Goal: Task Accomplishment & Management: Use online tool/utility

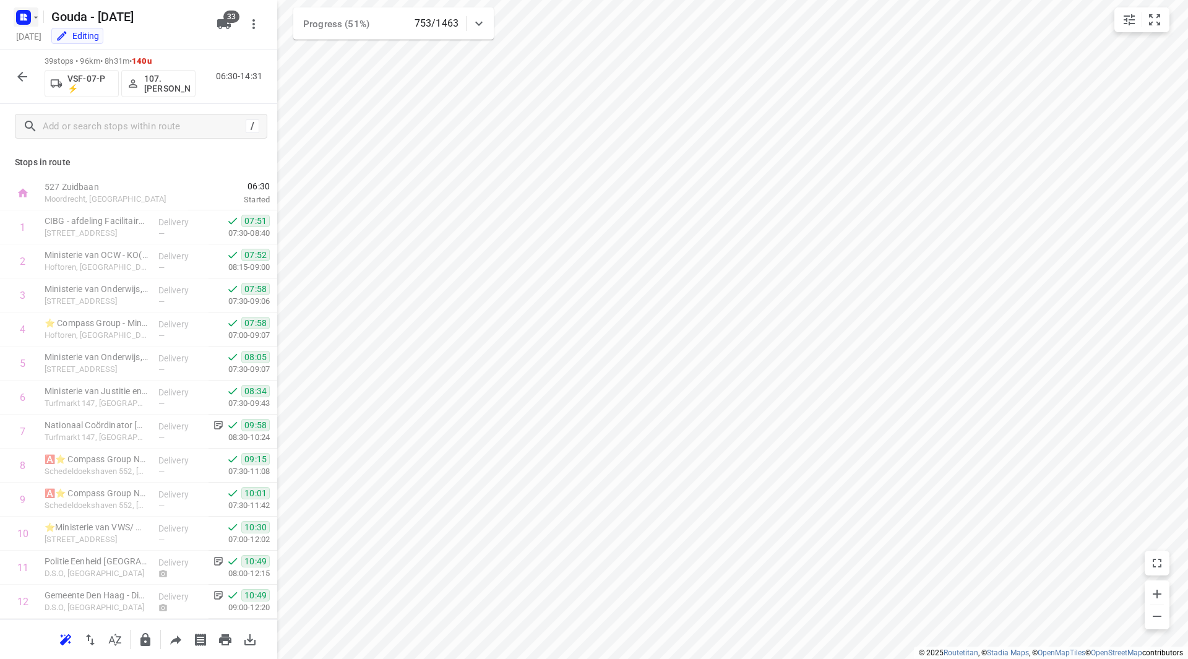
click at [38, 17] on icon "button" at bounding box center [36, 17] width 10 height 10
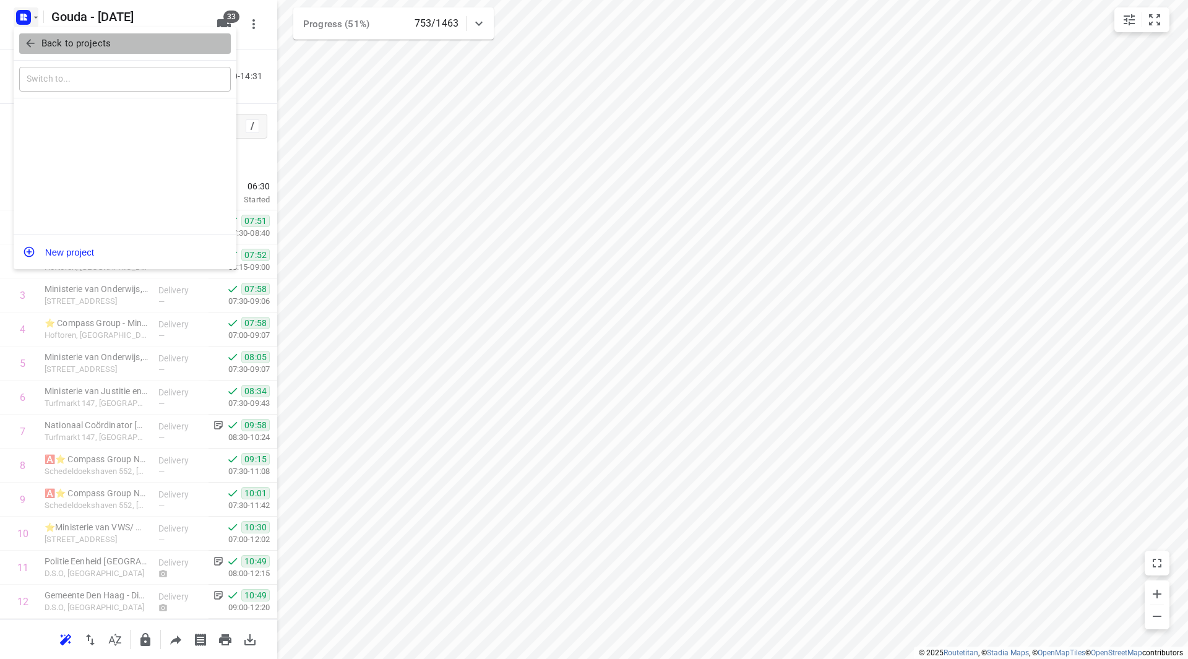
click at [41, 39] on span "Back to projects" at bounding box center [125, 44] width 202 height 14
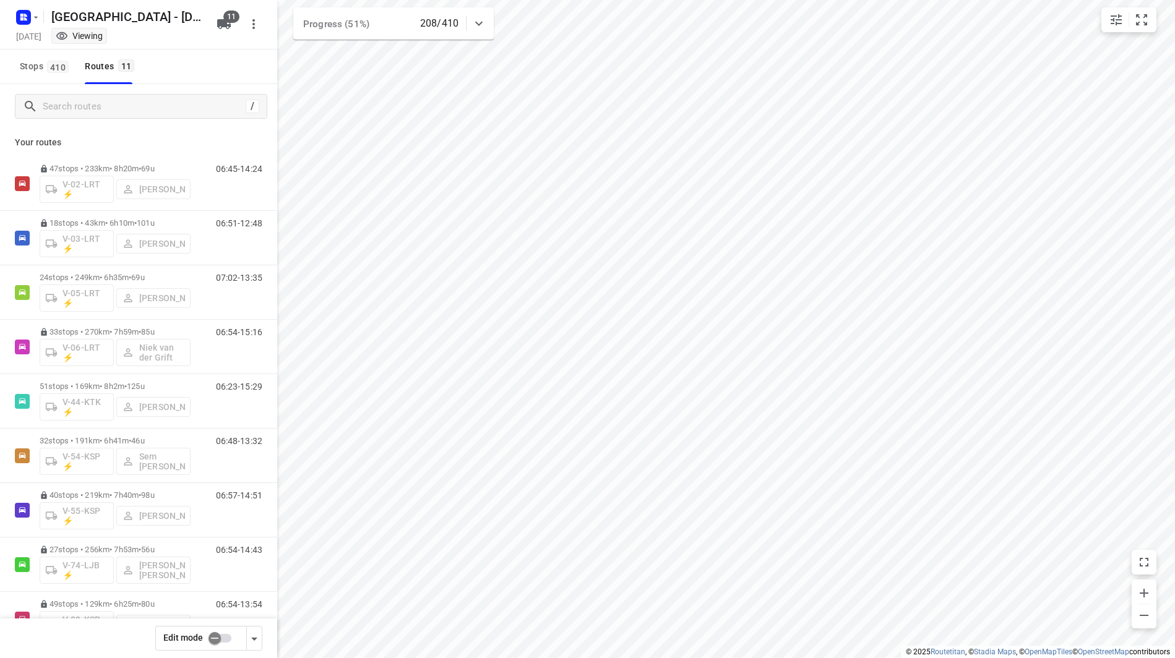
scroll to position [149, 0]
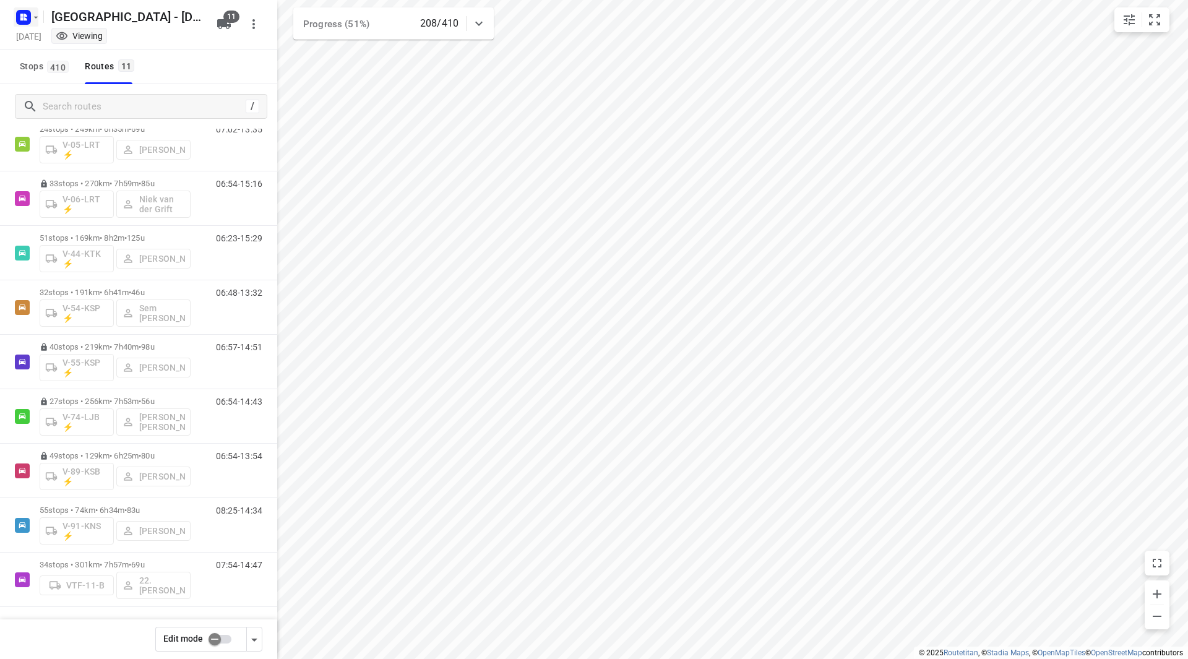
click at [33, 22] on icon "button" at bounding box center [36, 17] width 10 height 10
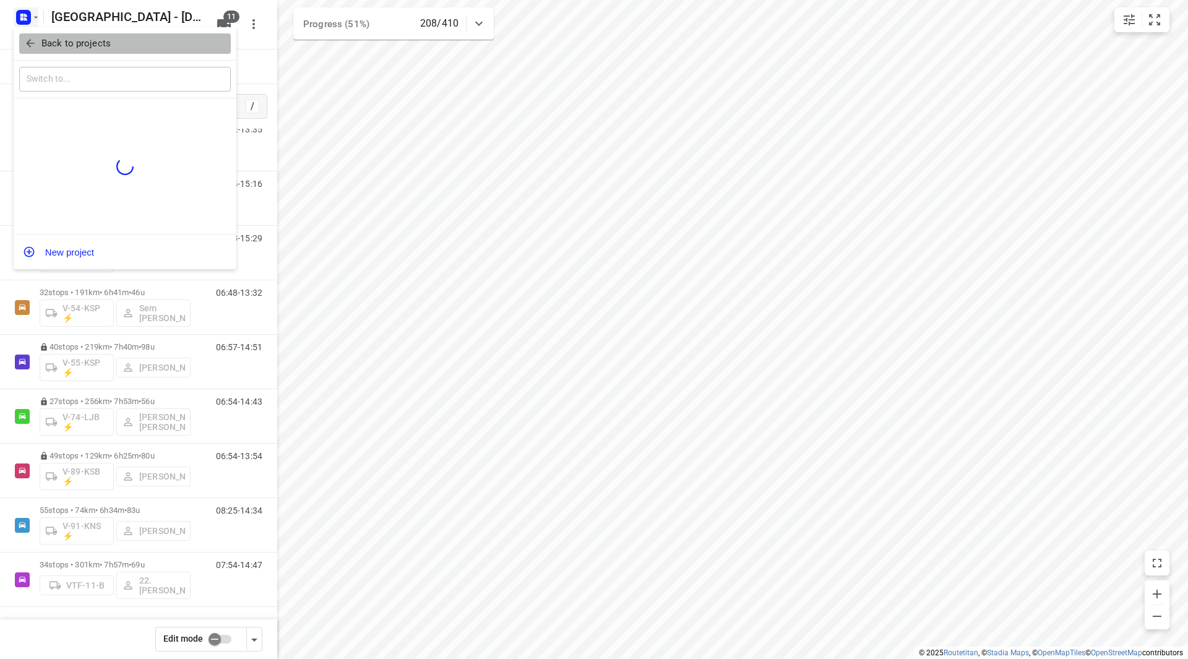
click at [40, 48] on span "Back to projects" at bounding box center [125, 44] width 202 height 14
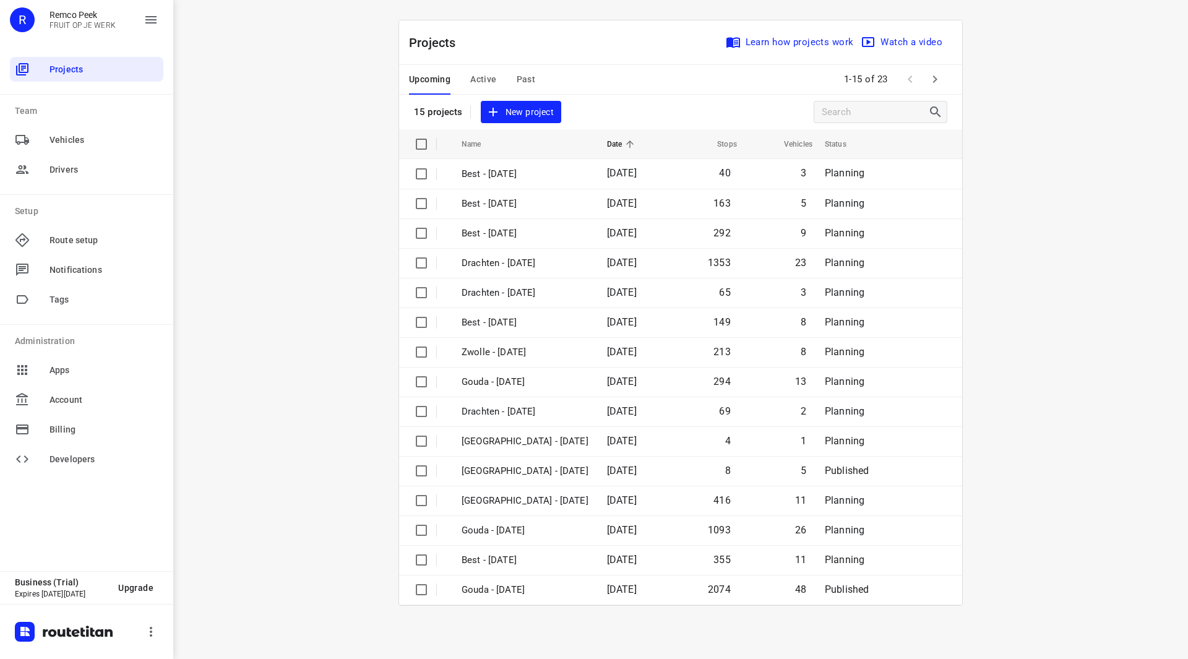
click at [525, 79] on span "Past" at bounding box center [526, 79] width 19 height 15
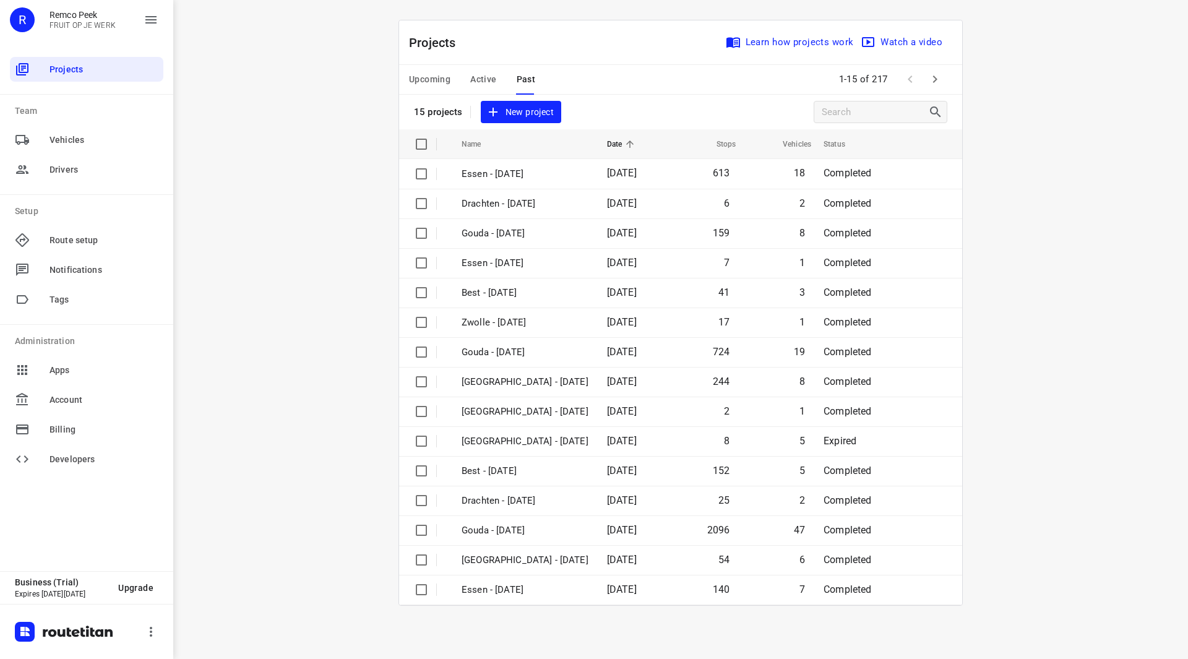
click at [469, 77] on div "Upcoming Active Past" at bounding box center [482, 80] width 146 height 30
click at [473, 78] on span "Active" at bounding box center [483, 79] width 26 height 15
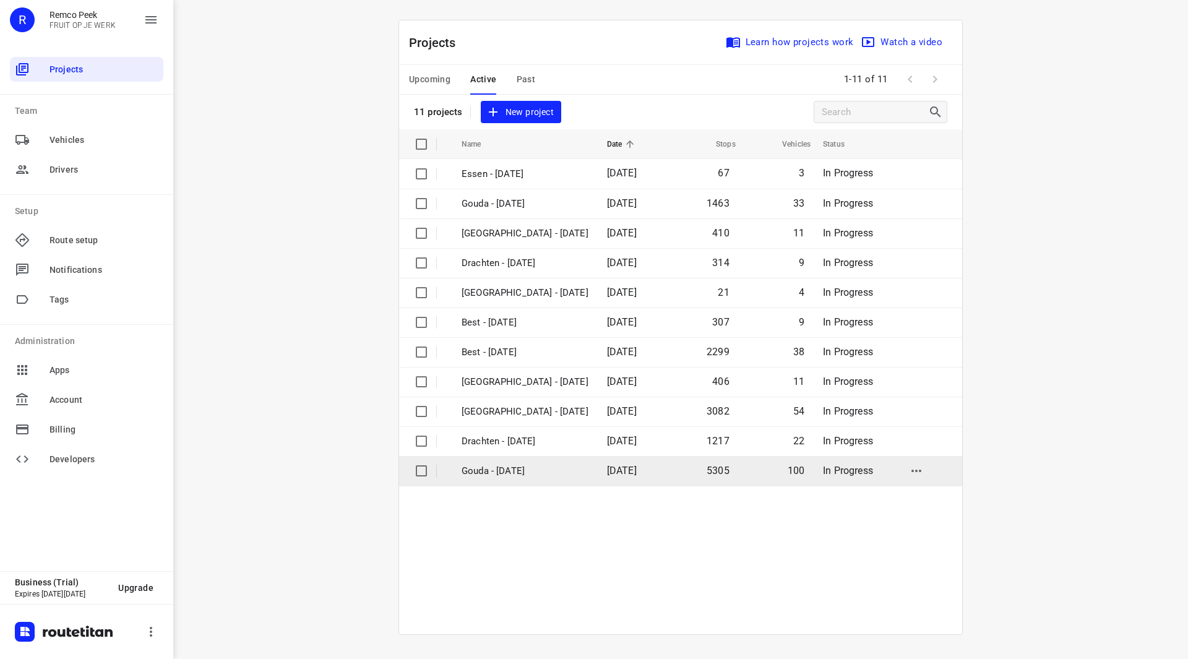
click at [513, 471] on p "Gouda - [DATE]" at bounding box center [525, 471] width 127 height 14
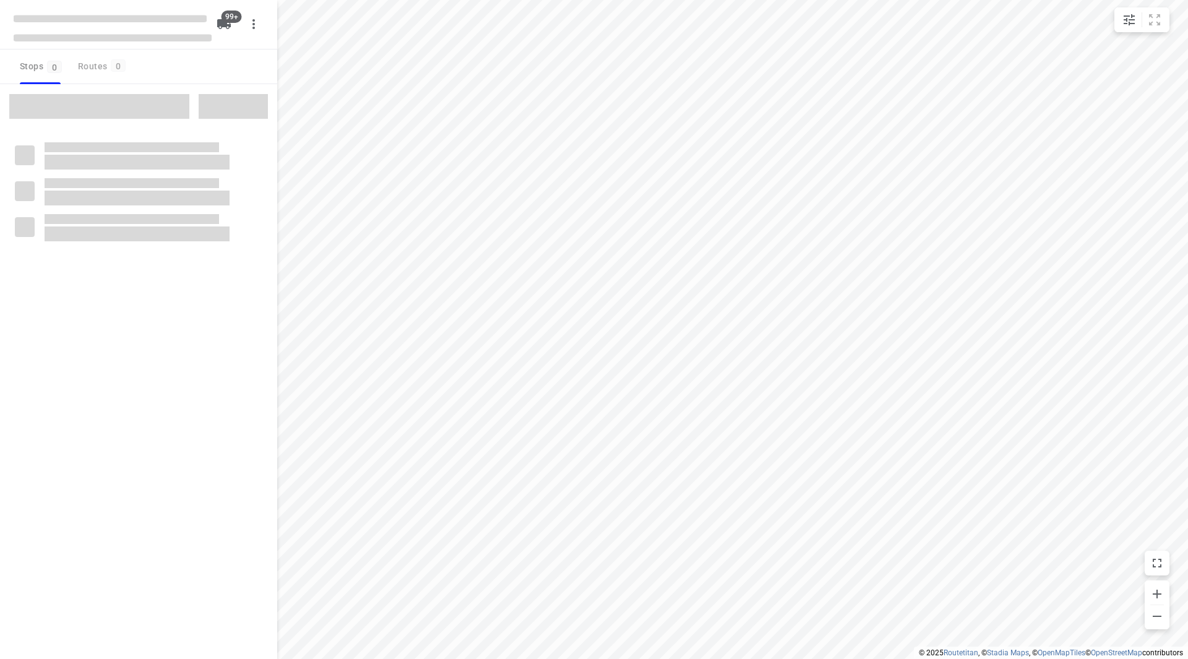
checkbox input "true"
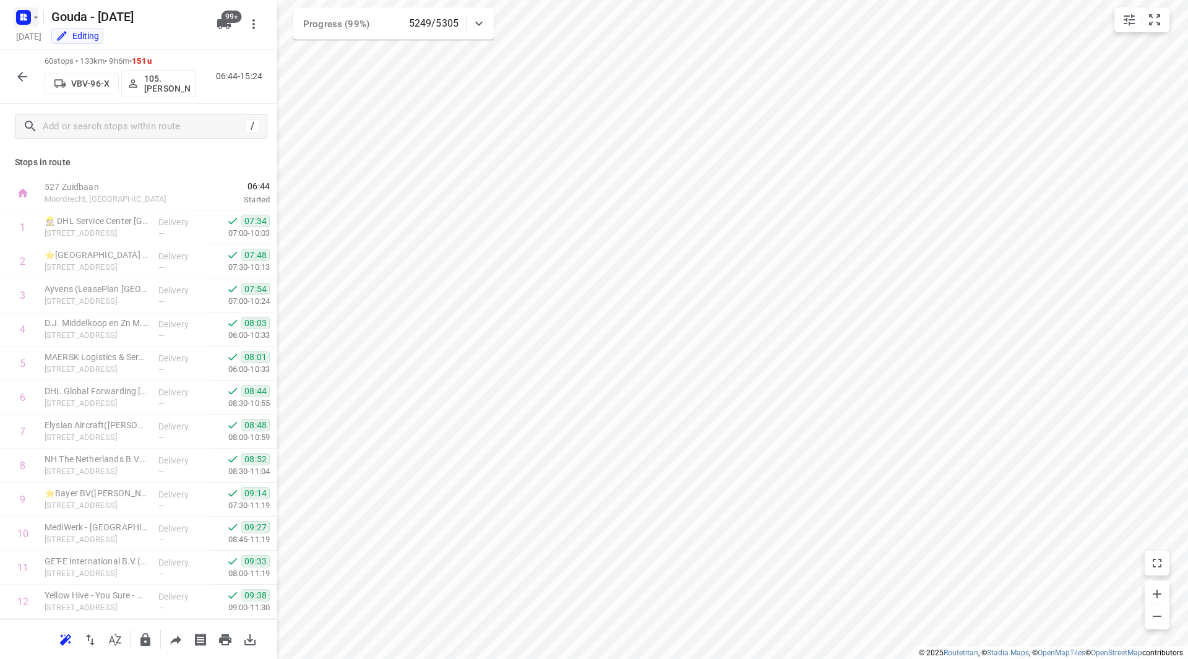
click at [35, 20] on icon "button" at bounding box center [36, 17] width 10 height 10
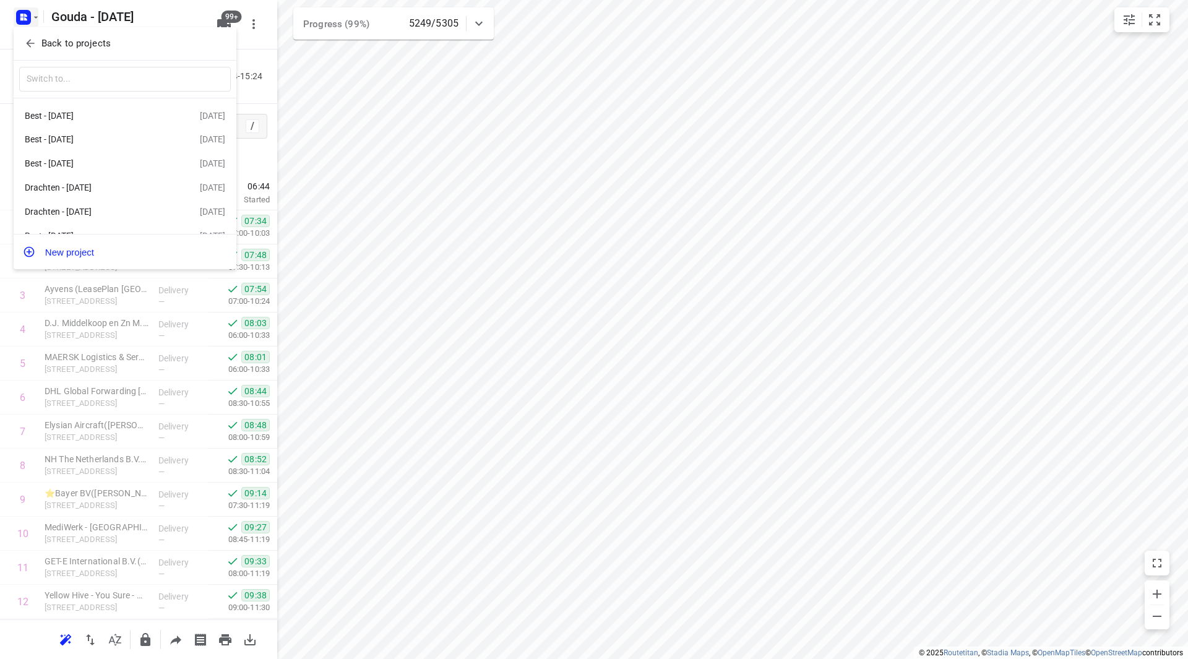
click at [48, 43] on p "Back to projects" at bounding box center [75, 44] width 69 height 14
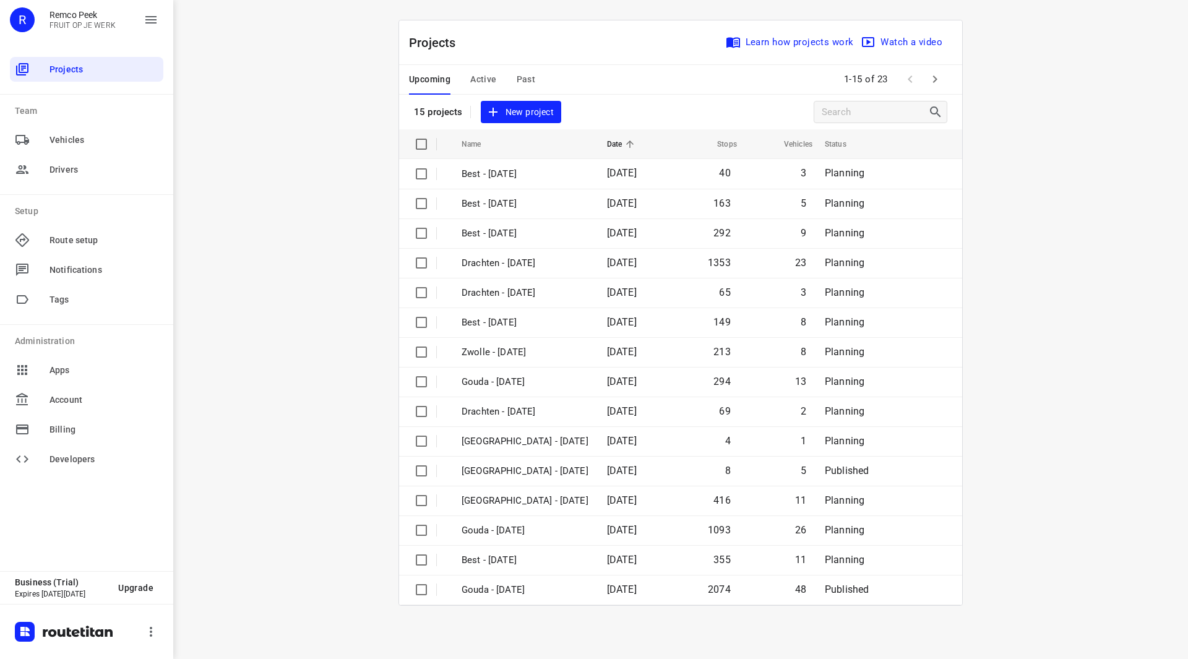
click at [484, 82] on span "Active" at bounding box center [483, 79] width 26 height 15
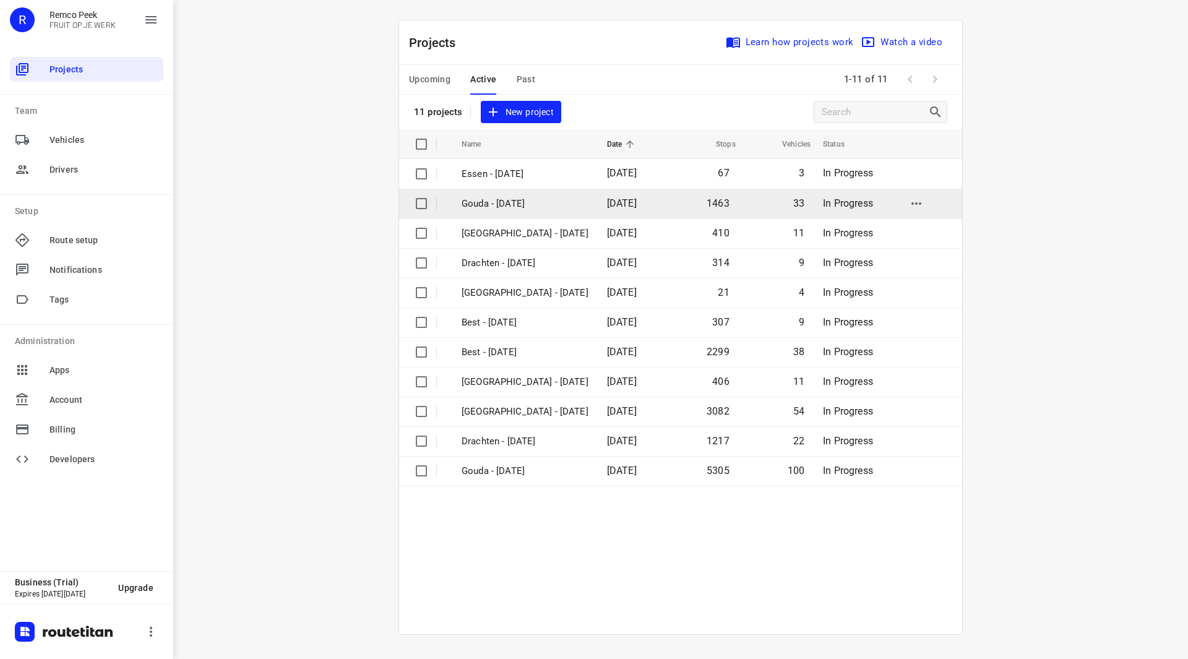
click at [509, 208] on p "Gouda - [DATE]" at bounding box center [525, 204] width 127 height 14
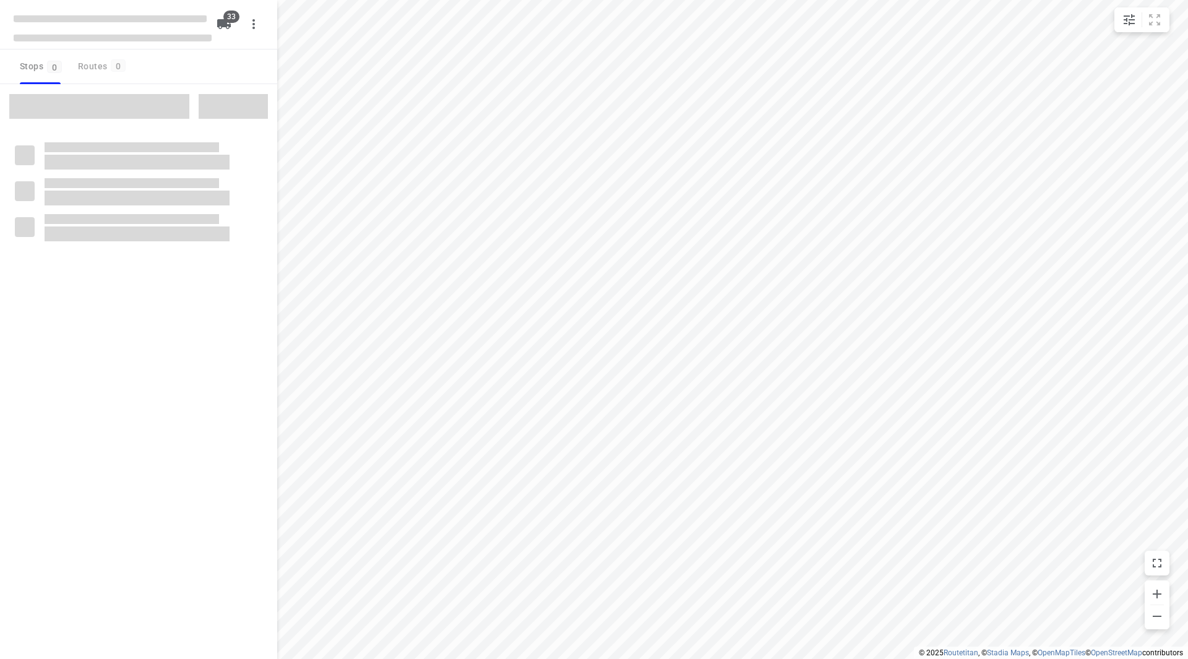
checkbox input "true"
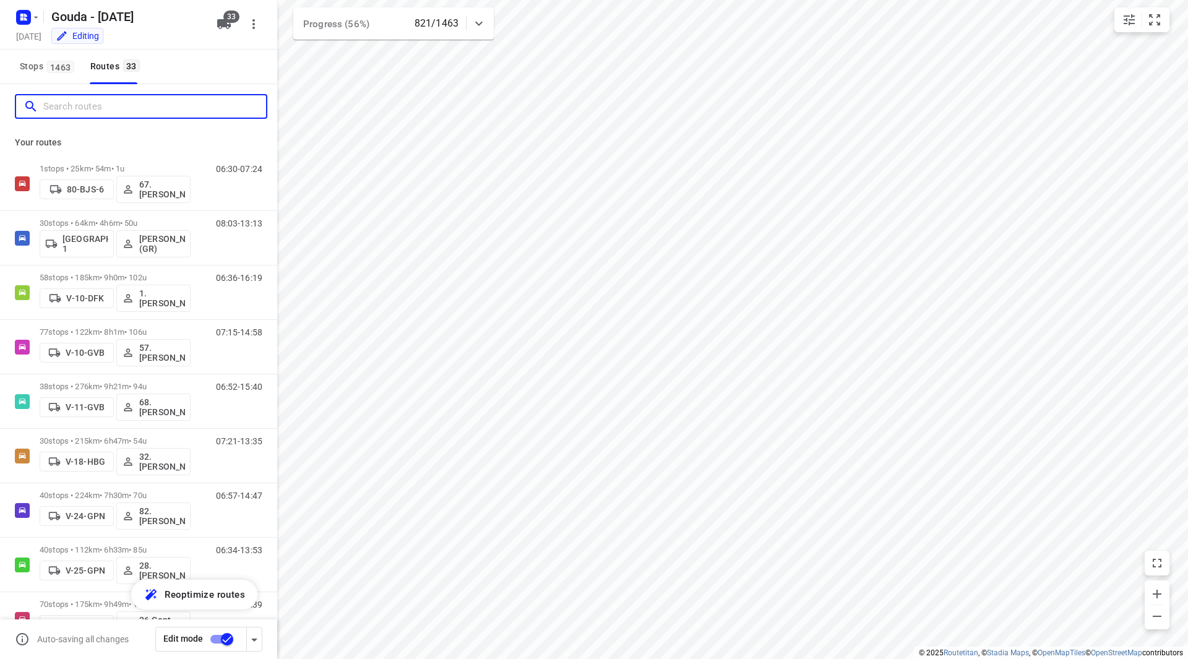
click at [134, 105] on input "Search routes" at bounding box center [154, 106] width 223 height 19
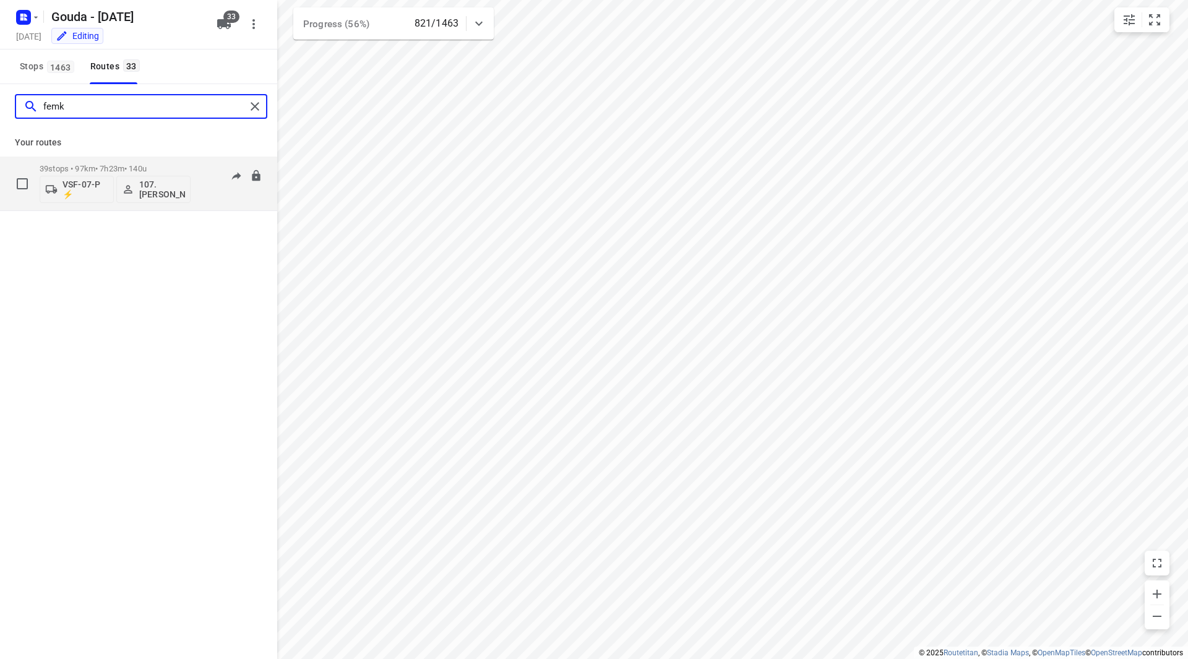
type input "femk"
click at [139, 163] on div "39 stops • 97km • 7h23m • 140u VSF-07-P ⚡ 107.Femke Bogaards" at bounding box center [115, 183] width 151 height 51
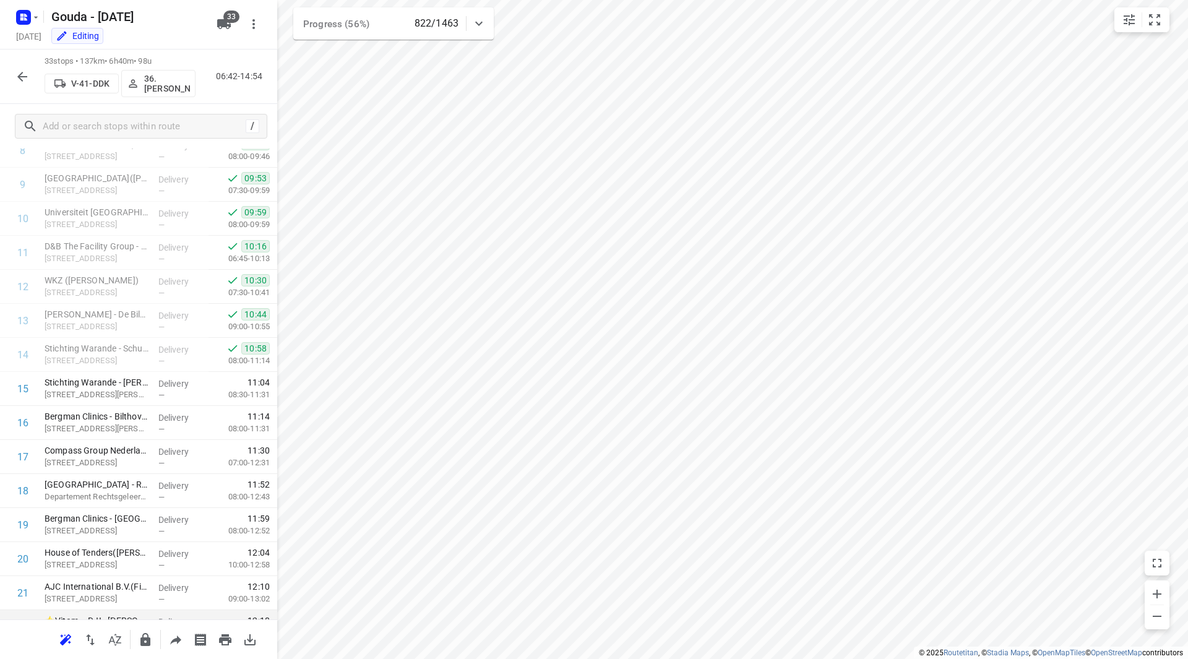
scroll to position [748, 0]
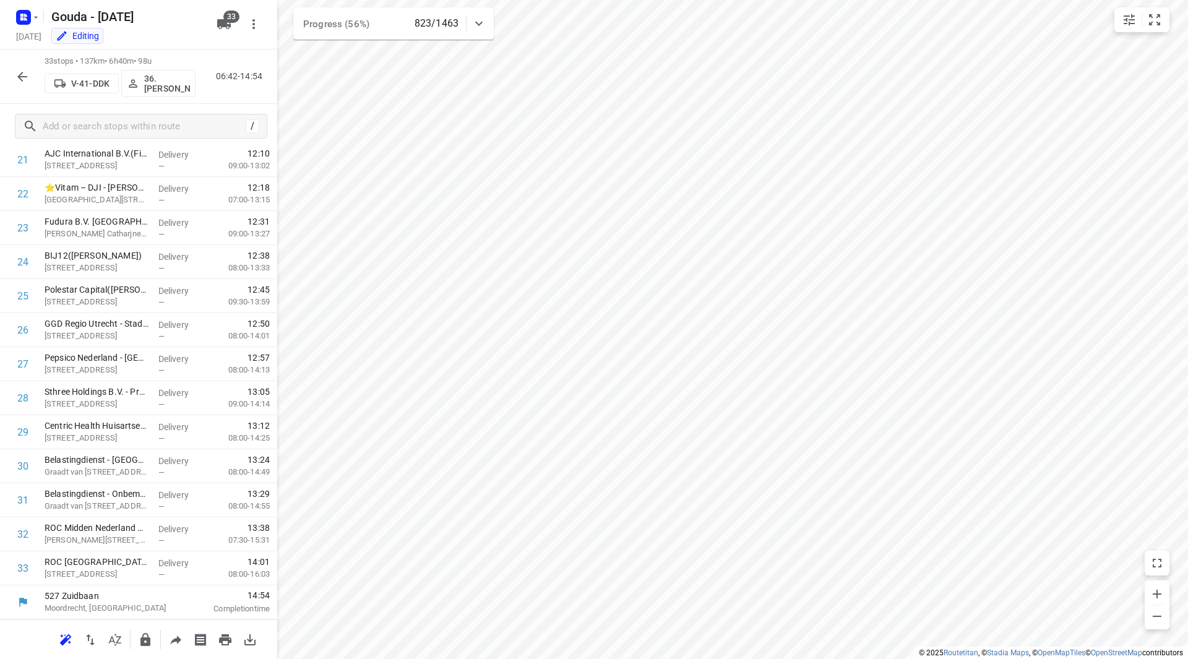
click at [24, 71] on icon "button" at bounding box center [22, 76] width 15 height 15
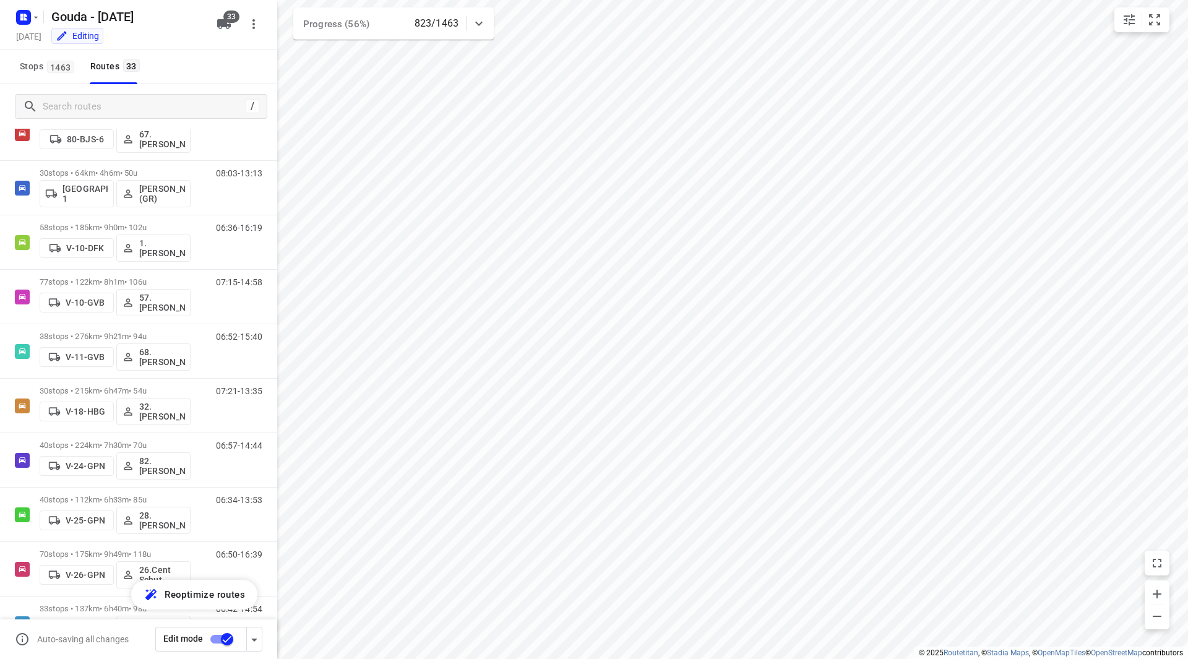
scroll to position [53, 0]
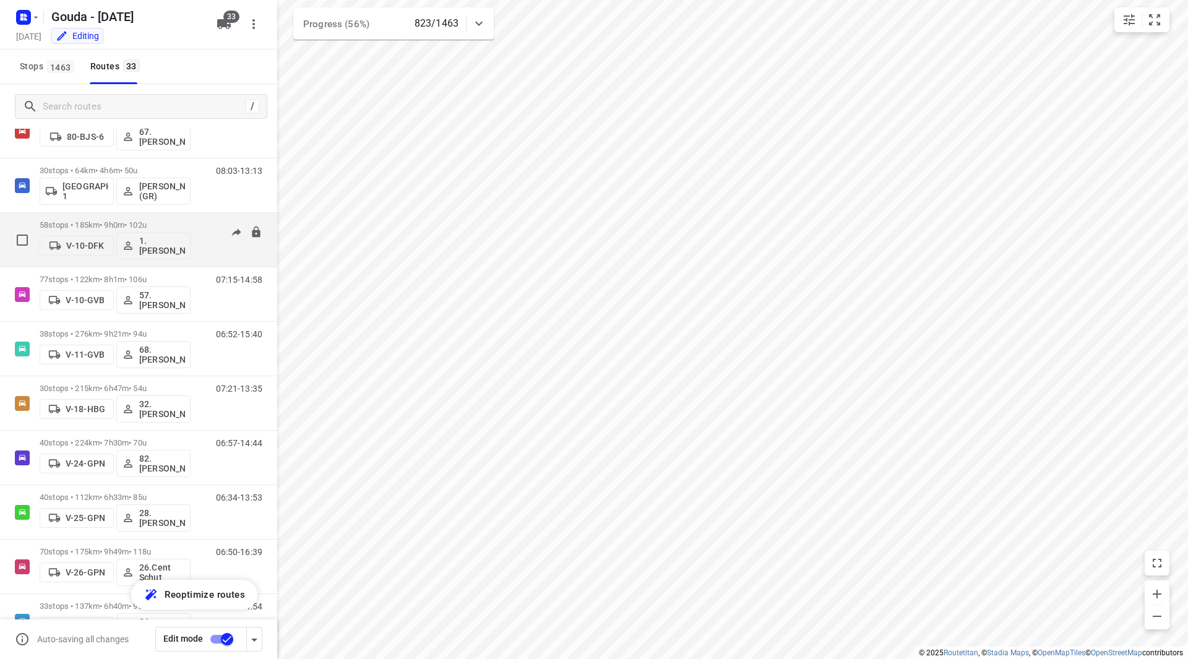
click at [166, 218] on div "58 stops • 185km • 9h0m • 102u V-10-DFK 1. Abdul Shadeh" at bounding box center [115, 239] width 151 height 51
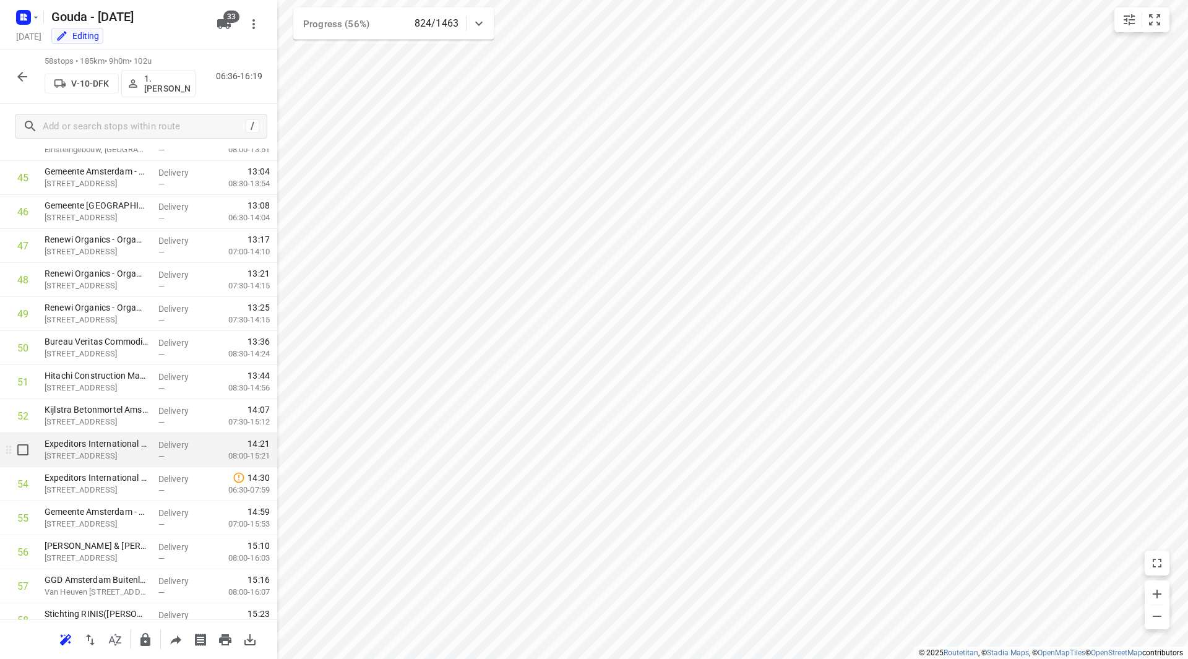
scroll to position [1599, 0]
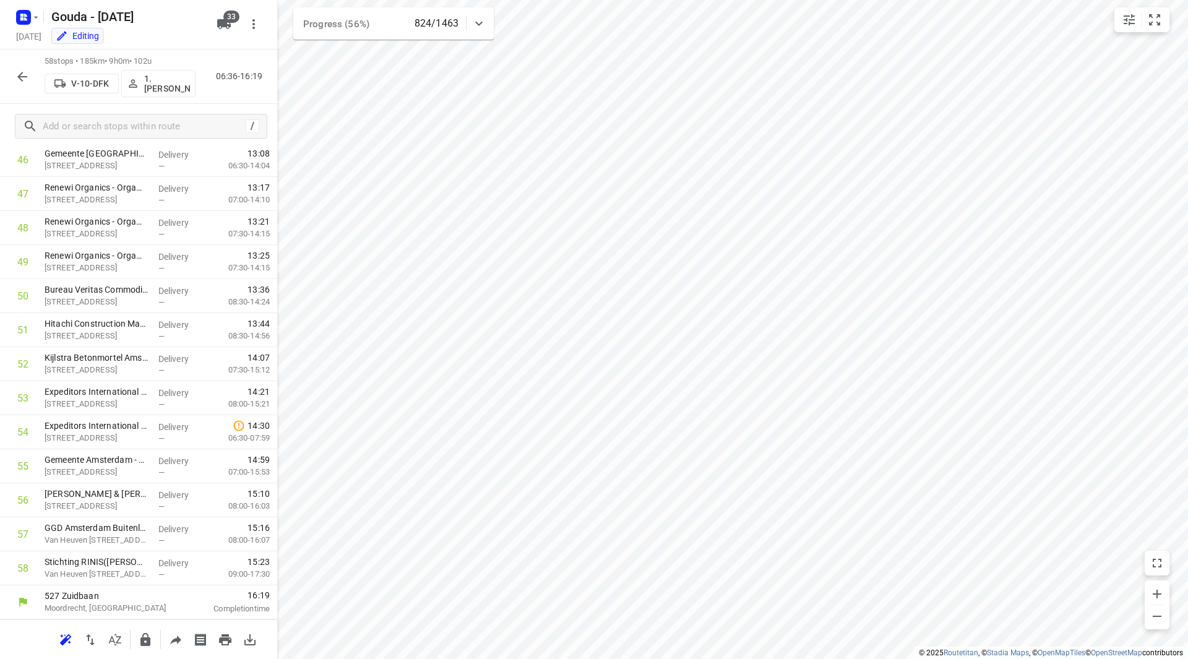
click at [24, 80] on icon "button" at bounding box center [22, 76] width 15 height 15
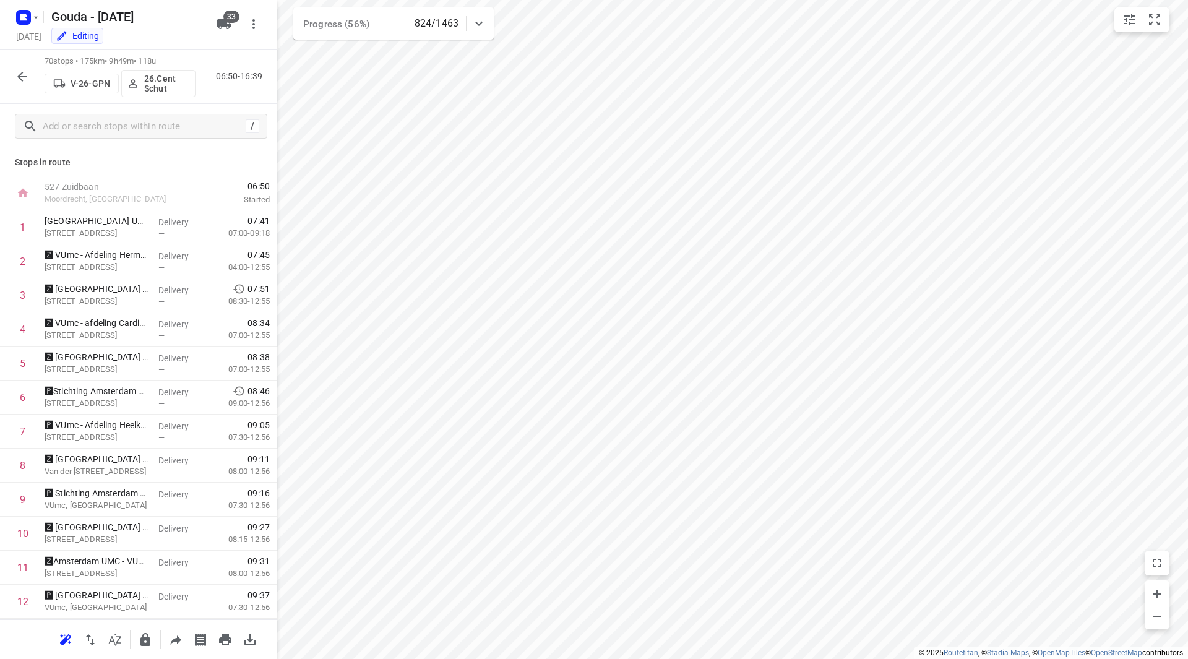
click at [25, 72] on icon "button" at bounding box center [22, 76] width 15 height 15
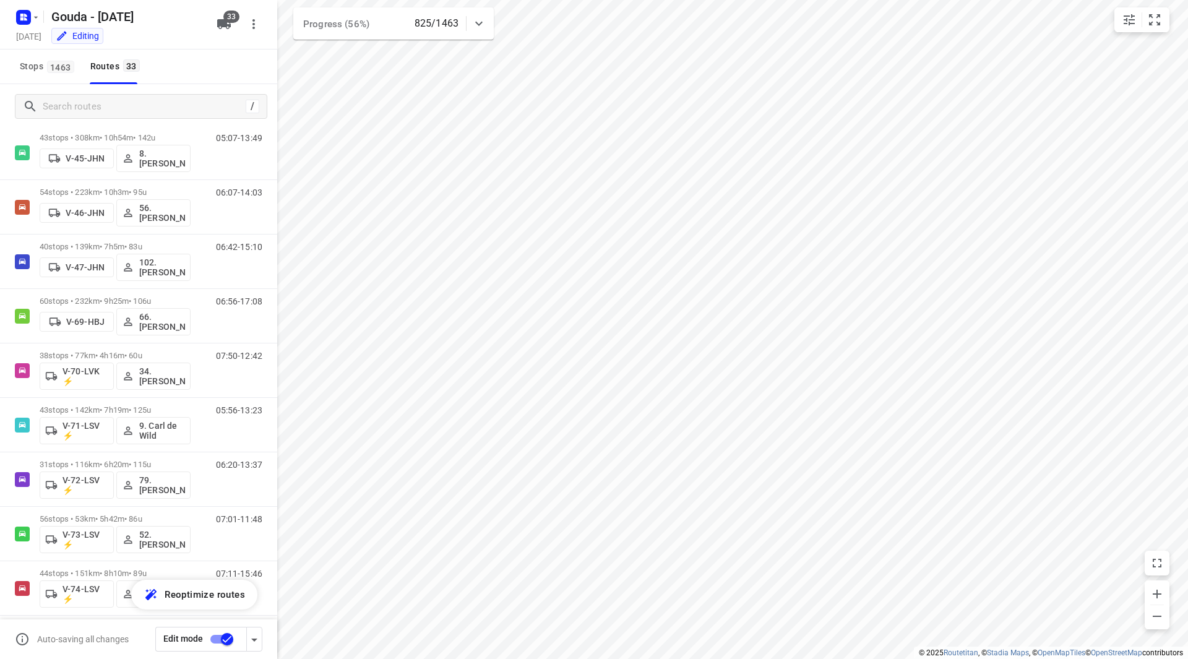
scroll to position [621, 0]
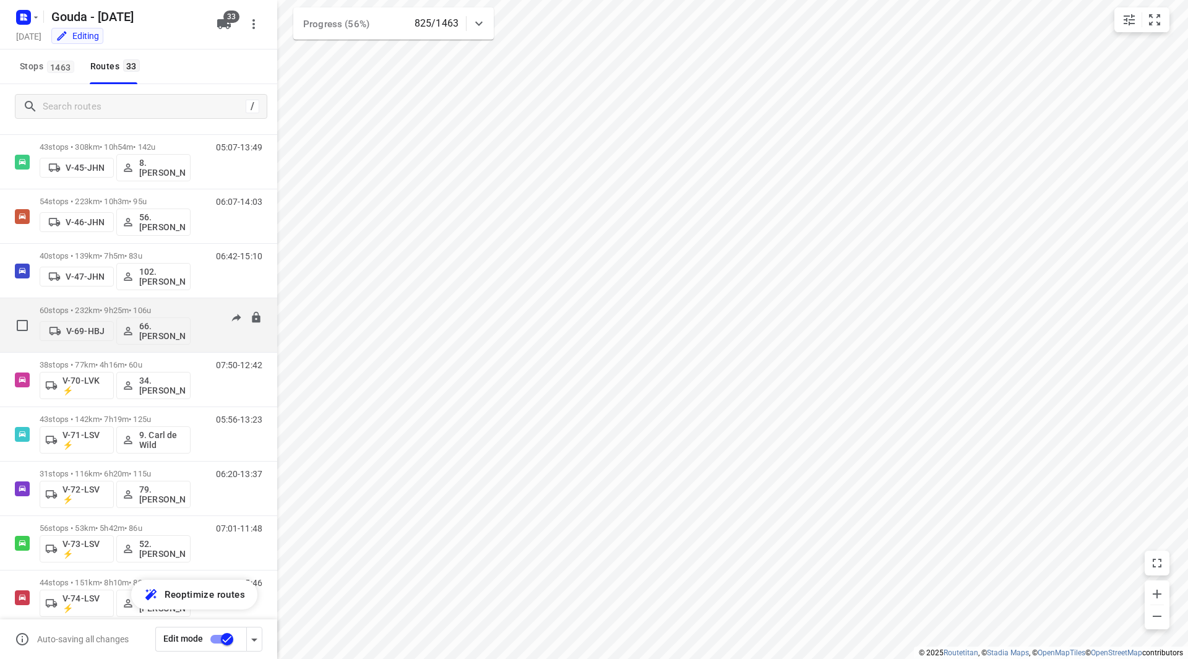
click at [164, 302] on div "60 stops • 232km • 9h25m • 106u V-69-HBJ 66. Rien Pfauth" at bounding box center [115, 325] width 151 height 51
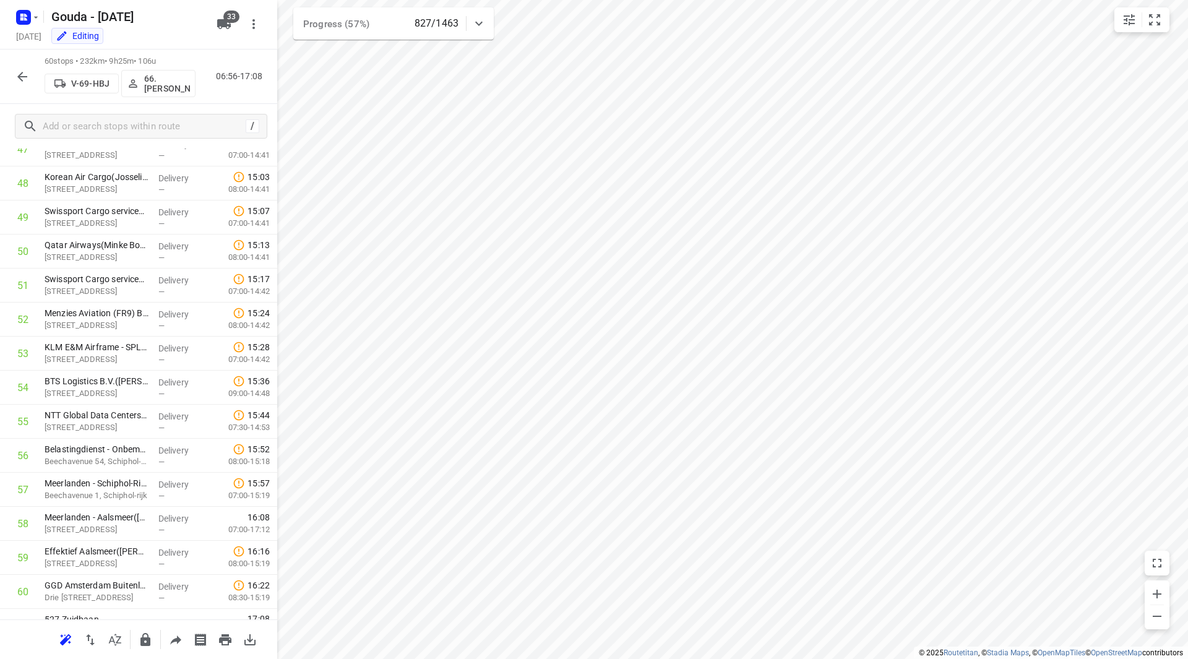
scroll to position [1667, 0]
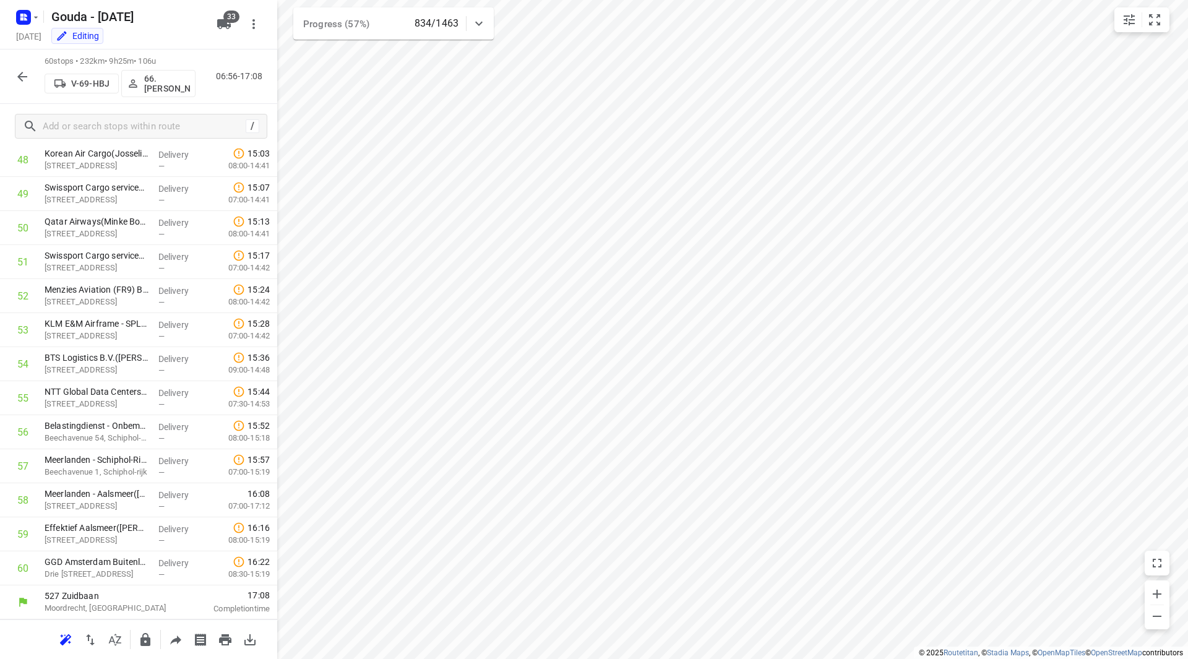
click at [30, 67] on button "button" at bounding box center [22, 76] width 25 height 25
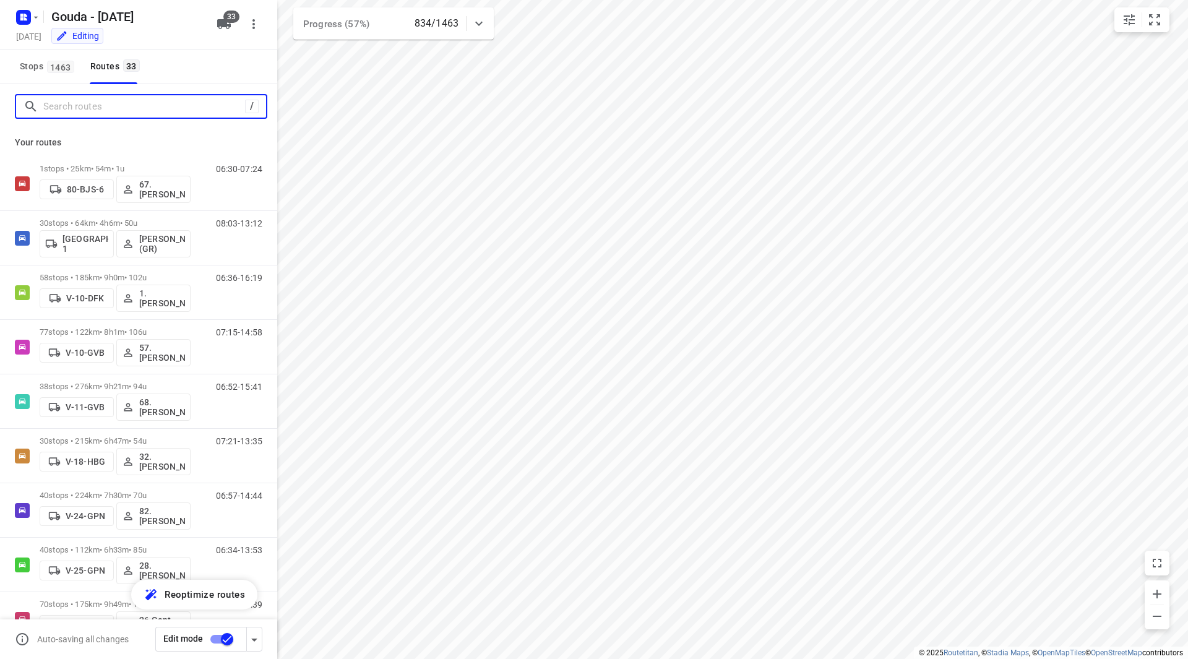
click at [51, 102] on input "Search routes" at bounding box center [144, 106] width 202 height 19
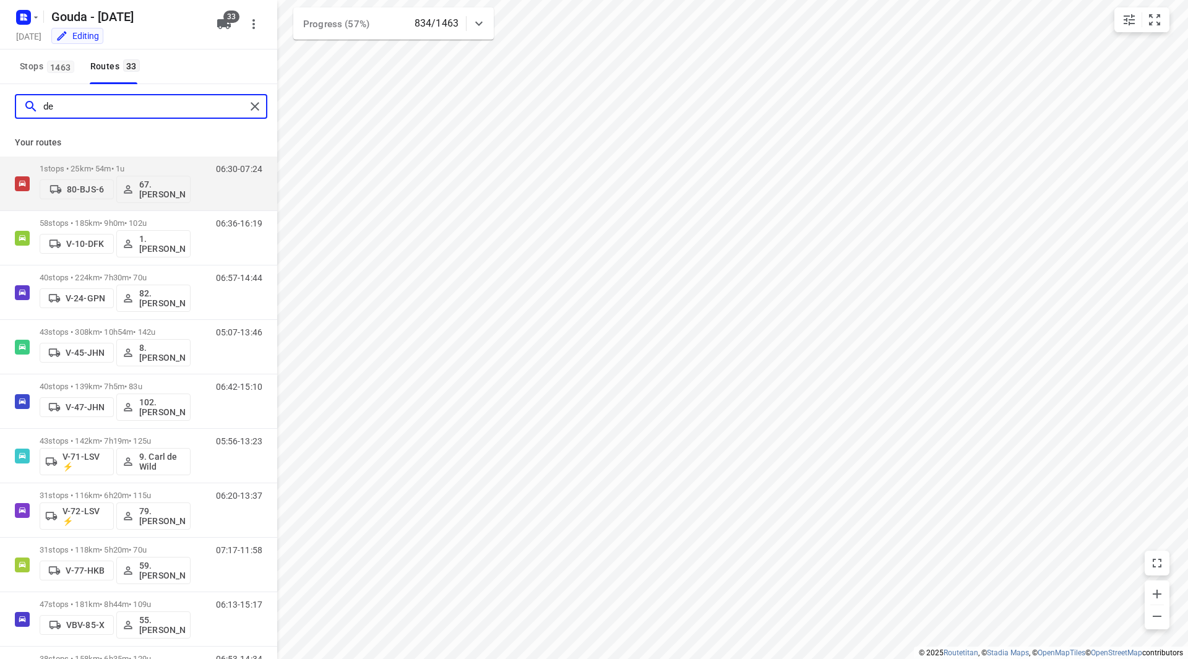
type input "deb"
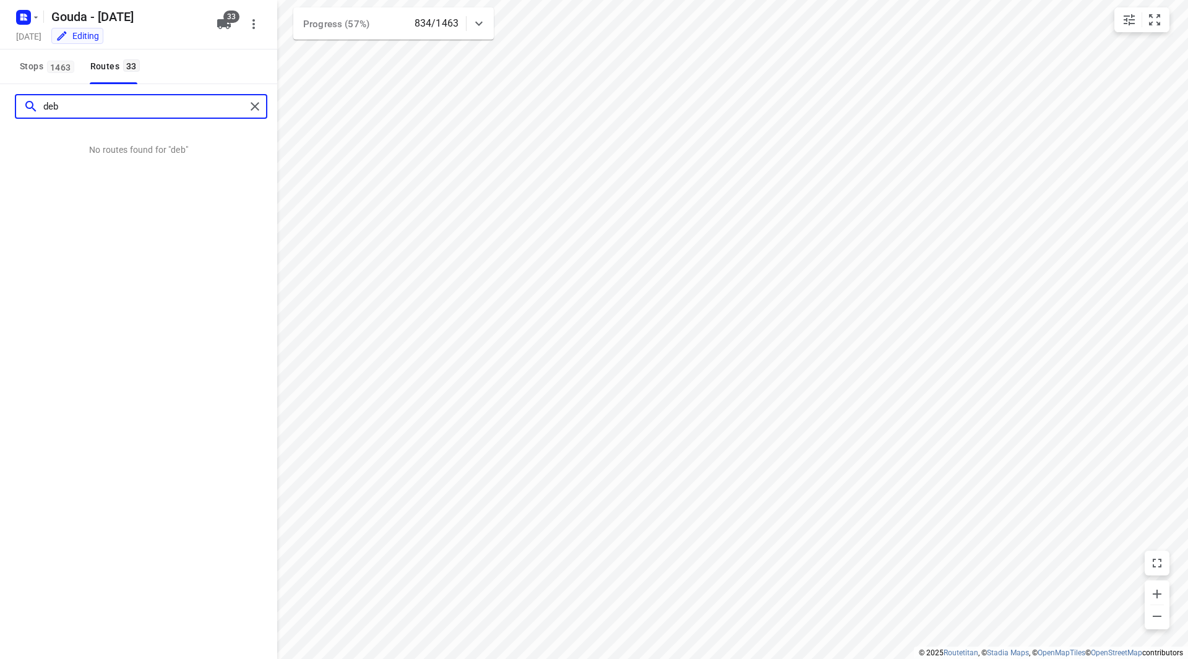
drag, startPoint x: 61, startPoint y: 105, endPoint x: 24, endPoint y: 107, distance: 37.2
click at [27, 109] on div "deb" at bounding box center [135, 106] width 222 height 19
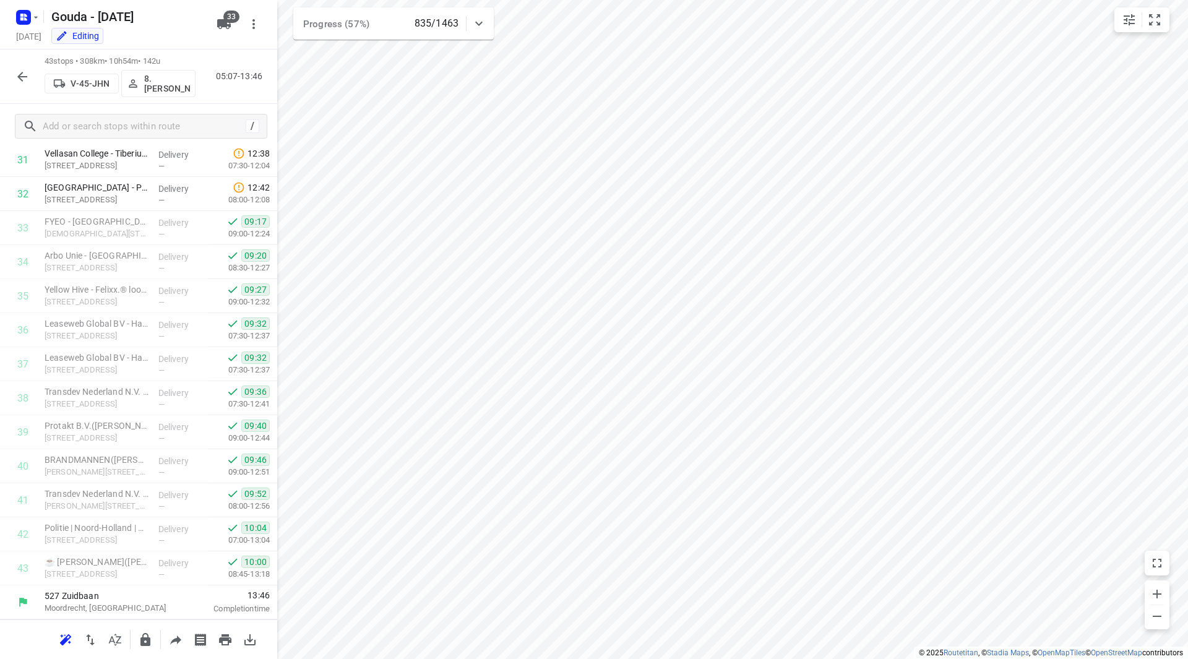
scroll to position [1089, 0]
click at [22, 75] on icon "button" at bounding box center [22, 76] width 15 height 15
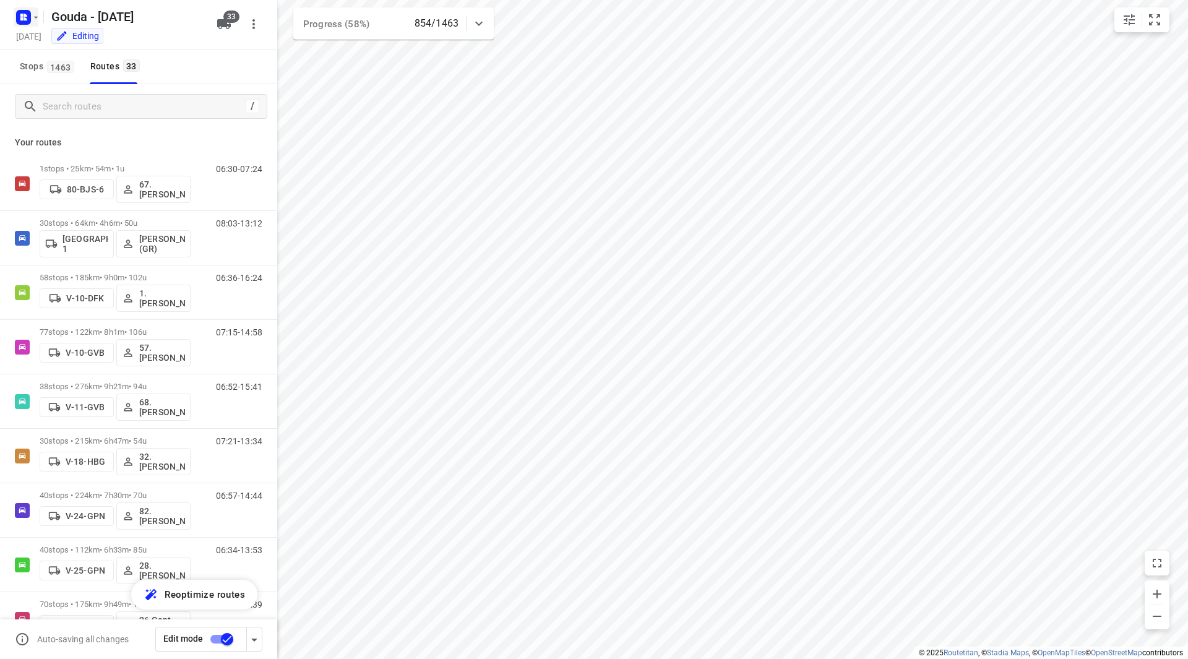
click at [33, 20] on icon "button" at bounding box center [36, 17] width 10 height 10
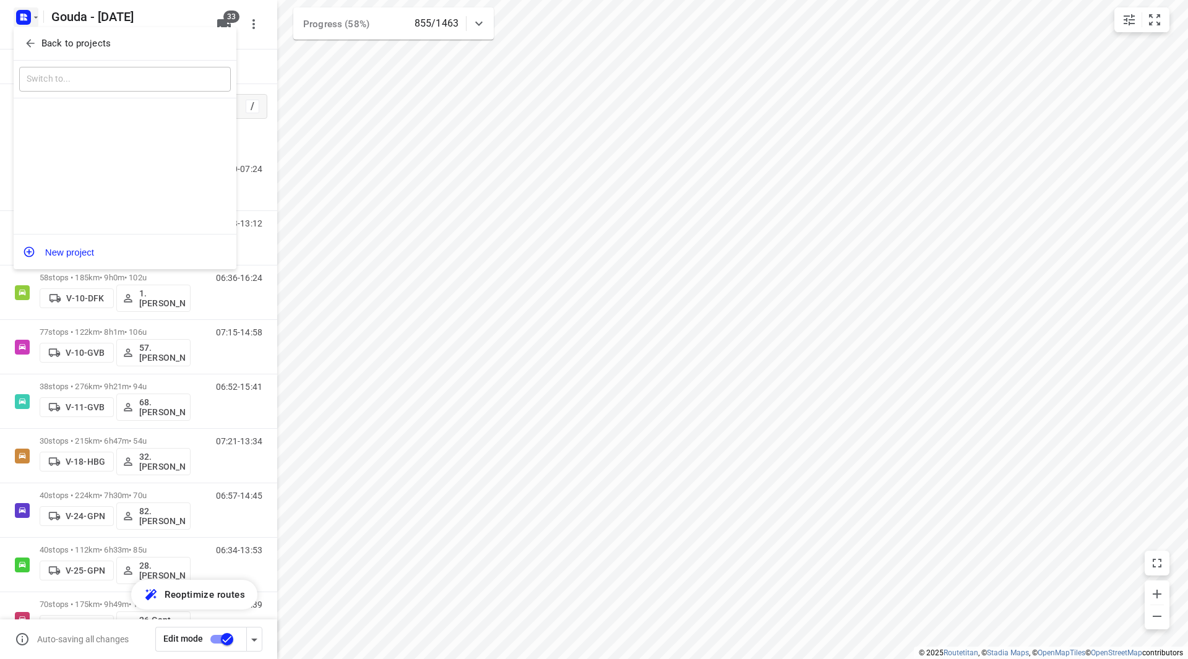
click at [37, 43] on span "Back to projects" at bounding box center [125, 44] width 202 height 14
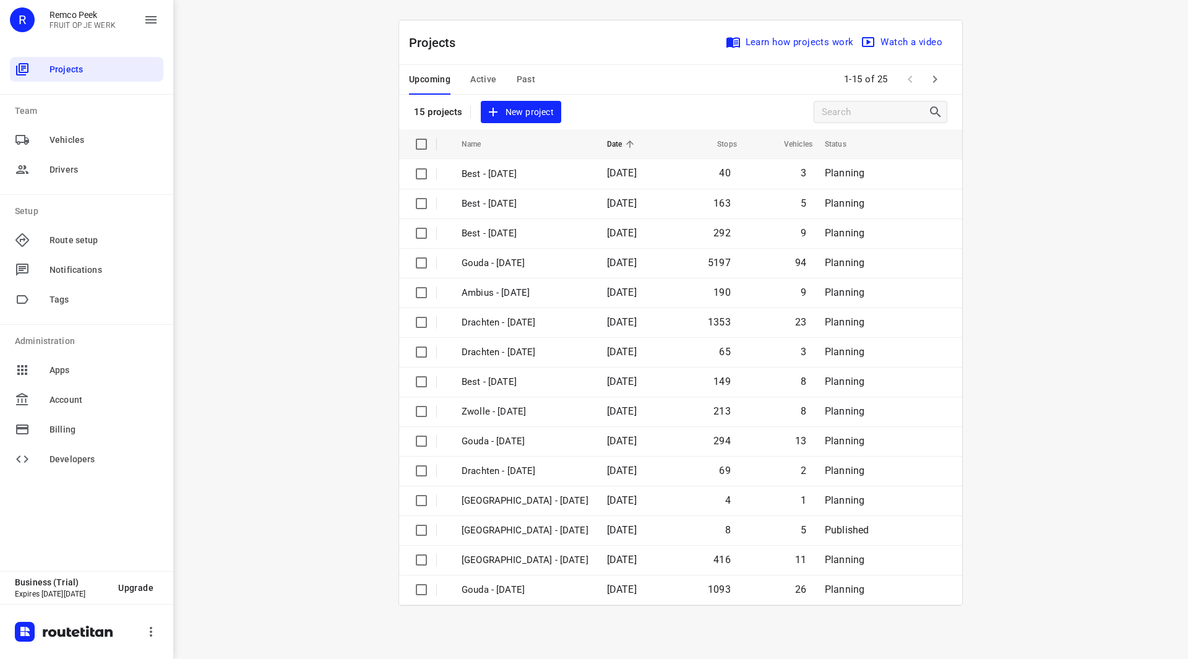
click at [934, 83] on icon "button" at bounding box center [935, 79] width 4 height 7
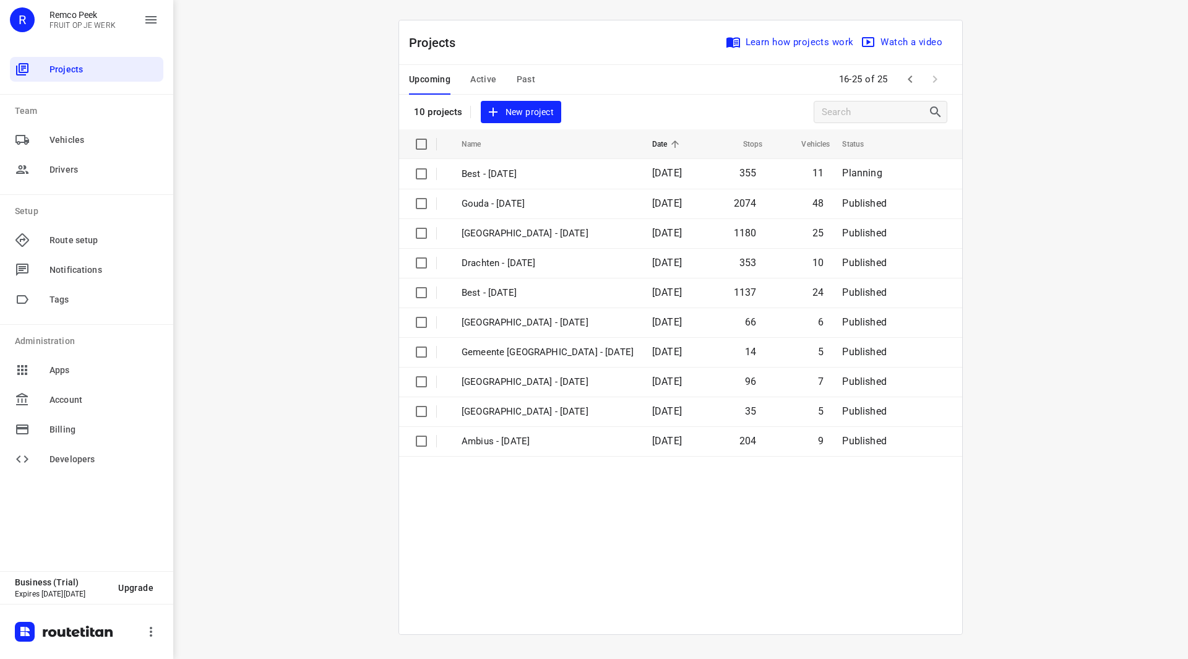
click at [907, 80] on icon "button" at bounding box center [910, 79] width 15 height 15
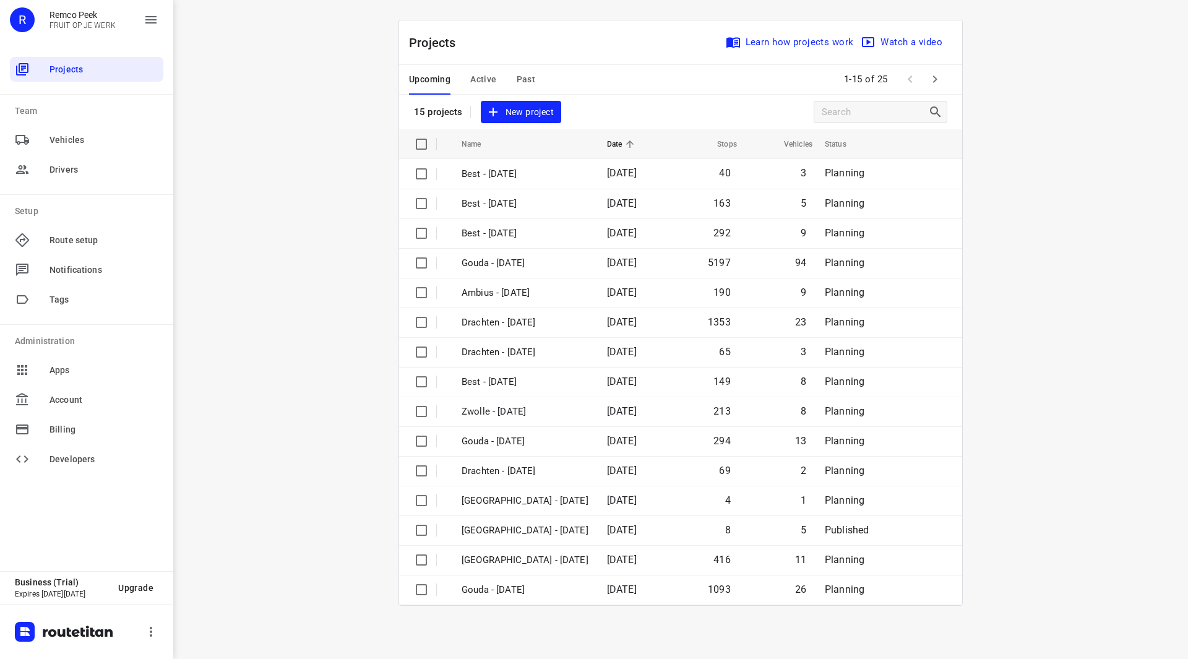
click at [467, 84] on div "Upcoming Active Past" at bounding box center [482, 80] width 146 height 30
click at [479, 80] on span "Active" at bounding box center [483, 79] width 26 height 15
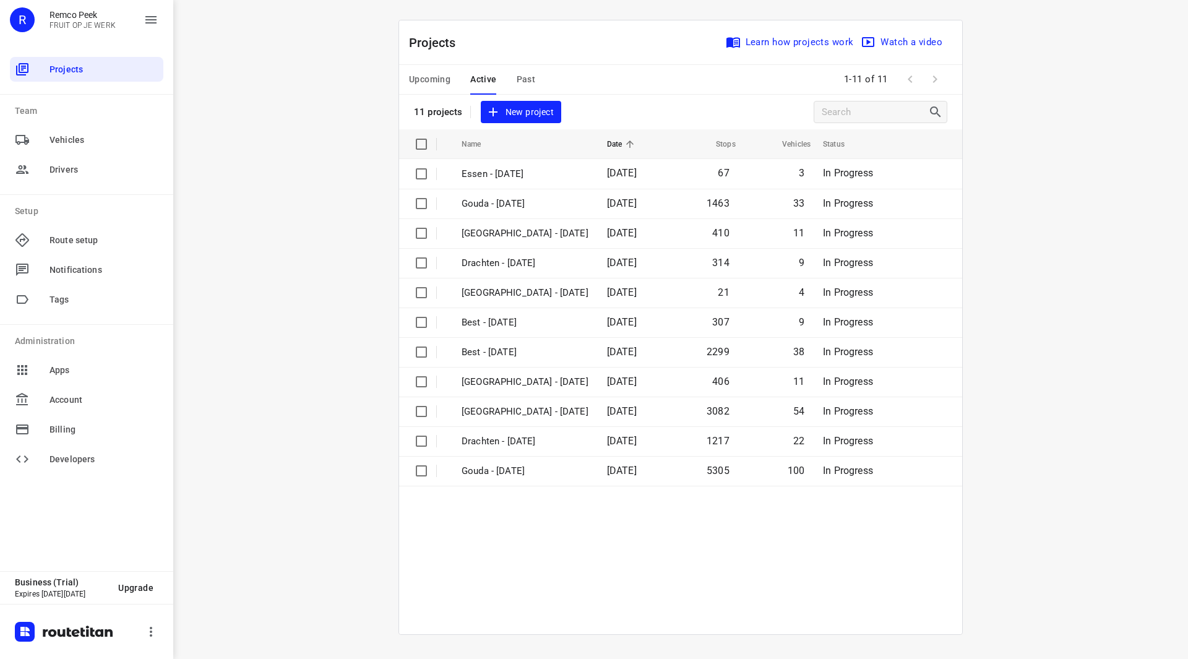
click at [425, 79] on span "Upcoming" at bounding box center [429, 79] width 41 height 15
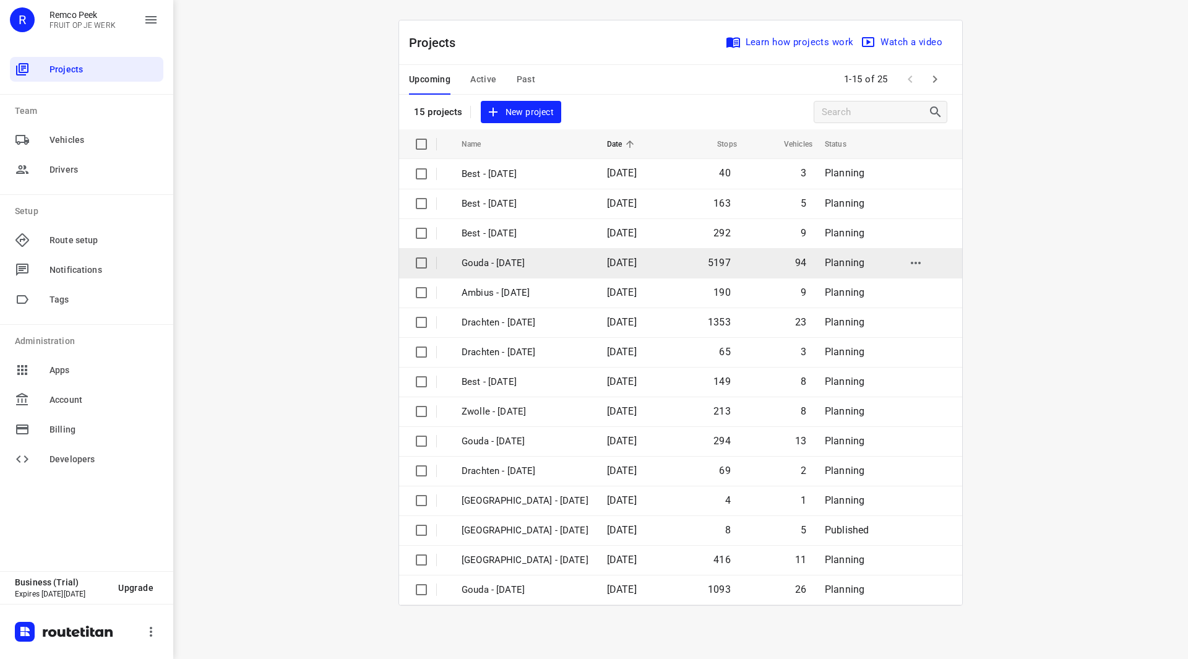
click at [512, 263] on p "Gouda - [DATE]" at bounding box center [525, 263] width 127 height 14
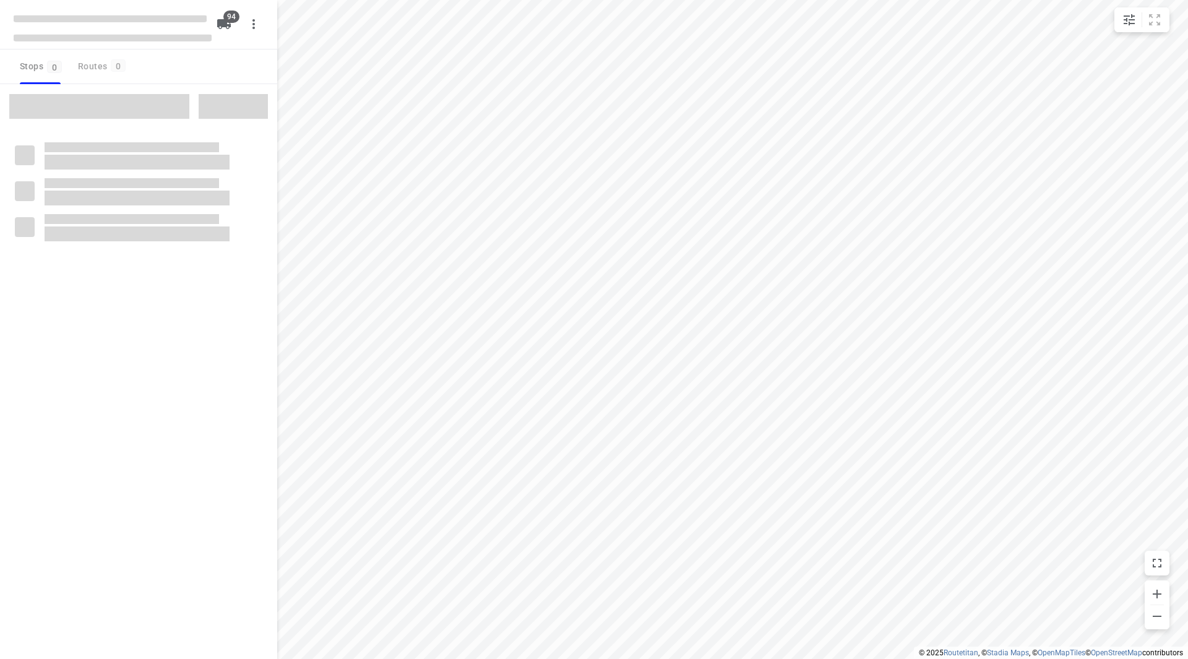
checkbox input "true"
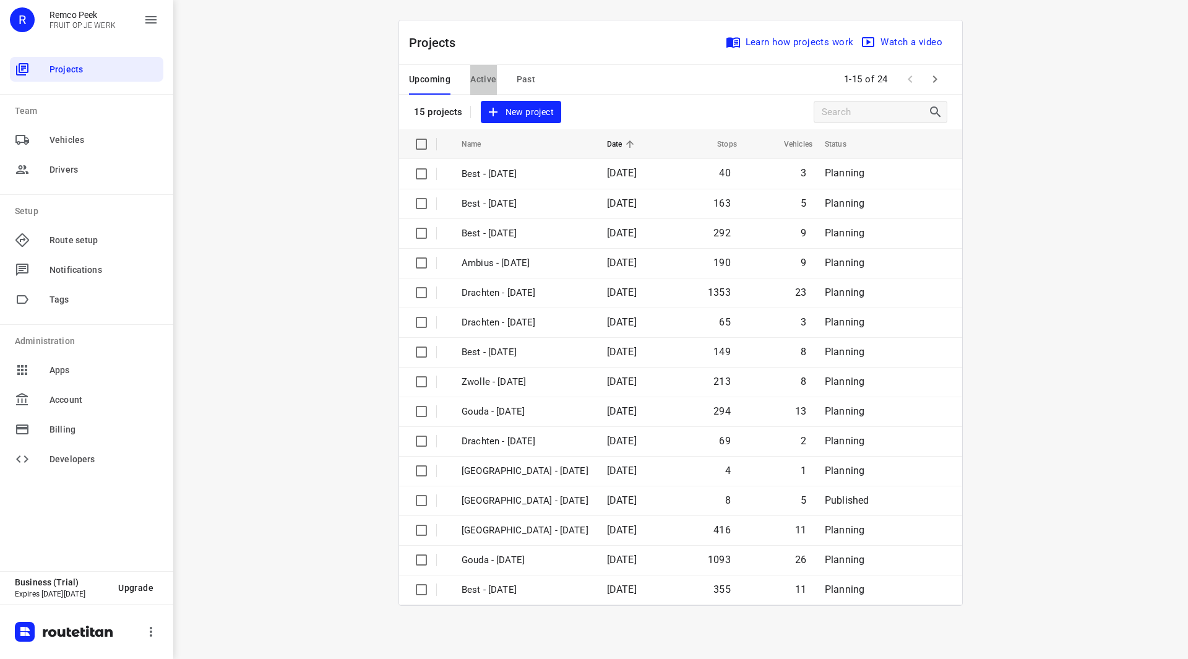
click at [472, 77] on span "Active" at bounding box center [483, 79] width 26 height 15
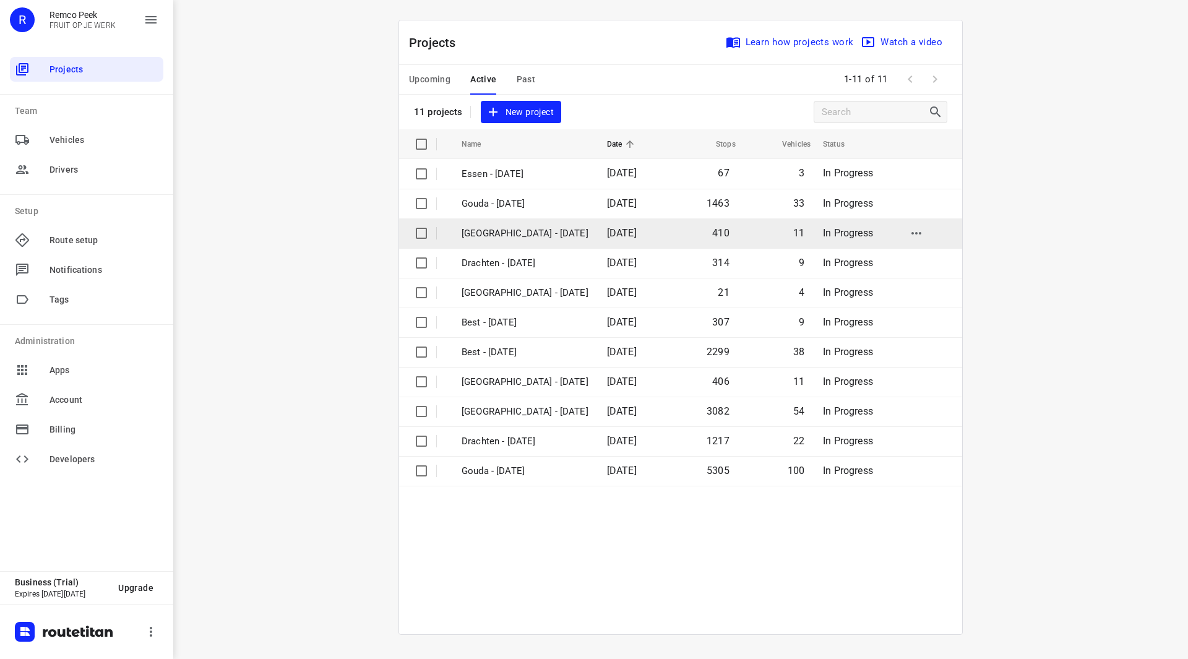
click at [507, 240] on td "[GEOGRAPHIC_DATA] - [DATE]" at bounding box center [523, 233] width 148 height 30
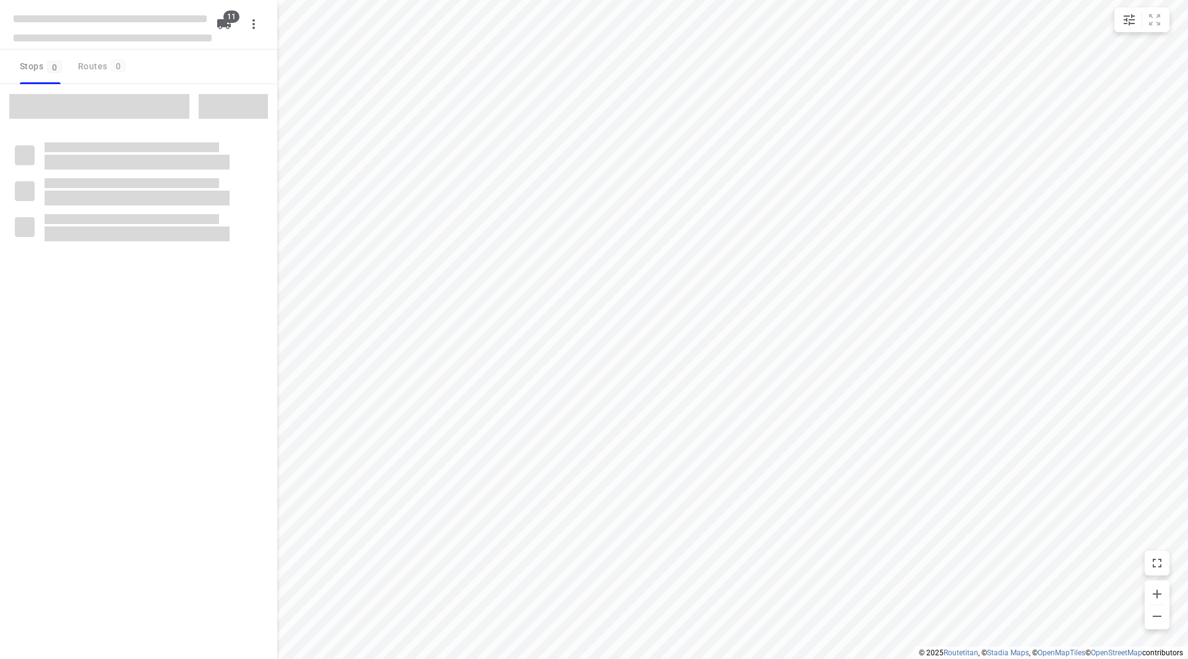
checkbox input "true"
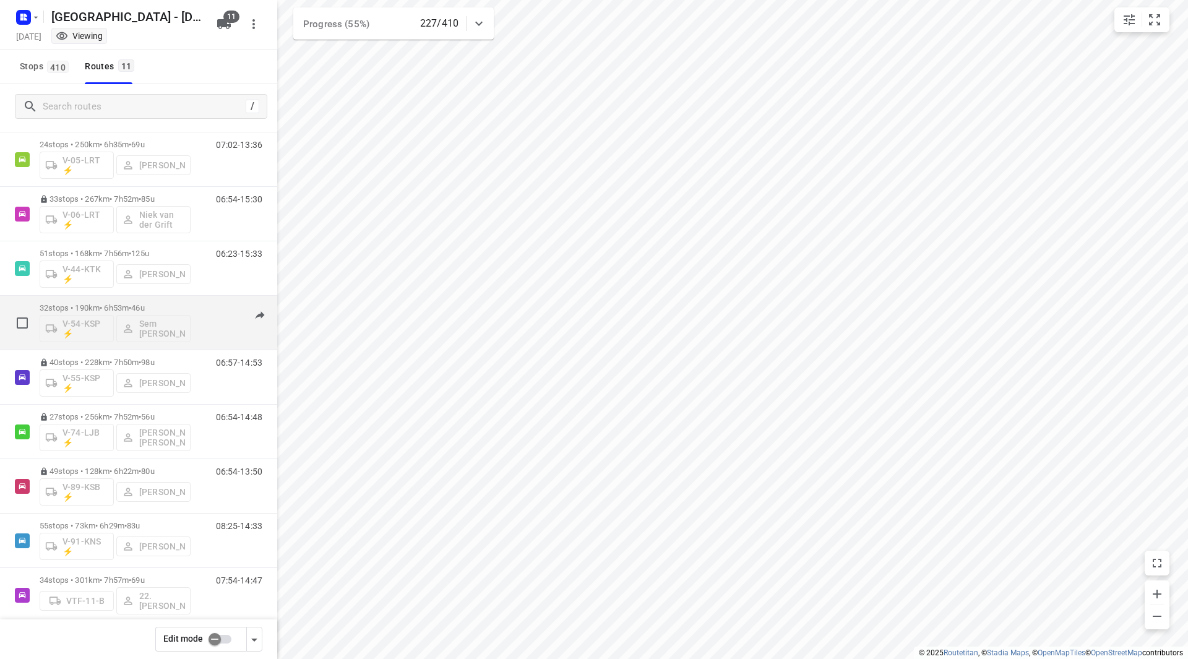
scroll to position [149, 0]
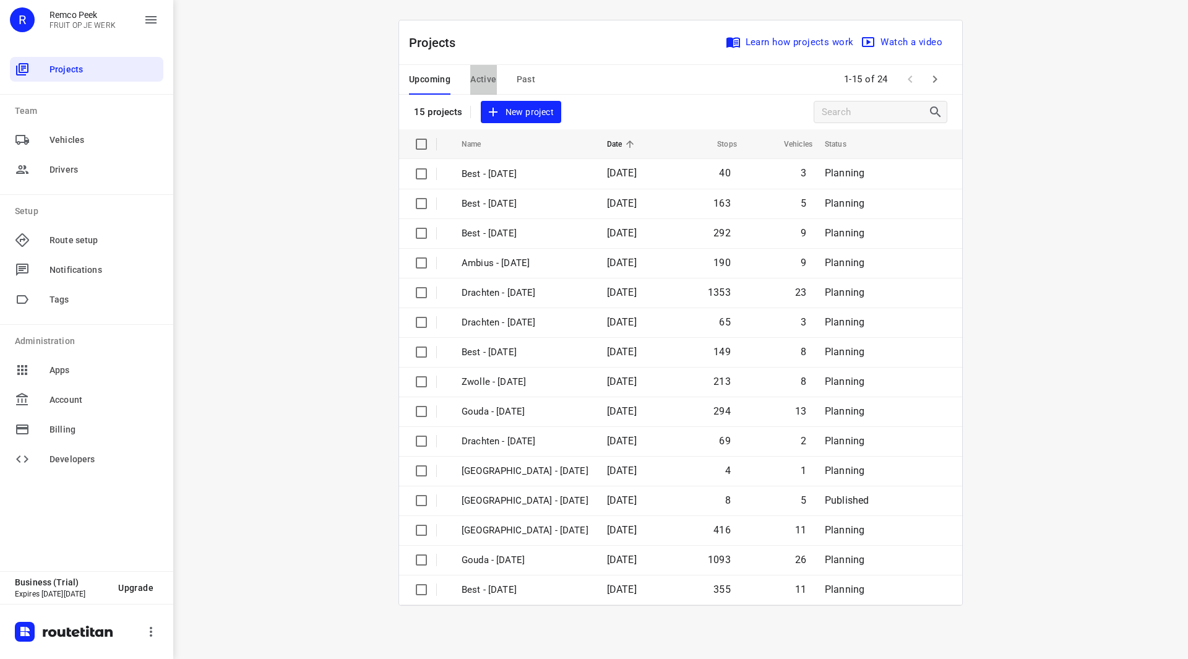
click at [474, 78] on span "Active" at bounding box center [483, 79] width 26 height 15
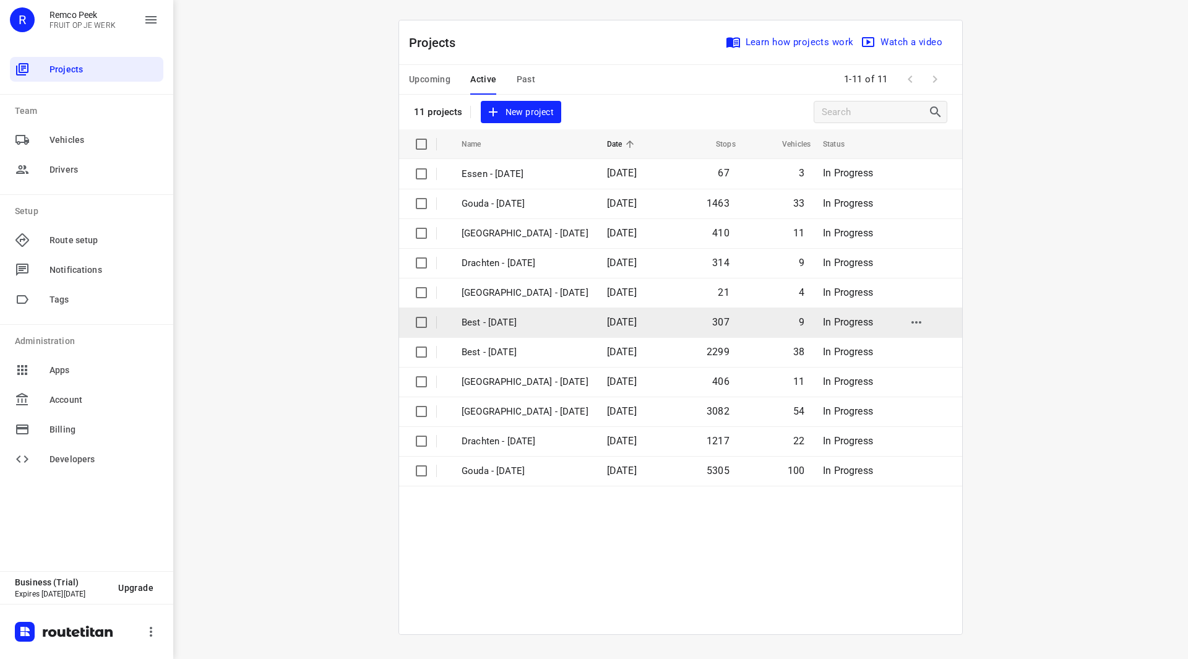
click at [506, 314] on td "Best - [DATE]" at bounding box center [523, 323] width 148 height 30
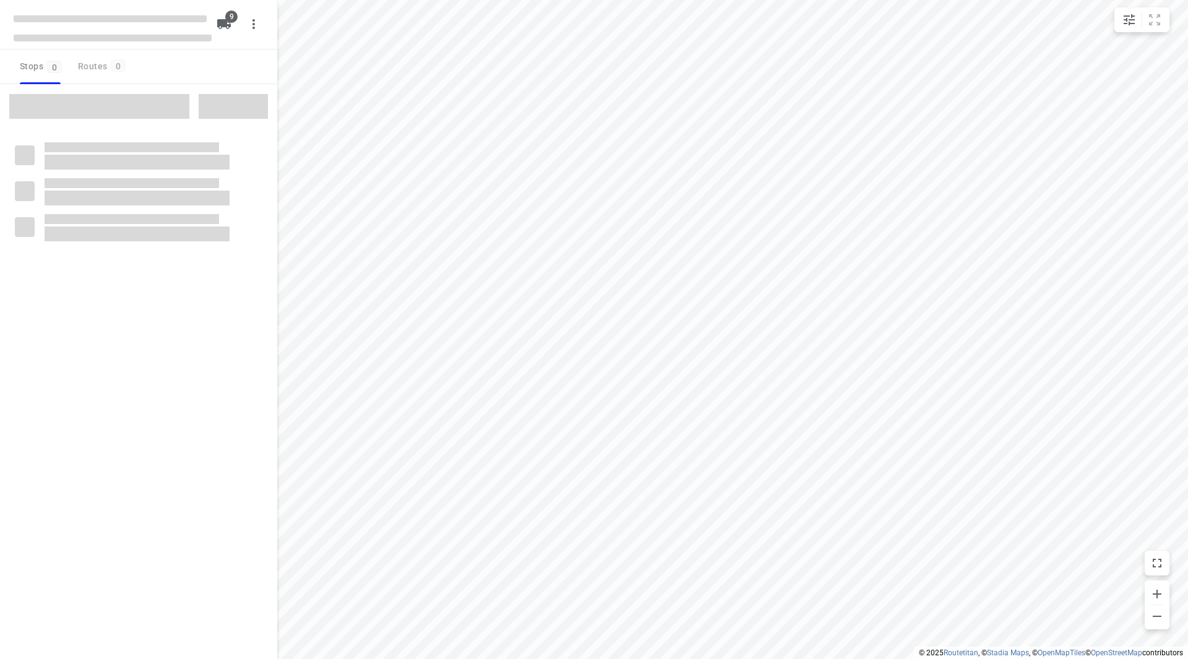
checkbox input "true"
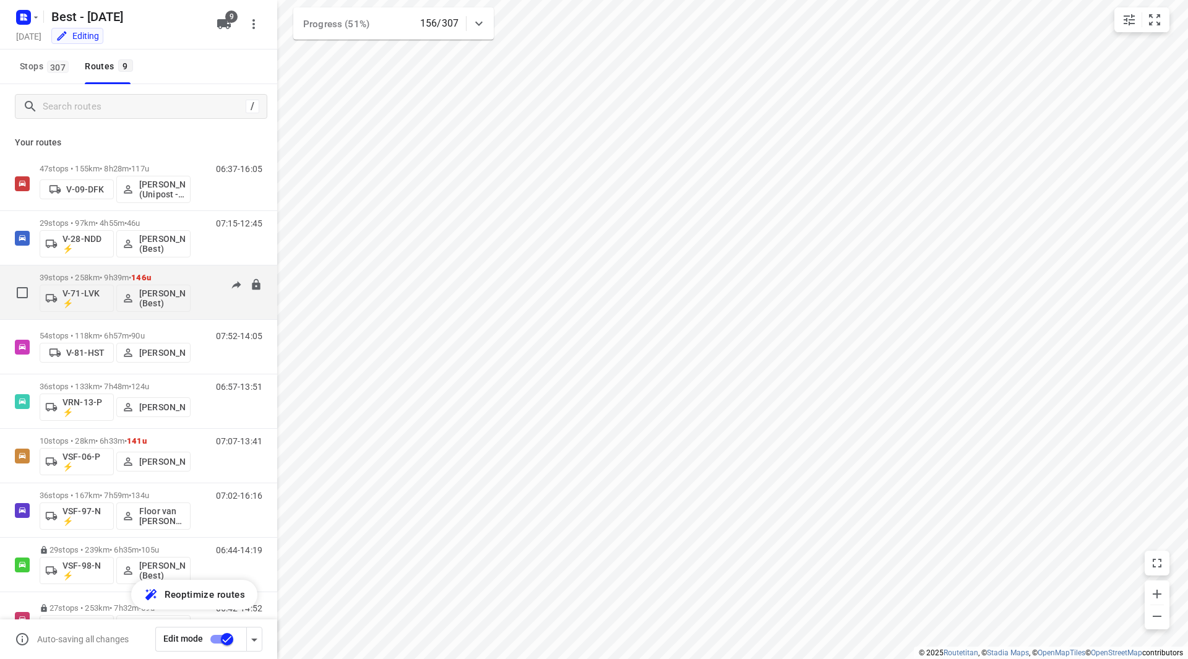
click at [162, 274] on p "39 stops • 258km • 9h39m • 146u" at bounding box center [115, 277] width 151 height 9
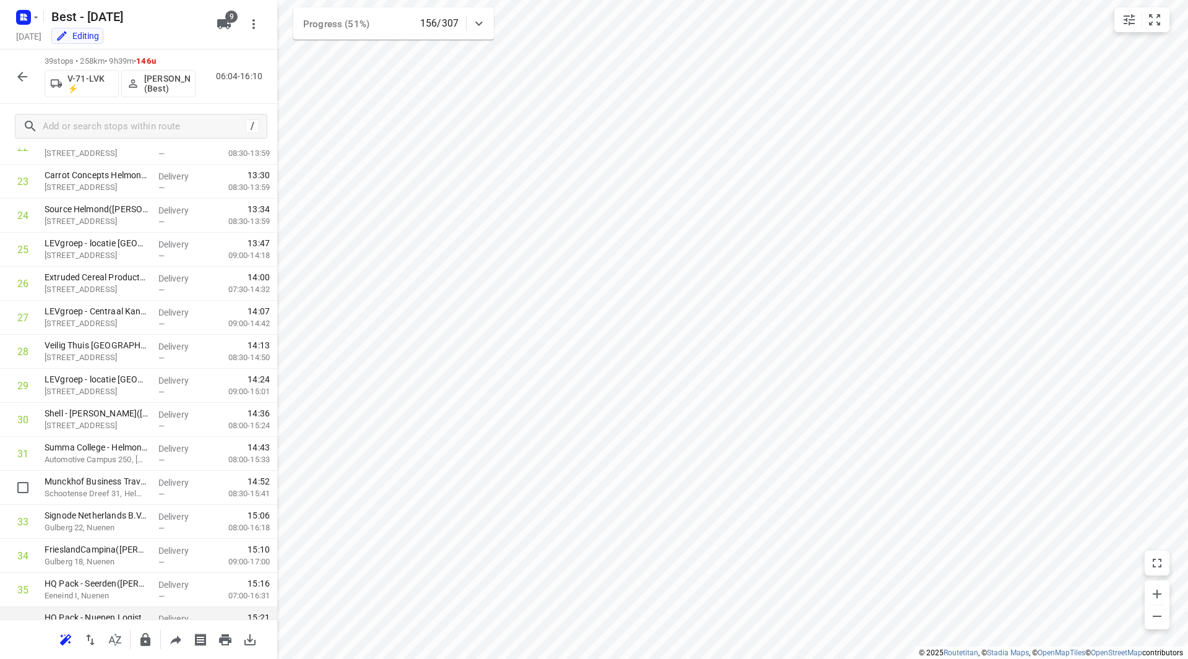
scroll to position [952, 0]
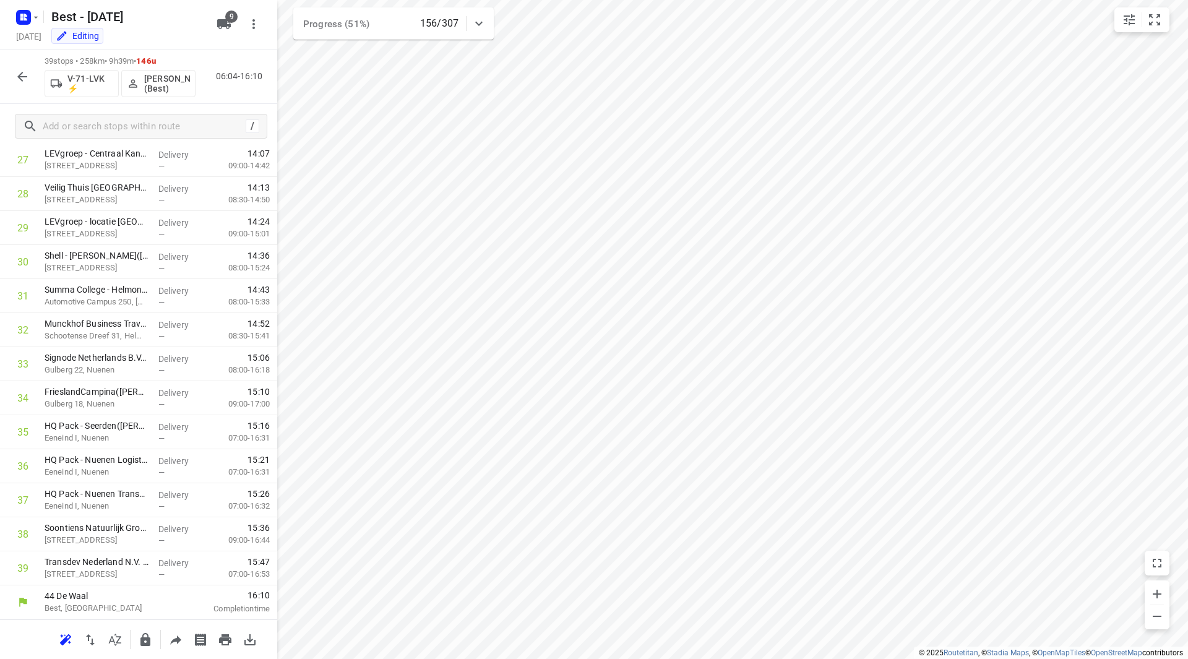
click at [17, 76] on icon "button" at bounding box center [22, 76] width 15 height 15
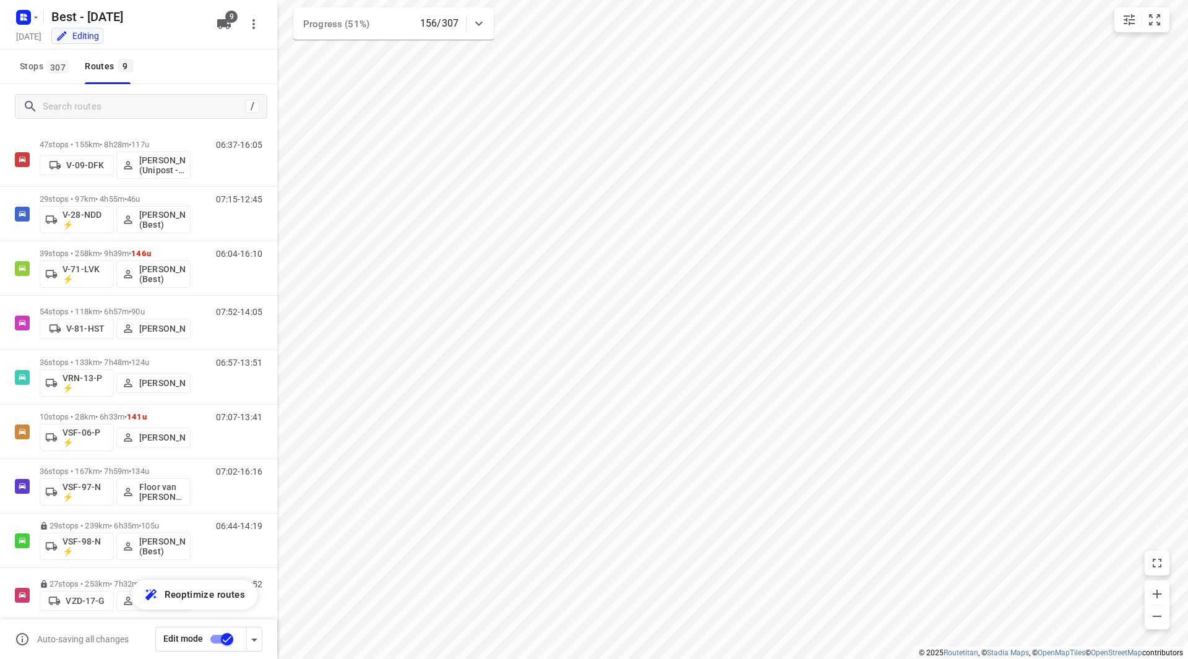
scroll to position [40, 0]
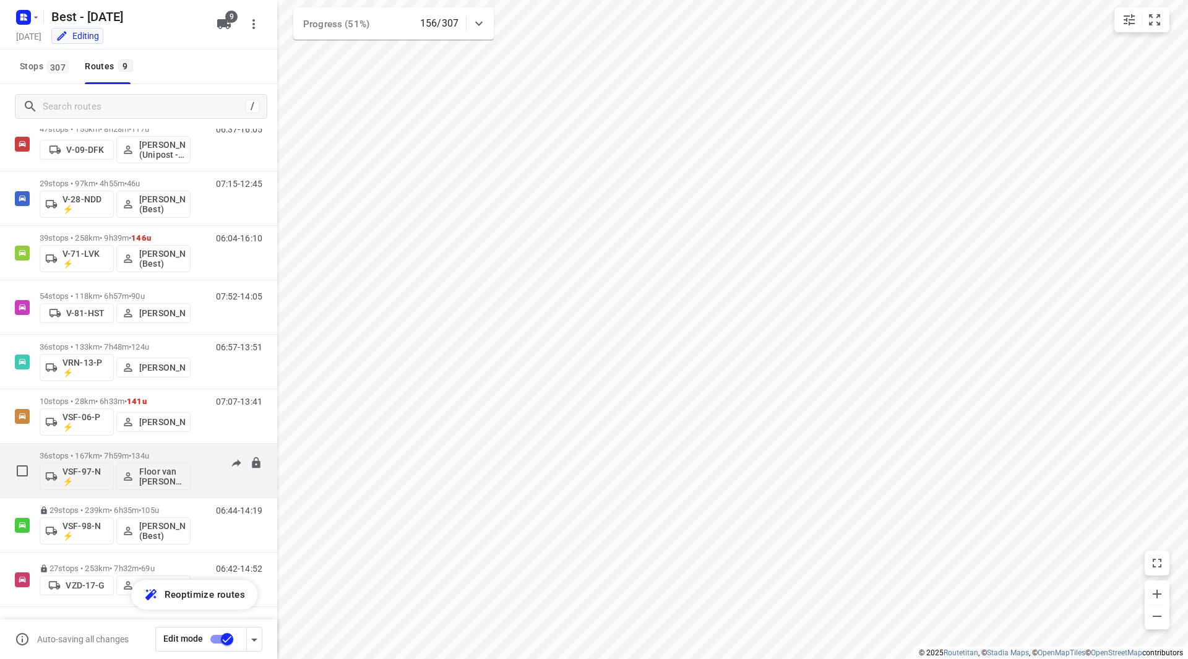
click at [147, 451] on div "36 stops • 167km • 7h59m • 134u VSF-97-N ⚡ Floor van Donzel (Best)" at bounding box center [115, 470] width 151 height 51
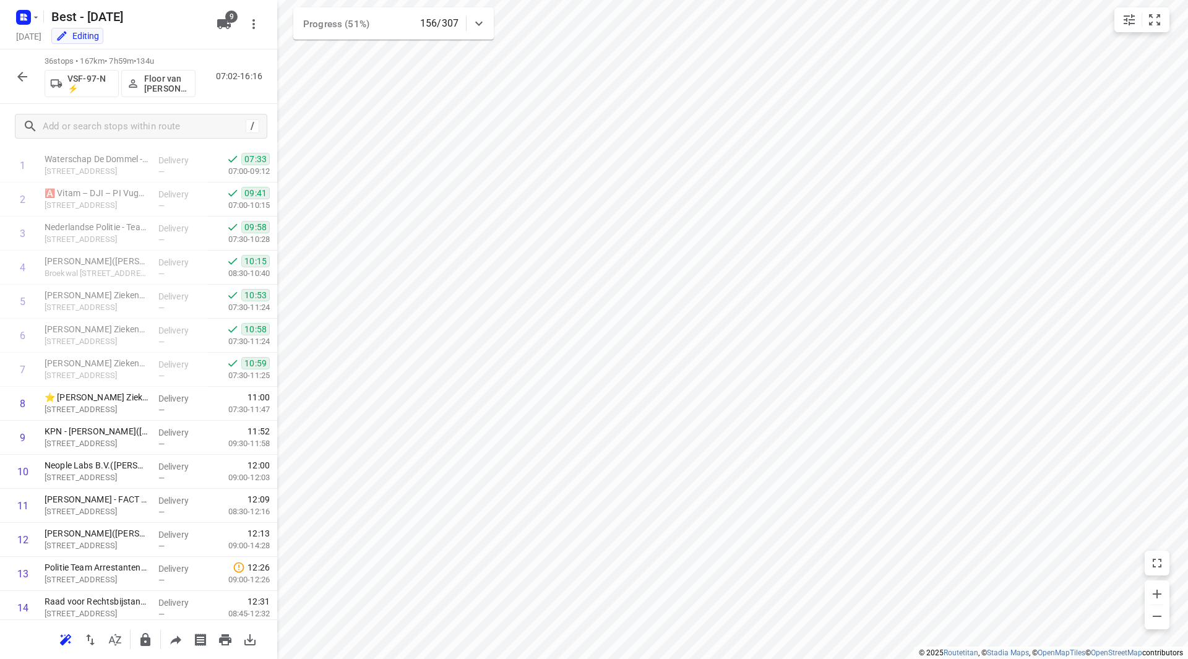
scroll to position [850, 0]
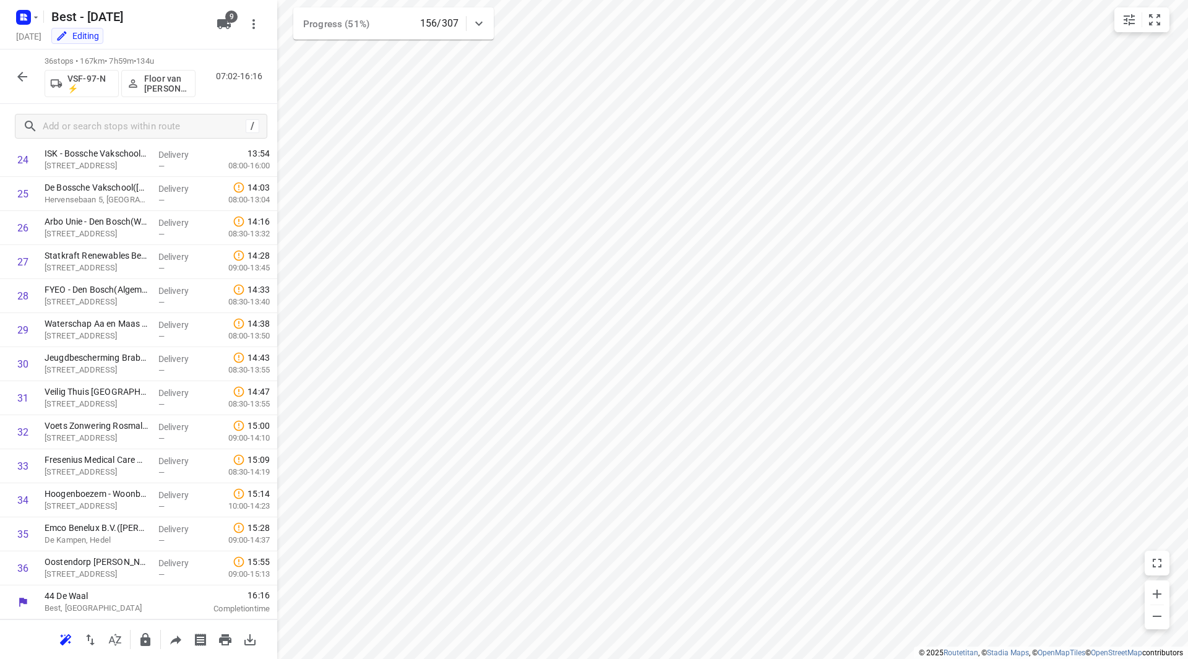
click at [27, 78] on icon "button" at bounding box center [22, 76] width 15 height 15
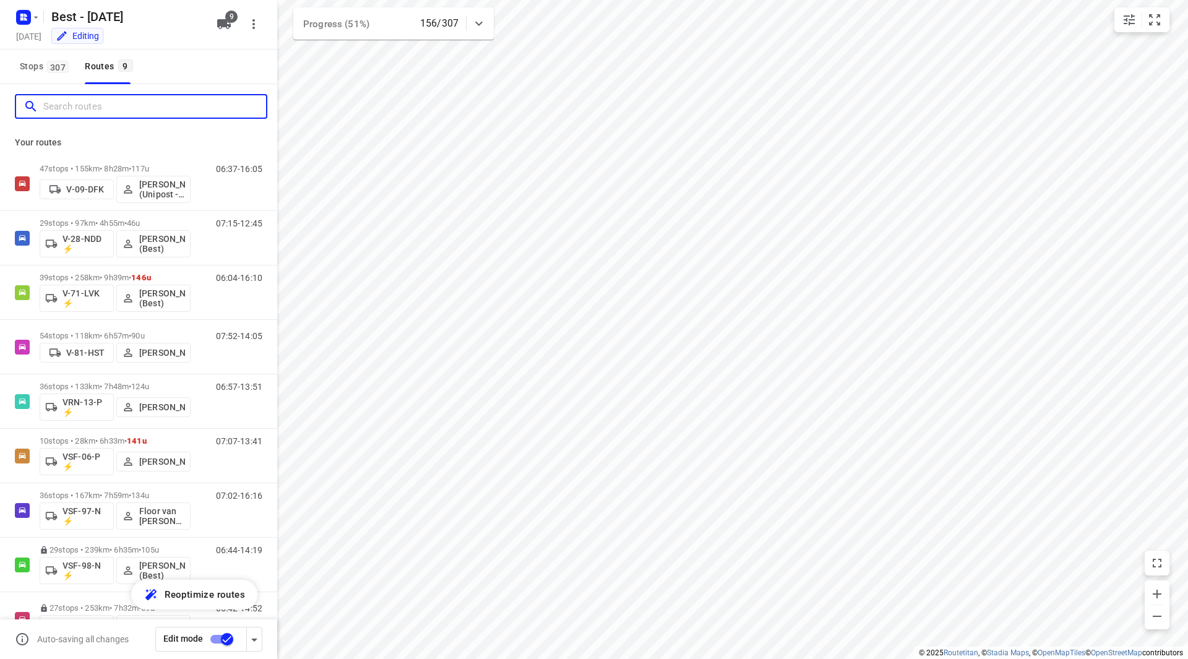
click at [107, 109] on input "Search routes" at bounding box center [154, 106] width 223 height 19
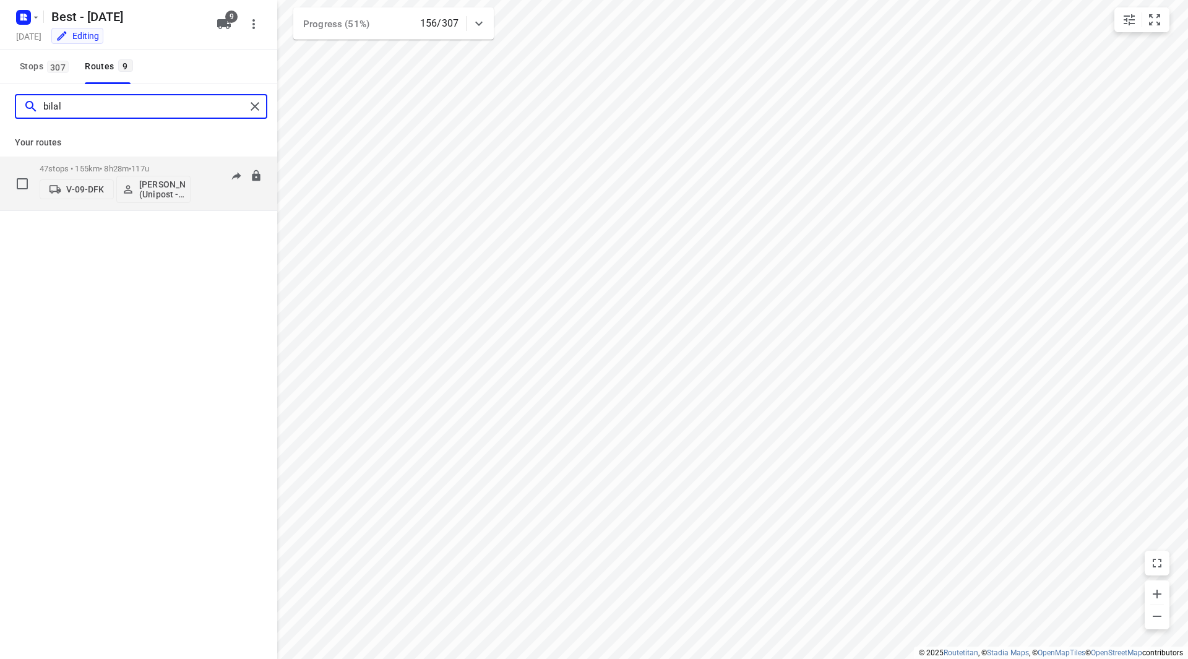
type input "bilal"
click at [149, 166] on span "117u" at bounding box center [140, 168] width 18 height 9
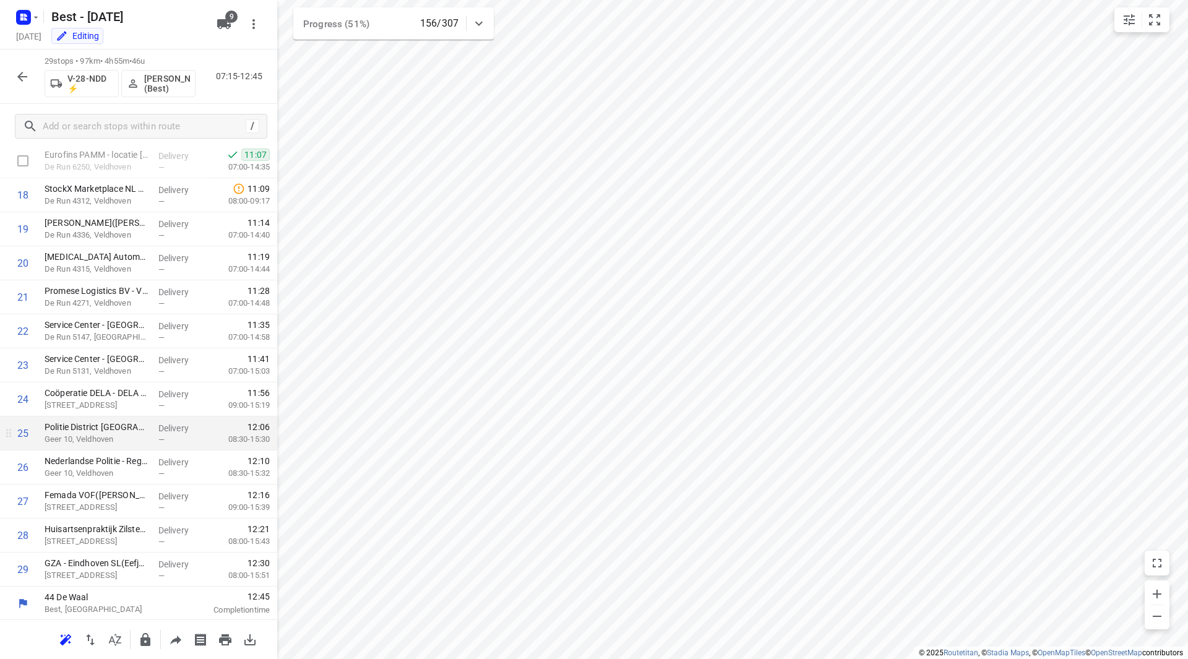
scroll to position [612, 0]
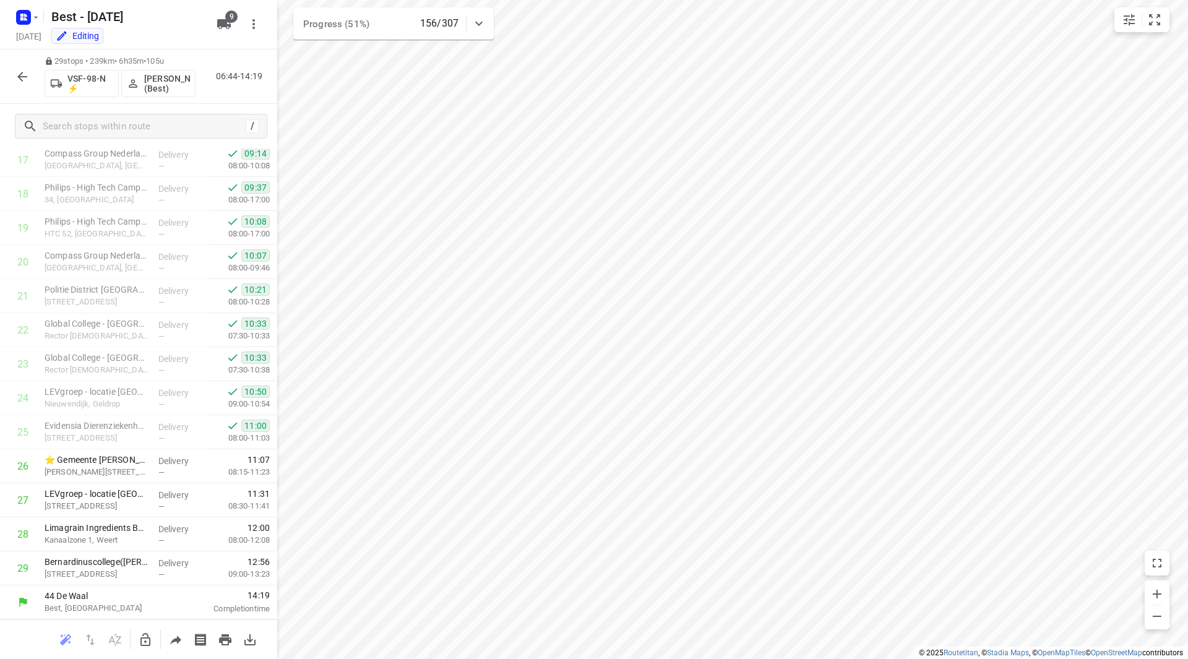
click at [17, 68] on button "button" at bounding box center [22, 76] width 25 height 25
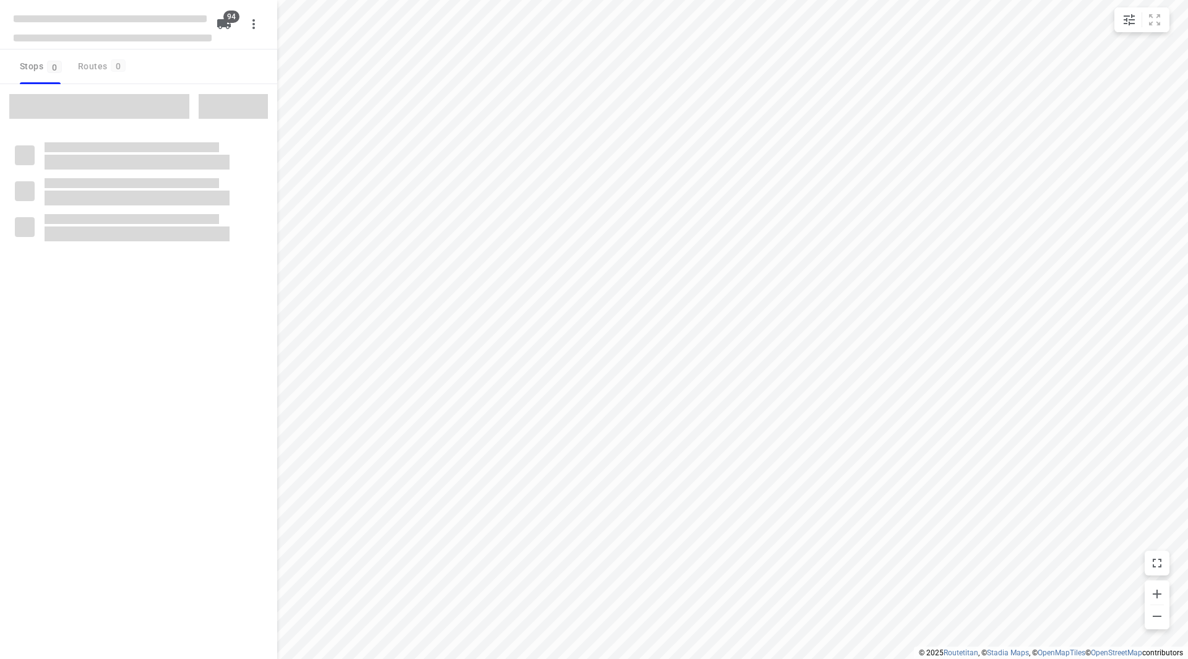
checkbox input "true"
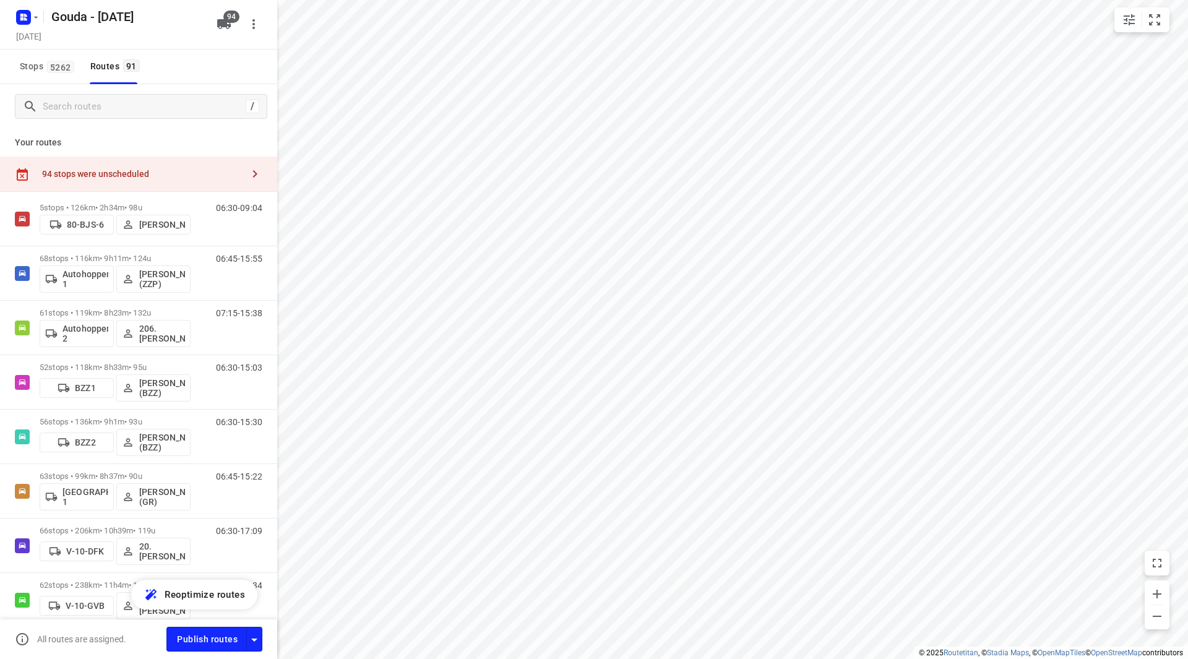
click at [183, 174] on div "94 stops were unscheduled" at bounding box center [142, 174] width 201 height 10
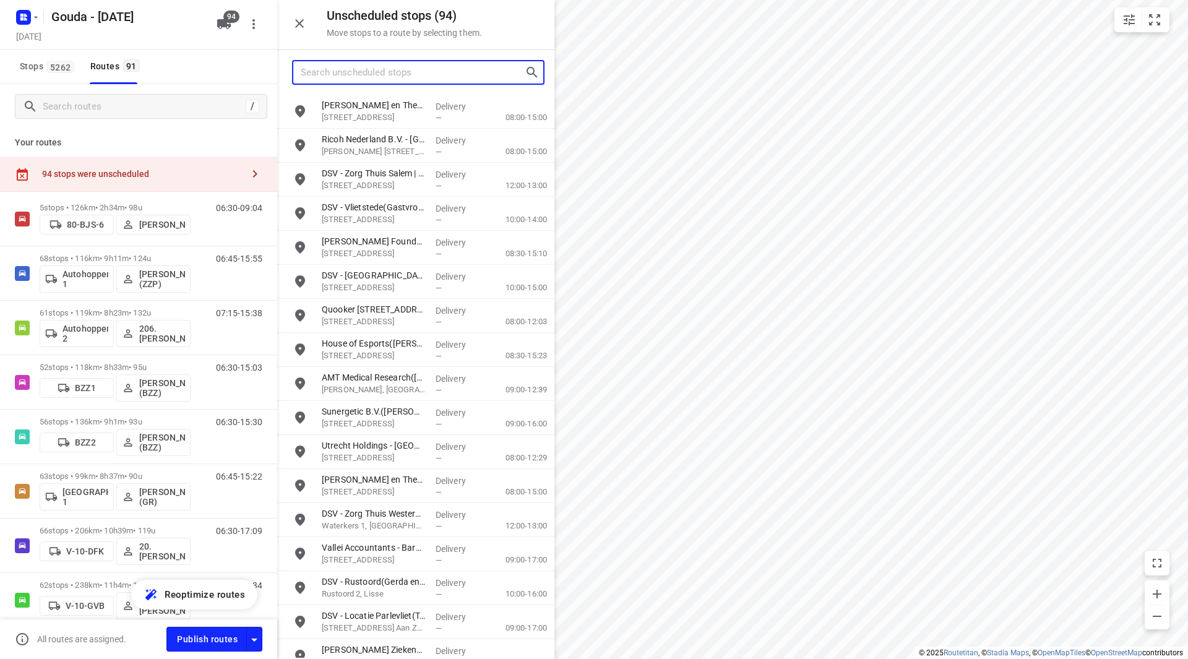
click at [372, 76] on input "Search unscheduled stops" at bounding box center [413, 72] width 224 height 19
type input "[DATE]"
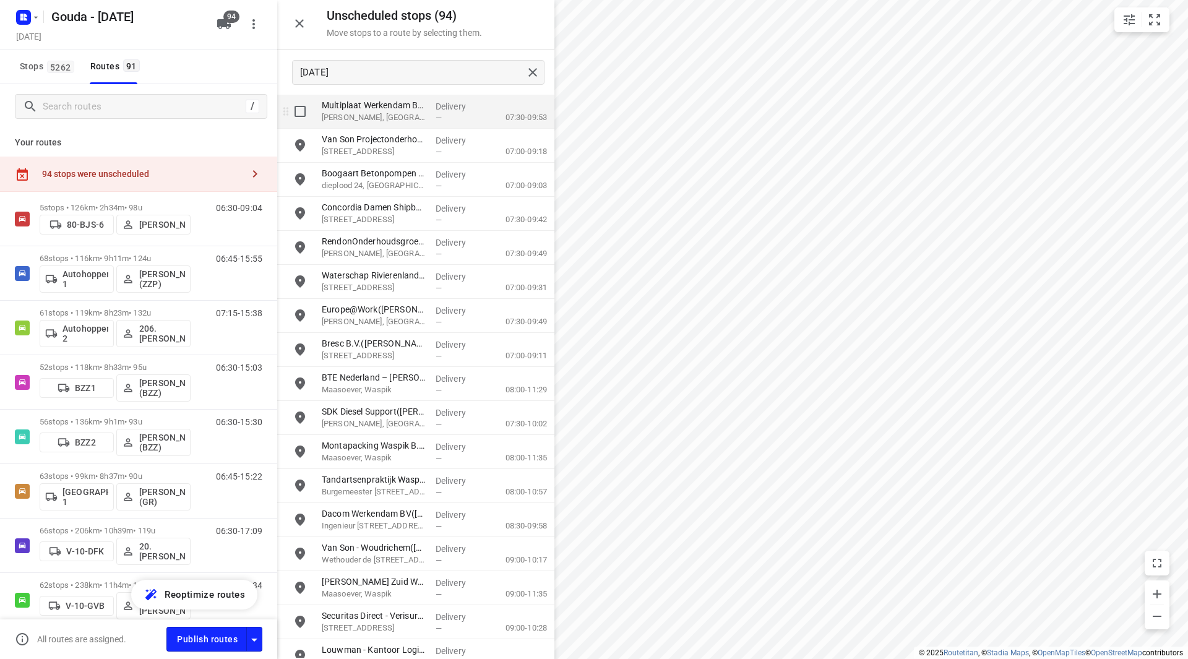
click at [299, 114] on input "grid" at bounding box center [300, 111] width 25 height 25
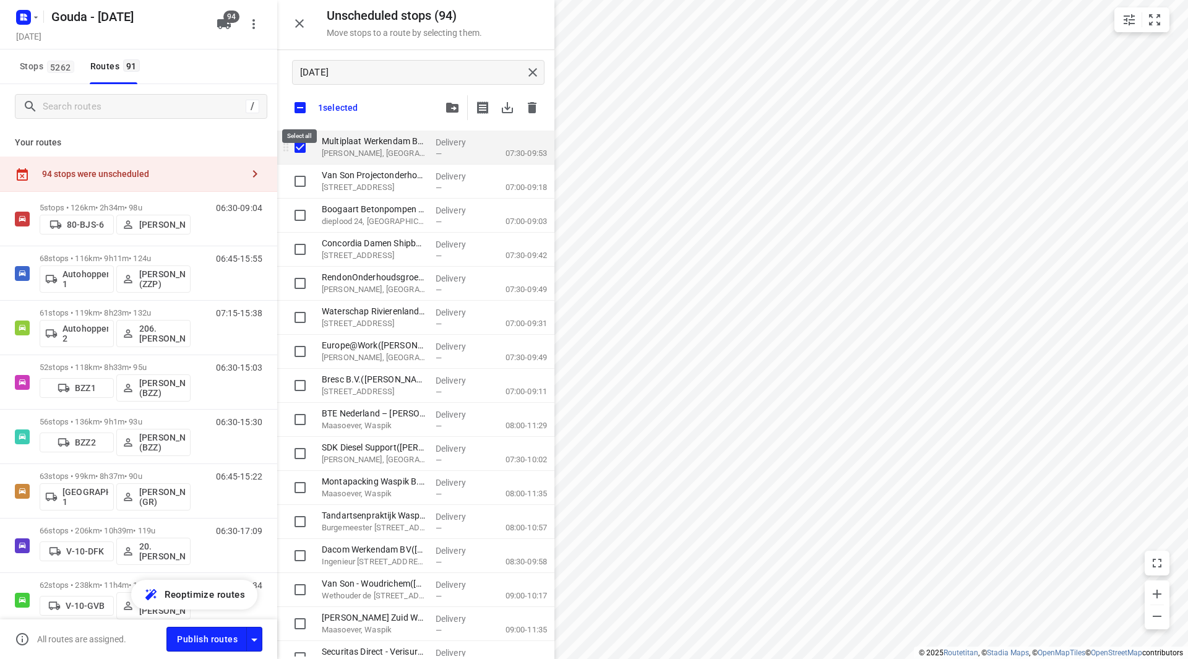
checkbox input "true"
click at [301, 101] on input "checkbox" at bounding box center [300, 108] width 26 height 26
checkbox input "false"
checkbox input "true"
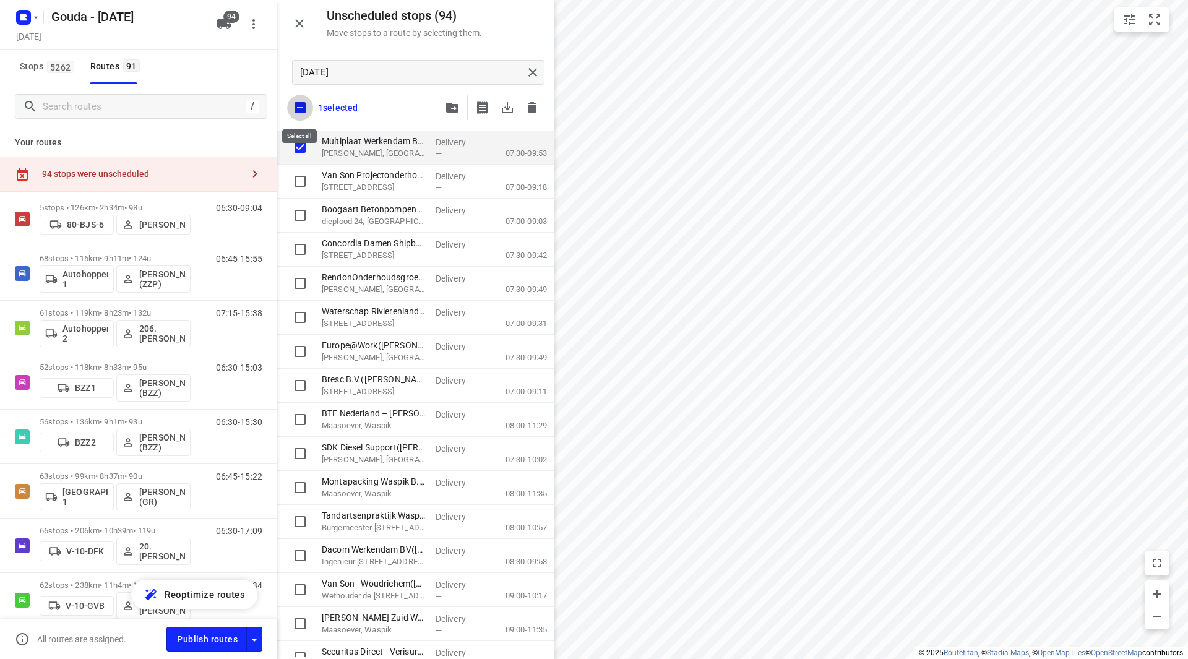
checkbox input "true"
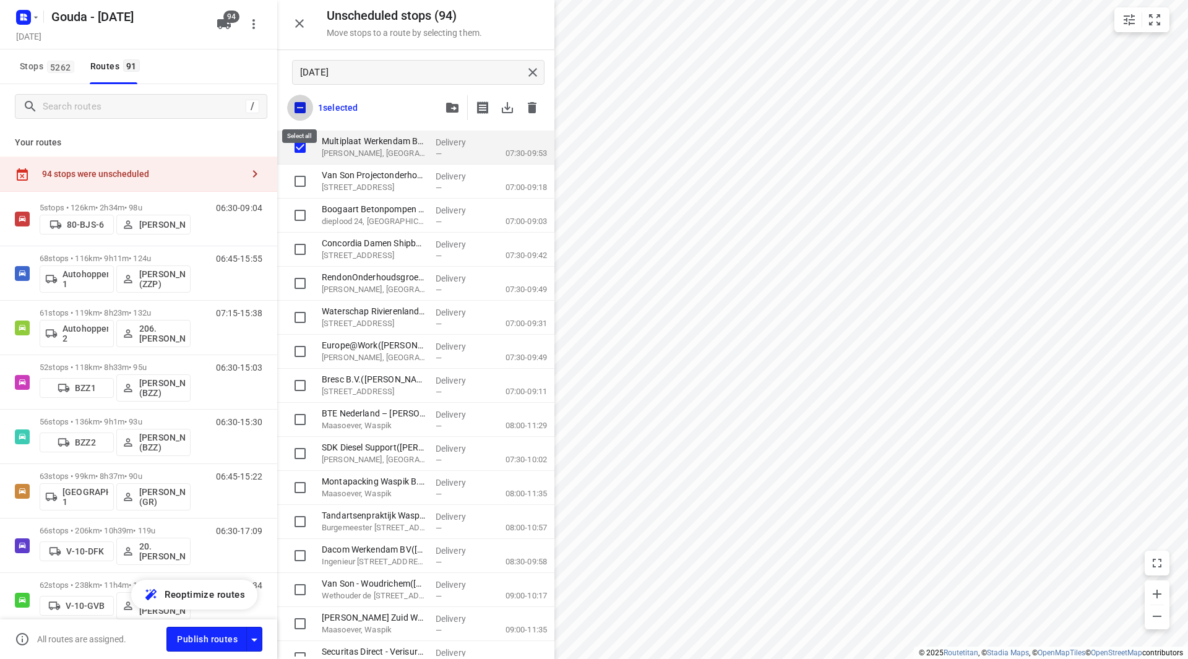
checkbox input "true"
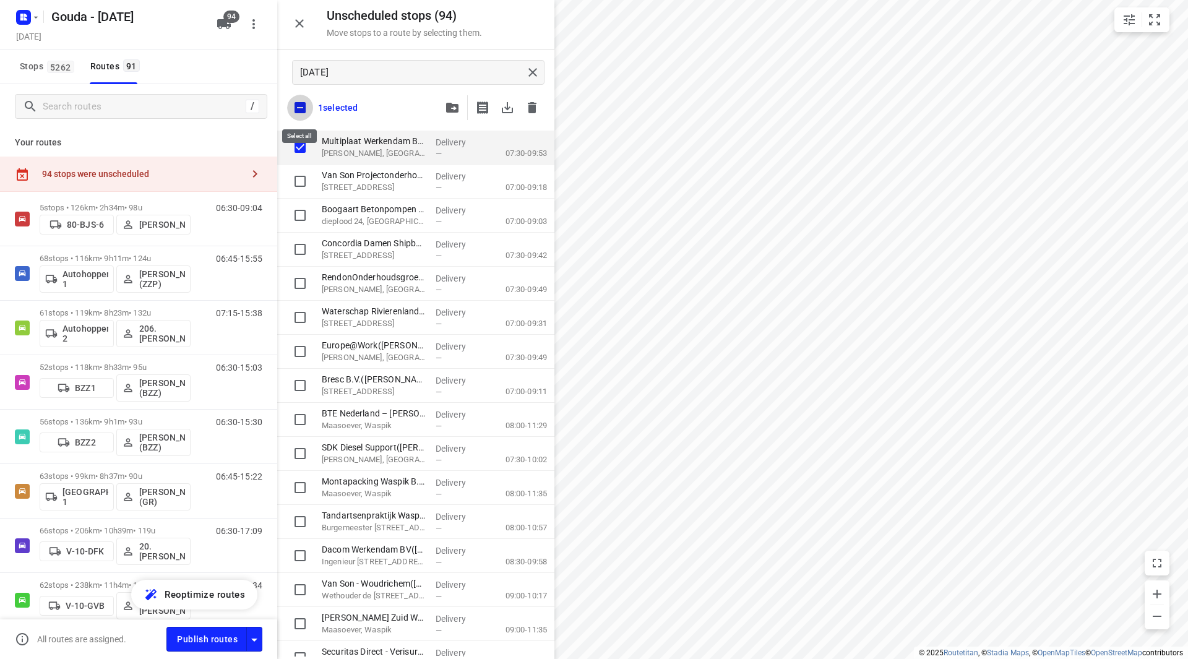
checkbox input "true"
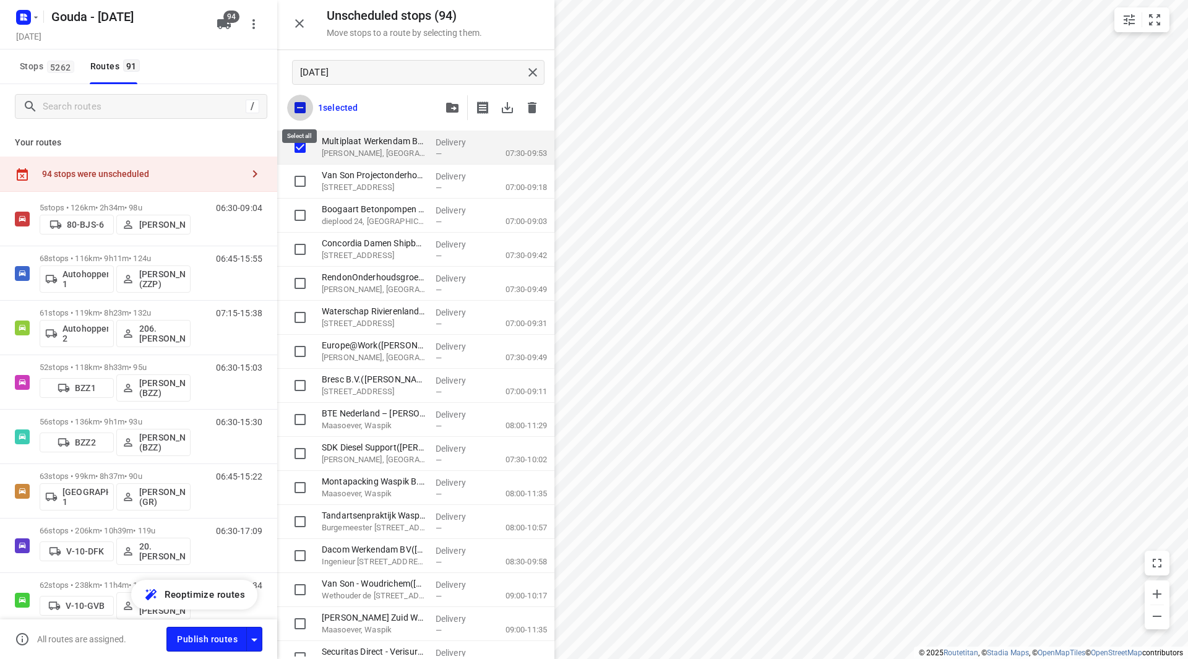
checkbox input "true"
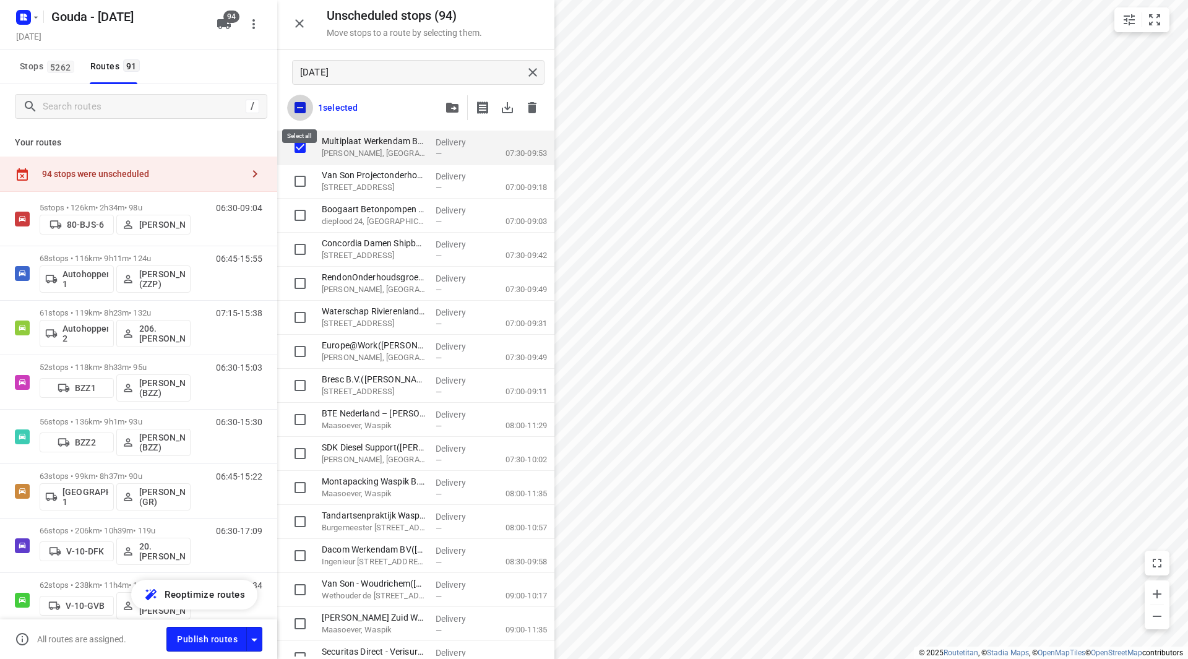
checkbox input "true"
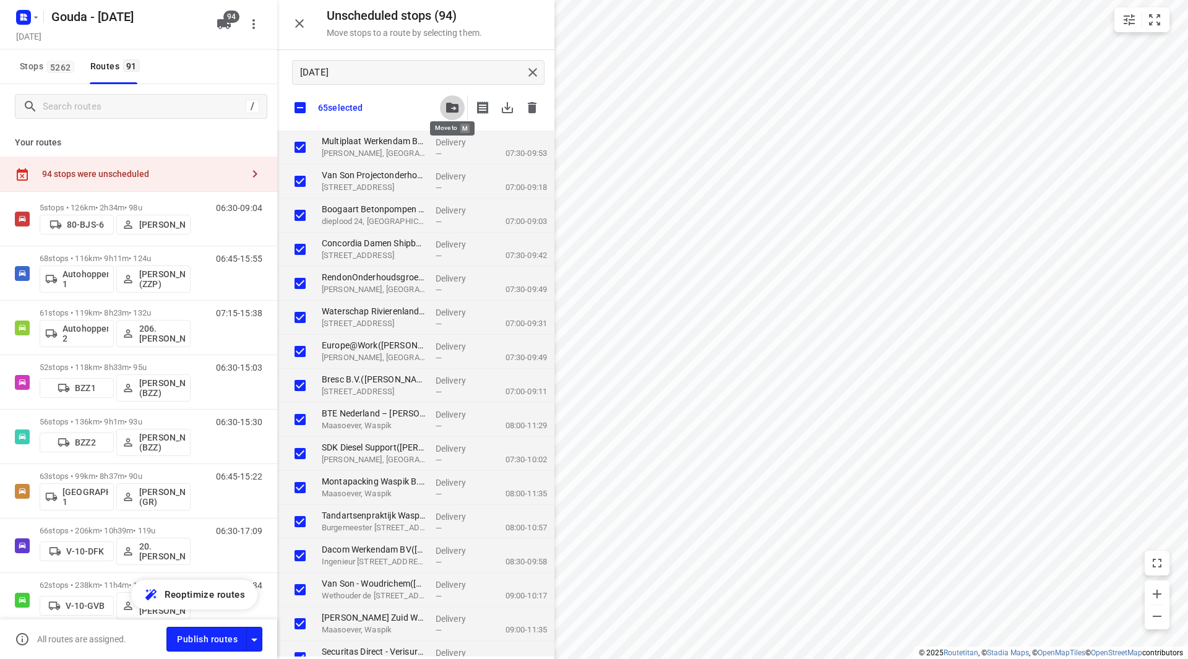
click at [442, 105] on button "button" at bounding box center [452, 107] width 25 height 25
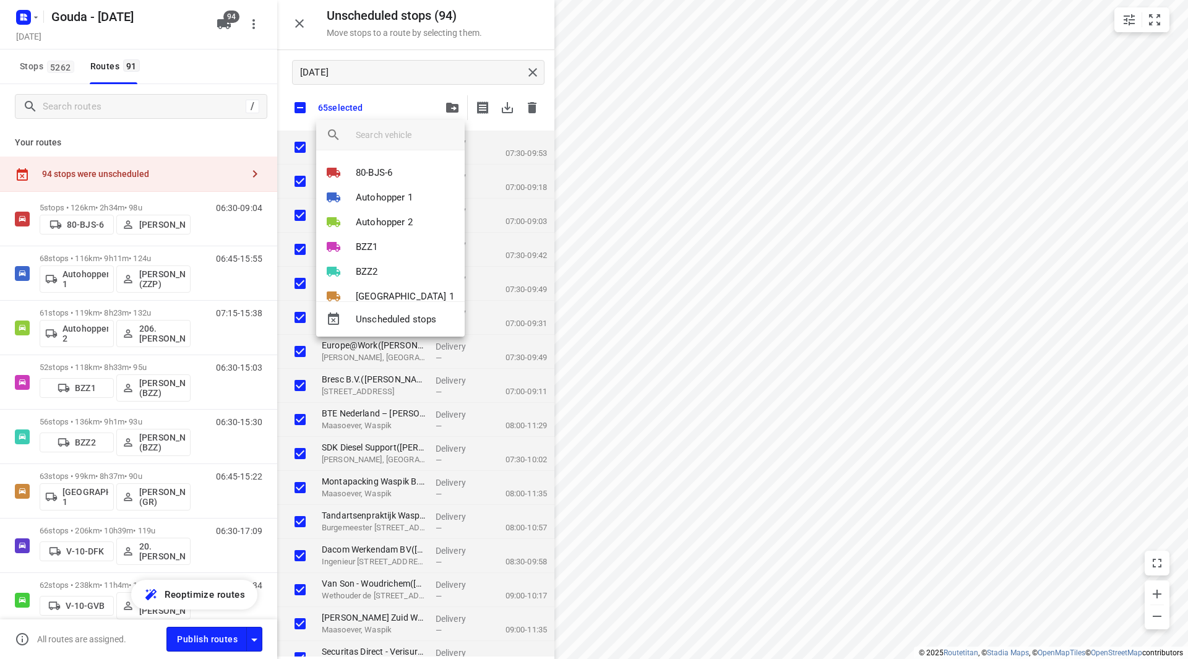
click at [412, 134] on input "search vehicle" at bounding box center [405, 135] width 99 height 19
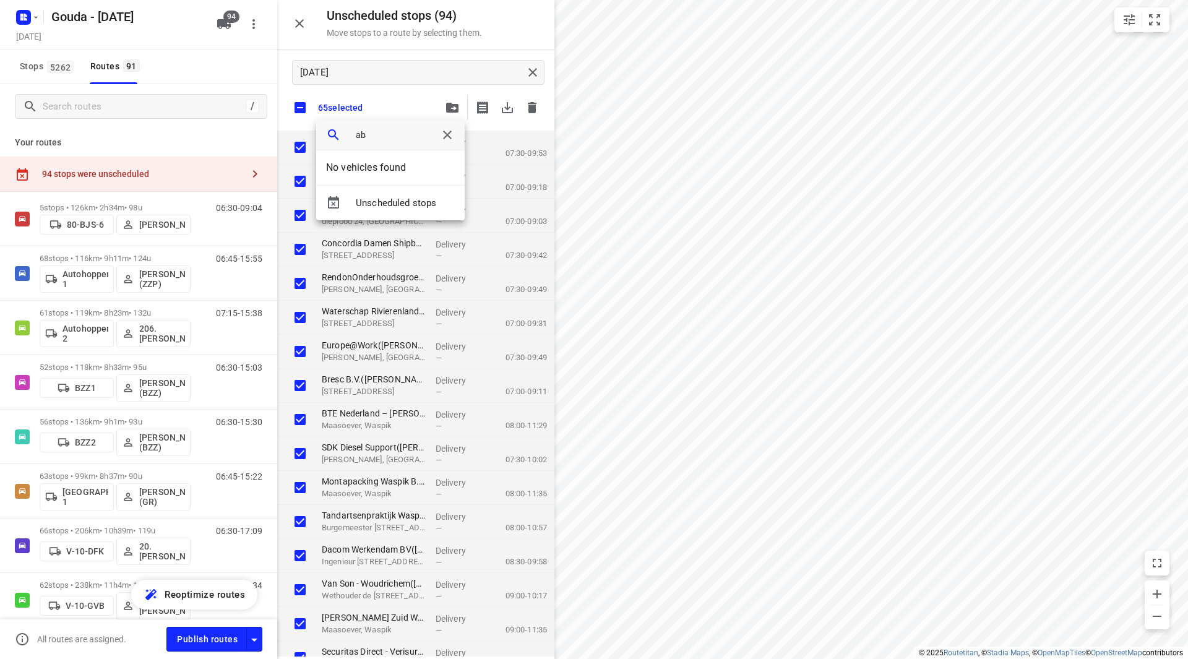
type input "abd"
drag, startPoint x: 415, startPoint y: 135, endPoint x: 340, endPoint y: 133, distance: 74.9
click at [340, 133] on div "abd" at bounding box center [390, 135] width 149 height 30
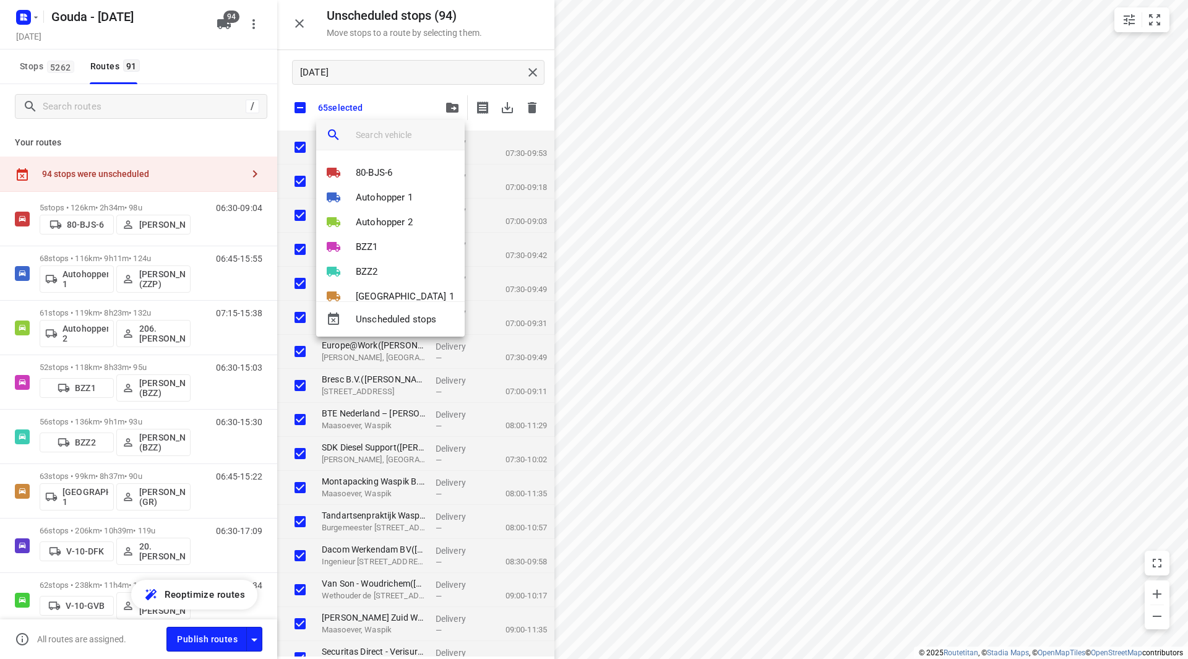
click at [170, 136] on div at bounding box center [594, 329] width 1188 height 659
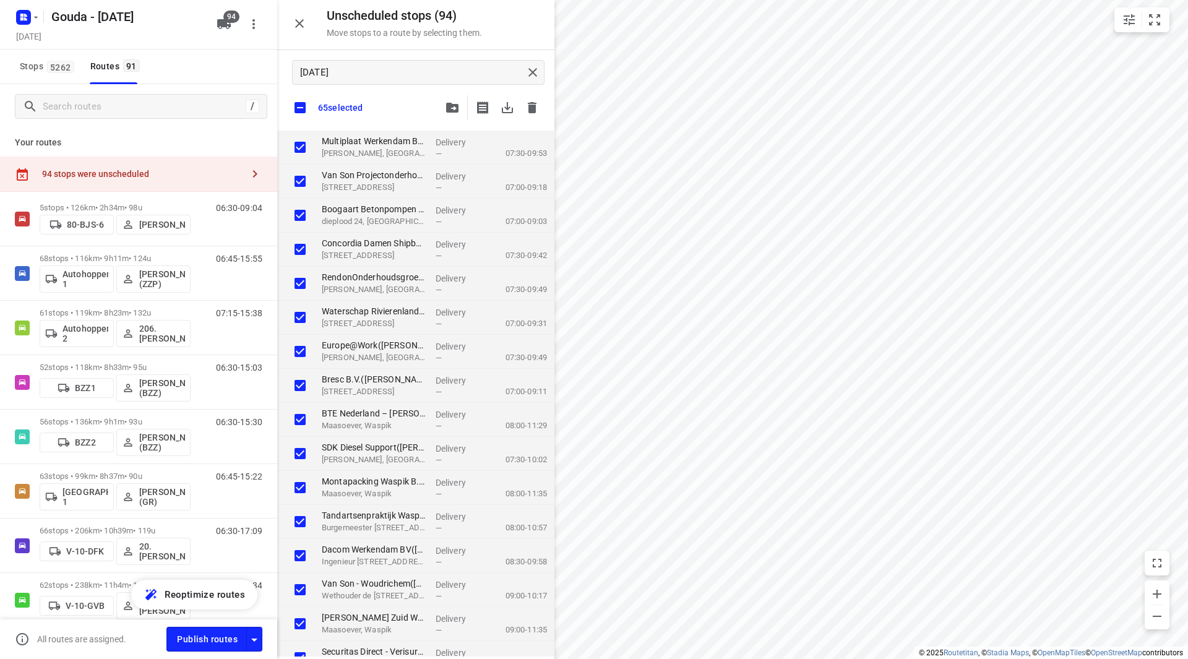
click at [217, 29] on icon "button" at bounding box center [224, 24] width 15 height 15
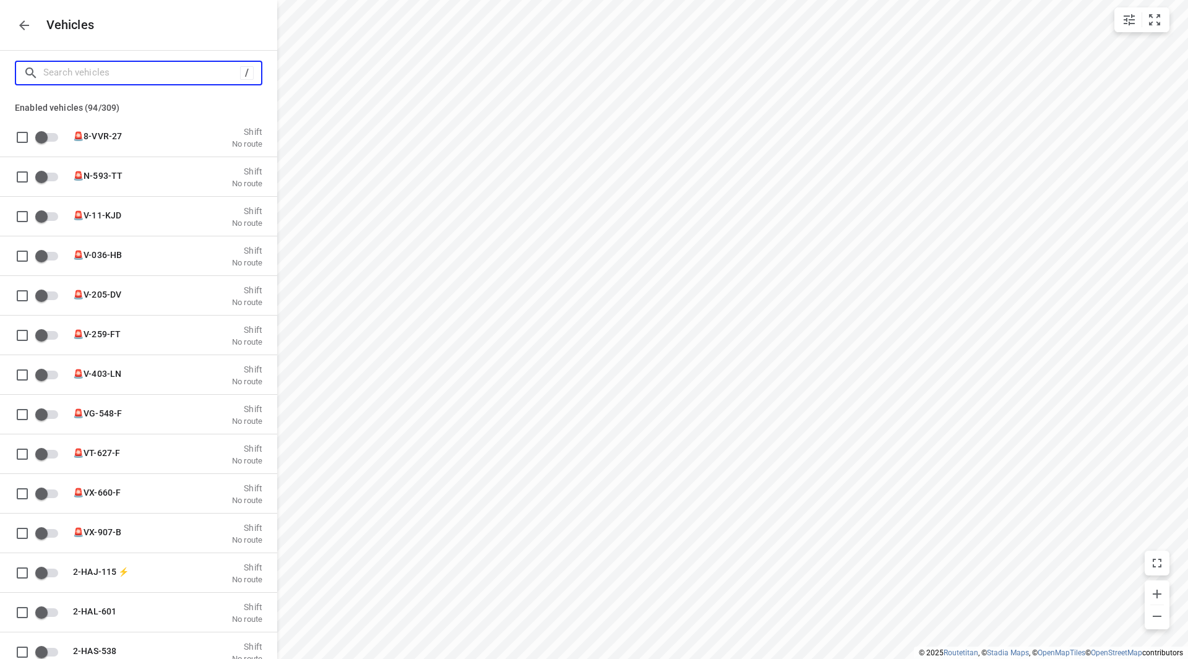
click at [179, 65] on input "Search vehicles" at bounding box center [141, 72] width 197 height 19
type input "a"
checkbox input "true"
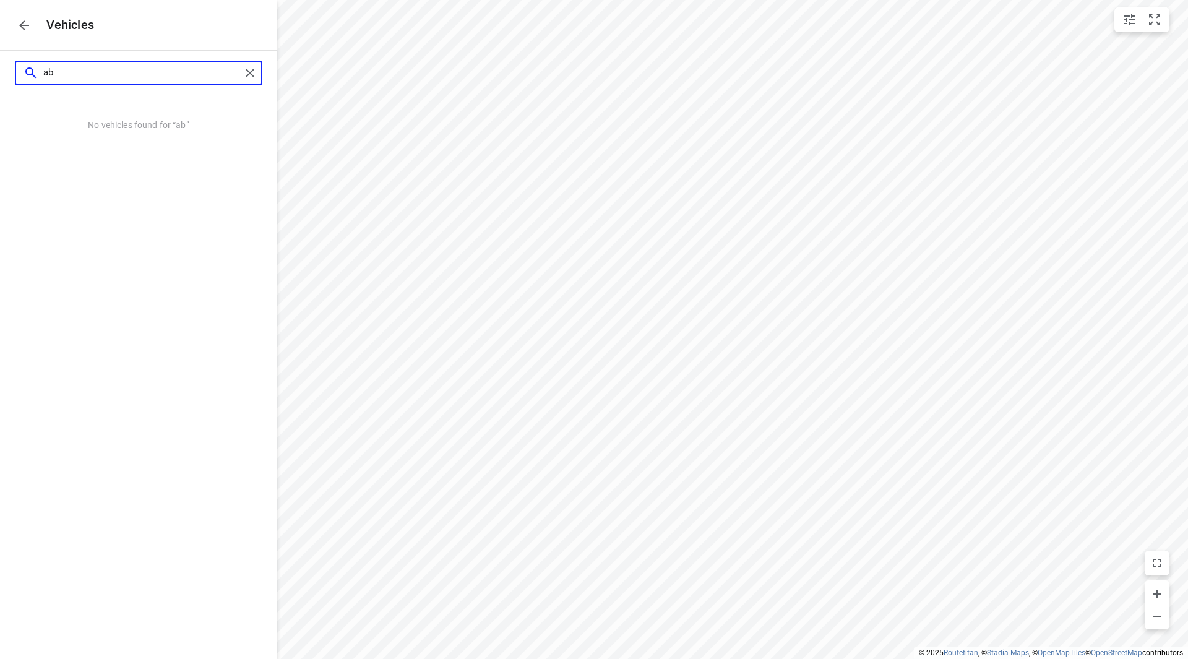
type input "abd"
drag, startPoint x: 97, startPoint y: 72, endPoint x: 9, endPoint y: 72, distance: 88.5
click at [9, 72] on div "abd" at bounding box center [138, 73] width 277 height 45
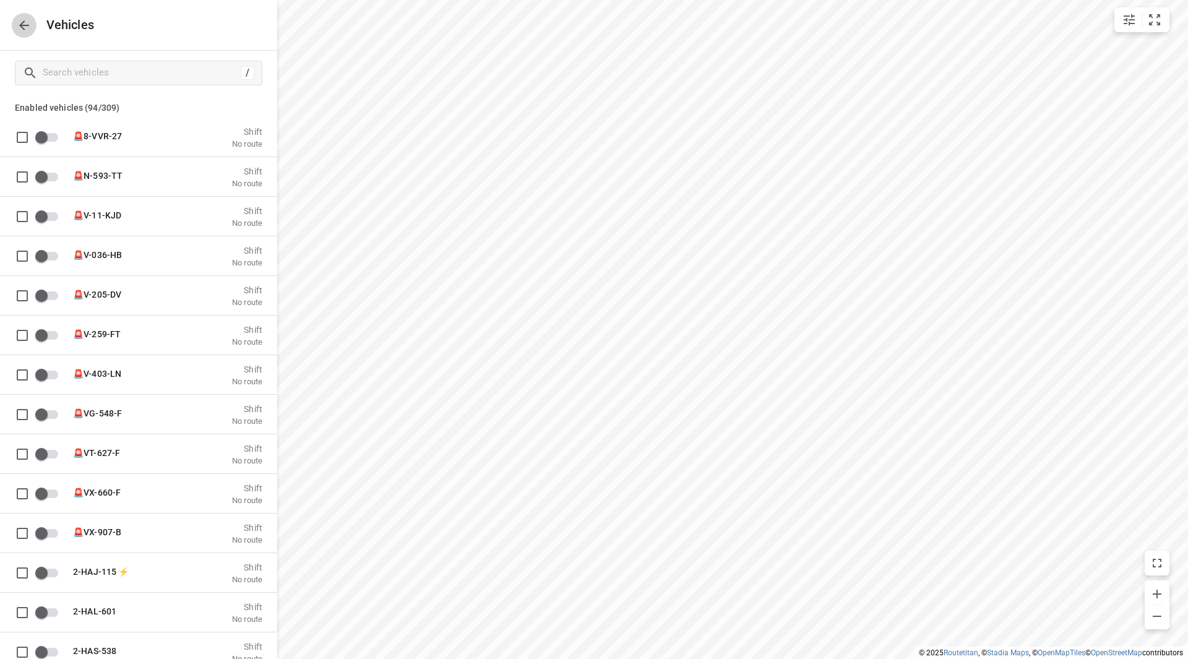
click at [25, 28] on icon "button" at bounding box center [24, 25] width 15 height 15
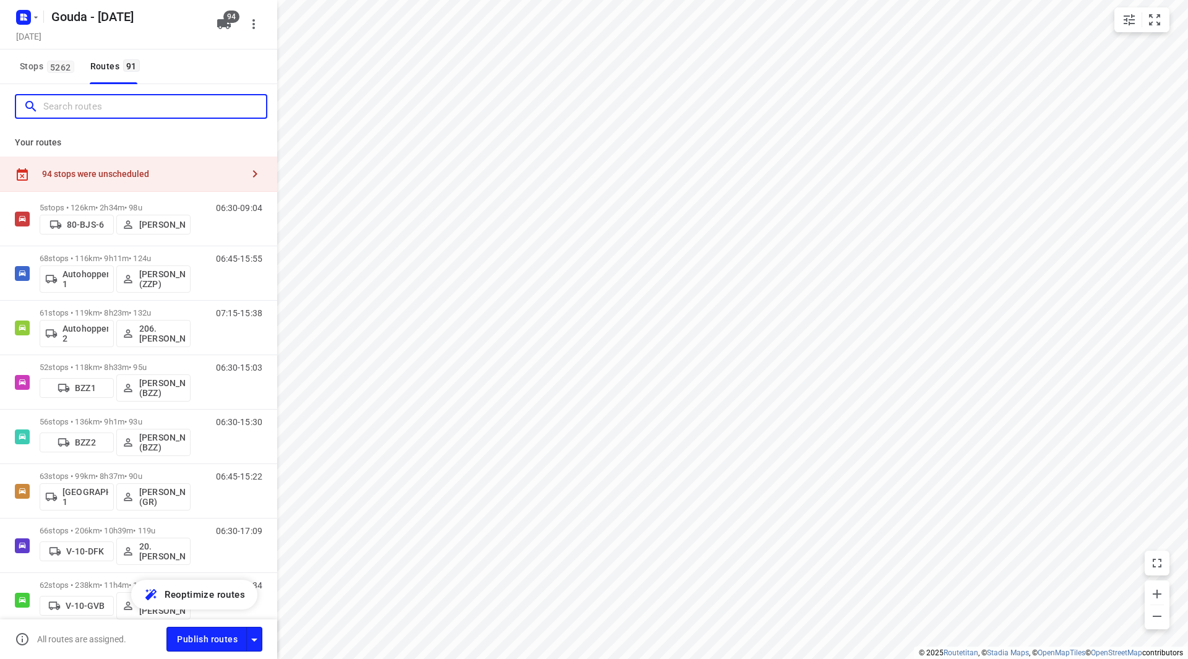
click at [140, 110] on input "Search routes" at bounding box center [154, 106] width 223 height 19
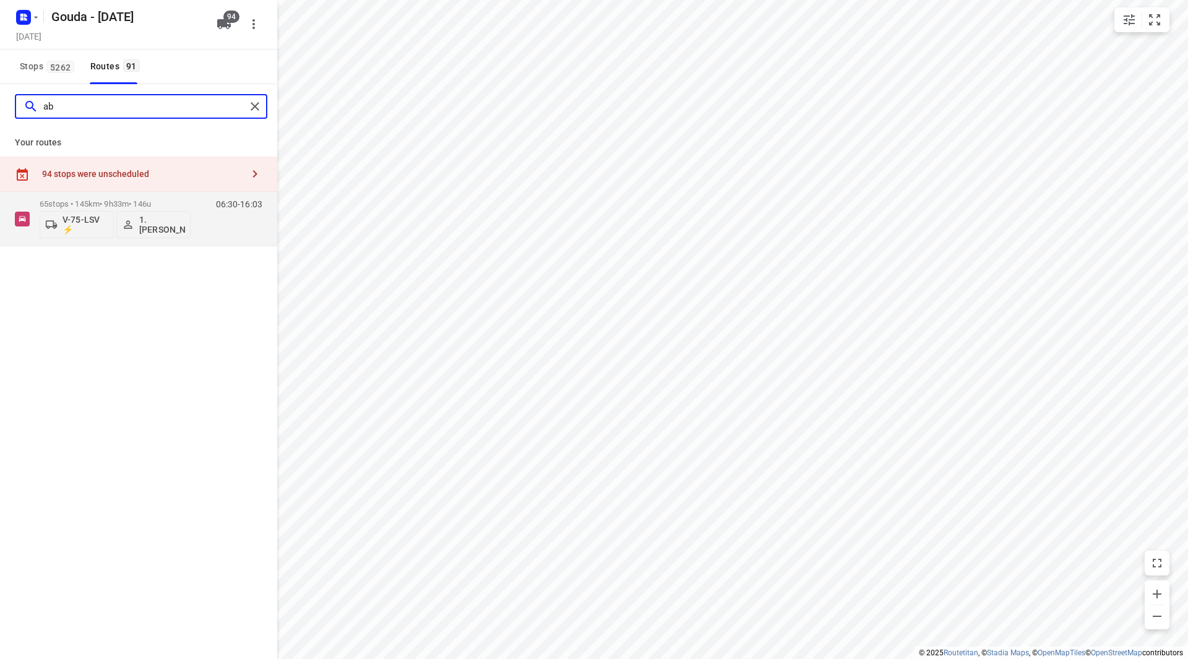
type input "a"
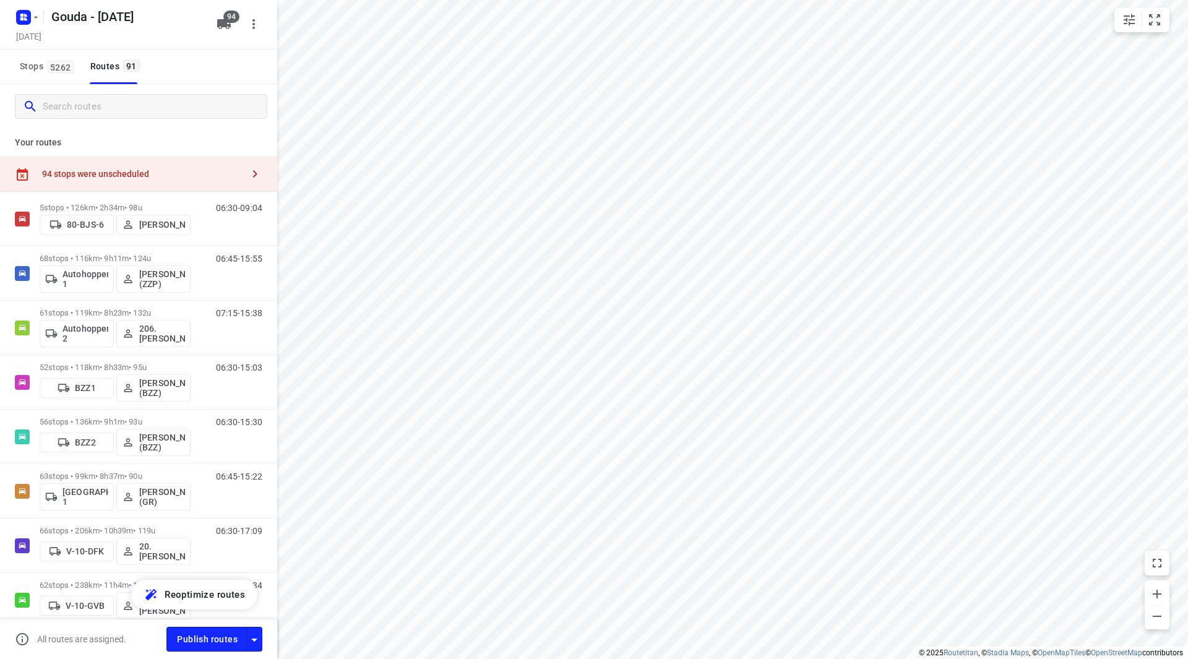
click at [176, 175] on div "94 stops were unscheduled" at bounding box center [142, 174] width 201 height 10
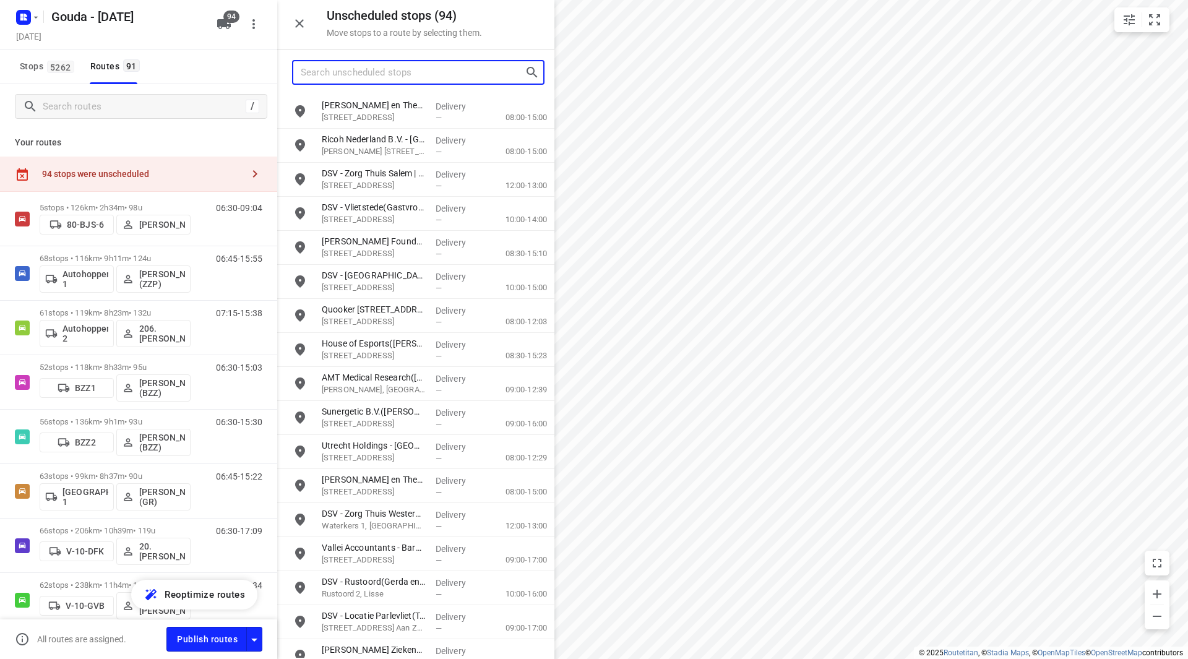
click at [392, 74] on input "Search unscheduled stops" at bounding box center [413, 72] width 224 height 19
type input "ma23"
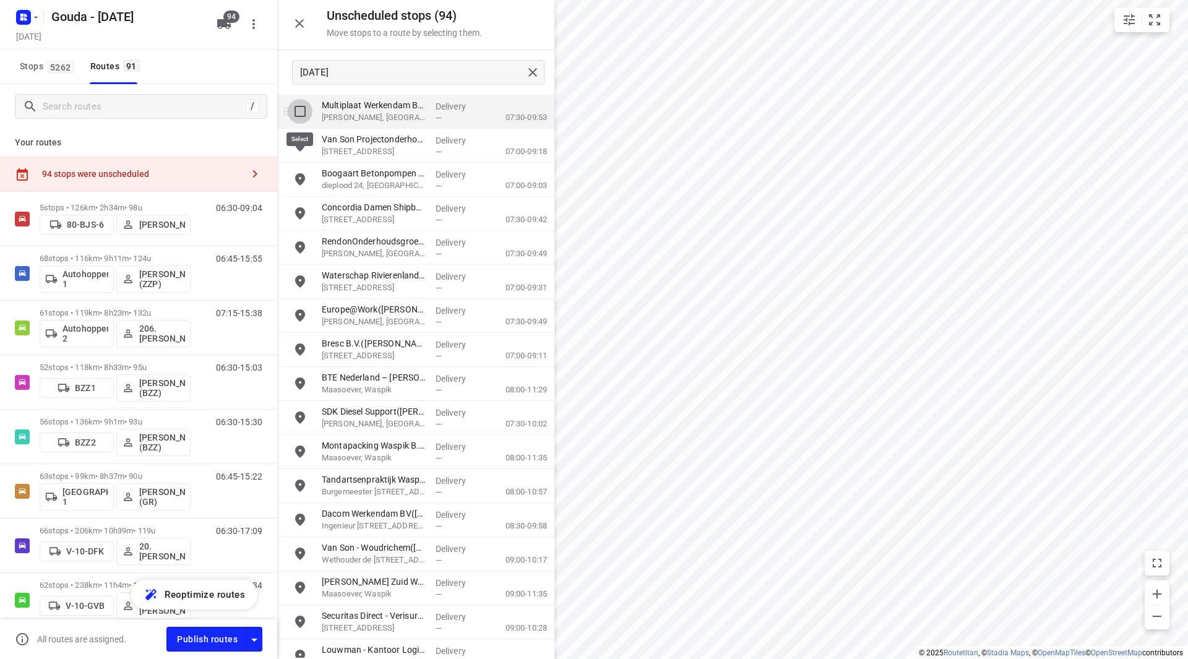
click at [306, 119] on input "grid" at bounding box center [300, 111] width 25 height 25
checkbox input "true"
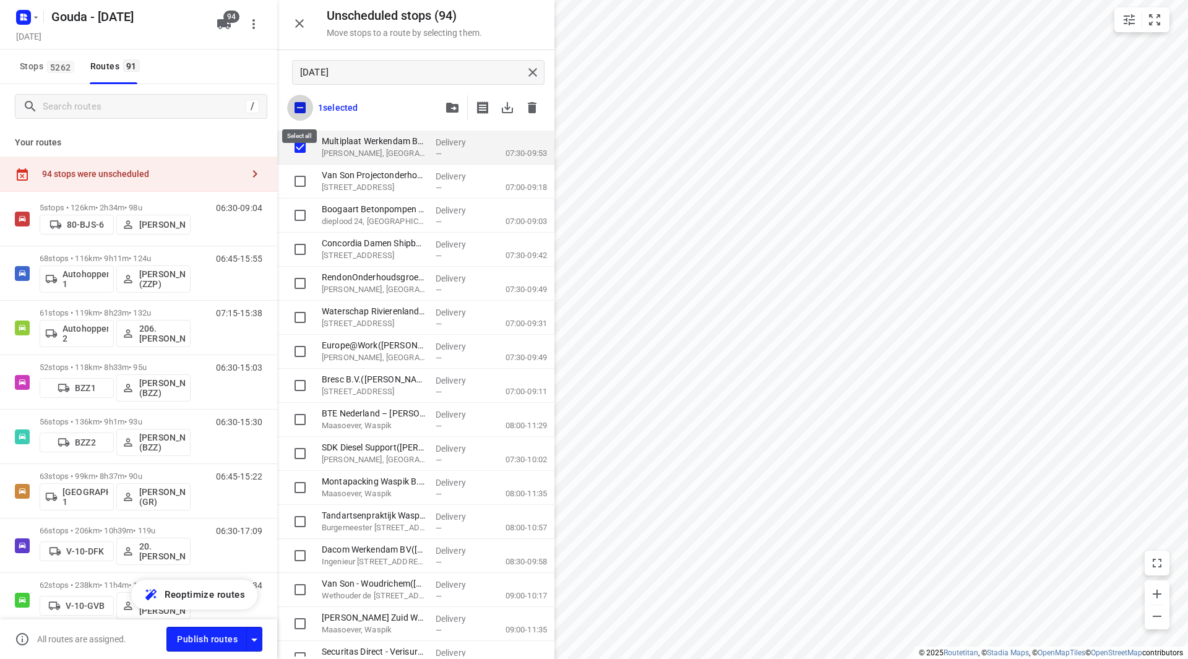
click at [304, 110] on input "checkbox" at bounding box center [300, 108] width 26 height 26
checkbox input "false"
checkbox input "true"
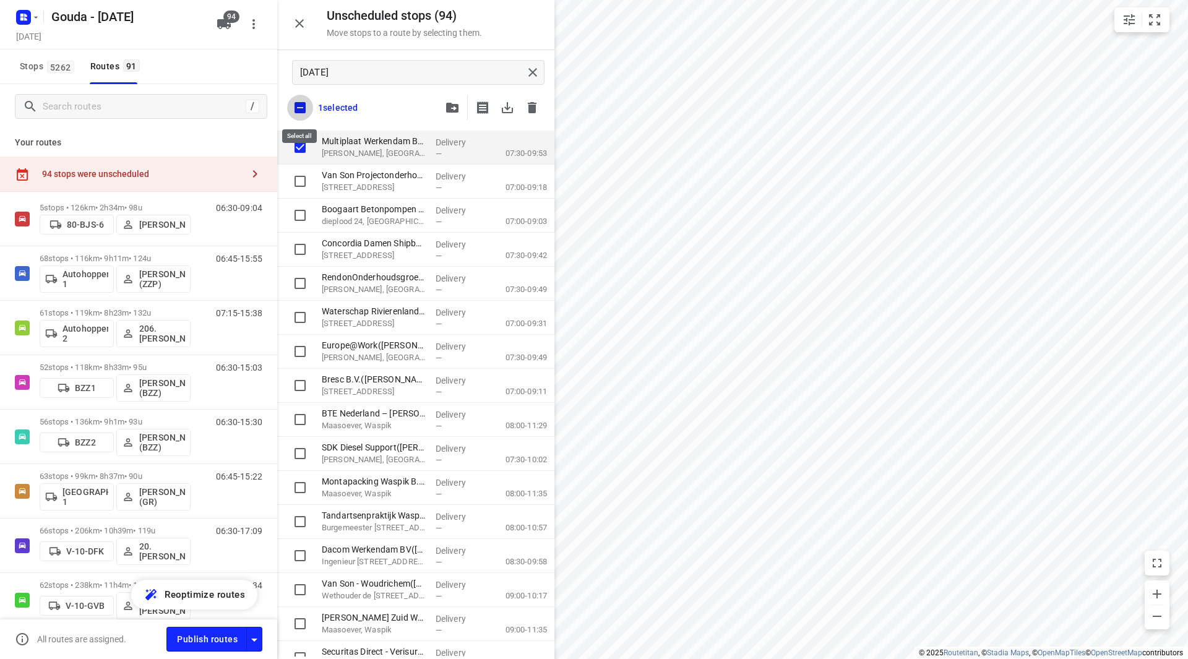
checkbox input "true"
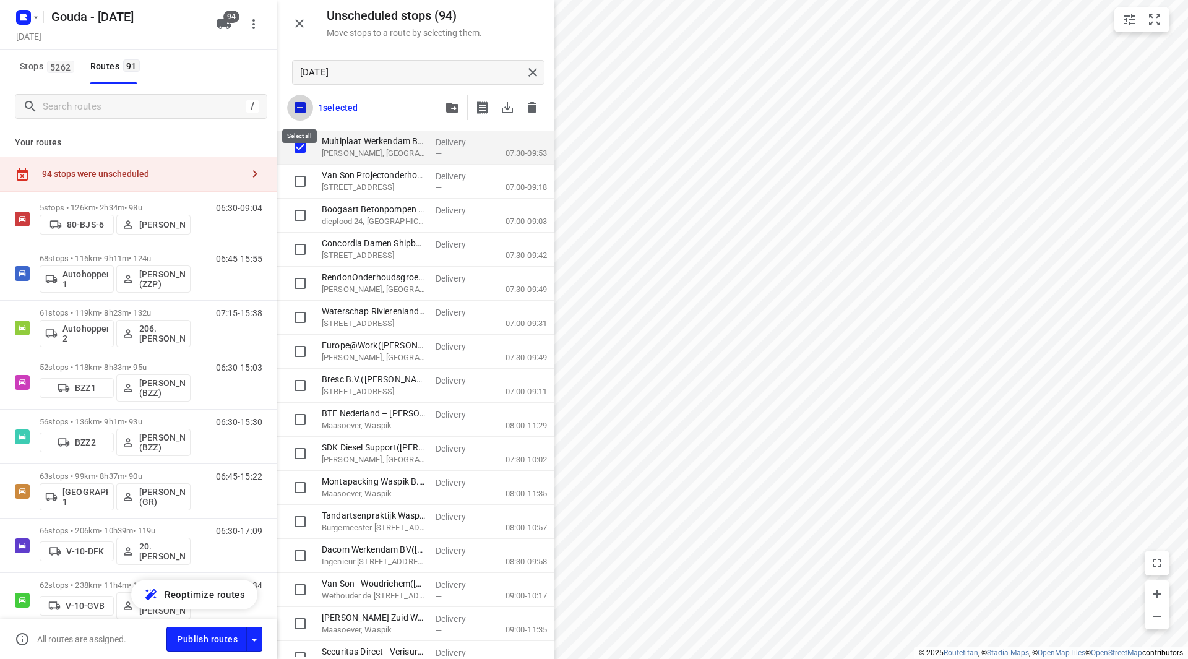
checkbox input "true"
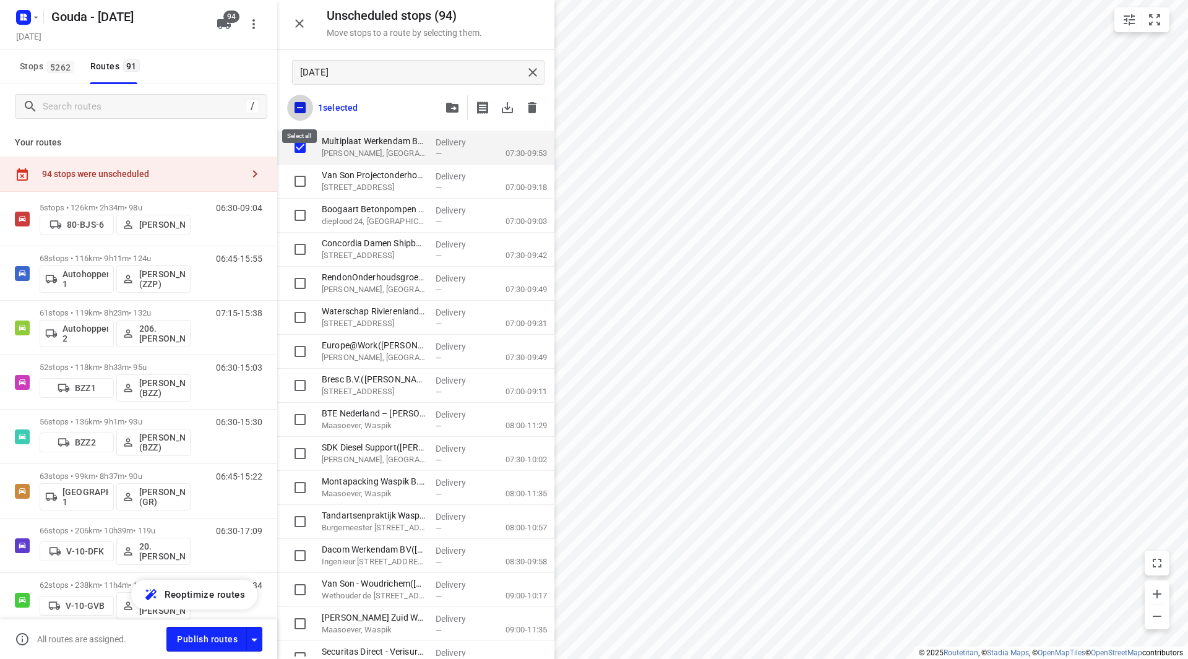
checkbox input "true"
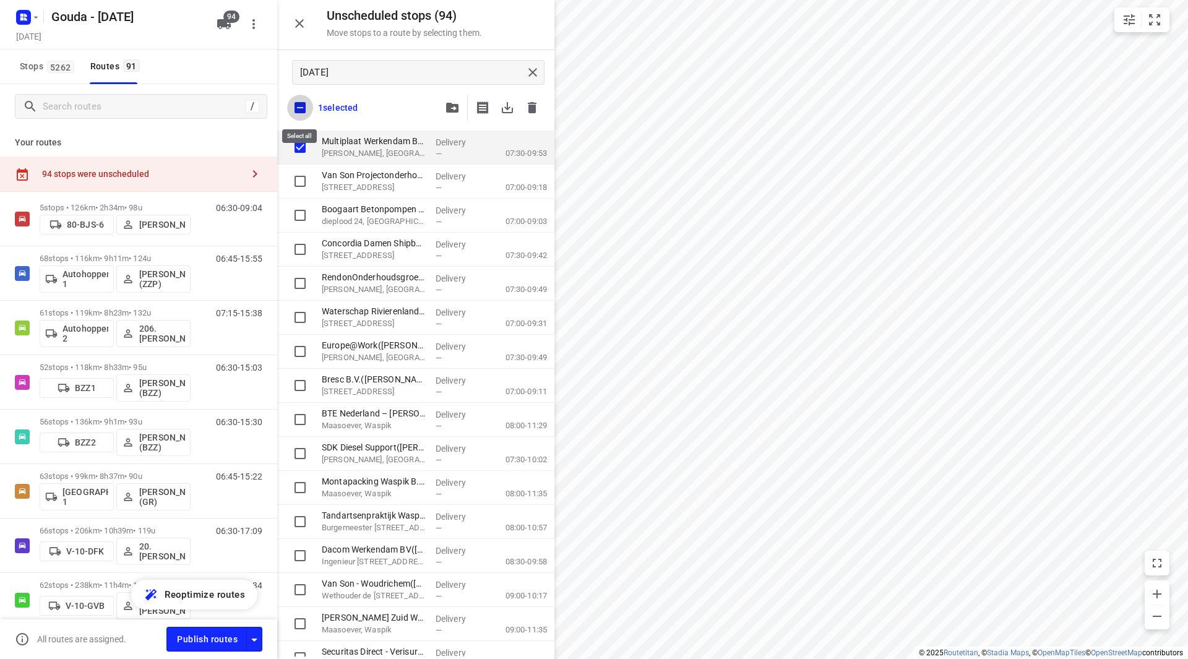
checkbox input "true"
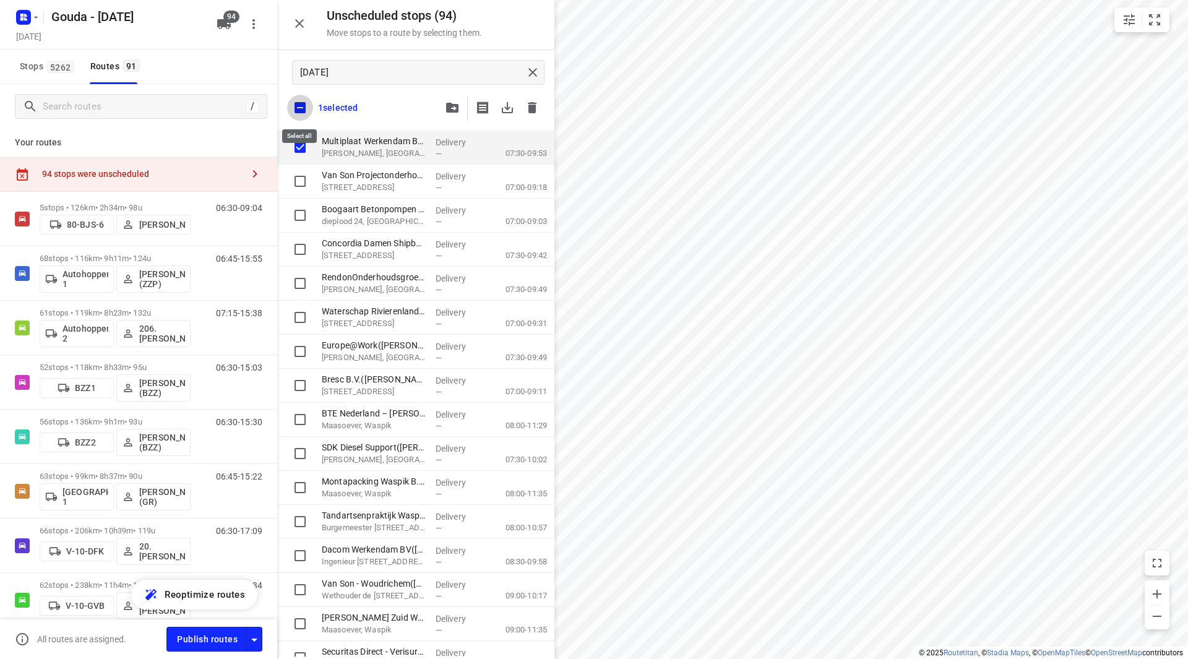
checkbox input "true"
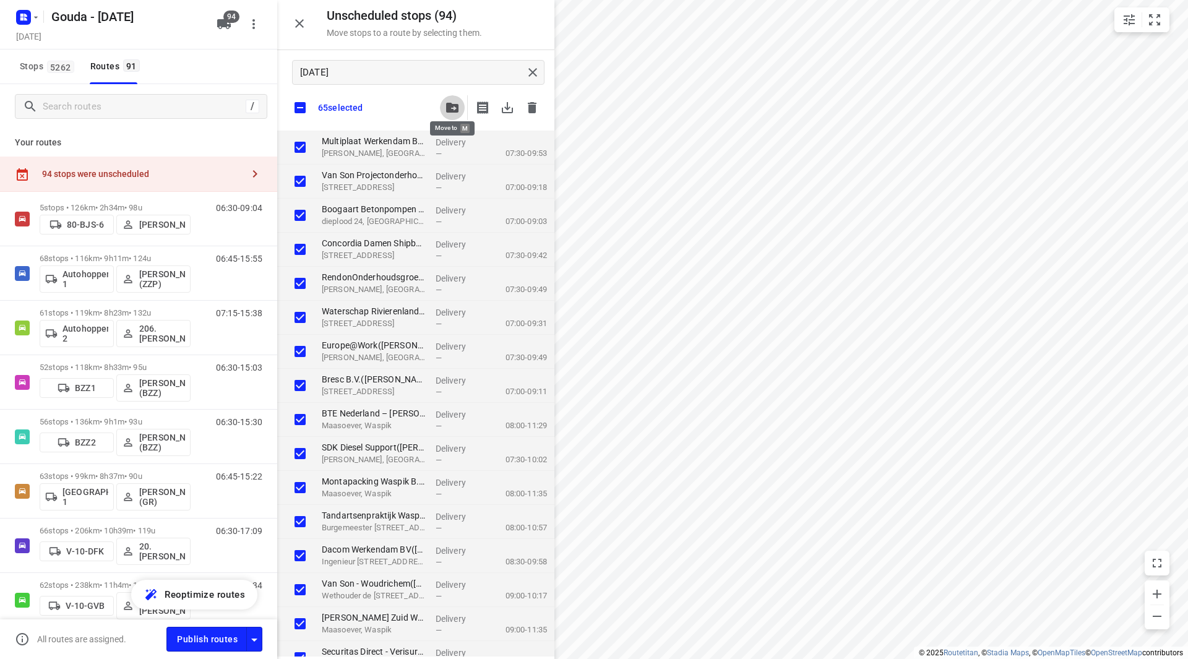
click at [455, 106] on icon "button" at bounding box center [452, 108] width 12 height 10
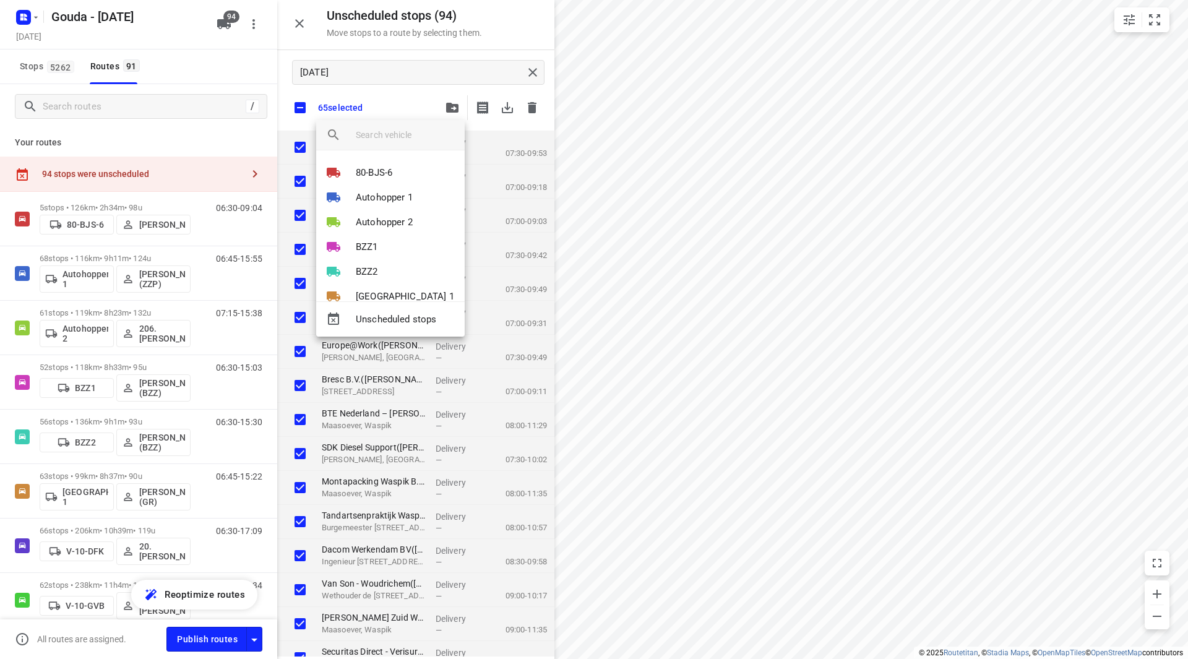
click at [378, 135] on input "search vehicle" at bounding box center [405, 135] width 99 height 19
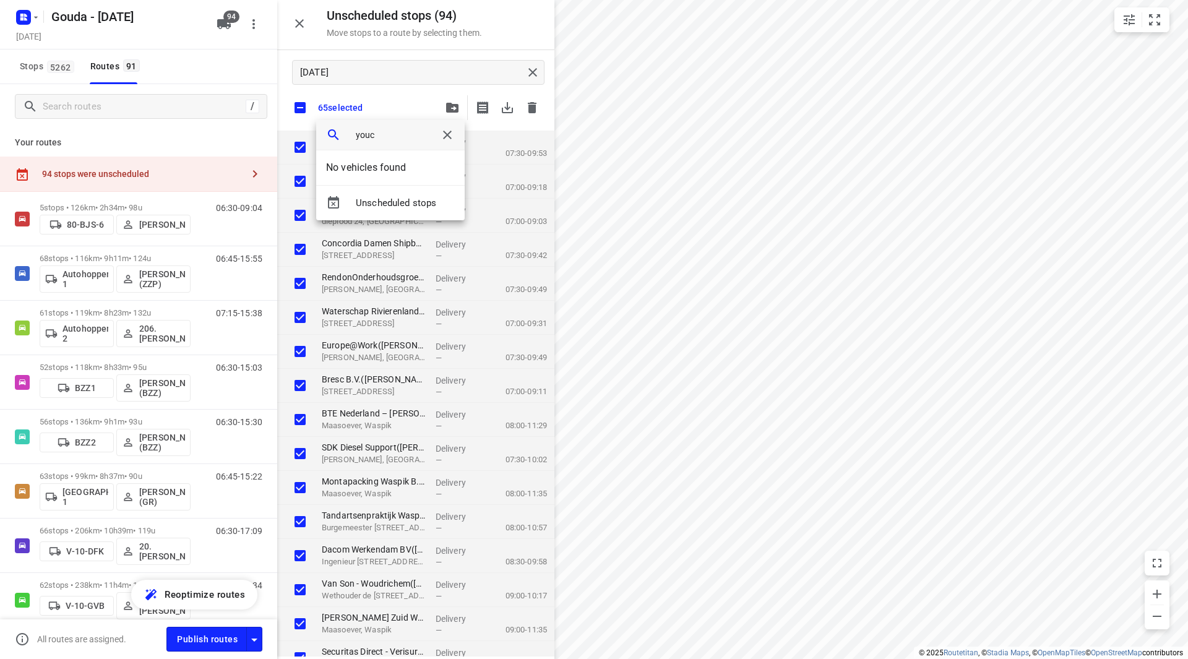
type input "youc"
click at [447, 136] on icon "button" at bounding box center [447, 135] width 9 height 9
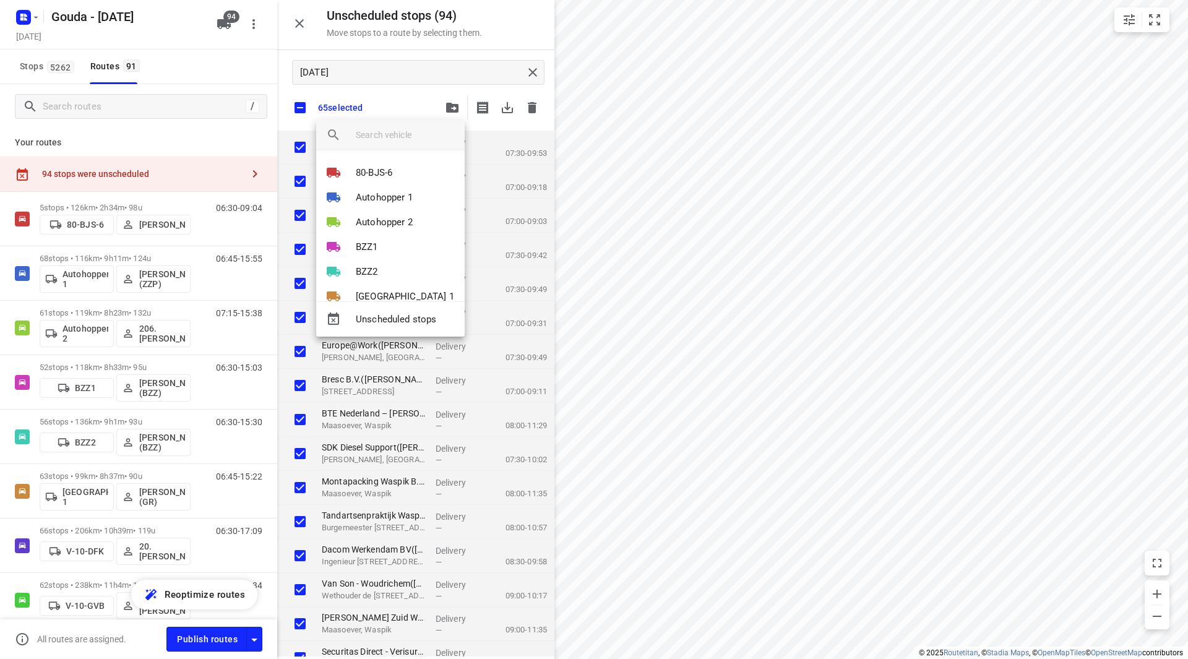
click at [305, 112] on div at bounding box center [594, 329] width 1188 height 659
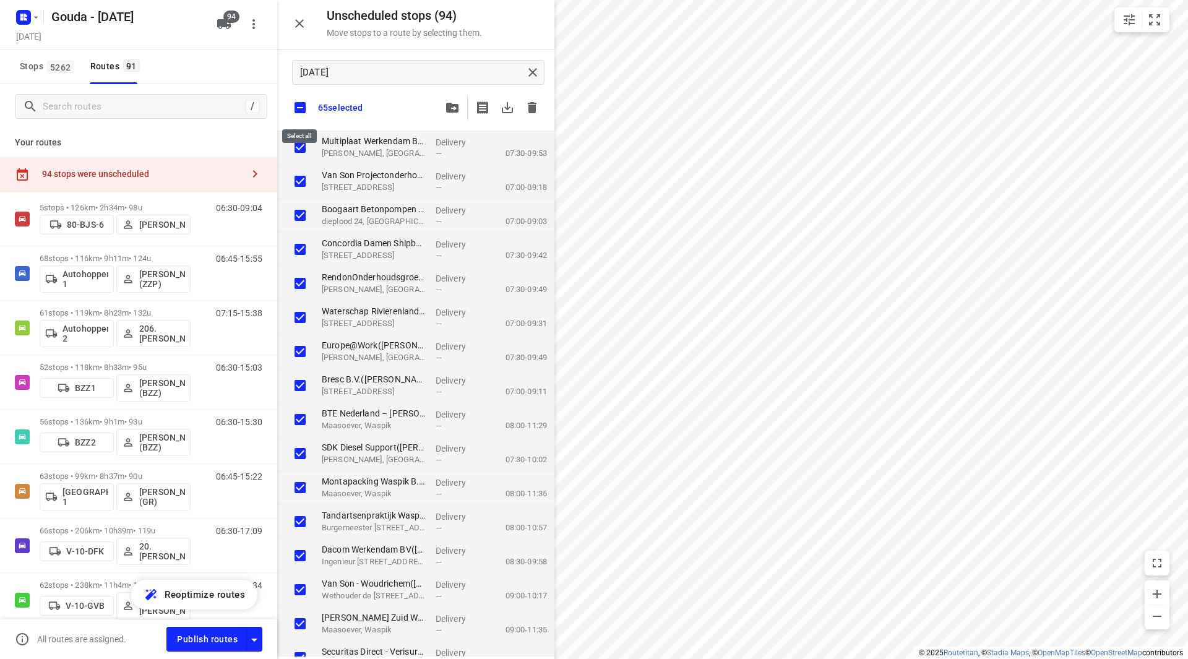
click at [303, 114] on input "checkbox" at bounding box center [300, 108] width 26 height 26
checkbox input "false"
checkbox input "true"
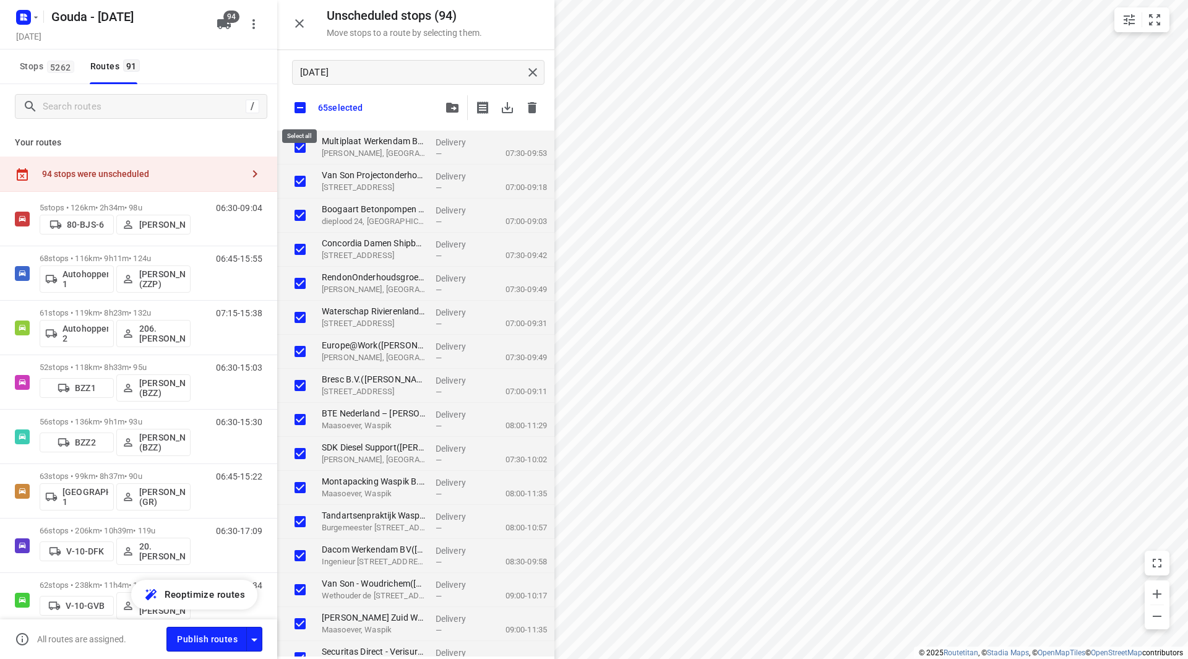
checkbox input "true"
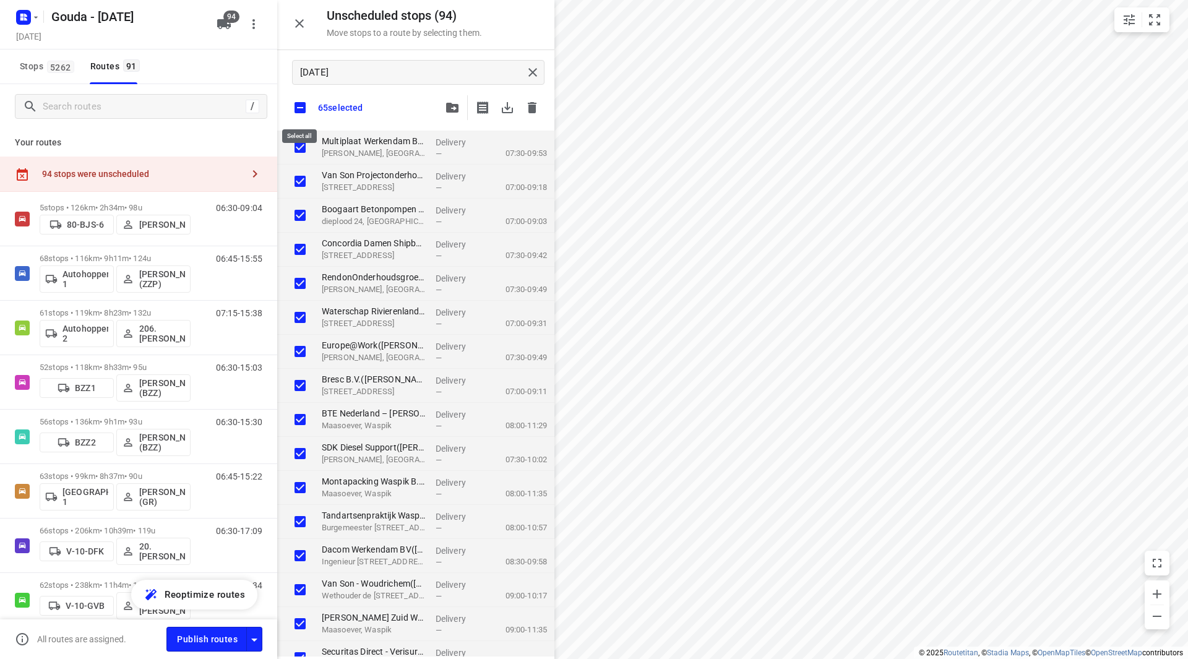
checkbox input "true"
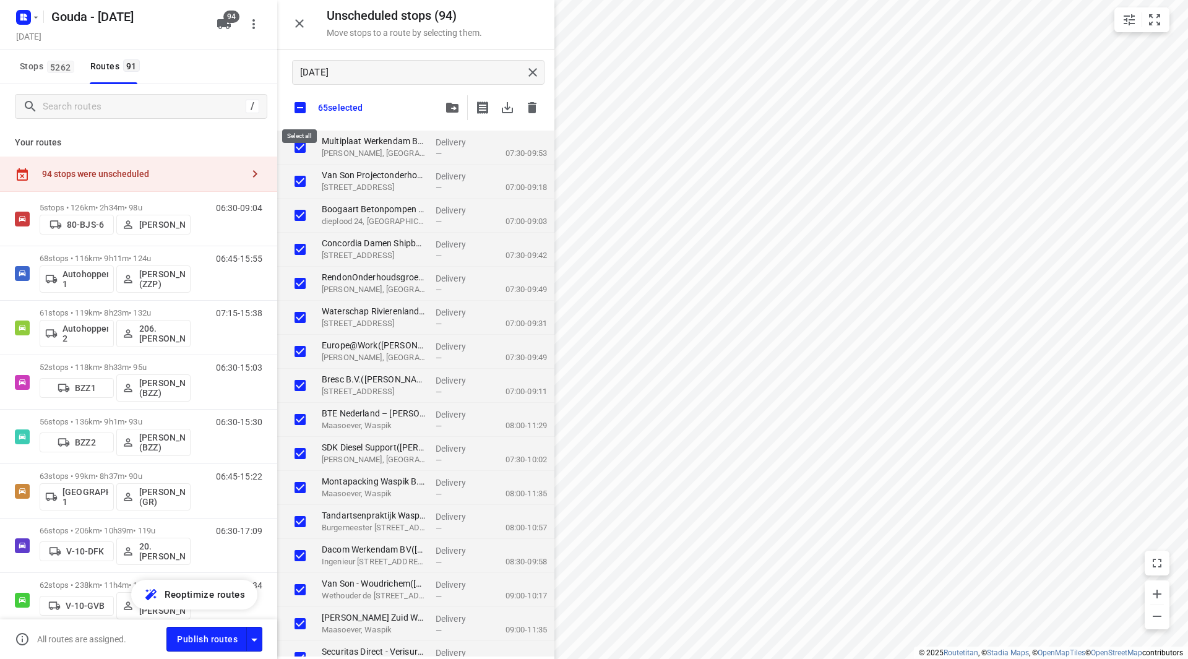
checkbox input "true"
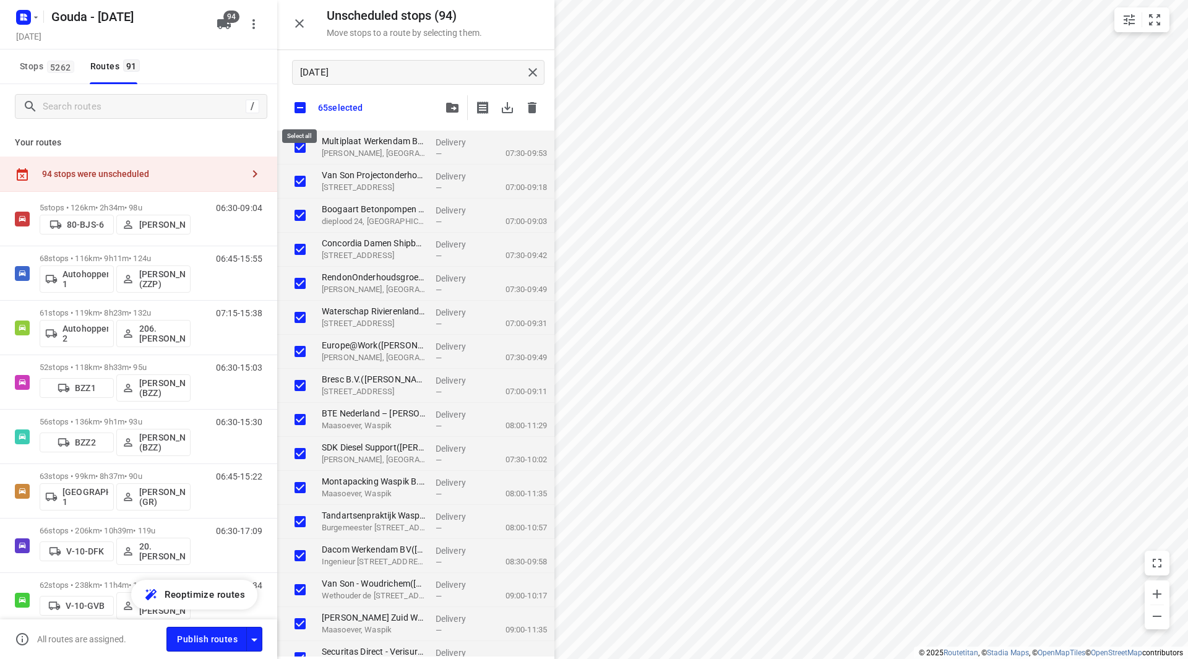
checkbox input "true"
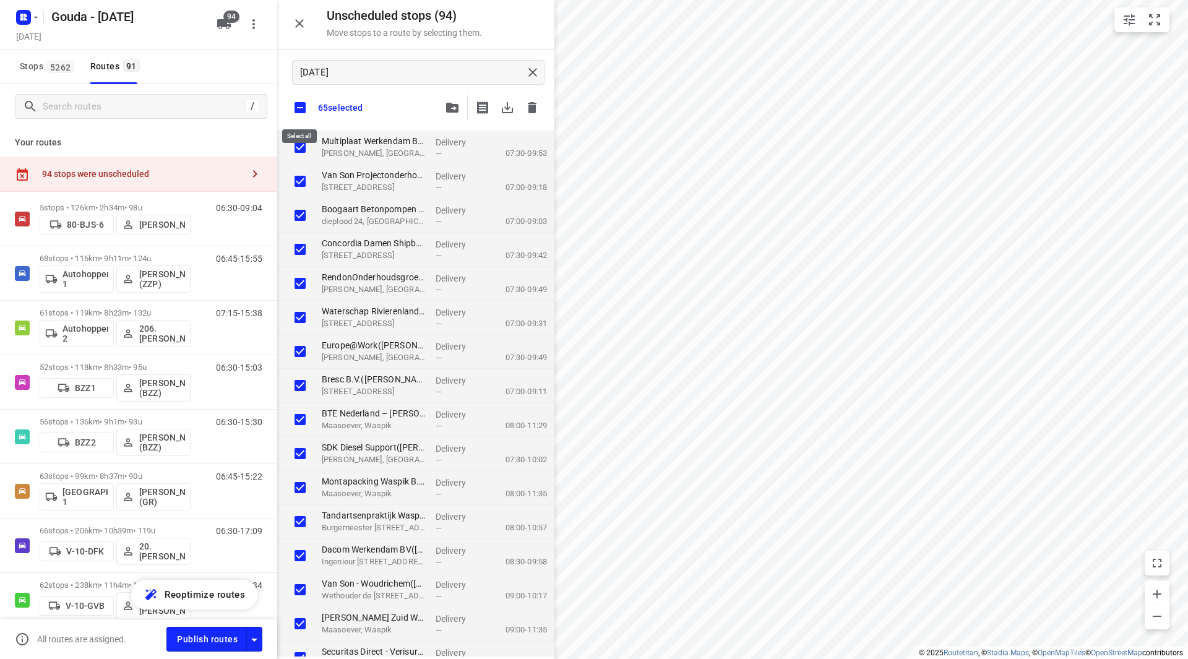
checkbox input "true"
click at [226, 25] on icon "button" at bounding box center [224, 24] width 14 height 10
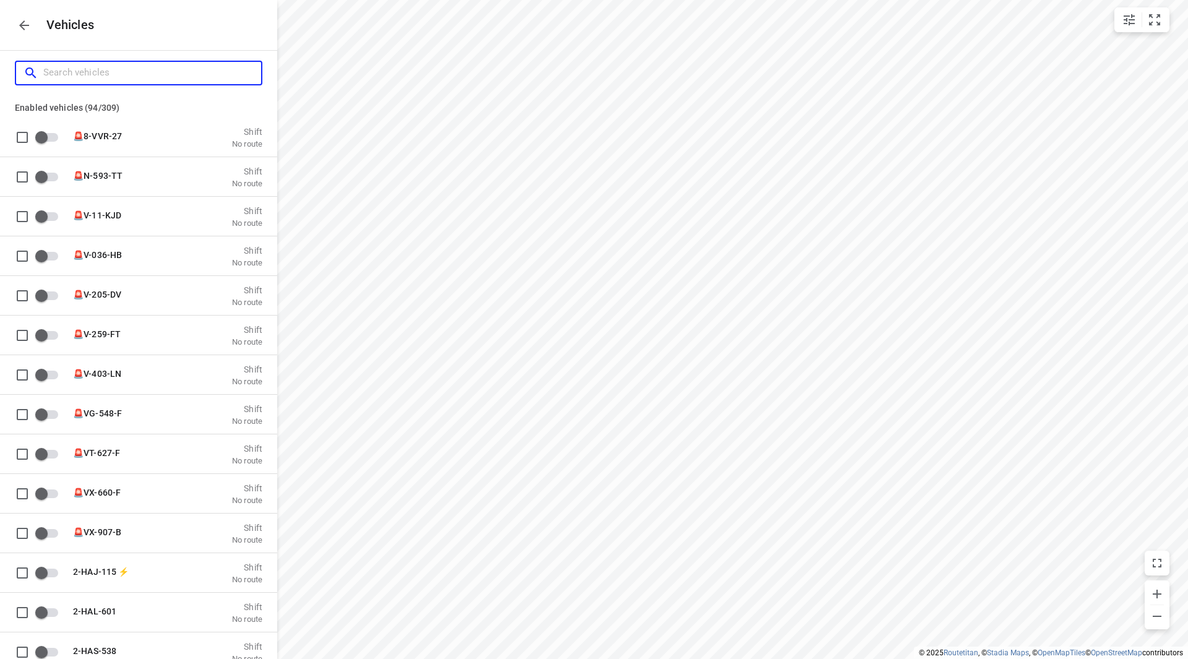
click at [159, 80] on input "Search vehicles" at bounding box center [152, 72] width 218 height 19
type input "y"
checkbox input "true"
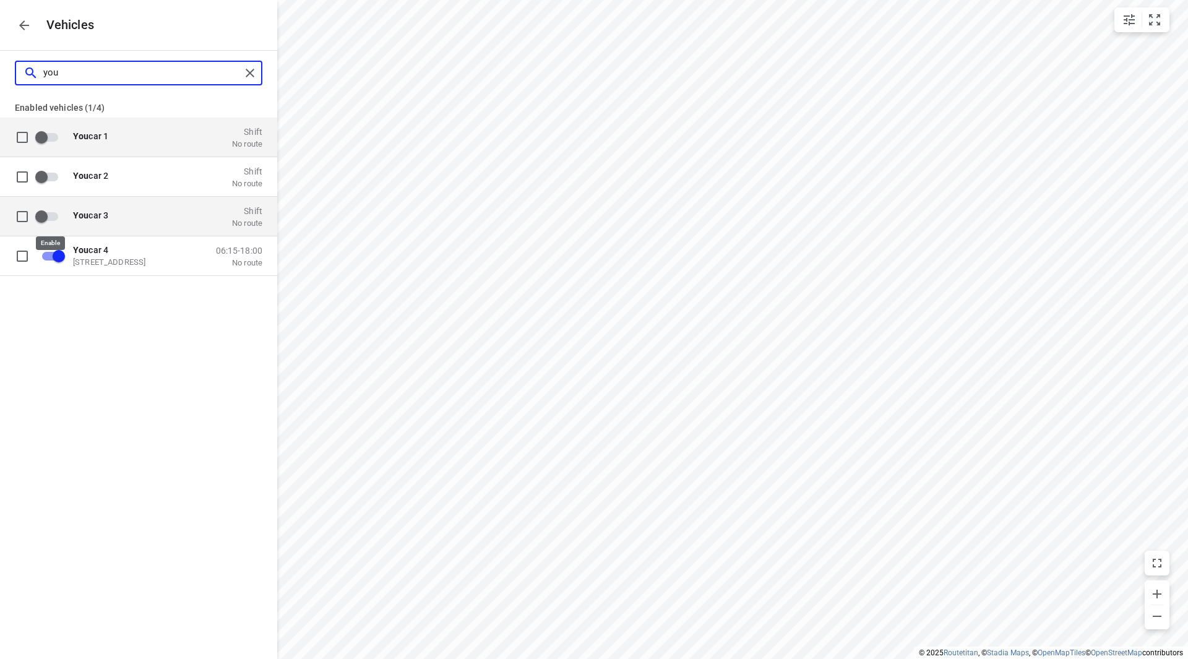
type input "you"
click at [51, 217] on input "grid" at bounding box center [41, 216] width 71 height 24
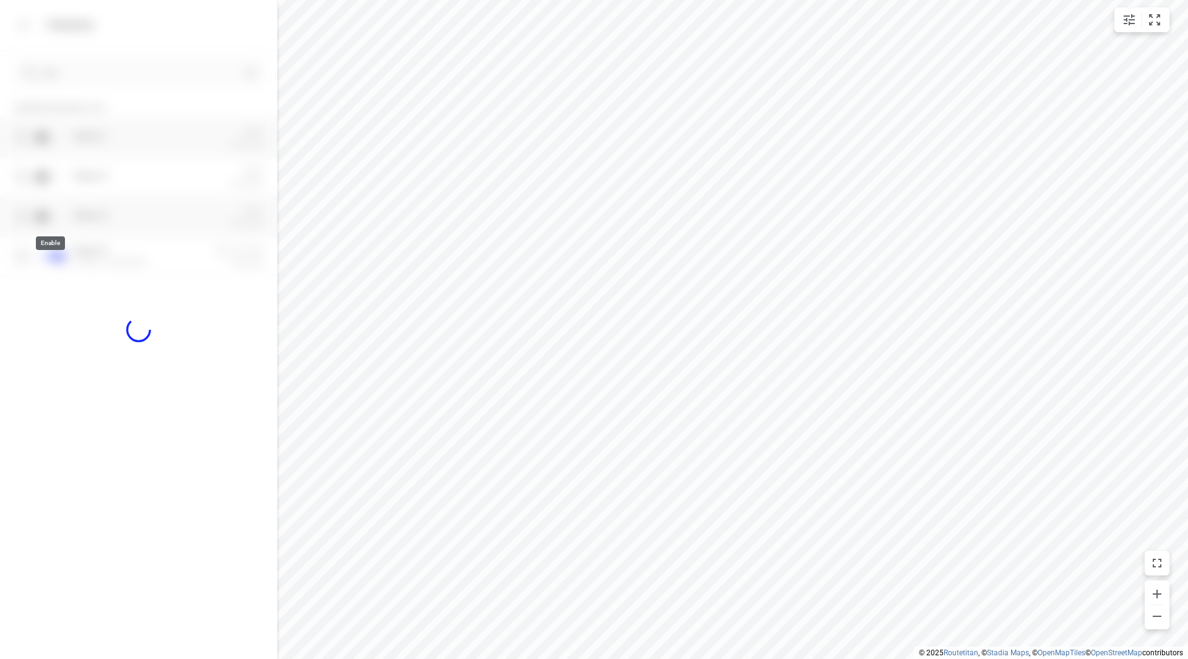
checkbox input "true"
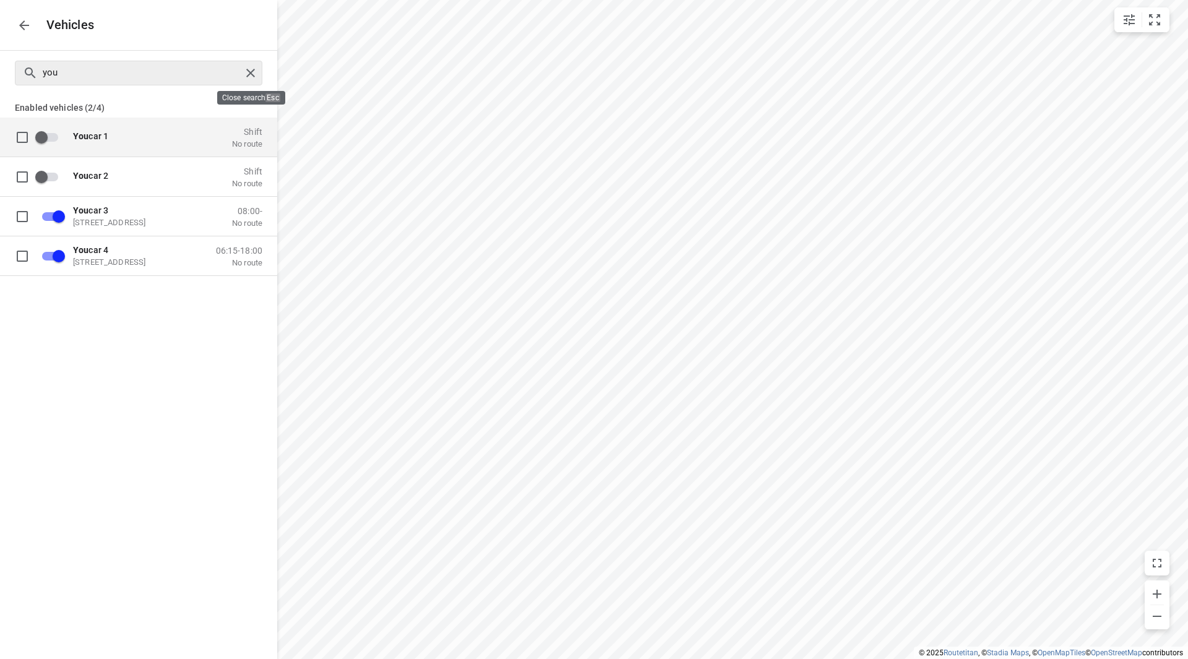
checkbox input "false"
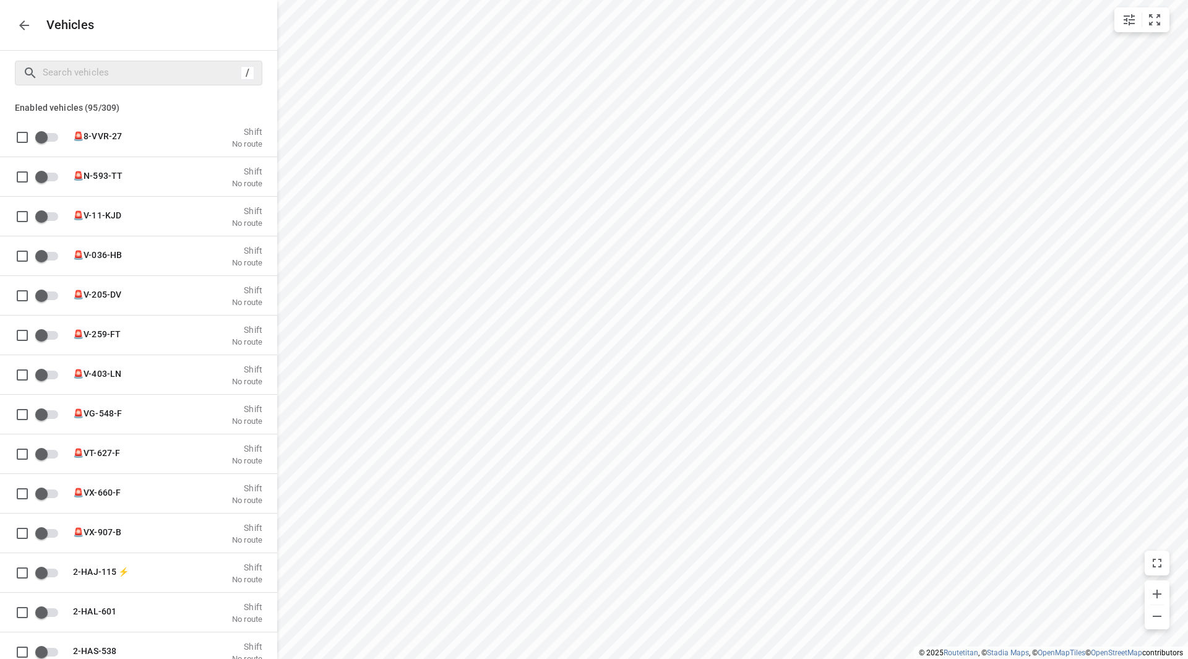
click at [23, 27] on icon "button" at bounding box center [24, 25] width 15 height 15
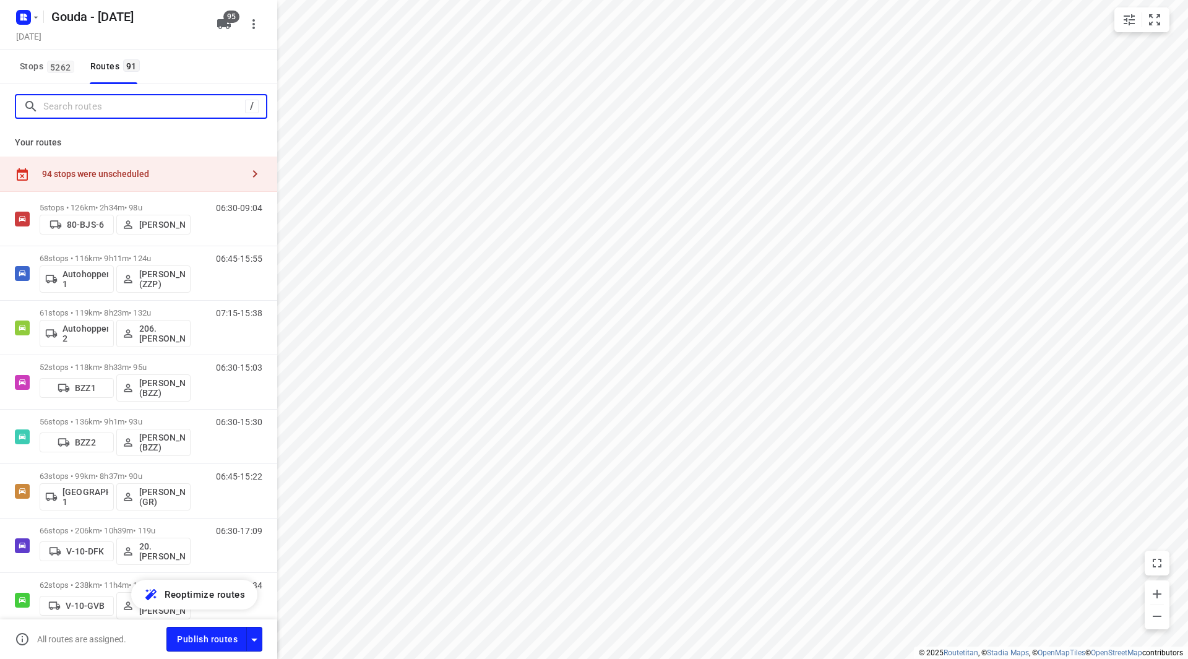
click at [137, 106] on input "Search routes" at bounding box center [144, 106] width 202 height 19
click at [165, 166] on div "94 stops were unscheduled" at bounding box center [138, 174] width 277 height 35
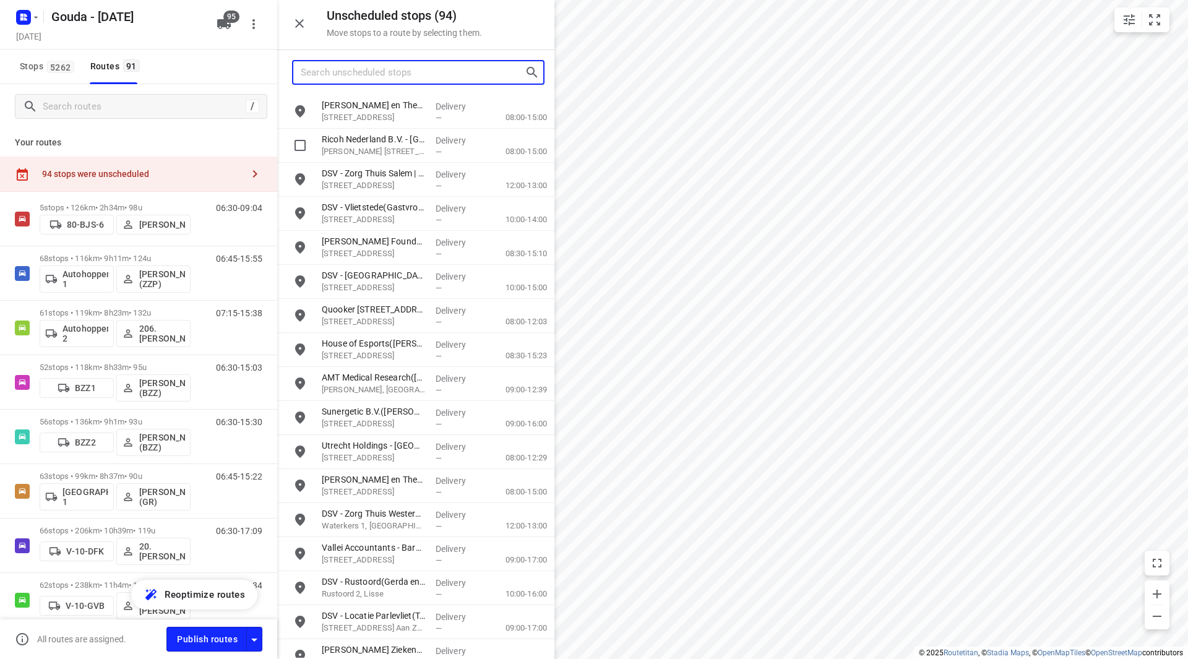
click at [387, 74] on input "Search unscheduled stops" at bounding box center [413, 72] width 224 height 19
type input "ma23"
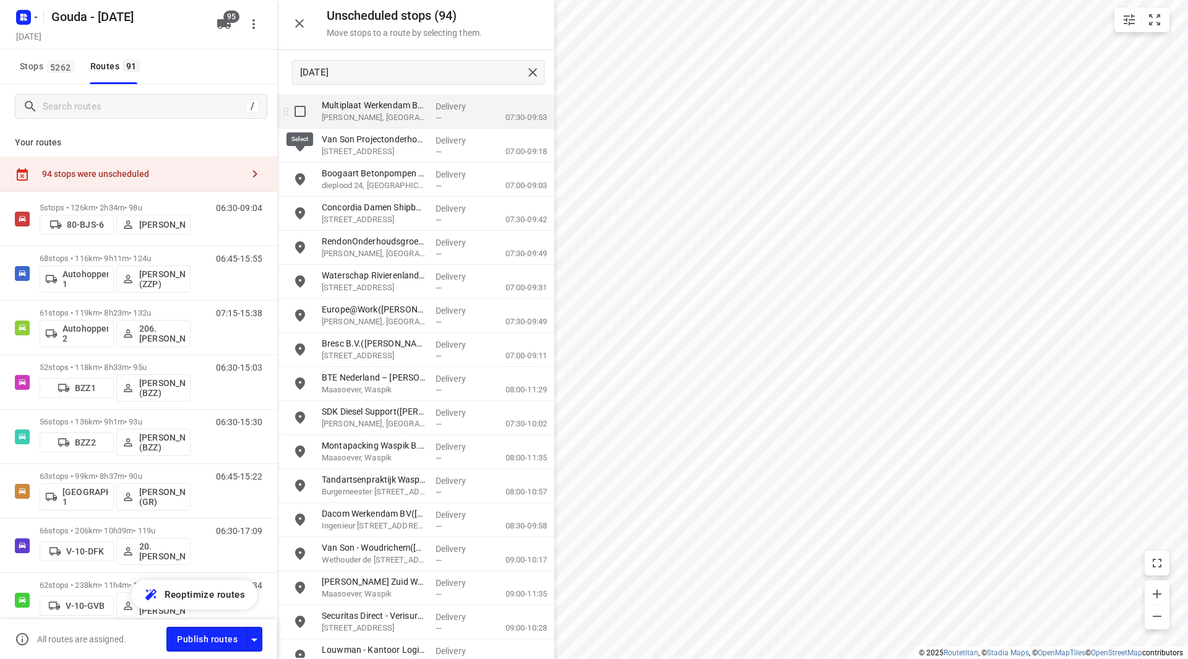
click at [298, 114] on input "grid" at bounding box center [300, 111] width 25 height 25
checkbox input "true"
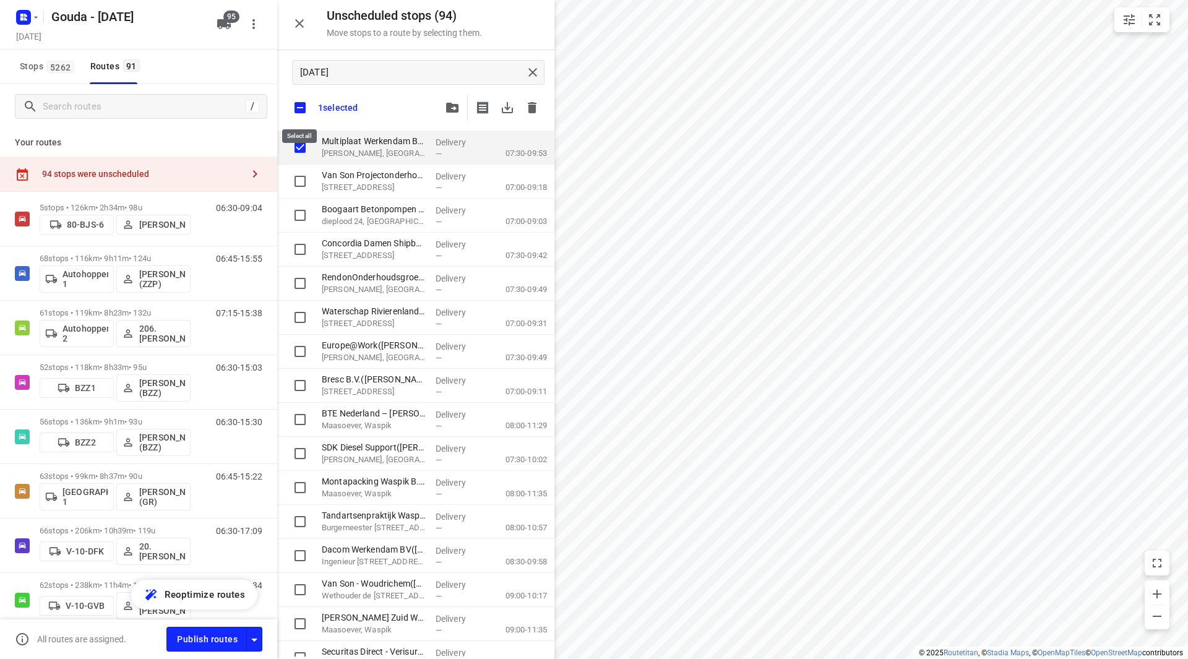
click at [298, 103] on input "checkbox" at bounding box center [300, 108] width 26 height 26
checkbox input "false"
checkbox input "true"
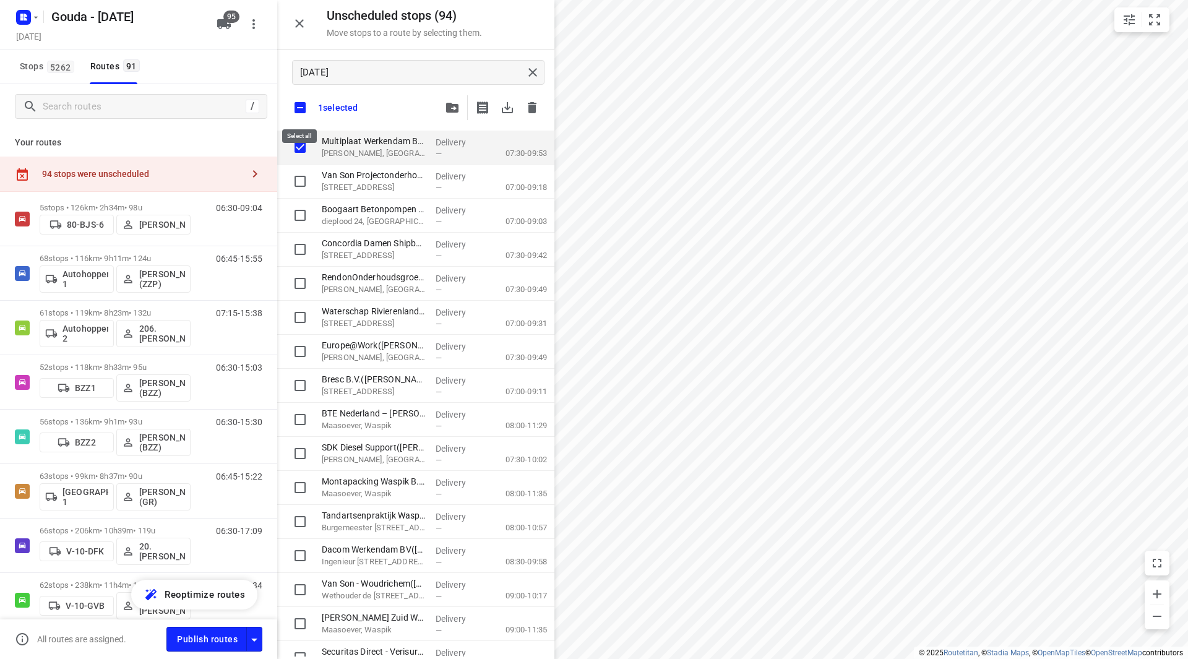
checkbox input "true"
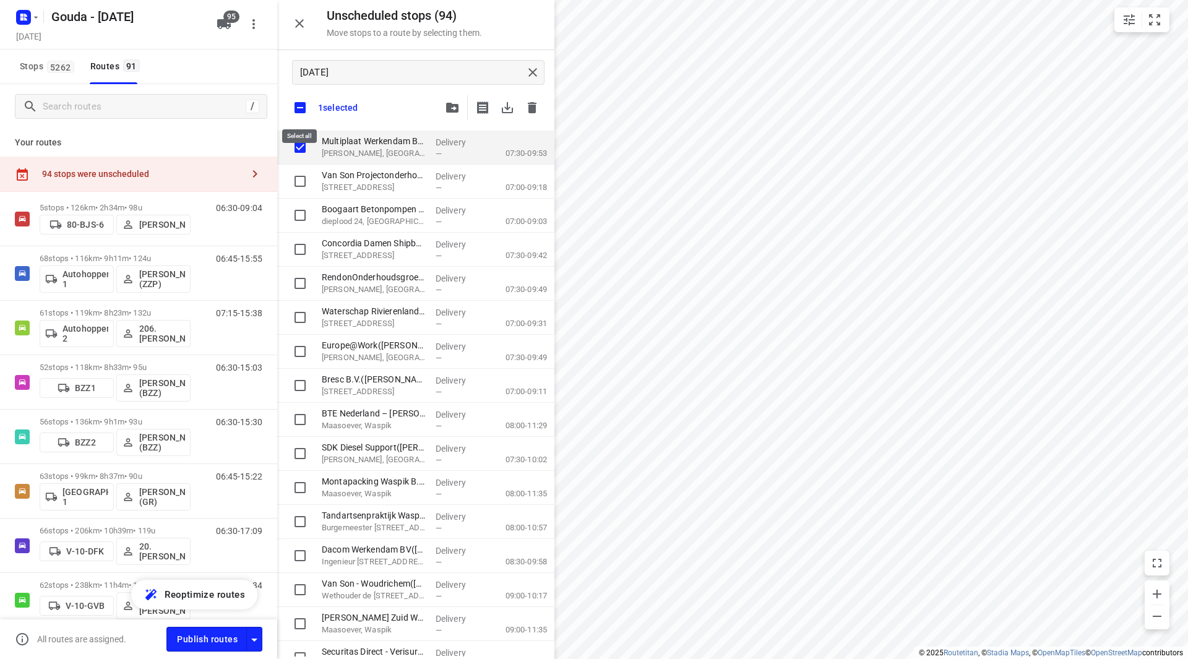
checkbox input "true"
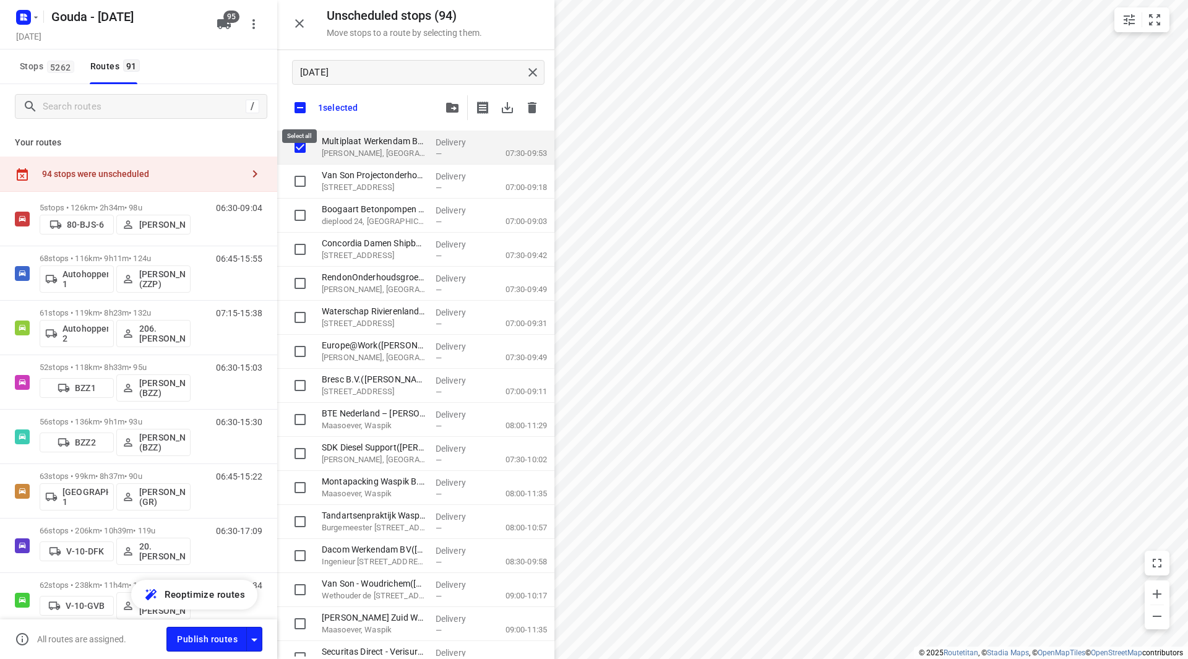
checkbox input "true"
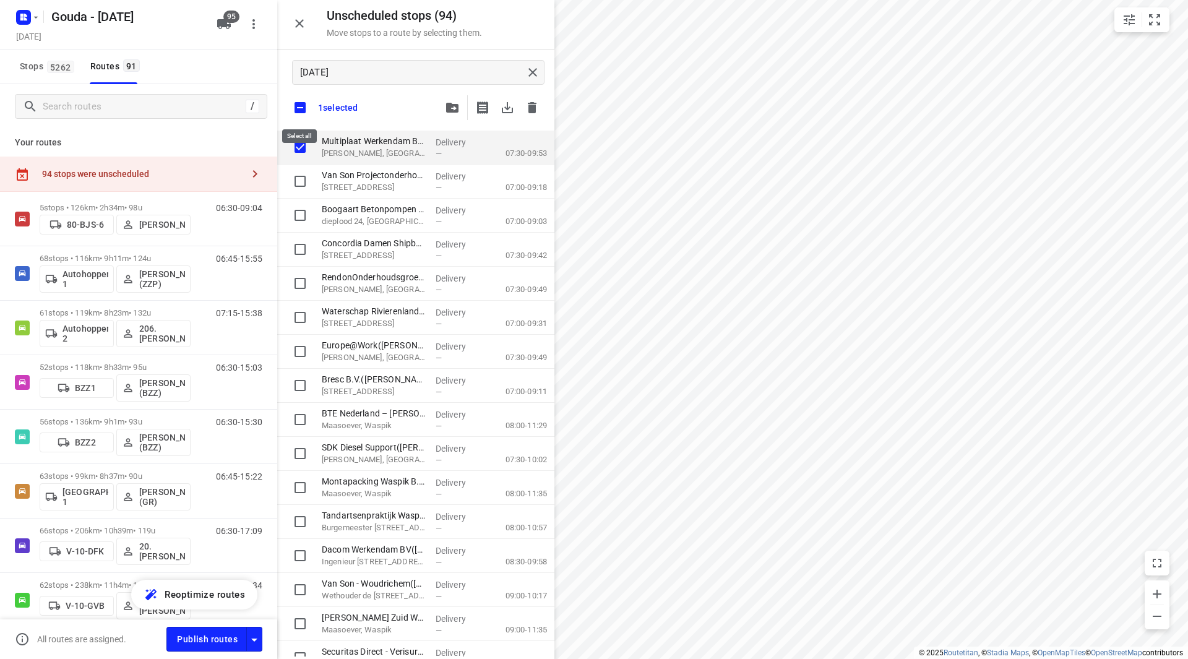
checkbox input "true"
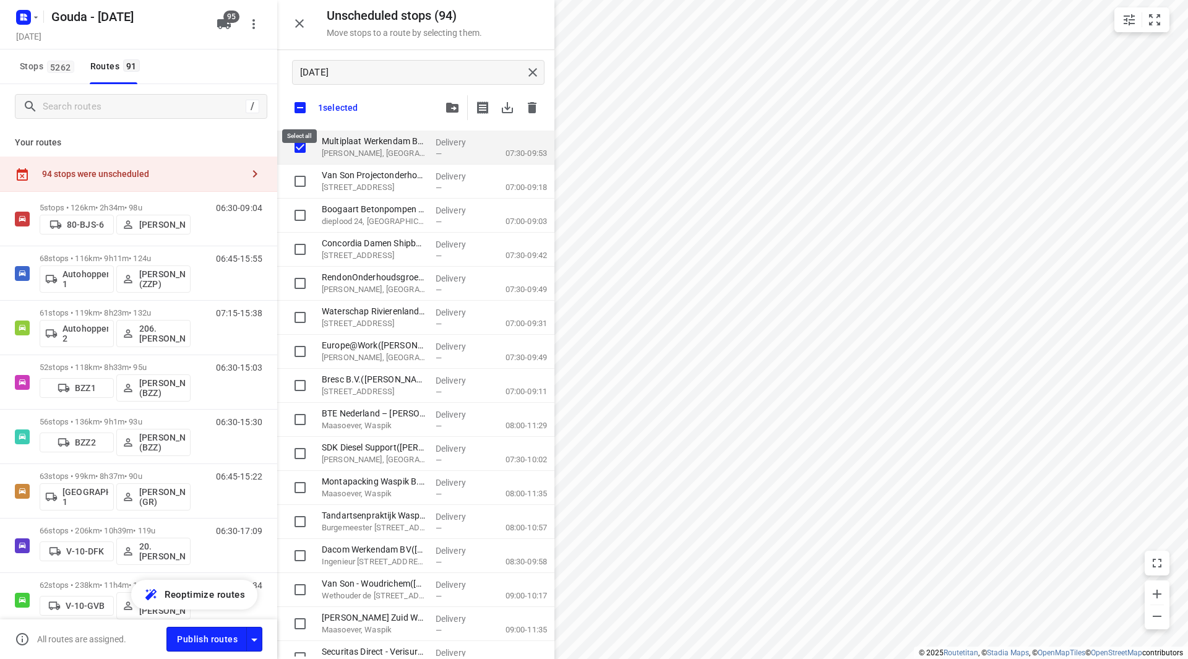
checkbox input "true"
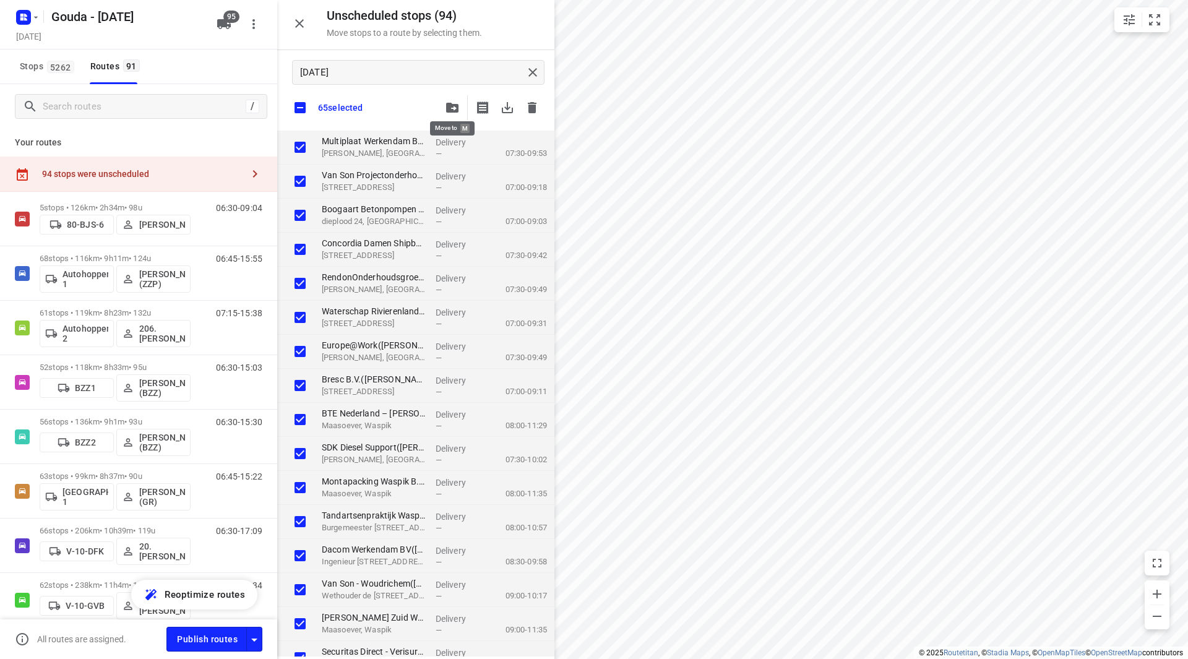
click at [455, 109] on icon "button" at bounding box center [452, 108] width 12 height 10
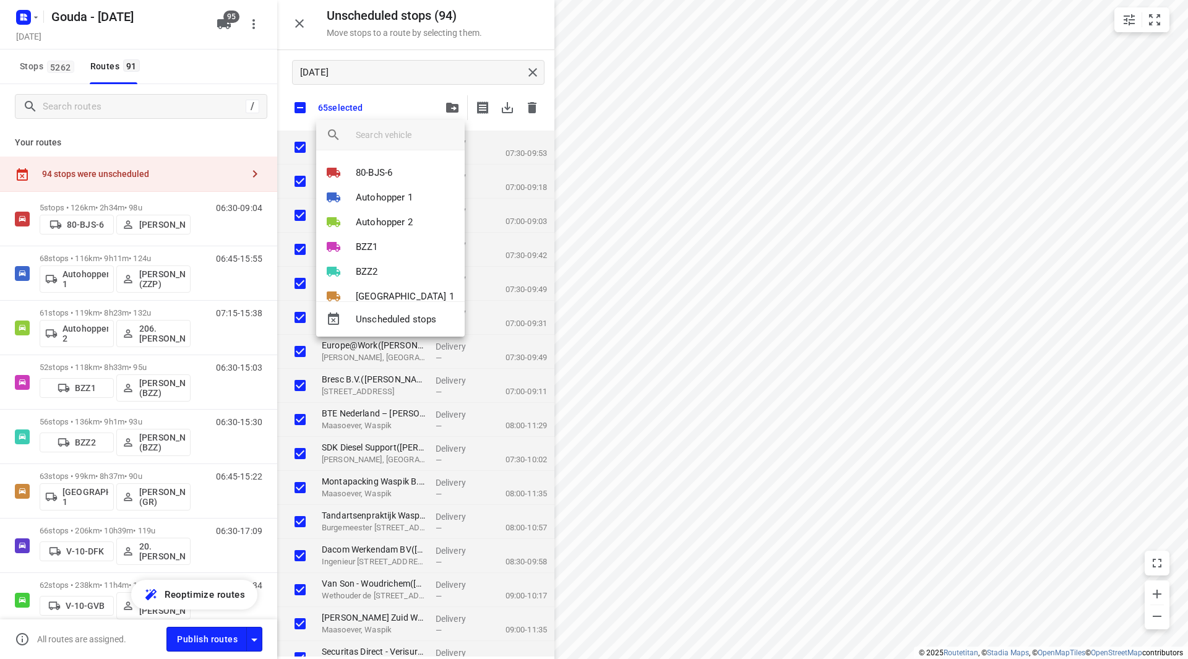
click at [384, 130] on input "search vehicle" at bounding box center [405, 135] width 99 height 19
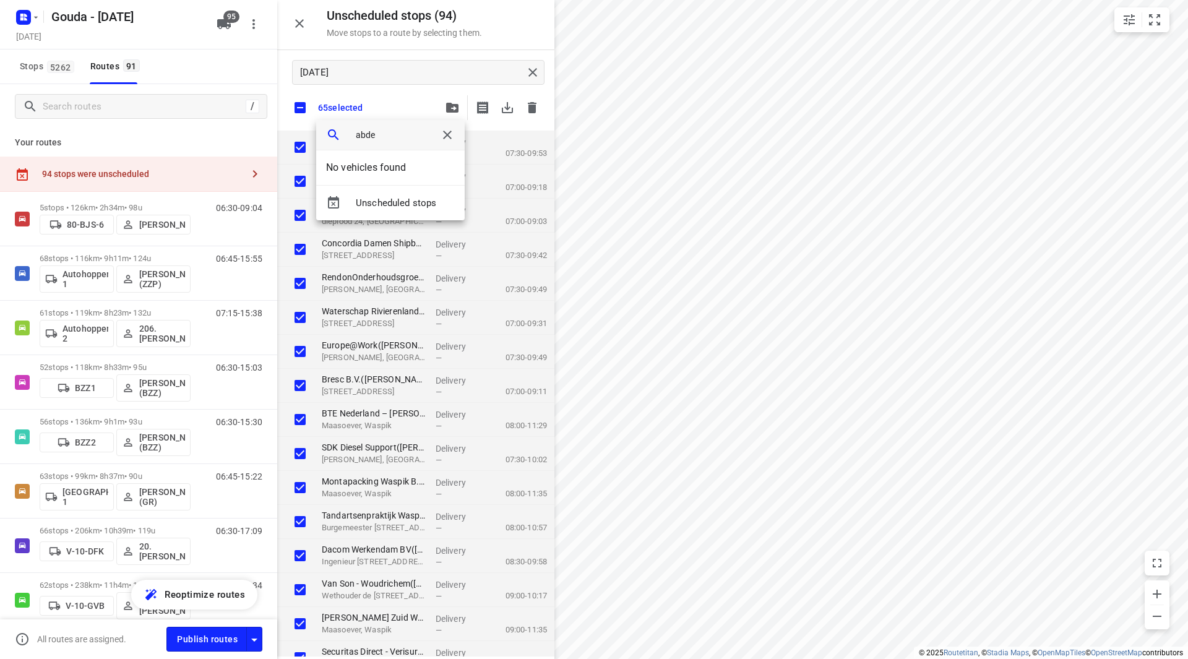
drag, startPoint x: 386, startPoint y: 137, endPoint x: 340, endPoint y: 134, distance: 46.5
click at [340, 134] on div "abde" at bounding box center [390, 135] width 149 height 30
type input "youc"
click at [356, 171] on b "Youc" at bounding box center [366, 172] width 21 height 11
click at [370, 168] on li "1" at bounding box center [390, 167] width 149 height 25
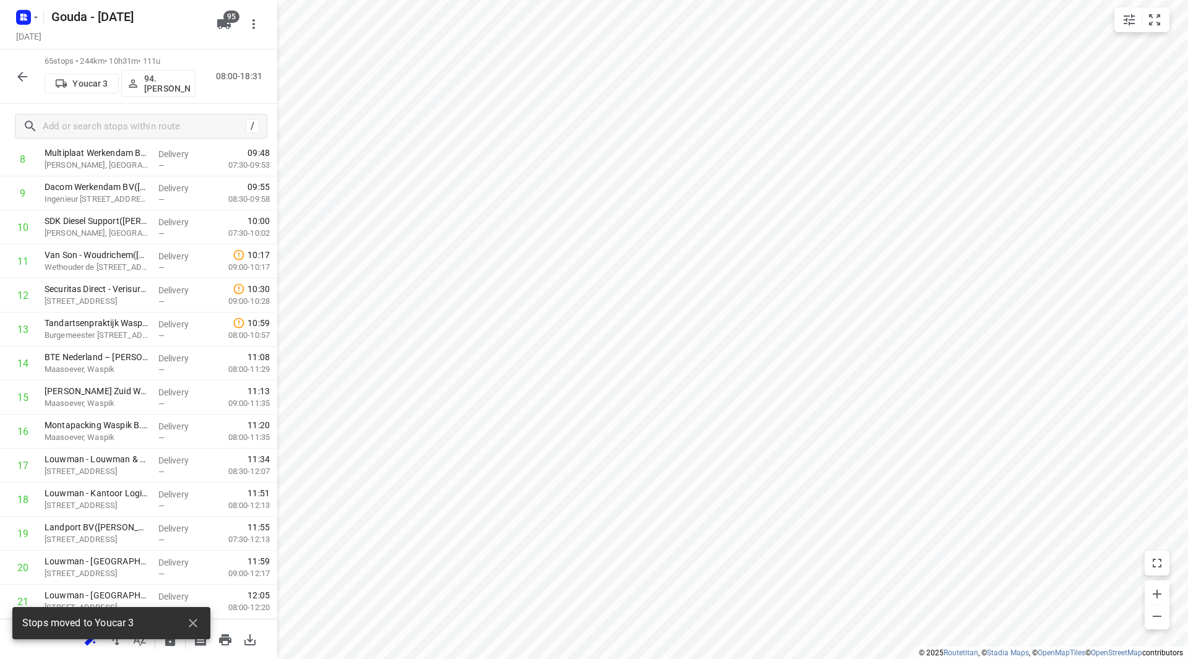
scroll to position [412, 0]
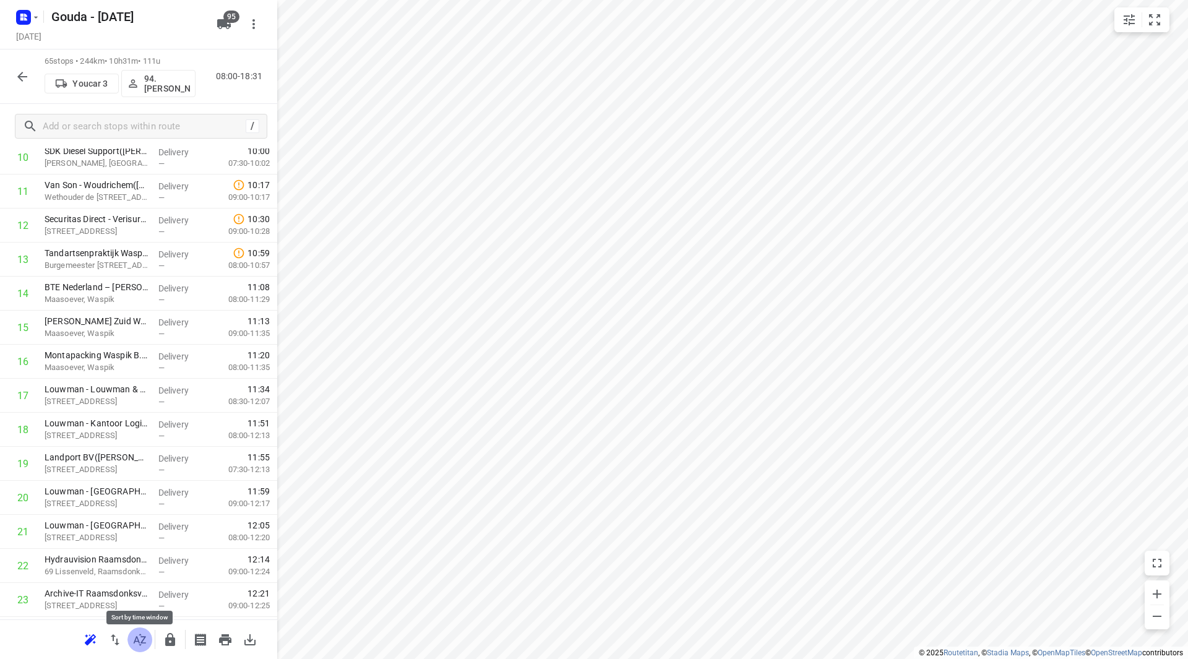
click at [138, 640] on icon "button" at bounding box center [140, 640] width 12 height 12
click at [164, 87] on p "94.[PERSON_NAME]" at bounding box center [167, 84] width 46 height 20
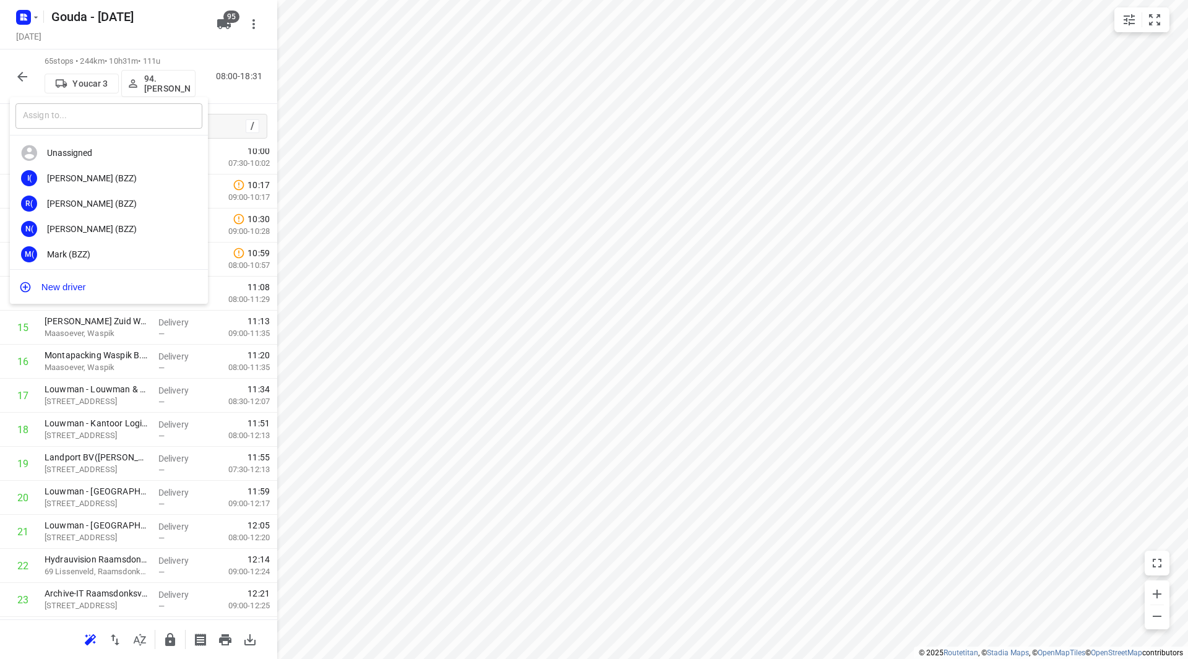
click at [133, 114] on input "text" at bounding box center [108, 115] width 187 height 25
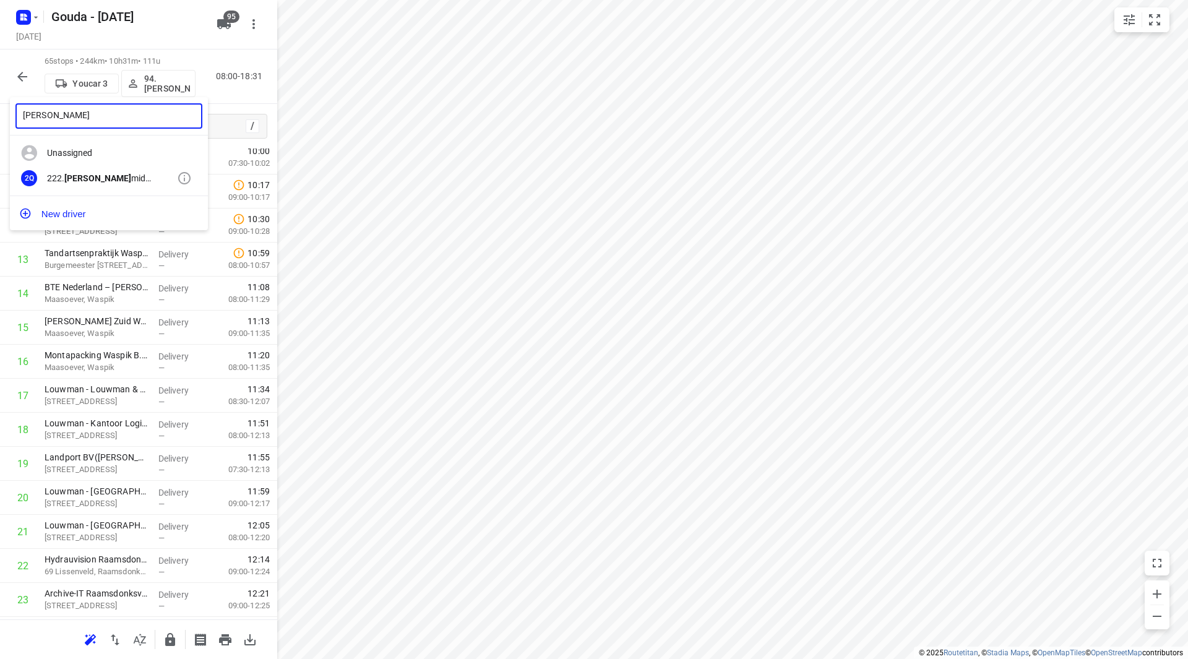
type input "abdelha"
click at [114, 184] on div "2Q 222. Abdelha mid Quilhiche (ZZP)" at bounding box center [109, 178] width 198 height 25
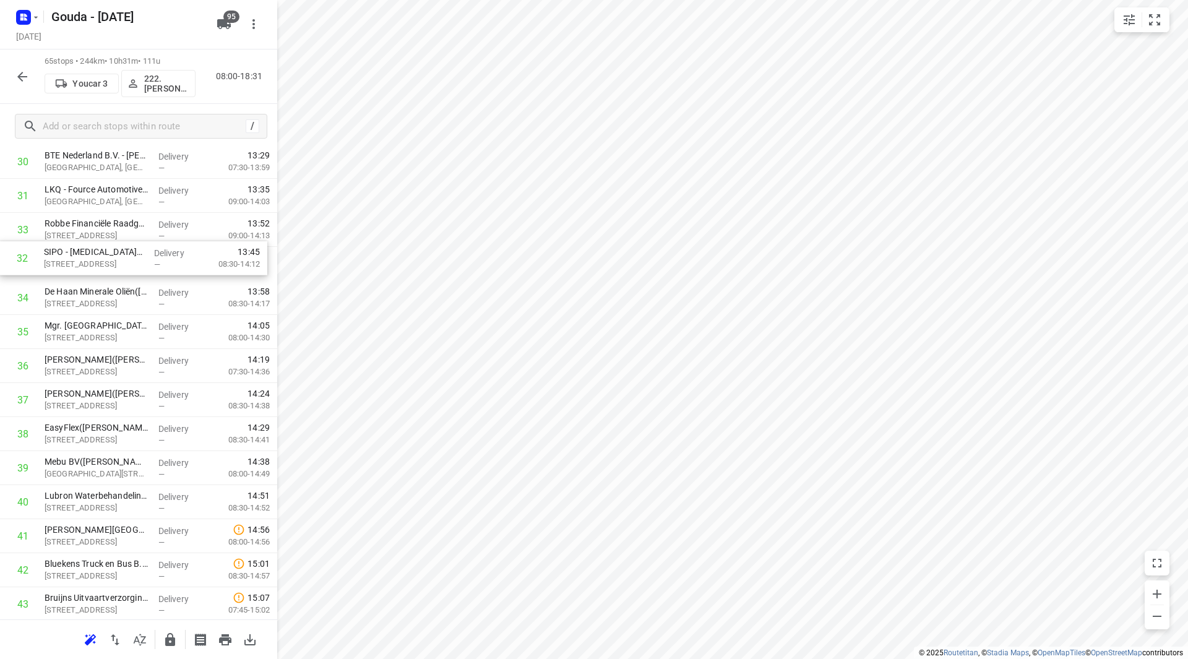
scroll to position [1088, 0]
drag, startPoint x: 76, startPoint y: 229, endPoint x: 81, endPoint y: 309, distance: 80.6
click at [81, 309] on div "1 Boogaart Betonpompen B.V.(Richard Ramaekers) dieplood 24, Werkendam Delivery …" at bounding box center [138, 264] width 277 height 2212
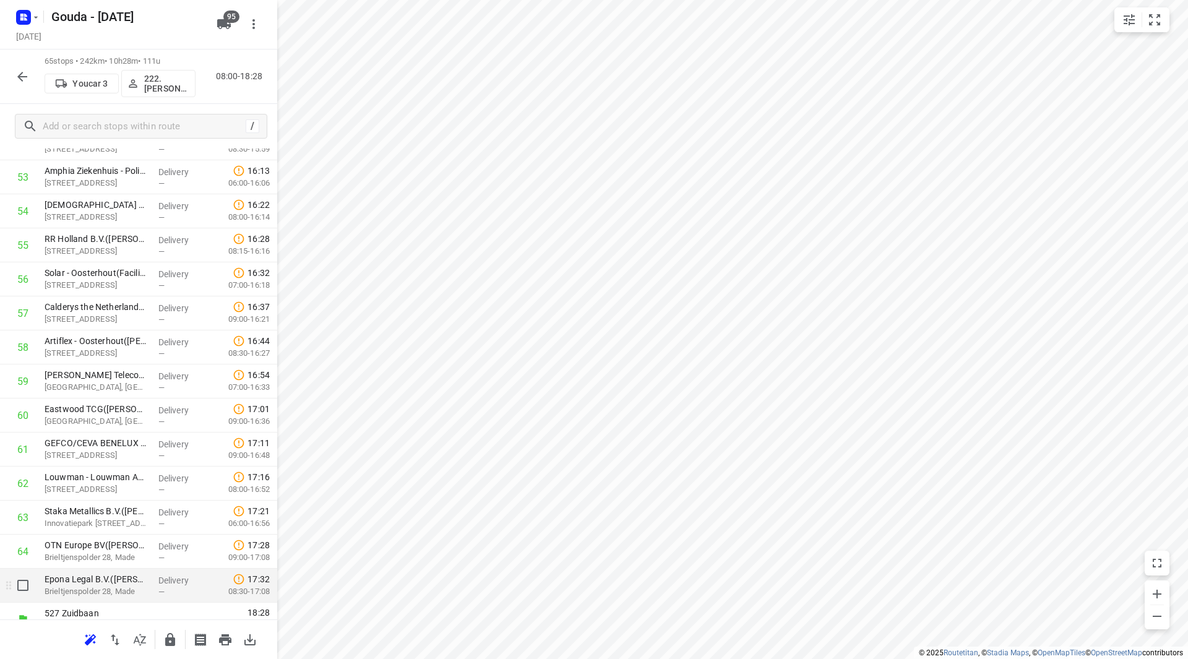
scroll to position [1873, 0]
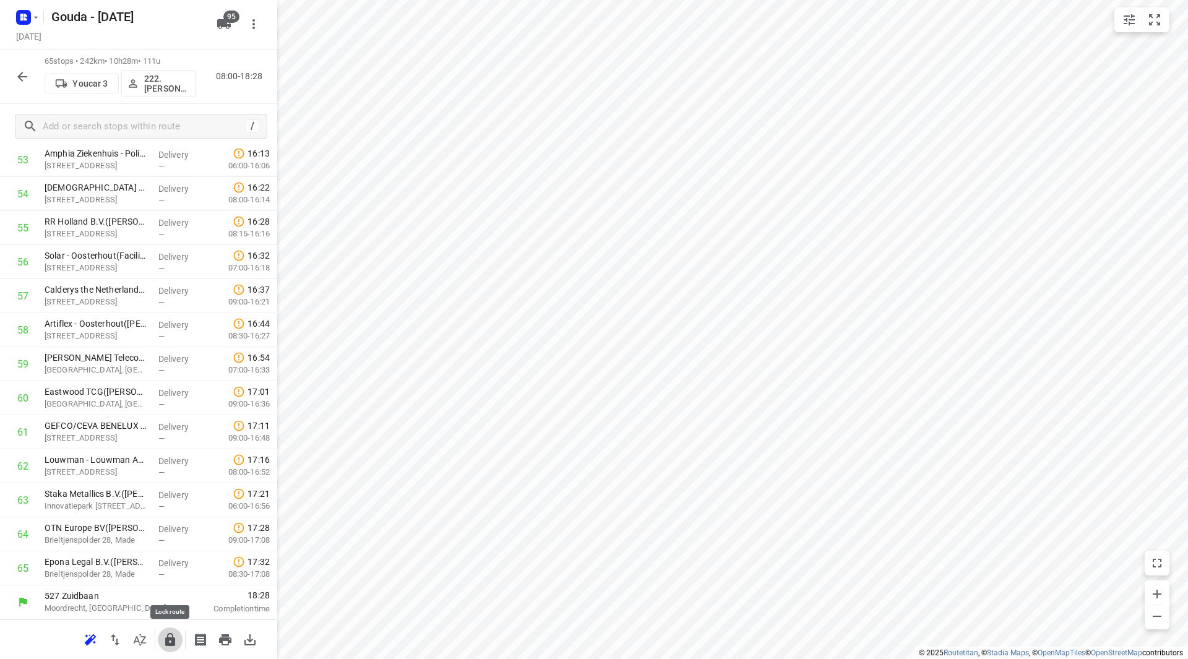
click at [176, 646] on icon "button" at bounding box center [170, 639] width 15 height 15
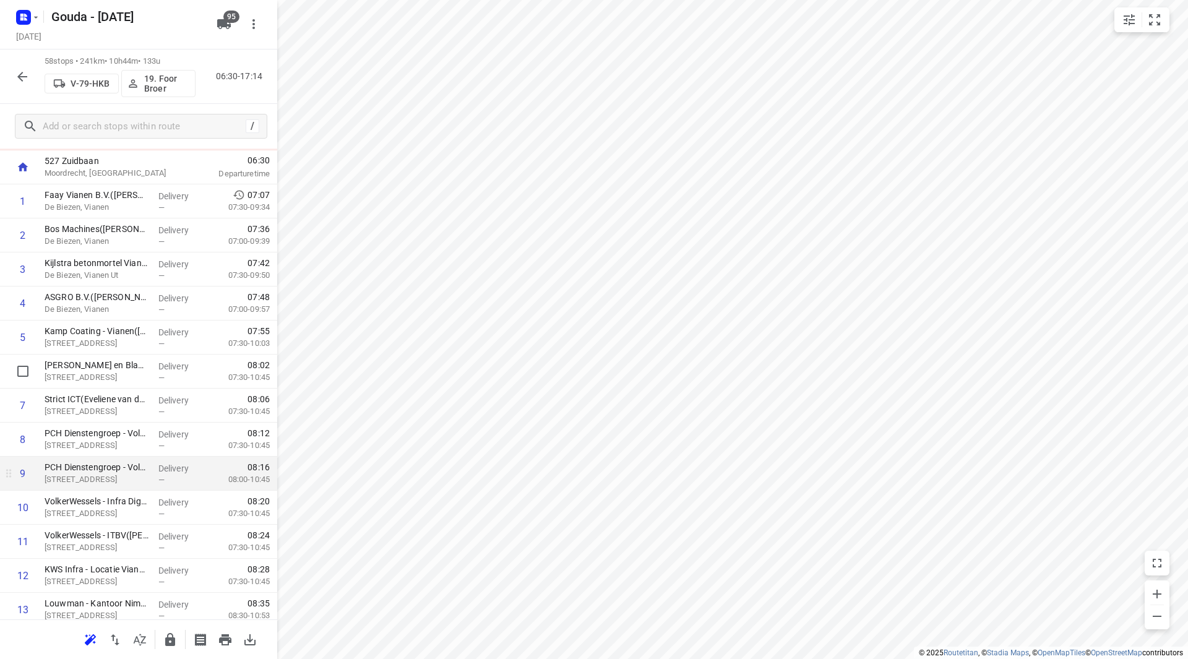
scroll to position [124, 0]
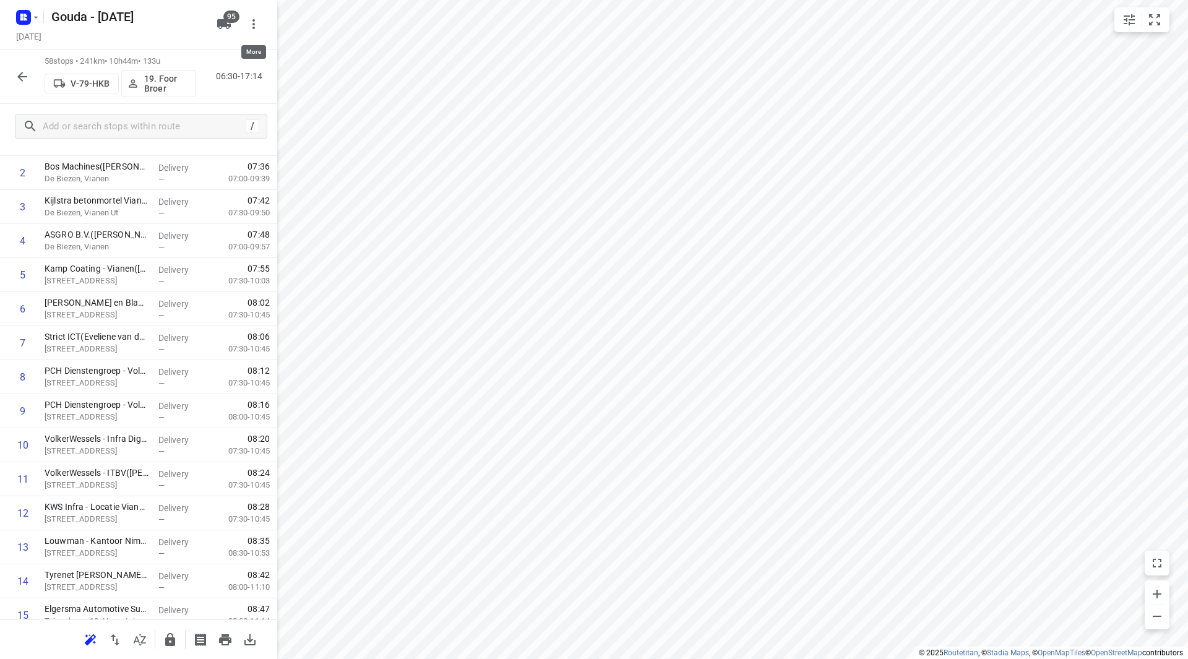
click at [251, 24] on icon "button" at bounding box center [253, 24] width 15 height 15
click at [198, 50] on div "Routing settings" at bounding box center [201, 53] width 109 height 10
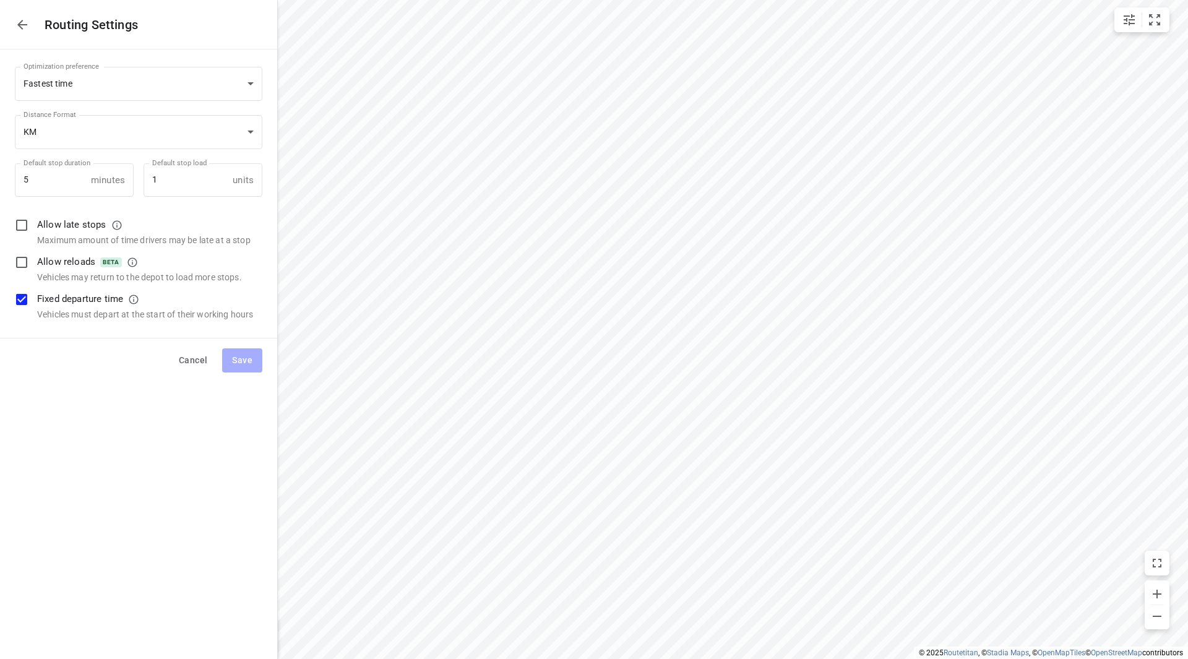
click at [22, 20] on icon "button" at bounding box center [22, 25] width 10 height 10
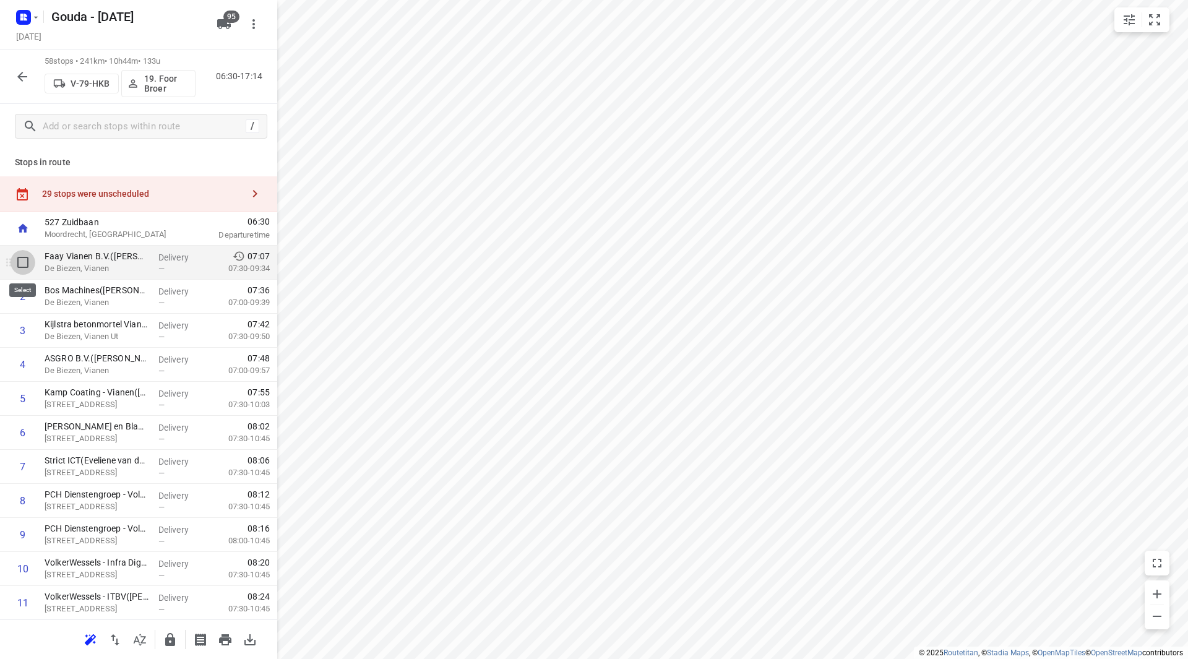
click at [24, 261] on input "checkbox" at bounding box center [23, 262] width 25 height 25
checkbox input "true"
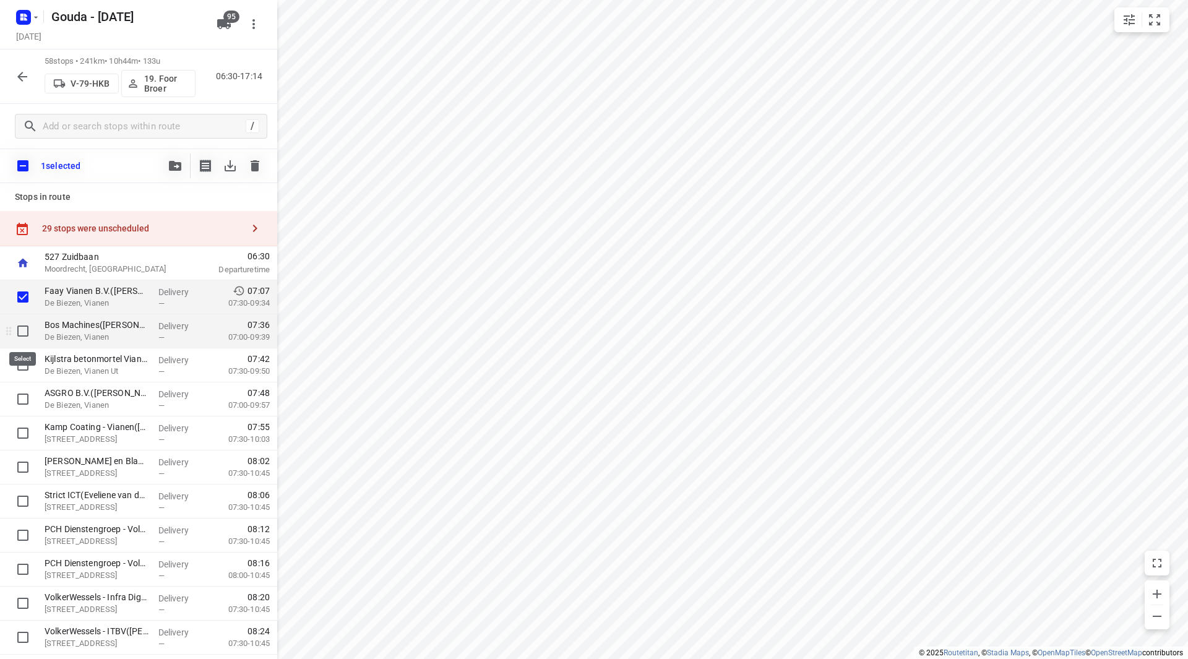
click at [26, 334] on input "checkbox" at bounding box center [23, 331] width 25 height 25
checkbox input "true"
click at [26, 355] on input "checkbox" at bounding box center [23, 365] width 25 height 25
checkbox input "true"
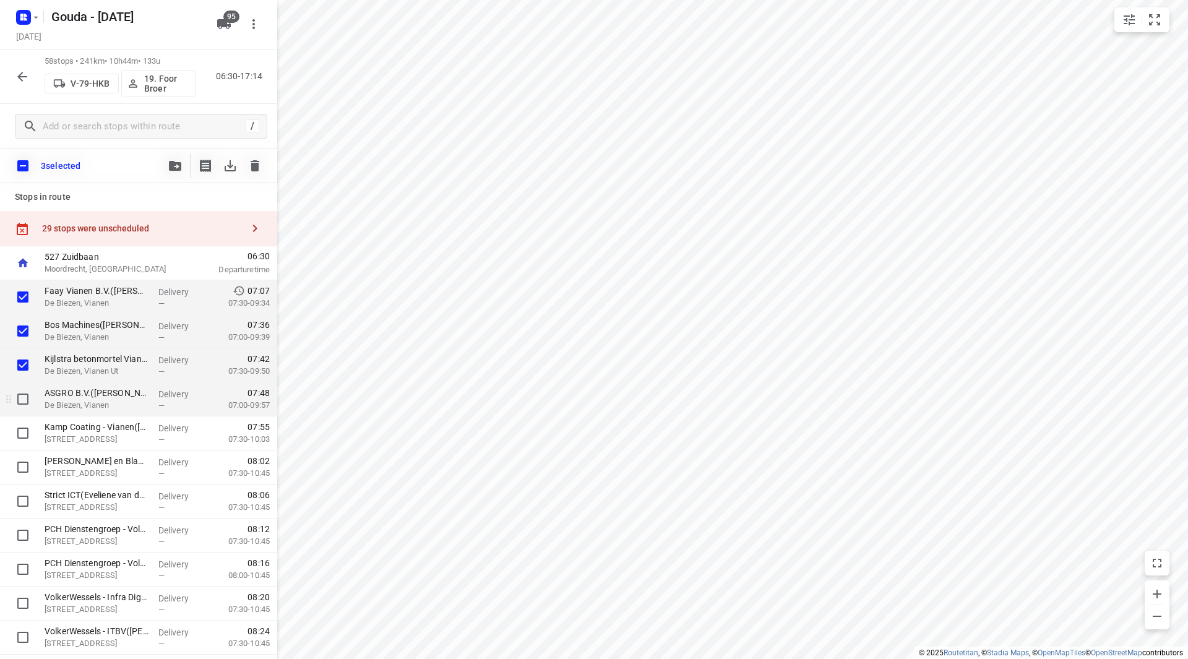
click at [25, 384] on div at bounding box center [20, 399] width 40 height 34
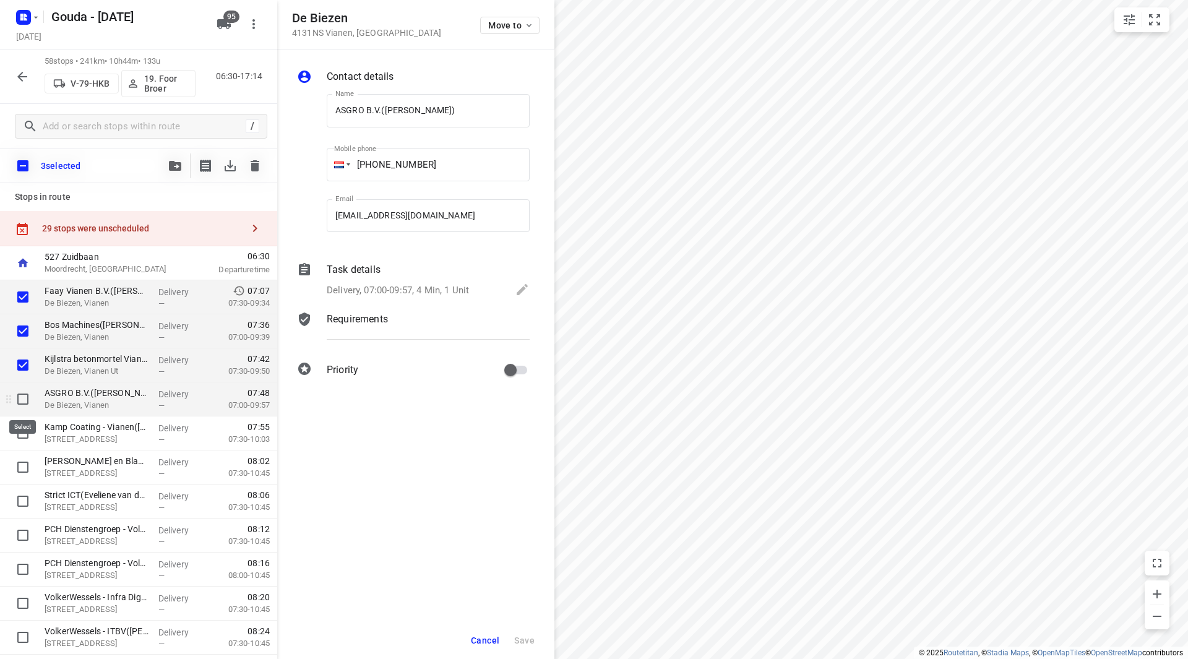
click at [25, 404] on input "checkbox" at bounding box center [23, 399] width 25 height 25
checkbox input "true"
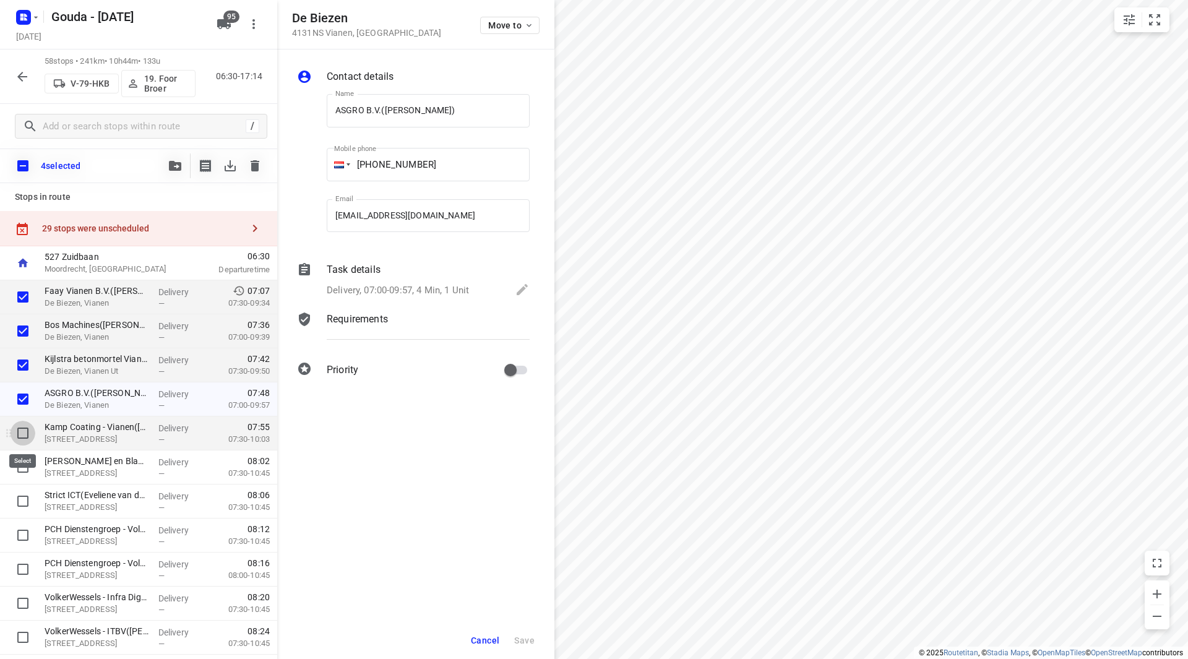
click at [23, 430] on input "checkbox" at bounding box center [23, 433] width 25 height 25
checkbox input "true"
click at [22, 476] on input "checkbox" at bounding box center [23, 467] width 25 height 25
checkbox input "true"
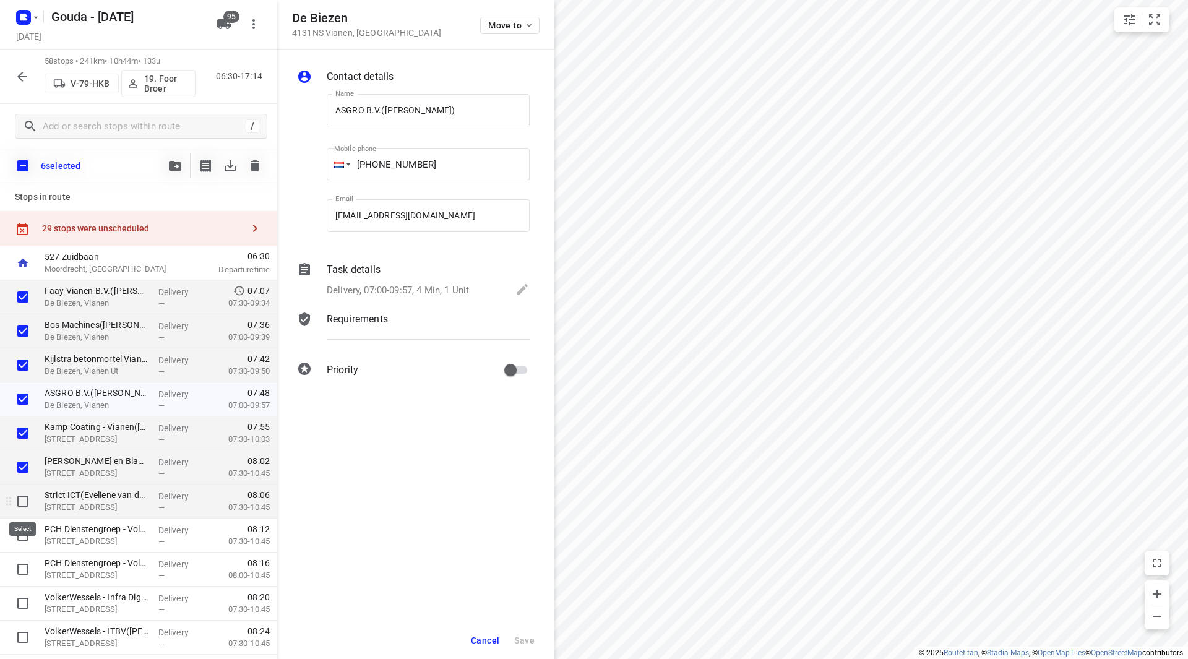
drag, startPoint x: 23, startPoint y: 498, endPoint x: 28, endPoint y: 513, distance: 15.7
click at [23, 499] on input "checkbox" at bounding box center [23, 501] width 25 height 25
checkbox input "true"
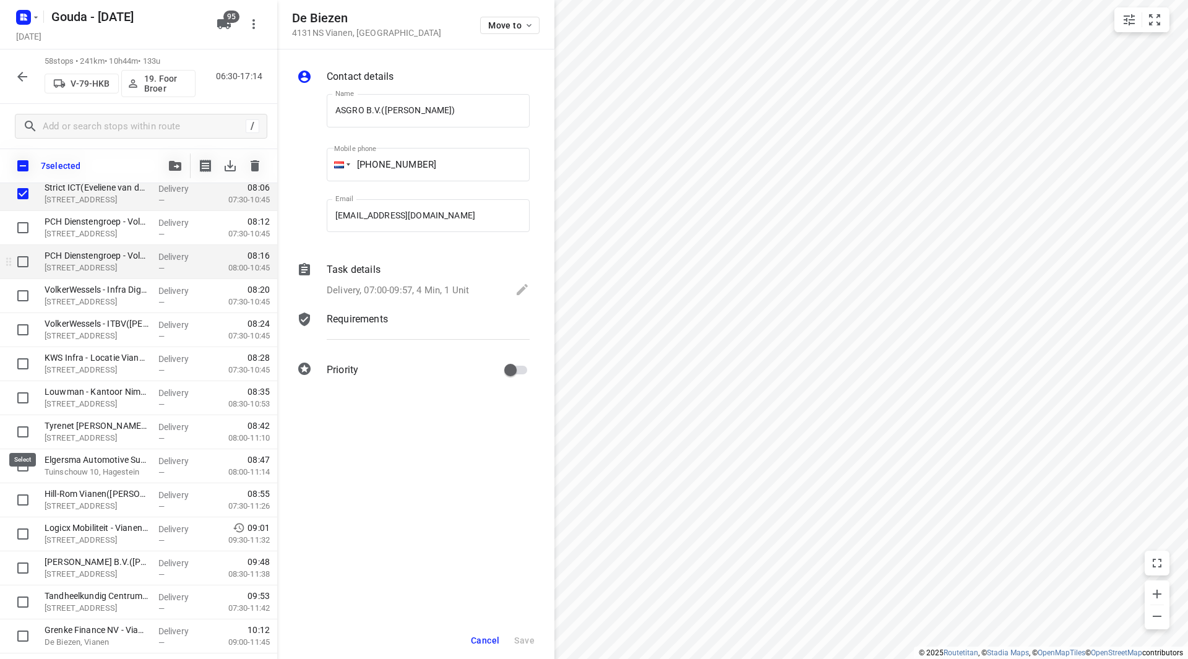
scroll to position [248, 0]
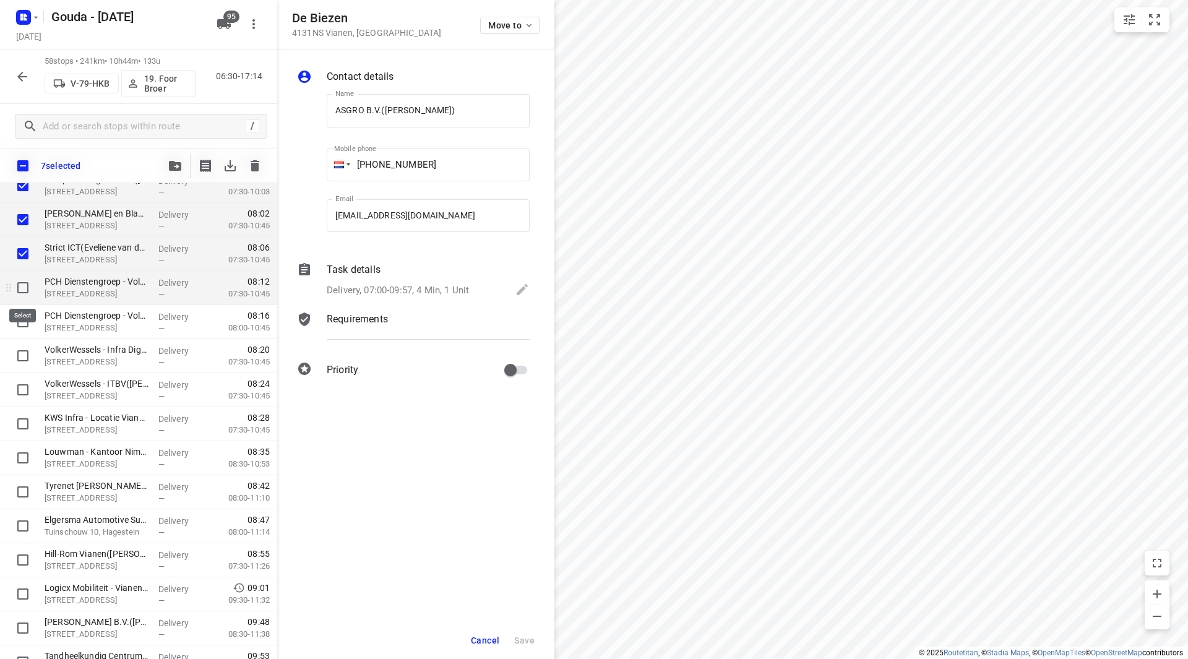
click at [24, 291] on input "checkbox" at bounding box center [23, 287] width 25 height 25
checkbox input "true"
click at [24, 329] on input "checkbox" at bounding box center [23, 321] width 25 height 25
checkbox input "true"
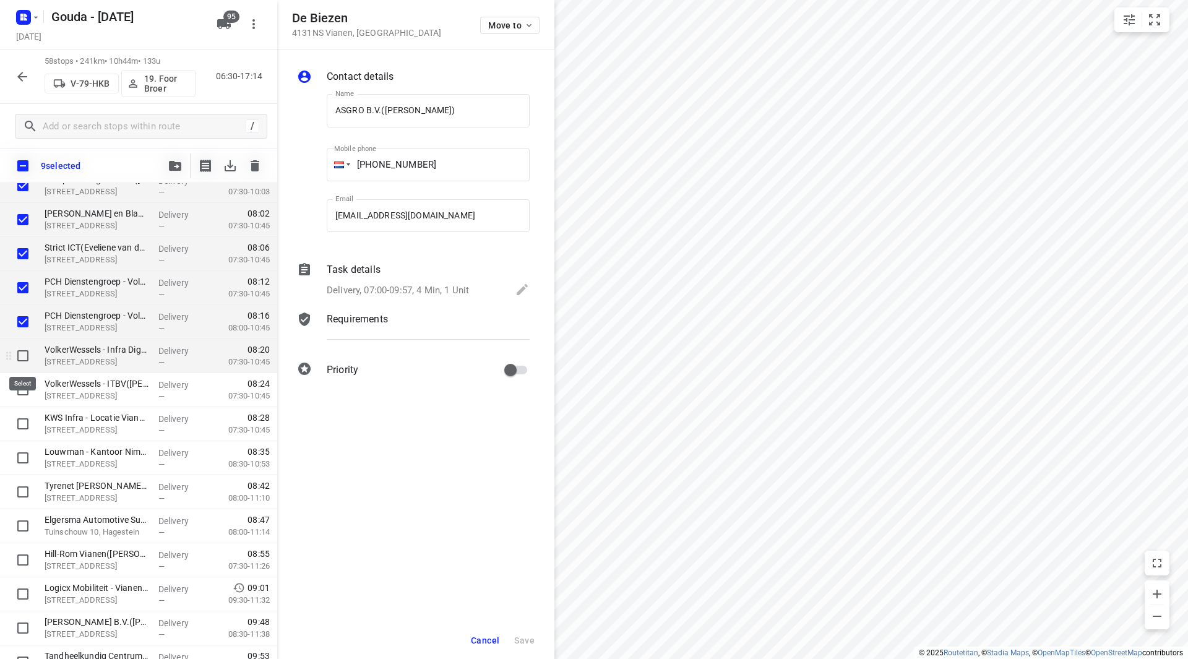
drag, startPoint x: 23, startPoint y: 357, endPoint x: 22, endPoint y: 370, distance: 13.0
click at [22, 360] on input "checkbox" at bounding box center [23, 355] width 25 height 25
checkbox input "true"
click at [22, 387] on input "checkbox" at bounding box center [23, 390] width 25 height 25
checkbox input "true"
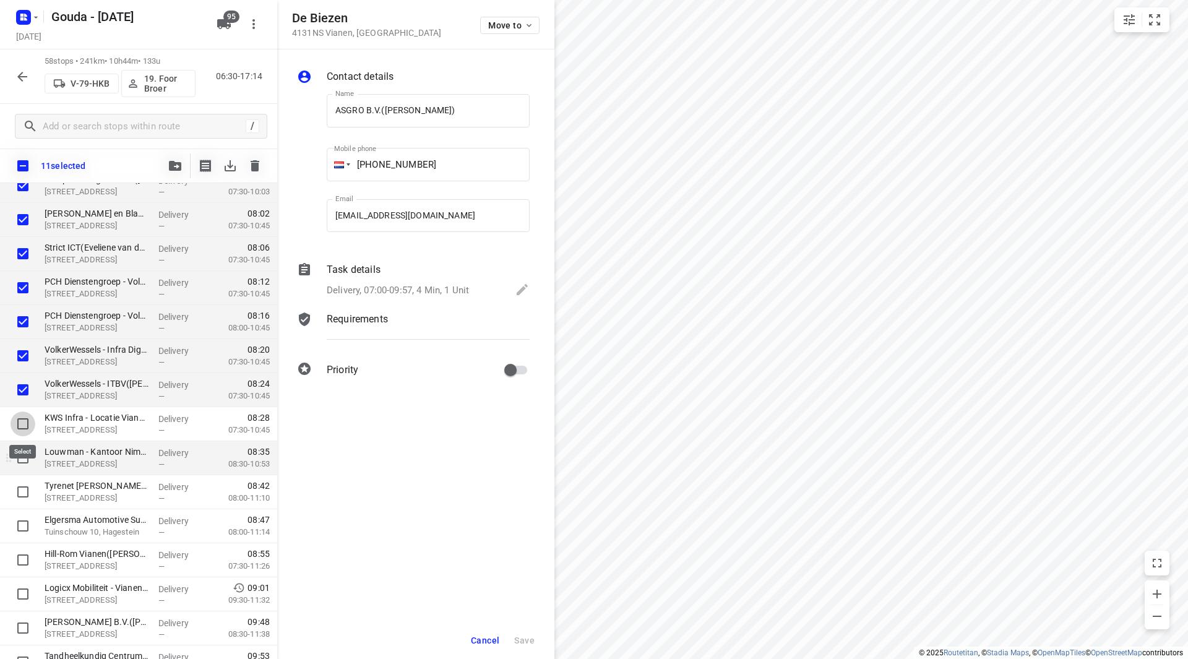
drag, startPoint x: 22, startPoint y: 423, endPoint x: 21, endPoint y: 444, distance: 21.1
click at [24, 424] on input "checkbox" at bounding box center [23, 424] width 25 height 25
checkbox input "true"
drag, startPoint x: 21, startPoint y: 447, endPoint x: 21, endPoint y: 475, distance: 27.2
click at [21, 448] on input "checkbox" at bounding box center [23, 458] width 25 height 25
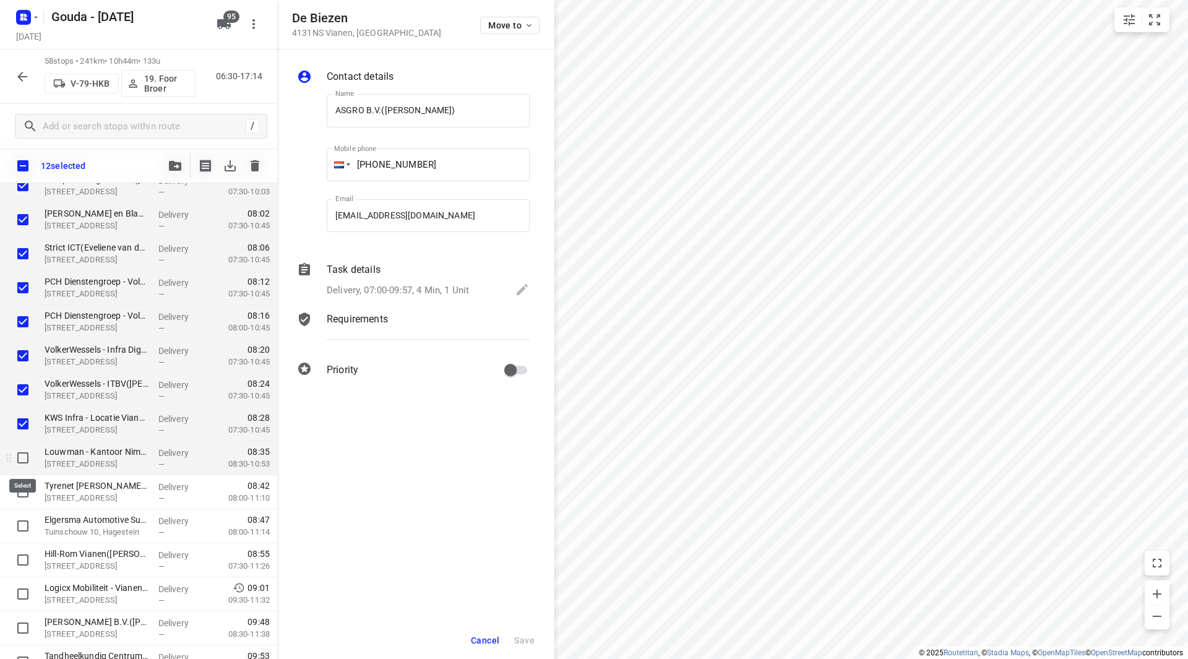
checkbox input "true"
drag, startPoint x: 21, startPoint y: 490, endPoint x: 22, endPoint y: 498, distance: 7.5
click at [21, 491] on input "checkbox" at bounding box center [23, 492] width 25 height 25
checkbox input "true"
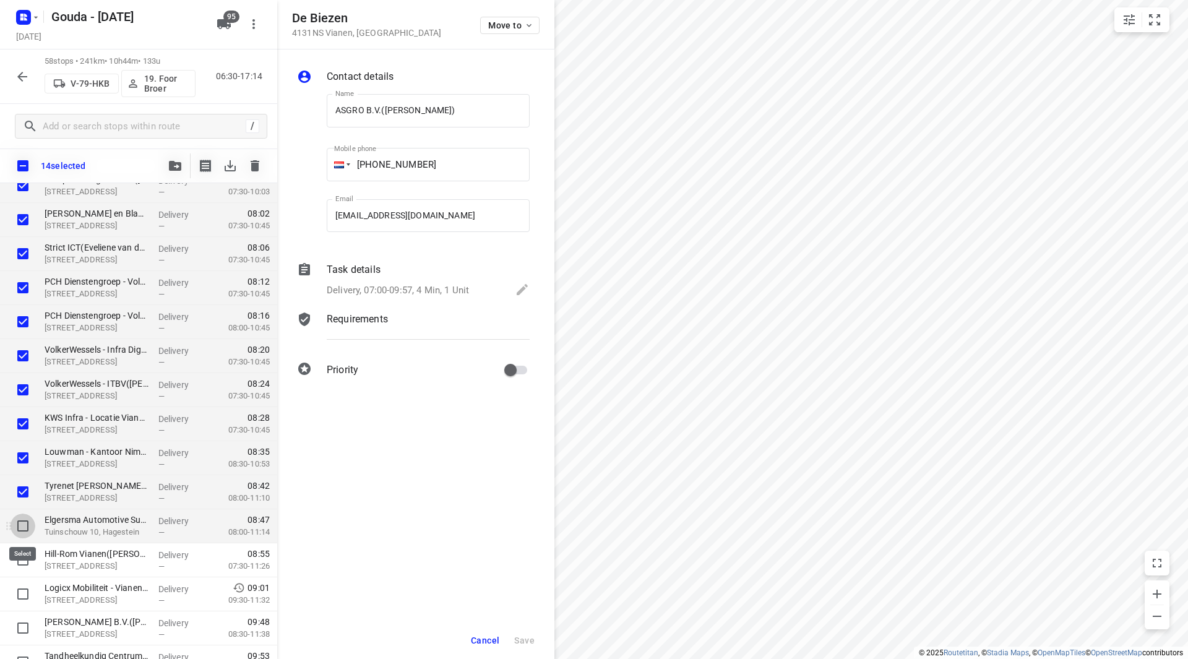
click at [22, 525] on input "checkbox" at bounding box center [23, 526] width 25 height 25
checkbox input "true"
click at [23, 558] on input "checkbox" at bounding box center [23, 560] width 25 height 25
checkbox input "true"
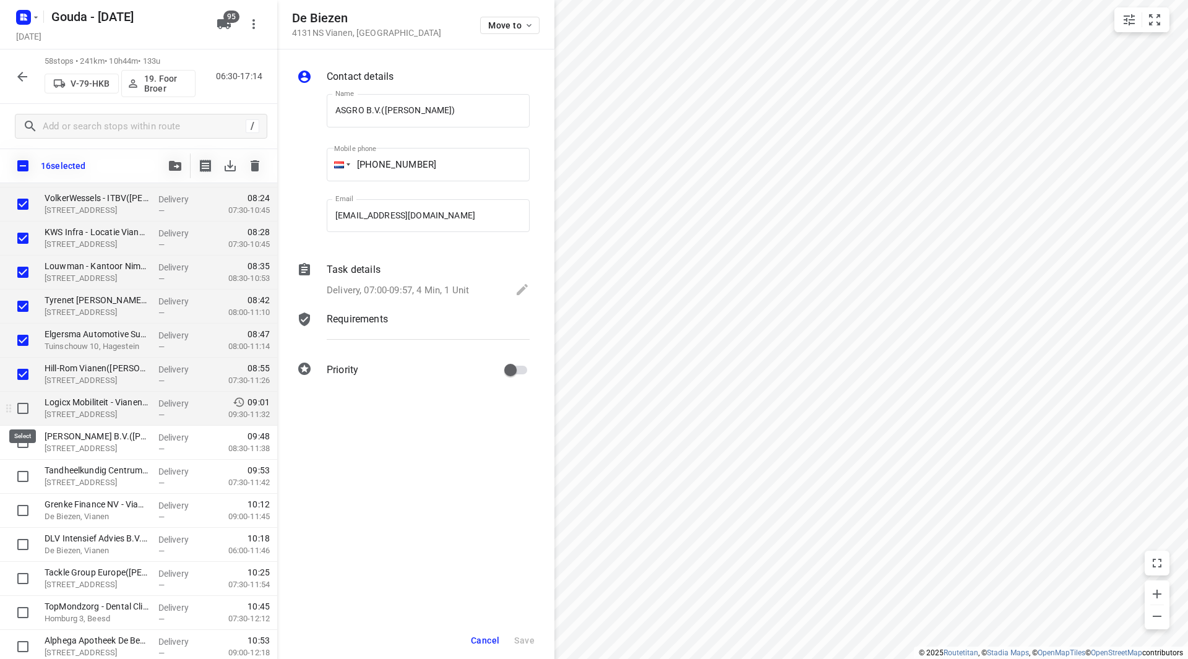
click at [20, 408] on input "checkbox" at bounding box center [23, 408] width 25 height 25
checkbox input "true"
click at [180, 158] on button "button" at bounding box center [175, 165] width 25 height 25
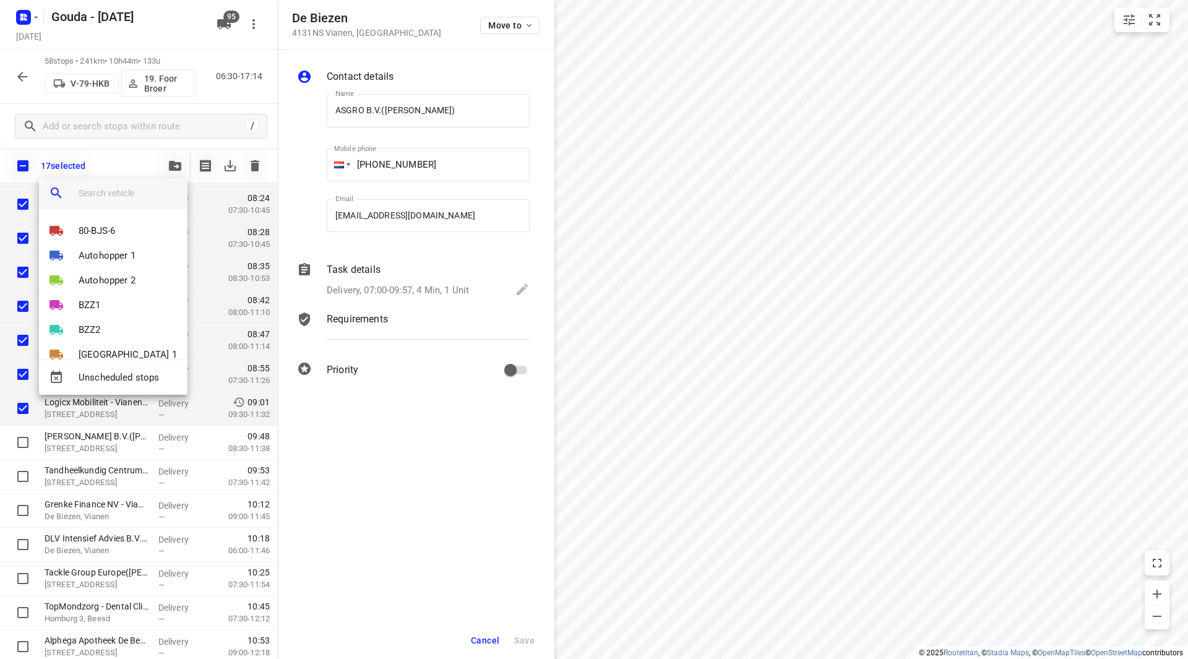
click at [127, 193] on input "search vehicle" at bounding box center [128, 193] width 99 height 19
type input "45"
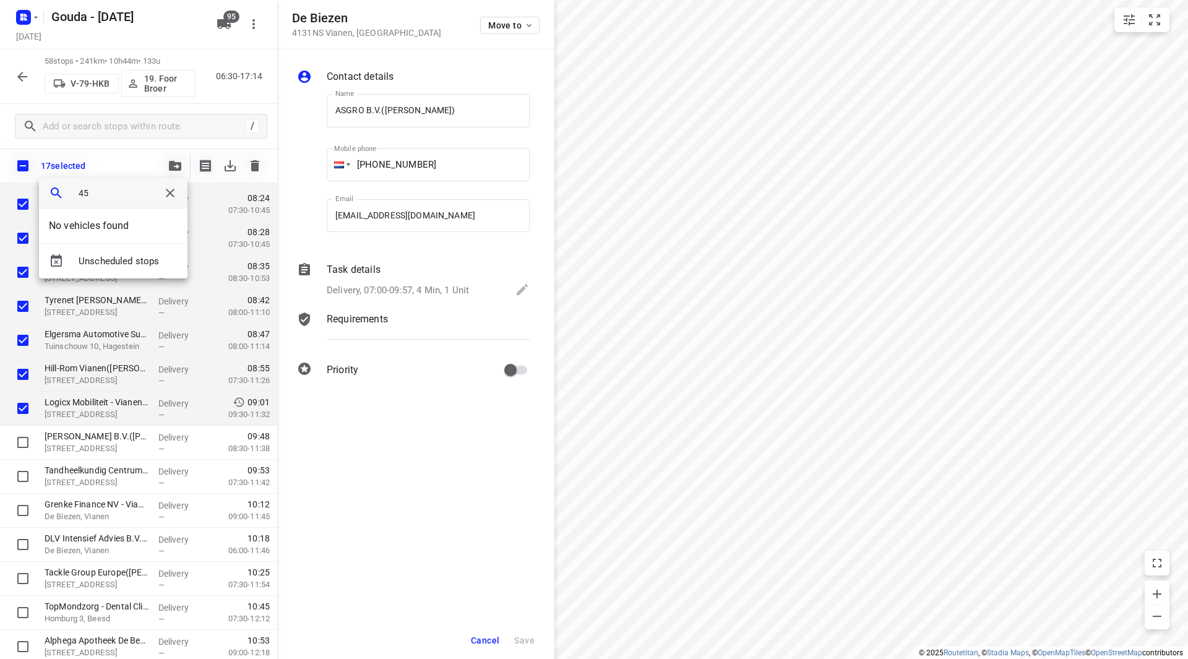
drag, startPoint x: 126, startPoint y: 194, endPoint x: 67, endPoint y: 195, distance: 58.8
click at [67, 195] on div "45" at bounding box center [113, 193] width 149 height 30
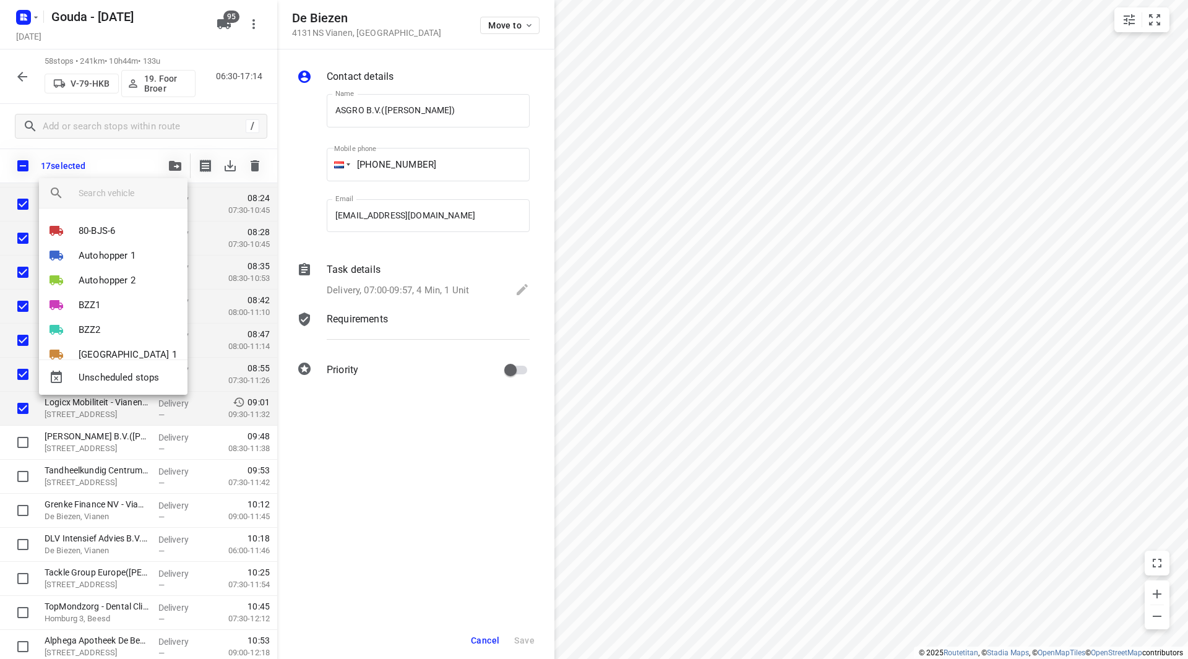
click at [225, 20] on div at bounding box center [594, 329] width 1188 height 659
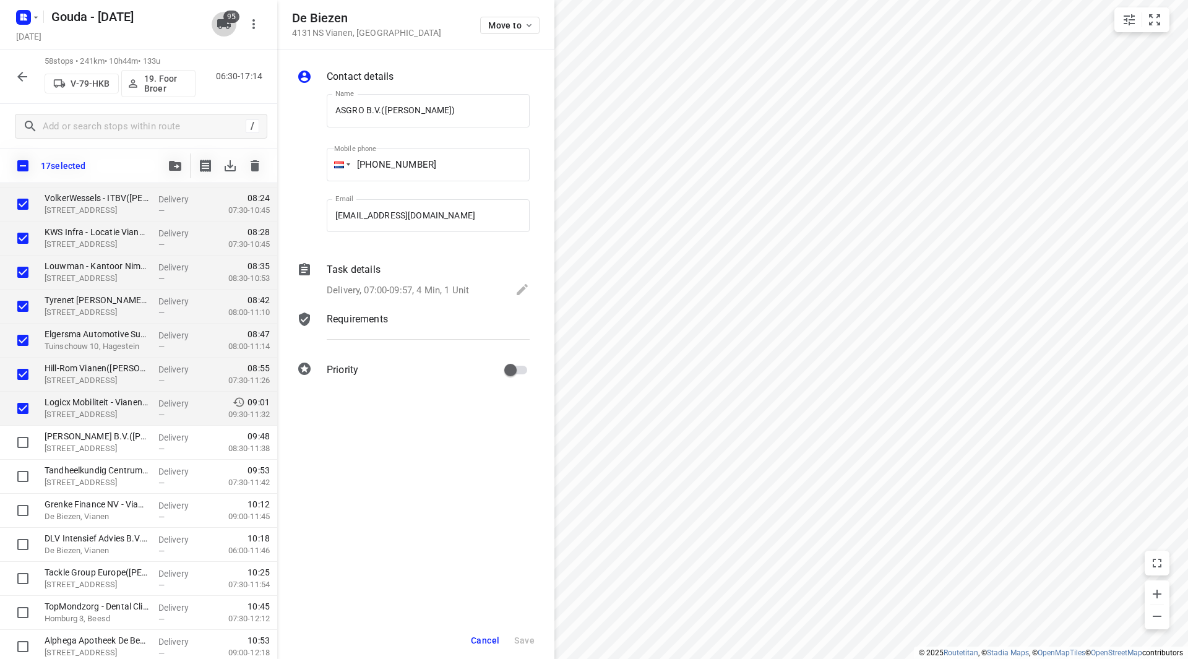
click at [223, 28] on icon "button" at bounding box center [224, 24] width 15 height 15
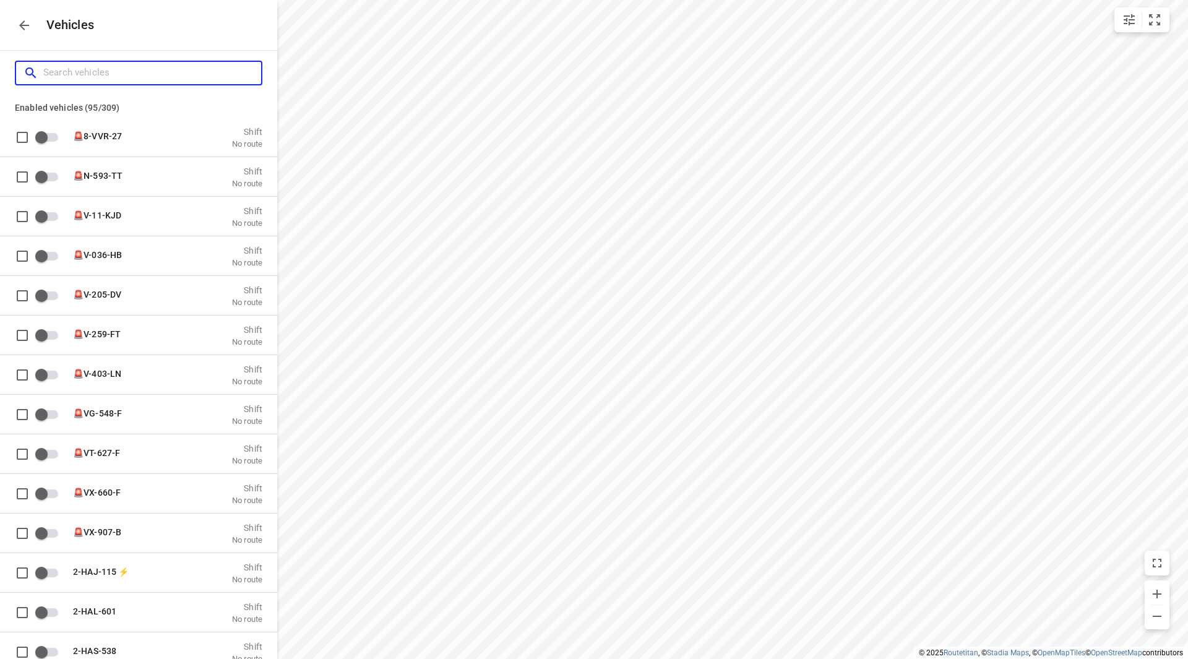
click at [185, 70] on input "Search vehicles" at bounding box center [152, 72] width 218 height 19
type input "y"
checkbox input "true"
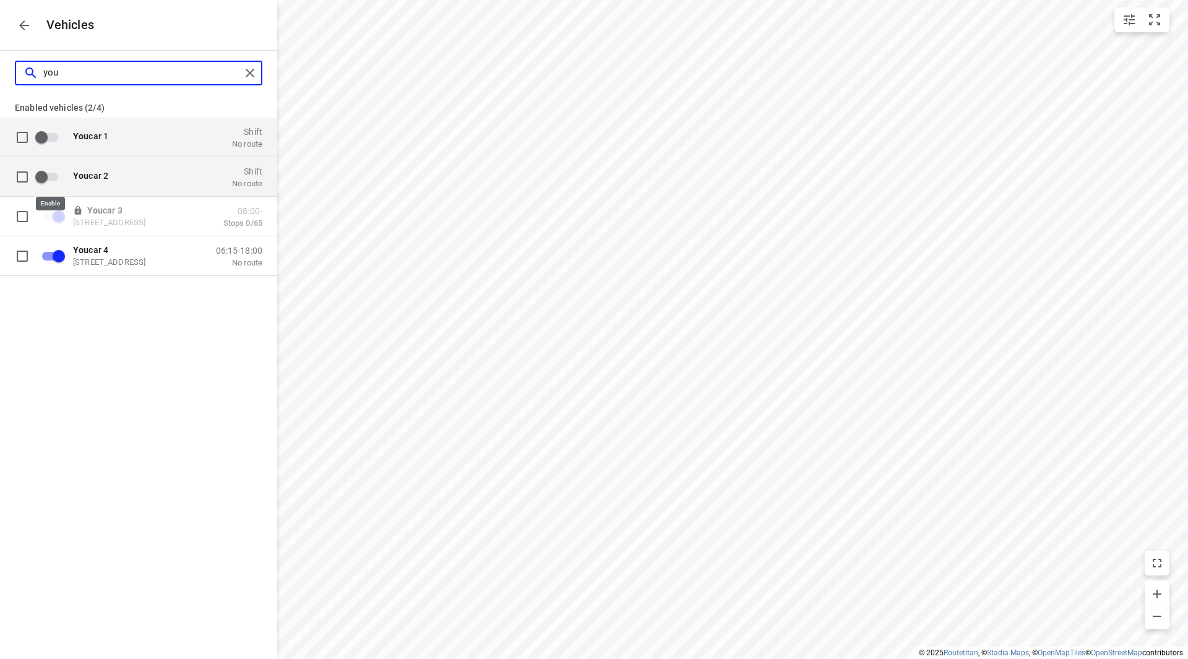
type input "you"
click at [58, 175] on input "grid" at bounding box center [41, 177] width 71 height 24
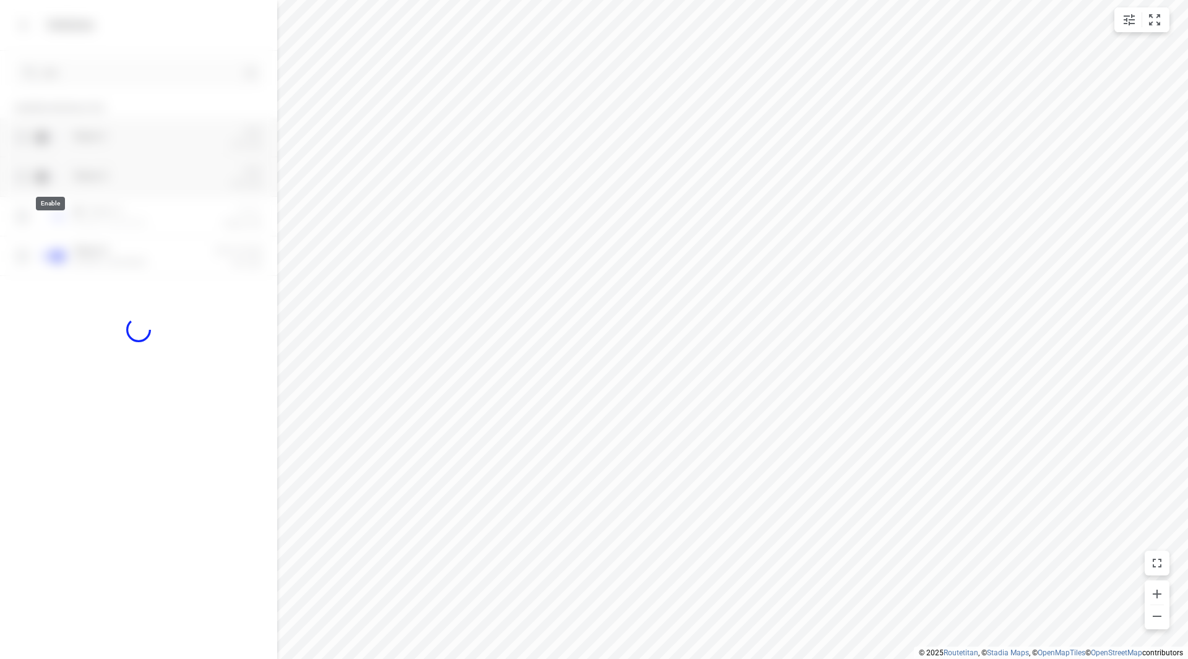
checkbox input "true"
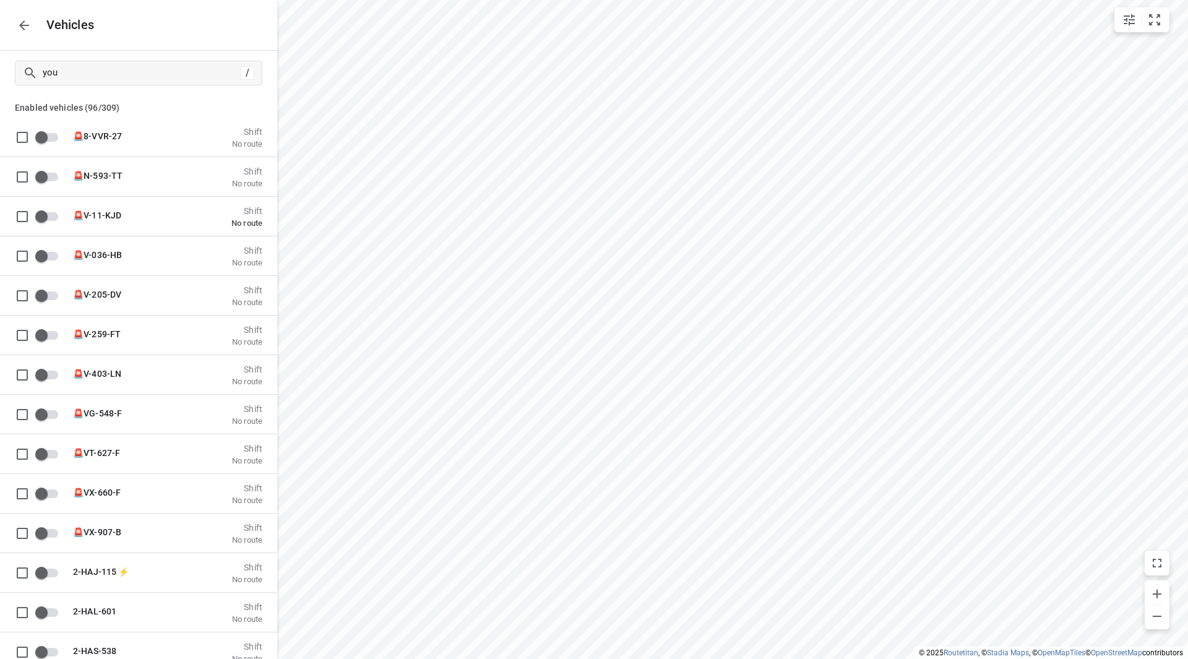
checkbox input "false"
click at [30, 30] on icon "button" at bounding box center [24, 25] width 15 height 15
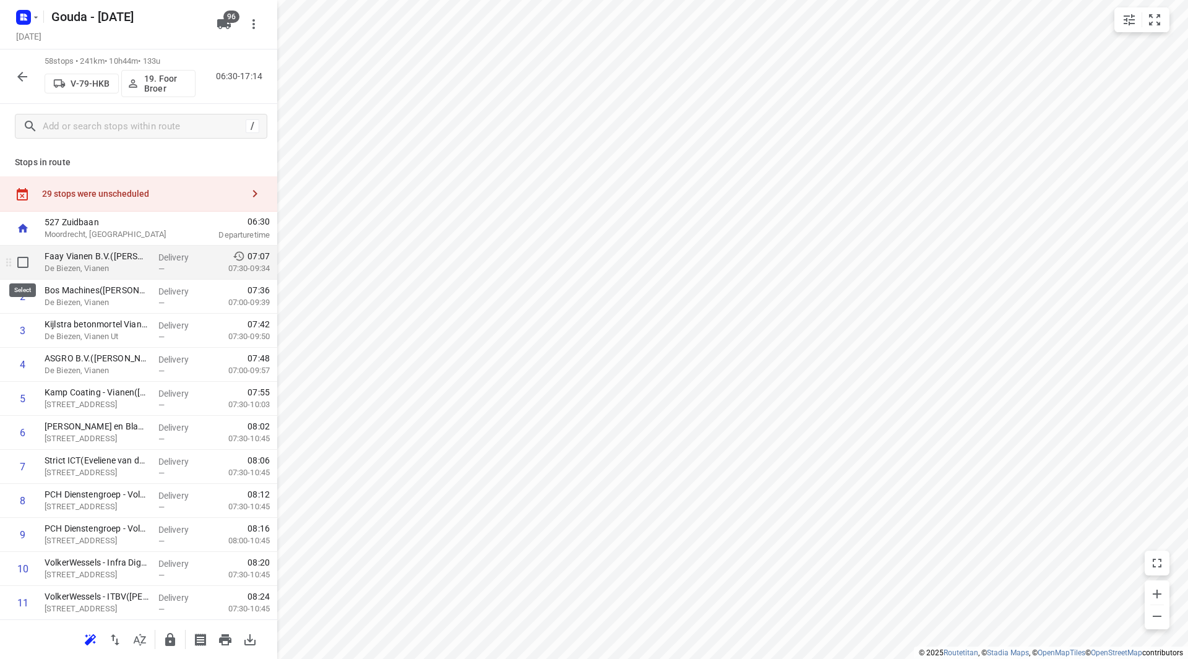
click at [28, 265] on input "checkbox" at bounding box center [23, 262] width 25 height 25
checkbox input "true"
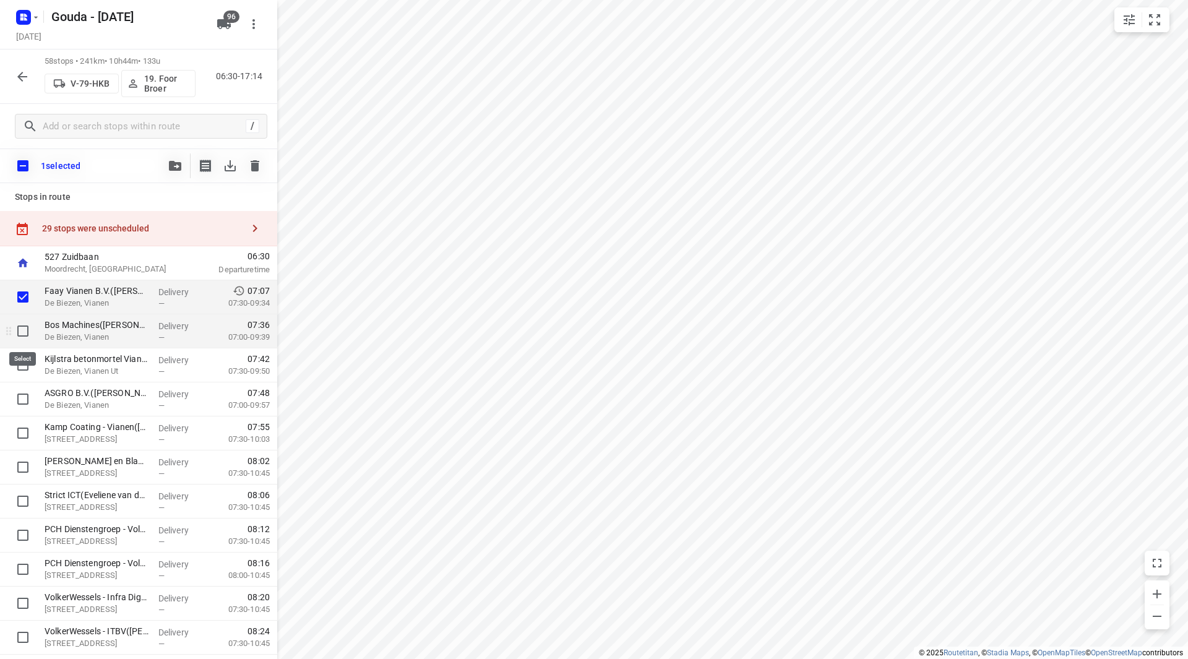
click at [28, 331] on input "checkbox" at bounding box center [23, 331] width 25 height 25
checkbox input "true"
click at [22, 359] on input "checkbox" at bounding box center [23, 365] width 25 height 25
checkbox input "true"
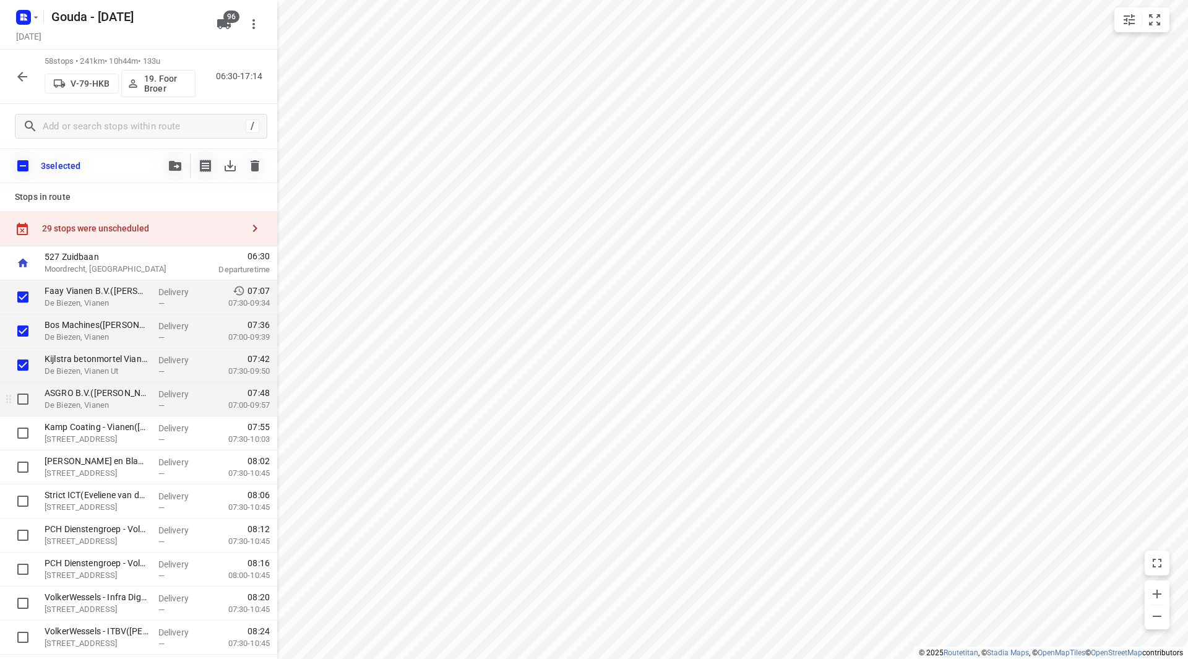
click at [22, 393] on input "checkbox" at bounding box center [23, 399] width 25 height 25
checkbox input "true"
click at [19, 425] on input "checkbox" at bounding box center [23, 433] width 25 height 25
checkbox input "true"
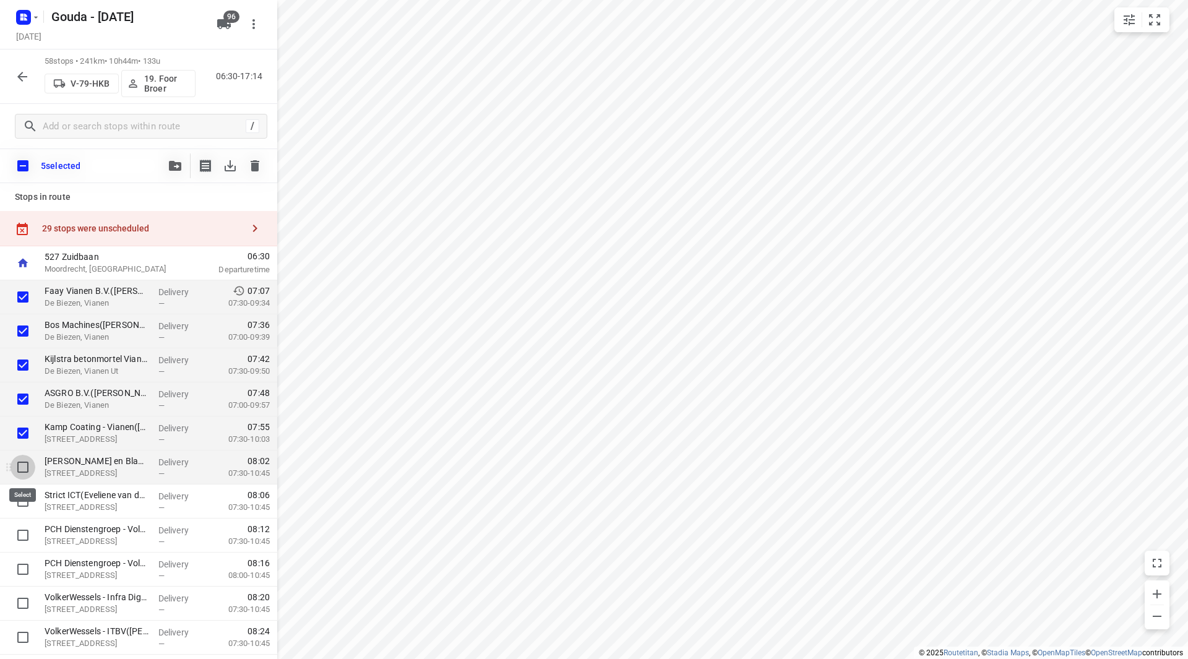
click at [22, 464] on input "checkbox" at bounding box center [23, 467] width 25 height 25
checkbox input "true"
click at [24, 501] on input "checkbox" at bounding box center [23, 501] width 25 height 25
checkbox input "true"
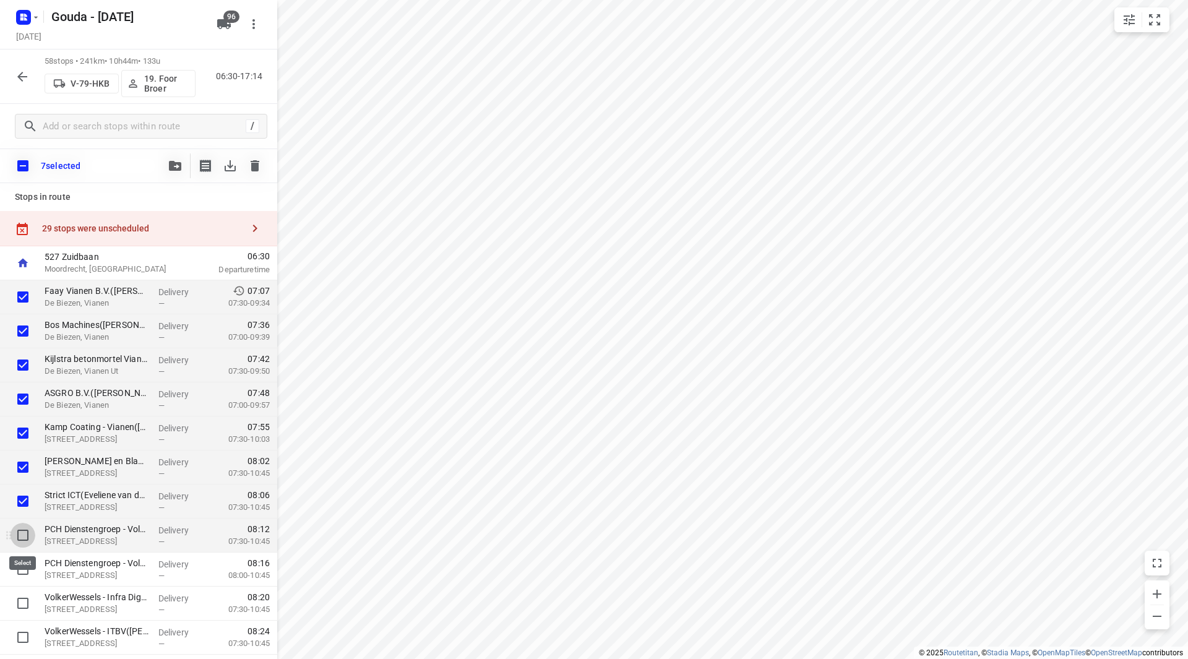
click at [25, 531] on input "checkbox" at bounding box center [23, 535] width 25 height 25
checkbox input "true"
click at [29, 568] on input "checkbox" at bounding box center [23, 569] width 25 height 25
checkbox input "true"
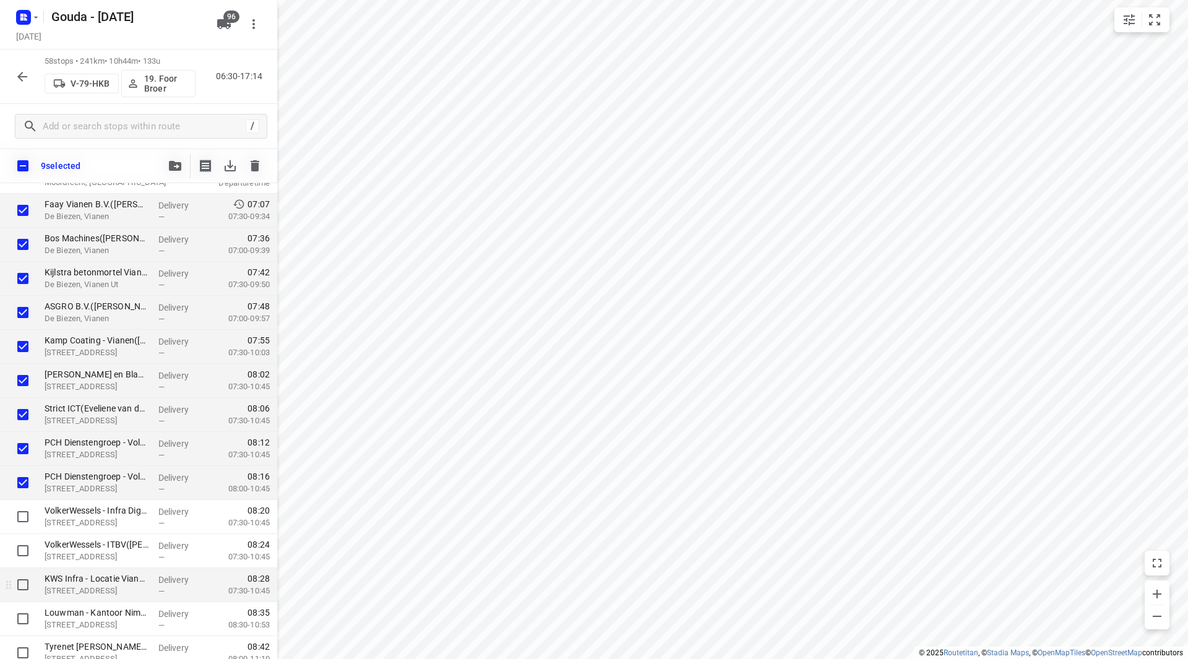
scroll to position [186, 0]
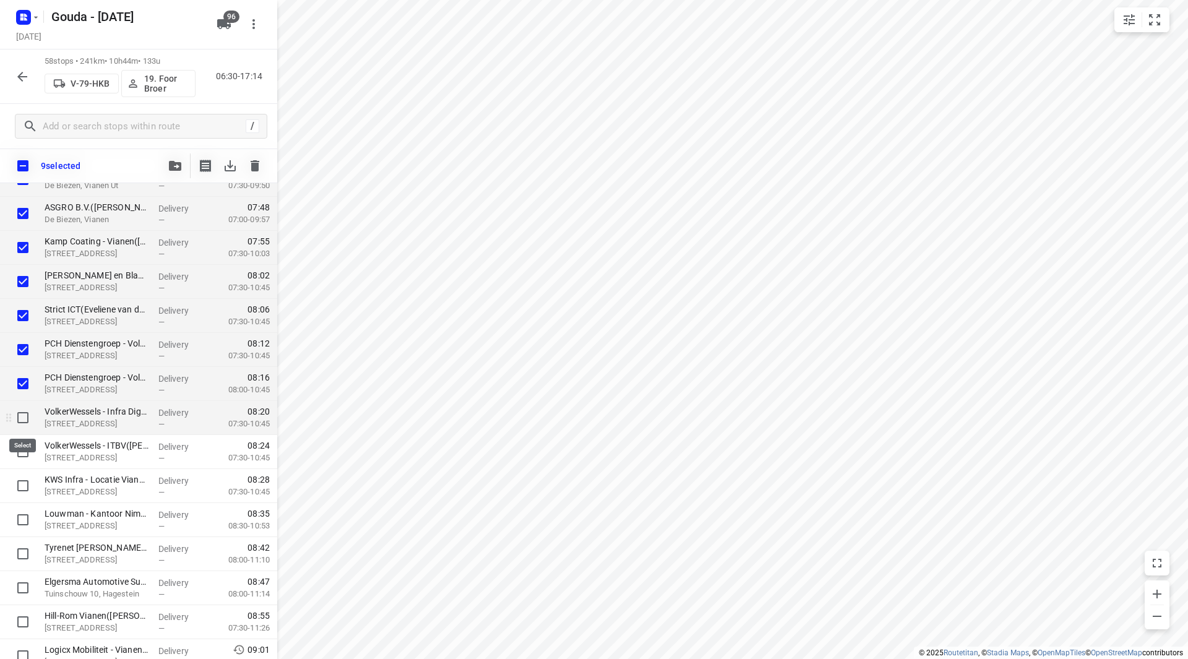
click at [26, 420] on input "checkbox" at bounding box center [23, 417] width 25 height 25
checkbox input "true"
click at [24, 460] on input "checkbox" at bounding box center [23, 451] width 25 height 25
checkbox input "true"
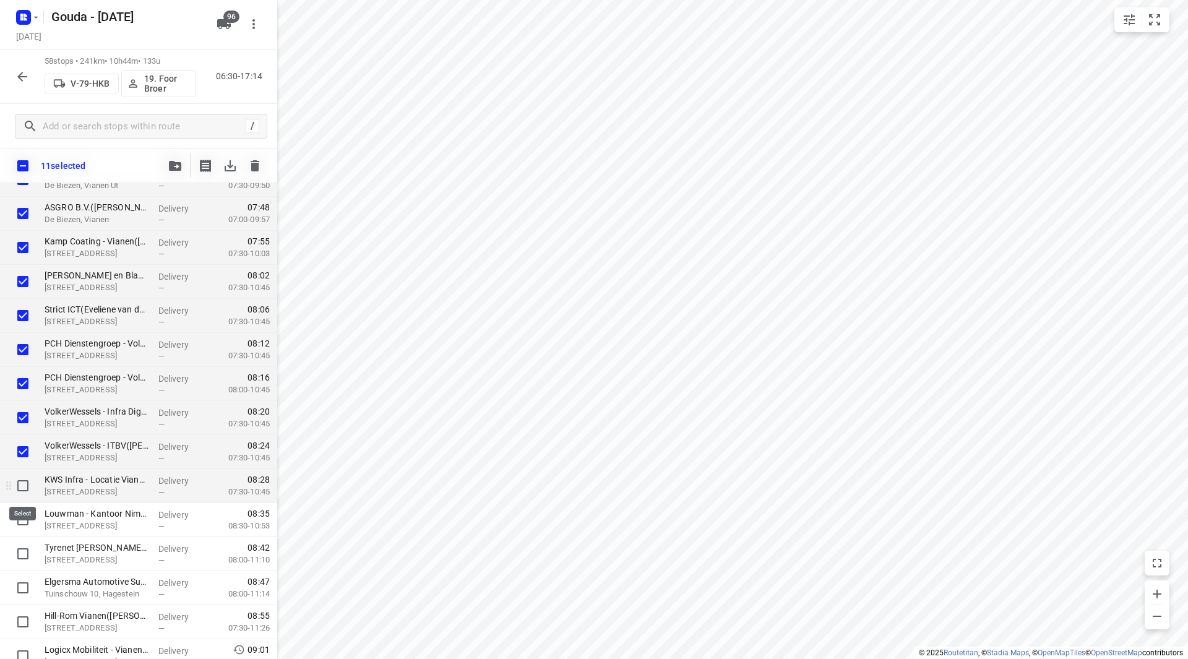
click at [22, 488] on input "checkbox" at bounding box center [23, 485] width 25 height 25
checkbox input "true"
click at [15, 527] on input "checkbox" at bounding box center [23, 519] width 25 height 25
checkbox input "true"
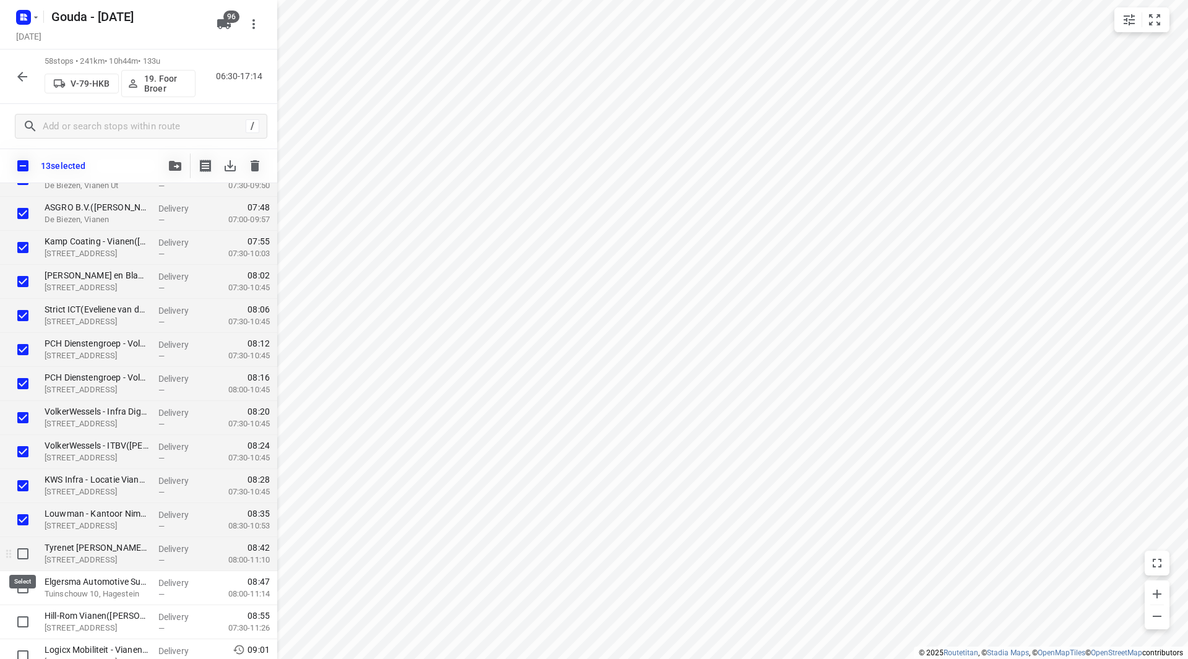
click at [21, 555] on input "checkbox" at bounding box center [23, 554] width 25 height 25
checkbox input "true"
click at [22, 589] on input "checkbox" at bounding box center [23, 588] width 25 height 25
checkbox input "true"
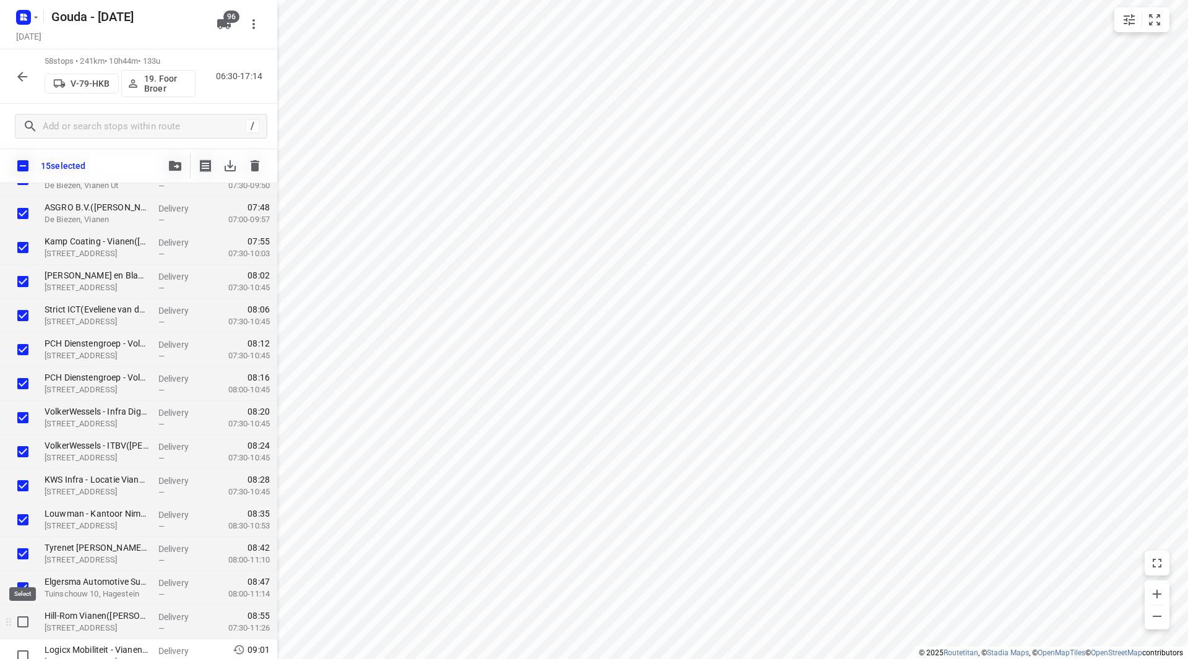
click at [19, 615] on input "checkbox" at bounding box center [23, 622] width 25 height 25
checkbox input "true"
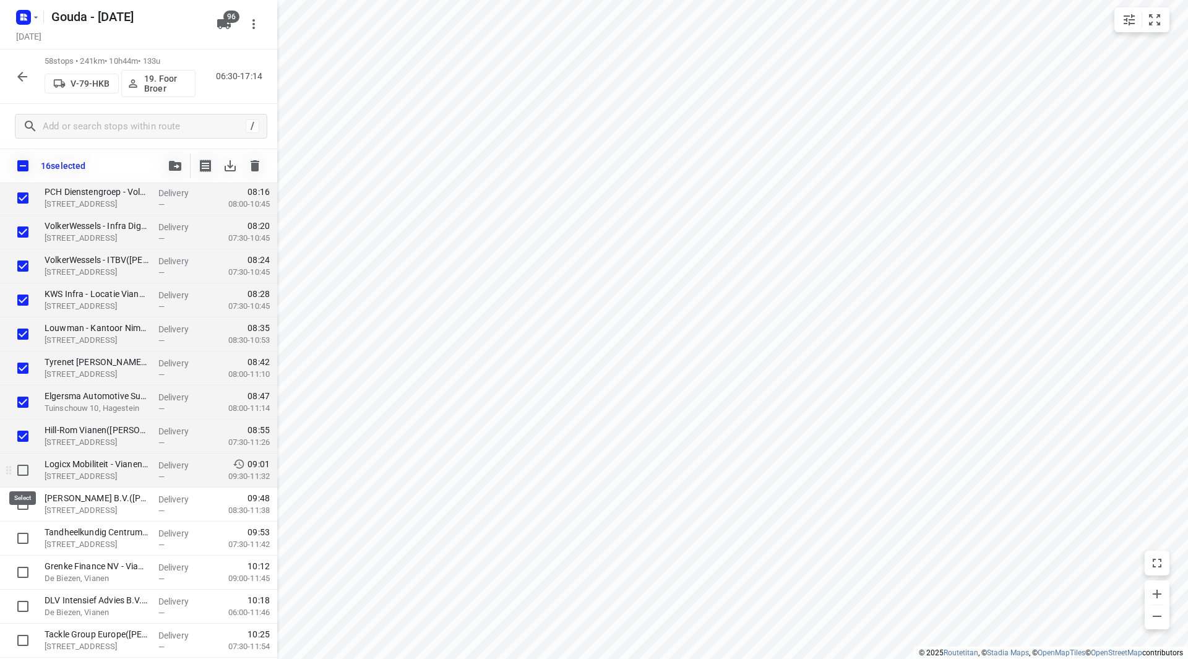
click at [22, 474] on input "checkbox" at bounding box center [23, 470] width 25 height 25
checkbox input "true"
click at [178, 163] on icon "button" at bounding box center [175, 166] width 12 height 10
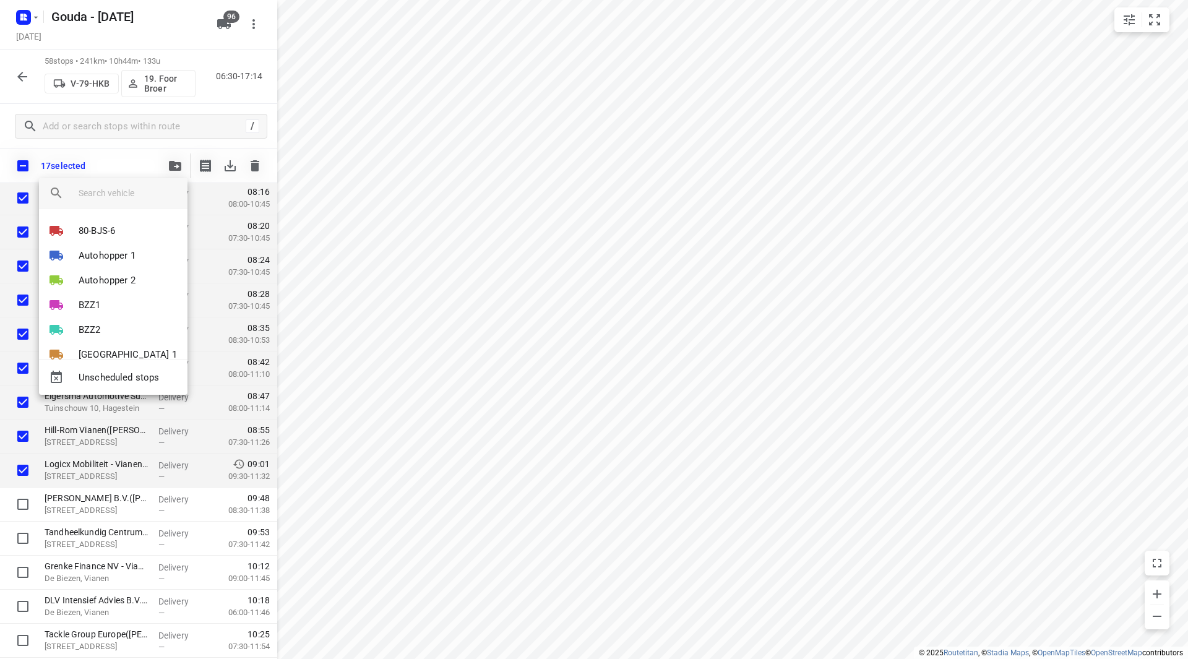
click at [132, 175] on div at bounding box center [594, 329] width 1188 height 659
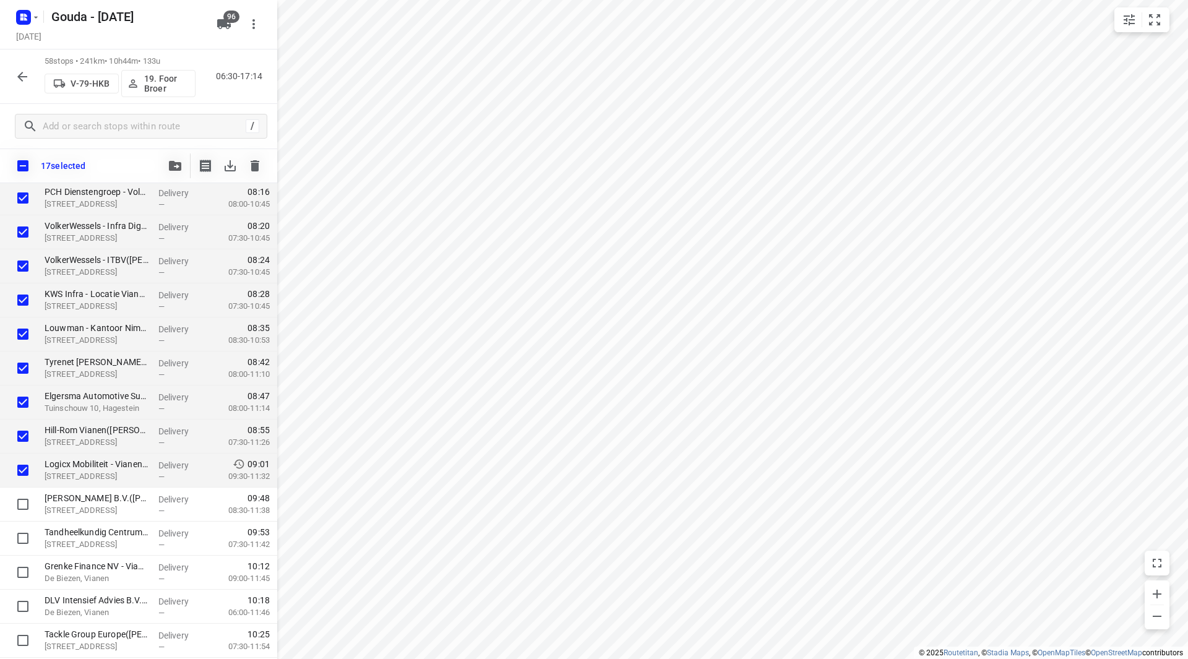
click at [125, 189] on input "search vehicle" at bounding box center [143, 186] width 74 height 11
click at [176, 163] on icon "button" at bounding box center [175, 166] width 12 height 10
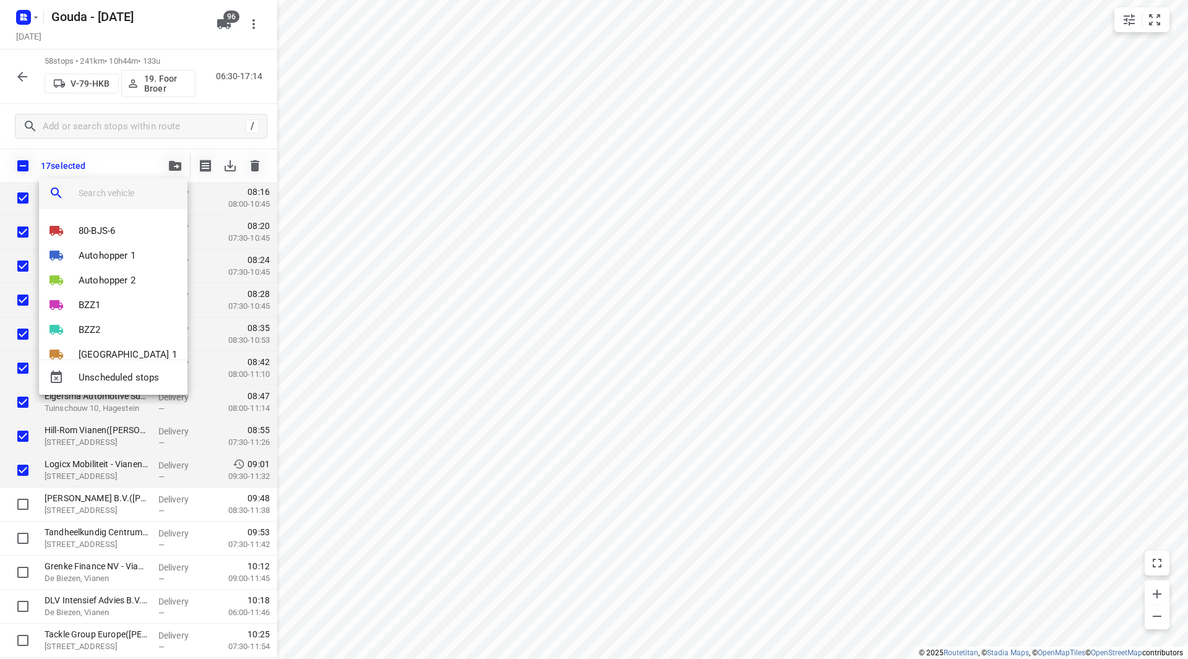
click at [108, 197] on input "search vehicle" at bounding box center [128, 193] width 99 height 19
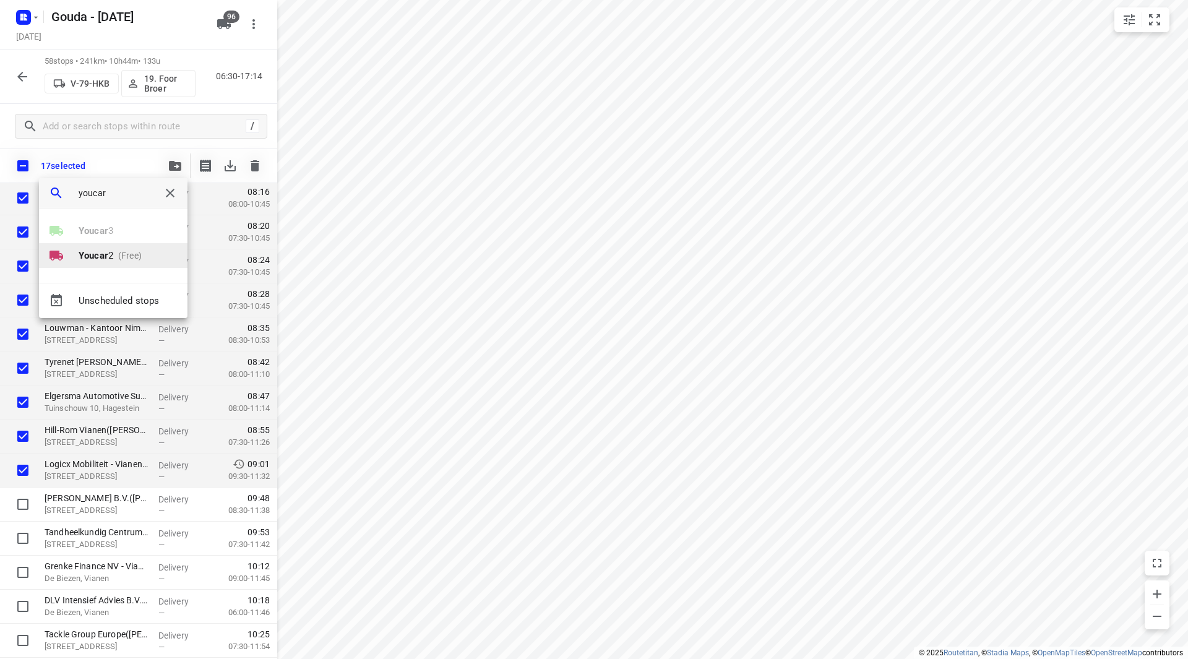
type input "youcar"
click at [97, 262] on p "Youcar 2" at bounding box center [96, 256] width 35 height 14
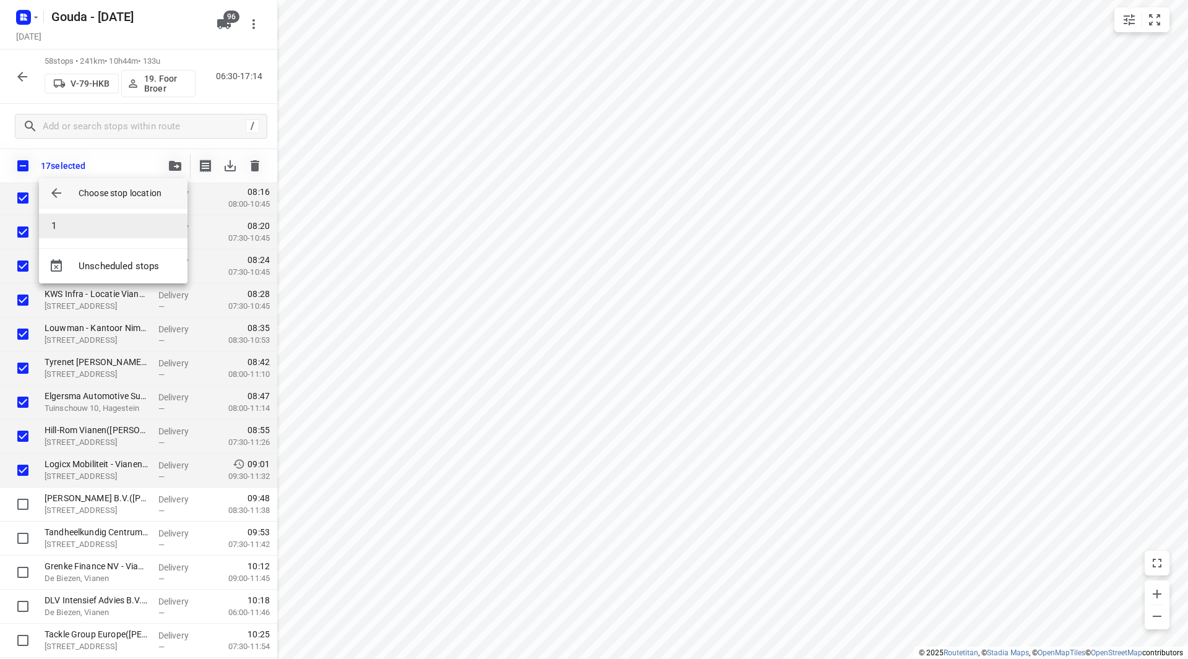
click at [92, 226] on li "1" at bounding box center [113, 226] width 149 height 25
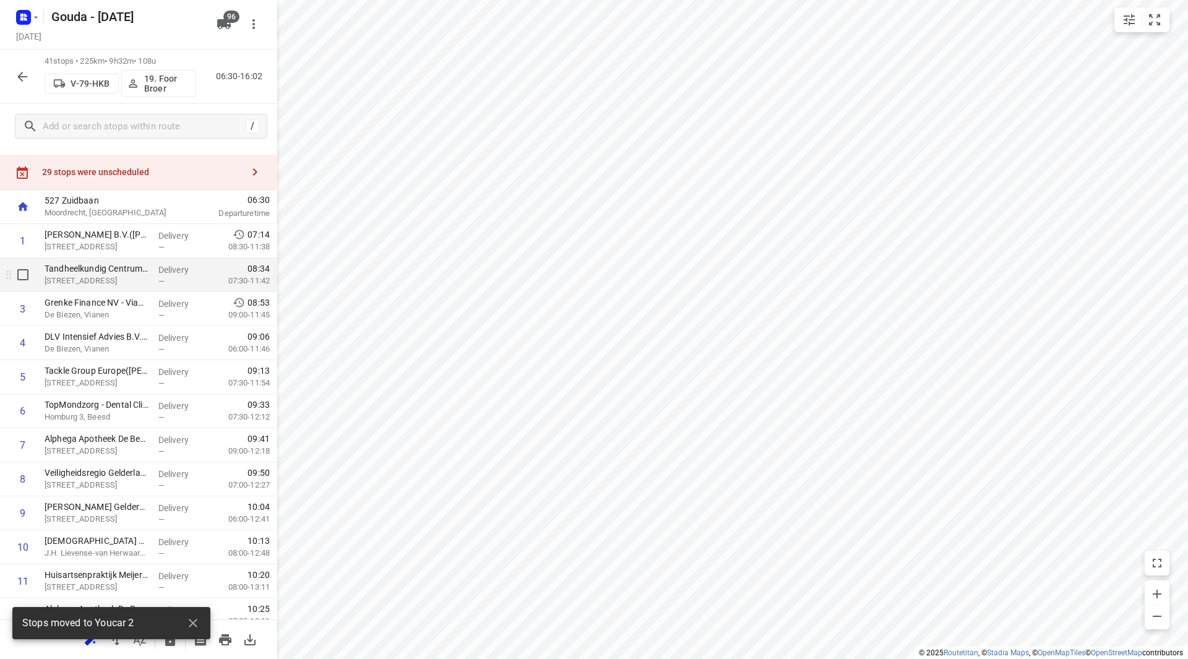
scroll to position [0, 0]
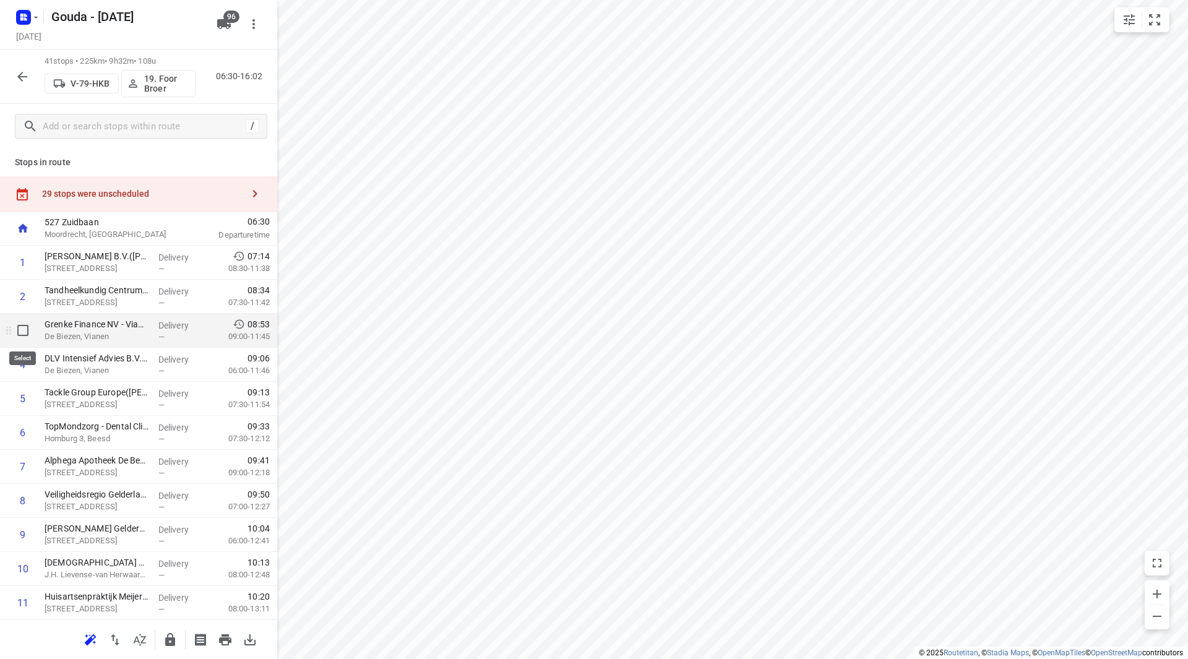
click at [22, 336] on input "checkbox" at bounding box center [23, 330] width 25 height 25
checkbox input "true"
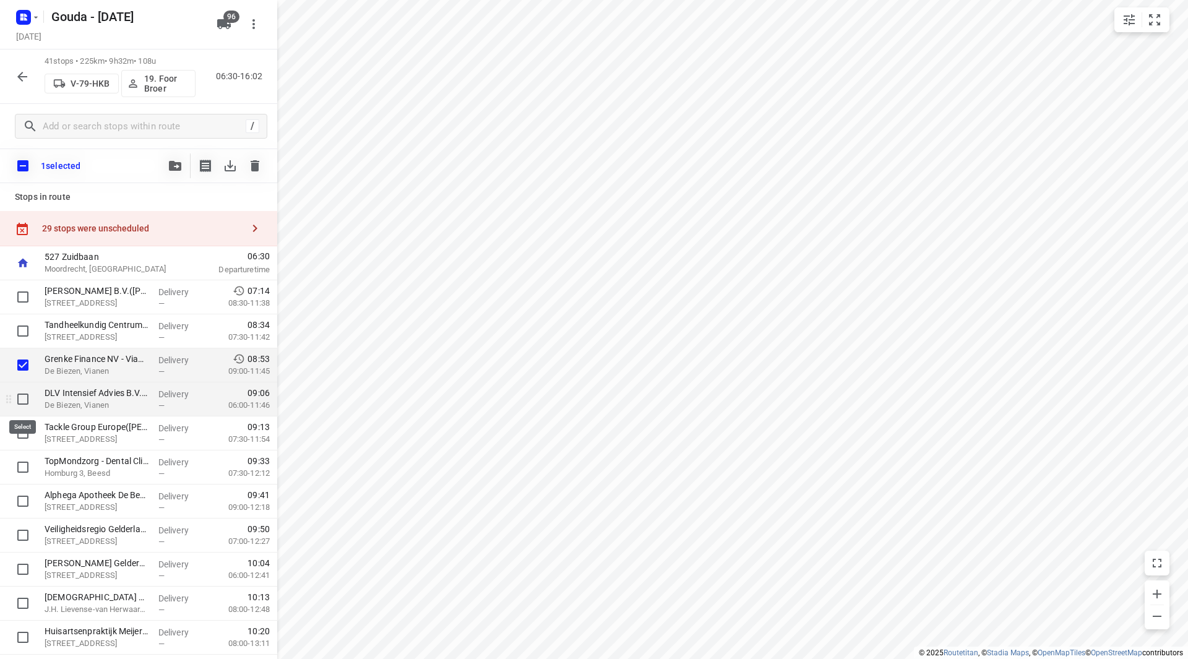
click at [26, 393] on input "checkbox" at bounding box center [23, 399] width 25 height 25
checkbox input "true"
click at [25, 433] on input "checkbox" at bounding box center [23, 433] width 25 height 25
checkbox input "true"
click at [175, 157] on div at bounding box center [175, 165] width 25 height 25
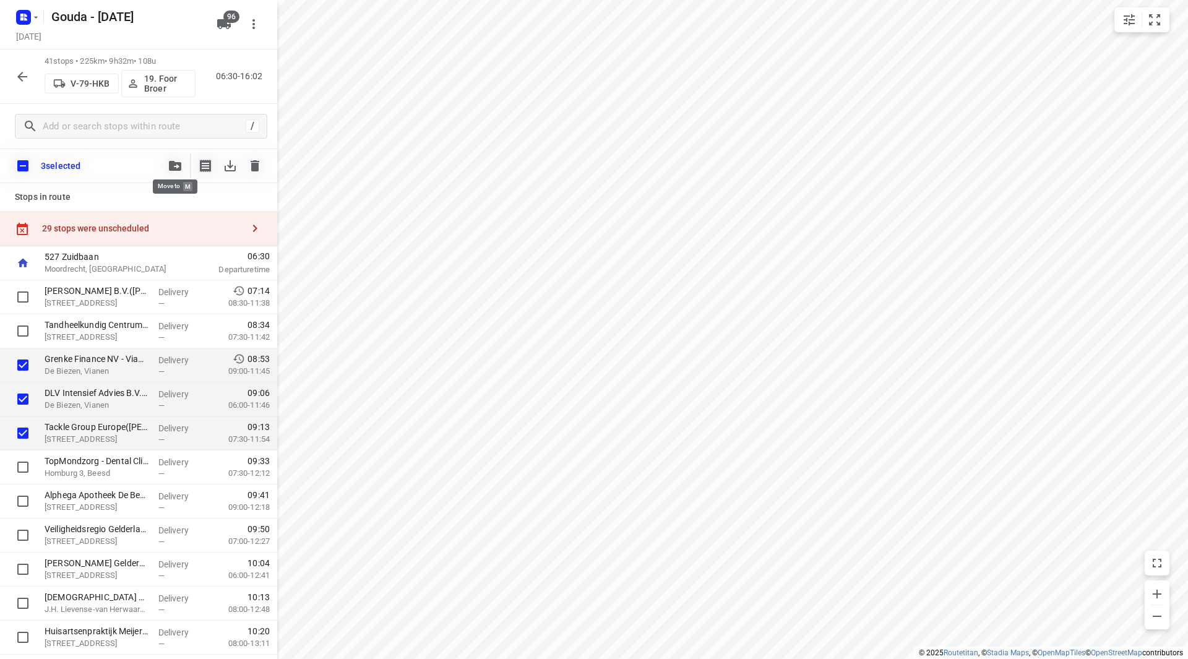
click at [173, 163] on icon "button" at bounding box center [175, 166] width 12 height 10
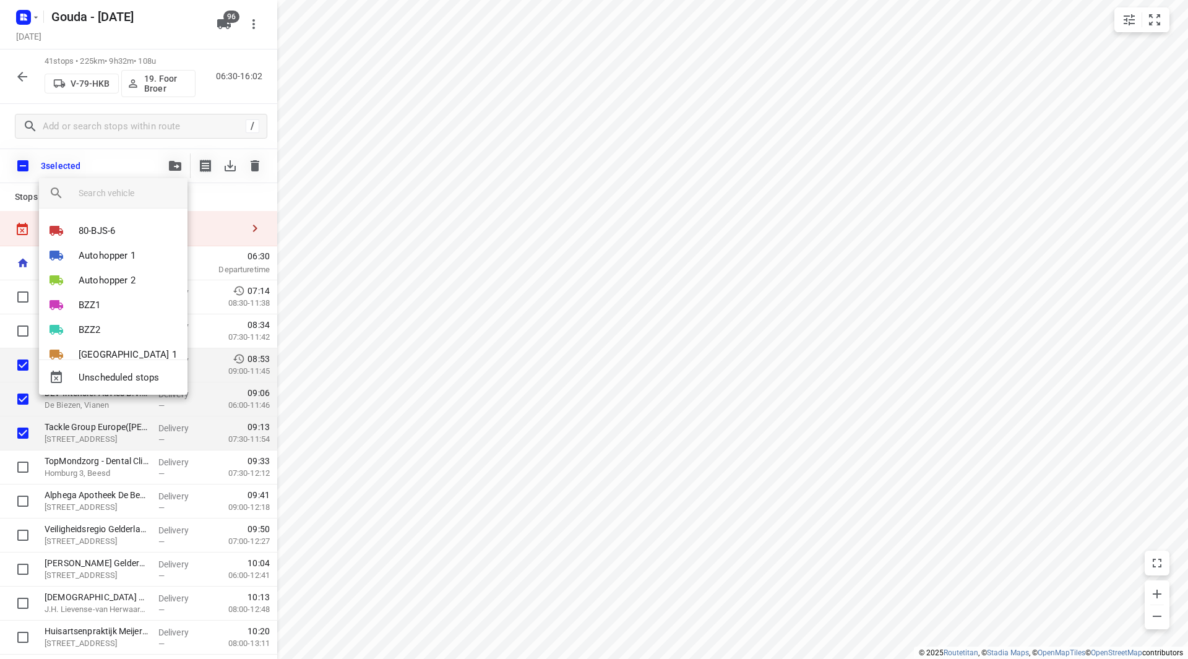
click at [121, 192] on input "search vehicle" at bounding box center [128, 193] width 99 height 19
click at [121, 190] on input "search vehicle" at bounding box center [128, 193] width 99 height 19
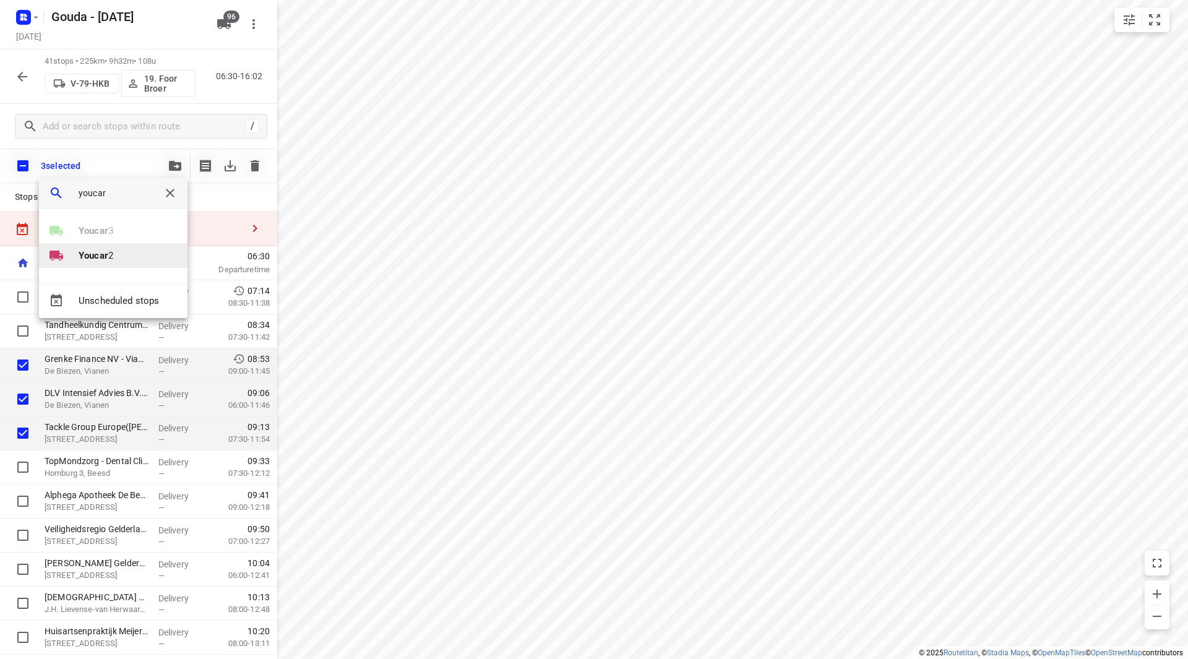
type input "youcar"
click at [94, 265] on div "Youcar 3 Youcar 2" at bounding box center [113, 250] width 149 height 64
click at [95, 264] on li "Youcar 2" at bounding box center [113, 255] width 149 height 25
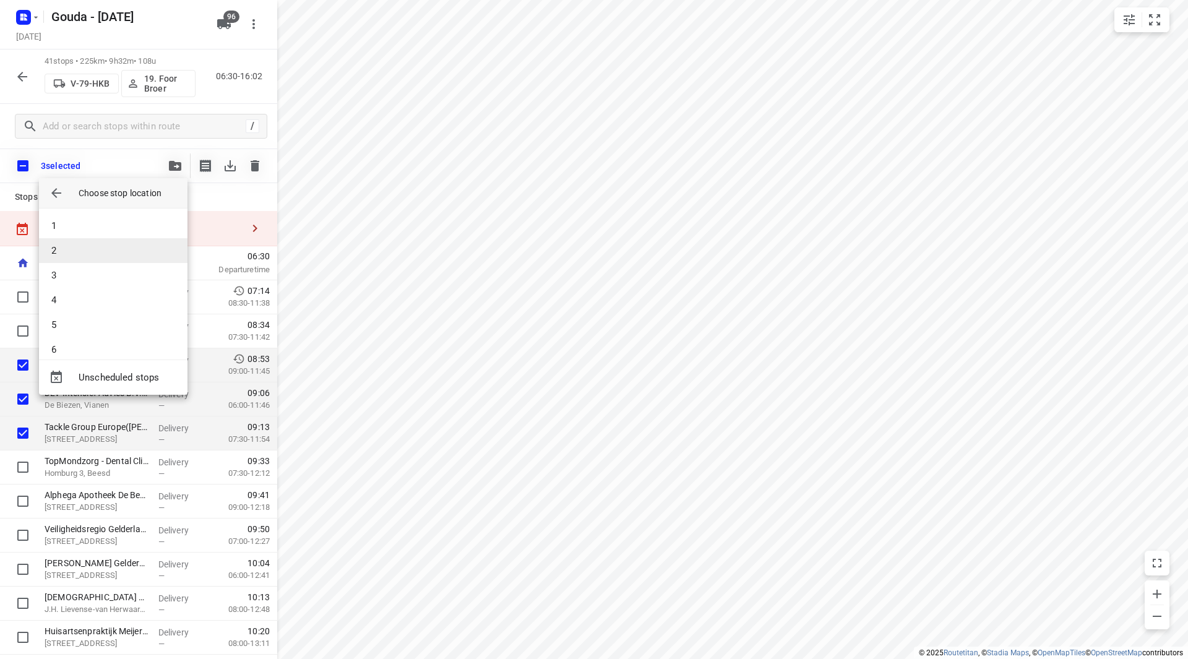
click at [93, 241] on li "2" at bounding box center [113, 250] width 149 height 25
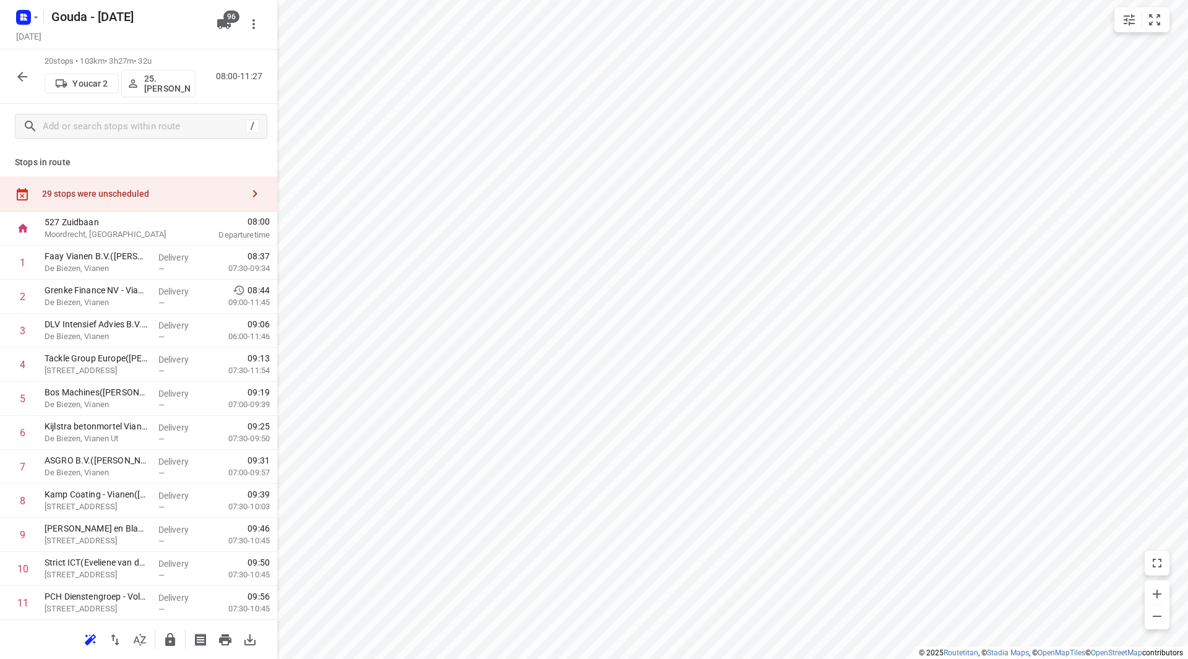
click at [145, 636] on icon "button" at bounding box center [139, 639] width 15 height 15
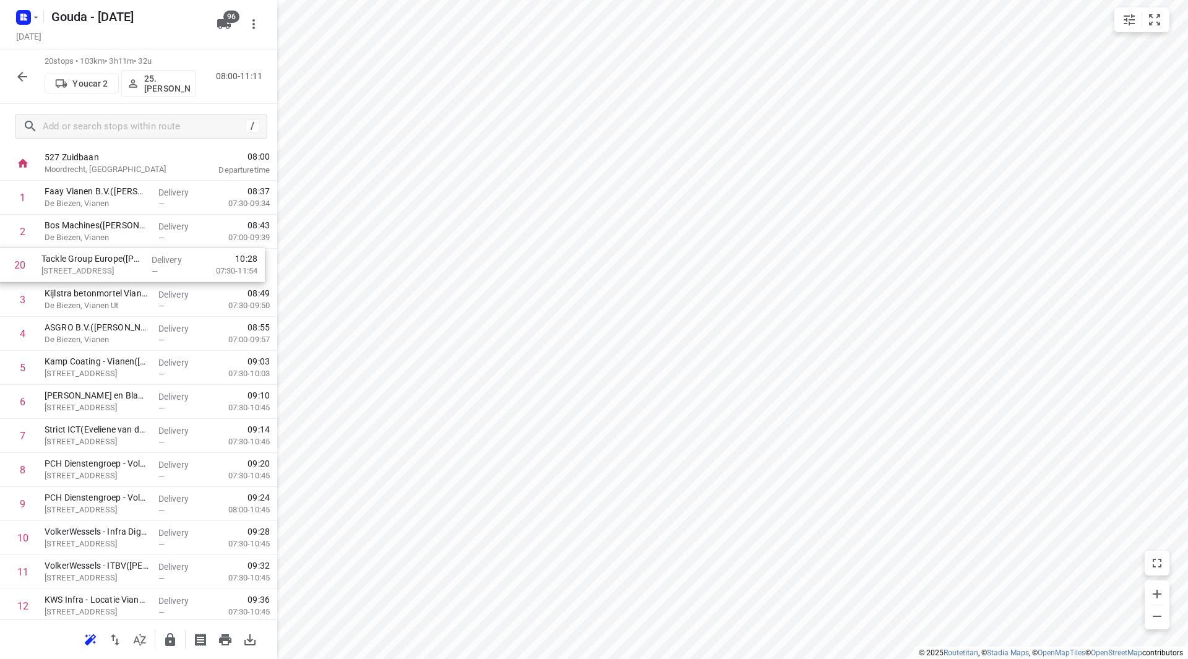
scroll to position [64, 0]
drag, startPoint x: 124, startPoint y: 571, endPoint x: 124, endPoint y: 257, distance: 313.8
click at [124, 261] on div "1 Faay Vianen B.V.(Dagmar Middelkoop) De Biezen, Vianen Delivery — 08:37 07:30-…" at bounding box center [138, 522] width 277 height 681
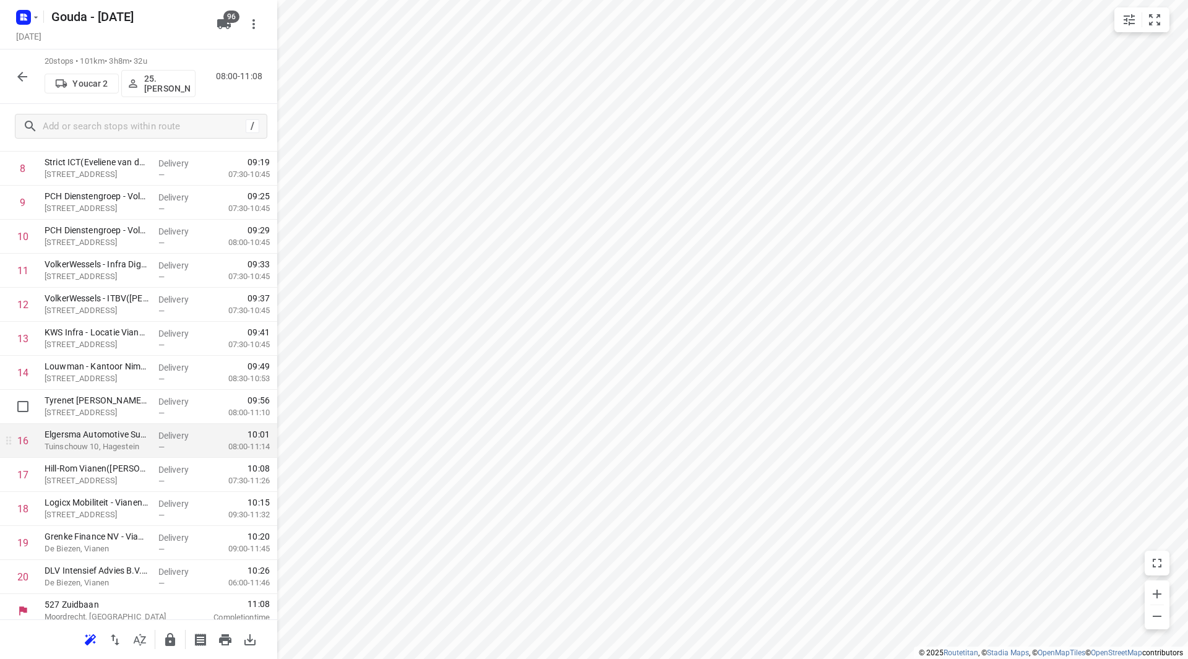
scroll to position [341, 0]
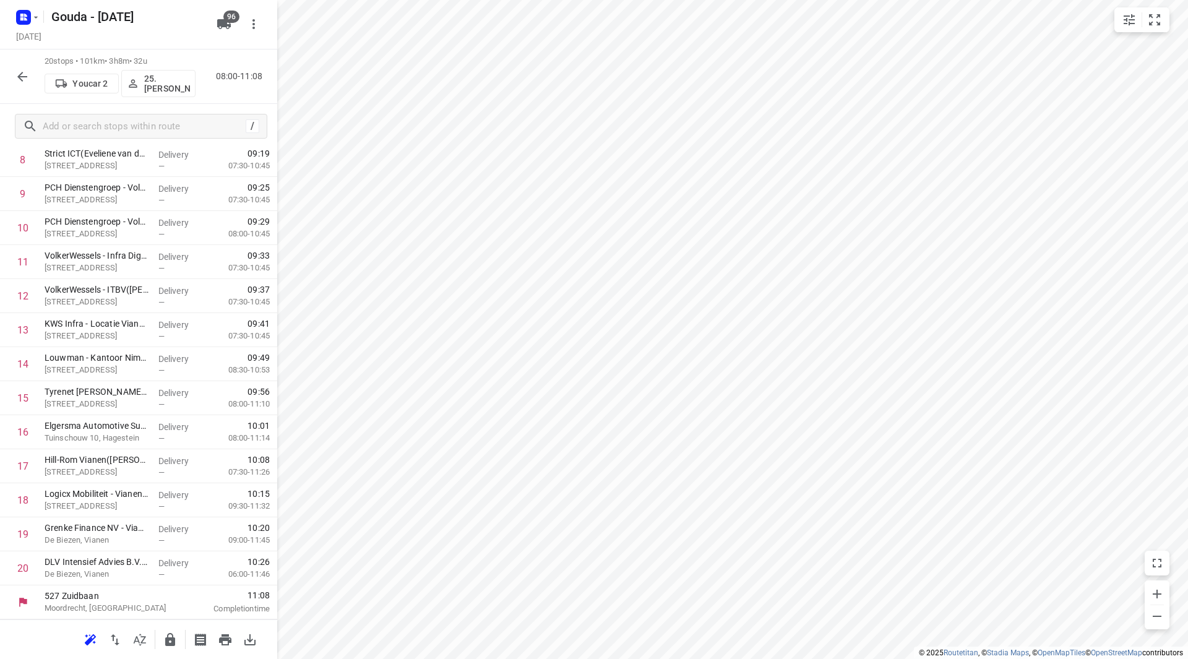
click at [178, 76] on p "25. [PERSON_NAME]" at bounding box center [167, 84] width 46 height 20
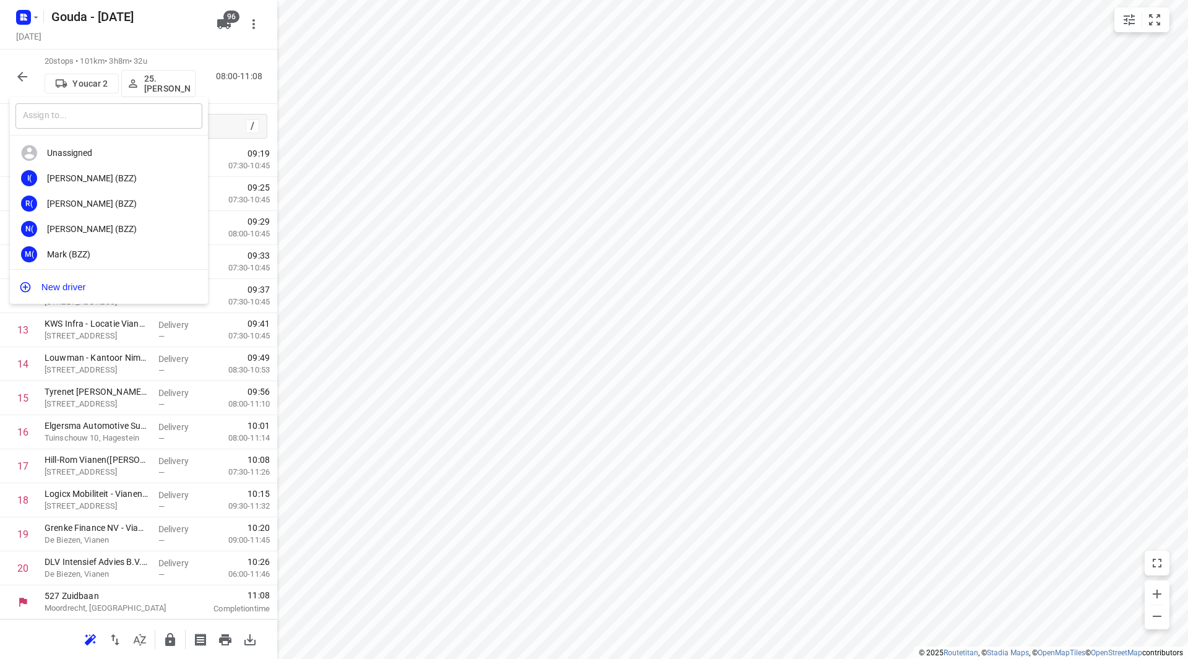
click at [143, 112] on input "text" at bounding box center [108, 115] width 187 height 25
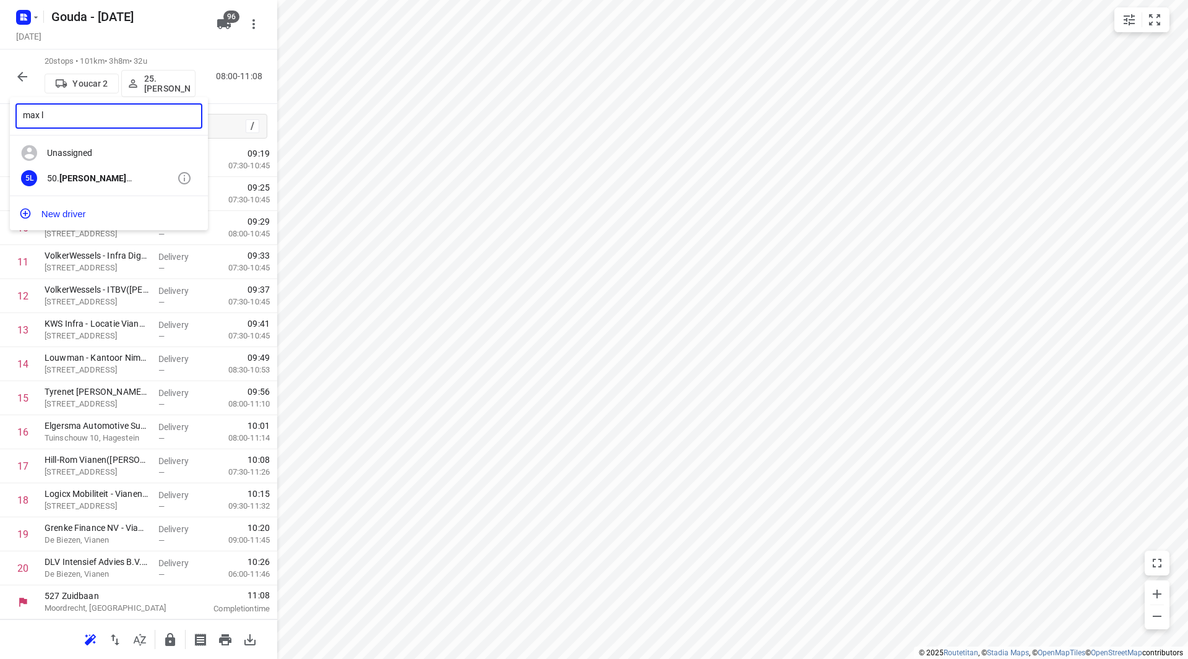
type input "max l"
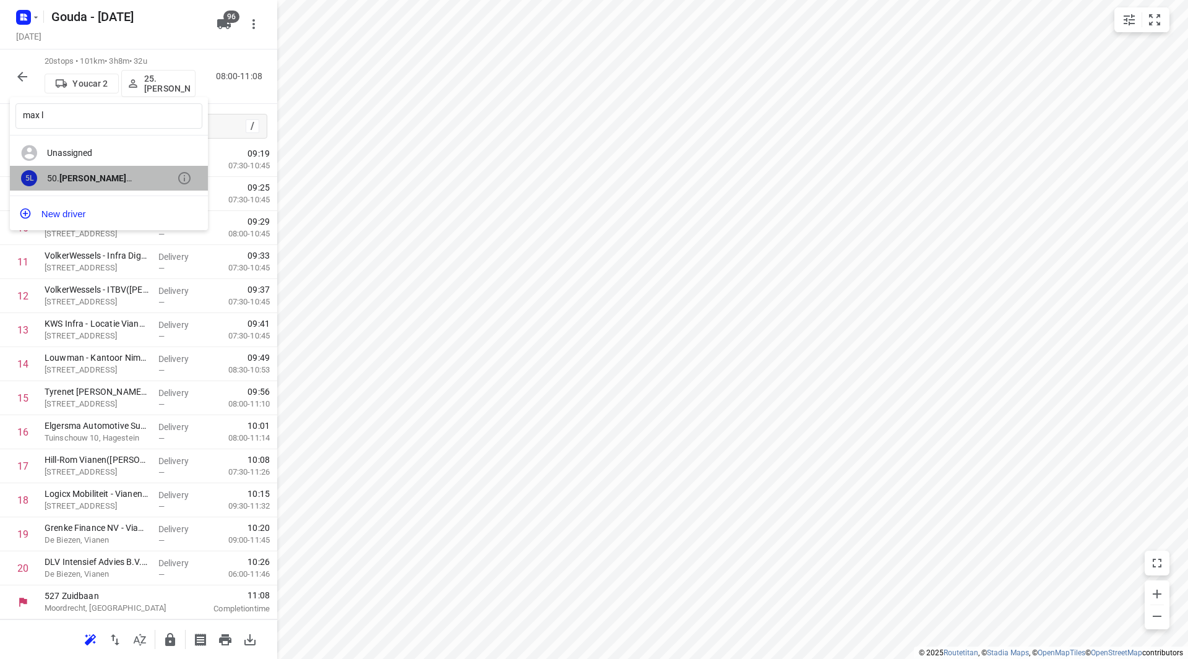
click at [118, 175] on div "50. Max L eijen Heeneman" at bounding box center [112, 178] width 130 height 10
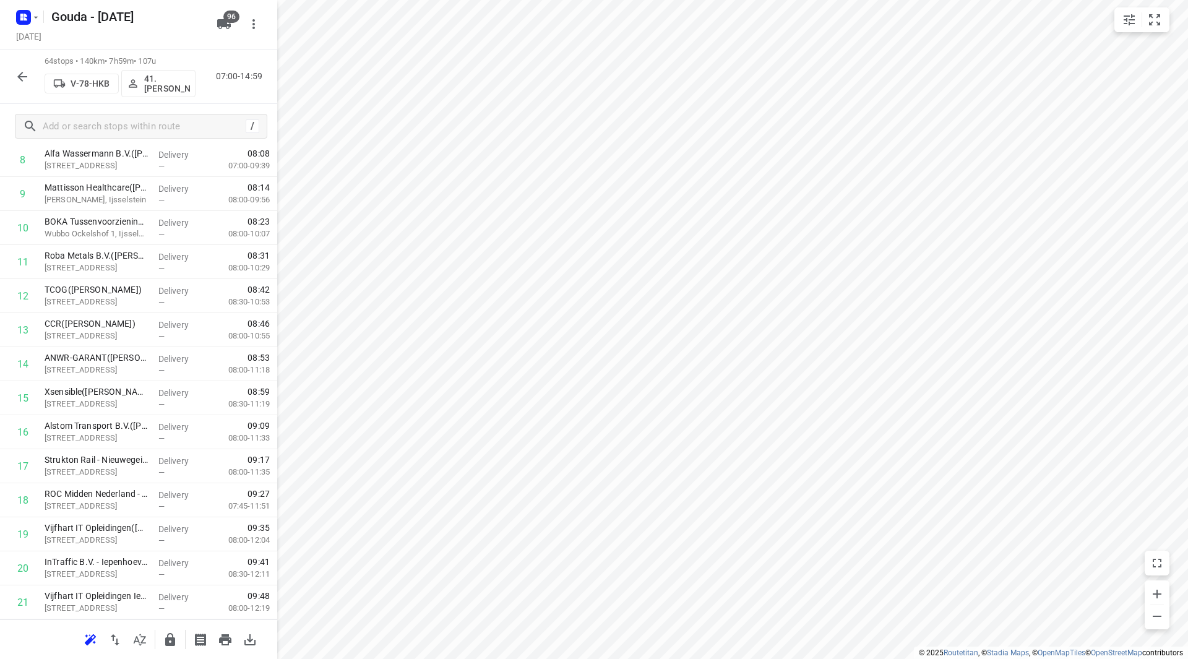
scroll to position [0, 0]
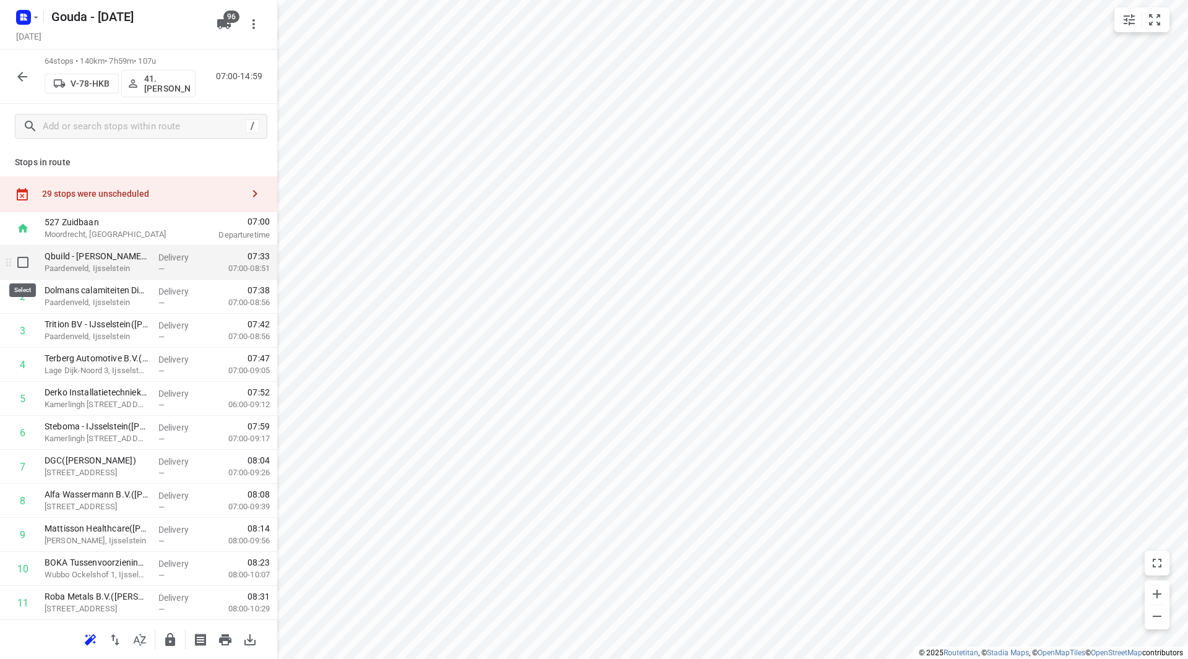
click at [19, 264] on input "checkbox" at bounding box center [23, 262] width 25 height 25
checkbox input "true"
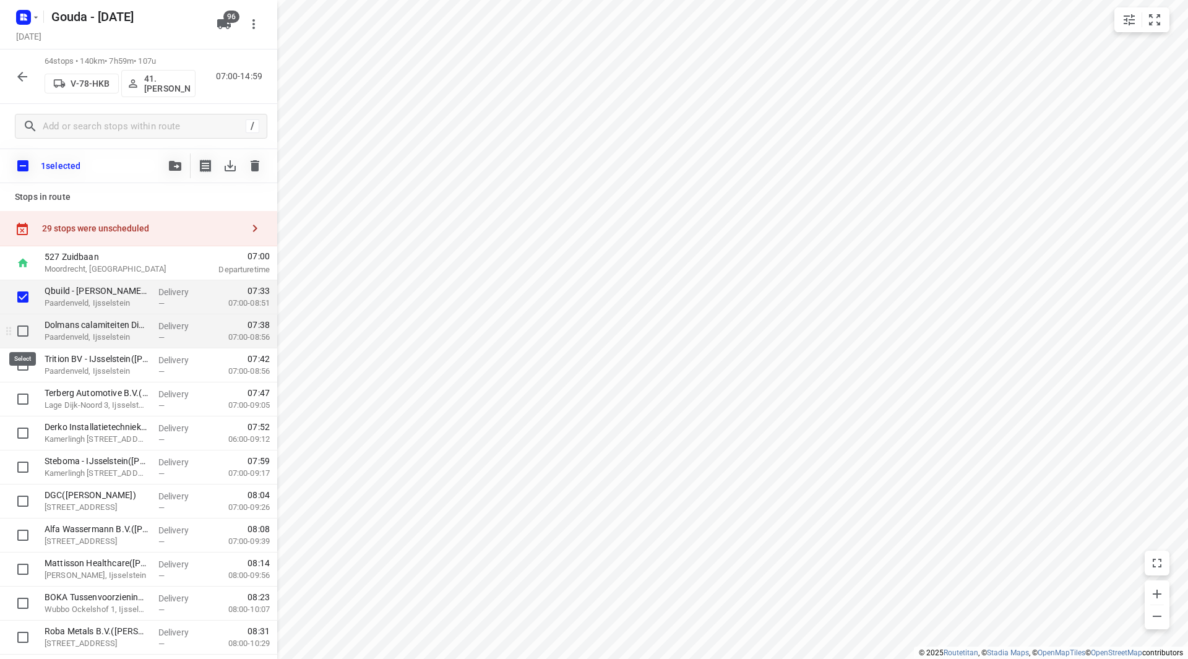
click at [24, 331] on input "checkbox" at bounding box center [23, 331] width 25 height 25
checkbox input "true"
click at [21, 365] on input "checkbox" at bounding box center [23, 365] width 25 height 25
checkbox input "true"
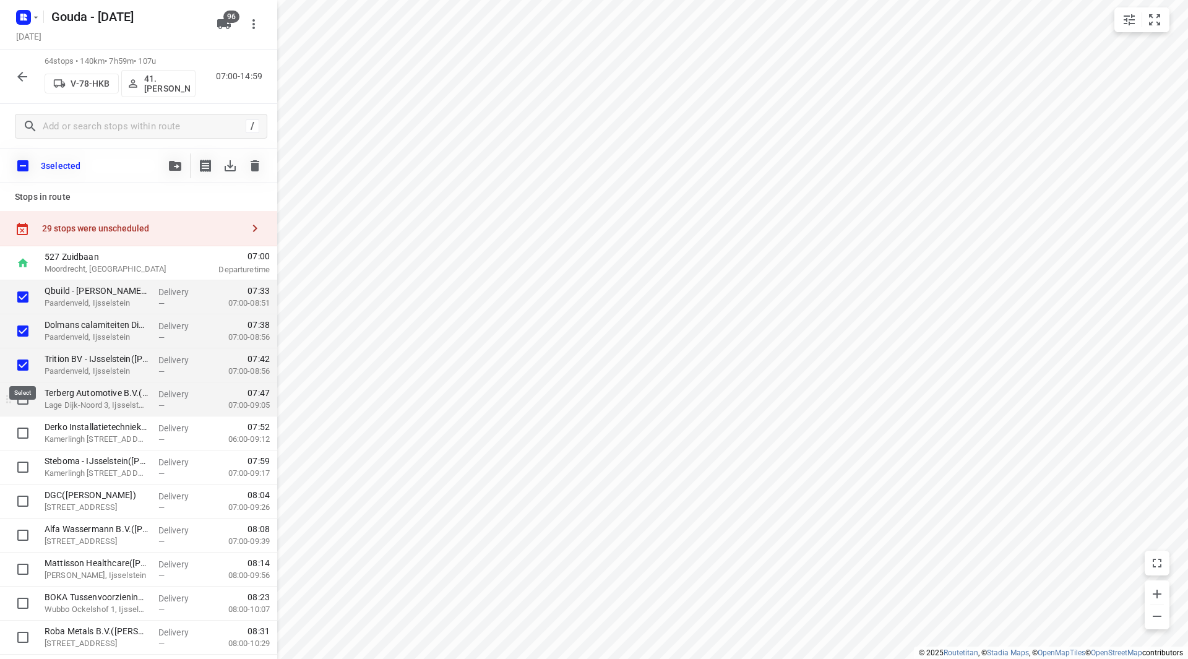
click at [22, 395] on input "checkbox" at bounding box center [23, 399] width 25 height 25
checkbox input "true"
click at [26, 428] on input "checkbox" at bounding box center [23, 433] width 25 height 25
checkbox input "true"
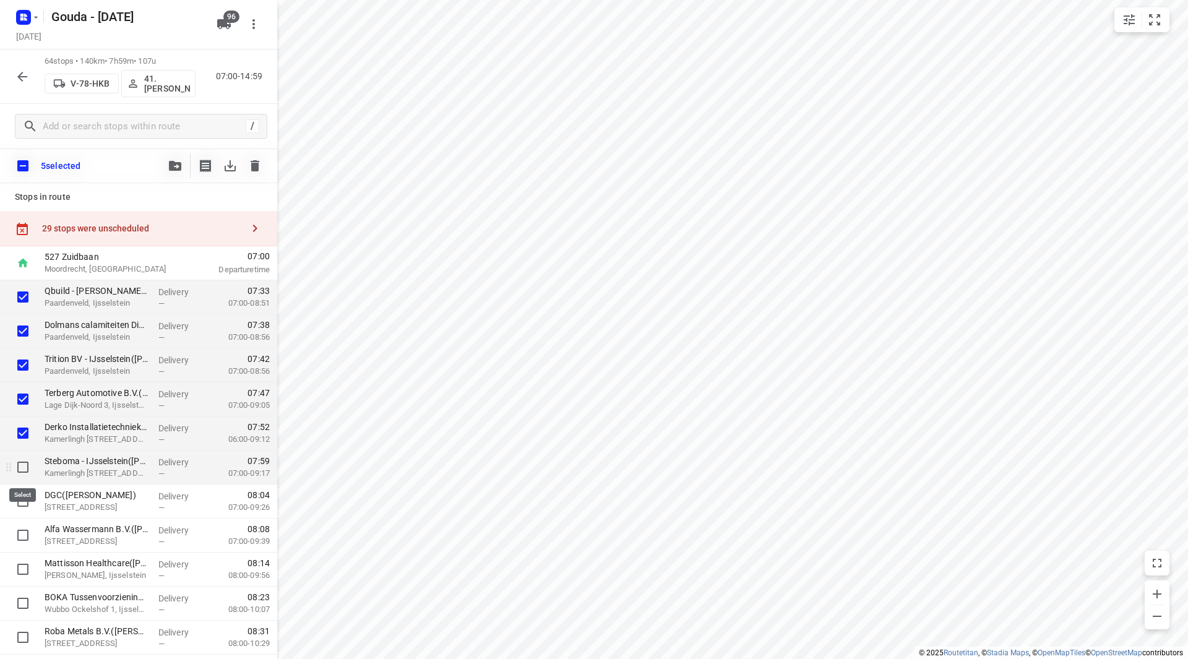
click at [27, 471] on input "checkbox" at bounding box center [23, 467] width 25 height 25
checkbox input "true"
click at [24, 504] on input "checkbox" at bounding box center [23, 501] width 25 height 25
checkbox input "true"
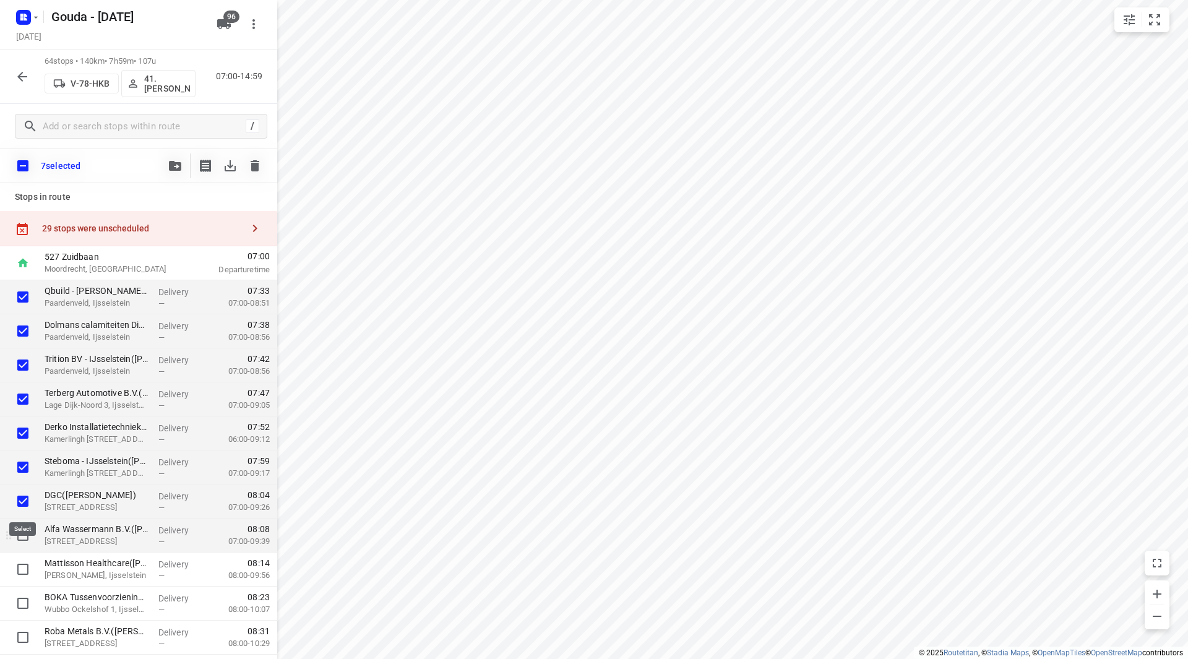
click at [18, 529] on input "checkbox" at bounding box center [23, 535] width 25 height 25
checkbox input "true"
drag, startPoint x: 17, startPoint y: 559, endPoint x: 20, endPoint y: 569, distance: 10.8
click at [17, 568] on input "checkbox" at bounding box center [23, 569] width 25 height 25
checkbox input "true"
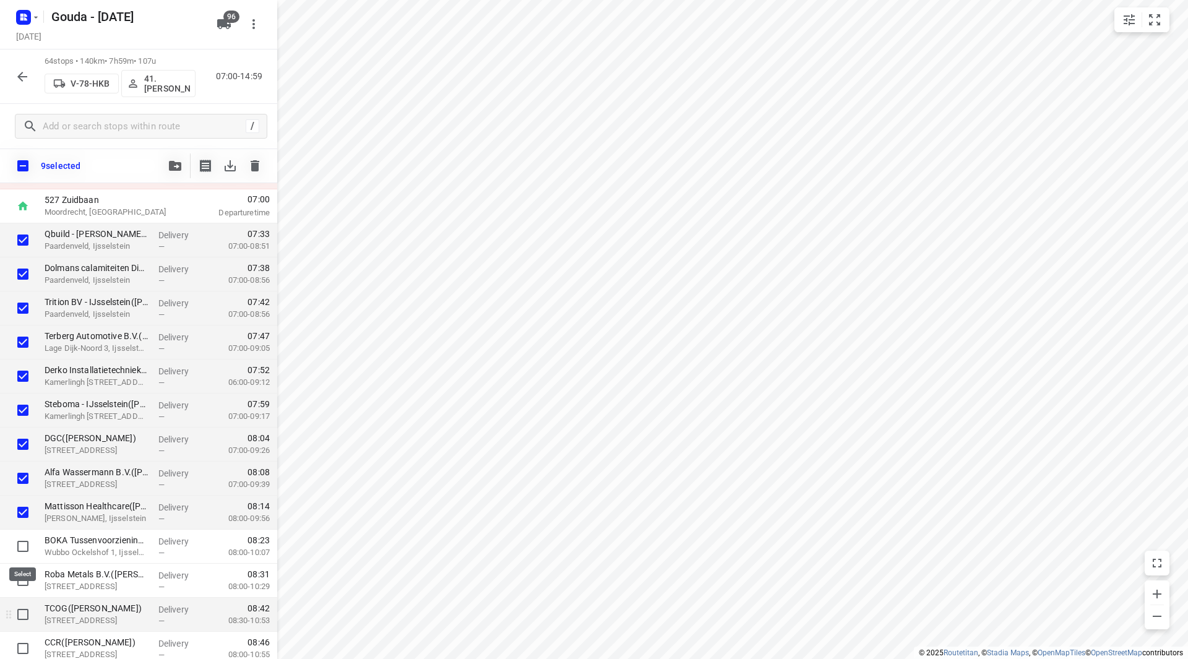
scroll to position [124, 0]
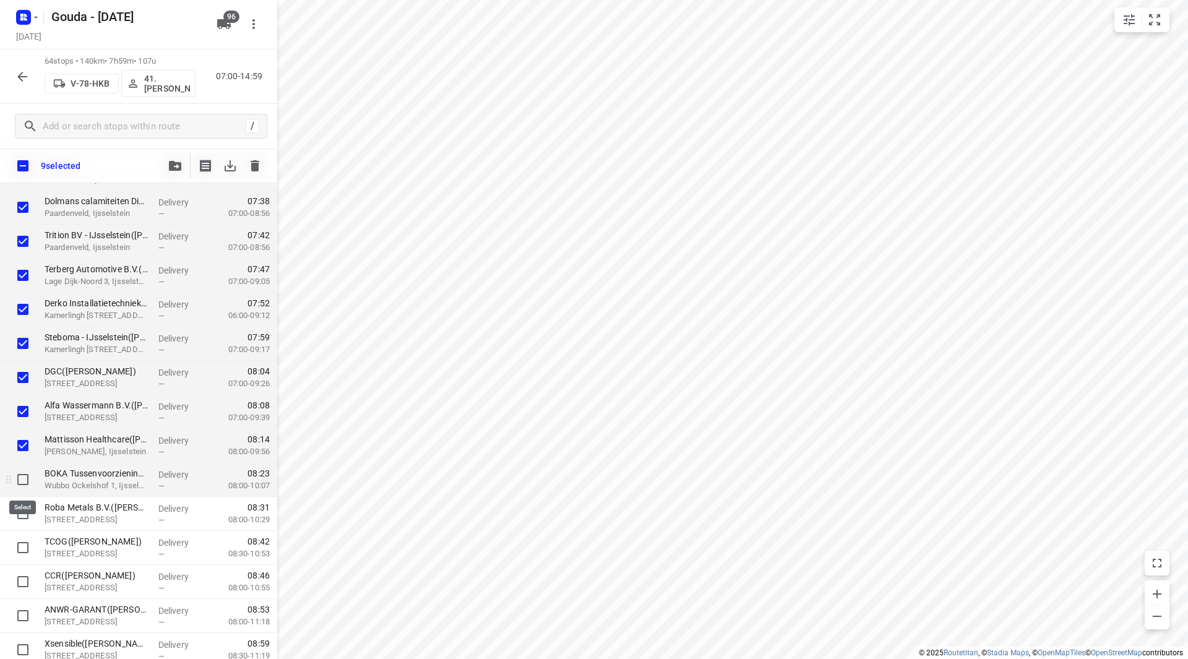
click at [27, 484] on input "checkbox" at bounding box center [23, 479] width 25 height 25
checkbox input "true"
click at [30, 511] on input "checkbox" at bounding box center [23, 513] width 25 height 25
checkbox input "true"
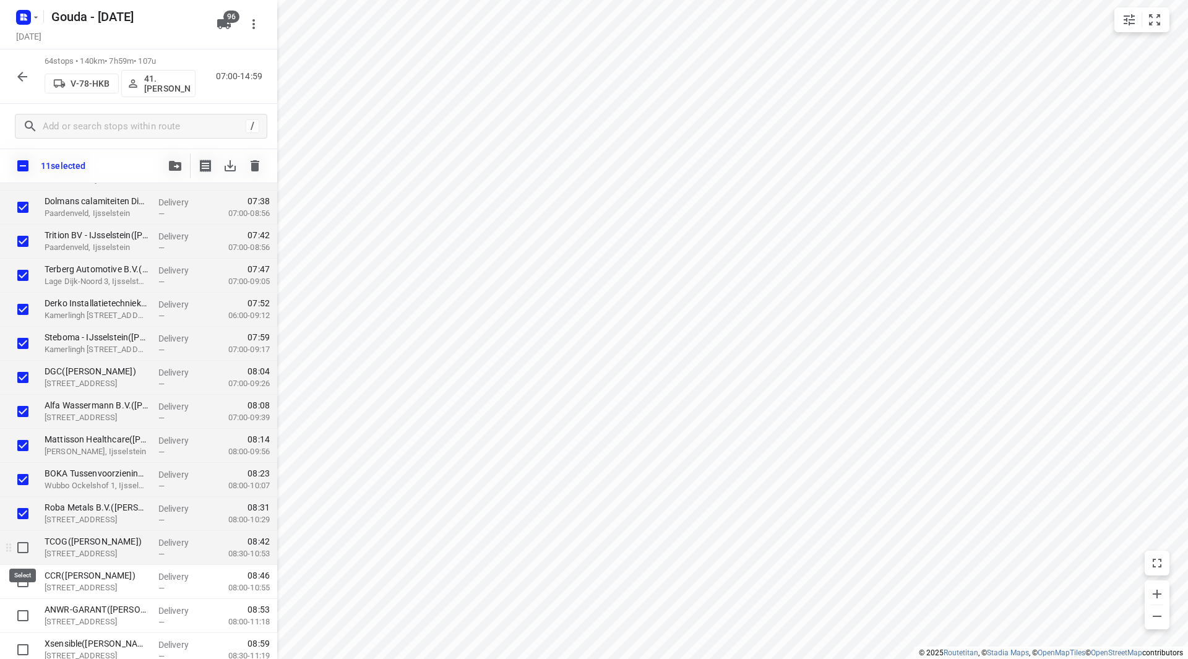
click at [24, 545] on input "checkbox" at bounding box center [23, 547] width 25 height 25
drag, startPoint x: 23, startPoint y: 552, endPoint x: 19, endPoint y: 528, distance: 24.4
click at [22, 551] on input "checkbox" at bounding box center [23, 547] width 25 height 25
checkbox input "false"
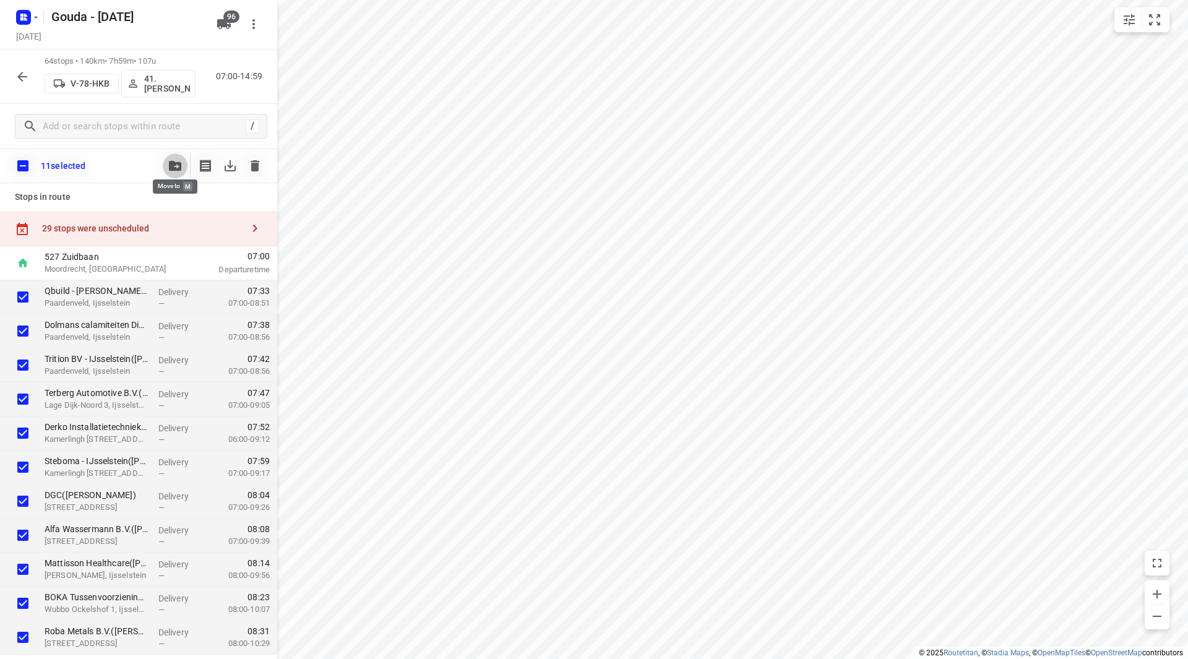
click at [181, 159] on button "button" at bounding box center [175, 165] width 25 height 25
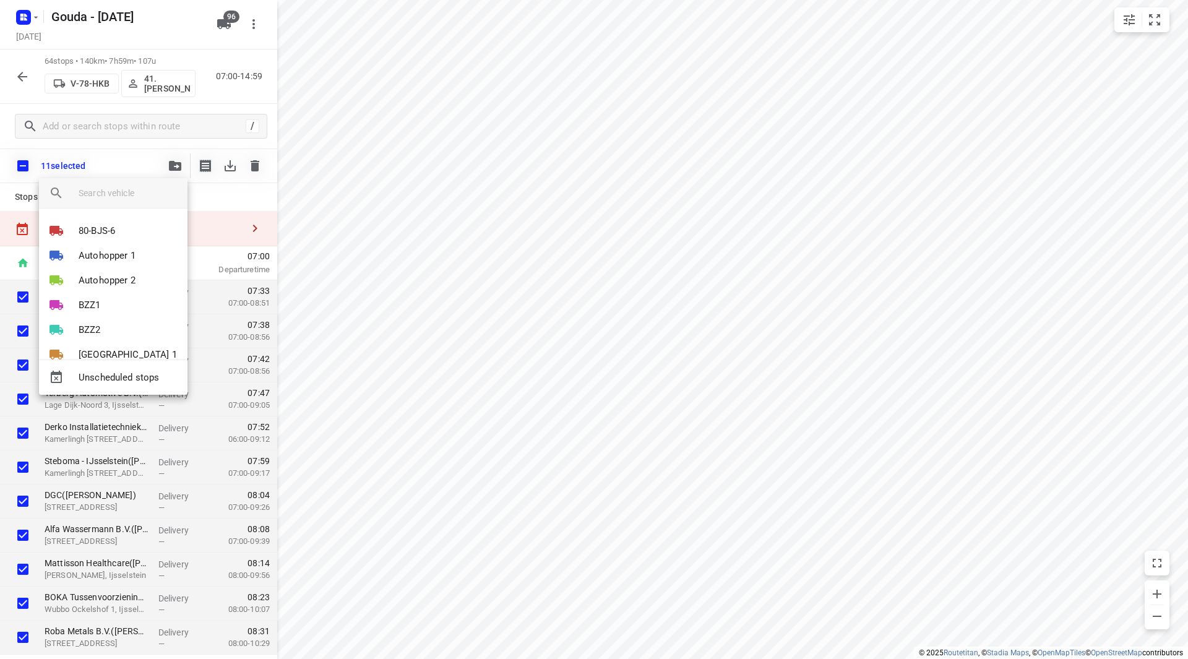
click at [127, 192] on input "search vehicle" at bounding box center [128, 193] width 99 height 19
click at [120, 191] on input "search vehicle" at bounding box center [128, 193] width 99 height 19
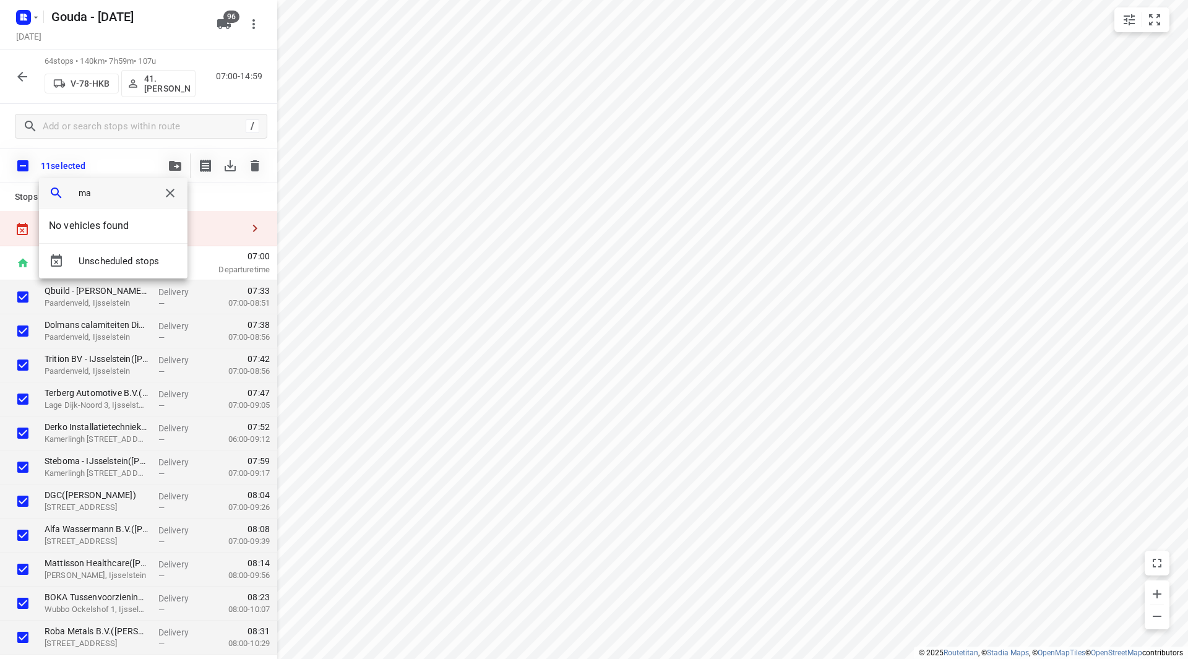
type input "m"
click at [83, 259] on b "You" at bounding box center [86, 255] width 15 height 11
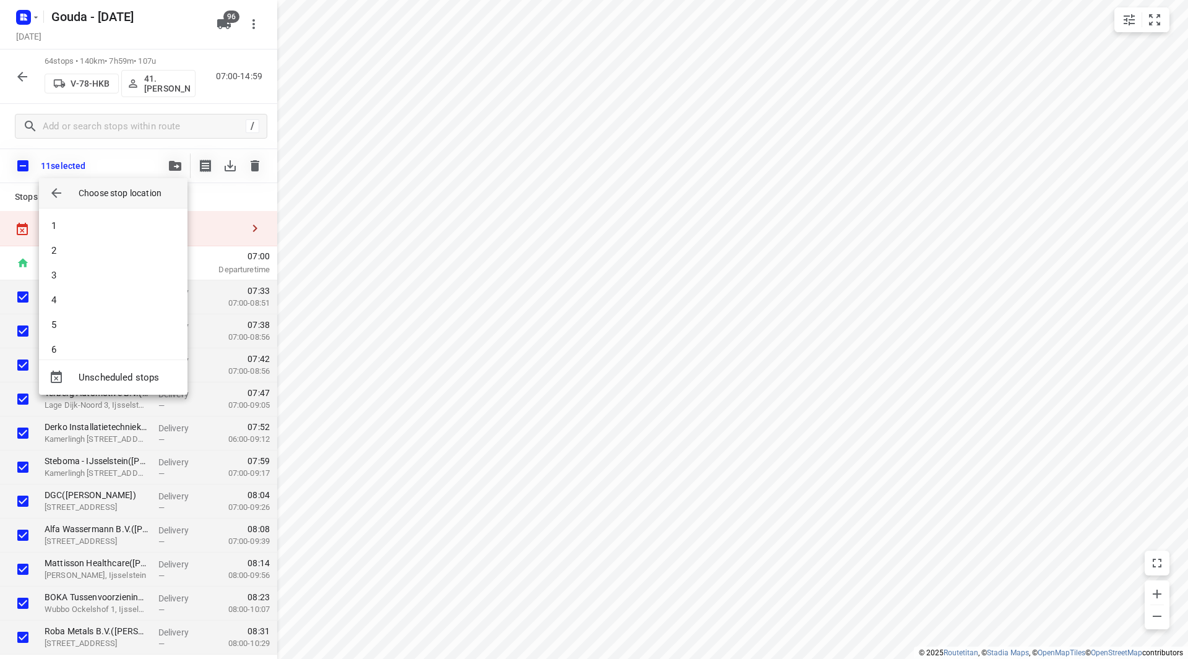
scroll to position [359, 0]
click at [117, 343] on li "20" at bounding box center [113, 337] width 149 height 25
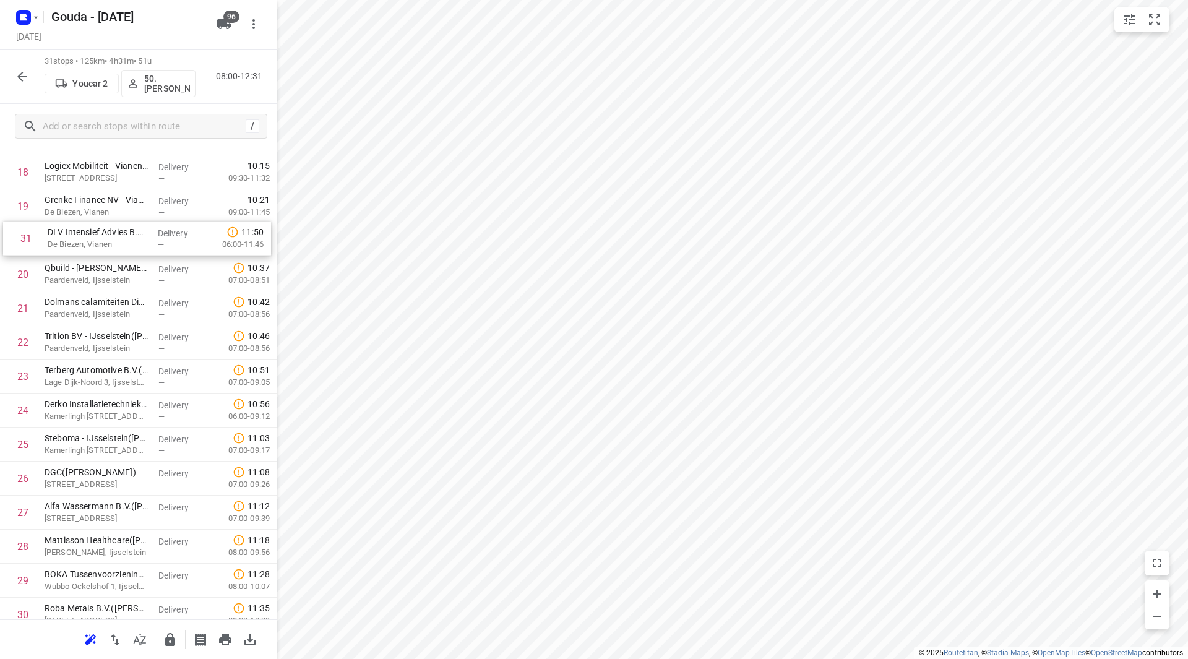
scroll to position [656, 0]
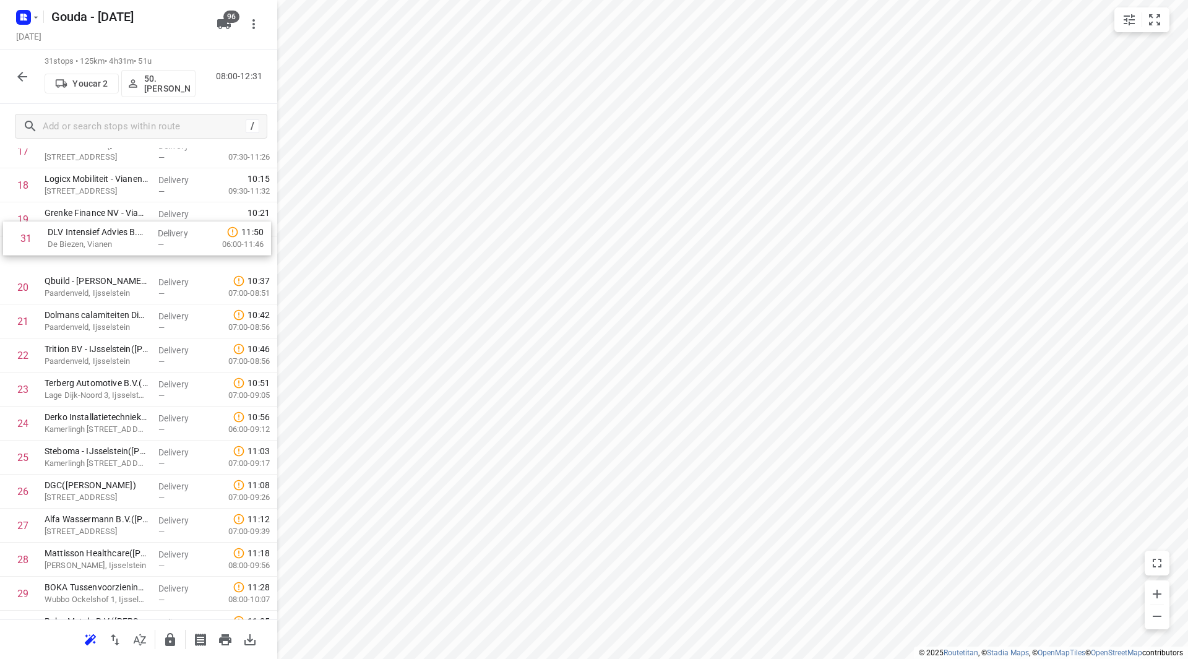
drag, startPoint x: 91, startPoint y: 498, endPoint x: 84, endPoint y: 267, distance: 231.0
click at [84, 267] on div "1 Faay Vianen B.V.(Dagmar Middelkoop) De Biezen, Vianen Delivery — 08:37 07:30-…" at bounding box center [138, 117] width 277 height 1055
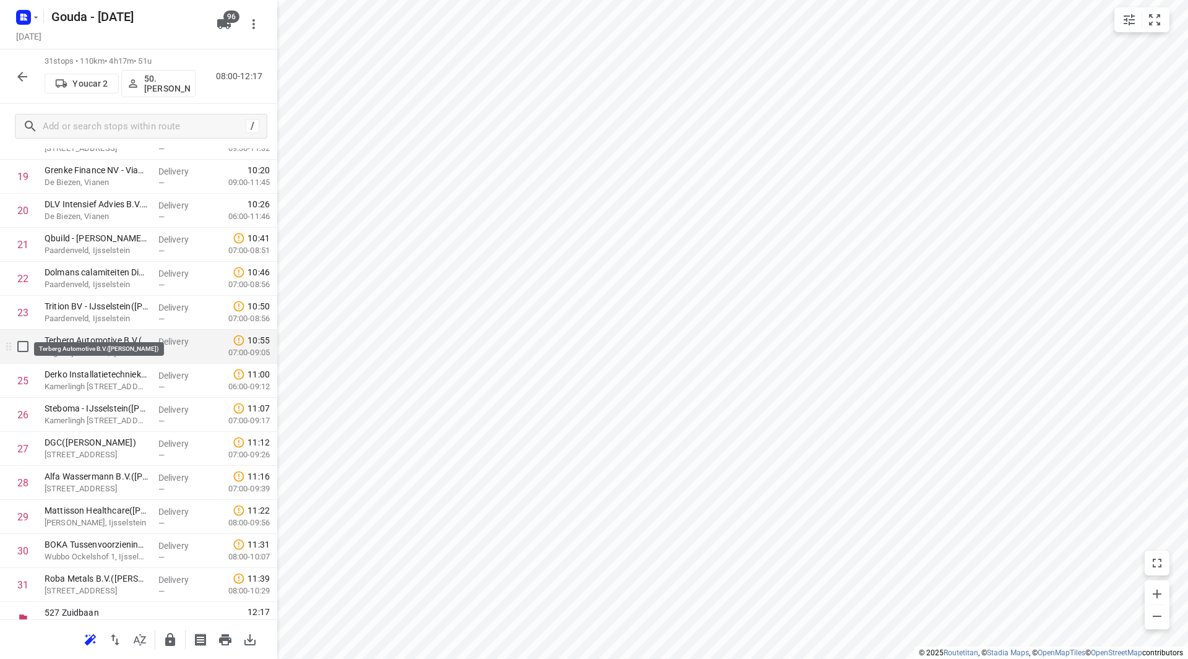
scroll to position [715, 0]
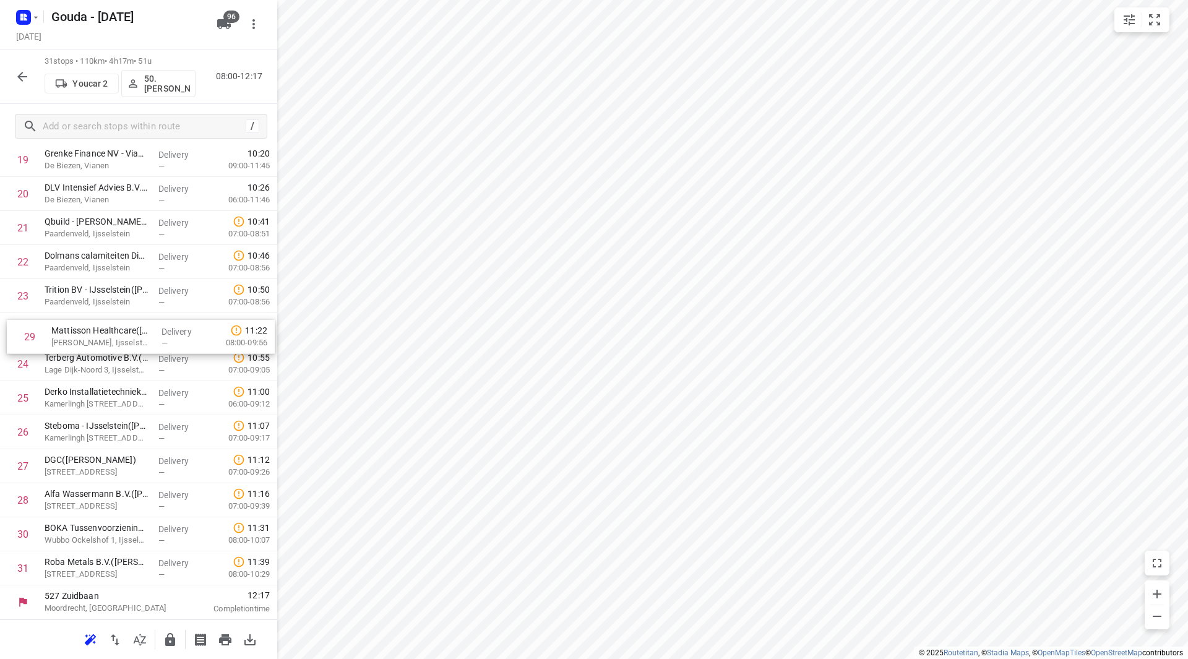
drag, startPoint x: 76, startPoint y: 499, endPoint x: 84, endPoint y: 321, distance: 179.1
click at [84, 321] on div "1 Faay Vianen B.V.(Dagmar Middelkoop) De Biezen, Vianen Delivery — 08:37 07:30-…" at bounding box center [138, 57] width 277 height 1055
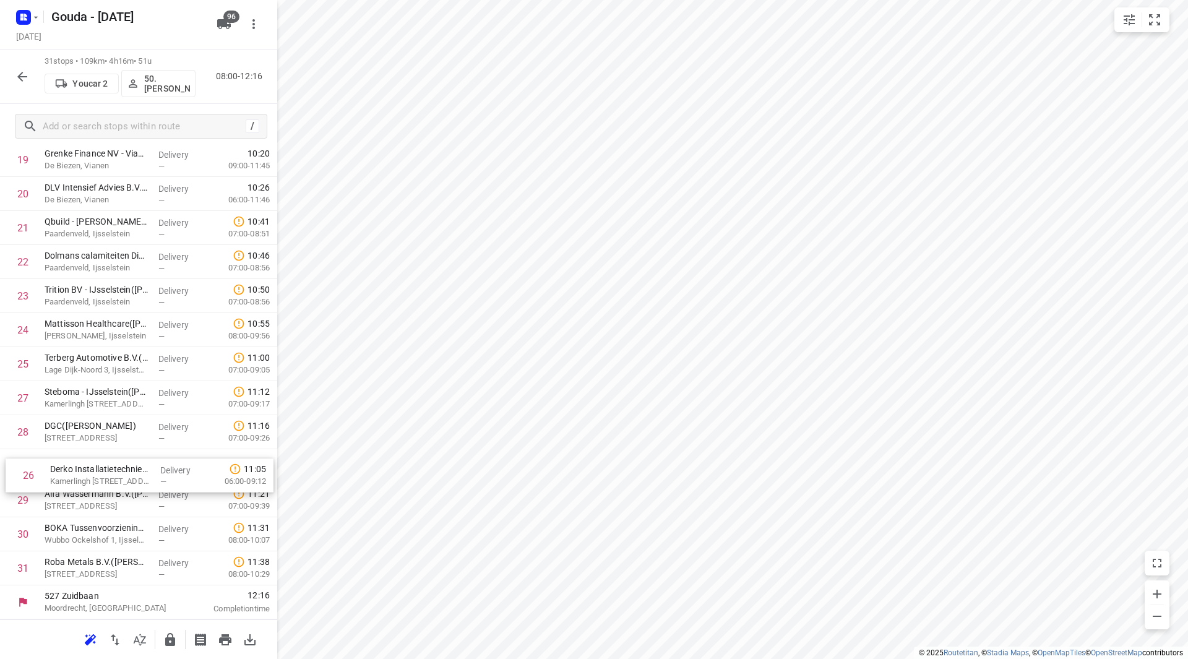
drag, startPoint x: 101, startPoint y: 393, endPoint x: 103, endPoint y: 475, distance: 82.3
click at [104, 476] on div "1 Faay Vianen B.V.(Dagmar Middelkoop) De Biezen, Vianen Delivery — 08:37 07:30-…" at bounding box center [138, 57] width 277 height 1055
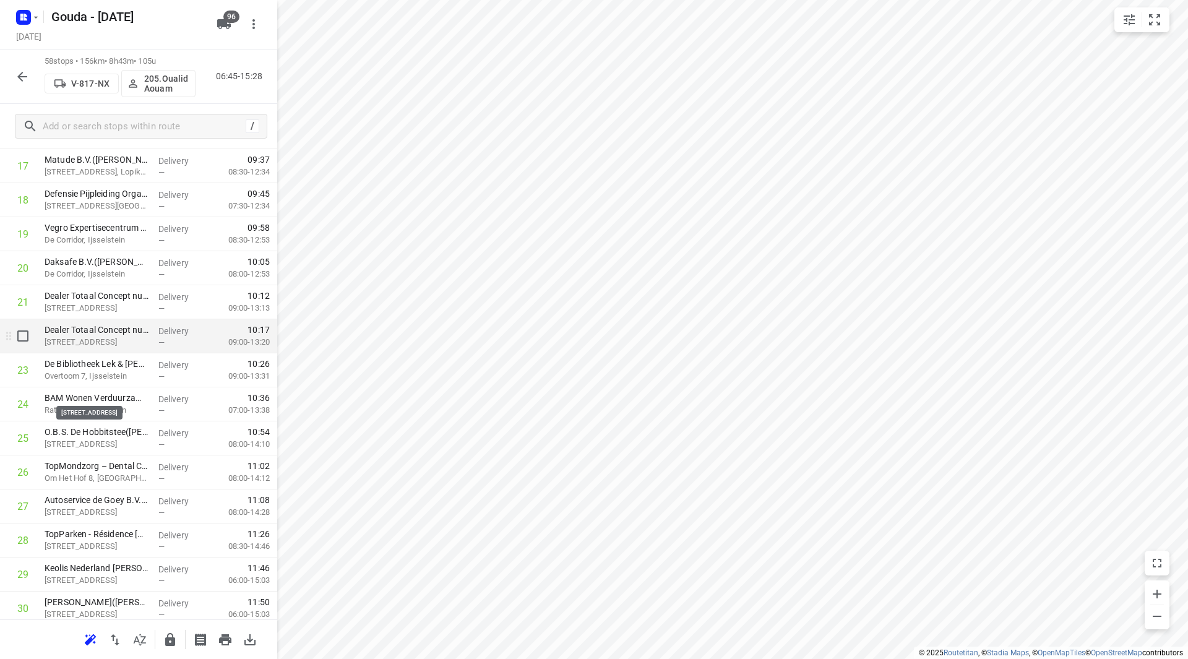
scroll to position [592, 0]
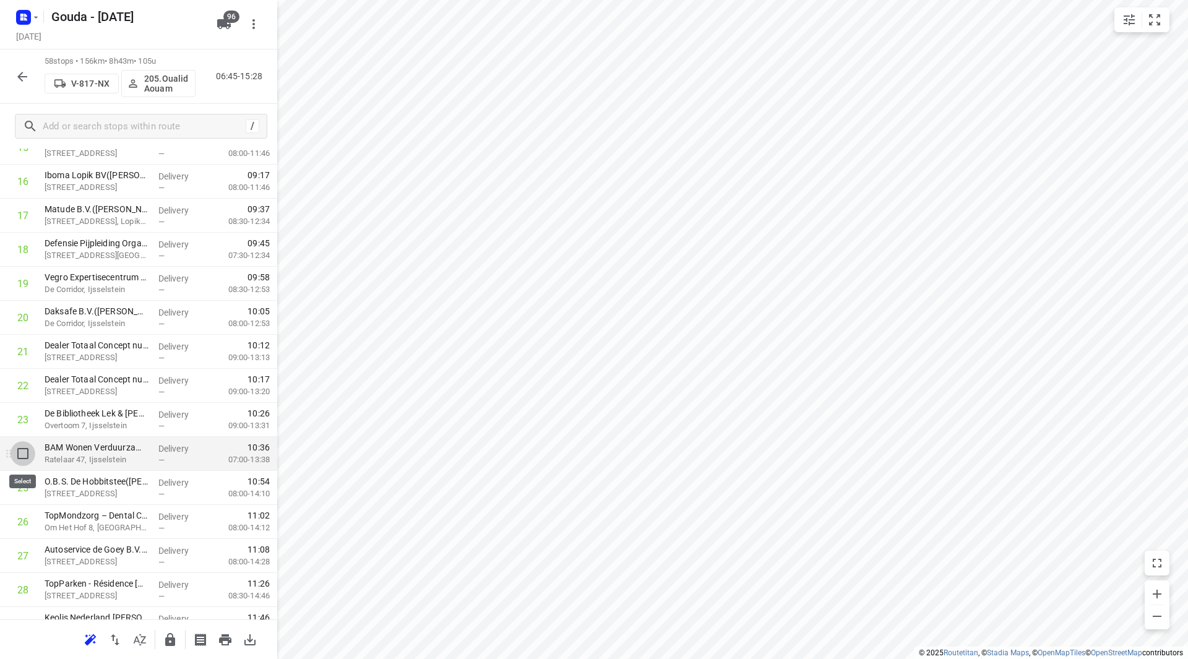
click at [29, 455] on input "checkbox" at bounding box center [23, 453] width 25 height 25
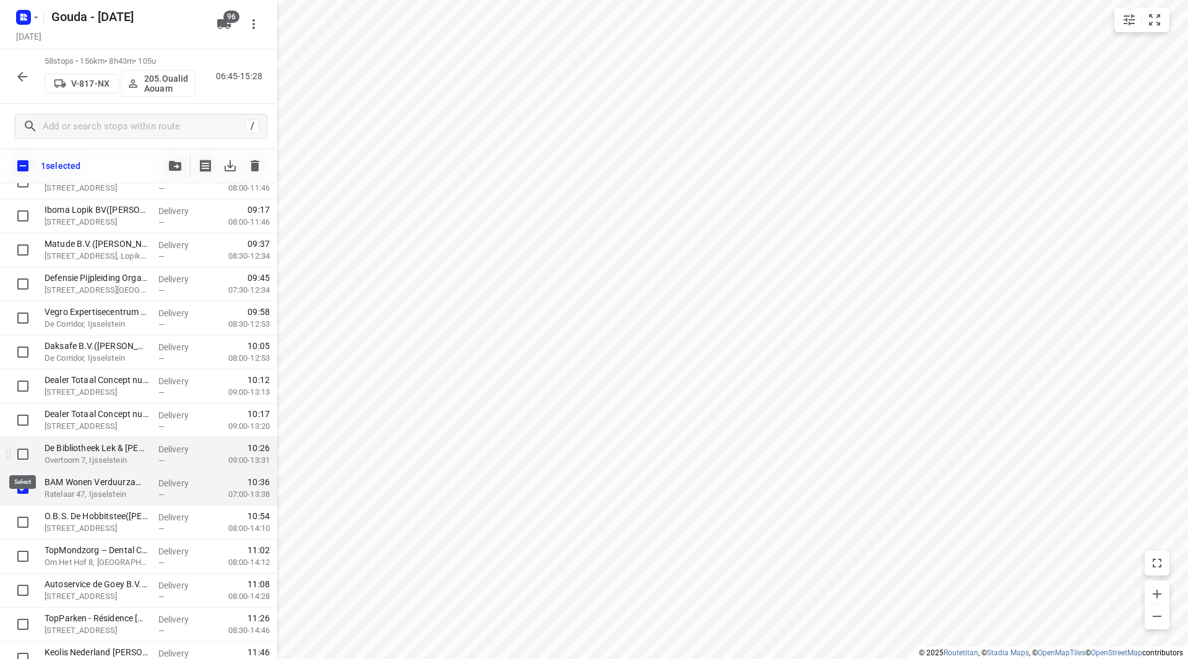
click at [24, 456] on input "checkbox" at bounding box center [23, 454] width 25 height 25
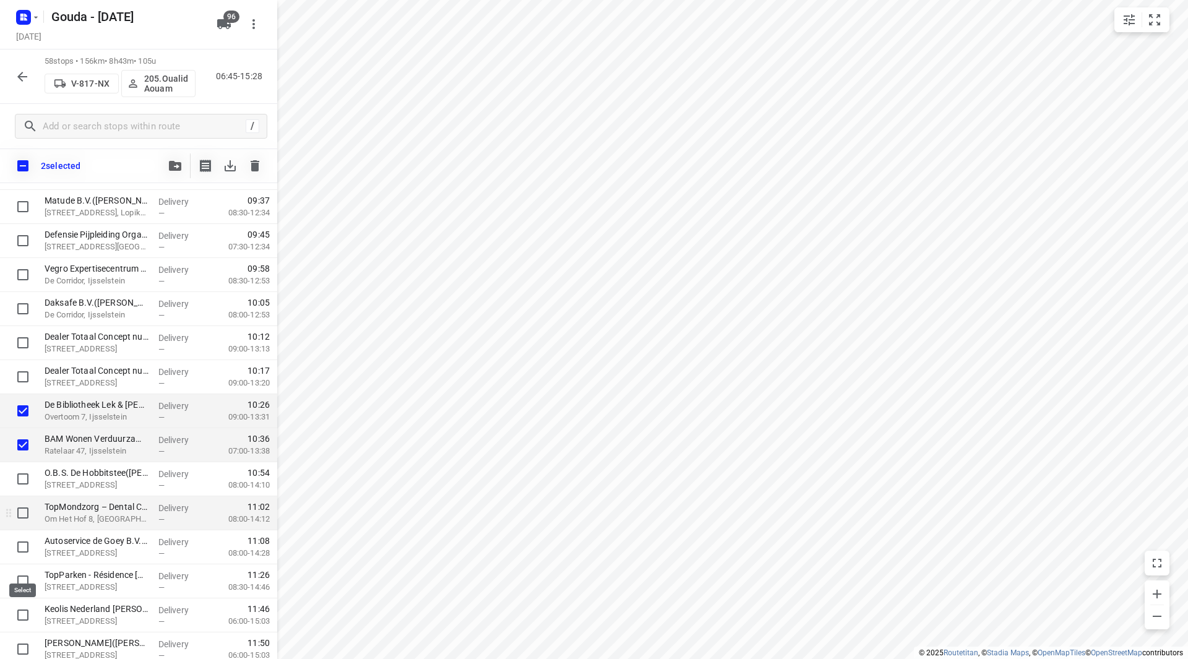
scroll to position [654, 0]
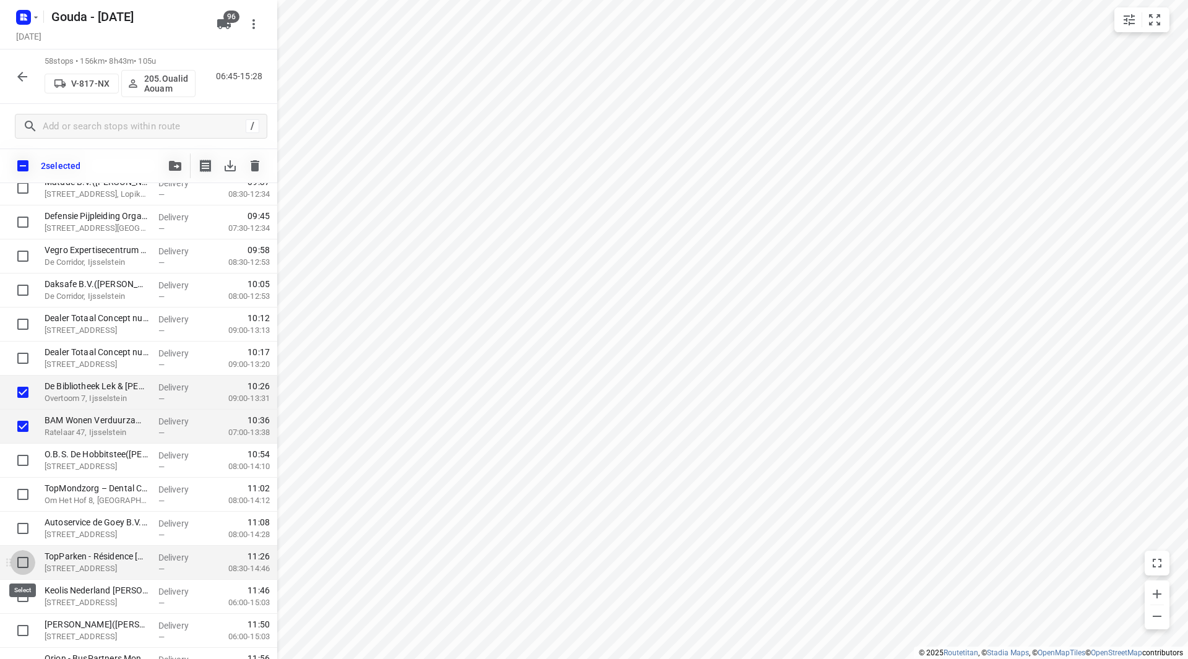
click at [26, 560] on input "checkbox" at bounding box center [23, 562] width 25 height 25
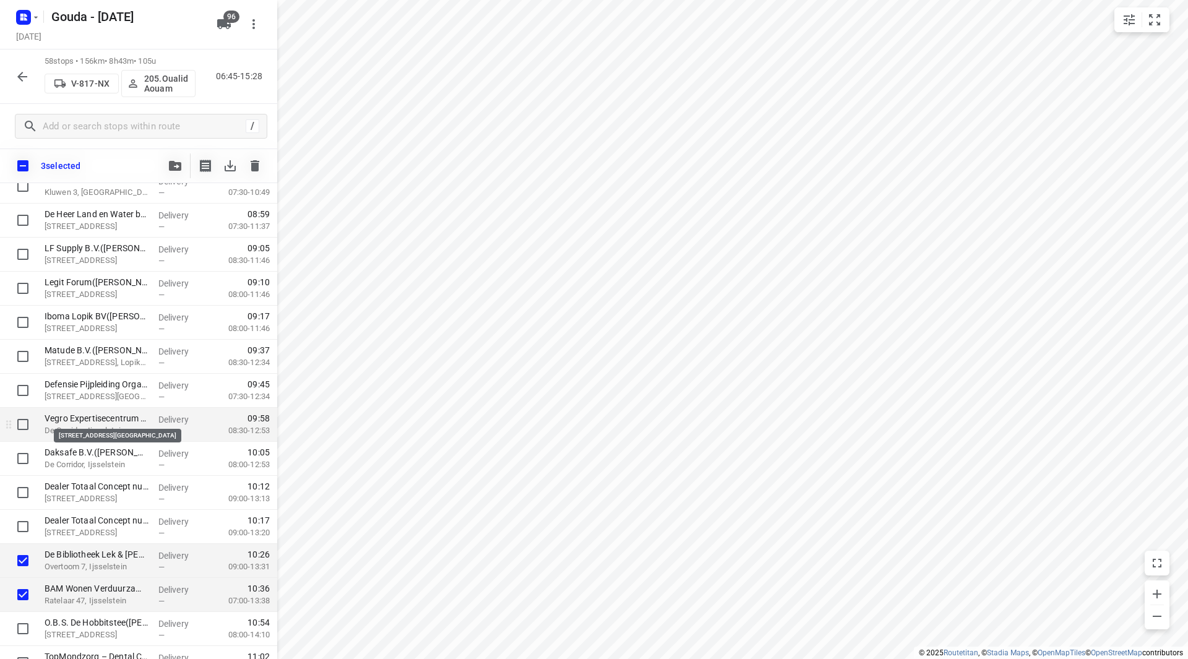
scroll to position [468, 0]
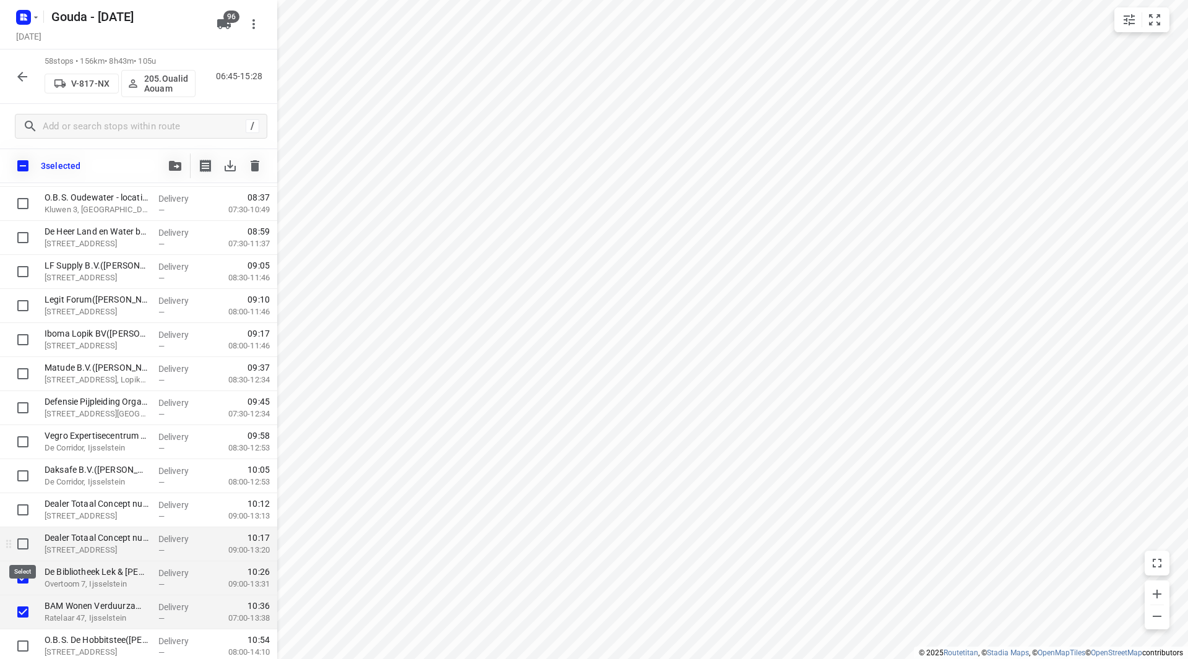
click at [24, 540] on input "checkbox" at bounding box center [23, 544] width 25 height 25
click at [25, 507] on input "checkbox" at bounding box center [23, 510] width 25 height 25
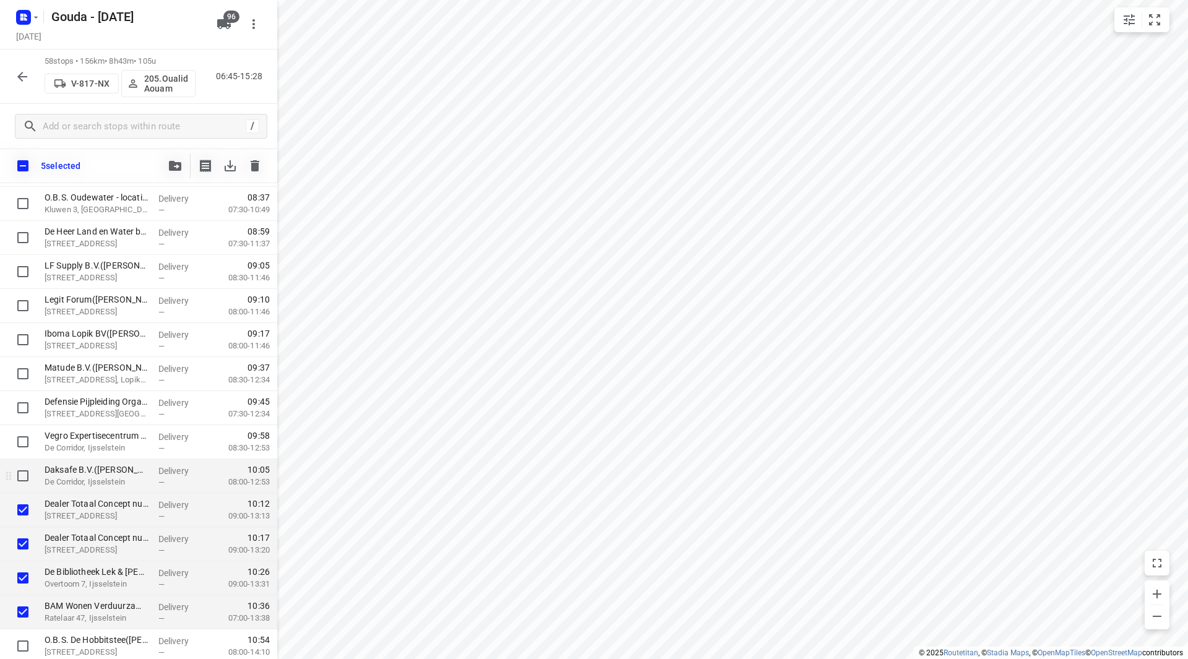
click at [27, 470] on input "checkbox" at bounding box center [23, 476] width 25 height 25
drag, startPoint x: 24, startPoint y: 435, endPoint x: 25, endPoint y: 407, distance: 28.5
click at [24, 435] on input "checkbox" at bounding box center [23, 441] width 25 height 25
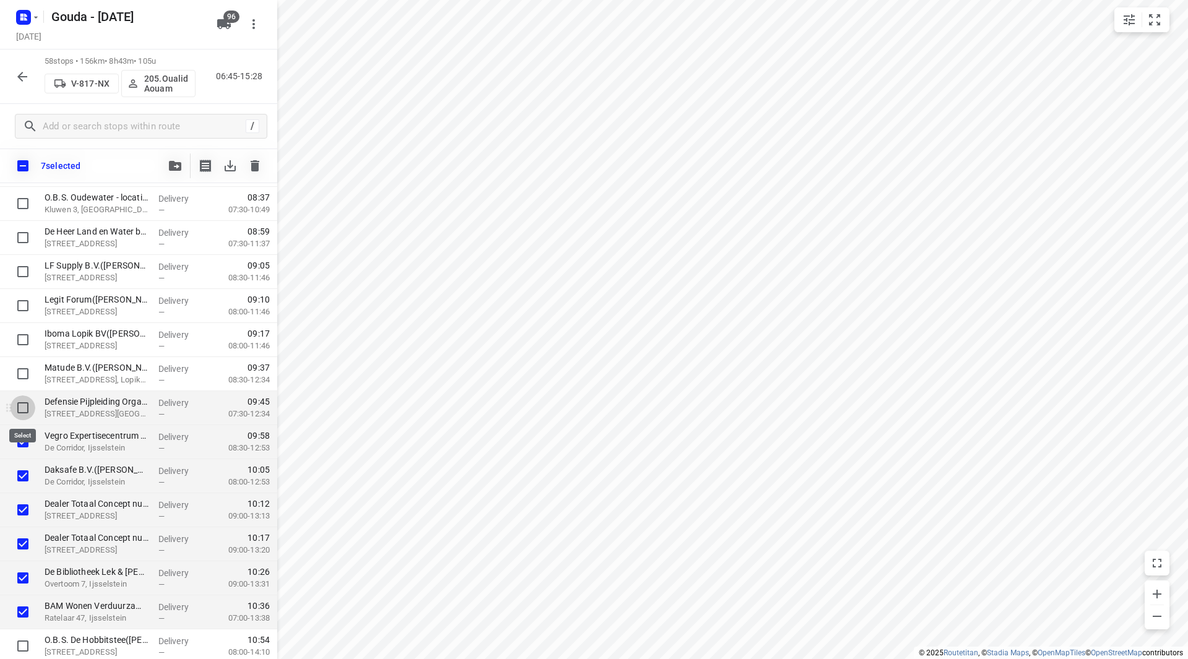
click at [25, 407] on input "checkbox" at bounding box center [23, 407] width 25 height 25
click at [32, 379] on input "checkbox" at bounding box center [23, 373] width 25 height 25
click at [173, 165] on icon "button" at bounding box center [175, 166] width 12 height 10
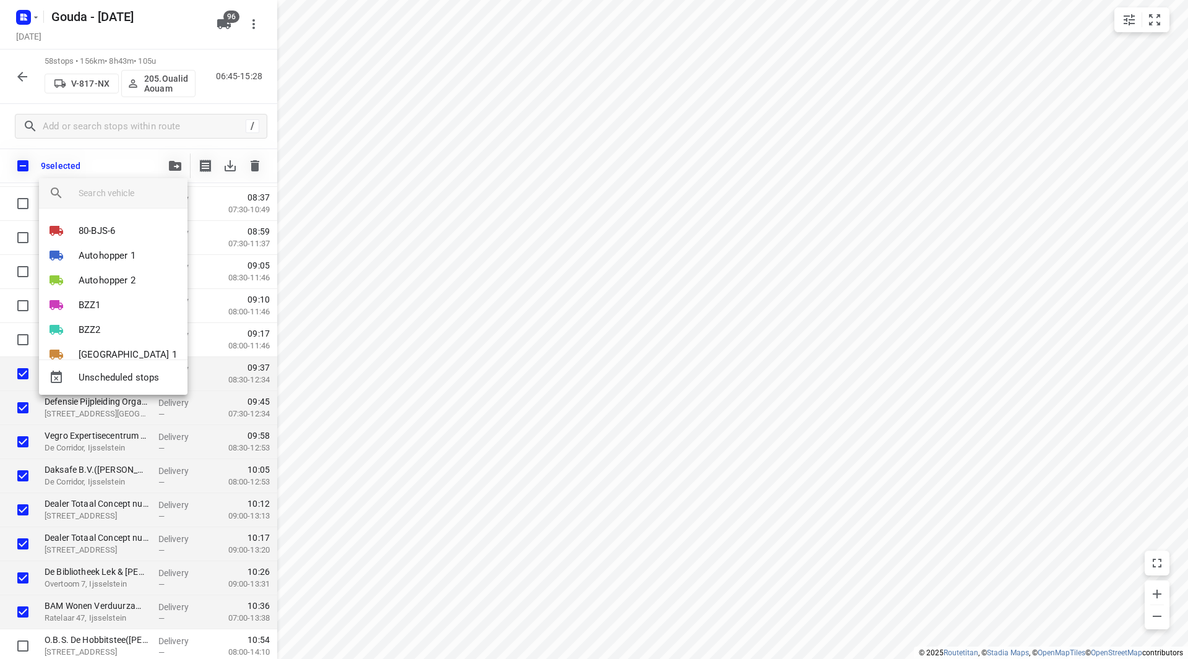
click at [136, 194] on input "search vehicle" at bounding box center [128, 193] width 99 height 19
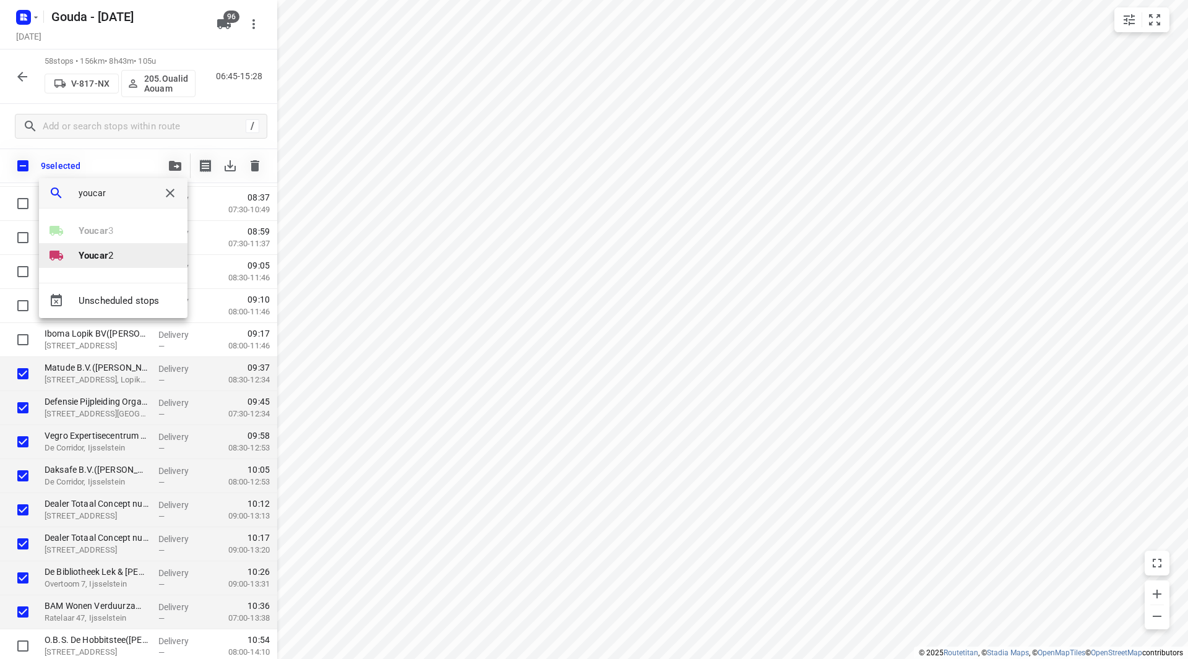
click at [98, 256] on b "Youcar" at bounding box center [94, 255] width 30 height 11
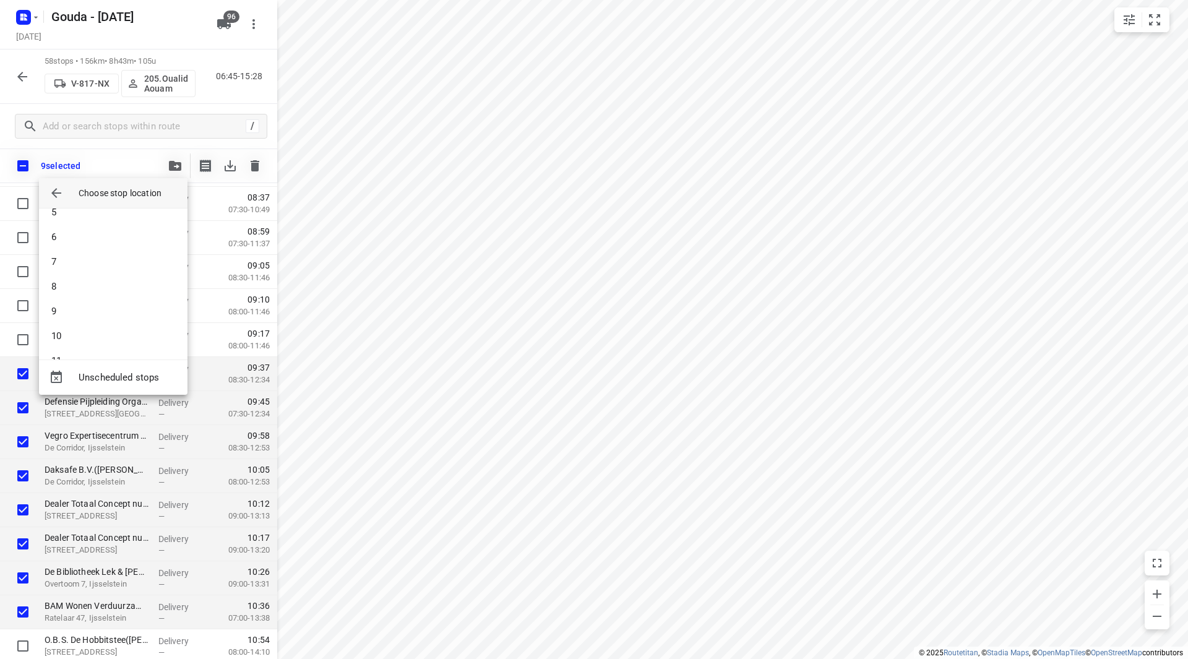
scroll to position [631, 0]
click at [93, 333] on li "31" at bounding box center [113, 337] width 149 height 25
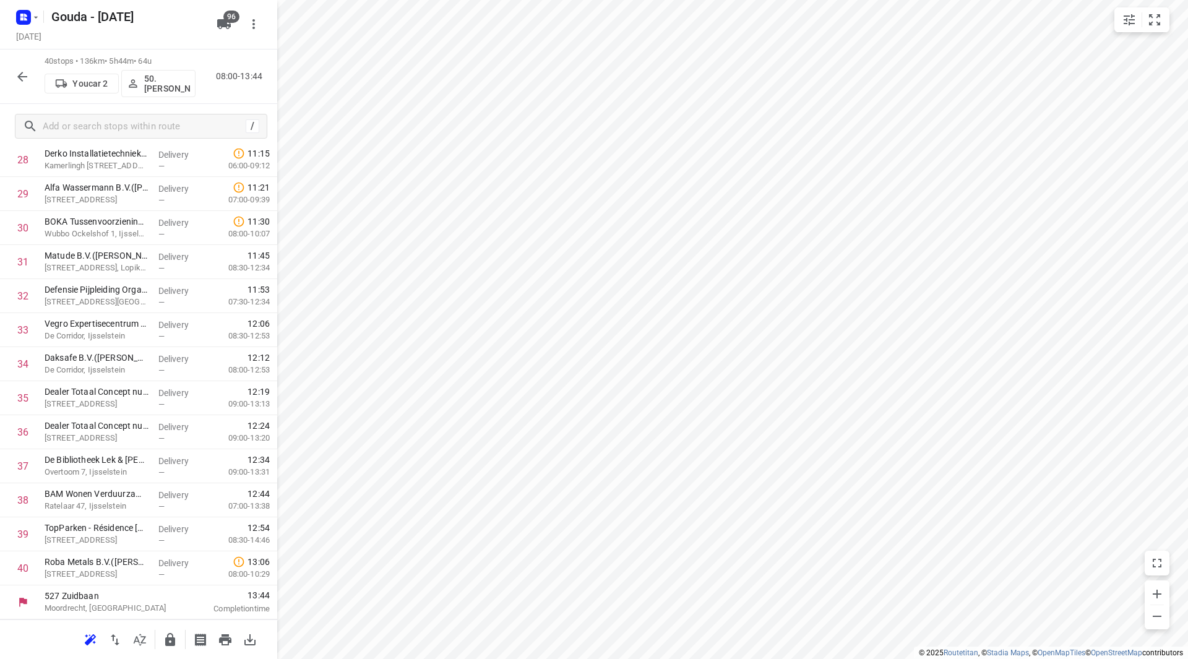
scroll to position [1022, 0]
drag, startPoint x: 108, startPoint y: 569, endPoint x: 110, endPoint y: 488, distance: 81.7
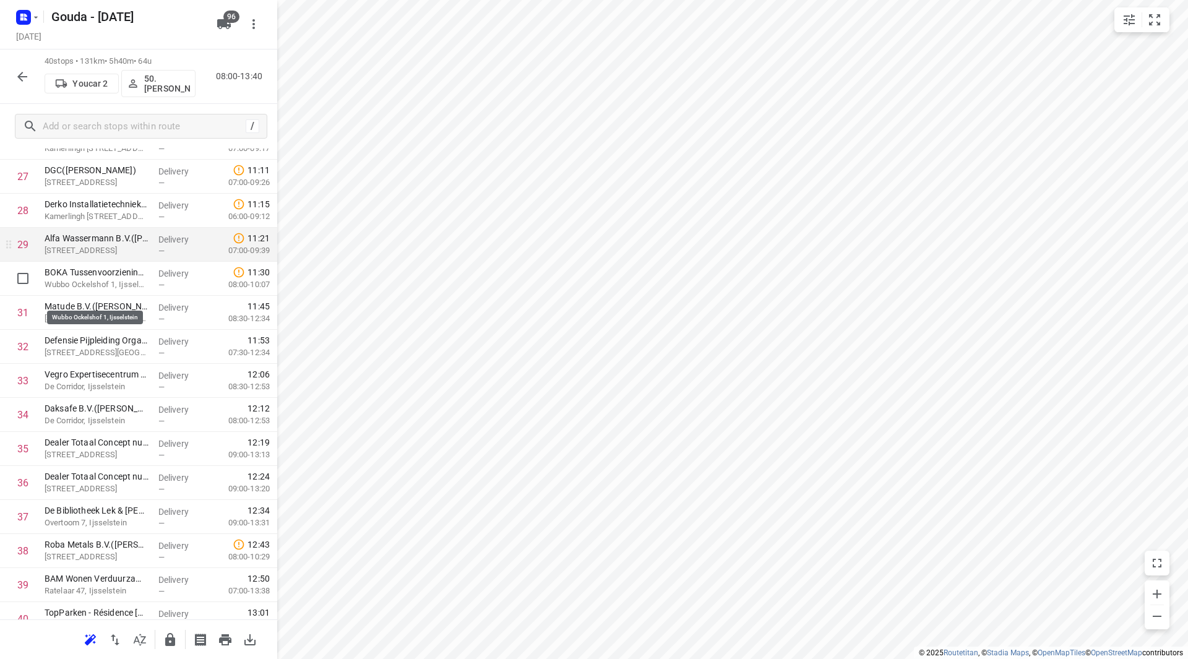
scroll to position [960, 0]
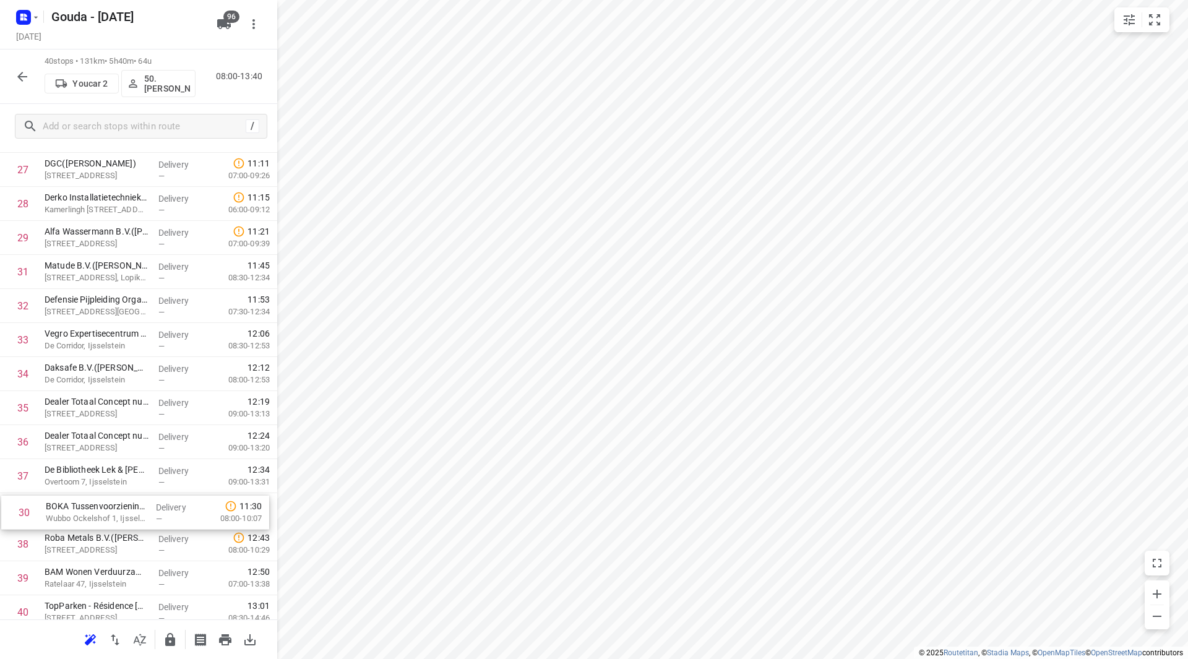
drag, startPoint x: 108, startPoint y: 277, endPoint x: 111, endPoint y: 506, distance: 229.6
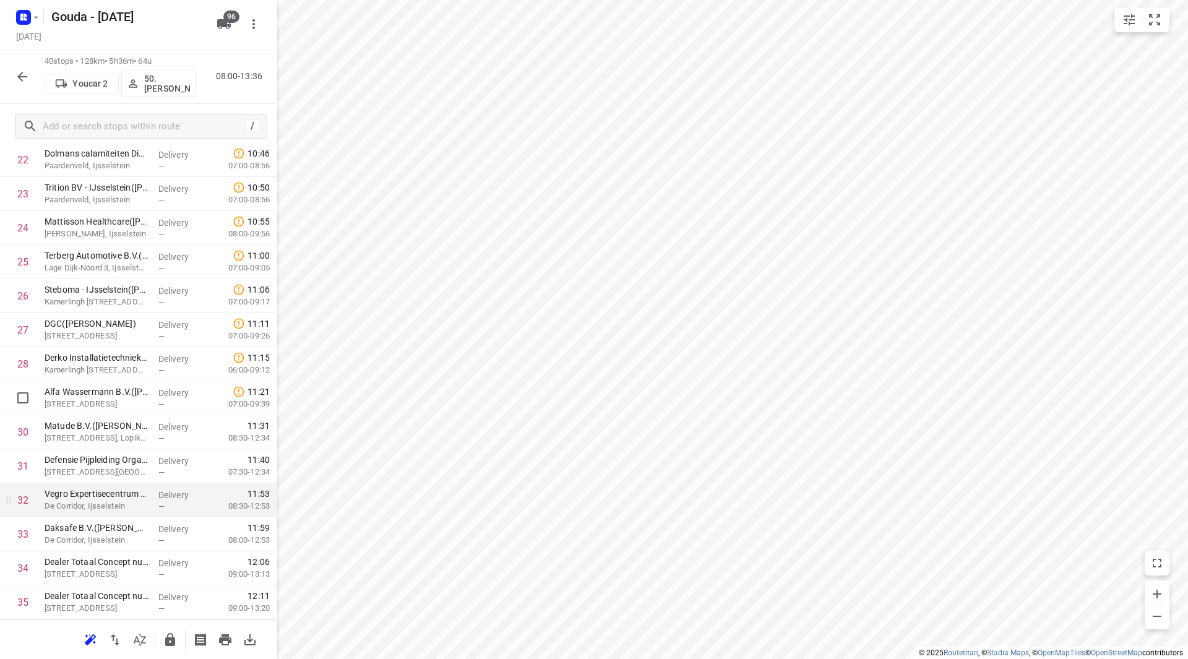
scroll to position [836, 0]
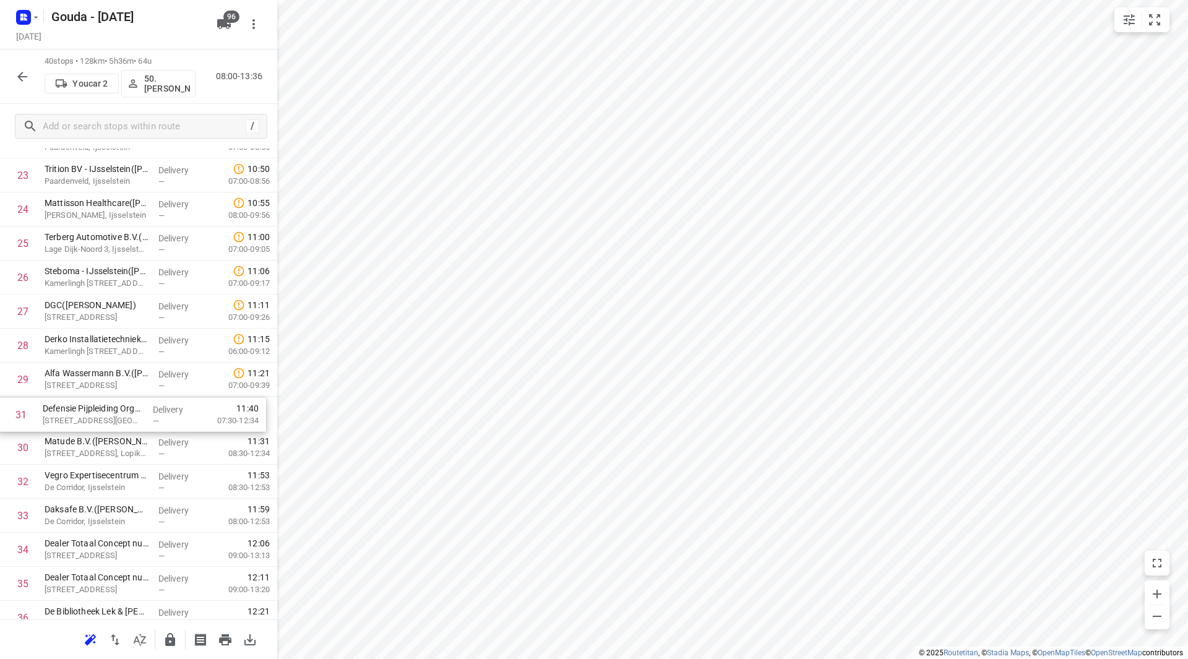
drag, startPoint x: 129, startPoint y: 441, endPoint x: 128, endPoint y: 405, distance: 35.9
click at [128, 405] on div "1 Faay Vianen B.V.(Dagmar Middelkoop) De Biezen, Vianen Delivery — 08:37 07:30-…" at bounding box center [138, 91] width 277 height 1362
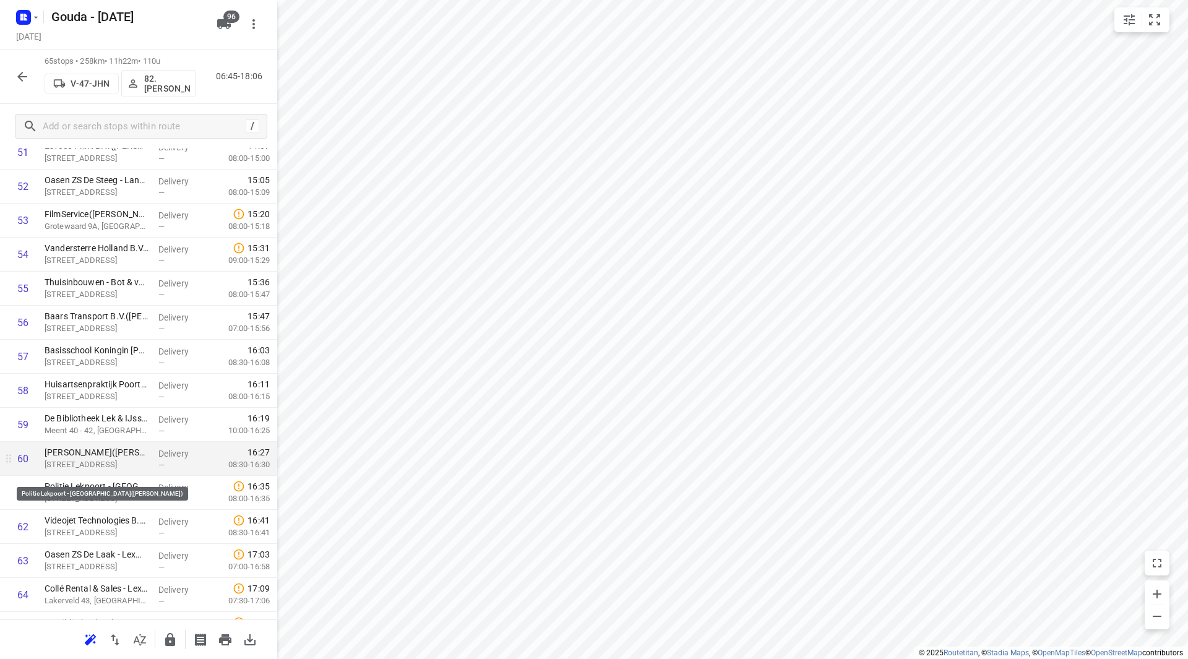
scroll to position [1826, 0]
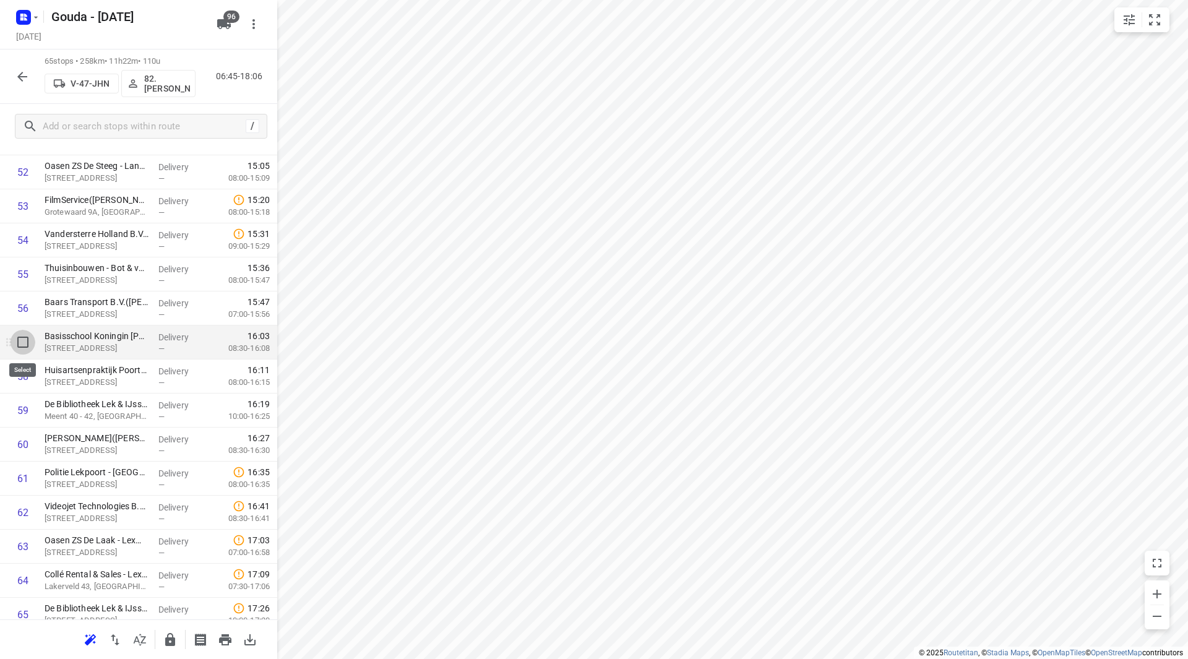
click at [25, 346] on input "checkbox" at bounding box center [23, 342] width 25 height 25
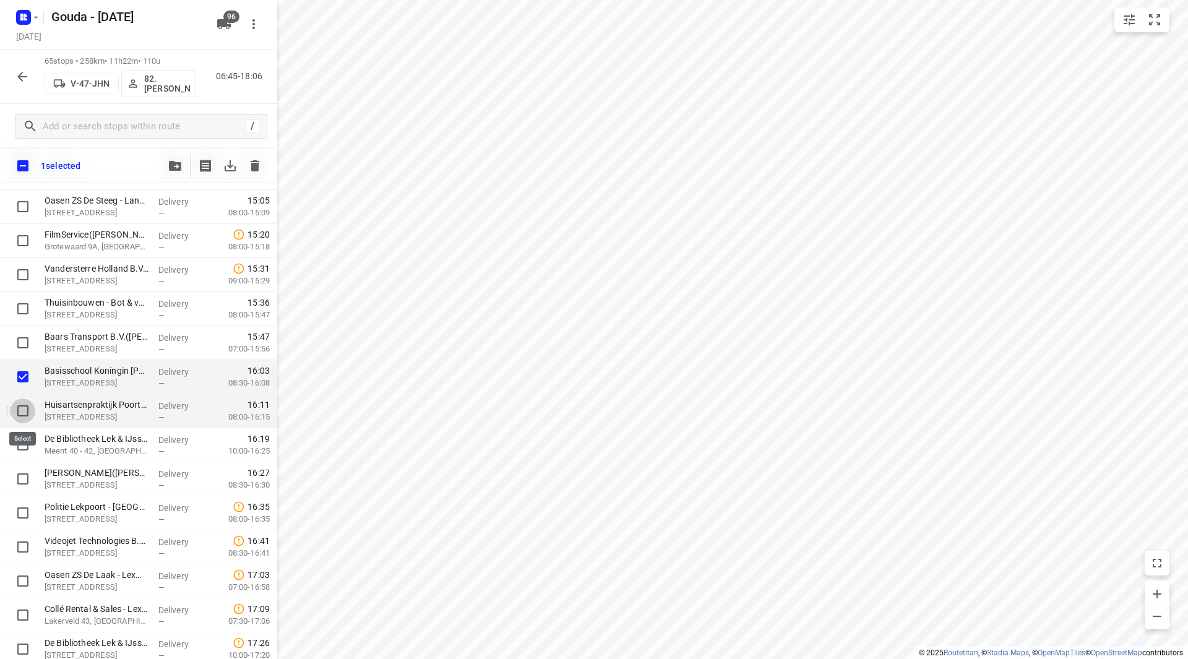
click at [24, 414] on input "checkbox" at bounding box center [23, 411] width 25 height 25
click at [22, 447] on input "checkbox" at bounding box center [23, 445] width 25 height 25
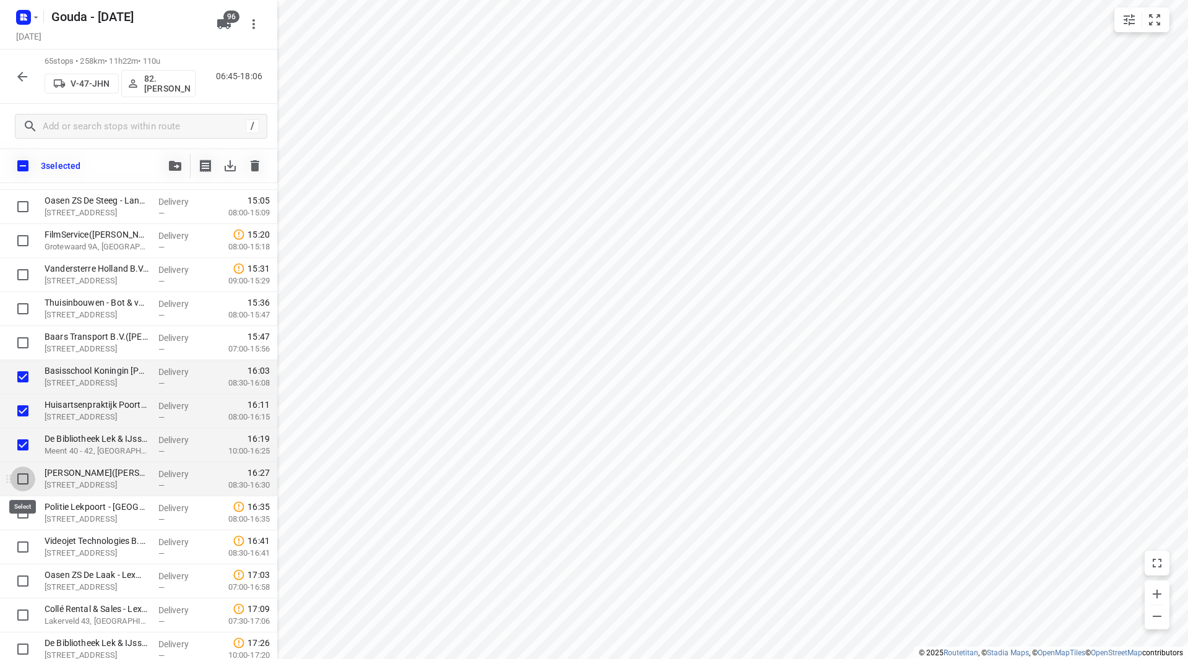
click at [25, 474] on input "checkbox" at bounding box center [23, 479] width 25 height 25
click at [25, 507] on input "checkbox" at bounding box center [23, 513] width 25 height 25
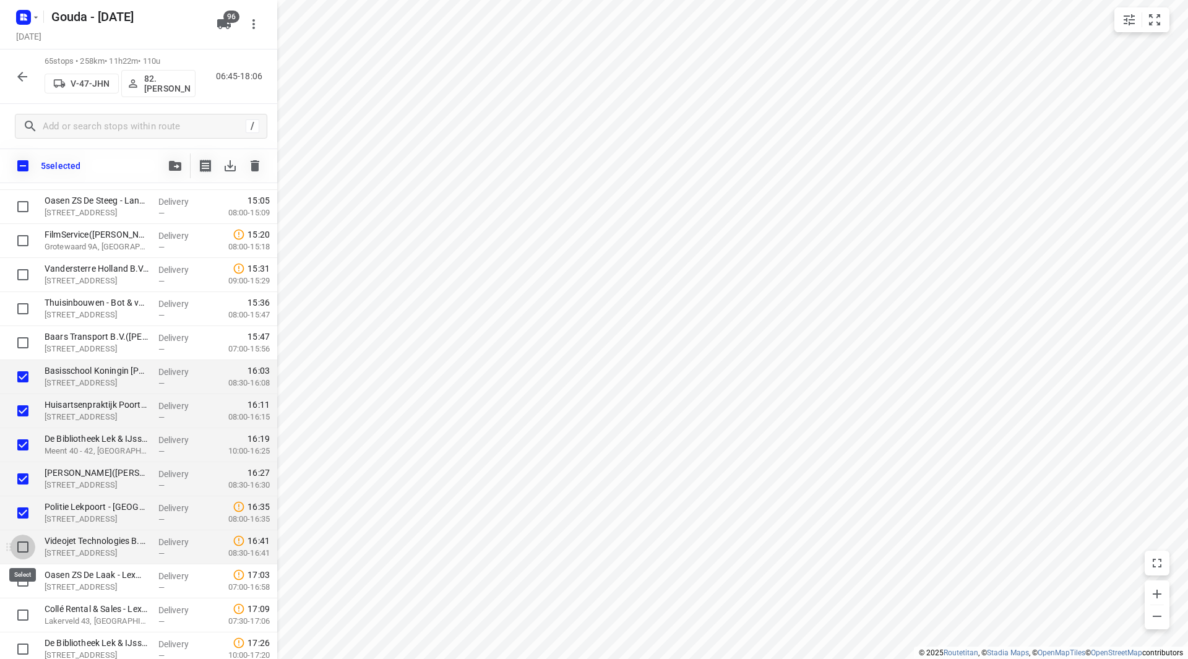
click at [22, 543] on input "checkbox" at bounding box center [23, 547] width 25 height 25
click at [175, 163] on icon "button" at bounding box center [175, 166] width 12 height 10
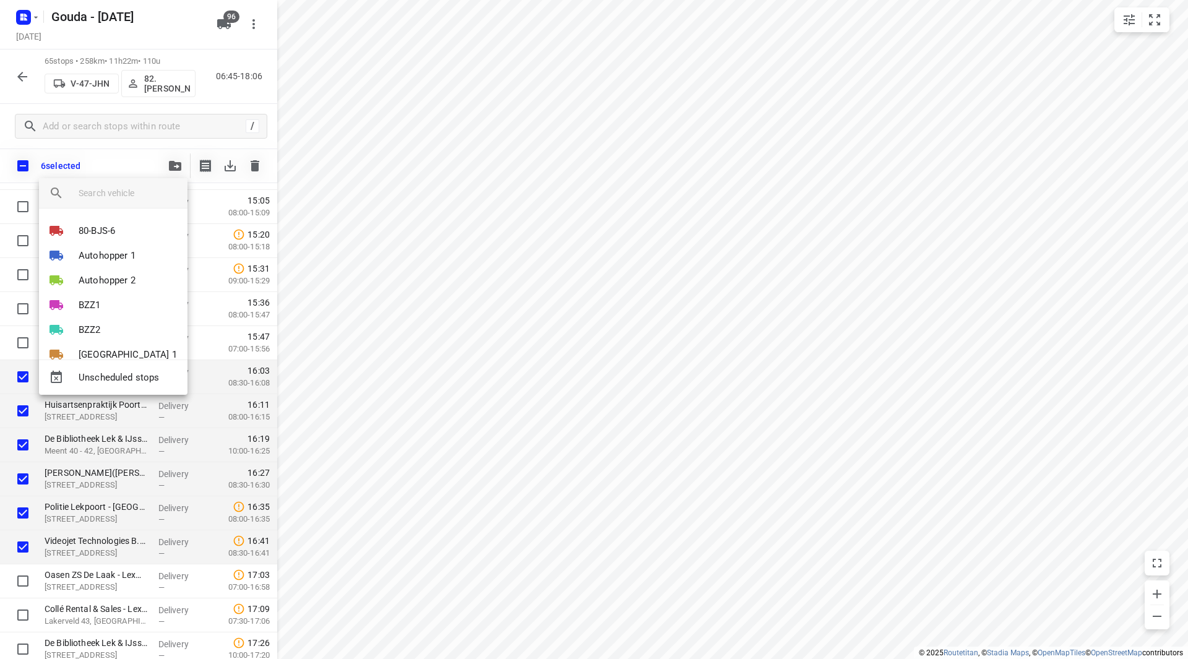
click at [813, 264] on div at bounding box center [594, 329] width 1188 height 659
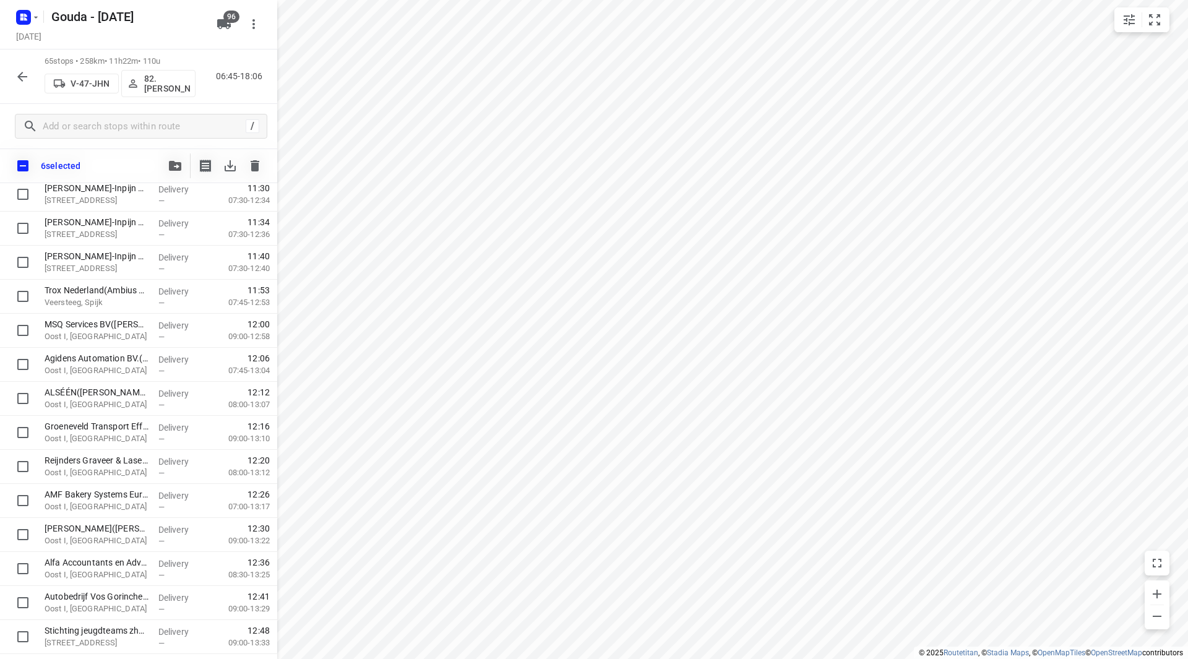
scroll to position [949, 0]
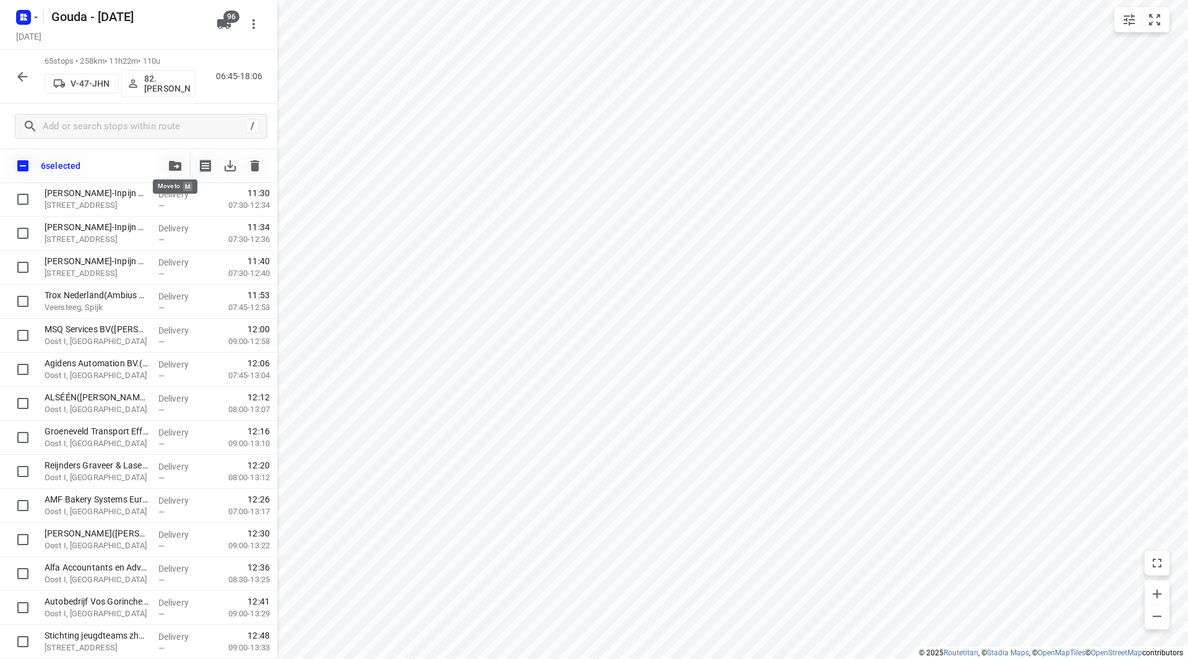
click at [175, 166] on icon "button" at bounding box center [175, 166] width 12 height 10
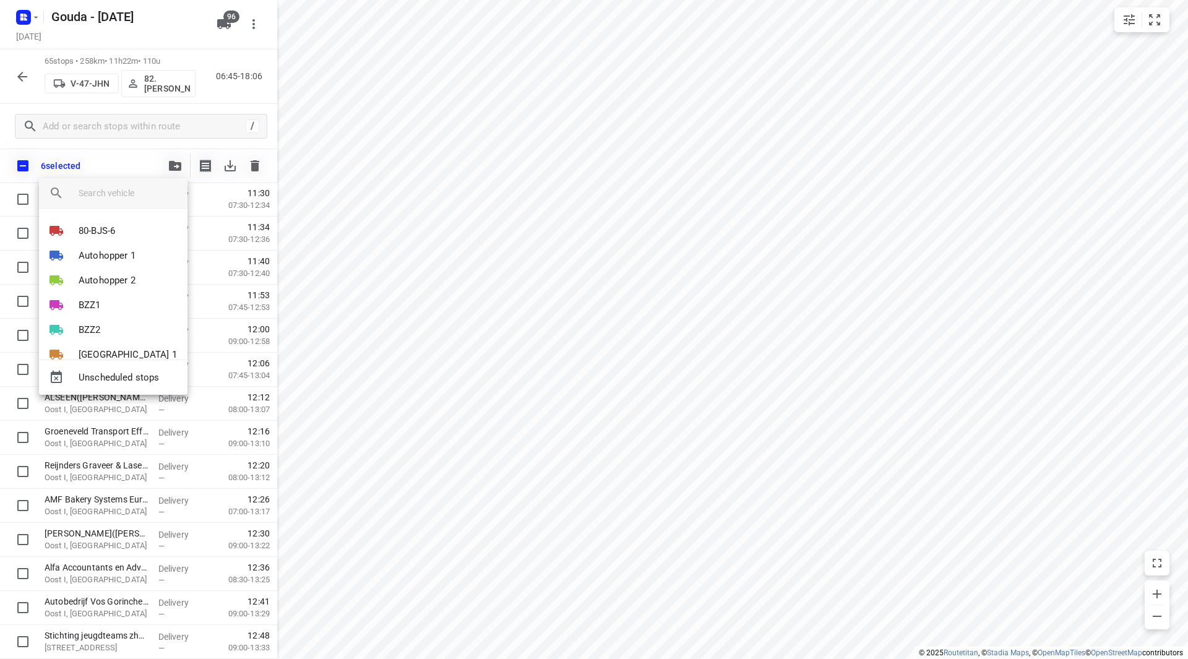
click at [121, 148] on div at bounding box center [594, 329] width 1188 height 659
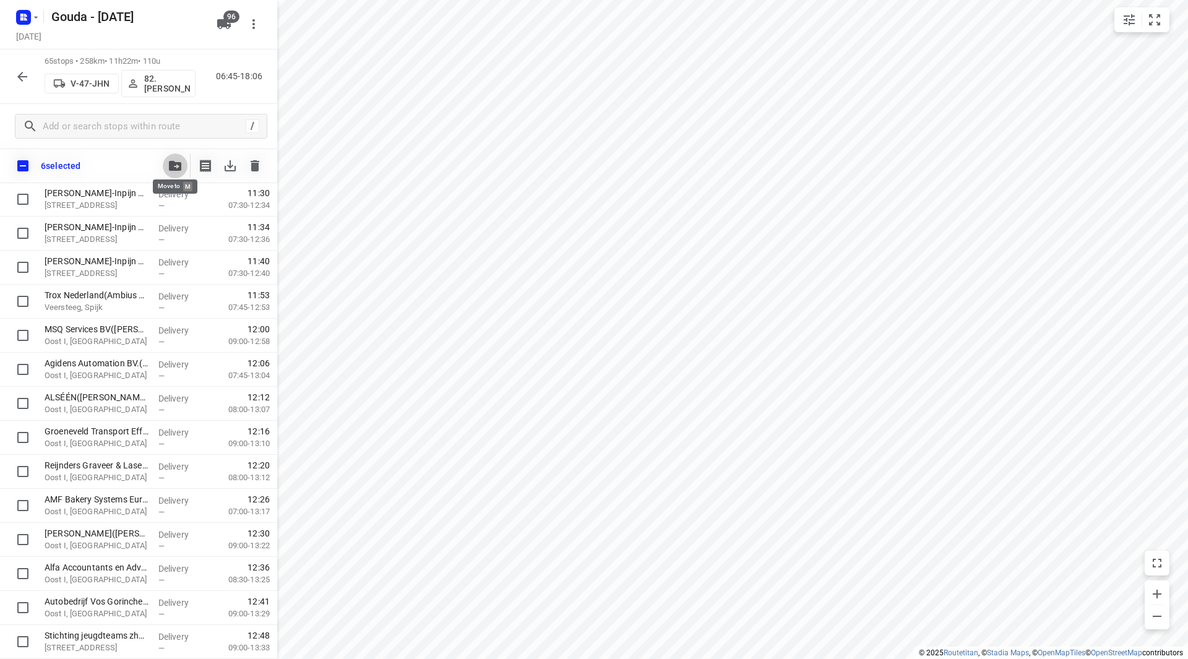
click at [173, 162] on icon "button" at bounding box center [175, 166] width 12 height 10
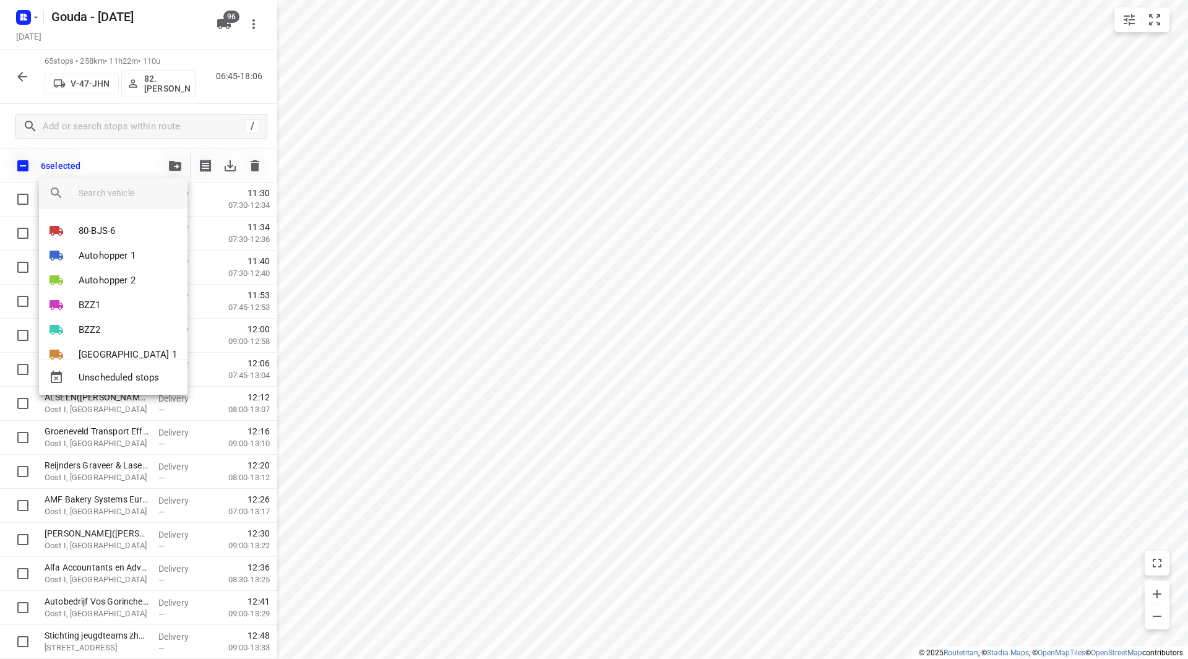
click at [113, 183] on div at bounding box center [133, 193] width 109 height 30
click at [117, 192] on input "search vehicle" at bounding box center [128, 193] width 99 height 19
drag, startPoint x: 738, startPoint y: 264, endPoint x: 777, endPoint y: 269, distance: 39.3
click at [738, 264] on div at bounding box center [594, 329] width 1188 height 659
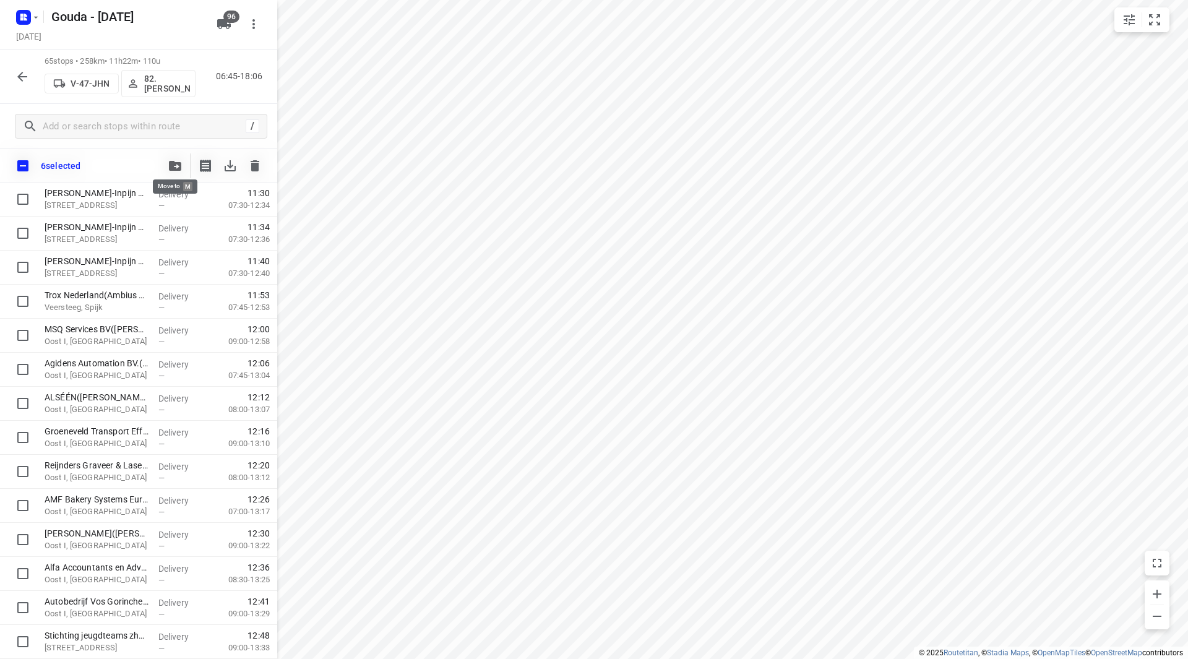
click at [178, 162] on icon "button" at bounding box center [175, 166] width 12 height 10
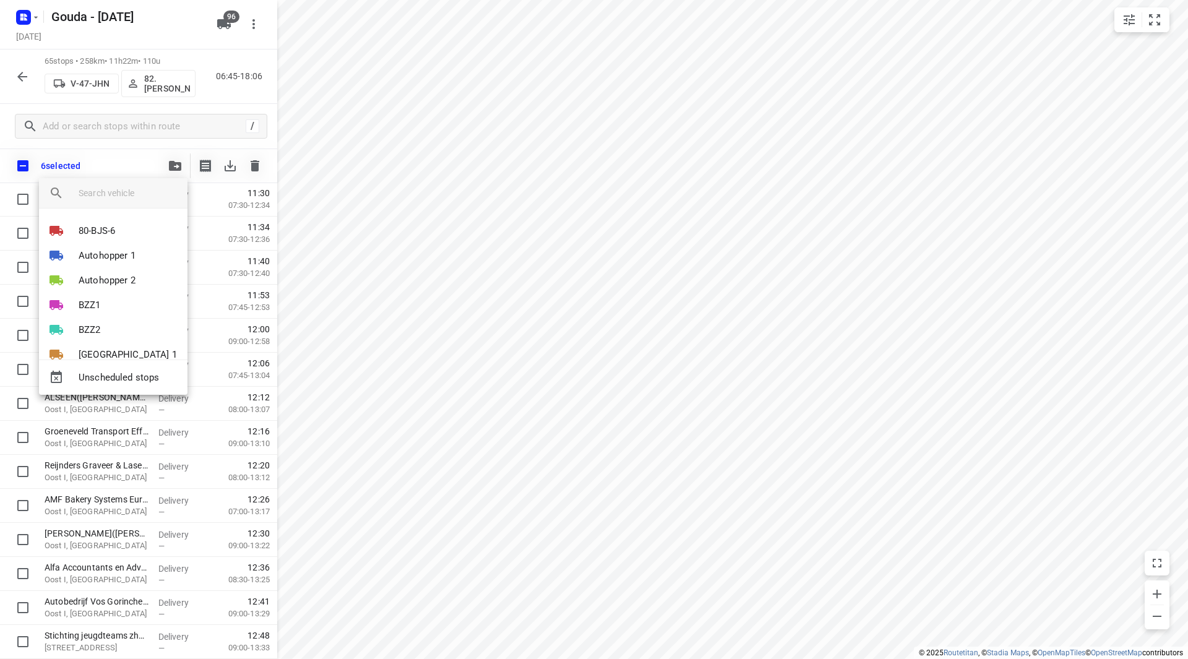
click at [117, 197] on input "search vehicle" at bounding box center [128, 193] width 99 height 19
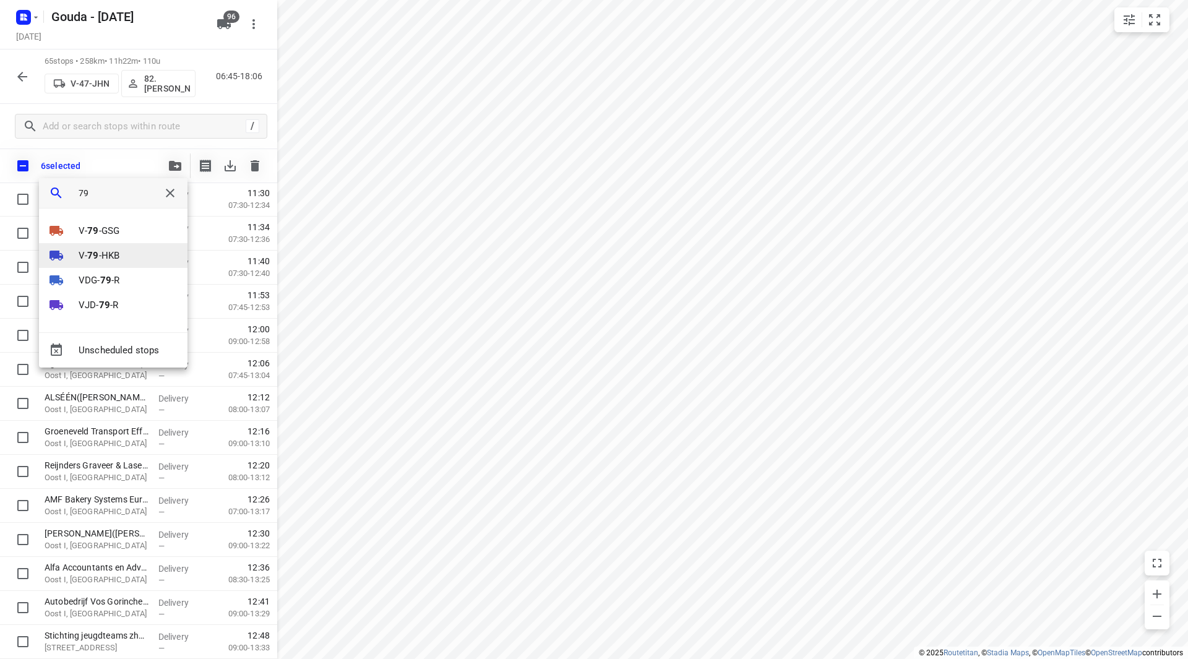
click at [114, 254] on p "V- 79 -HKB" at bounding box center [99, 256] width 41 height 14
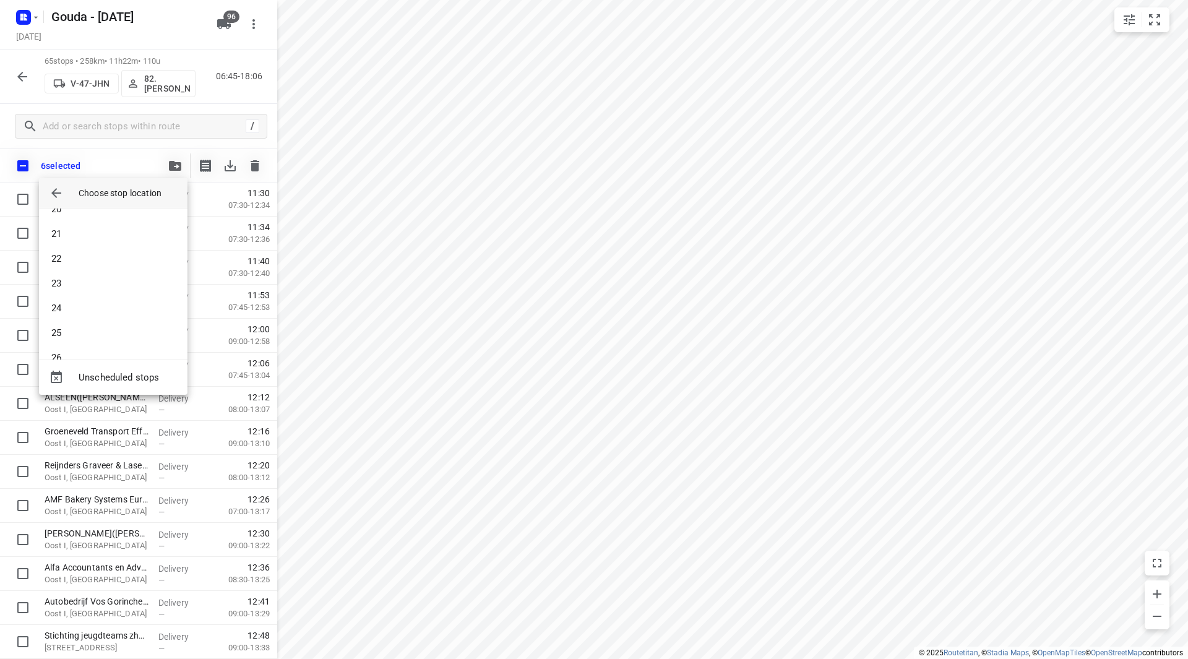
scroll to position [805, 0]
click at [110, 339] on li "38" at bounding box center [113, 337] width 149 height 25
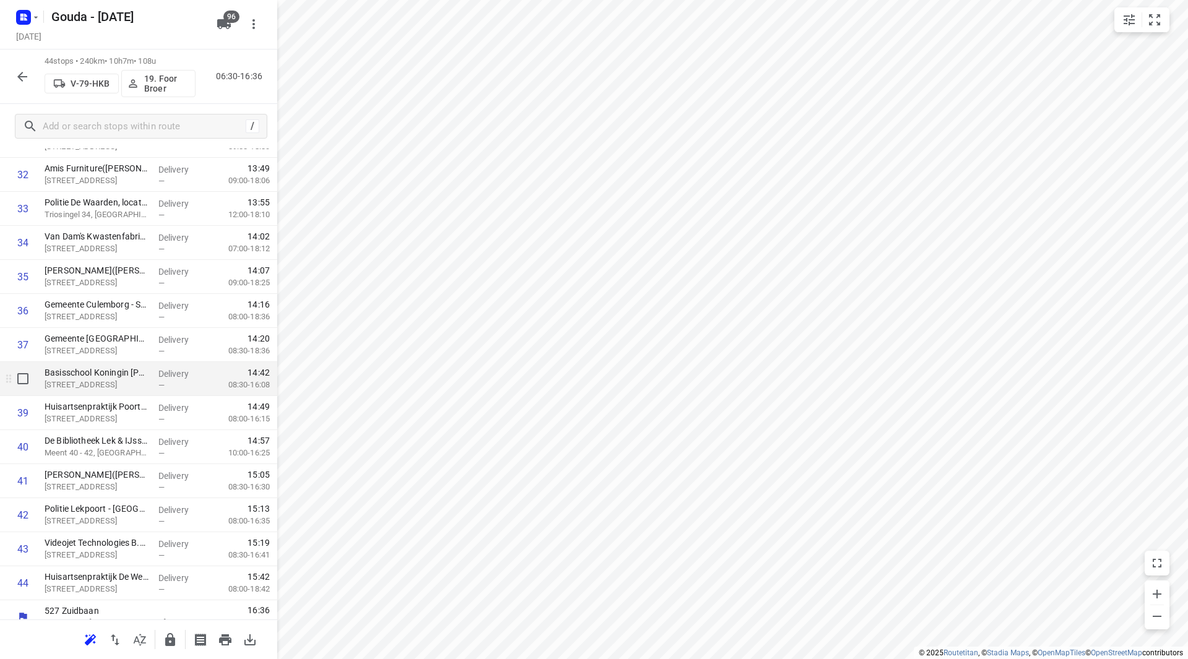
scroll to position [1158, 0]
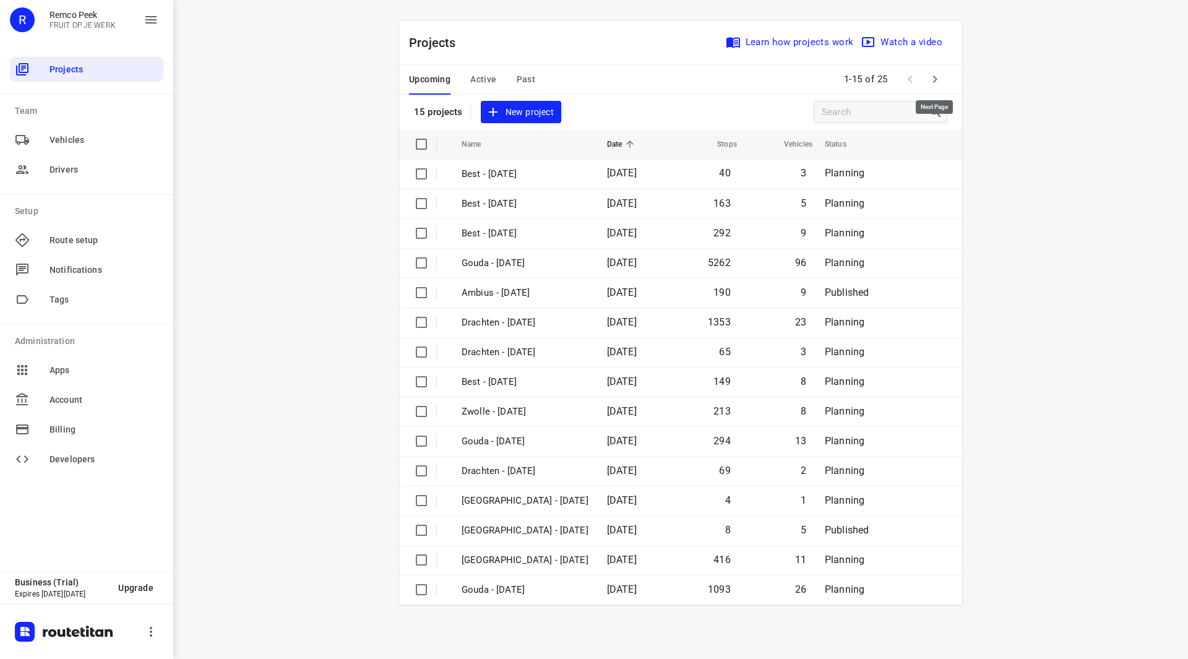
click at [940, 76] on icon "button" at bounding box center [935, 79] width 15 height 15
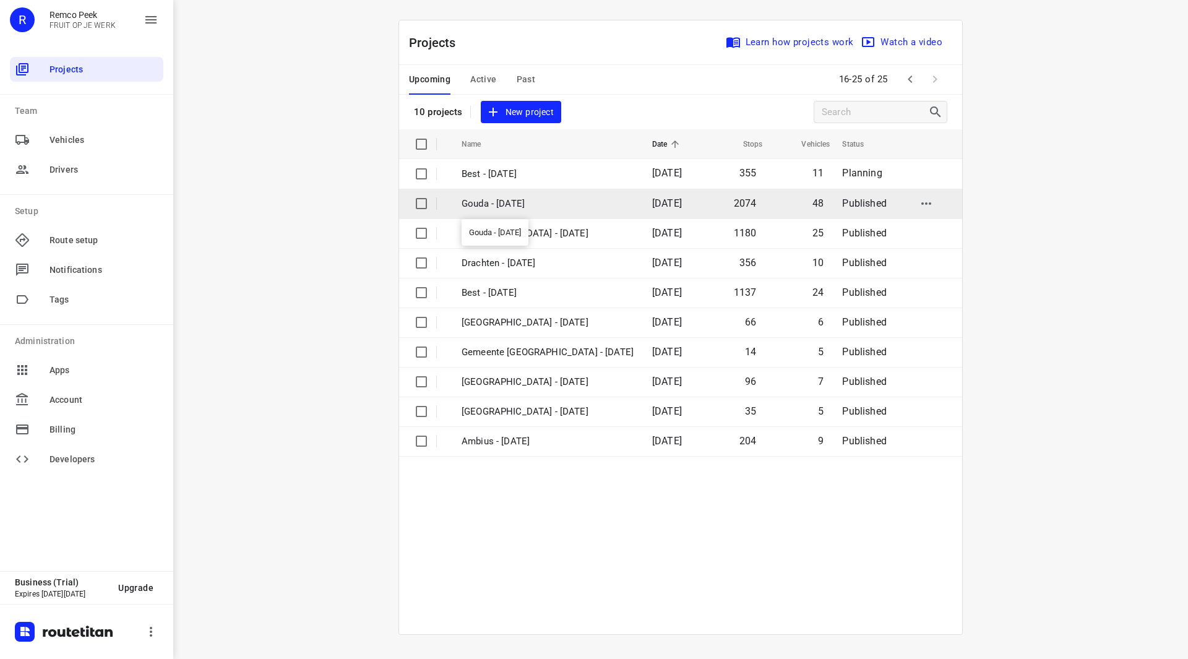
click at [523, 205] on p "Gouda - [DATE]" at bounding box center [548, 204] width 172 height 14
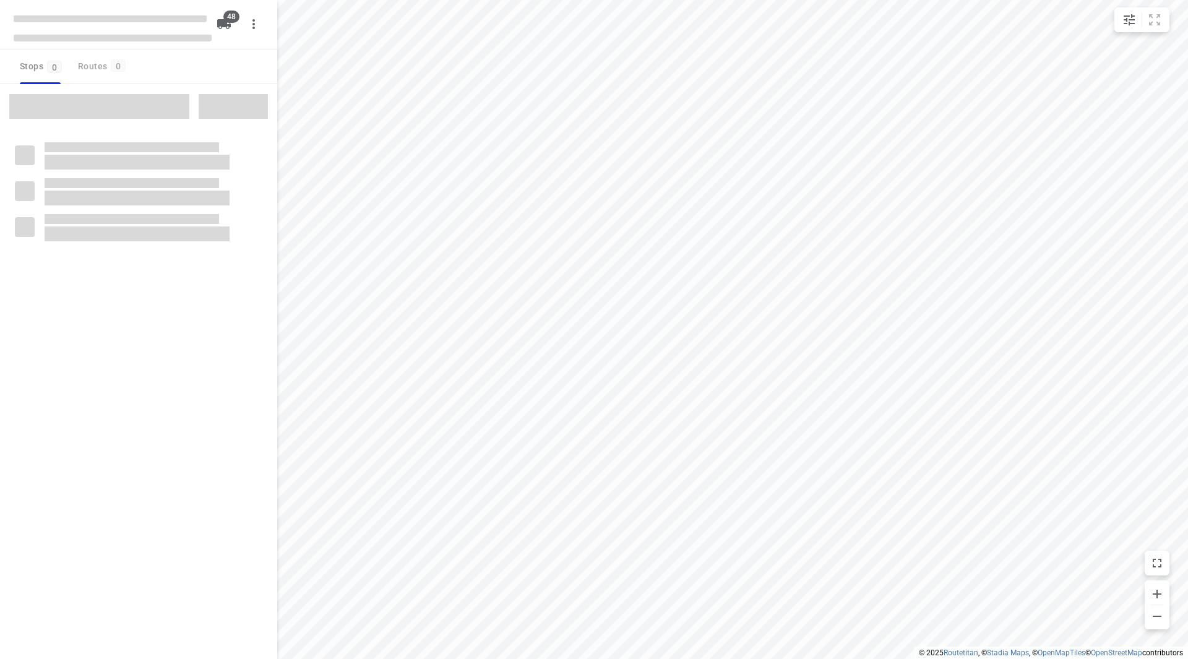
checkbox input "true"
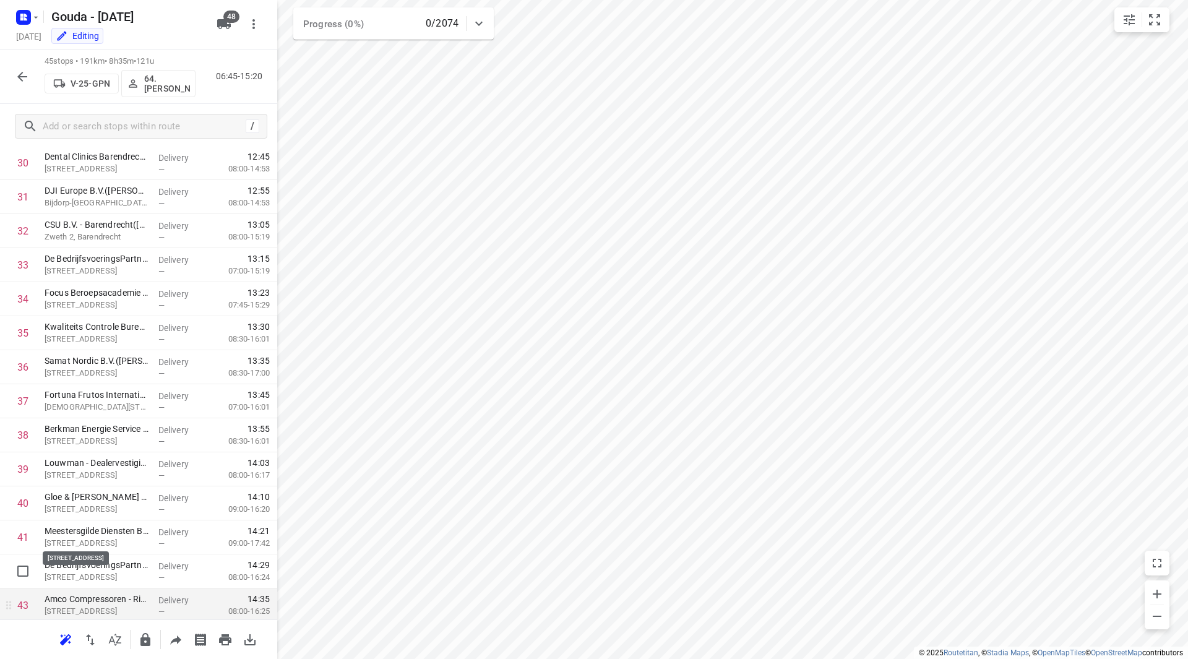
scroll to position [1114, 0]
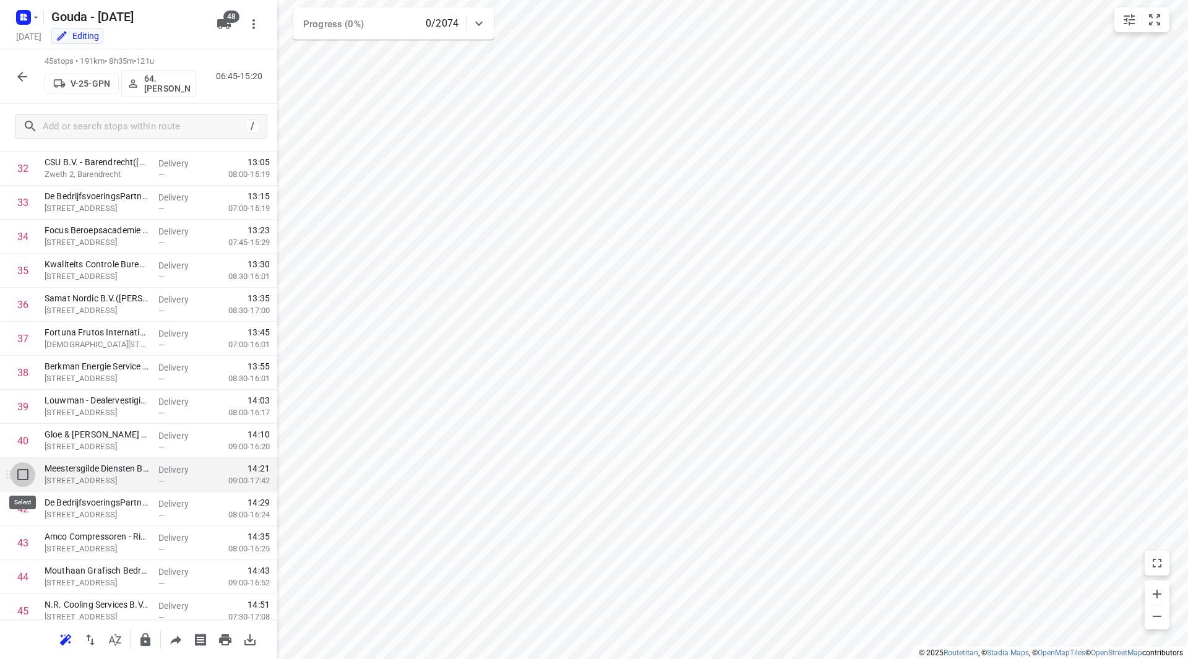
click at [22, 475] on input "checkbox" at bounding box center [23, 474] width 25 height 25
checkbox input "true"
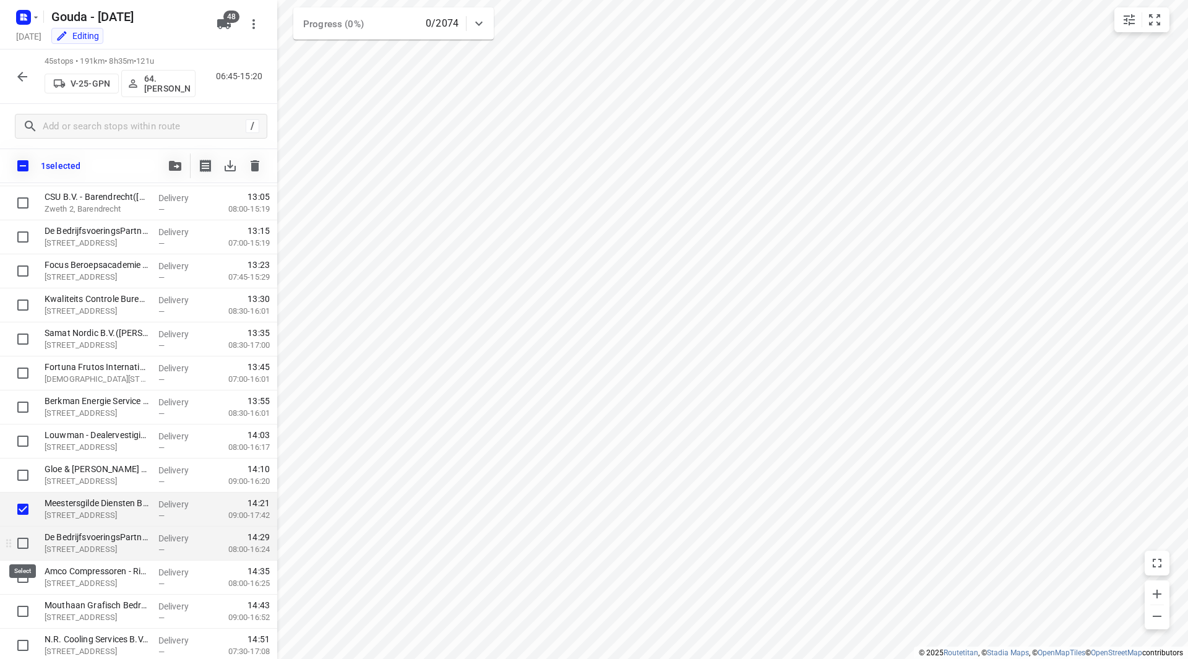
click at [24, 550] on input "checkbox" at bounding box center [23, 543] width 25 height 25
checkbox input "true"
click at [19, 577] on input "checkbox" at bounding box center [23, 577] width 25 height 25
checkbox input "true"
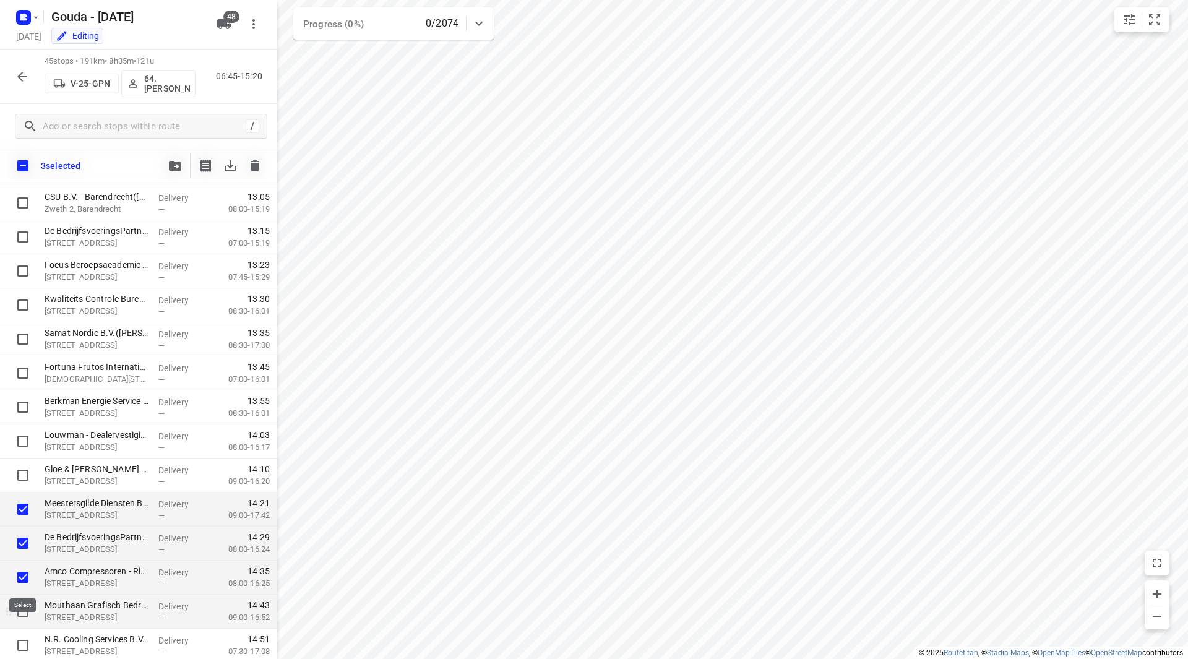
click at [21, 610] on input "checkbox" at bounding box center [23, 611] width 25 height 25
checkbox input "true"
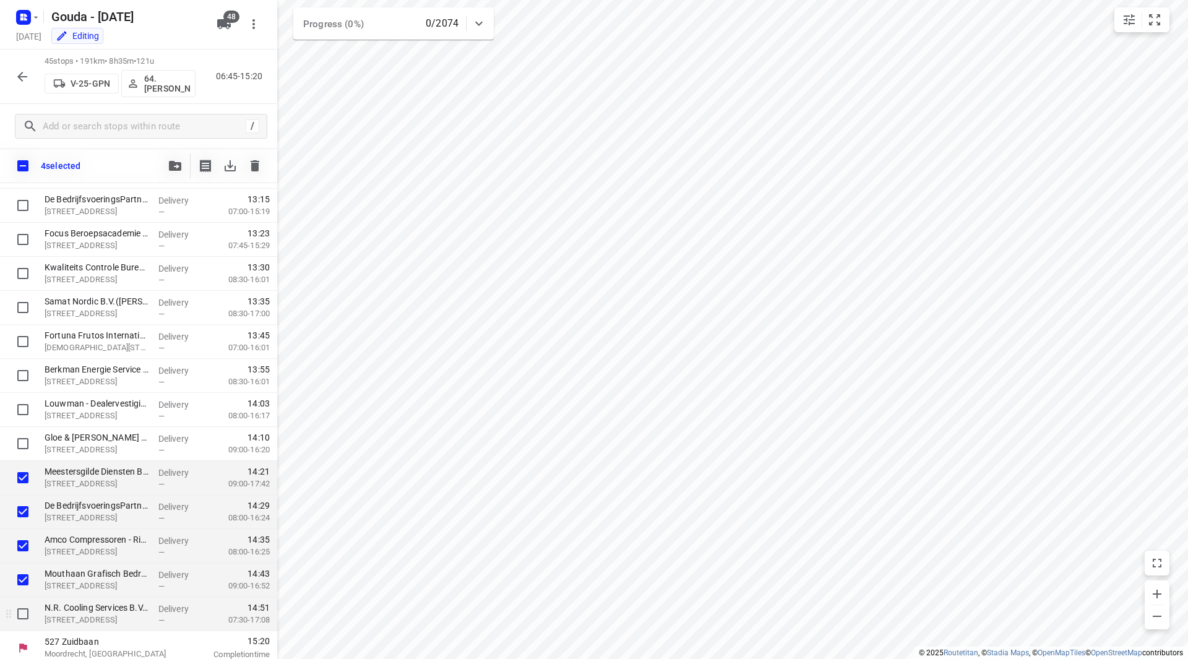
scroll to position [1152, 0]
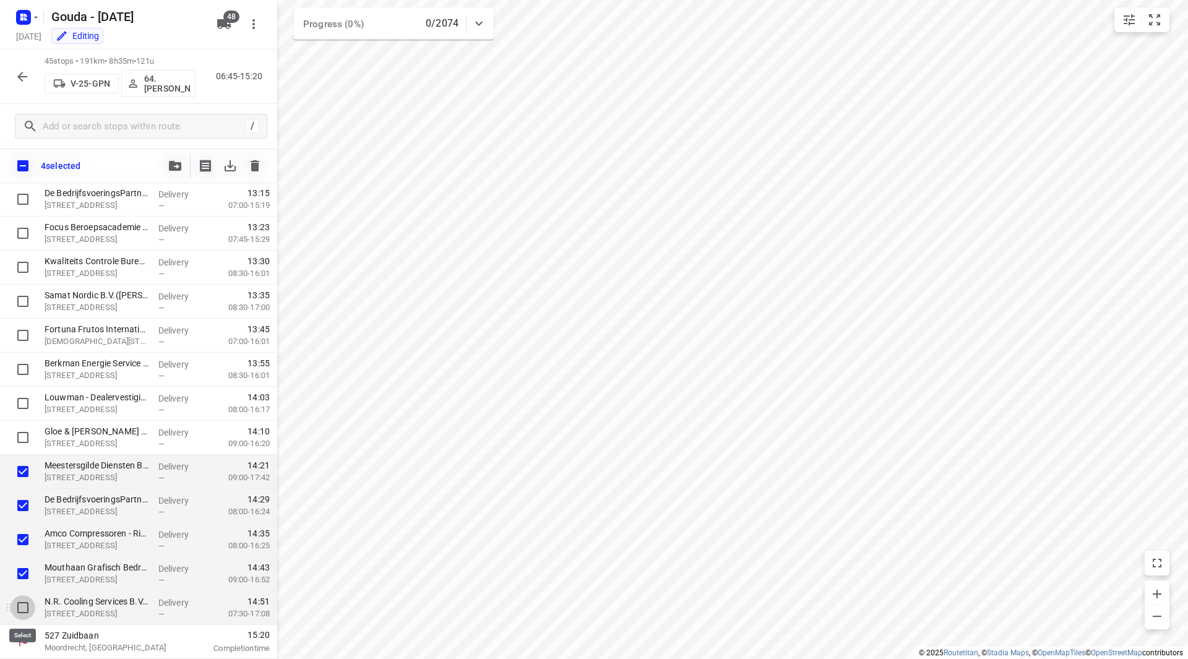
click at [25, 606] on input "checkbox" at bounding box center [23, 607] width 25 height 25
checkbox input "true"
click at [172, 165] on icon "button" at bounding box center [175, 166] width 12 height 10
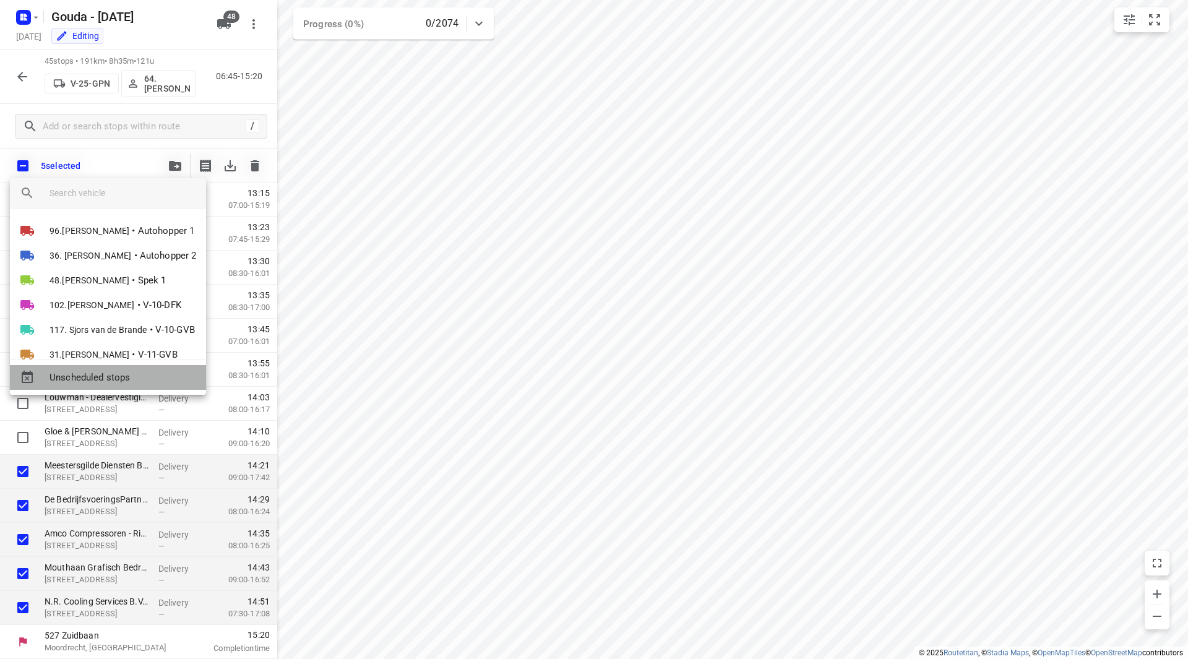
click at [121, 380] on span "Unscheduled stops" at bounding box center [123, 378] width 147 height 14
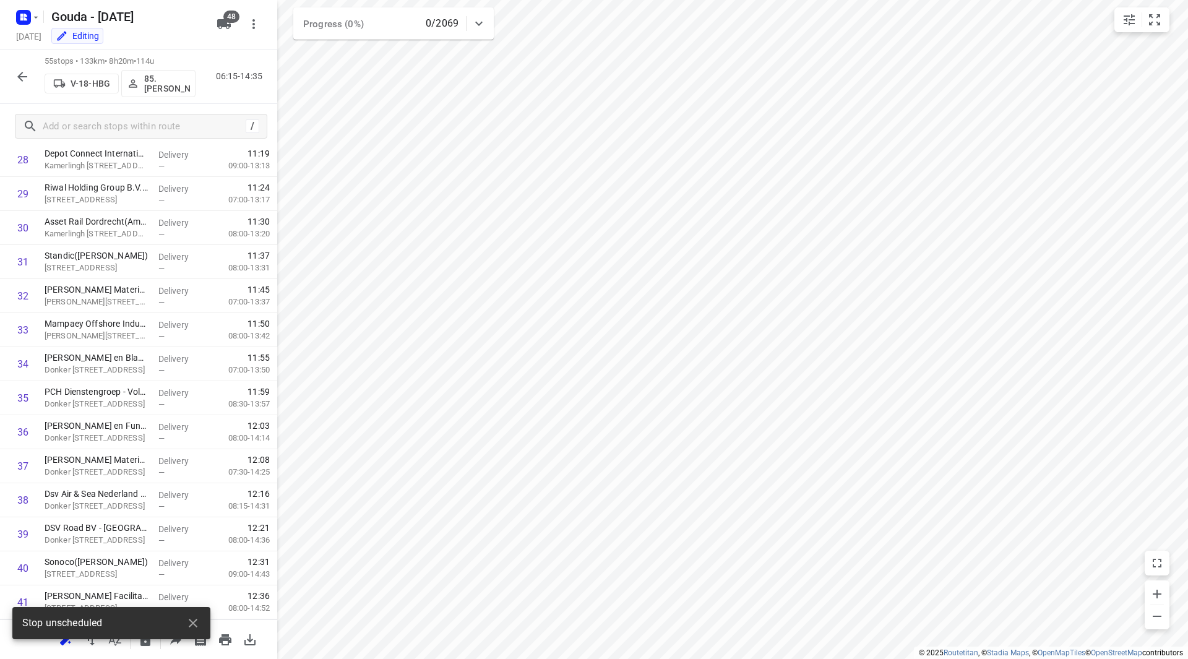
scroll to position [0, 0]
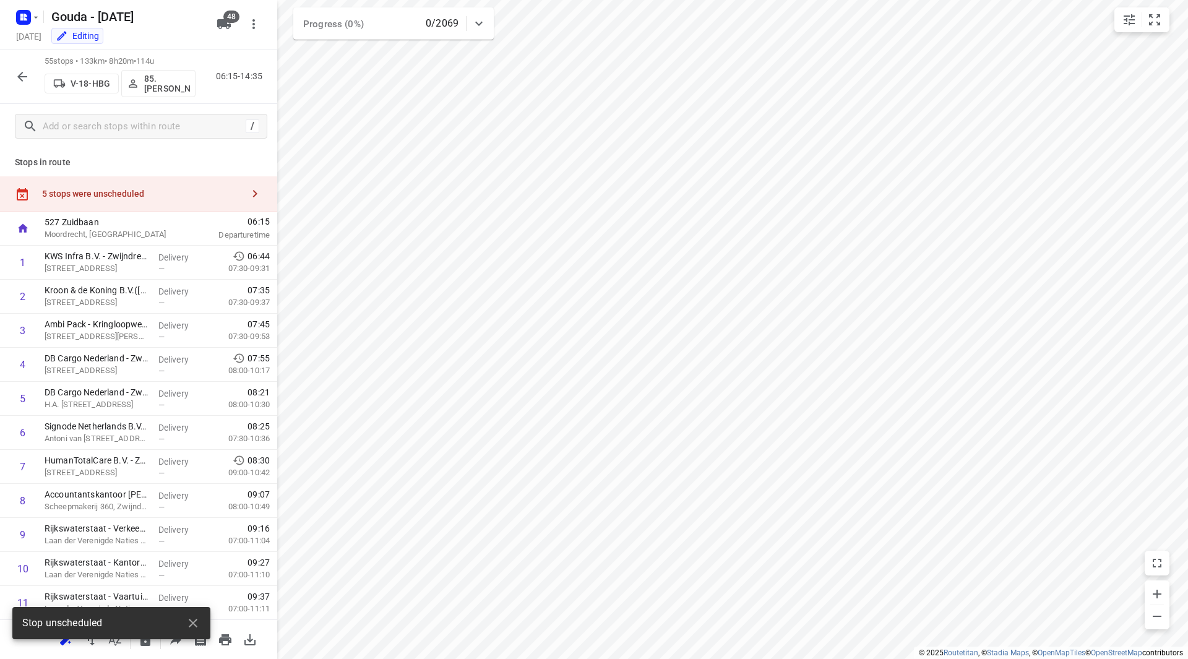
click at [189, 218] on span "06:15" at bounding box center [229, 221] width 82 height 12
click at [189, 196] on div "5 stops were unscheduled" at bounding box center [142, 194] width 201 height 10
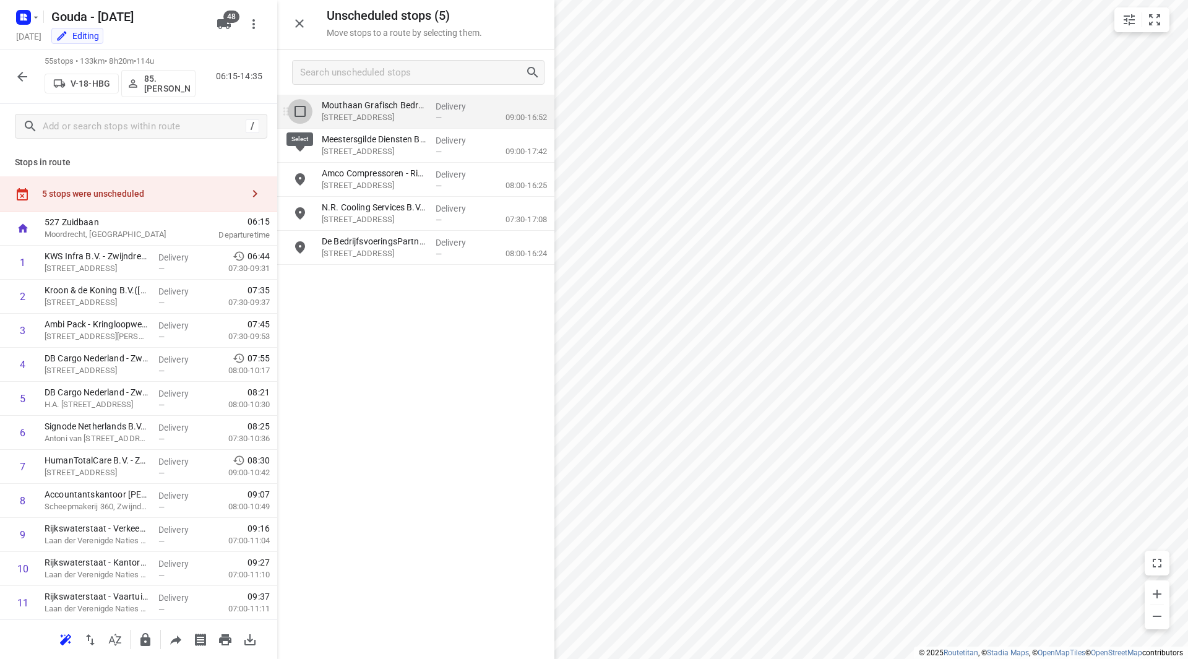
click at [295, 110] on input "grid" at bounding box center [300, 111] width 25 height 25
checkbox input "true"
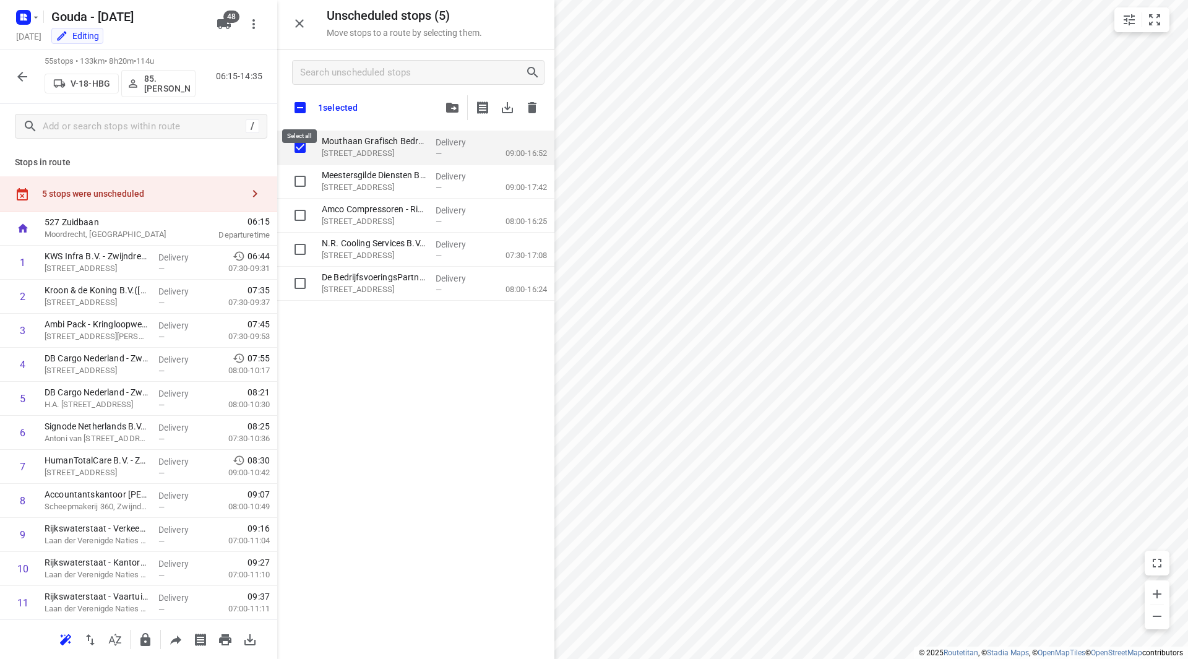
drag, startPoint x: 295, startPoint y: 110, endPoint x: 301, endPoint y: 98, distance: 12.5
click at [301, 98] on input "checkbox" at bounding box center [300, 108] width 26 height 26
checkbox input "true"
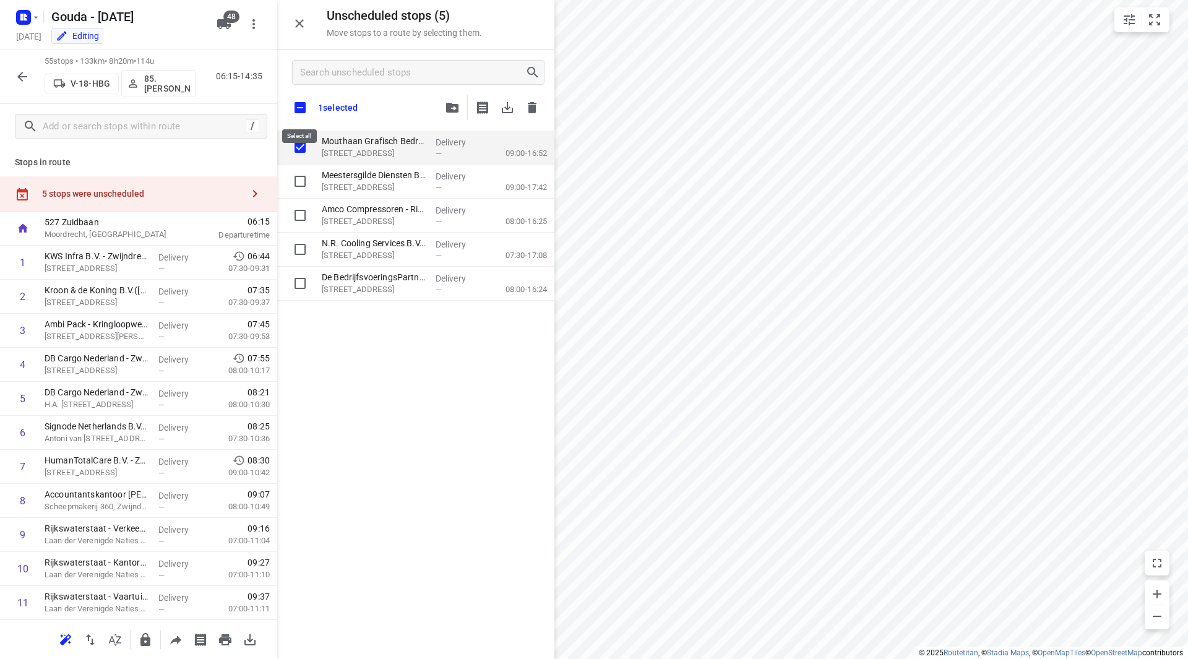
checkbox input "true"
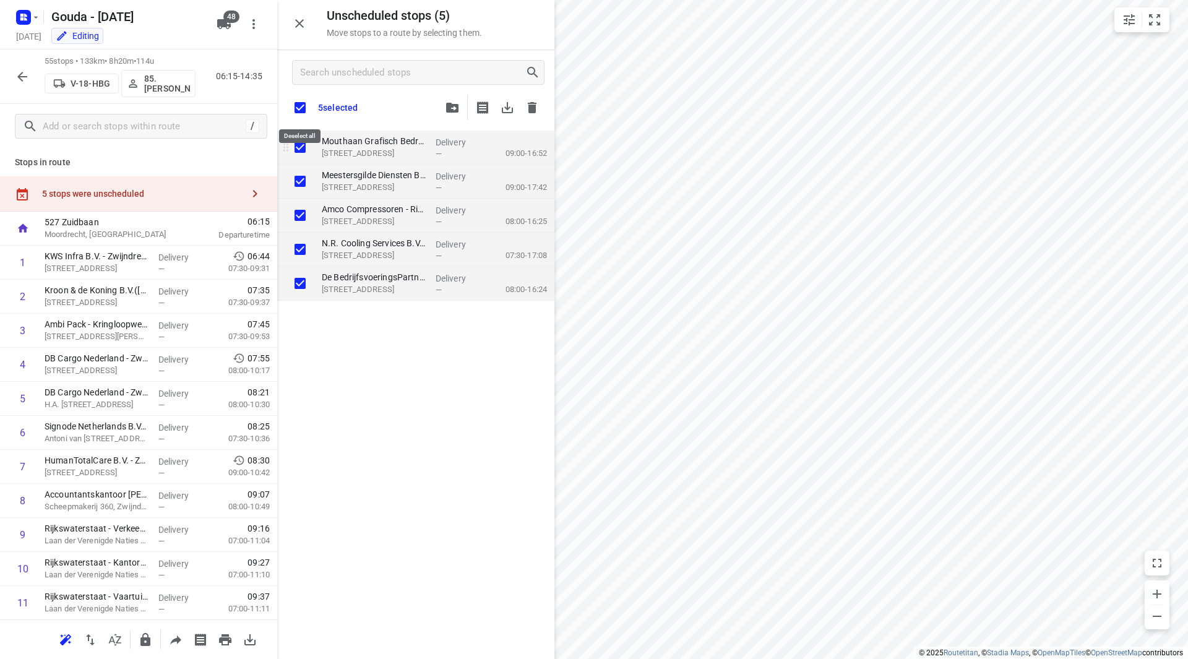
checkbox input "true"
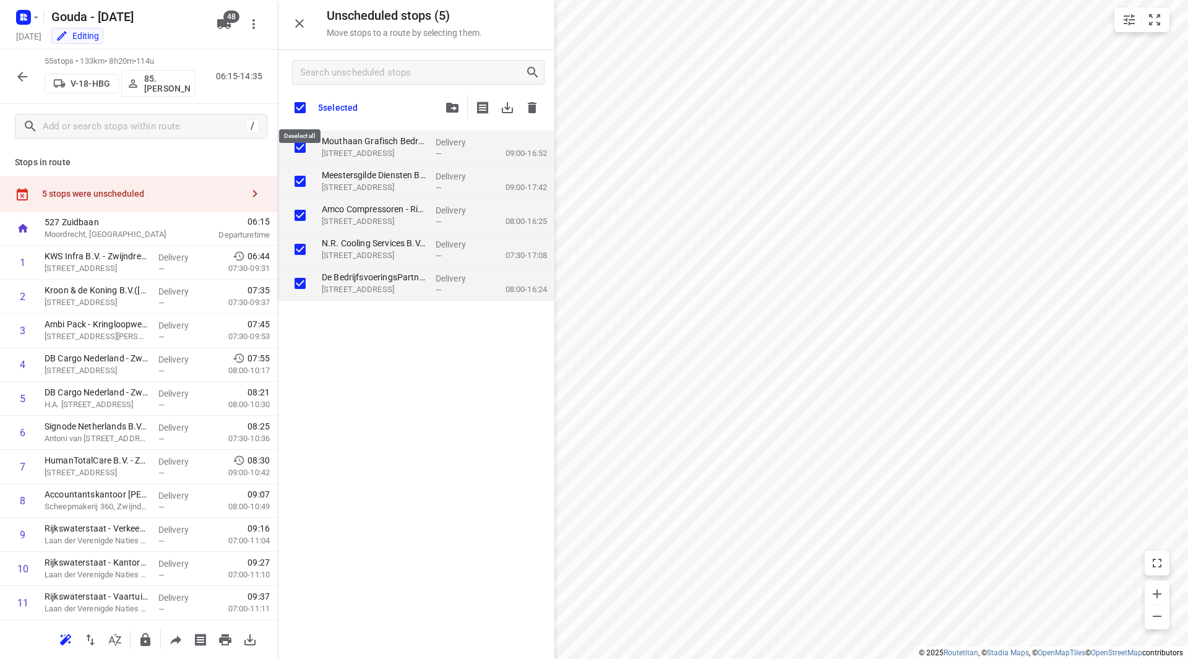
checkbox input "true"
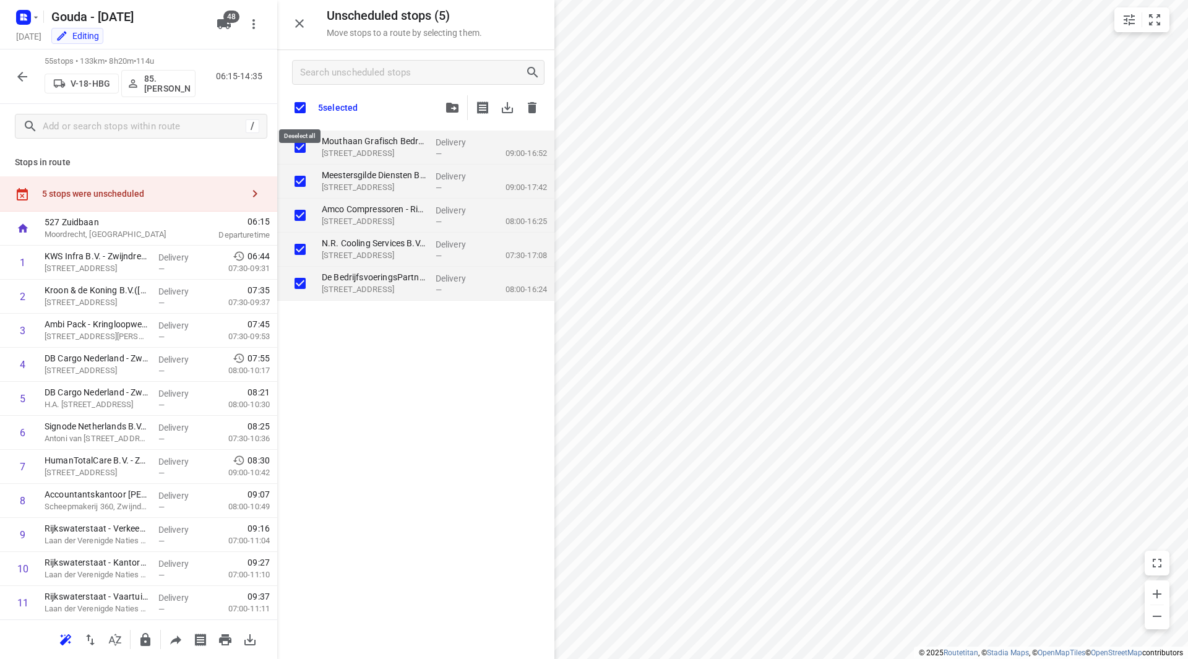
checkbox input "true"
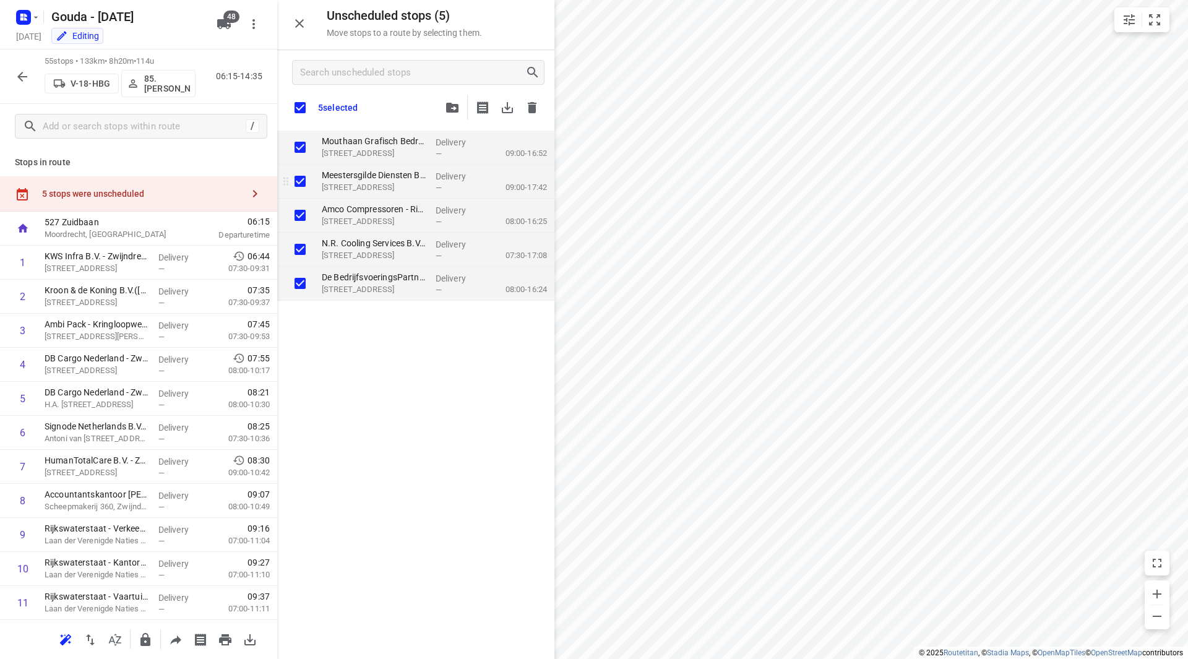
checkbox input "true"
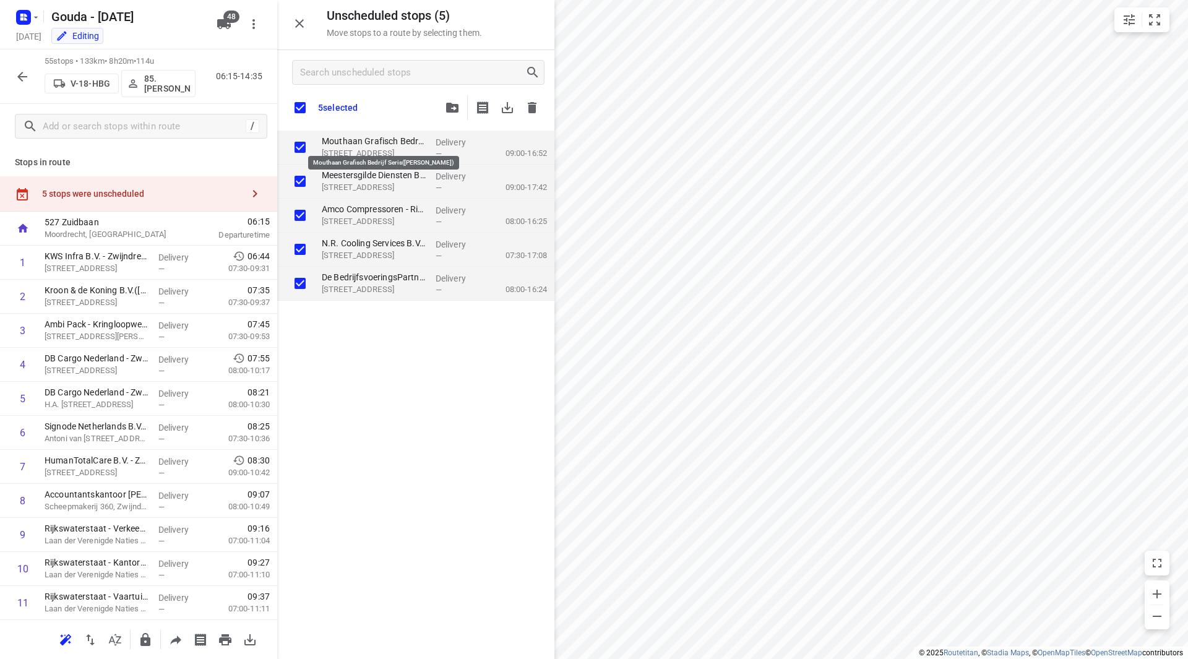
checkbox input "true"
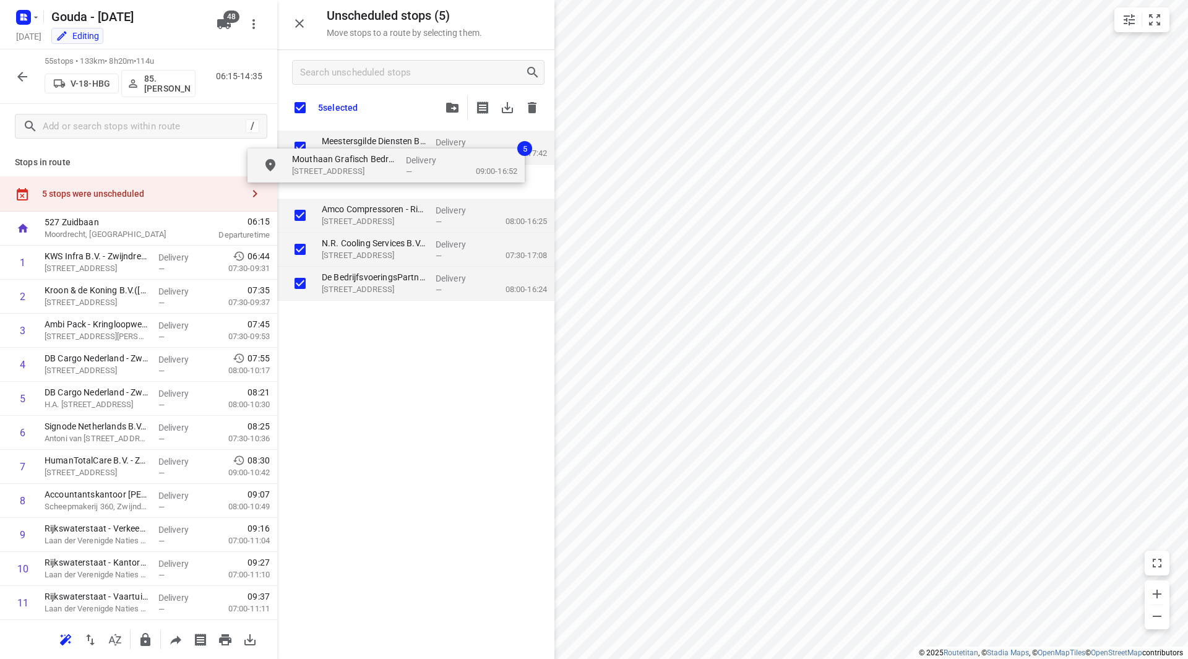
checkbox input "true"
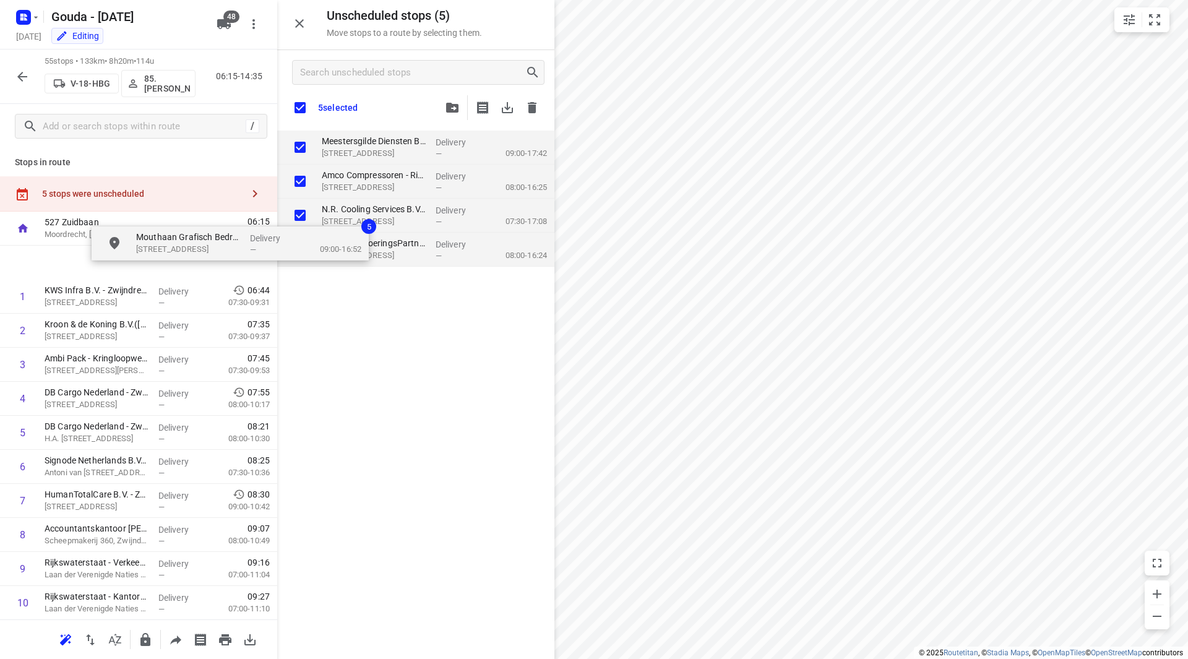
checkbox input "true"
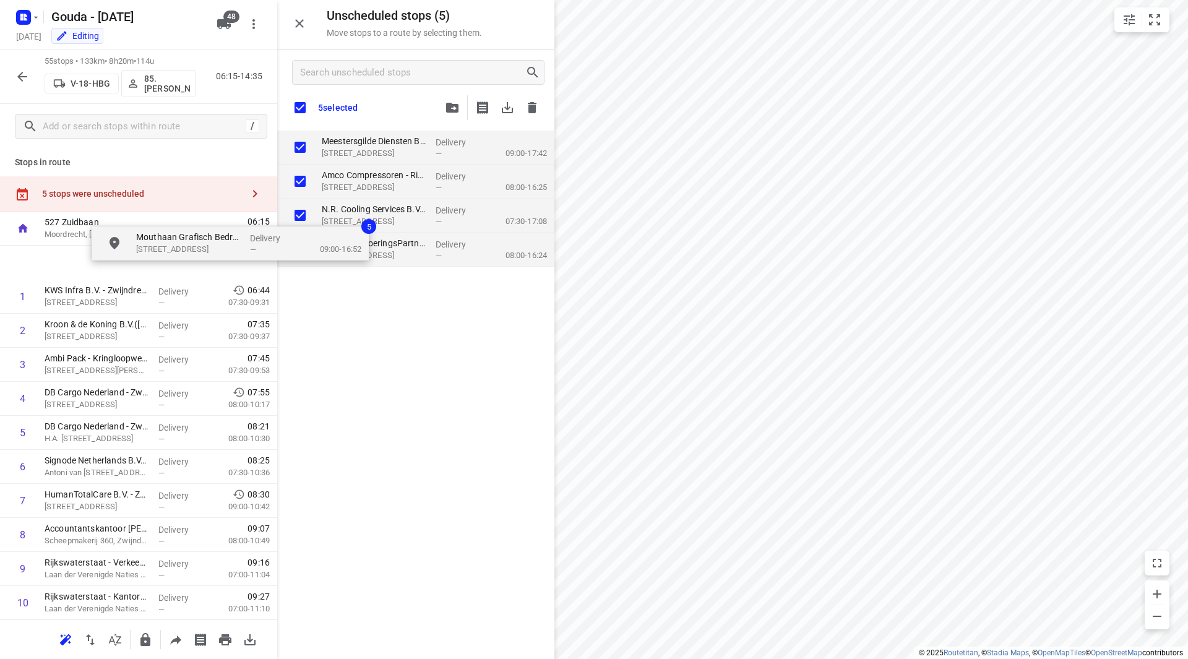
checkbox input "true"
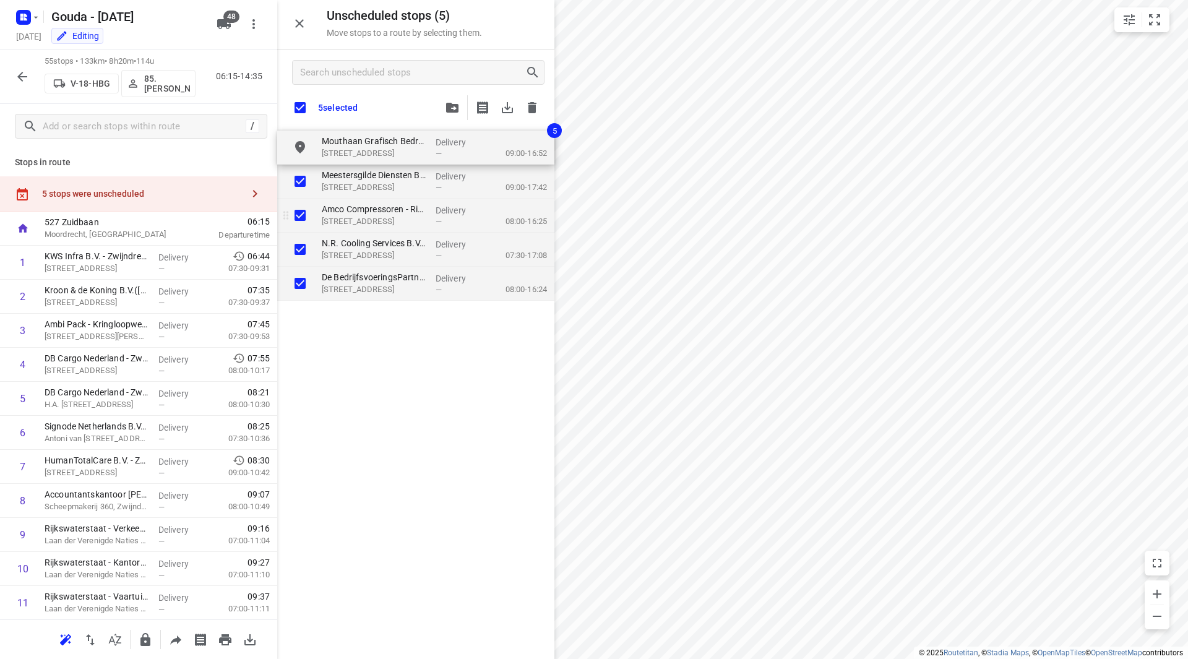
checkbox input "true"
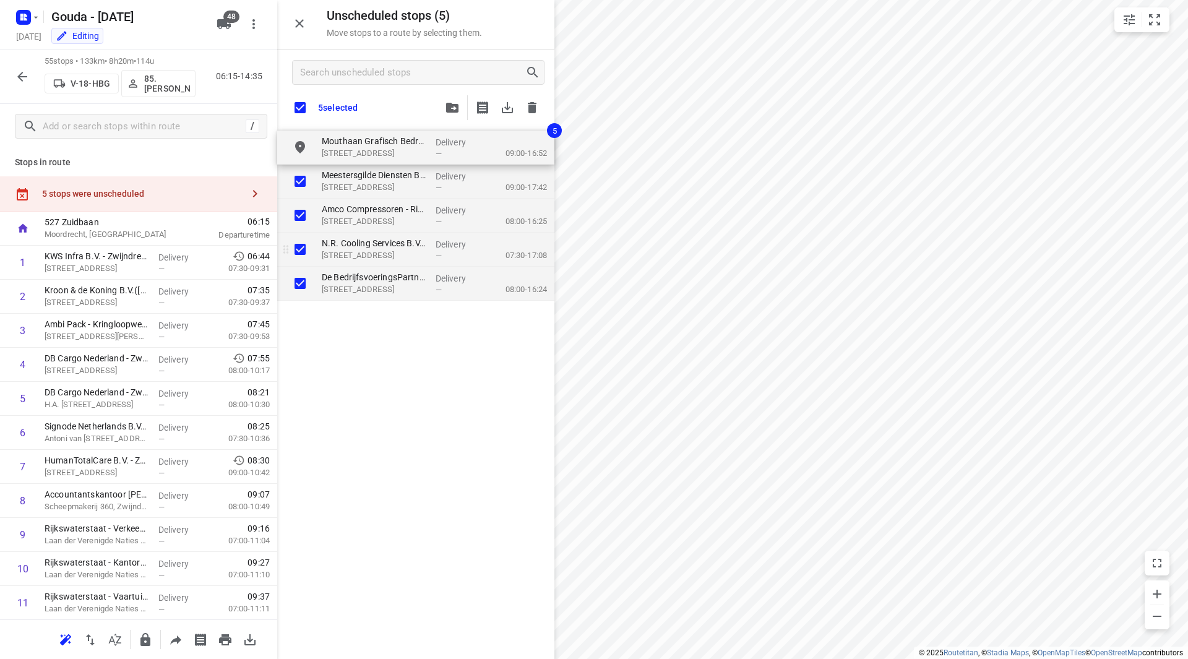
checkbox input "true"
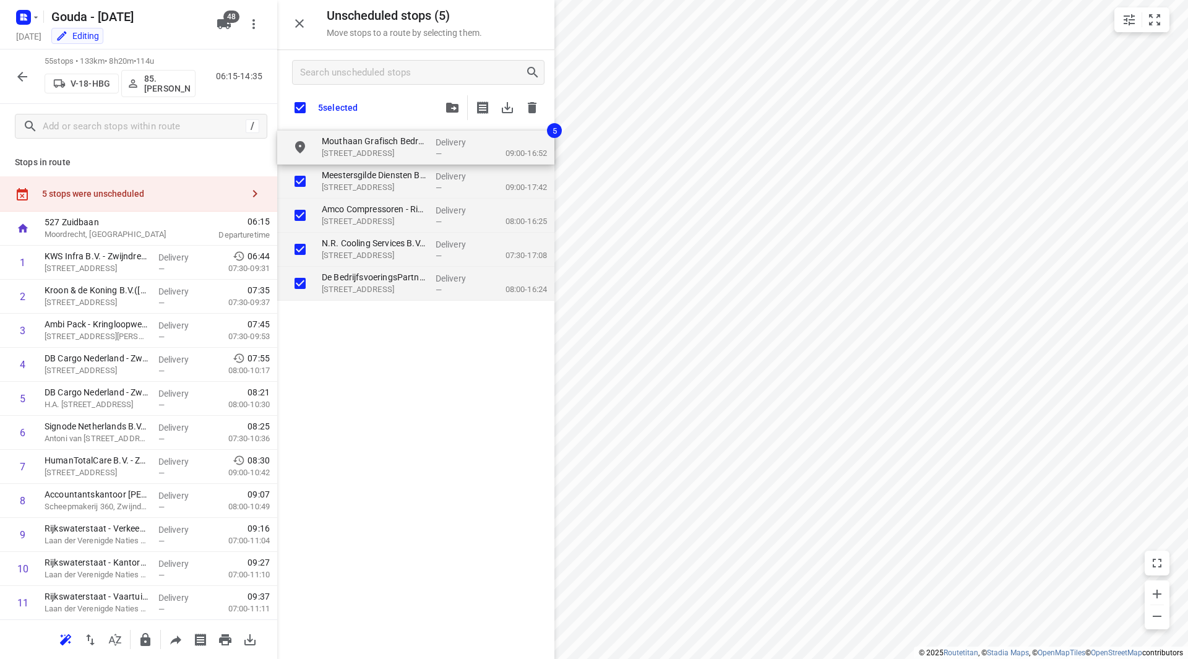
checkbox input "true"
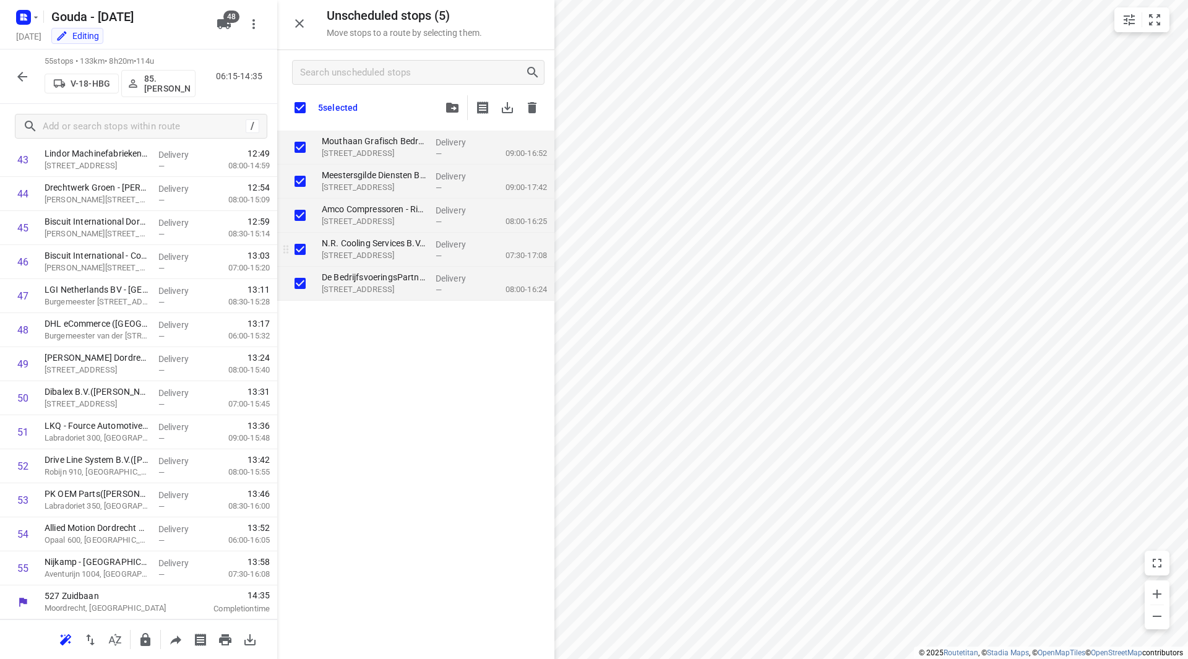
checkbox input "true"
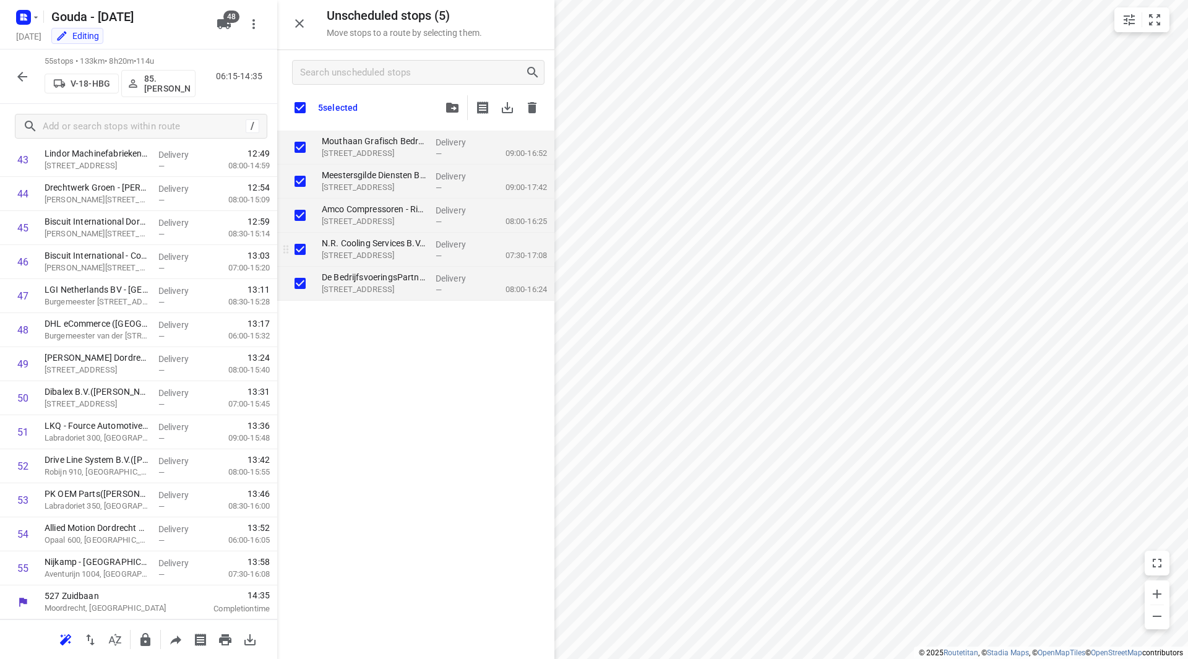
checkbox input "true"
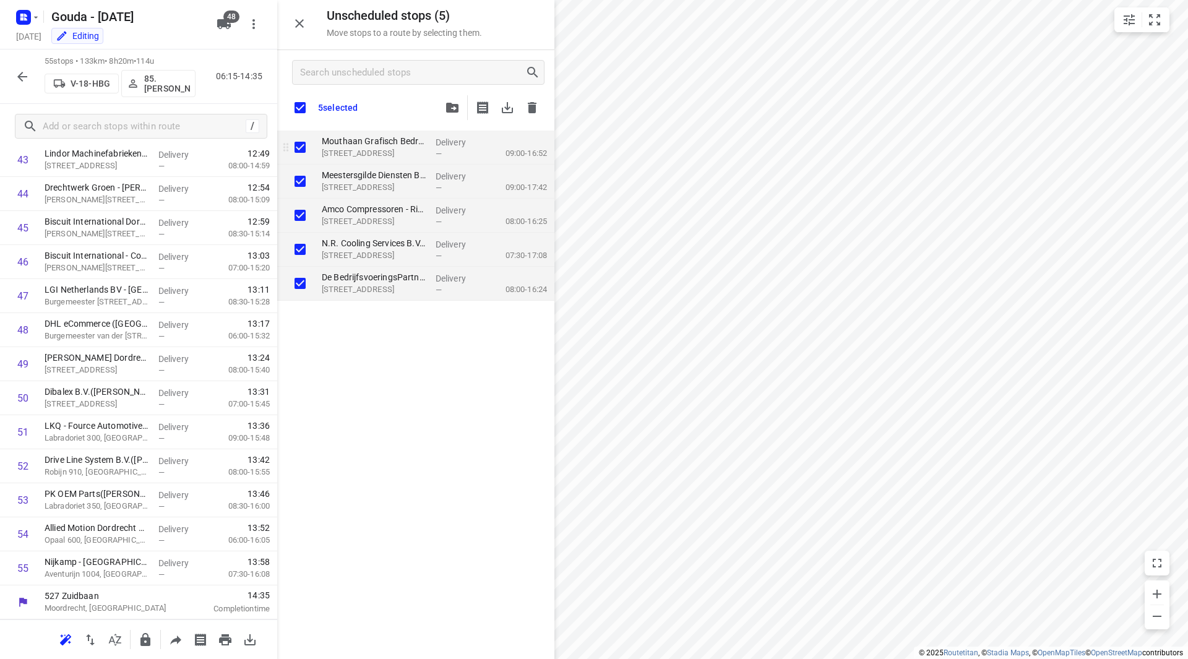
checkbox input "true"
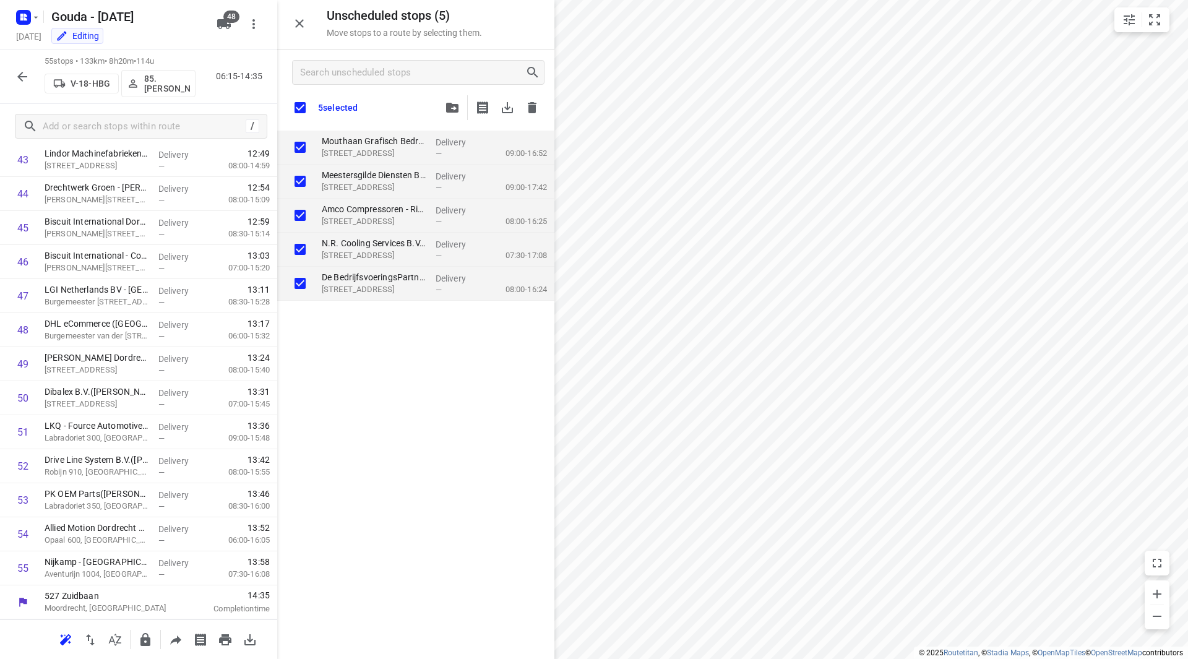
checkbox input "true"
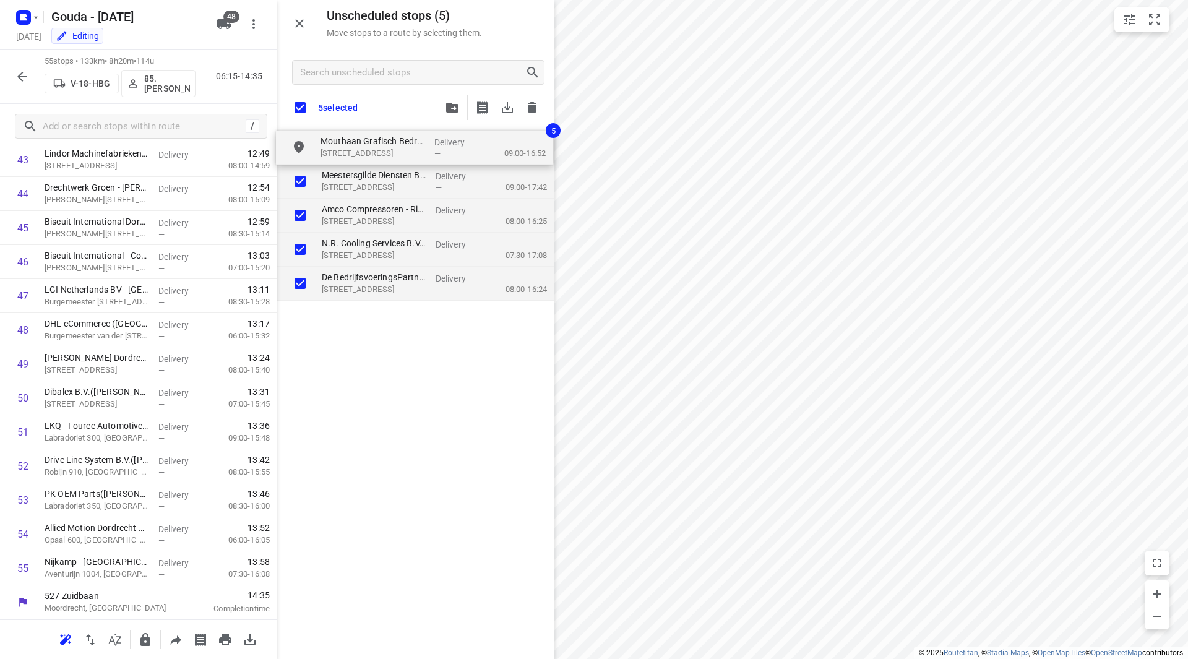
checkbox input "true"
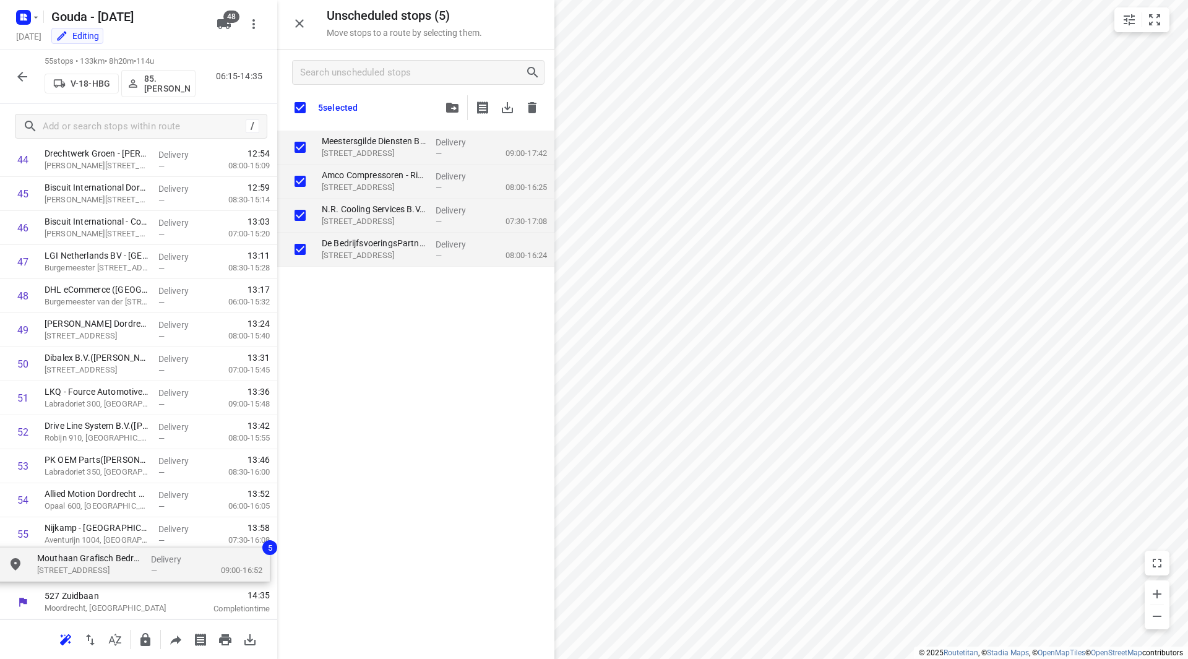
drag, startPoint x: 352, startPoint y: 149, endPoint x: 63, endPoint y: 568, distance: 508.5
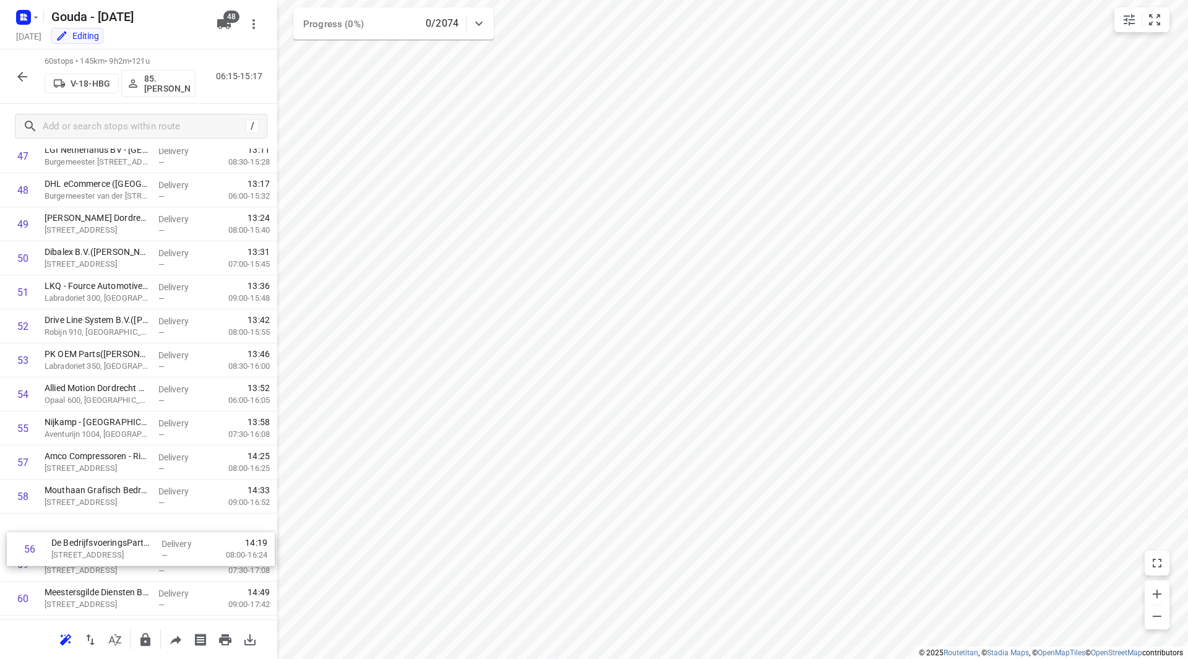
scroll to position [1667, 0]
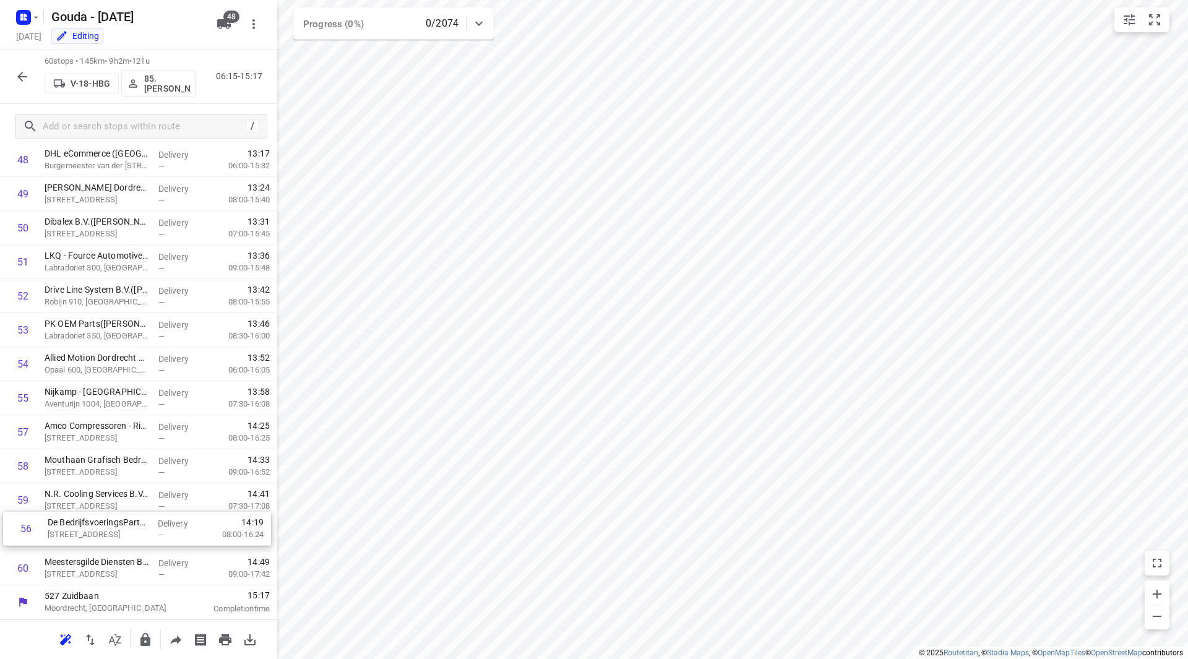
drag, startPoint x: 105, startPoint y: 505, endPoint x: 106, endPoint y: 535, distance: 30.4
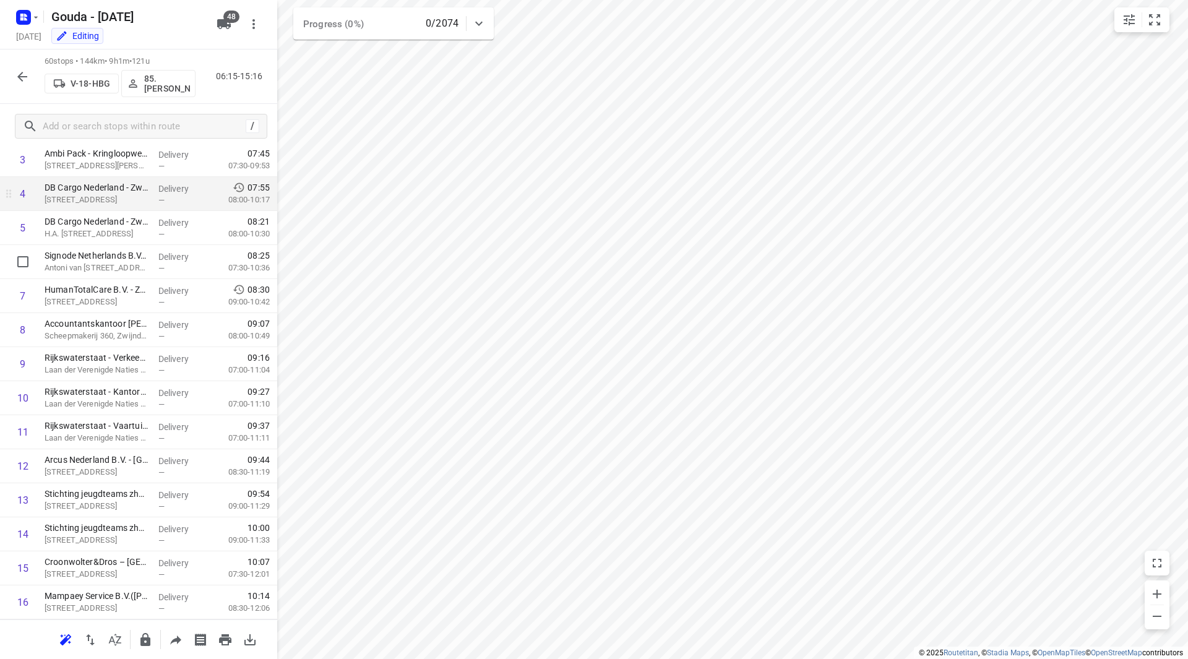
scroll to position [120, 0]
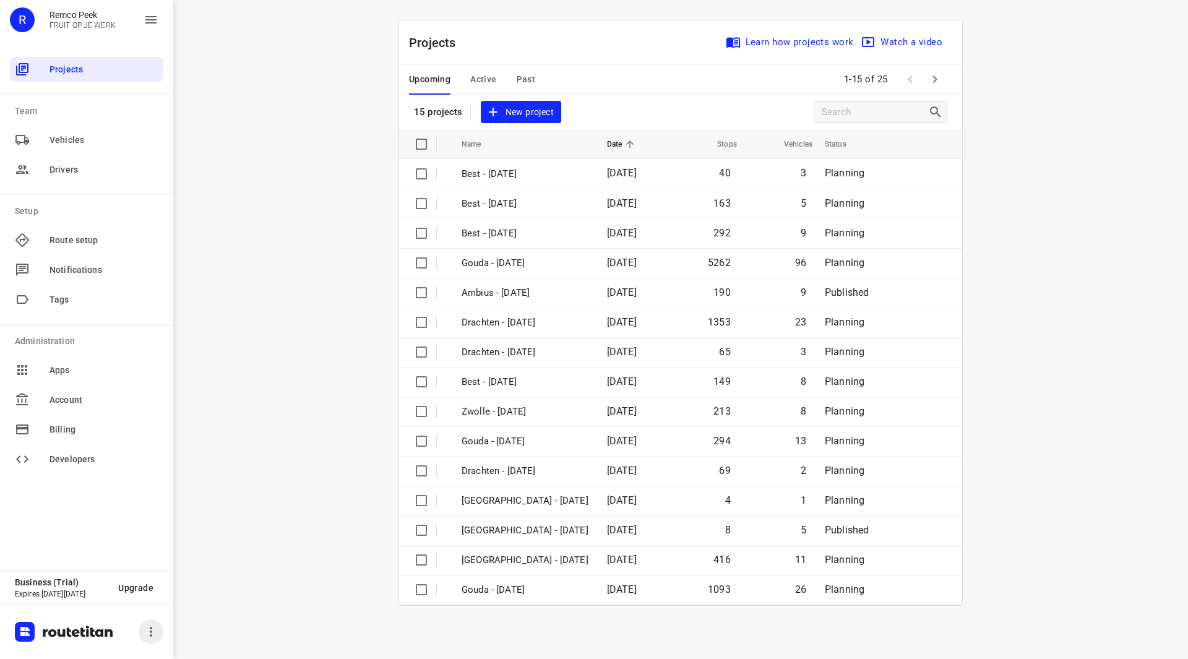
click at [157, 632] on icon "button" at bounding box center [151, 631] width 15 height 15
drag, startPoint x: 133, startPoint y: 551, endPoint x: 171, endPoint y: 556, distance: 38.1
click at [171, 556] on p "Version: 1.17.16" at bounding box center [163, 554] width 153 height 16
click at [159, 556] on p "Version: 1.17.16" at bounding box center [163, 554] width 153 height 16
click at [300, 559] on div at bounding box center [594, 329] width 1188 height 659
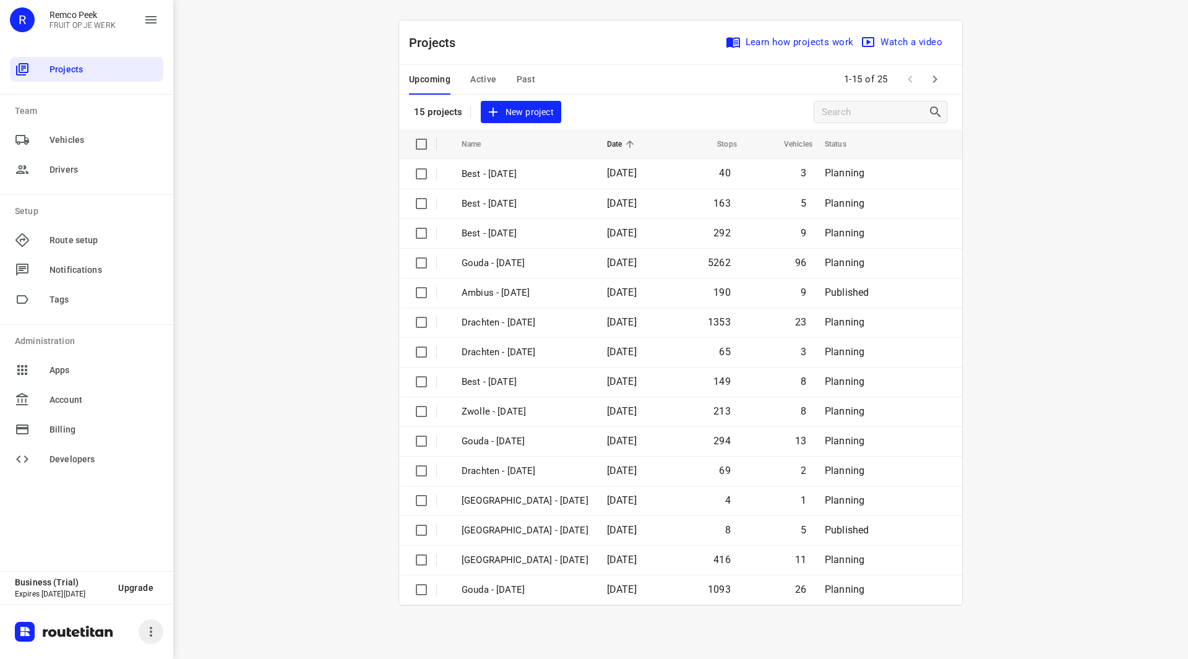
click at [158, 632] on button "button" at bounding box center [151, 631] width 25 height 25
click at [334, 498] on div at bounding box center [594, 329] width 1188 height 659
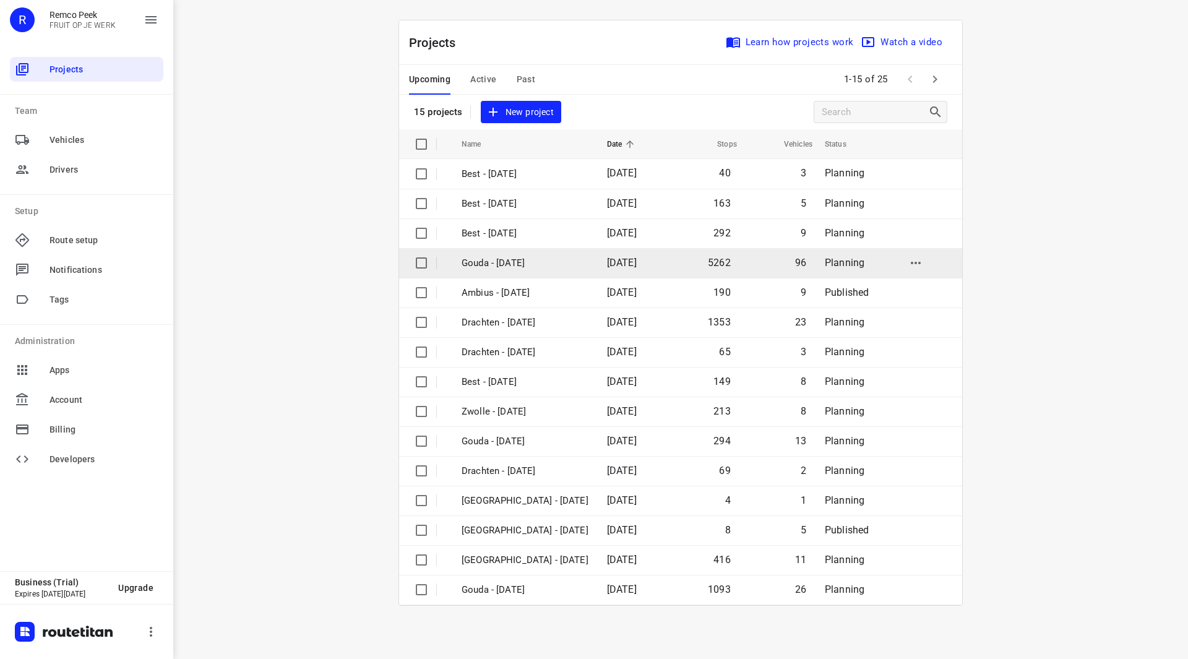
click at [530, 262] on p "Gouda - [DATE]" at bounding box center [525, 263] width 127 height 14
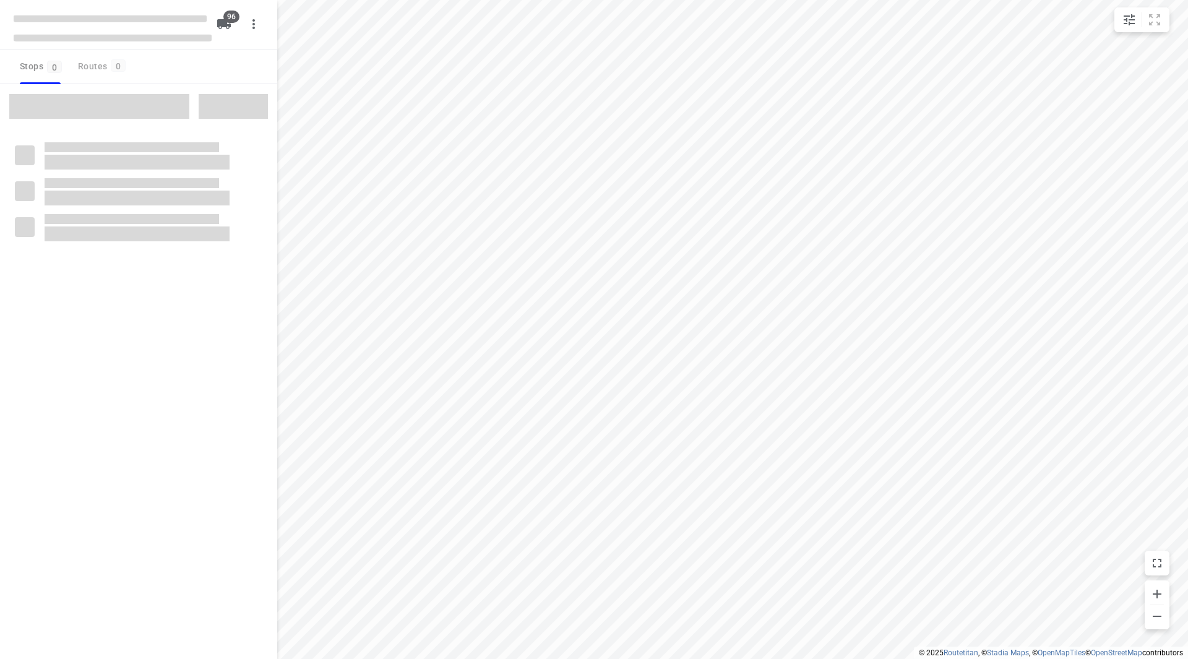
checkbox input "true"
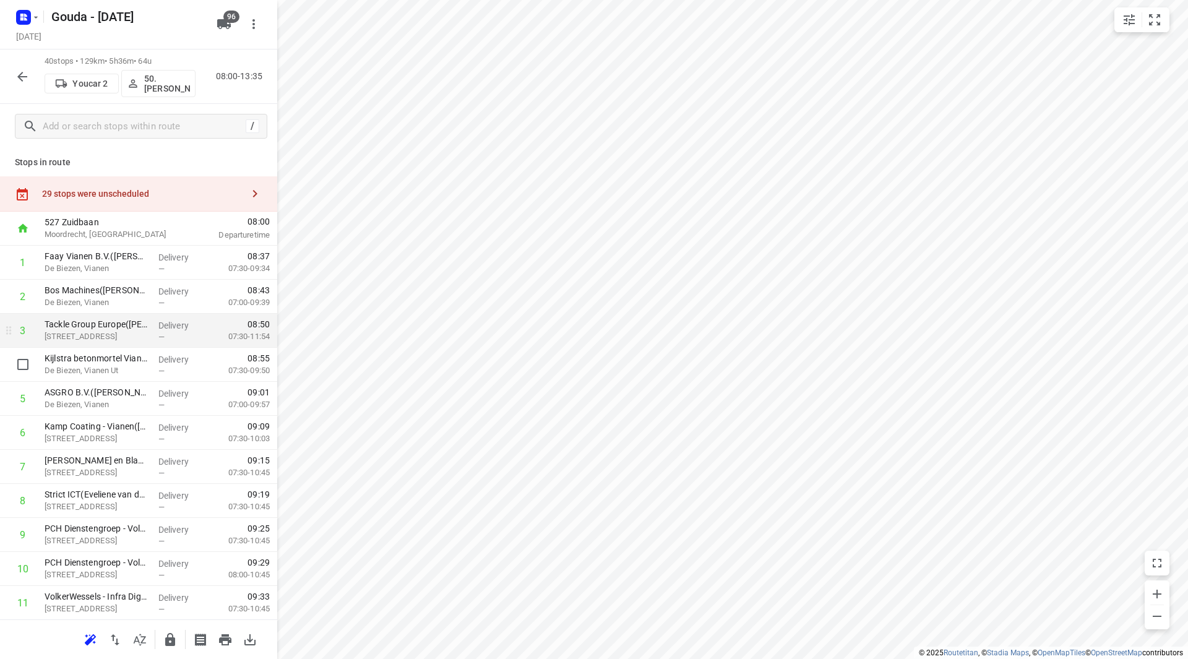
drag, startPoint x: 29, startPoint y: 366, endPoint x: 37, endPoint y: 358, distance: 10.9
click at [27, 365] on input "checkbox" at bounding box center [23, 364] width 25 height 25
checkbox input "true"
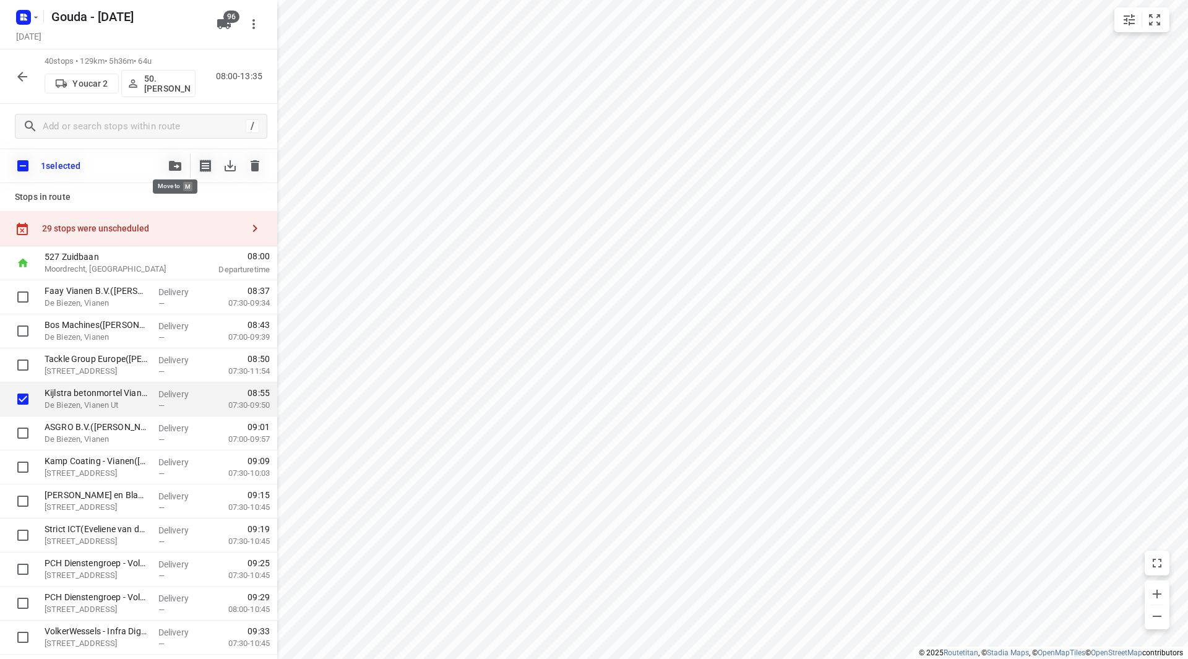
click at [175, 158] on button "button" at bounding box center [175, 165] width 25 height 25
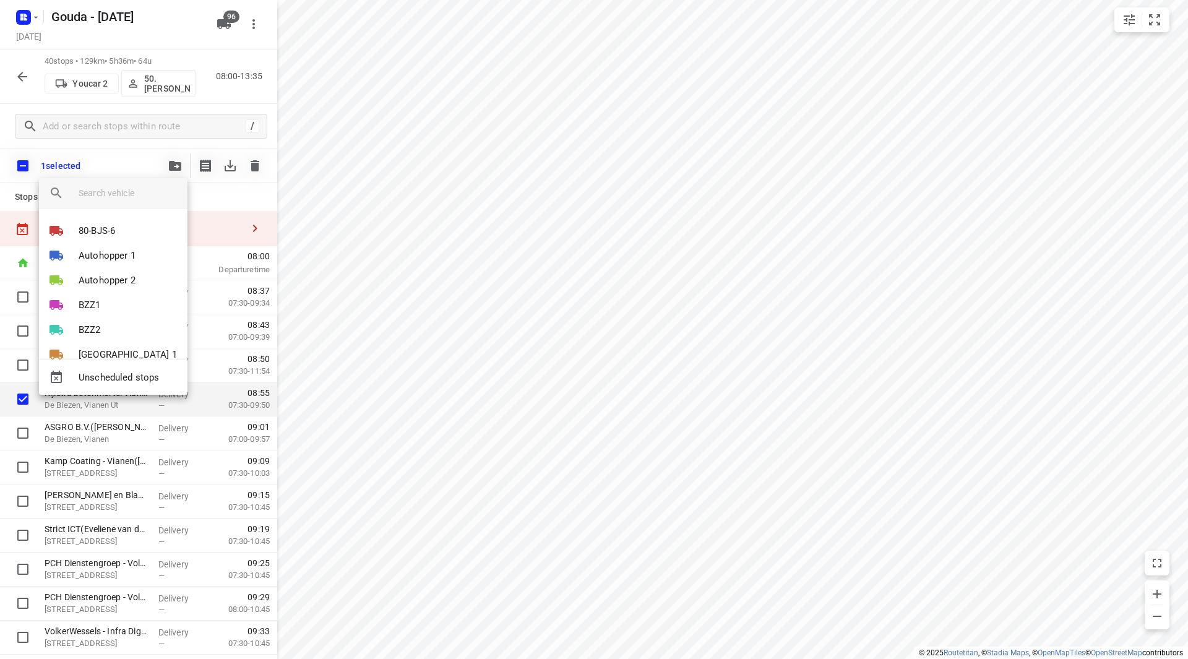
click at [148, 165] on div at bounding box center [594, 329] width 1188 height 659
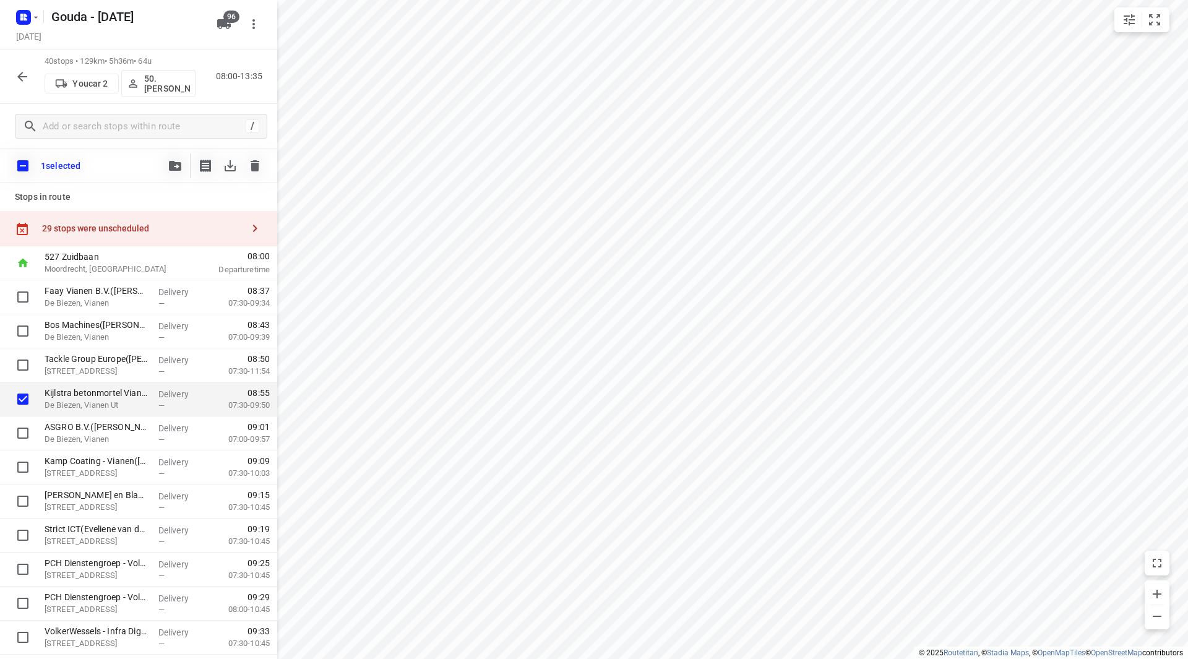
click at [259, 28] on icon "button" at bounding box center [253, 24] width 15 height 15
click at [259, 25] on div at bounding box center [594, 329] width 1188 height 659
click at [37, 16] on icon "button" at bounding box center [36, 17] width 10 height 10
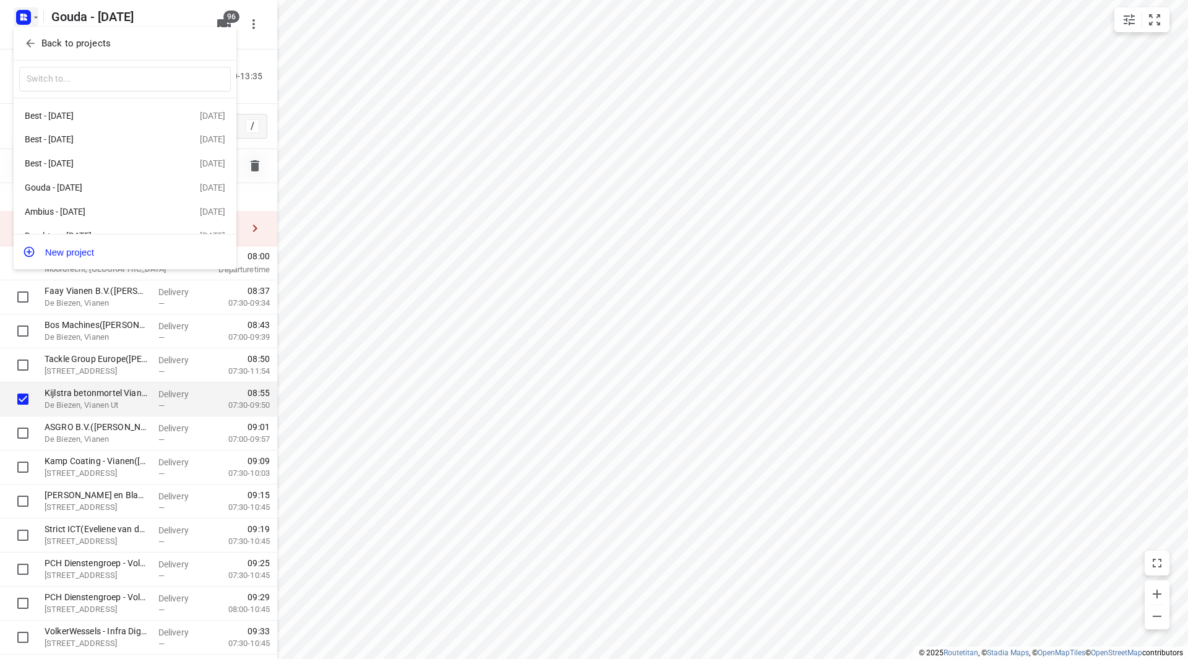
click at [37, 16] on div at bounding box center [594, 329] width 1188 height 659
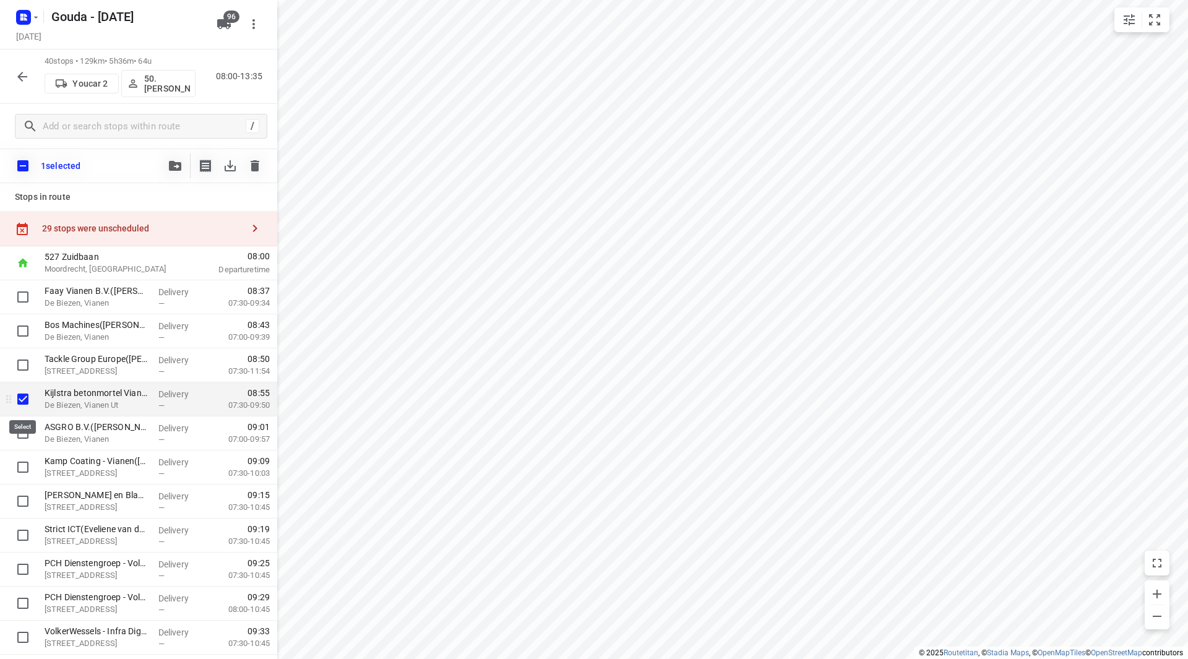
click at [26, 401] on input "checkbox" at bounding box center [23, 399] width 25 height 25
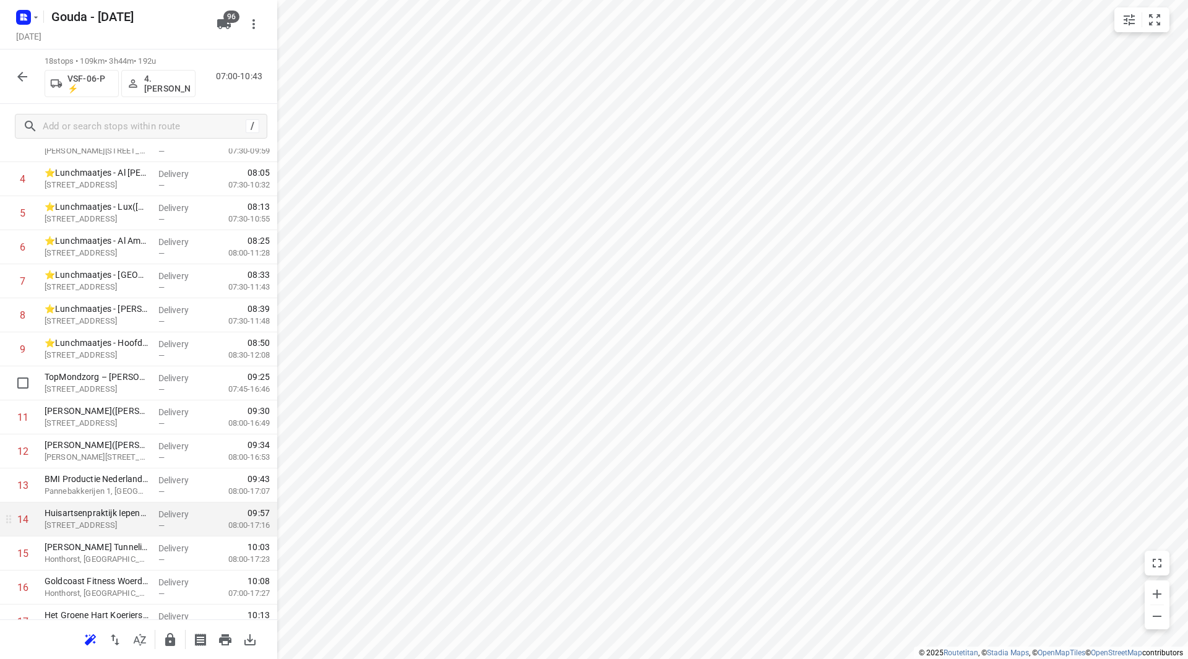
scroll to position [273, 0]
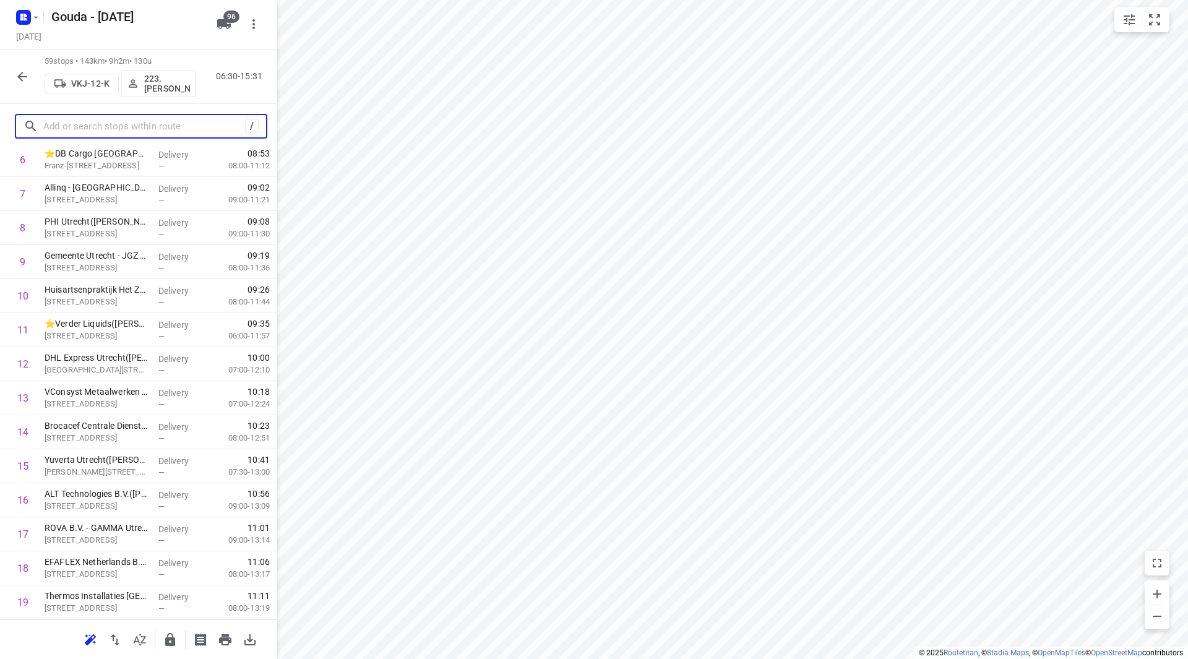
click at [152, 125] on input "text" at bounding box center [144, 126] width 202 height 19
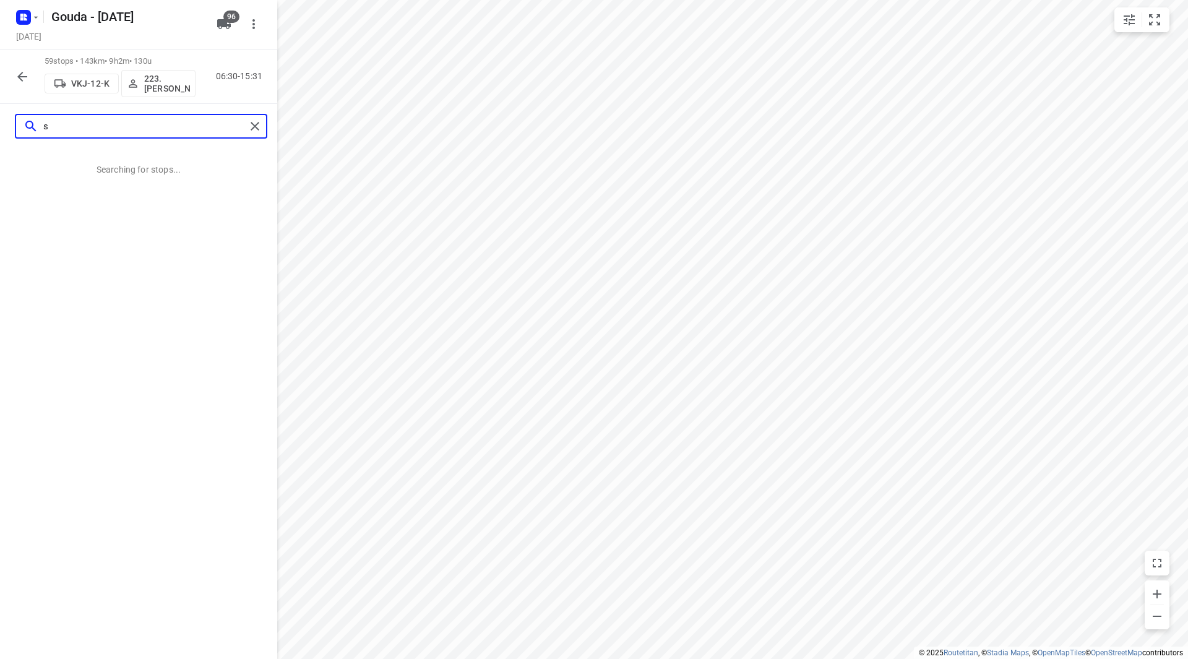
scroll to position [0, 0]
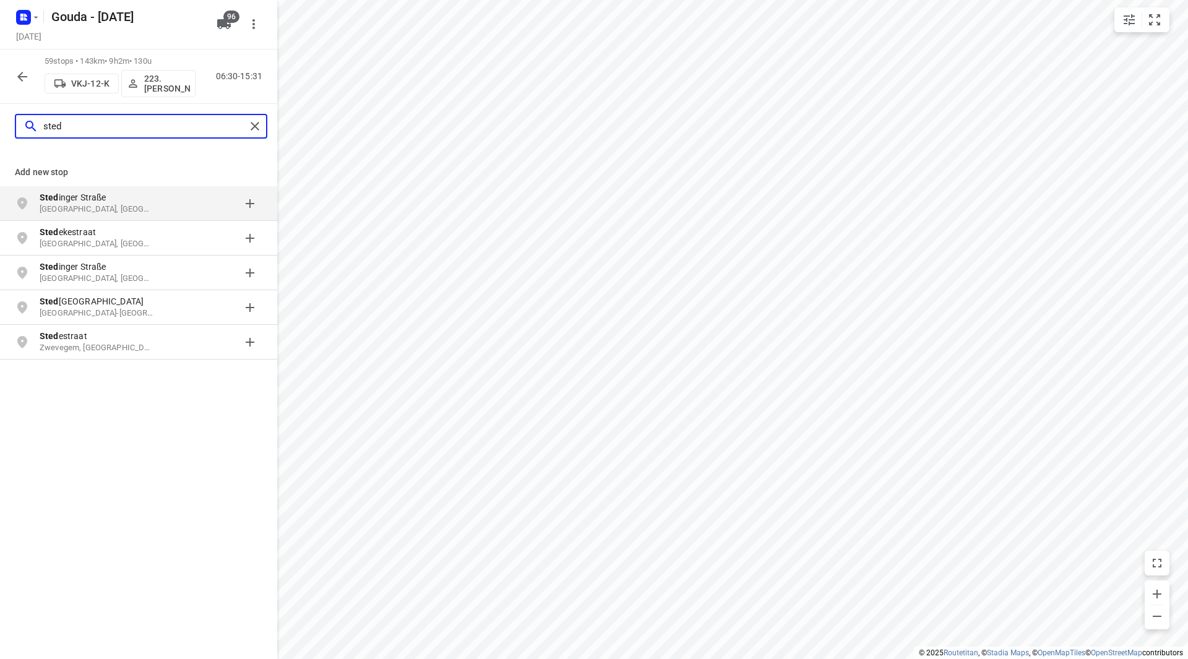
click at [244, 128] on input "sted" at bounding box center [144, 126] width 202 height 19
type input "sted"
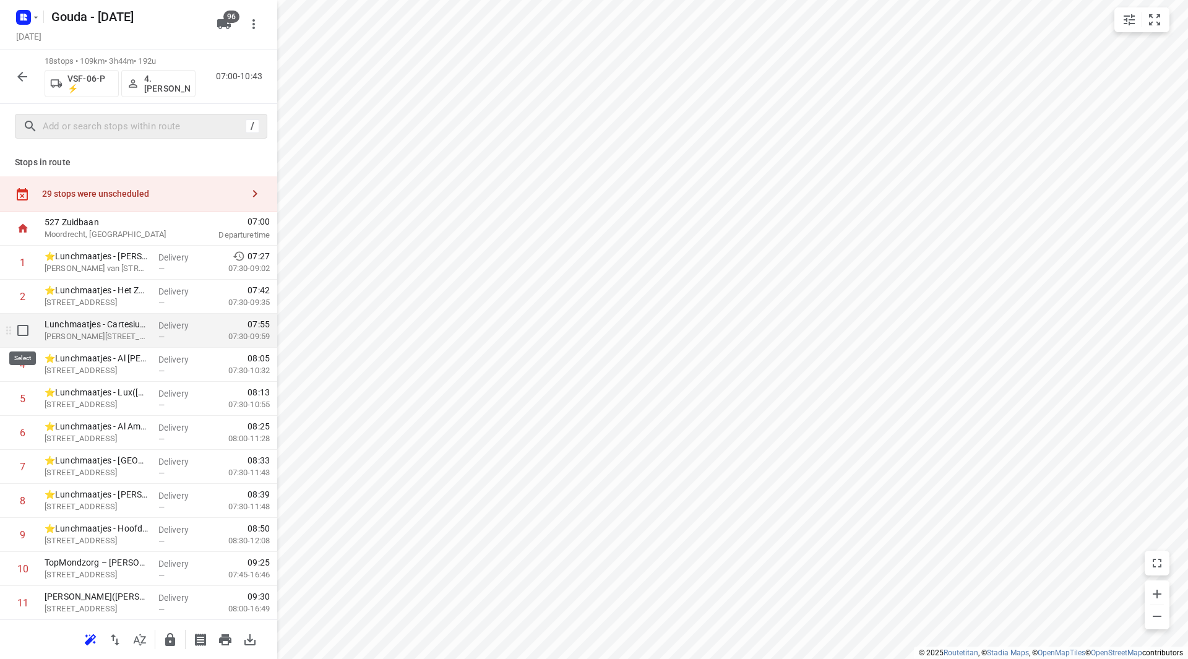
click at [21, 330] on input "checkbox" at bounding box center [23, 330] width 25 height 25
checkbox input "true"
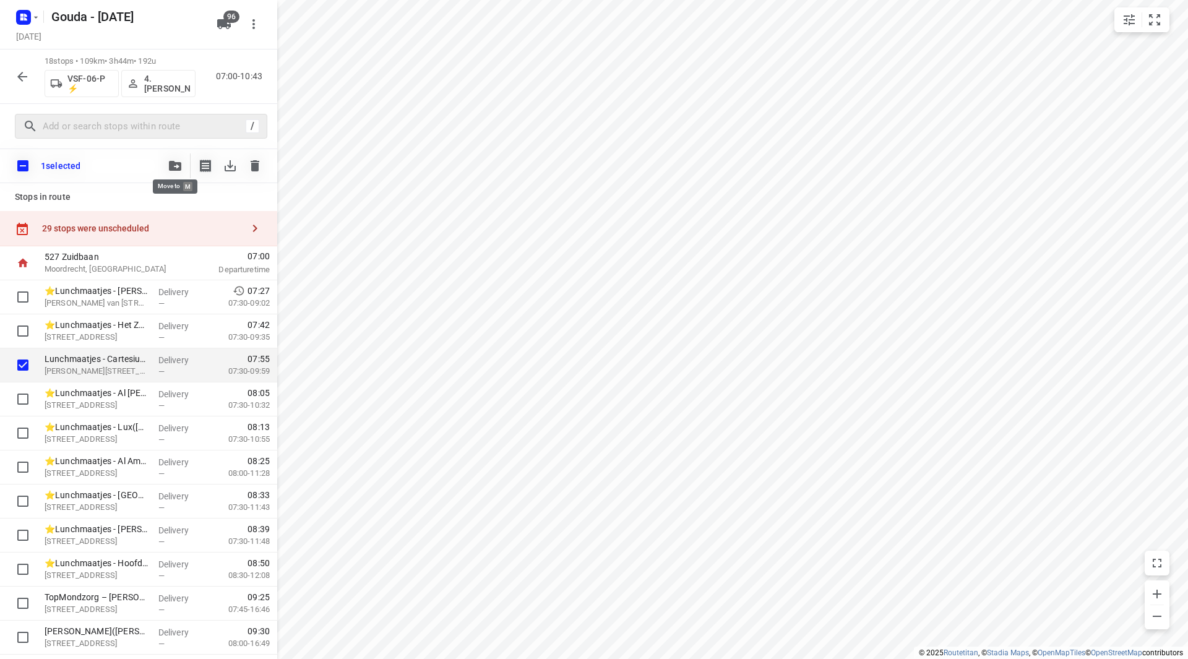
click at [184, 158] on button "button" at bounding box center [175, 165] width 25 height 25
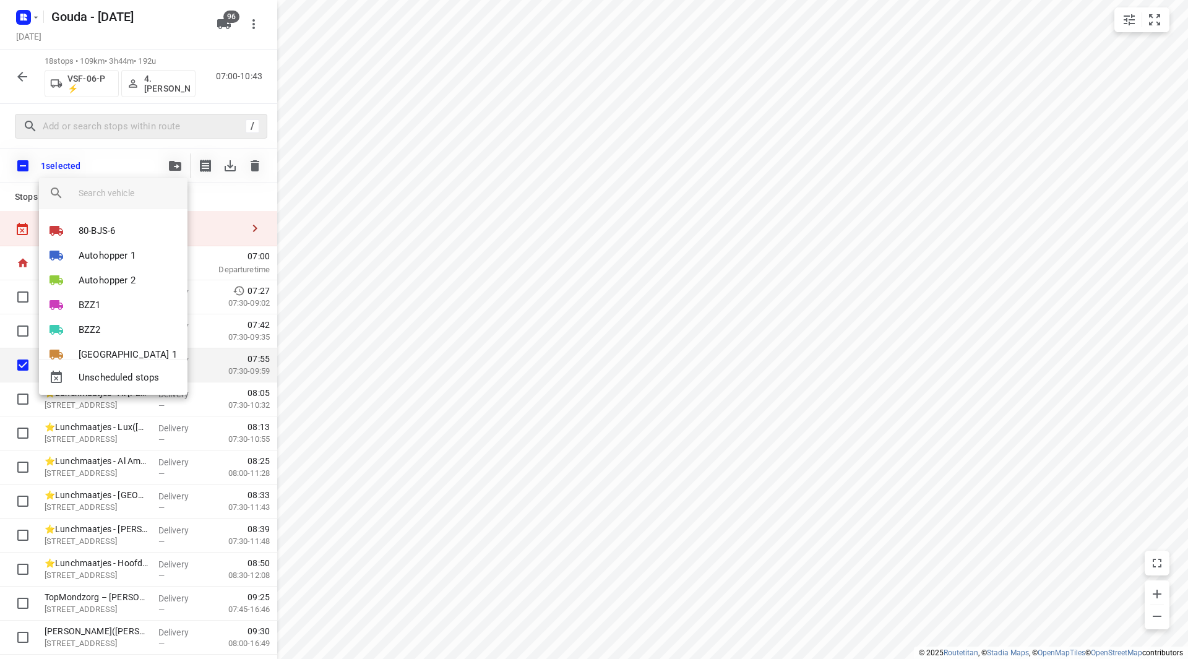
click at [153, 188] on input "search vehicle" at bounding box center [128, 193] width 99 height 19
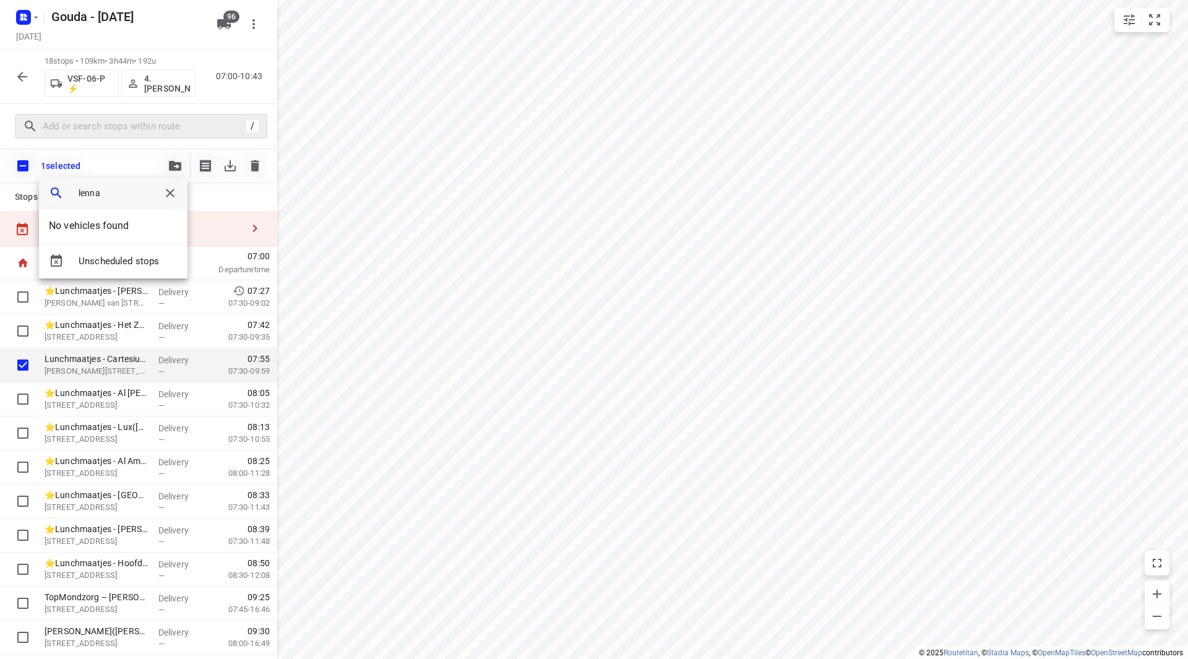
type input "lennar"
drag, startPoint x: 116, startPoint y: 195, endPoint x: 57, endPoint y: 186, distance: 60.0
click at [57, 186] on div "lennar" at bounding box center [113, 193] width 149 height 30
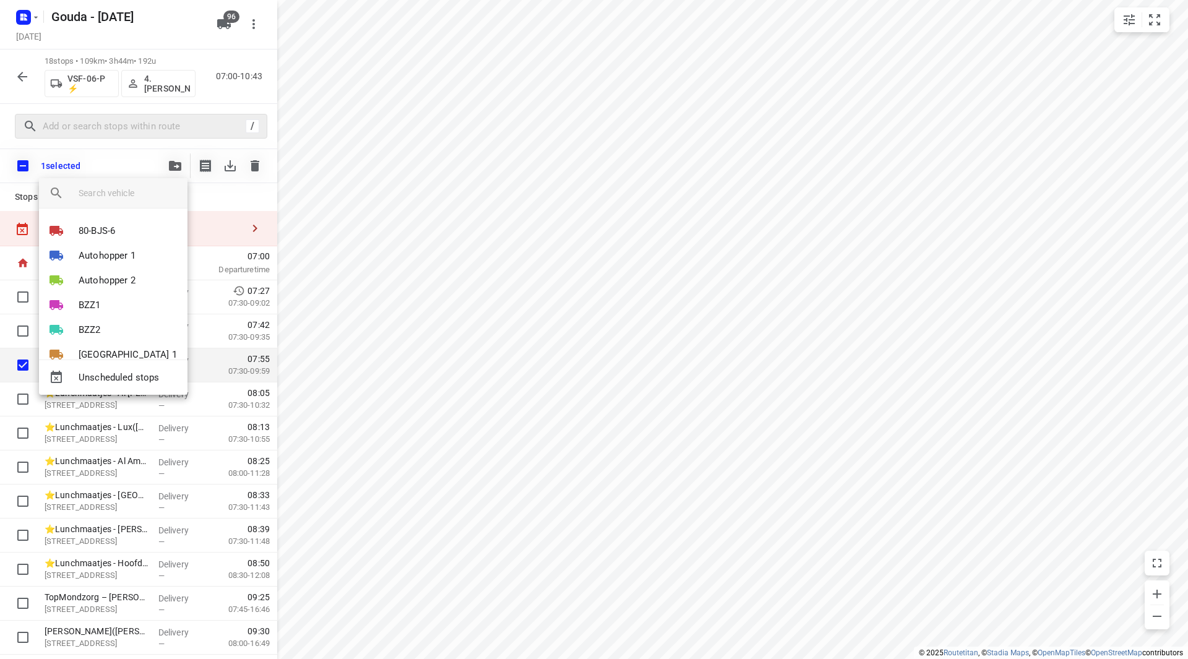
click at [623, 290] on div at bounding box center [594, 329] width 1188 height 659
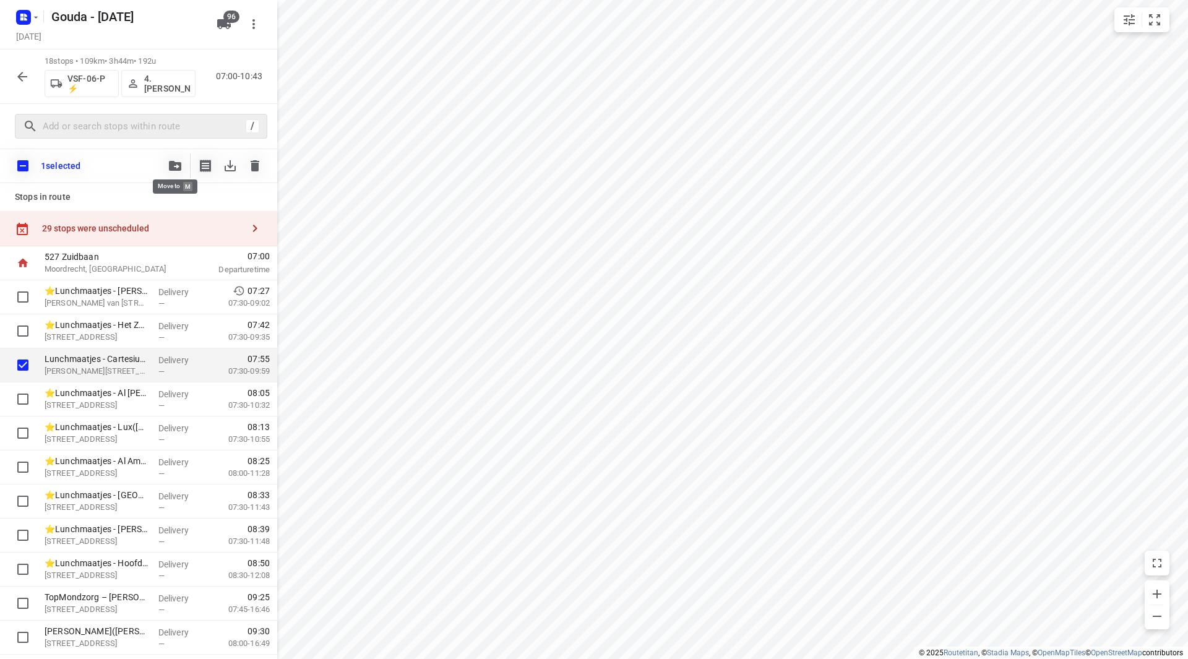
click at [173, 166] on icon "button" at bounding box center [175, 166] width 12 height 10
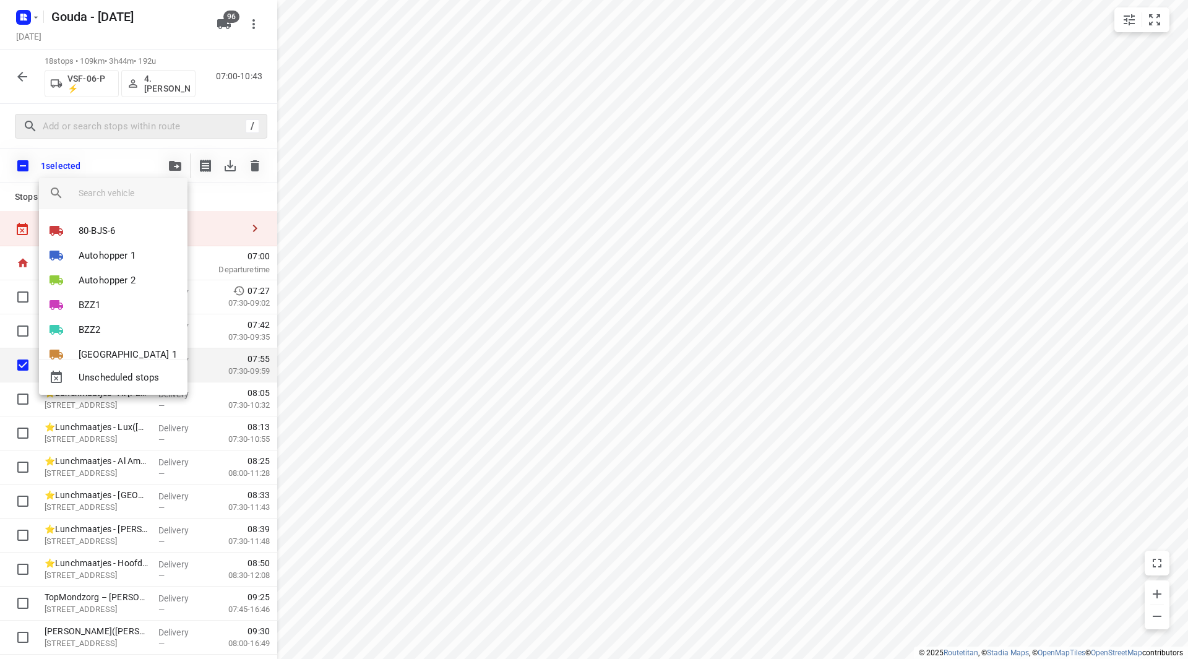
click at [108, 193] on input "search vehicle" at bounding box center [128, 193] width 99 height 19
type input "4"
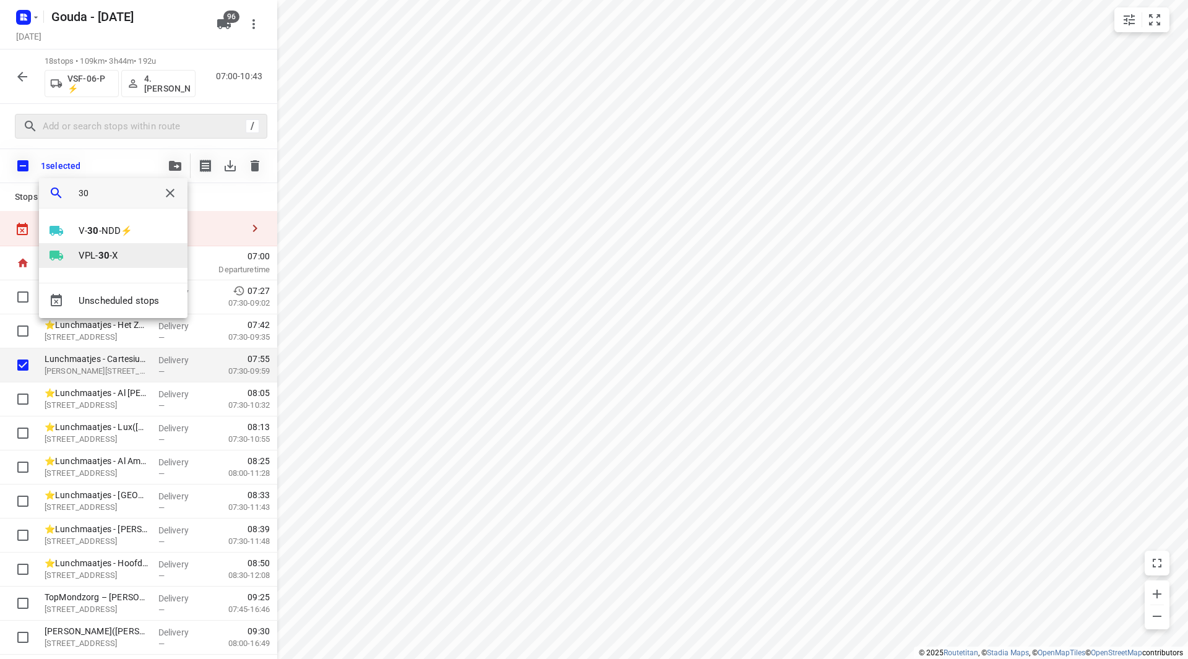
type input "30"
click at [124, 251] on li "VPL- 30 -X" at bounding box center [113, 255] width 149 height 25
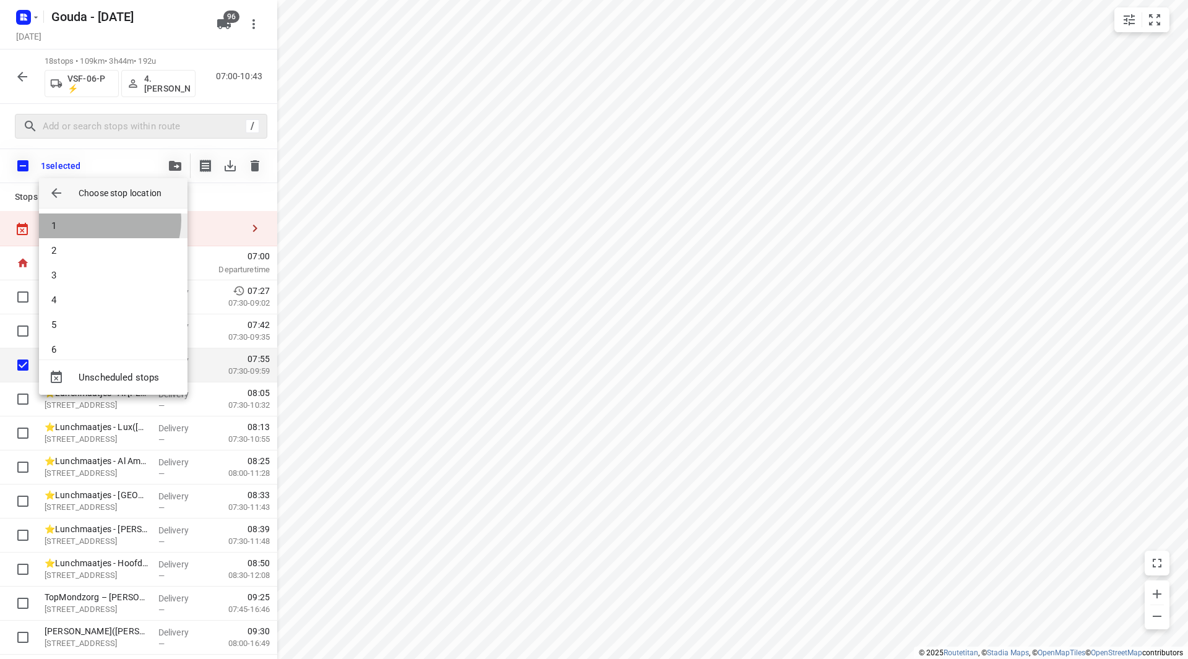
click at [106, 220] on li "1" at bounding box center [113, 226] width 149 height 25
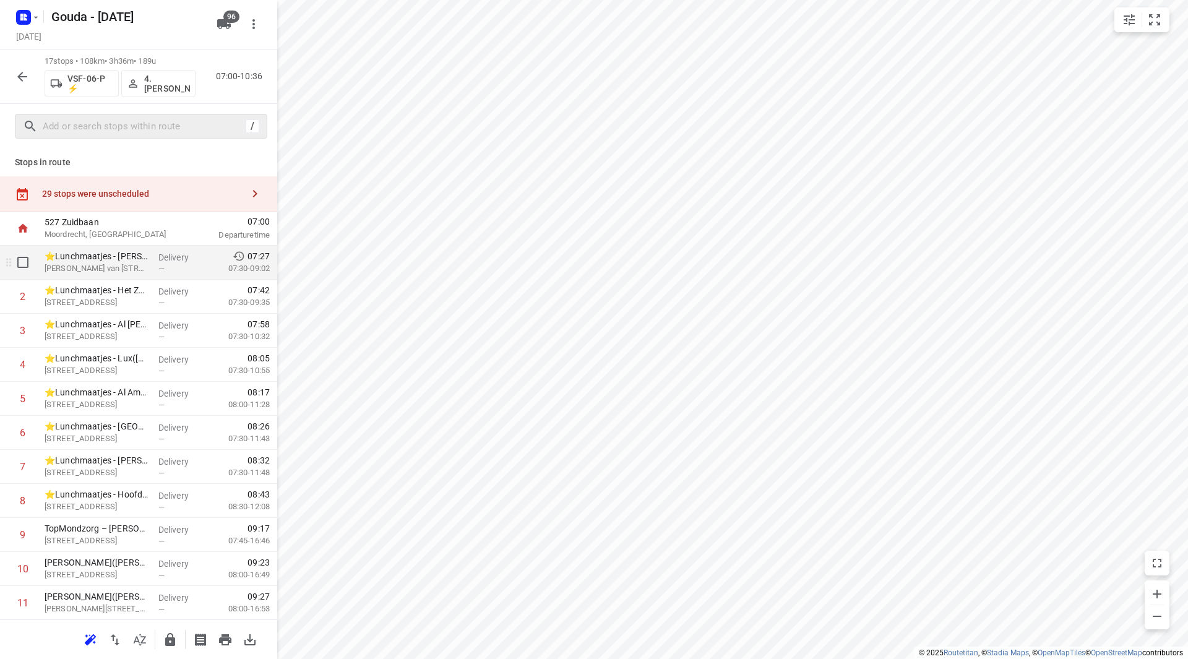
click at [74, 259] on p "⭐Lunchmaatjes - [PERSON_NAME]([PERSON_NAME])" at bounding box center [97, 256] width 104 height 12
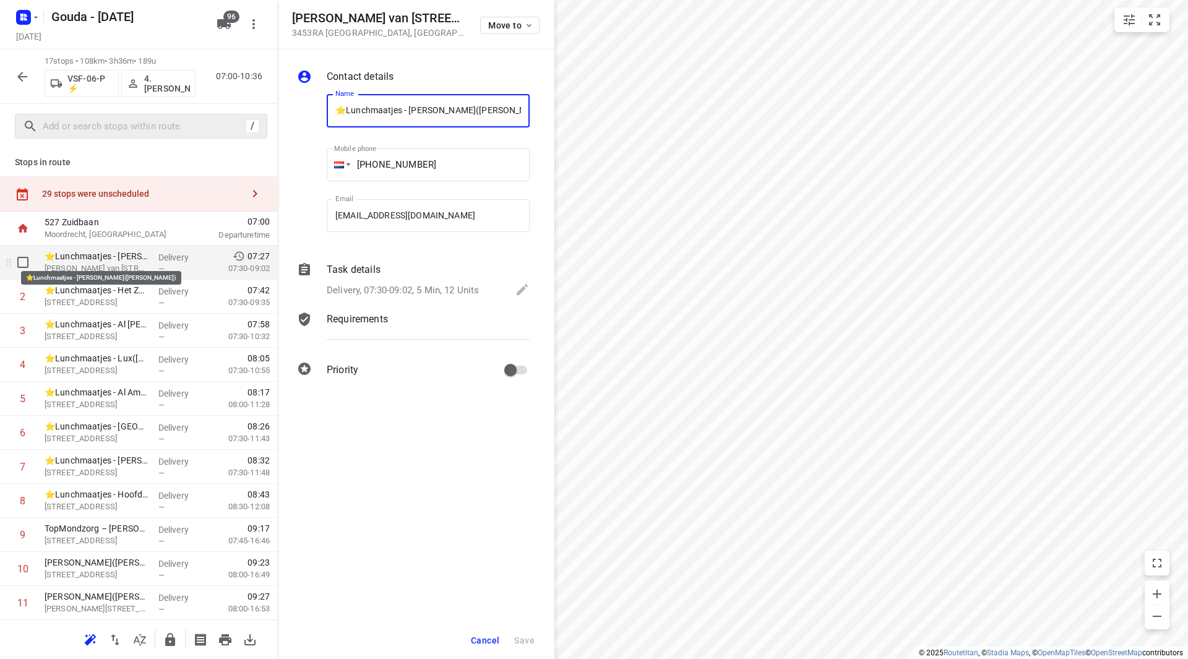
scroll to position [0, 9]
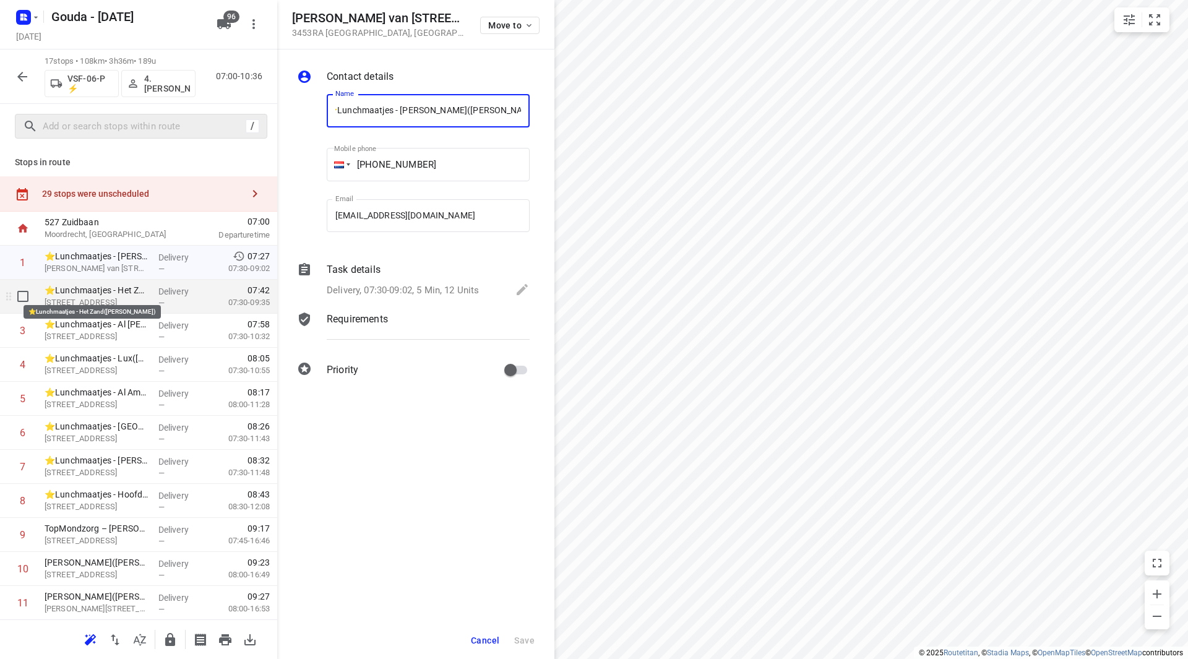
click at [87, 291] on p "⭐Lunchmaatjes - Het Zand([PERSON_NAME])" at bounding box center [97, 290] width 104 height 12
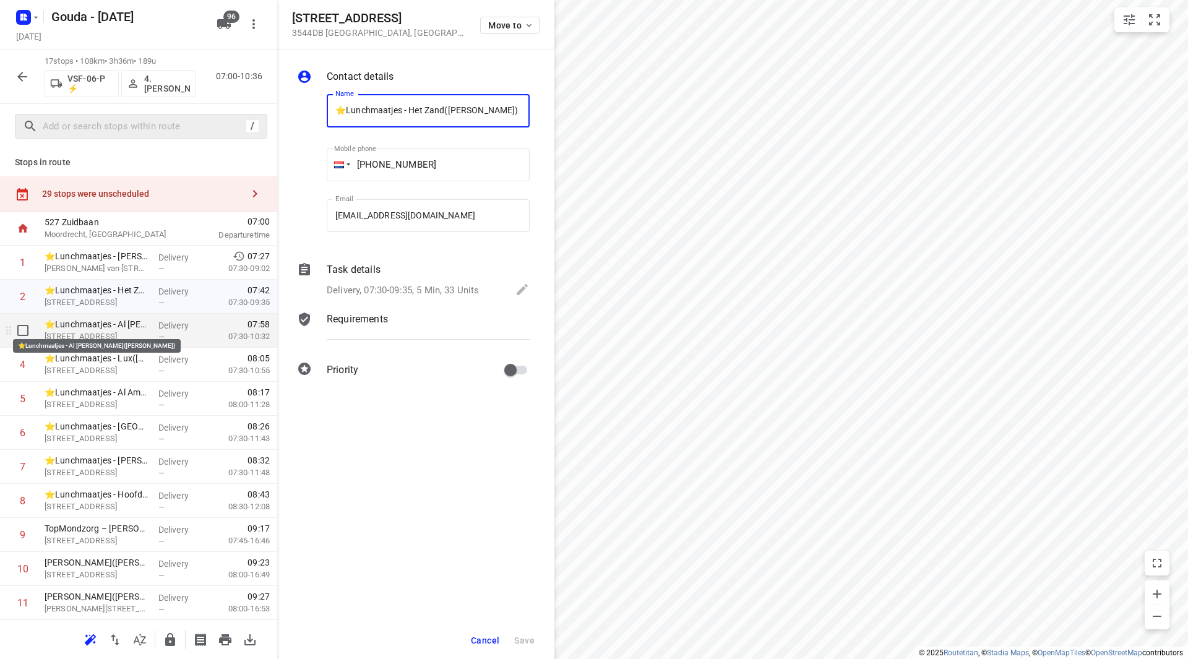
click at [109, 327] on p "⭐Lunchmaatjes - Al [PERSON_NAME]([PERSON_NAME])" at bounding box center [97, 324] width 104 height 12
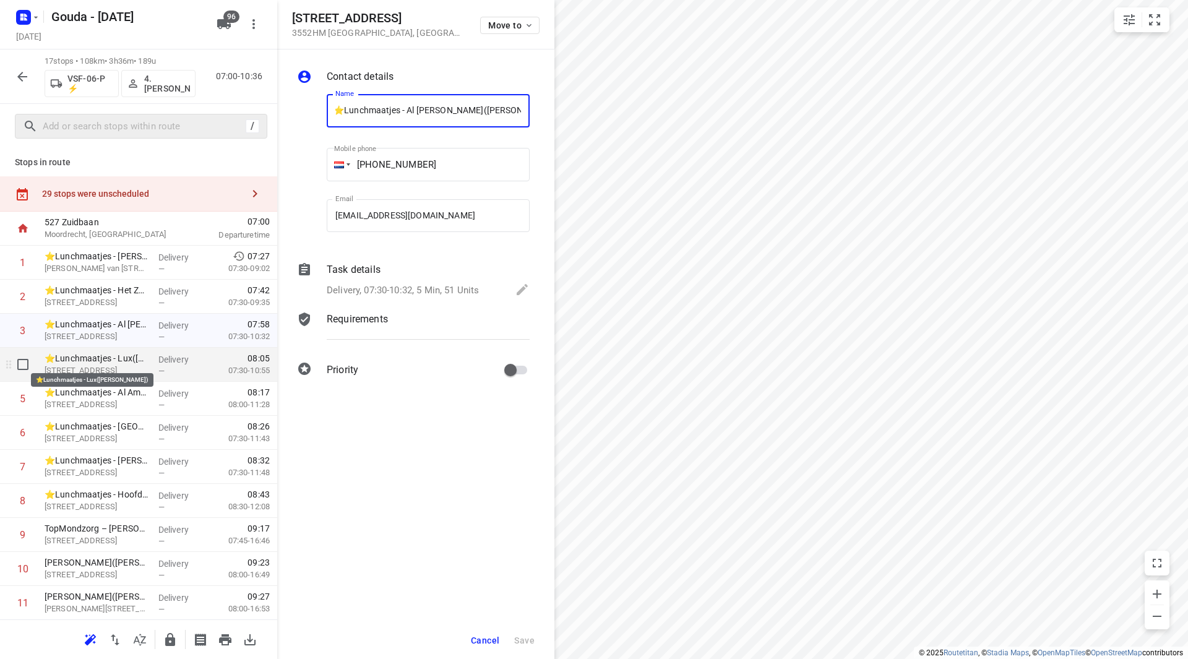
click at [105, 361] on p "⭐Lunchmaatjes - Lux([PERSON_NAME])" at bounding box center [97, 358] width 104 height 12
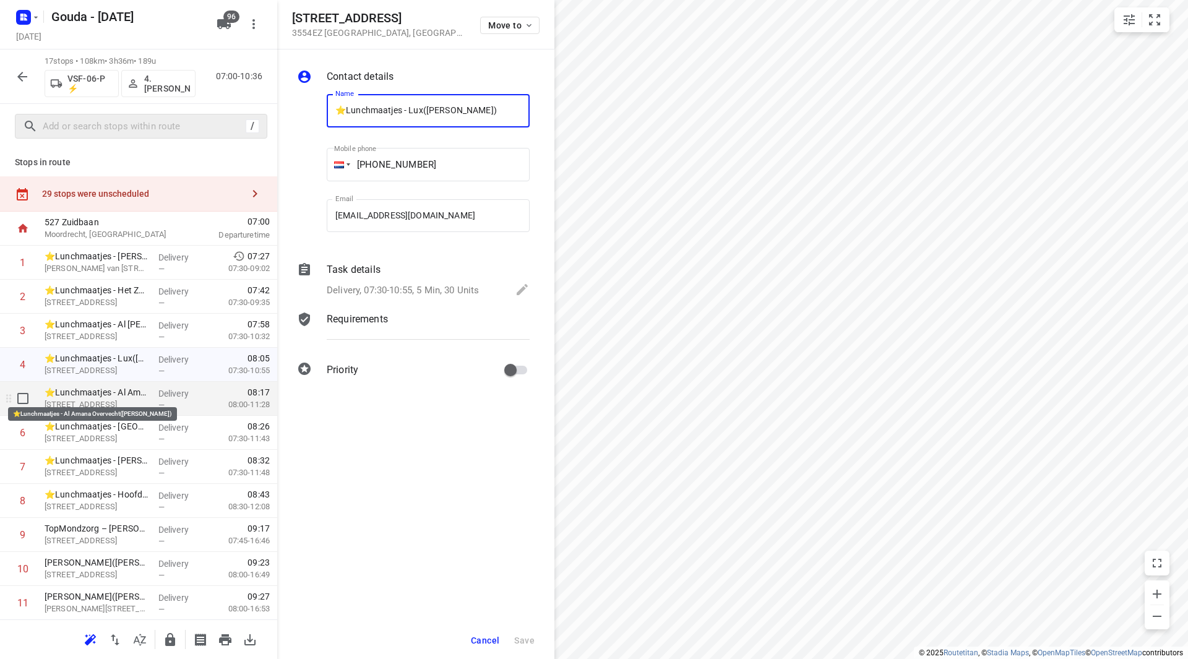
click at [100, 393] on p "⭐Lunchmaatjes - Al Amana Overvecht([PERSON_NAME])" at bounding box center [97, 392] width 104 height 12
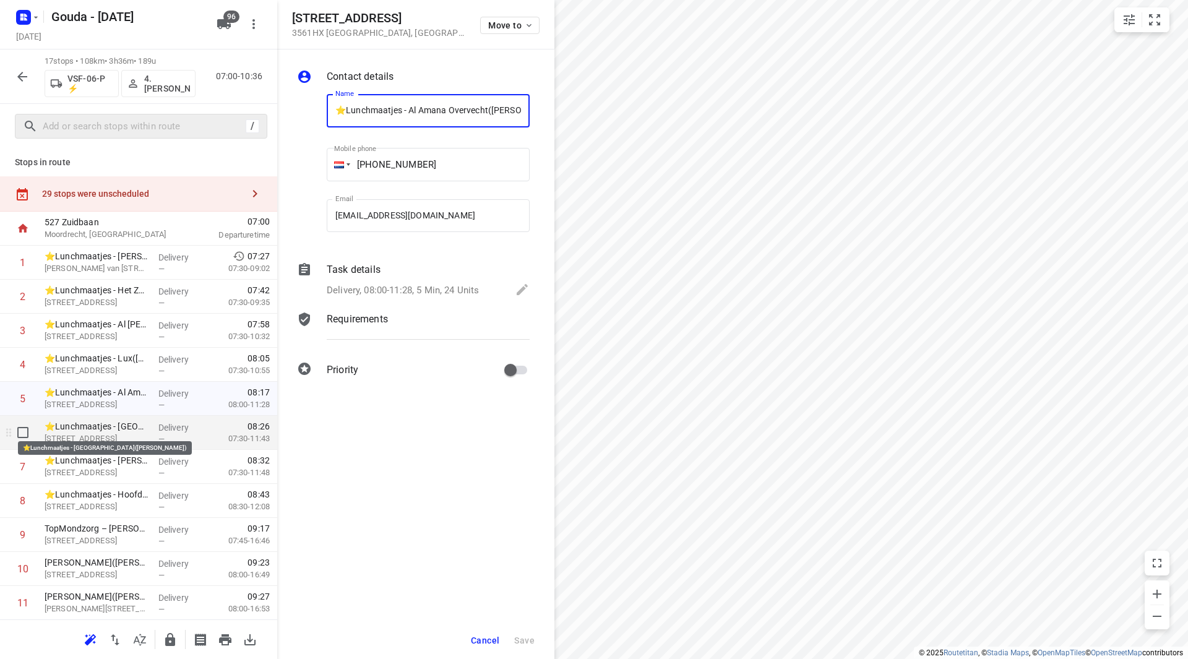
click at [90, 431] on p "⭐Lunchmaatjes - [GEOGRAPHIC_DATA]([PERSON_NAME])" at bounding box center [97, 426] width 104 height 12
click at [84, 454] on div "⭐Lunchmaatjes - [PERSON_NAME]([PERSON_NAME]) [STREET_ADDRESS]" at bounding box center [97, 467] width 114 height 34
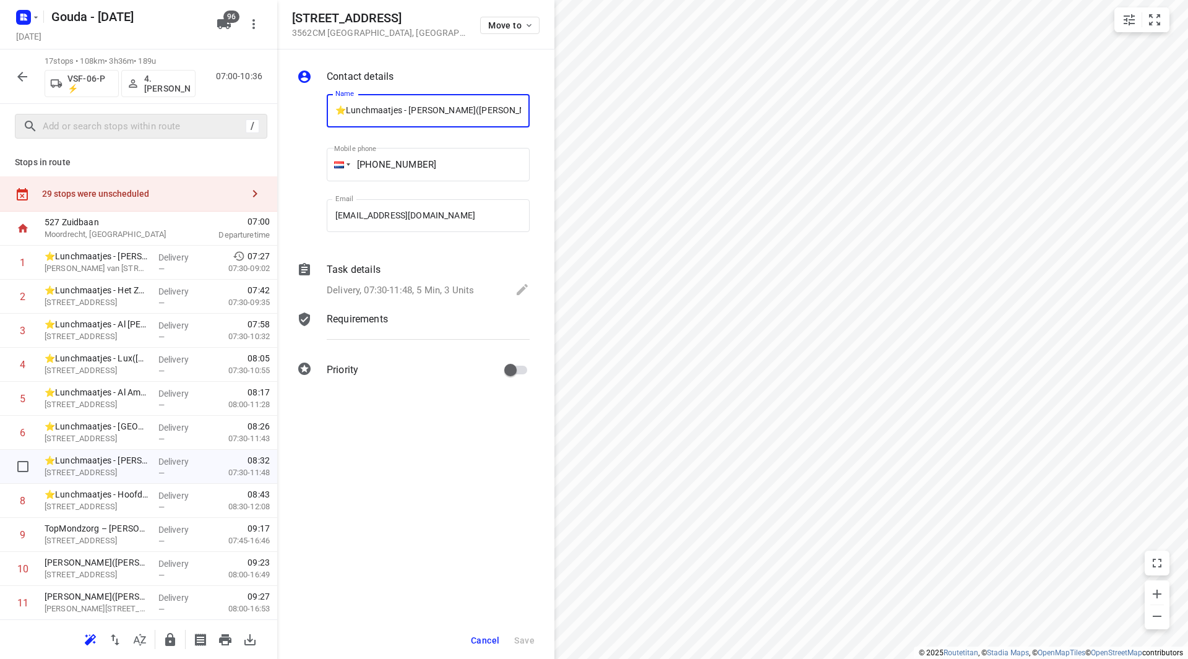
scroll to position [0, 4]
click at [492, 639] on span "Cancel" at bounding box center [485, 641] width 28 height 10
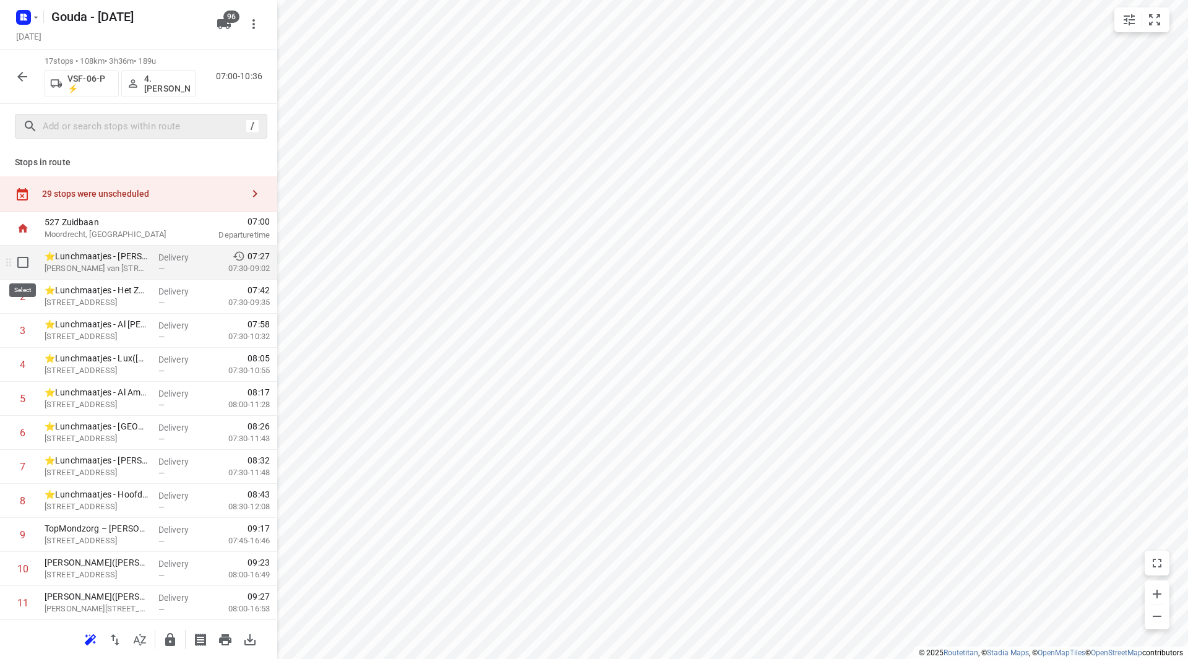
click at [19, 266] on input "checkbox" at bounding box center [23, 262] width 25 height 25
checkbox input "true"
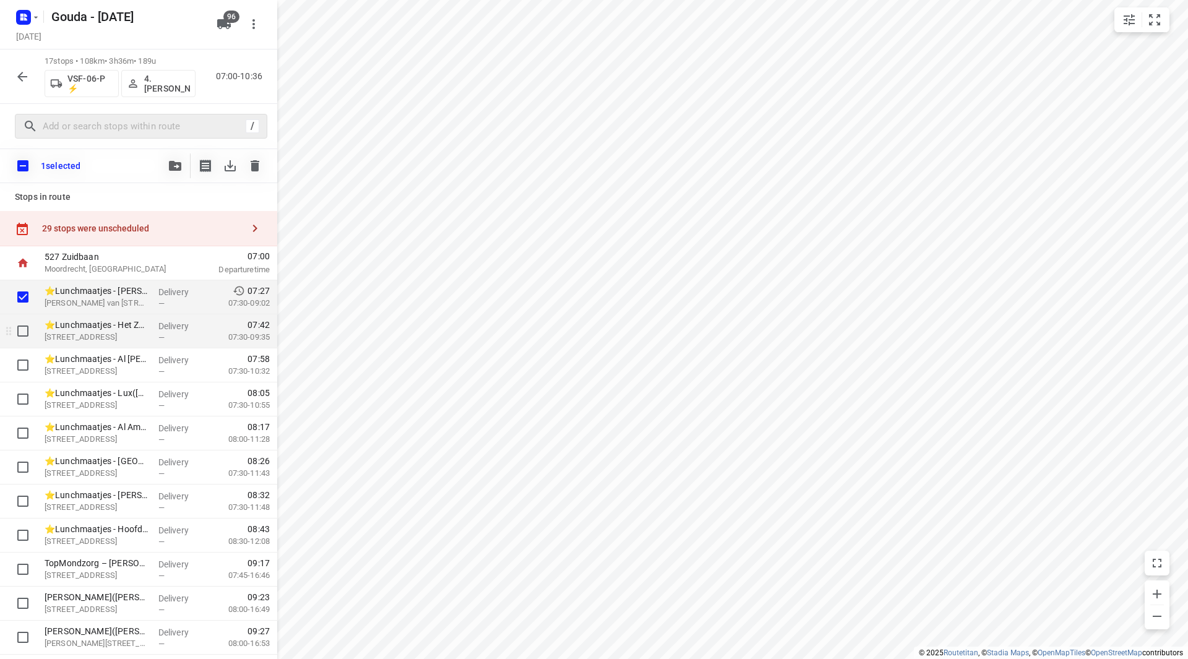
click at [24, 326] on input "checkbox" at bounding box center [23, 331] width 25 height 25
checkbox input "true"
click at [170, 159] on button "button" at bounding box center [175, 165] width 25 height 25
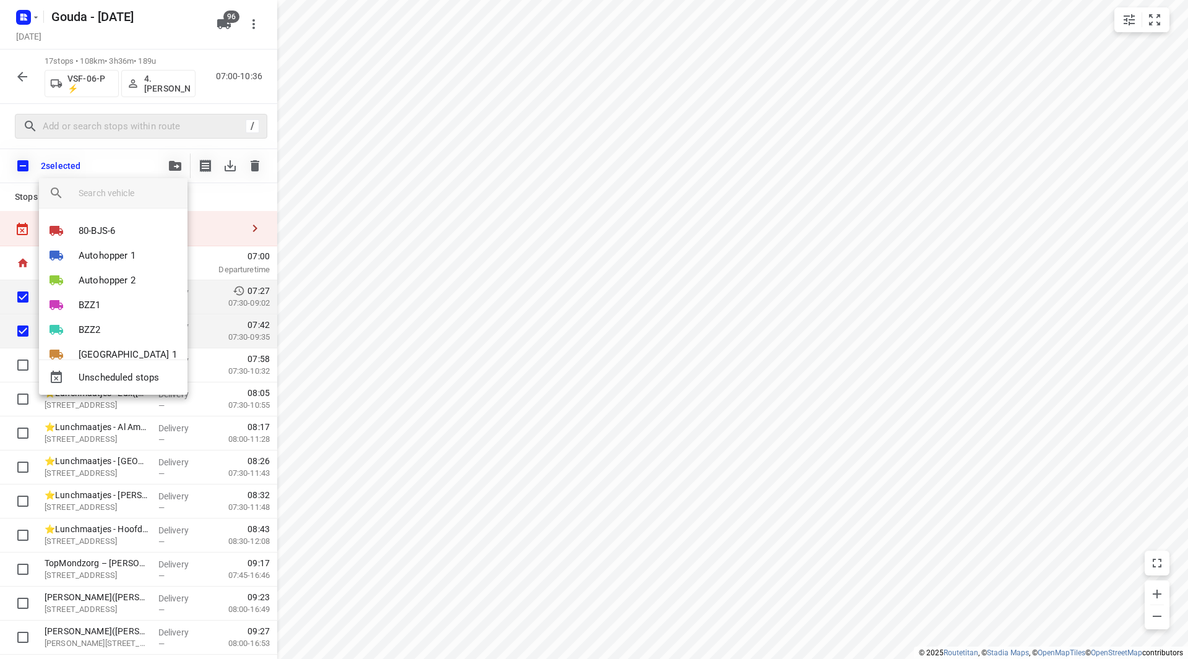
click at [124, 190] on input "search vehicle" at bounding box center [128, 193] width 99 height 19
click at [804, 406] on div at bounding box center [594, 329] width 1188 height 659
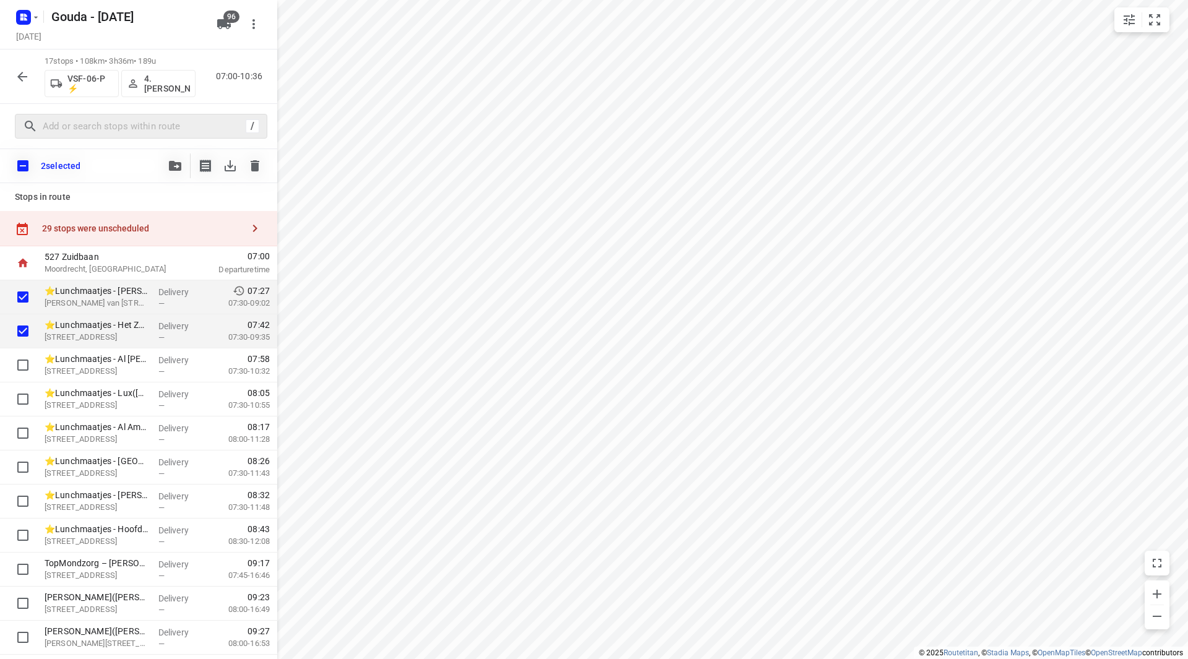
click at [175, 165] on icon "button" at bounding box center [175, 166] width 12 height 10
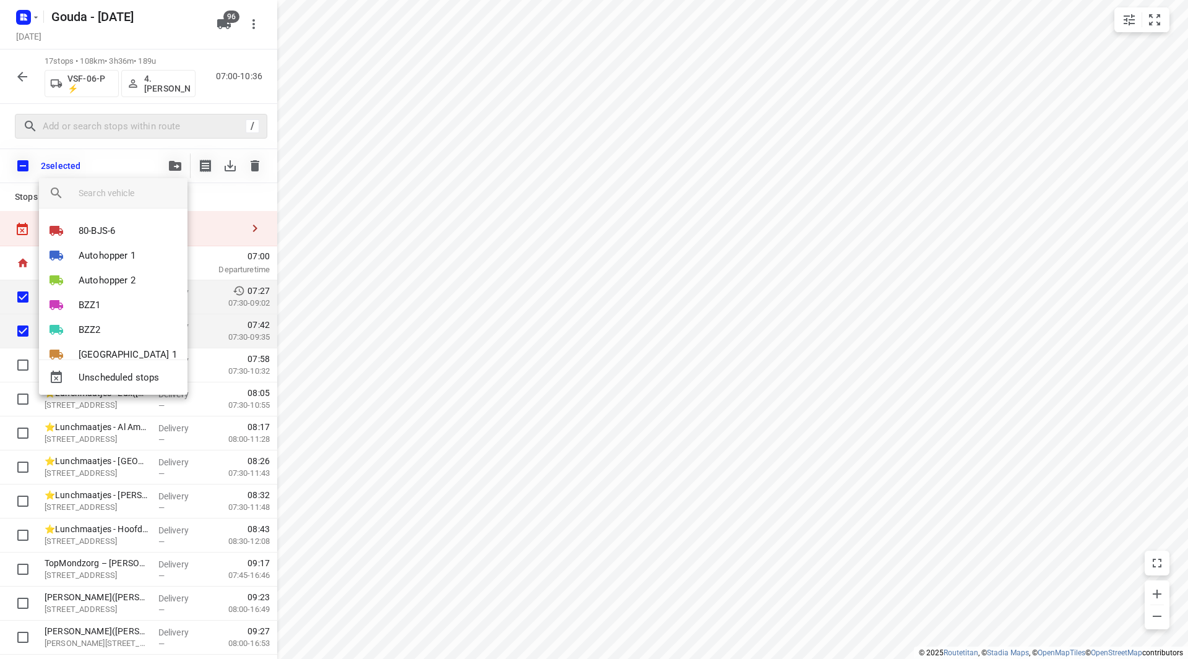
click at [116, 192] on input "search vehicle" at bounding box center [128, 193] width 99 height 19
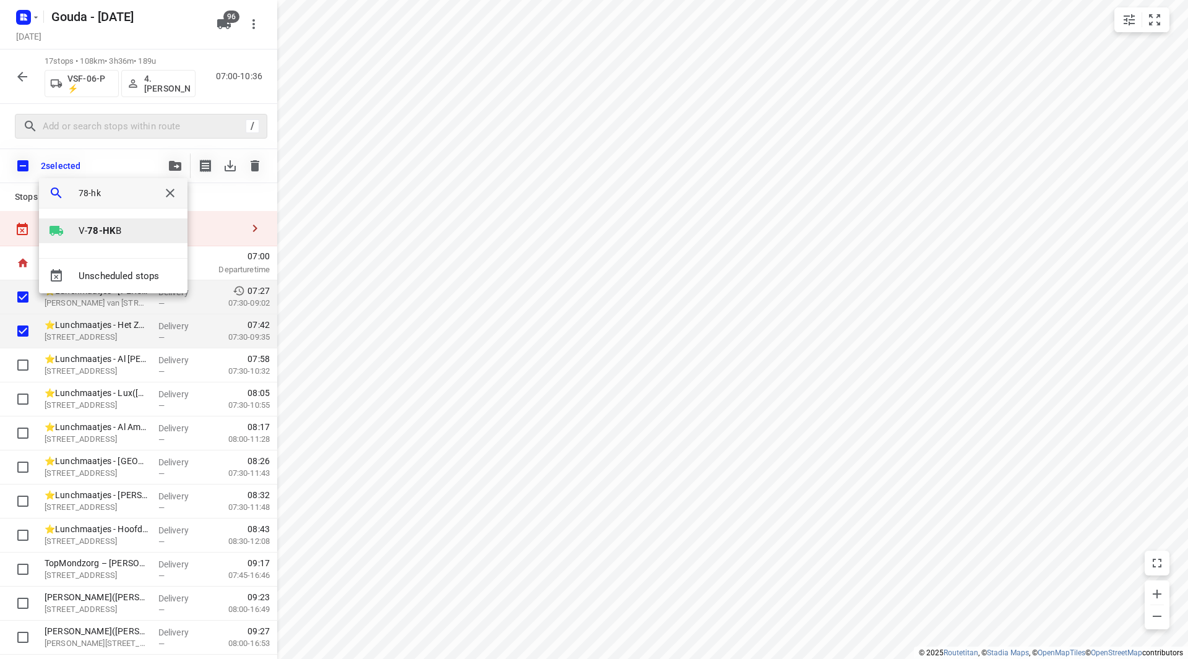
type input "78-hk"
click at [103, 233] on b "78-HK" at bounding box center [101, 230] width 28 height 11
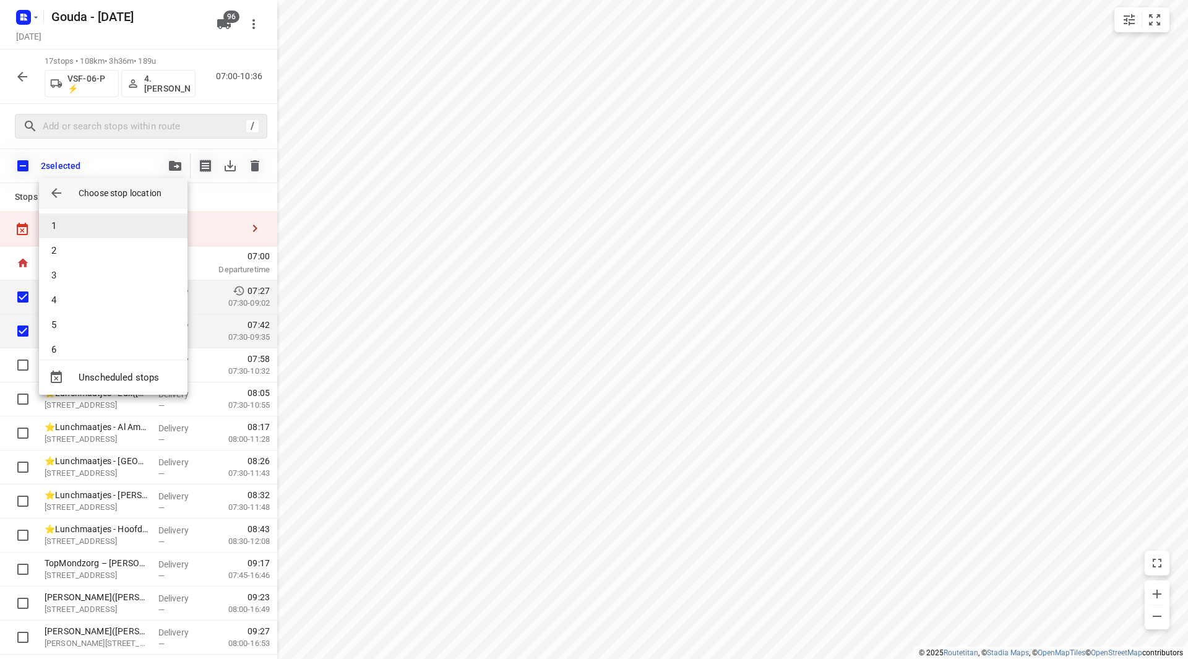
click at [97, 219] on li "1" at bounding box center [113, 226] width 149 height 25
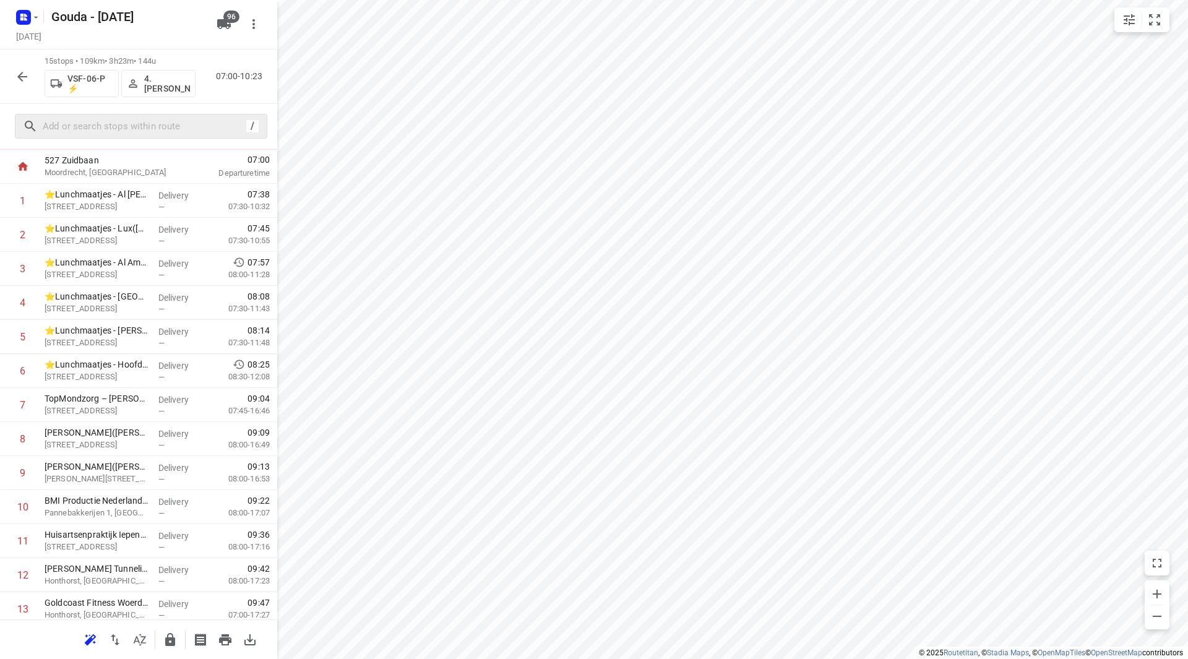
scroll to position [171, 0]
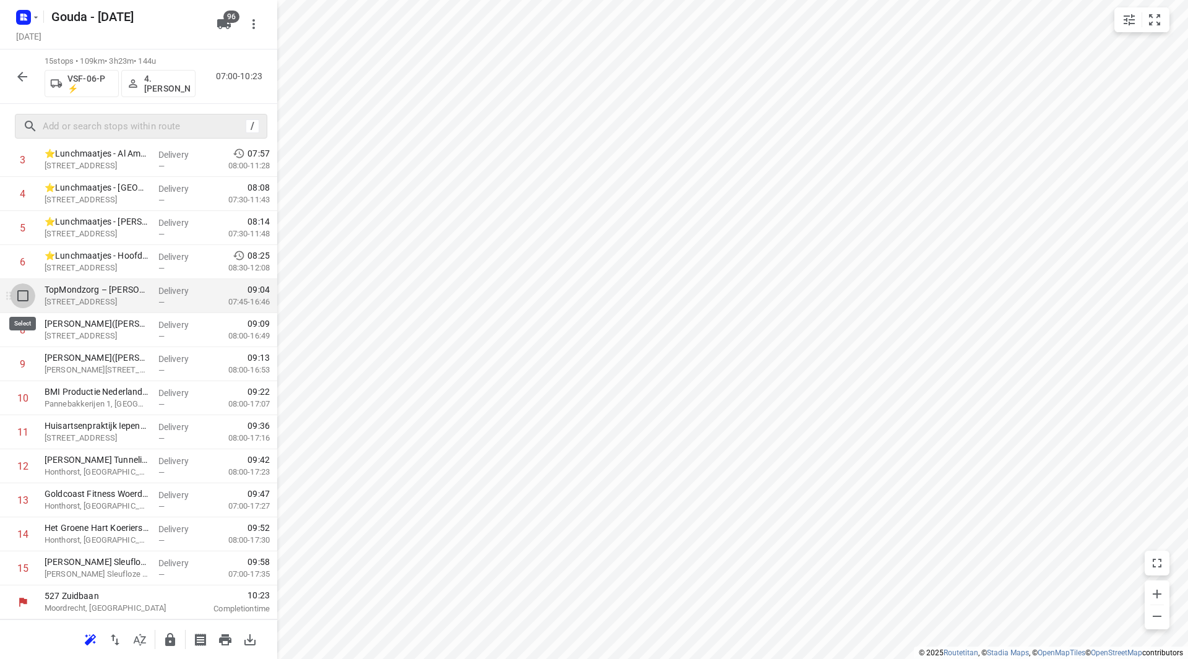
drag, startPoint x: 26, startPoint y: 301, endPoint x: 25, endPoint y: 348, distance: 47.7
click at [26, 300] on input "checkbox" at bounding box center [23, 295] width 25 height 25
checkbox input "true"
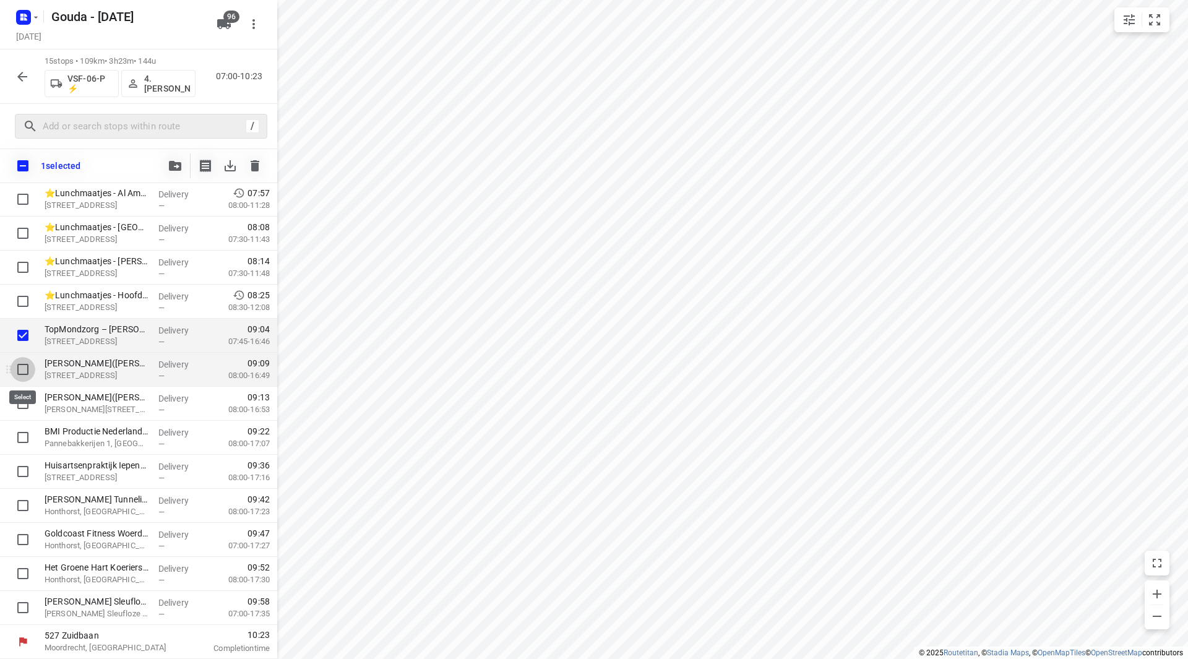
click at [17, 368] on input "checkbox" at bounding box center [23, 369] width 25 height 25
checkbox input "true"
click at [23, 409] on input "checkbox" at bounding box center [23, 403] width 25 height 25
checkbox input "true"
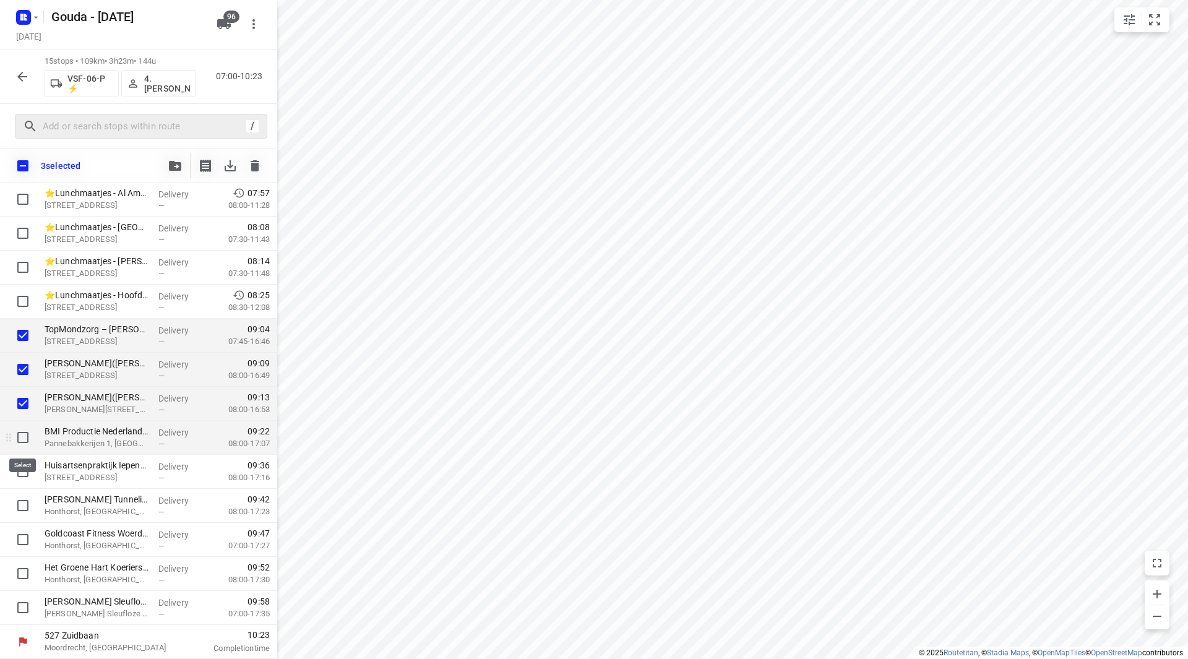
drag, startPoint x: 21, startPoint y: 443, endPoint x: 23, endPoint y: 452, distance: 9.5
click at [22, 443] on input "checkbox" at bounding box center [23, 437] width 25 height 25
checkbox input "true"
click at [24, 472] on input "checkbox" at bounding box center [23, 471] width 25 height 25
checkbox input "true"
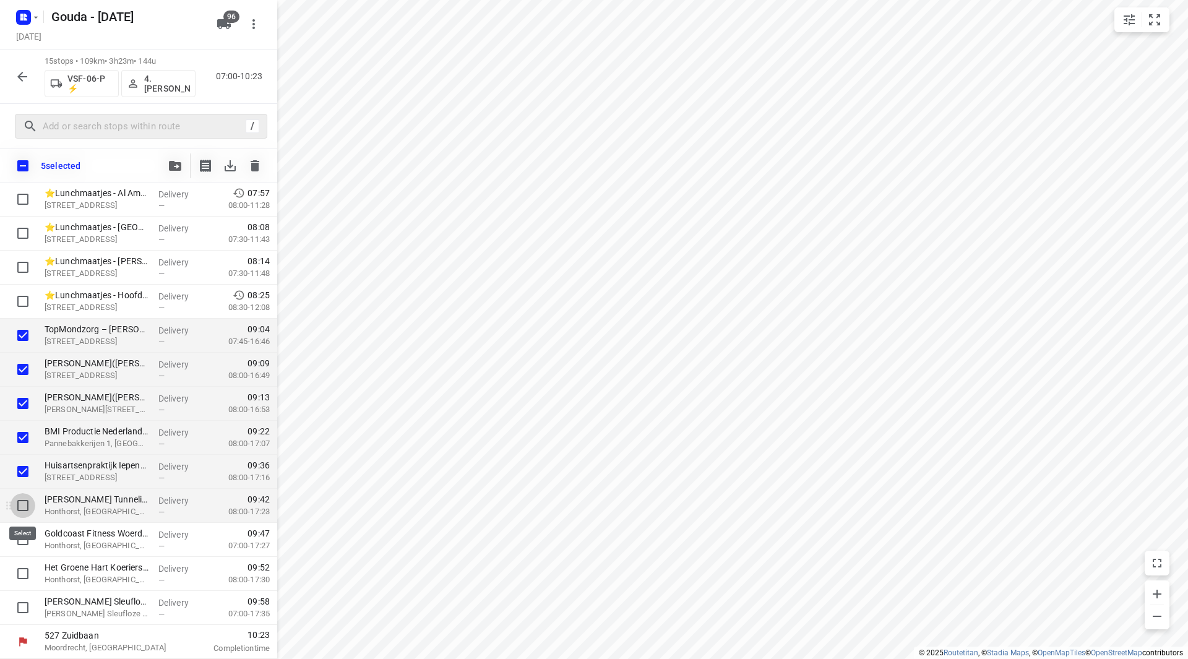
click at [20, 499] on input "checkbox" at bounding box center [23, 505] width 25 height 25
checkbox input "true"
click at [19, 533] on input "checkbox" at bounding box center [23, 539] width 25 height 25
checkbox input "true"
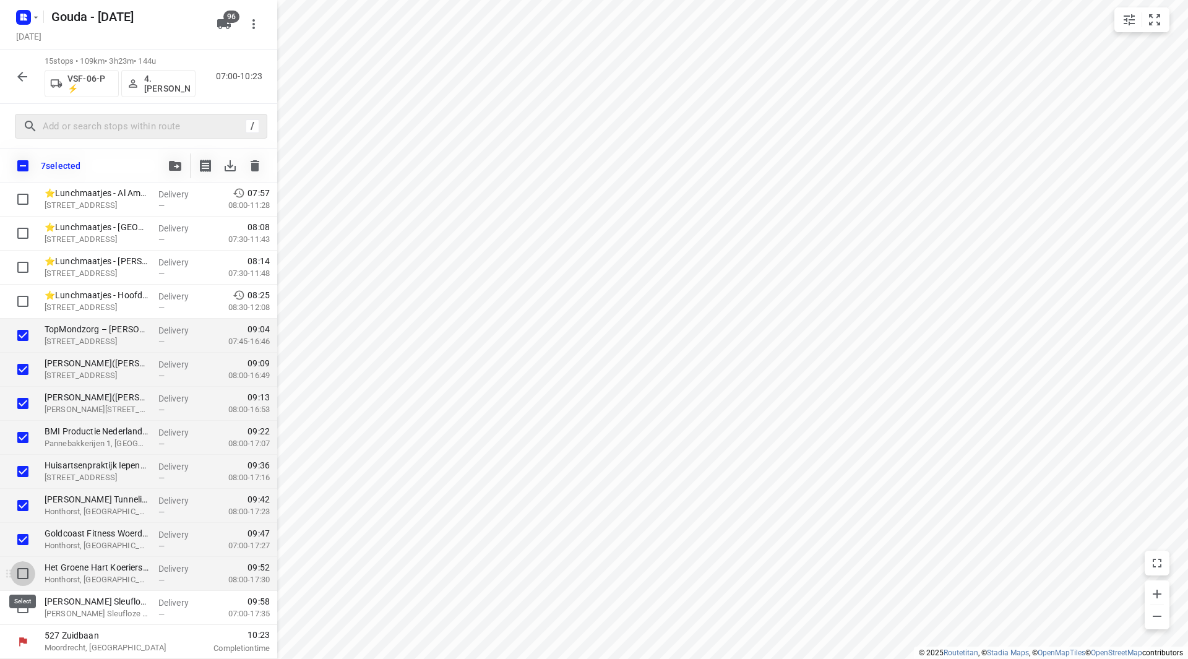
click at [25, 573] on input "checkbox" at bounding box center [23, 573] width 25 height 25
checkbox input "true"
click at [20, 602] on input "checkbox" at bounding box center [23, 607] width 25 height 25
checkbox input "true"
click at [175, 161] on icon "button" at bounding box center [175, 166] width 12 height 10
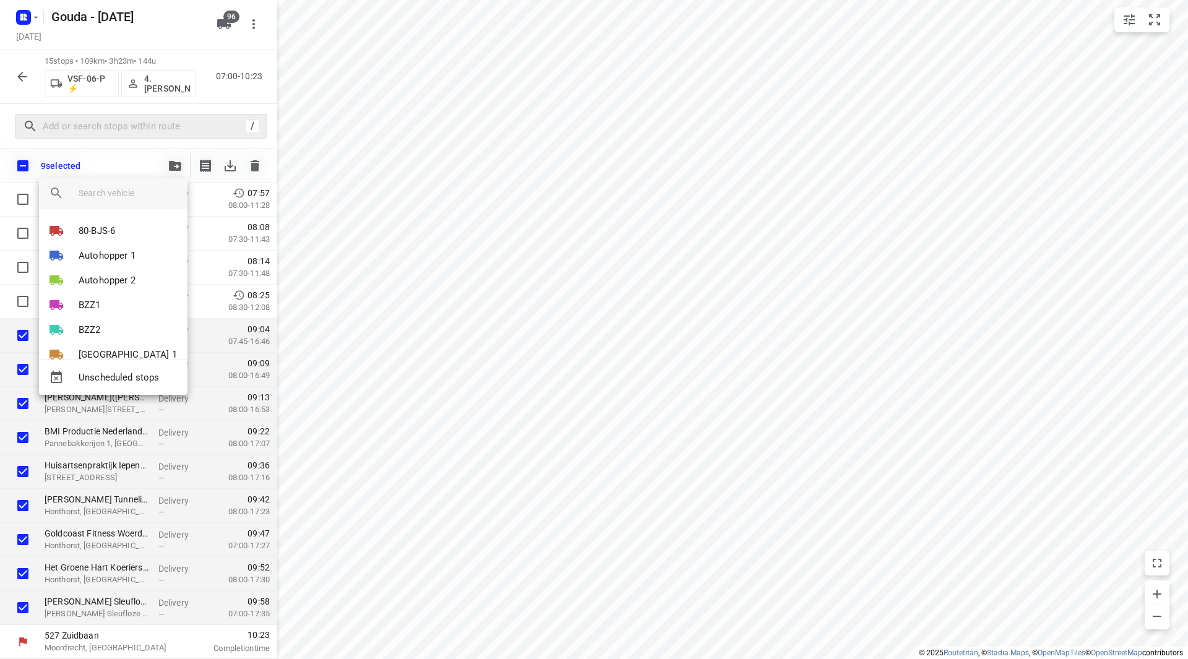
click at [126, 187] on input "search vehicle" at bounding box center [128, 193] width 99 height 19
type input "ou"
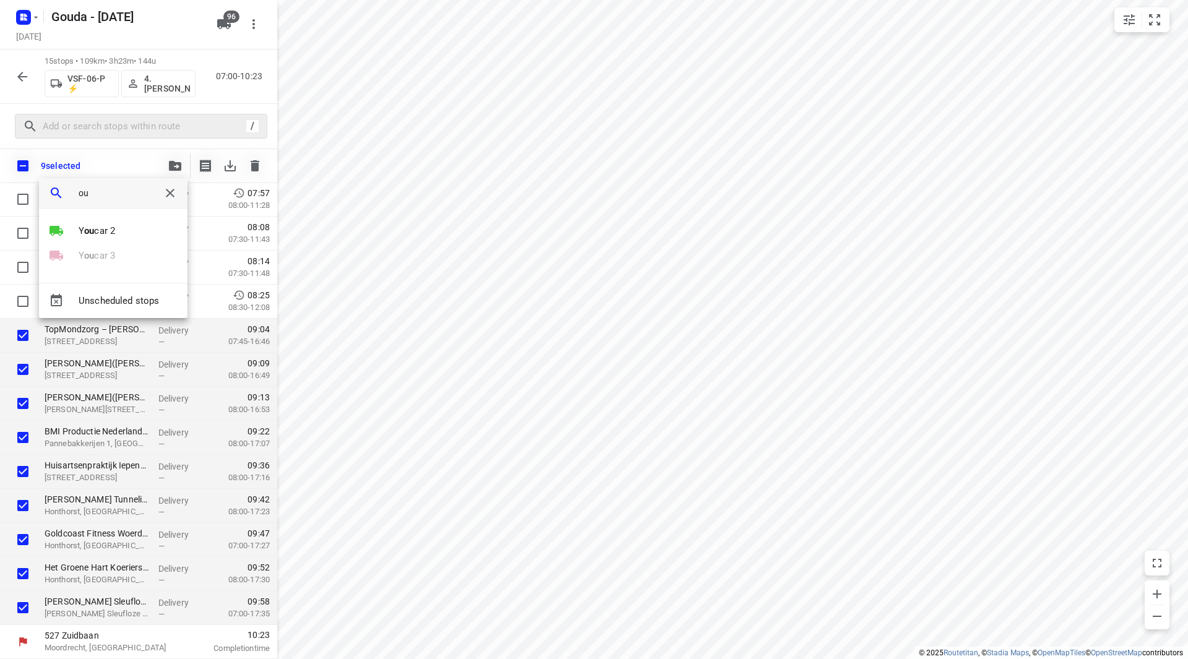
drag, startPoint x: 70, startPoint y: 190, endPoint x: 48, endPoint y: 191, distance: 22.3
click at [53, 190] on div "ou" at bounding box center [113, 193] width 149 height 30
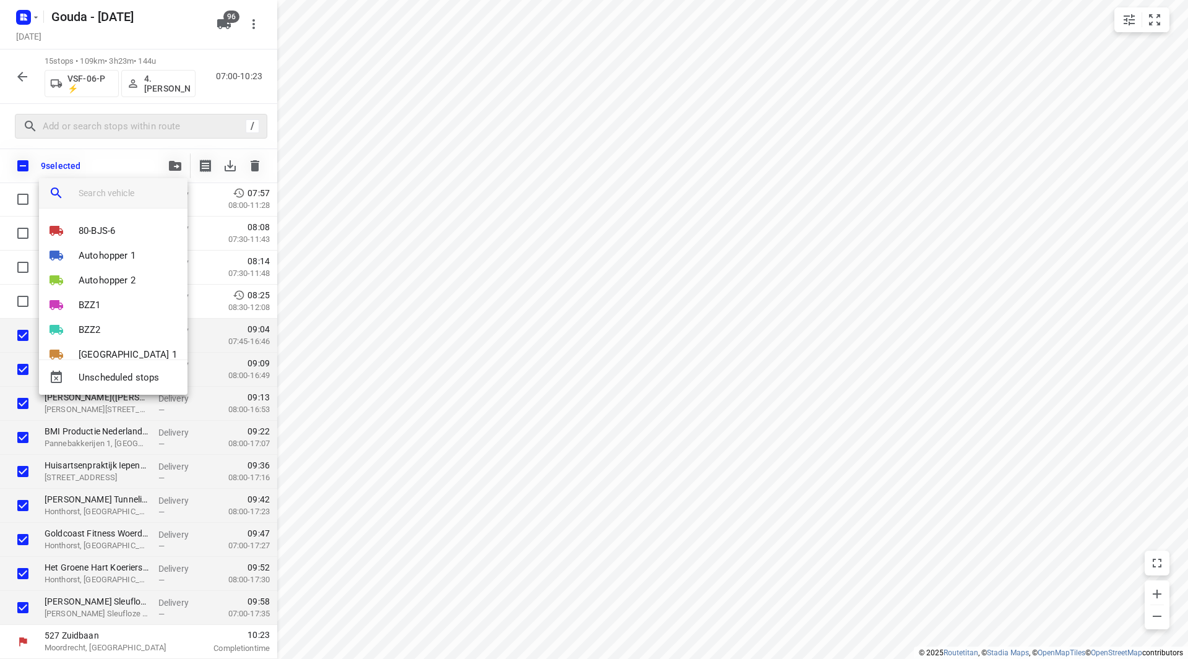
click at [668, 233] on div at bounding box center [594, 329] width 1188 height 659
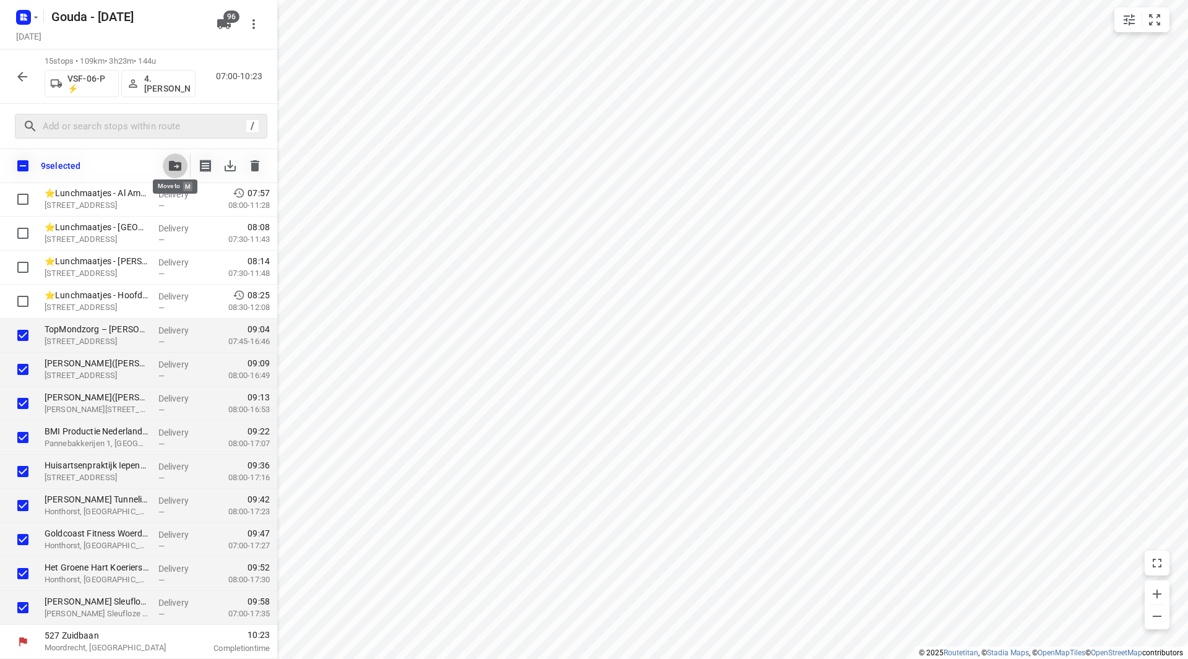
click at [175, 164] on icon "button" at bounding box center [175, 166] width 12 height 10
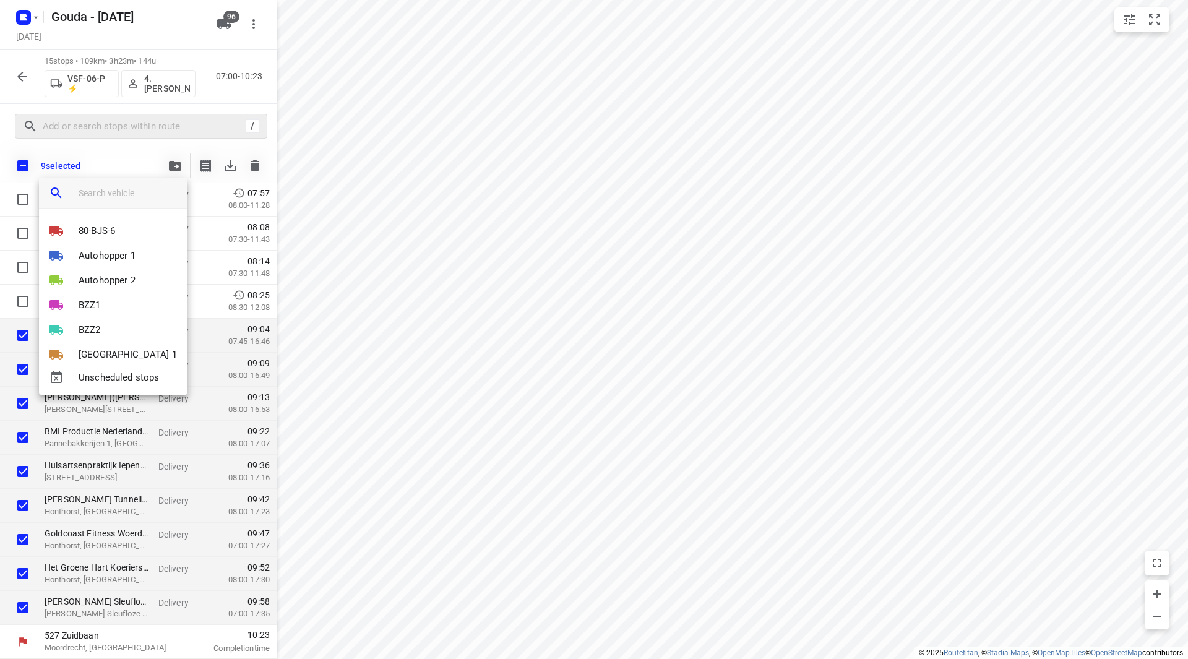
click at [106, 193] on input "search vehicle" at bounding box center [128, 193] width 99 height 19
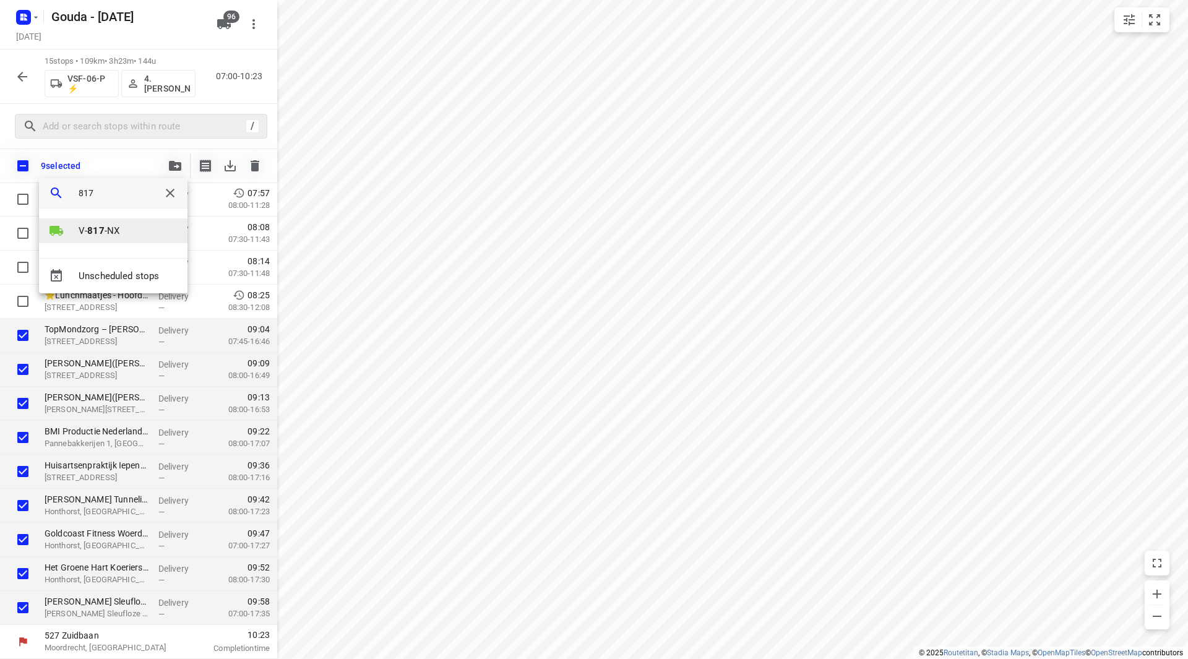
type input "817"
click at [89, 225] on b "817" at bounding box center [95, 230] width 17 height 11
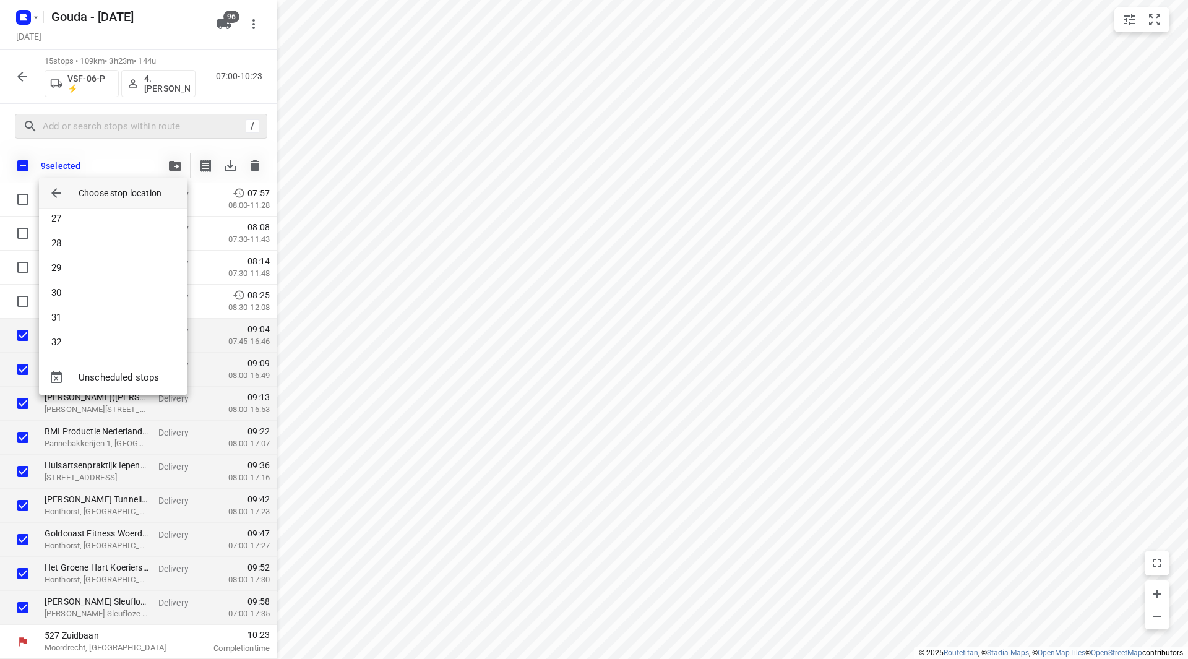
scroll to position [1077, 0]
click at [127, 337] on li "49" at bounding box center [113, 337] width 149 height 25
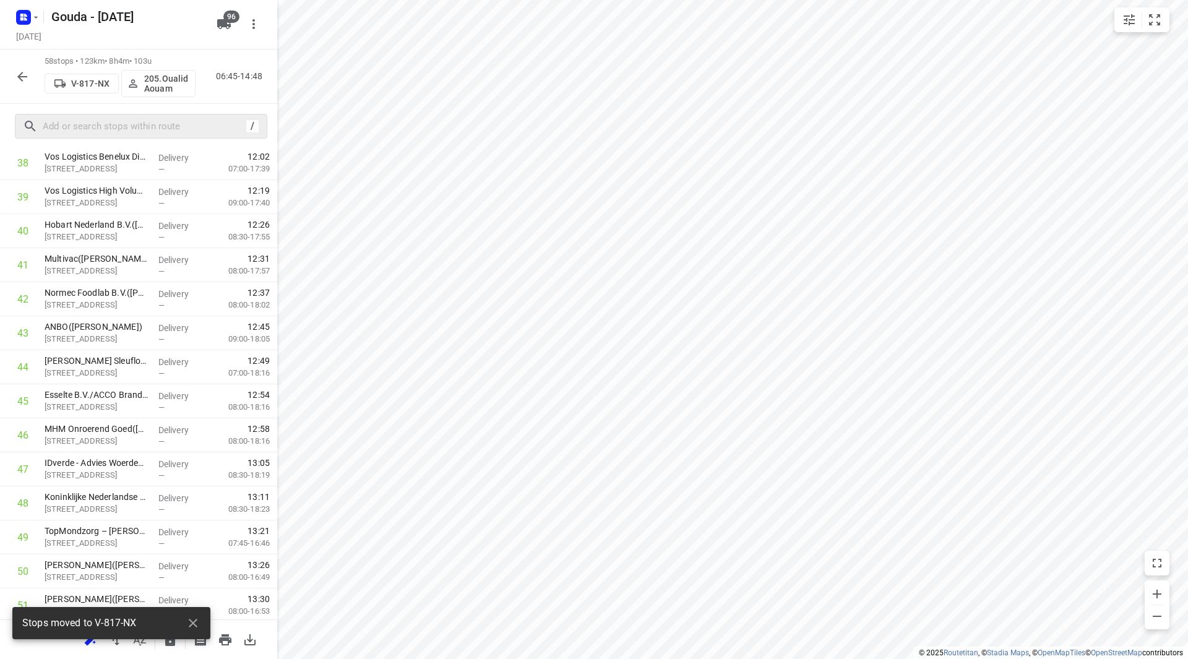
scroll to position [1634, 0]
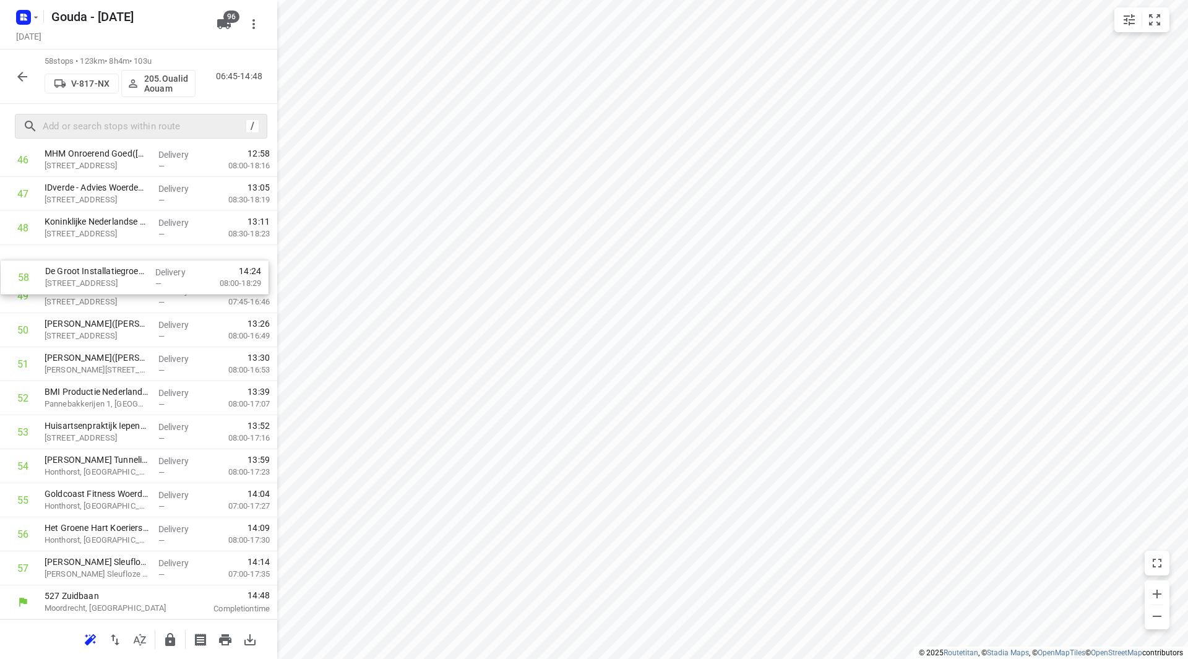
drag, startPoint x: 114, startPoint y: 565, endPoint x: 110, endPoint y: 264, distance: 300.8
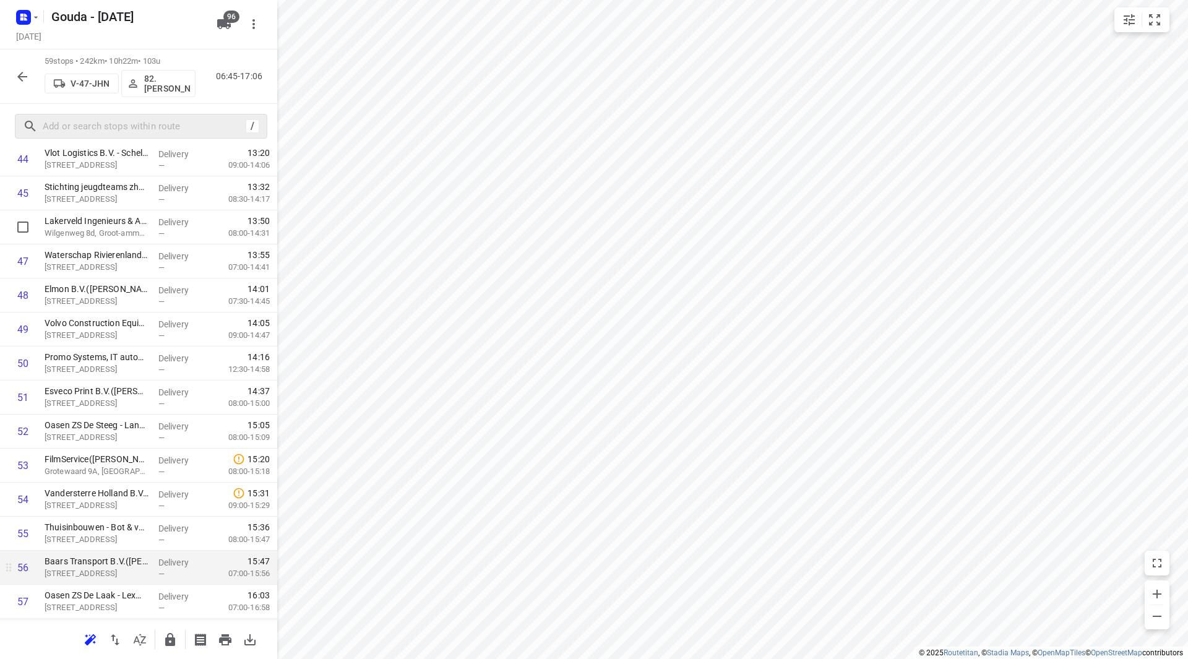
scroll to position [1668, 0]
click at [27, 568] on input "checkbox" at bounding box center [23, 568] width 25 height 25
checkbox input "true"
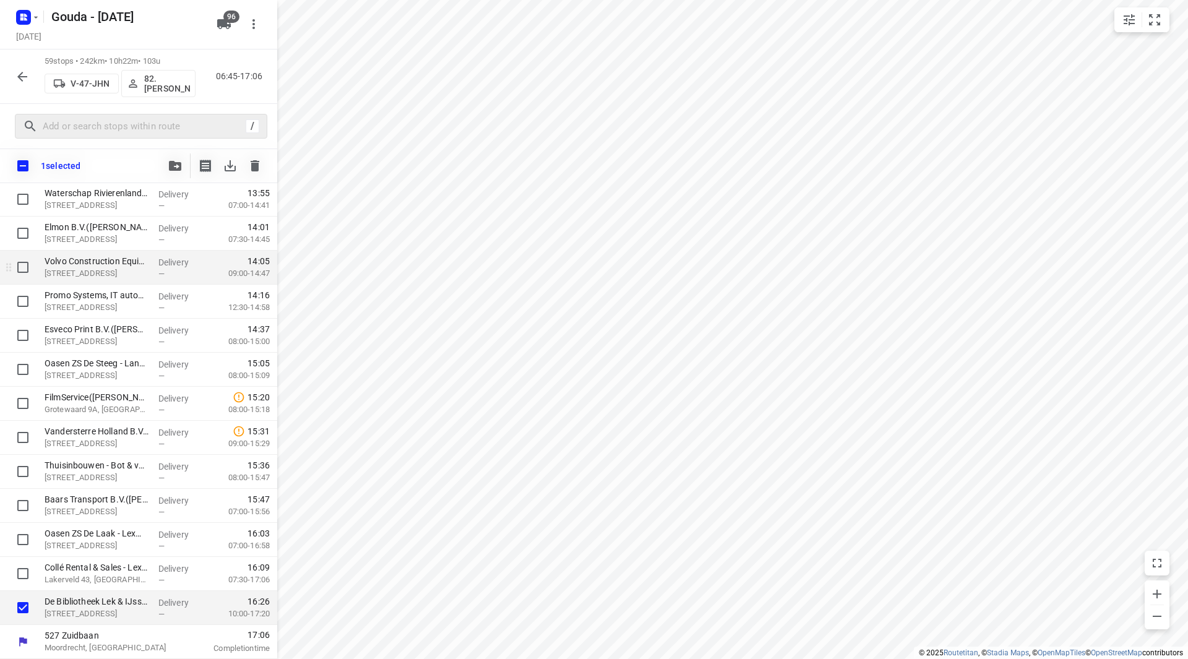
scroll to position [1664, 0]
click at [180, 165] on icon "button" at bounding box center [175, 166] width 12 height 10
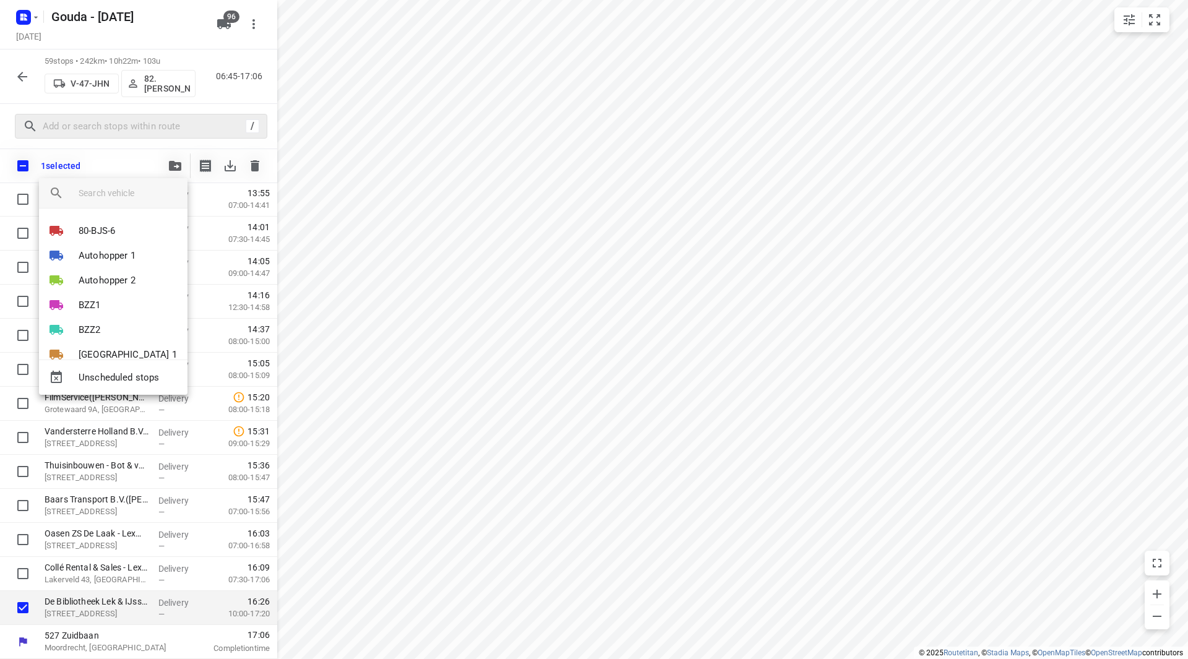
click at [26, 609] on div at bounding box center [594, 329] width 1188 height 659
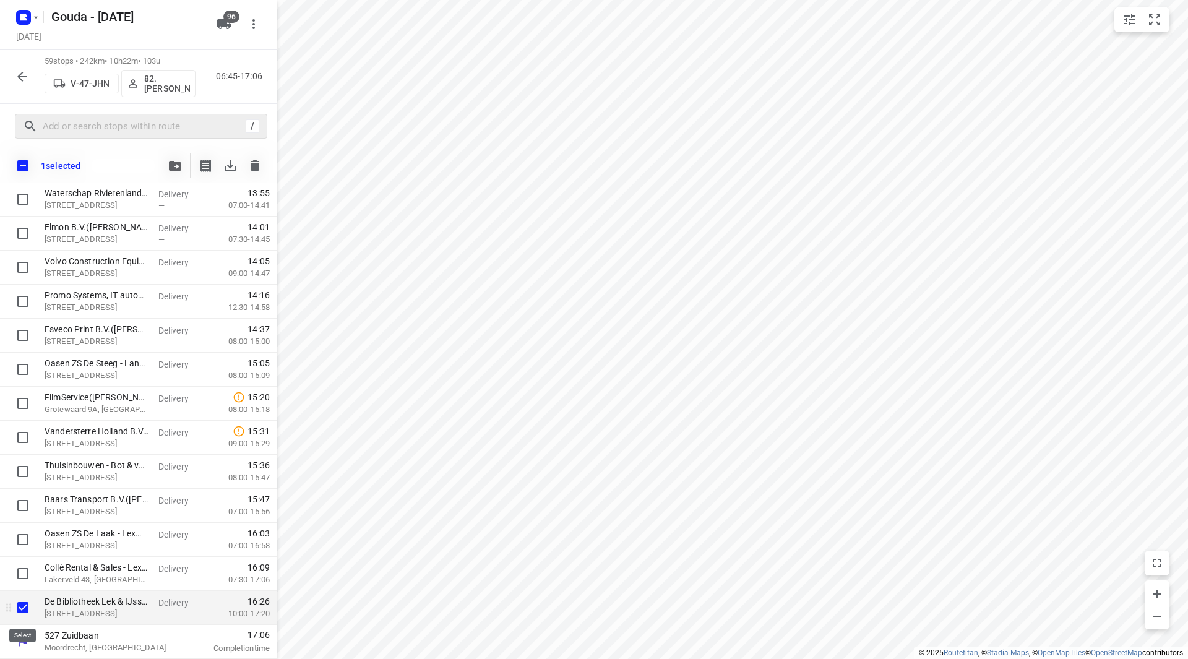
click at [24, 610] on input "checkbox" at bounding box center [23, 607] width 25 height 25
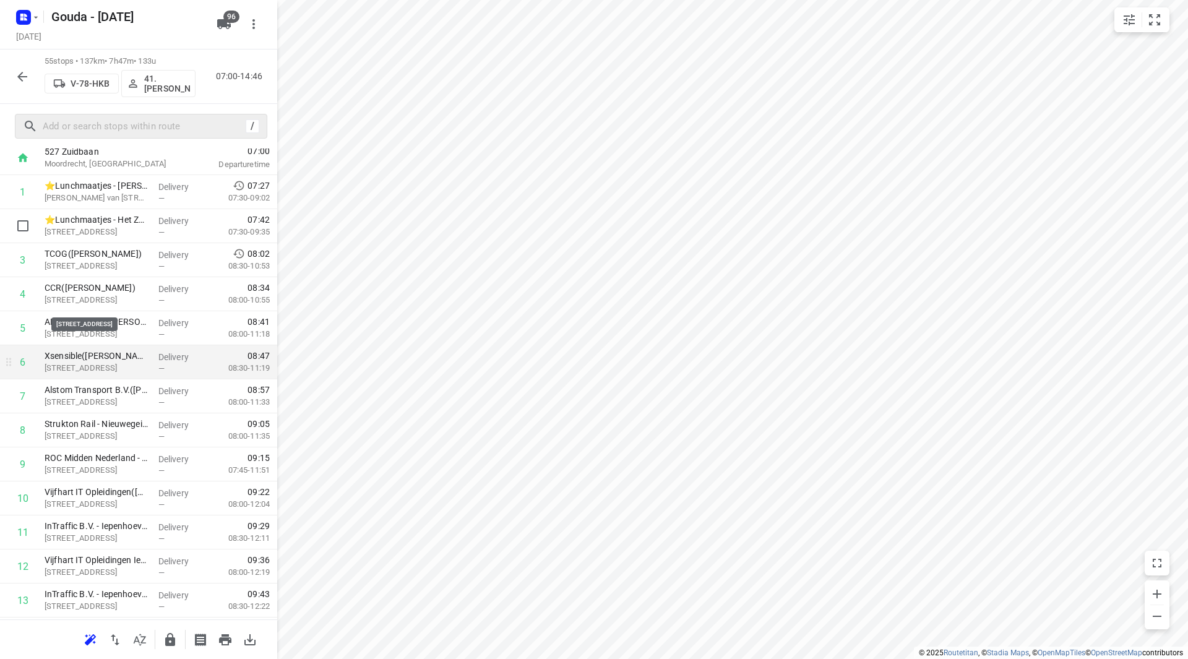
scroll to position [0, 0]
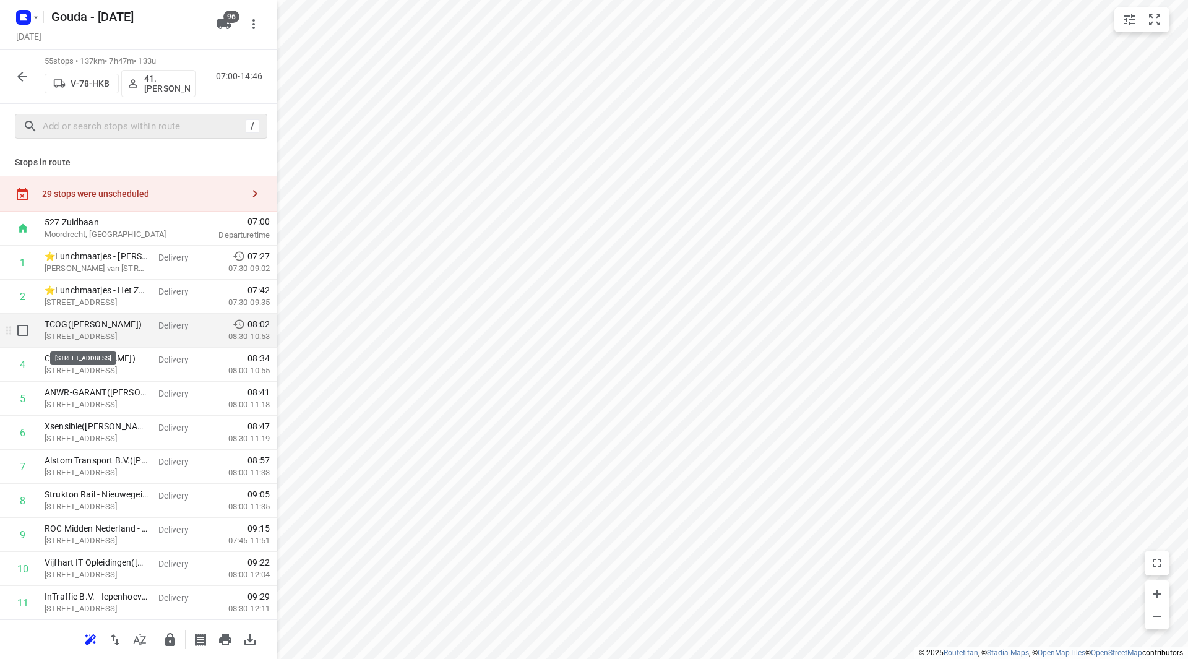
click at [101, 332] on p "[STREET_ADDRESS]" at bounding box center [97, 336] width 104 height 12
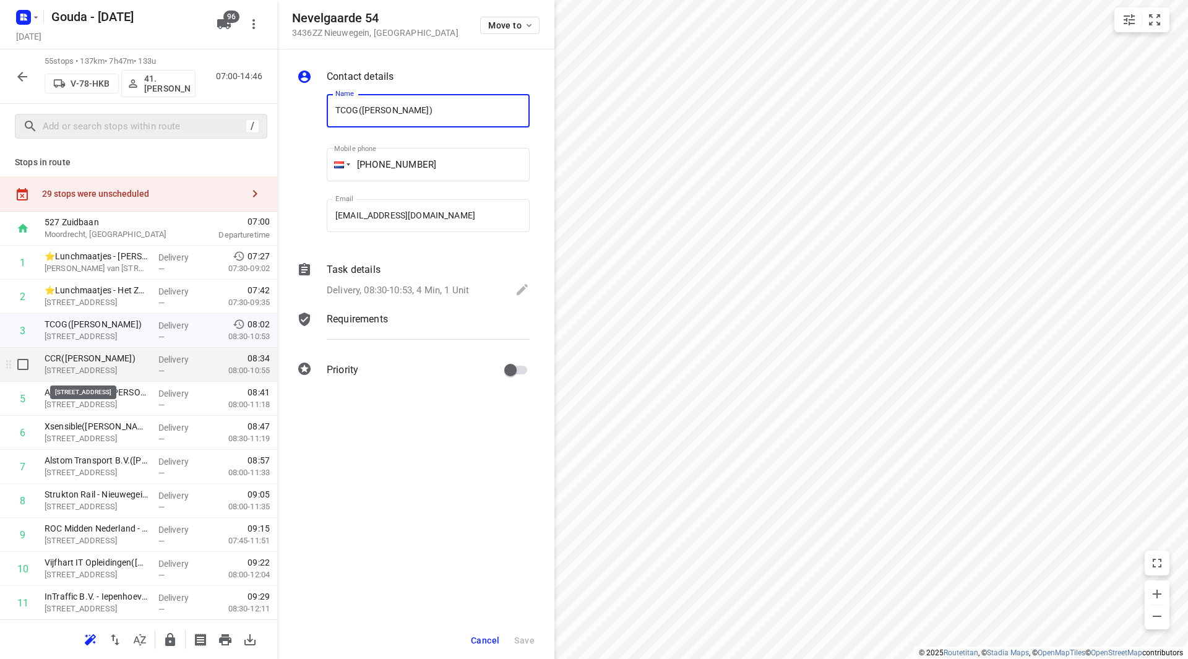
click at [99, 369] on p "[STREET_ADDRESS]" at bounding box center [97, 371] width 104 height 12
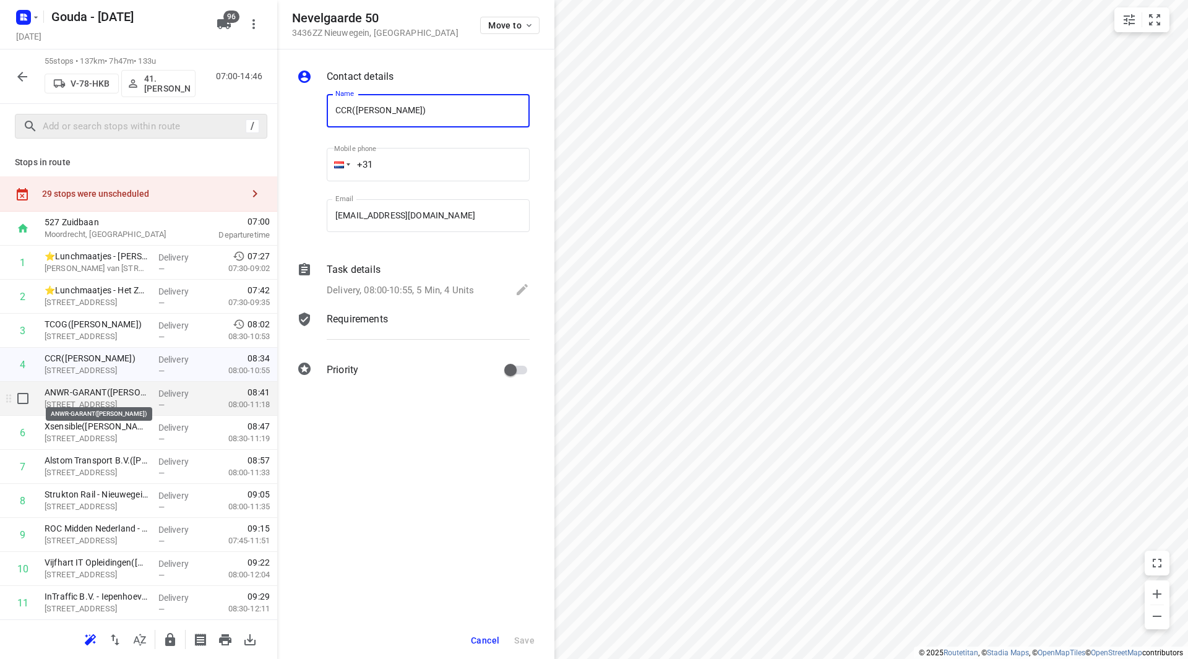
click at [96, 394] on p "ANWR-GARANT([PERSON_NAME])" at bounding box center [97, 392] width 104 height 12
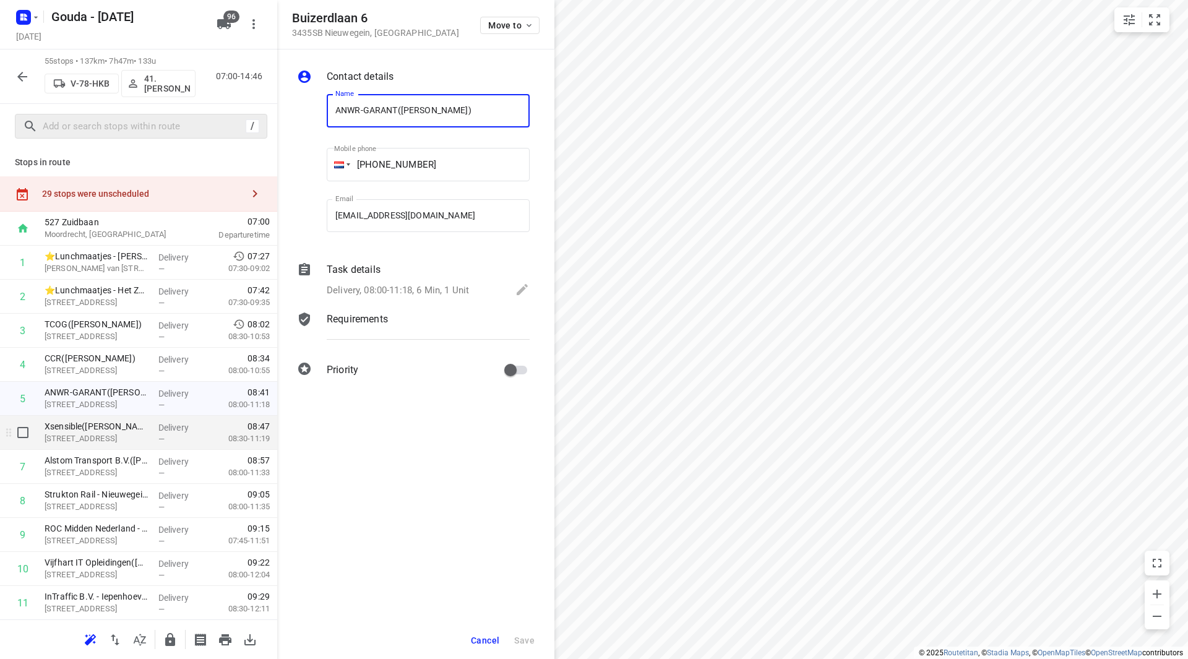
click at [89, 426] on p "Xsensible([PERSON_NAME])" at bounding box center [97, 426] width 104 height 12
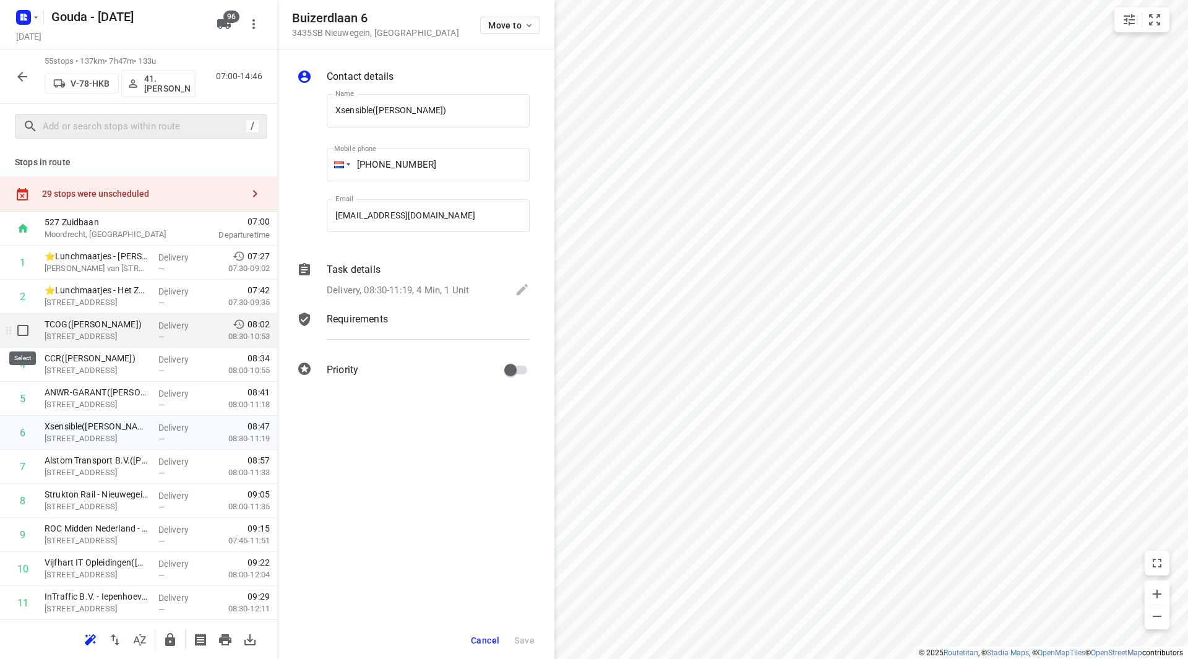
click at [24, 329] on input "checkbox" at bounding box center [23, 330] width 25 height 25
checkbox input "true"
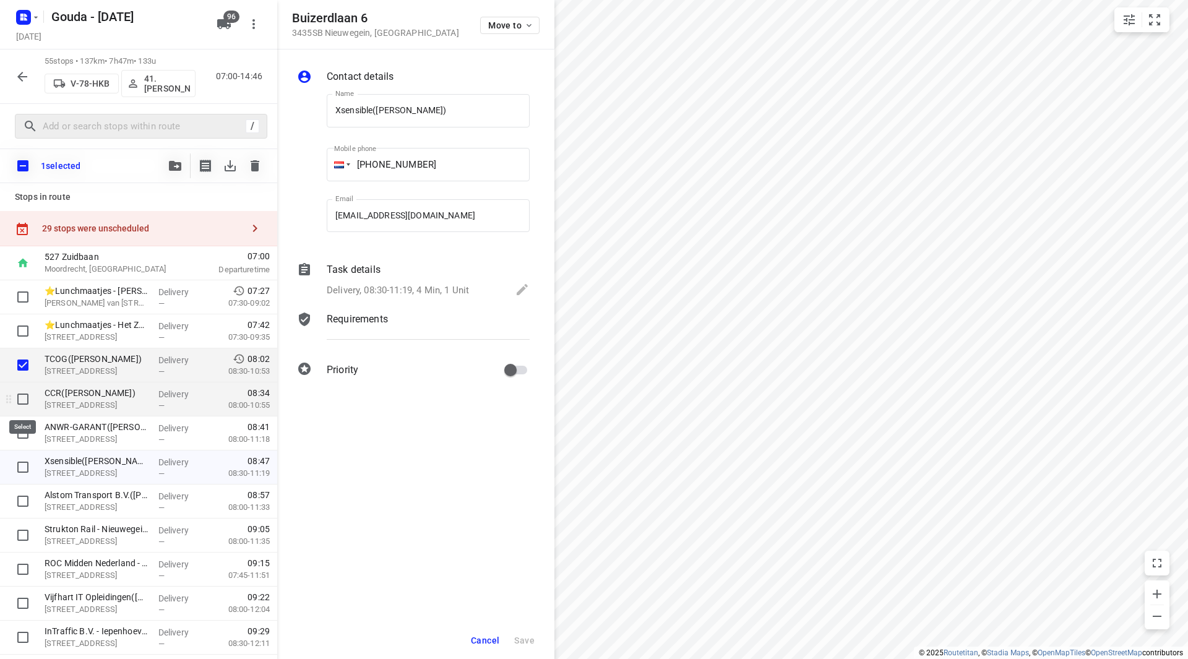
click at [24, 394] on input "checkbox" at bounding box center [23, 399] width 25 height 25
checkbox input "true"
click at [20, 430] on input "checkbox" at bounding box center [23, 433] width 25 height 25
checkbox input "true"
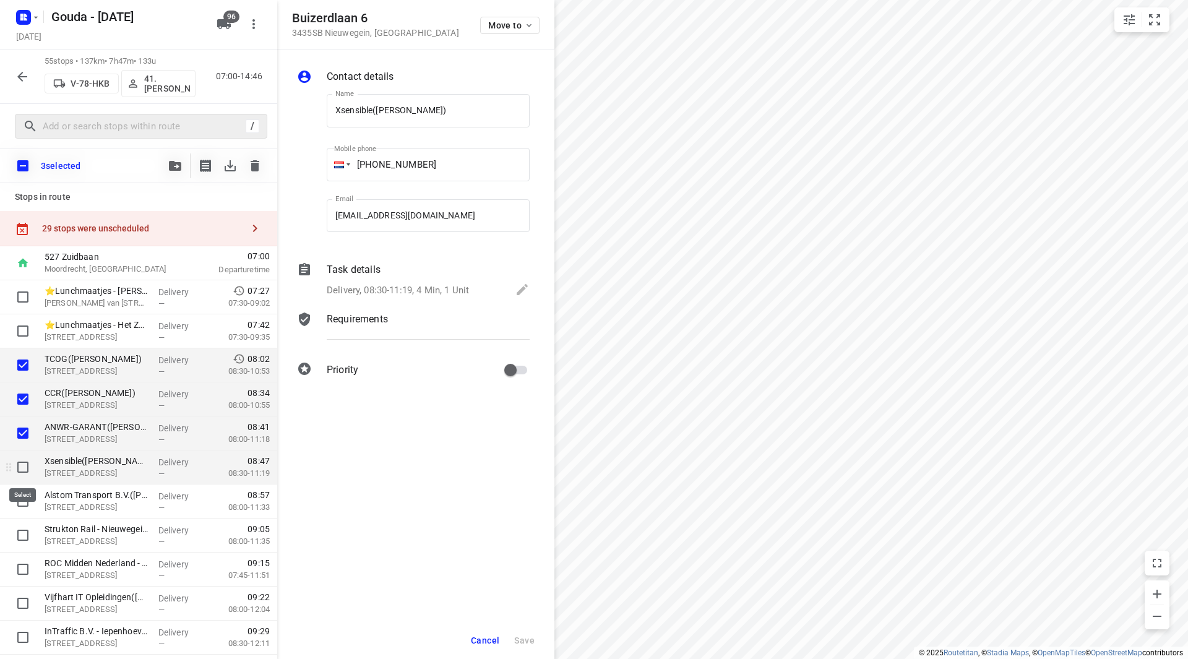
click at [19, 456] on input "checkbox" at bounding box center [23, 467] width 25 height 25
checkbox input "true"
click at [180, 169] on icon "button" at bounding box center [175, 166] width 12 height 10
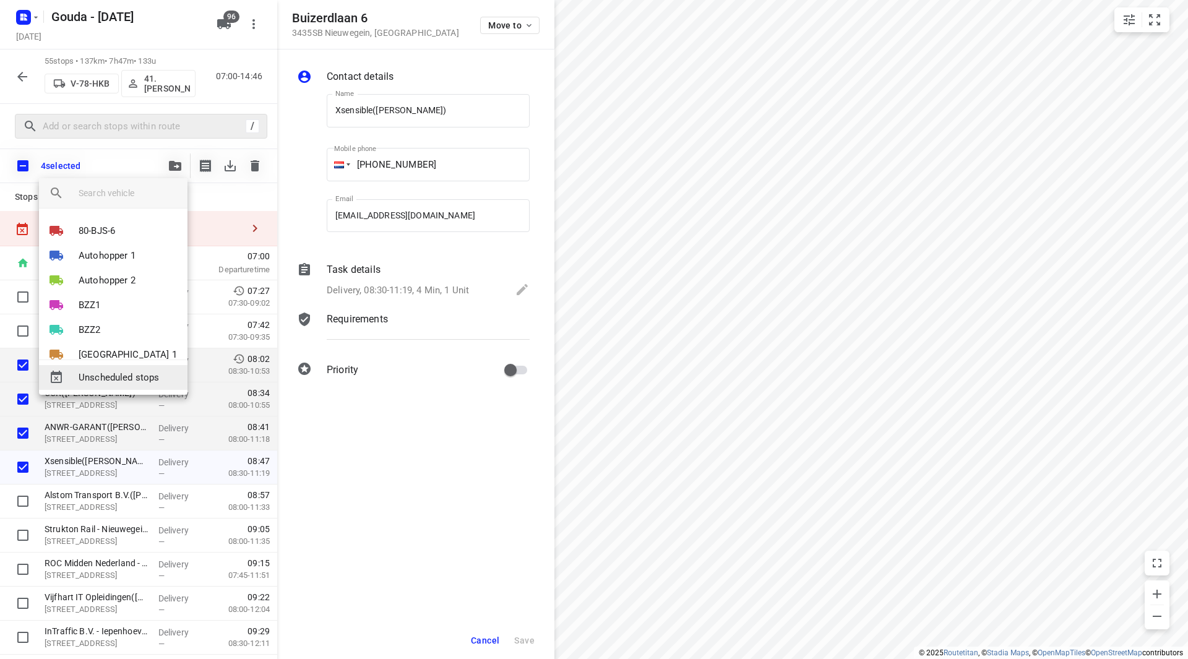
click at [139, 379] on span "Unscheduled stops" at bounding box center [128, 378] width 99 height 14
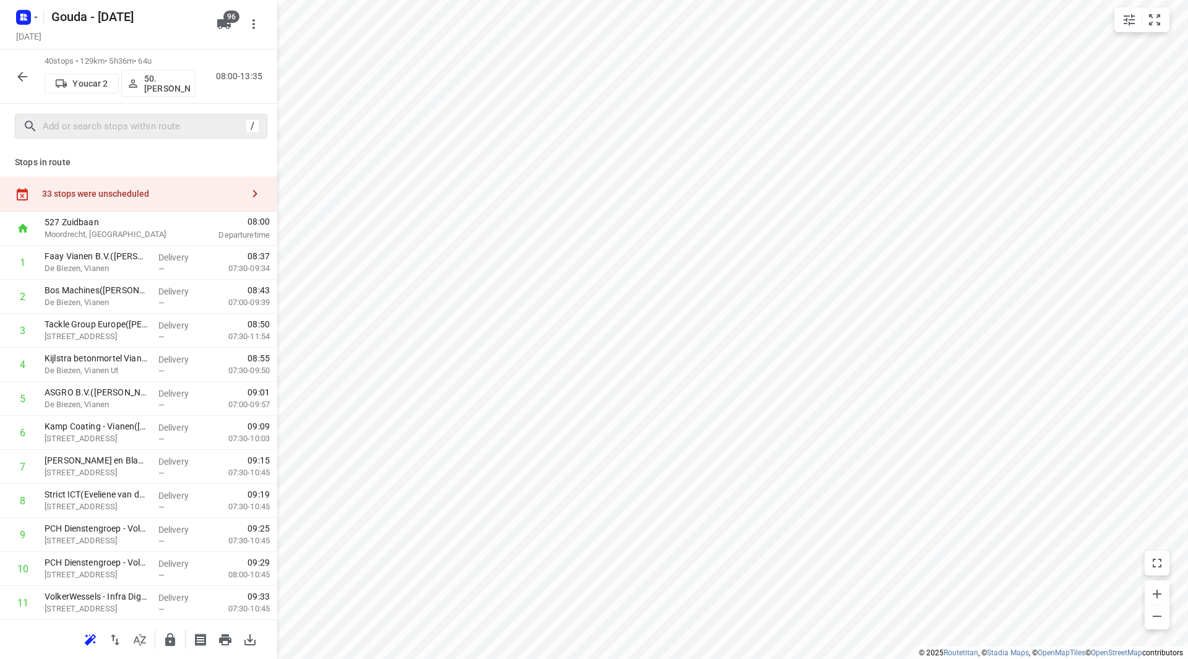
click at [158, 189] on div "33 stops were unscheduled" at bounding box center [142, 194] width 201 height 10
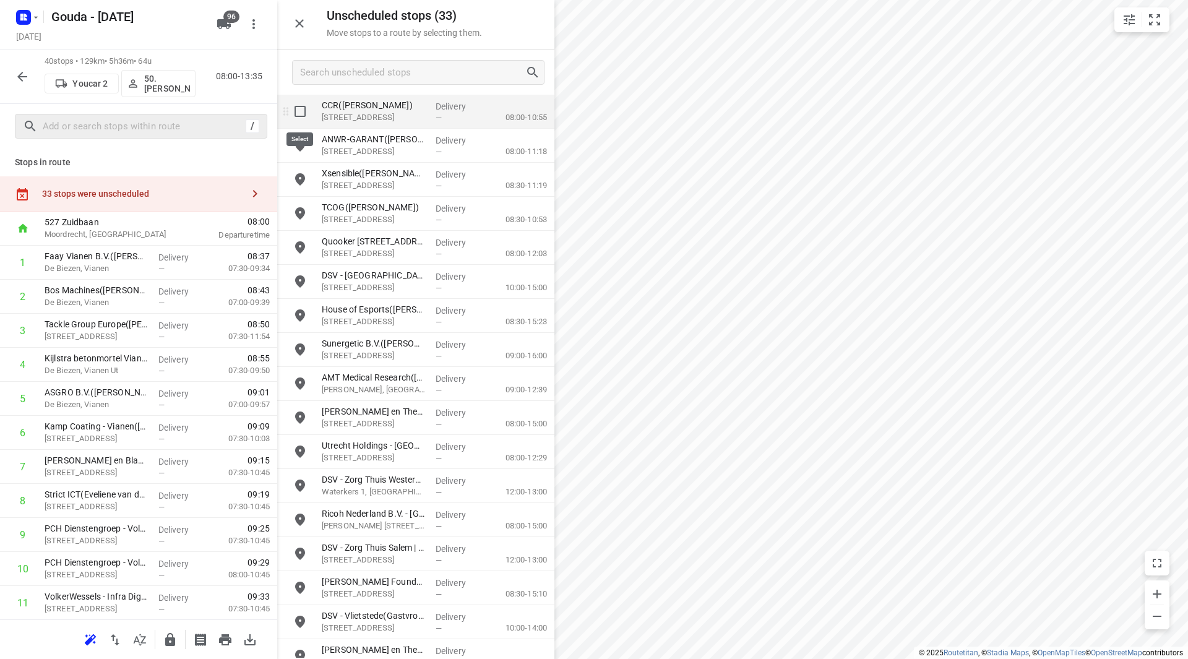
click at [298, 106] on input "grid" at bounding box center [300, 111] width 25 height 25
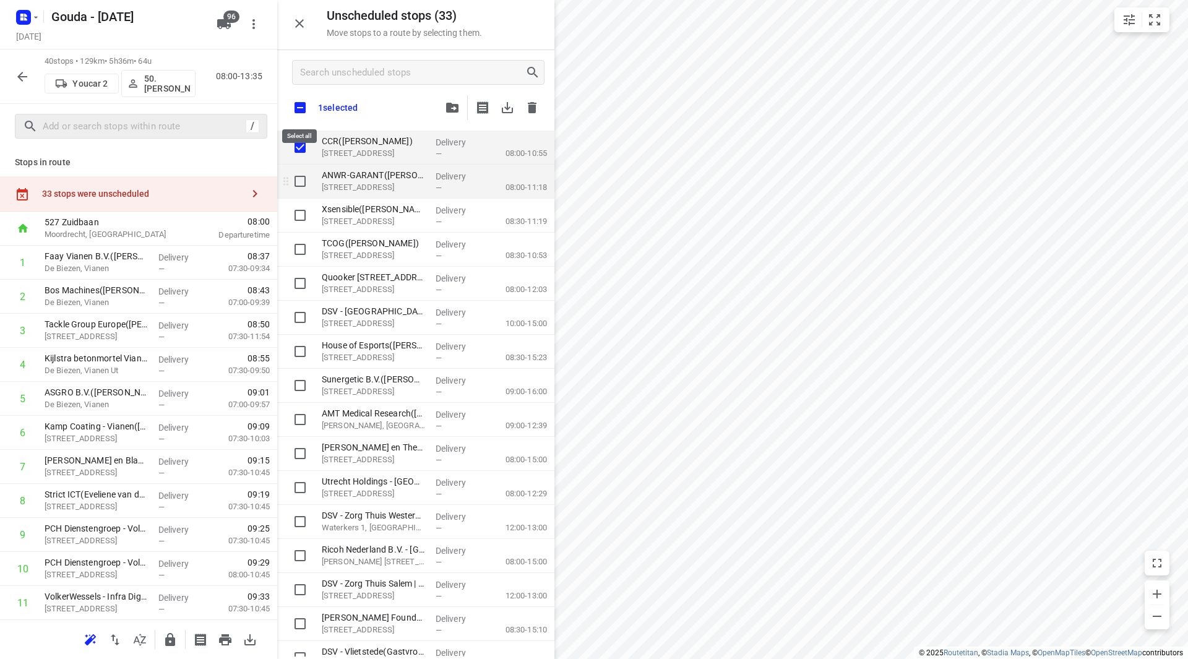
checkbox input "true"
click at [299, 190] on input "grid" at bounding box center [300, 181] width 25 height 25
checkbox input "true"
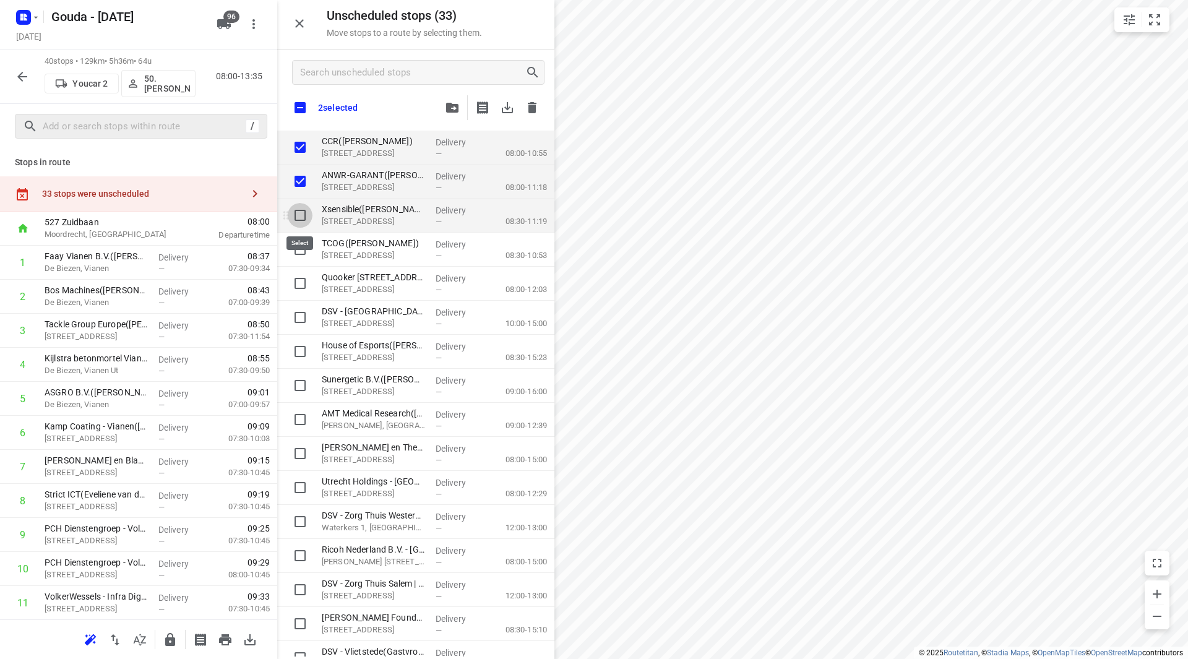
click at [300, 214] on input "grid" at bounding box center [300, 215] width 25 height 25
checkbox input "true"
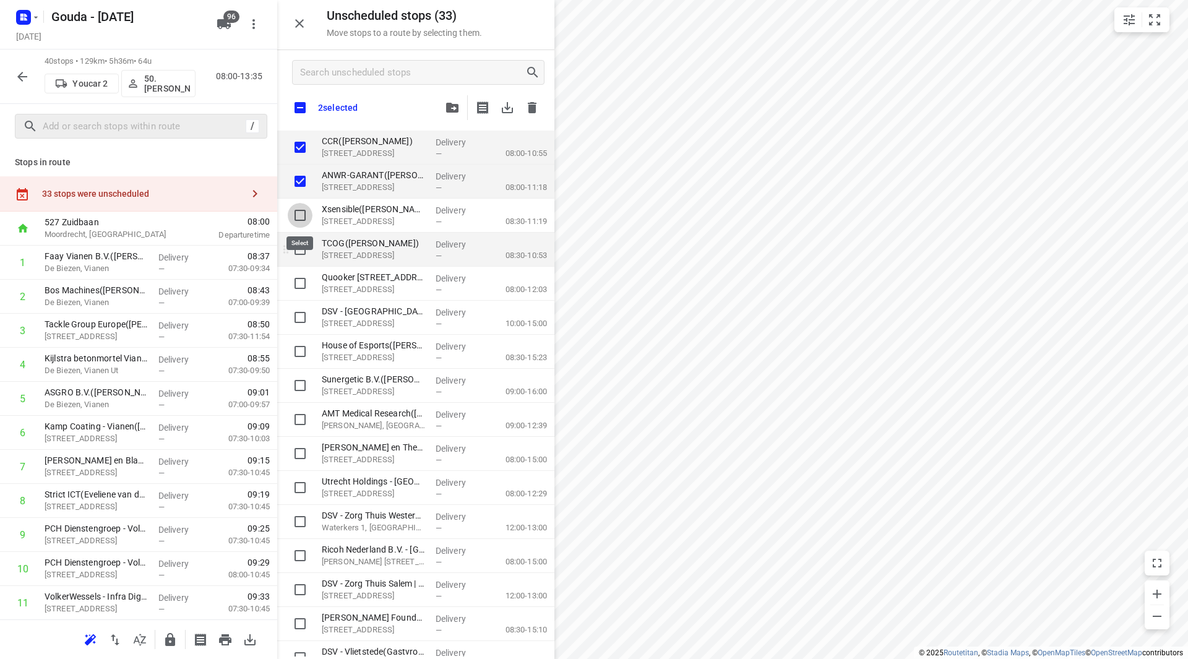
checkbox input "true"
click at [301, 248] on input "grid" at bounding box center [300, 249] width 25 height 25
checkbox input "true"
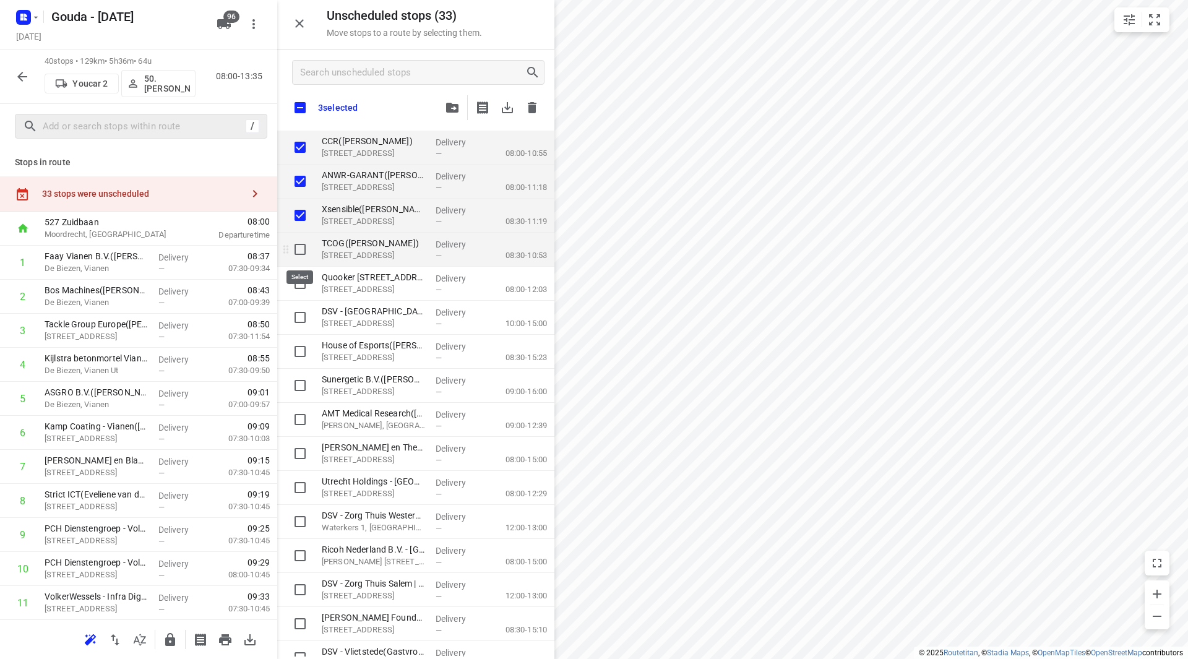
checkbox input "true"
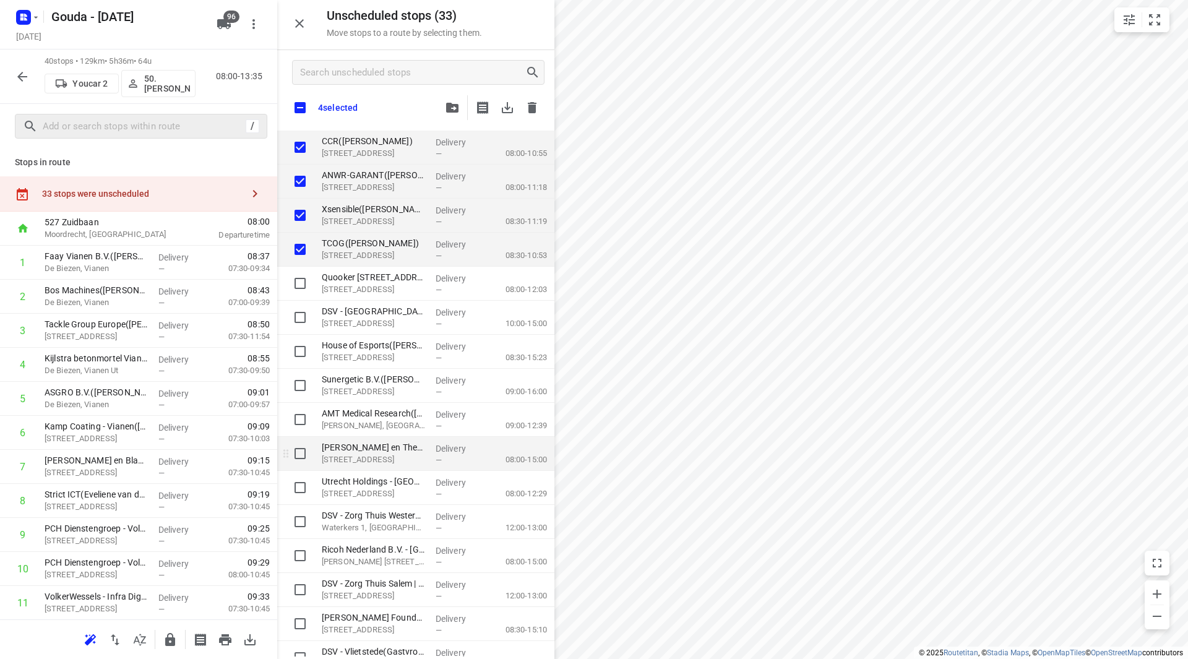
checkbox input "true"
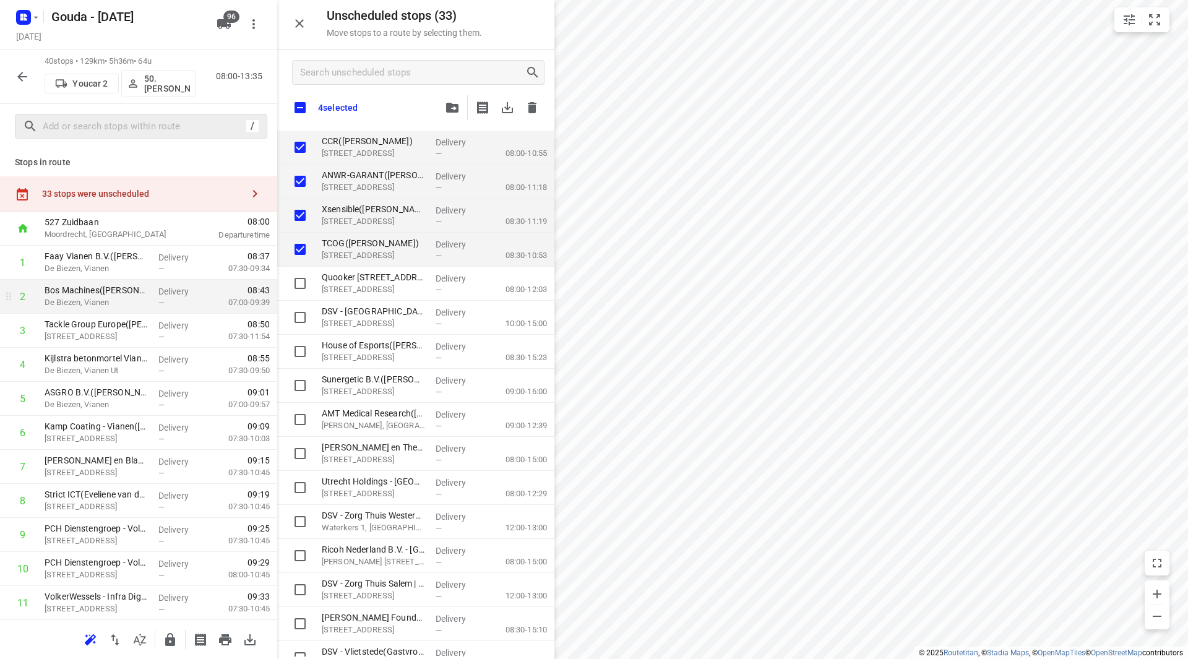
checkbox input "true"
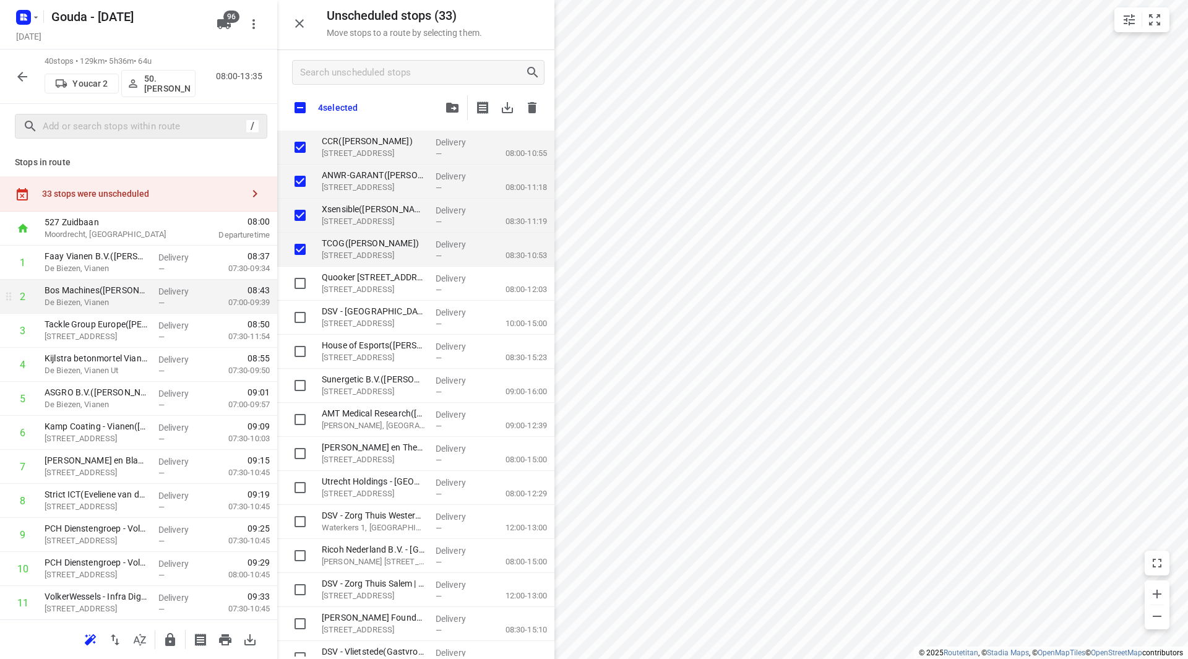
checkbox input "true"
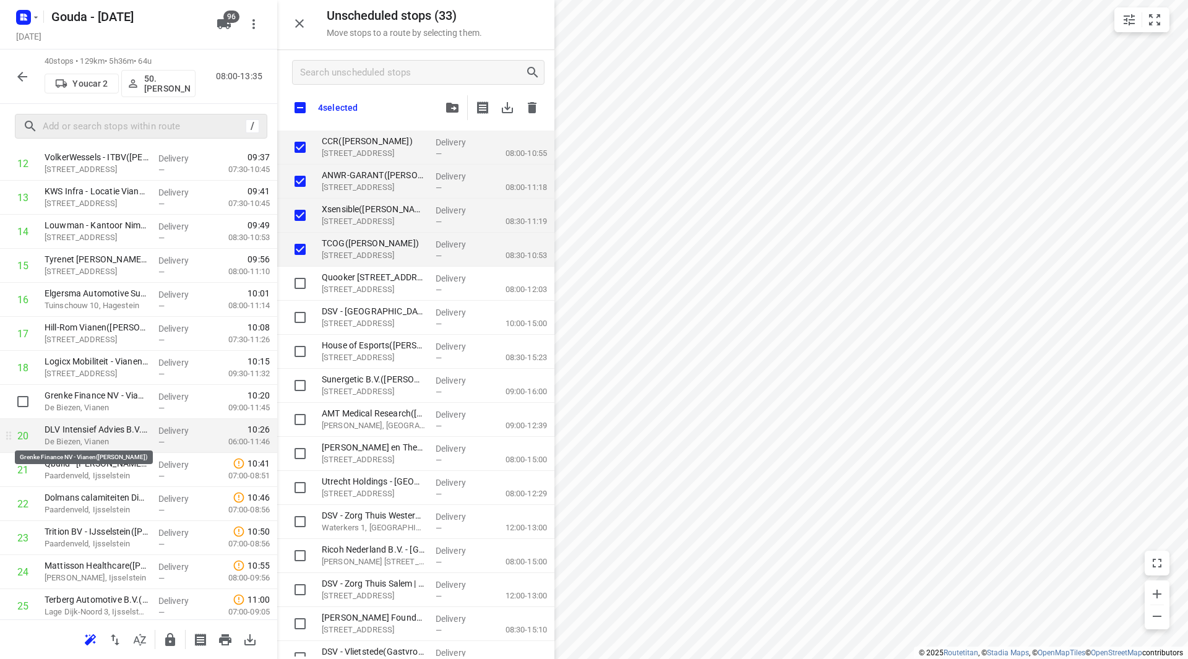
scroll to position [495, 0]
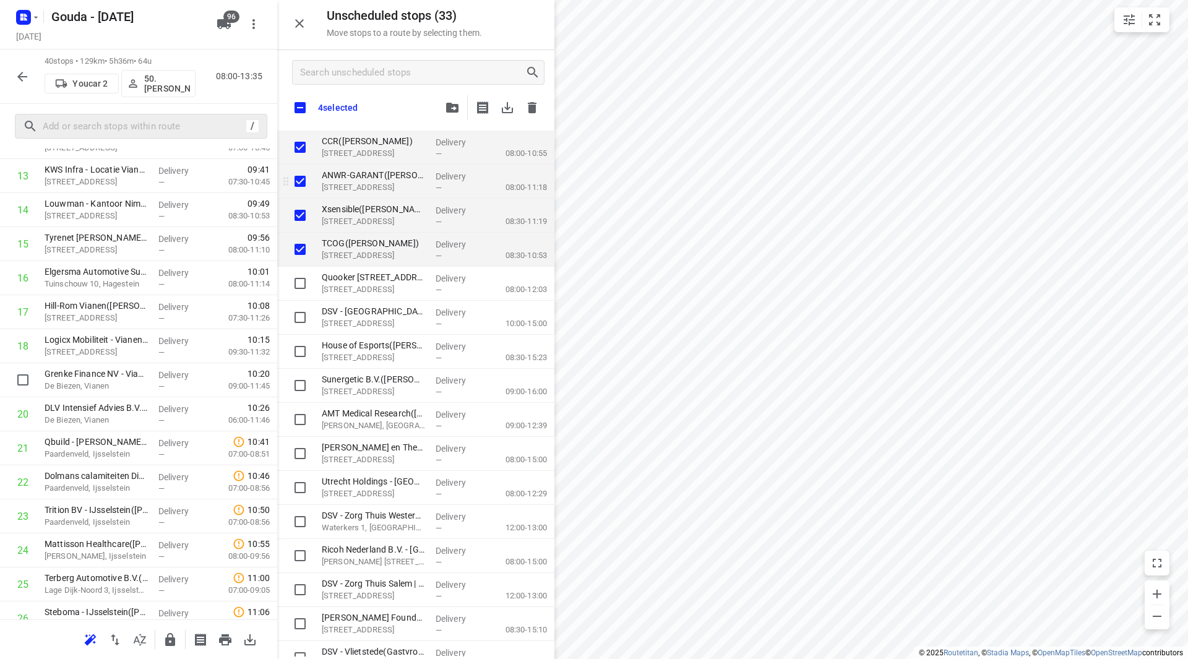
checkbox input "true"
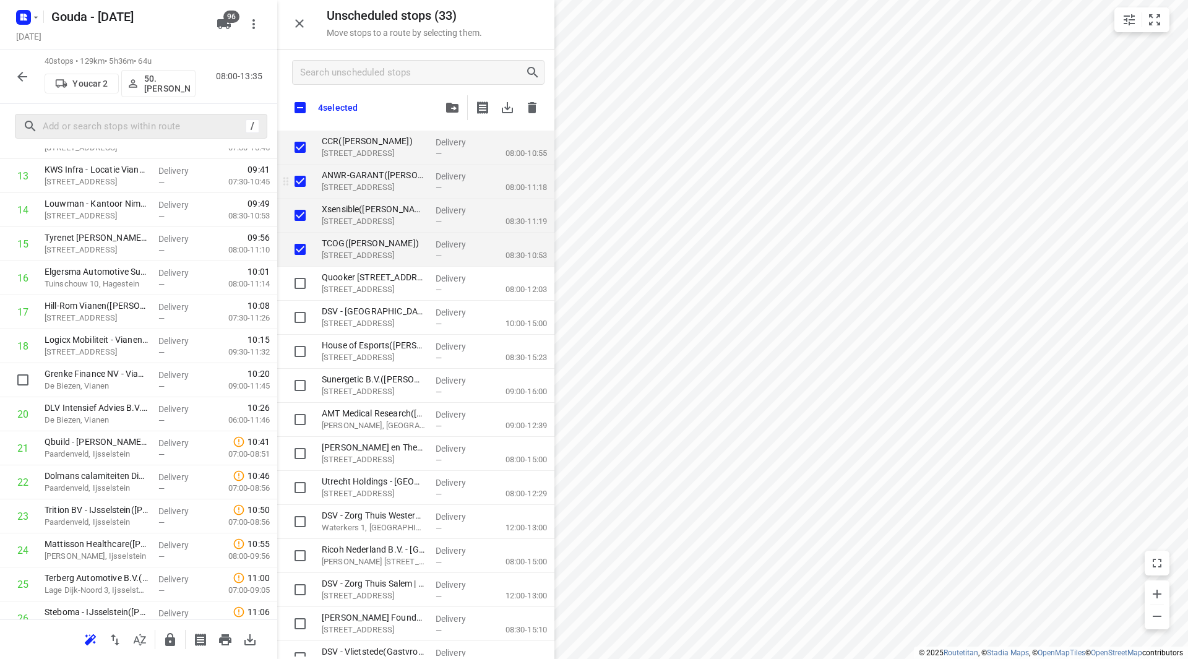
checkbox input "true"
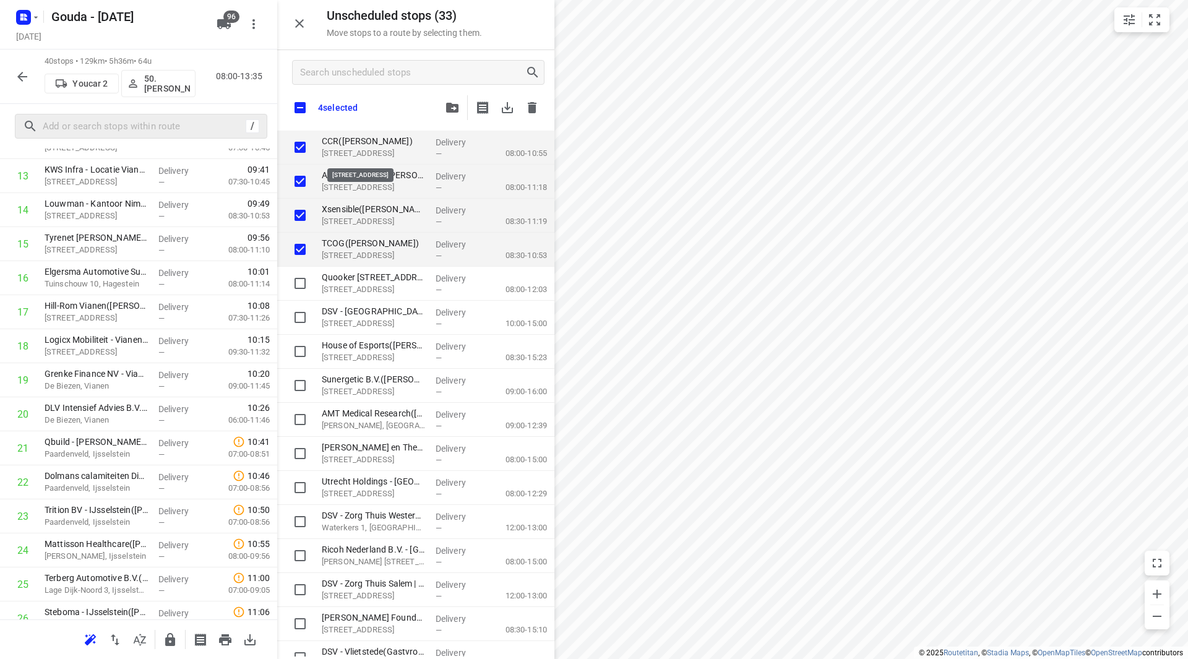
checkbox input "true"
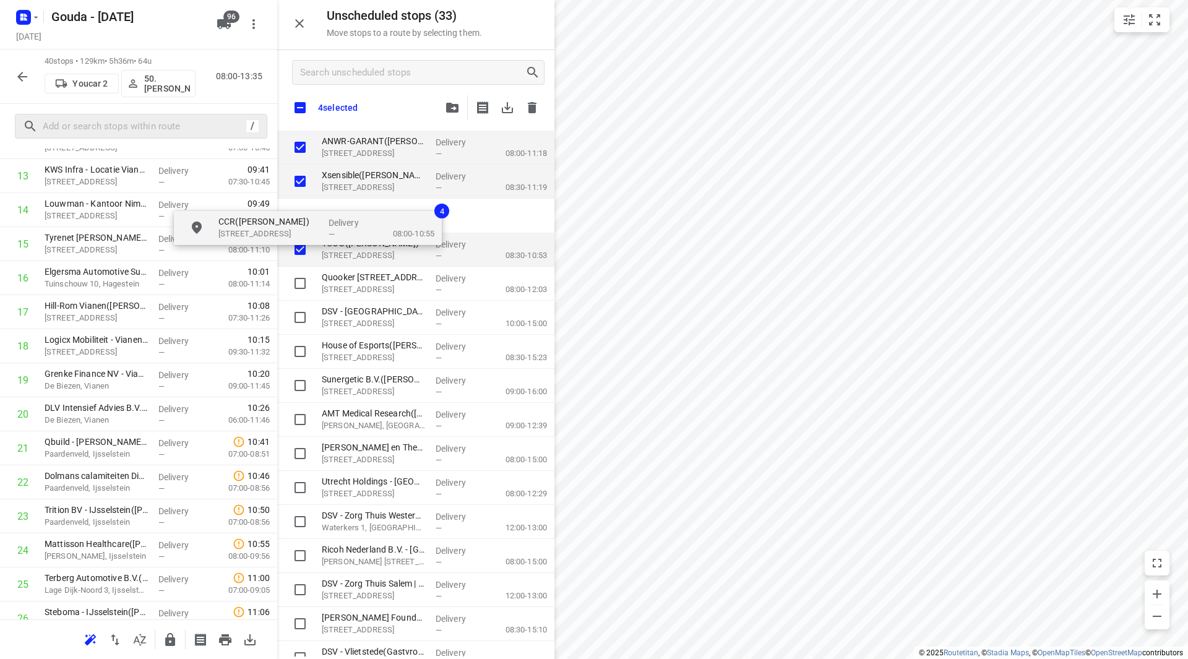
checkbox input "true"
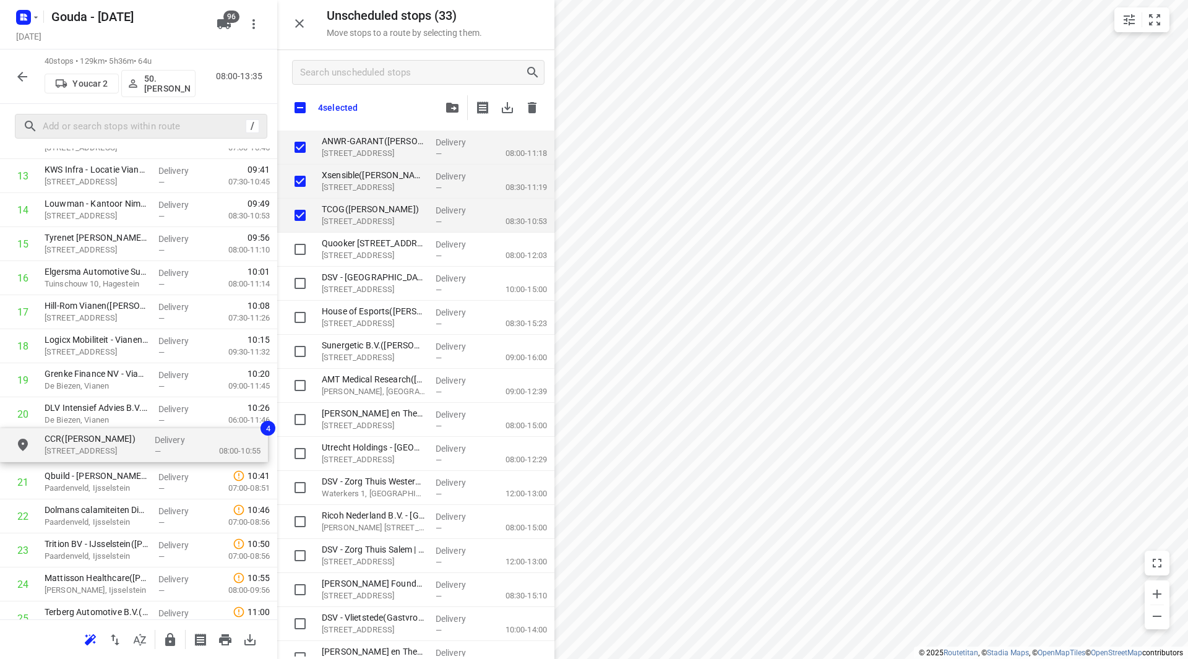
drag, startPoint x: 355, startPoint y: 147, endPoint x: 68, endPoint y: 454, distance: 419.5
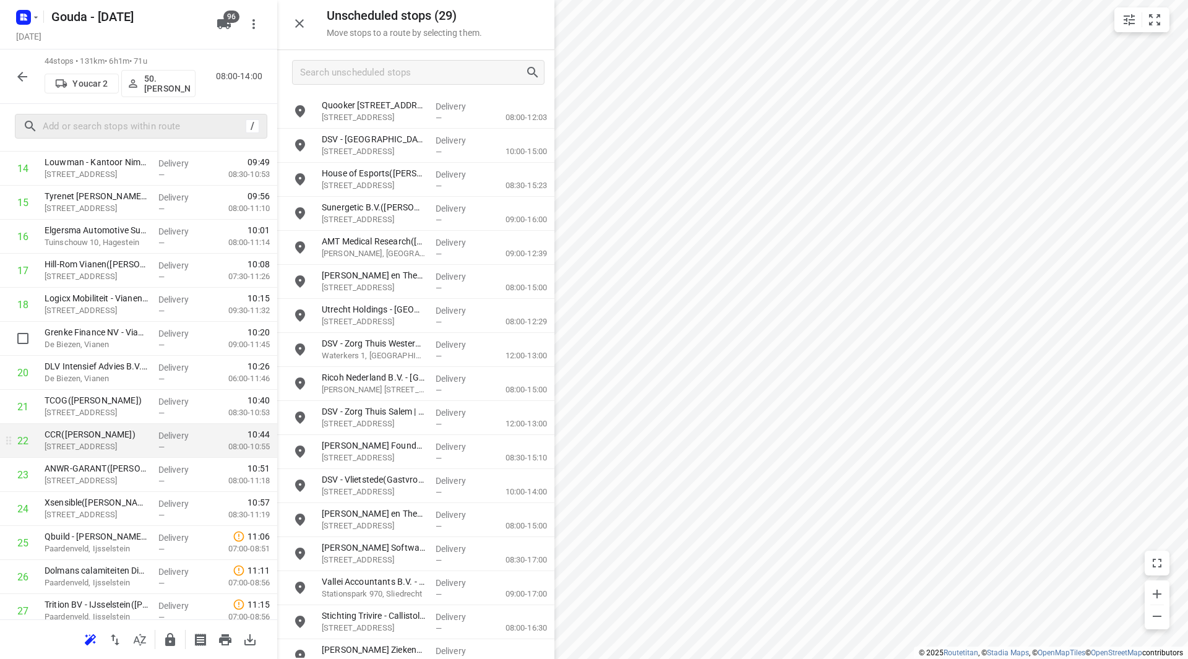
scroll to position [557, 0]
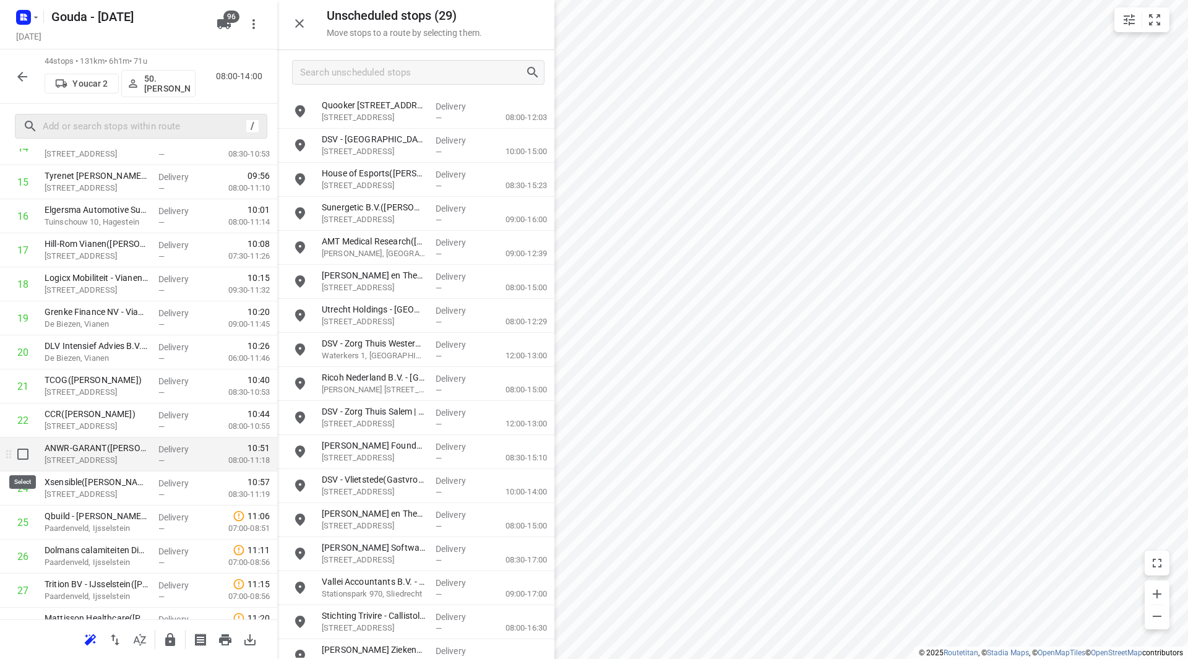
click at [24, 459] on input "checkbox" at bounding box center [23, 454] width 25 height 25
checkbox input "true"
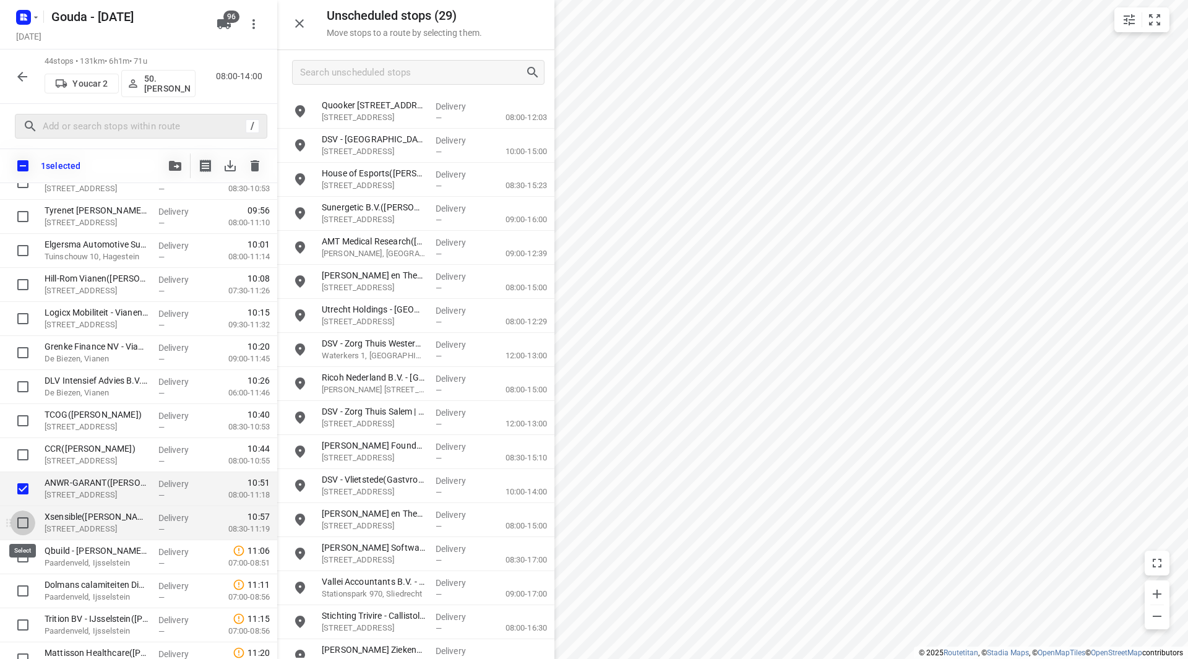
click at [15, 521] on input "checkbox" at bounding box center [23, 523] width 25 height 25
checkbox input "true"
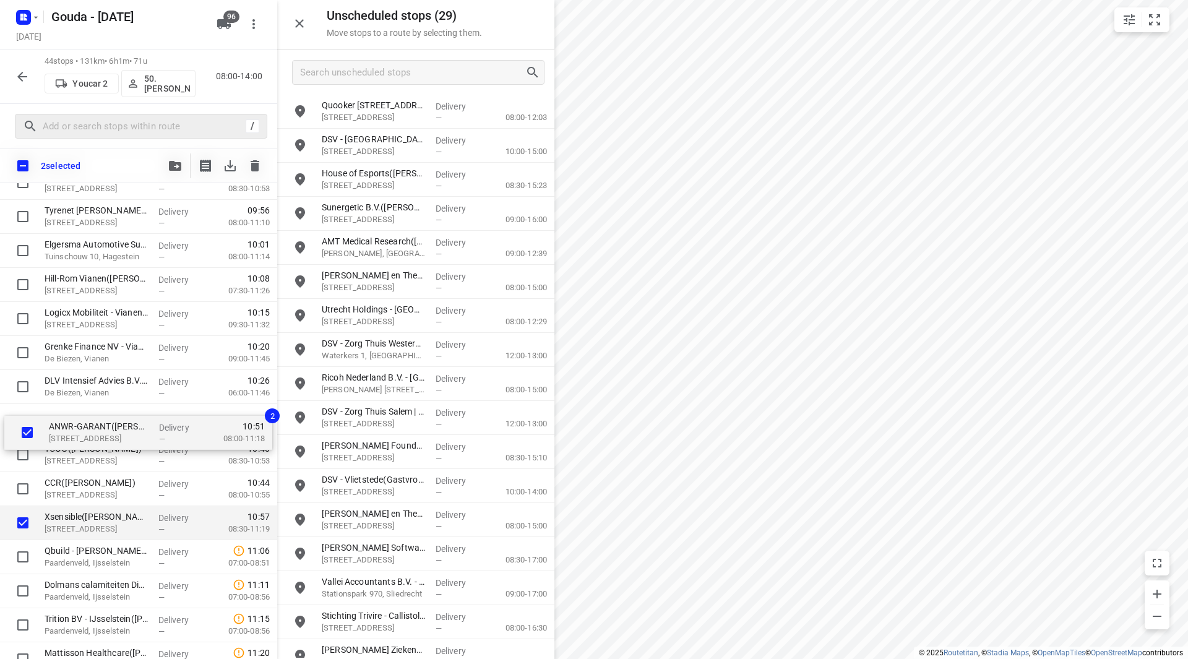
drag, startPoint x: 52, startPoint y: 486, endPoint x: 58, endPoint y: 423, distance: 62.8
click at [58, 423] on div "Faay Vianen B.V.(Dagmar Middelkoop) De Biezen, Vianen Delivery — 08:37 07:30-09…" at bounding box center [138, 472] width 277 height 1498
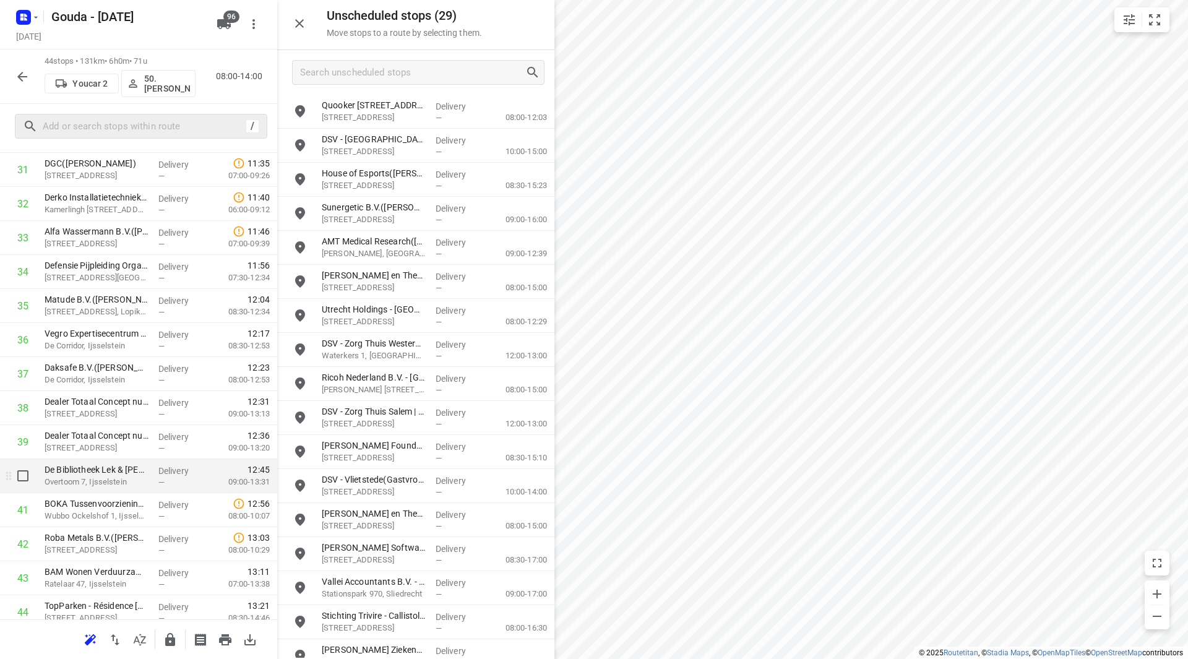
scroll to position [1158, 0]
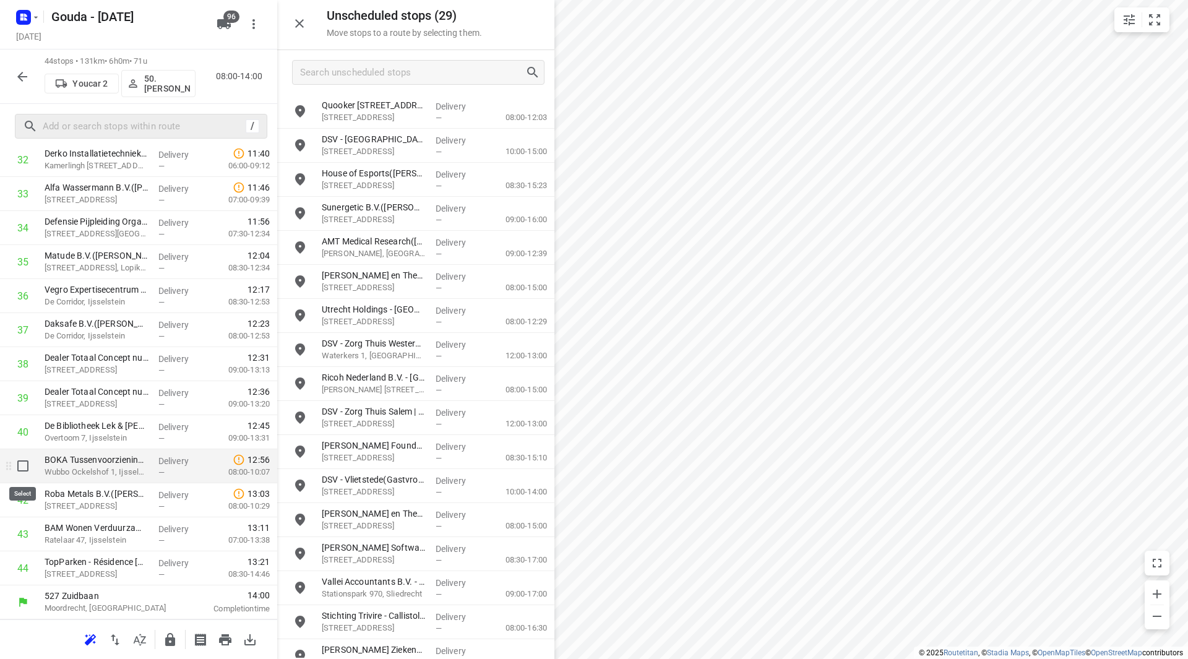
click at [27, 465] on input "checkbox" at bounding box center [23, 466] width 25 height 25
checkbox input "true"
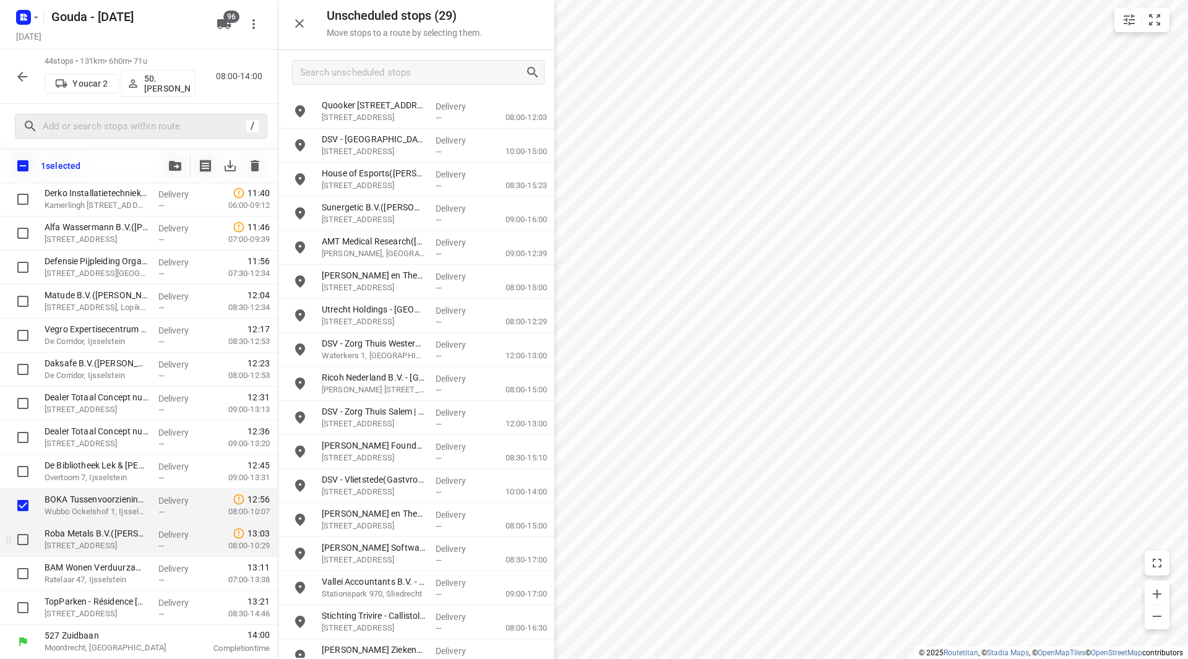
scroll to position [1153, 0]
click at [12, 536] on input "checkbox" at bounding box center [23, 539] width 25 height 25
checkbox input "true"
click at [18, 570] on input "checkbox" at bounding box center [23, 573] width 25 height 25
checkbox input "true"
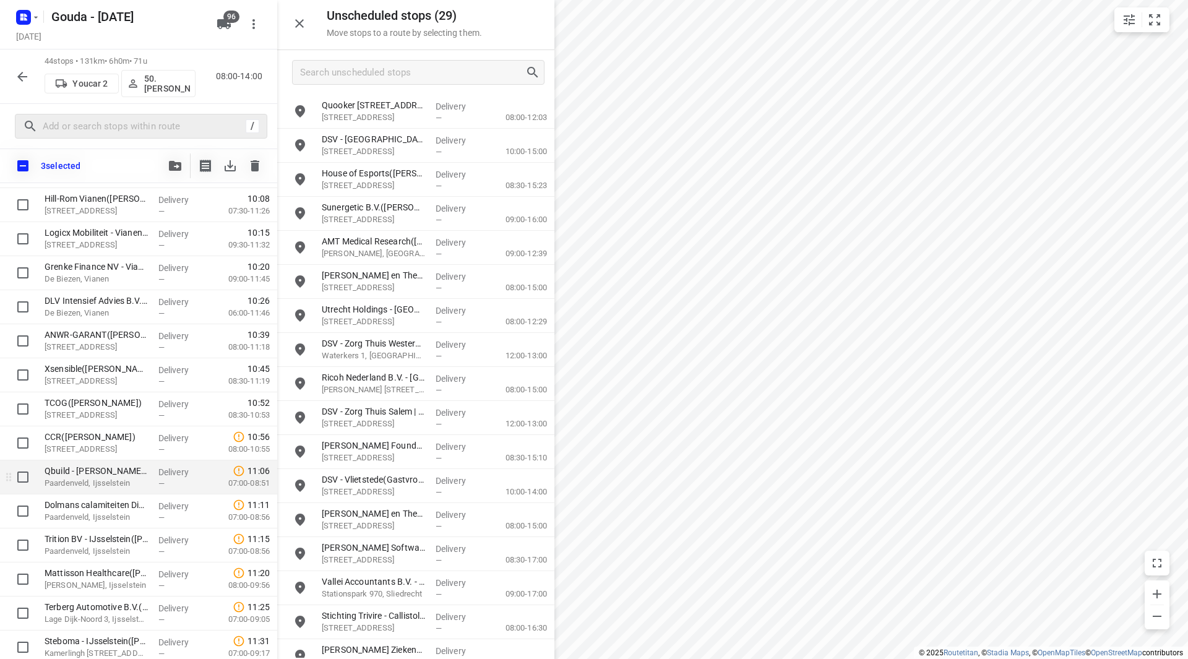
scroll to position [658, 0]
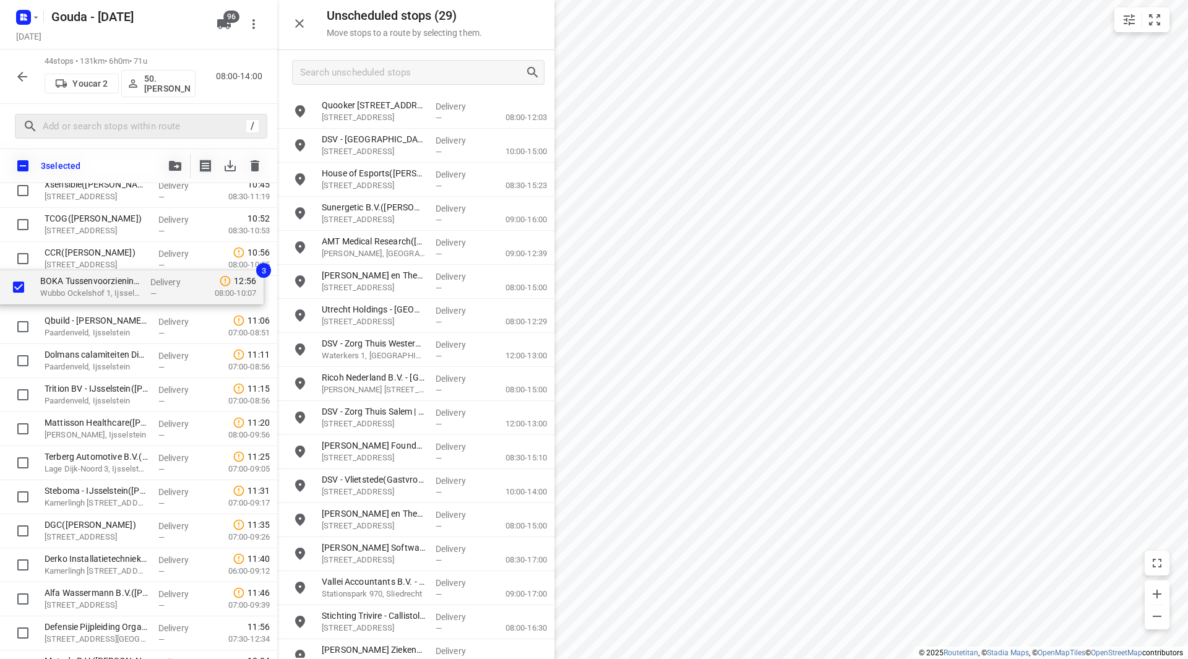
drag, startPoint x: 87, startPoint y: 509, endPoint x: 83, endPoint y: 290, distance: 218.5
click at [83, 289] on div "Faay Vianen B.V.(Dagmar Middelkoop) De Biezen, Vianen Delivery — 08:37 07:30-09…" at bounding box center [138, 208] width 277 height 1498
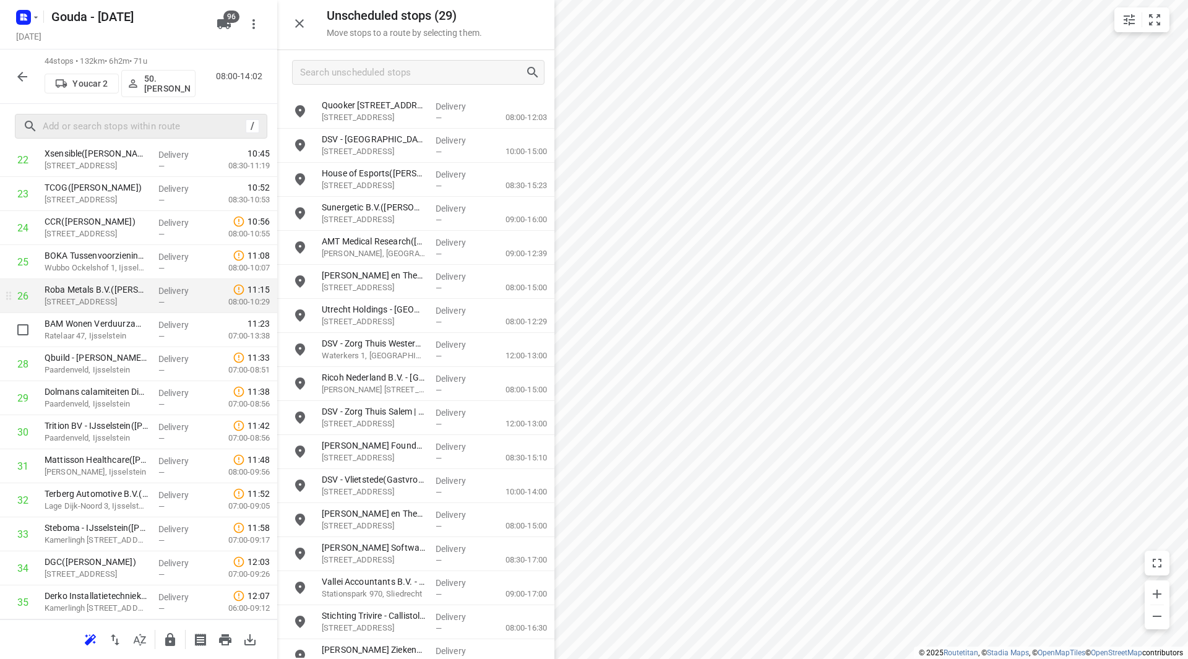
scroll to position [879, 0]
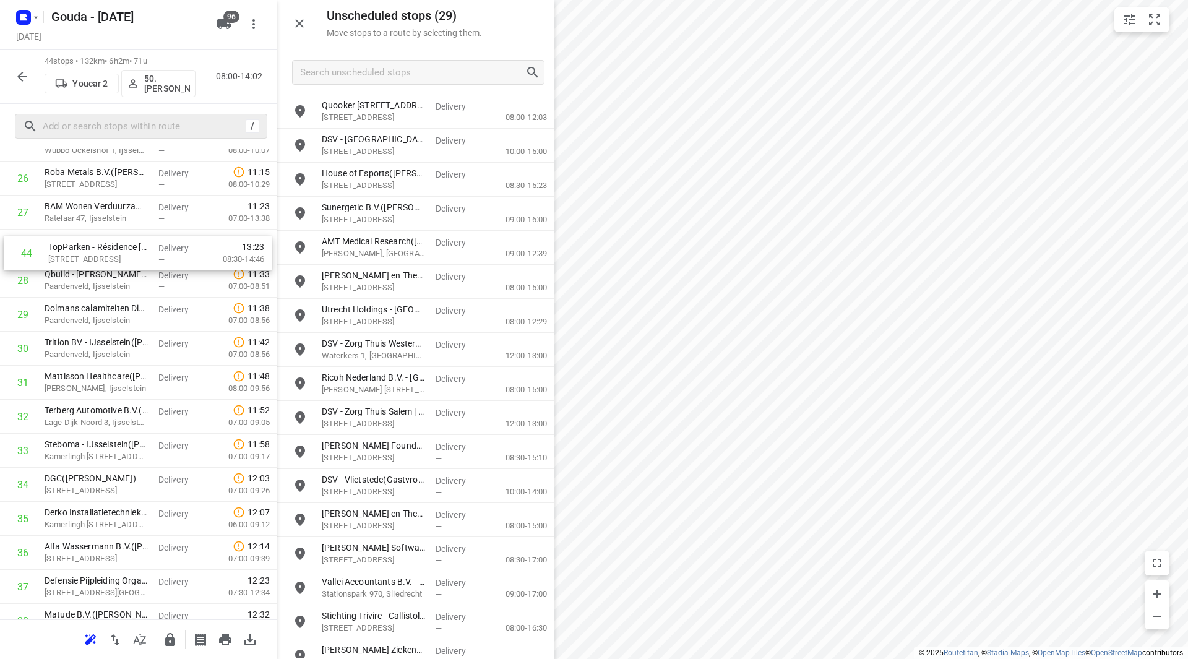
drag, startPoint x: 93, startPoint y: 595, endPoint x: 95, endPoint y: 244, distance: 350.9
click at [95, 244] on div "1 Faay Vianen B.V.(Dagmar Middelkoop) De Biezen, Vianen Delivery — 08:37 07:30-…" at bounding box center [138, 60] width 277 height 1498
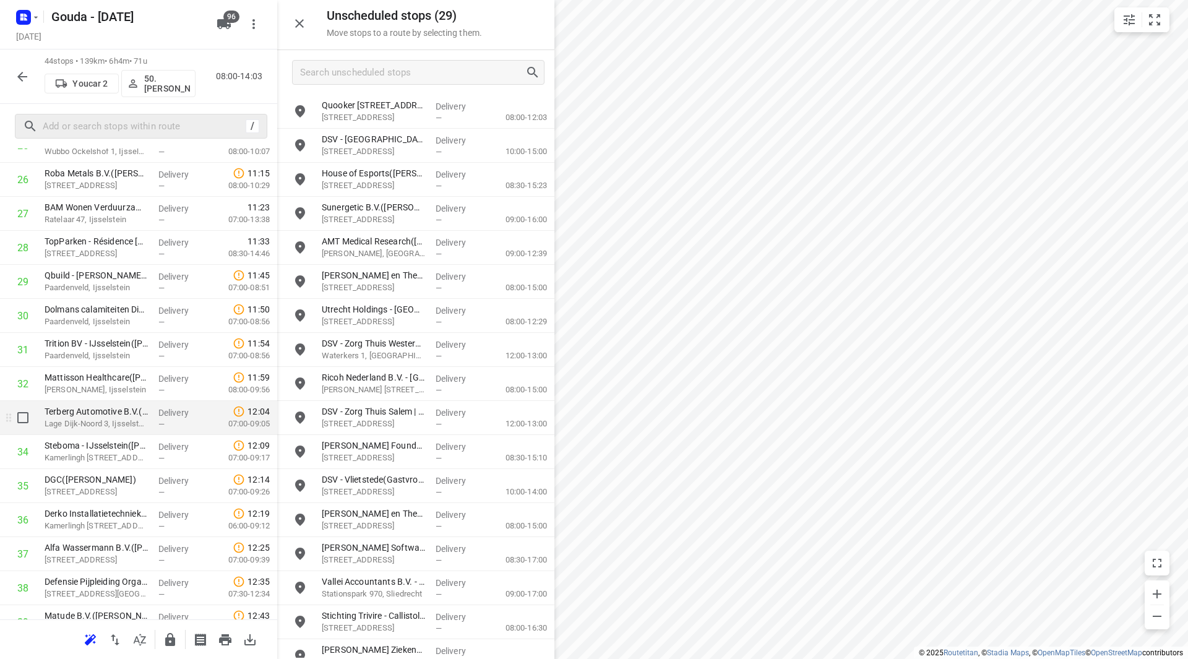
scroll to position [1158, 0]
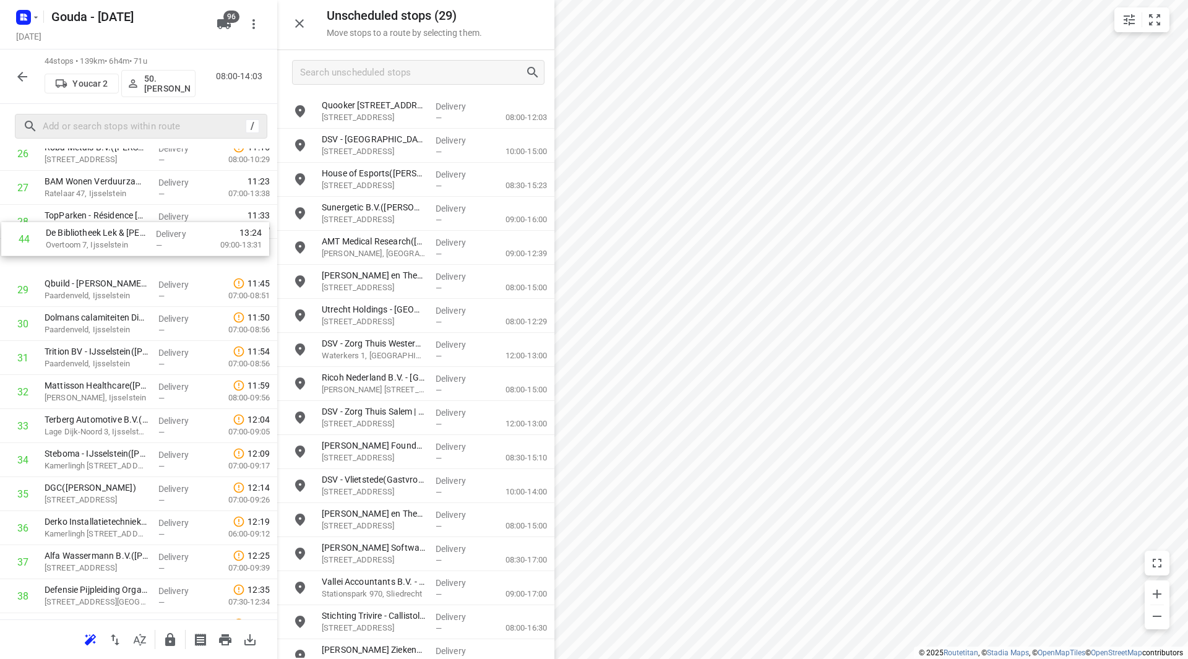
drag, startPoint x: 98, startPoint y: 563, endPoint x: 98, endPoint y: 250, distance: 313.1
click at [98, 248] on div "1 Faay Vianen B.V.(Dagmar Middelkoop) De Biezen, Vianen Delivery — 08:37 07:30-…" at bounding box center [138, 35] width 277 height 1498
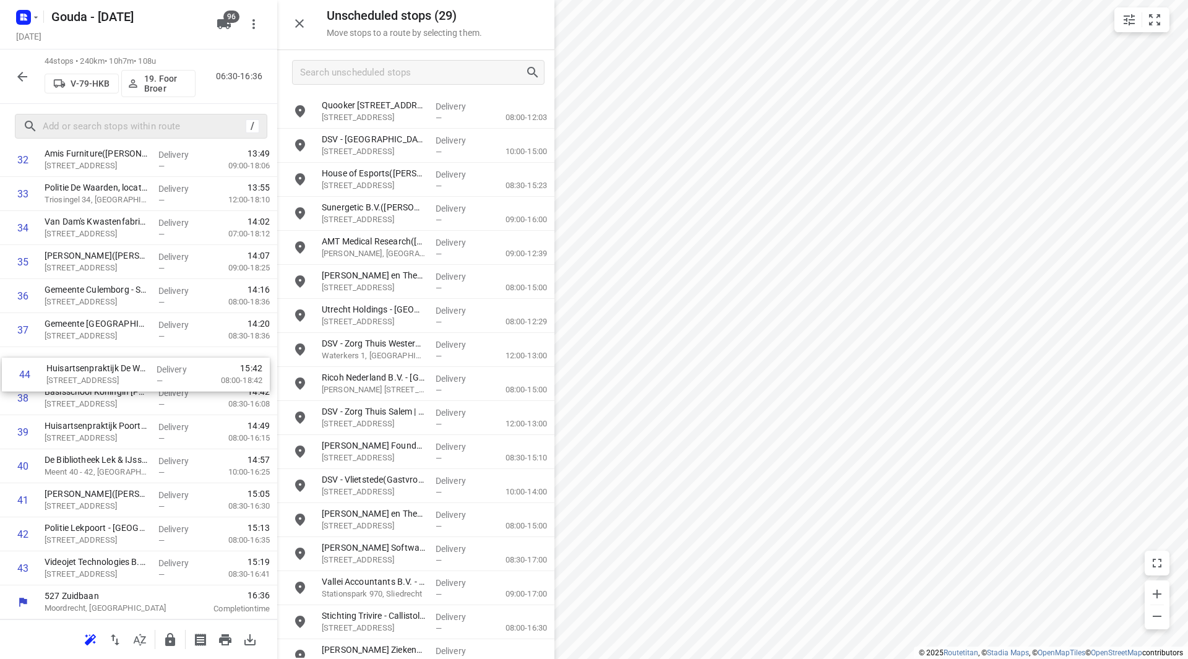
drag, startPoint x: 115, startPoint y: 569, endPoint x: 116, endPoint y: 361, distance: 207.9
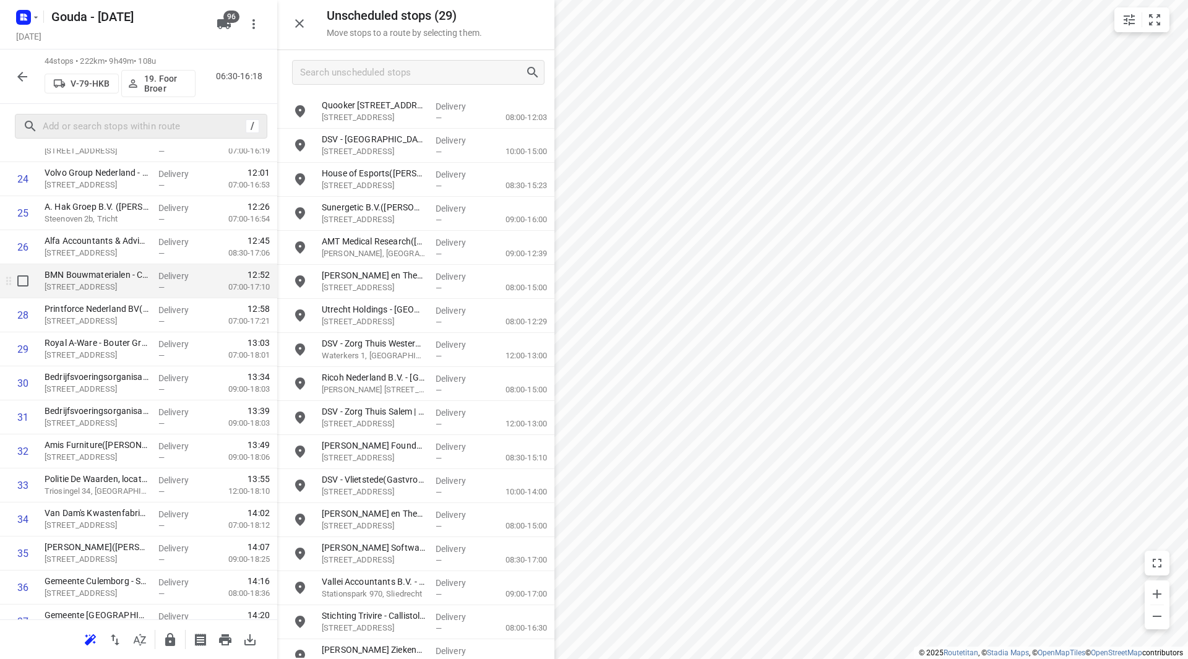
scroll to position [805, 0]
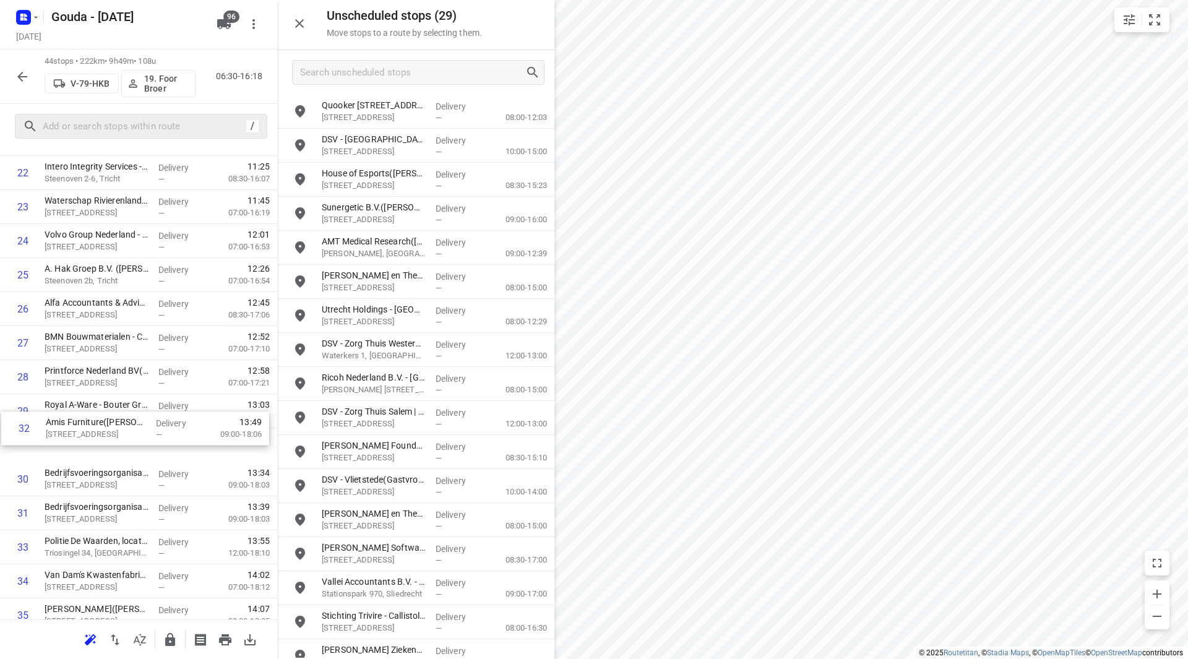
drag, startPoint x: 147, startPoint y: 472, endPoint x: 149, endPoint y: 400, distance: 71.2
click at [149, 400] on div "1 Roza vastgoedonderhoud B.V.(Lenie Zwart) Newtonweg 2, Culemborg Delivery — 07…" at bounding box center [138, 190] width 277 height 1498
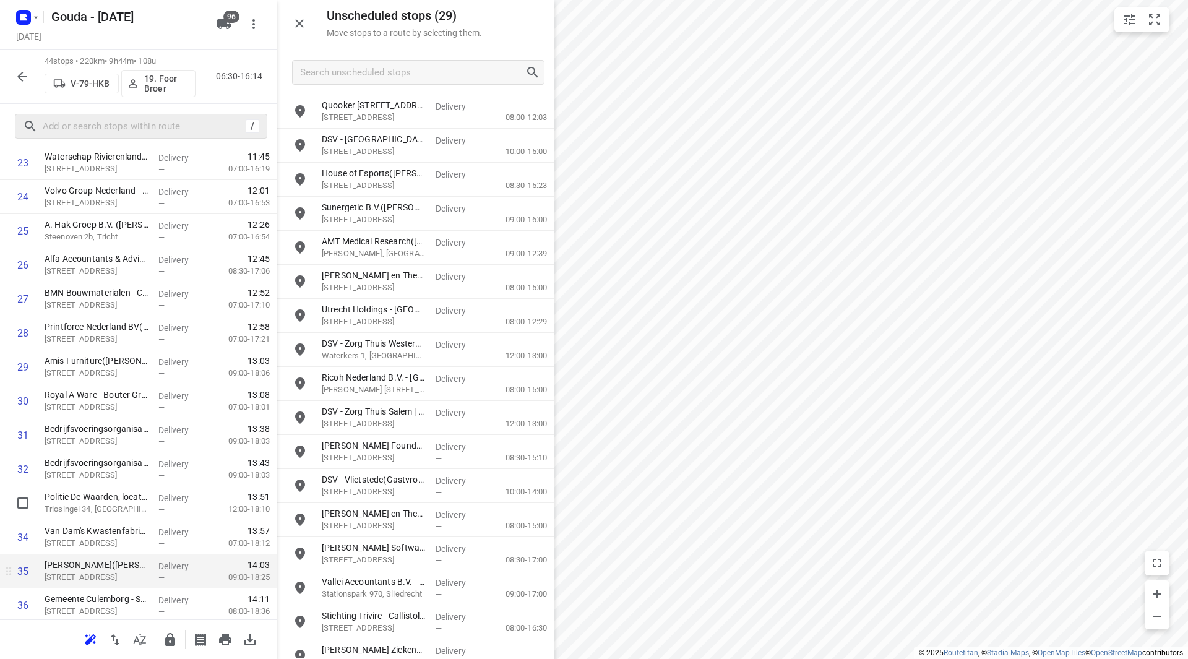
scroll to position [866, 0]
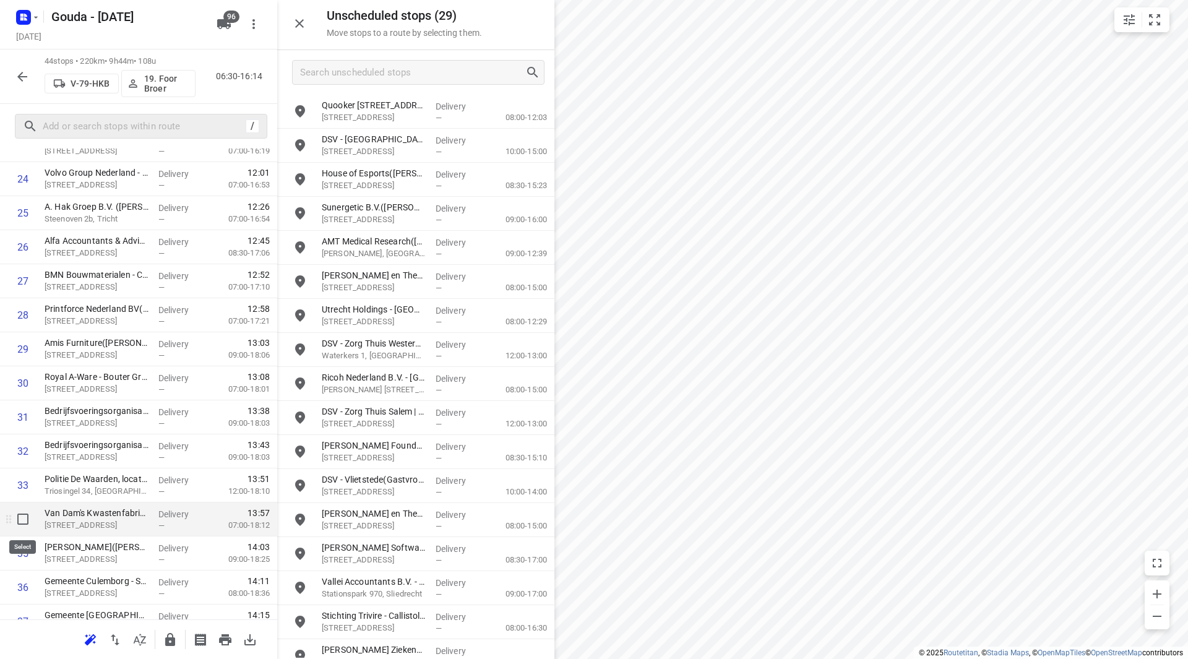
drag, startPoint x: 25, startPoint y: 514, endPoint x: 25, endPoint y: 532, distance: 18.6
click at [25, 514] on input "checkbox" at bounding box center [23, 519] width 25 height 25
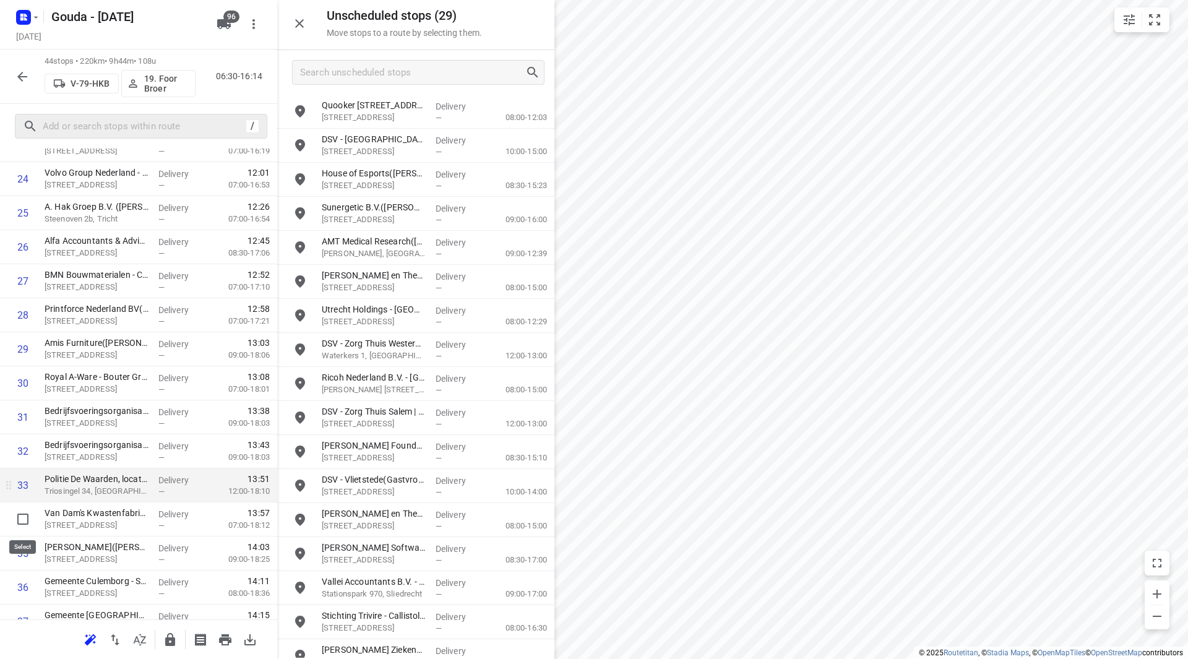
checkbox input "true"
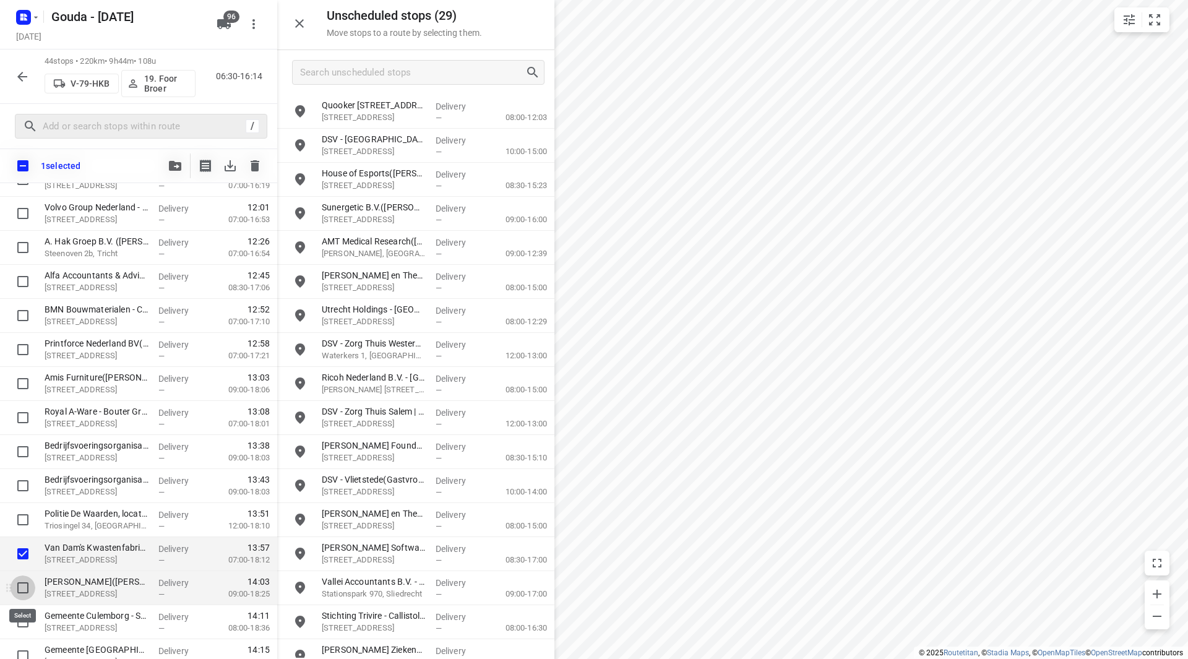
click at [24, 593] on input "checkbox" at bounding box center [23, 588] width 25 height 25
checkbox input "true"
click at [20, 617] on input "checkbox" at bounding box center [23, 622] width 25 height 25
checkbox input "true"
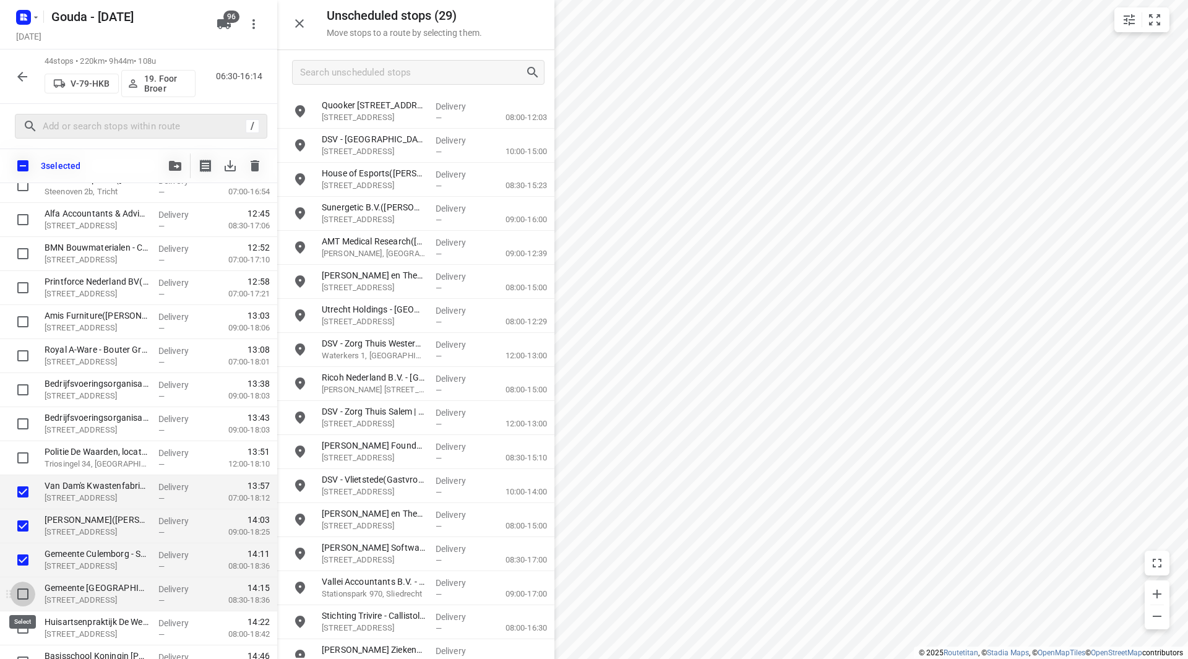
click at [28, 595] on input "checkbox" at bounding box center [23, 594] width 25 height 25
checkbox input "true"
click at [22, 629] on input "checkbox" at bounding box center [23, 628] width 25 height 25
checkbox input "true"
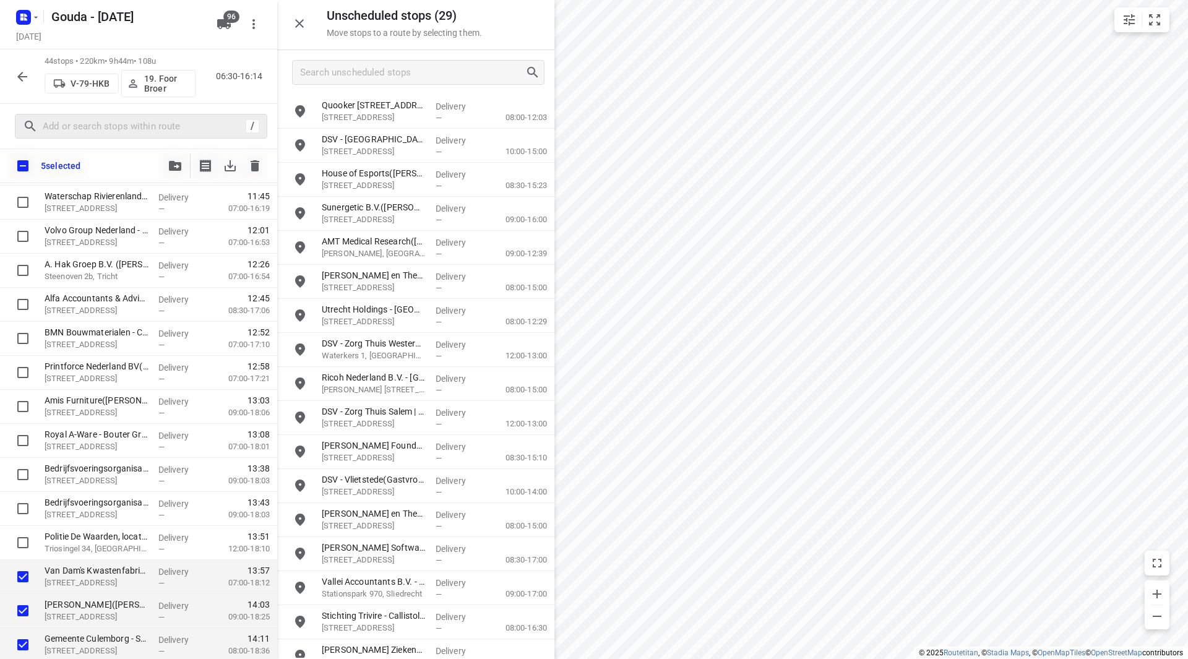
scroll to position [844, 0]
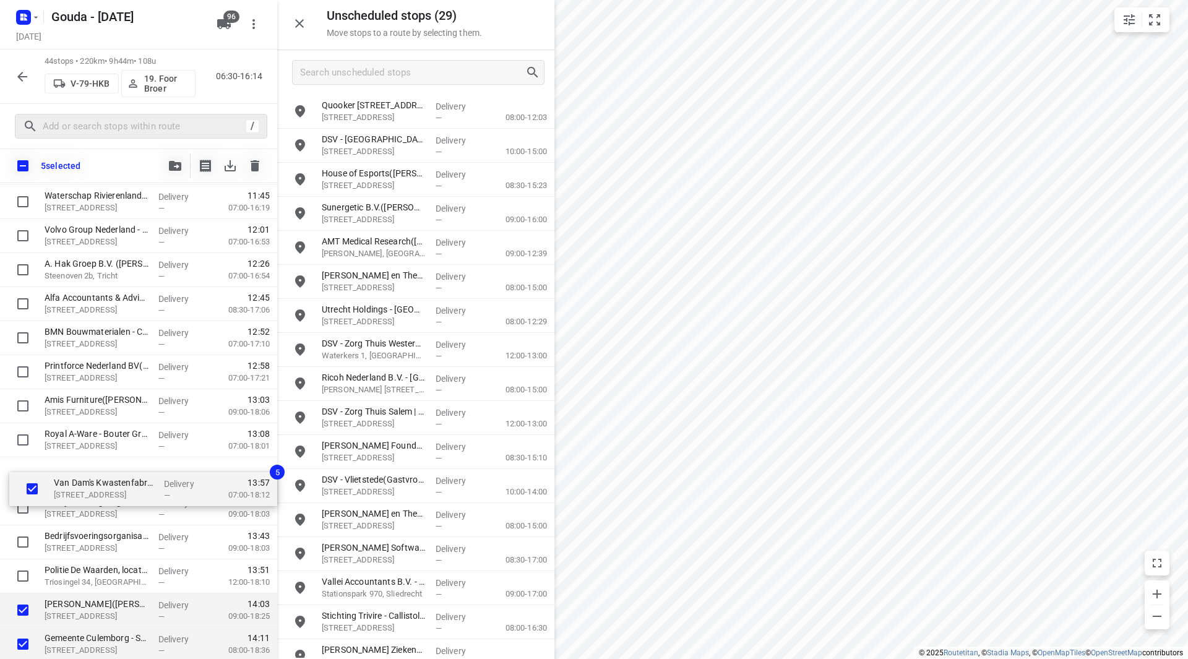
drag, startPoint x: 94, startPoint y: 579, endPoint x: 100, endPoint y: 474, distance: 105.4
click at [100, 474] on div "Roza vastgoedonderhoud B.V.(Lenie Zwart) Newtonweg 2, Culemborg Delivery — 07:1…" at bounding box center [138, 185] width 277 height 1498
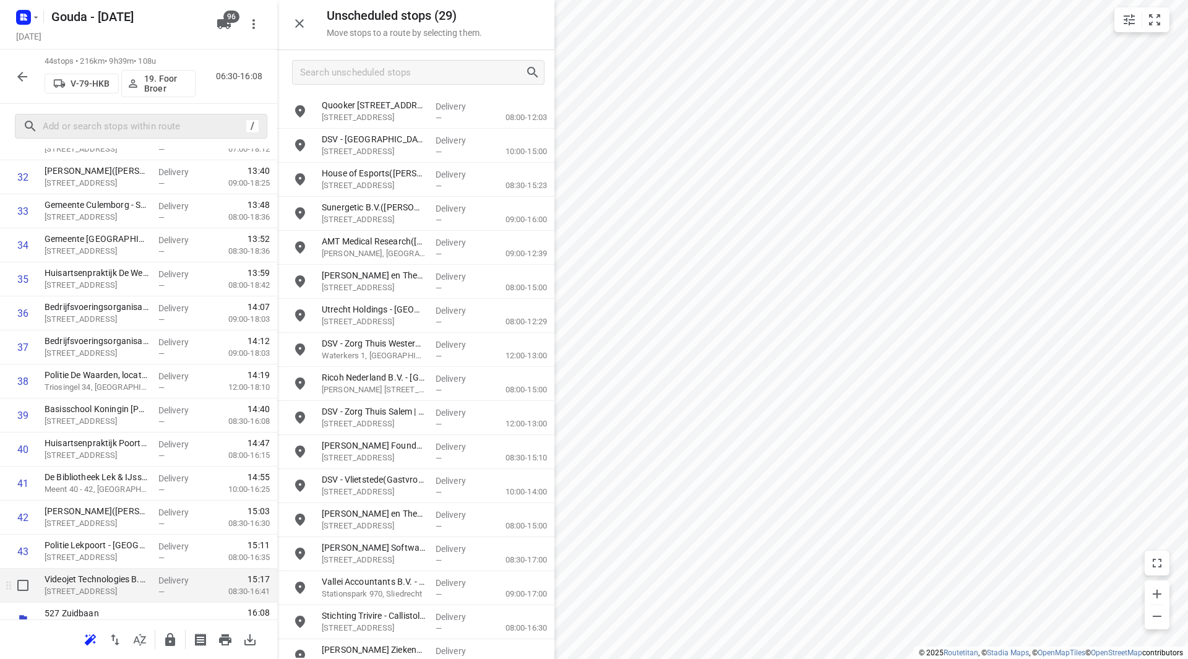
scroll to position [1154, 0]
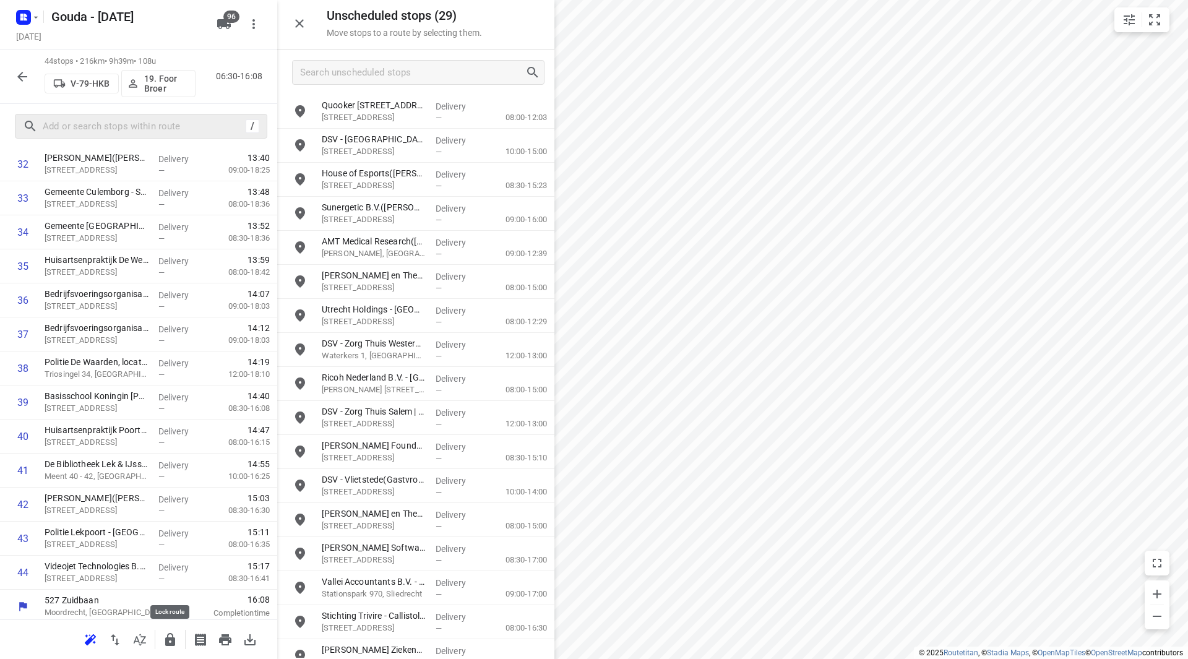
click at [168, 636] on icon "button" at bounding box center [170, 639] width 15 height 15
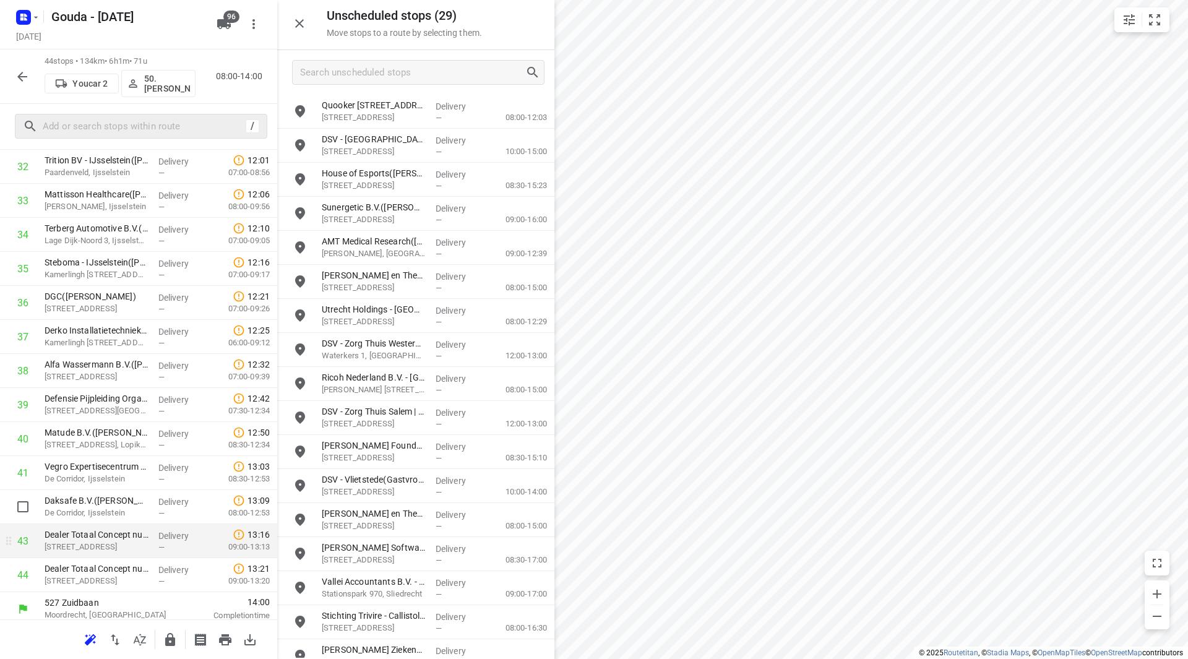
scroll to position [1158, 0]
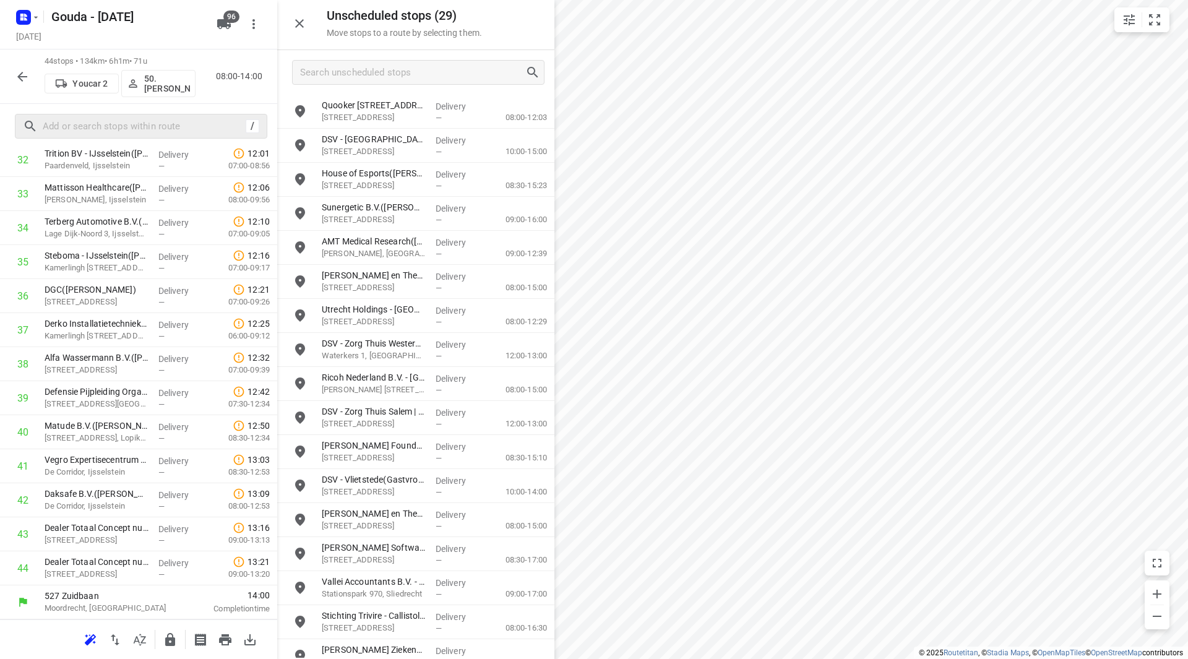
click at [176, 636] on icon "button" at bounding box center [170, 639] width 15 height 15
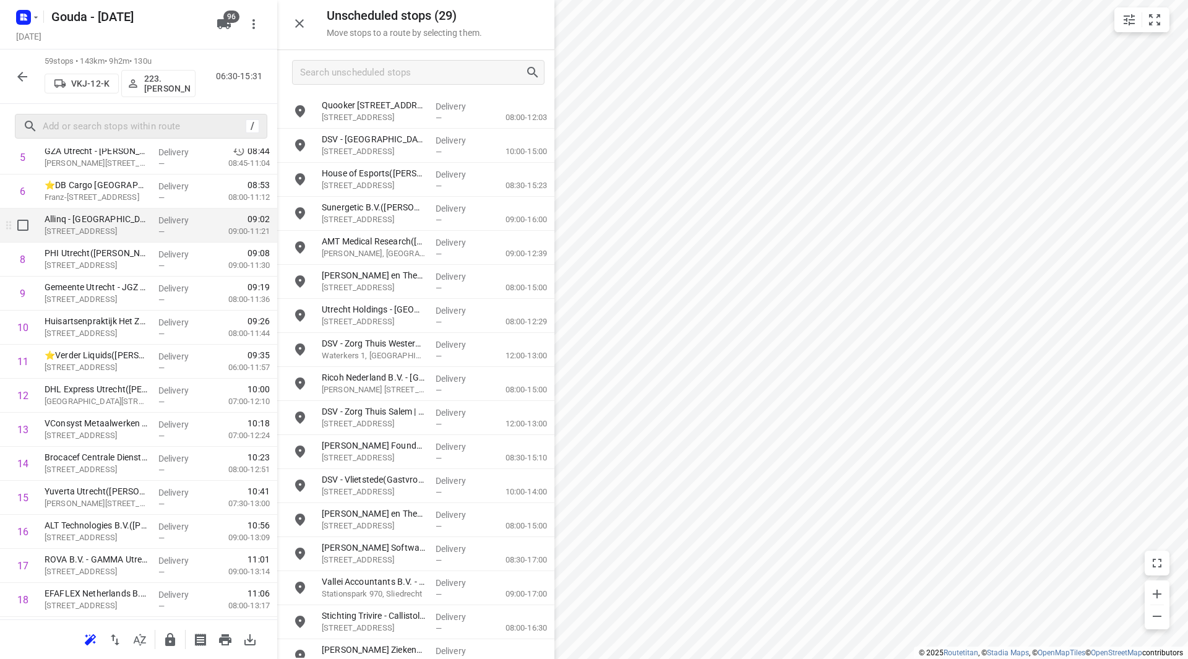
scroll to position [168, 0]
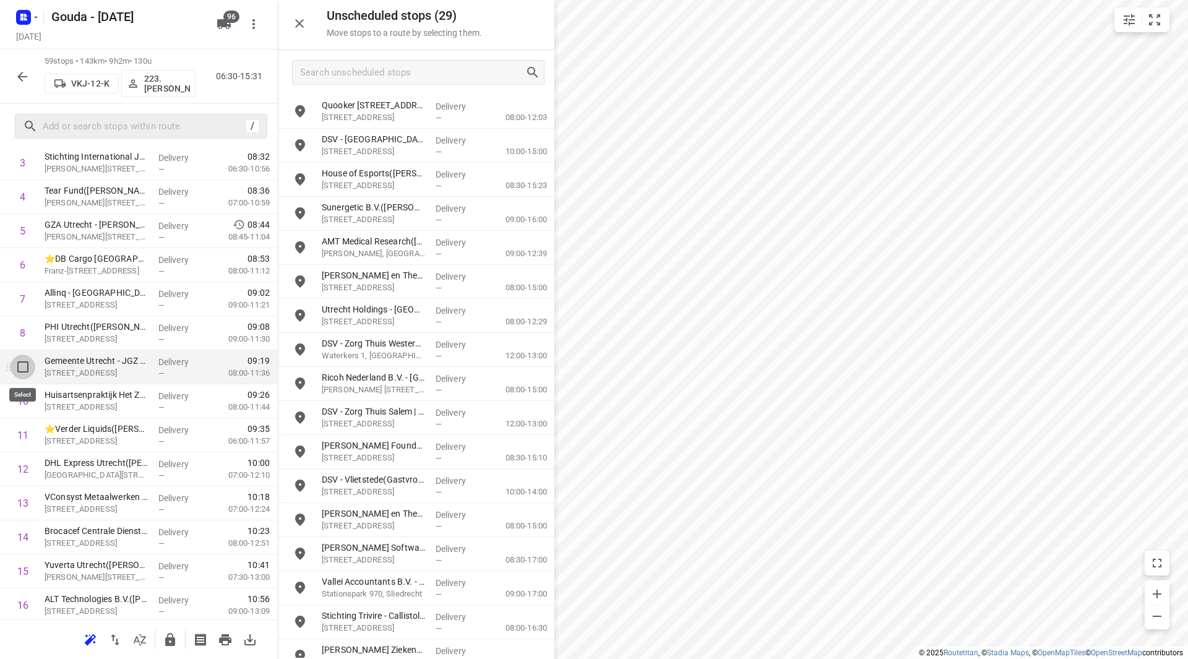
click at [25, 371] on input "checkbox" at bounding box center [23, 367] width 25 height 25
checkbox input "true"
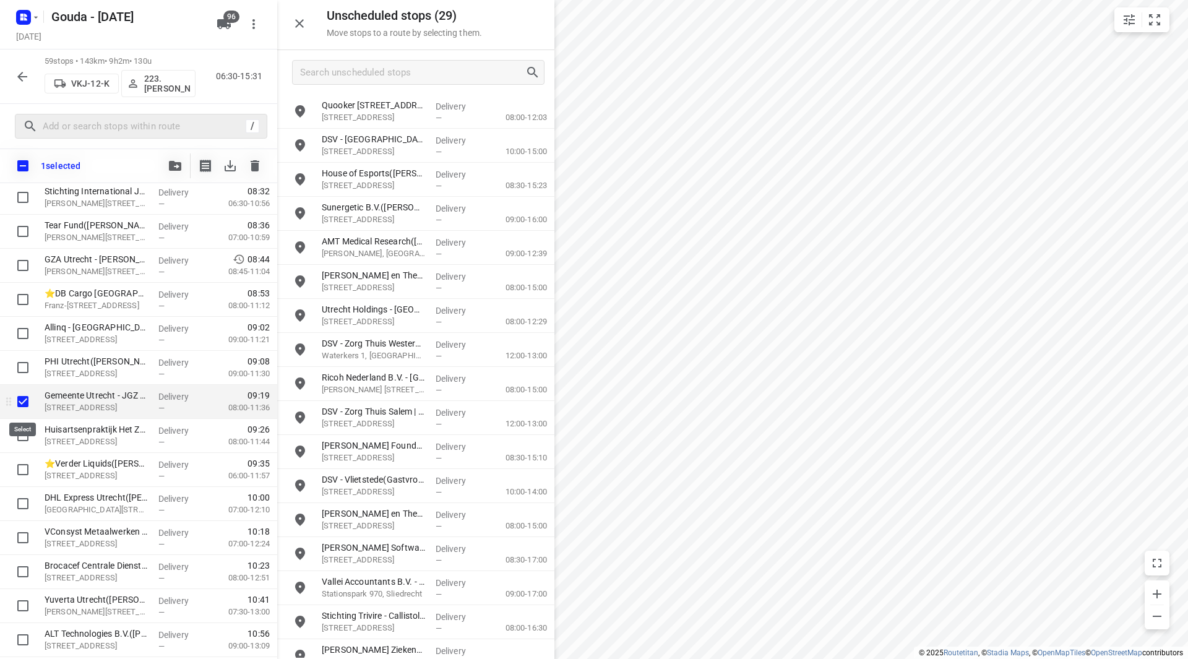
click at [23, 398] on input "checkbox" at bounding box center [23, 401] width 25 height 25
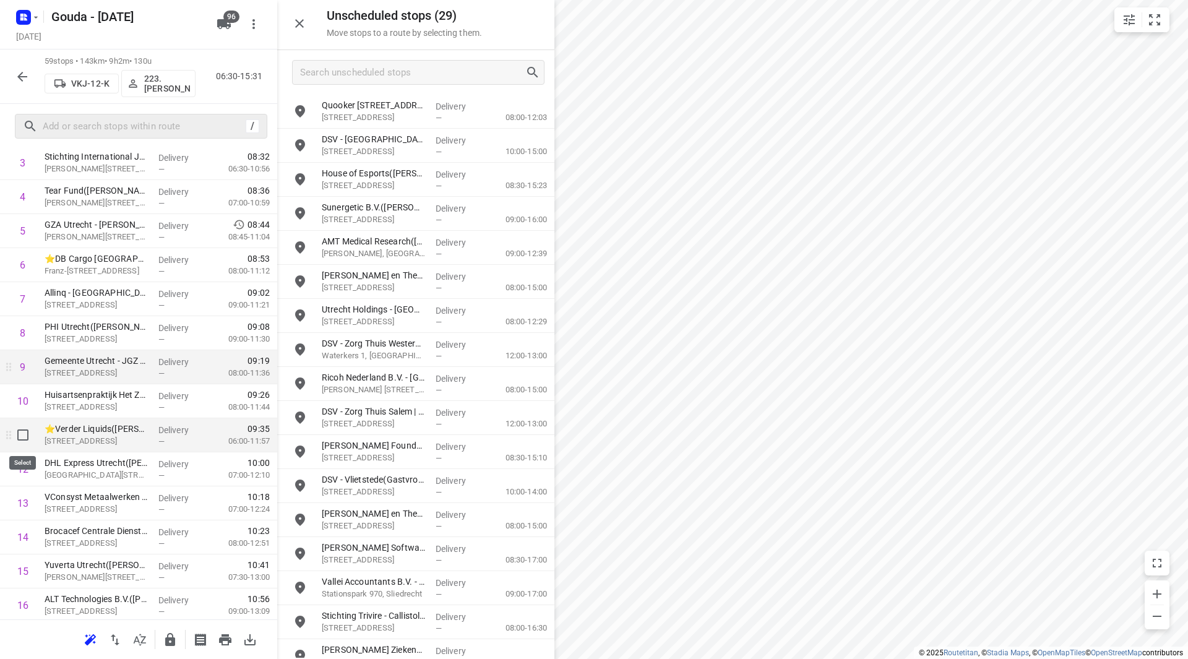
click at [25, 436] on input "checkbox" at bounding box center [23, 435] width 25 height 25
checkbox input "true"
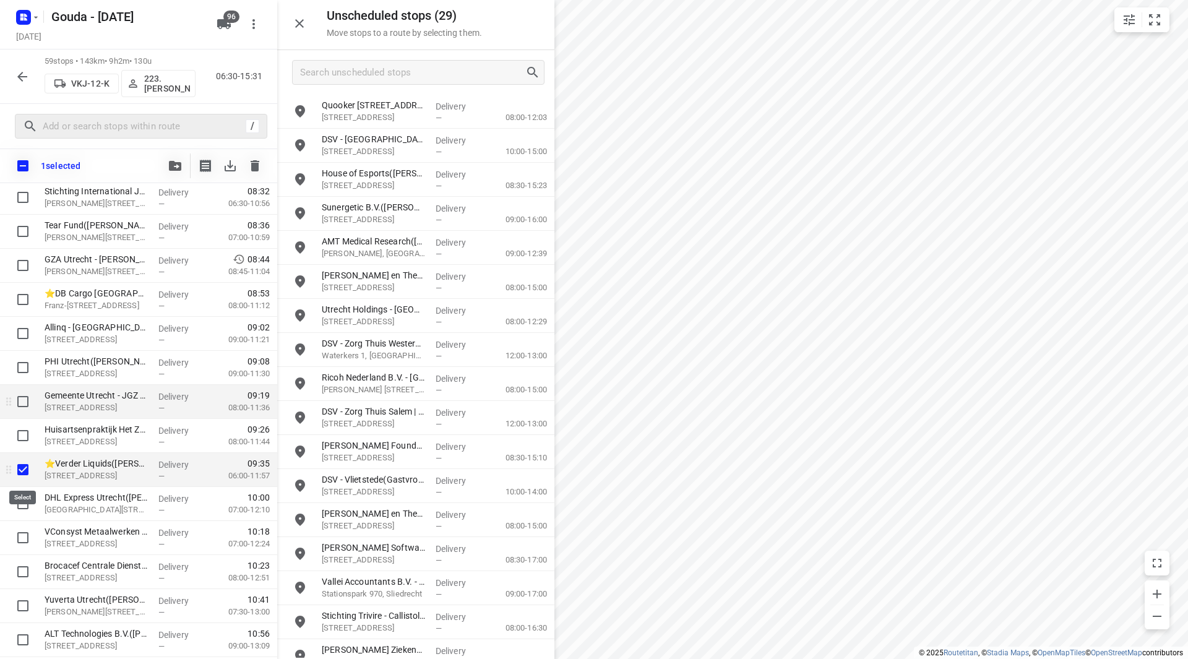
click at [24, 471] on input "checkbox" at bounding box center [23, 469] width 25 height 25
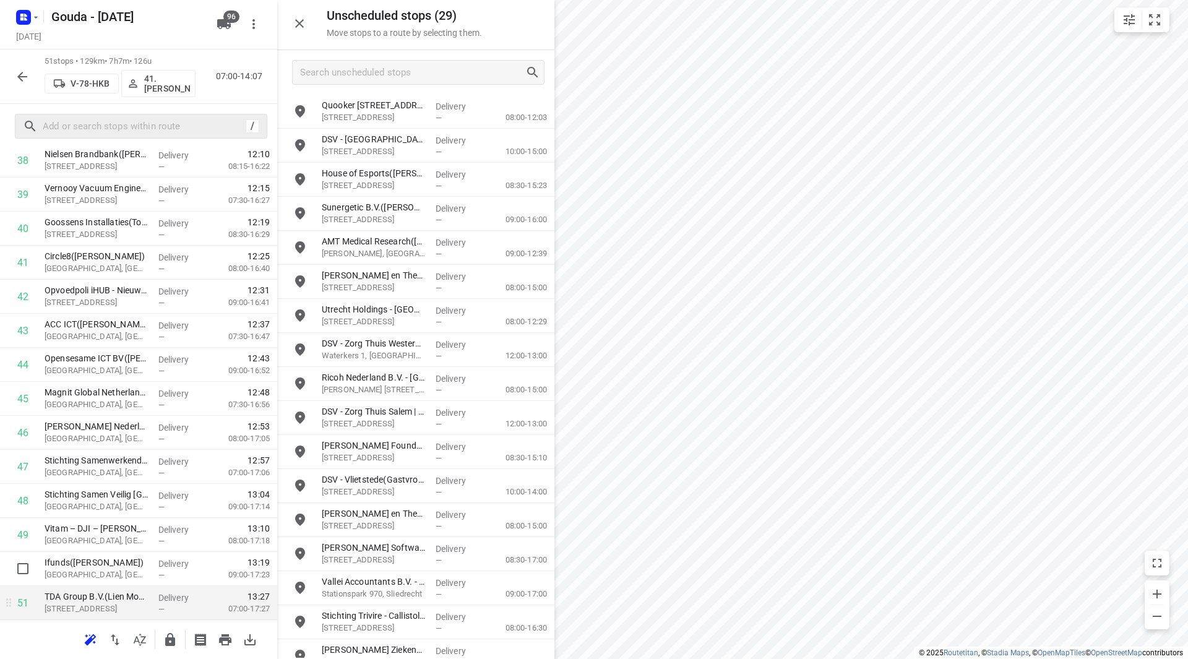
scroll to position [1396, 0]
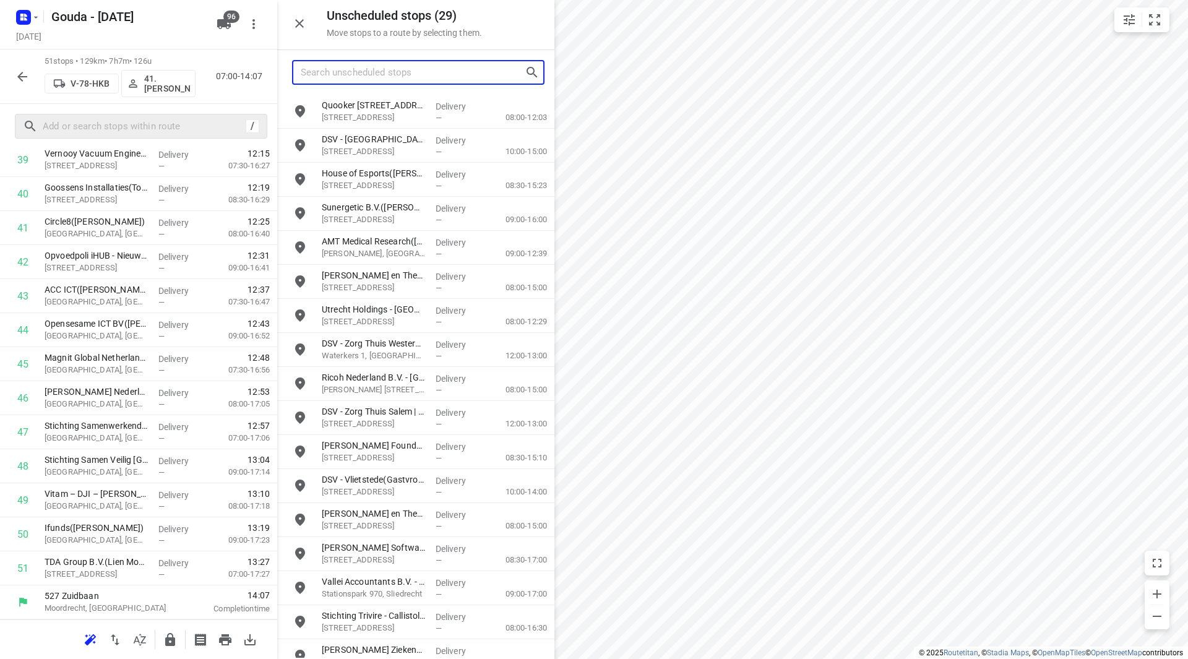
click at [352, 73] on input "Search unscheduled stops" at bounding box center [413, 72] width 224 height 19
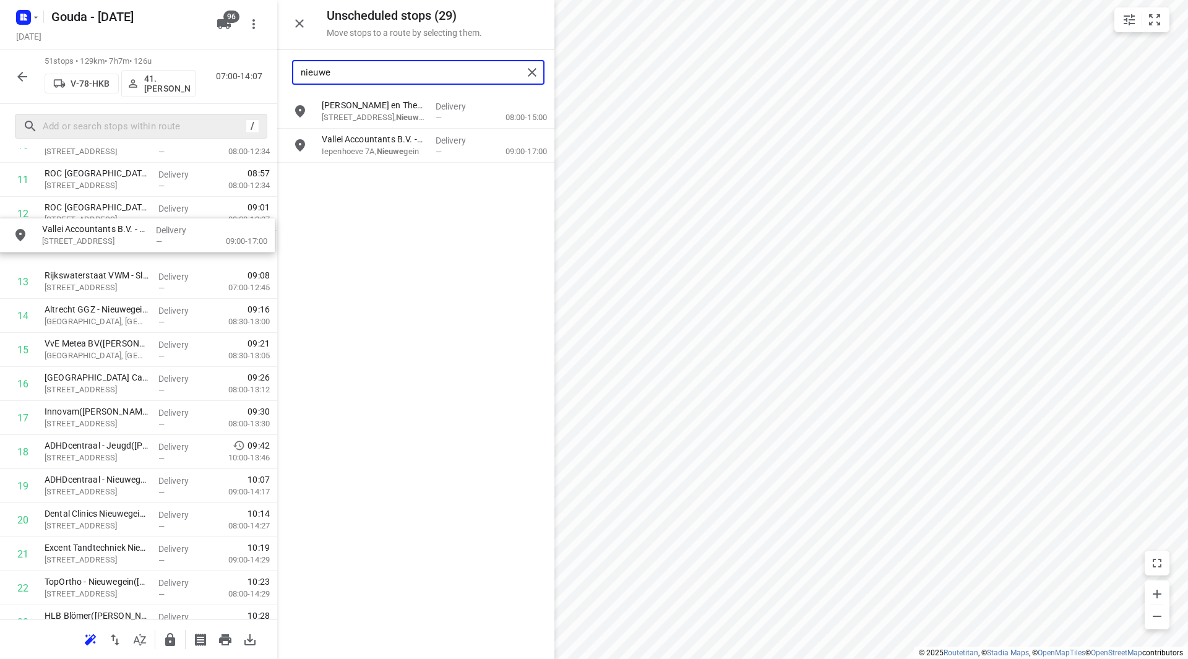
scroll to position [415, 0]
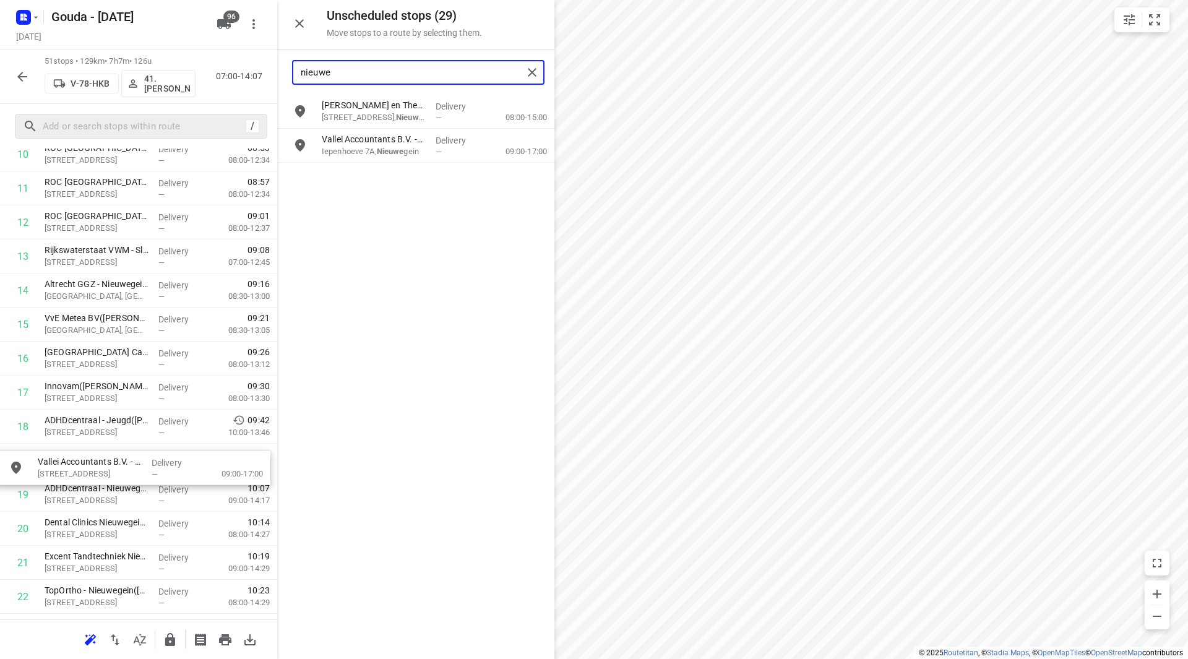
drag, startPoint x: 368, startPoint y: 178, endPoint x: 85, endPoint y: 455, distance: 396.5
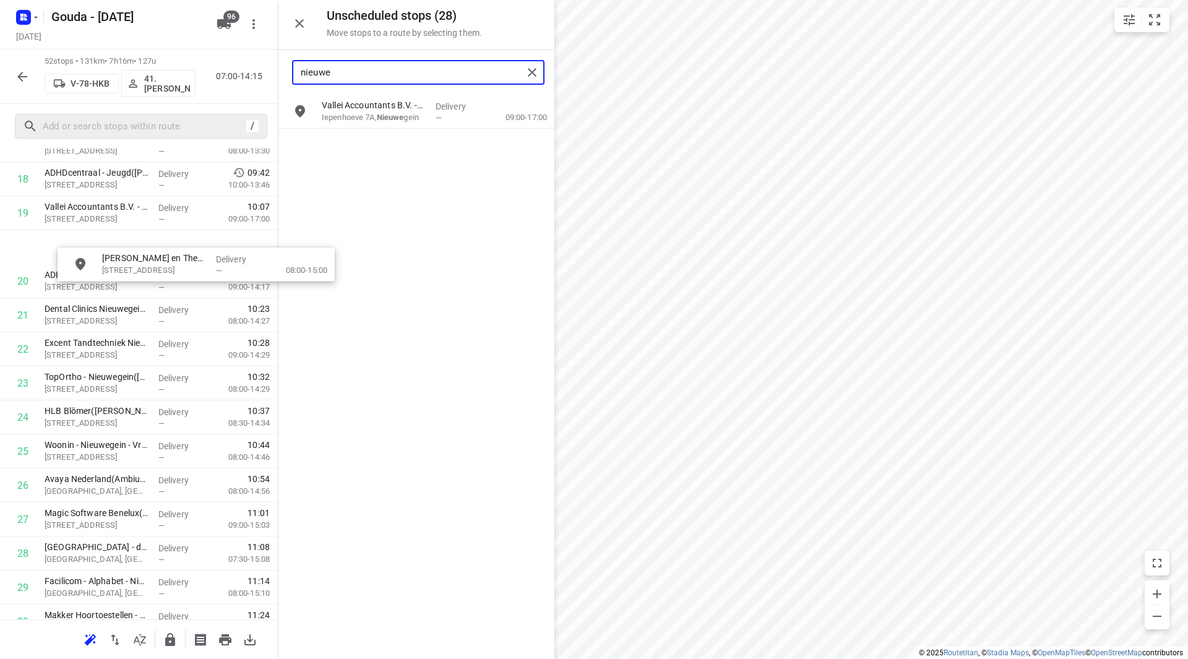
scroll to position [646, 0]
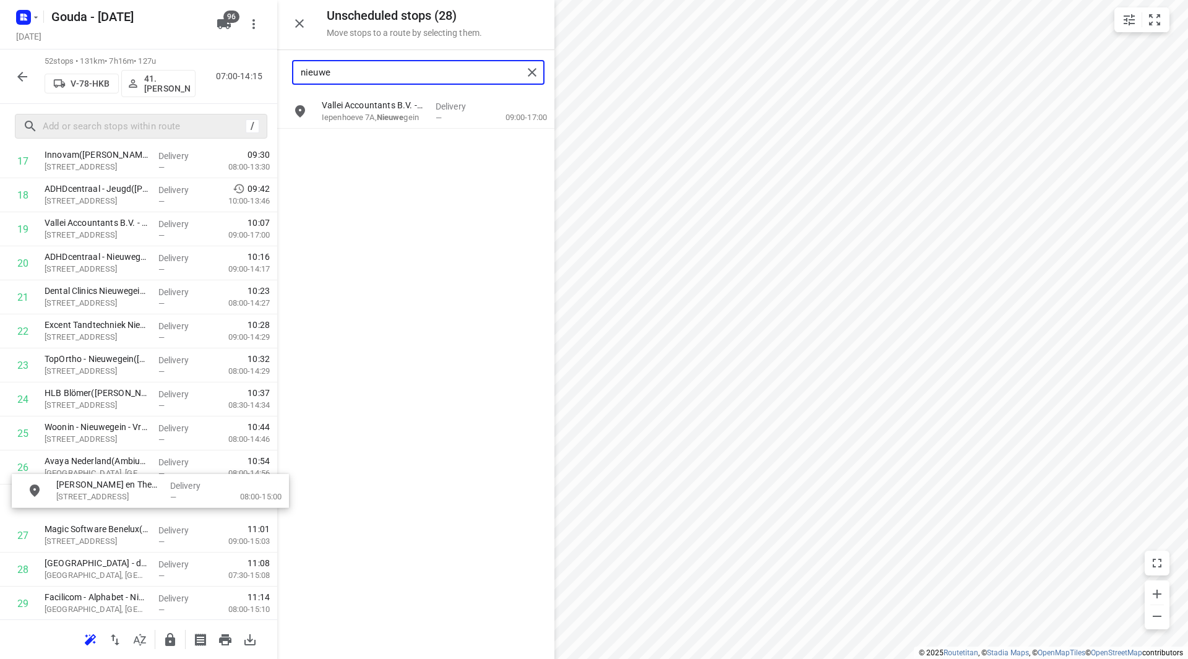
drag, startPoint x: 372, startPoint y: 116, endPoint x: 92, endPoint y: 504, distance: 478.3
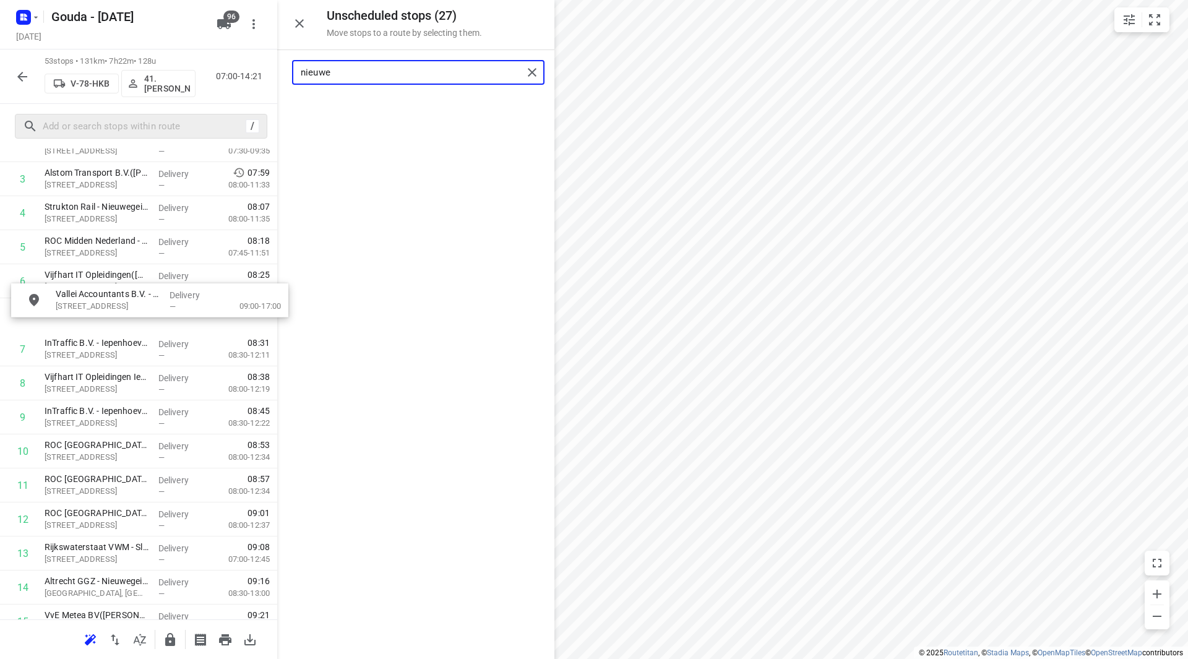
scroll to position [152, 0]
drag, startPoint x: 378, startPoint y: 105, endPoint x: 90, endPoint y: 408, distance: 417.2
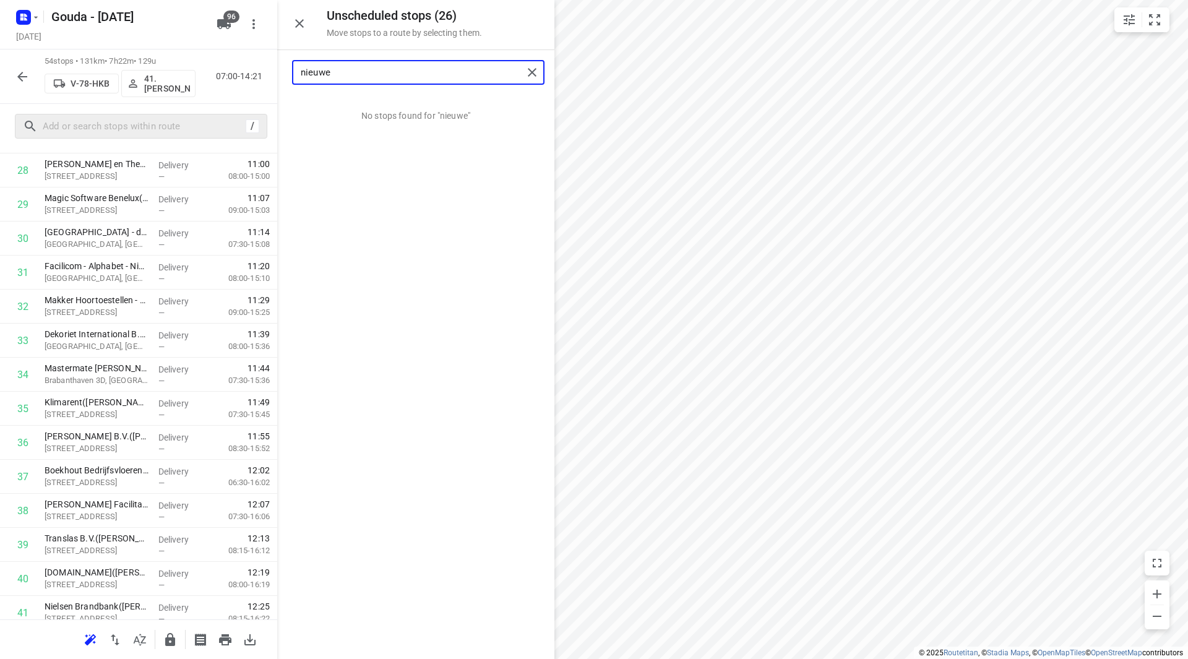
scroll to position [1080, 0]
type input "nieuwe"
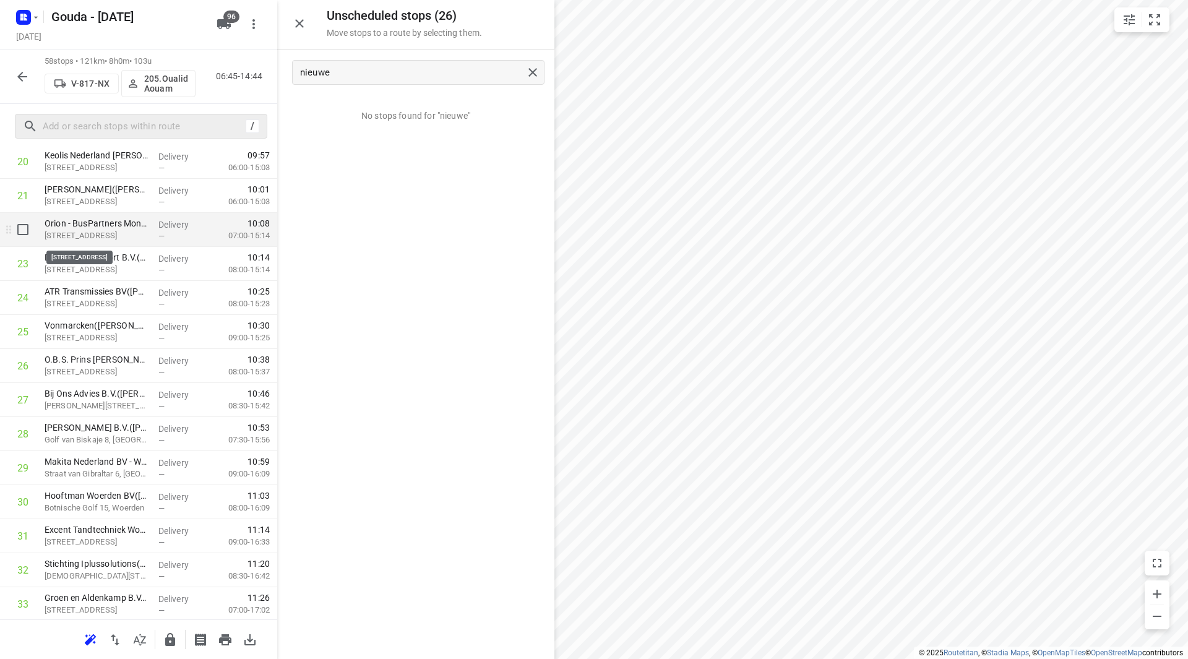
scroll to position [673, 0]
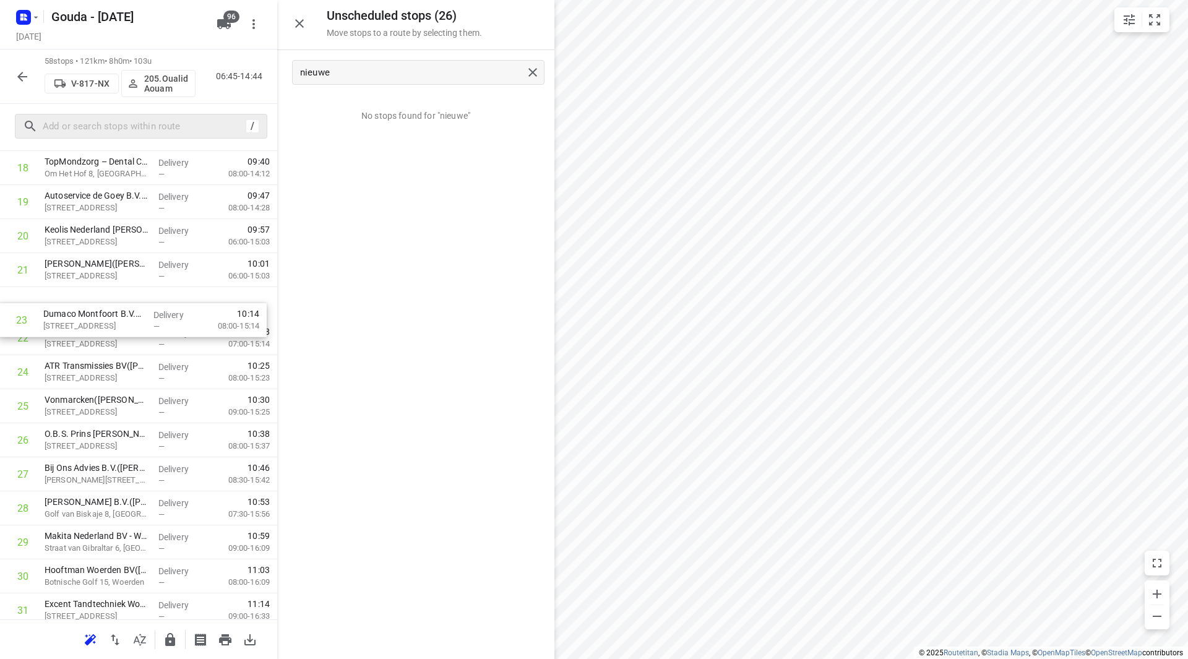
drag, startPoint x: 65, startPoint y: 334, endPoint x: 65, endPoint y: 303, distance: 31.6
click at [65, 303] on div "1 Kaars Koffie(Anouk Polman) Pascalstraat 13, Reeuwijk Delivery — 06:58 06:15-0…" at bounding box center [138, 559] width 277 height 1974
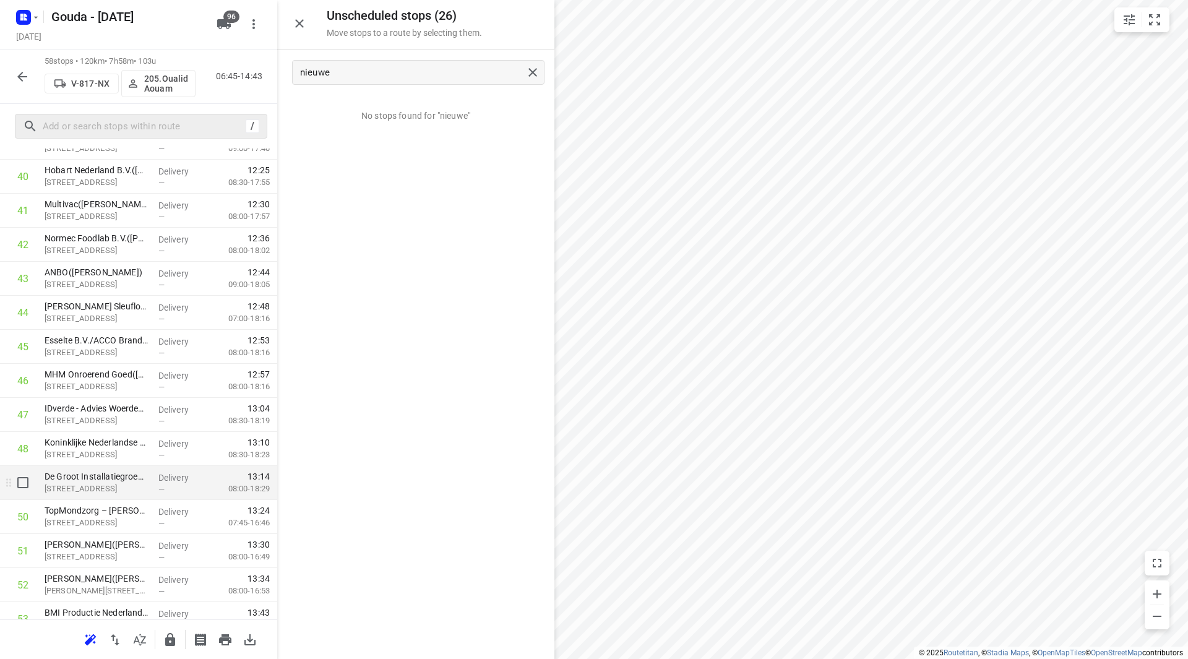
scroll to position [1416, 0]
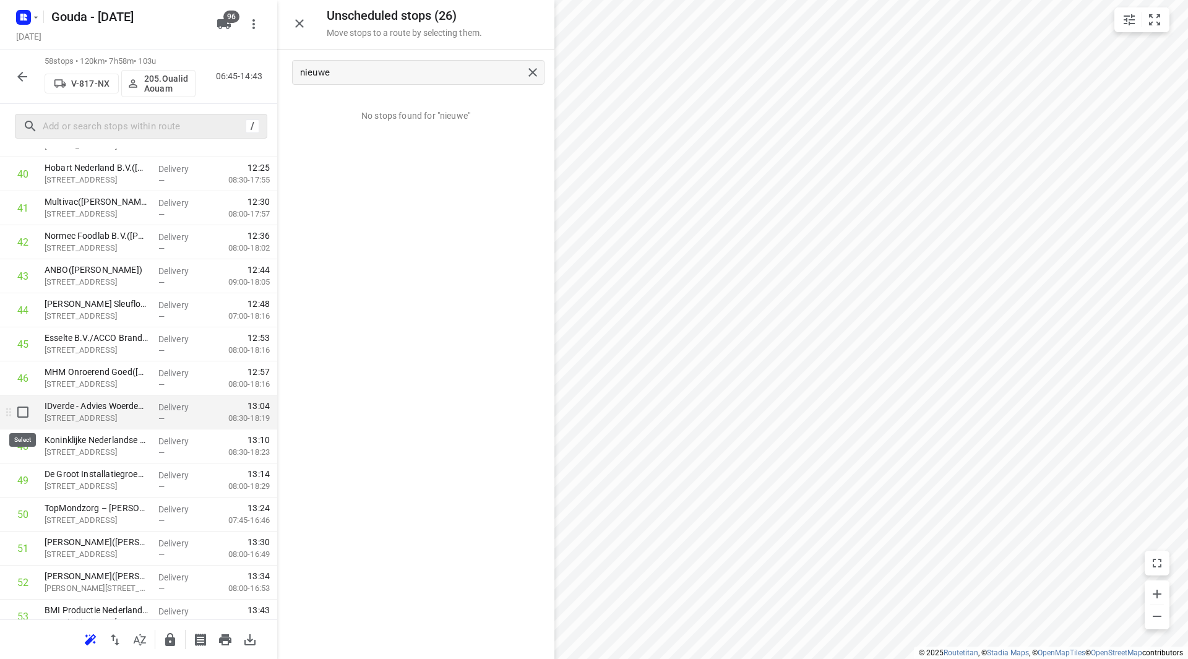
click at [29, 415] on input "checkbox" at bounding box center [23, 412] width 25 height 25
checkbox input "true"
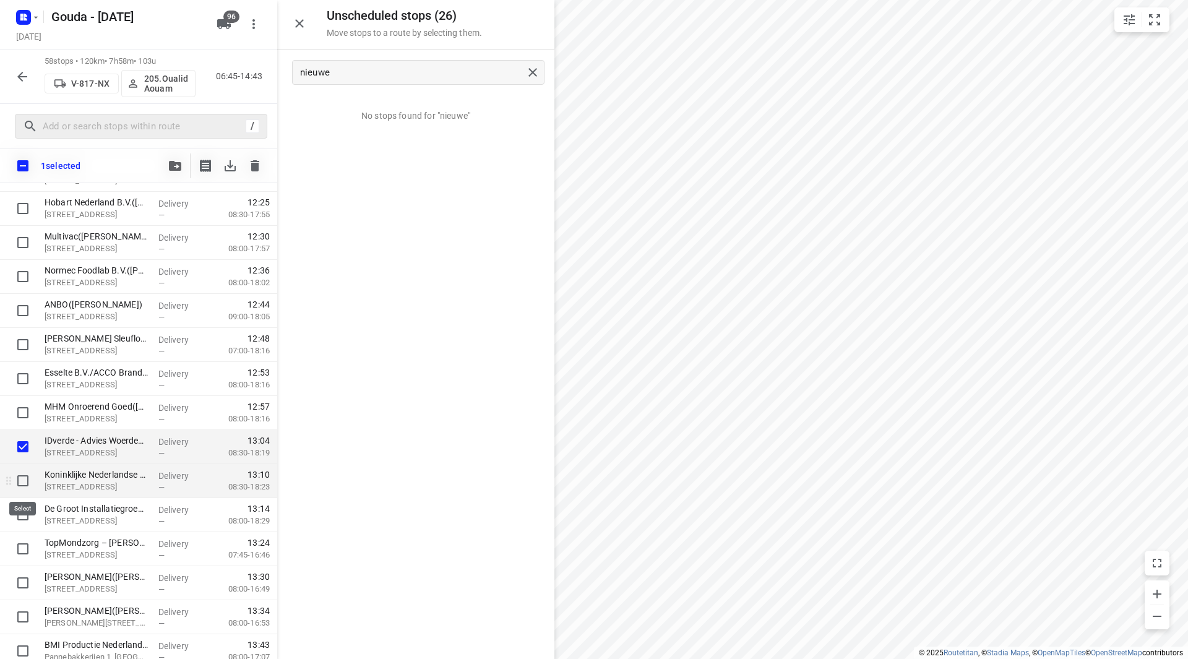
click at [28, 483] on input "checkbox" at bounding box center [23, 480] width 25 height 25
checkbox input "true"
click at [24, 517] on input "checkbox" at bounding box center [23, 515] width 25 height 25
checkbox input "true"
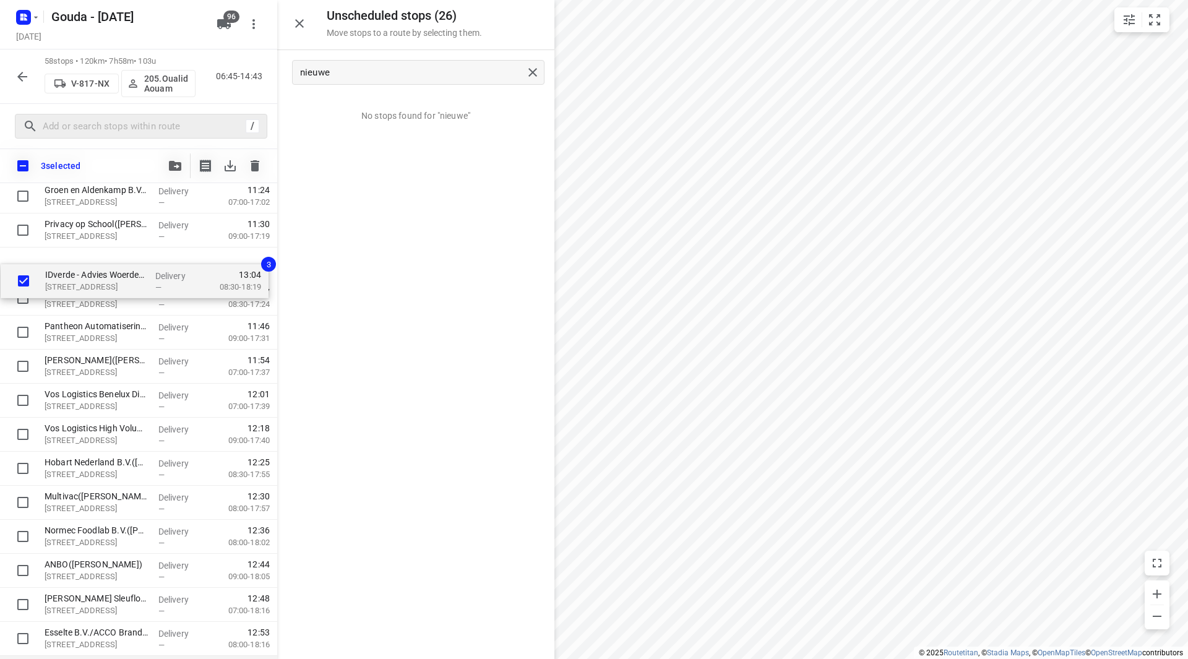
scroll to position [1173, 0]
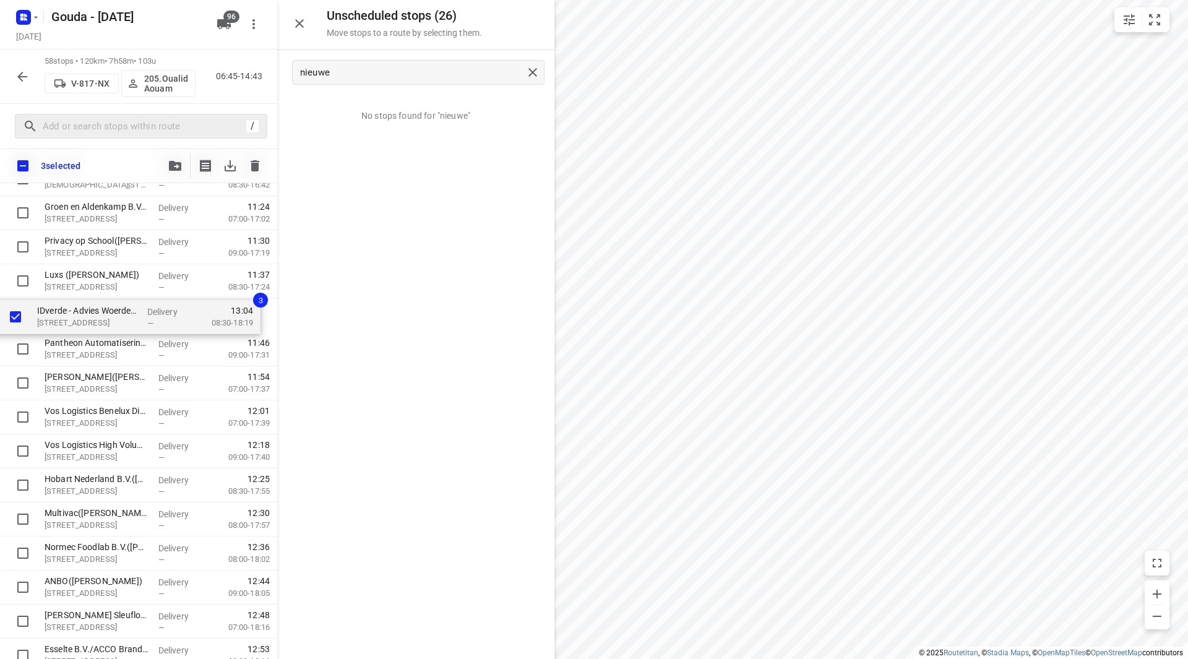
drag, startPoint x: 99, startPoint y: 511, endPoint x: 92, endPoint y: 310, distance: 201.3
click at [92, 310] on div "Kaars Koffie(Anouk Polman) Pascalstraat 13, Reeuwijk Delivery — 06:58 06:15-09:…" at bounding box center [138, 94] width 277 height 1974
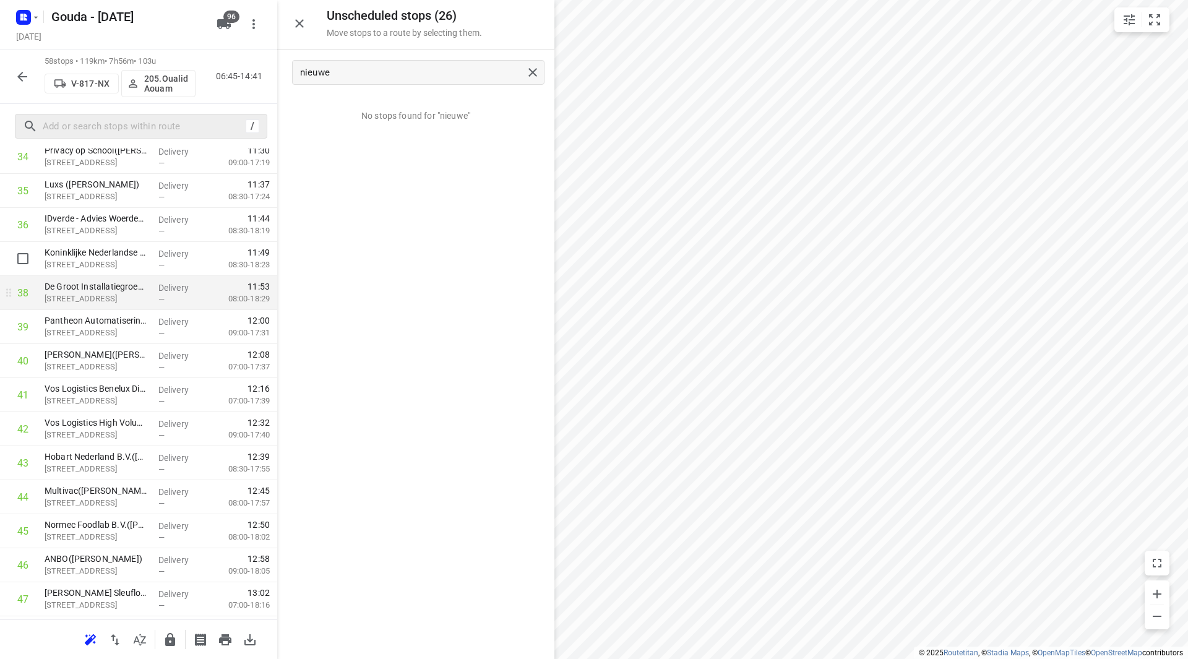
scroll to position [1235, 0]
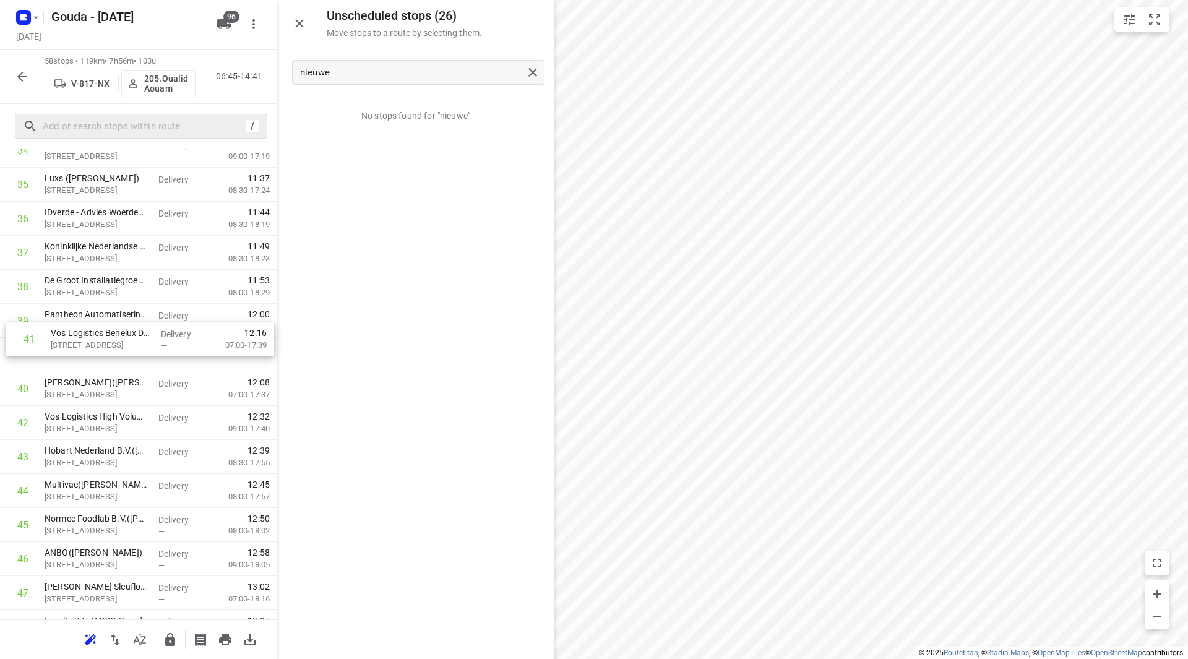
drag, startPoint x: 85, startPoint y: 381, endPoint x: 90, endPoint y: 315, distance: 66.4
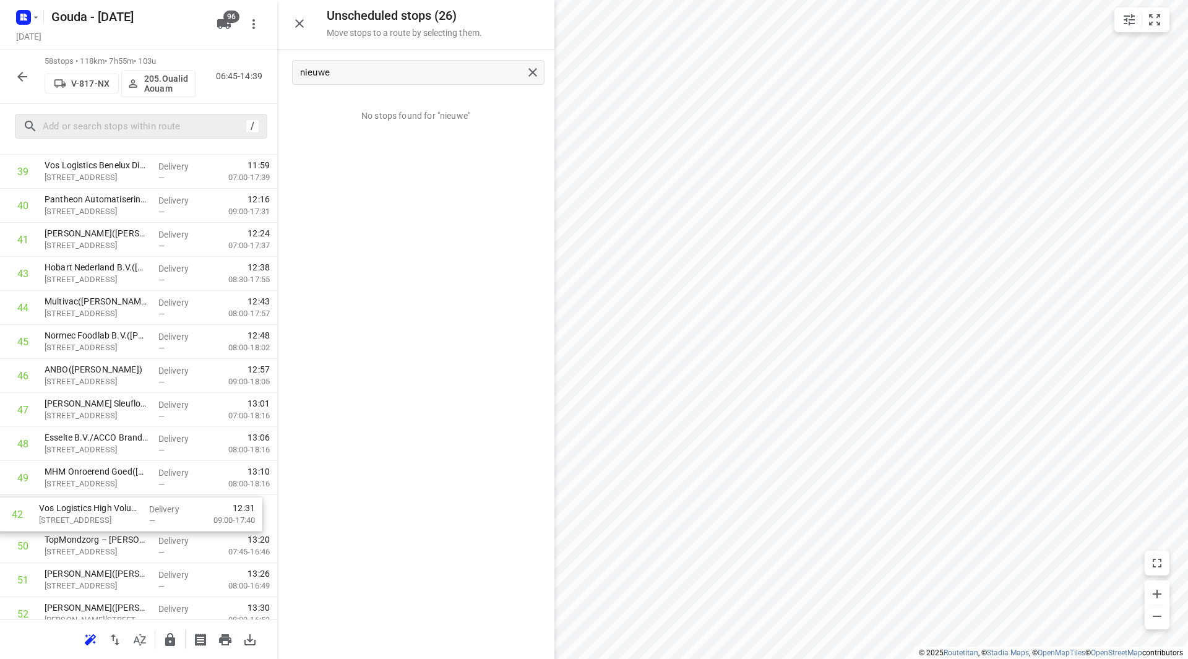
scroll to position [1391, 0]
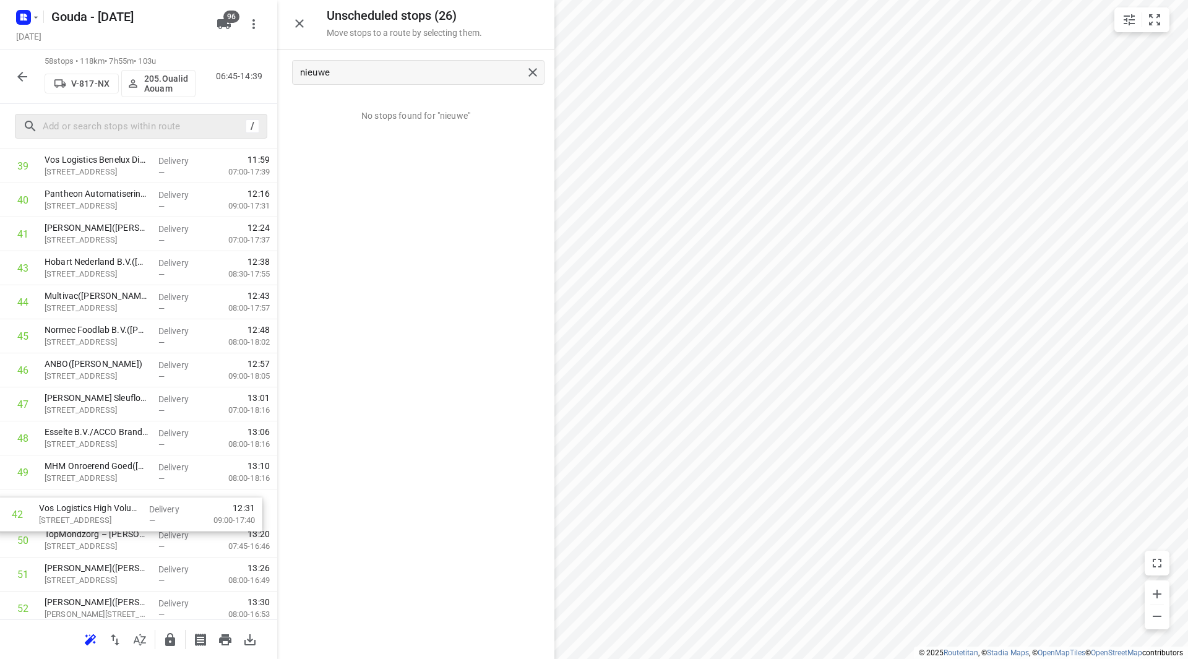
drag, startPoint x: 84, startPoint y: 355, endPoint x: 79, endPoint y: 511, distance: 156.7
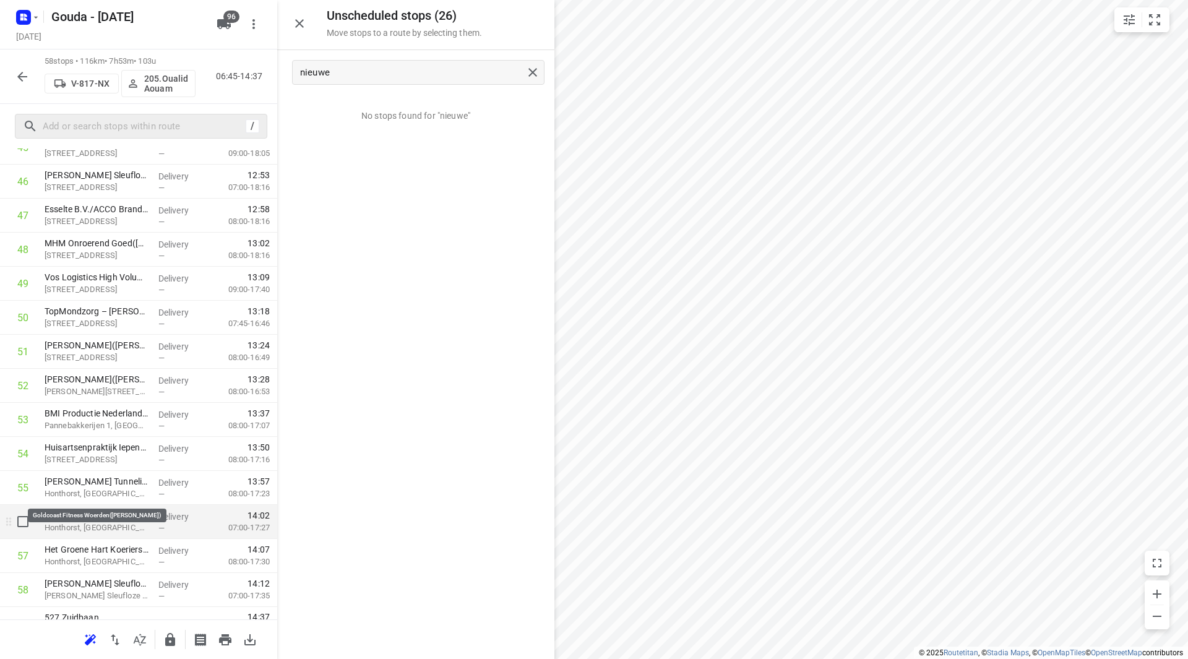
scroll to position [1634, 0]
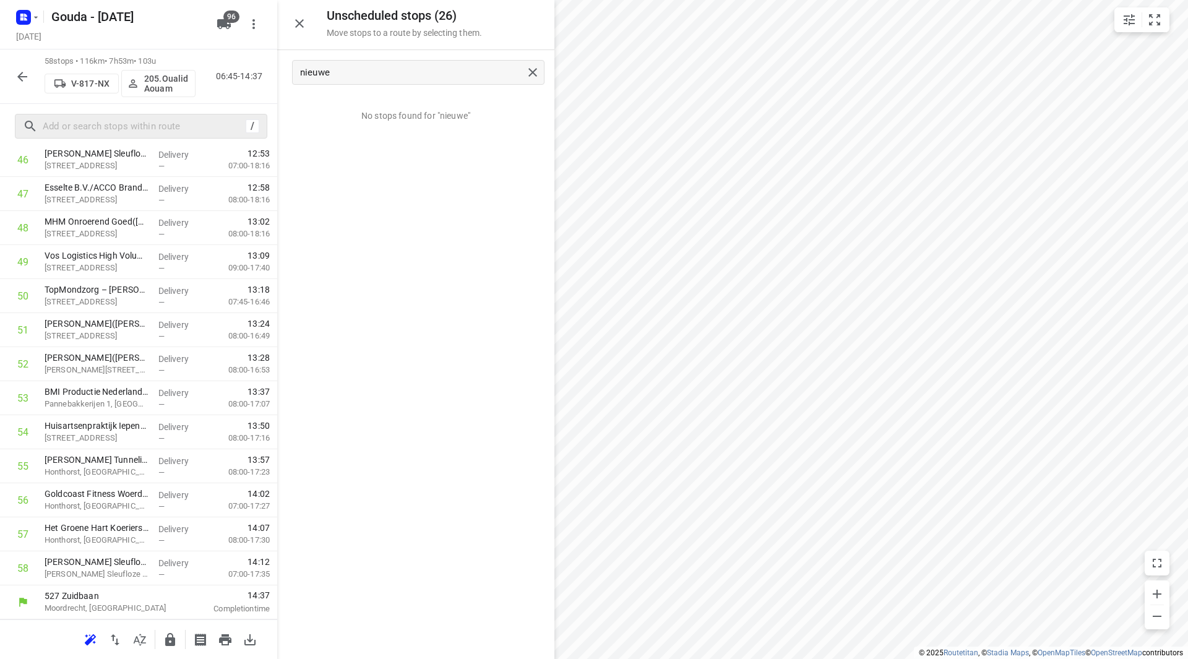
click at [166, 639] on icon "button" at bounding box center [170, 639] width 10 height 13
click at [25, 84] on icon "button" at bounding box center [22, 76] width 15 height 15
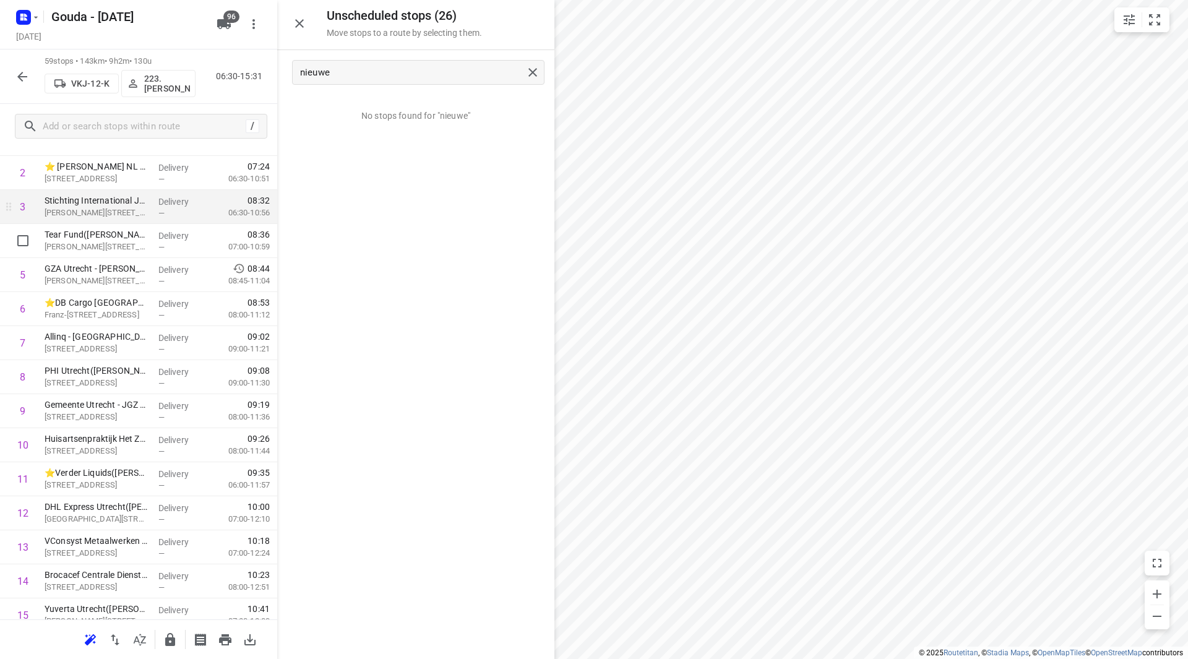
scroll to position [0, 0]
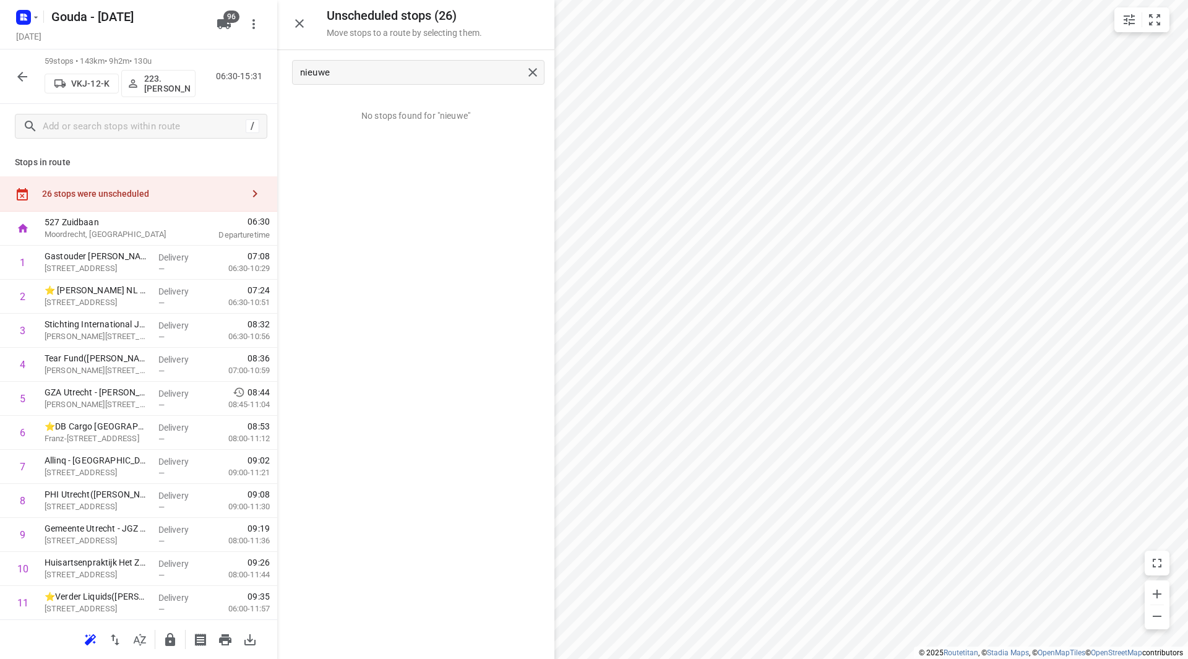
click at [24, 77] on icon "button" at bounding box center [22, 77] width 10 height 10
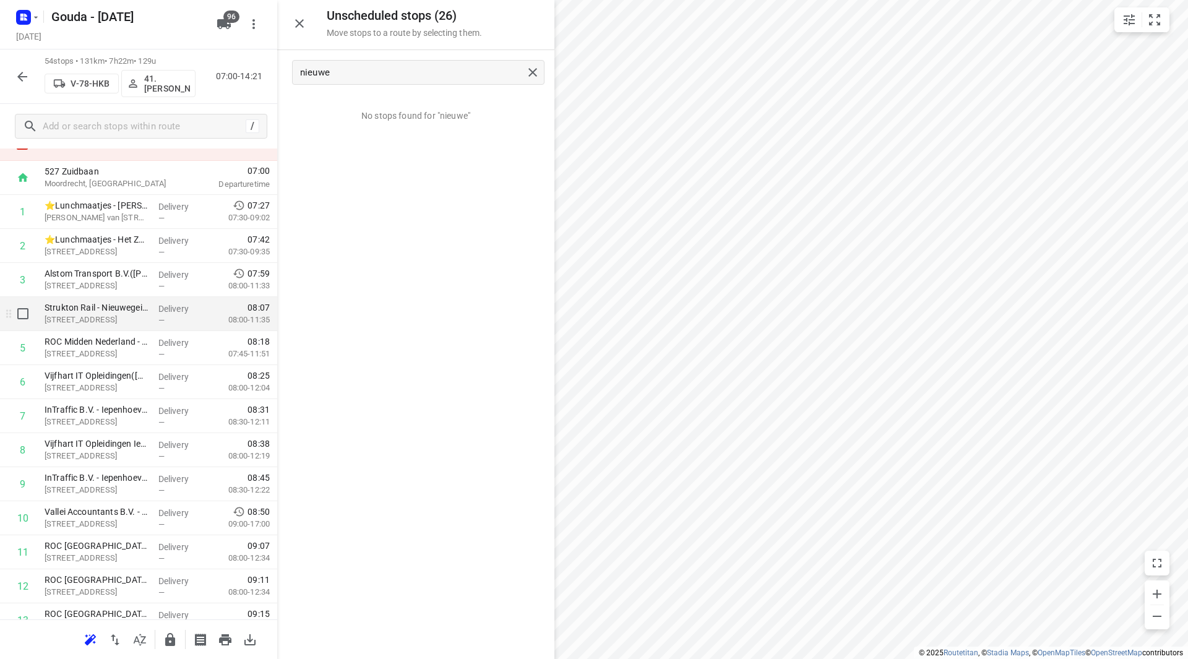
scroll to position [62, 0]
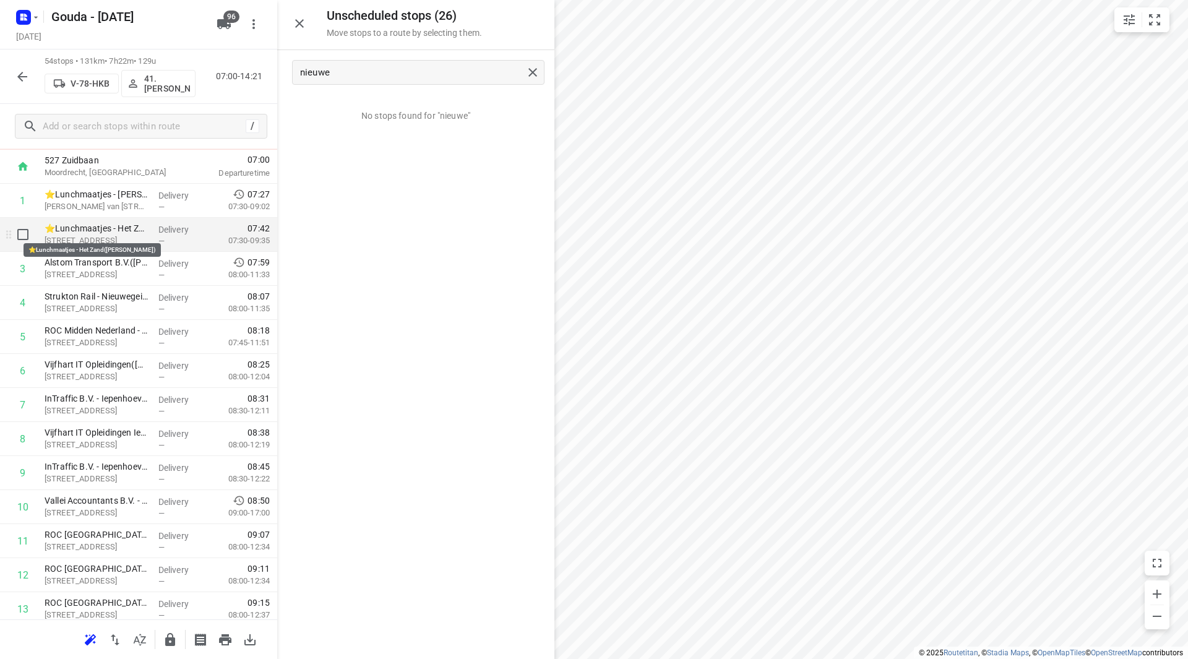
click at [104, 231] on p "⭐Lunchmaatjes - Het Zand(Nick van Ginderen)" at bounding box center [97, 228] width 104 height 12
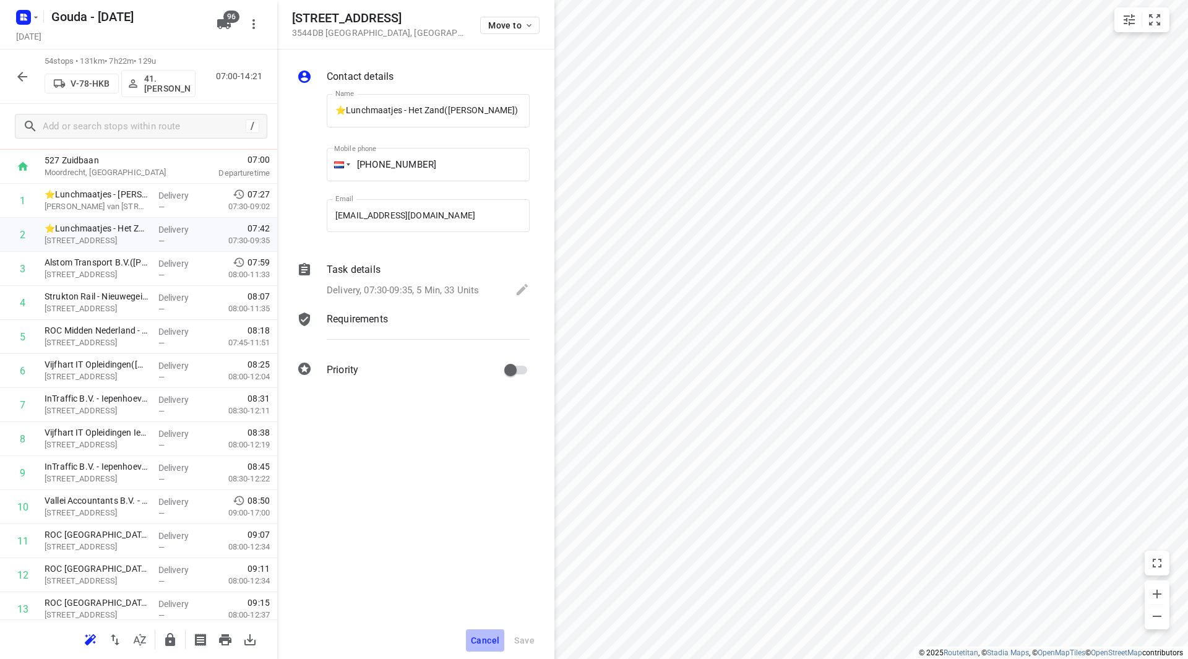
click at [481, 636] on span "Cancel" at bounding box center [485, 641] width 28 height 10
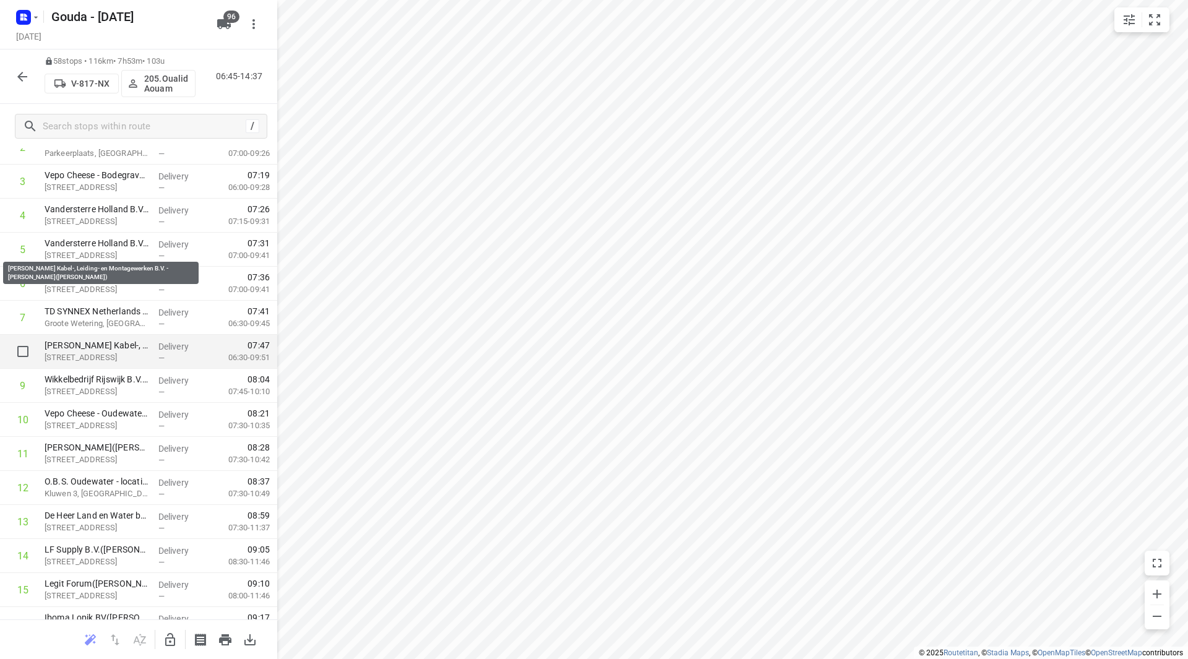
scroll to position [248, 0]
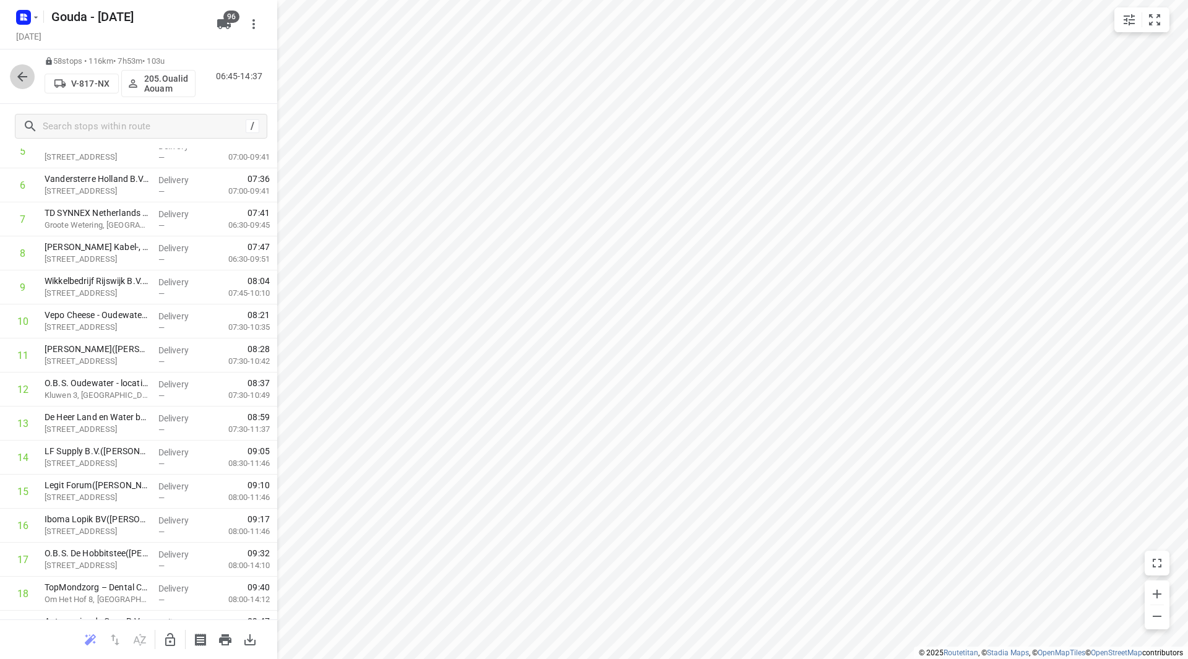
click at [18, 80] on icon "button" at bounding box center [22, 76] width 15 height 15
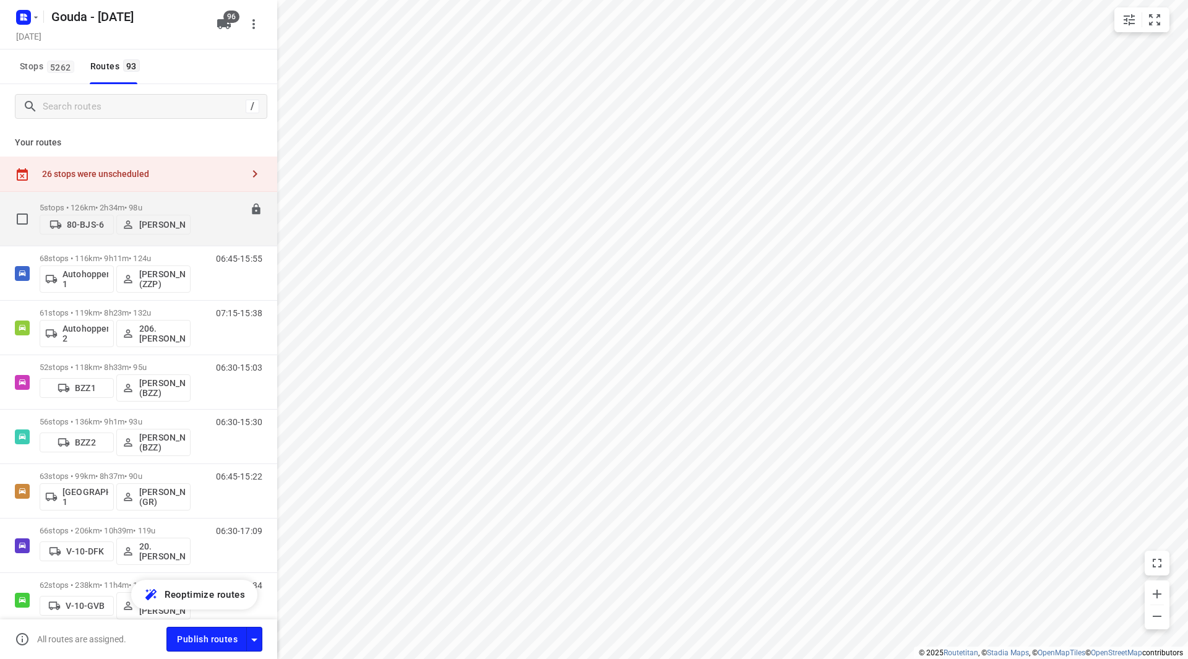
click at [145, 203] on p "5 stops • 126km • 2h34m • 98u" at bounding box center [115, 207] width 151 height 9
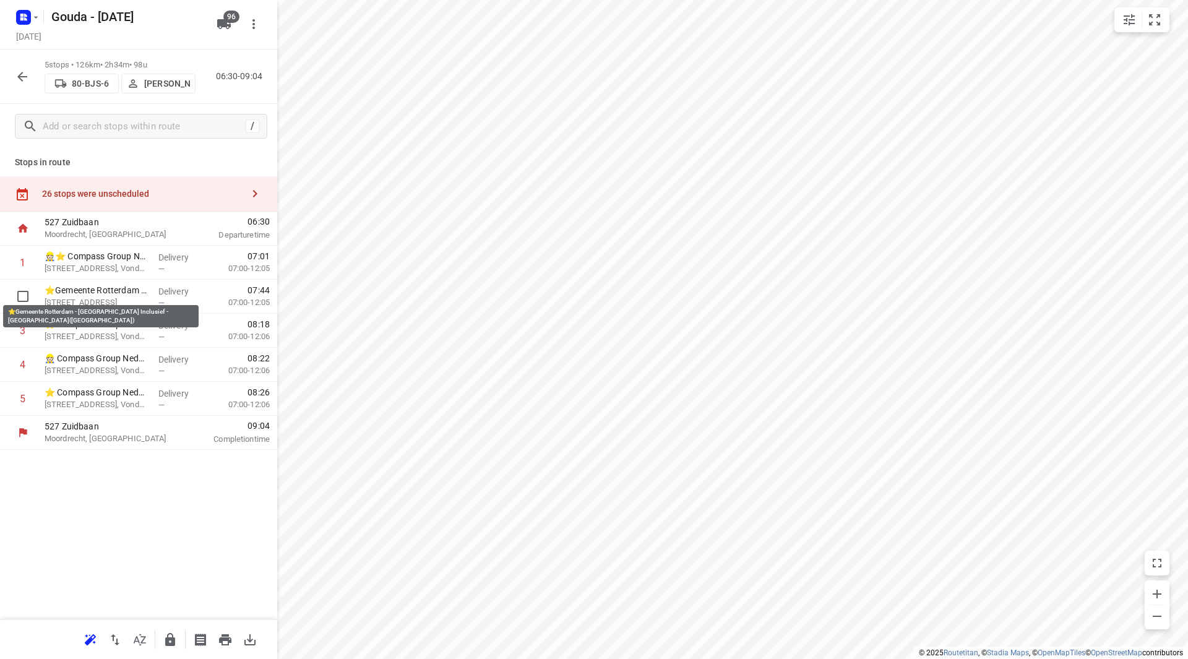
drag, startPoint x: 118, startPoint y: 294, endPoint x: 121, endPoint y: 253, distance: 41.0
click at [121, 253] on div "1 👷🏻⭐ Compass Group Nederland B.V. - Shell Pernis(Postkamer (Contactpersoon loc…" at bounding box center [138, 331] width 277 height 170
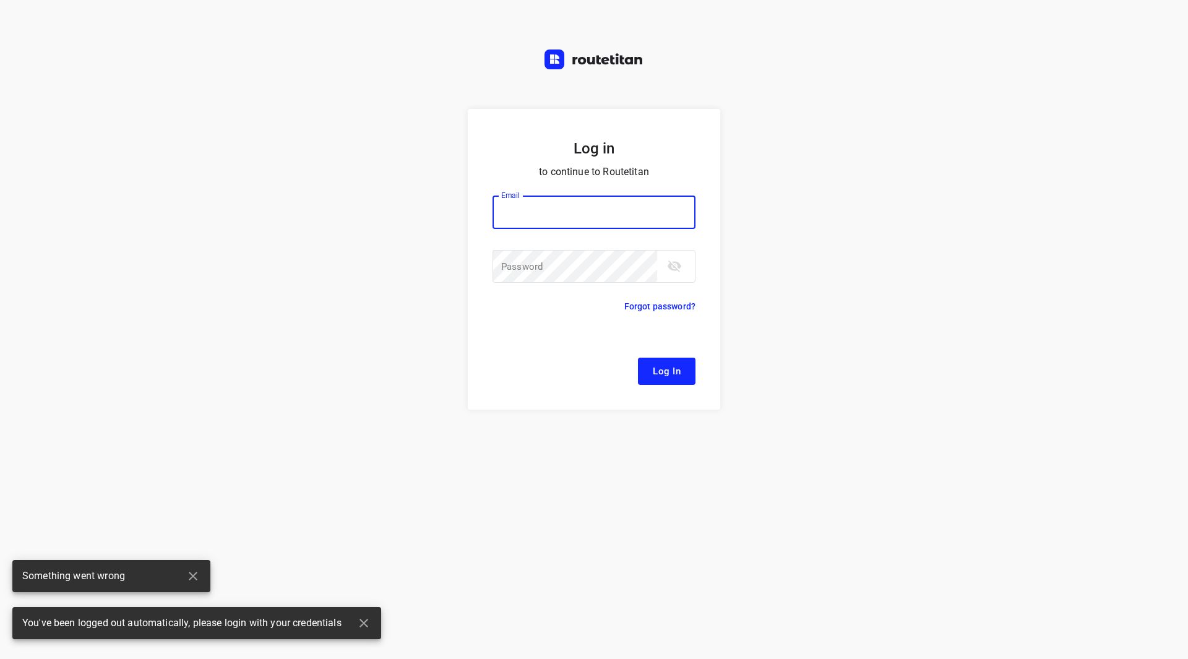
click at [544, 210] on input "email" at bounding box center [594, 212] width 203 height 33
type input "remco@fruitopjewerk.nl"
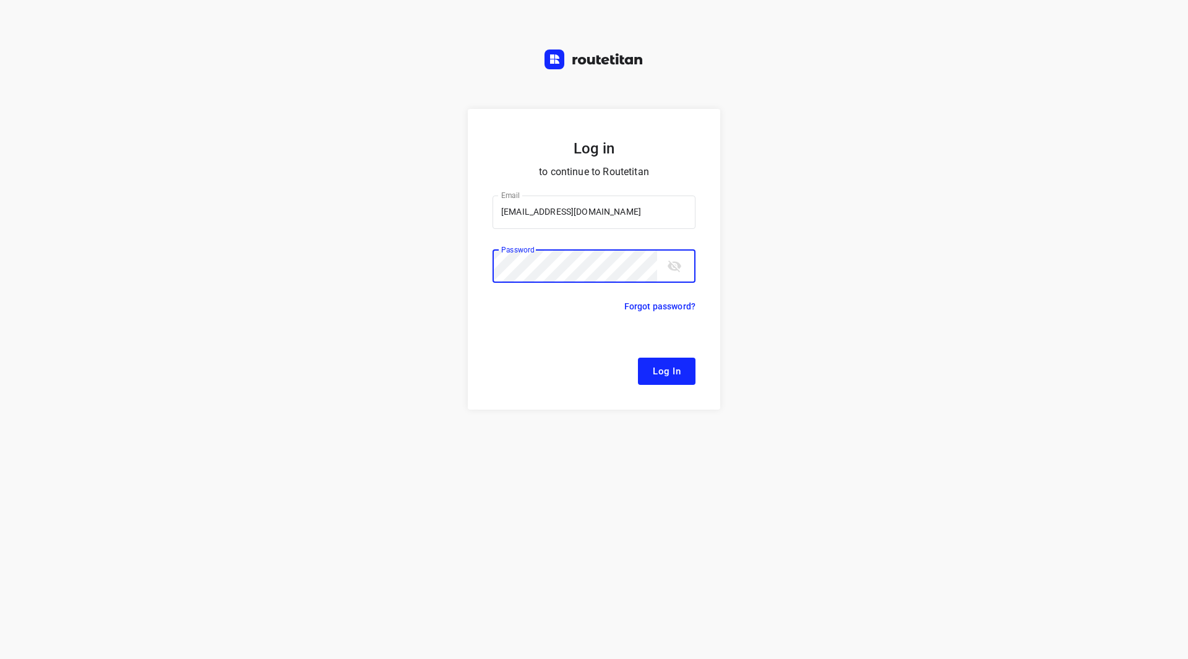
click at [638, 358] on button "Log In" at bounding box center [667, 371] width 58 height 27
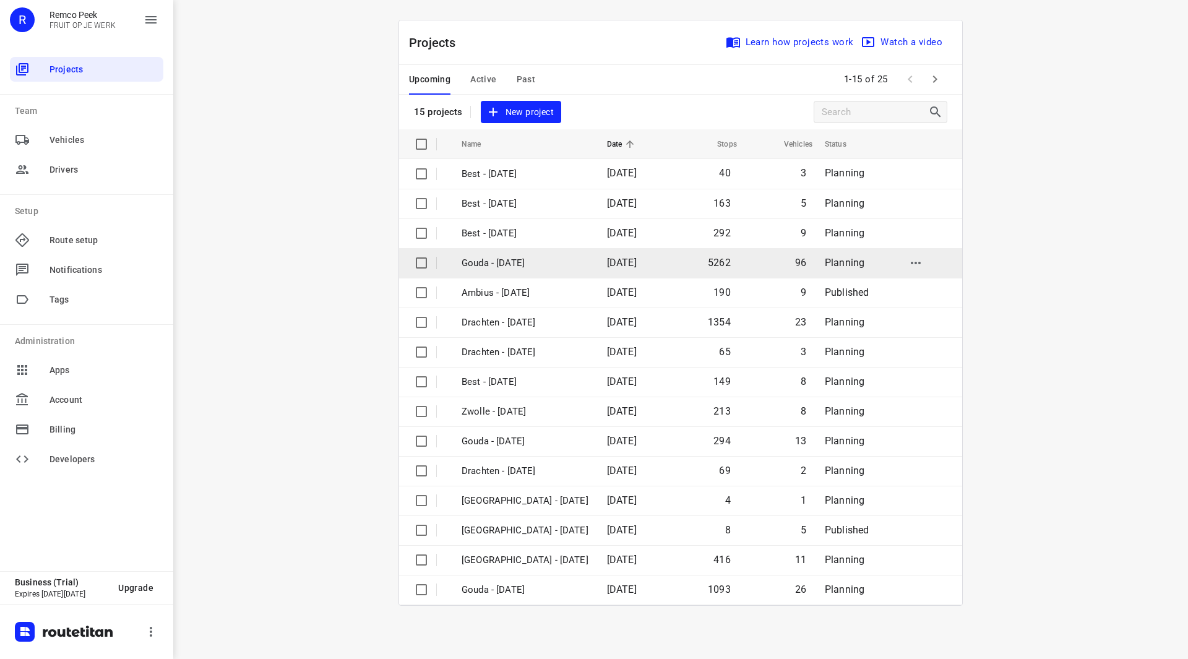
click at [524, 265] on p "Gouda - [DATE]" at bounding box center [525, 263] width 127 height 14
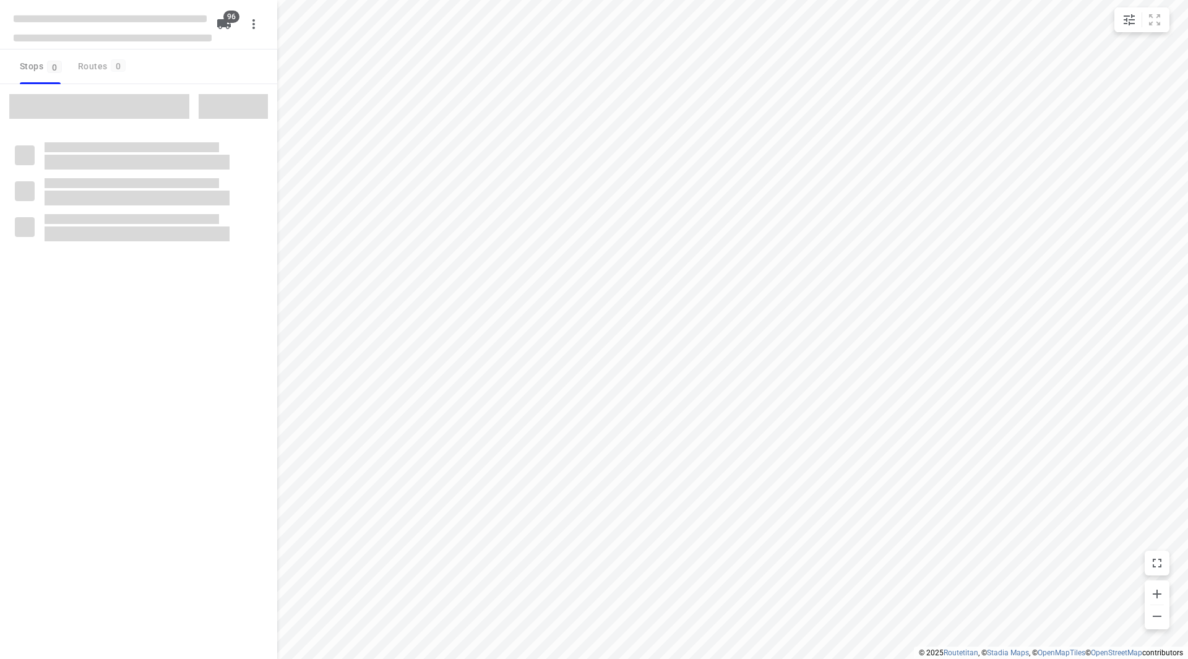
checkbox input "true"
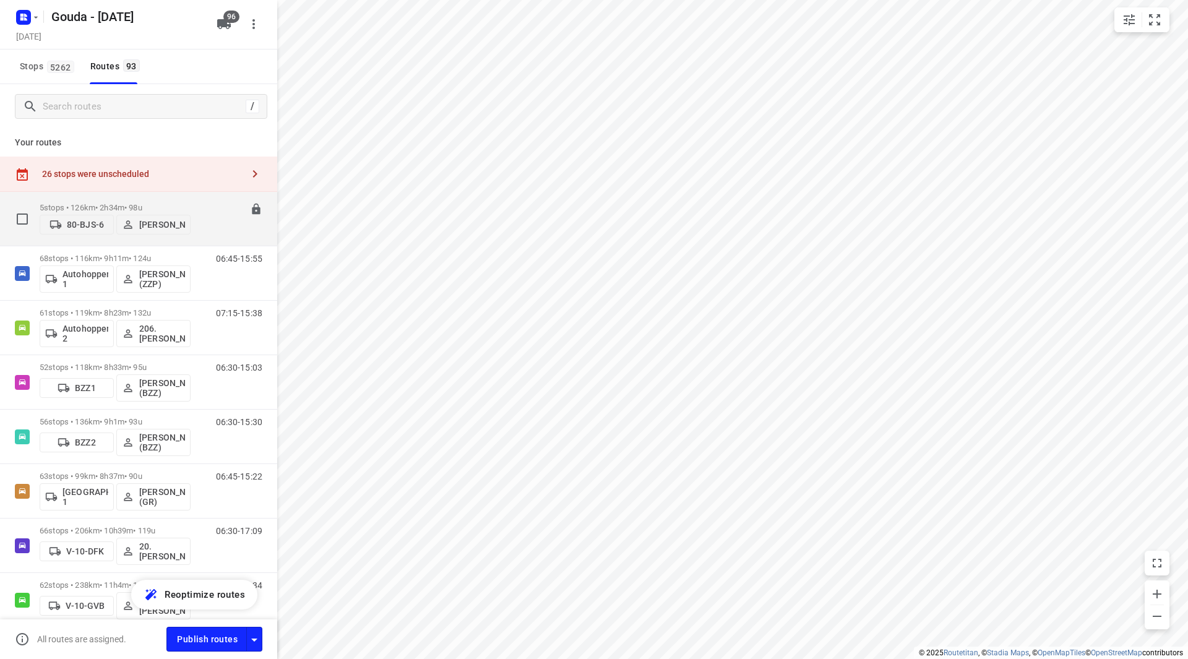
click at [111, 203] on p "5 stops • 126km • 2h34m • 98u" at bounding box center [115, 207] width 151 height 9
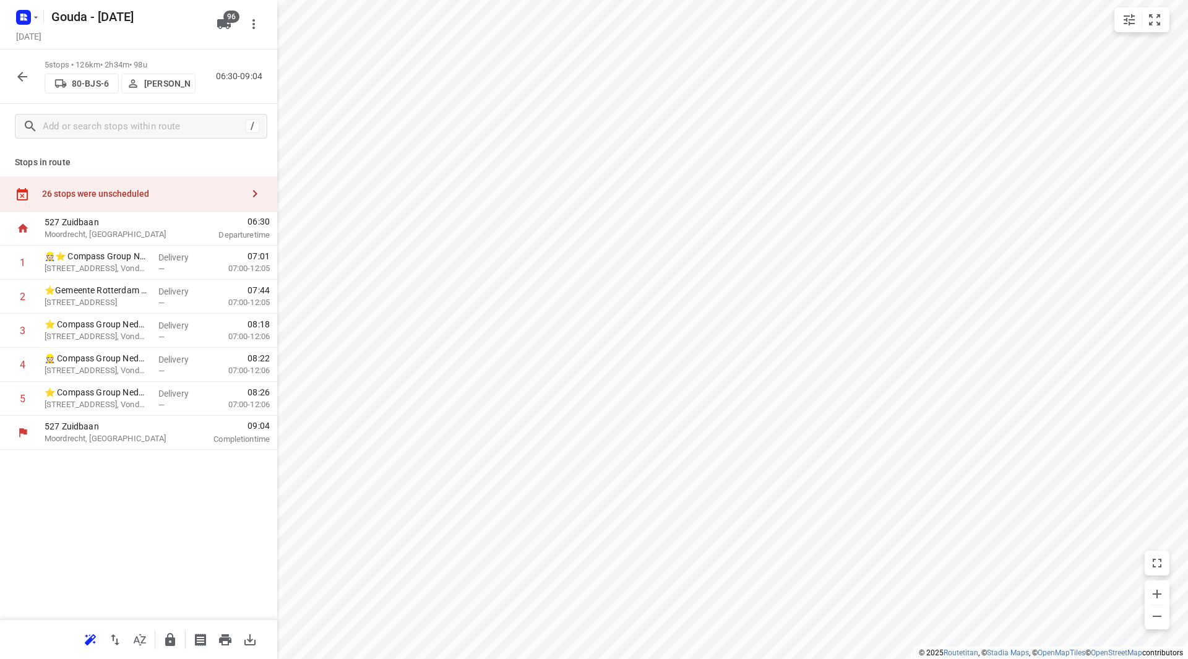
click at [164, 639] on icon "button" at bounding box center [170, 639] width 15 height 15
click at [176, 645] on icon "button" at bounding box center [170, 639] width 15 height 15
drag, startPoint x: 113, startPoint y: 298, endPoint x: 112, endPoint y: 264, distance: 34.7
click at [112, 264] on div "1 👷🏻⭐ Compass Group Nederland B.V. - Shell Pernis(Postkamer (Contactpersoon loc…" at bounding box center [138, 331] width 277 height 170
click at [170, 647] on button "button" at bounding box center [170, 640] width 25 height 25
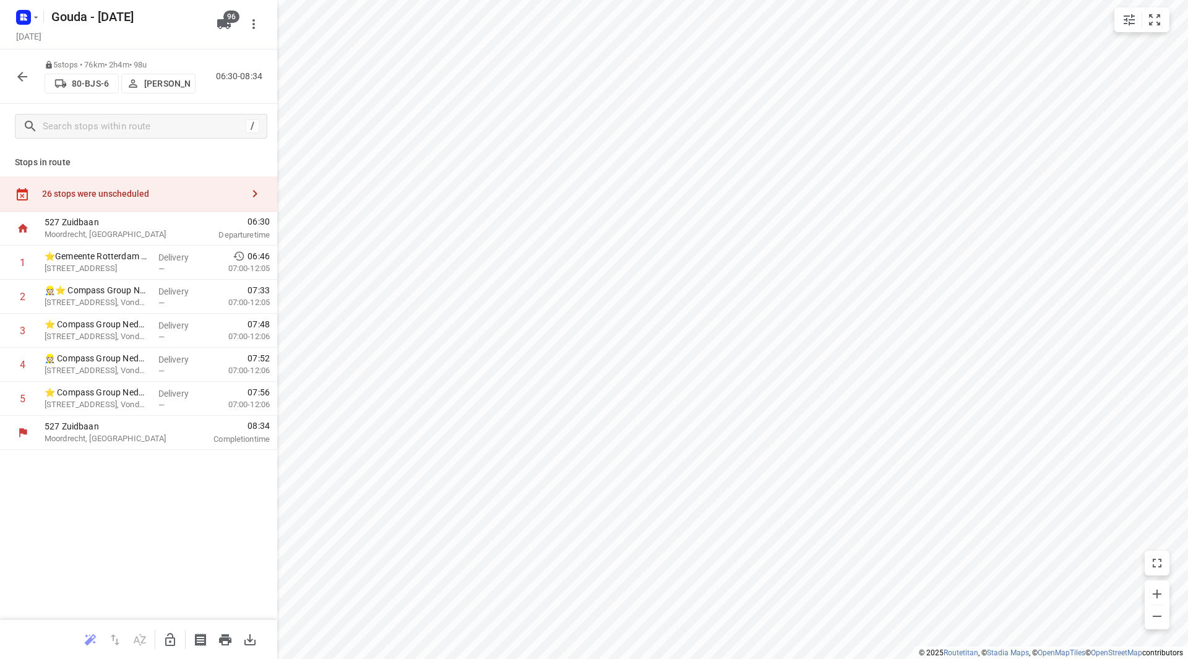
click at [30, 76] on button "button" at bounding box center [22, 76] width 25 height 25
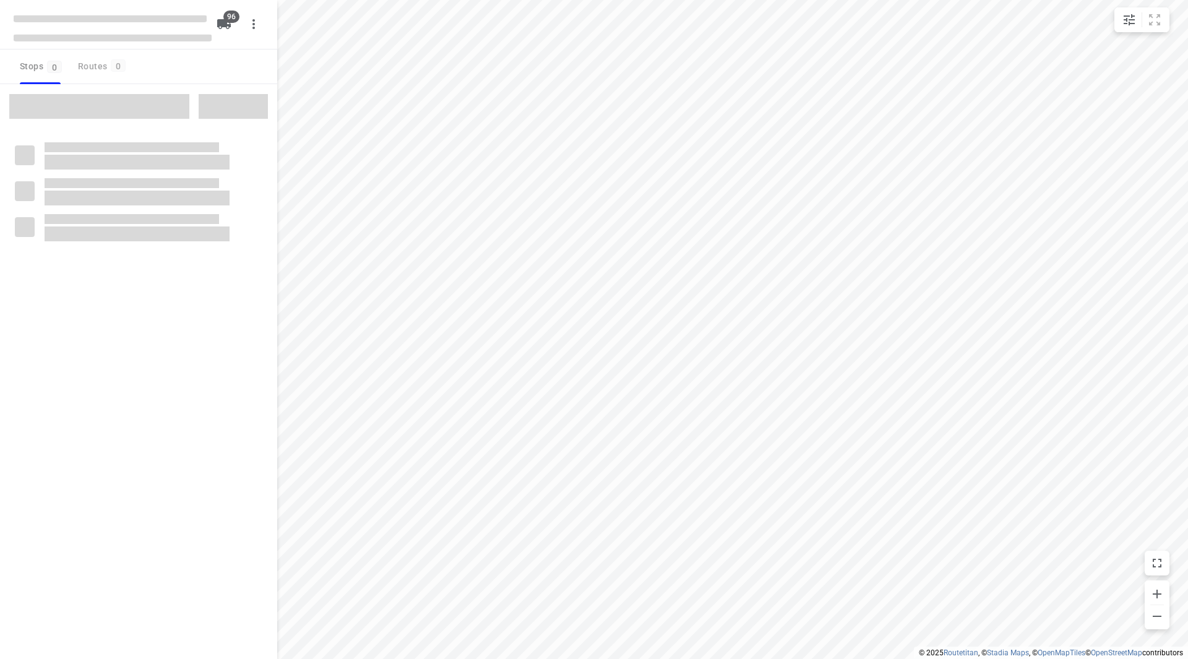
checkbox input "true"
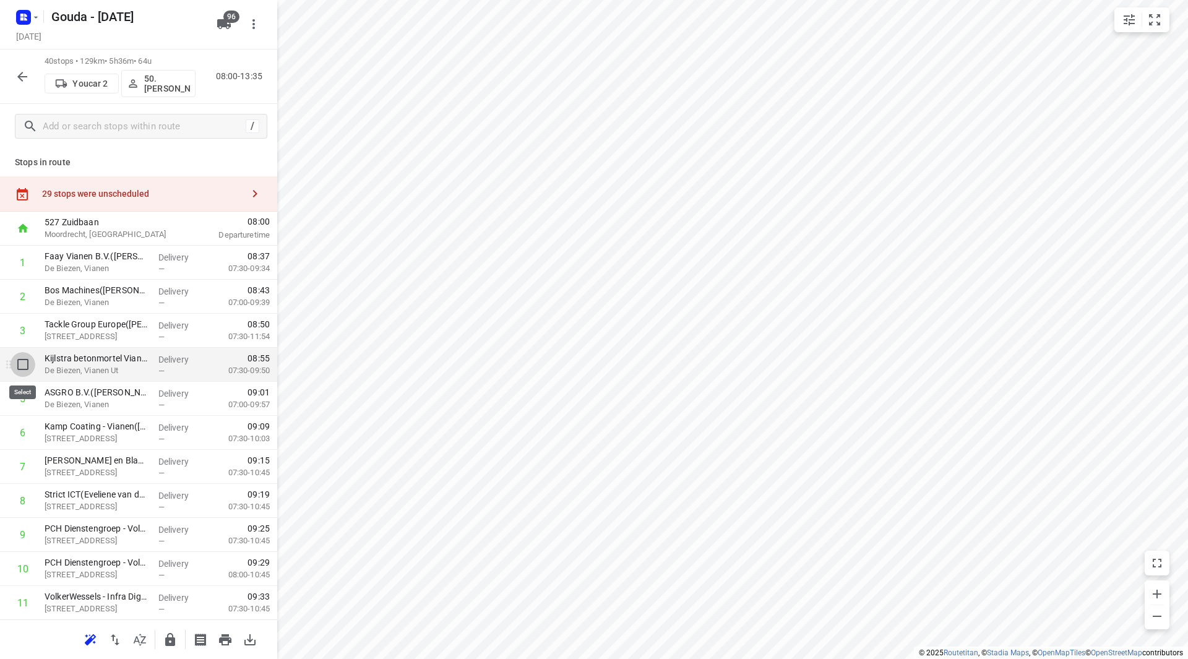
click at [20, 365] on input "checkbox" at bounding box center [23, 364] width 25 height 25
checkbox input "true"
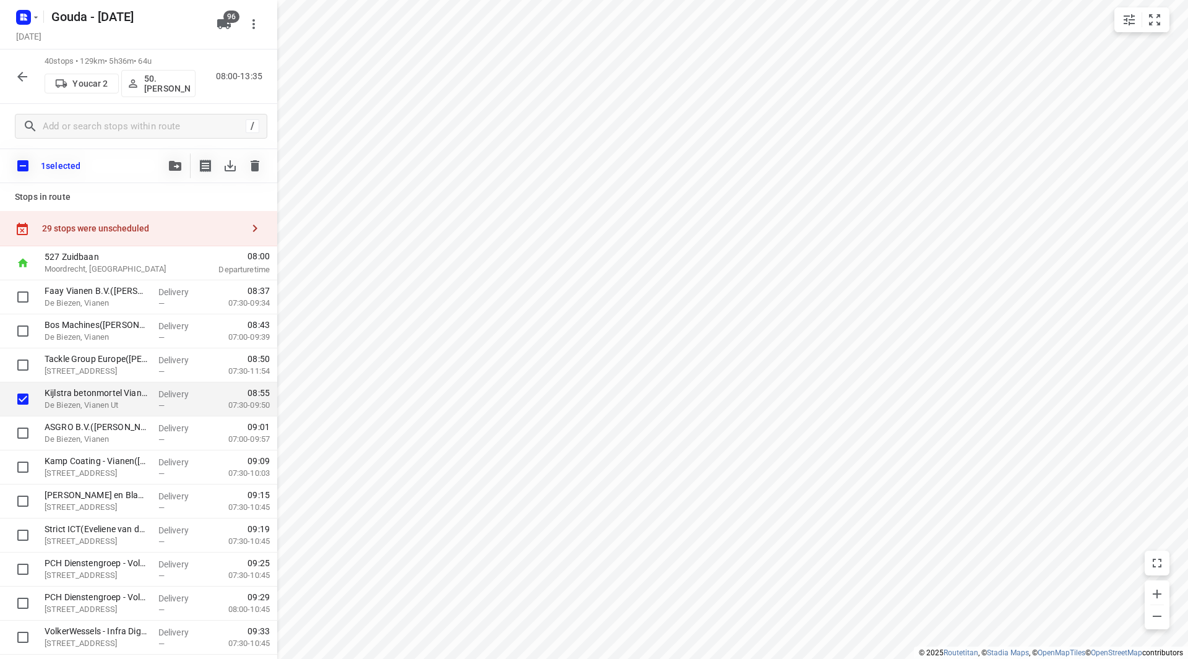
click at [167, 169] on button "button" at bounding box center [175, 165] width 25 height 25
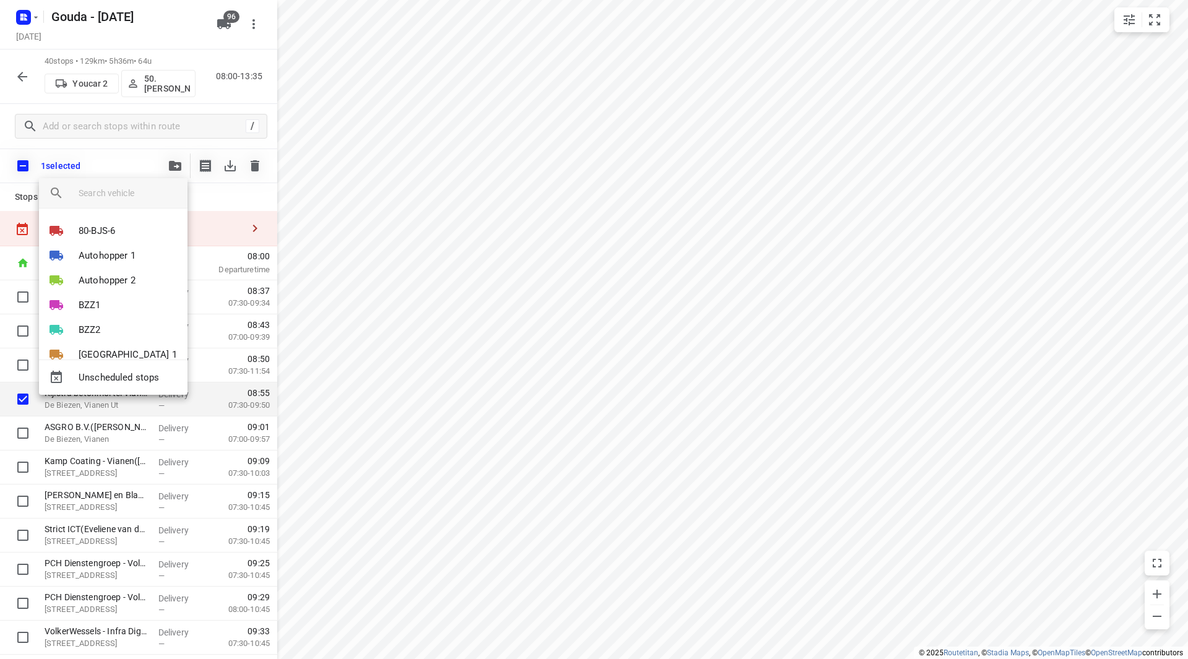
click at [170, 166] on div at bounding box center [594, 329] width 1188 height 659
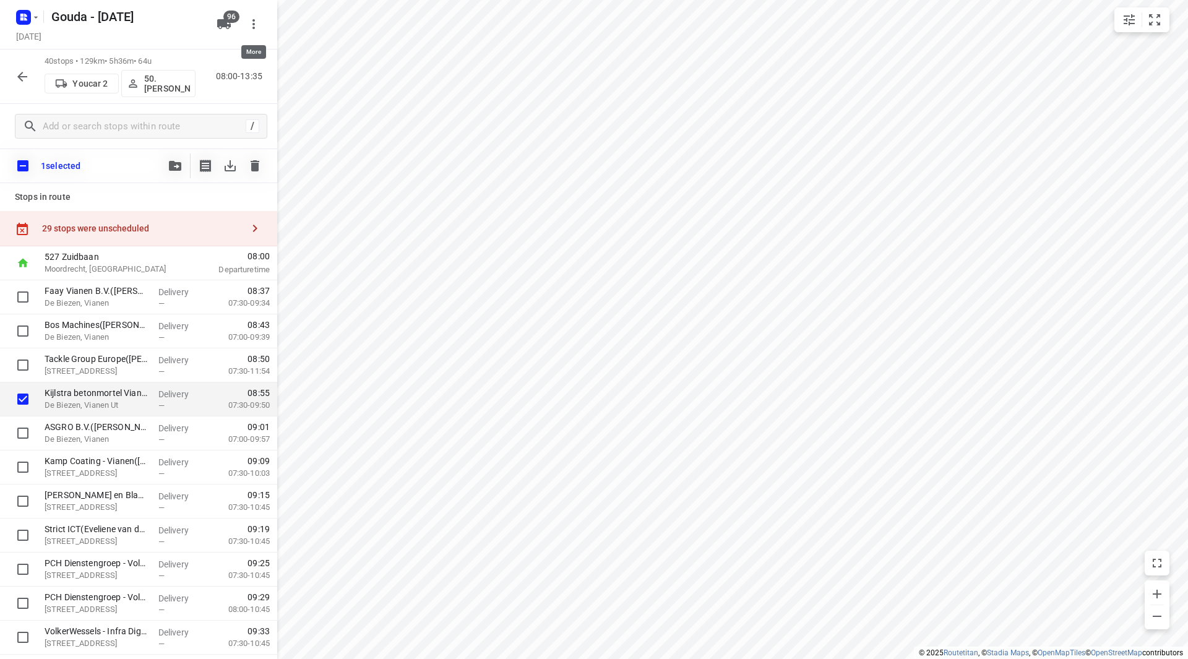
click at [256, 25] on icon "button" at bounding box center [253, 24] width 15 height 15
click at [256, 23] on div at bounding box center [594, 329] width 1188 height 659
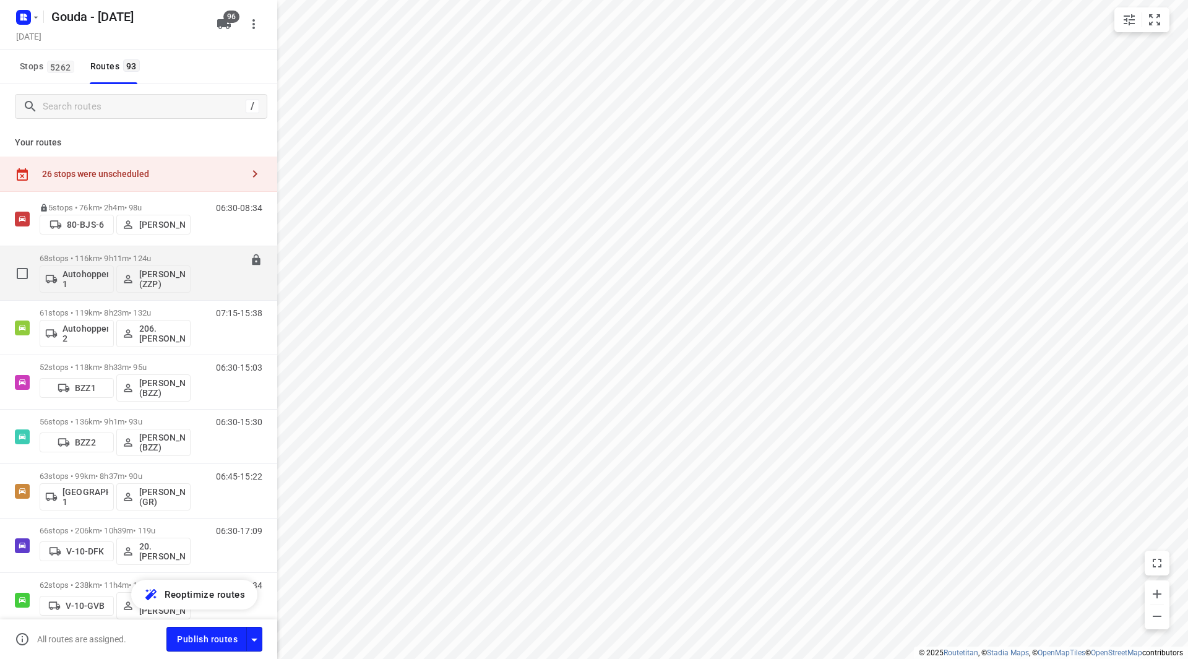
click at [136, 258] on p "68 stops • 116km • 9h11m • 124u" at bounding box center [115, 258] width 151 height 9
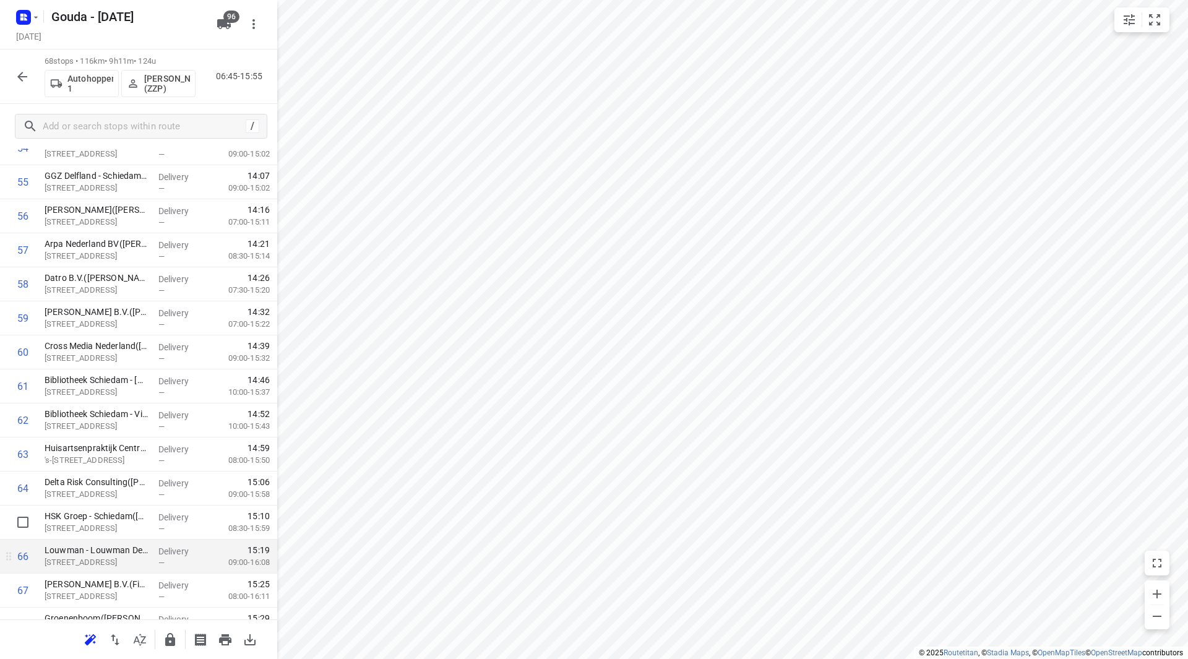
scroll to position [1975, 0]
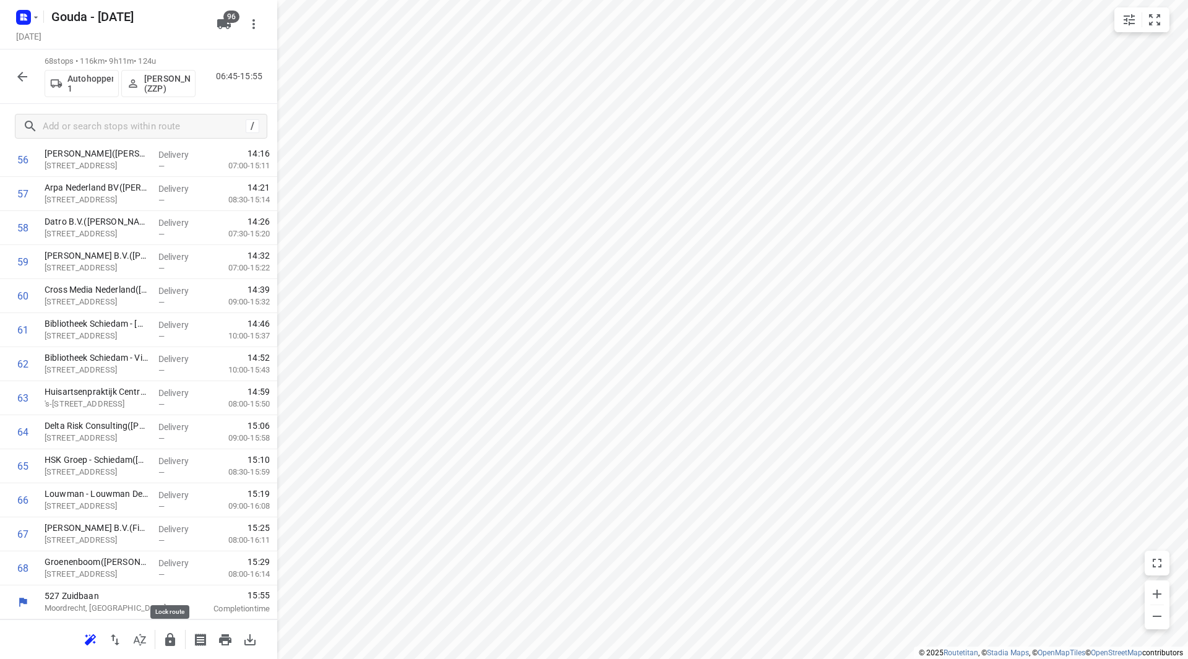
click at [166, 639] on icon "button" at bounding box center [170, 639] width 15 height 15
click at [18, 77] on icon "button" at bounding box center [22, 76] width 15 height 15
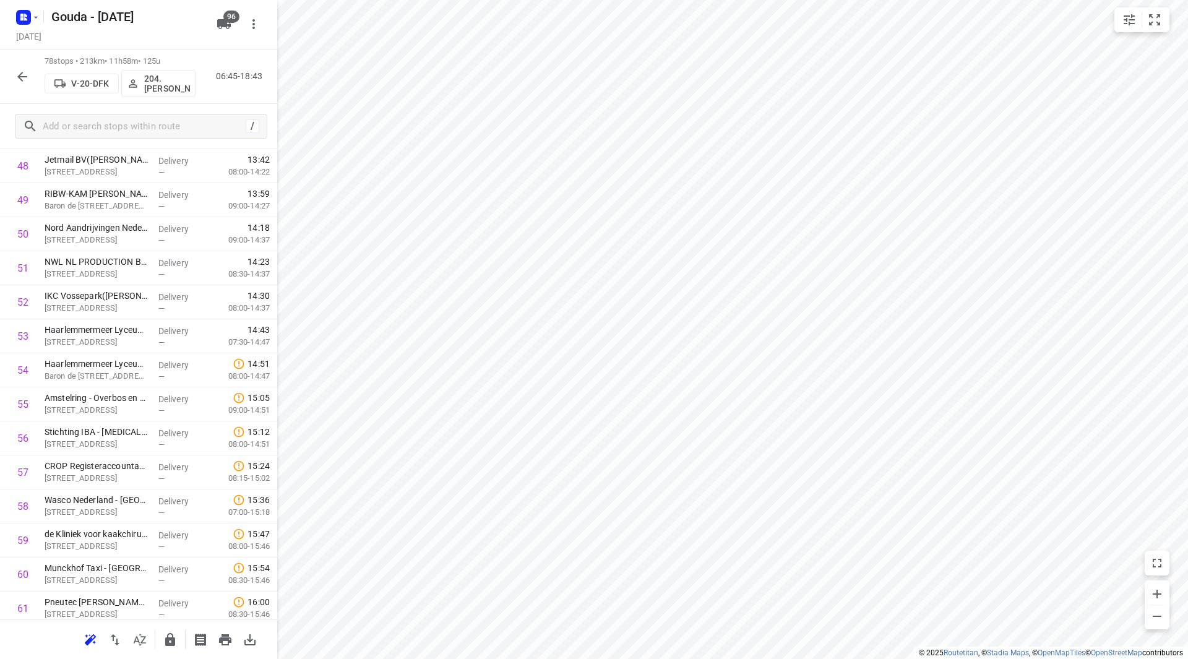
scroll to position [1719, 0]
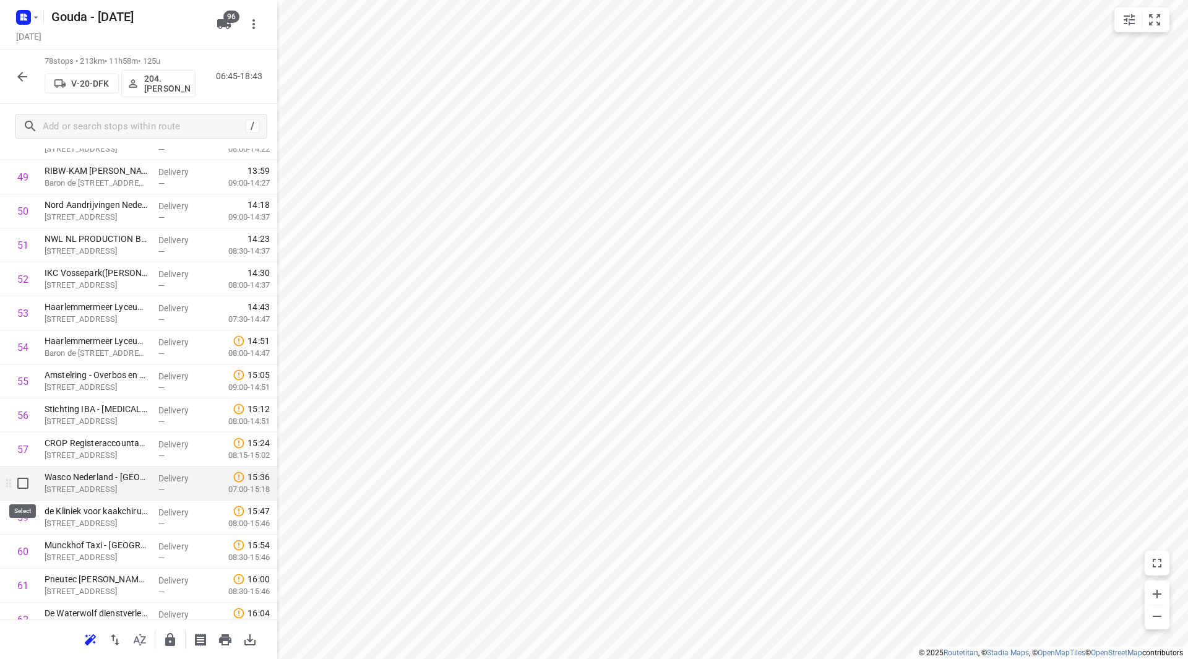
click at [27, 483] on input "checkbox" at bounding box center [23, 483] width 25 height 25
checkbox input "true"
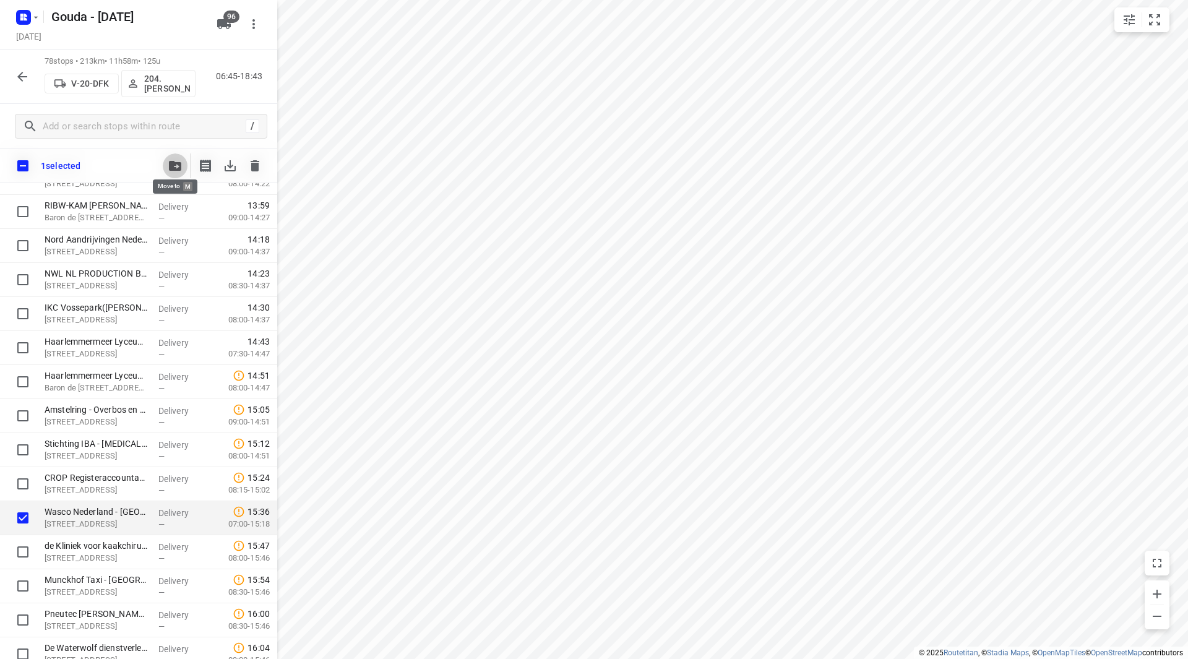
click at [172, 162] on icon "button" at bounding box center [175, 166] width 12 height 10
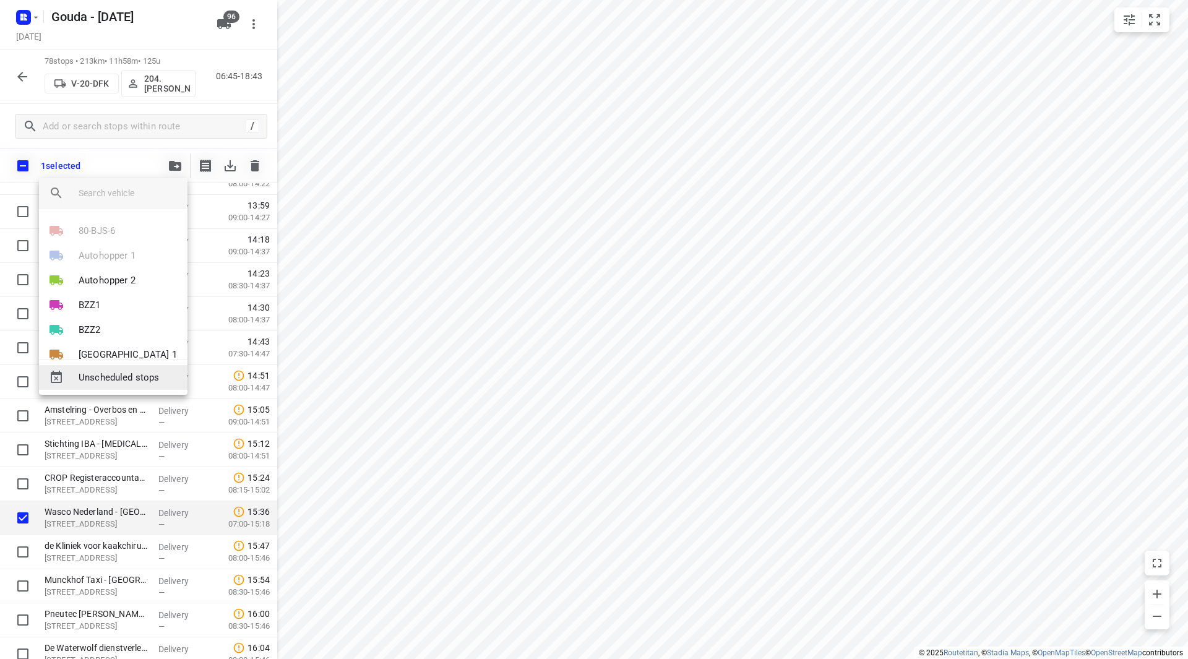
click at [108, 371] on span "Unscheduled stops" at bounding box center [128, 378] width 99 height 14
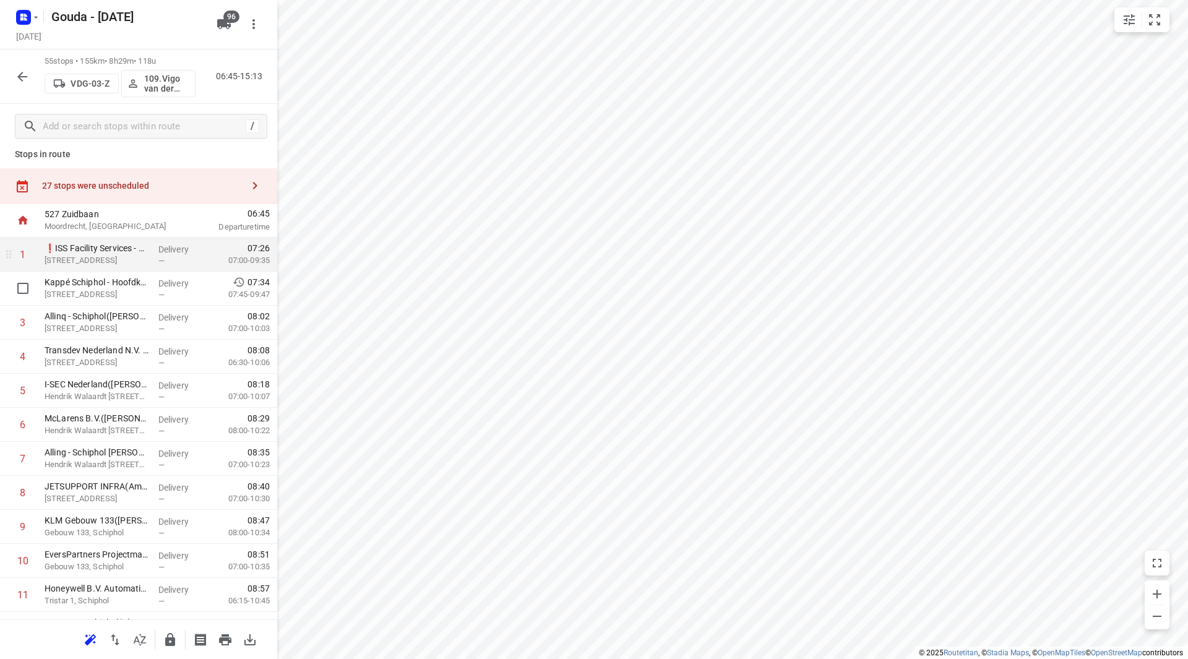
scroll to position [0, 0]
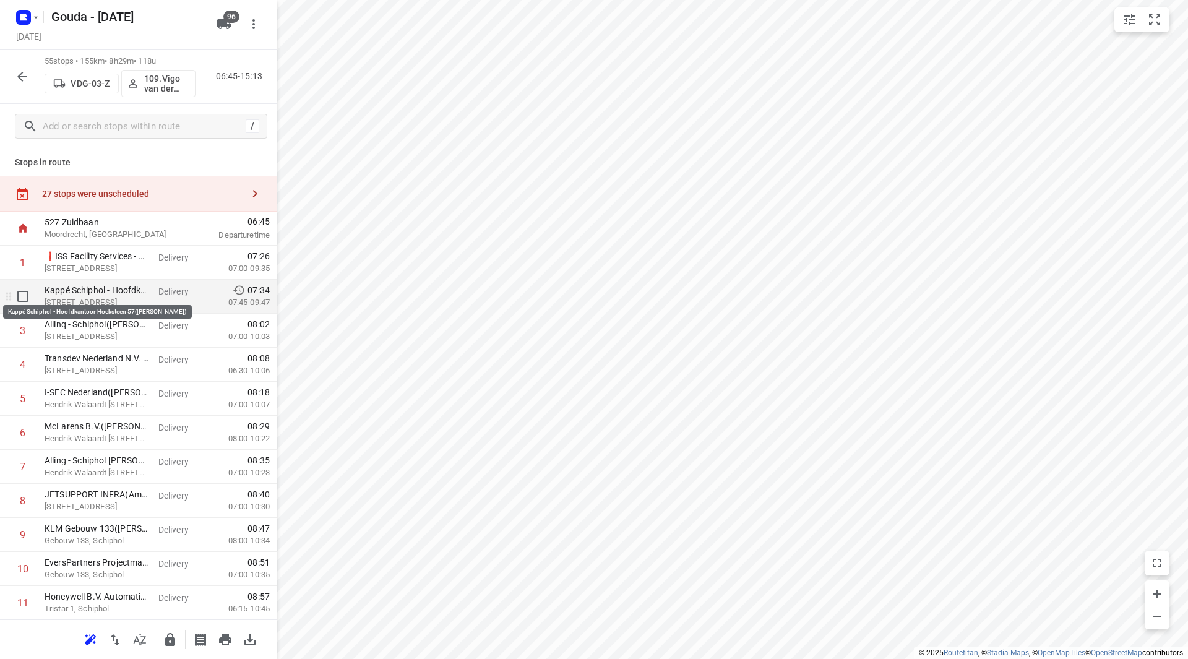
click at [93, 293] on p "Kappé Schiphol - Hoofdkantoor Hoeksteen 57(Susanne Beemsterboer)" at bounding box center [97, 290] width 104 height 12
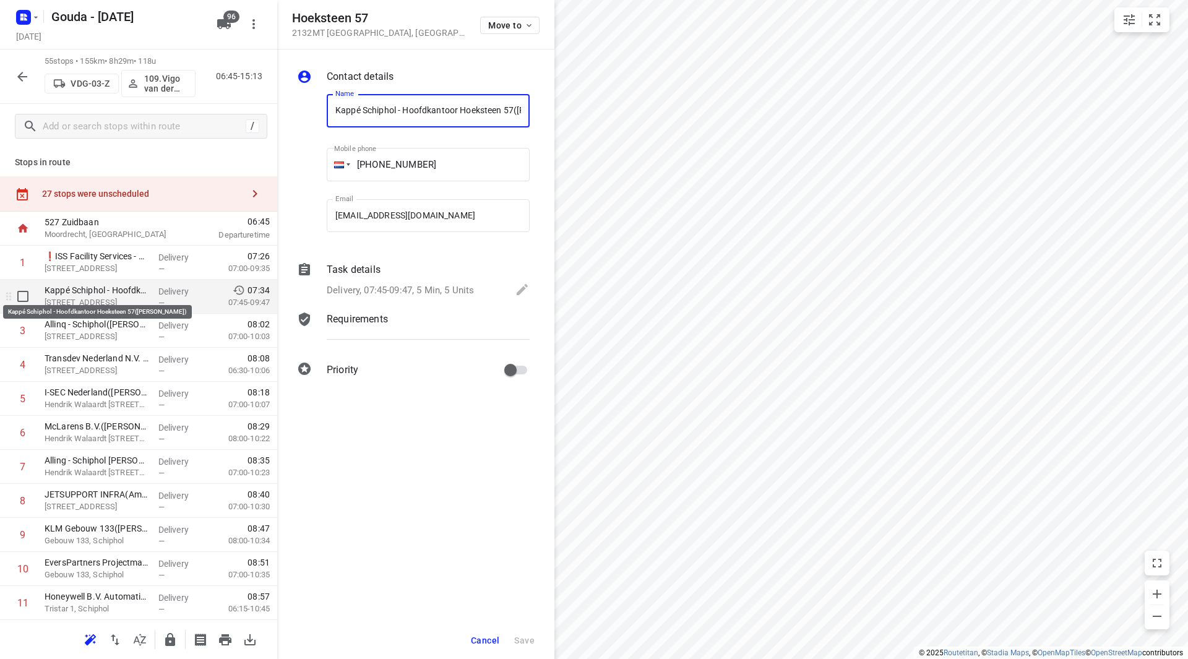
scroll to position [0, 91]
click at [405, 282] on div "Delivery, 07:45-09:47, 5 Min, 5 Units" at bounding box center [428, 290] width 203 height 17
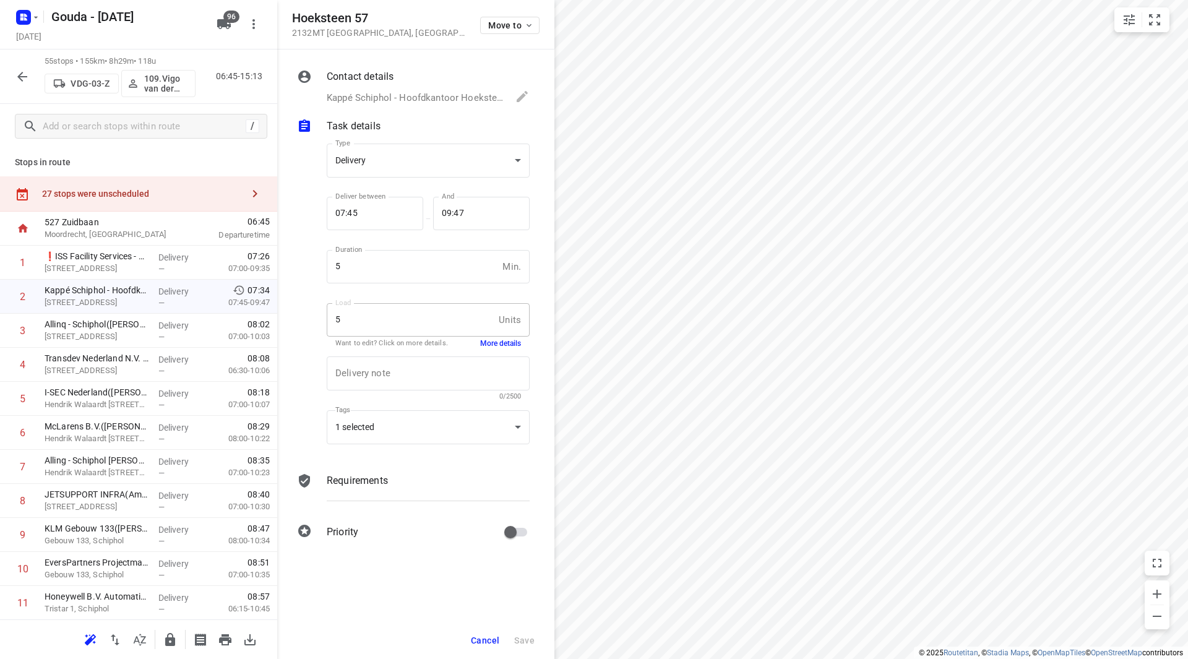
scroll to position [0, 0]
click at [510, 347] on button "More details" at bounding box center [500, 344] width 41 height 11
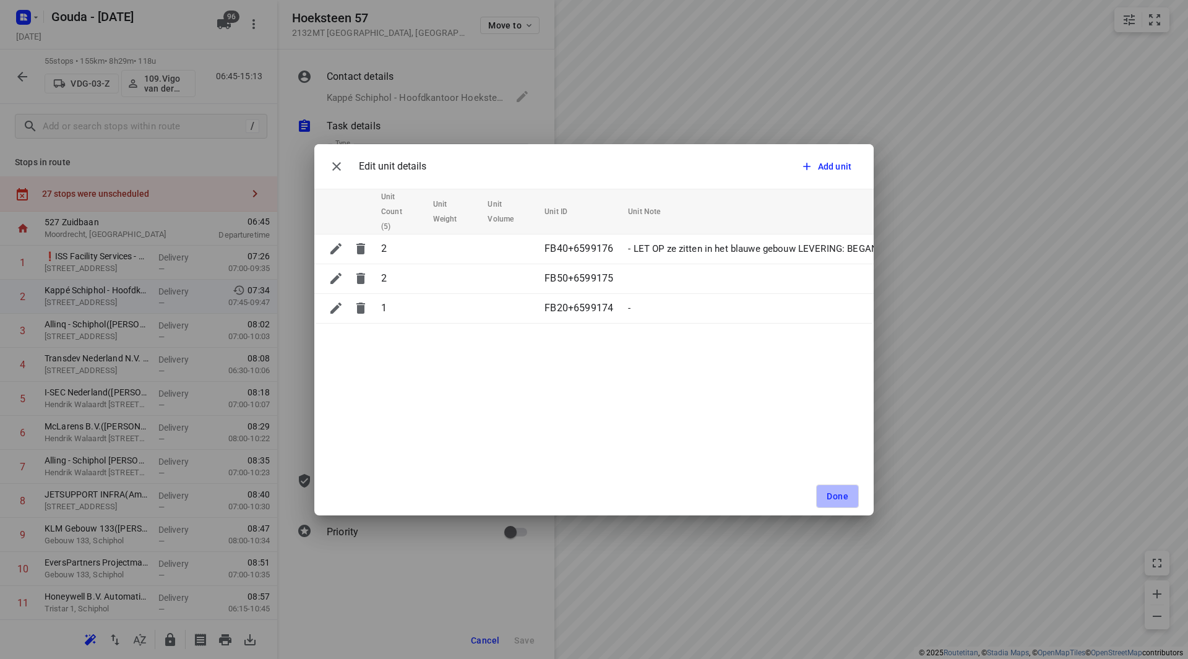
click at [829, 493] on span "Done" at bounding box center [838, 496] width 22 height 10
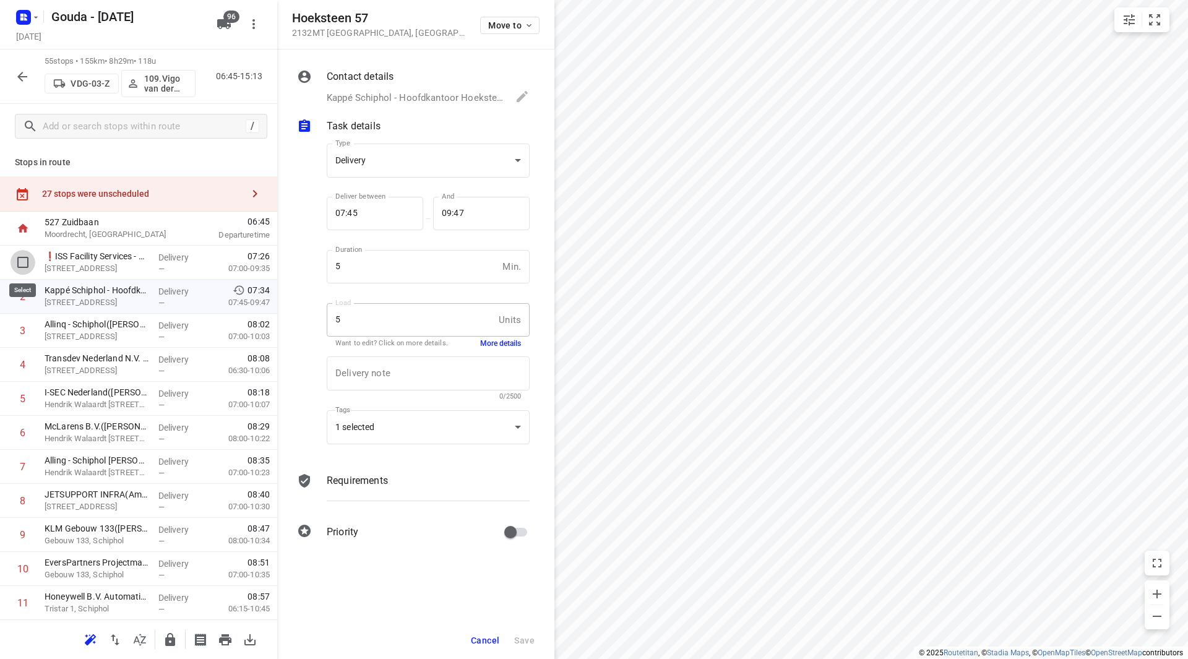
click at [21, 265] on input "checkbox" at bounding box center [23, 262] width 25 height 25
checkbox input "true"
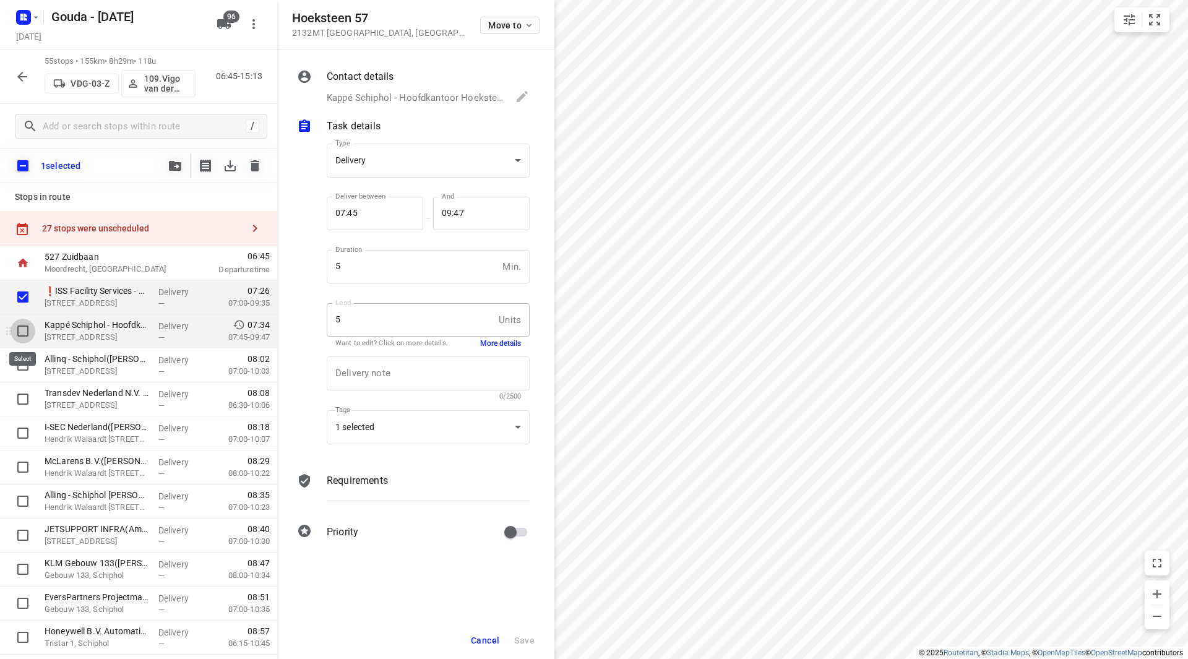
click at [26, 327] on input "checkbox" at bounding box center [23, 331] width 25 height 25
checkbox input "true"
click at [140, 142] on div "/" at bounding box center [138, 126] width 277 height 45
drag, startPoint x: 31, startPoint y: 293, endPoint x: 41, endPoint y: 342, distance: 49.4
click at [30, 294] on input "checkbox" at bounding box center [23, 297] width 25 height 25
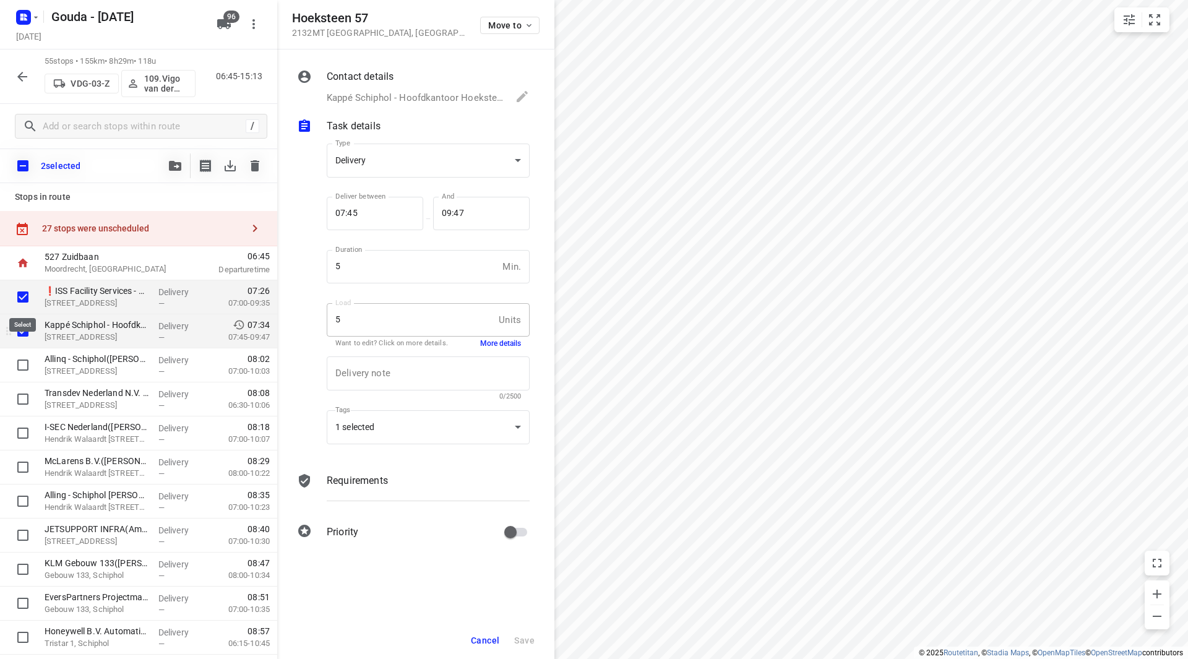
checkbox input "false"
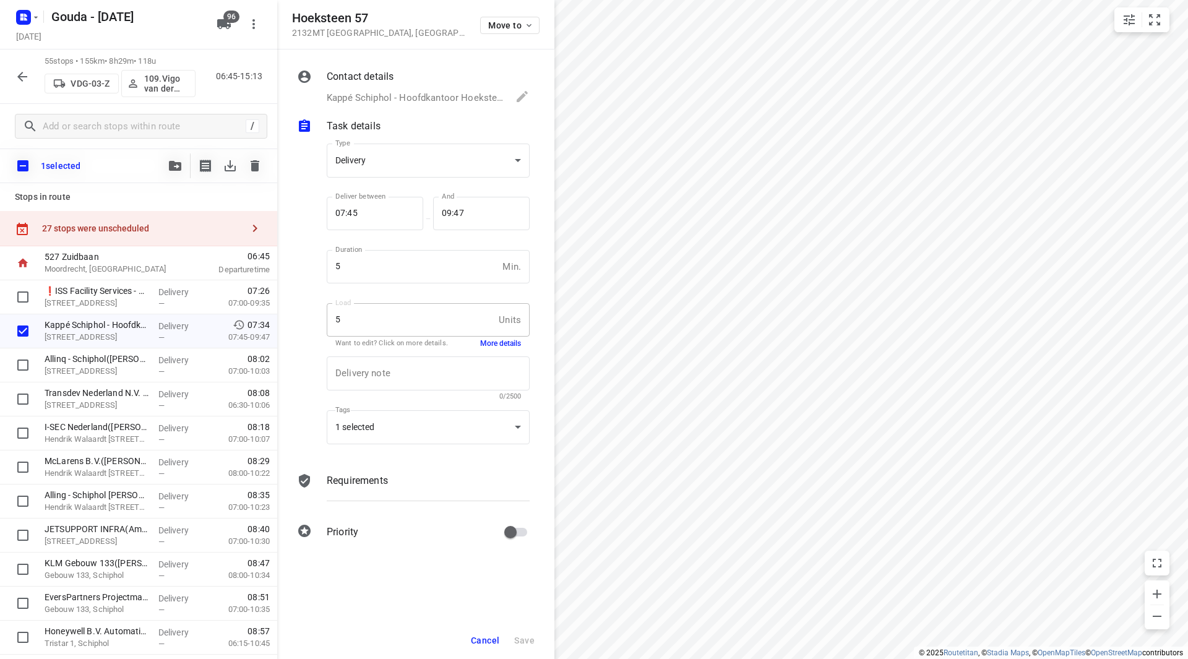
click at [171, 162] on icon "button" at bounding box center [175, 166] width 12 height 10
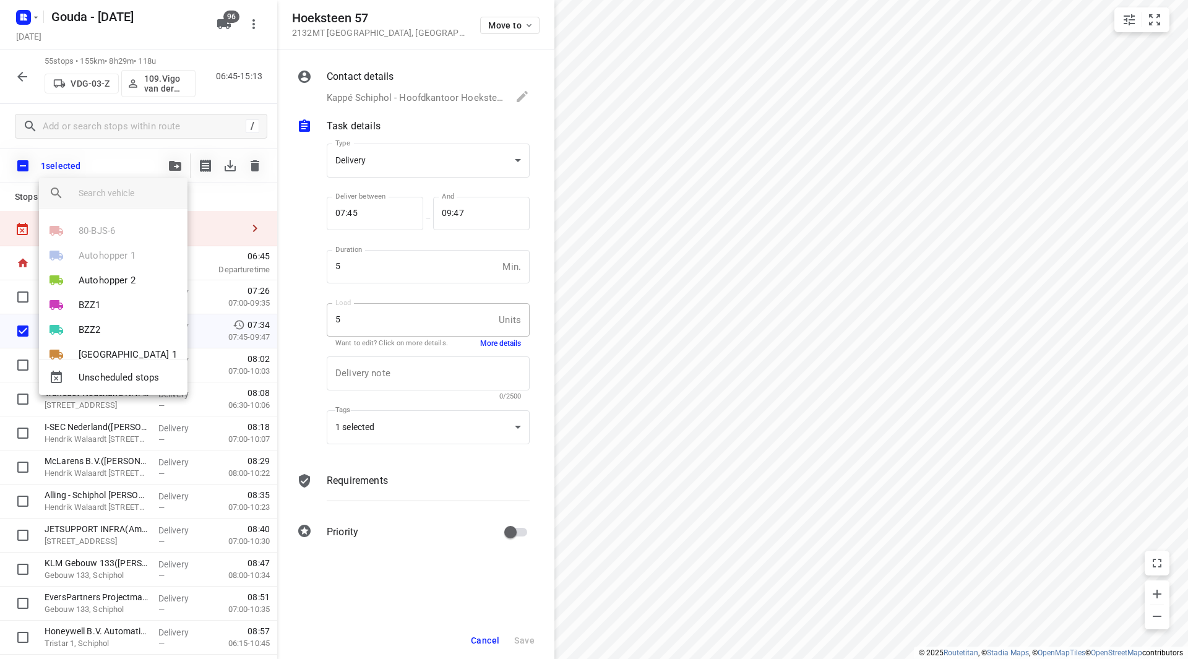
click at [175, 162] on div at bounding box center [594, 329] width 1188 height 659
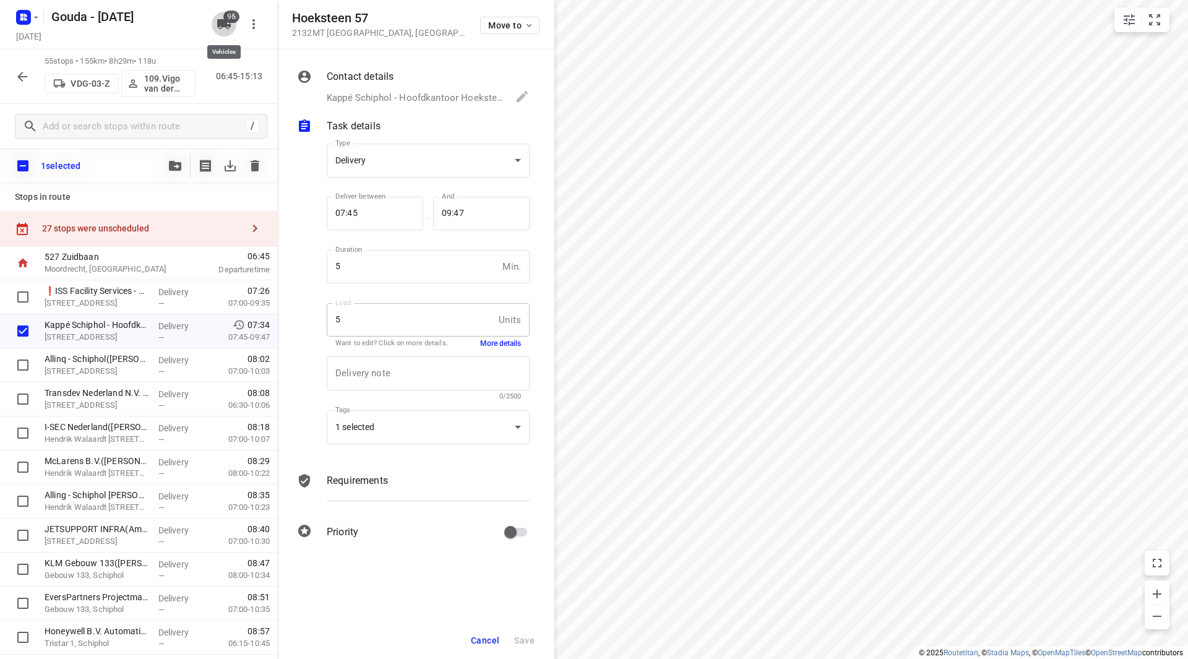
click at [226, 27] on icon "button" at bounding box center [224, 24] width 14 height 10
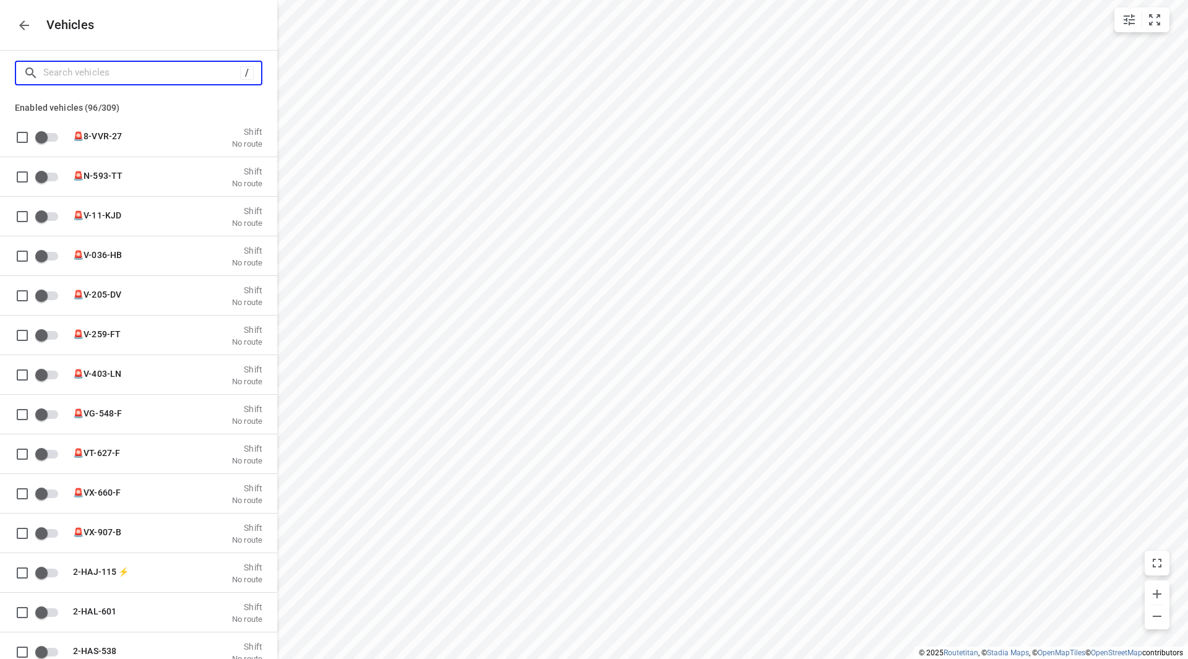
click at [160, 76] on input "Search vehicles" at bounding box center [141, 72] width 197 height 19
type input "y"
checkbox input "true"
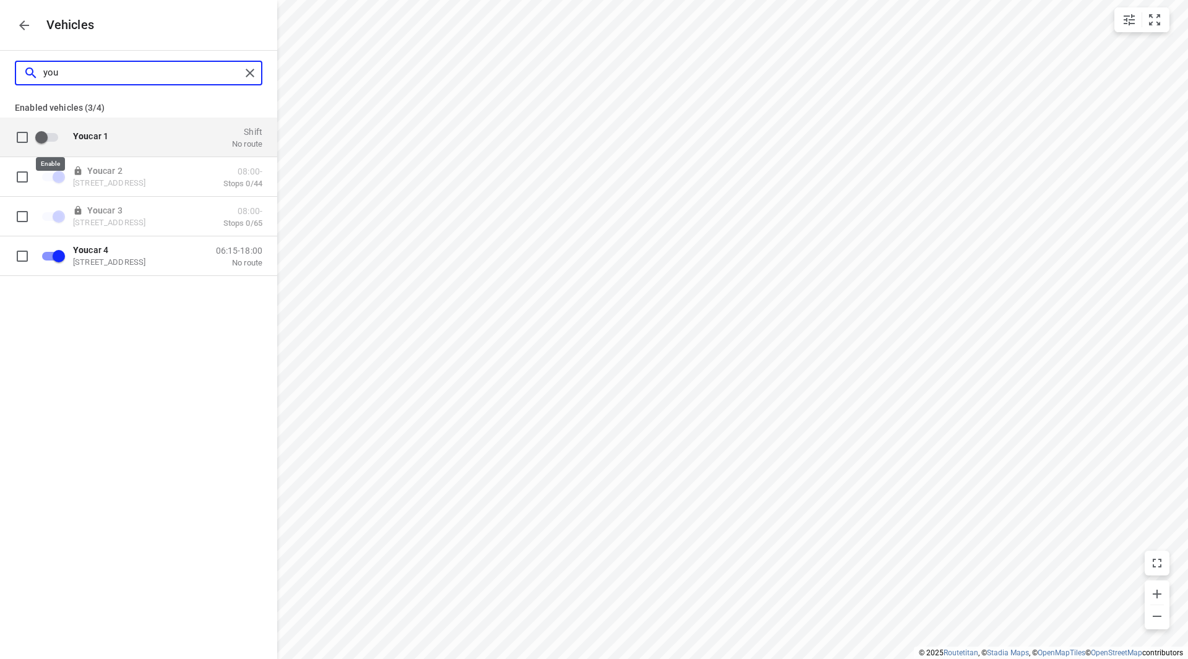
type input "you"
click at [45, 139] on input "grid" at bounding box center [41, 137] width 71 height 24
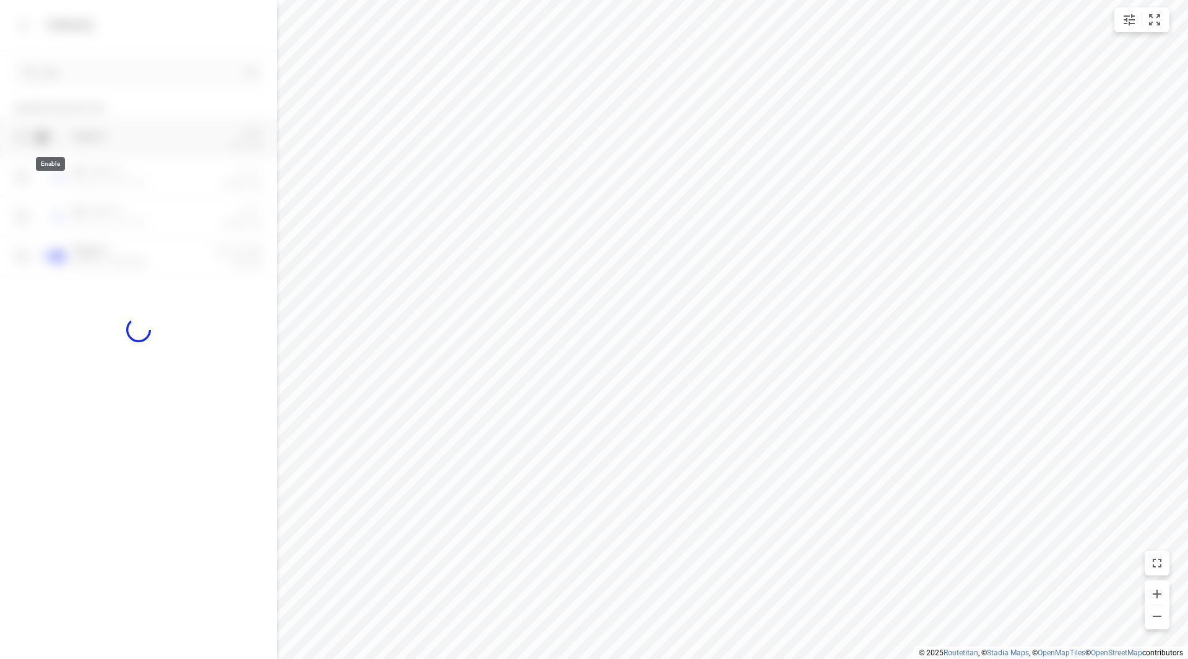
checkbox input "true"
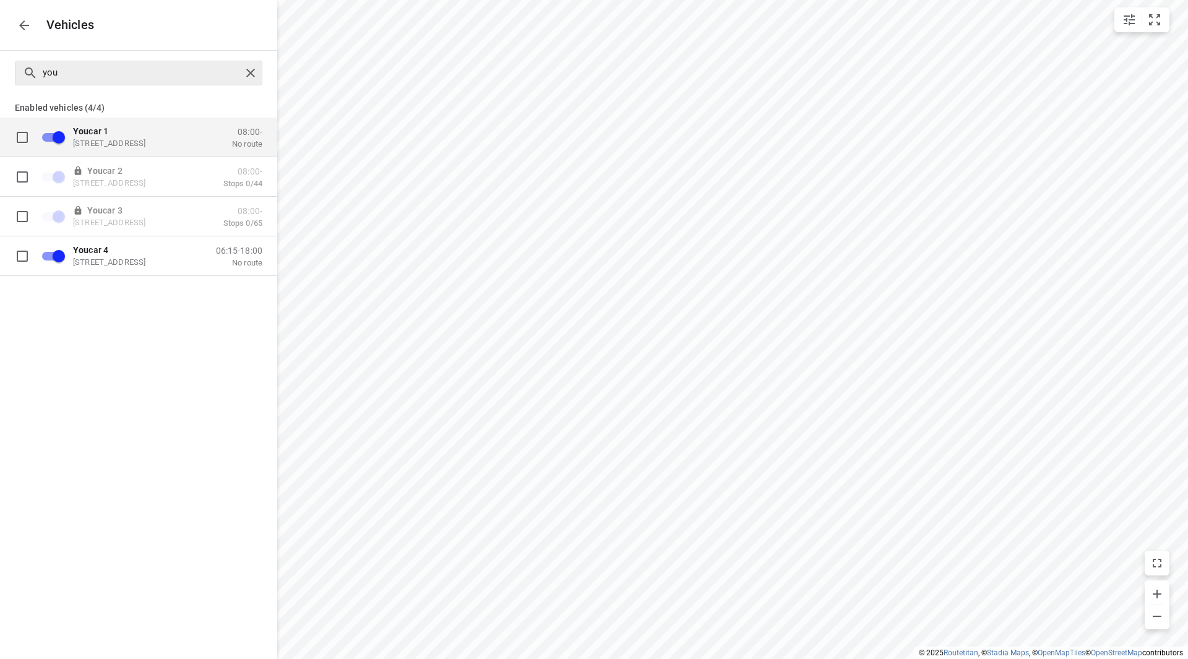
checkbox input "false"
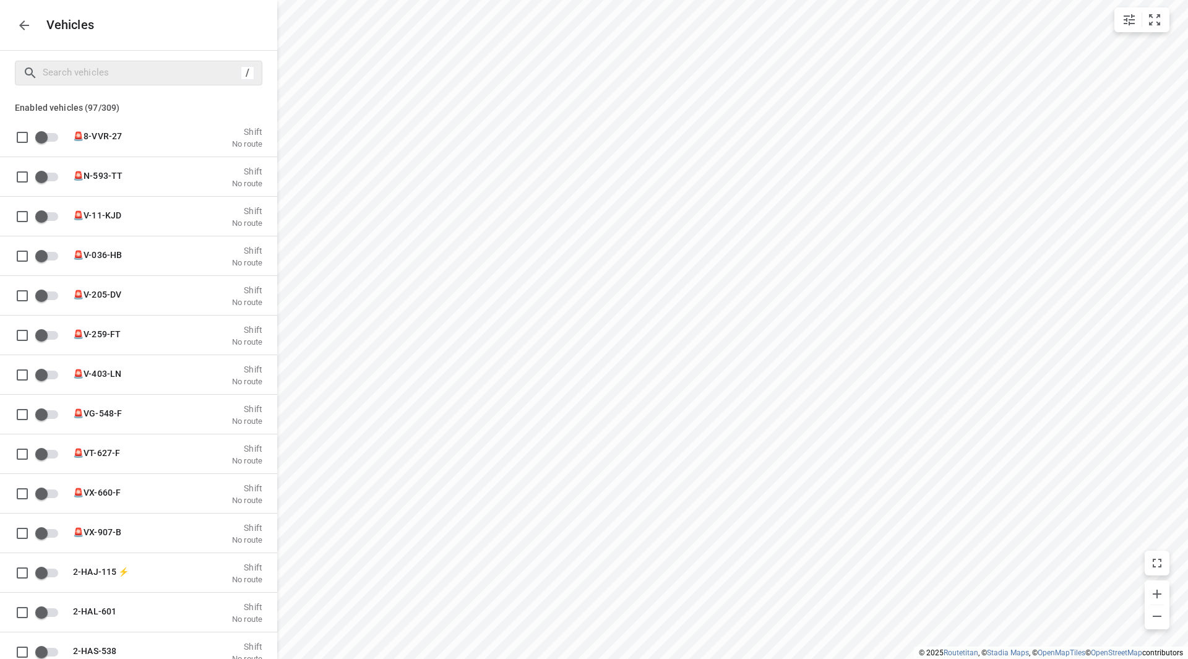
click at [24, 25] on icon "button" at bounding box center [24, 25] width 10 height 10
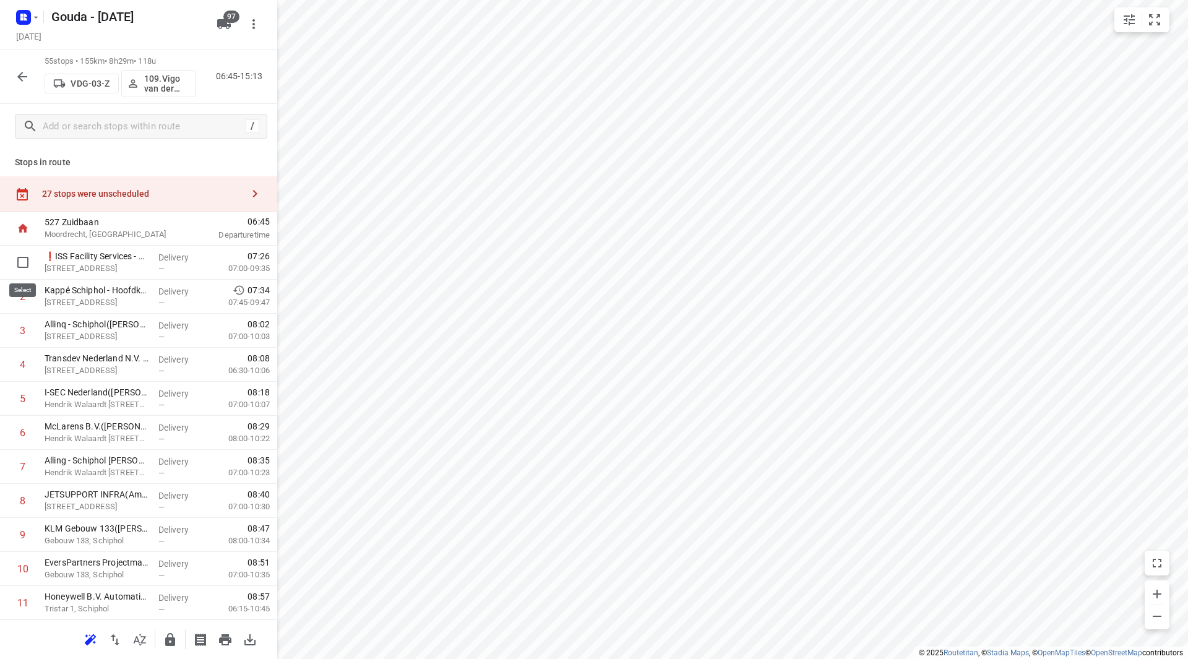
click at [22, 268] on input "checkbox" at bounding box center [23, 262] width 25 height 25
checkbox input "true"
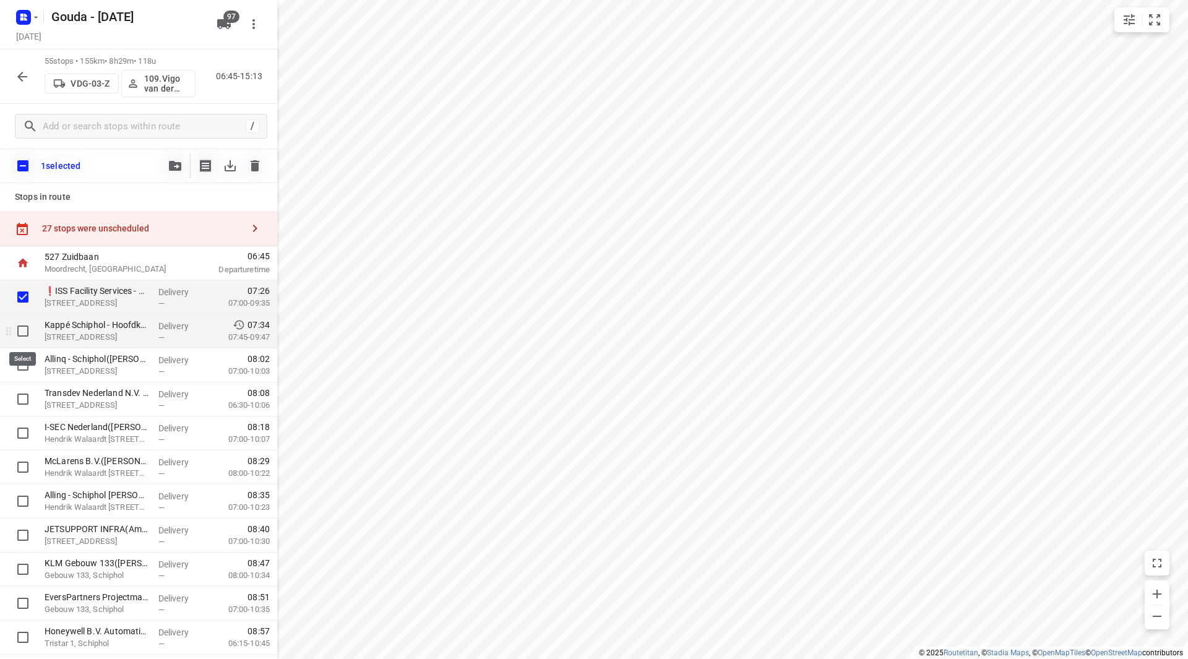
click at [22, 326] on input "checkbox" at bounding box center [23, 331] width 25 height 25
checkbox input "true"
click at [172, 166] on icon "button" at bounding box center [175, 166] width 12 height 10
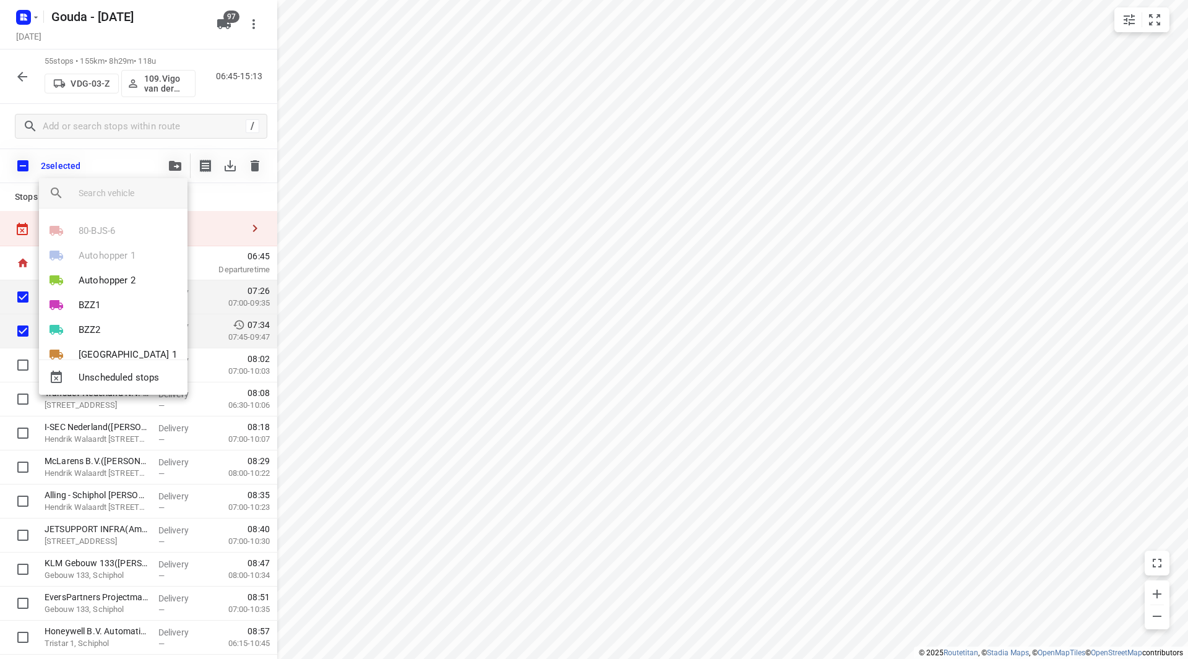
click at [127, 201] on input "search vehicle" at bounding box center [128, 193] width 99 height 19
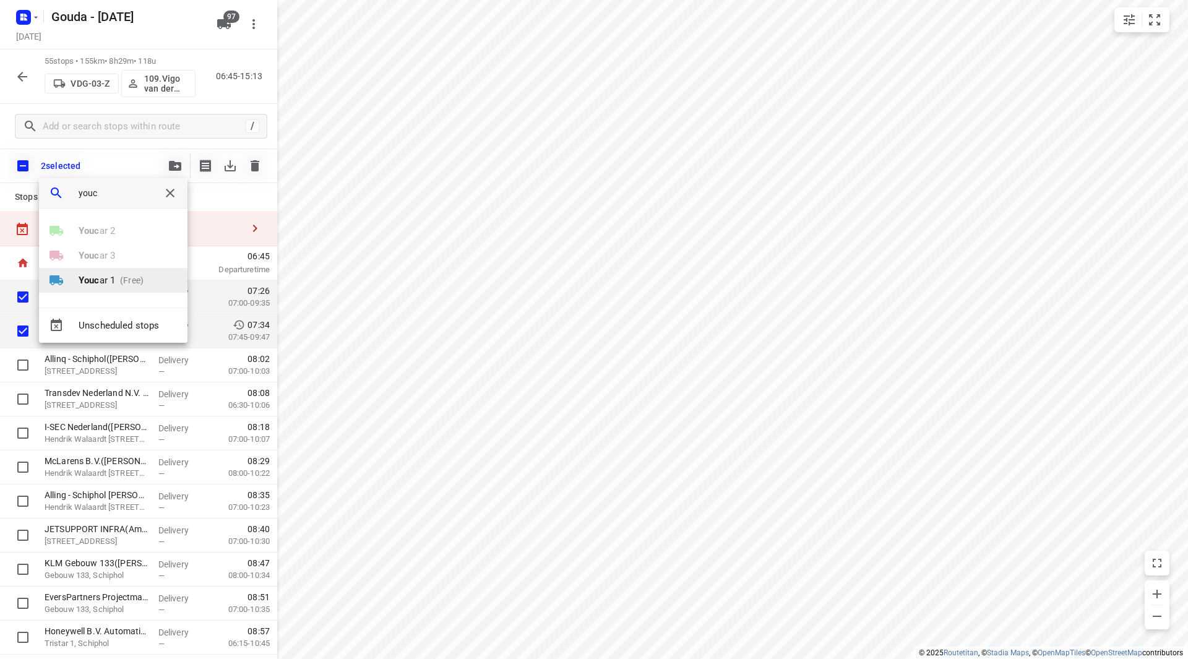
type input "youc"
click at [106, 280] on p "Youc ar 1" at bounding box center [97, 281] width 37 height 14
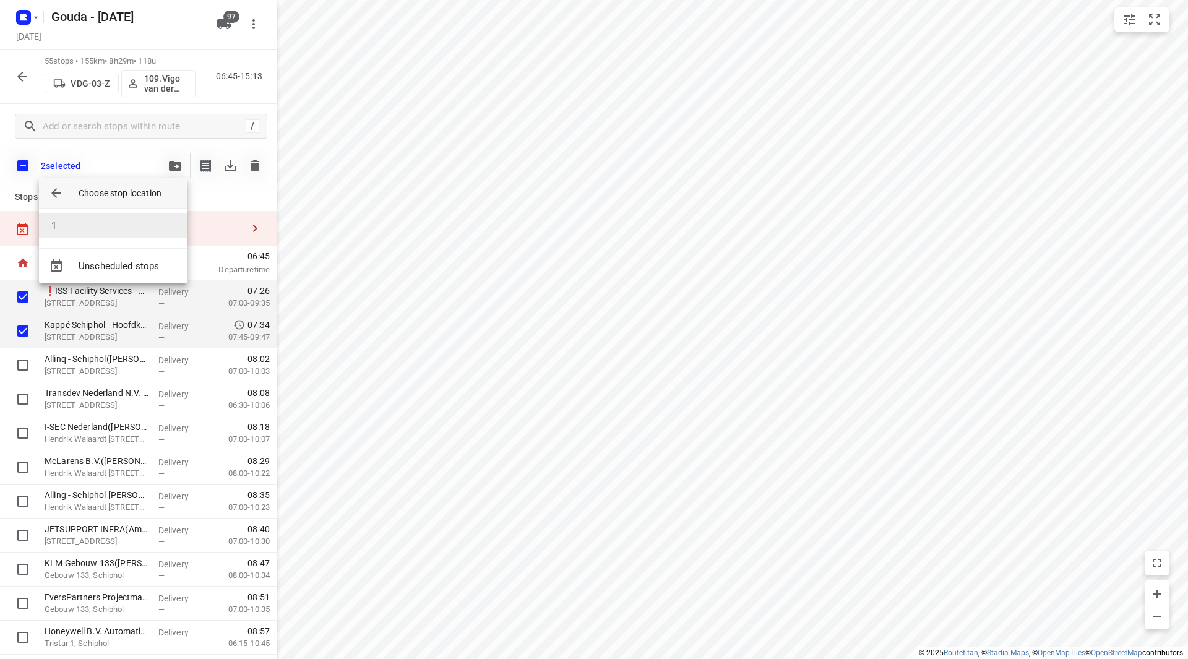
click at [88, 229] on li "1" at bounding box center [113, 226] width 149 height 25
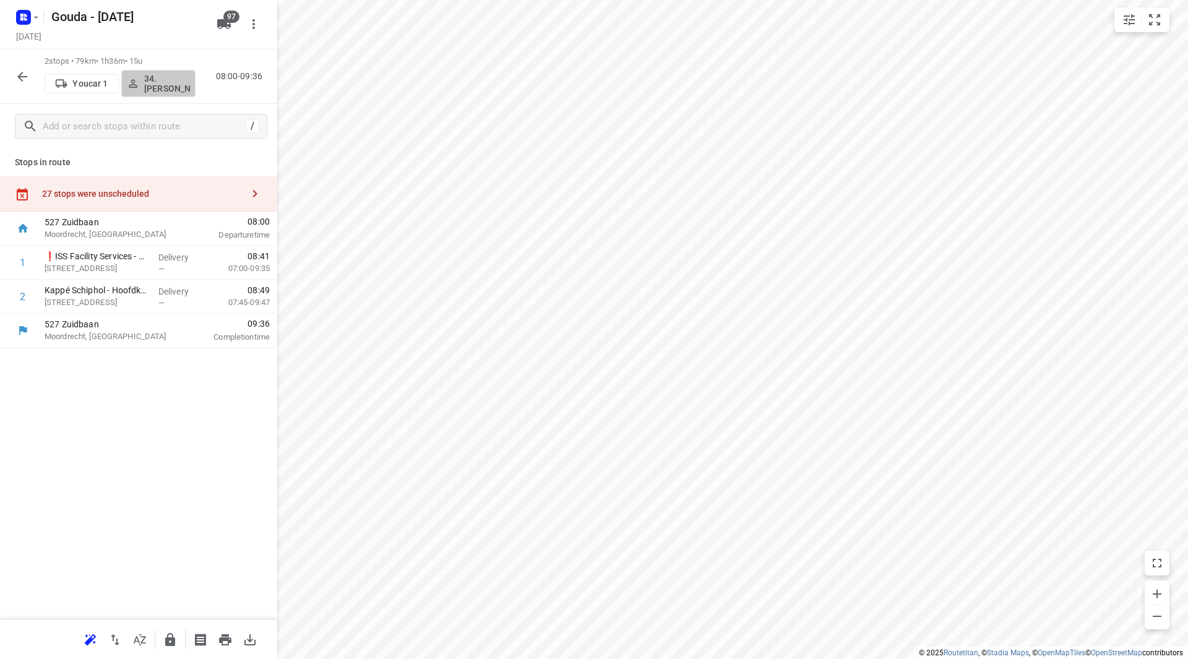
click at [160, 77] on p "34.[PERSON_NAME]" at bounding box center [167, 84] width 46 height 20
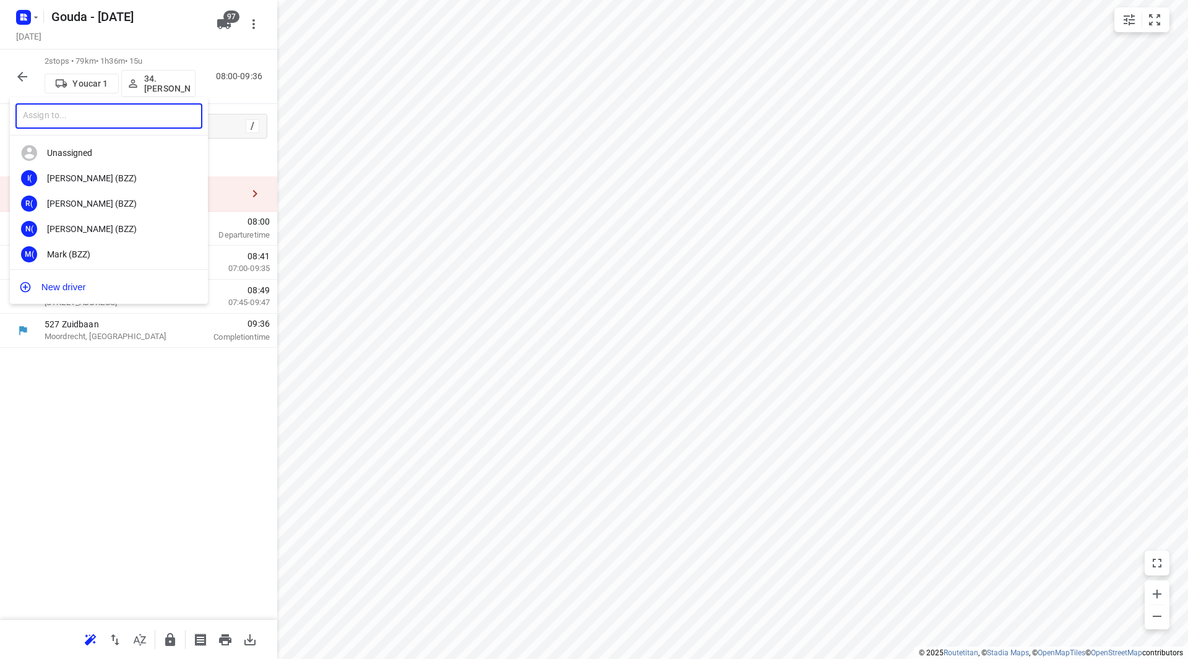
click at [124, 119] on input "text" at bounding box center [108, 115] width 187 height 25
type input "jelle a"
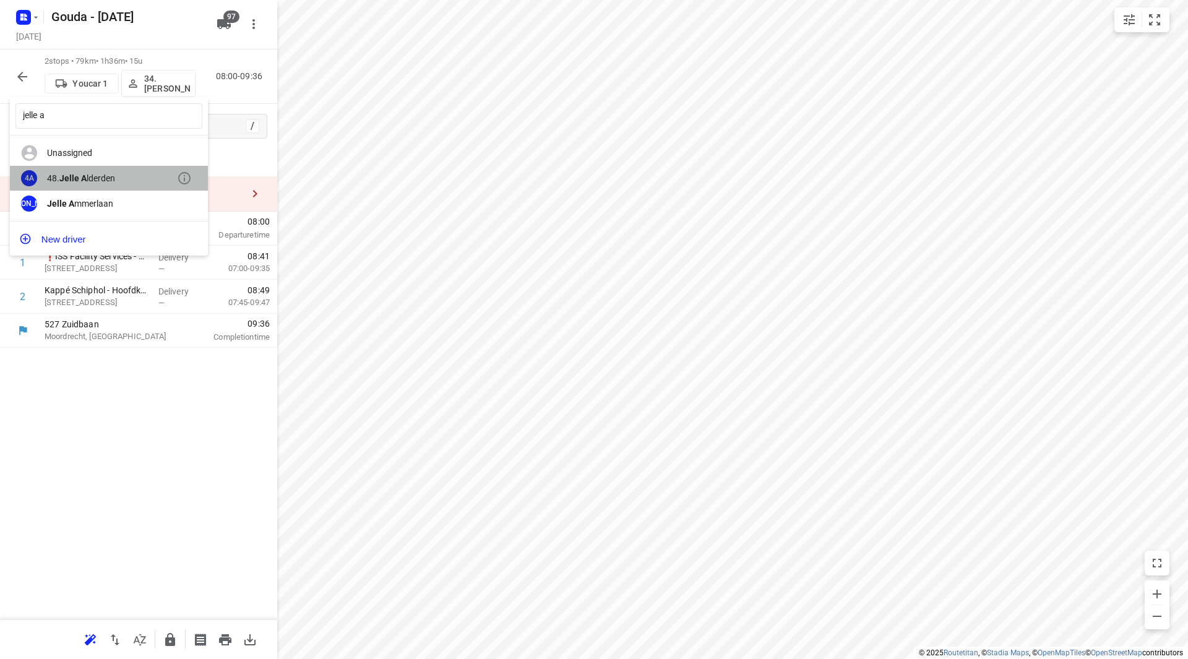
click at [109, 176] on div "48. Jelle A lderden" at bounding box center [112, 178] width 130 height 10
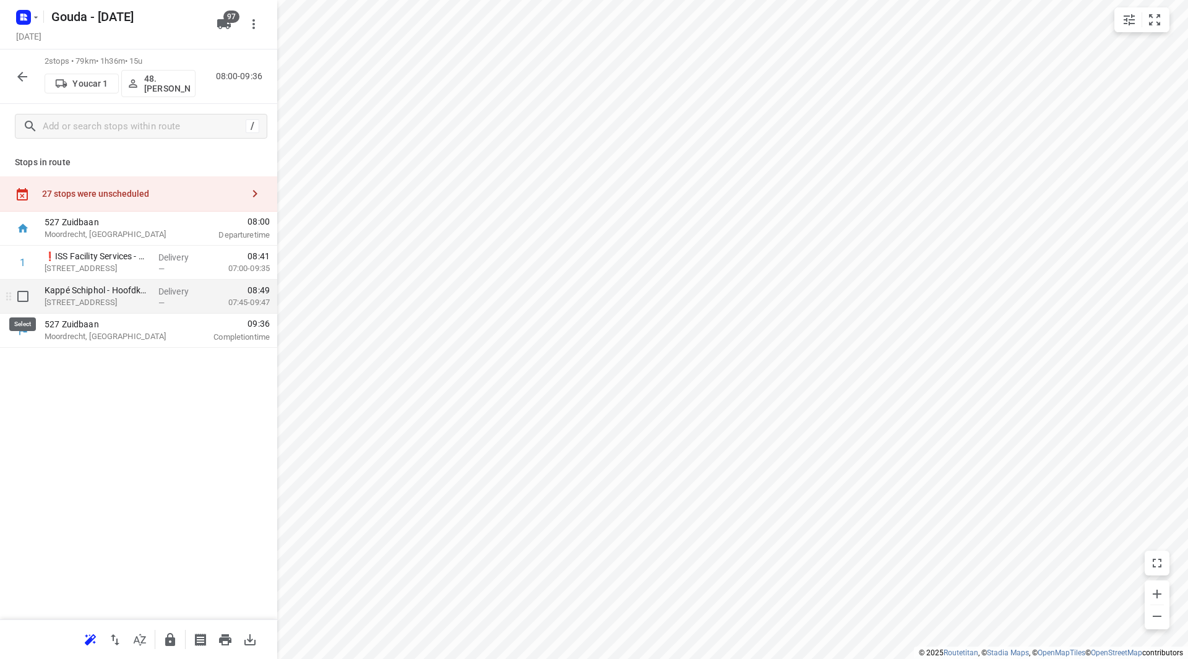
click at [27, 295] on input "checkbox" at bounding box center [23, 296] width 25 height 25
checkbox input "true"
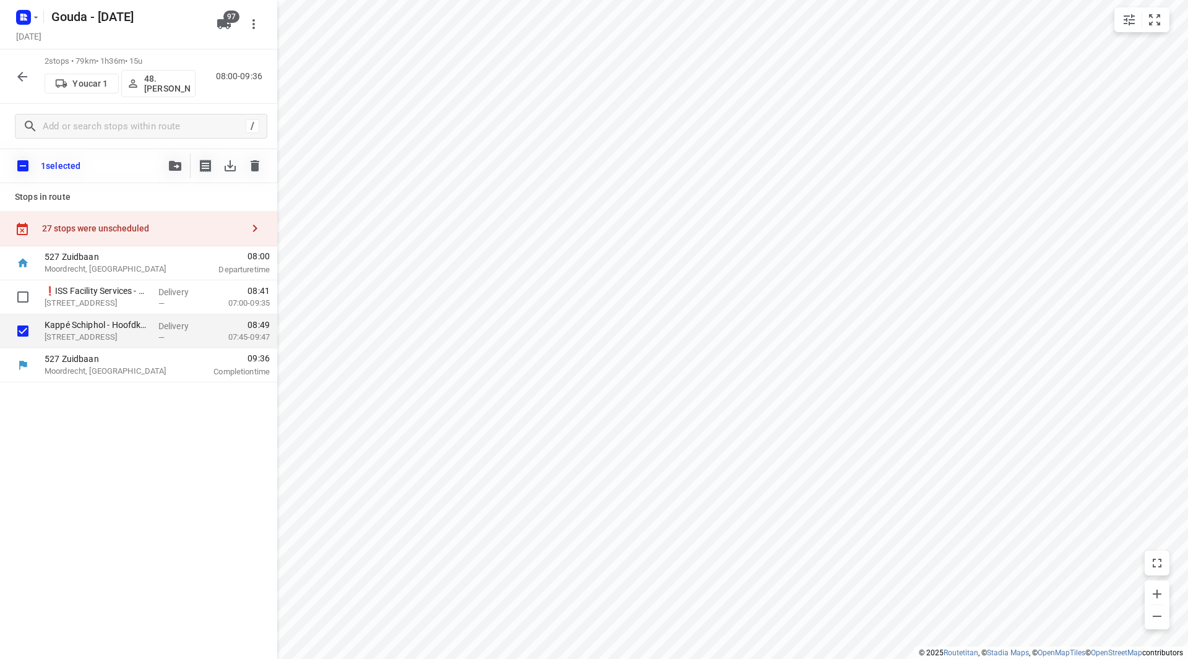
click at [175, 168] on icon "button" at bounding box center [175, 166] width 12 height 10
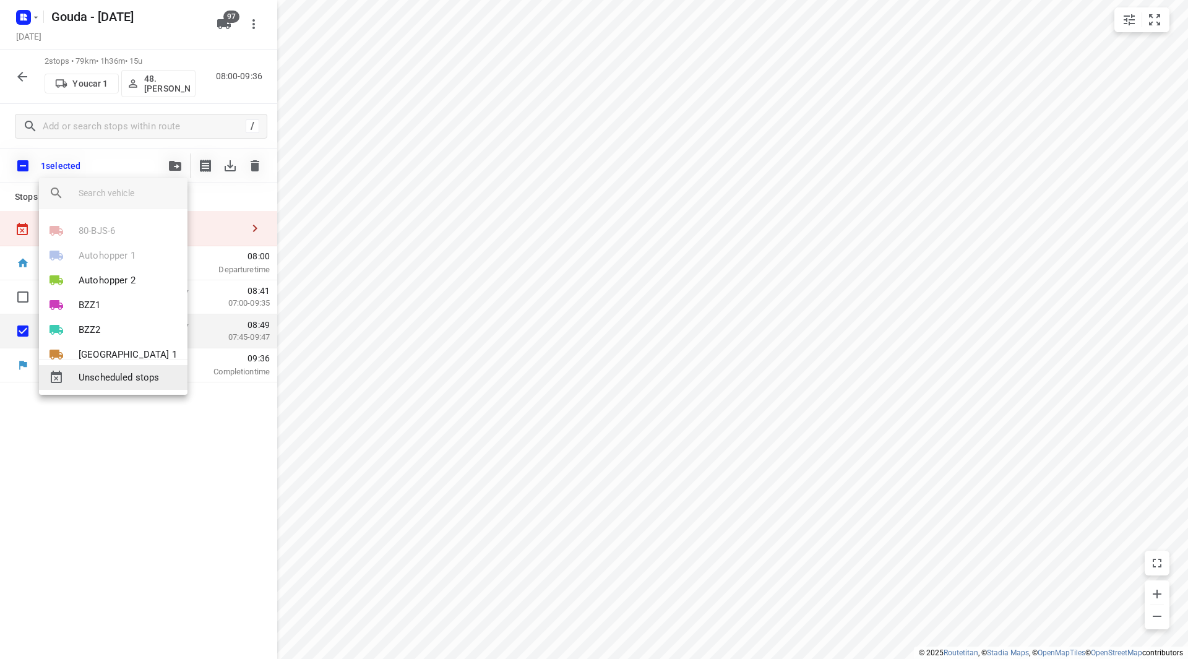
click at [97, 378] on span "Unscheduled stops" at bounding box center [128, 378] width 99 height 14
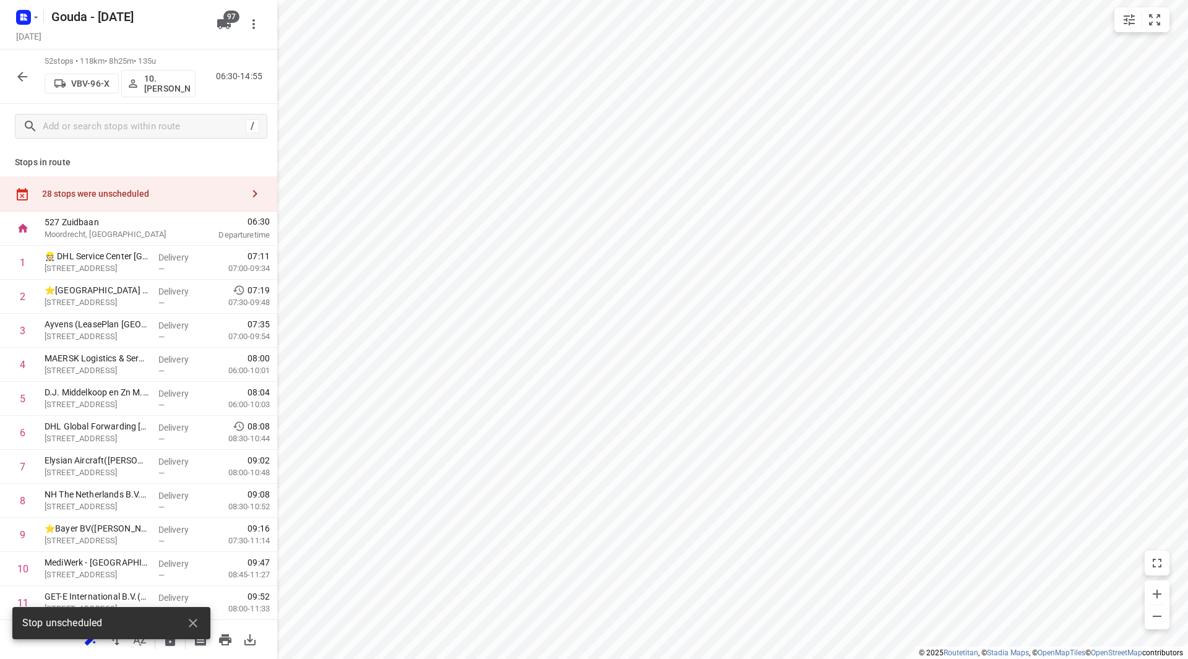
click at [162, 184] on div "28 stops were unscheduled" at bounding box center [138, 193] width 277 height 35
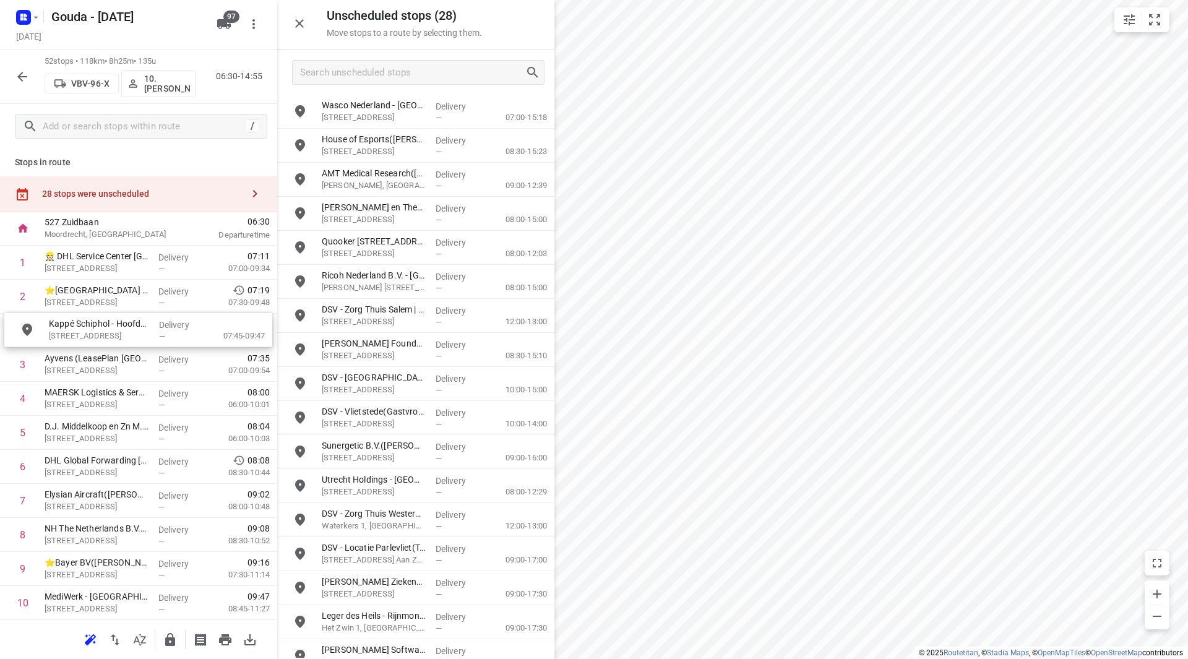
drag, startPoint x: 357, startPoint y: 107, endPoint x: 77, endPoint y: 327, distance: 356.2
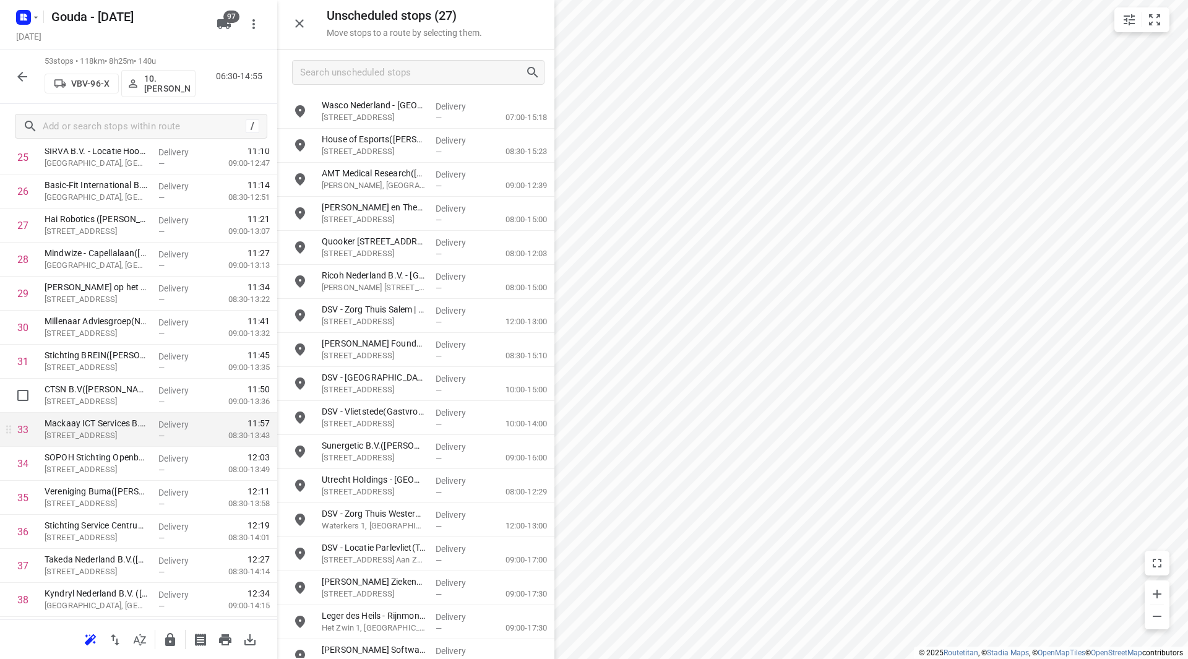
scroll to position [990, 0]
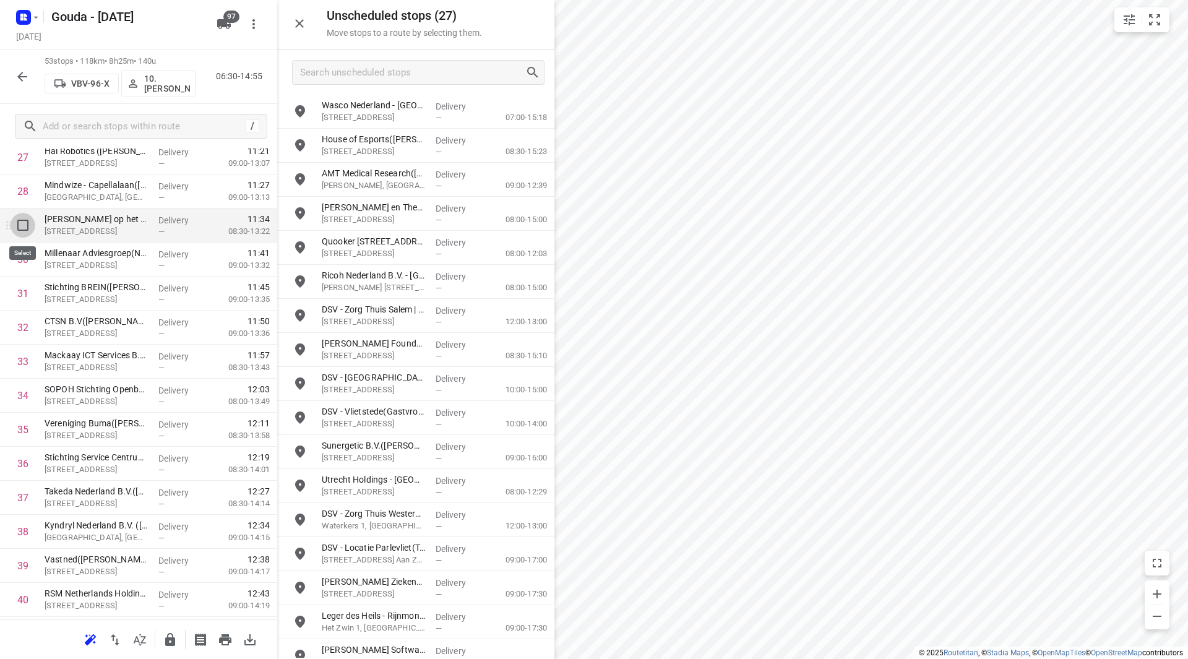
click at [26, 232] on input "checkbox" at bounding box center [23, 225] width 25 height 25
checkbox input "true"
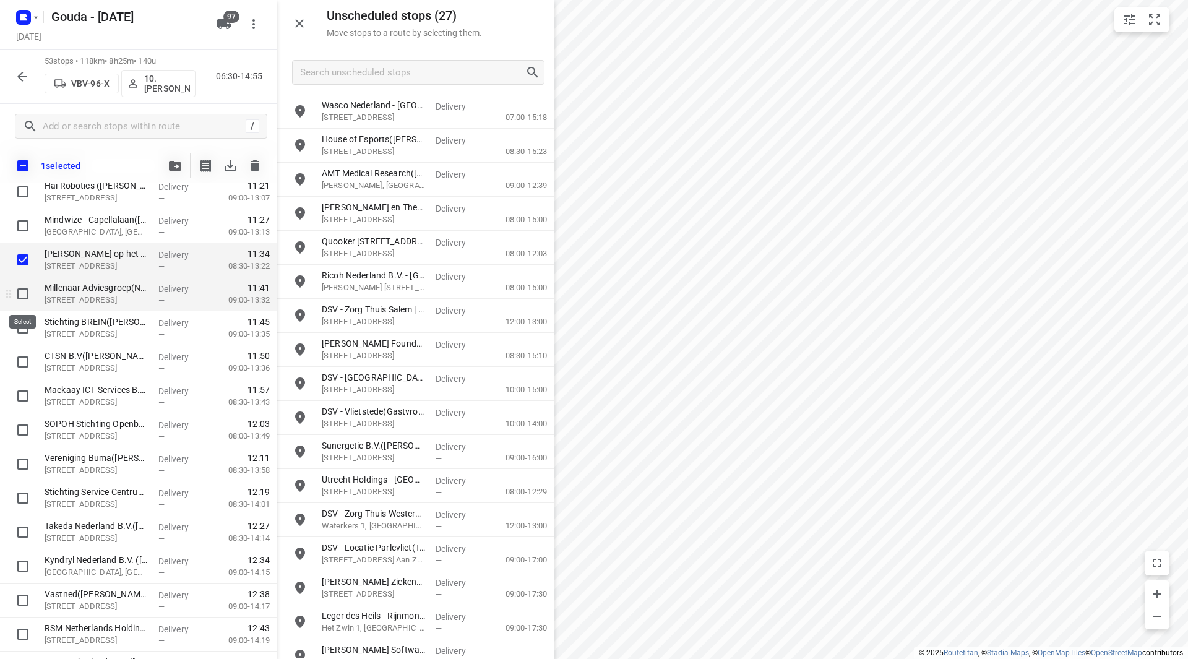
drag, startPoint x: 22, startPoint y: 295, endPoint x: 22, endPoint y: 304, distance: 8.7
click at [22, 295] on input "checkbox" at bounding box center [23, 294] width 25 height 25
checkbox input "true"
click at [21, 329] on input "checkbox" at bounding box center [23, 328] width 25 height 25
checkbox input "true"
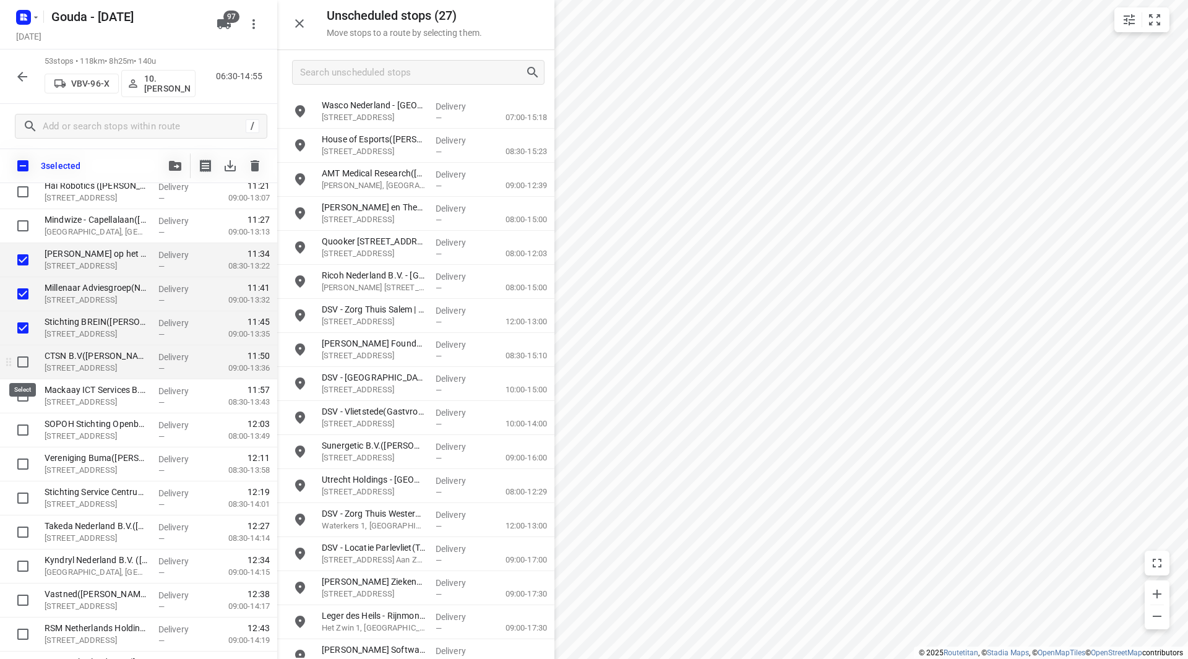
click at [22, 358] on input "checkbox" at bounding box center [23, 362] width 25 height 25
checkbox input "true"
click at [20, 396] on input "checkbox" at bounding box center [23, 396] width 25 height 25
checkbox input "true"
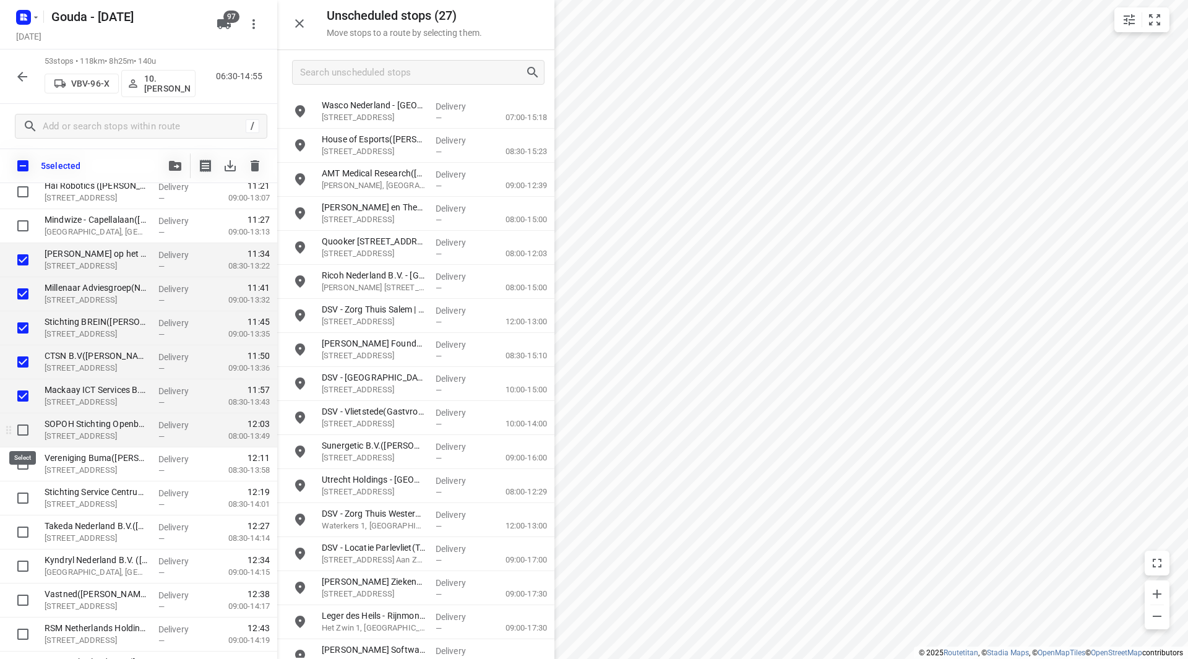
click at [19, 425] on input "checkbox" at bounding box center [23, 430] width 25 height 25
checkbox input "true"
click at [20, 467] on input "checkbox" at bounding box center [23, 464] width 25 height 25
checkbox input "true"
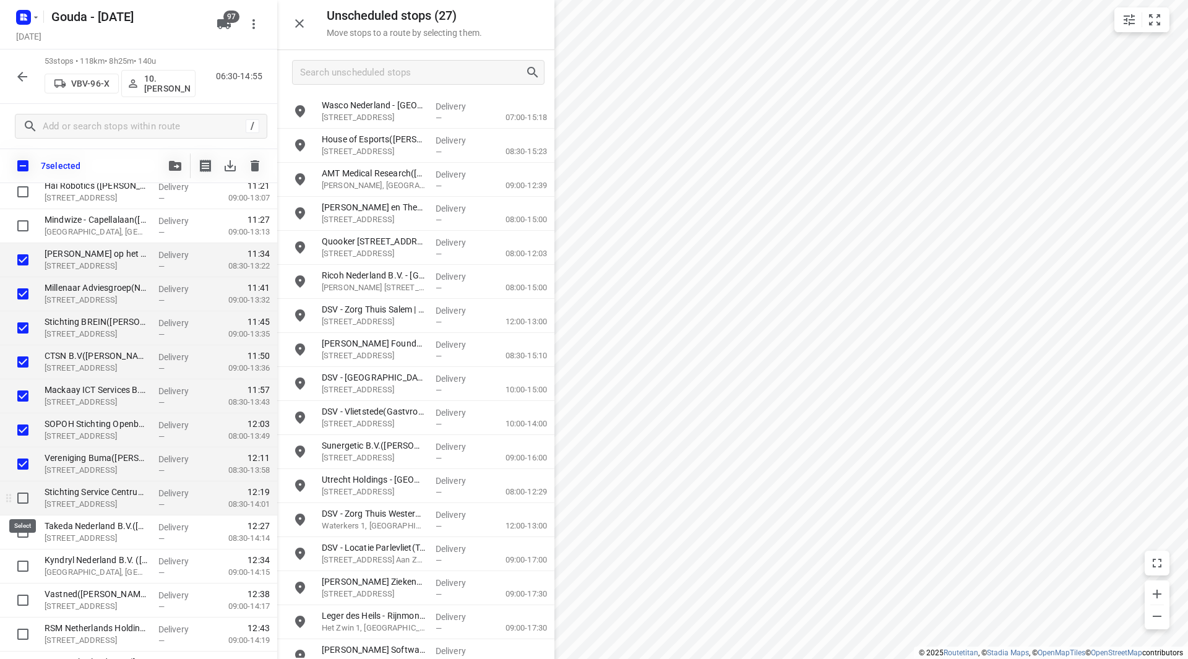
click at [27, 498] on input "checkbox" at bounding box center [23, 498] width 25 height 25
checkbox input "true"
click at [20, 525] on input "checkbox" at bounding box center [23, 532] width 25 height 25
checkbox input "true"
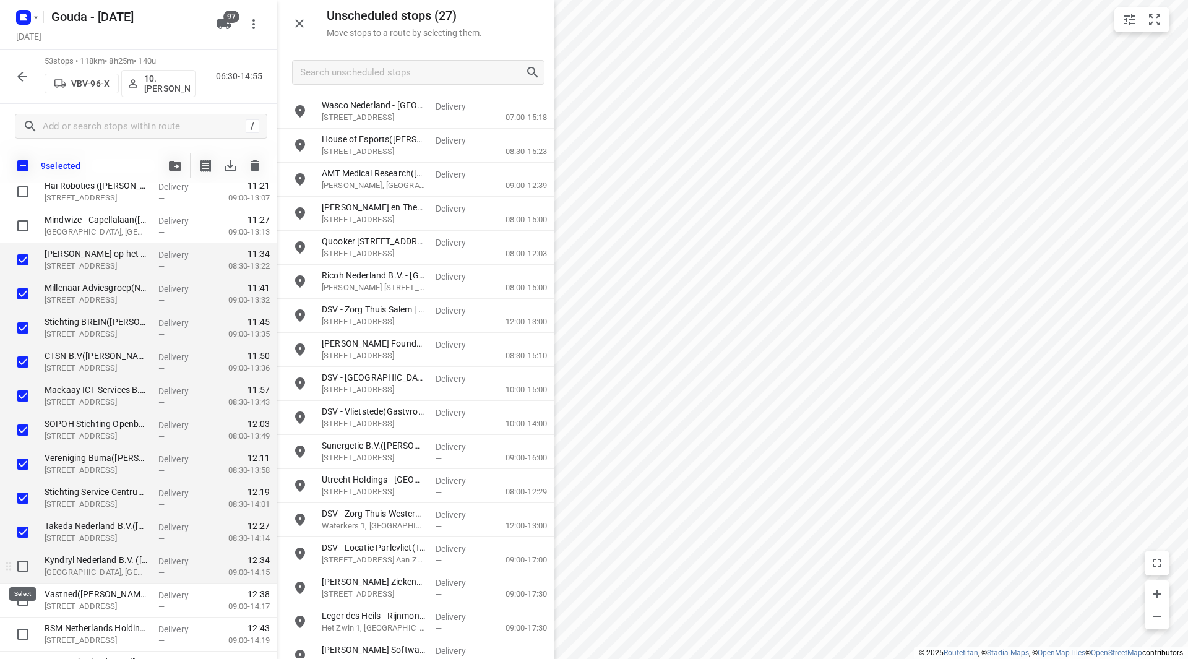
click at [18, 568] on input "checkbox" at bounding box center [23, 566] width 25 height 25
checkbox input "true"
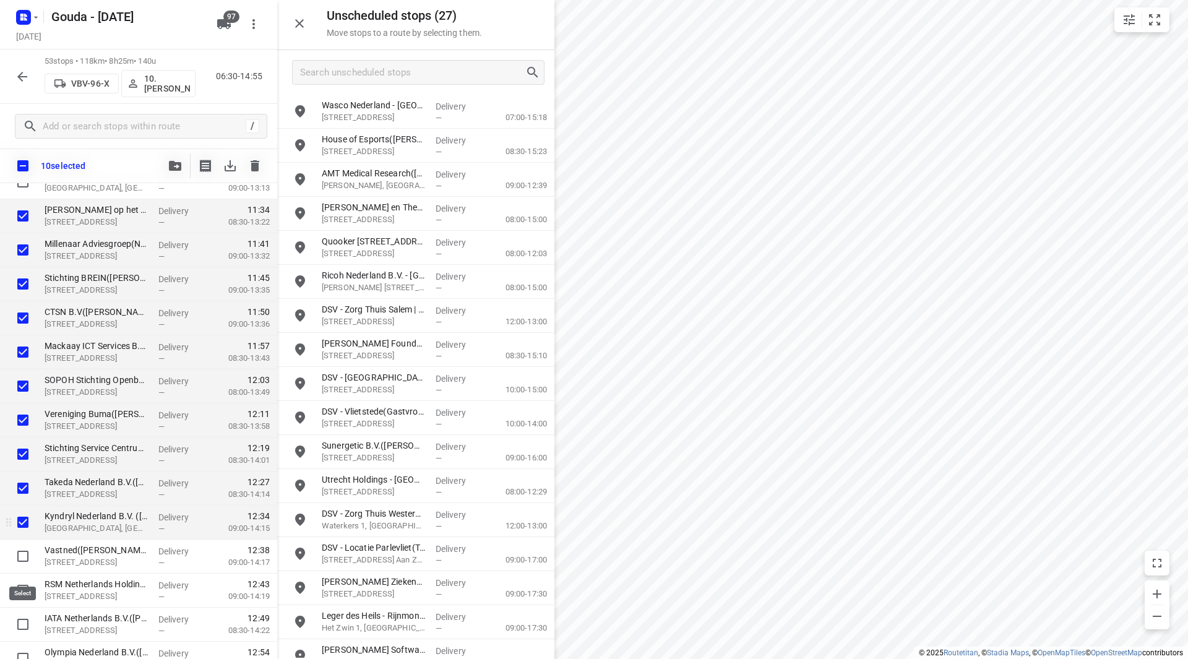
scroll to position [1052, 0]
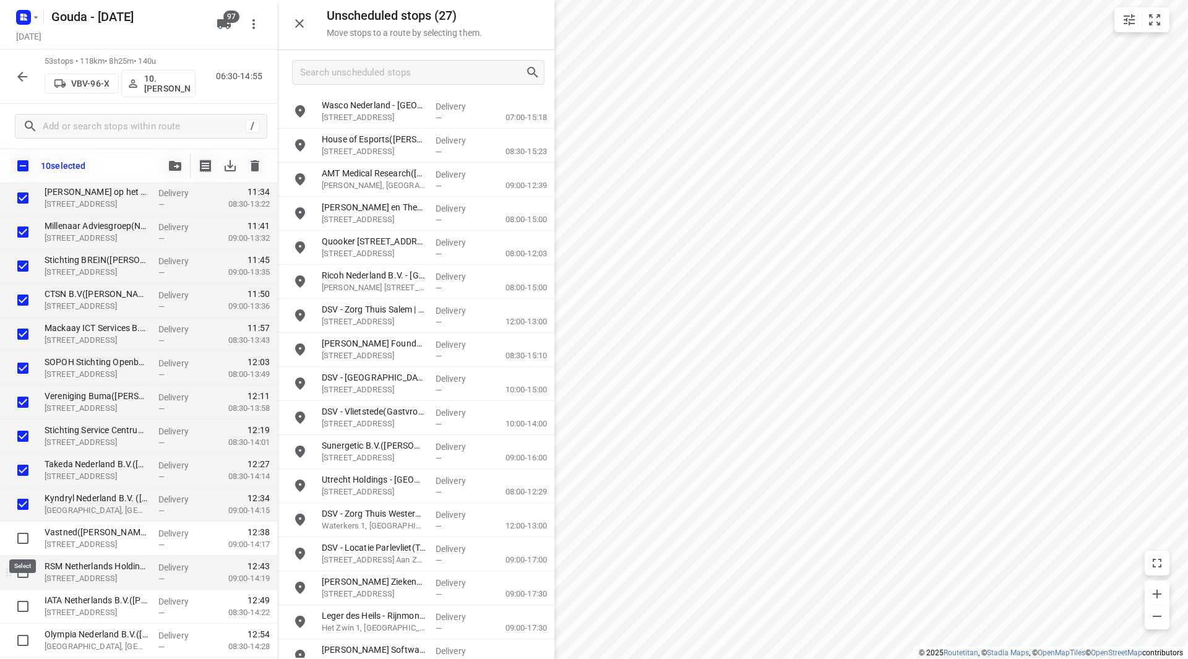
drag, startPoint x: 24, startPoint y: 533, endPoint x: 24, endPoint y: 565, distance: 31.6
click at [24, 535] on input "checkbox" at bounding box center [23, 538] width 25 height 25
checkbox input "true"
click at [24, 579] on input "checkbox" at bounding box center [23, 572] width 25 height 25
checkbox input "true"
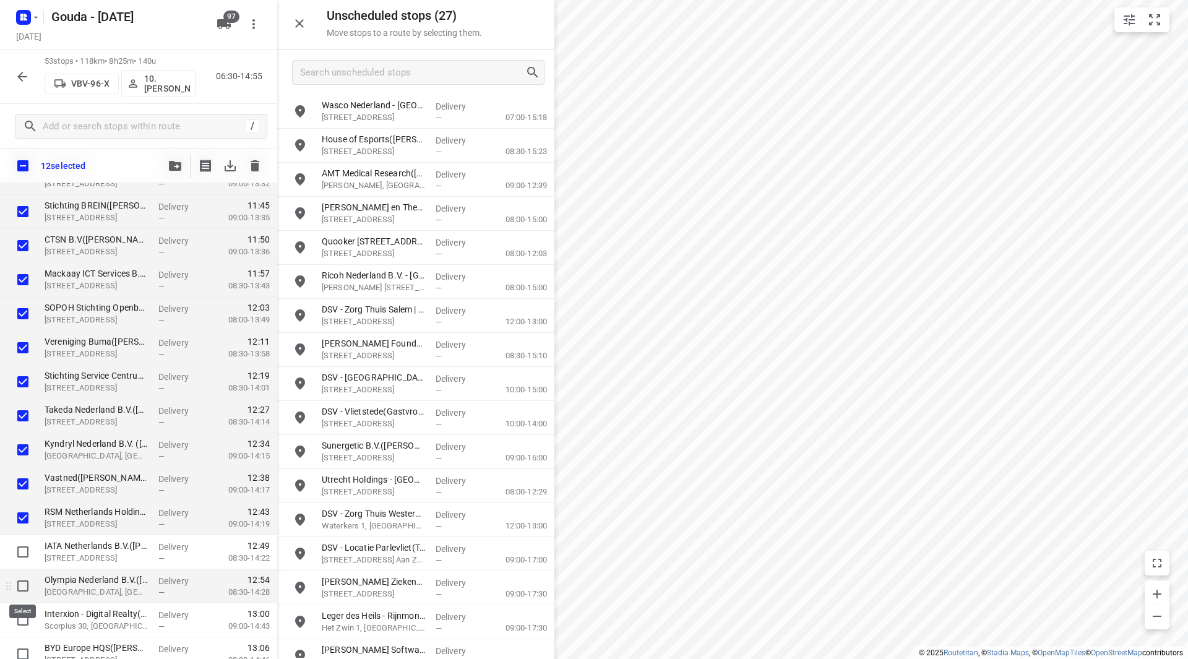
scroll to position [1114, 0]
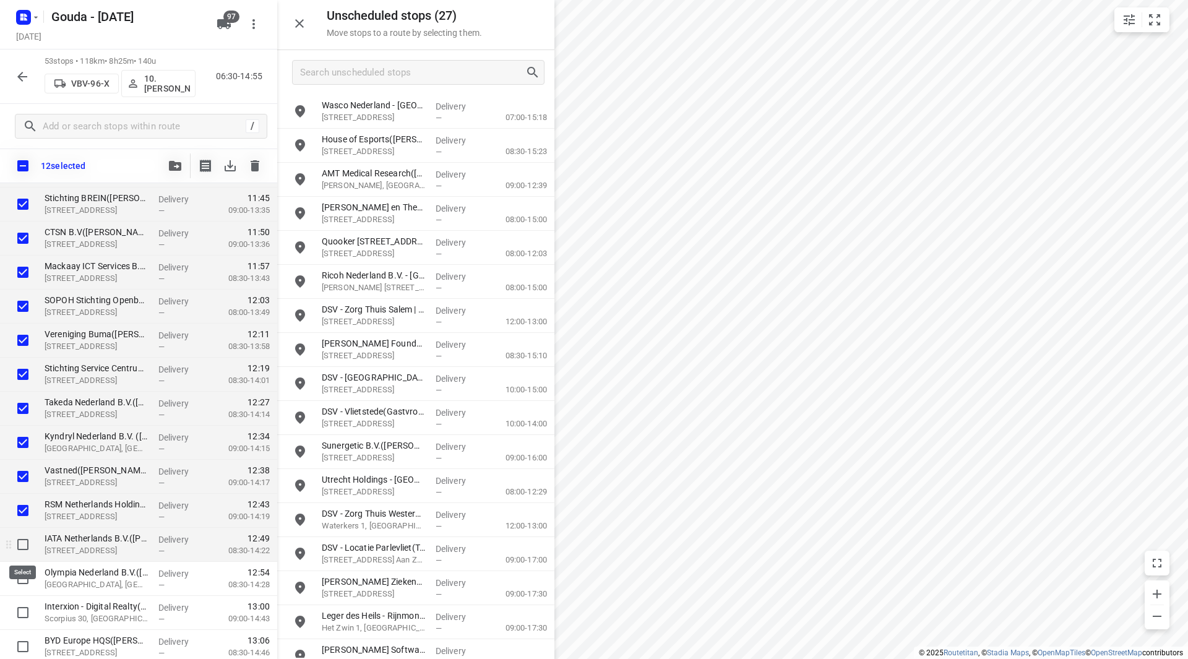
drag, startPoint x: 20, startPoint y: 540, endPoint x: 23, endPoint y: 556, distance: 15.8
click at [20, 542] on input "checkbox" at bounding box center [23, 544] width 25 height 25
checkbox input "true"
click at [22, 582] on input "checkbox" at bounding box center [23, 578] width 25 height 25
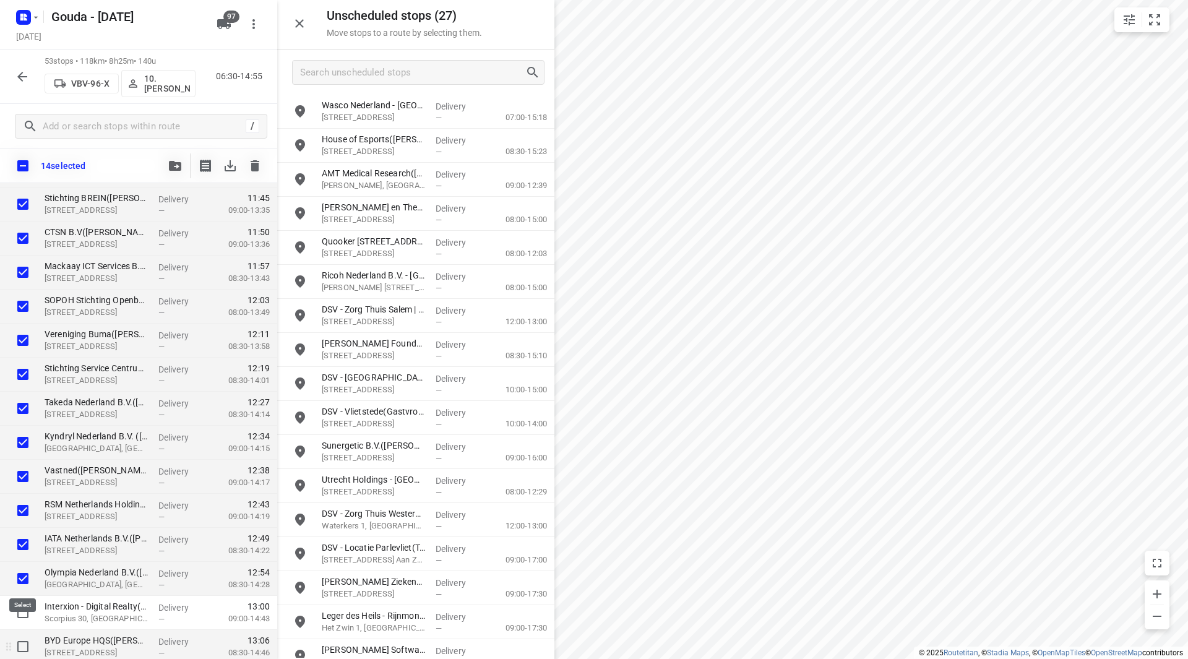
scroll to position [1176, 0]
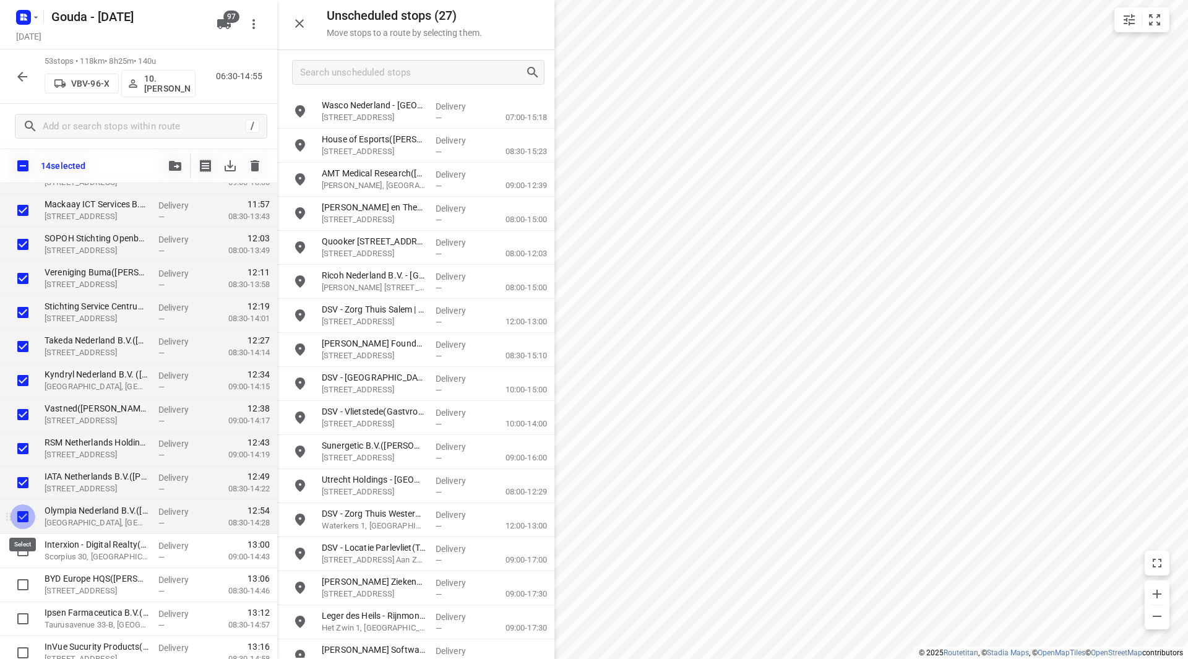
click at [22, 506] on input "checkbox" at bounding box center [23, 516] width 25 height 25
checkbox input "false"
drag, startPoint x: 22, startPoint y: 483, endPoint x: 22, endPoint y: 467, distance: 16.1
click at [22, 482] on input "checkbox" at bounding box center [23, 482] width 25 height 25
checkbox input "false"
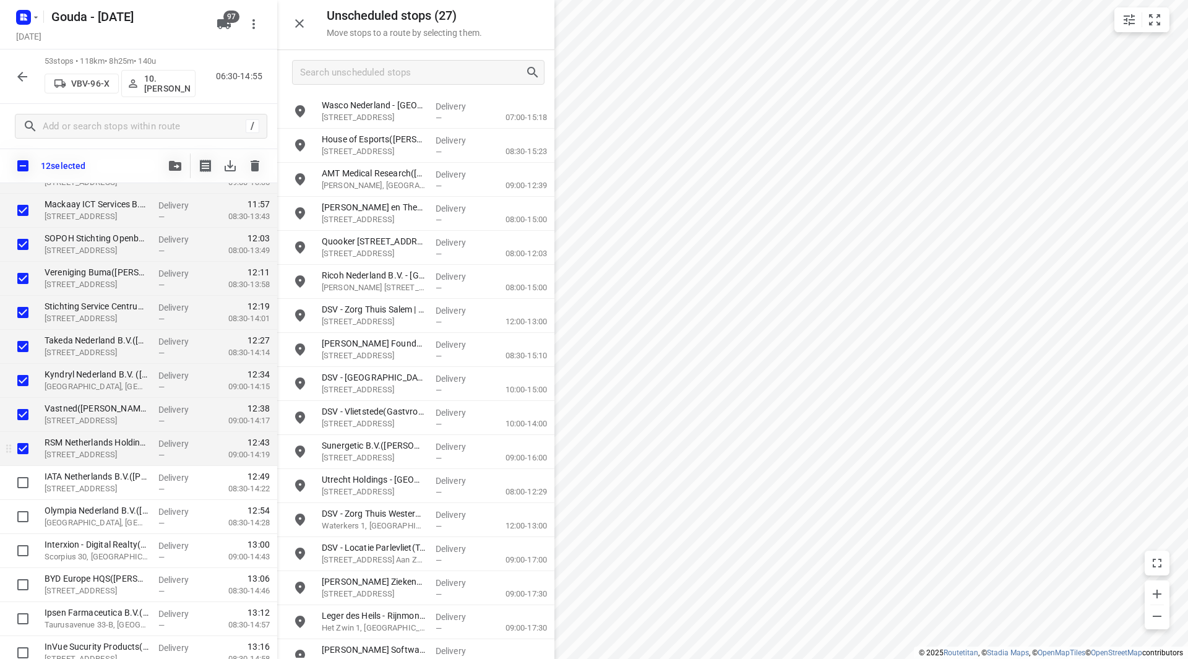
click at [21, 451] on input "checkbox" at bounding box center [23, 448] width 25 height 25
checkbox input "false"
click at [32, 417] on input "checkbox" at bounding box center [23, 414] width 25 height 25
checkbox input "false"
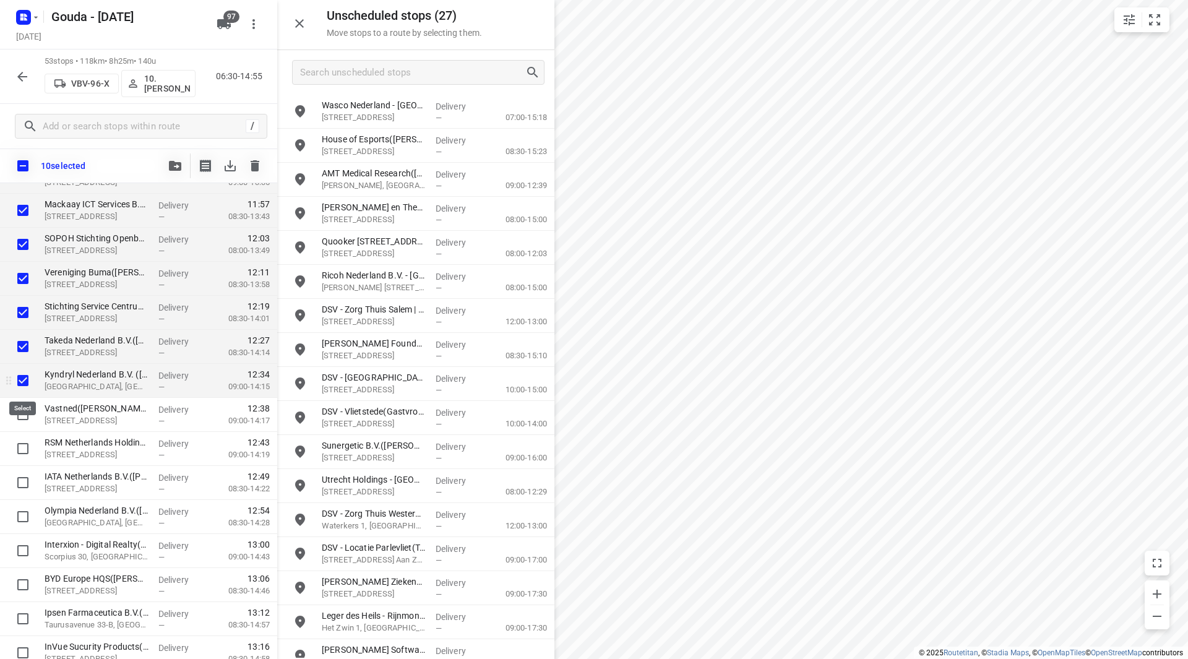
click at [24, 378] on input "checkbox" at bounding box center [23, 380] width 25 height 25
checkbox input "false"
click at [25, 343] on input "checkbox" at bounding box center [23, 346] width 25 height 25
checkbox input "false"
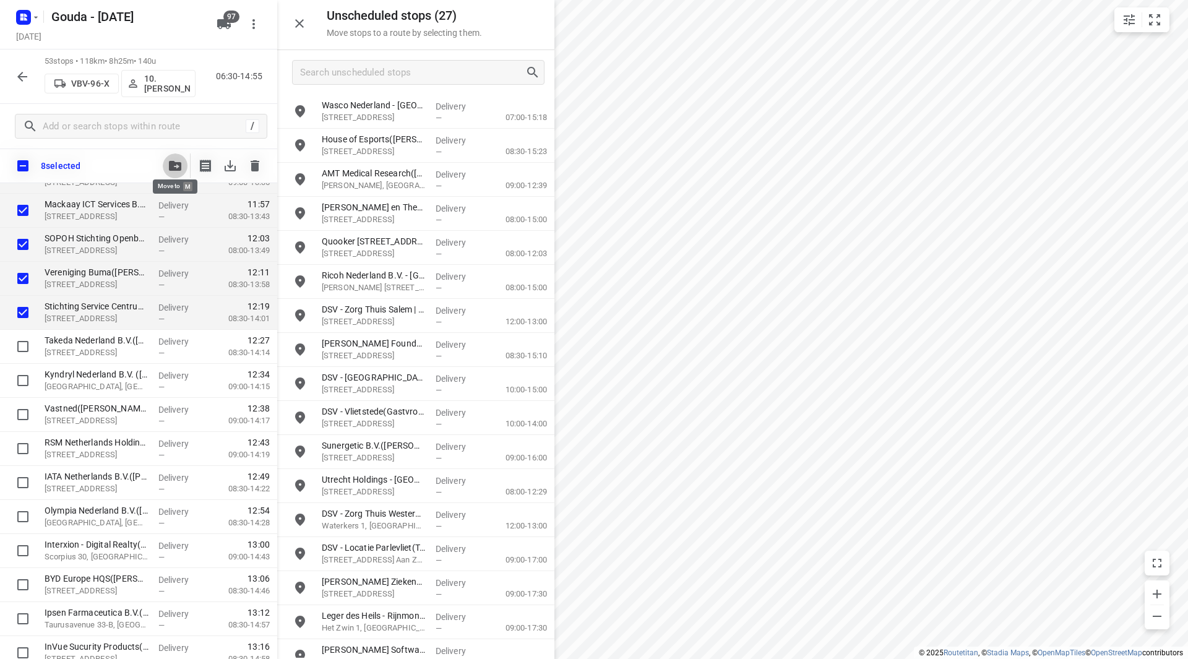
click at [173, 163] on icon "button" at bounding box center [175, 166] width 12 height 10
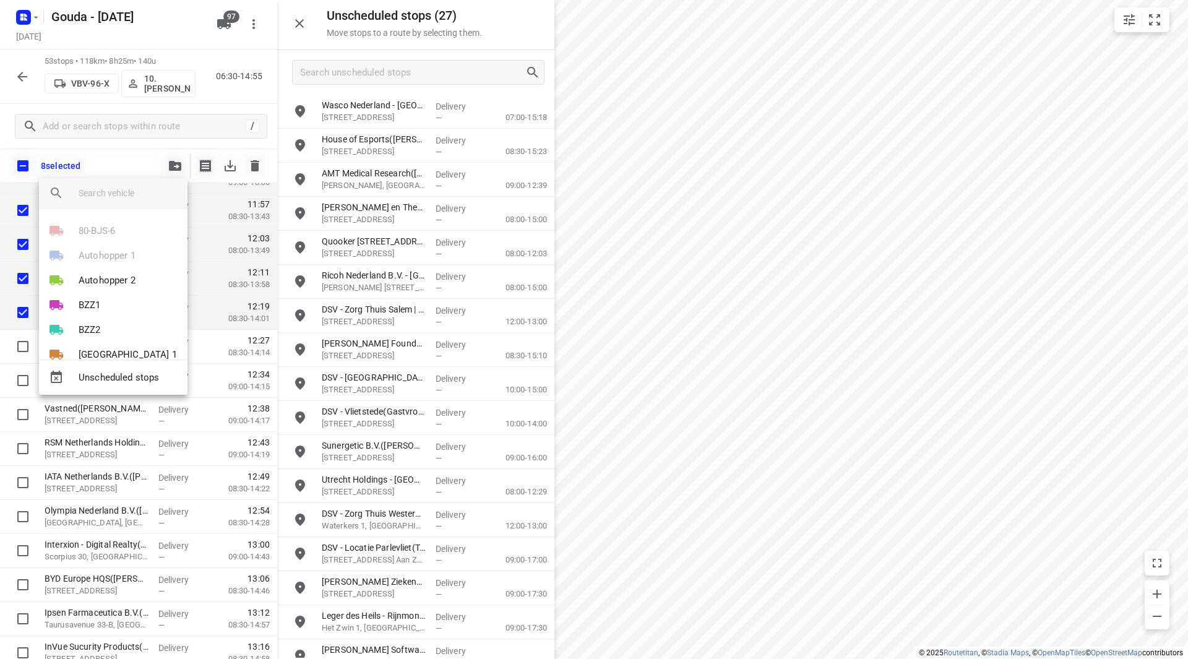
click at [126, 195] on input "search vehicle" at bounding box center [128, 193] width 99 height 19
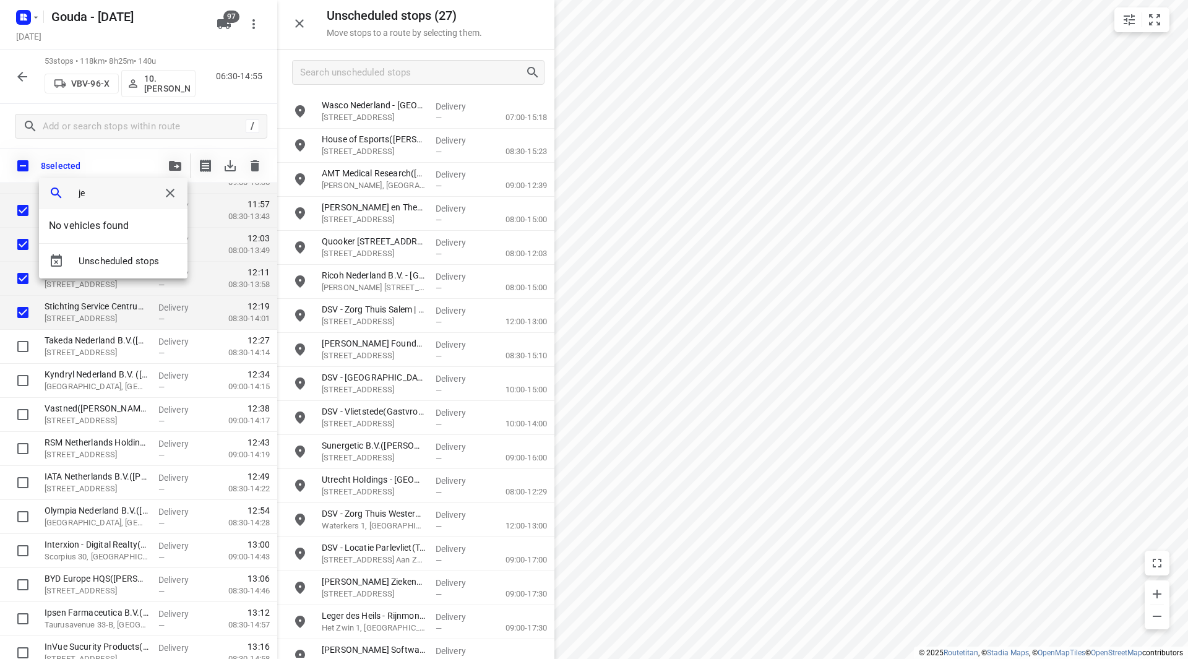
type input "j"
type input "youca"
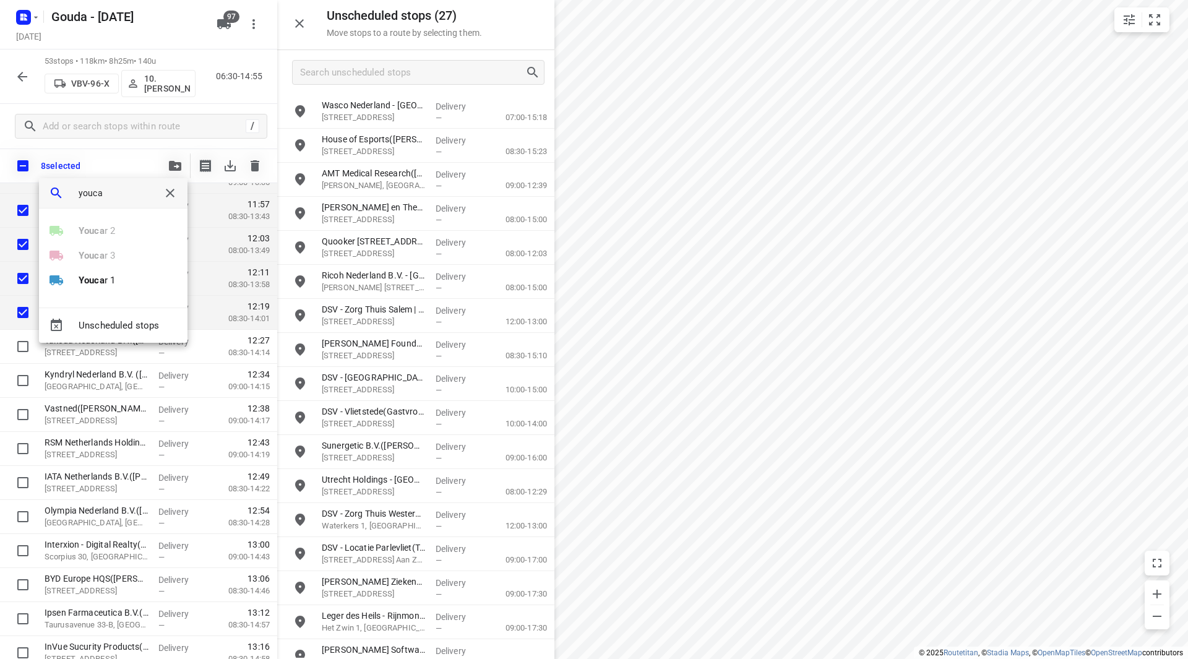
click at [110, 285] on p "Youca r 1" at bounding box center [97, 281] width 37 height 14
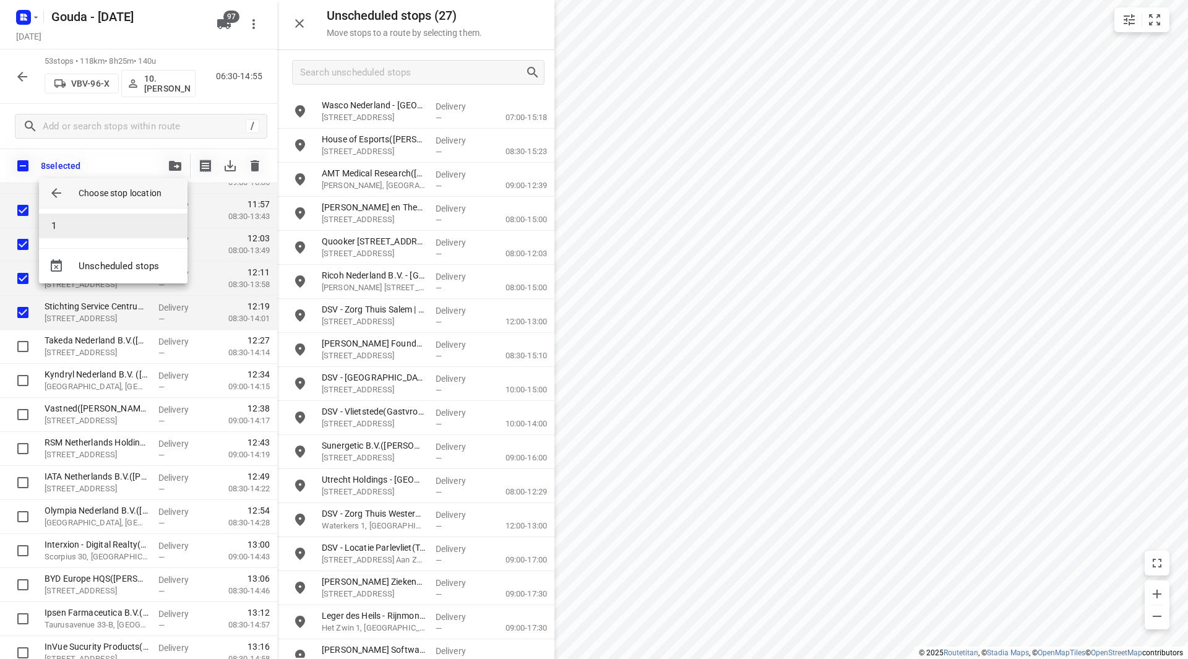
click at [62, 224] on li "1" at bounding box center [113, 226] width 149 height 25
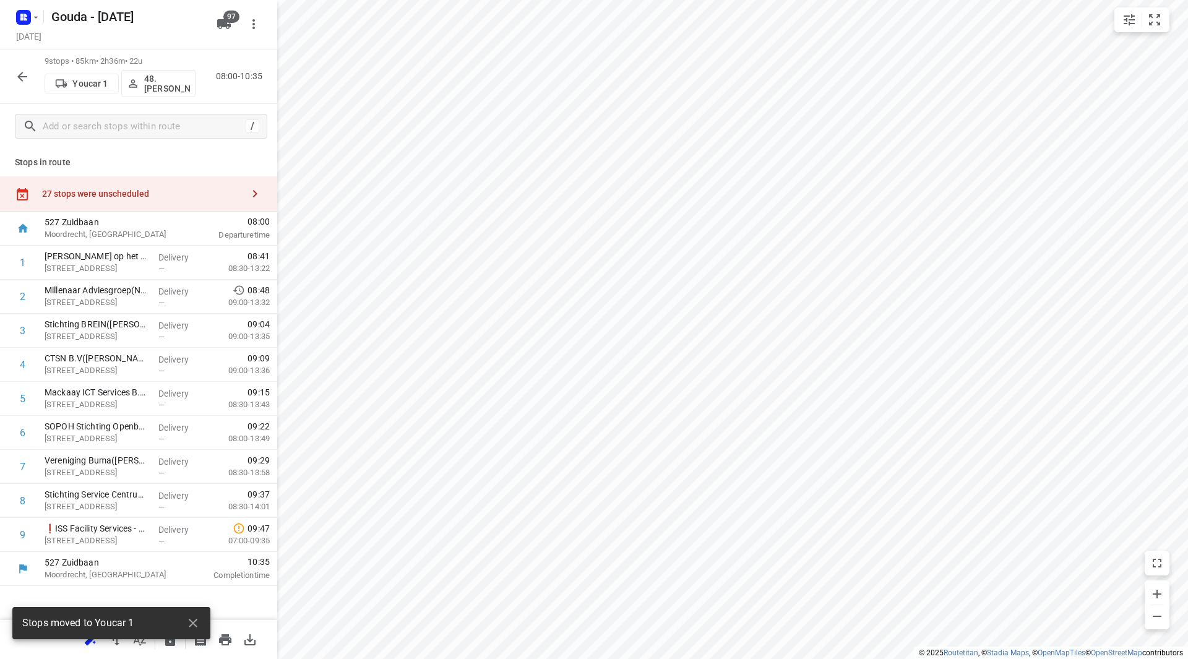
scroll to position [0, 0]
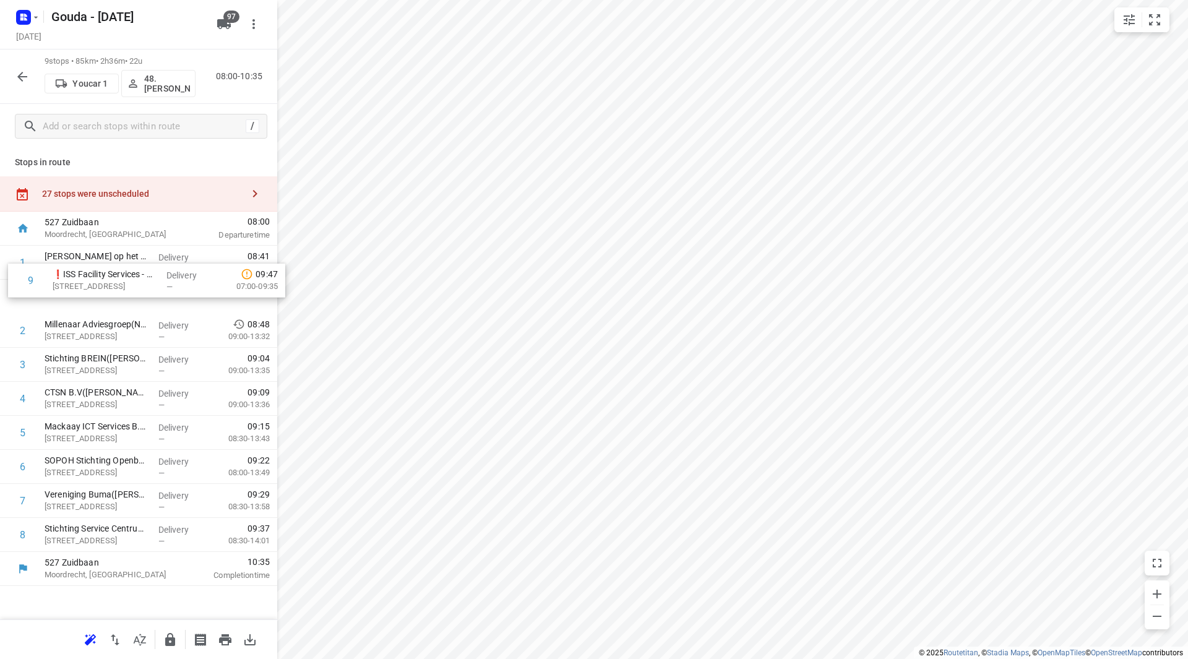
drag, startPoint x: 88, startPoint y: 535, endPoint x: 100, endPoint y: 270, distance: 265.1
click at [100, 270] on div "1 Leo op het werk – Crocs Hoofddorp(Martijn Duijnker) Planeetbaan 4, Hoofddorp …" at bounding box center [138, 399] width 277 height 306
drag, startPoint x: 88, startPoint y: 295, endPoint x: 92, endPoint y: 260, distance: 35.5
click at [93, 261] on div "1 Leo op het werk – Crocs Hoofddorp(Martijn Duijnker) Planeetbaan 4, Hoofddorp …" at bounding box center [138, 399] width 277 height 306
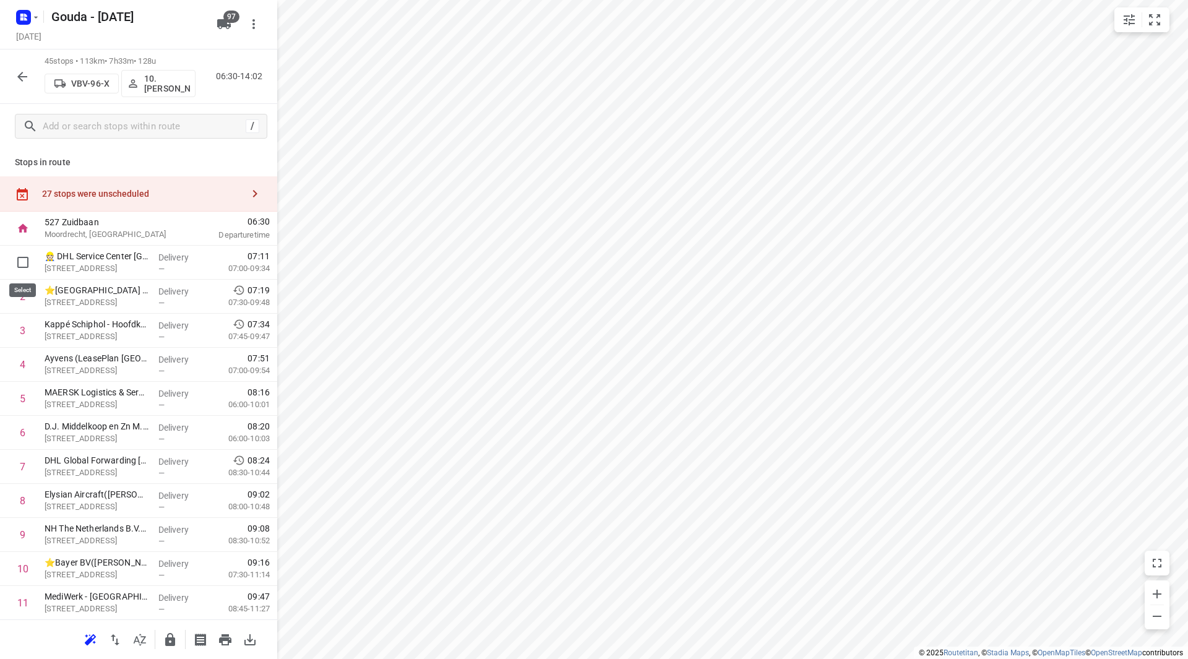
click at [24, 267] on input "checkbox" at bounding box center [23, 262] width 25 height 25
checkbox input "true"
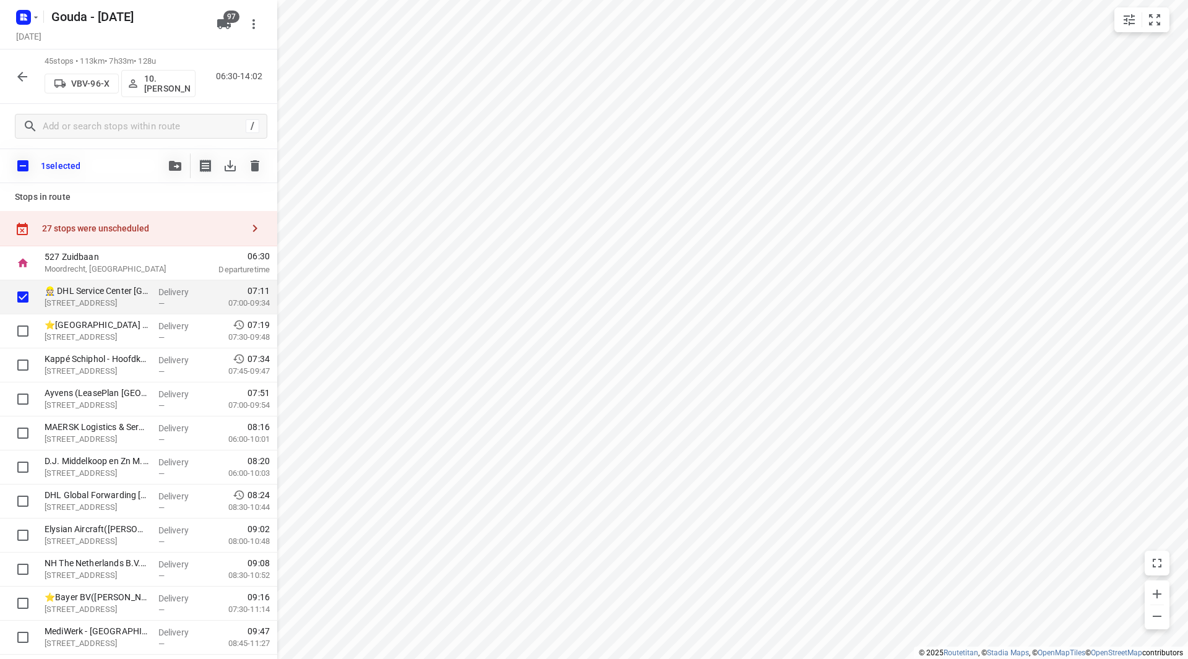
click at [173, 160] on button "button" at bounding box center [175, 165] width 25 height 25
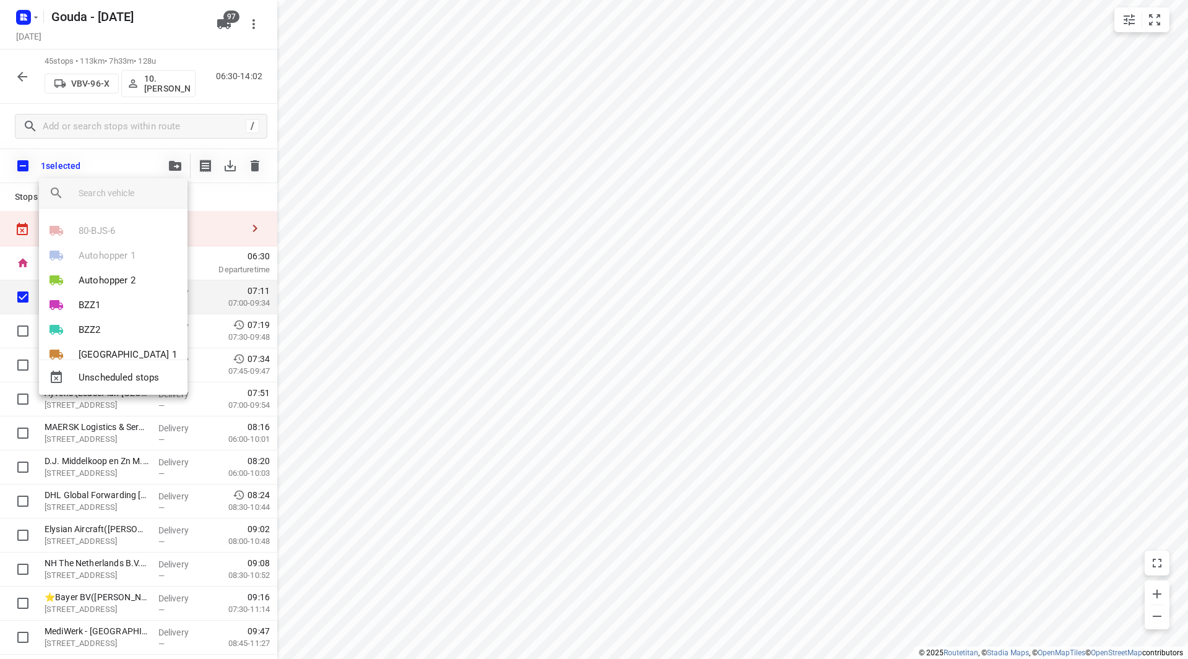
click at [341, 253] on div at bounding box center [594, 329] width 1188 height 659
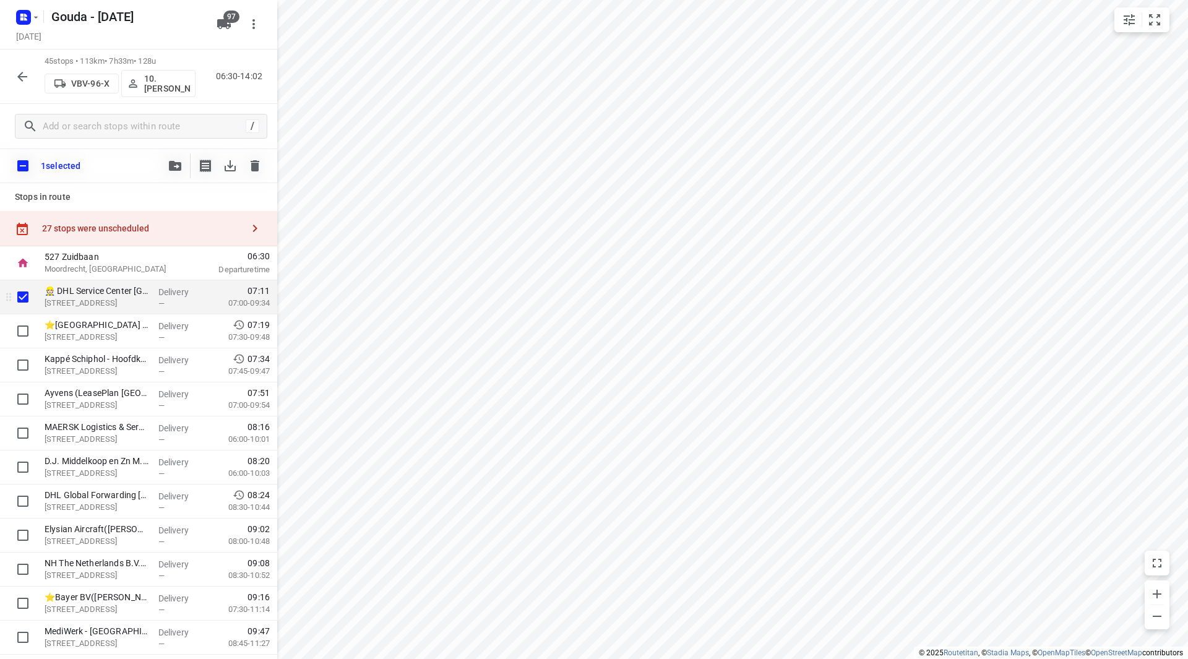
click at [134, 288] on p "👷🏻 DHL Service Center Hoofddorp(Herman Koomen)" at bounding box center [97, 291] width 104 height 12
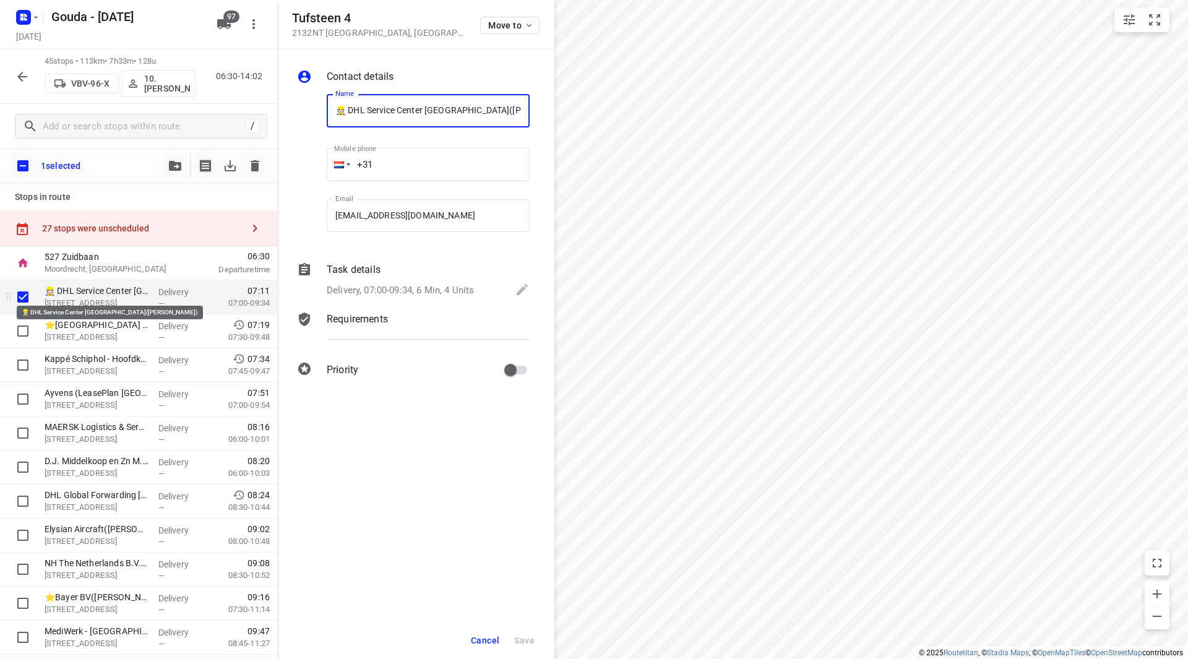
scroll to position [0, 22]
click at [363, 285] on p "Delivery, 07:00-09:34, 6 Min, 4 Units" at bounding box center [400, 290] width 147 height 14
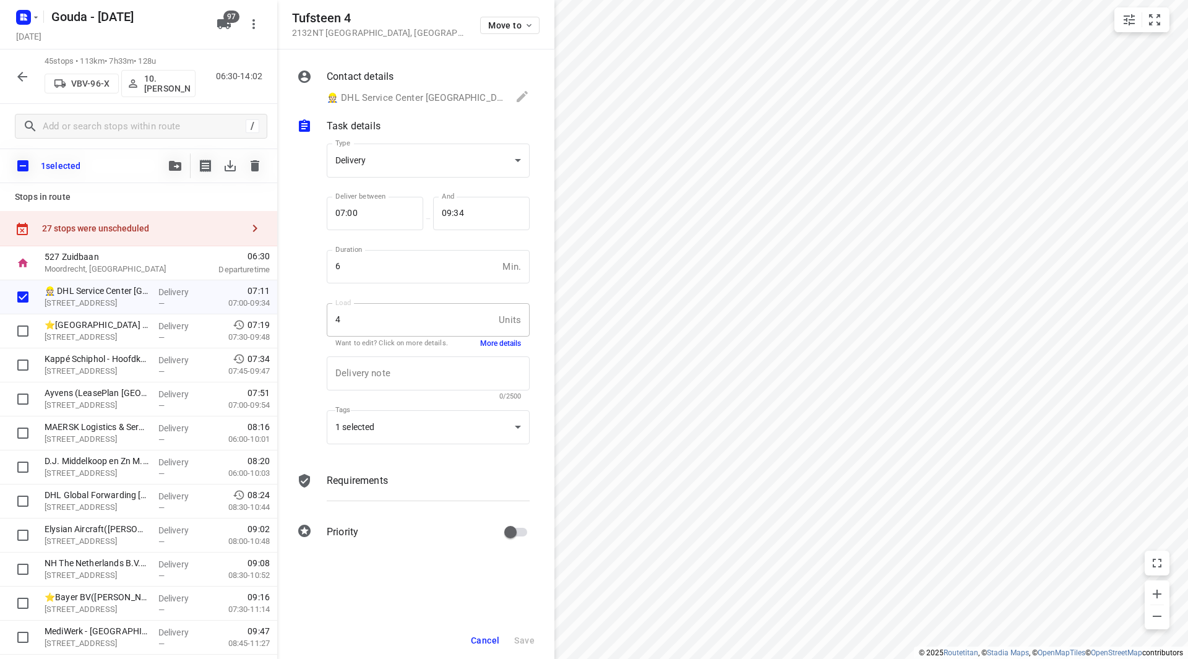
scroll to position [0, 0]
click at [501, 348] on button "More details" at bounding box center [500, 344] width 41 height 11
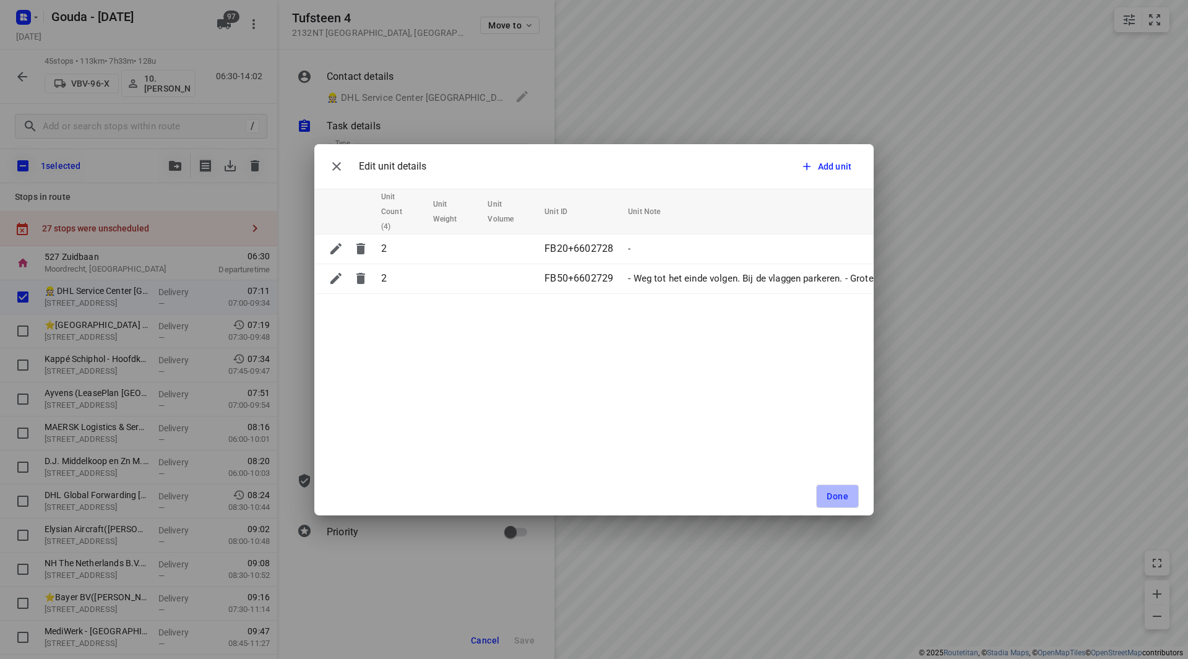
click at [837, 503] on button "Done" at bounding box center [837, 497] width 43 height 24
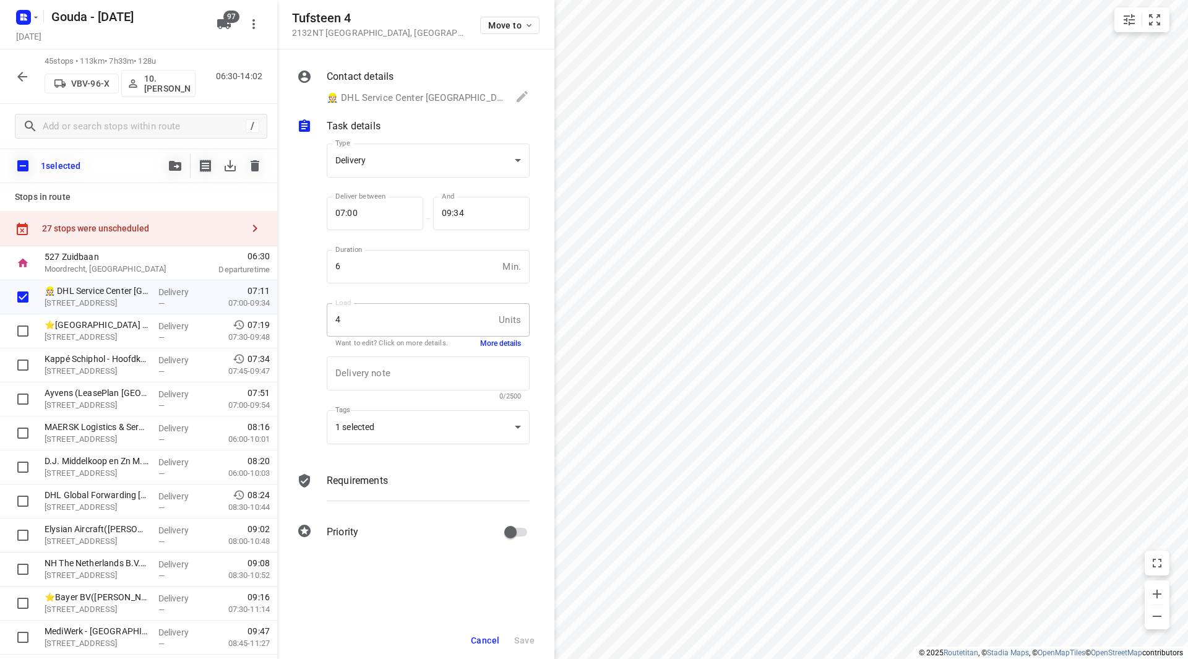
click at [172, 160] on button "button" at bounding box center [175, 165] width 25 height 25
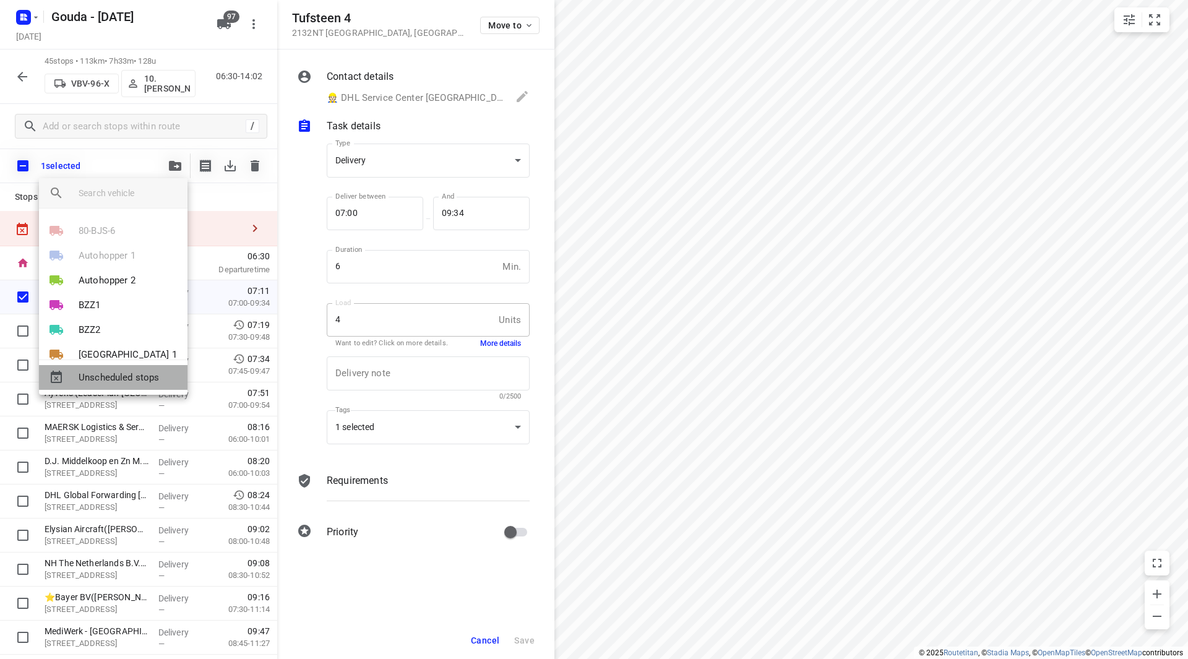
click at [110, 378] on span "Unscheduled stops" at bounding box center [128, 378] width 99 height 14
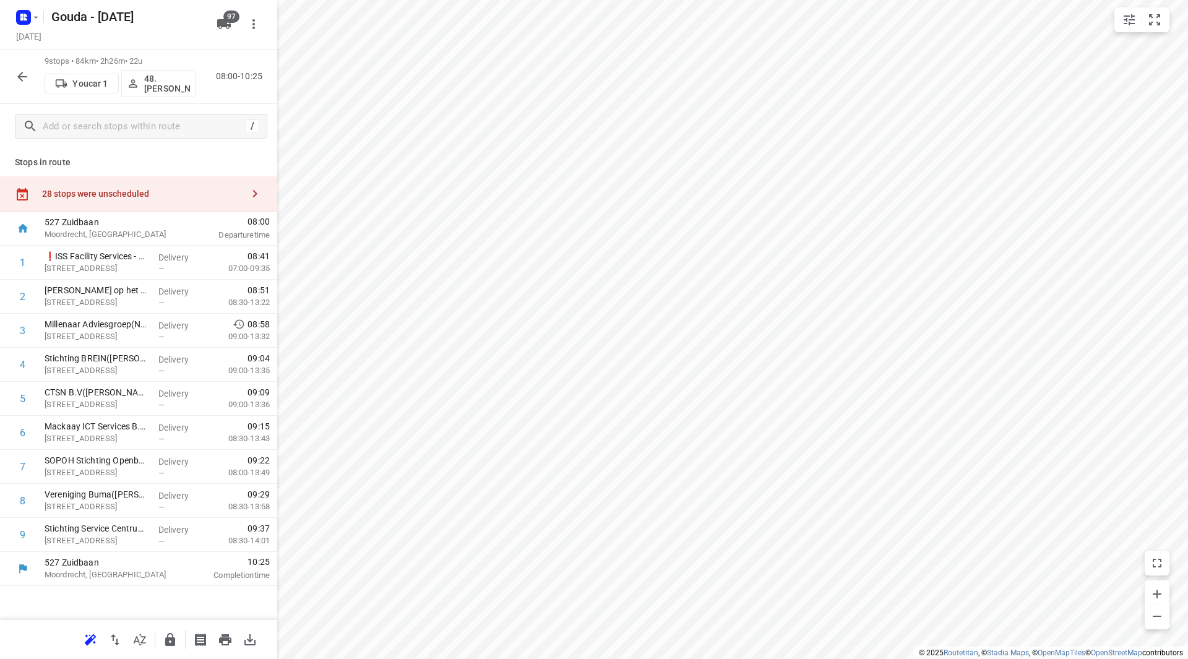
click at [108, 196] on div "28 stops were unscheduled" at bounding box center [142, 194] width 201 height 10
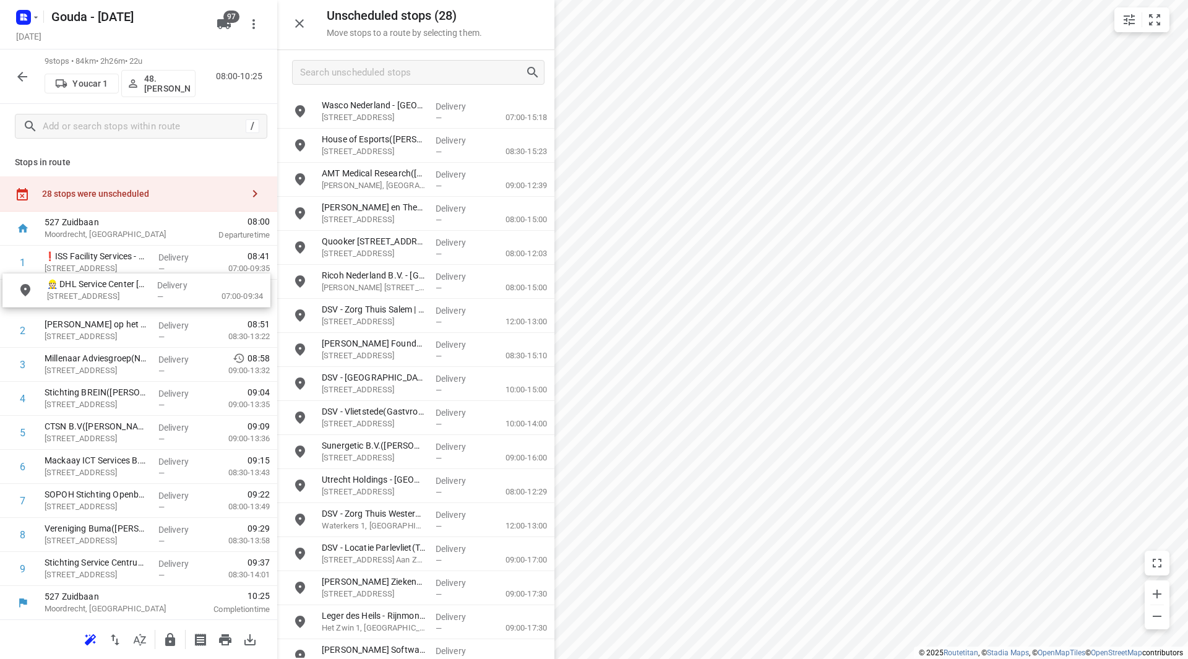
drag, startPoint x: 368, startPoint y: 111, endPoint x: 89, endPoint y: 291, distance: 331.3
click at [32, 538] on input "checkbox" at bounding box center [23, 534] width 25 height 25
checkbox input "true"
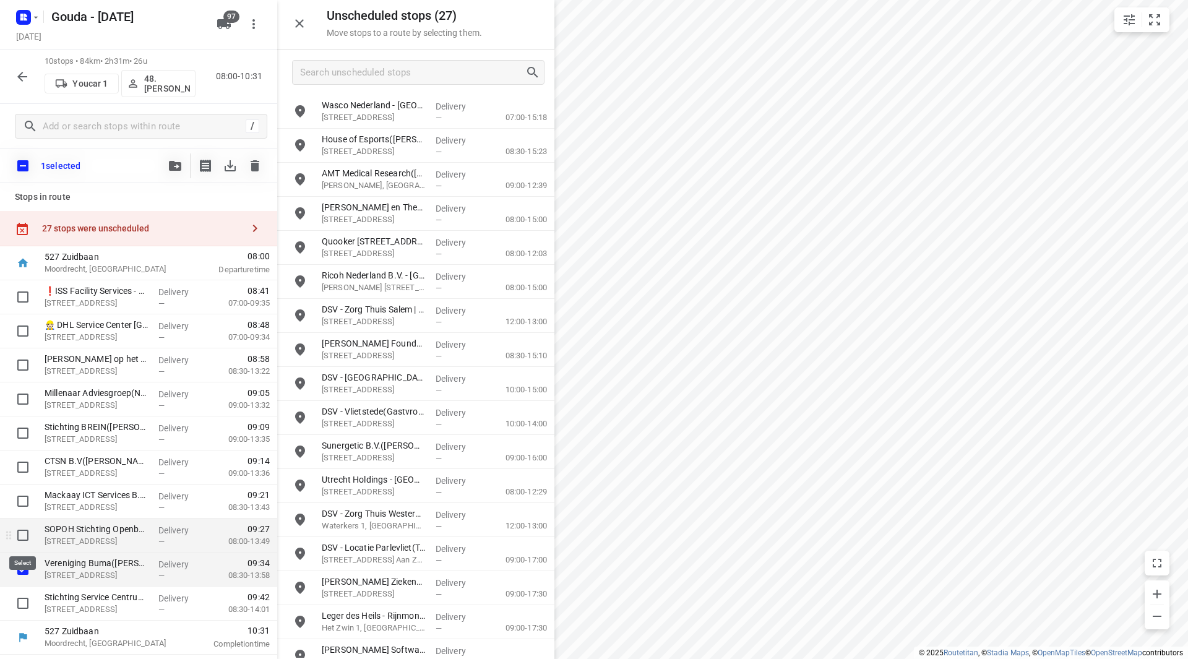
scroll to position [0, 0]
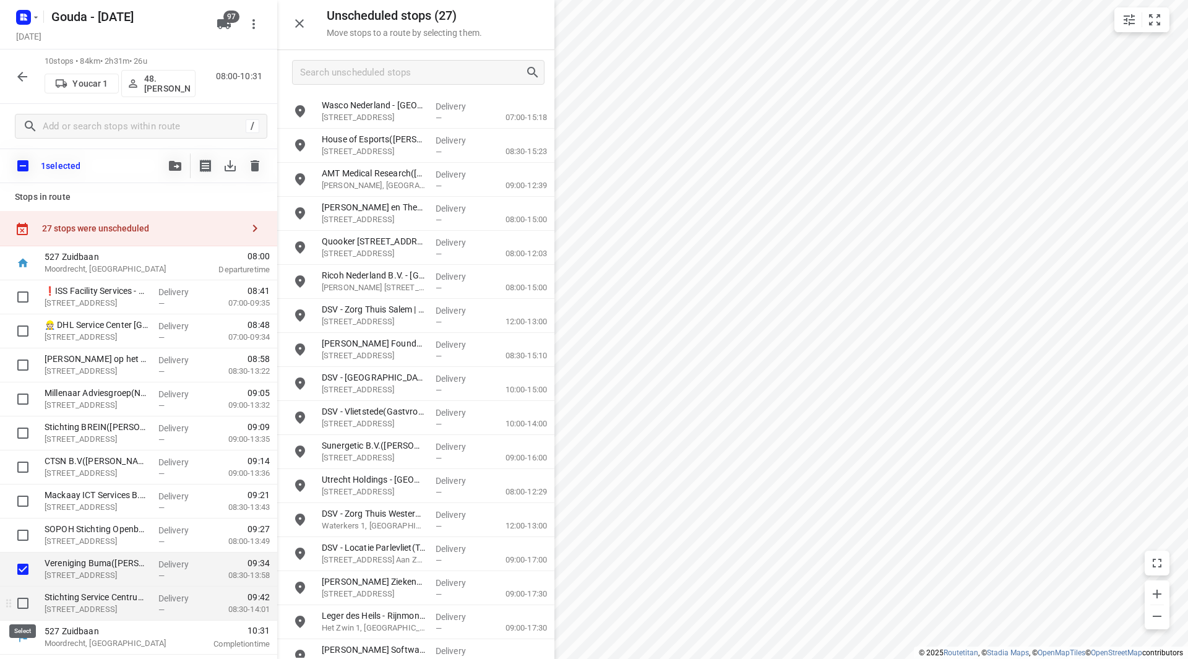
click at [25, 612] on input "checkbox" at bounding box center [23, 603] width 25 height 25
checkbox input "true"
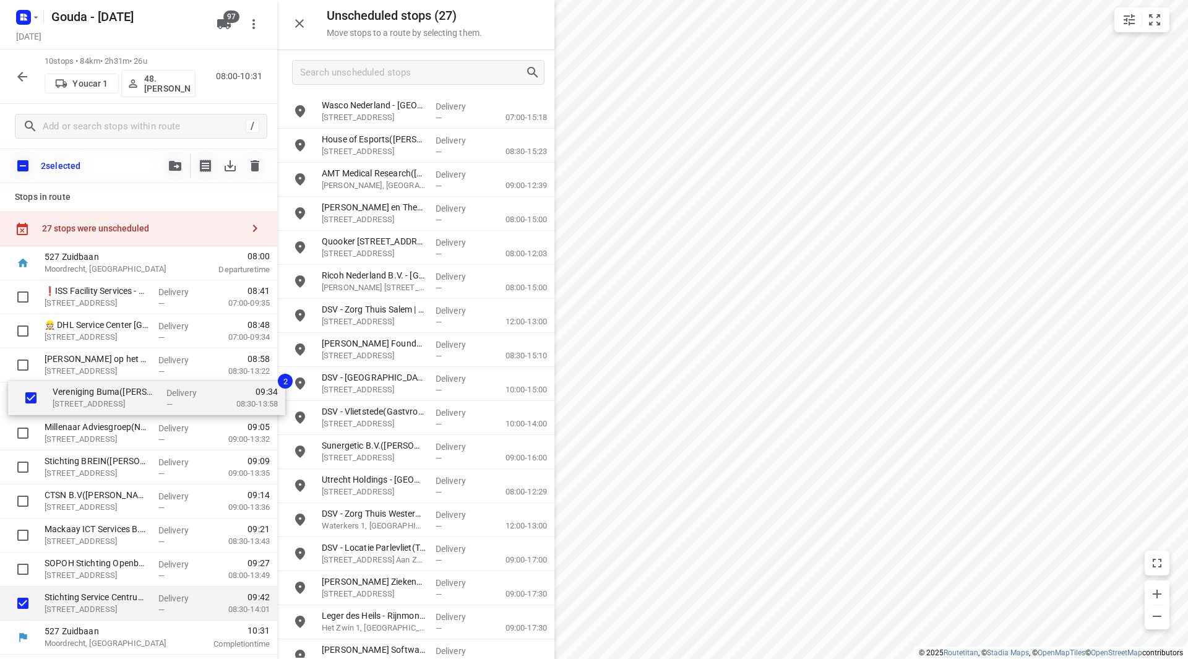
drag, startPoint x: 101, startPoint y: 576, endPoint x: 110, endPoint y: 400, distance: 176.0
click at [110, 400] on div "❗ISS Facility Services - Kite Pharma EU B.V.(Ahmed Emam) Tufsteen 1a, Hoofddorp…" at bounding box center [138, 450] width 277 height 340
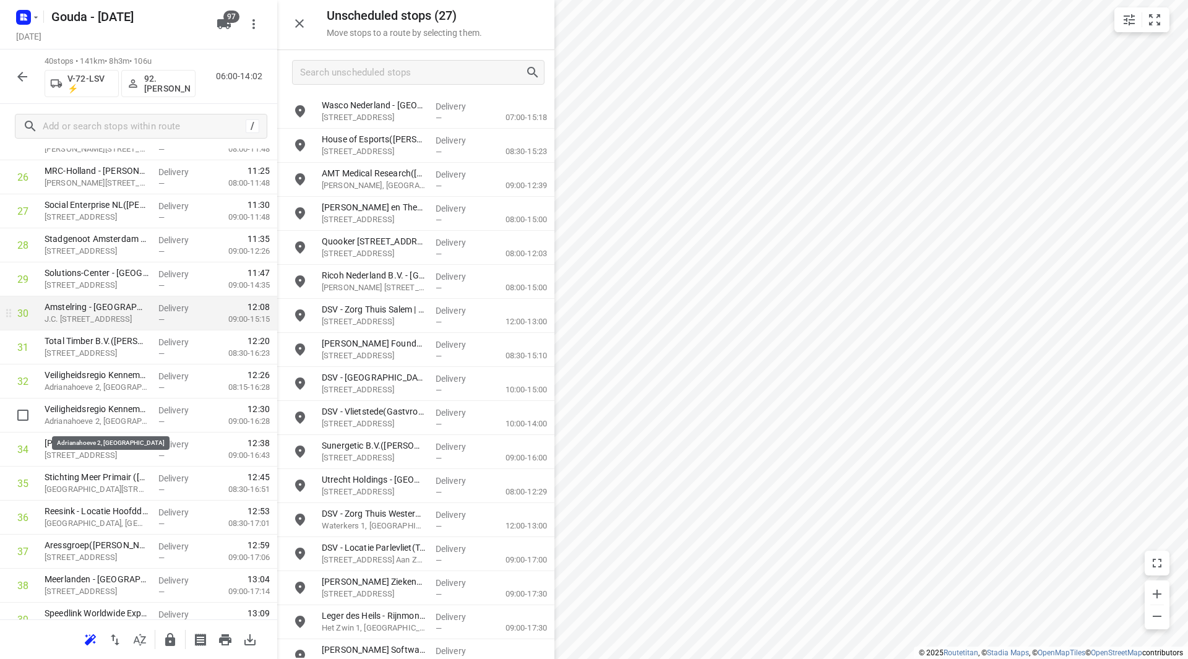
scroll to position [867, 0]
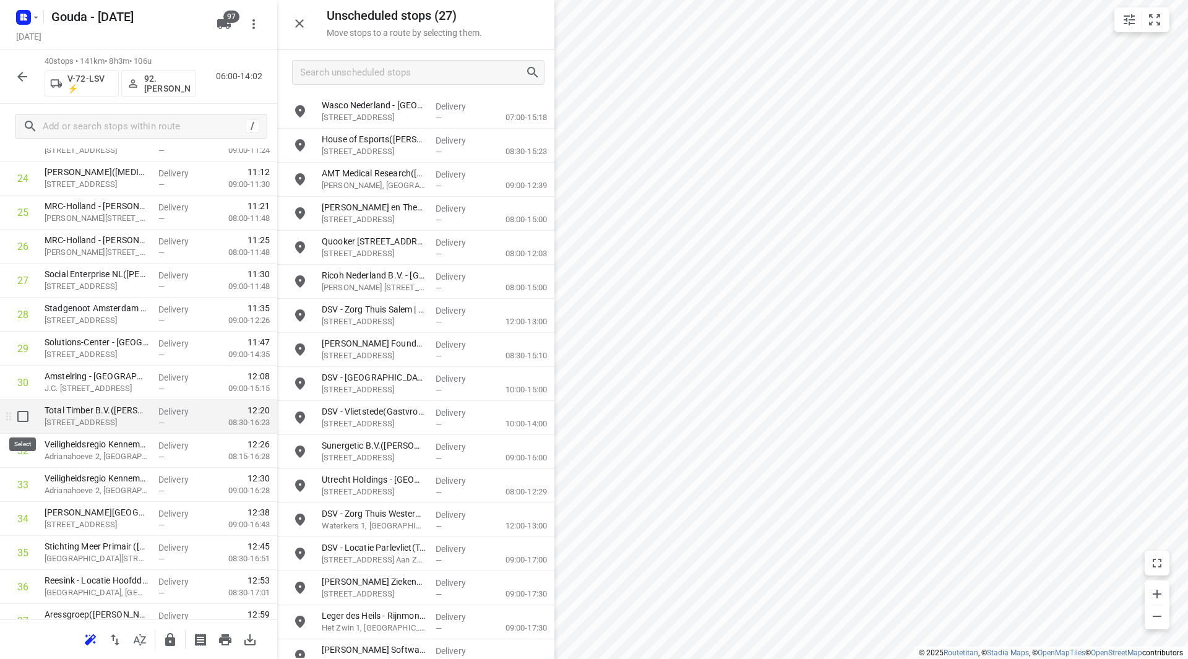
click at [27, 418] on input "checkbox" at bounding box center [23, 416] width 25 height 25
checkbox input "true"
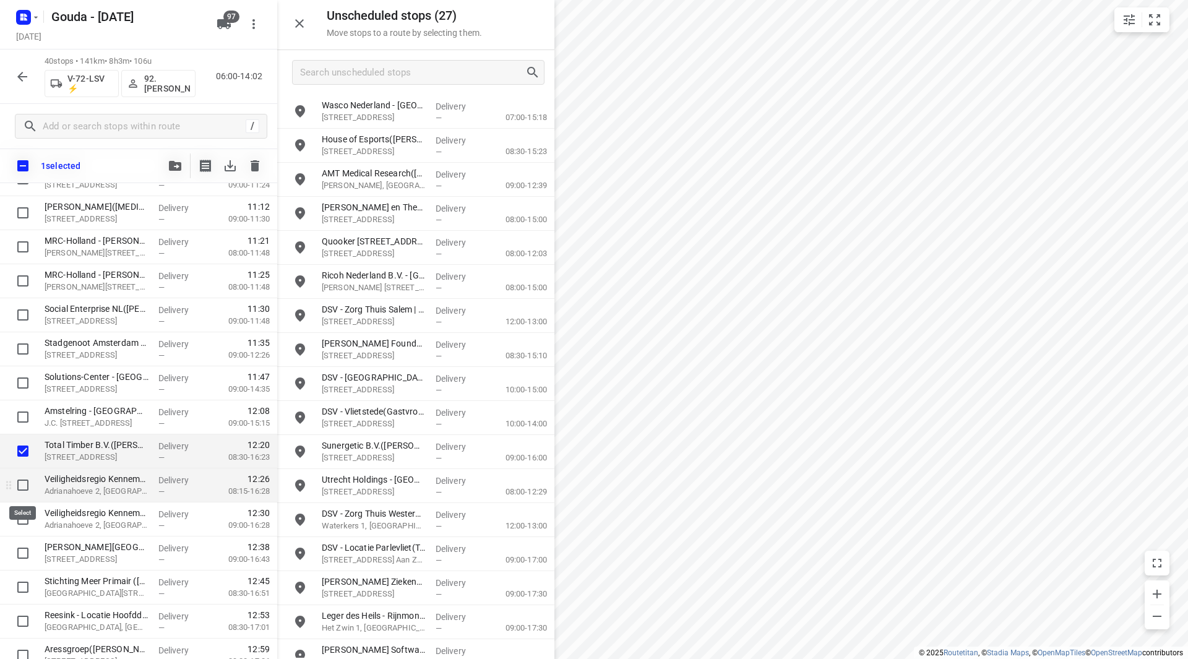
click at [16, 490] on input "checkbox" at bounding box center [23, 485] width 25 height 25
checkbox input "true"
click at [21, 519] on input "checkbox" at bounding box center [23, 519] width 25 height 25
checkbox input "true"
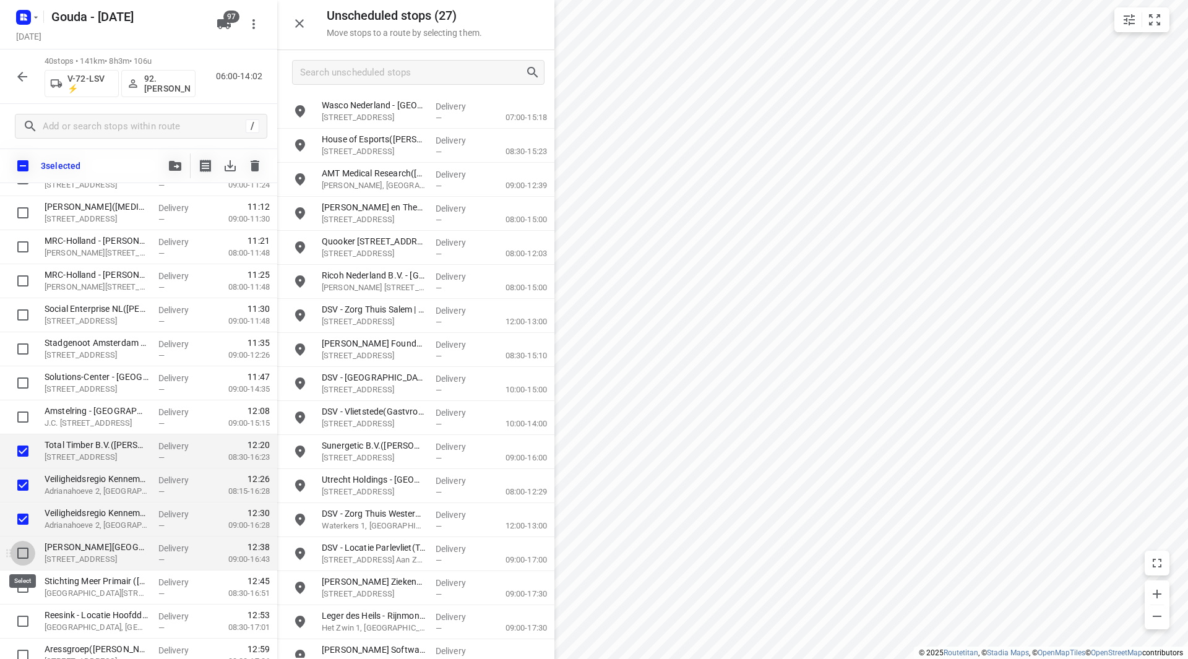
click at [23, 558] on input "checkbox" at bounding box center [23, 553] width 25 height 25
checkbox input "true"
click at [19, 585] on input "checkbox" at bounding box center [23, 587] width 25 height 25
checkbox input "true"
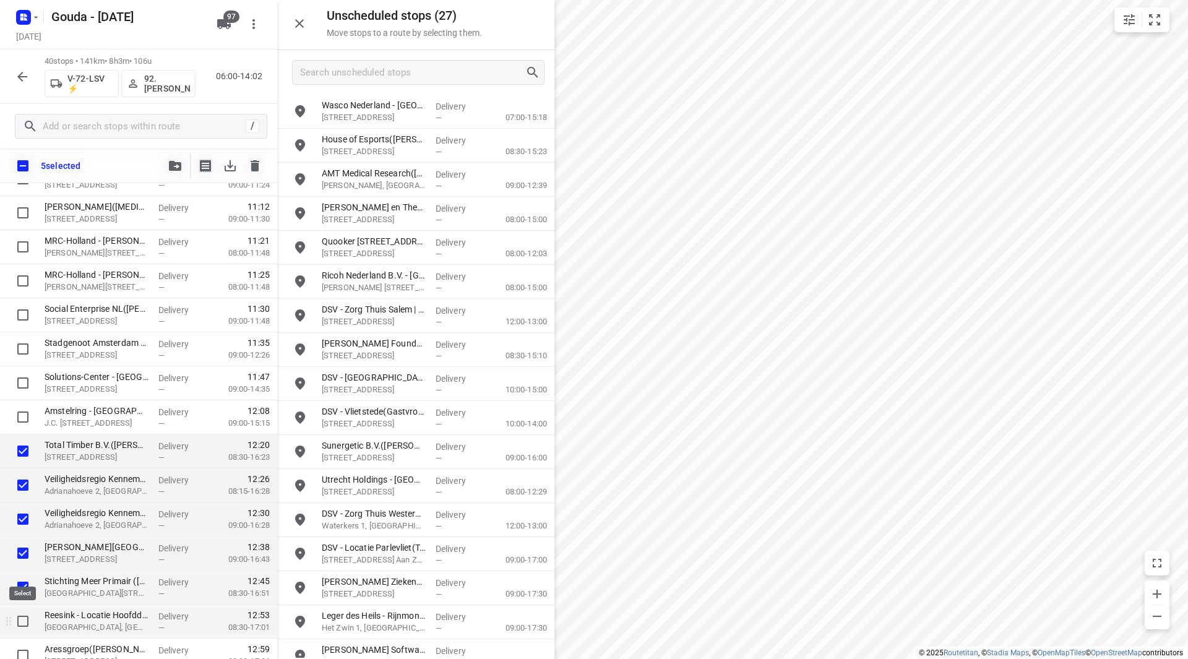
click at [22, 623] on input "checkbox" at bounding box center [23, 621] width 25 height 25
checkbox input "true"
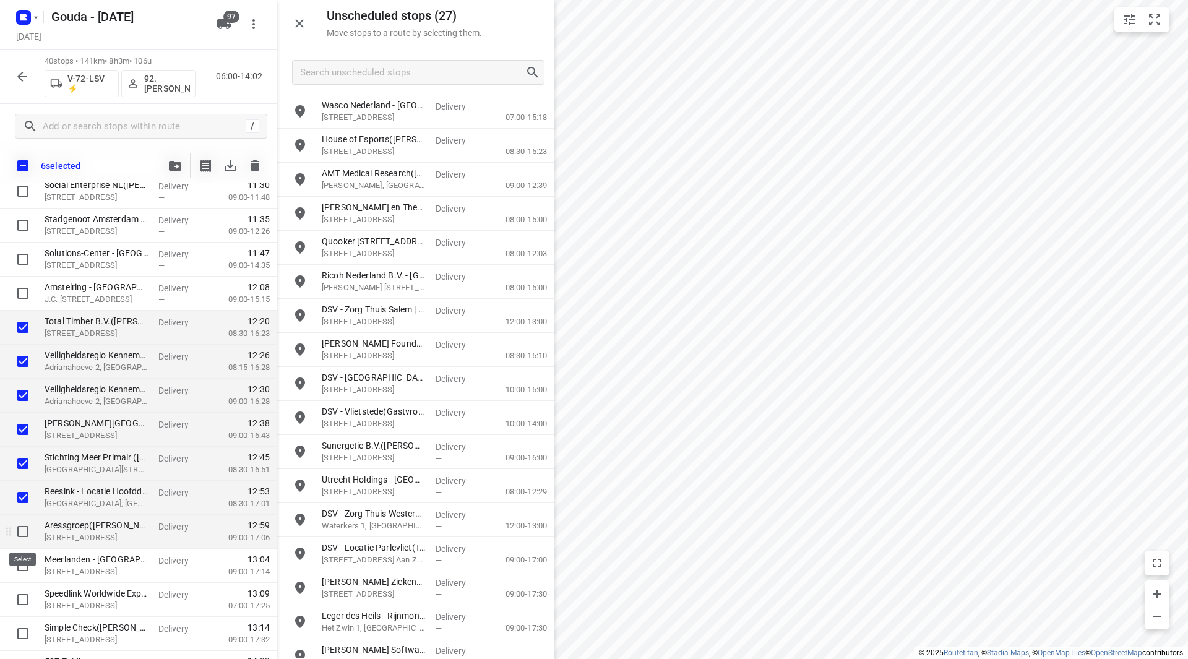
click at [24, 529] on input "checkbox" at bounding box center [23, 531] width 25 height 25
checkbox input "true"
drag, startPoint x: 27, startPoint y: 559, endPoint x: 26, endPoint y: 579, distance: 19.2
click at [27, 561] on input "checkbox" at bounding box center [23, 565] width 25 height 25
checkbox input "true"
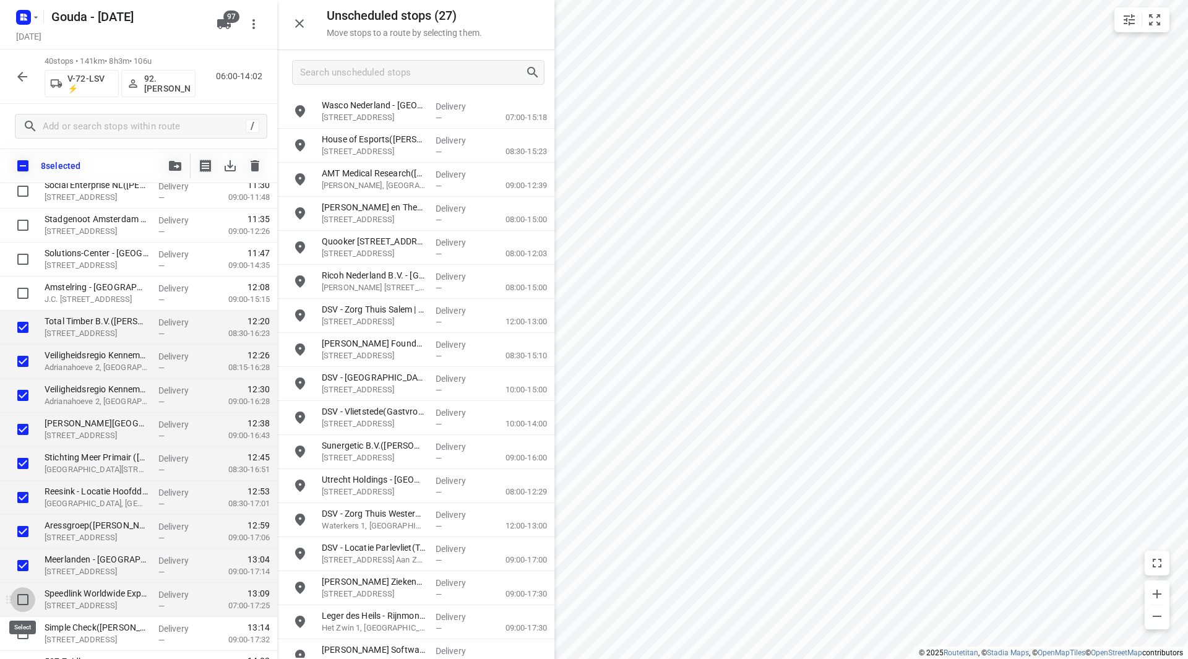
click at [25, 608] on input "checkbox" at bounding box center [23, 599] width 25 height 25
checkbox input "true"
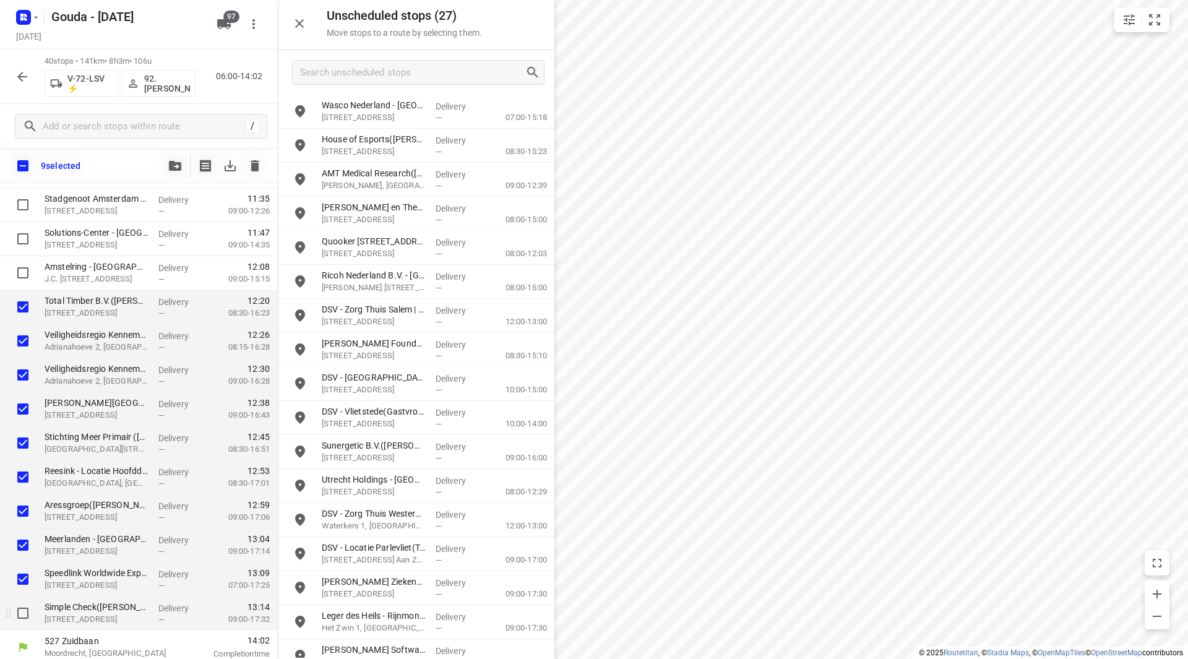
scroll to position [1017, 0]
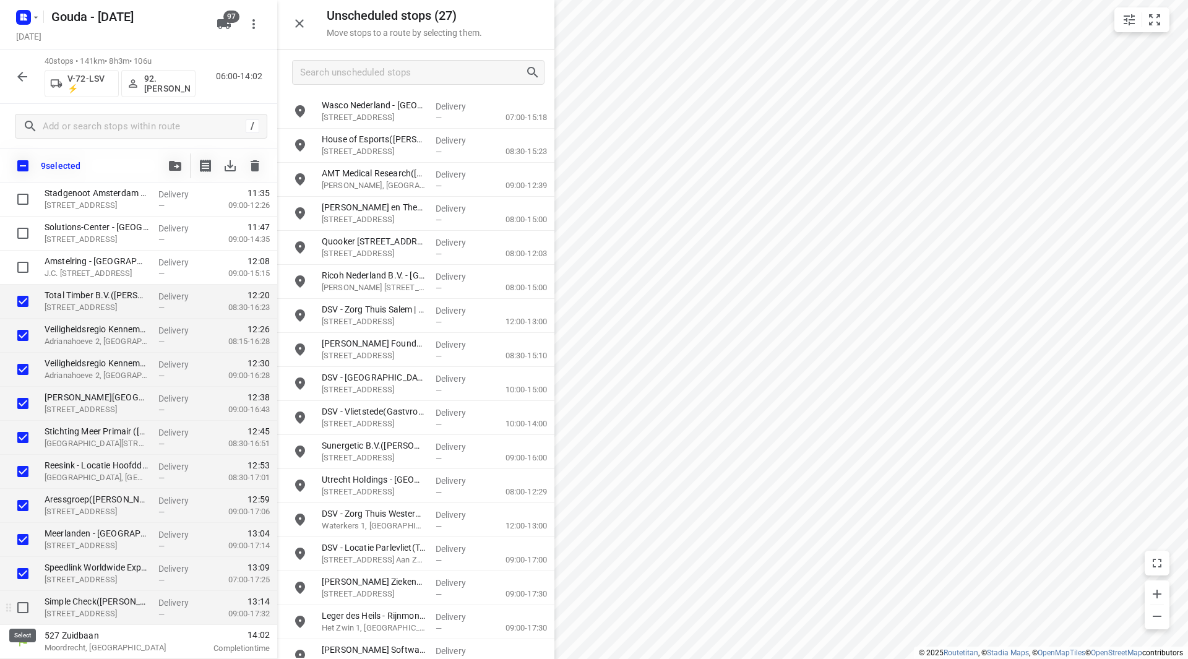
click at [20, 603] on input "checkbox" at bounding box center [23, 607] width 25 height 25
checkbox input "true"
click at [175, 165] on icon "button" at bounding box center [175, 166] width 12 height 10
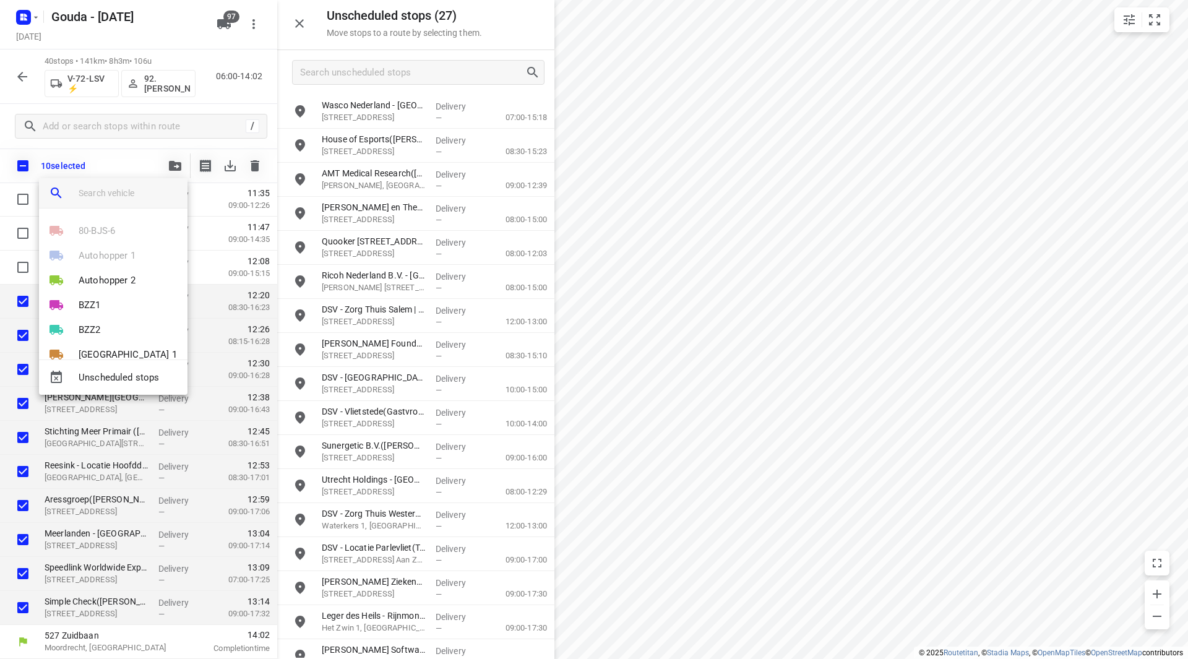
click at [127, 198] on input "search vehicle" at bounding box center [128, 193] width 99 height 19
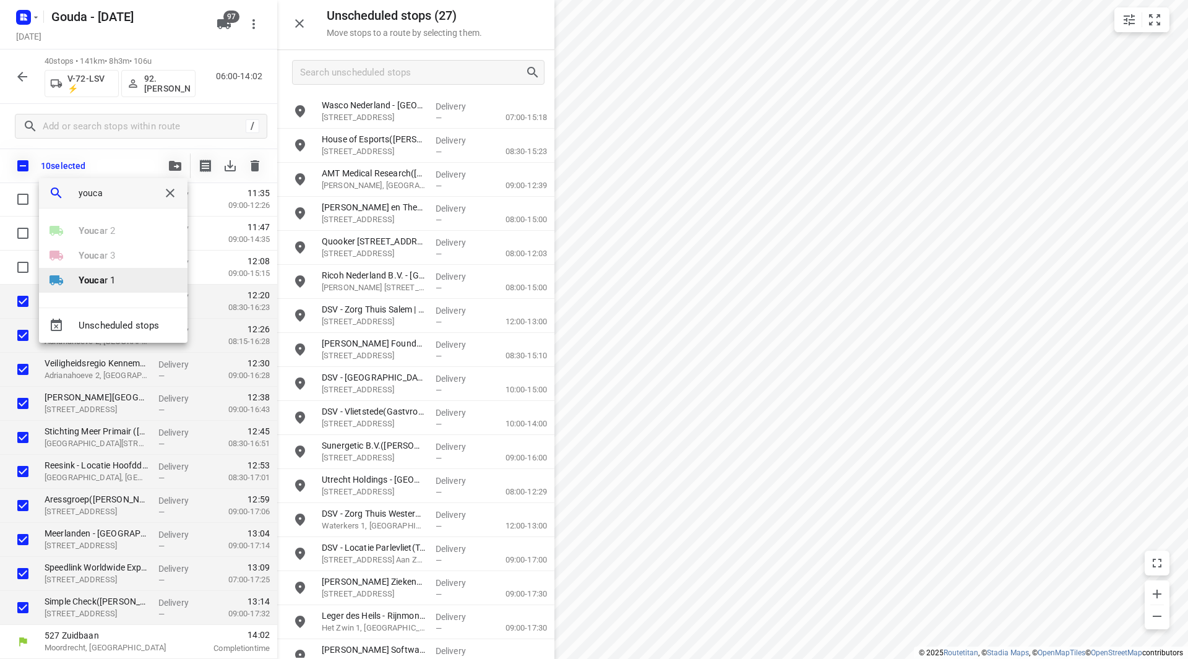
type input "youca"
click at [92, 277] on b "Youca" at bounding box center [92, 280] width 26 height 11
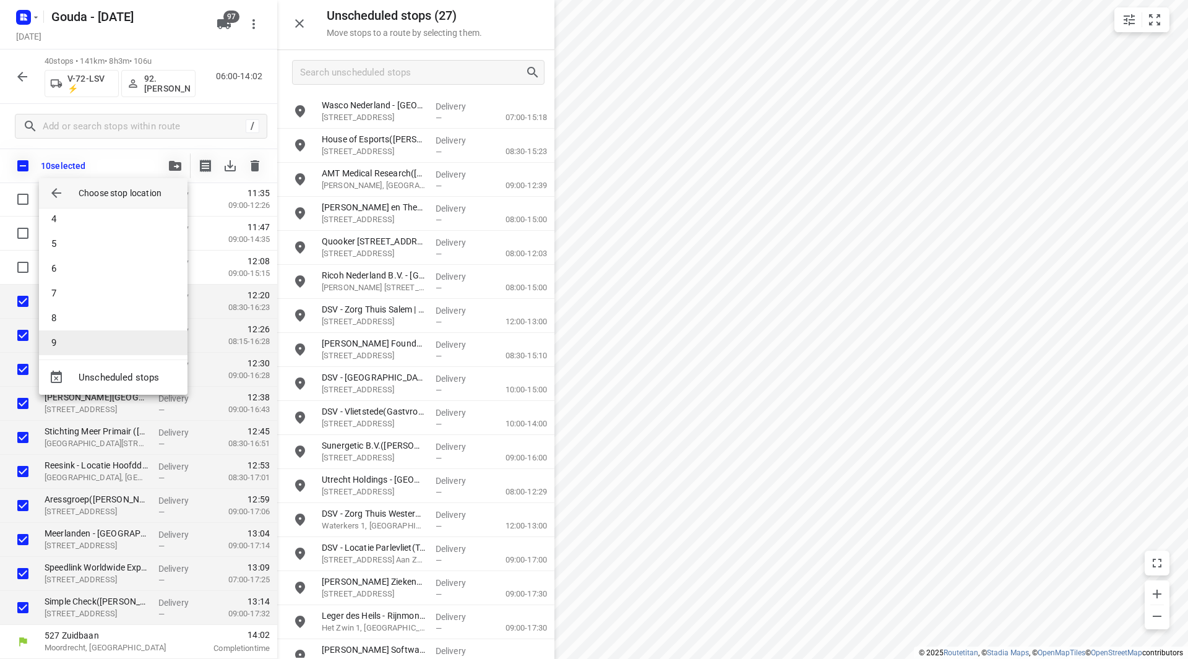
scroll to position [111, 0]
click at [90, 340] on li "10" at bounding box center [113, 337] width 149 height 25
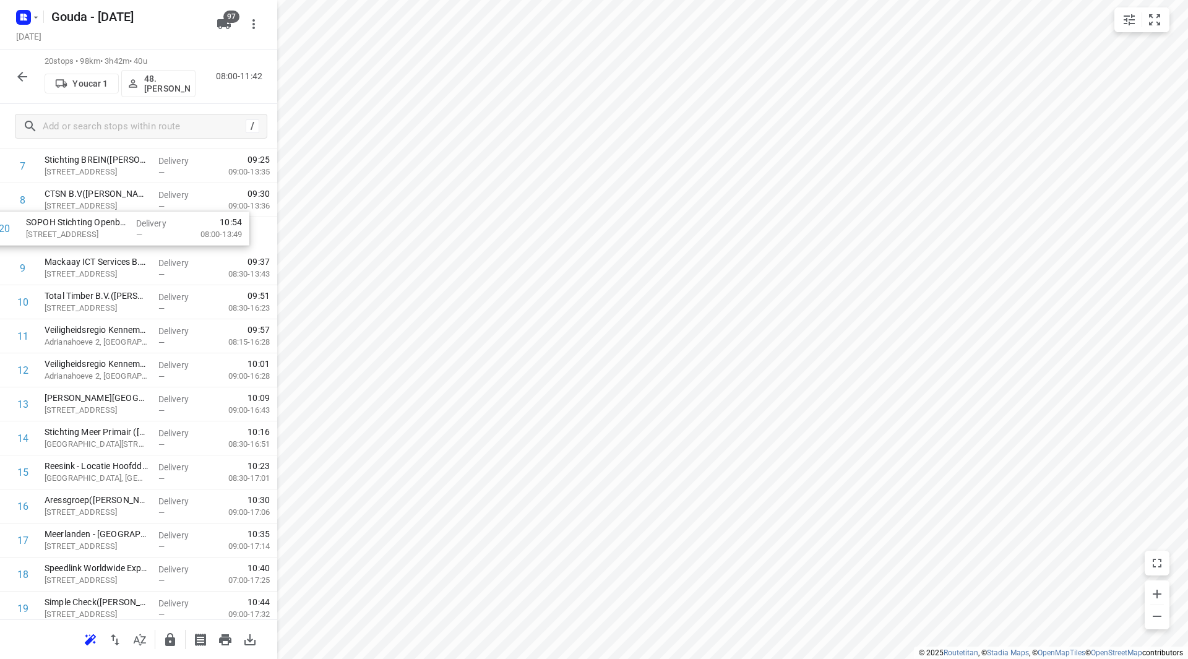
scroll to position [297, 0]
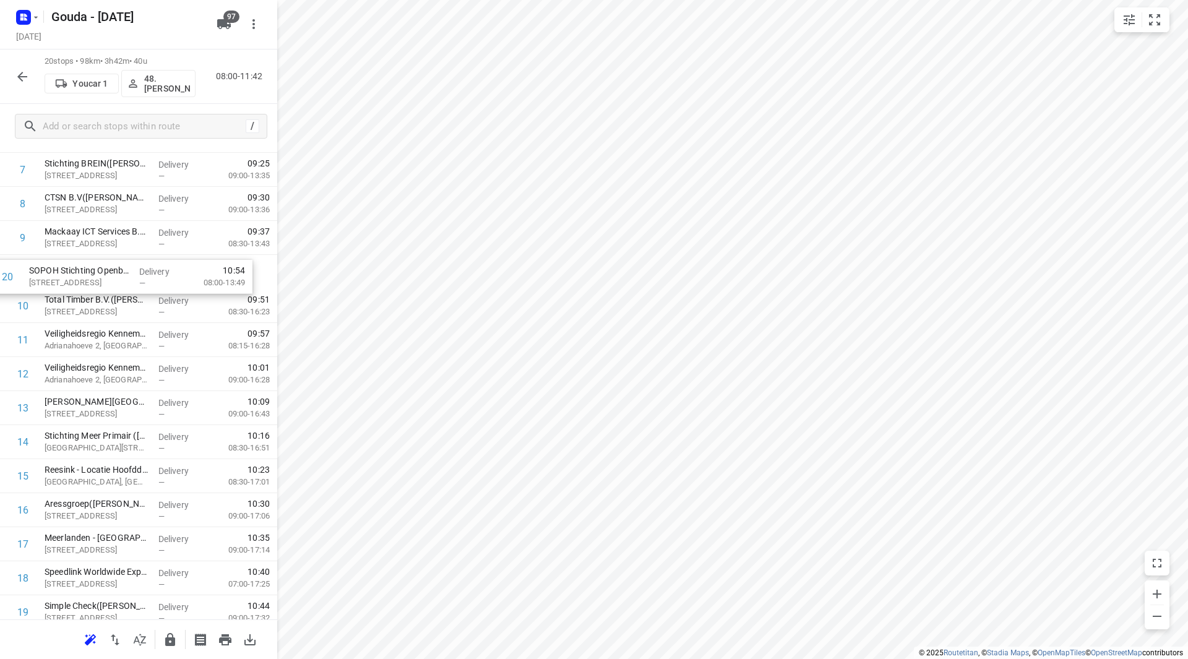
drag, startPoint x: 98, startPoint y: 569, endPoint x: 85, endPoint y: 267, distance: 302.3
click at [85, 267] on div "1 ❗ISS Facility Services - Kite Pharma EU B.V.(Ahmed Emam) Tufsteen 1a, Hoofddo…" at bounding box center [138, 289] width 277 height 681
drag, startPoint x: 84, startPoint y: 443, endPoint x: 74, endPoint y: 301, distance: 142.7
click at [74, 301] on div "1 ❗ISS Facility Services - Kite Pharma EU B.V.(Ahmed Emam) Tufsteen 1a, Hoofddo…" at bounding box center [138, 289] width 277 height 681
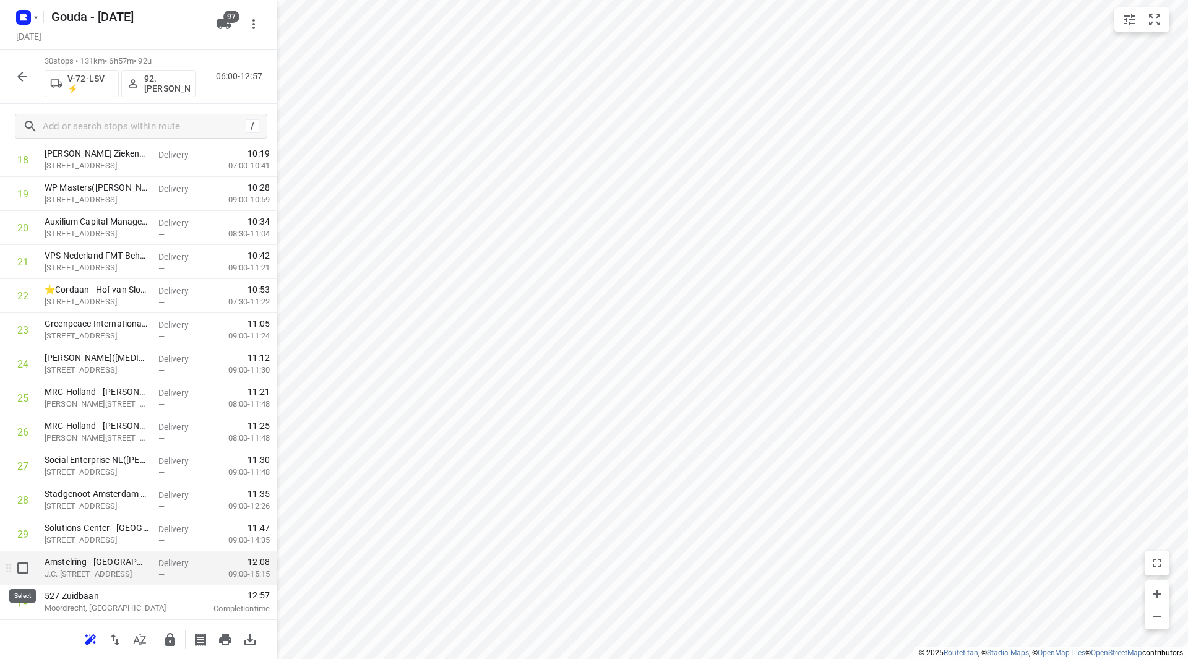
click at [18, 571] on input "checkbox" at bounding box center [23, 568] width 25 height 25
checkbox input "true"
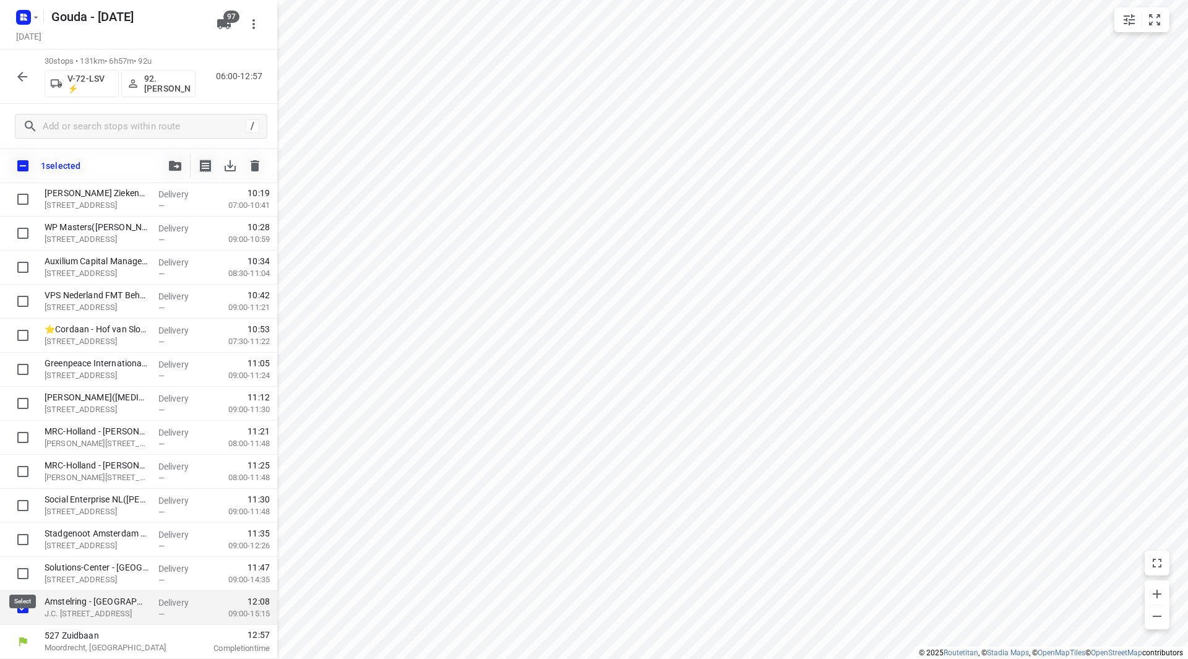
scroll to position [676, 0]
click at [176, 163] on icon "button" at bounding box center [175, 166] width 12 height 10
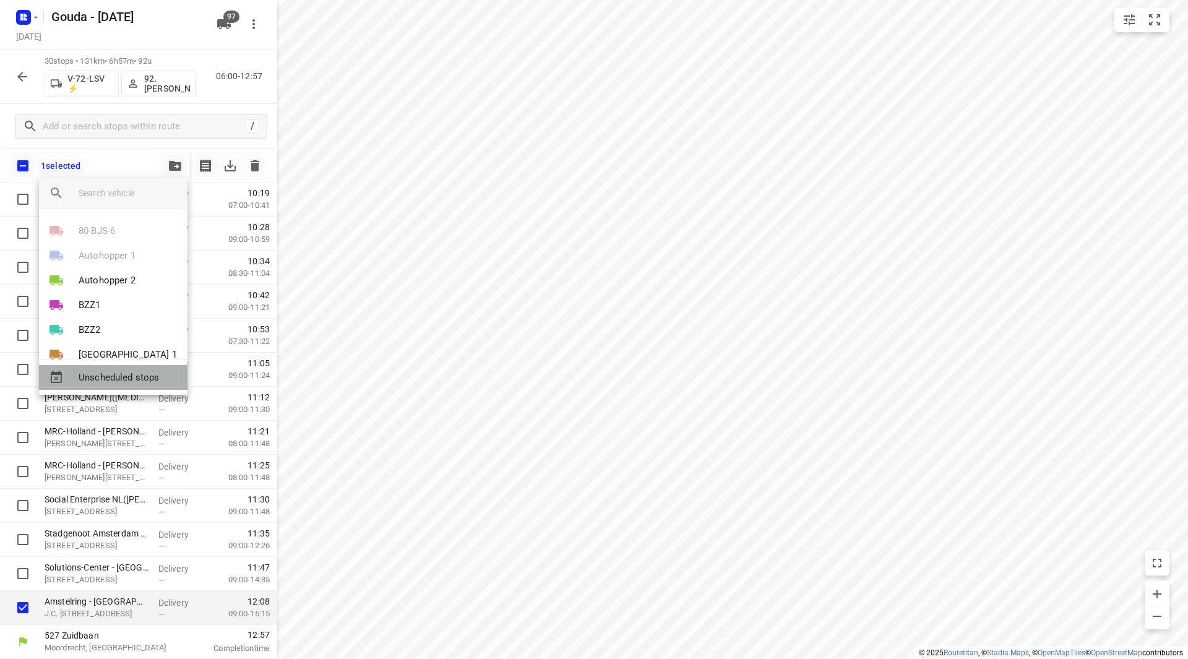
click at [108, 374] on span "Unscheduled stops" at bounding box center [128, 378] width 99 height 14
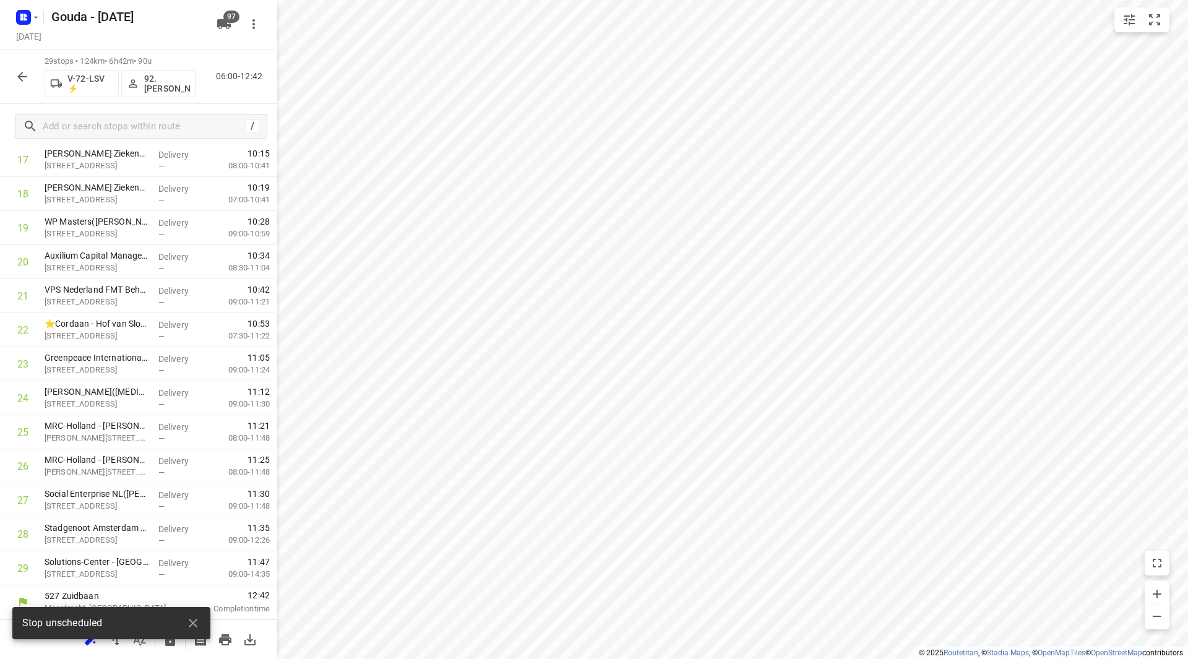
scroll to position [0, 0]
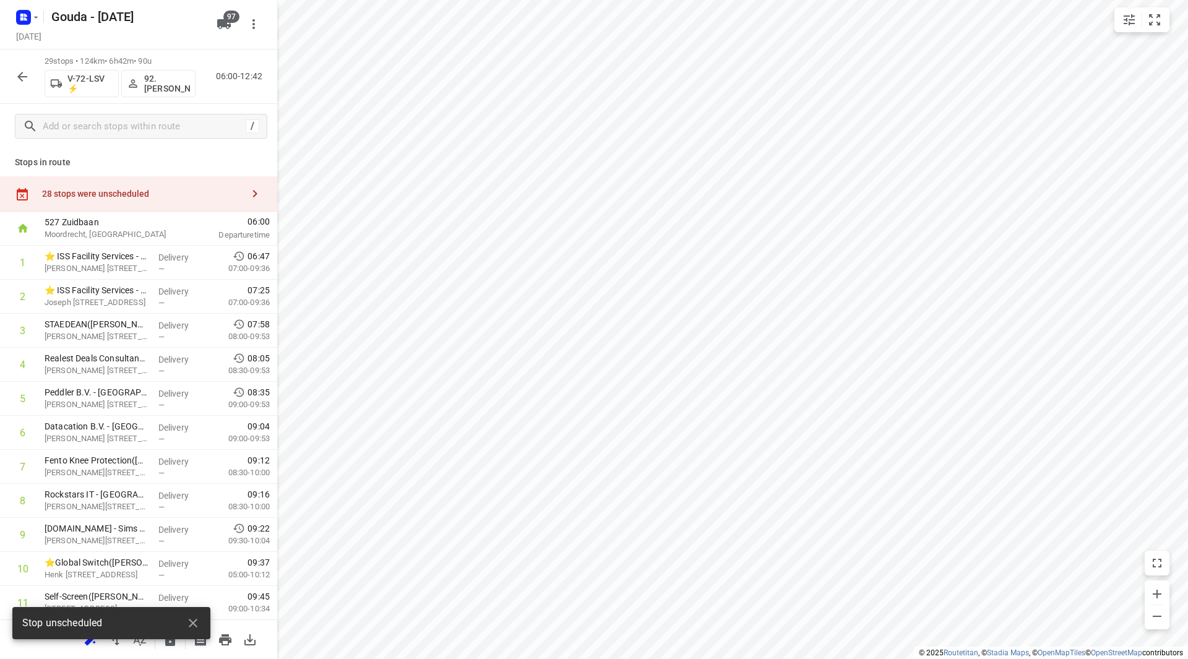
click at [196, 198] on div "28 stops were unscheduled" at bounding box center [142, 194] width 201 height 10
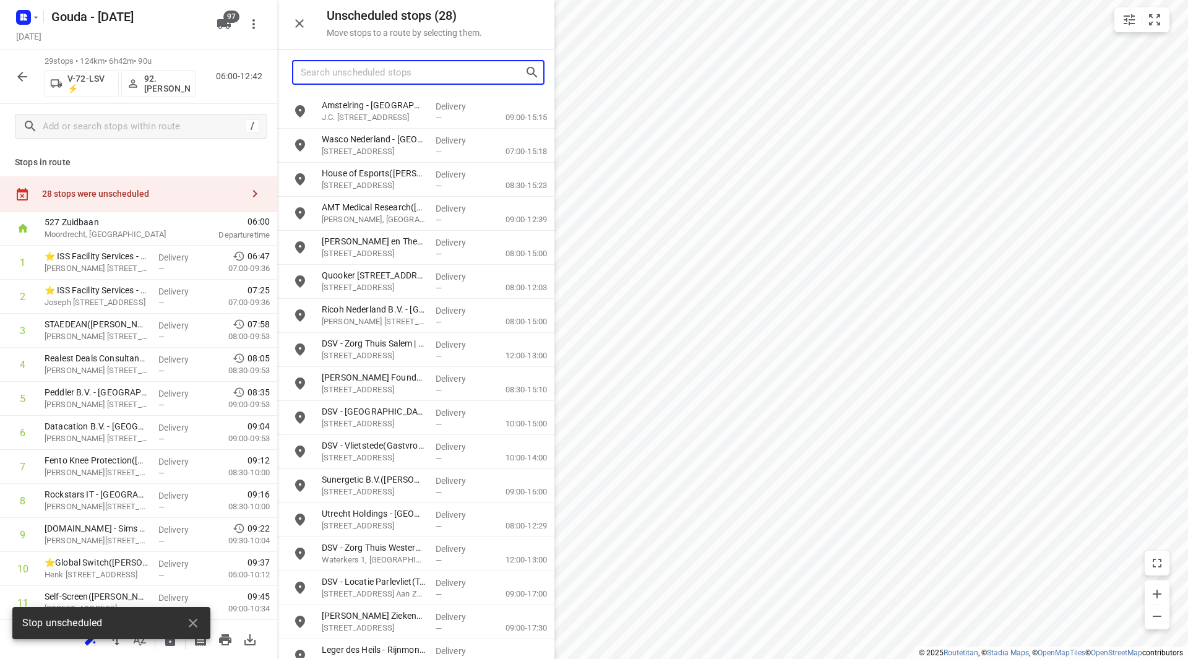
click at [343, 75] on input "Search unscheduled stops" at bounding box center [413, 72] width 224 height 19
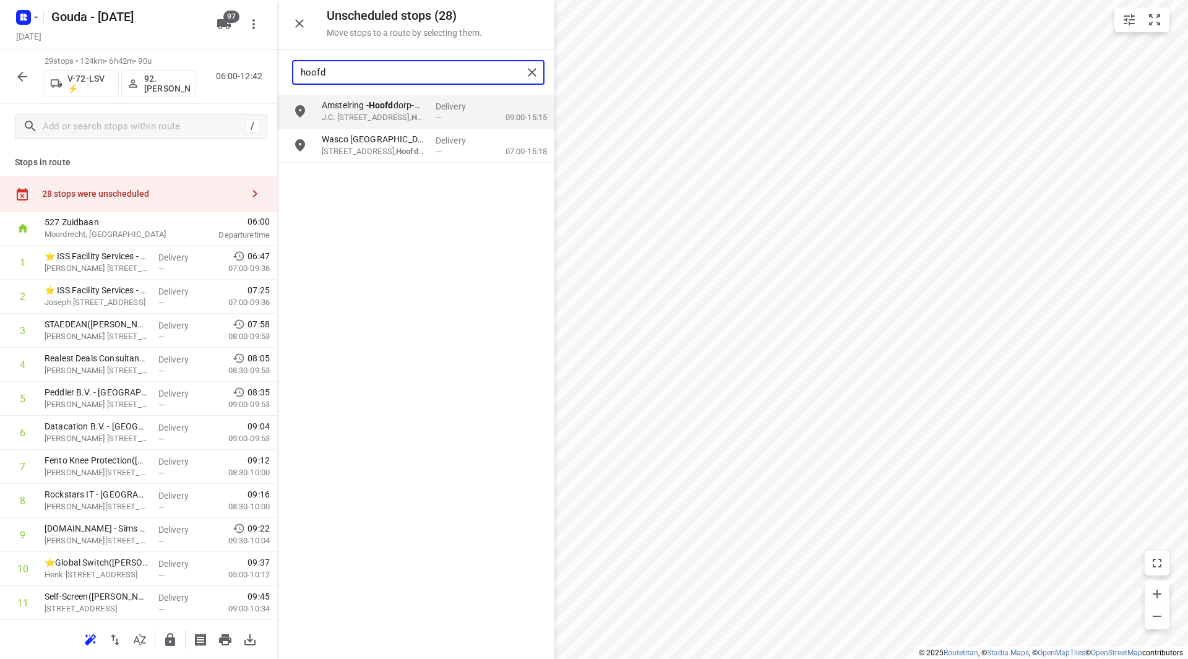
type input "hoofd"
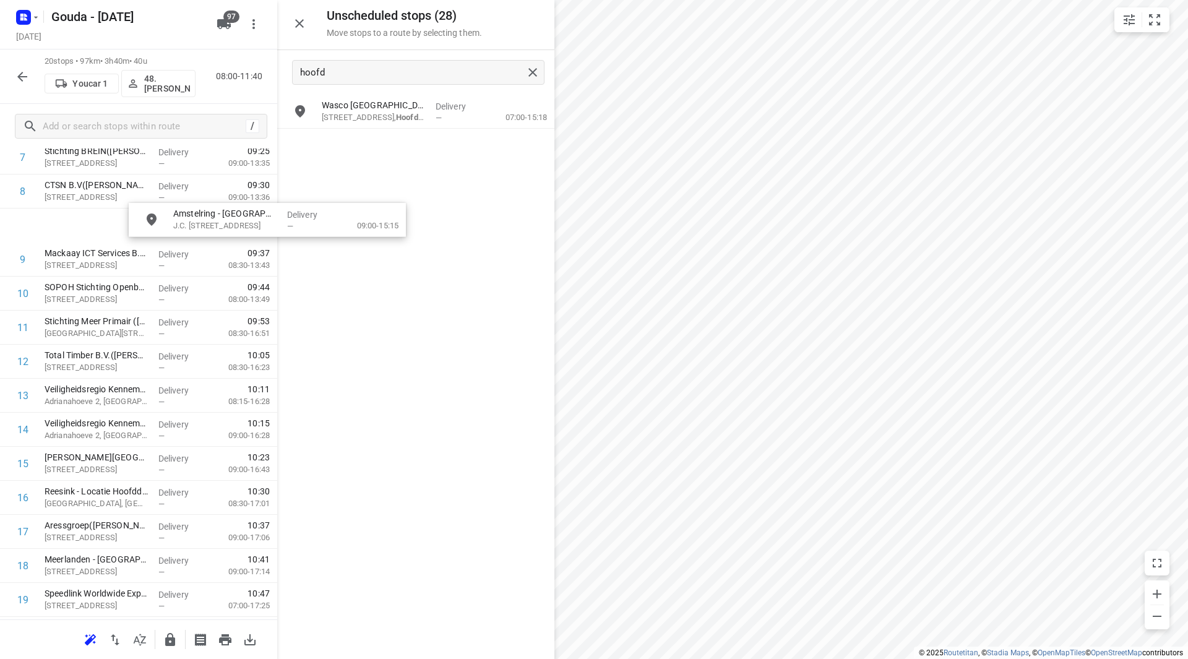
scroll to position [303, 0]
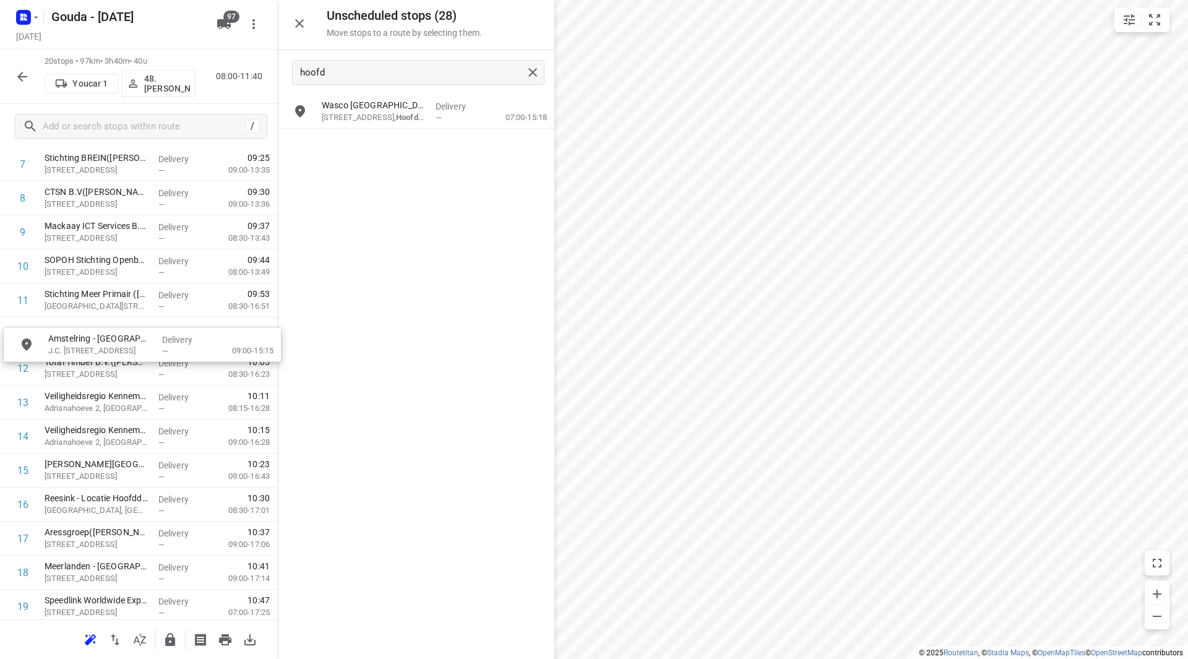
drag, startPoint x: 330, startPoint y: 132, endPoint x: 98, endPoint y: 342, distance: 312.8
drag, startPoint x: 100, startPoint y: 540, endPoint x: 101, endPoint y: 358, distance: 182.0
click at [101, 358] on div "1 ❗ISS Facility Services - Kite Pharma EU B.V.(Ahmed Emam) Tufsteen 1a, Hoofddo…" at bounding box center [138, 298] width 277 height 715
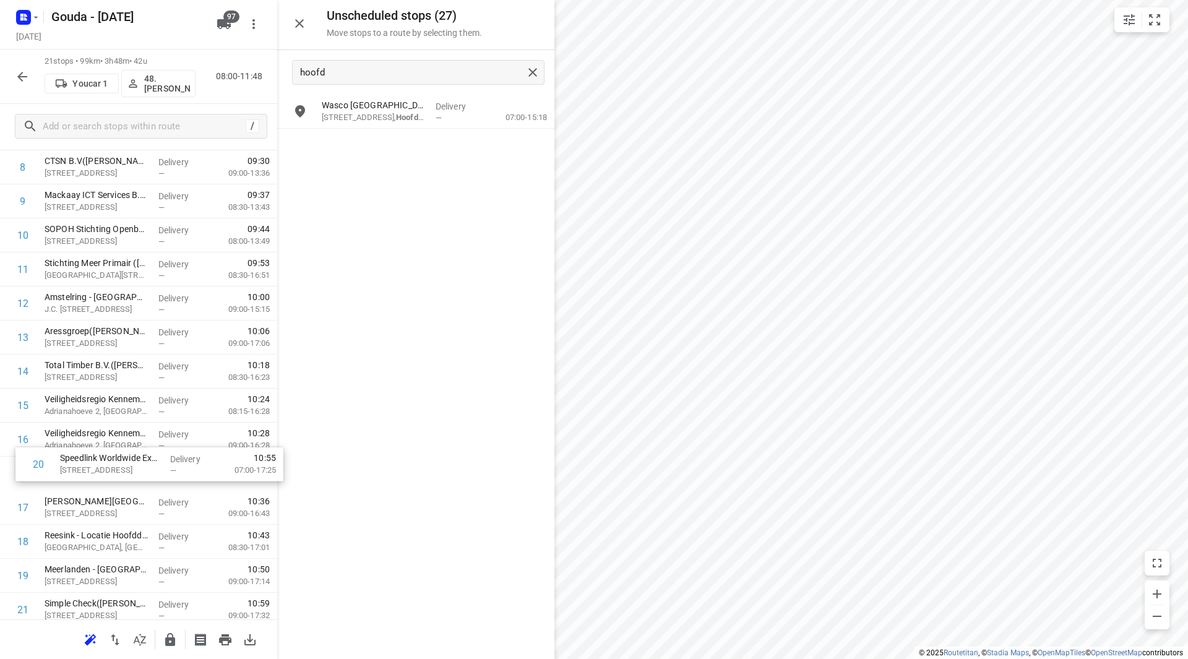
scroll to position [334, 0]
drag, startPoint x: 64, startPoint y: 599, endPoint x: 68, endPoint y: 326, distance: 273.6
click at [68, 326] on div "1 ❗ISS Facility Services - Kite Pharma EU B.V.(Ahmed Emam) Tufsteen 1a, Hoofddo…" at bounding box center [138, 269] width 277 height 715
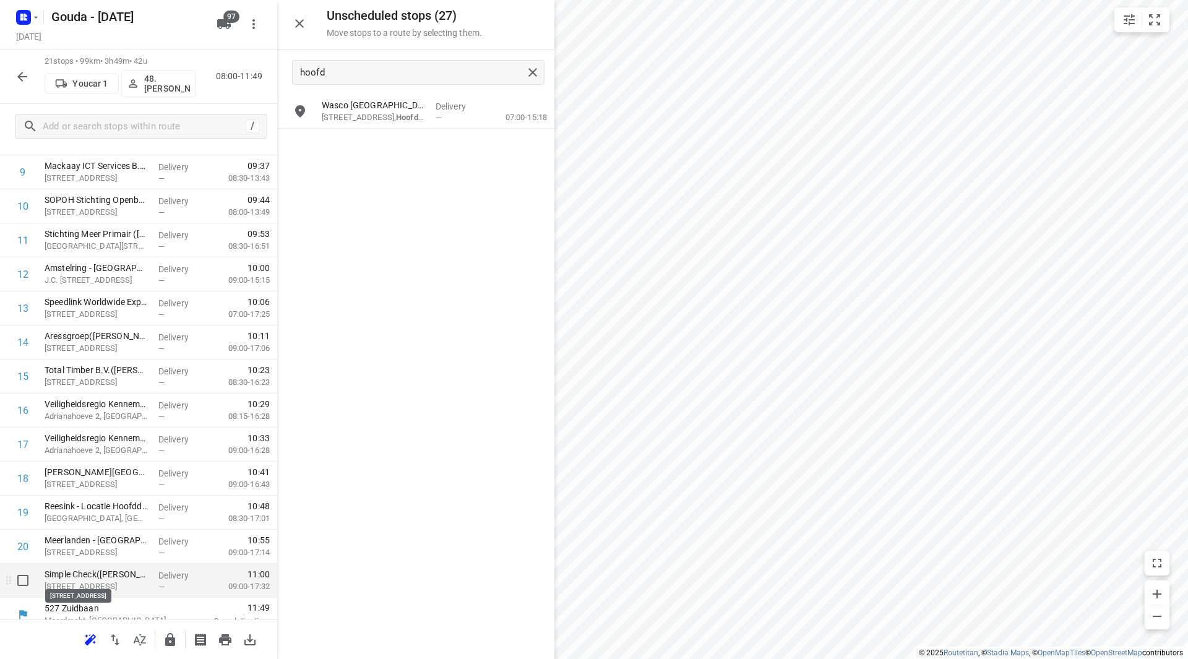
scroll to position [375, 0]
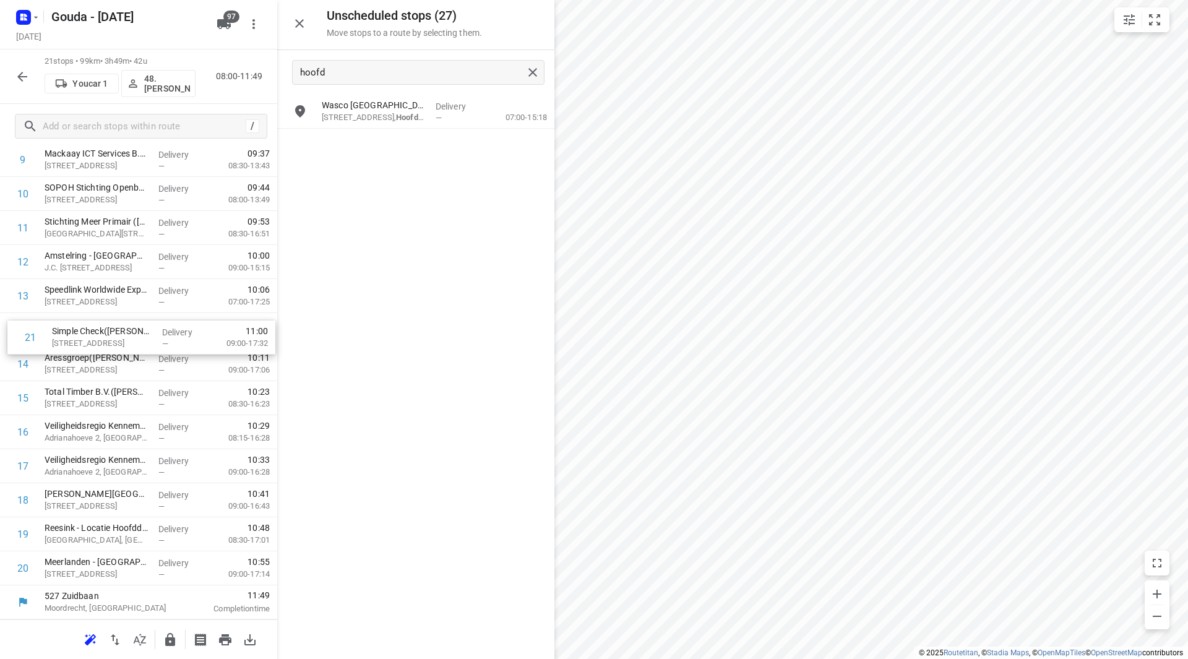
drag, startPoint x: 131, startPoint y: 579, endPoint x: 138, endPoint y: 328, distance: 251.4
click at [138, 328] on div "1 ❗ISS Facility Services - Kite Pharma EU B.V.(Ahmed Emam) Tufsteen 1a, Hoofddo…" at bounding box center [138, 228] width 277 height 715
drag, startPoint x: 136, startPoint y: 575, endPoint x: 139, endPoint y: 366, distance: 208.6
click at [139, 366] on div "1 ❗ISS Facility Services - Kite Pharma EU B.V.(Ahmed Emam) Tufsteen 1a, Hoofddo…" at bounding box center [138, 228] width 277 height 715
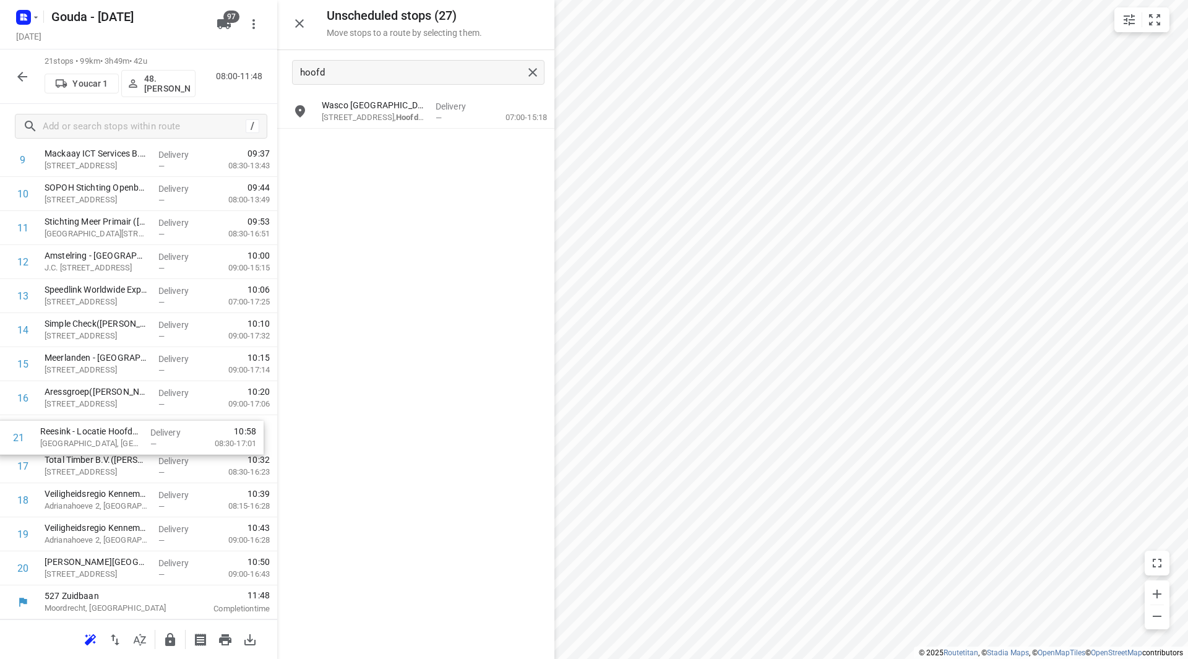
drag, startPoint x: 155, startPoint y: 527, endPoint x: 154, endPoint y: 431, distance: 95.3
click at [154, 432] on div "1 ❗ISS Facility Services - Kite Pharma EU B.V.(Ahmed Emam) Tufsteen 1a, Hoofddo…" at bounding box center [138, 228] width 277 height 715
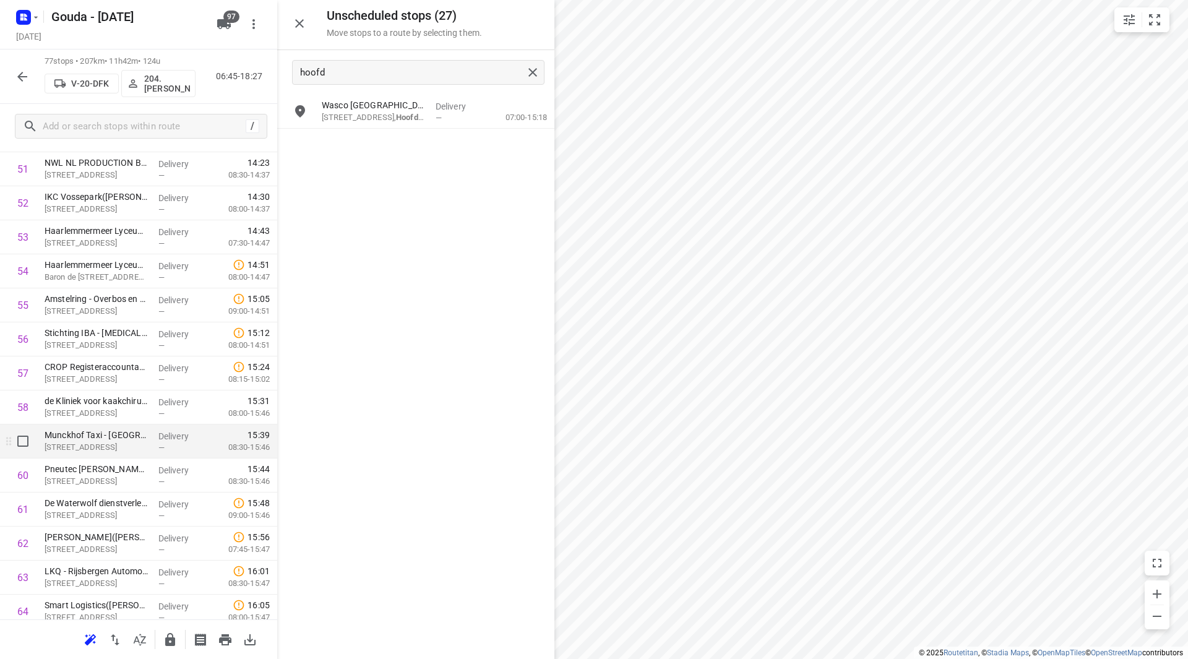
scroll to position [1798, 0]
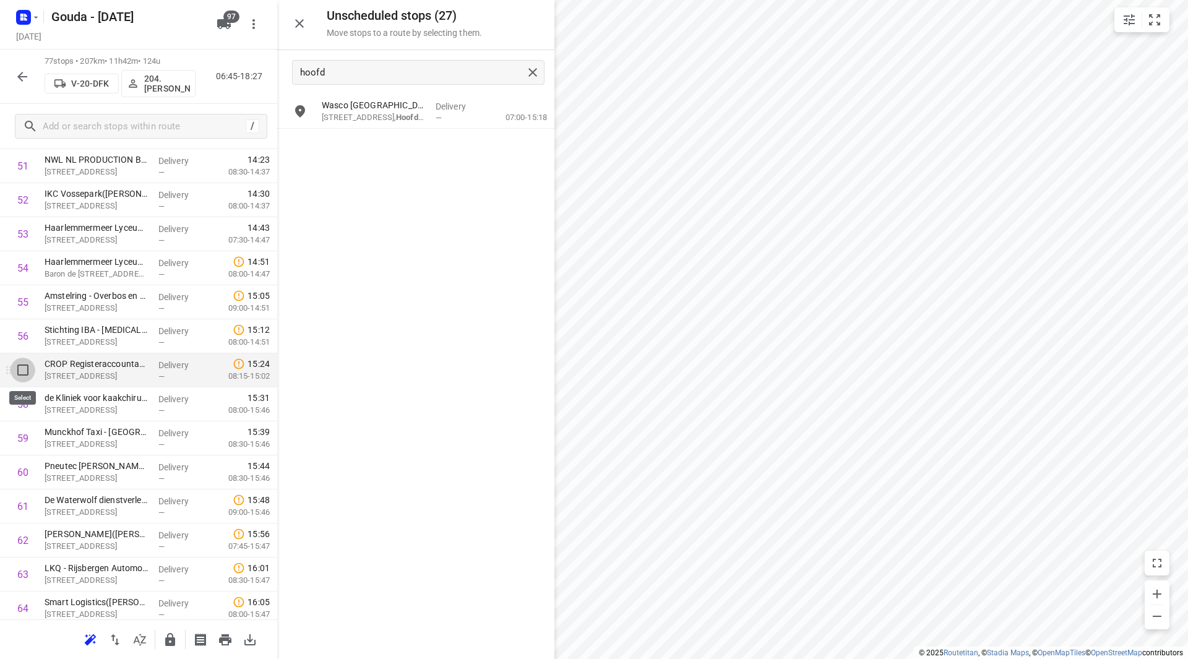
click at [22, 374] on input "checkbox" at bounding box center [23, 370] width 25 height 25
checkbox input "true"
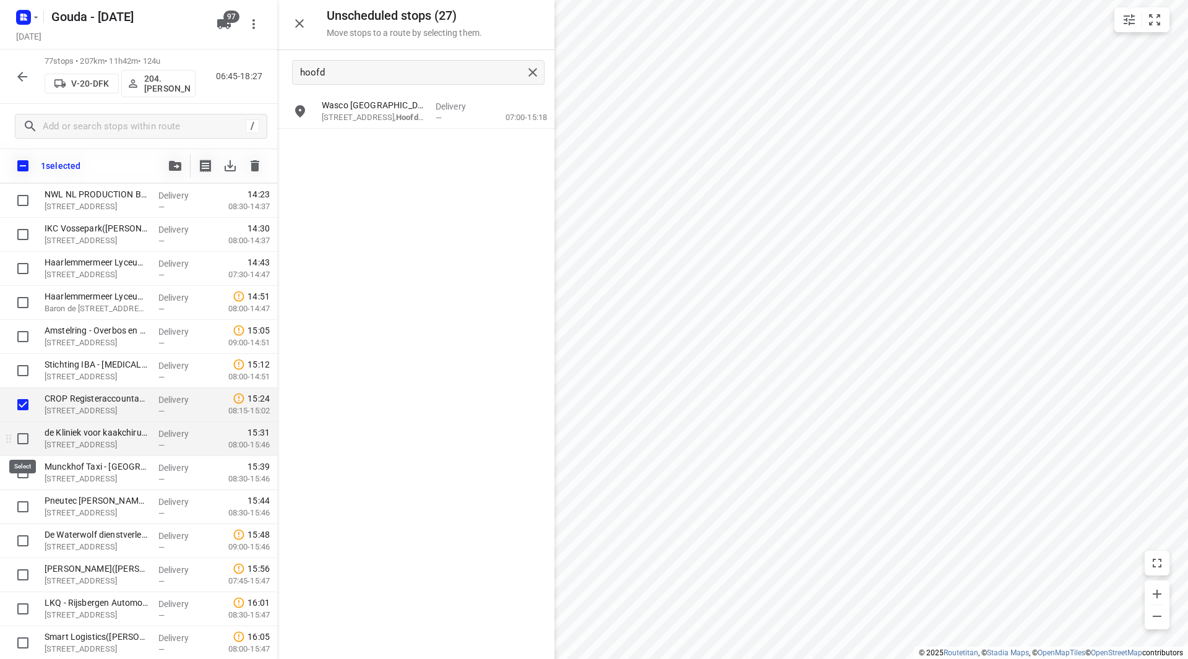
click at [21, 441] on input "checkbox" at bounding box center [23, 438] width 25 height 25
checkbox input "true"
click at [25, 473] on input "checkbox" at bounding box center [23, 472] width 25 height 25
checkbox input "true"
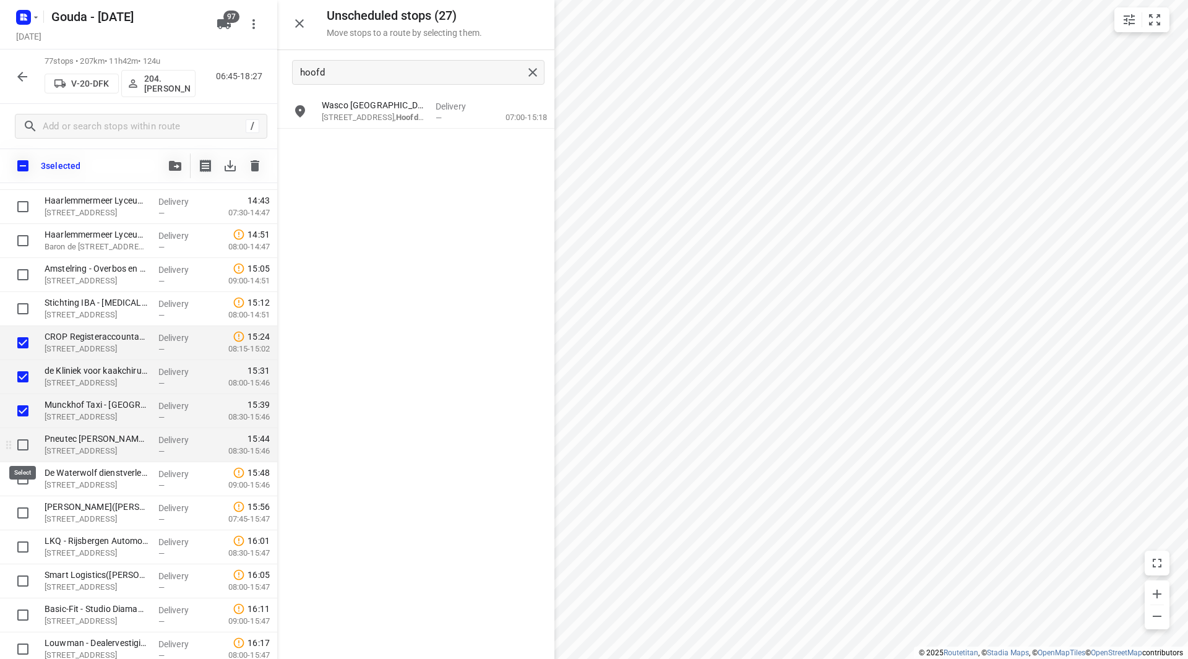
click at [24, 447] on input "checkbox" at bounding box center [23, 445] width 25 height 25
checkbox input "true"
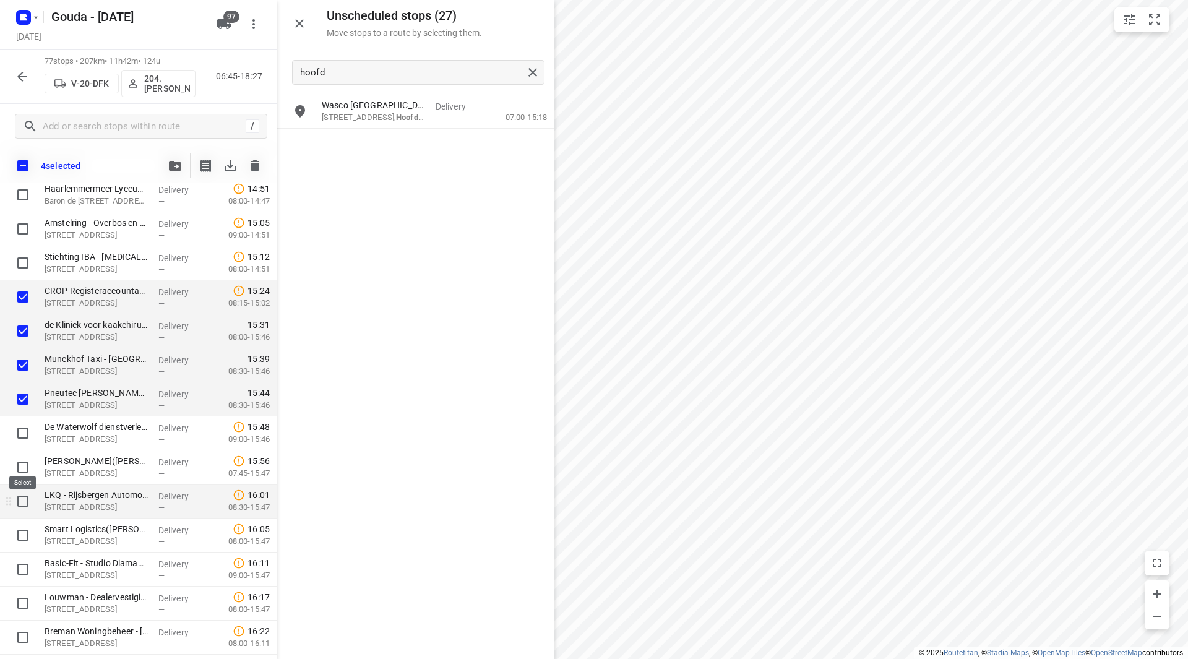
scroll to position [1922, 0]
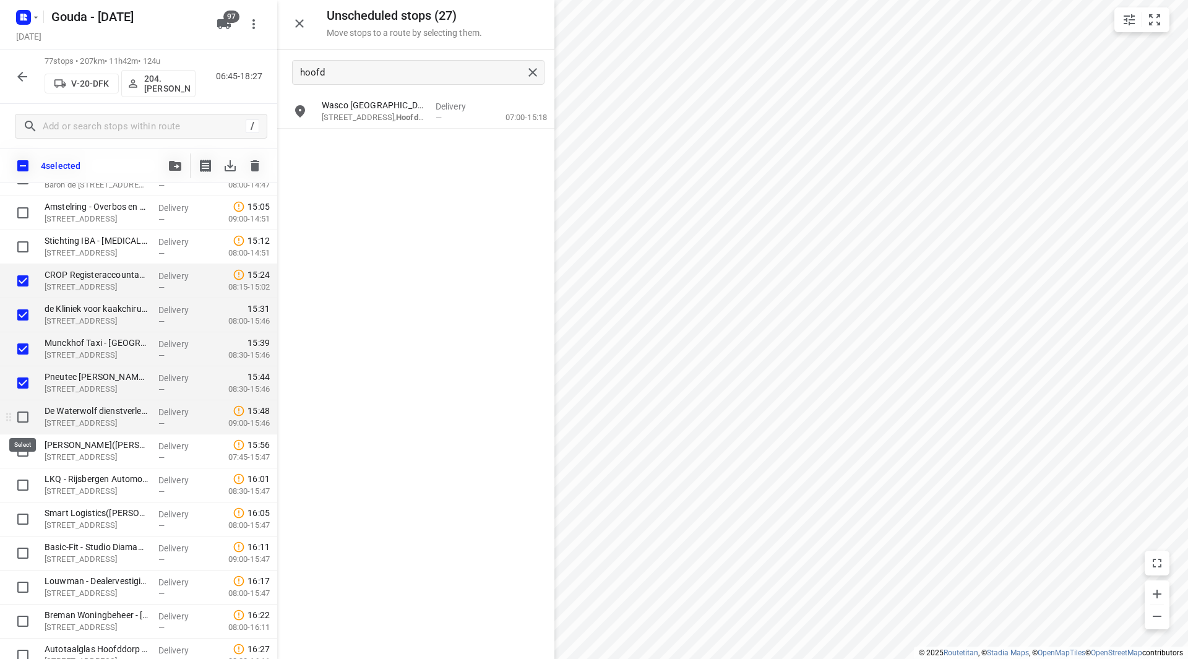
click at [22, 419] on input "checkbox" at bounding box center [23, 417] width 25 height 25
checkbox input "true"
click at [20, 452] on input "checkbox" at bounding box center [23, 451] width 25 height 25
checkbox input "true"
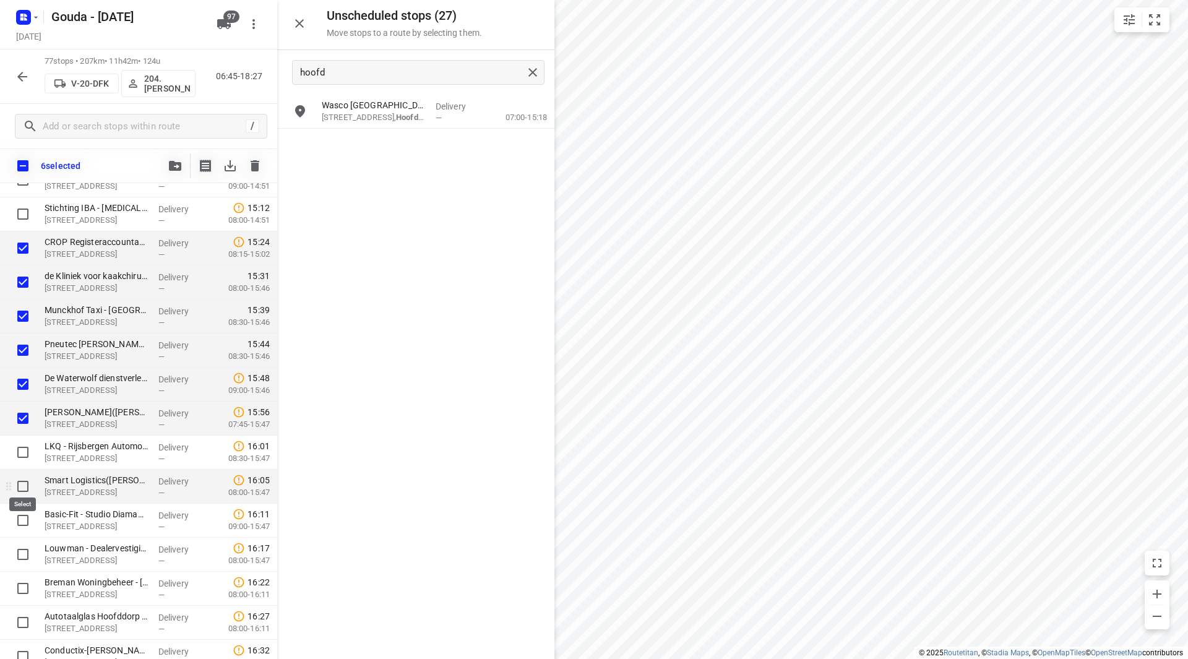
scroll to position [1984, 0]
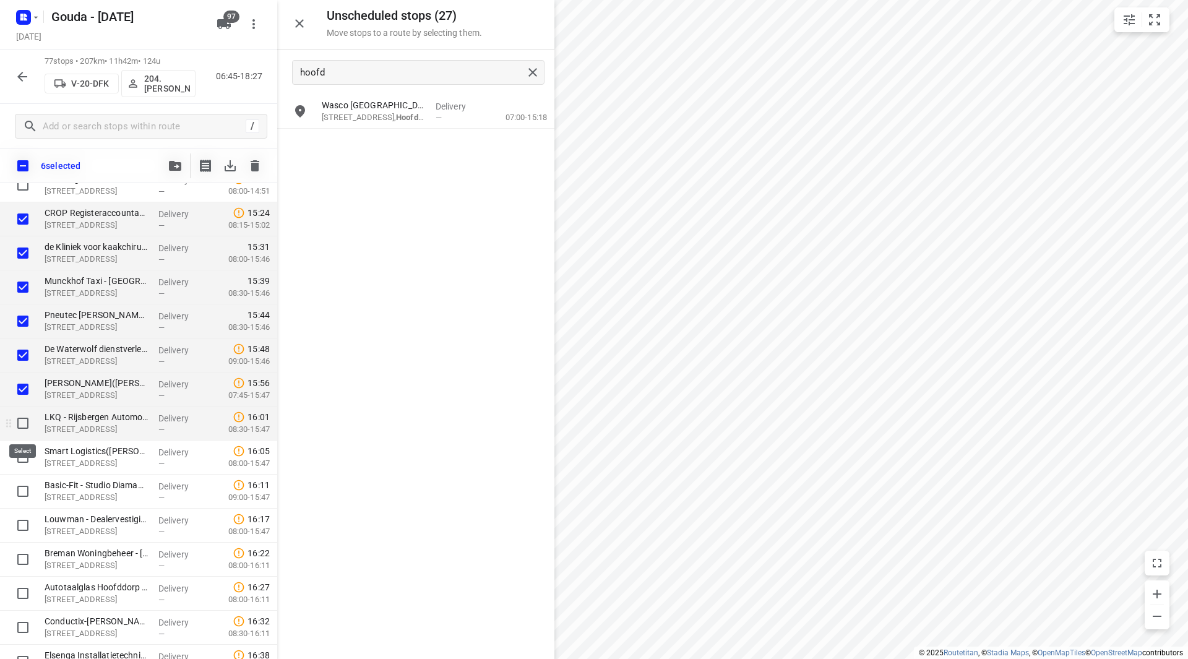
click at [23, 422] on input "checkbox" at bounding box center [23, 423] width 25 height 25
checkbox input "true"
click at [22, 460] on input "checkbox" at bounding box center [23, 457] width 25 height 25
checkbox input "true"
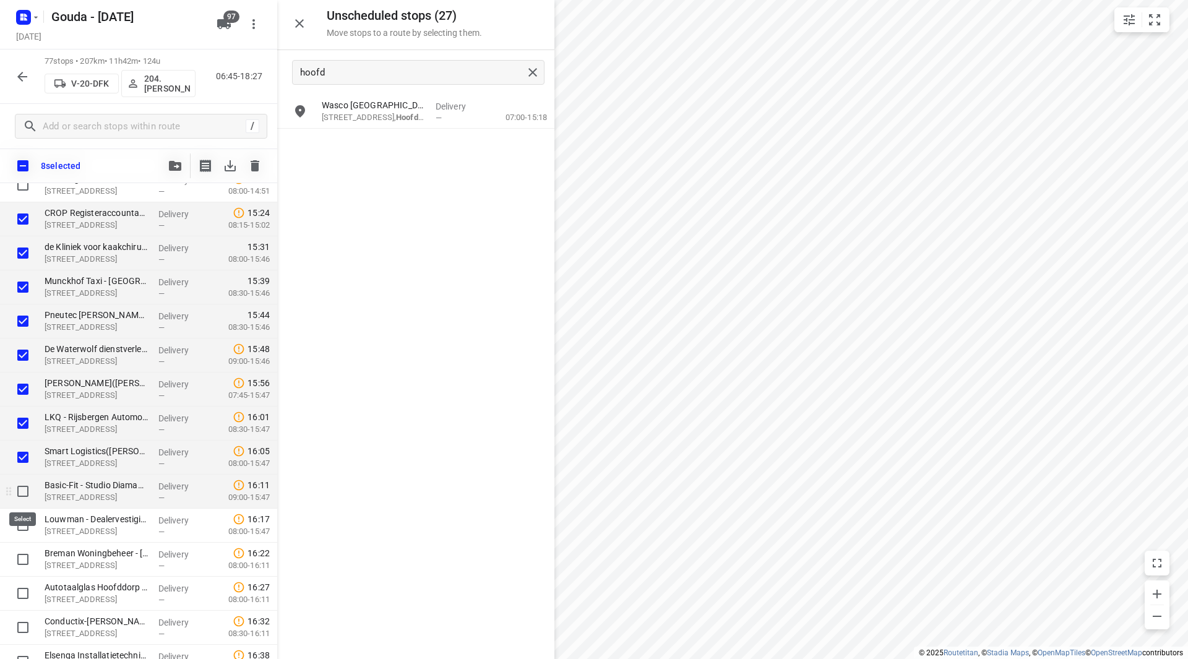
click at [21, 491] on input "checkbox" at bounding box center [23, 491] width 25 height 25
checkbox input "true"
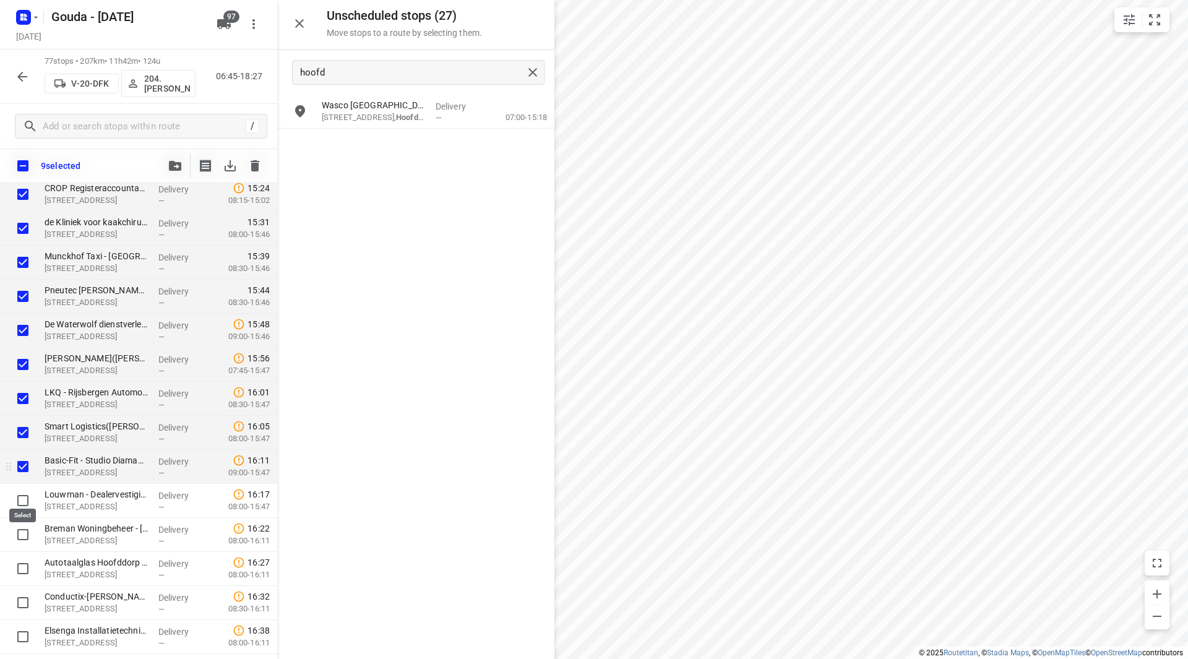
scroll to position [2046, 0]
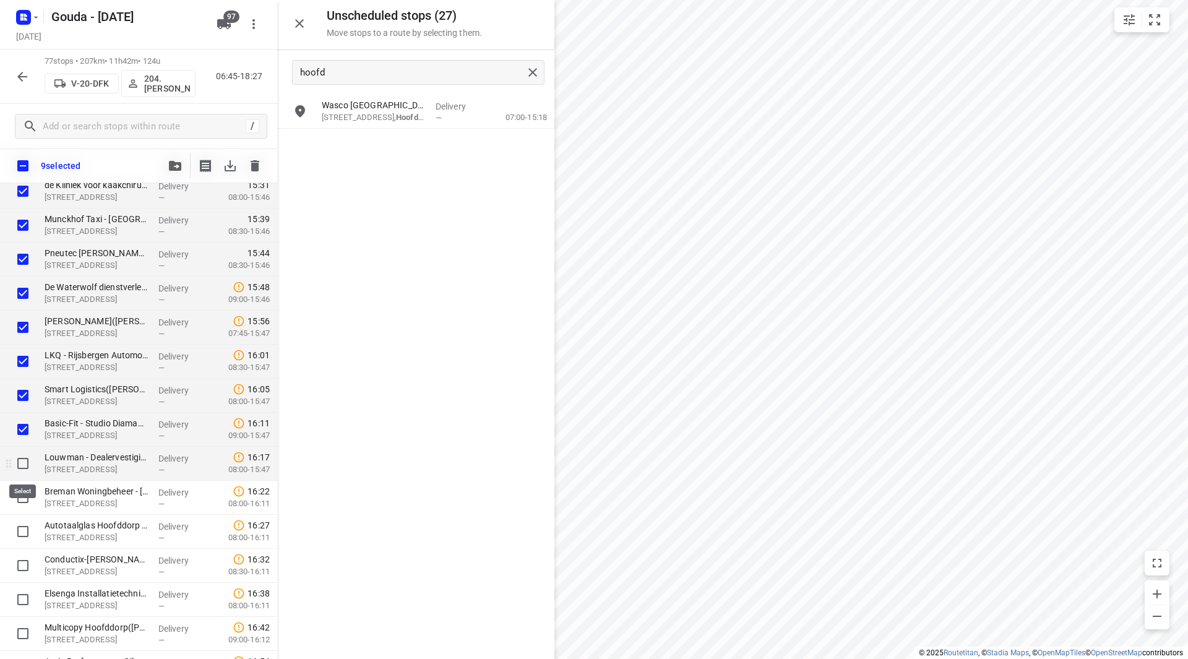
click at [24, 462] on input "checkbox" at bounding box center [23, 463] width 25 height 25
checkbox input "true"
click at [22, 495] on input "checkbox" at bounding box center [23, 497] width 25 height 25
checkbox input "true"
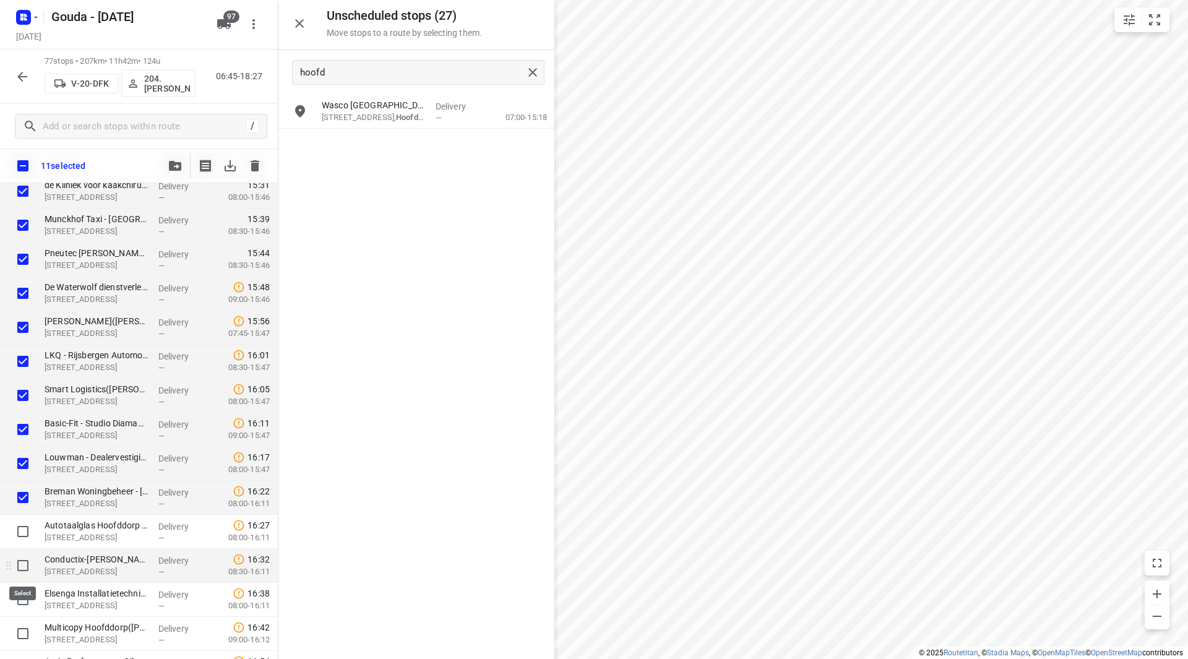
click at [24, 568] on input "checkbox" at bounding box center [23, 565] width 25 height 25
checkbox input "true"
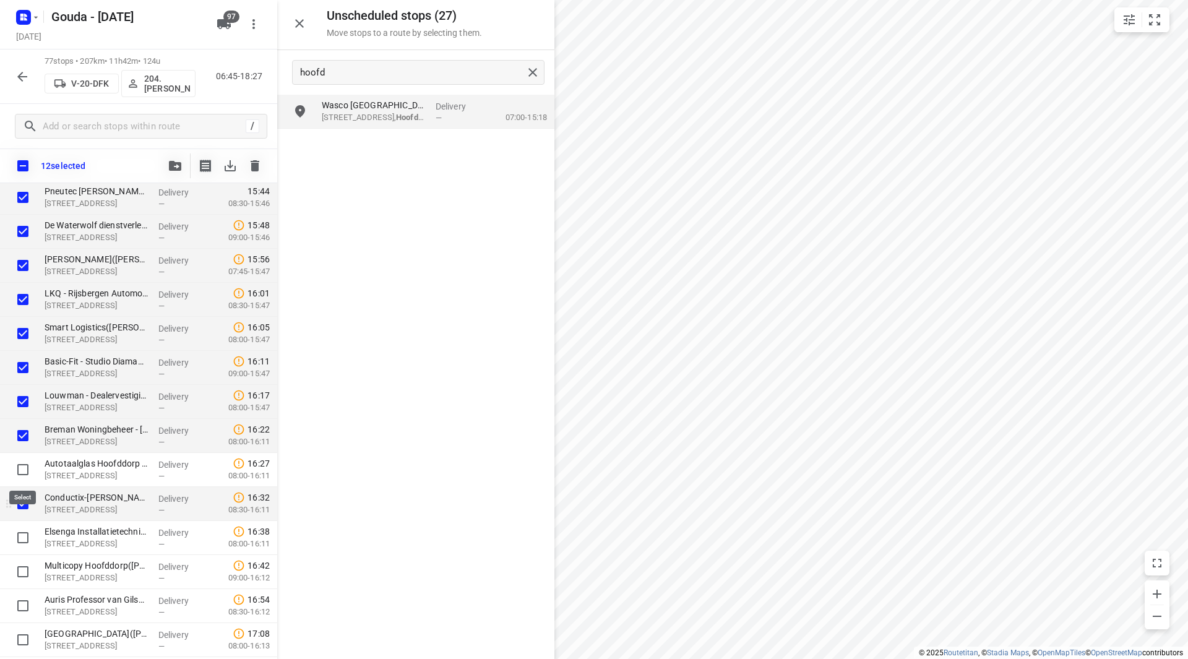
drag, startPoint x: 19, startPoint y: 474, endPoint x: 27, endPoint y: 492, distance: 19.9
click at [20, 474] on input "checkbox" at bounding box center [23, 469] width 25 height 25
checkbox input "true"
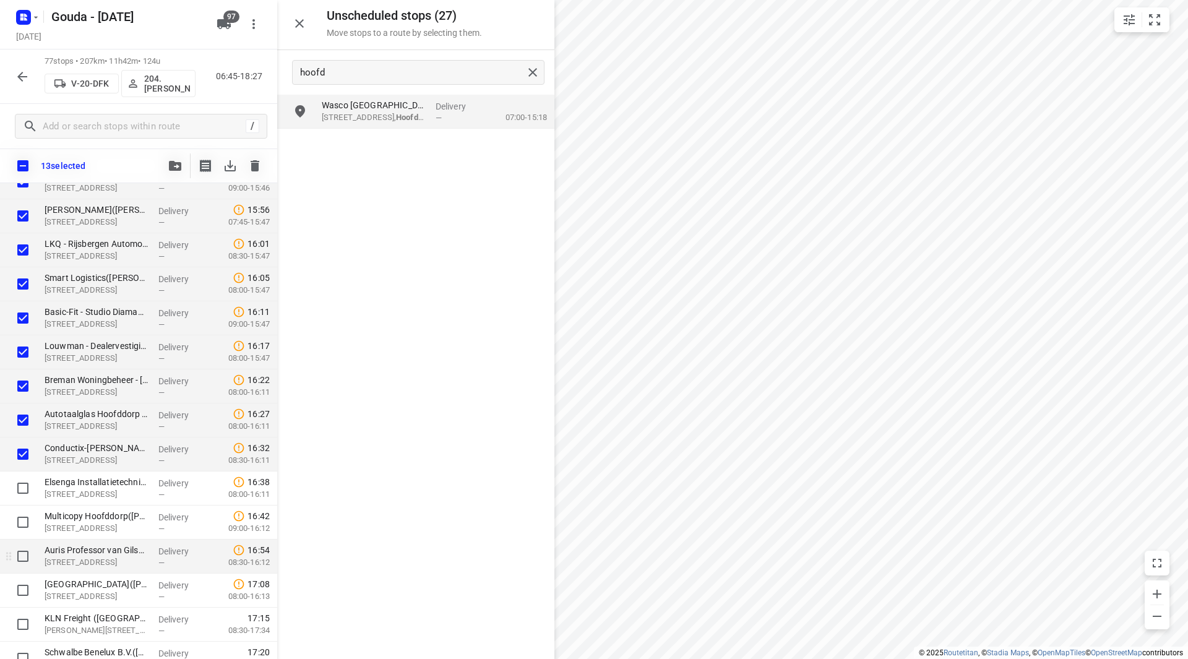
scroll to position [2170, 0]
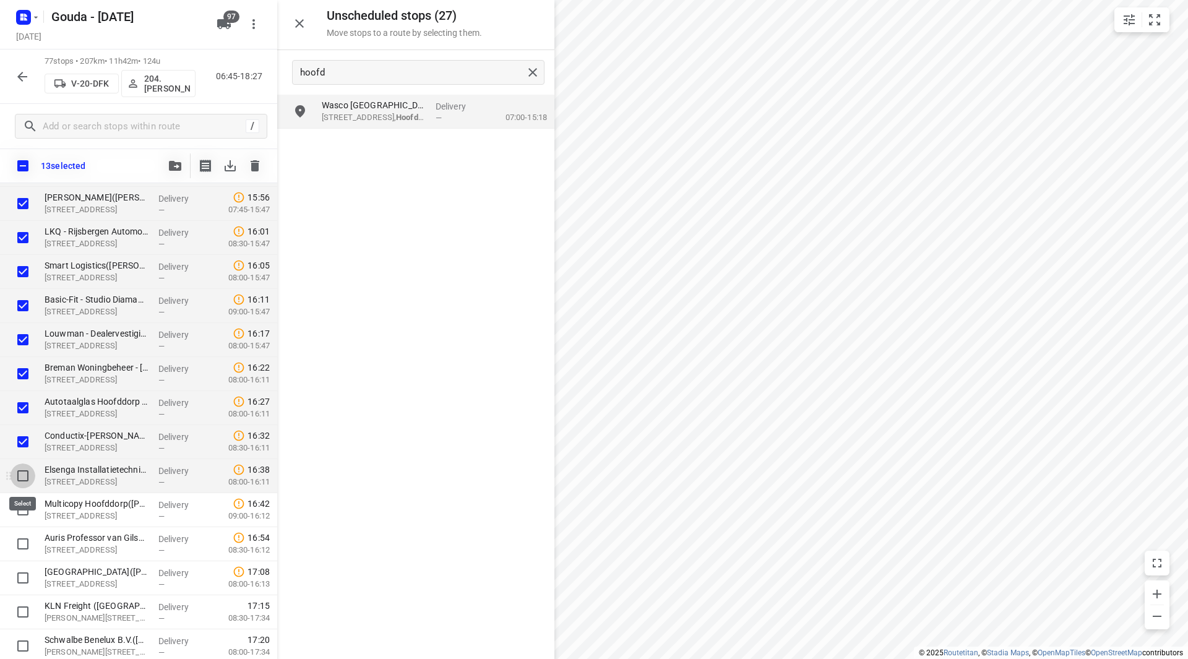
click at [20, 472] on input "checkbox" at bounding box center [23, 476] width 25 height 25
checkbox input "true"
click at [24, 509] on input "checkbox" at bounding box center [23, 510] width 25 height 25
checkbox input "true"
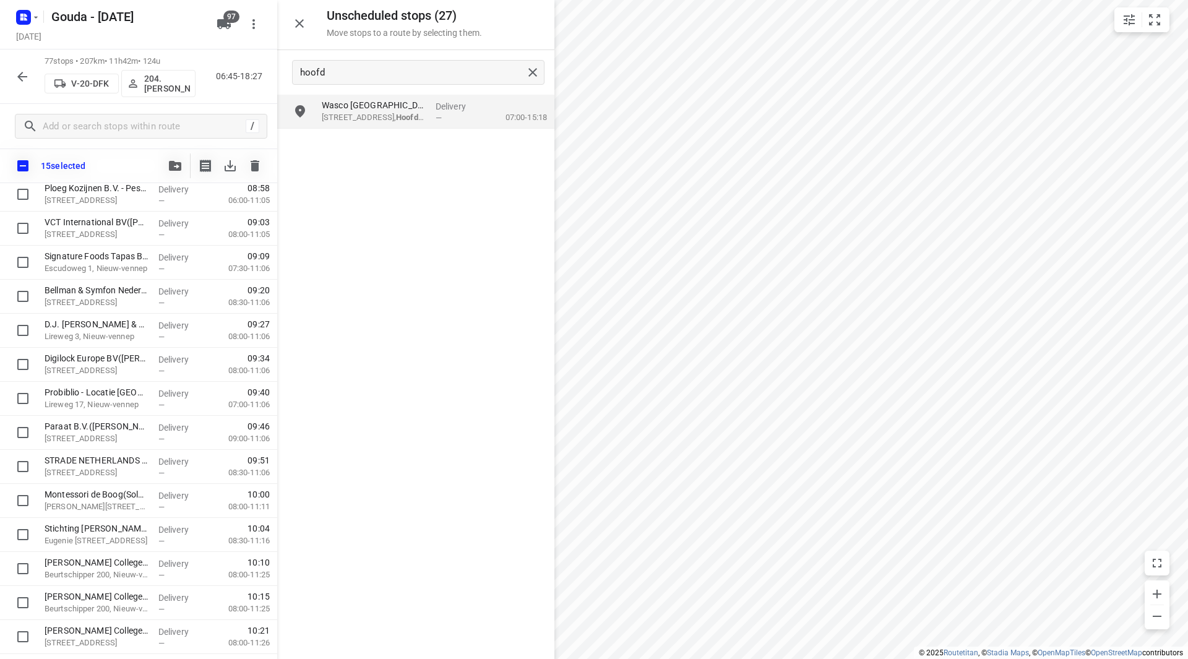
scroll to position [370, 0]
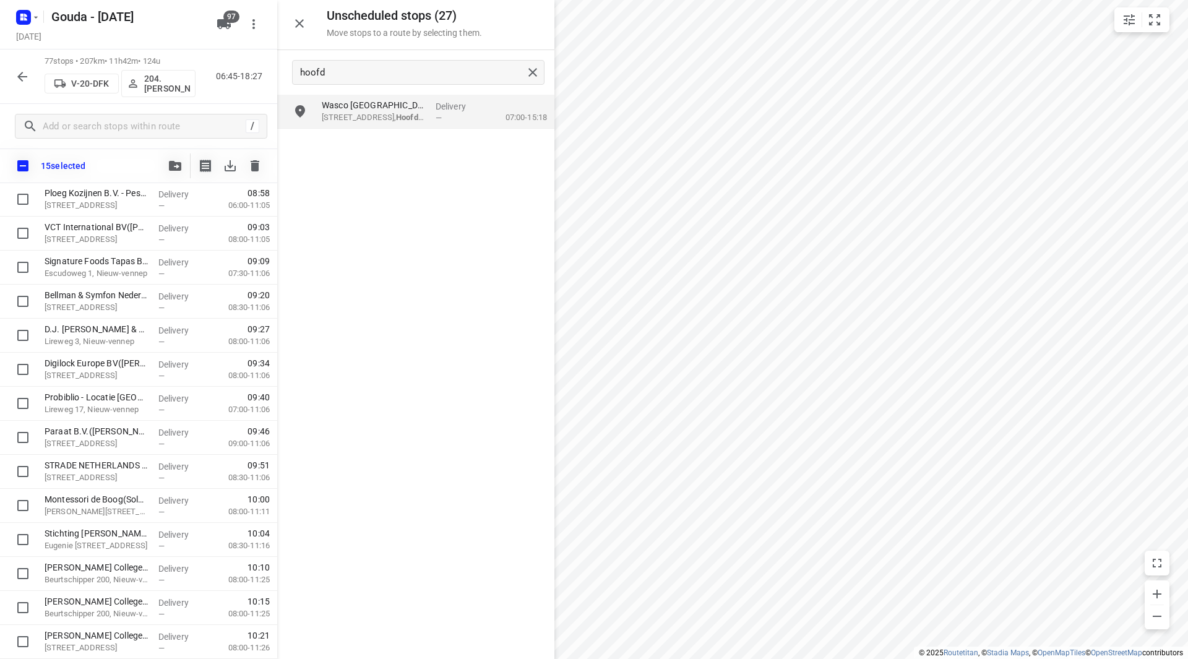
click at [171, 166] on icon "button" at bounding box center [175, 166] width 12 height 10
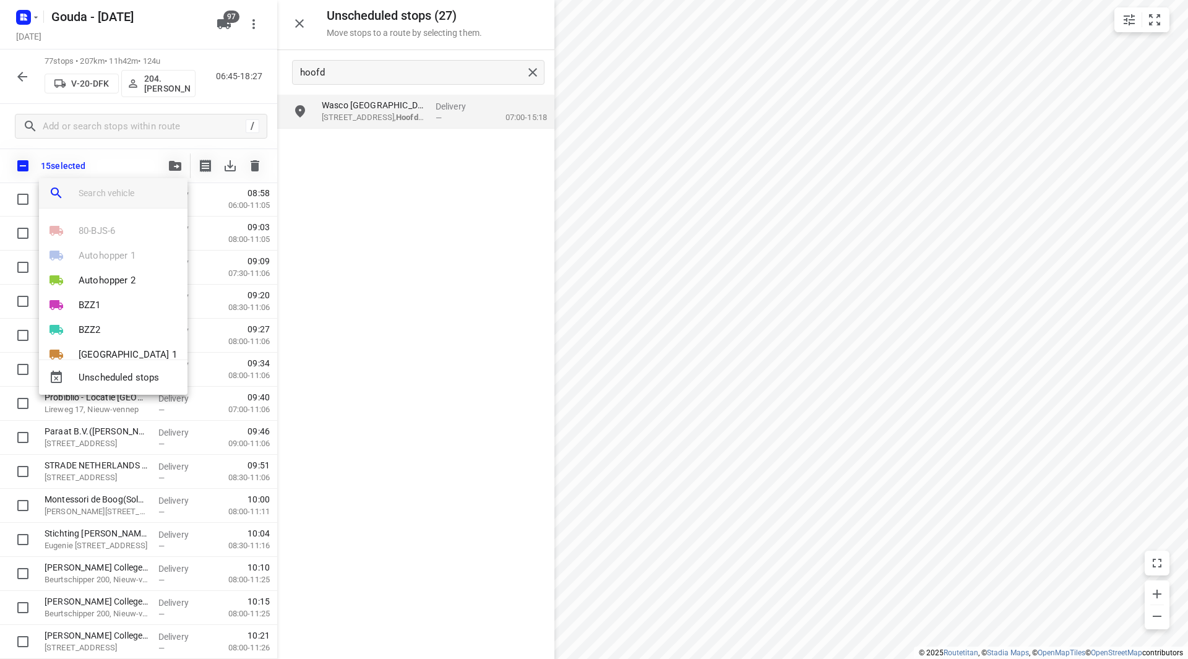
click at [134, 191] on input "search vehicle" at bounding box center [128, 193] width 99 height 19
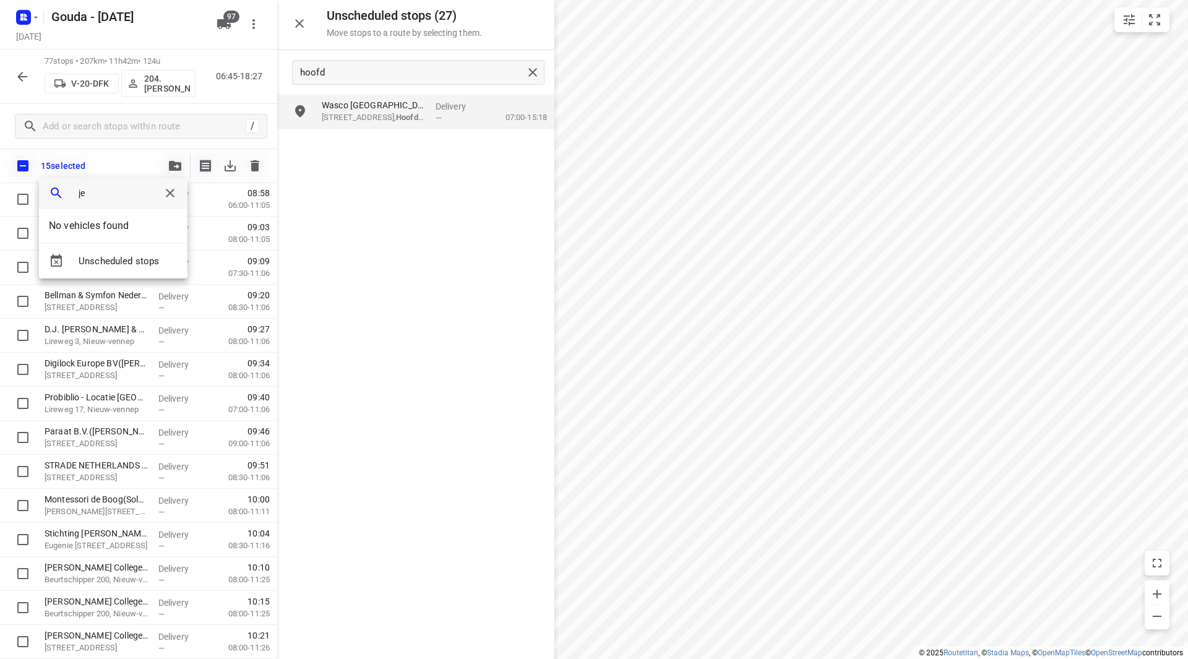
type input "j"
type input "youc"
click at [91, 286] on p "Youc ar 1" at bounding box center [97, 281] width 37 height 14
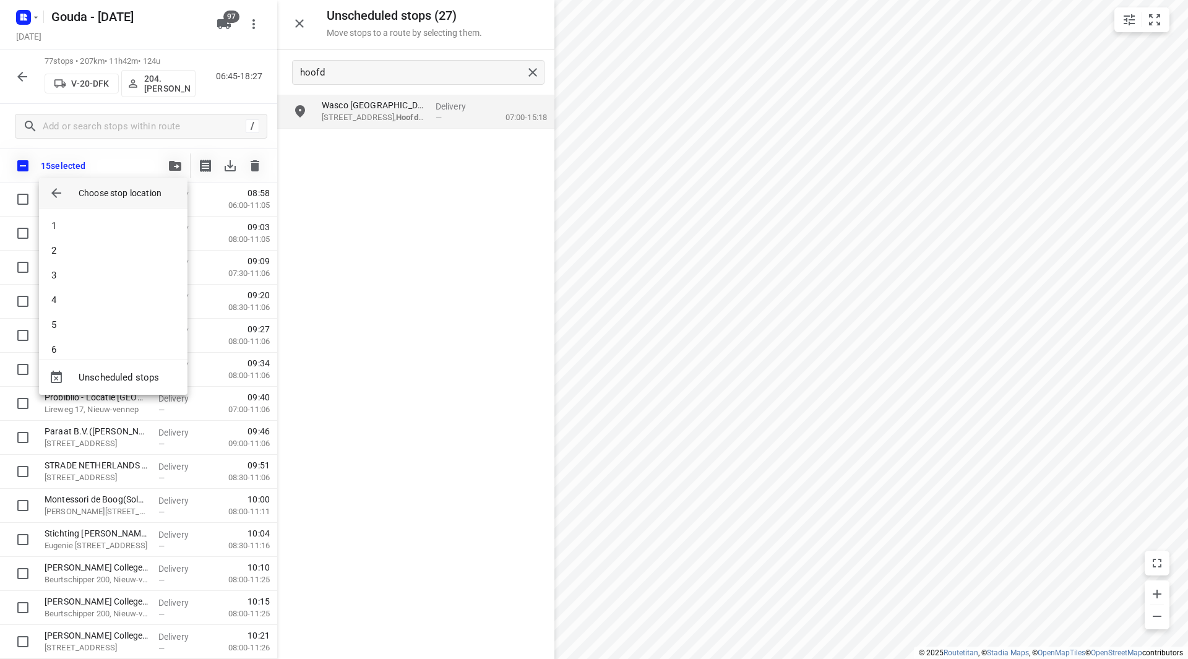
scroll to position [384, 0]
click at [91, 341] on li "21" at bounding box center [113, 337] width 149 height 25
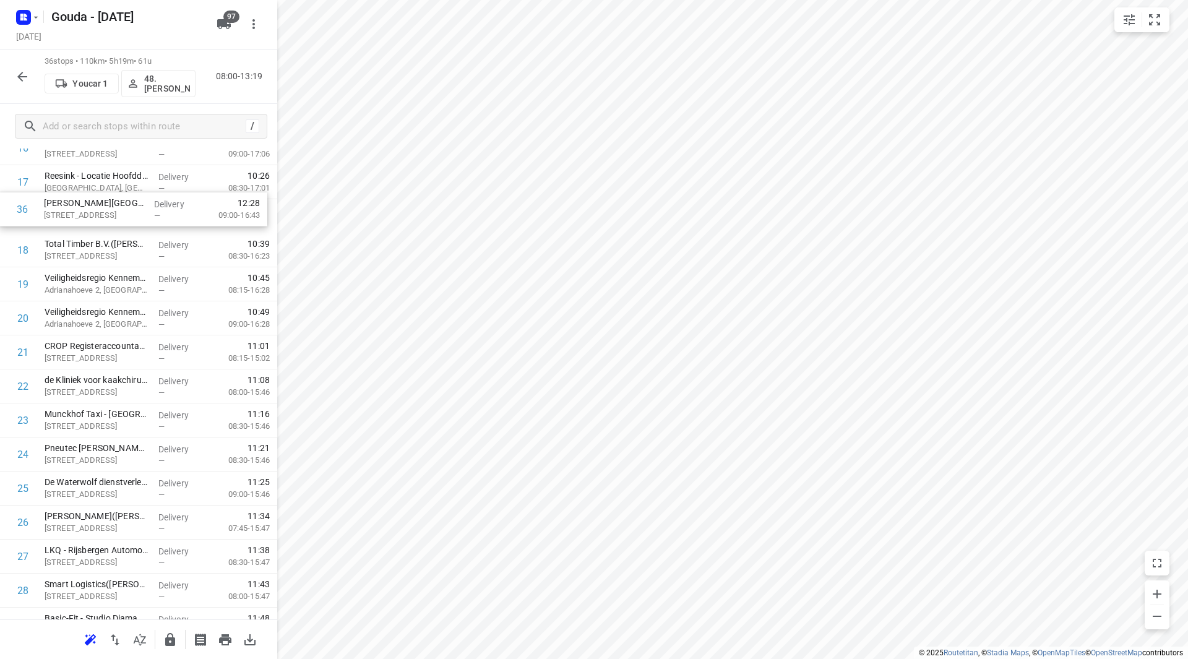
scroll to position [602, 0]
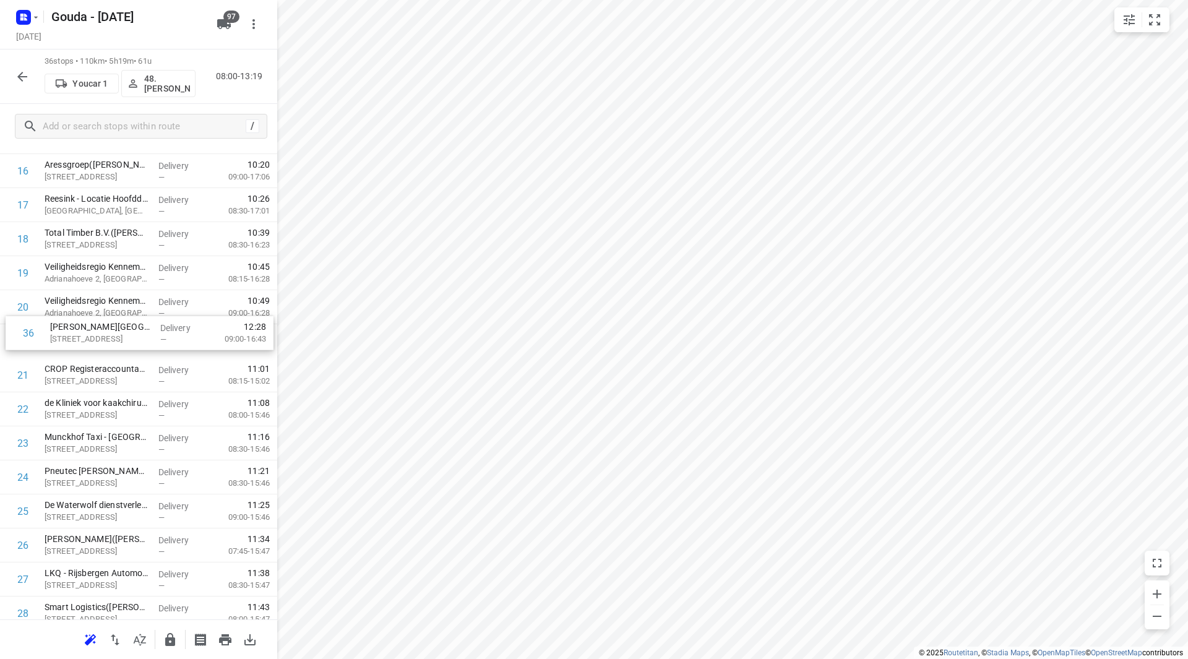
drag, startPoint x: 76, startPoint y: 572, endPoint x: 83, endPoint y: 334, distance: 239.0
click at [84, 333] on div "1 ❗ISS Facility Services - Kite Pharma EU B.V.(Ahmed Emam) Tufsteen 1a, Hoofddo…" at bounding box center [138, 256] width 277 height 1225
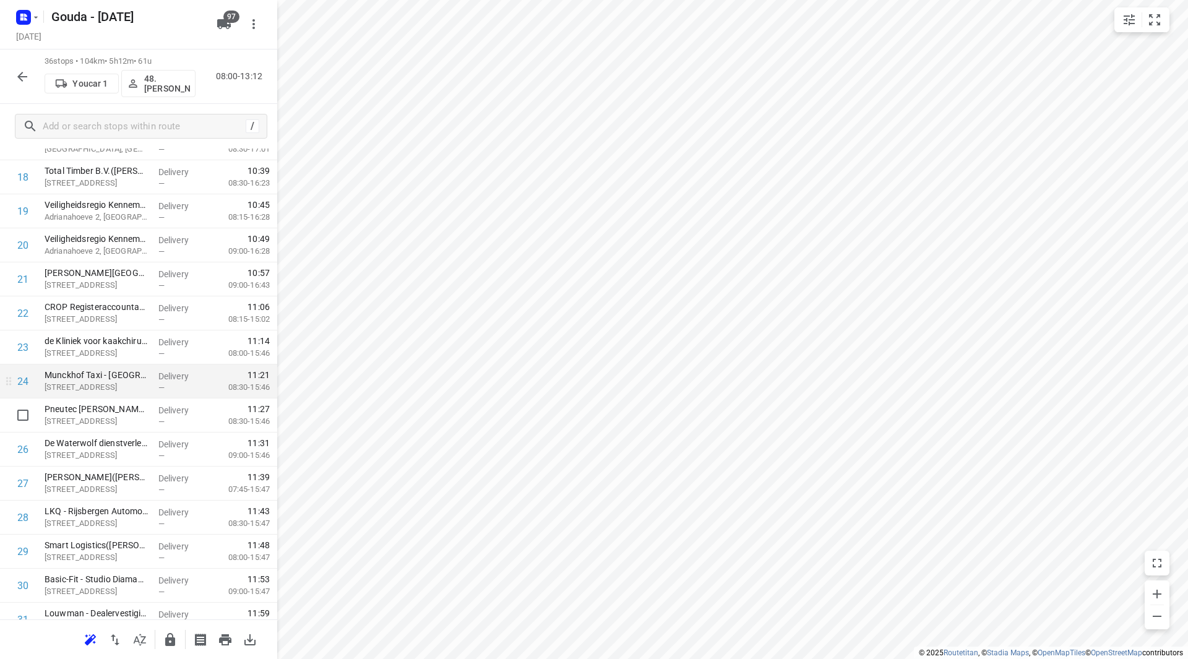
scroll to position [726, 0]
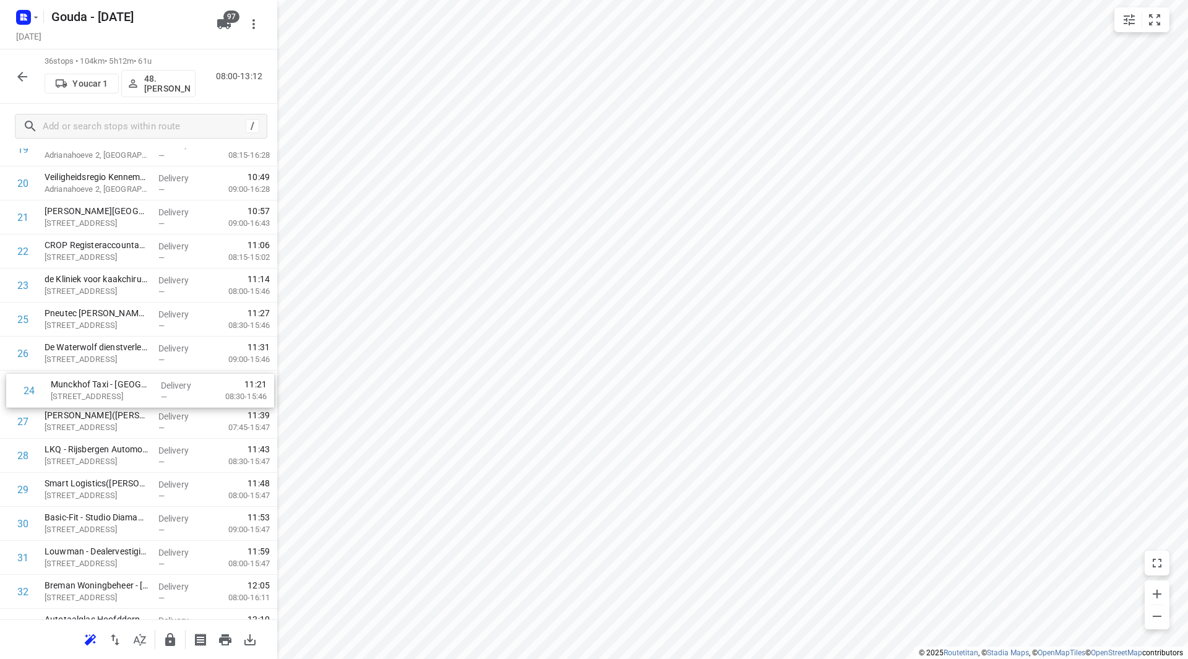
drag, startPoint x: 97, startPoint y: 315, endPoint x: 105, endPoint y: 392, distance: 77.1
click at [105, 392] on div "1 ❗ISS Facility Services - Kite Pharma EU B.V.(Ahmed Emam) Tufsteen 1a, Hoofddo…" at bounding box center [138, 132] width 277 height 1225
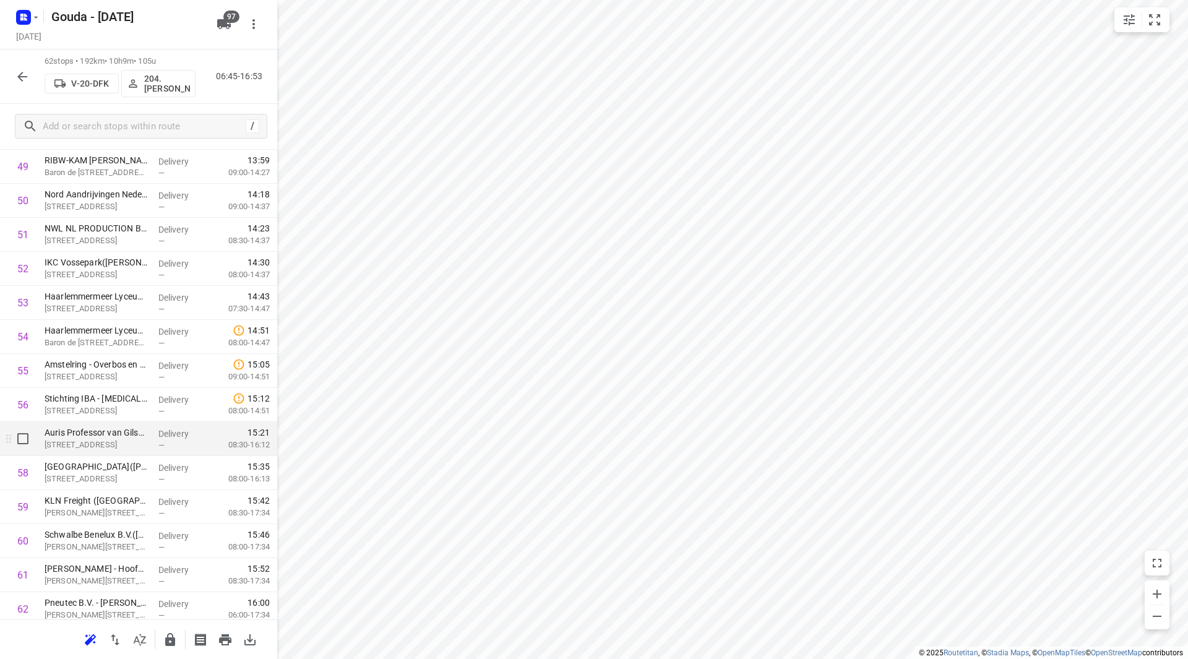
scroll to position [1709, 0]
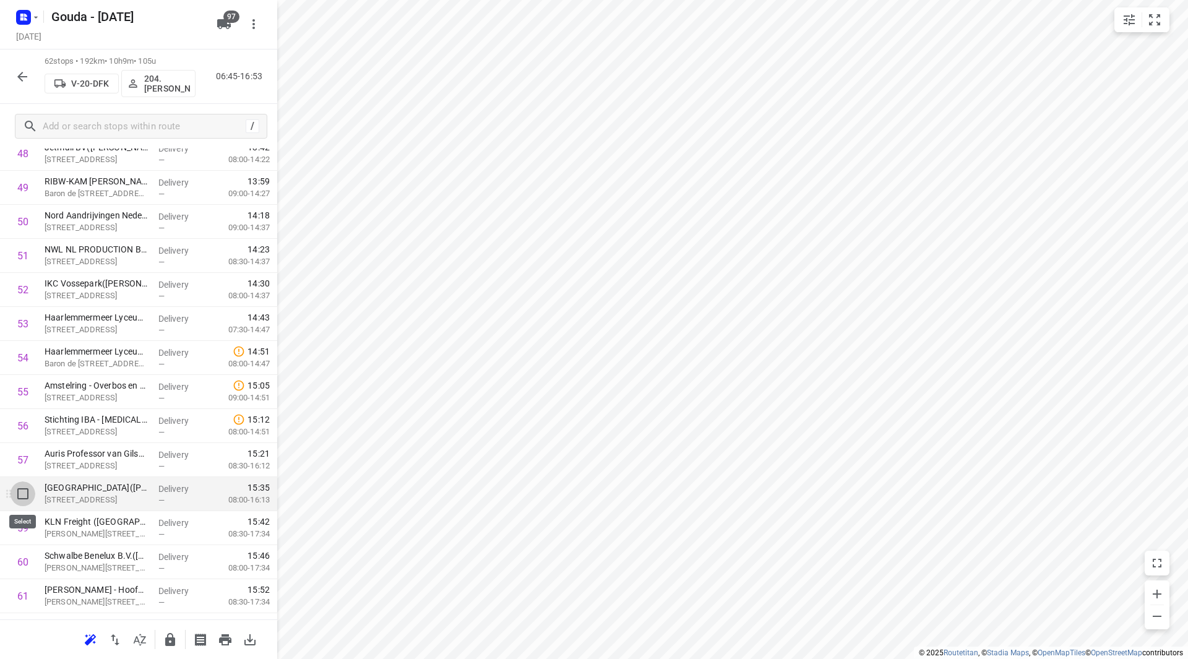
drag, startPoint x: 24, startPoint y: 492, endPoint x: 22, endPoint y: 549, distance: 56.9
click at [23, 492] on input "checkbox" at bounding box center [23, 493] width 25 height 25
checkbox input "true"
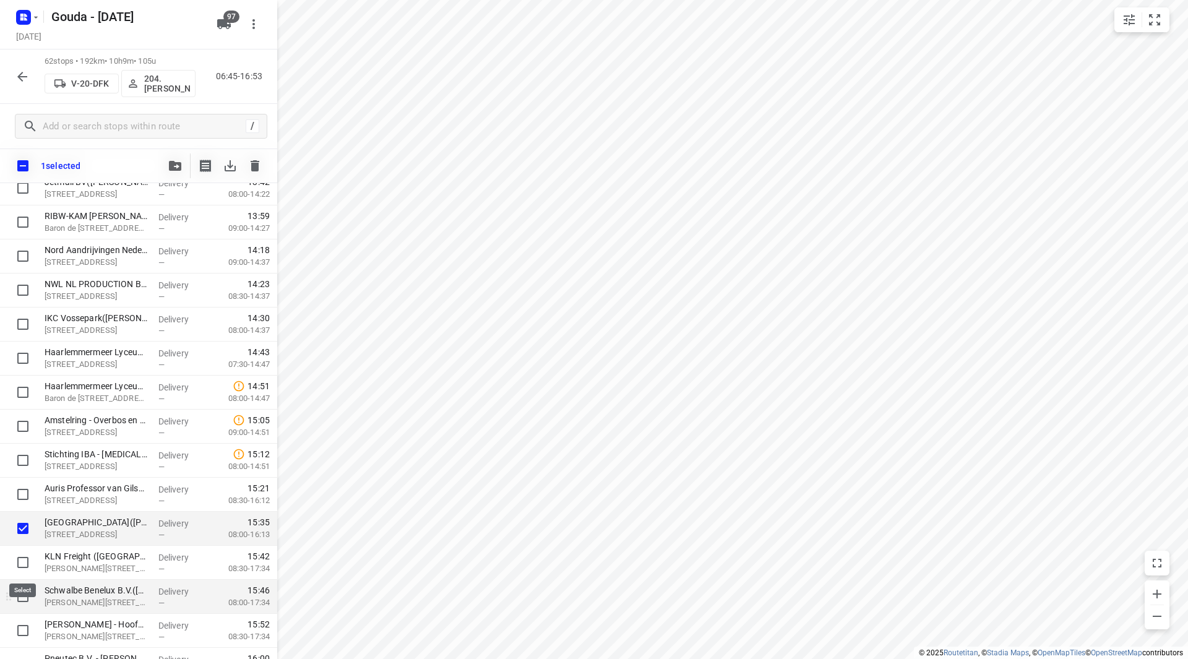
drag, startPoint x: 23, startPoint y: 559, endPoint x: 24, endPoint y: 589, distance: 29.7
click at [23, 560] on input "checkbox" at bounding box center [23, 562] width 25 height 25
checkbox input "true"
click at [23, 598] on input "checkbox" at bounding box center [23, 596] width 25 height 25
checkbox input "true"
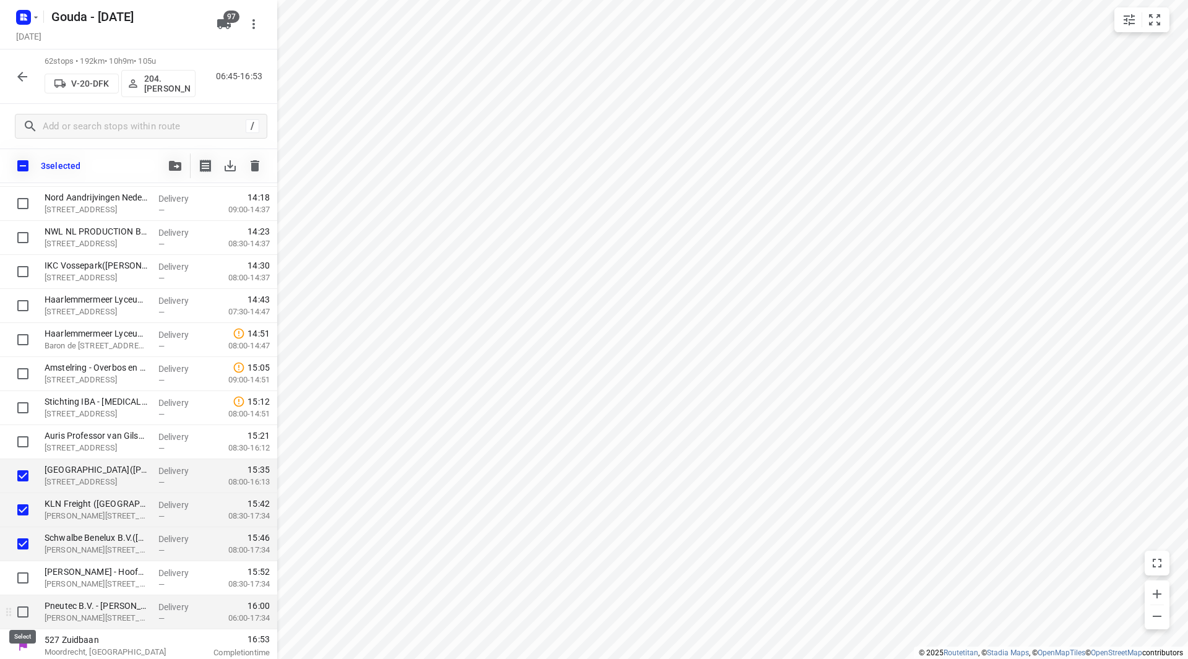
scroll to position [1766, 0]
click at [23, 569] on input "checkbox" at bounding box center [23, 573] width 25 height 25
checkbox input "true"
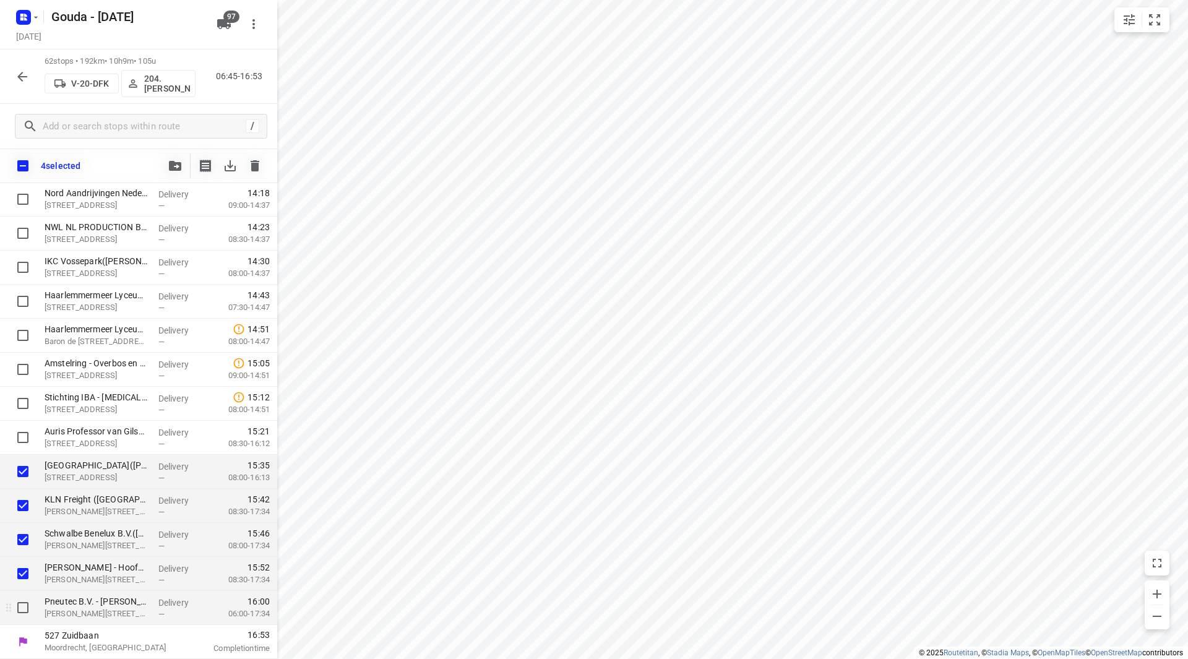
click at [20, 606] on input "checkbox" at bounding box center [23, 607] width 25 height 25
checkbox input "true"
click at [175, 169] on icon "button" at bounding box center [175, 166] width 12 height 10
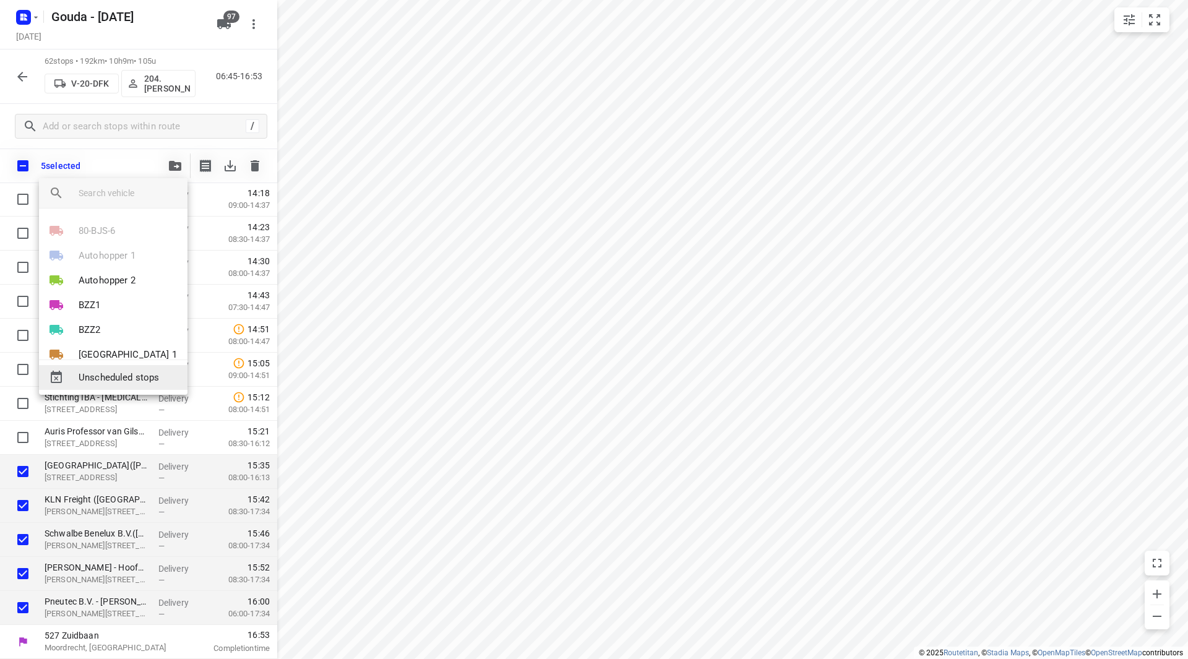
click at [131, 379] on span "Unscheduled stops" at bounding box center [128, 378] width 99 height 14
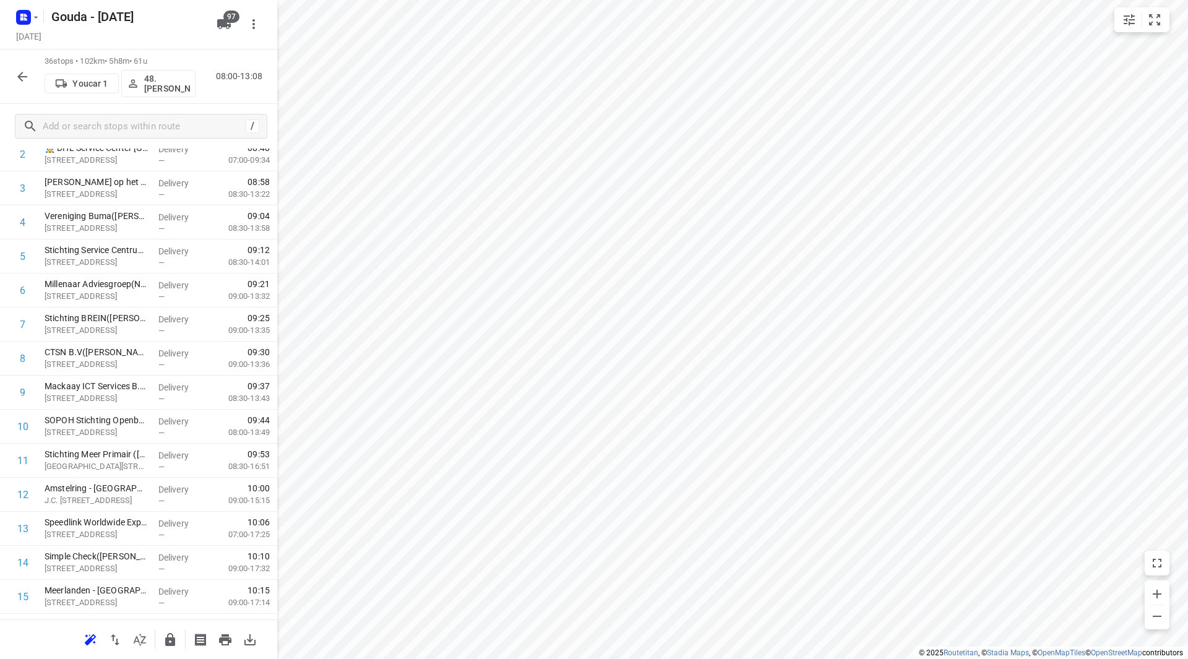
scroll to position [0, 0]
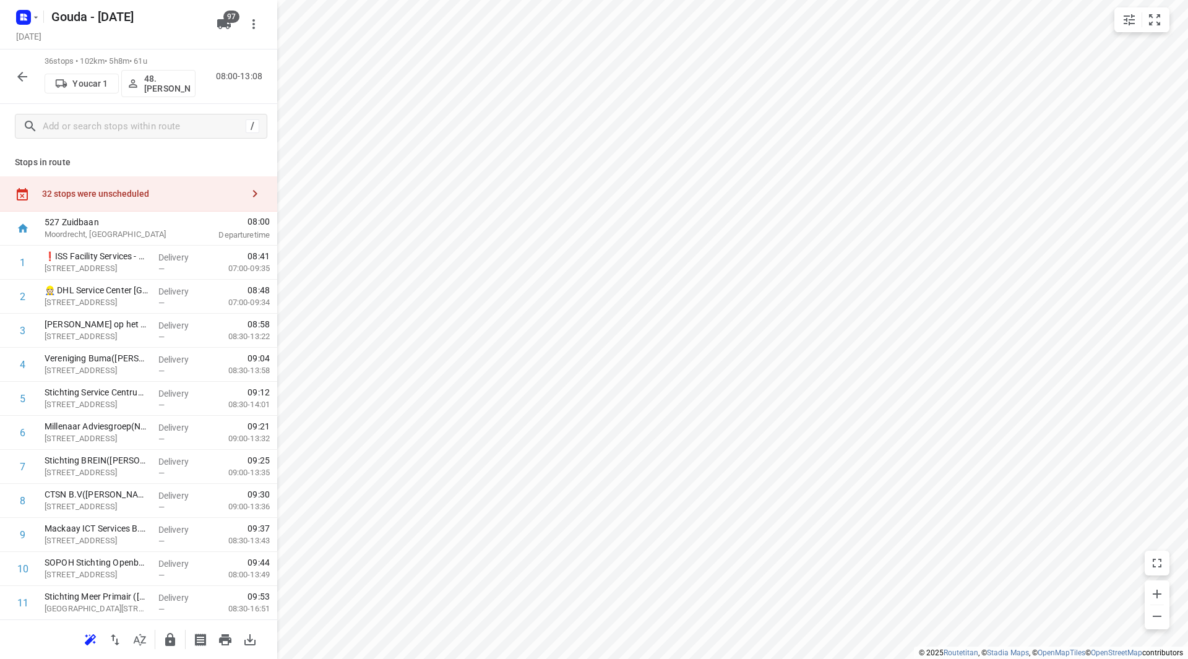
click at [163, 201] on div "32 stops were unscheduled" at bounding box center [138, 193] width 277 height 35
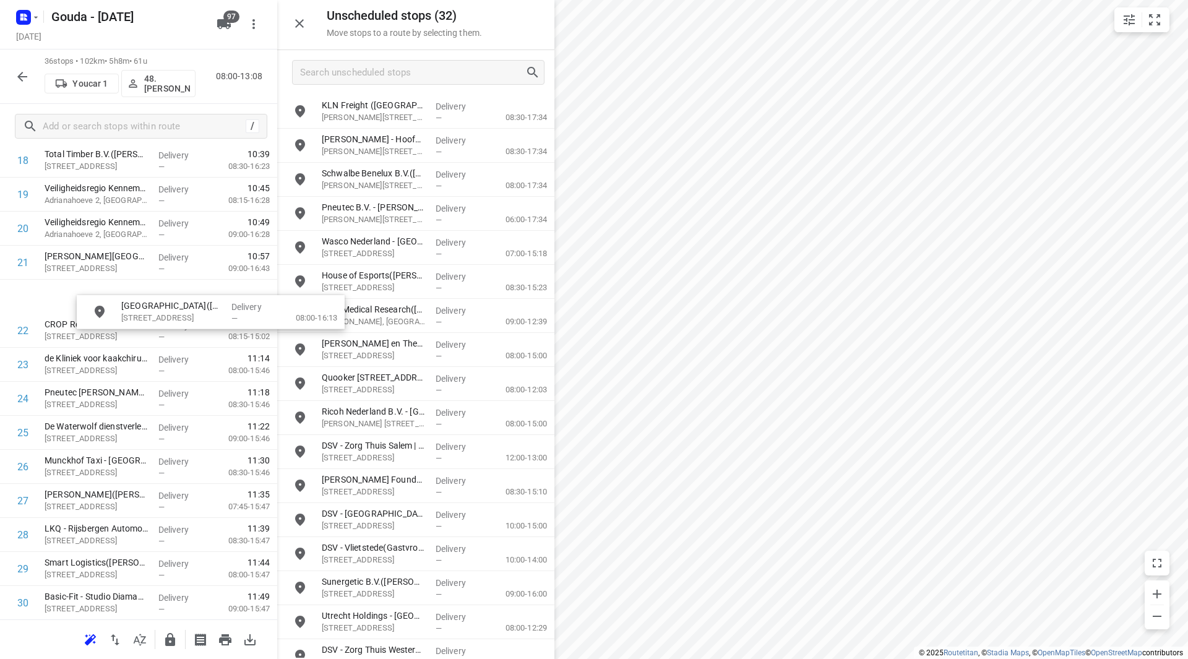
scroll to position [680, 0]
drag, startPoint x: 387, startPoint y: 223, endPoint x: 103, endPoint y: 340, distance: 308.0
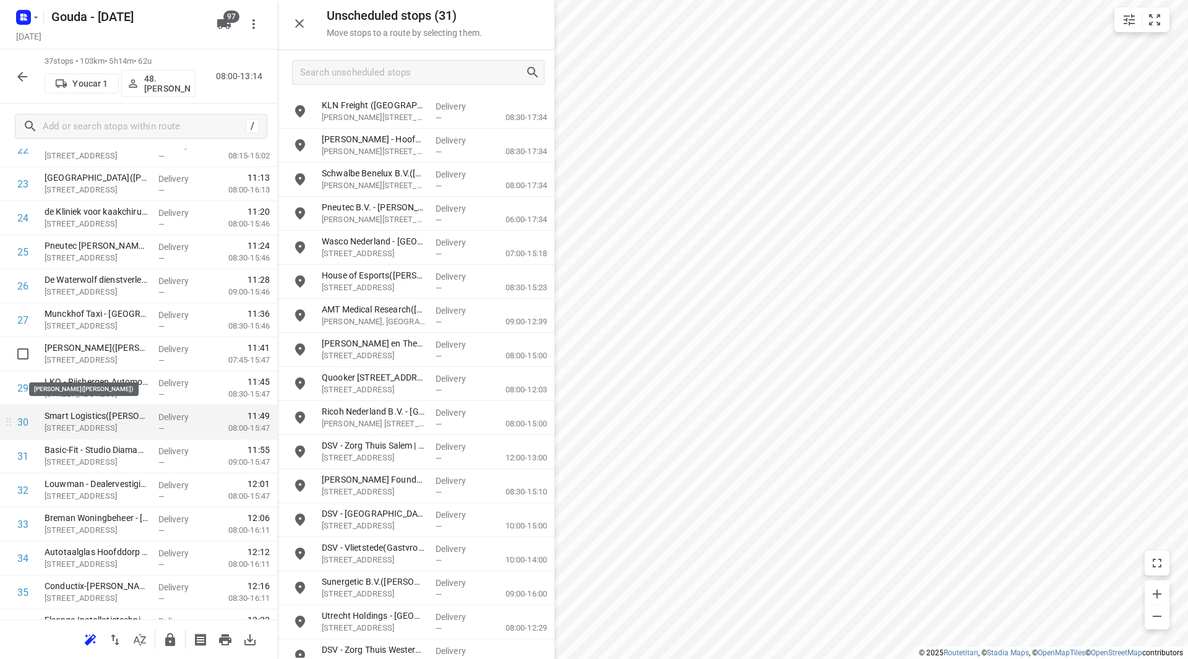
scroll to position [866, 0]
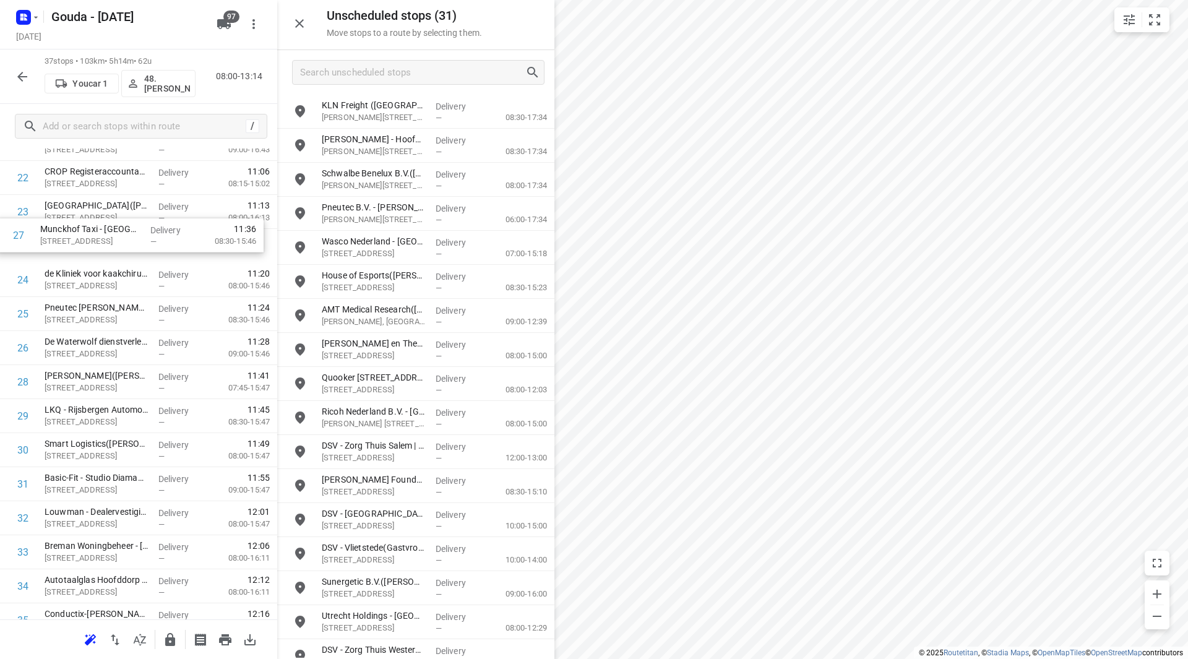
drag, startPoint x: 118, startPoint y: 293, endPoint x: 114, endPoint y: 254, distance: 39.2
click at [114, 253] on div "1 ❗ISS Facility Services - Kite Pharma EU B.V.(Ahmed Emam) Tufsteen 1a, Hoofddo…" at bounding box center [138, 75] width 277 height 1259
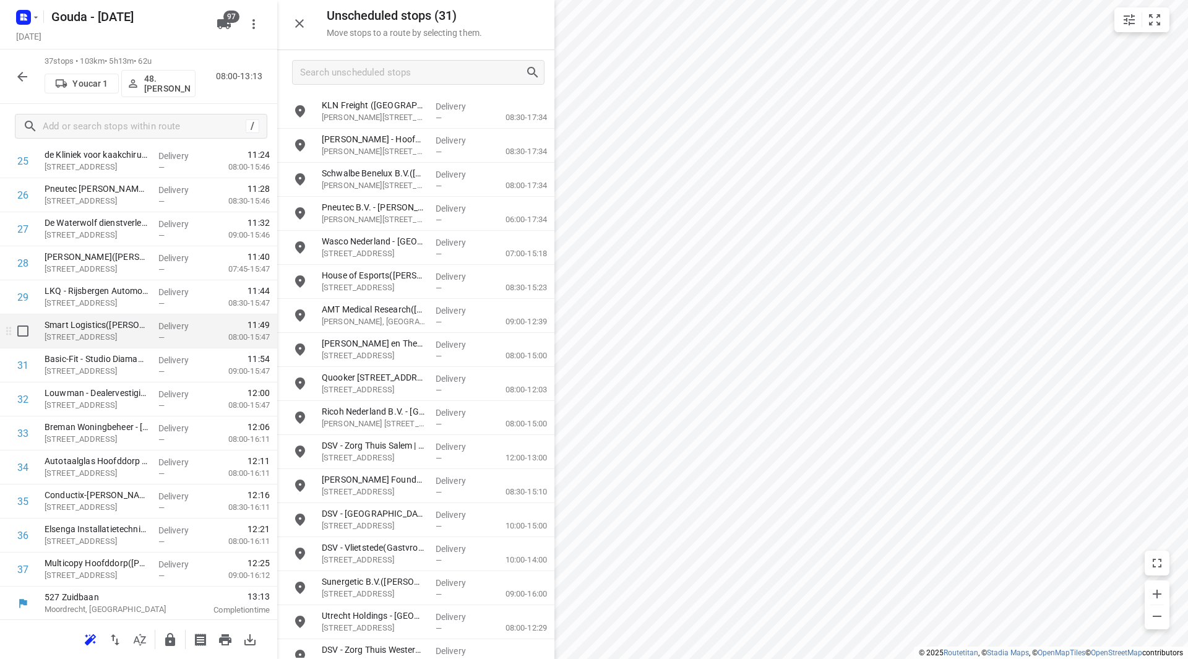
scroll to position [920, 0]
drag, startPoint x: 149, startPoint y: 387, endPoint x: 148, endPoint y: 354, distance: 33.4
drag, startPoint x: 147, startPoint y: 498, endPoint x: 148, endPoint y: 460, distance: 38.4
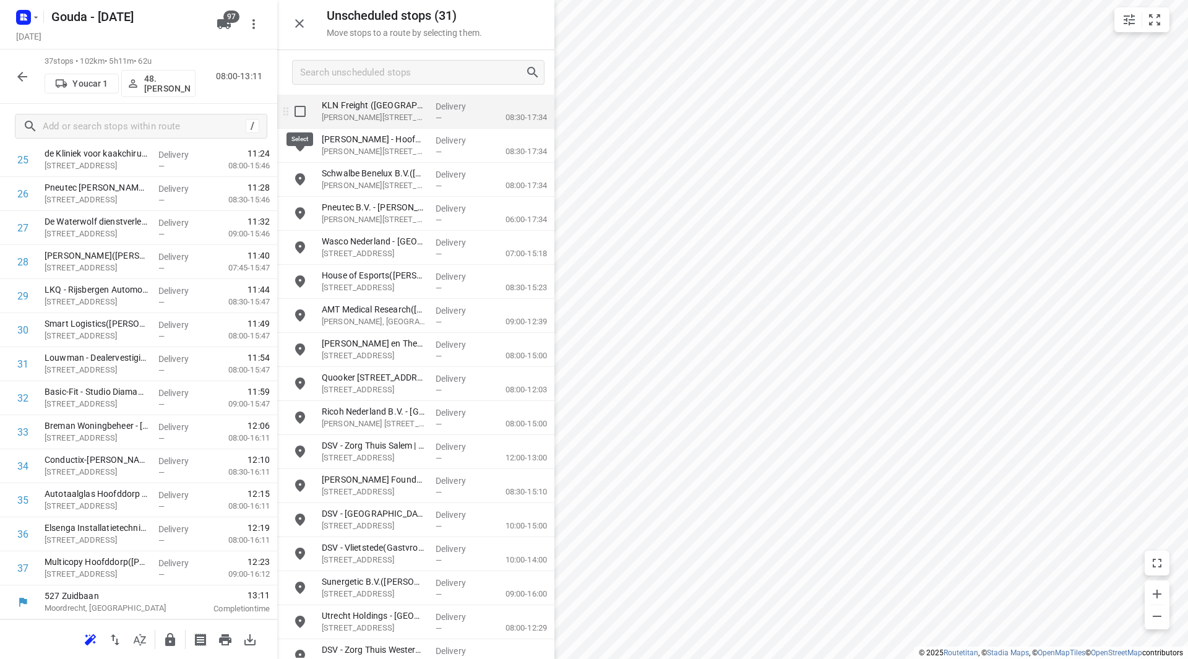
click at [305, 111] on input "grid" at bounding box center [300, 111] width 25 height 25
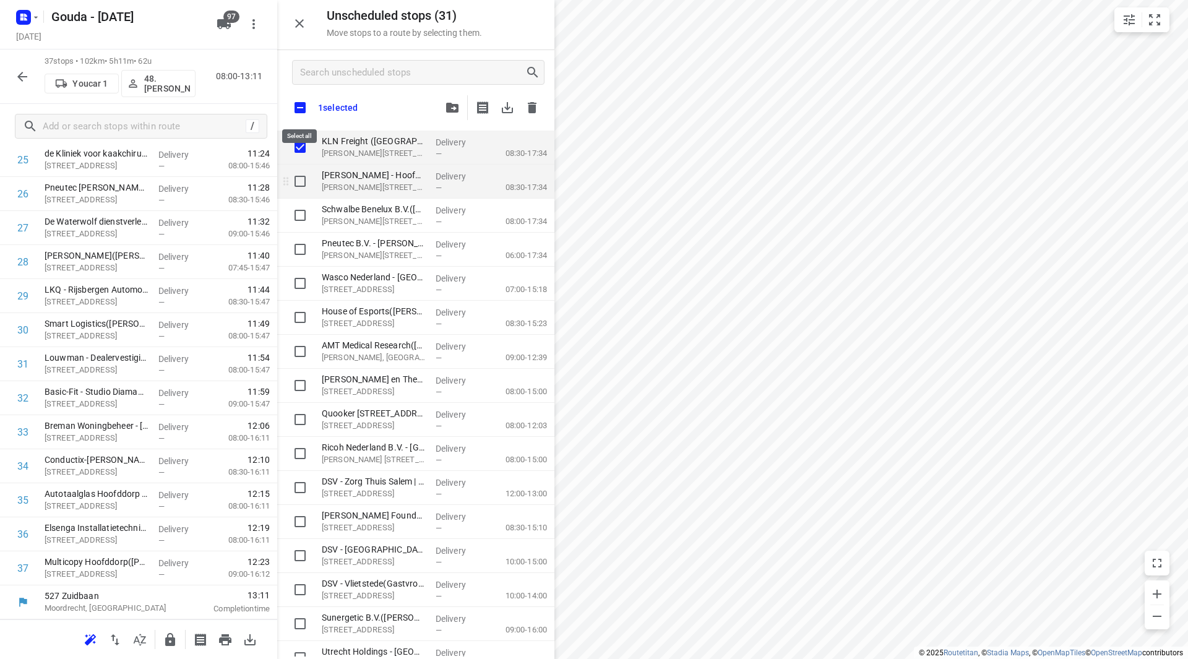
checkbox input "true"
click at [301, 183] on input "grid" at bounding box center [300, 181] width 25 height 25
checkbox input "true"
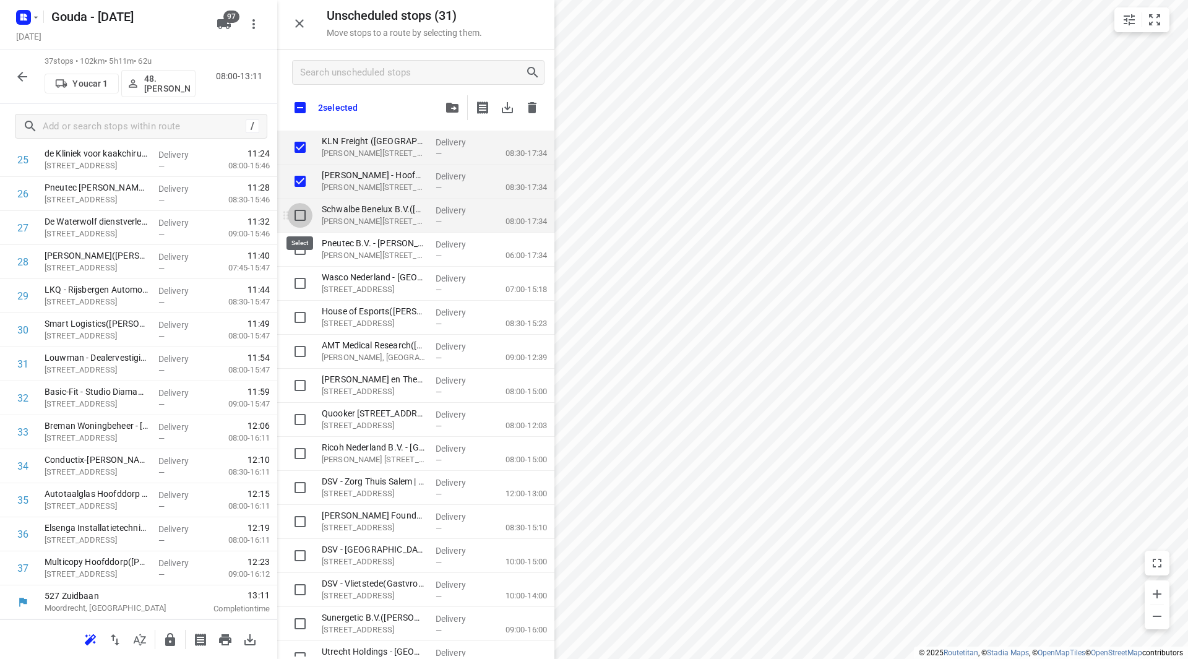
click at [300, 217] on input "grid" at bounding box center [300, 215] width 25 height 25
checkbox input "true"
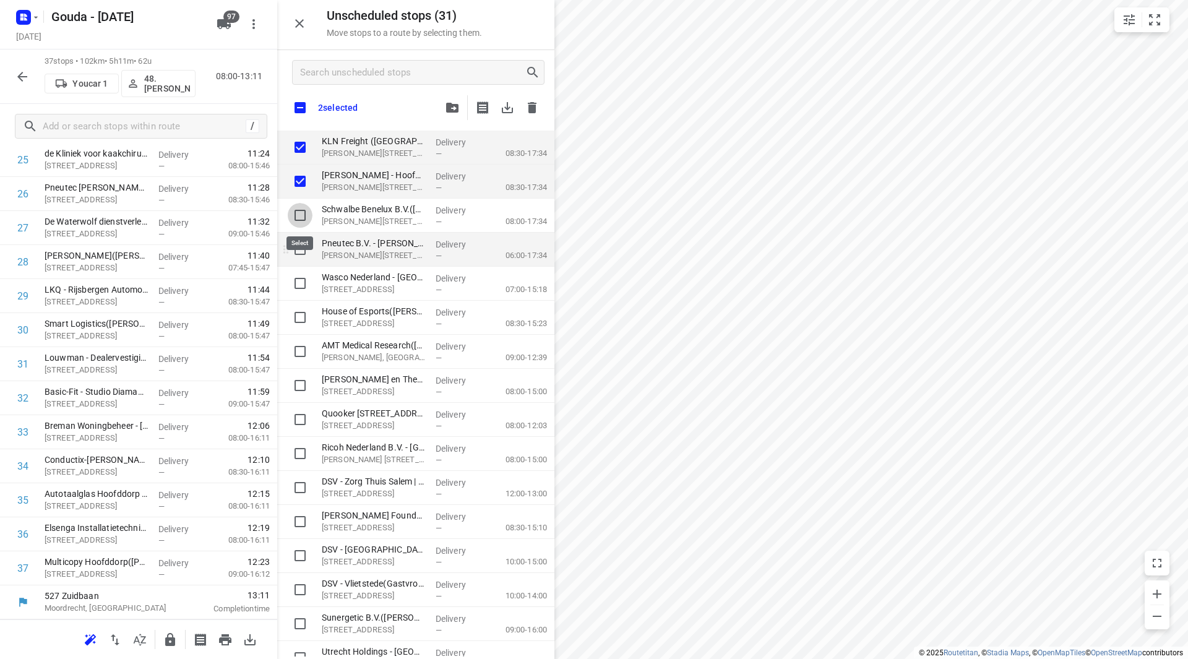
checkbox input "true"
click at [300, 249] on input "grid" at bounding box center [300, 249] width 25 height 25
checkbox input "true"
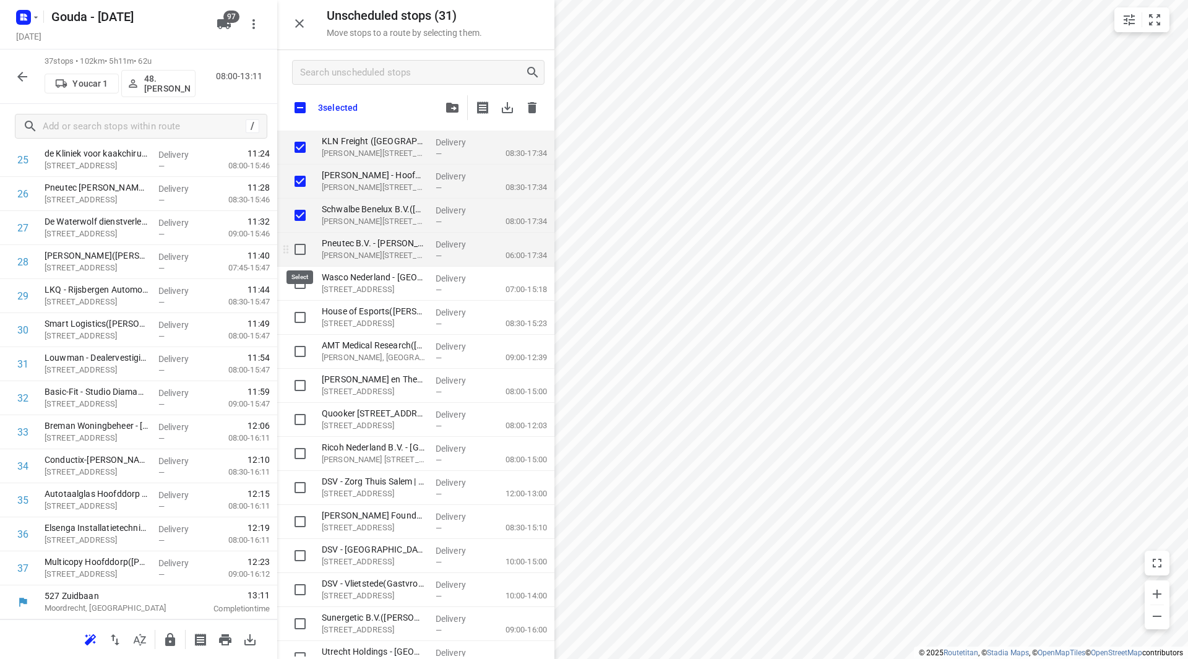
checkbox input "true"
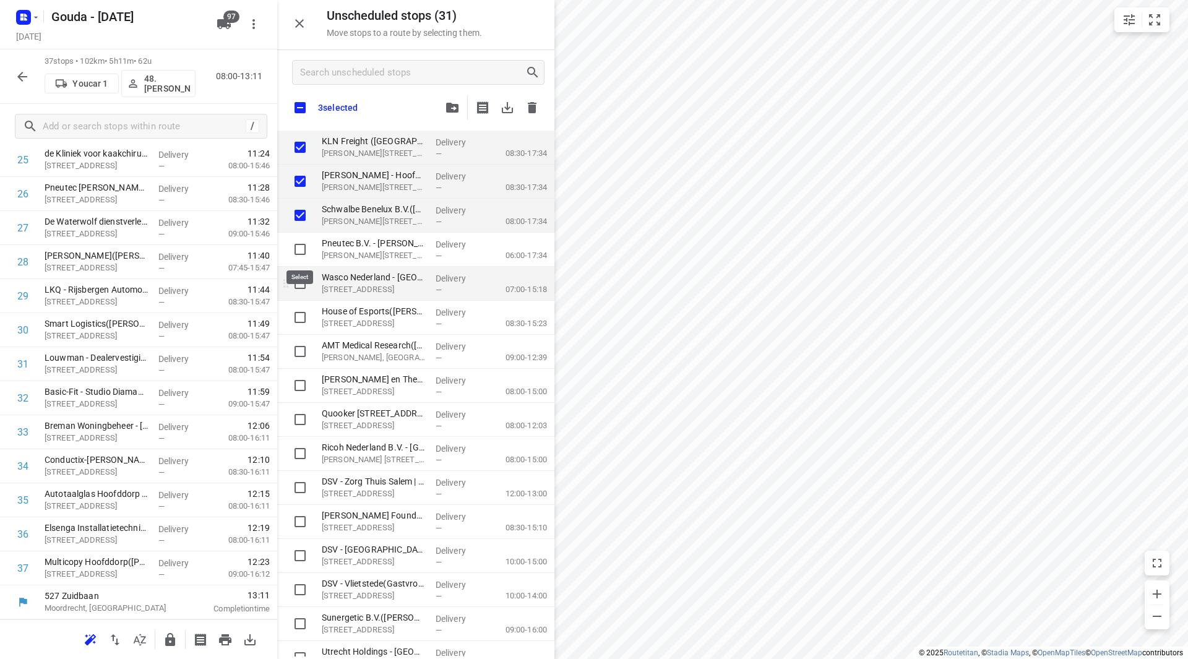
checkbox input "true"
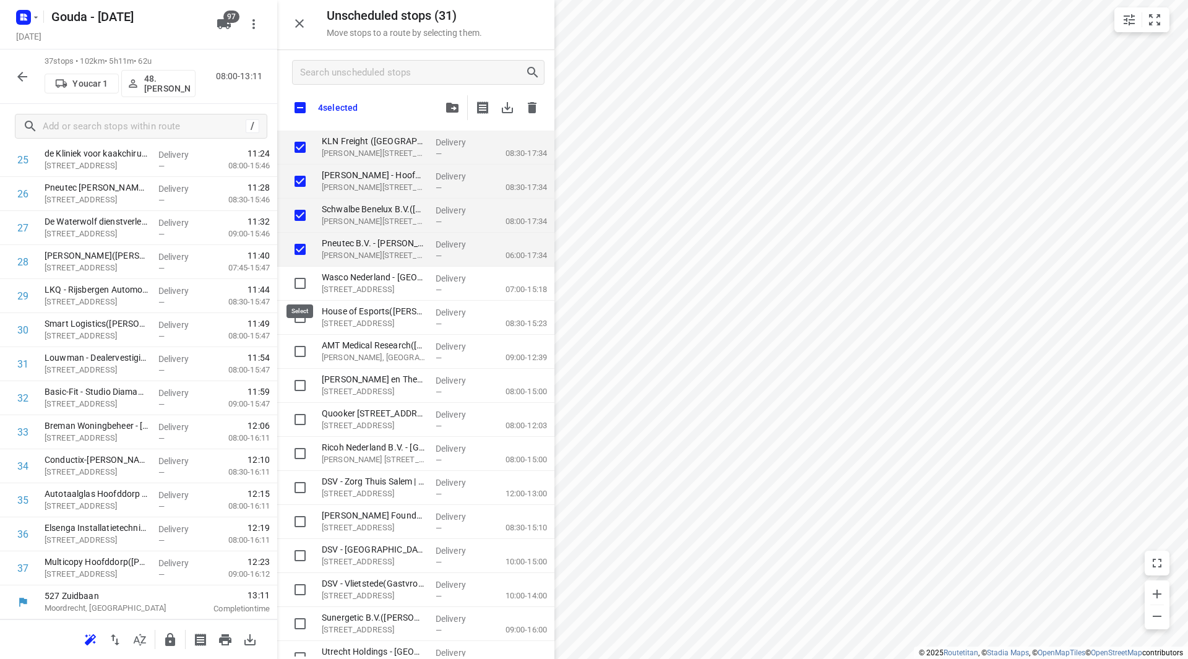
checkbox input "true"
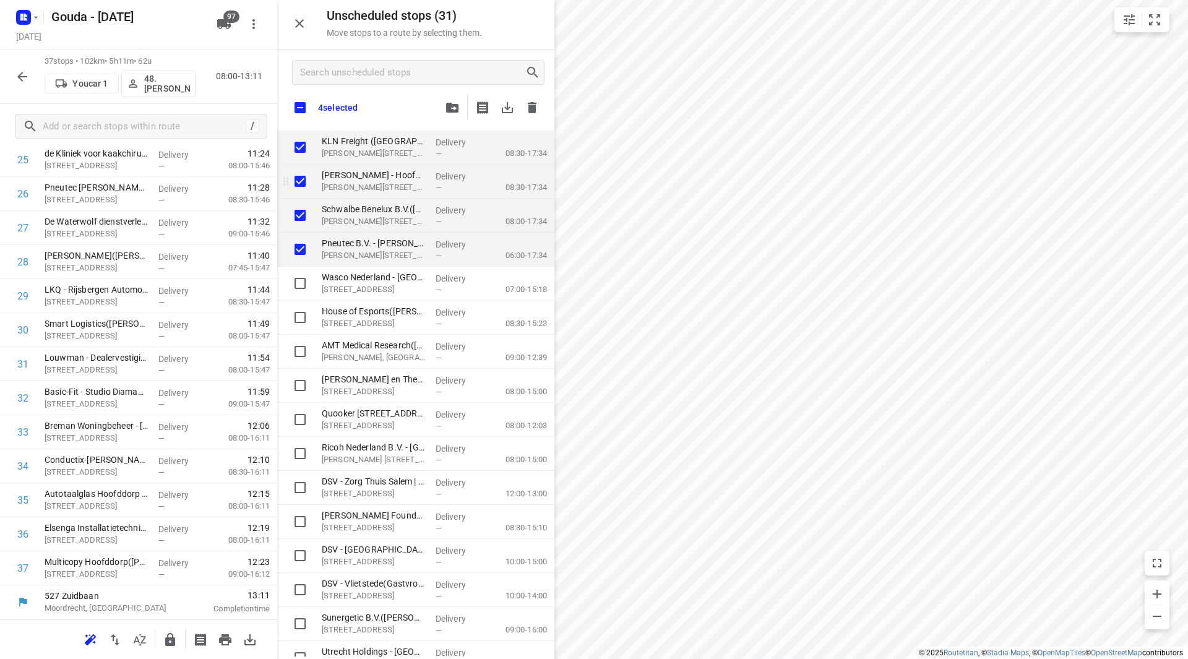
checkbox input "true"
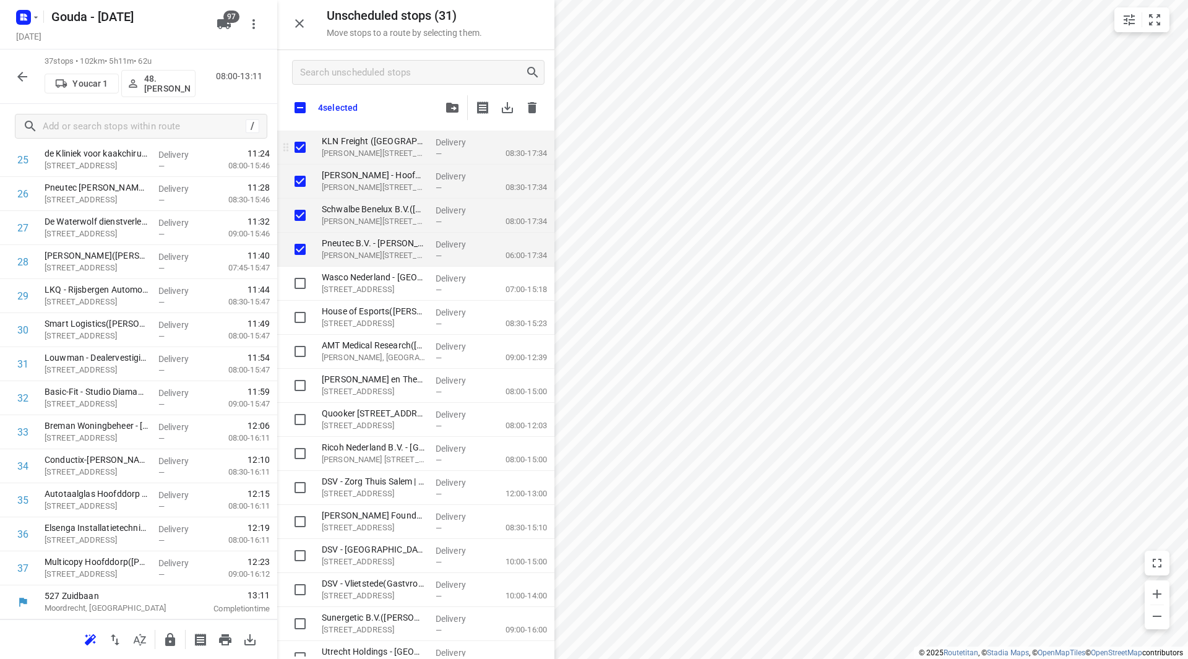
checkbox input "true"
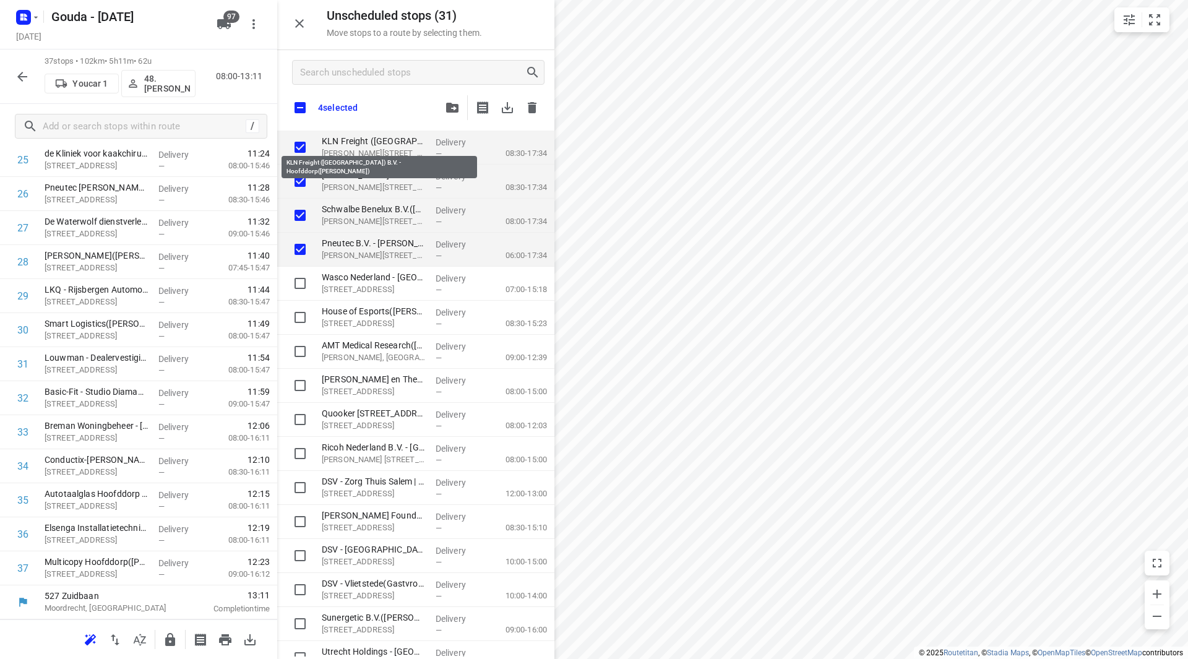
checkbox input "true"
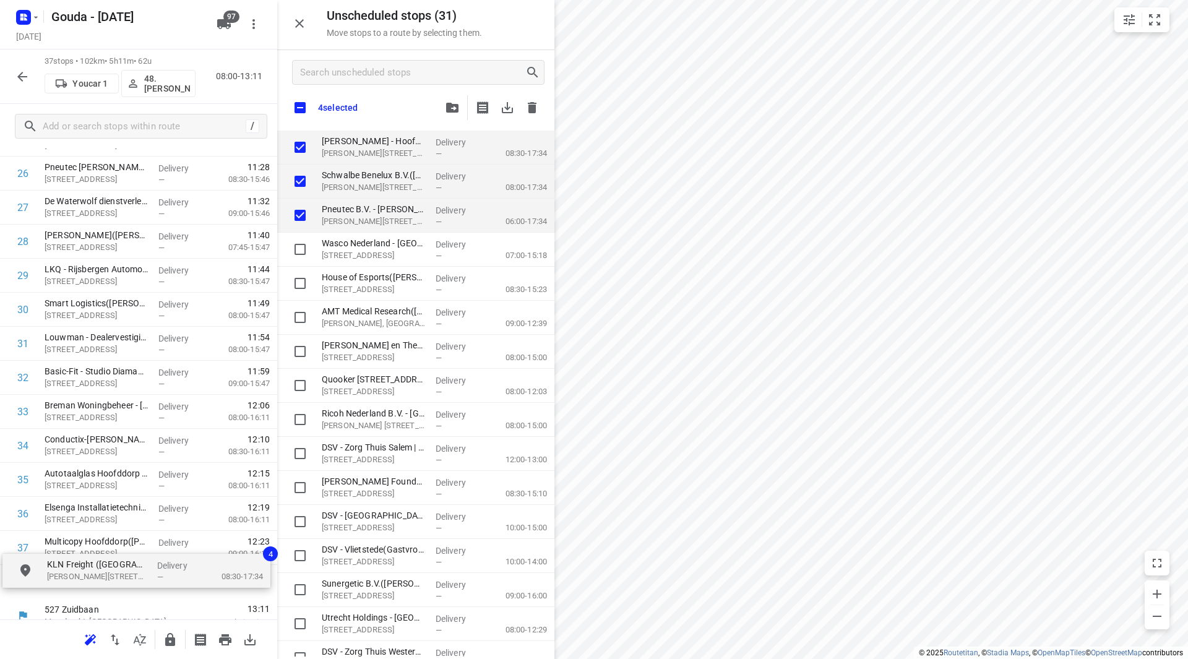
scroll to position [954, 0]
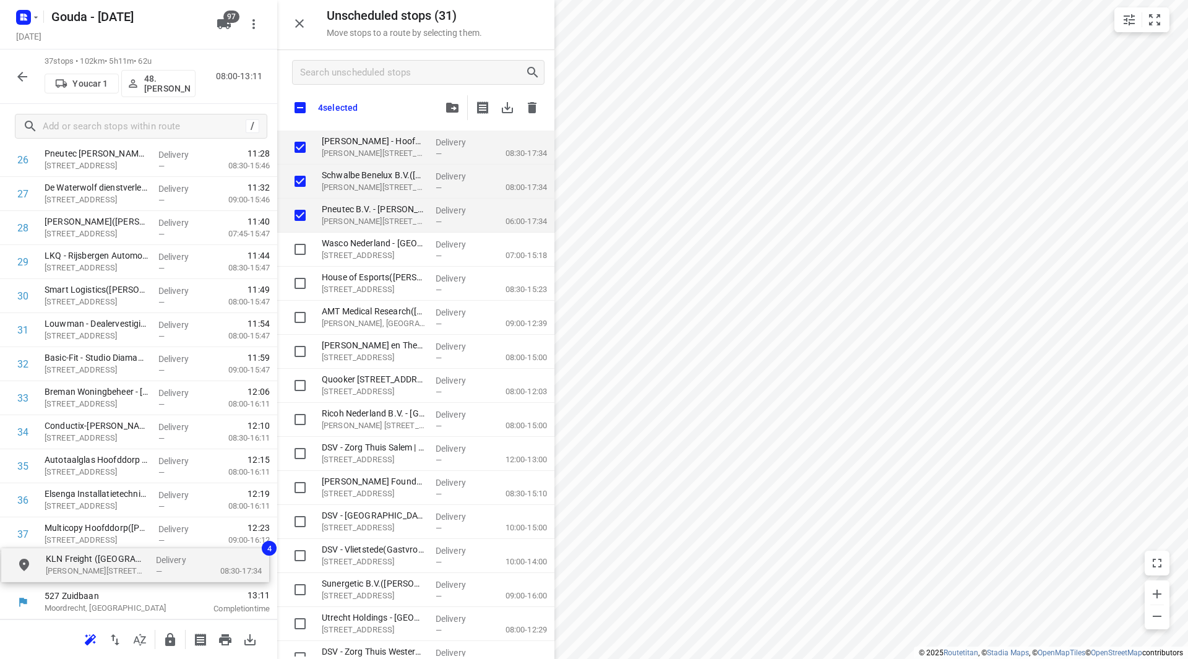
drag, startPoint x: 368, startPoint y: 147, endPoint x: 89, endPoint y: 563, distance: 501.0
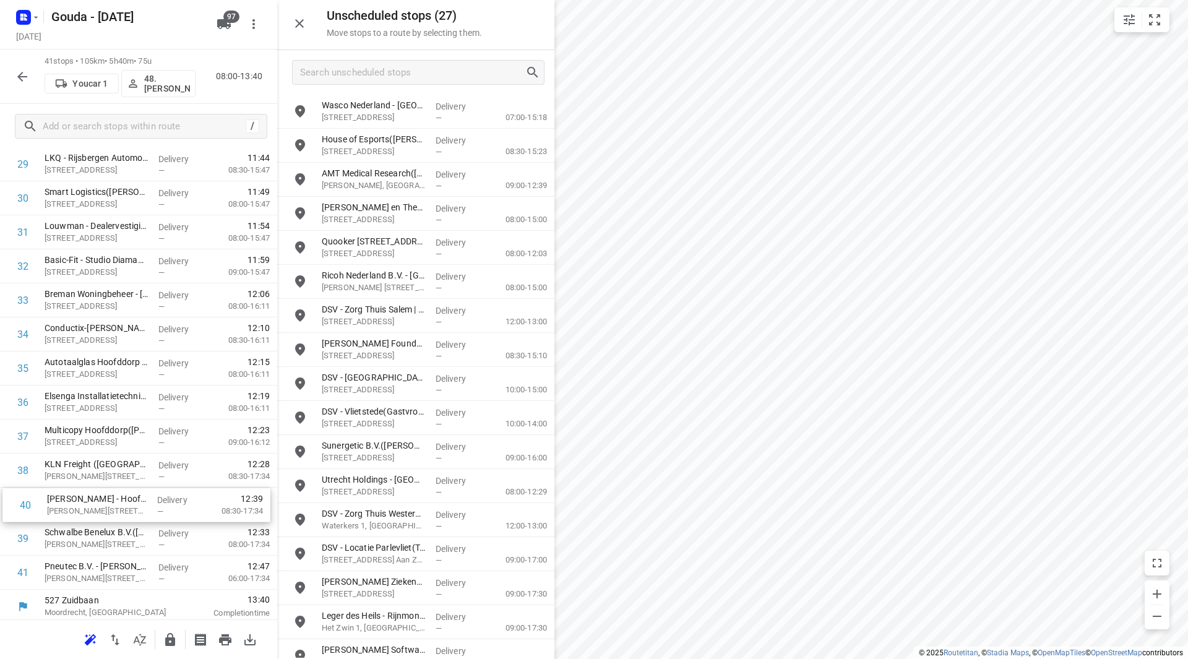
scroll to position [1055, 0]
drag, startPoint x: 100, startPoint y: 556, endPoint x: 101, endPoint y: 466, distance: 89.7
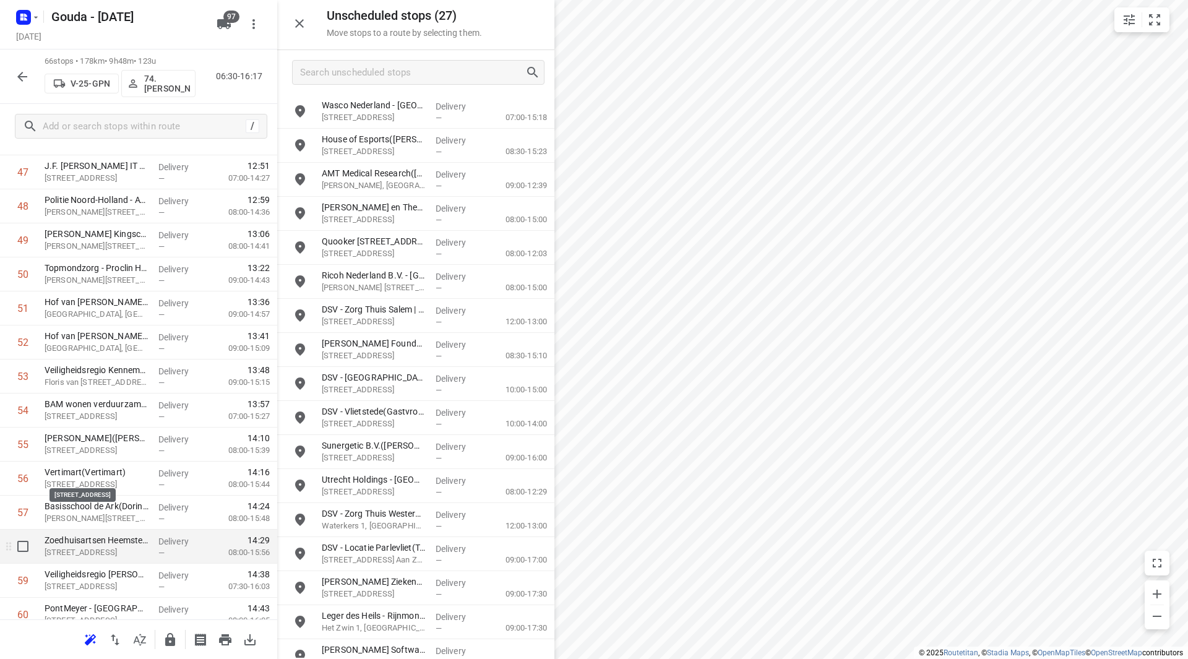
scroll to position [1735, 0]
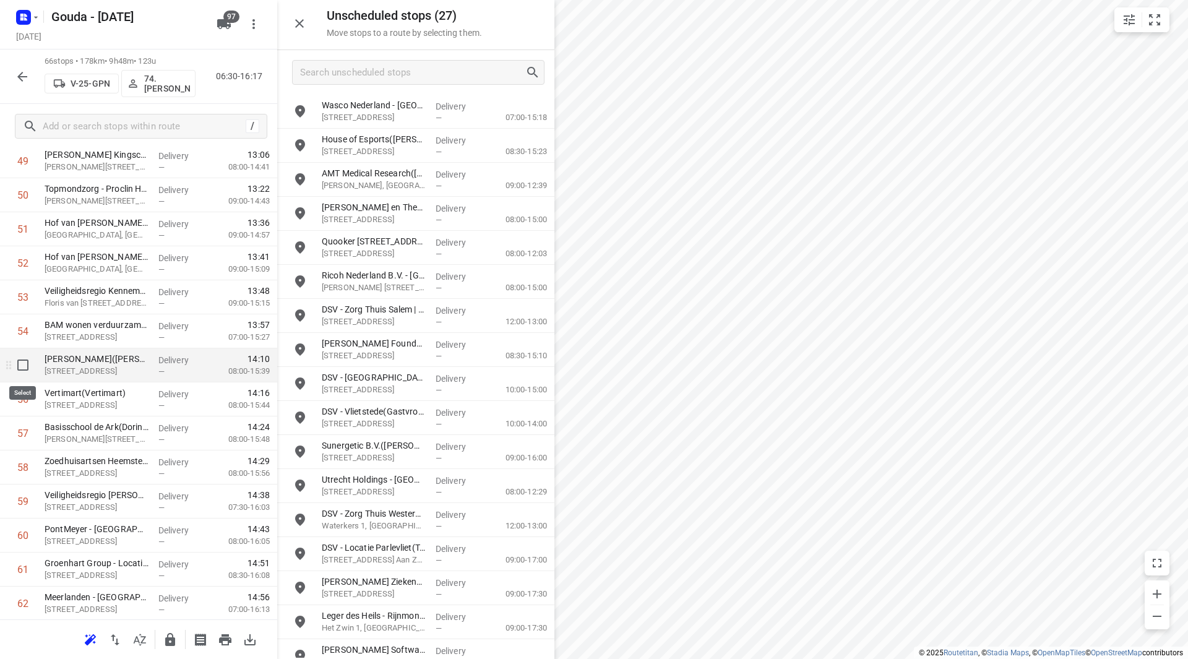
click at [25, 366] on input "checkbox" at bounding box center [23, 365] width 25 height 25
checkbox input "true"
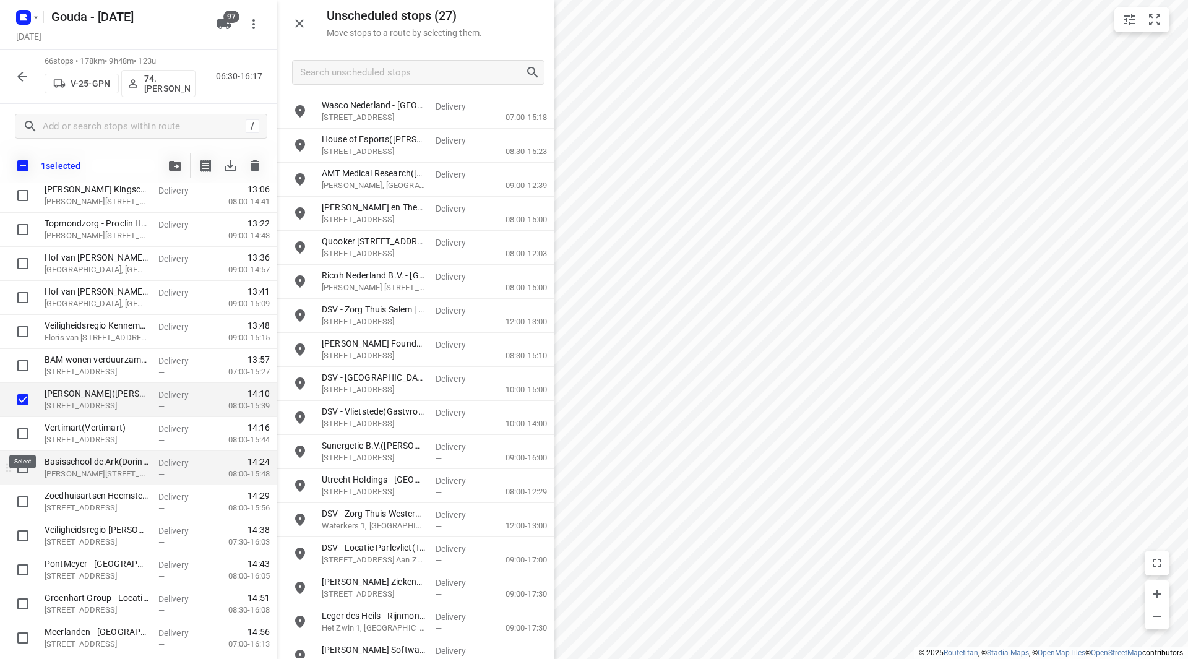
drag, startPoint x: 19, startPoint y: 430, endPoint x: 19, endPoint y: 451, distance: 21.0
click at [21, 430] on input "checkbox" at bounding box center [23, 433] width 25 height 25
checkbox input "true"
click at [18, 466] on input "checkbox" at bounding box center [23, 467] width 25 height 25
checkbox input "true"
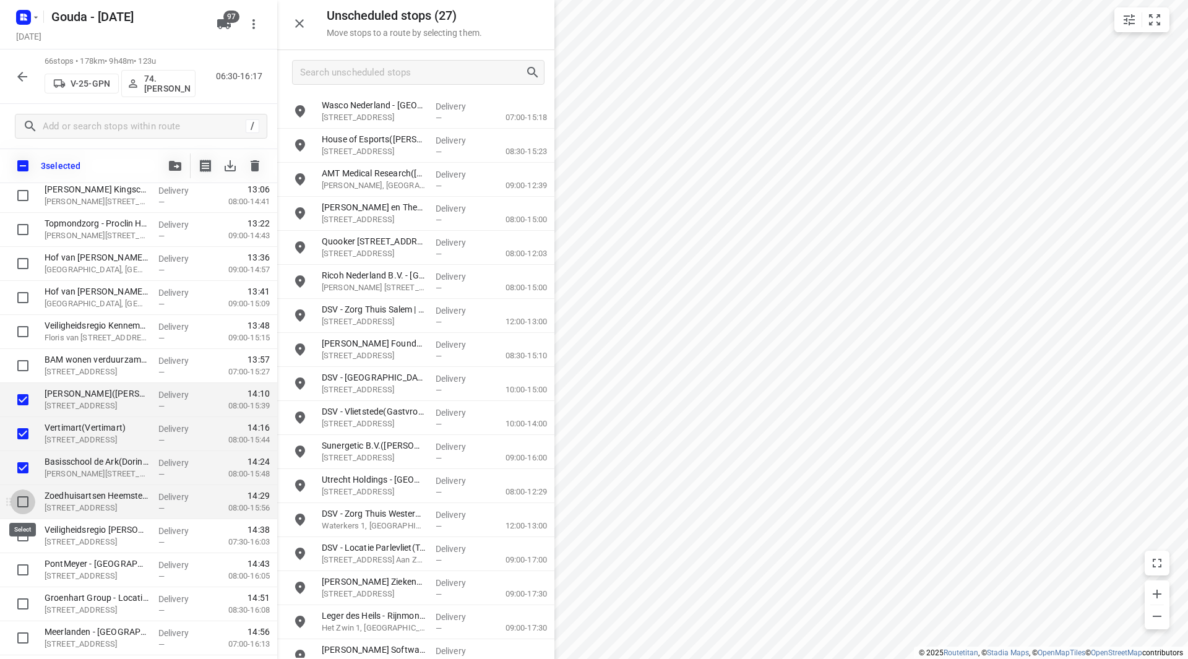
click at [23, 504] on input "checkbox" at bounding box center [23, 502] width 25 height 25
checkbox input "true"
click at [23, 527] on input "checkbox" at bounding box center [23, 536] width 25 height 25
checkbox input "true"
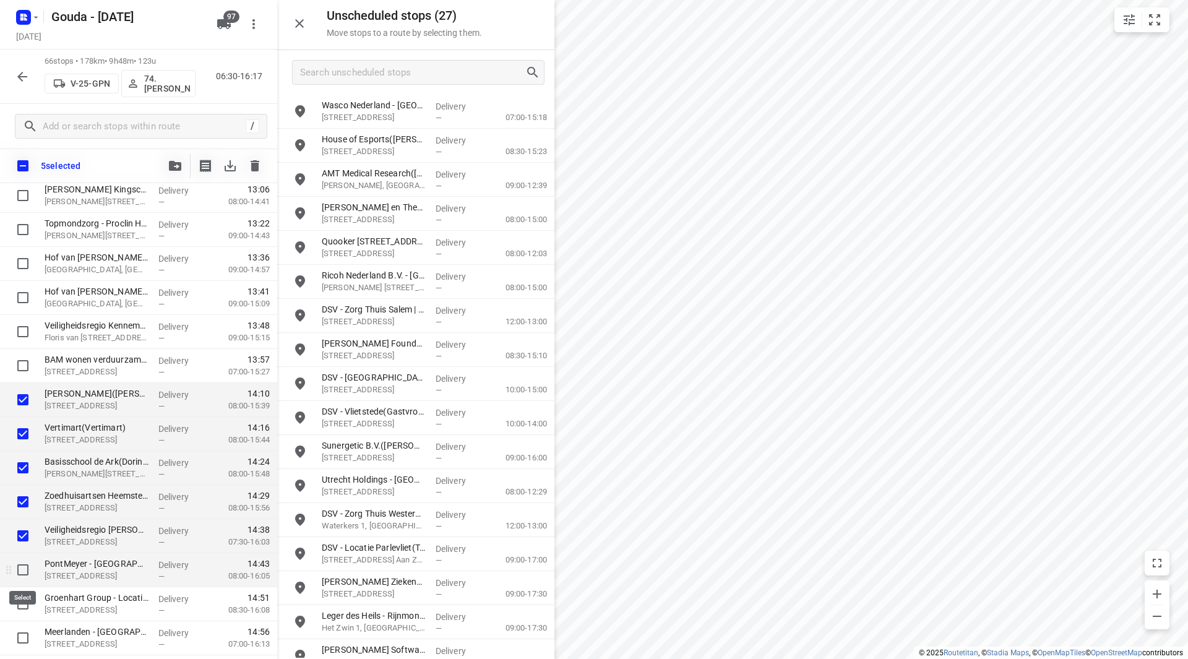
click at [23, 576] on input "checkbox" at bounding box center [23, 570] width 25 height 25
checkbox input "true"
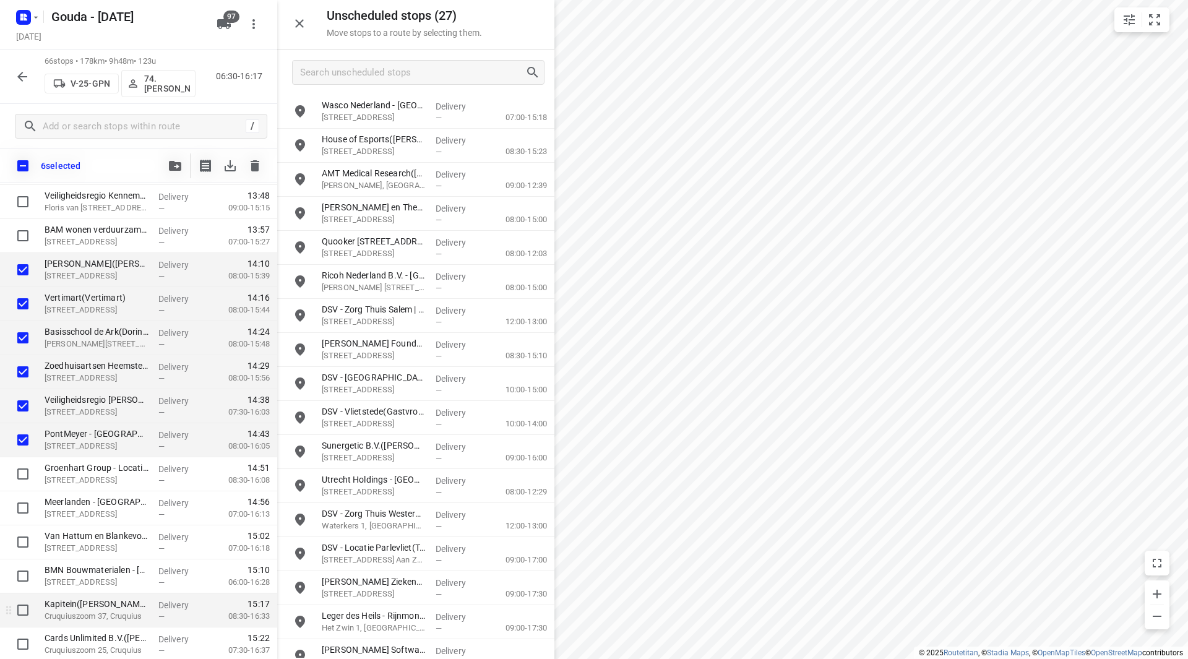
scroll to position [1902, 0]
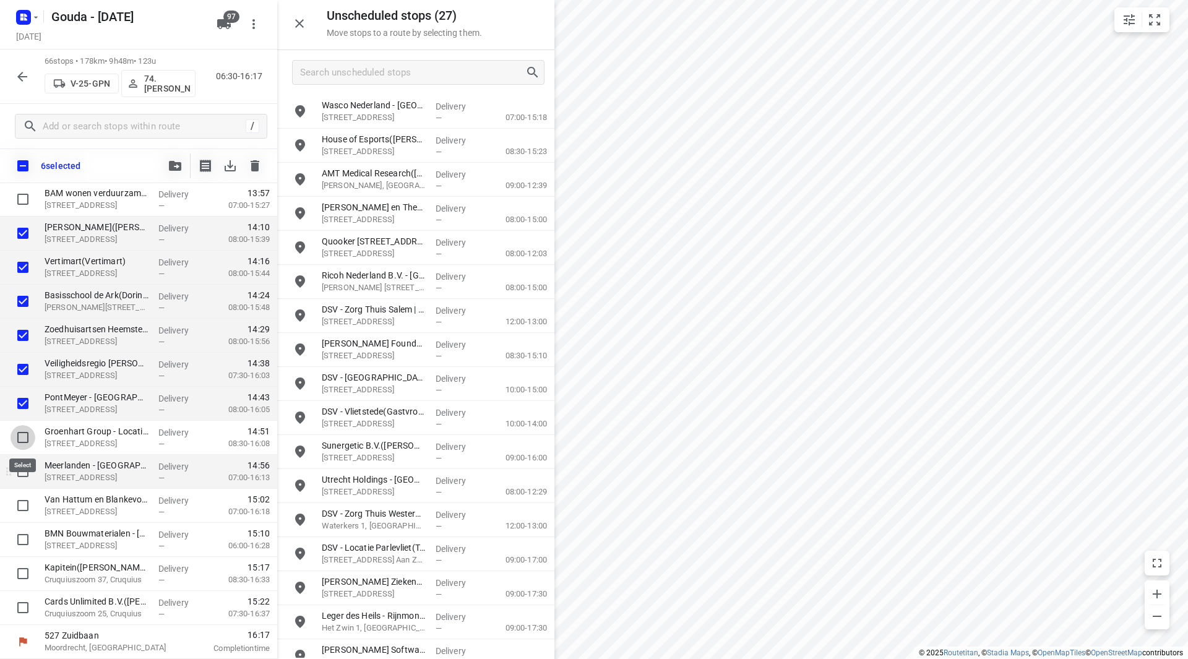
drag, startPoint x: 17, startPoint y: 428, endPoint x: 21, endPoint y: 468, distance: 40.4
click at [17, 429] on input "checkbox" at bounding box center [23, 437] width 25 height 25
checkbox input "true"
click at [22, 475] on input "checkbox" at bounding box center [23, 471] width 25 height 25
checkbox input "true"
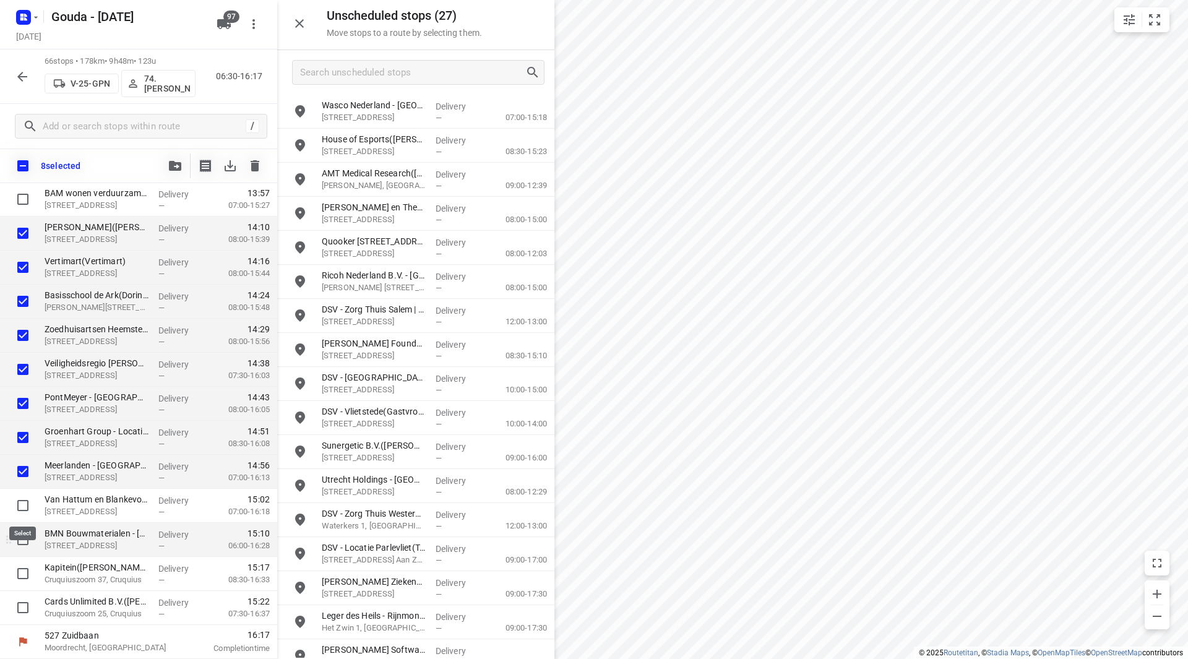
drag, startPoint x: 22, startPoint y: 508, endPoint x: 22, endPoint y: 530, distance: 22.3
click at [22, 509] on input "checkbox" at bounding box center [23, 505] width 25 height 25
checkbox input "true"
click at [22, 543] on input "checkbox" at bounding box center [23, 539] width 25 height 25
checkbox input "true"
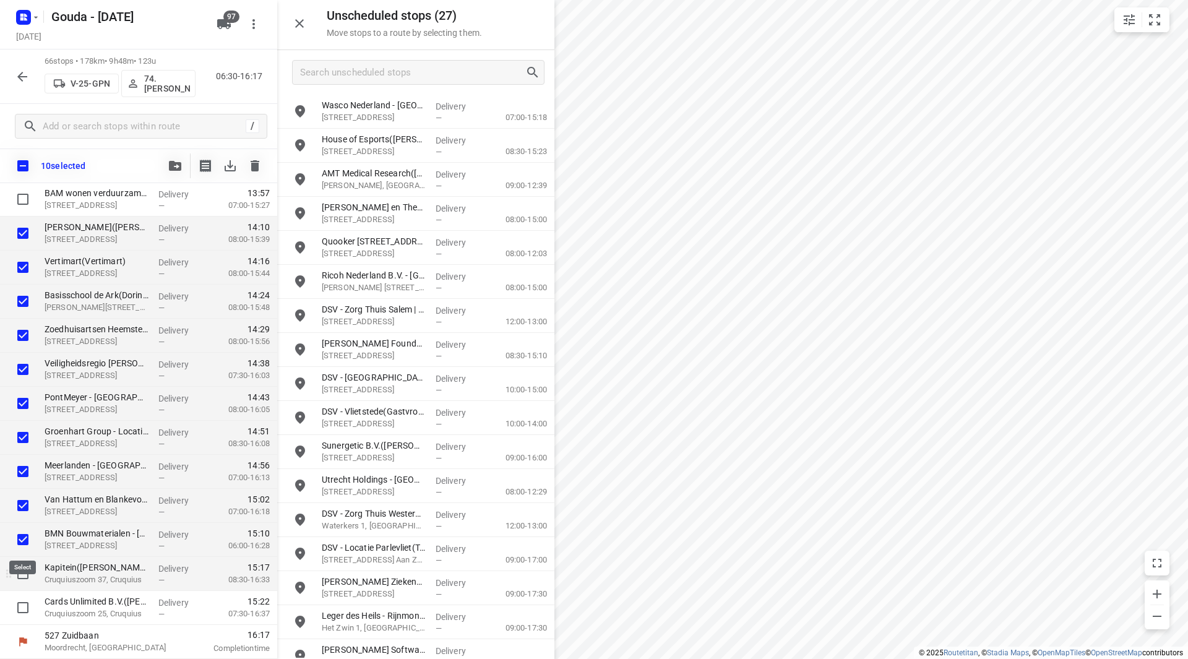
click at [27, 576] on input "checkbox" at bounding box center [23, 573] width 25 height 25
checkbox input "true"
click at [25, 603] on input "checkbox" at bounding box center [23, 607] width 25 height 25
checkbox input "true"
click at [170, 171] on button "button" at bounding box center [175, 165] width 25 height 25
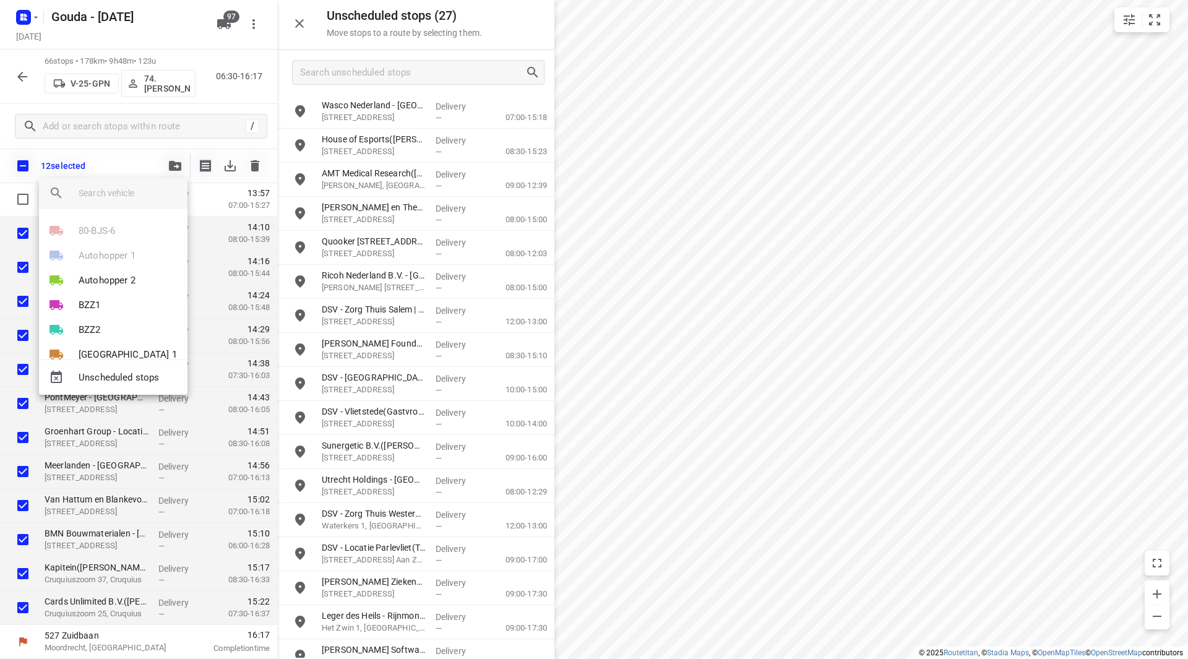
click at [127, 191] on input "search vehicle" at bounding box center [128, 193] width 99 height 19
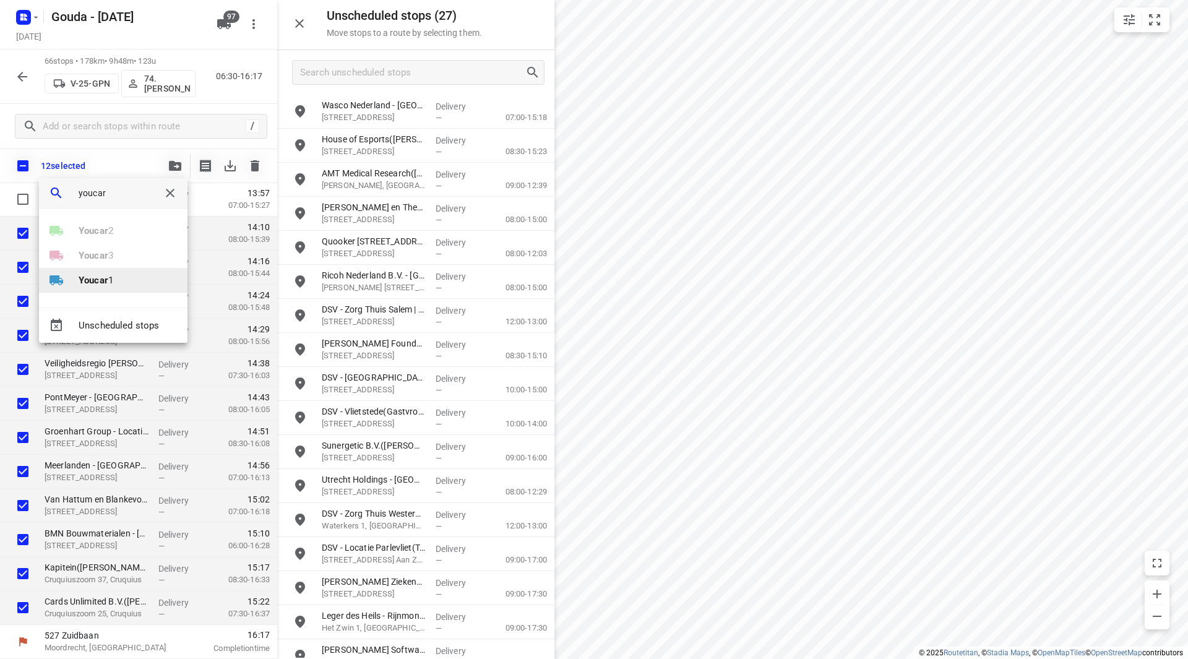
type input "youcar"
click at [126, 272] on li "Youcar 1" at bounding box center [113, 280] width 149 height 25
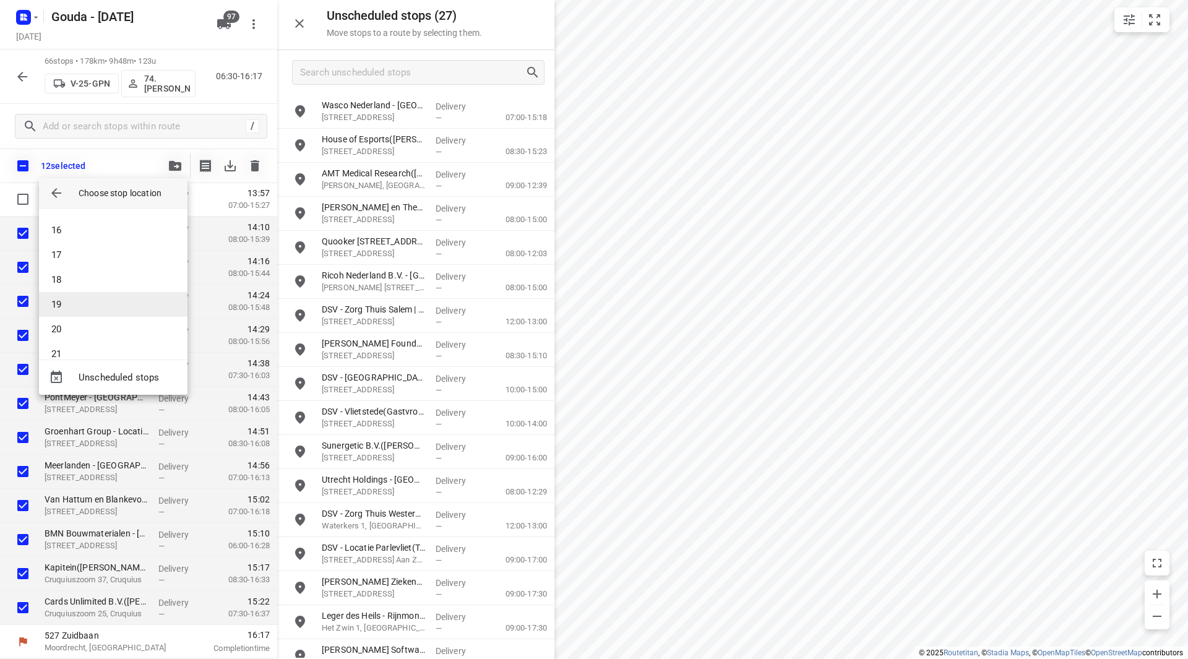
scroll to position [371, 0]
click at [82, 296] on li "19" at bounding box center [113, 300] width 149 height 25
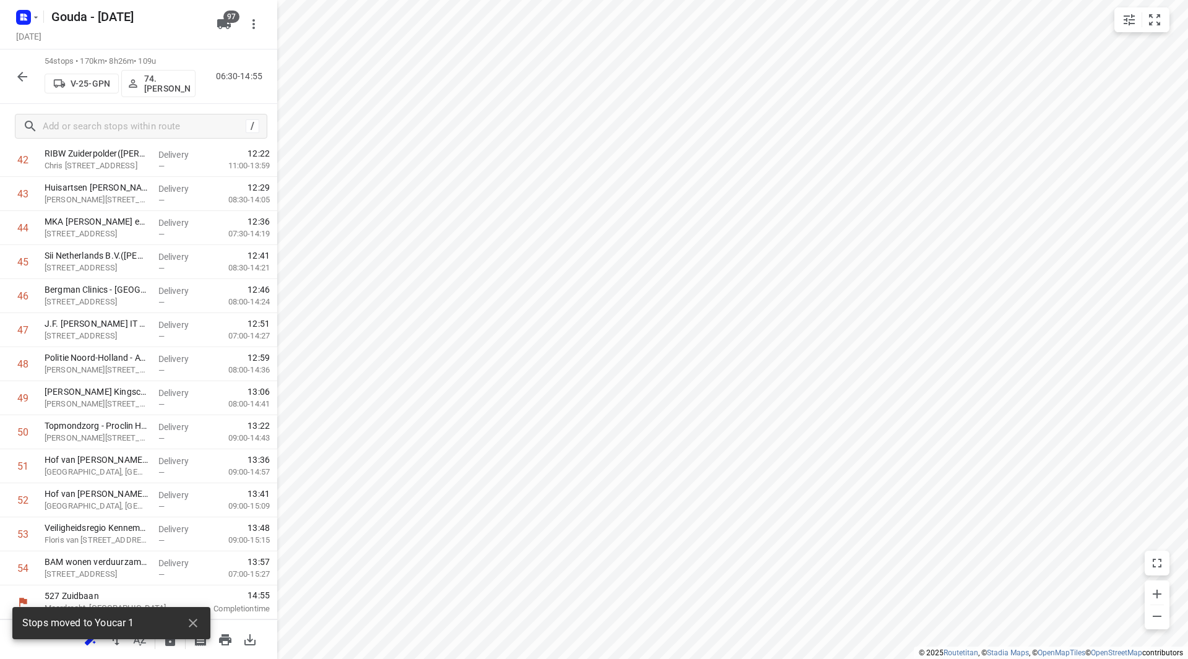
scroll to position [1498, 0]
click at [27, 429] on input "checkbox" at bounding box center [23, 432] width 25 height 25
checkbox input "true"
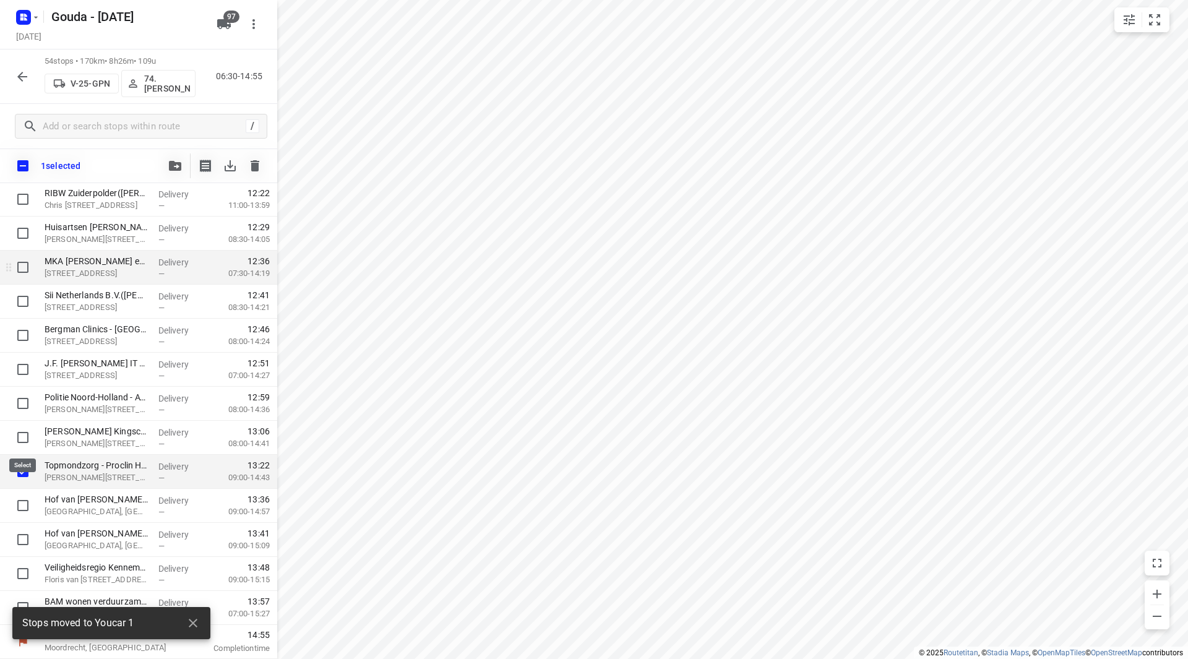
scroll to position [1493, 0]
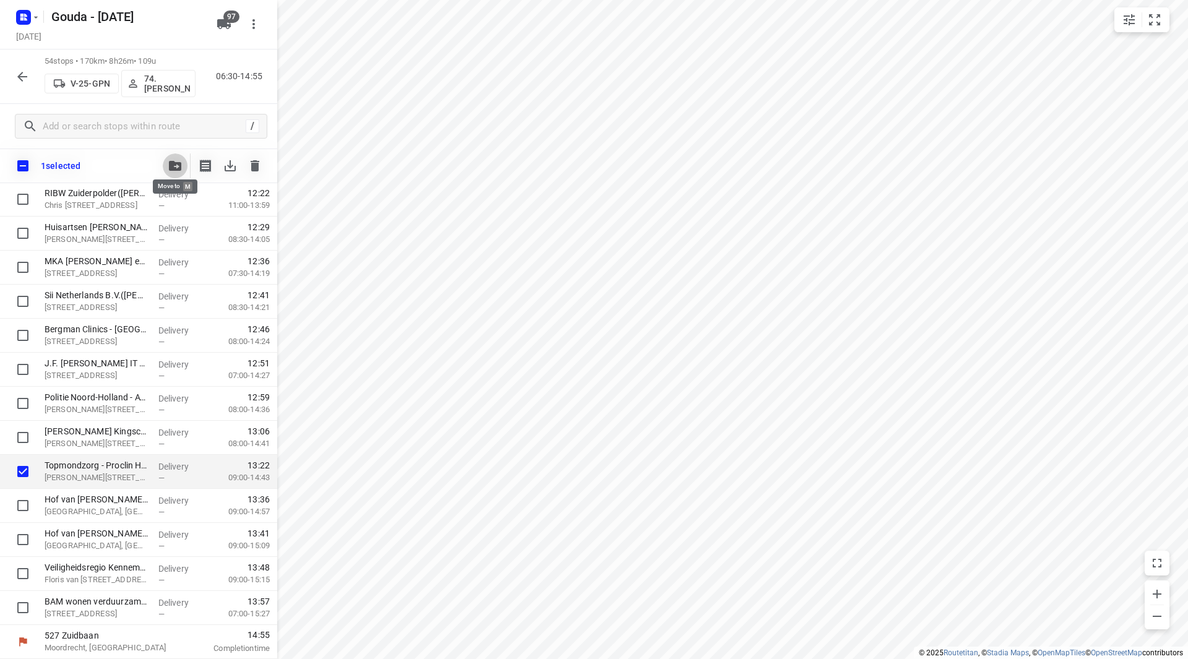
click at [174, 161] on icon "button" at bounding box center [175, 166] width 12 height 10
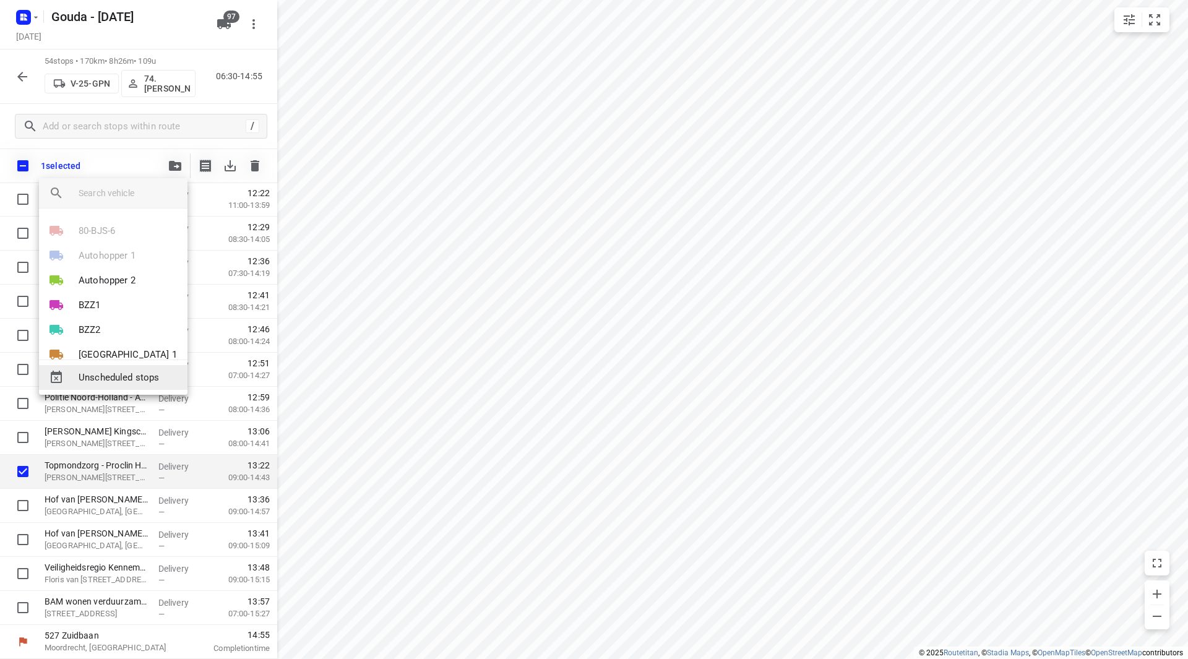
click at [99, 383] on span "Unscheduled stops" at bounding box center [128, 378] width 99 height 14
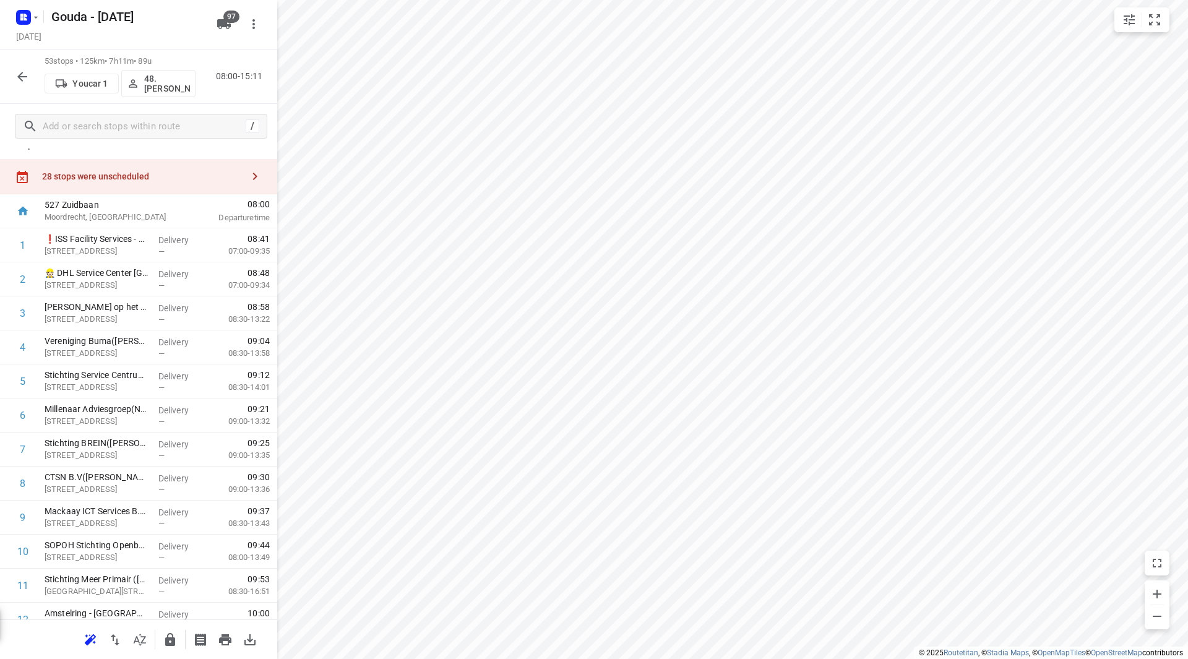
scroll to position [0, 0]
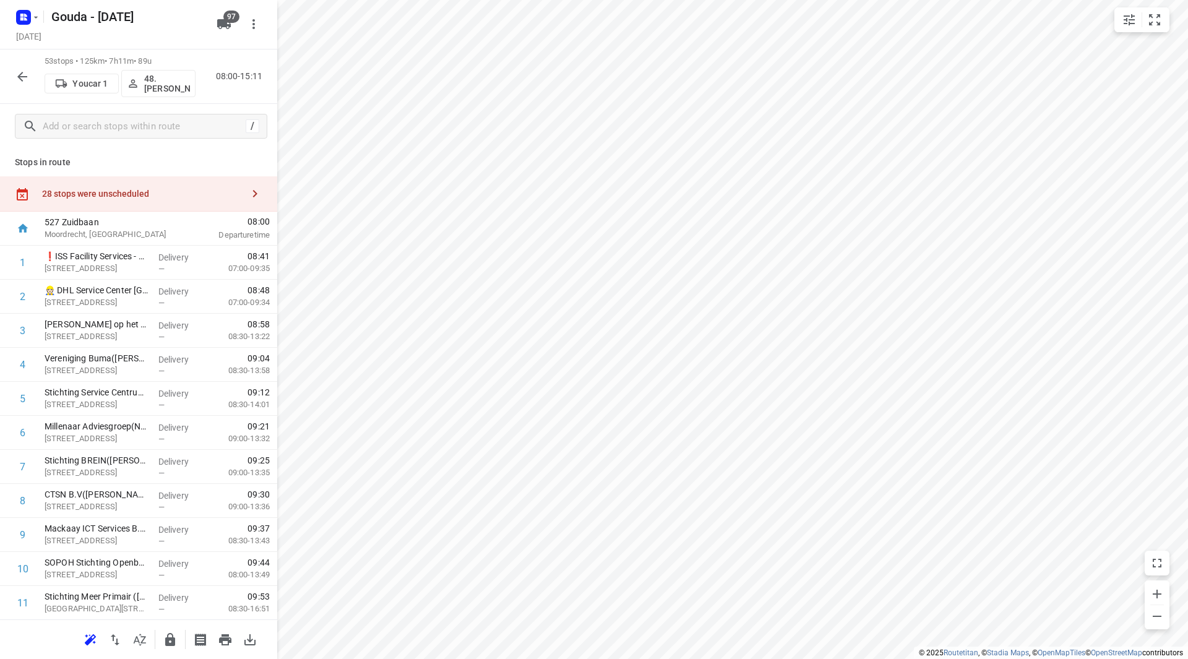
click at [152, 192] on div "28 stops were unscheduled" at bounding box center [142, 194] width 201 height 10
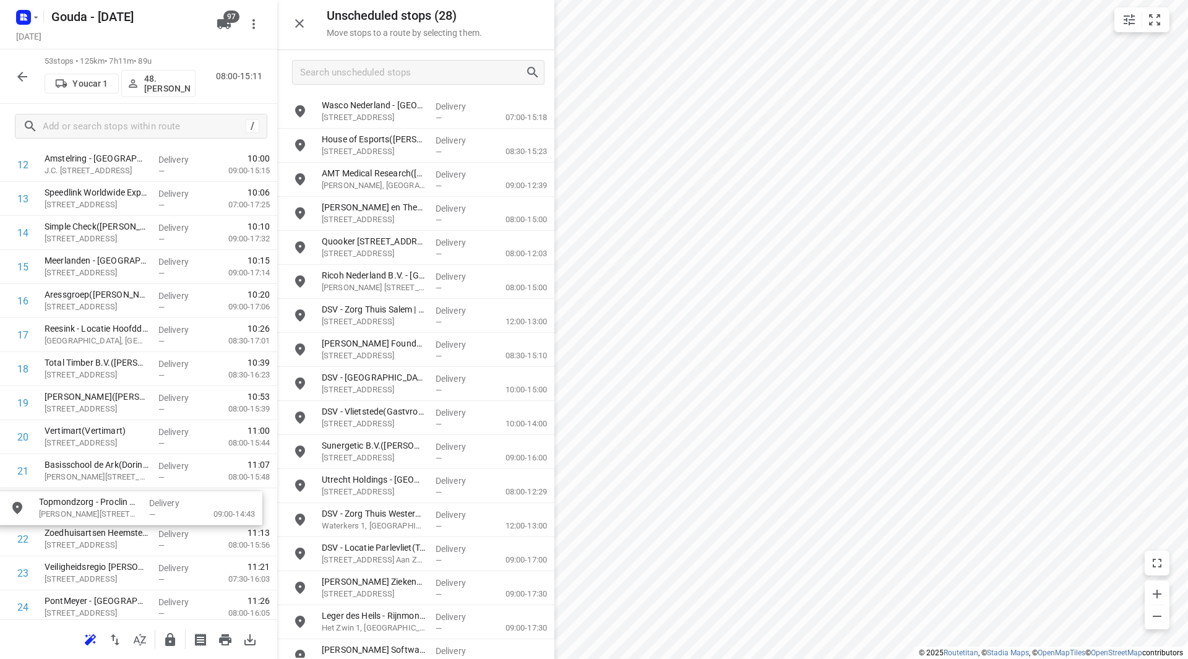
drag, startPoint x: 363, startPoint y: 110, endPoint x: 77, endPoint y: 506, distance: 488.0
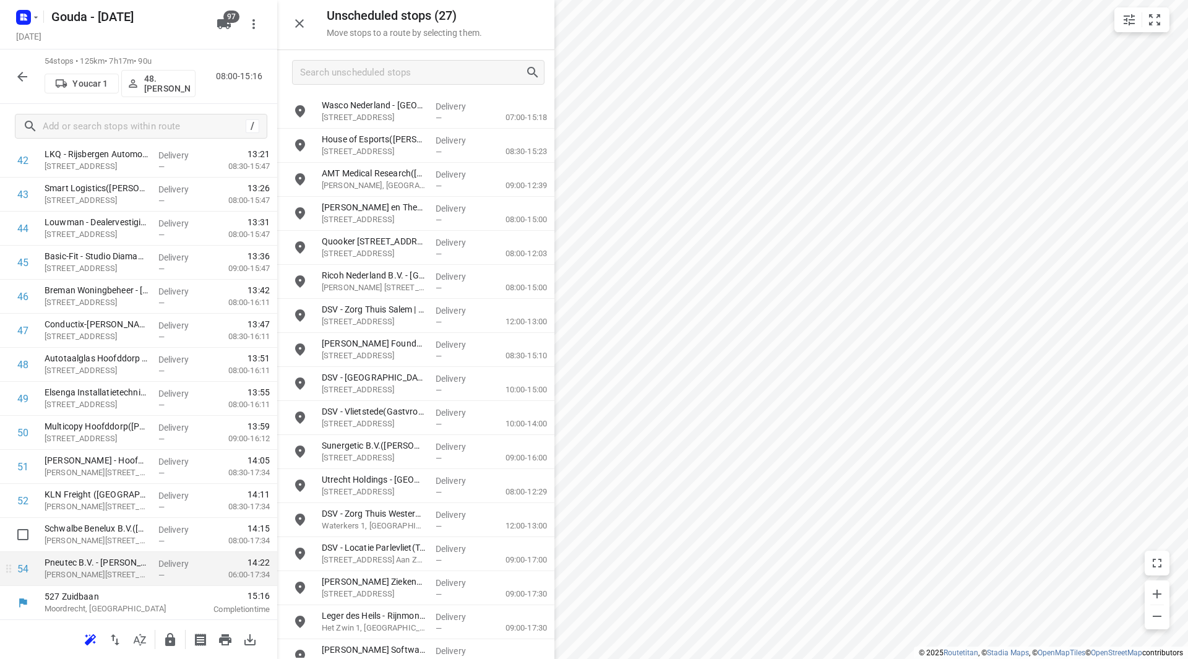
scroll to position [1498, 0]
click at [170, 643] on icon "button" at bounding box center [170, 639] width 10 height 13
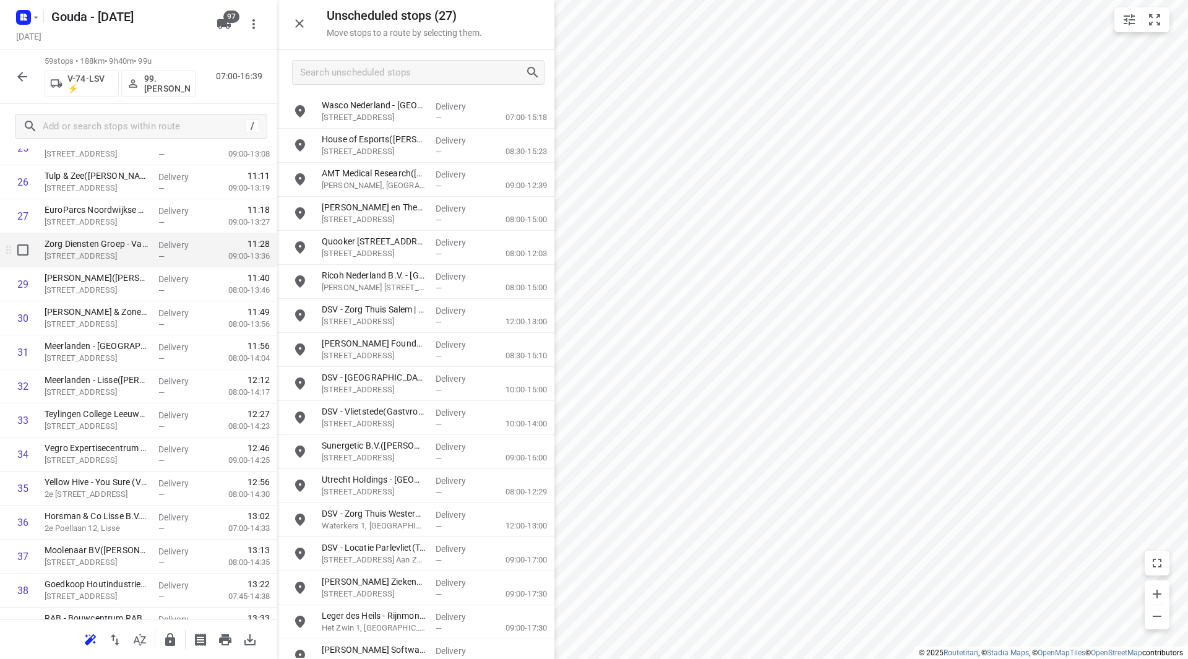
scroll to position [941, 0]
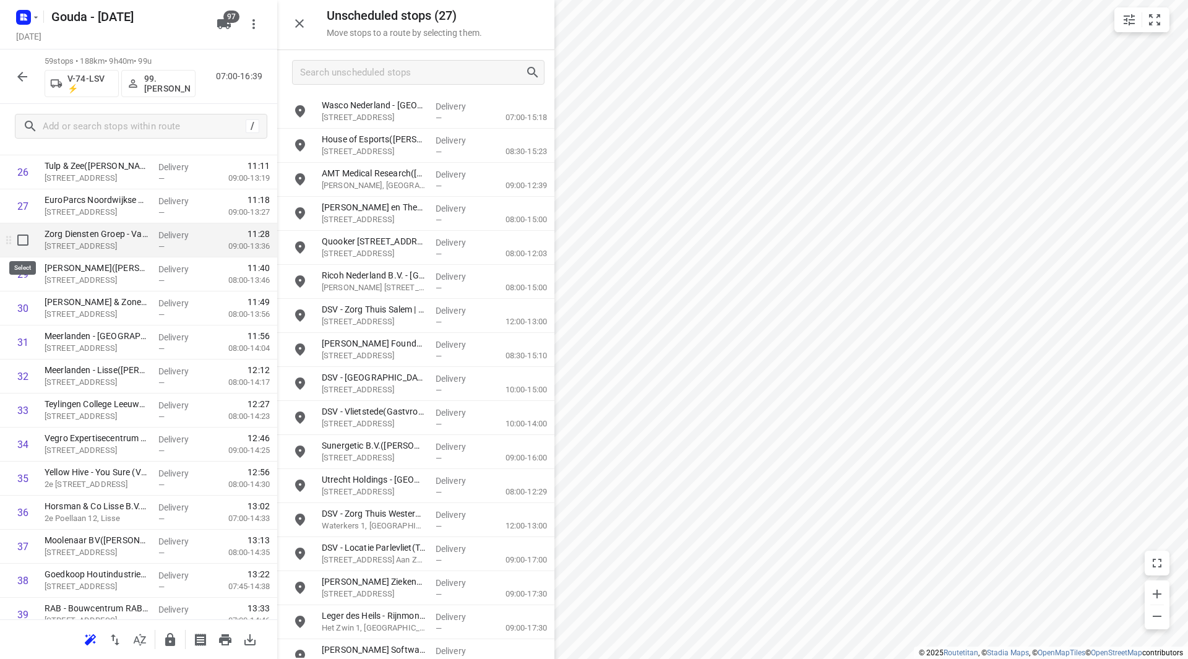
click at [25, 244] on input "checkbox" at bounding box center [23, 240] width 25 height 25
checkbox input "true"
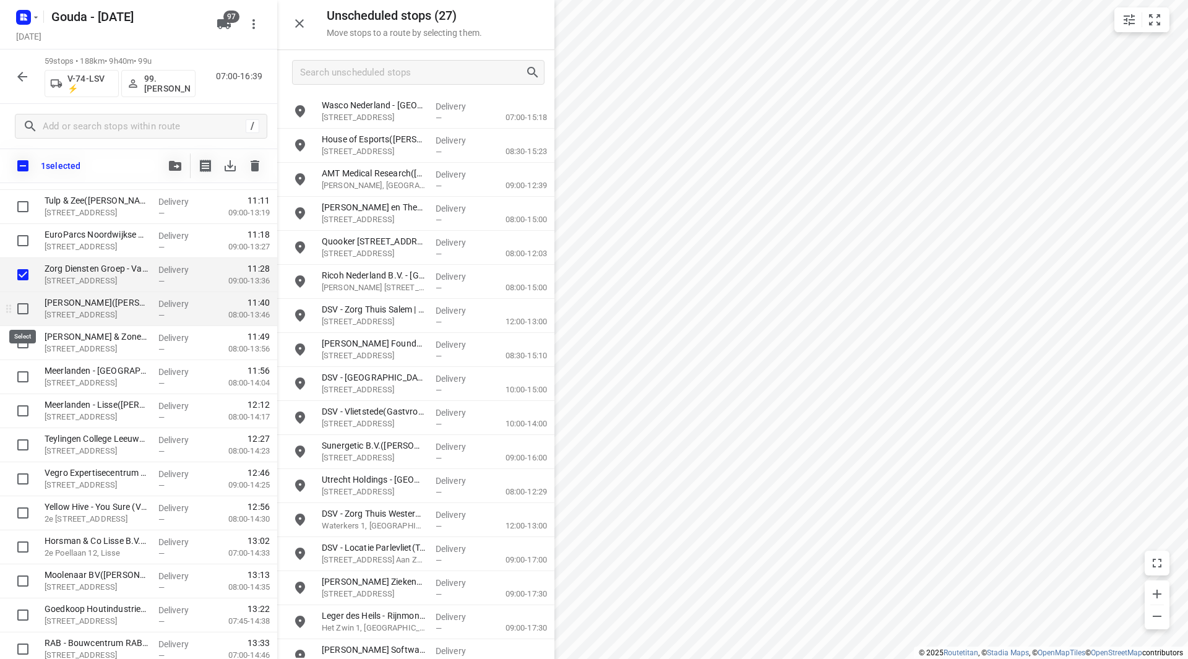
click at [27, 314] on input "checkbox" at bounding box center [23, 308] width 25 height 25
checkbox input "true"
click at [21, 348] on input "checkbox" at bounding box center [23, 342] width 25 height 25
checkbox input "true"
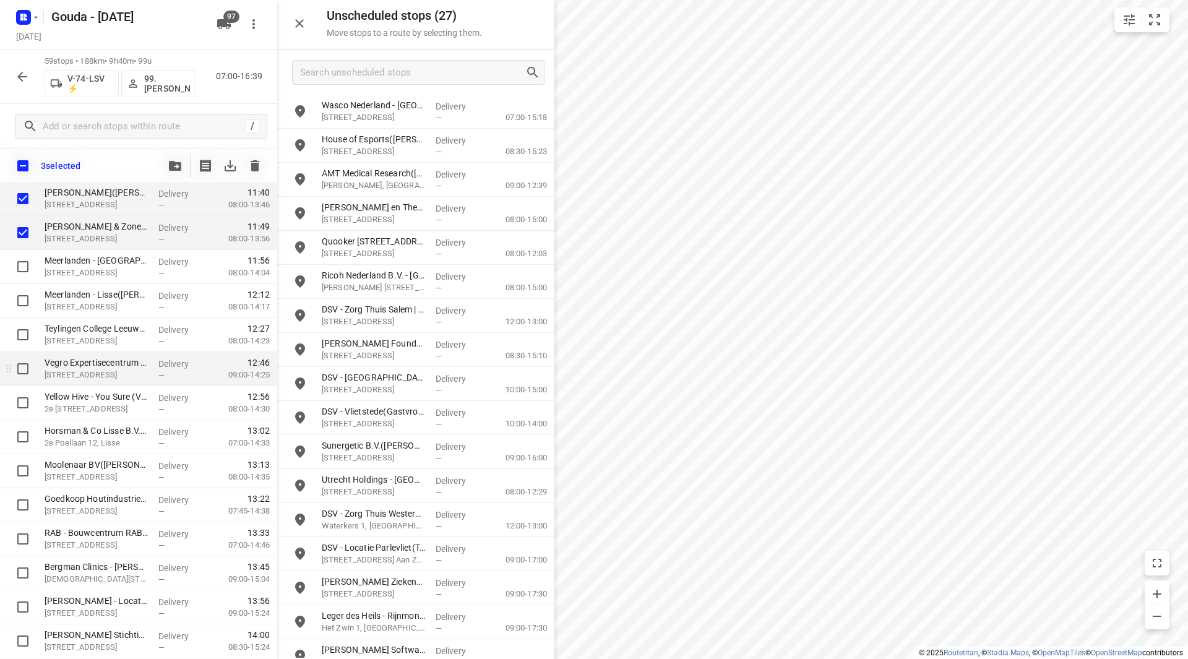
scroll to position [1065, 0]
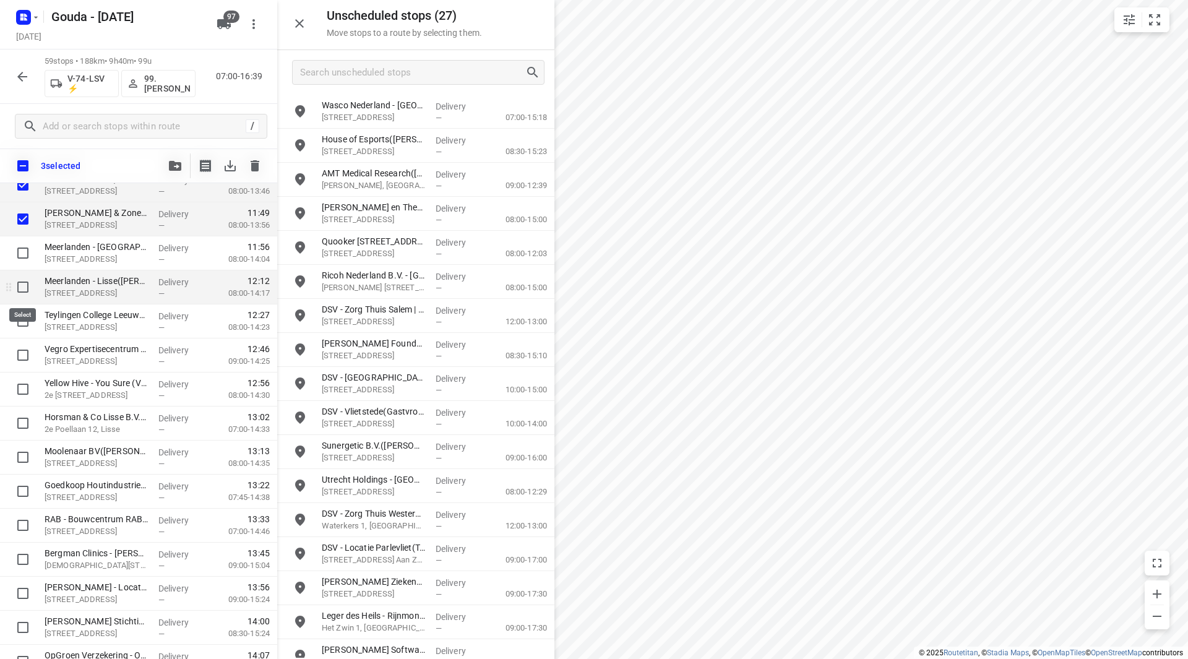
click at [25, 282] on input "checkbox" at bounding box center [23, 287] width 25 height 25
checkbox input "true"
click at [18, 353] on input "checkbox" at bounding box center [23, 355] width 25 height 25
checkbox input "true"
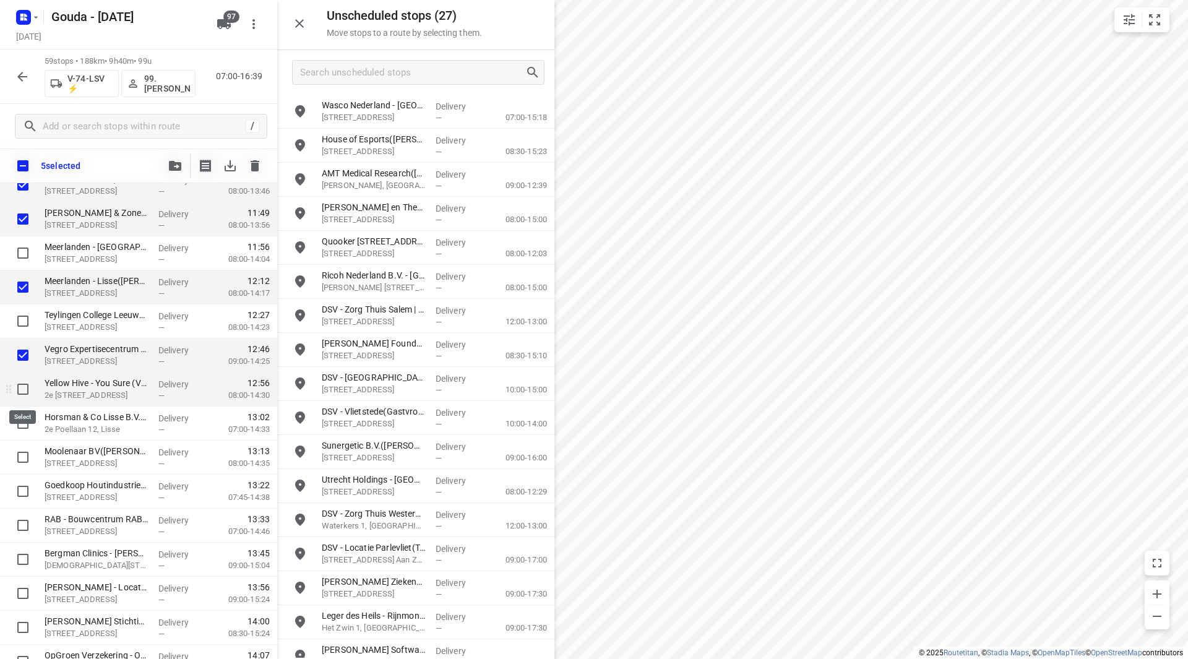
click at [24, 395] on input "checkbox" at bounding box center [23, 389] width 25 height 25
checkbox input "true"
click at [23, 418] on input "checkbox" at bounding box center [23, 423] width 25 height 25
checkbox input "true"
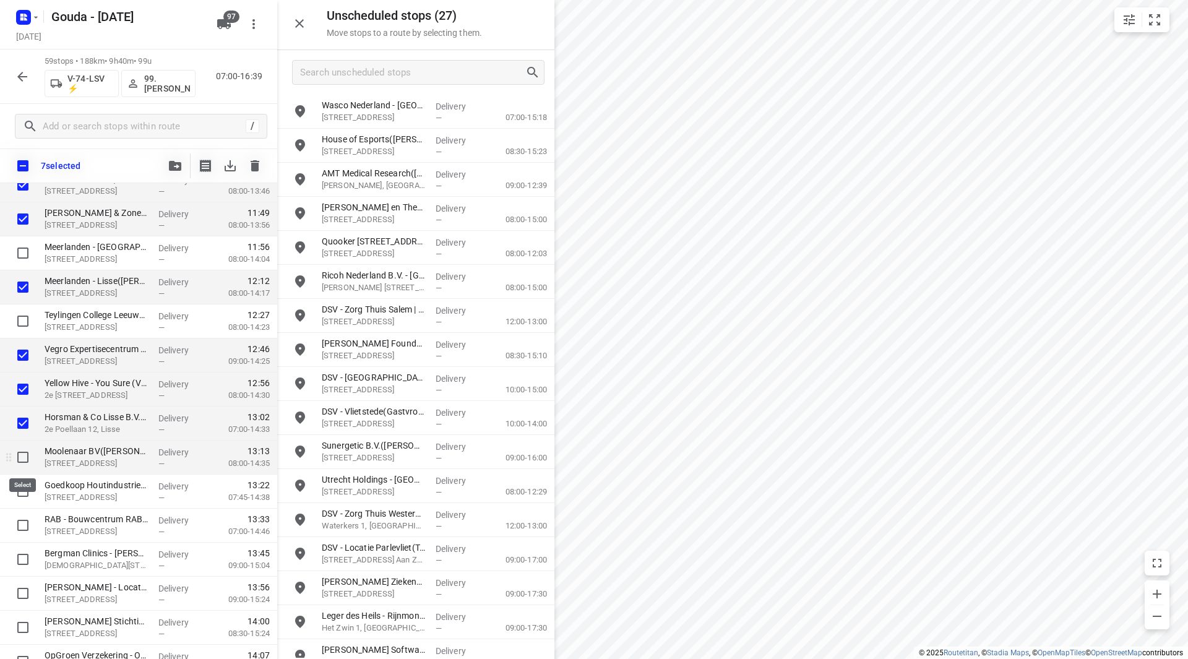
click at [27, 452] on input "checkbox" at bounding box center [23, 457] width 25 height 25
checkbox input "true"
click at [24, 490] on input "checkbox" at bounding box center [23, 491] width 25 height 25
checkbox input "true"
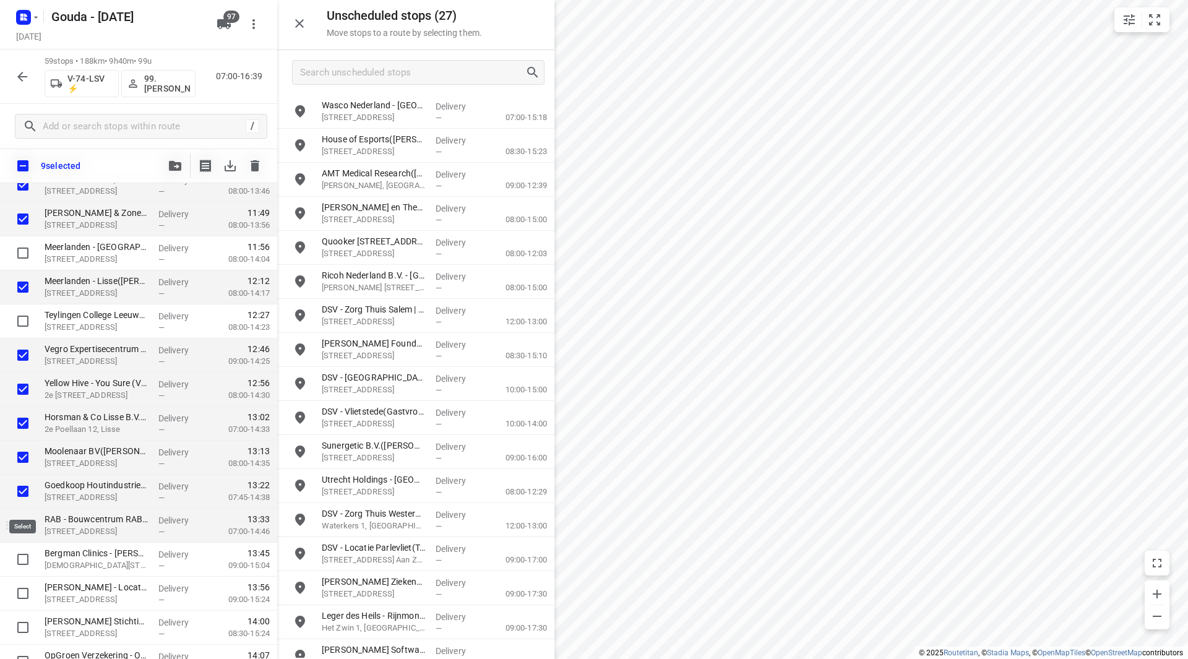
scroll to position [1127, 0]
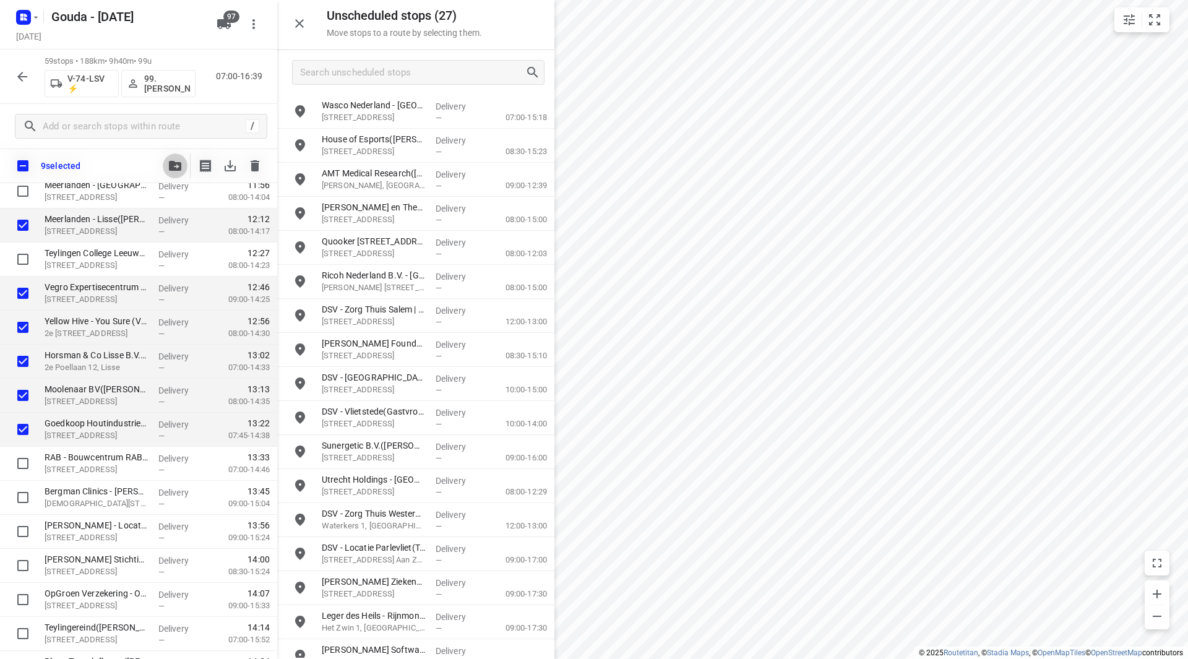
click at [171, 168] on icon "button" at bounding box center [175, 166] width 12 height 10
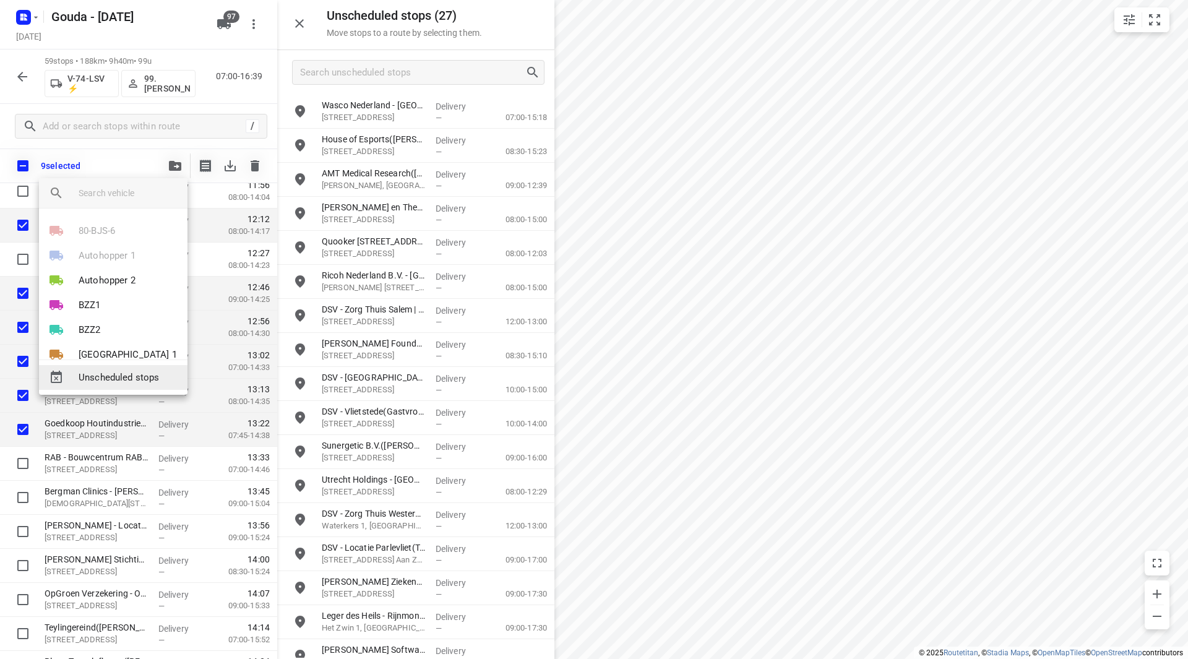
click at [120, 378] on span "Unscheduled stops" at bounding box center [128, 378] width 99 height 14
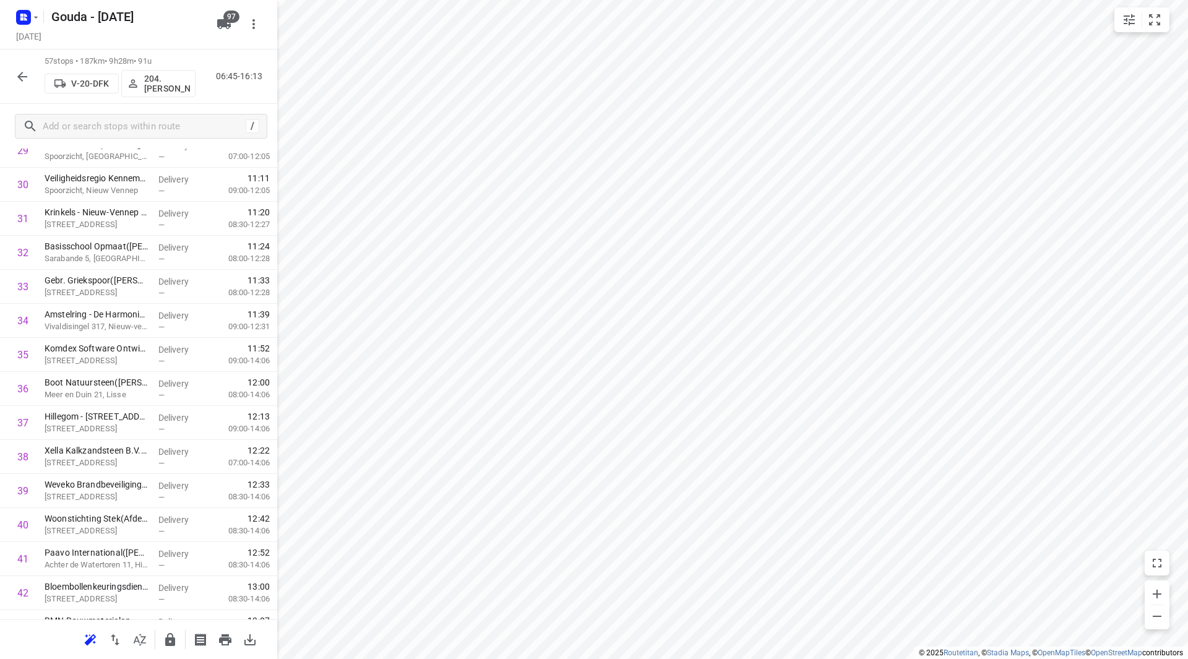
scroll to position [0, 0]
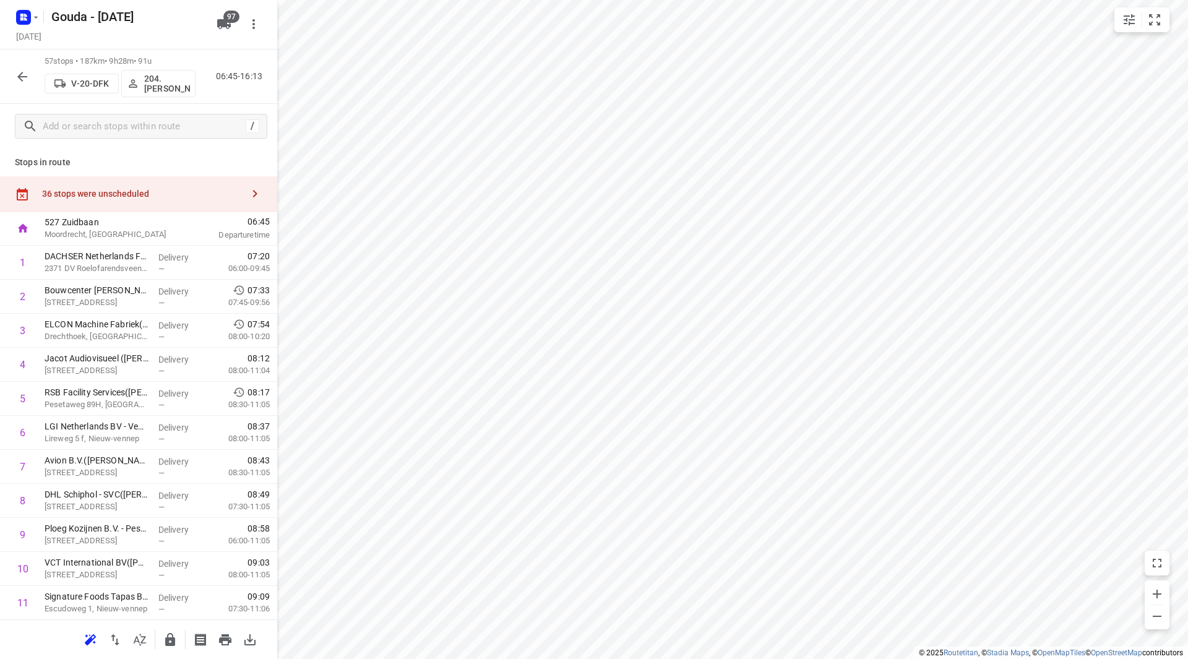
click at [160, 190] on div "36 stops were unscheduled" at bounding box center [142, 194] width 201 height 10
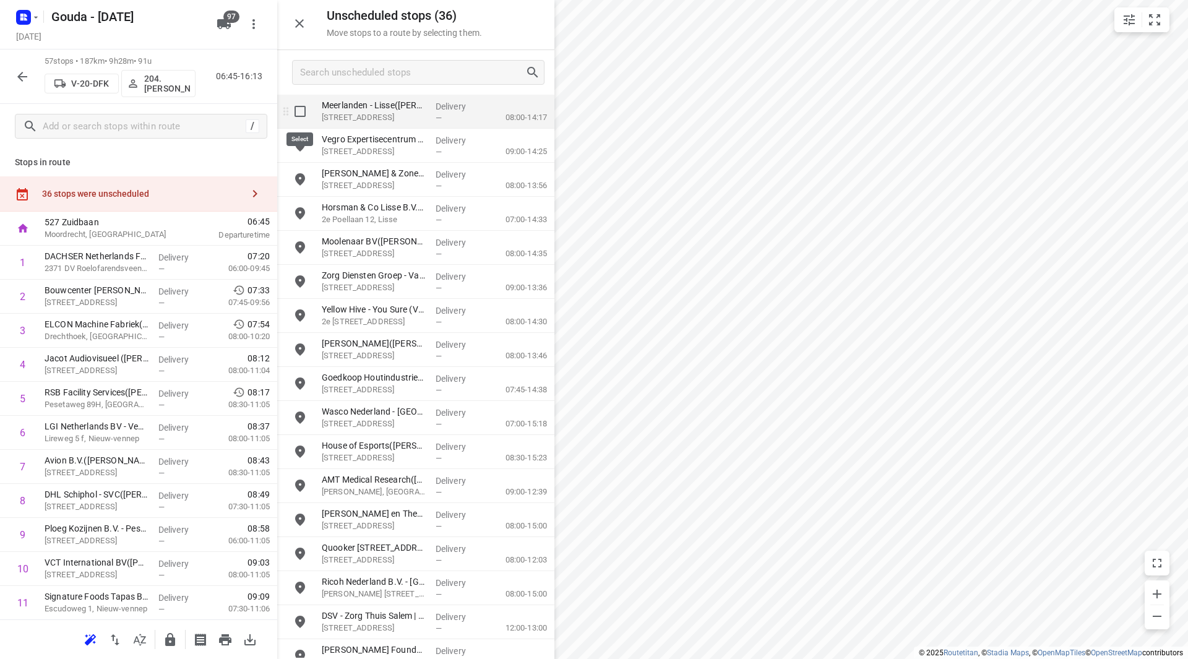
click at [296, 112] on input "grid" at bounding box center [300, 111] width 25 height 25
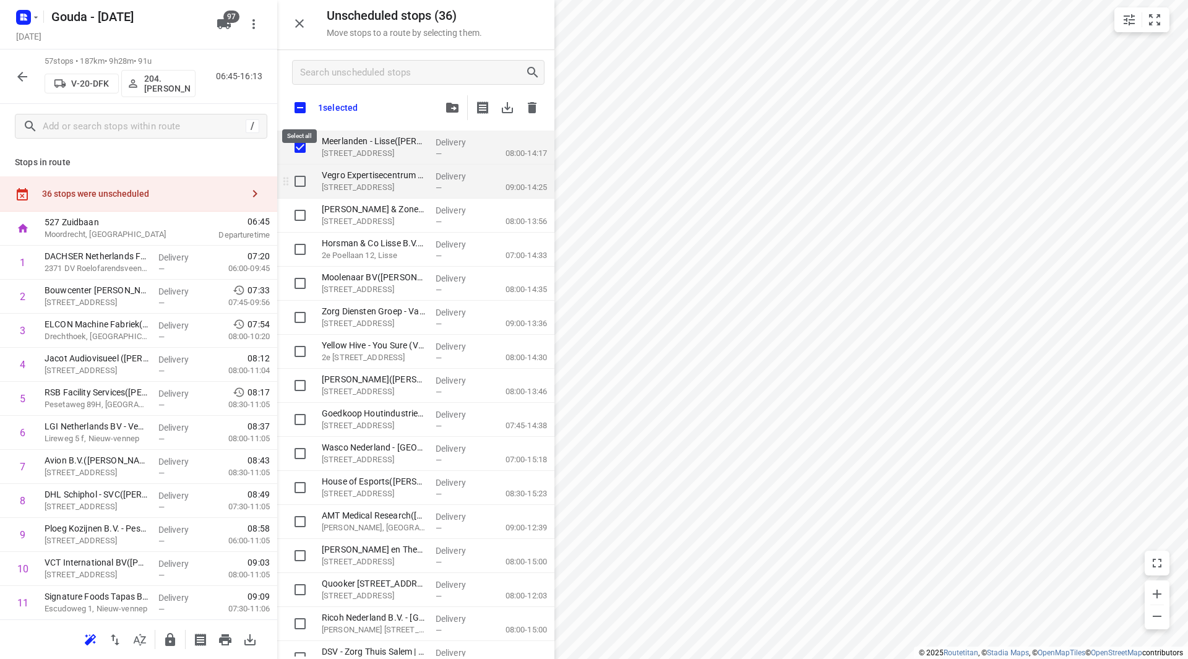
checkbox input "true"
click at [300, 173] on input "grid" at bounding box center [300, 181] width 25 height 25
checkbox input "true"
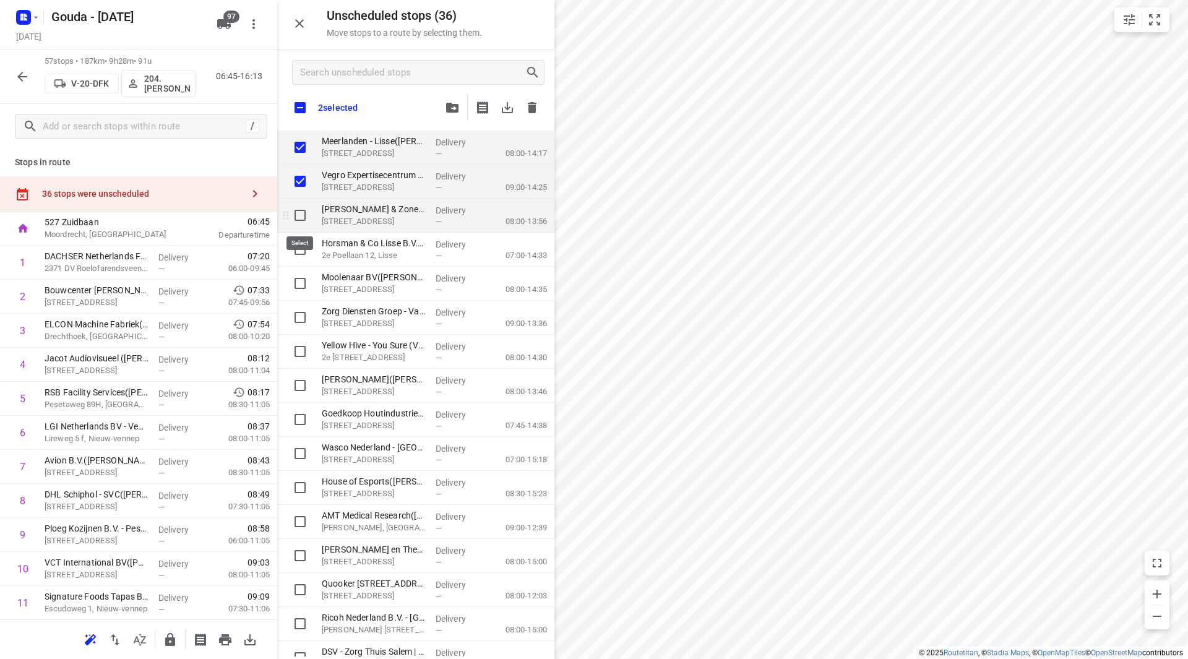
click at [300, 210] on input "grid" at bounding box center [300, 215] width 25 height 25
checkbox input "true"
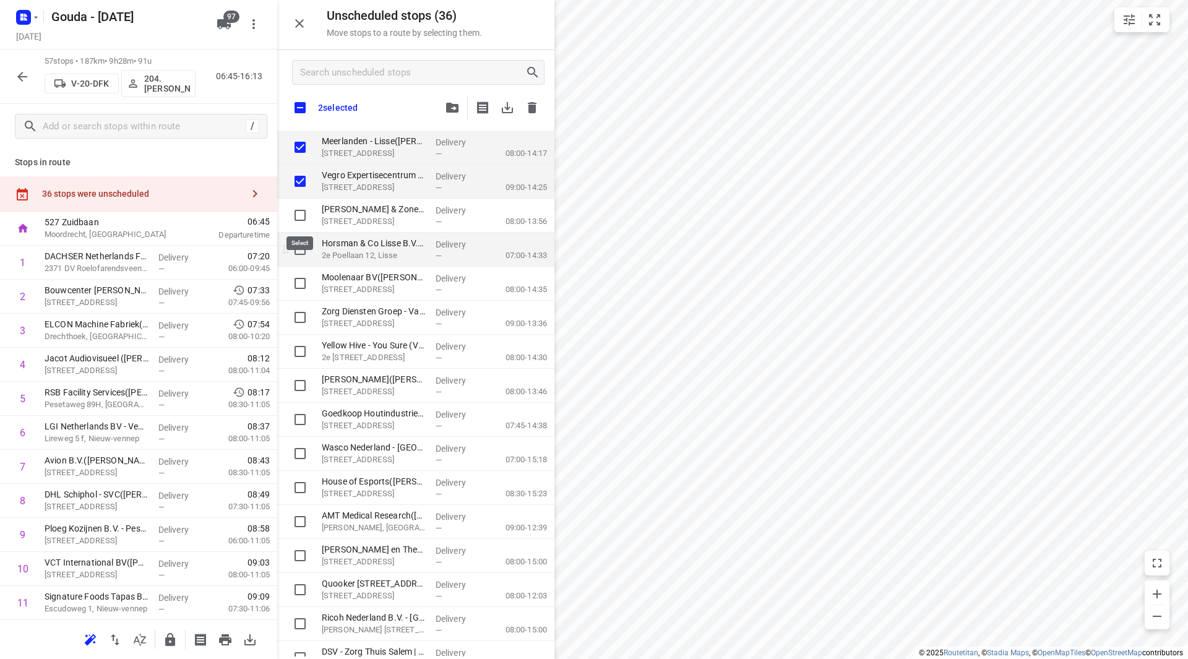
checkbox input "true"
click at [300, 254] on input "grid" at bounding box center [300, 249] width 25 height 25
checkbox input "true"
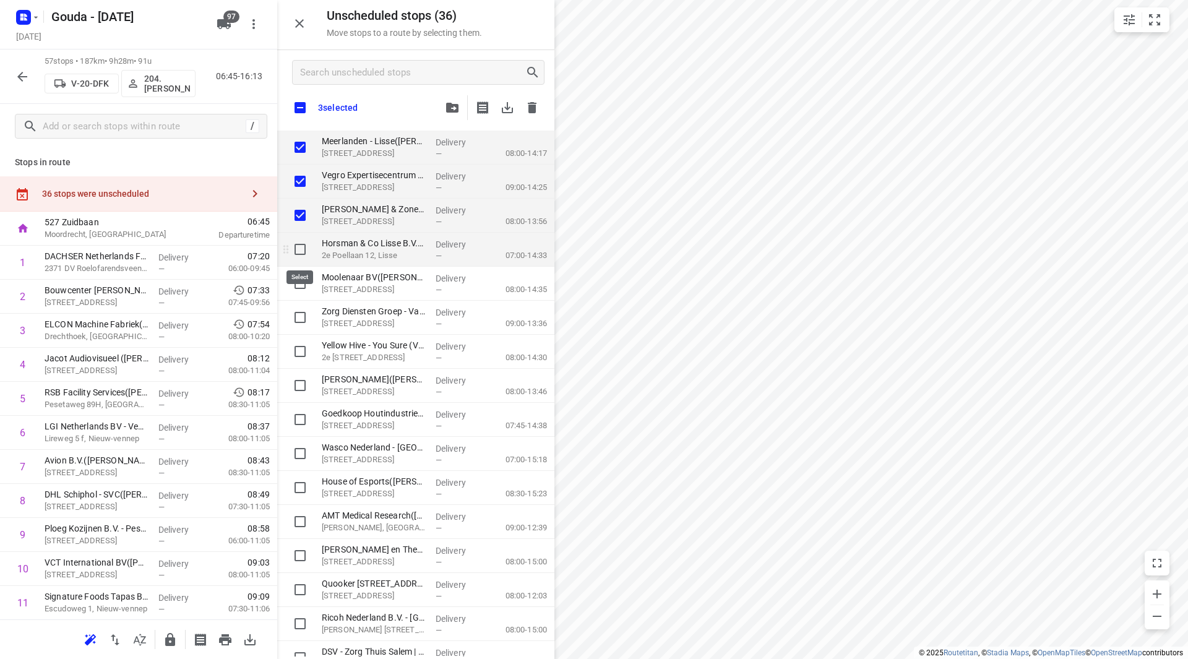
checkbox input "true"
click at [298, 283] on input "grid" at bounding box center [300, 283] width 25 height 25
checkbox input "true"
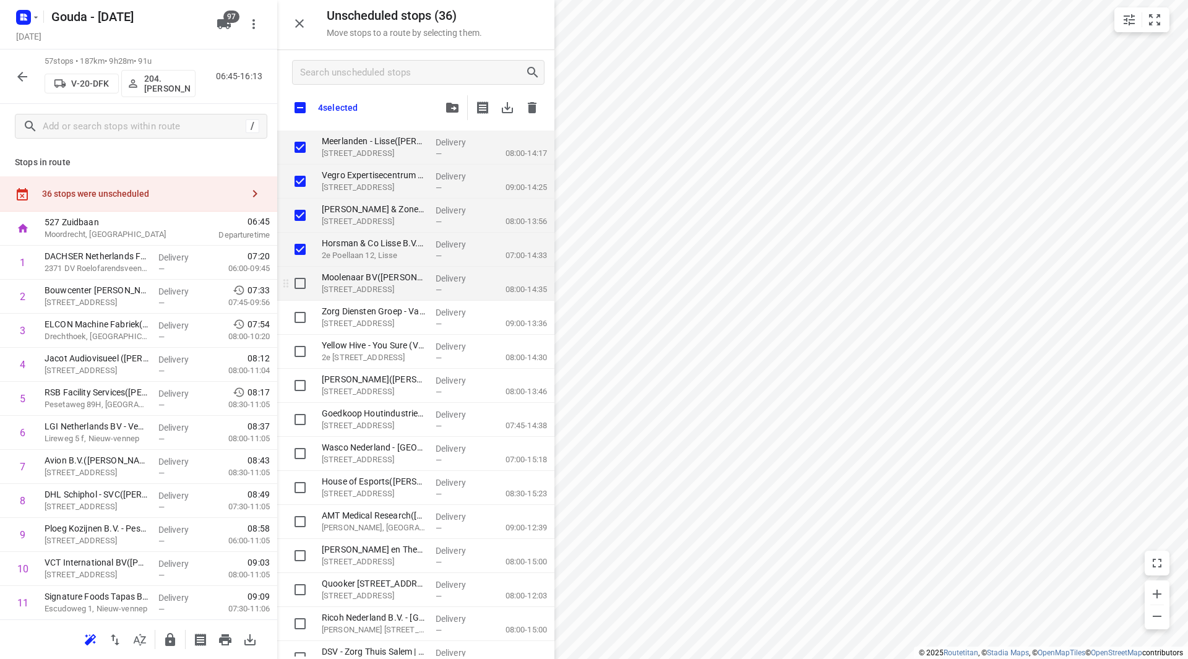
checkbox input "true"
click at [298, 317] on input "grid" at bounding box center [300, 317] width 25 height 25
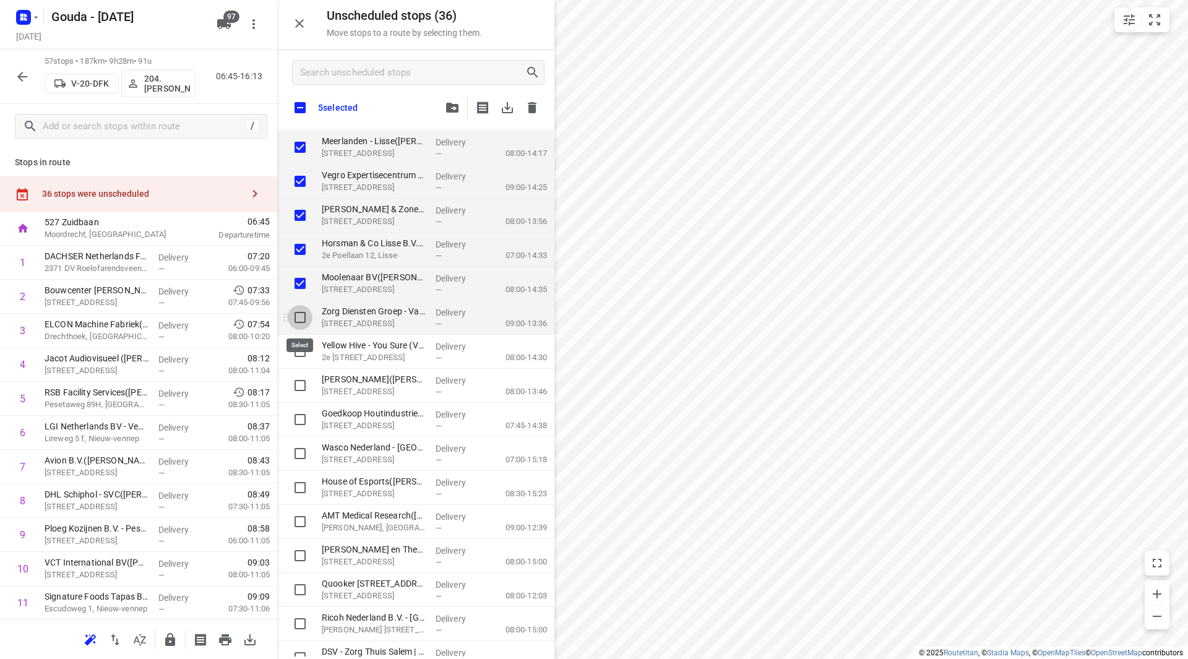
checkbox input "true"
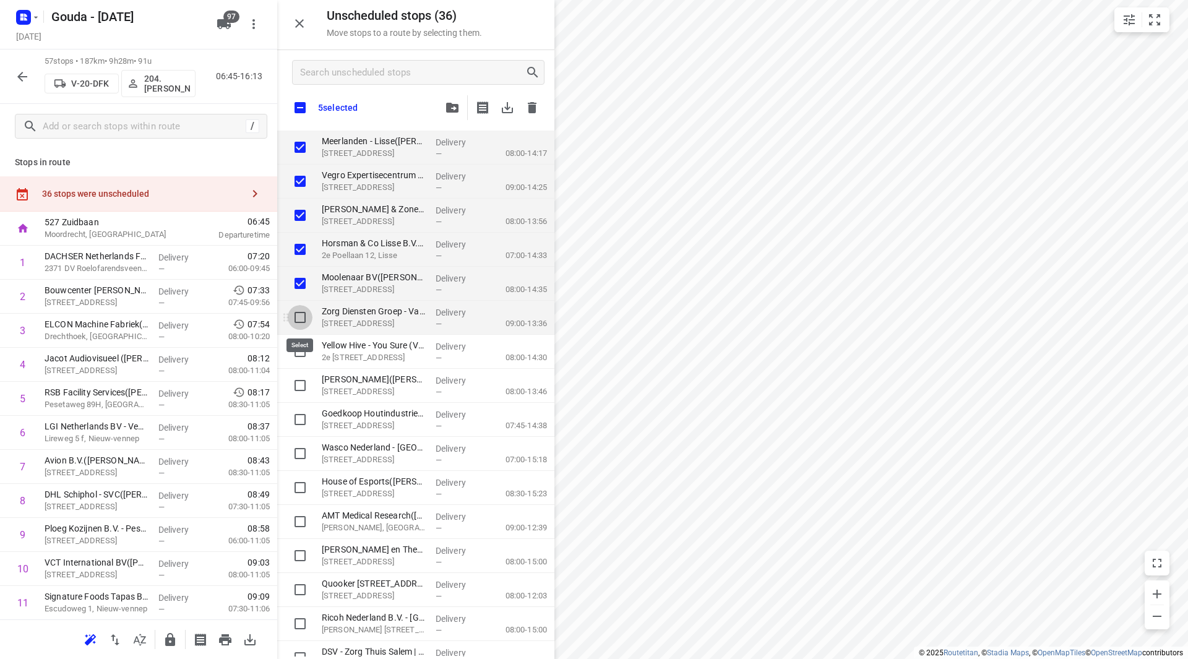
checkbox input "true"
click at [298, 346] on input "grid" at bounding box center [300, 351] width 25 height 25
checkbox input "true"
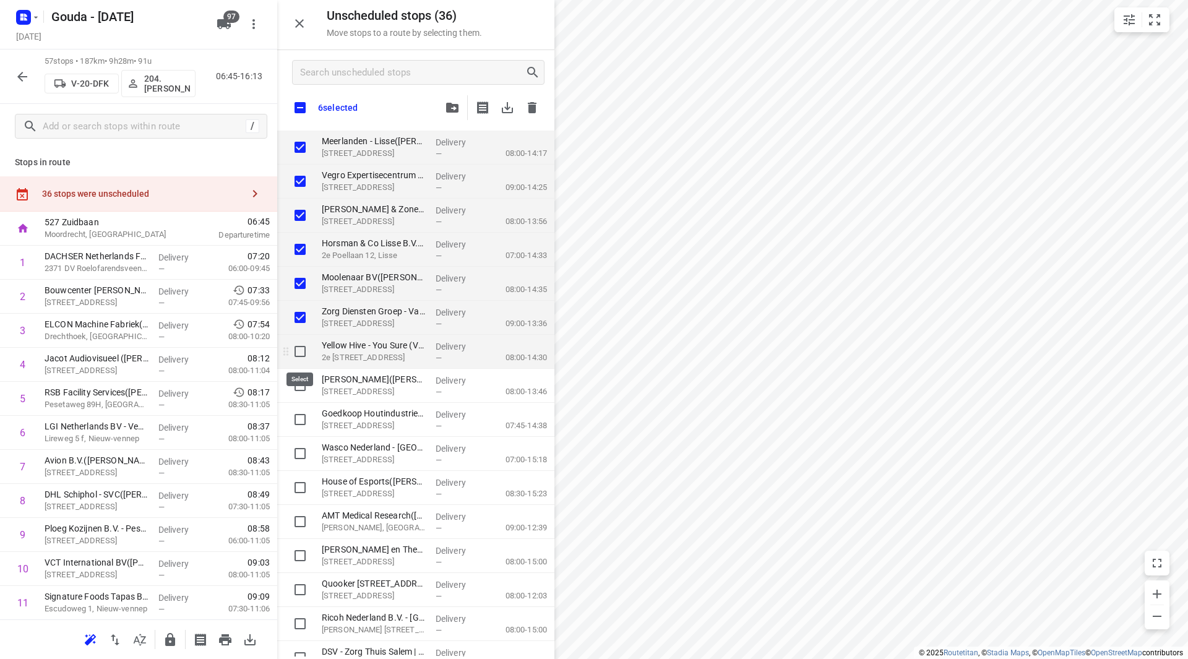
checkbox input "true"
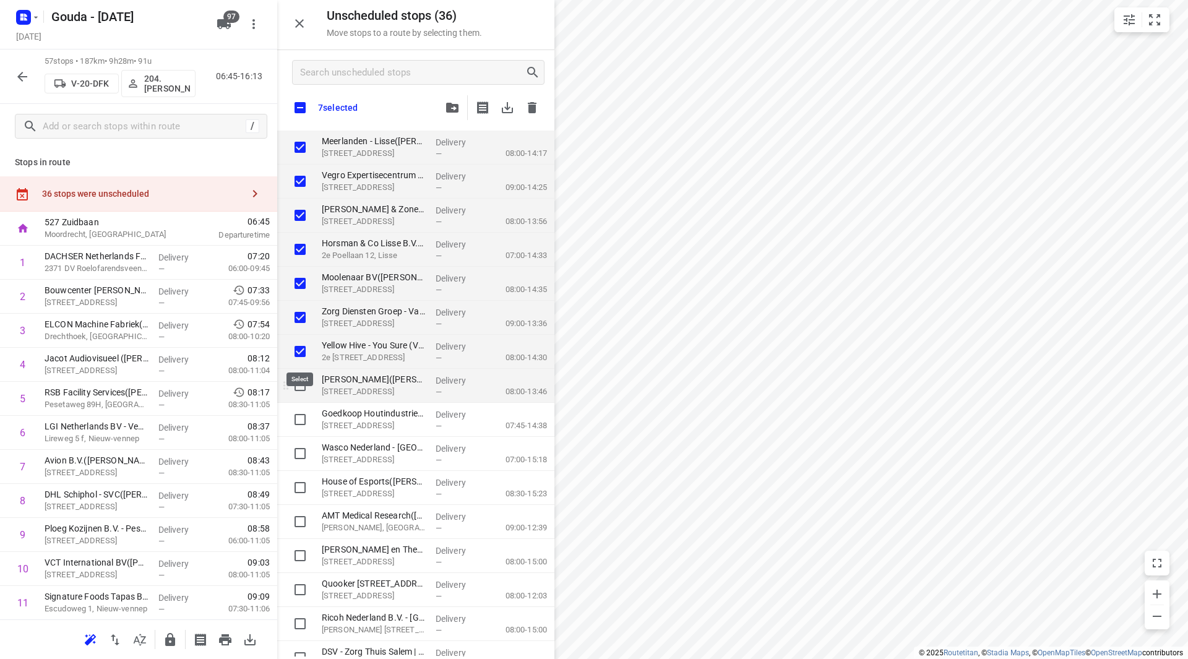
checkbox input "true"
click at [300, 382] on input "grid" at bounding box center [300, 385] width 25 height 25
checkbox input "true"
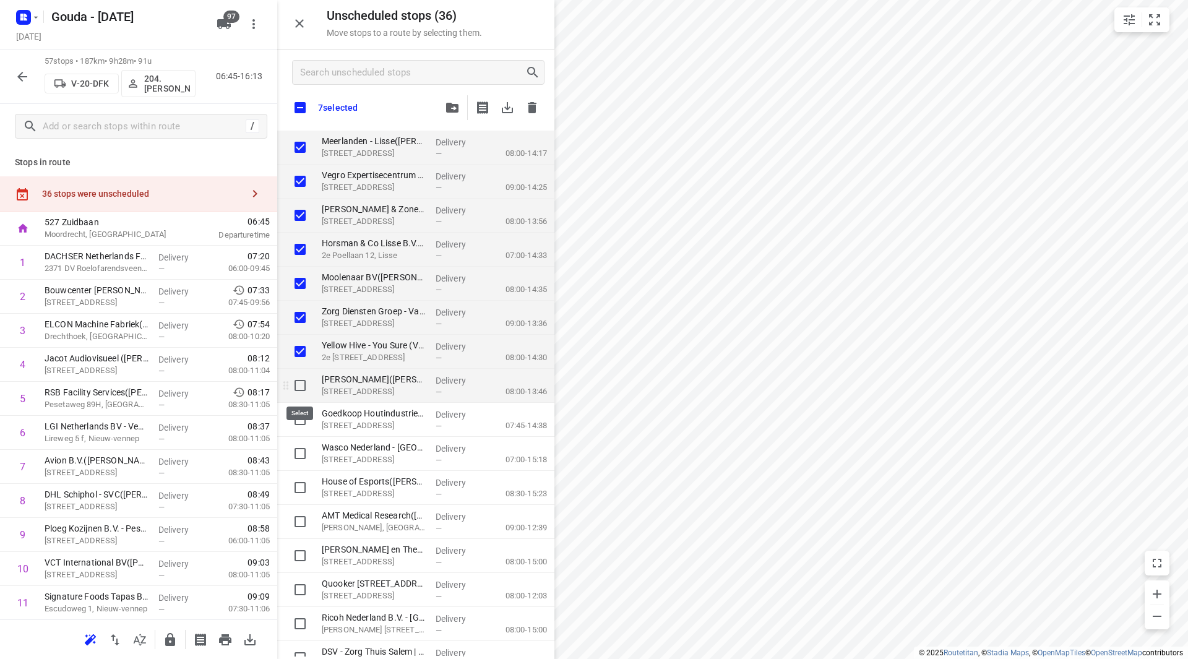
checkbox input "true"
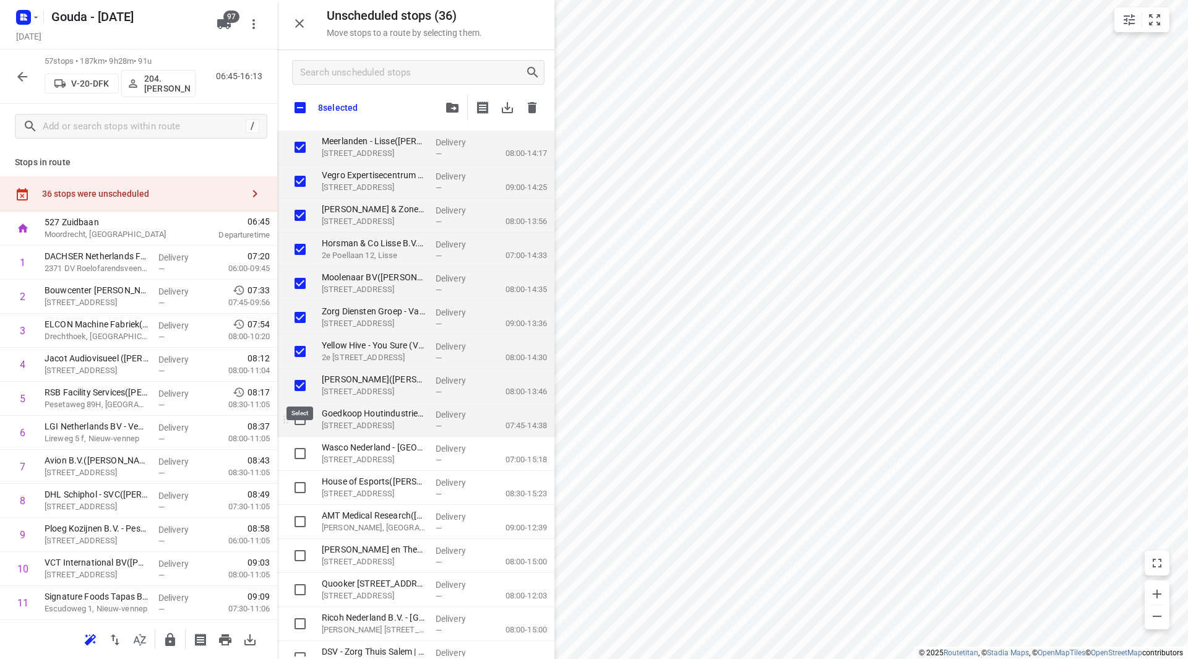
checkbox input "true"
click at [300, 418] on input "grid" at bounding box center [300, 419] width 25 height 25
checkbox input "true"
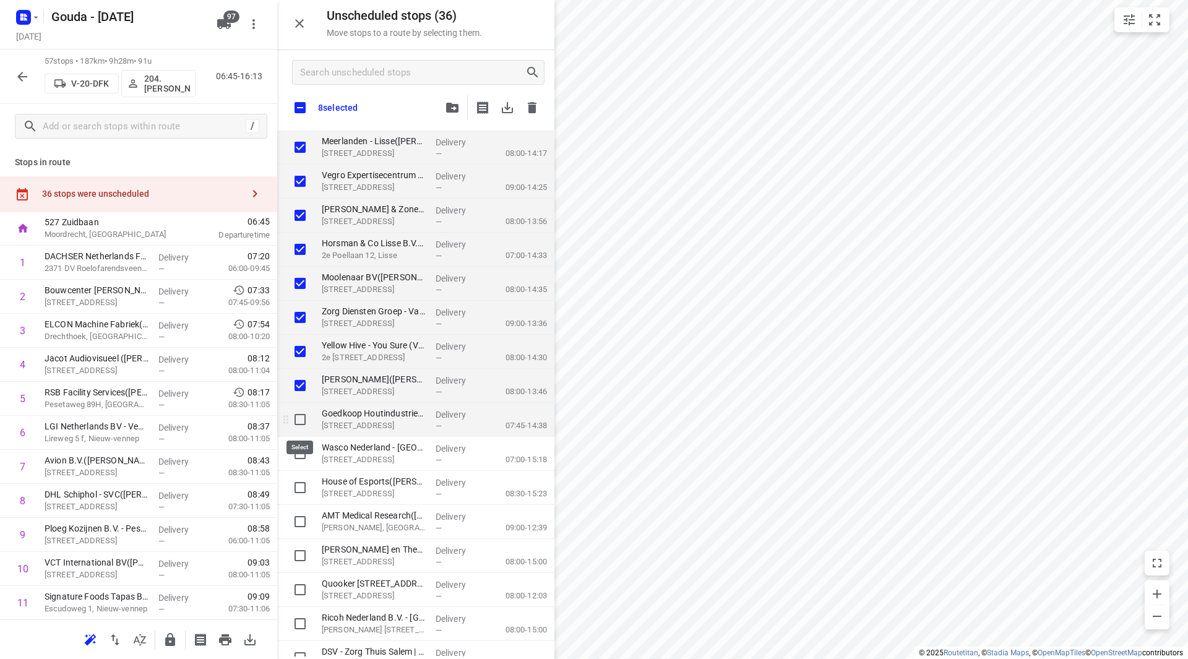
checkbox input "true"
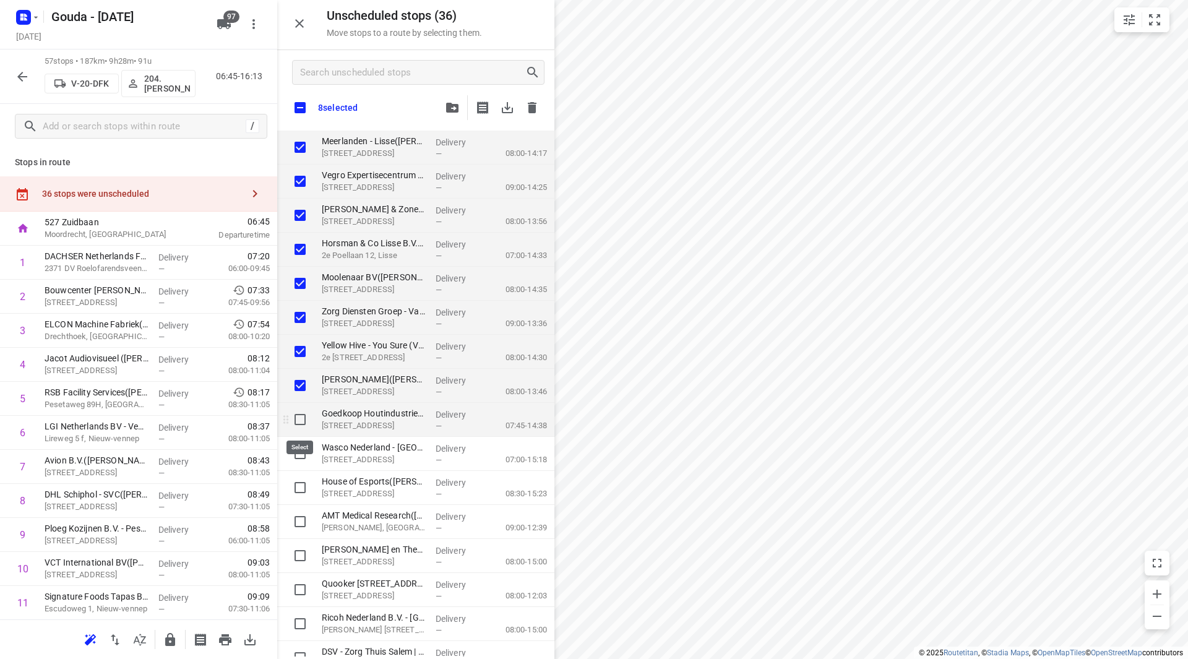
checkbox input "true"
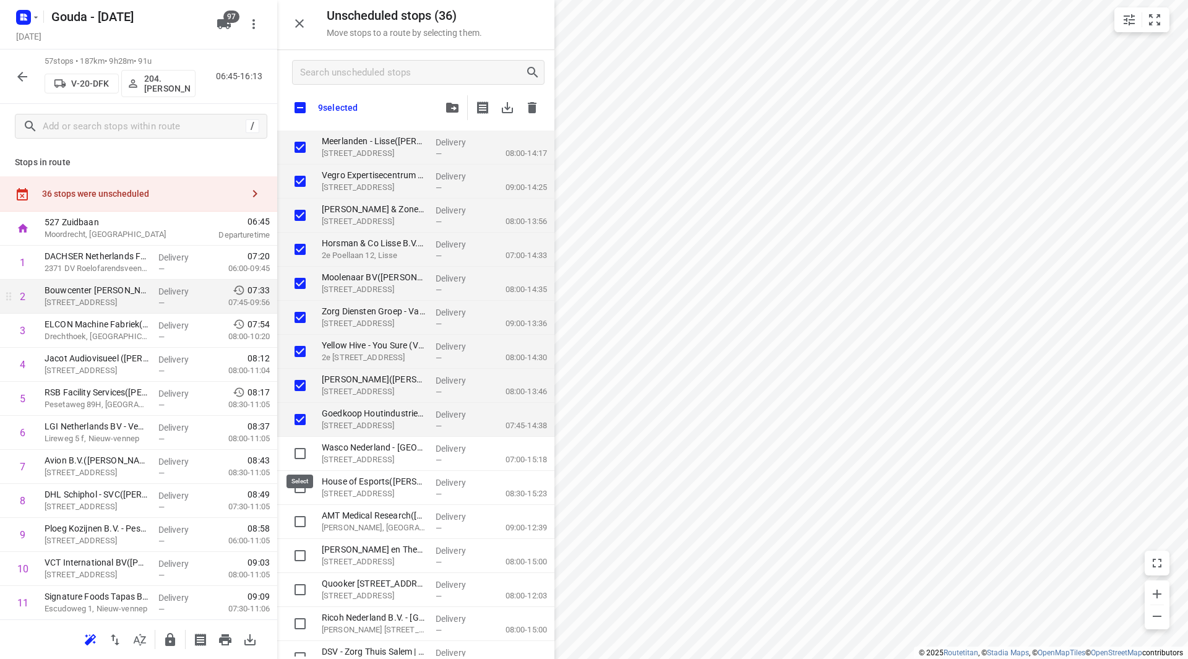
checkbox input "true"
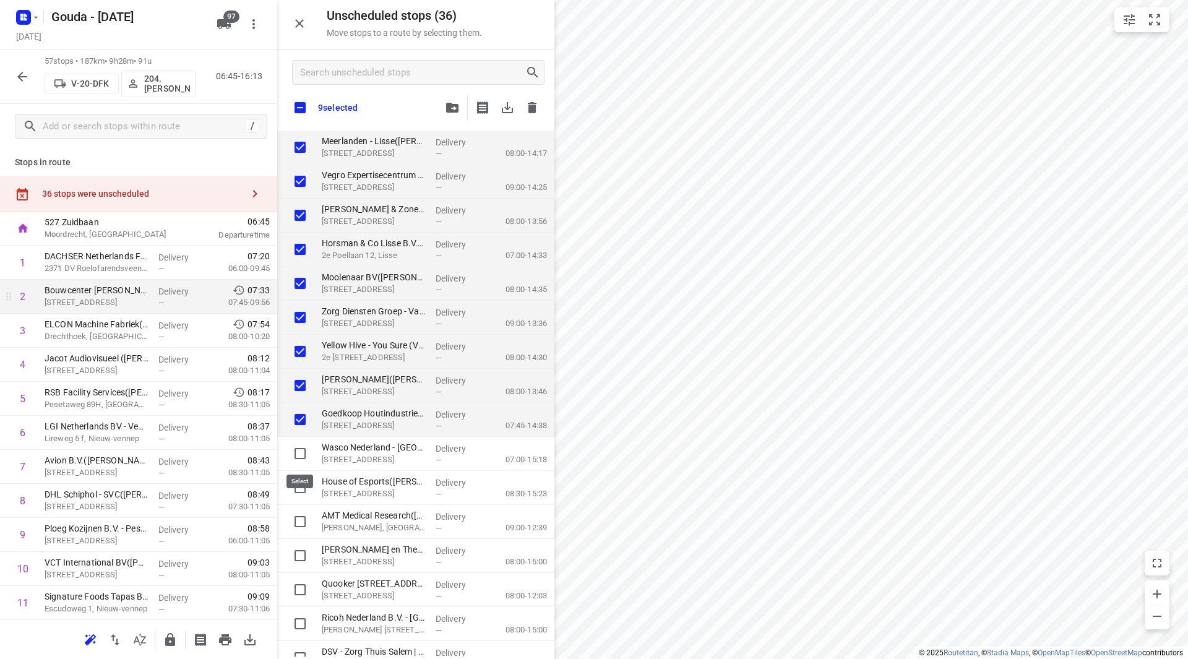
checkbox input "true"
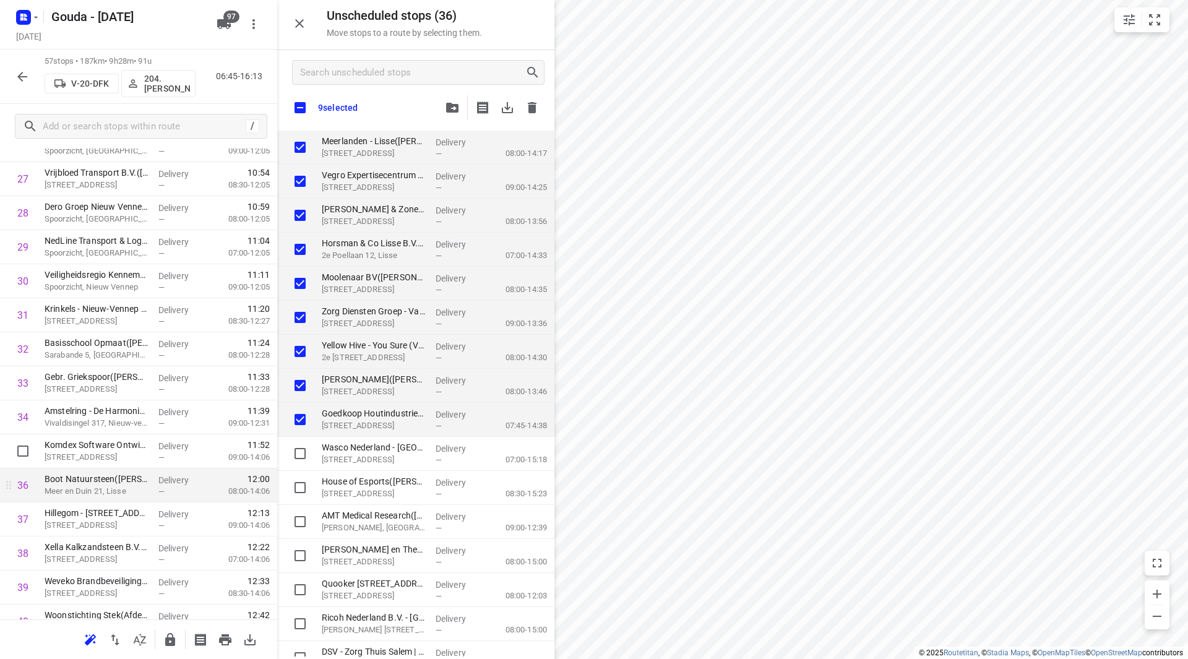
scroll to position [990, 0]
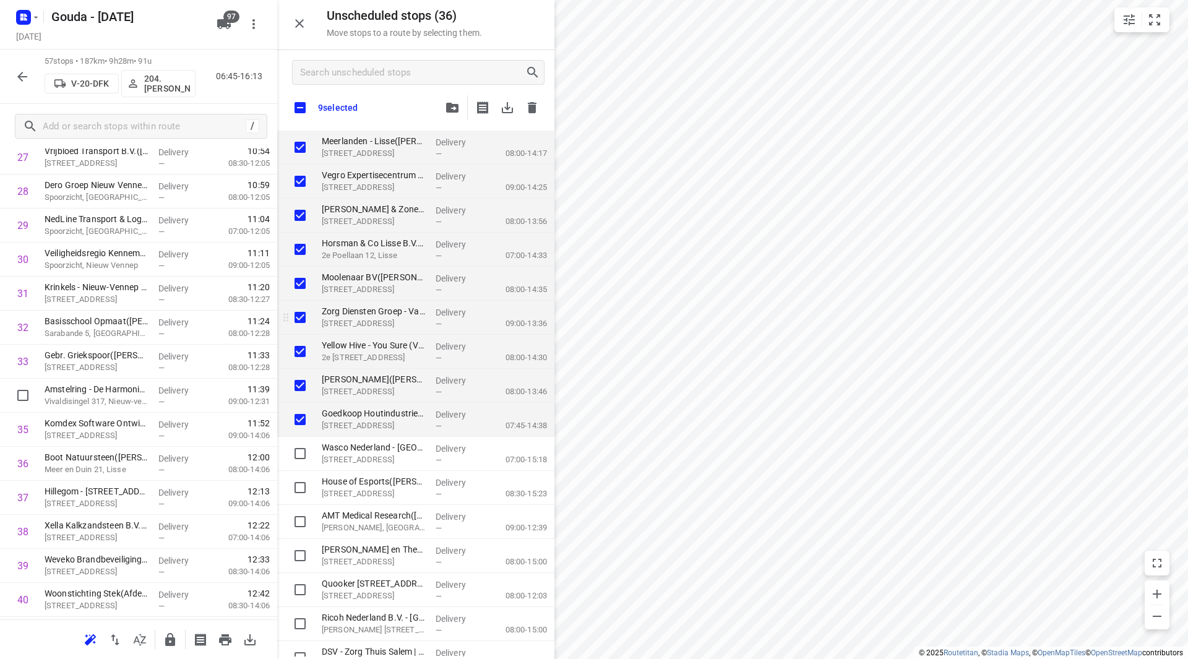
checkbox input "true"
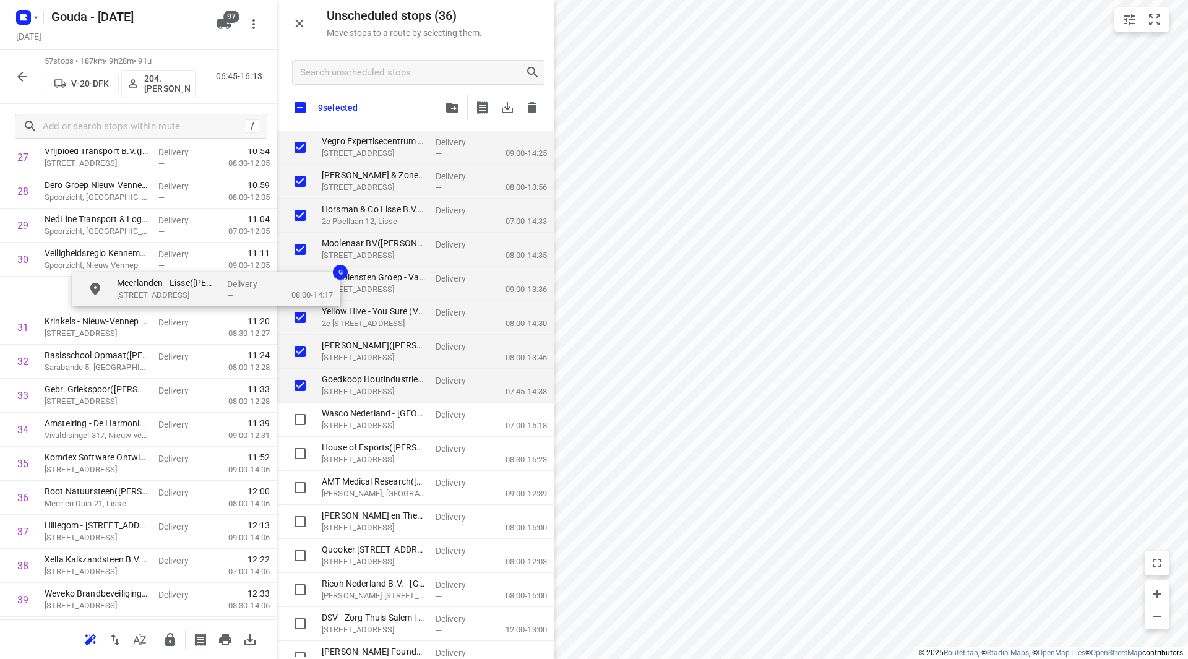
scroll to position [986, 0]
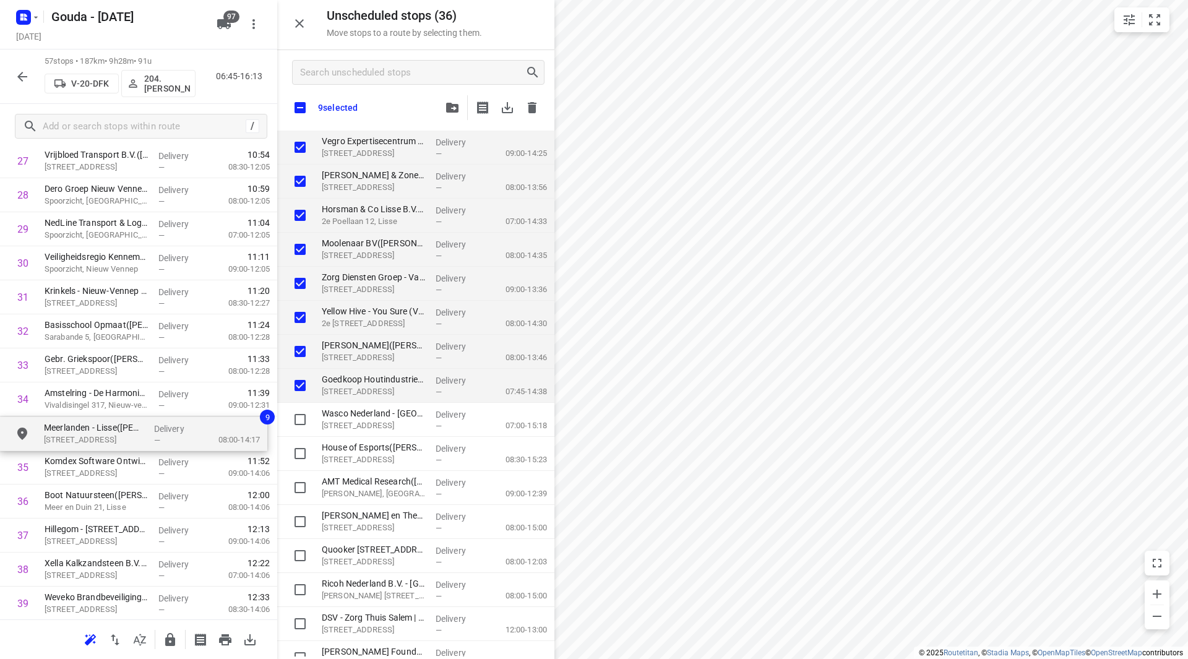
drag, startPoint x: 366, startPoint y: 144, endPoint x: 84, endPoint y: 431, distance: 402.2
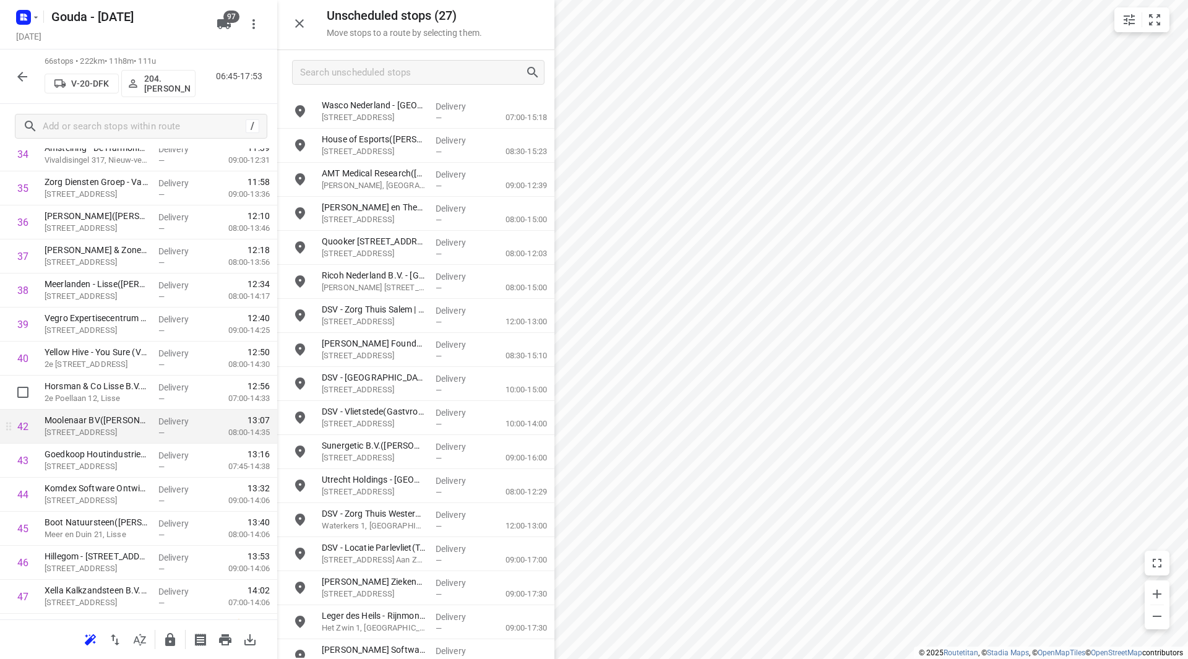
scroll to position [1234, 0]
click at [17, 299] on input "checkbox" at bounding box center [23, 287] width 25 height 25
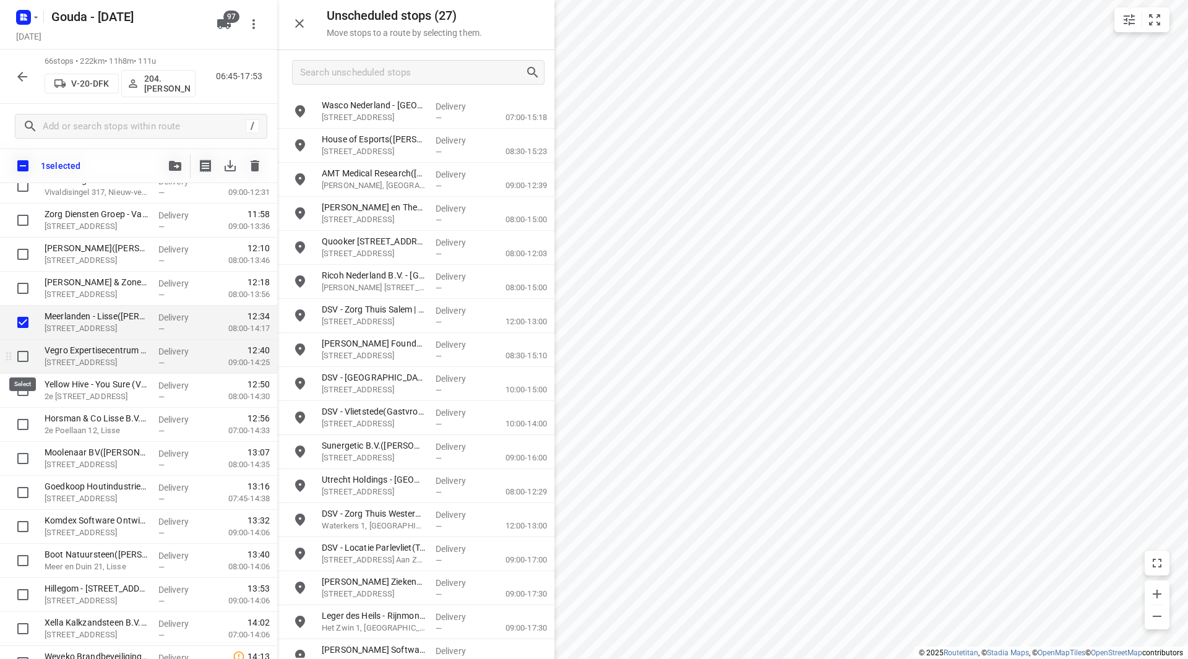
click at [25, 360] on input "checkbox" at bounding box center [23, 356] width 25 height 25
click at [25, 381] on input "checkbox" at bounding box center [23, 390] width 25 height 25
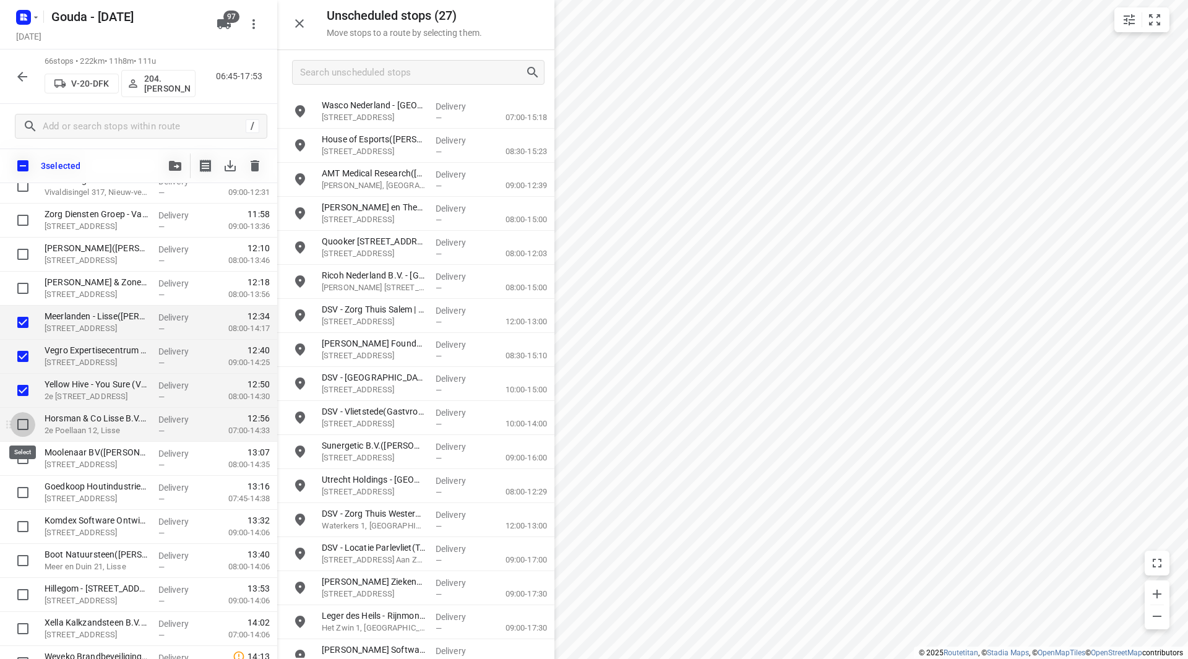
click at [28, 426] on input "checkbox" at bounding box center [23, 424] width 25 height 25
click at [23, 459] on input "checkbox" at bounding box center [23, 458] width 25 height 25
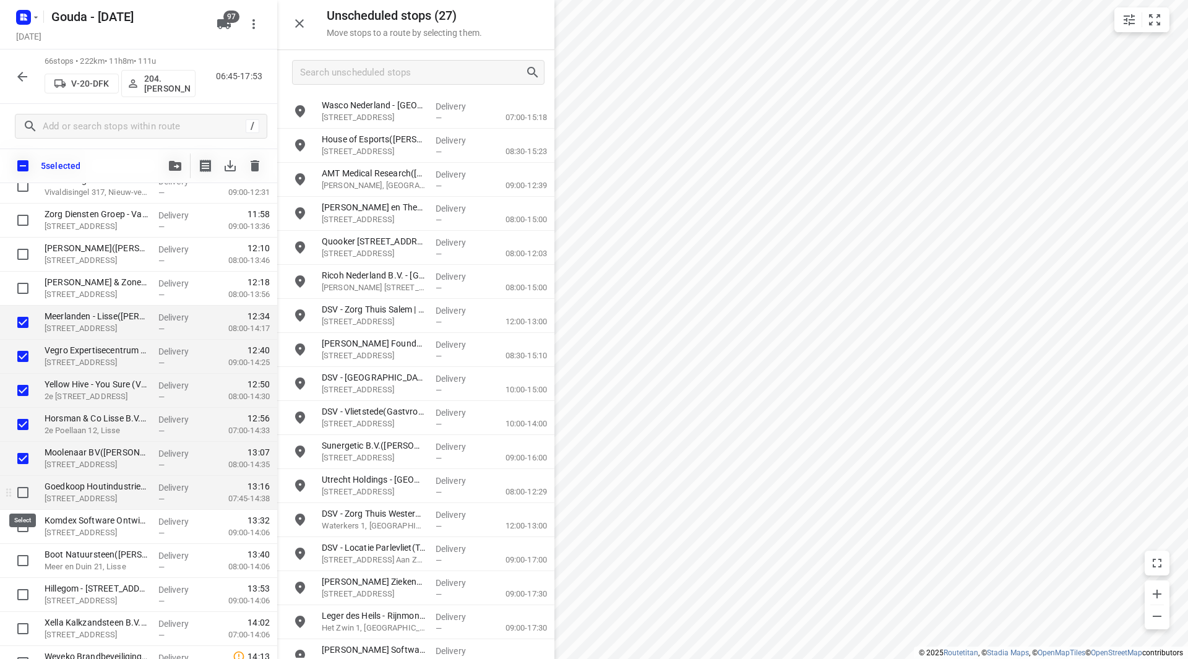
click at [15, 490] on input "checkbox" at bounding box center [23, 492] width 25 height 25
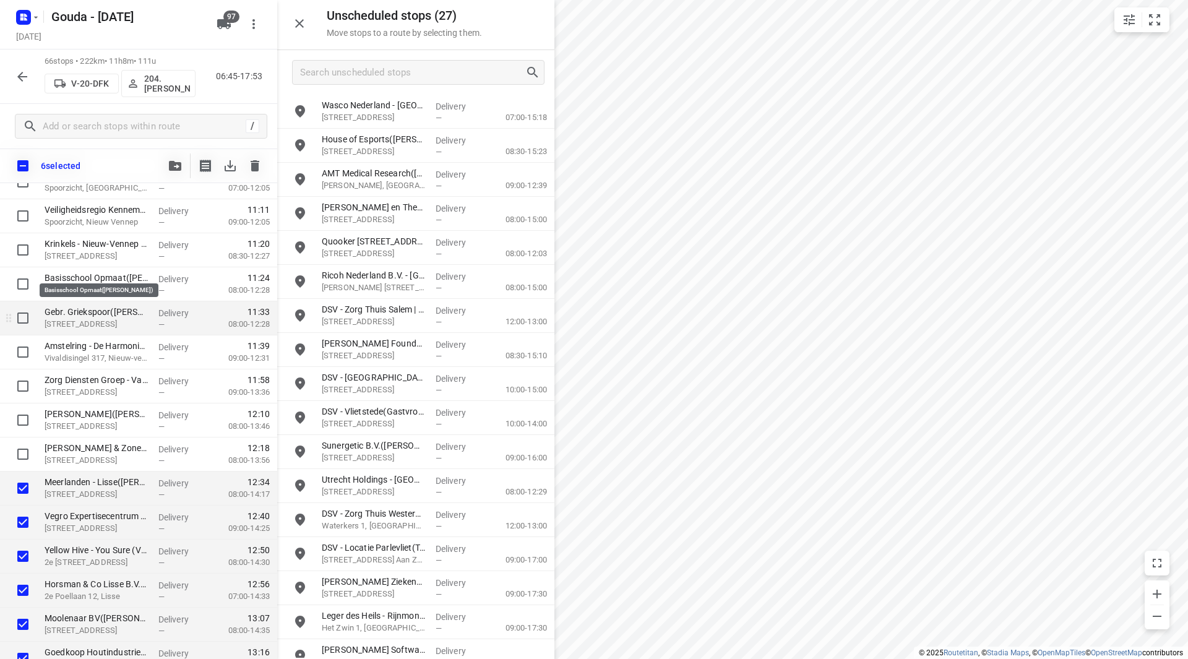
scroll to position [1048, 0]
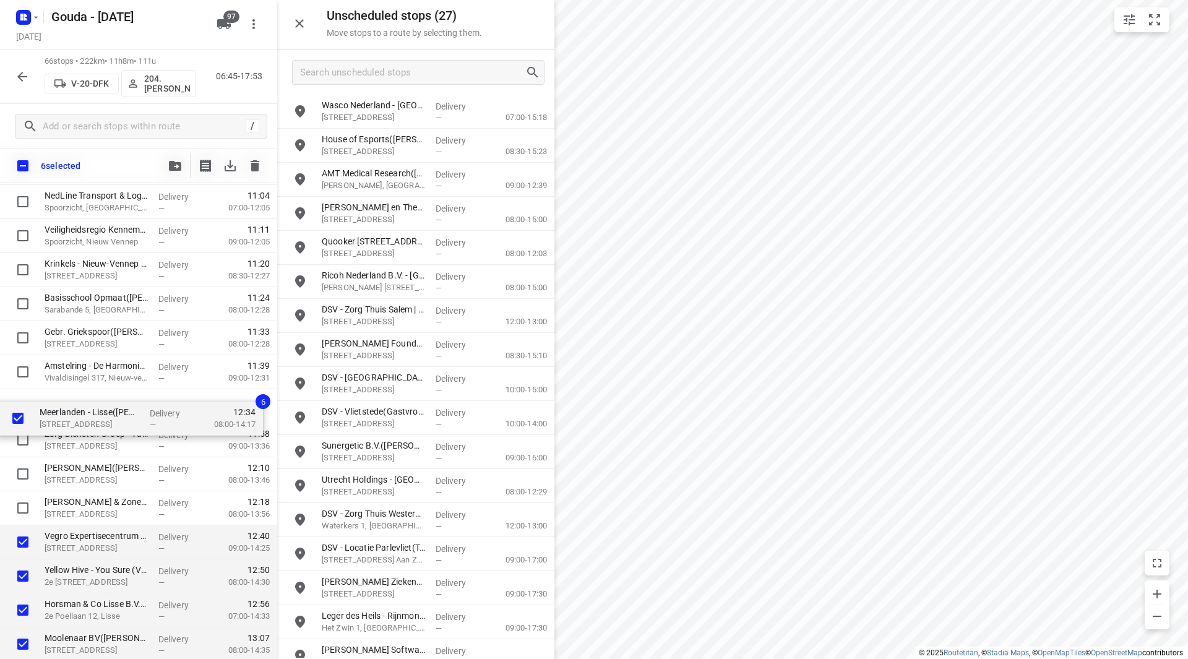
drag, startPoint x: 81, startPoint y: 503, endPoint x: 79, endPoint y: 398, distance: 105.2
click at [79, 397] on div "DACHSER Netherlands Food Logistics B.V. - Roelofarendsveen(Erik van der Zwet) 2…" at bounding box center [138, 355] width 277 height 2247
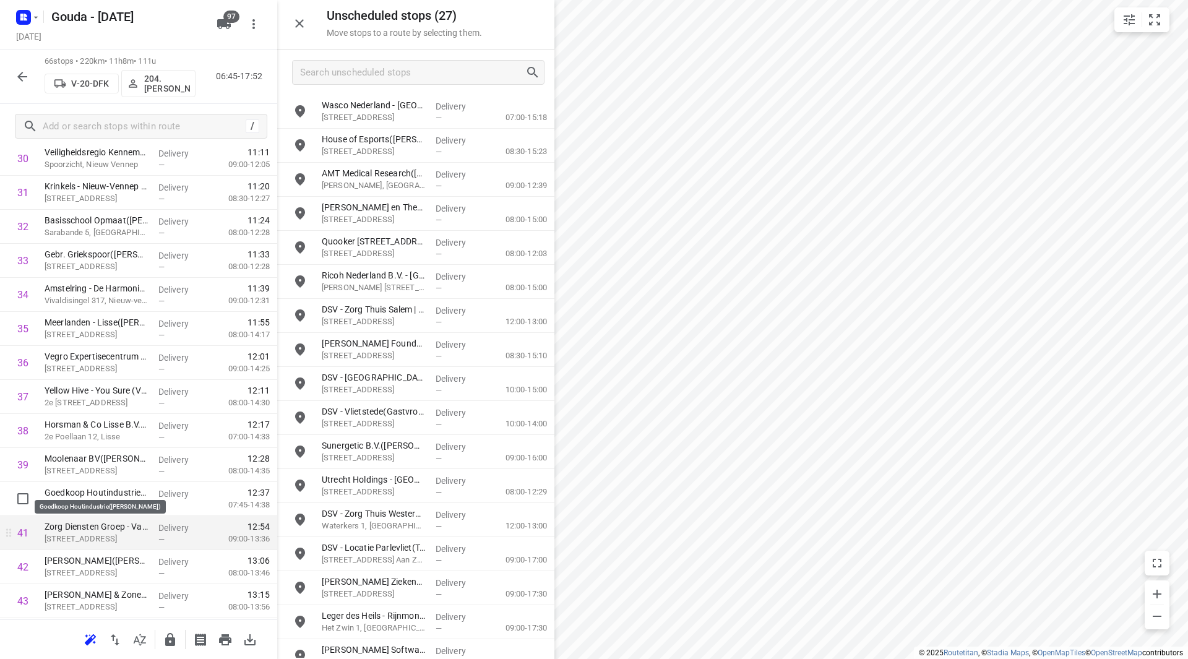
scroll to position [1110, 0]
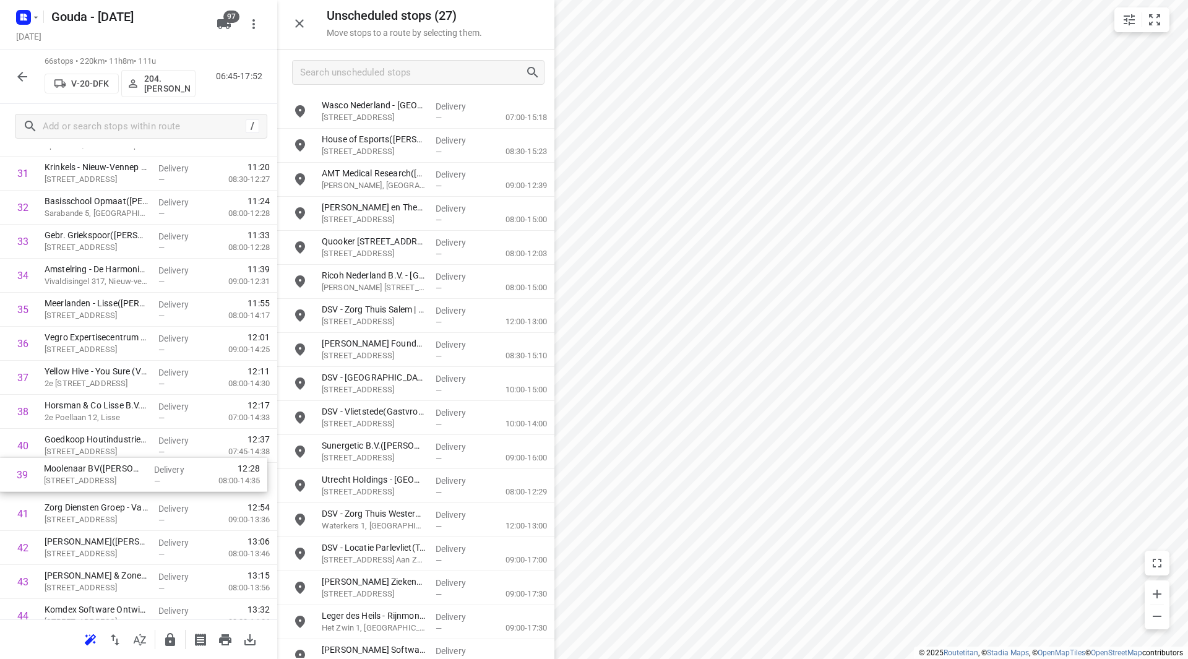
drag, startPoint x: 130, startPoint y: 439, endPoint x: 130, endPoint y: 472, distance: 32.8
click at [130, 472] on div "1 DACHSER Netherlands Food Logistics B.V. - Roelofarendsveen(Erik van der Zwet)…" at bounding box center [138, 258] width 277 height 2247
click at [368, 68] on input "Search unscheduled stops" at bounding box center [413, 72] width 224 height 19
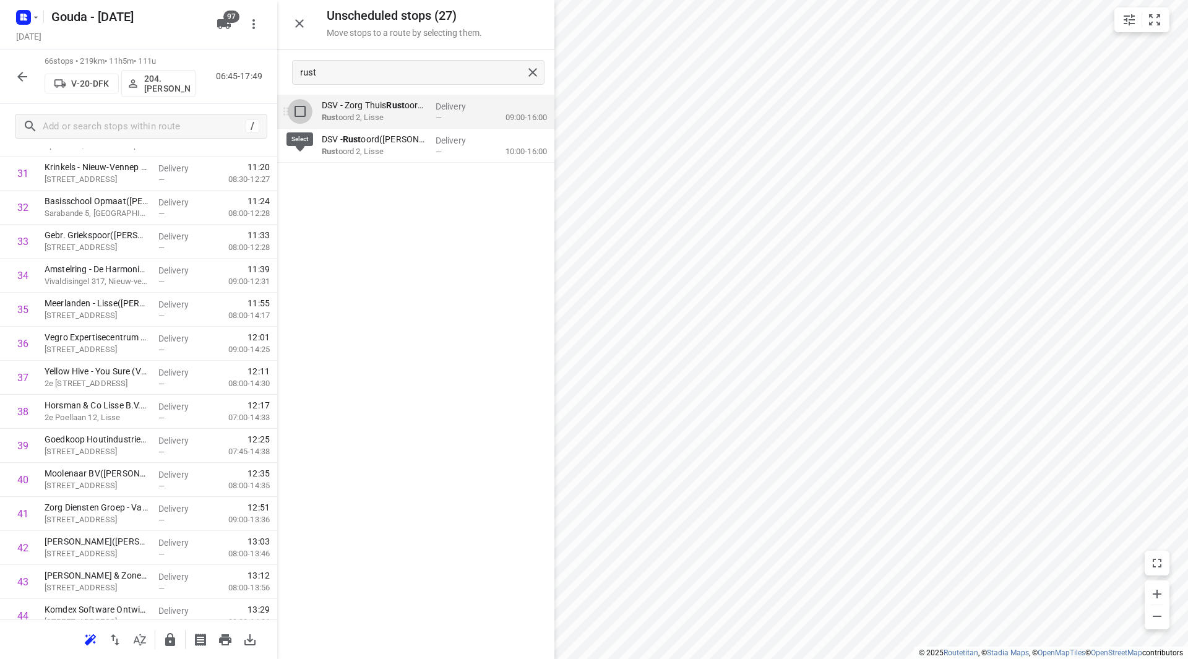
drag, startPoint x: 303, startPoint y: 114, endPoint x: 301, endPoint y: 165, distance: 50.1
click at [302, 114] on input "grid" at bounding box center [300, 111] width 25 height 25
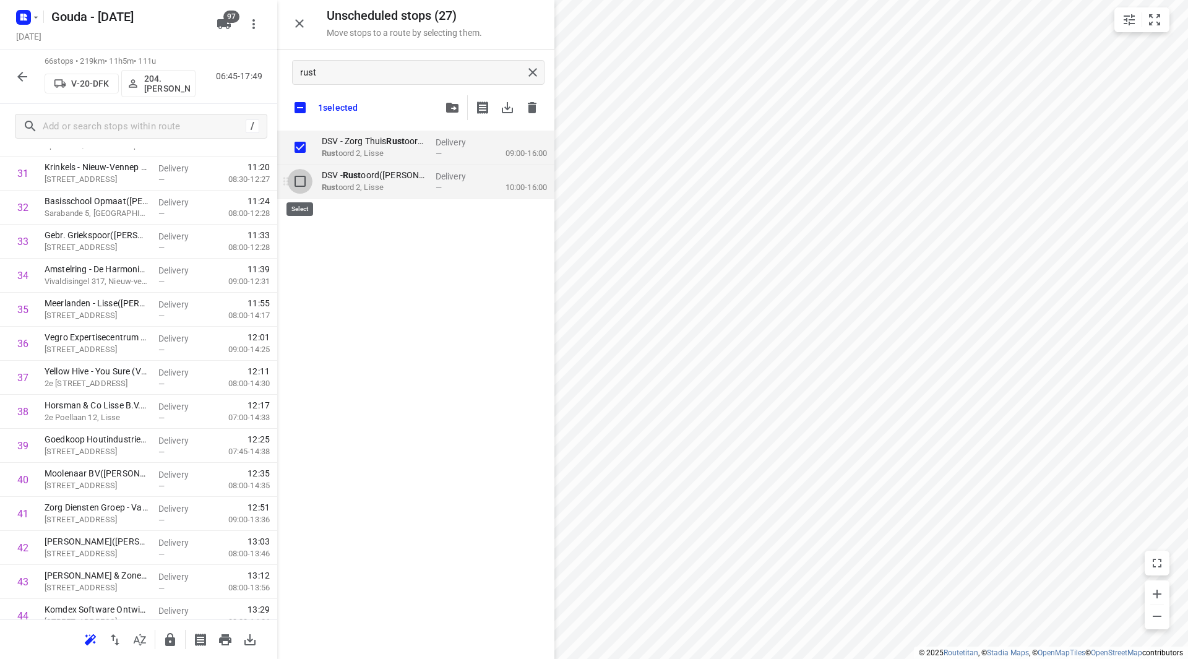
click at [301, 180] on input "grid" at bounding box center [300, 181] width 25 height 25
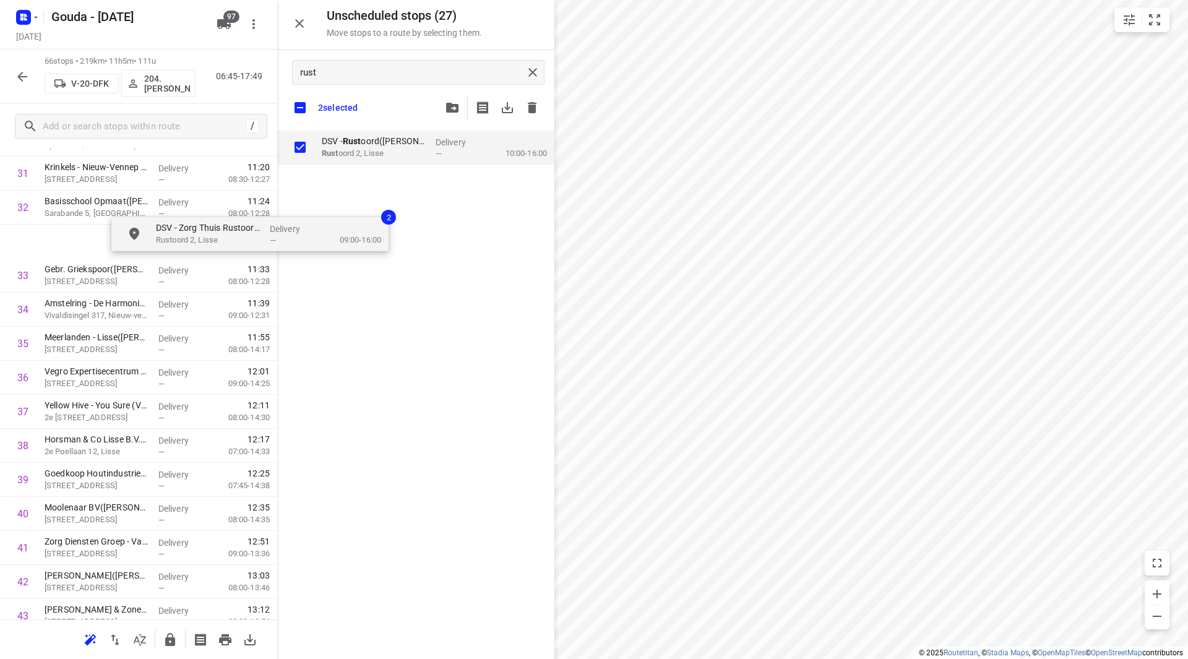
scroll to position [1107, 0]
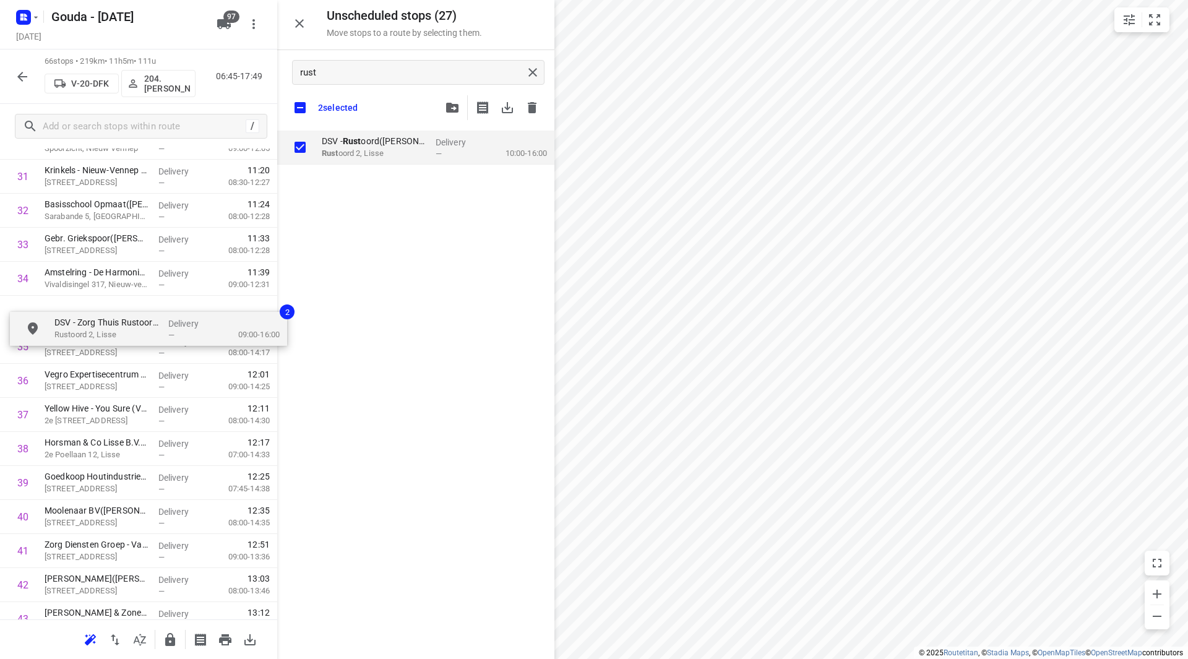
drag, startPoint x: 359, startPoint y: 145, endPoint x: 64, endPoint y: 317, distance: 341.4
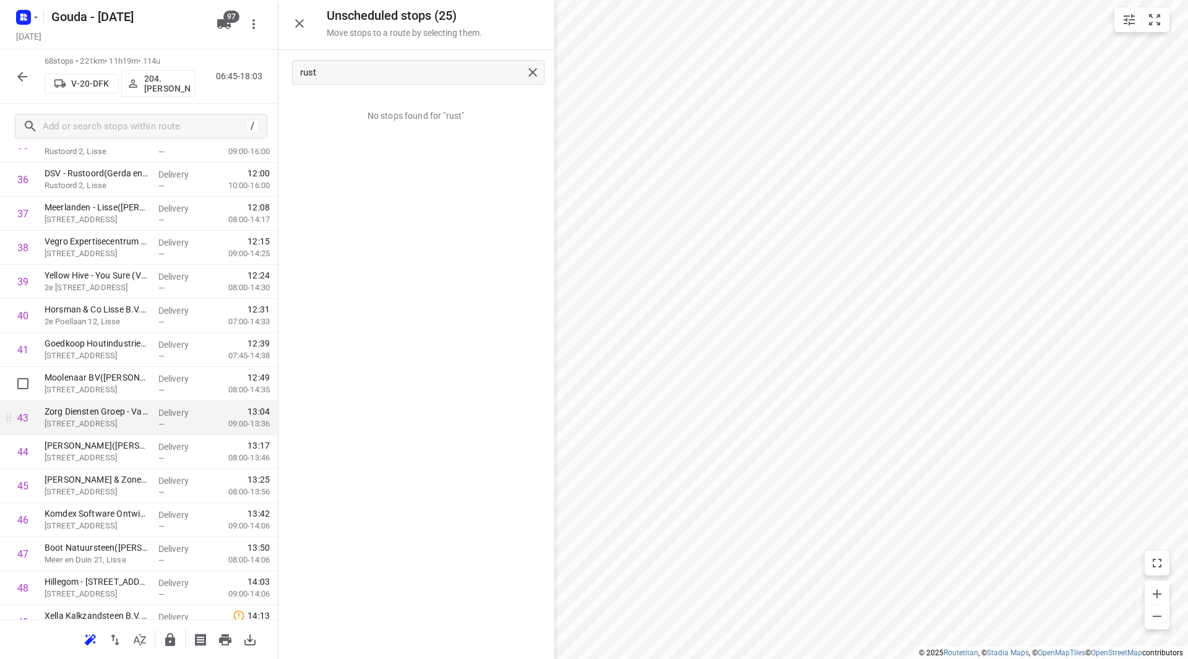
scroll to position [1293, 0]
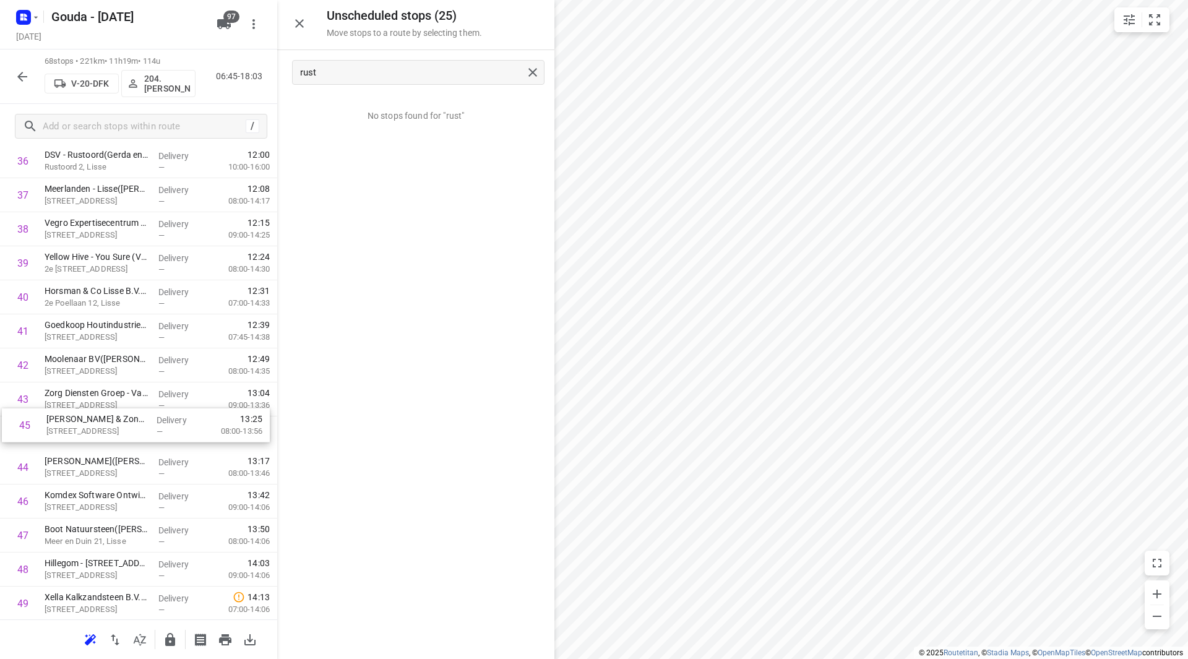
drag, startPoint x: 98, startPoint y: 475, endPoint x: 101, endPoint y: 408, distance: 67.5
click at [101, 408] on div "1 DACHSER Netherlands Food Logistics B.V. - Roelofarendsveen(Erik van der Zwet)…" at bounding box center [138, 110] width 277 height 2315
drag, startPoint x: 100, startPoint y: 468, endPoint x: 105, endPoint y: 420, distance: 49.1
click at [104, 420] on div "1 DACHSER Netherlands Food Logistics B.V. - Roelofarendsveen(Erik van der Zwet)…" at bounding box center [138, 110] width 277 height 2315
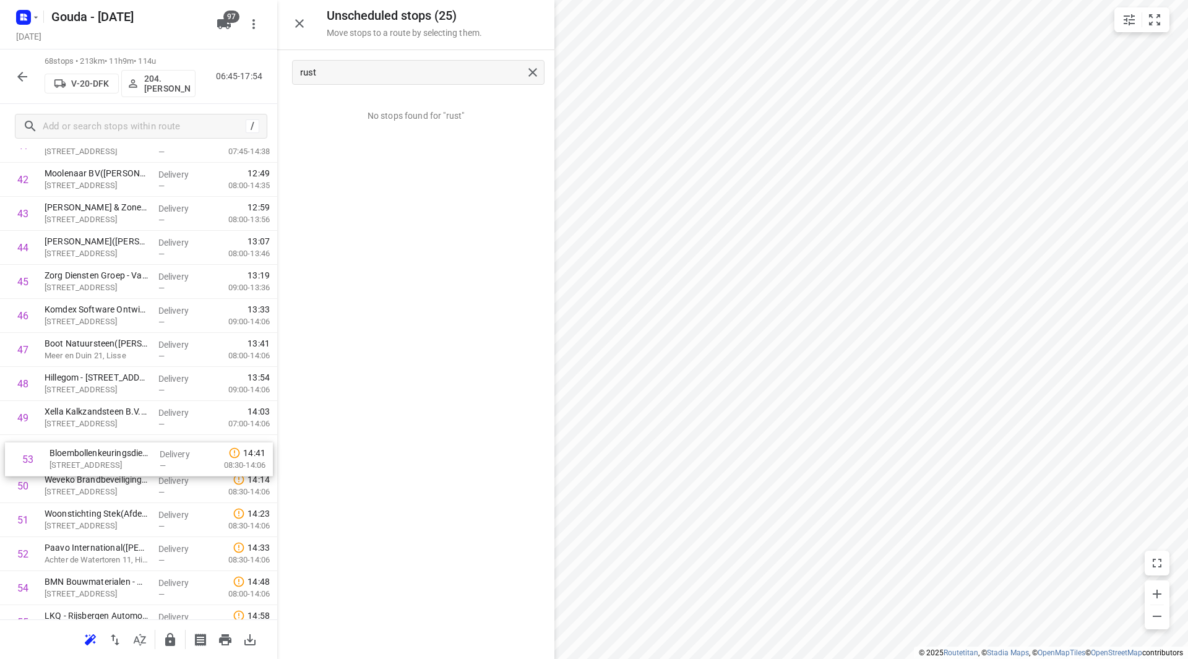
scroll to position [1480, 0]
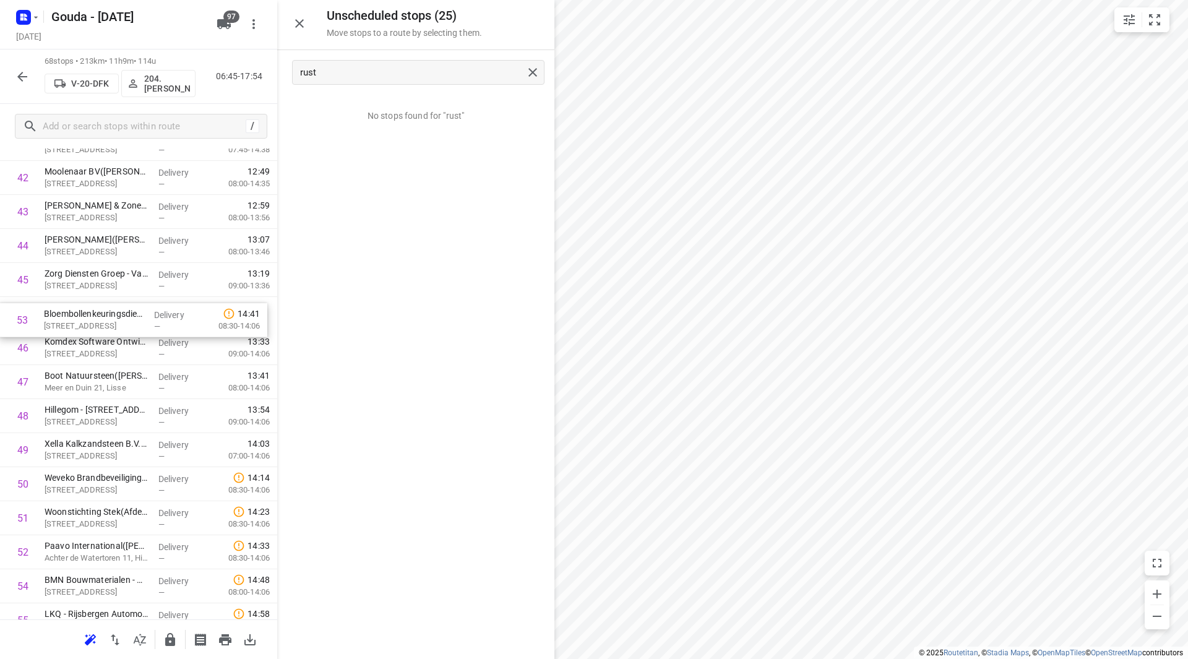
drag, startPoint x: 76, startPoint y: 546, endPoint x: 76, endPoint y: 304, distance: 242.0
drag, startPoint x: 100, startPoint y: 389, endPoint x: 102, endPoint y: 346, distance: 43.4
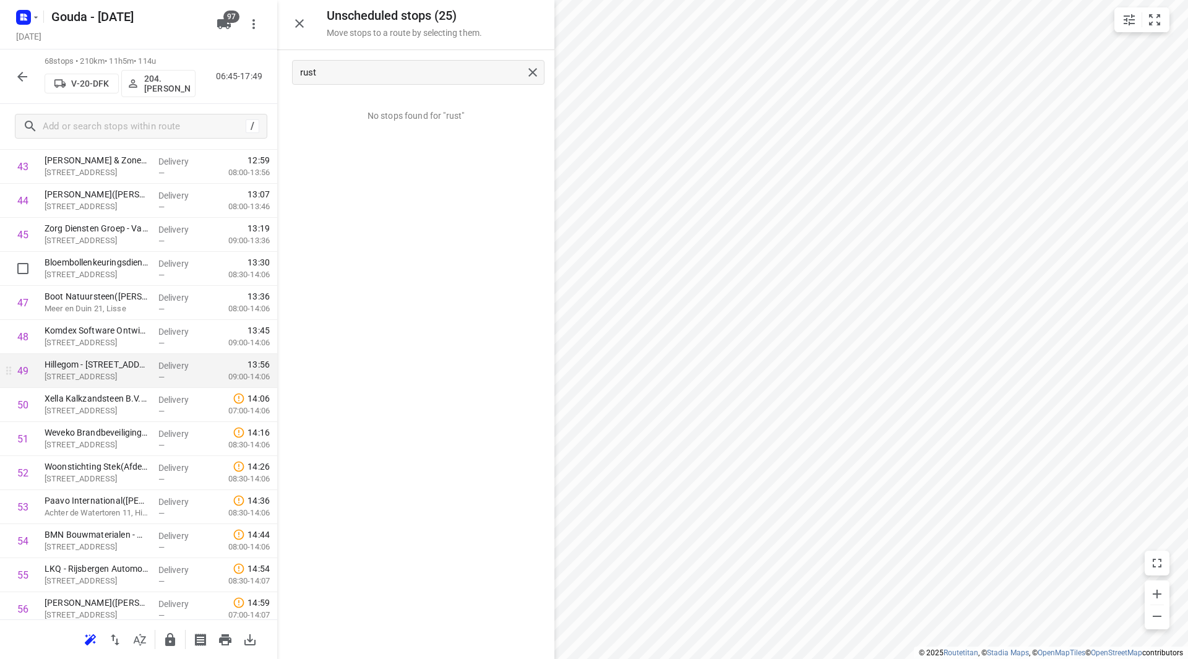
scroll to position [1542, 0]
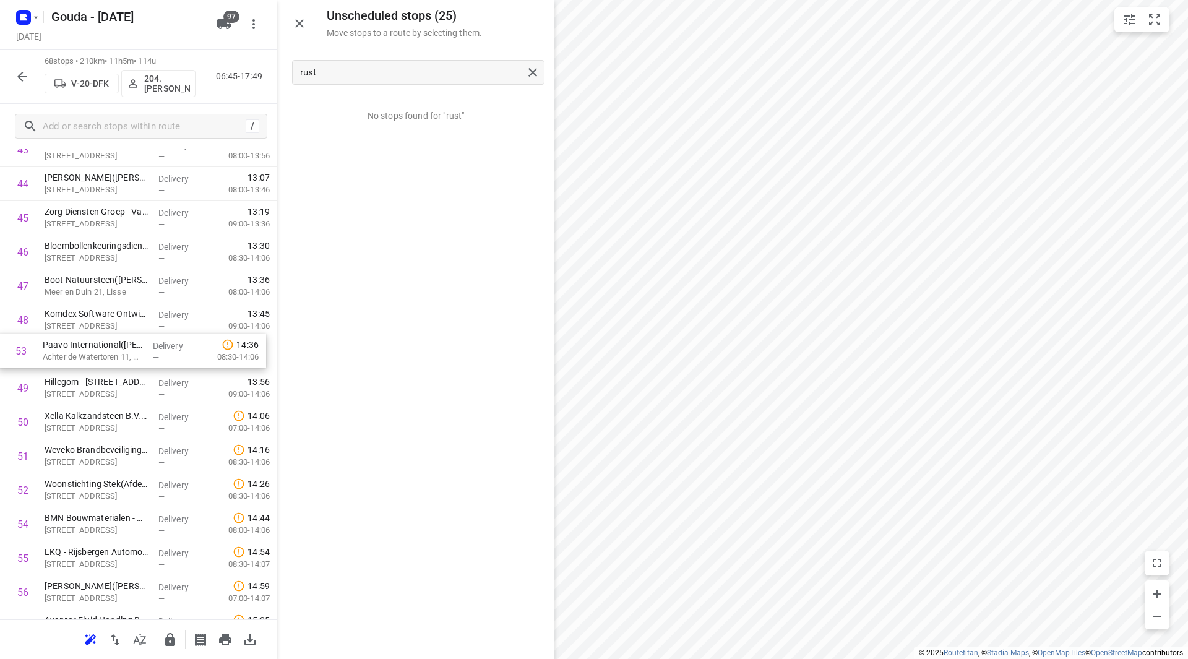
drag, startPoint x: 136, startPoint y: 444, endPoint x: 129, endPoint y: 317, distance: 127.1
drag, startPoint x: 124, startPoint y: 493, endPoint x: 117, endPoint y: 321, distance: 172.8
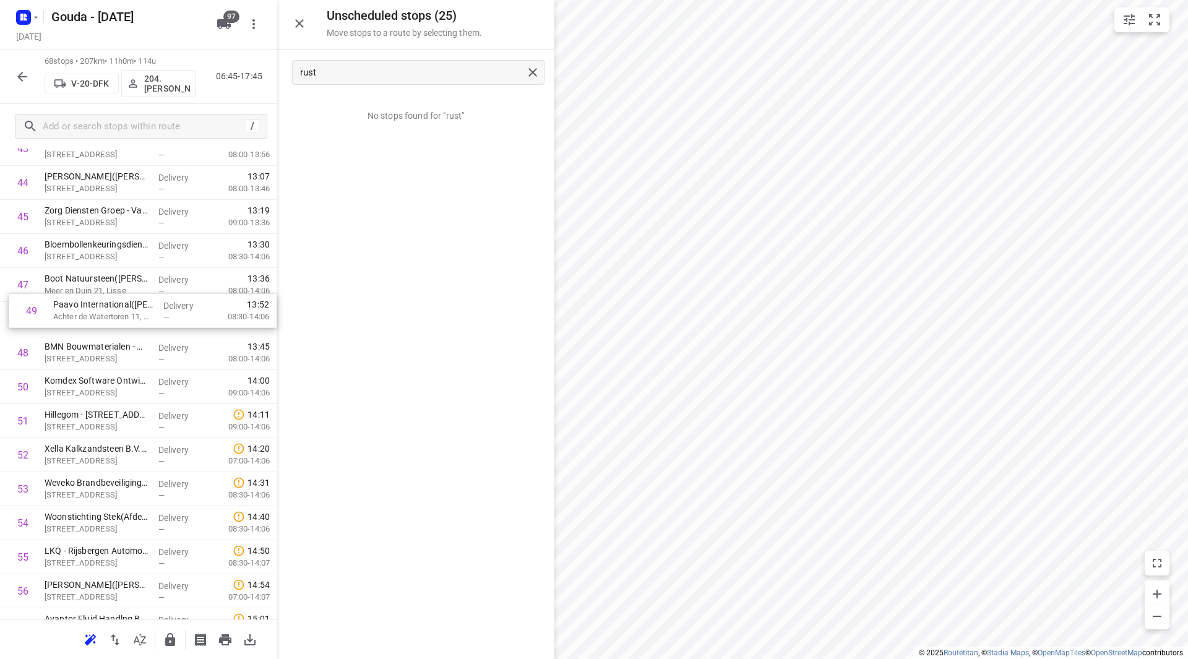
drag, startPoint x: 59, startPoint y: 355, endPoint x: 66, endPoint y: 311, distance: 44.6
drag, startPoint x: 83, startPoint y: 446, endPoint x: 85, endPoint y: 413, distance: 32.9
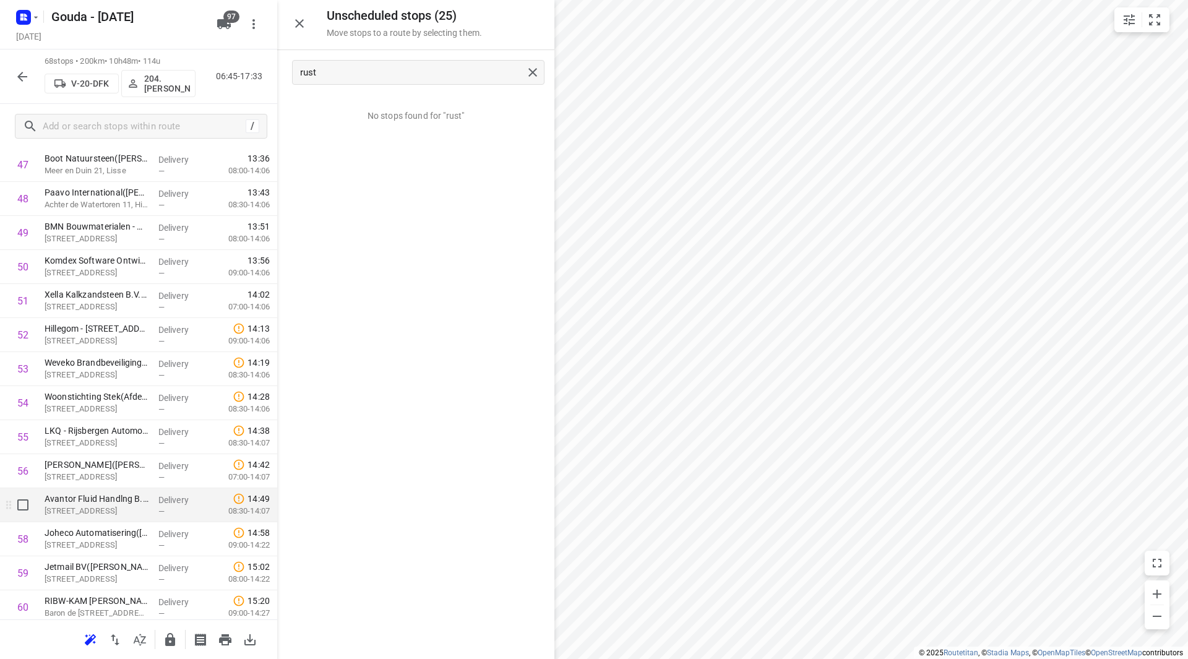
scroll to position [1667, 0]
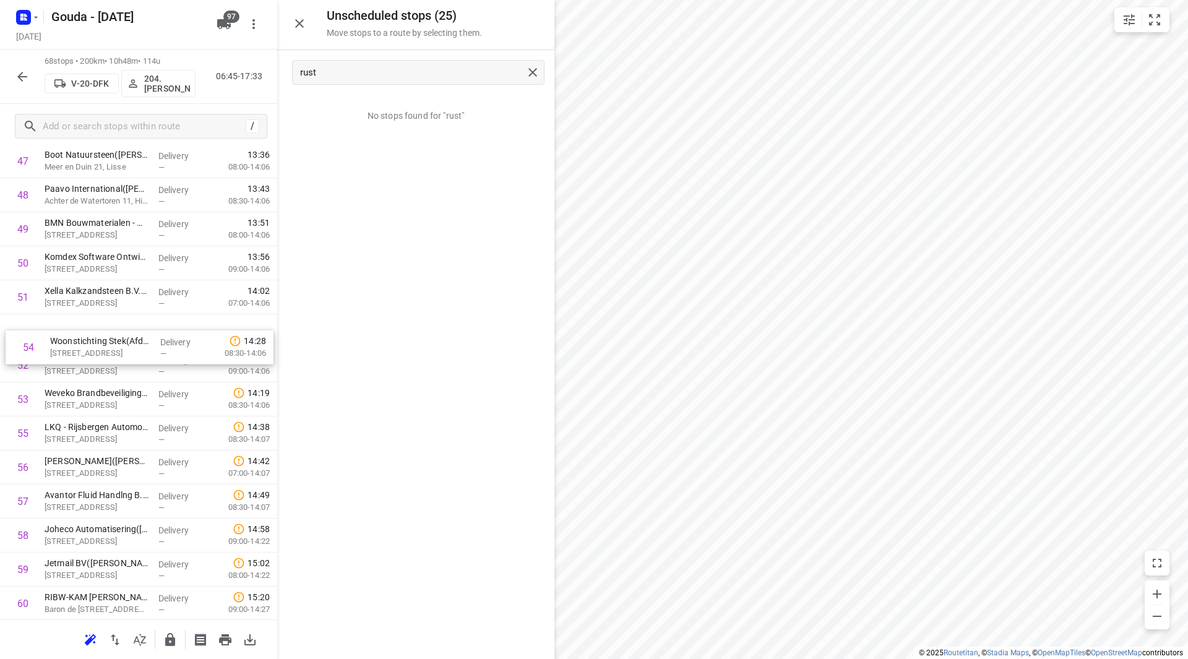
drag, startPoint x: 67, startPoint y: 403, endPoint x: 75, endPoint y: 329, distance: 74.6
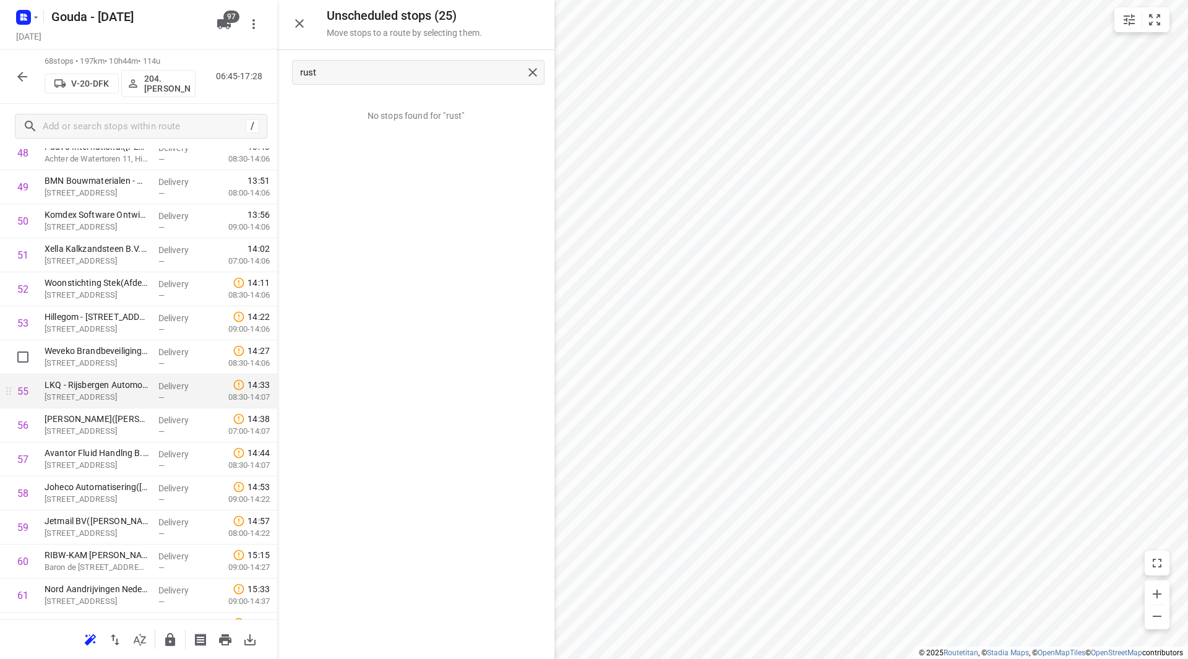
scroll to position [1729, 0]
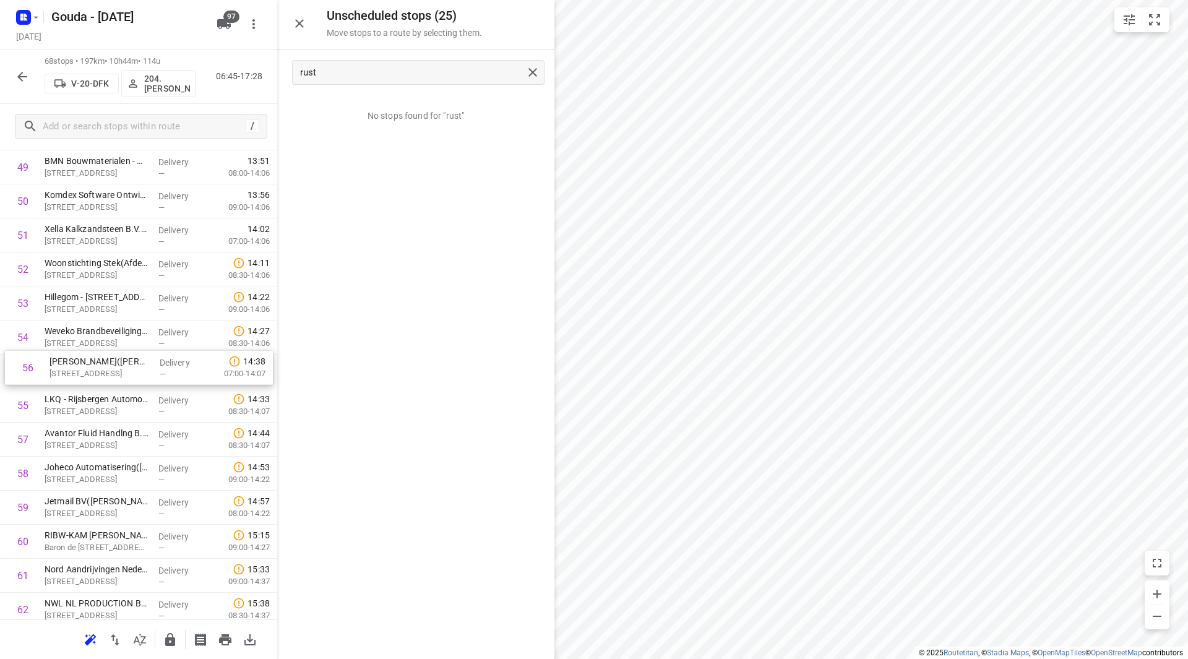
drag, startPoint x: 56, startPoint y: 416, endPoint x: 61, endPoint y: 375, distance: 41.1
drag, startPoint x: 79, startPoint y: 296, endPoint x: 74, endPoint y: 404, distance: 107.8
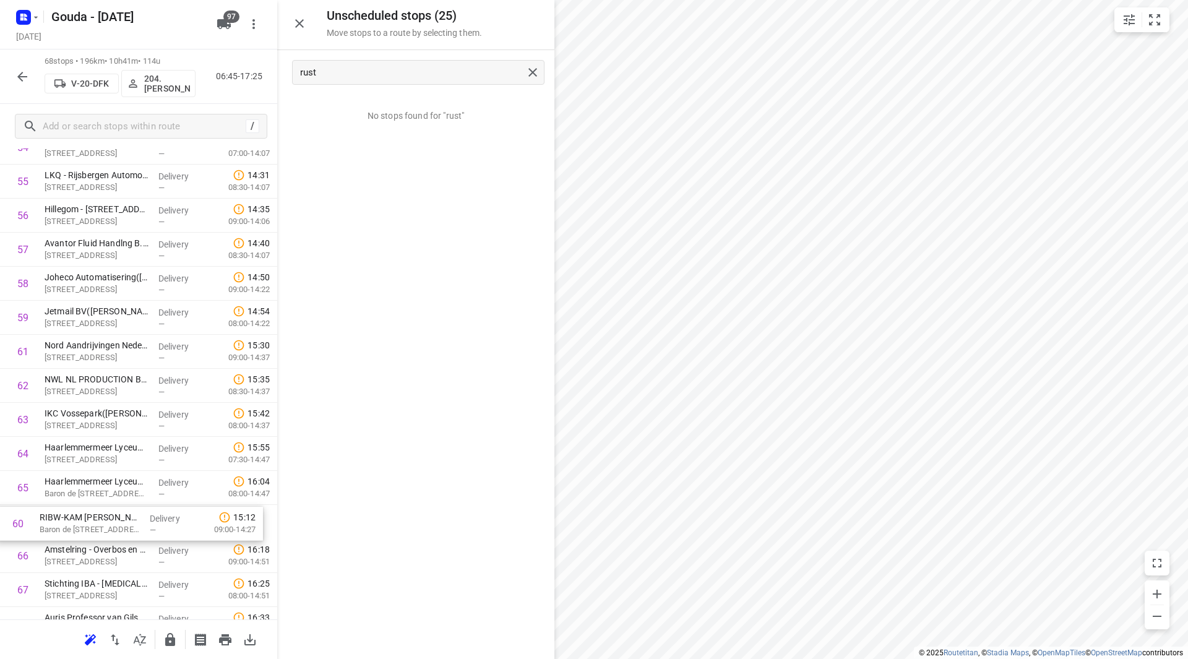
scroll to position [1930, 0]
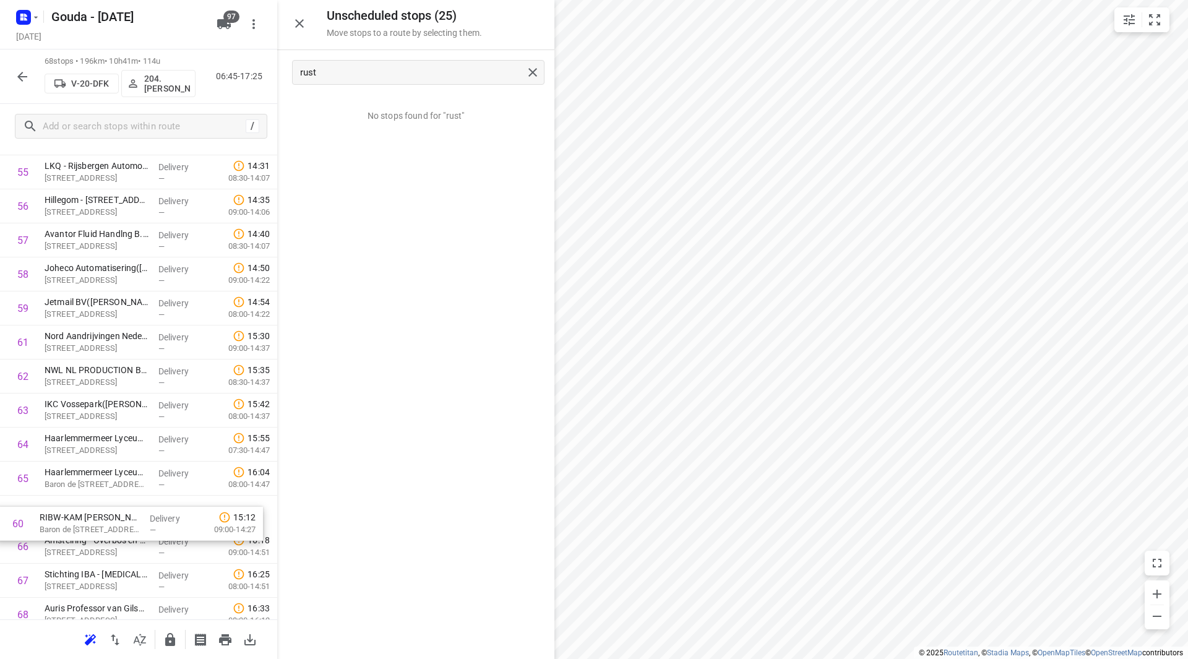
drag, startPoint x: 162, startPoint y: 354, endPoint x: 159, endPoint y: 519, distance: 164.6
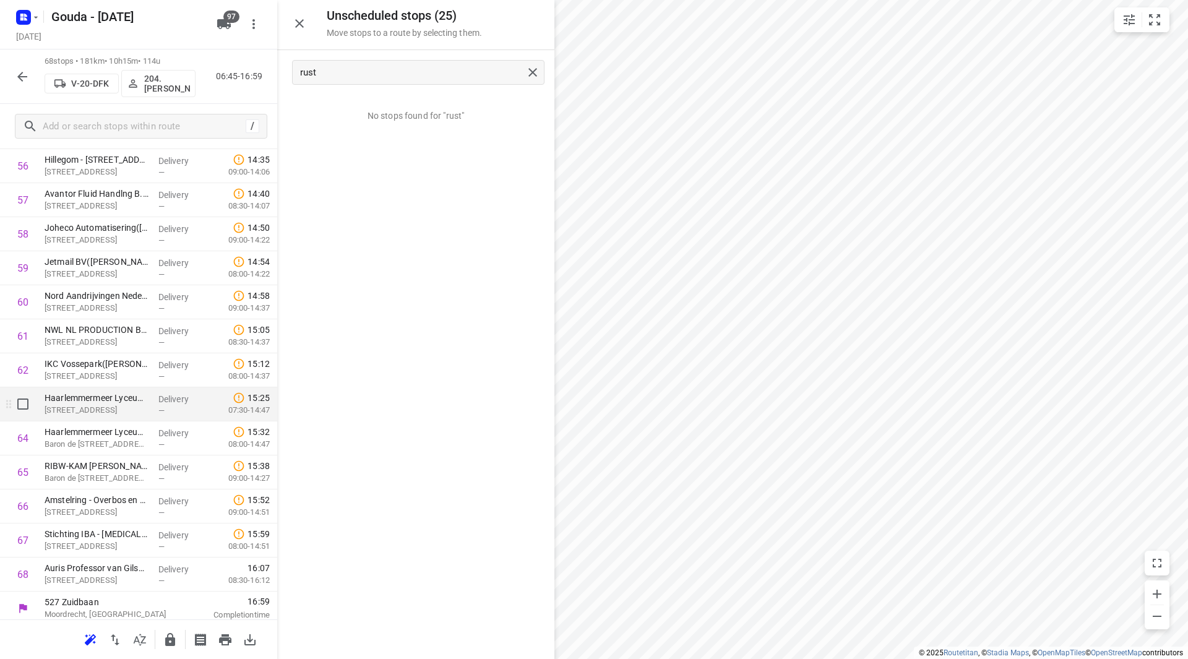
scroll to position [1975, 0]
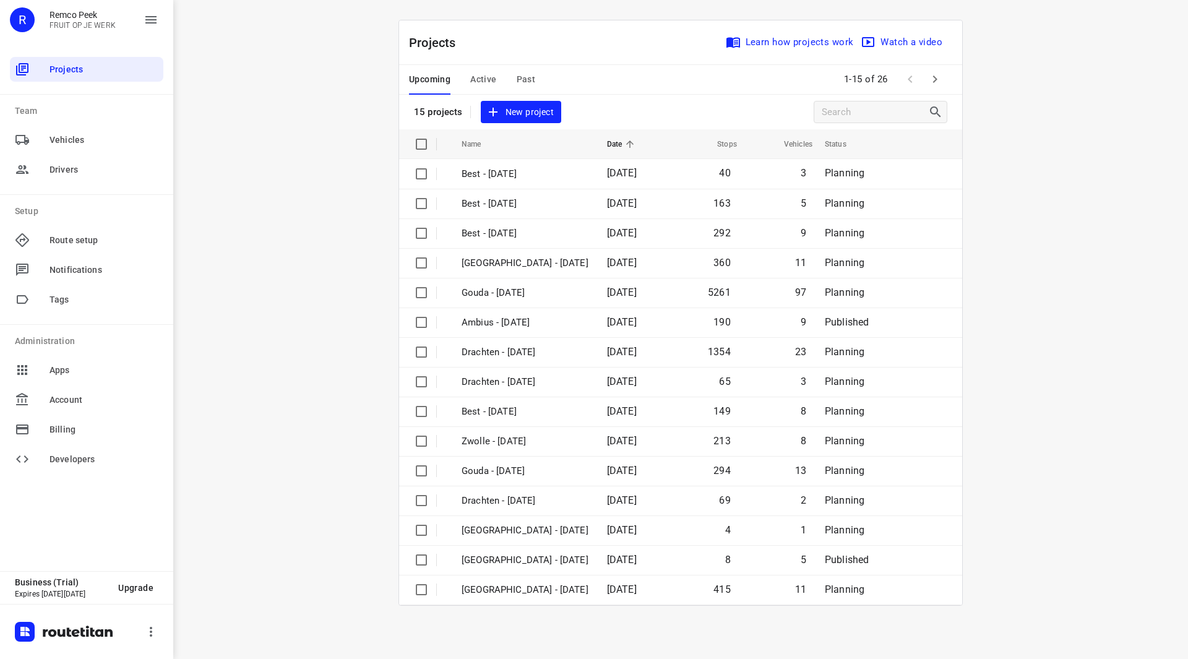
click at [472, 80] on span "Active" at bounding box center [483, 79] width 26 height 15
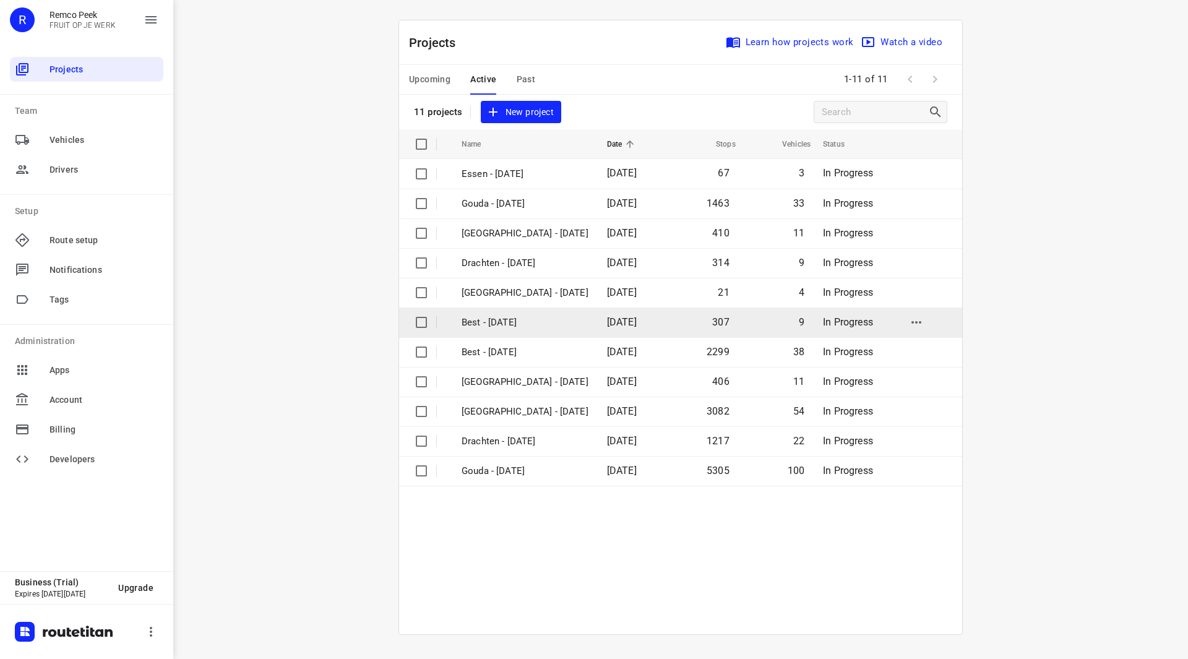
click at [510, 322] on p "Best - [DATE]" at bounding box center [525, 323] width 127 height 14
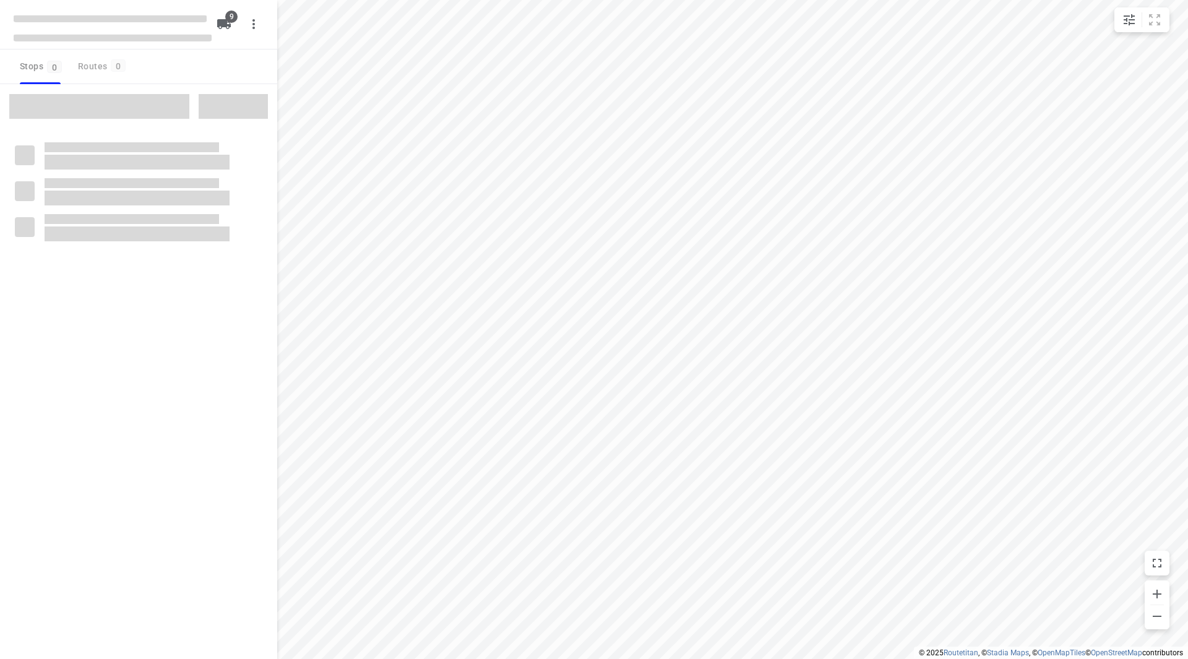
checkbox input "true"
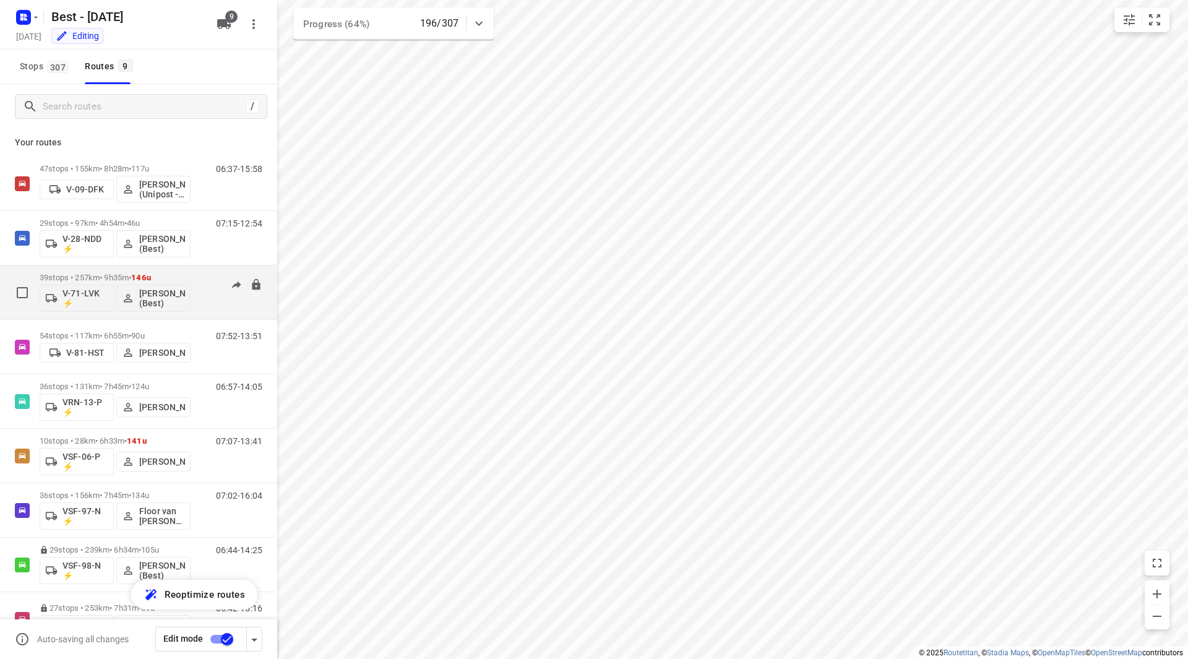
click at [146, 272] on div "39 stops • 257km • 9h35m • 146u V-71-LVK ⚡ [PERSON_NAME] (Best)" at bounding box center [115, 292] width 151 height 51
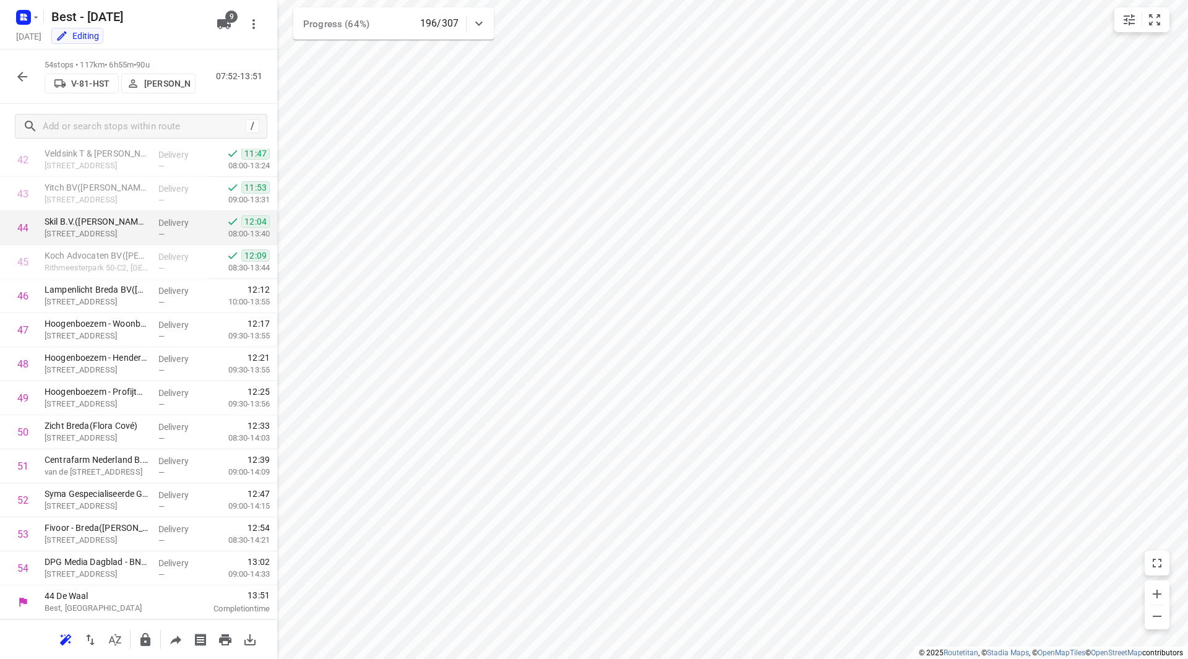
scroll to position [544, 0]
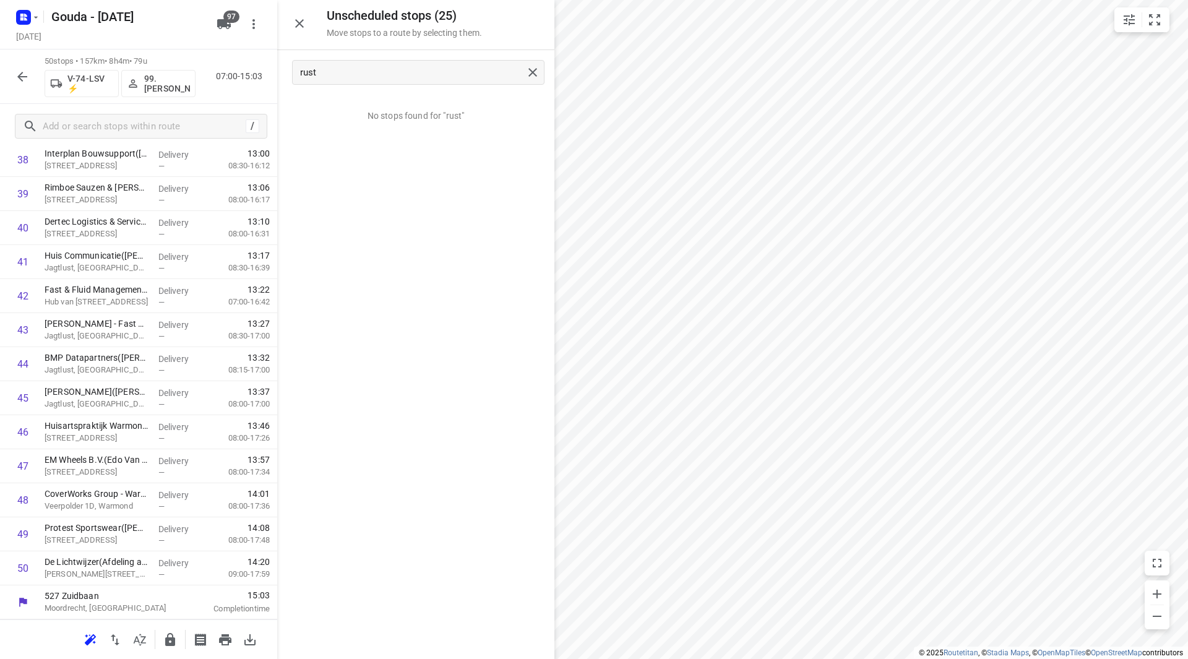
scroll to position [1362, 0]
drag, startPoint x: 325, startPoint y: 72, endPoint x: 286, endPoint y: 72, distance: 39.0
click at [286, 72] on div "rust" at bounding box center [415, 72] width 277 height 45
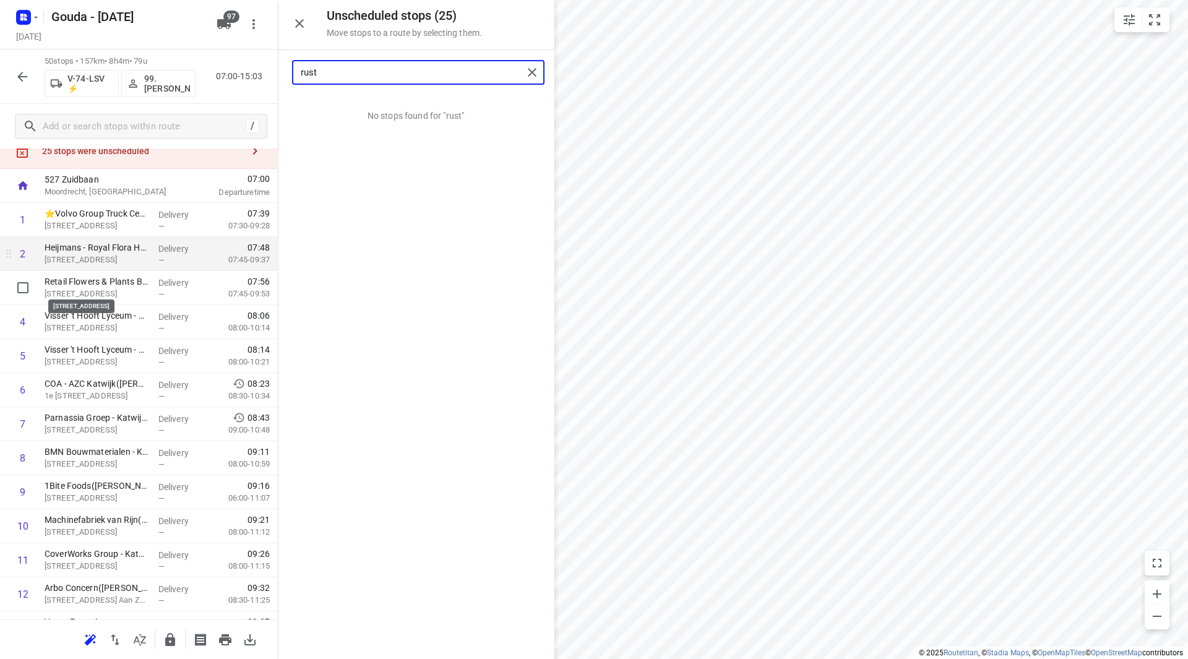
scroll to position [62, 0]
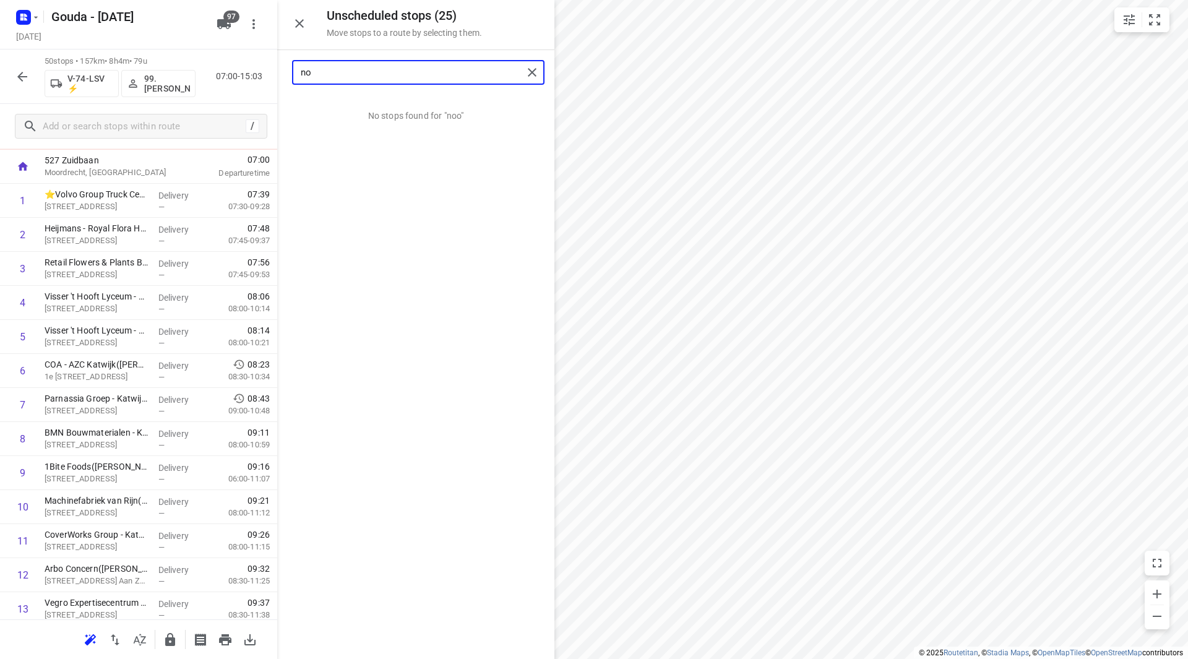
type input "n"
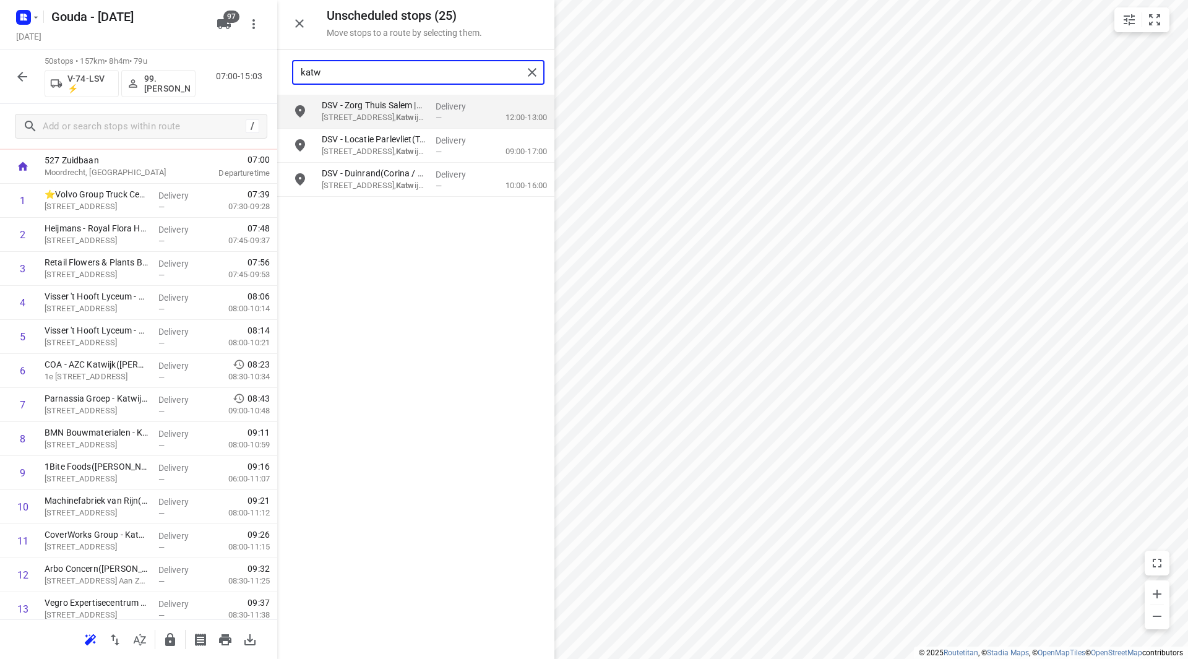
drag, startPoint x: 334, startPoint y: 72, endPoint x: 285, endPoint y: 71, distance: 48.9
click at [285, 71] on div "katw" at bounding box center [415, 72] width 277 height 45
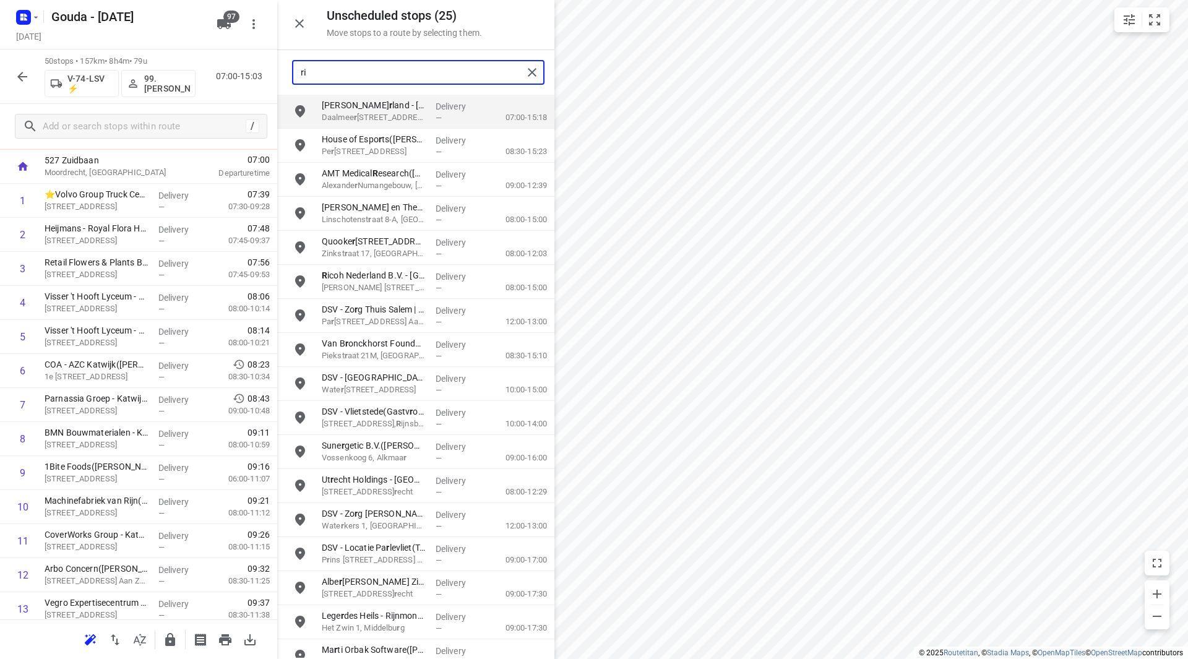
type input "rij"
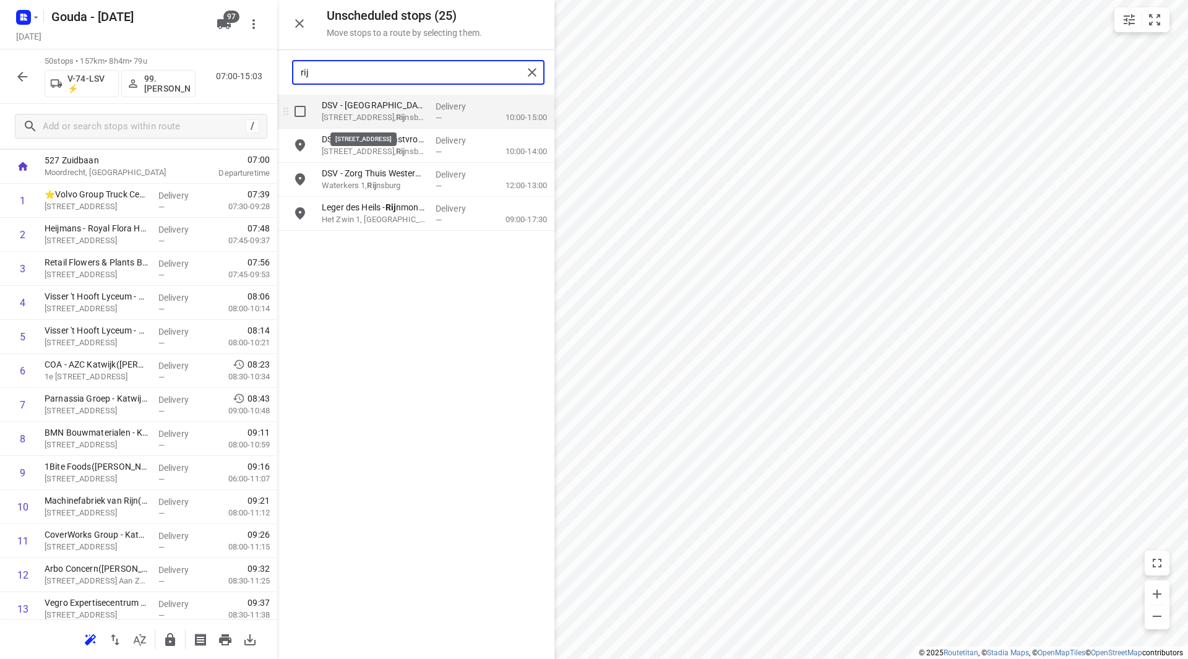
click at [383, 110] on p "DSV - [GEOGRAPHIC_DATA](Gastvrouw Medewerker Gastv rij heid)" at bounding box center [374, 105] width 104 height 12
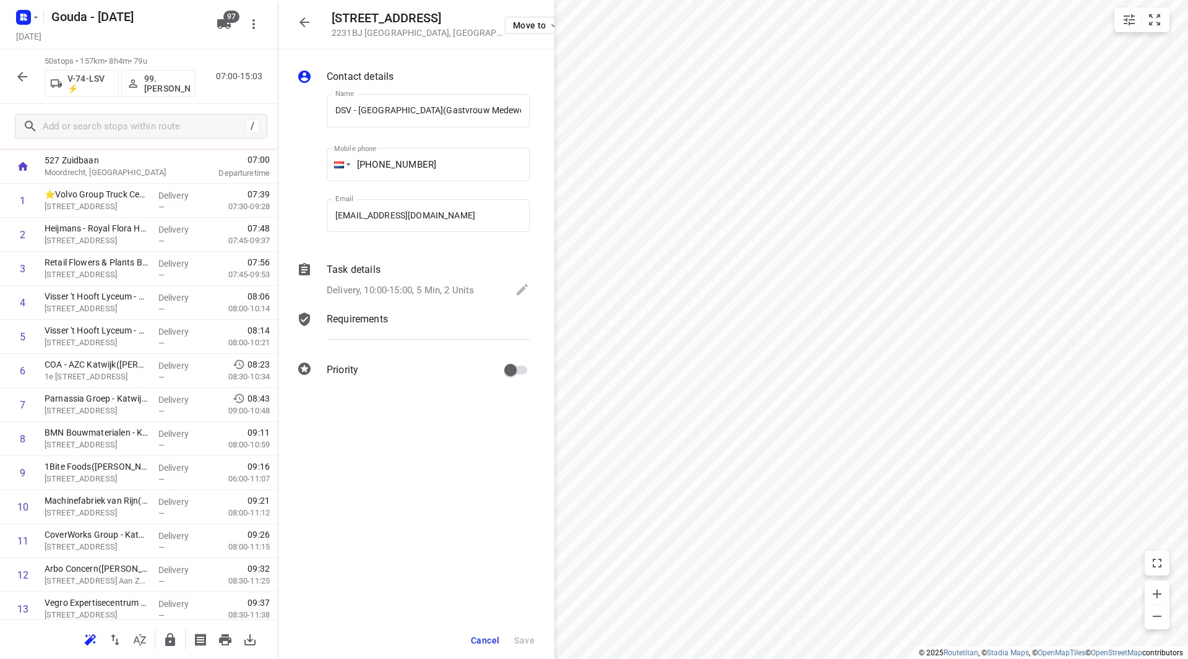
scroll to position [0, 10]
click at [433, 284] on p "Delivery, 10:00-15:00, 5 Min, 2 Units" at bounding box center [400, 290] width 147 height 14
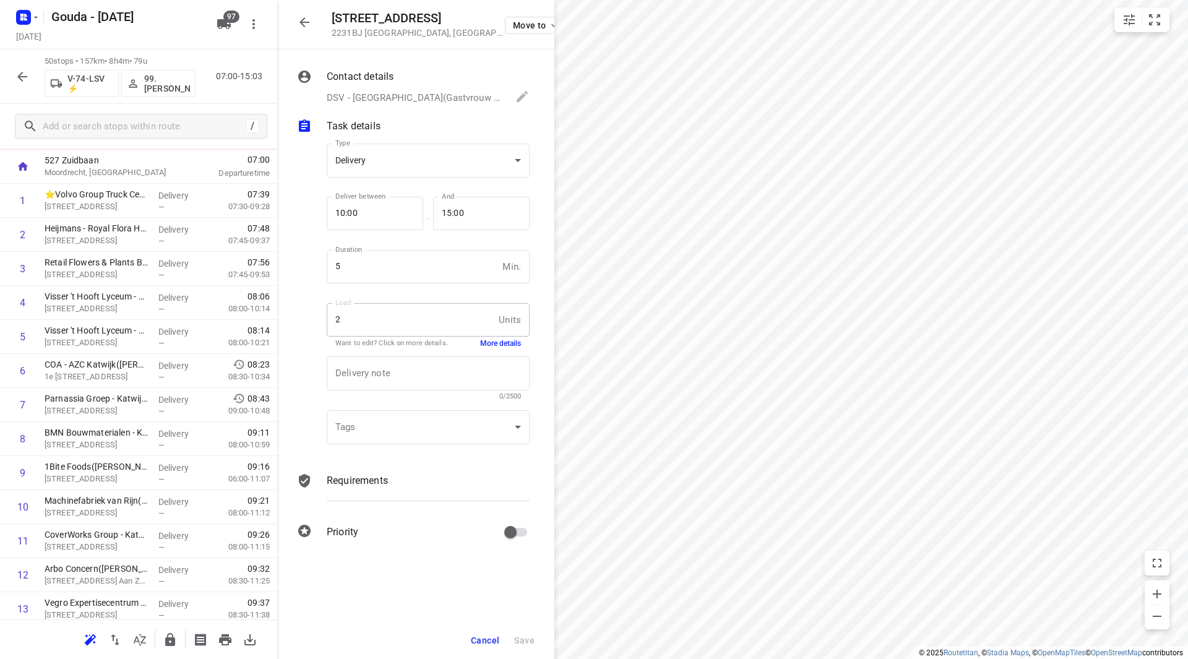
click at [499, 344] on button "More details" at bounding box center [500, 344] width 41 height 11
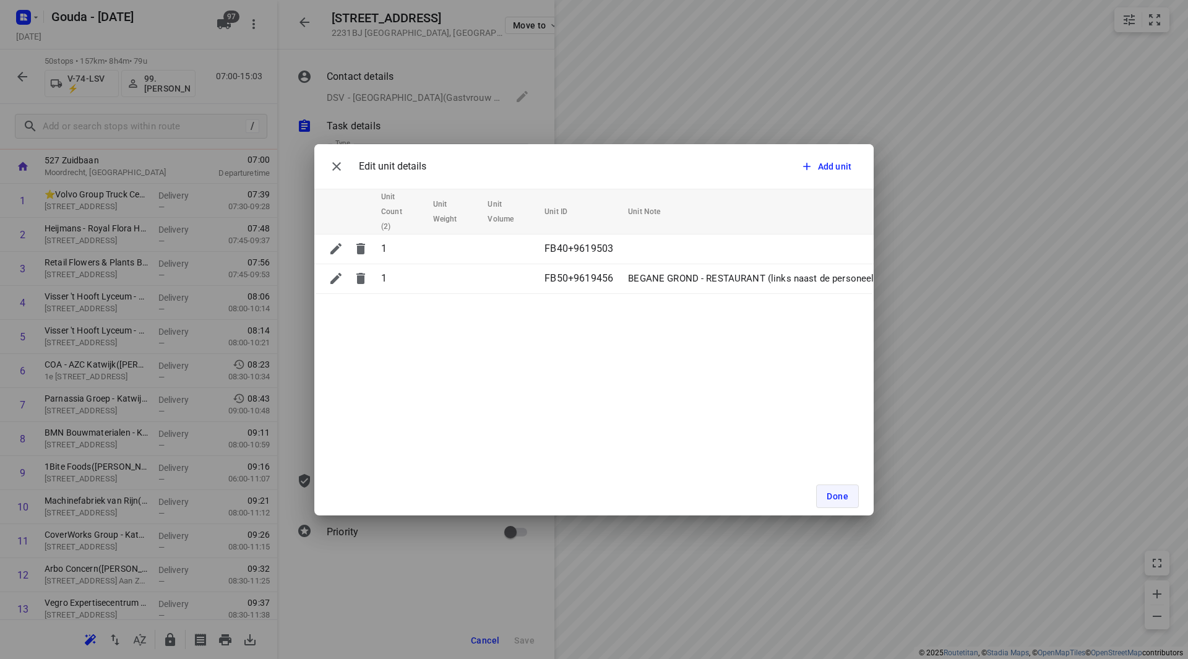
drag, startPoint x: 846, startPoint y: 503, endPoint x: 845, endPoint y: 466, distance: 36.5
click at [846, 502] on button "Done" at bounding box center [837, 497] width 43 height 24
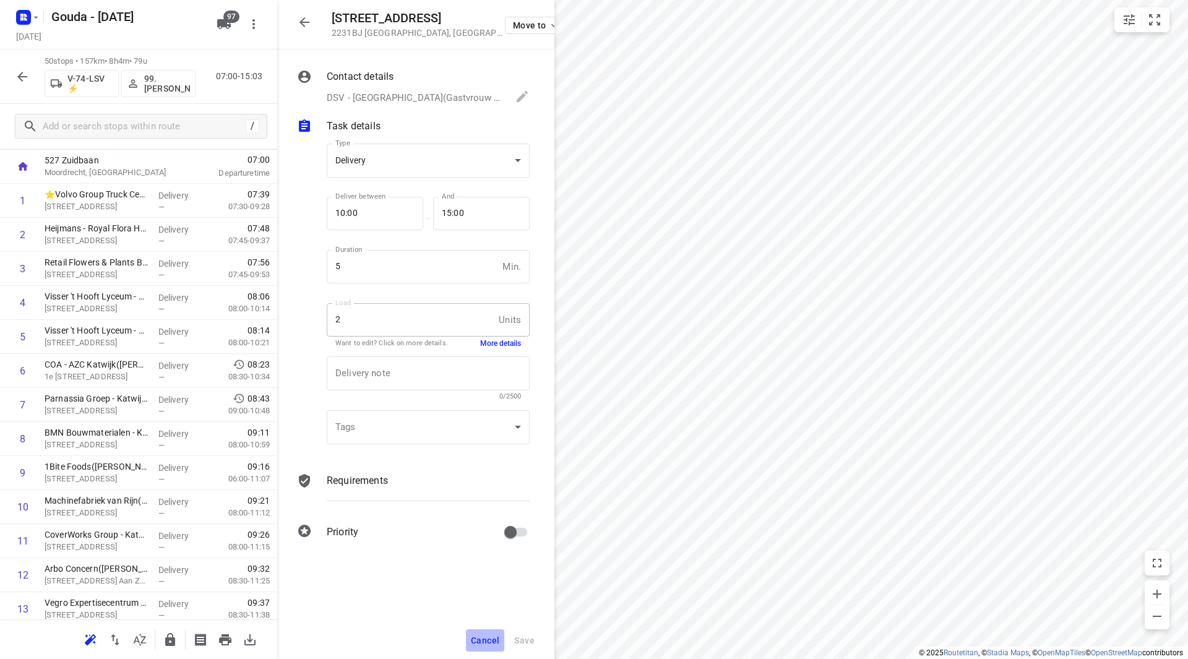
click at [479, 645] on button "Cancel" at bounding box center [485, 640] width 38 height 22
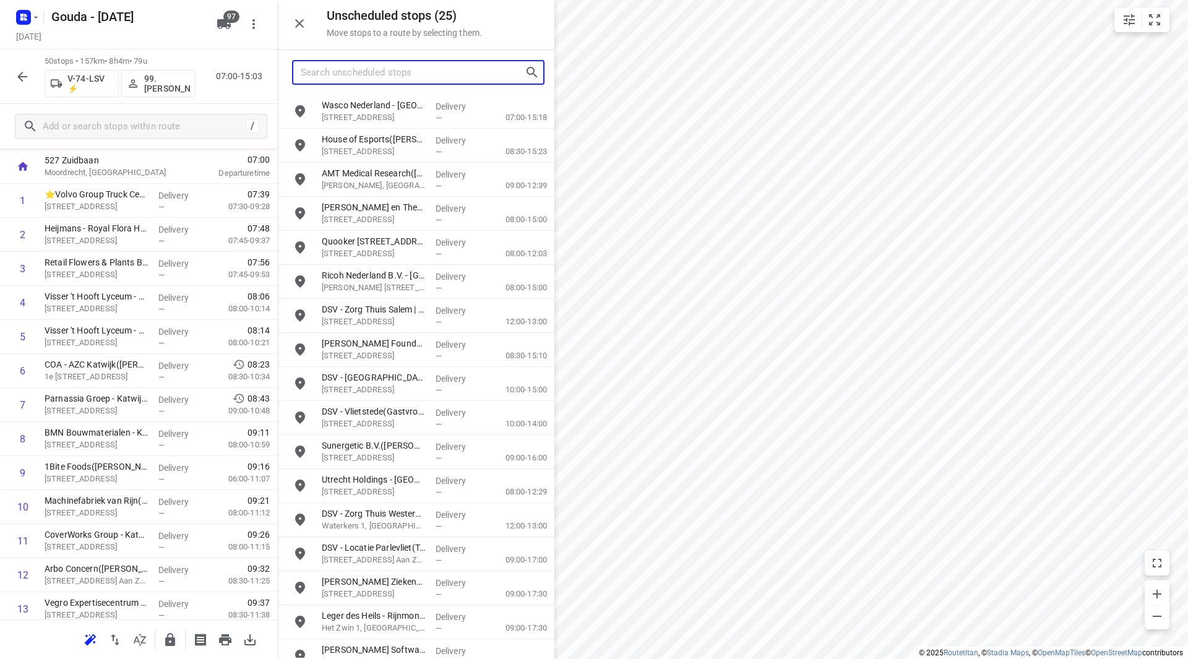
click at [380, 77] on input "Search unscheduled stops" at bounding box center [413, 72] width 224 height 19
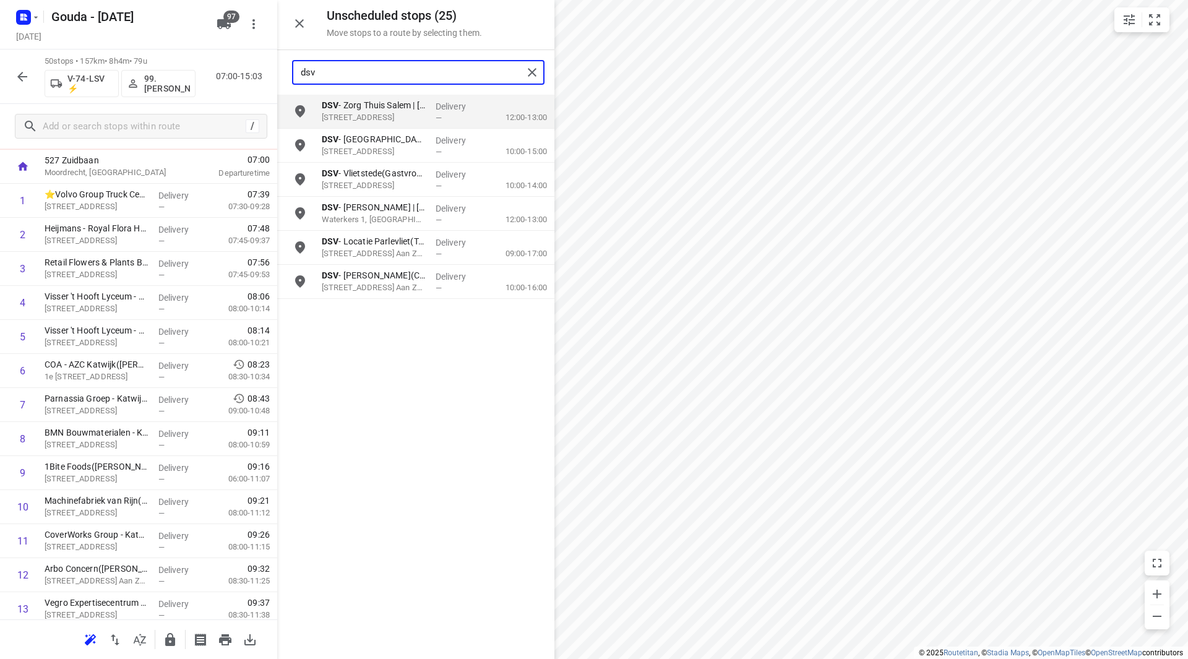
type input "dsv"
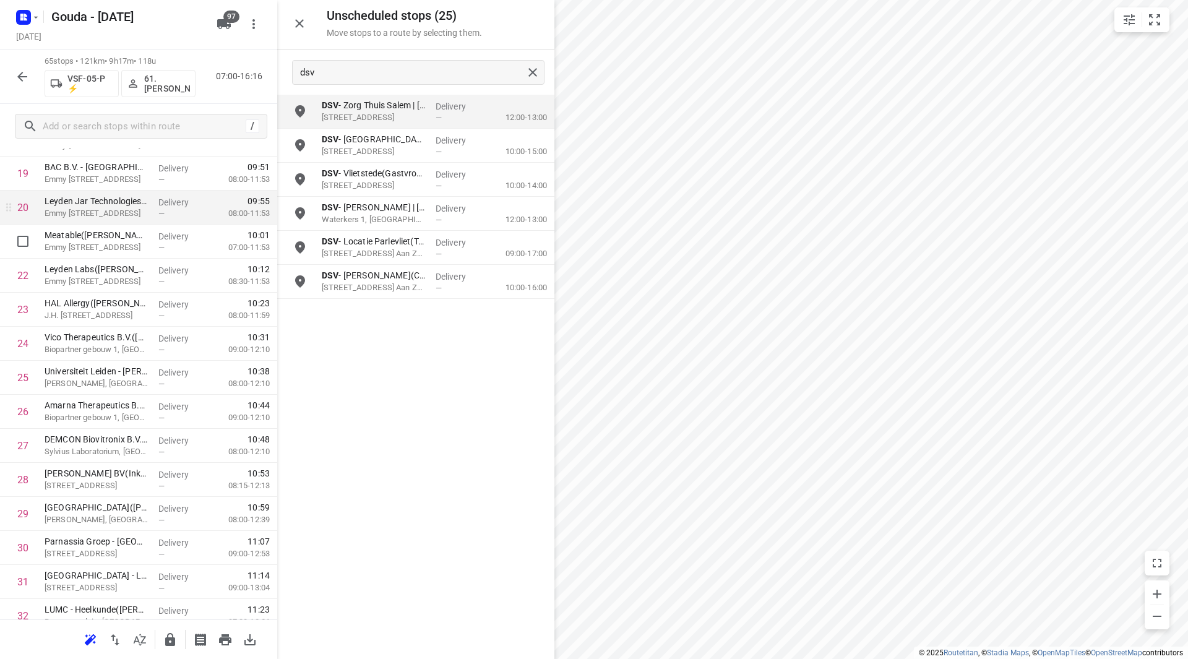
scroll to position [697, 0]
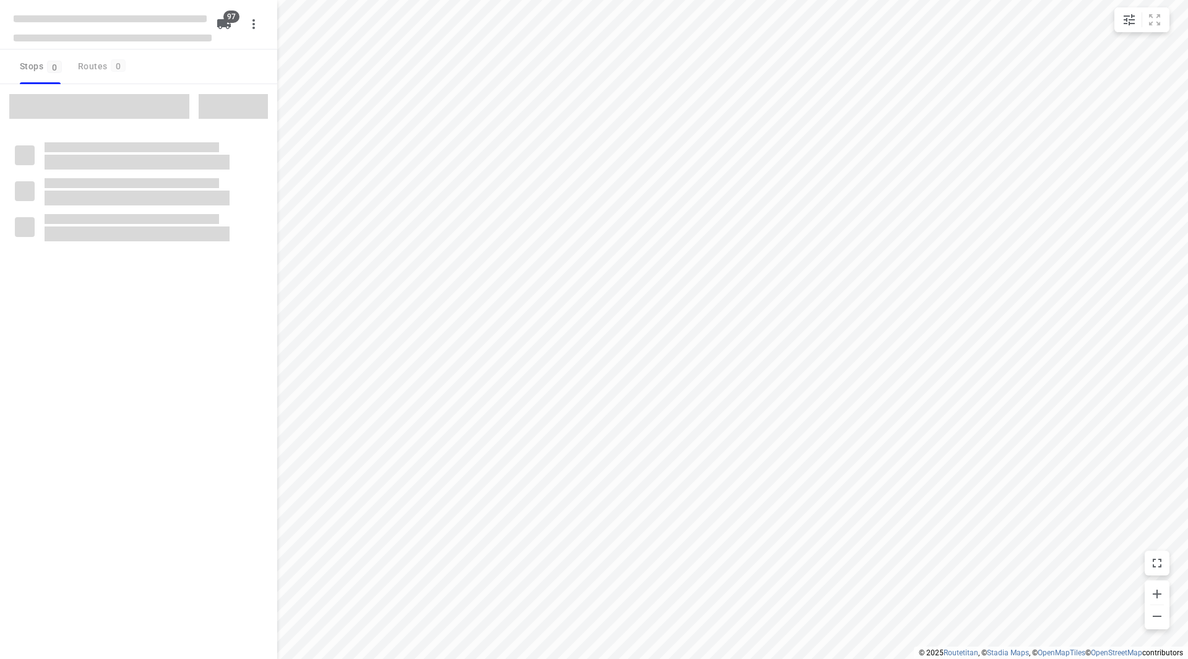
checkbox input "true"
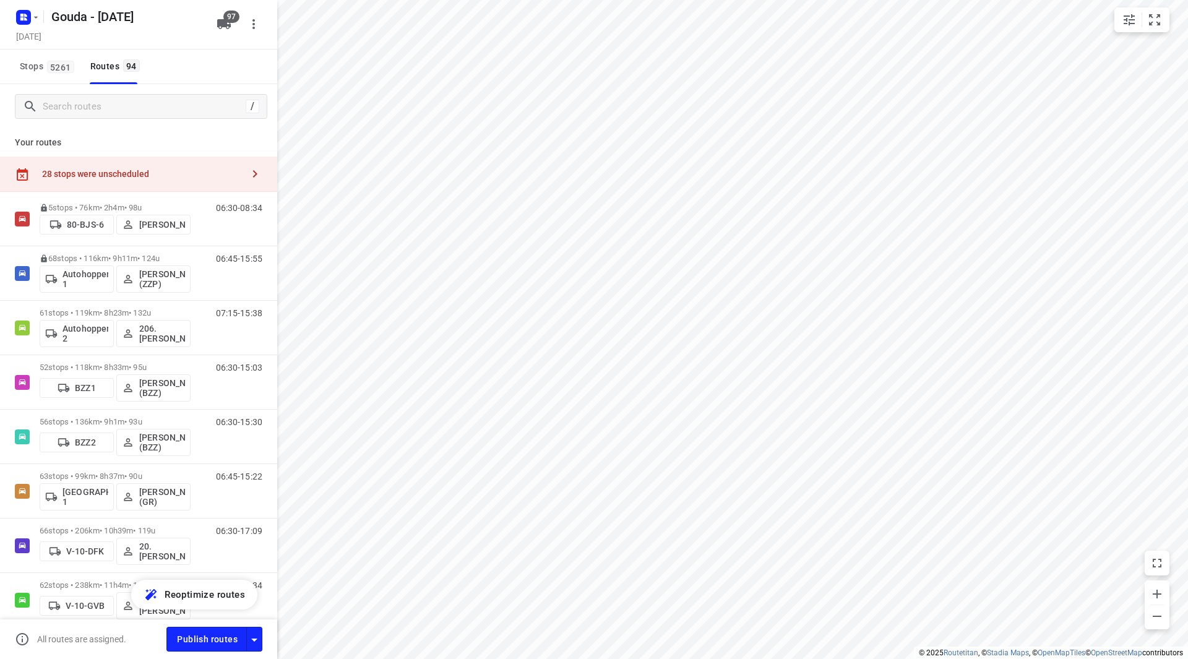
click at [163, 179] on div "28 stops were unscheduled" at bounding box center [138, 174] width 277 height 35
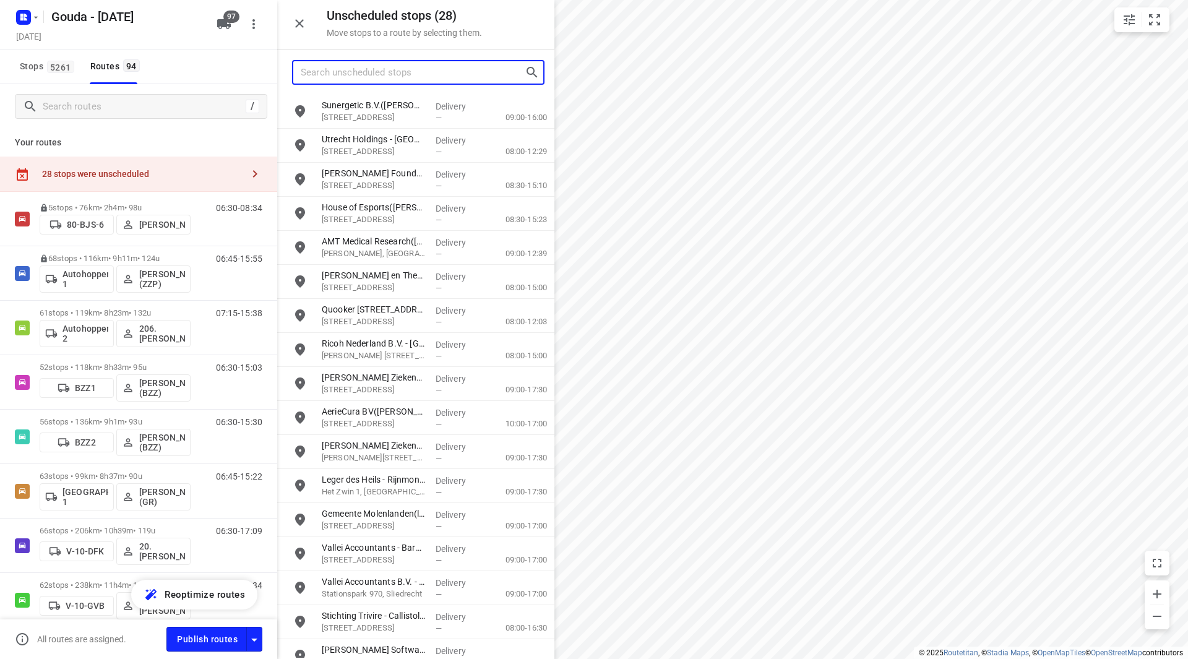
click at [343, 79] on input "Search unscheduled stops" at bounding box center [413, 72] width 224 height 19
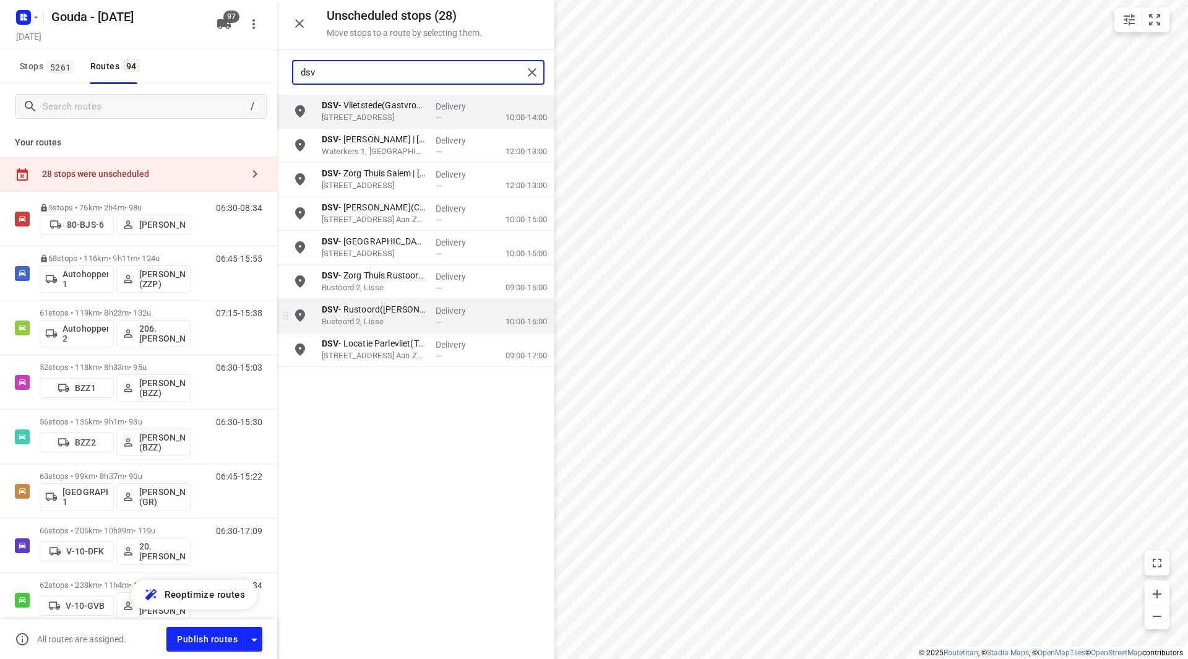
type input "dsv"
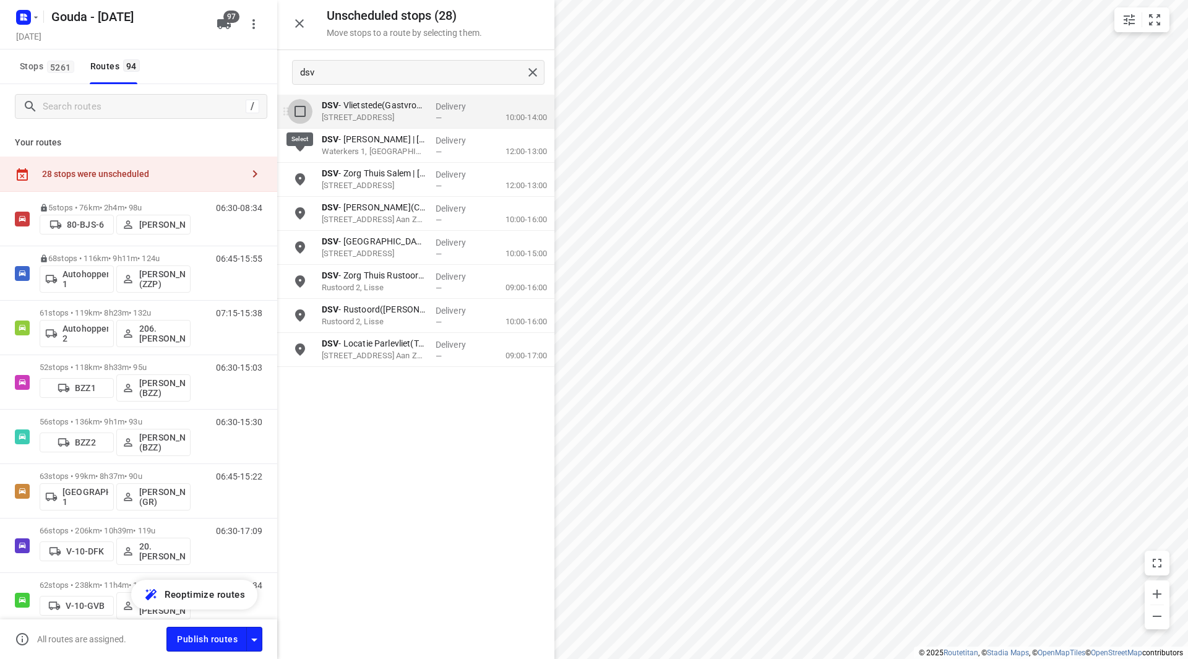
click at [293, 111] on input "grid" at bounding box center [300, 111] width 25 height 25
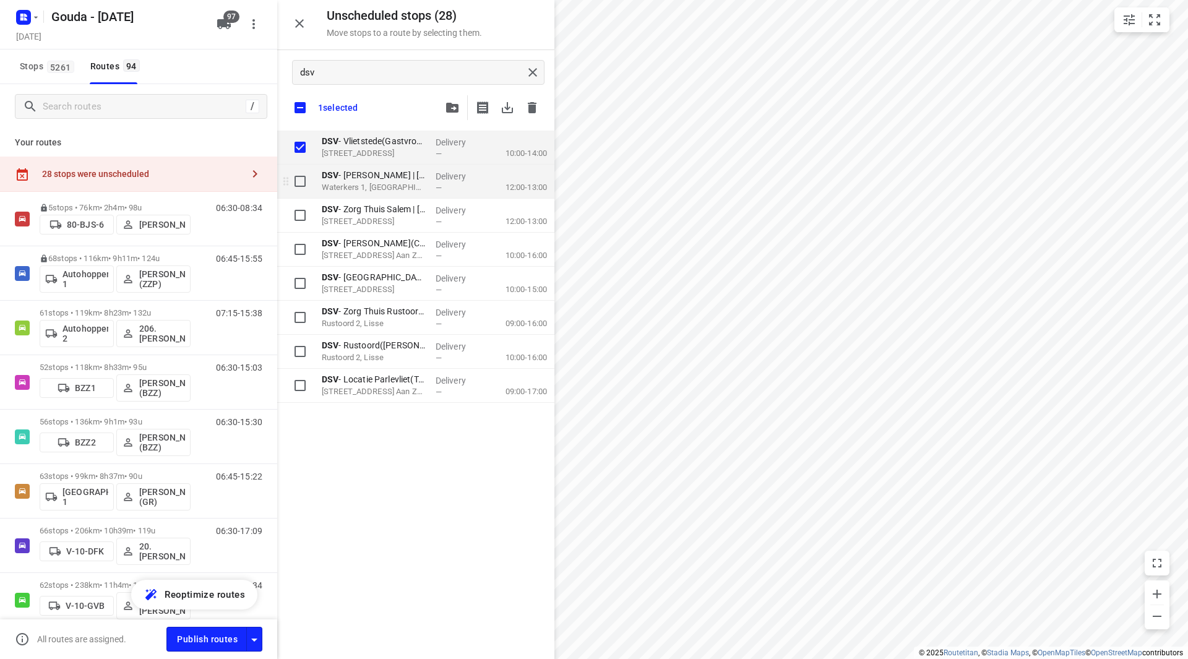
checkbox input "true"
drag, startPoint x: 302, startPoint y: 176, endPoint x: 301, endPoint y: 183, distance: 6.9
click at [302, 178] on input "grid" at bounding box center [300, 181] width 25 height 25
checkbox input "true"
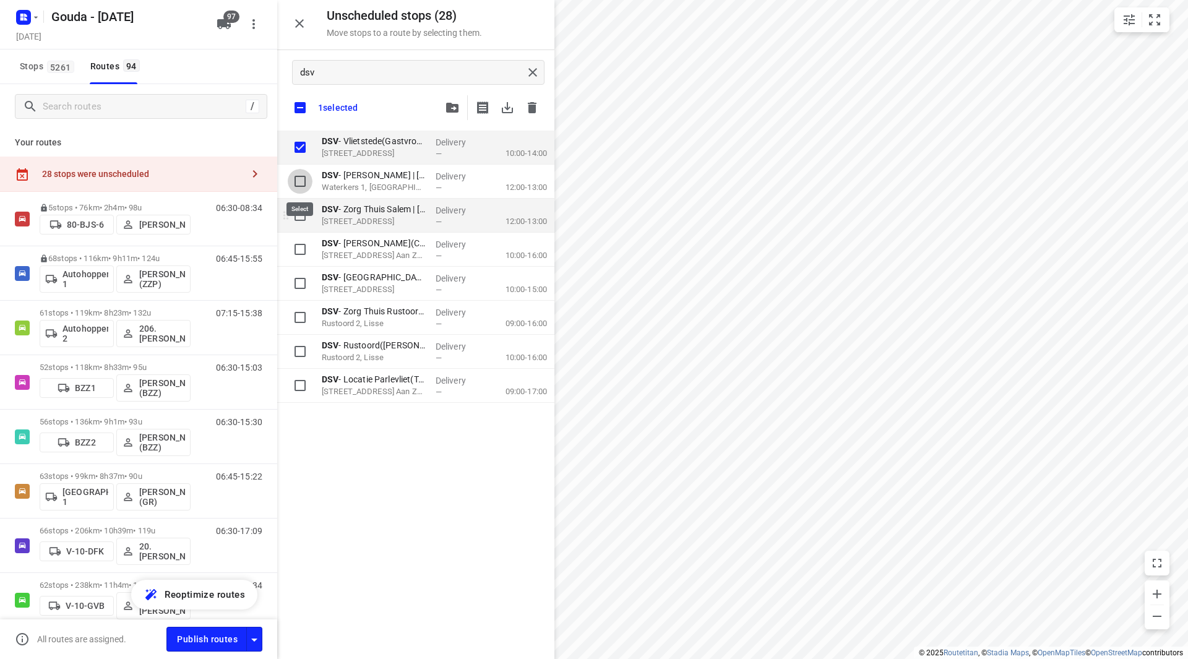
checkbox input "true"
click at [297, 211] on input "grid" at bounding box center [300, 215] width 25 height 25
checkbox input "true"
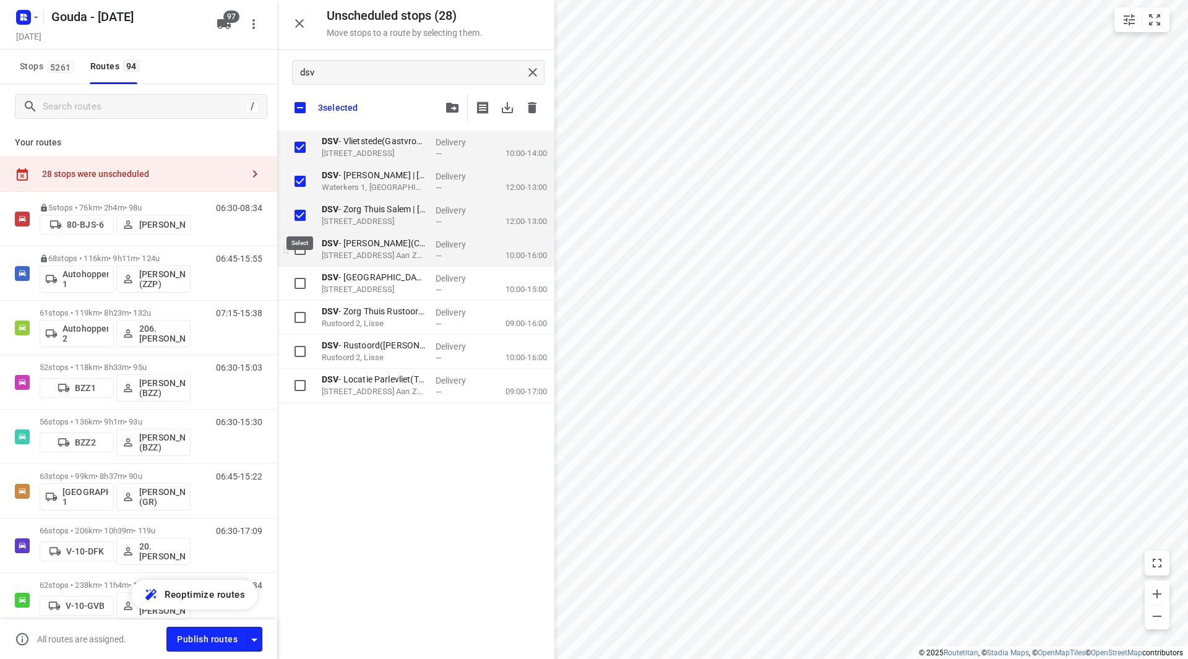
checkbox input "true"
click at [297, 245] on input "grid" at bounding box center [300, 249] width 25 height 25
checkbox input "true"
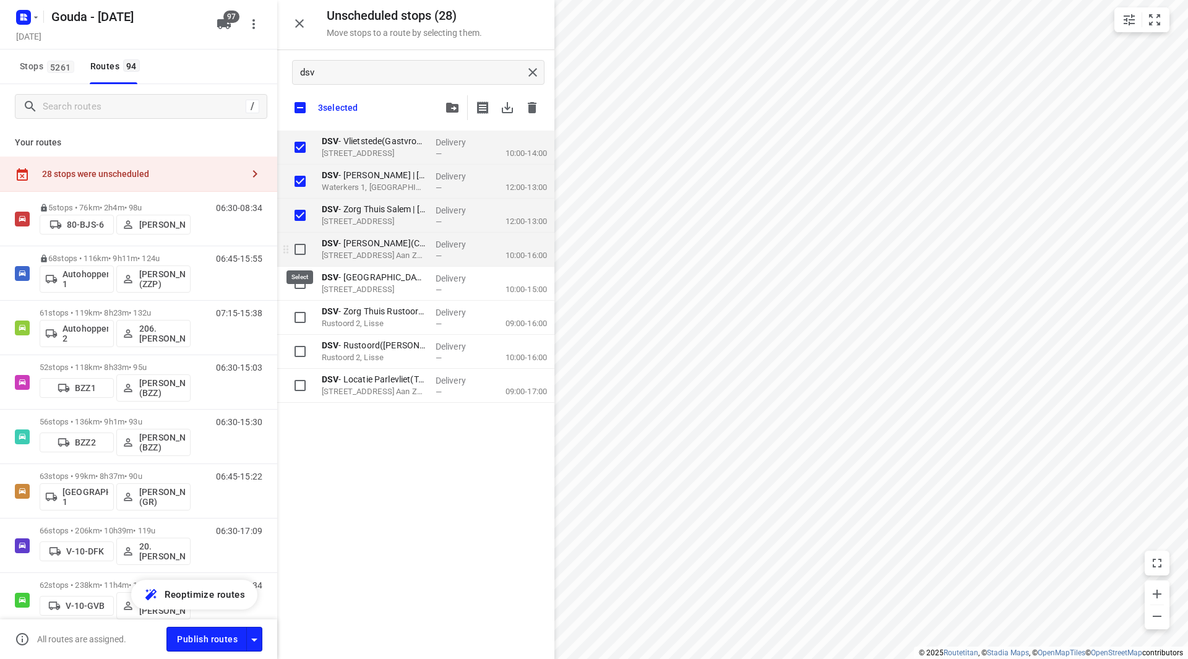
checkbox input "true"
click at [301, 281] on input "grid" at bounding box center [300, 283] width 25 height 25
checkbox input "true"
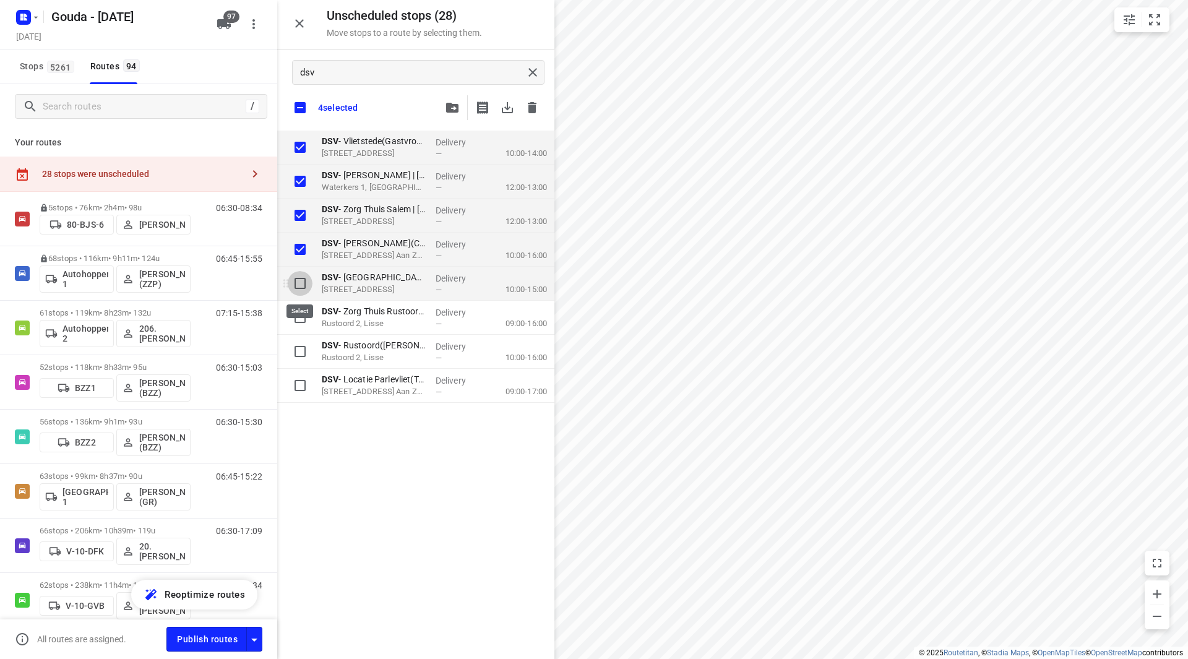
checkbox input "true"
click at [304, 382] on input "grid" at bounding box center [300, 385] width 25 height 25
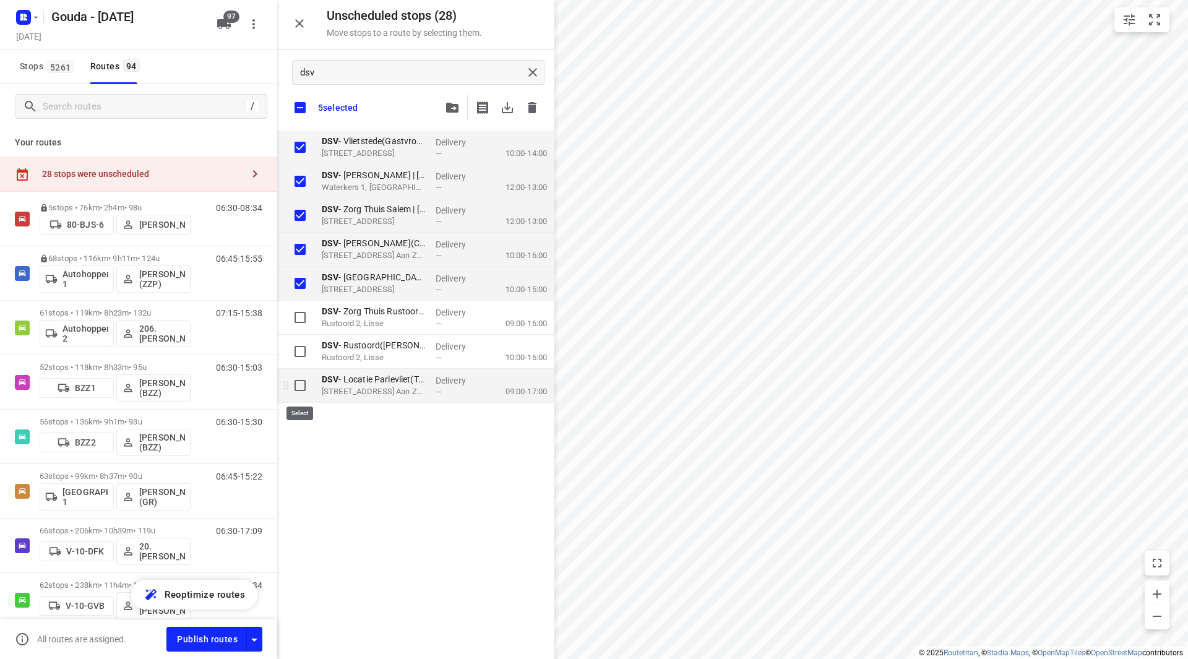
checkbox input "true"
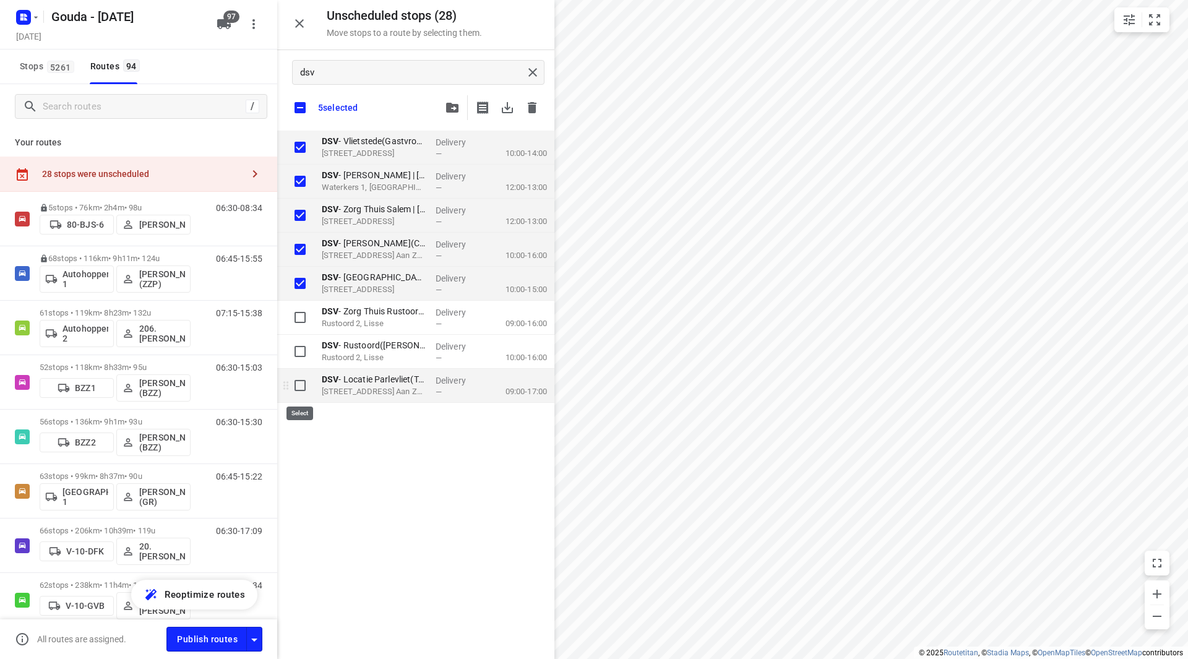
checkbox input "true"
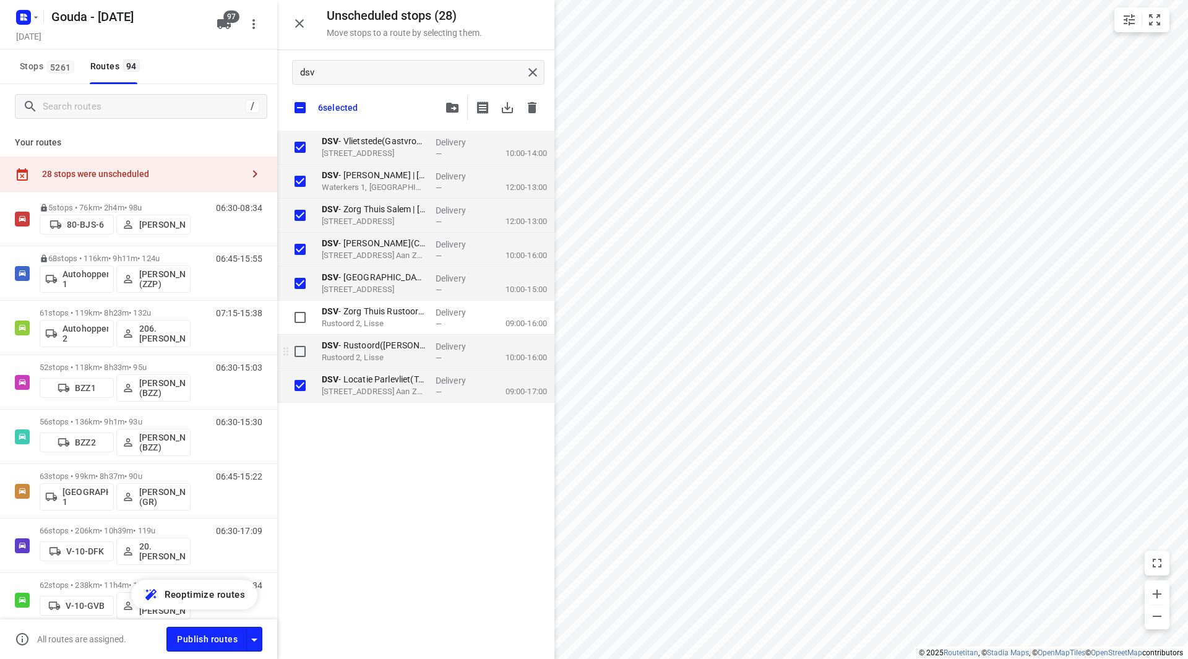
checkbox input "true"
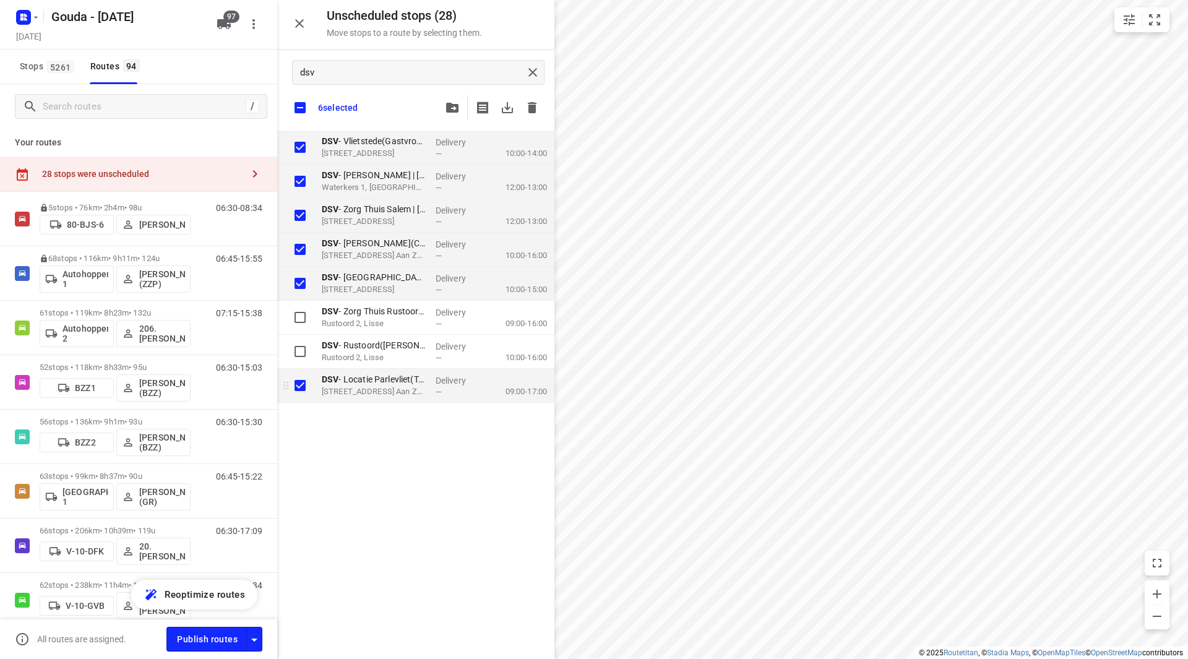
checkbox input "true"
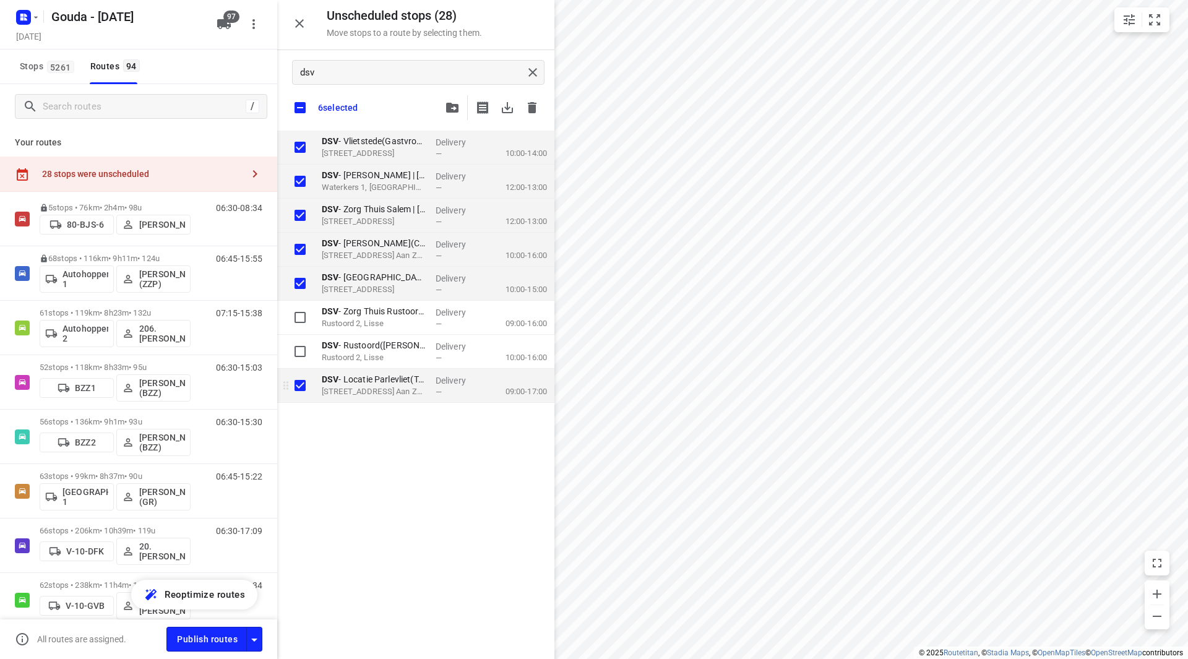
checkbox input "true"
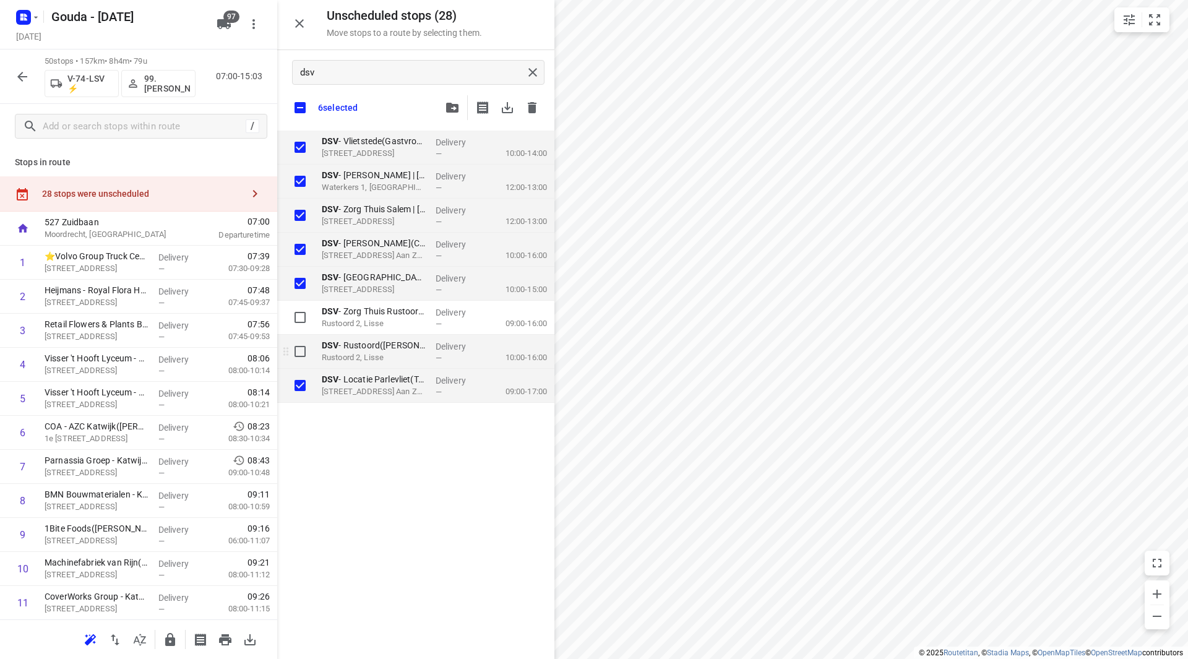
checkbox input "true"
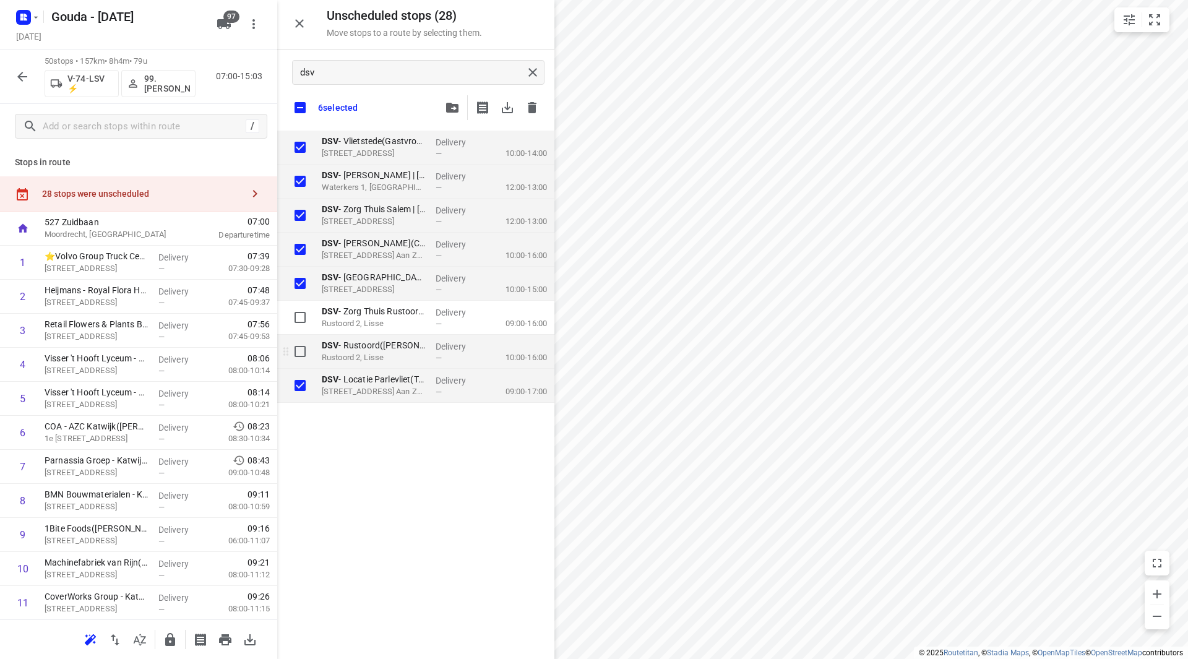
checkbox input "true"
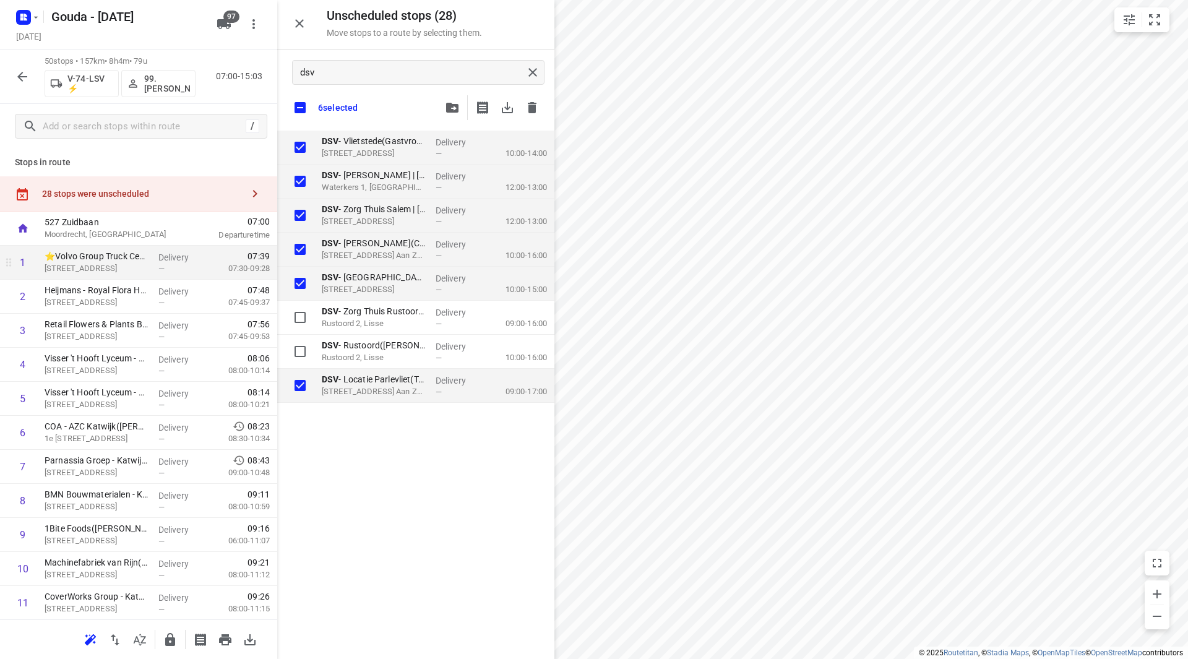
checkbox input "true"
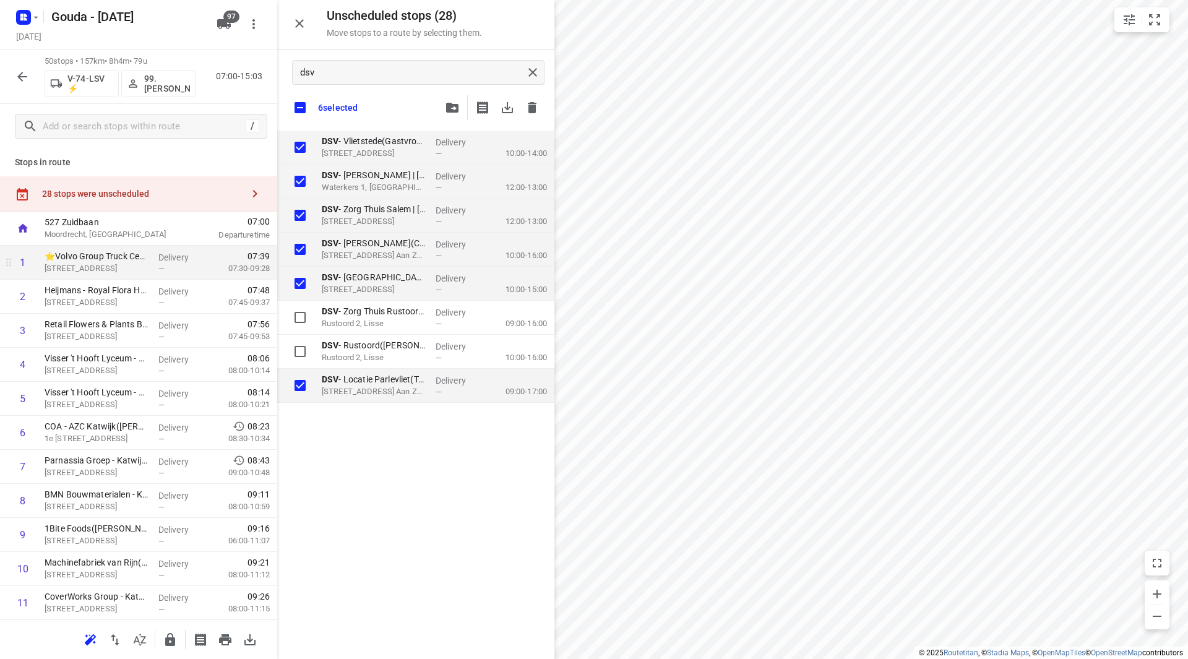
checkbox input "true"
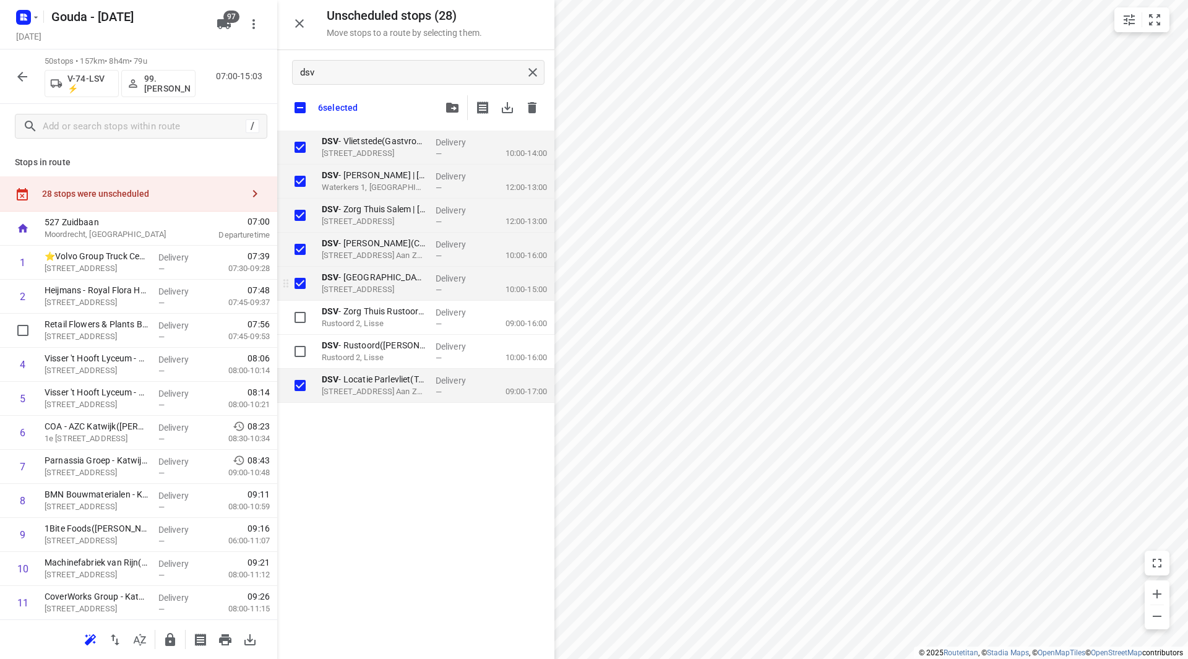
checkbox input "true"
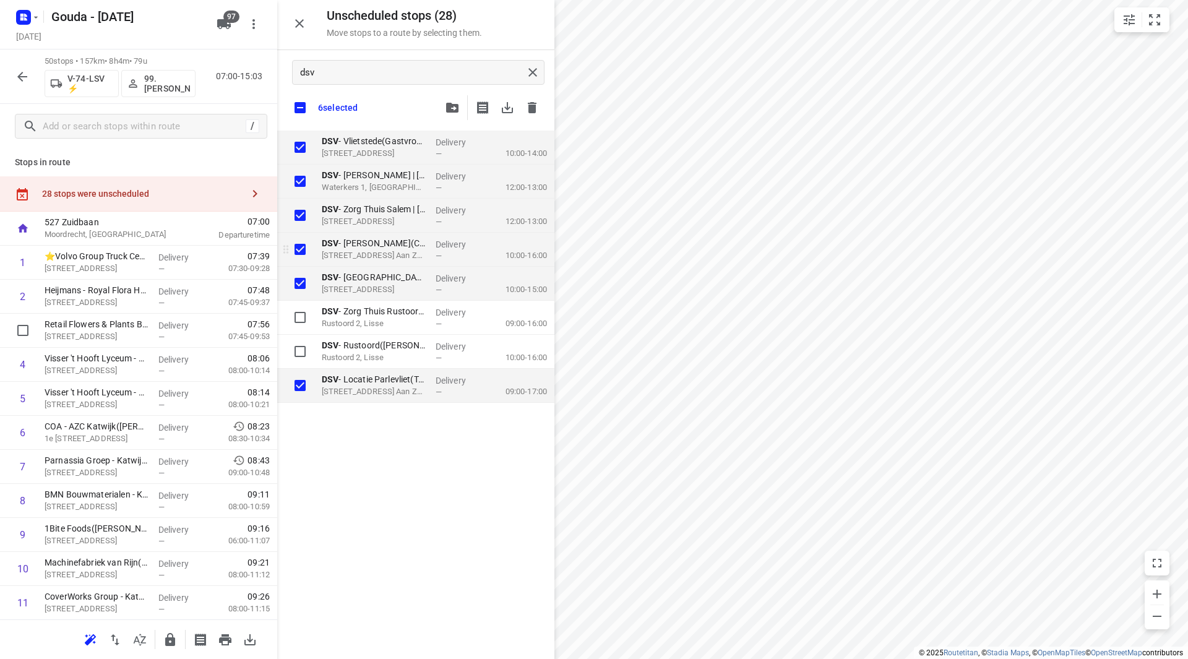
checkbox input "true"
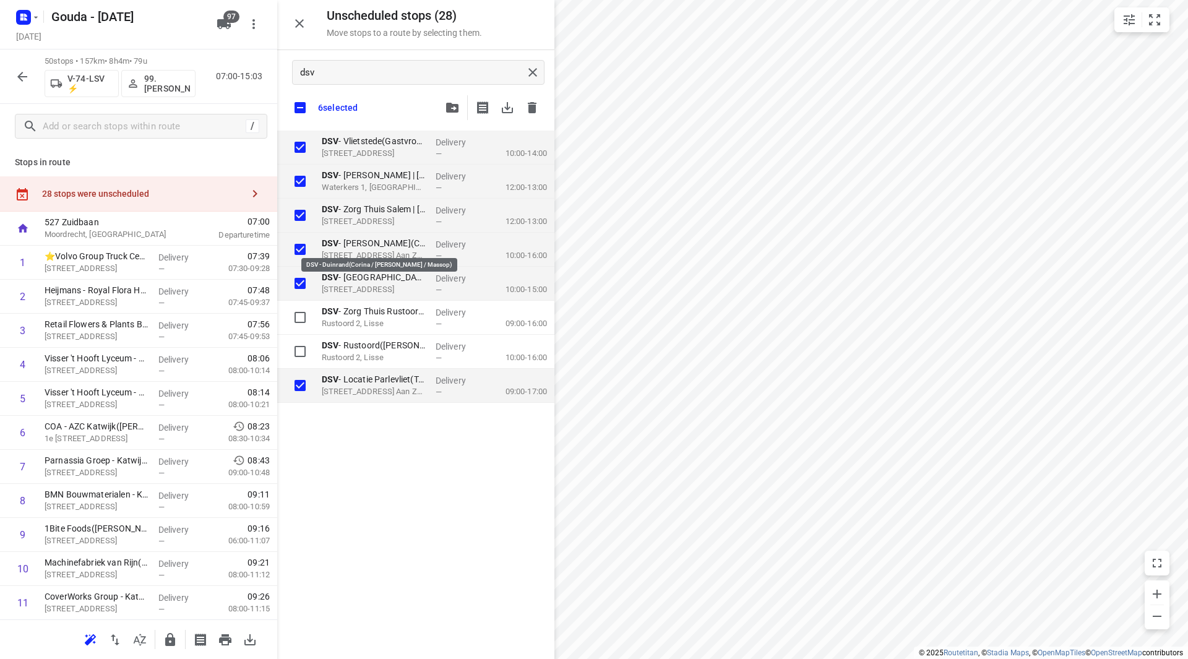
checkbox input "true"
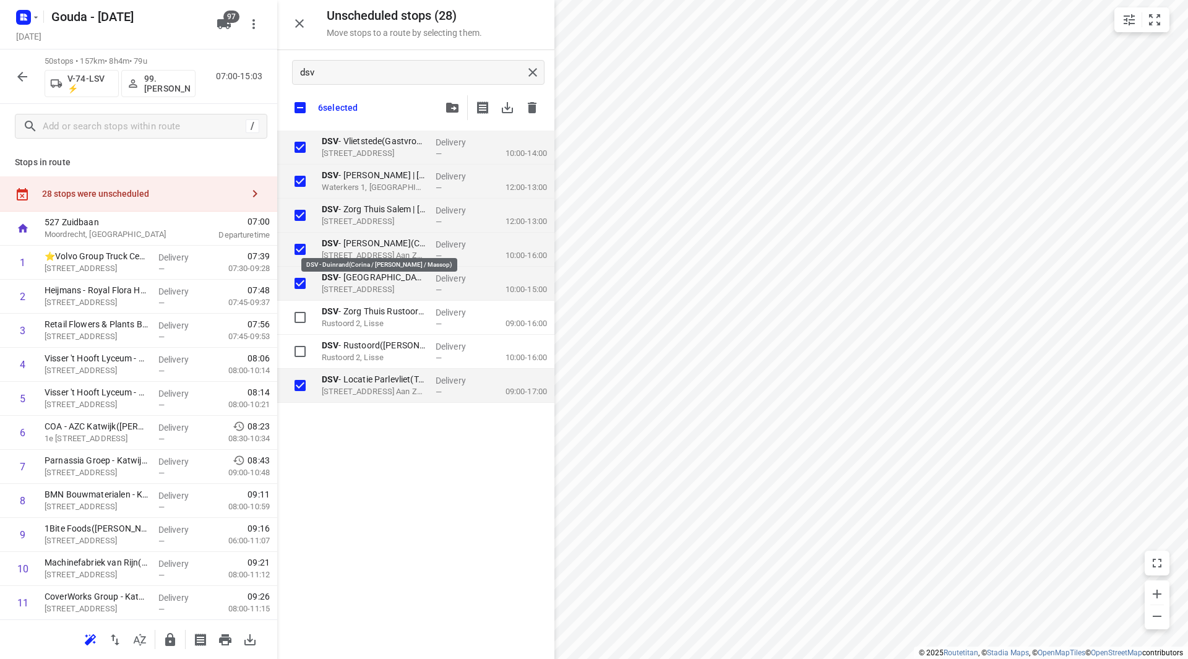
checkbox input "true"
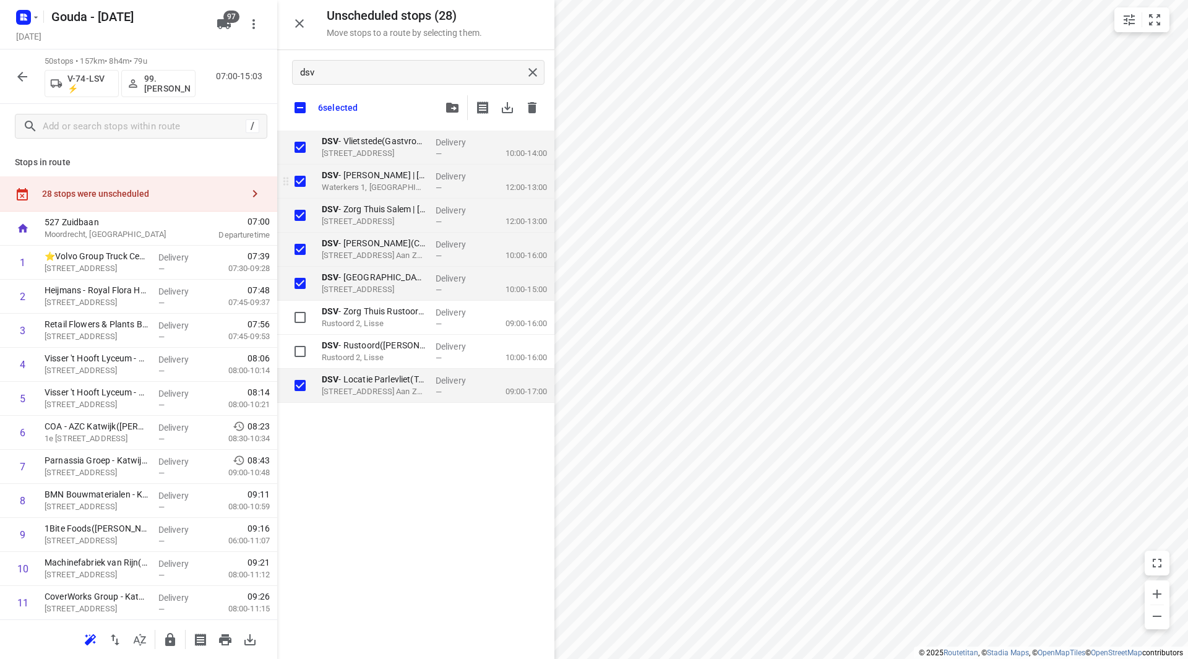
checkbox input "true"
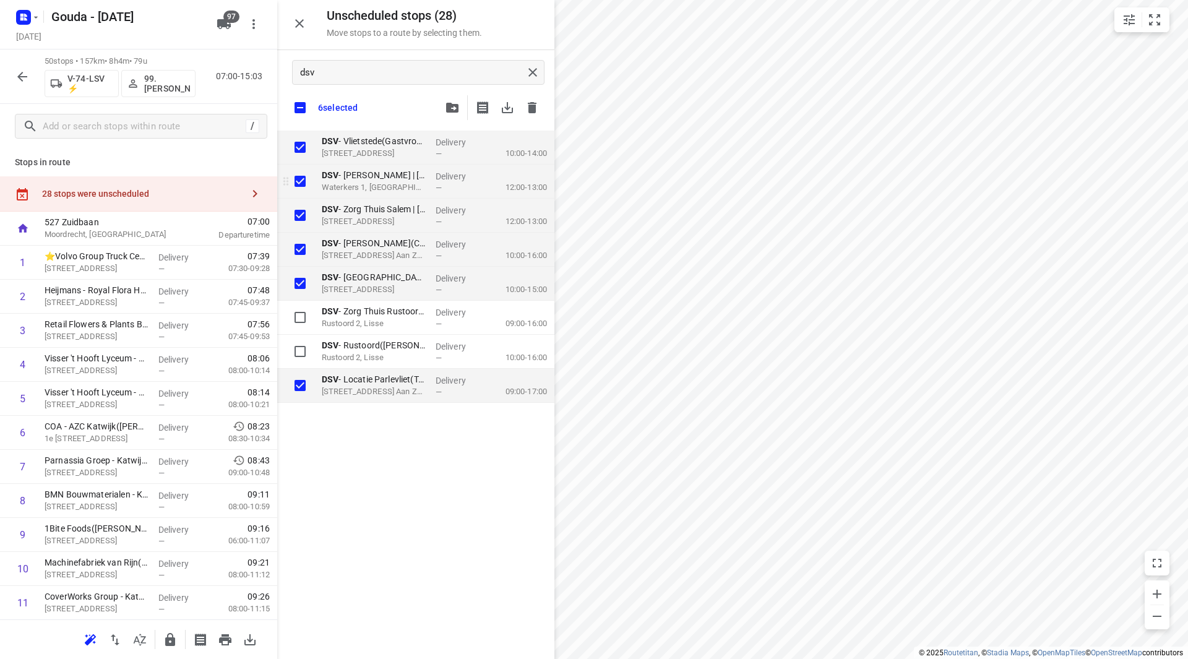
checkbox input "true"
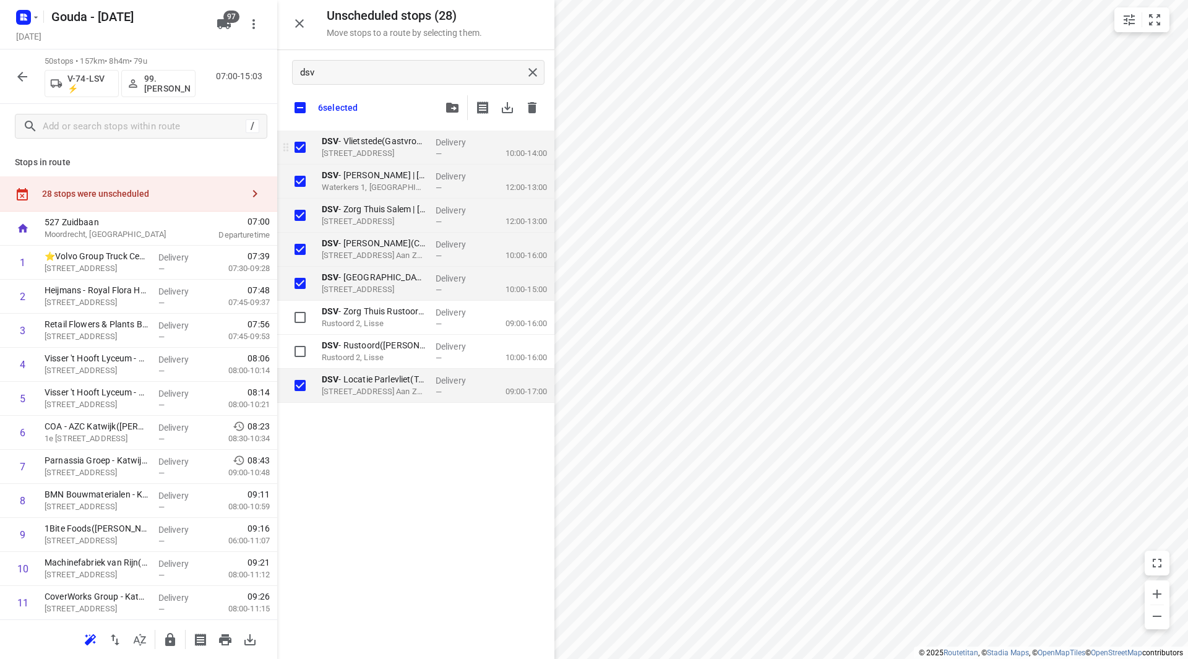
checkbox input "true"
click at [301, 144] on input "grid" at bounding box center [300, 147] width 25 height 25
checkbox input "false"
checkbox input "true"
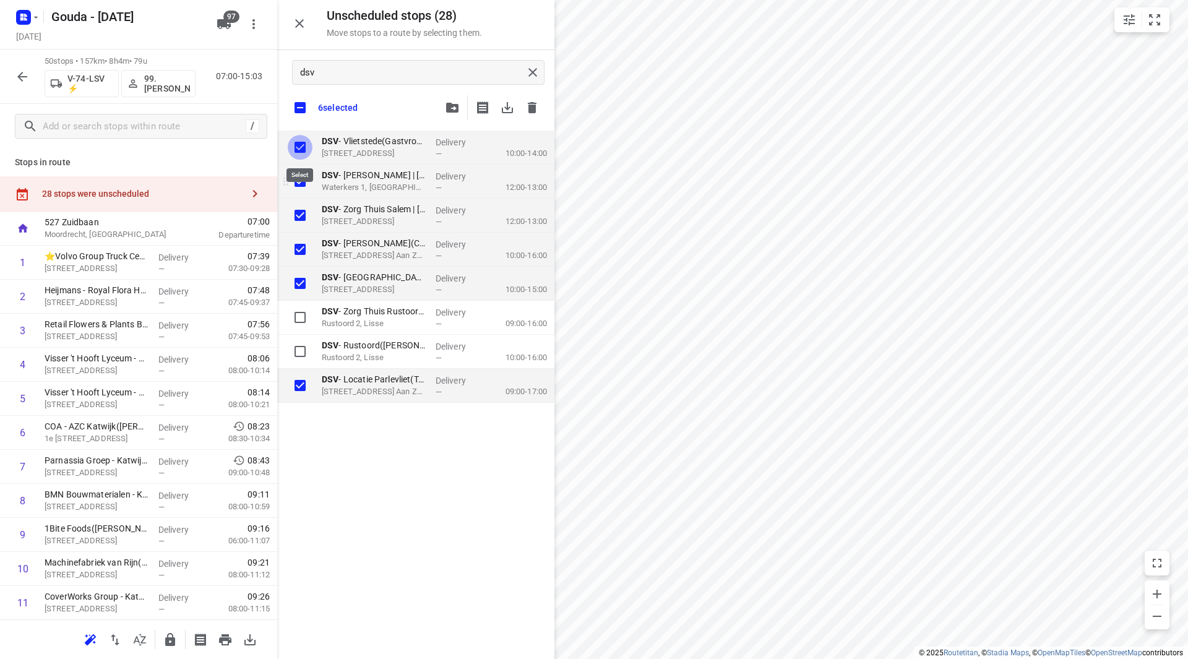
checkbox input "true"
click at [300, 193] on input "grid" at bounding box center [300, 181] width 25 height 25
checkbox input "false"
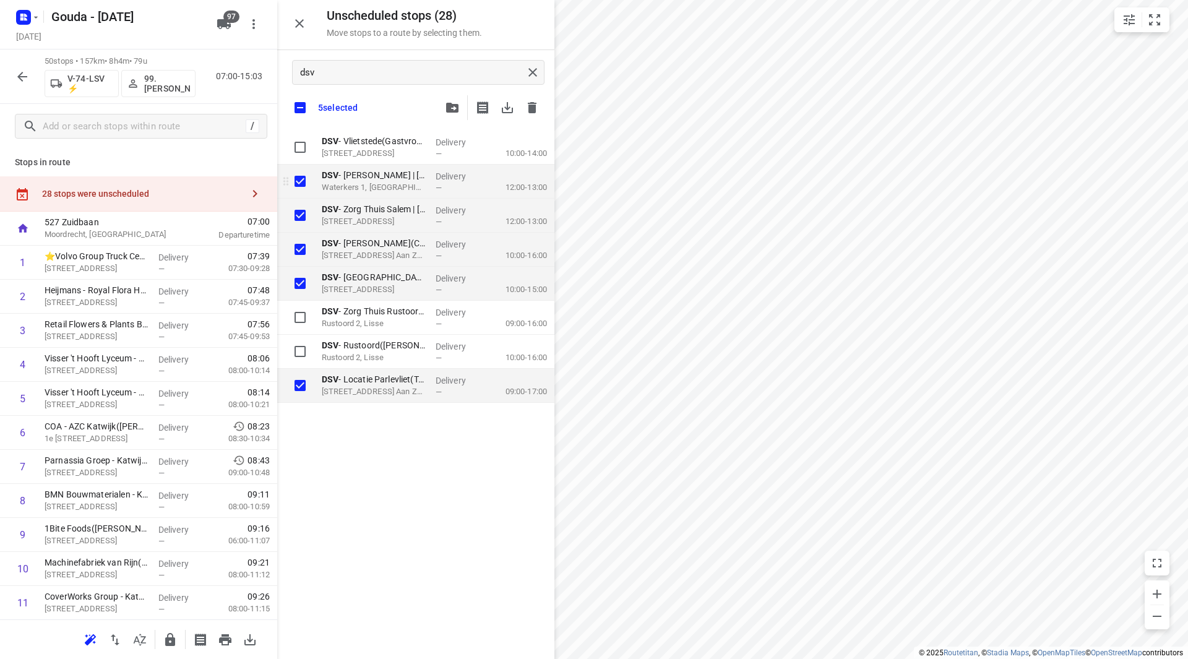
checkbox input "true"
drag, startPoint x: 300, startPoint y: 212, endPoint x: 301, endPoint y: 220, distance: 8.7
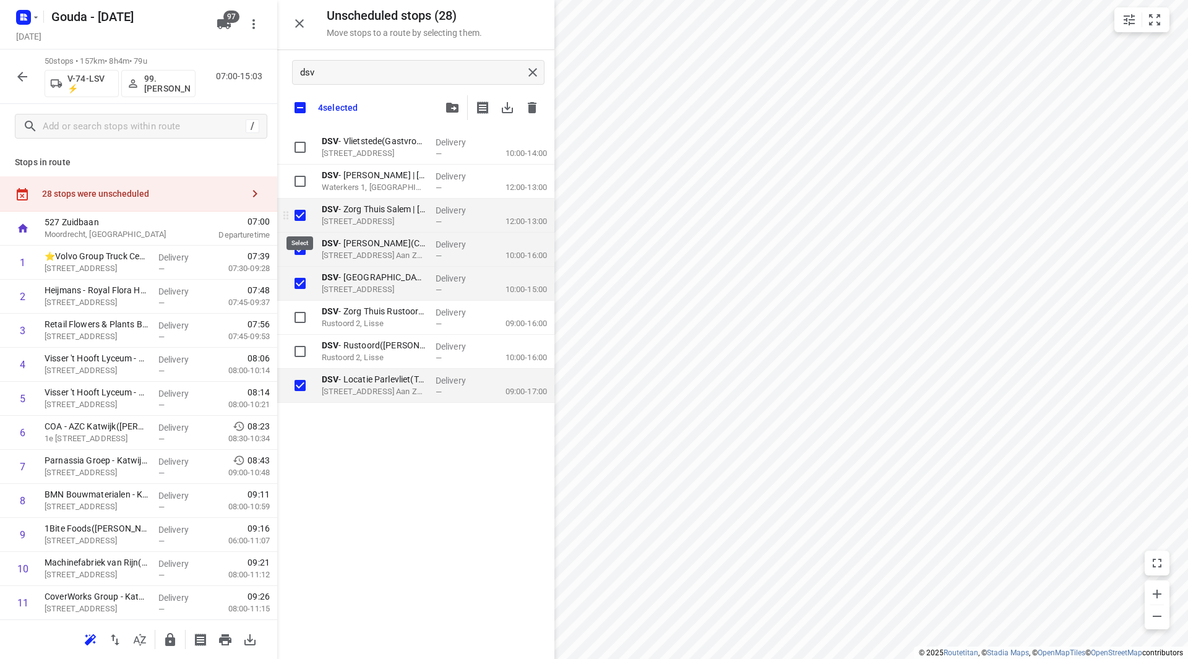
click at [300, 212] on input "grid" at bounding box center [300, 215] width 25 height 25
checkbox input "false"
checkbox input "true"
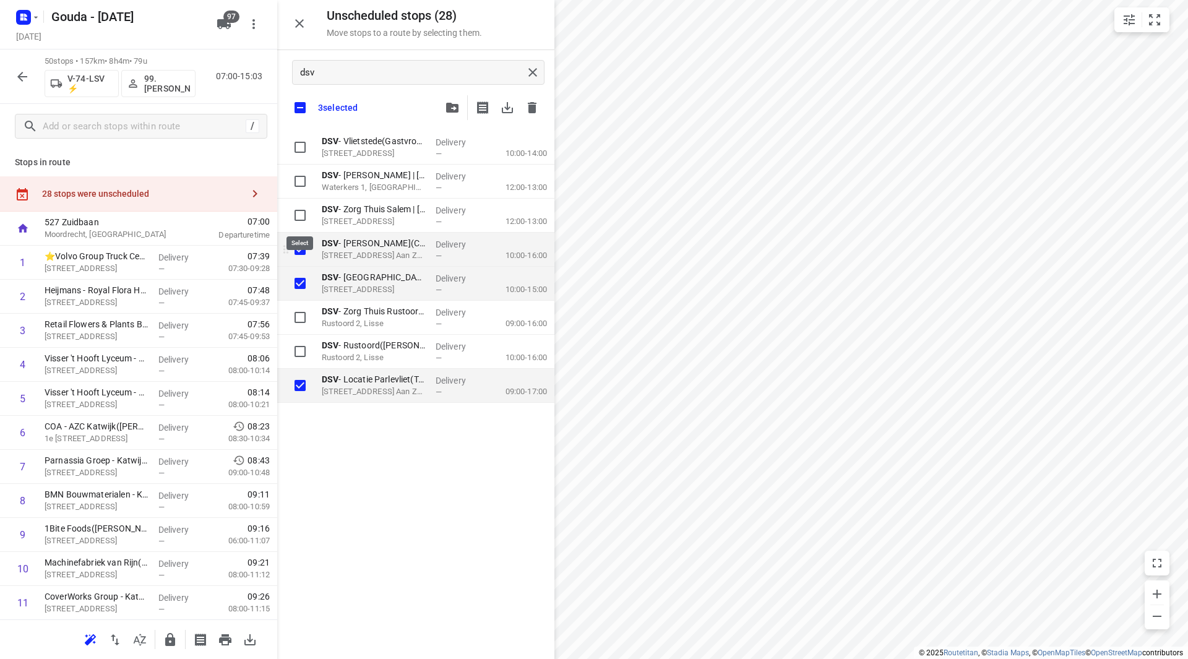
click at [304, 243] on input "grid" at bounding box center [300, 249] width 25 height 25
checkbox input "false"
checkbox input "true"
click at [301, 284] on input "grid" at bounding box center [300, 283] width 25 height 25
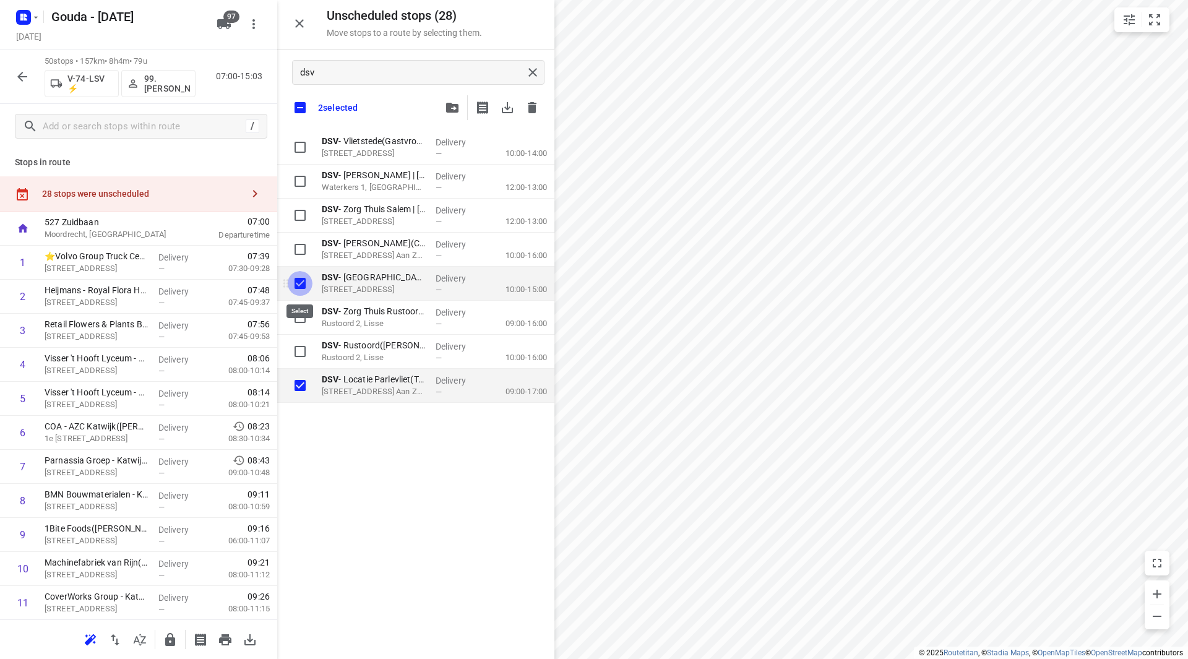
checkbox input "false"
checkbox input "true"
click at [296, 377] on input "grid" at bounding box center [300, 385] width 25 height 25
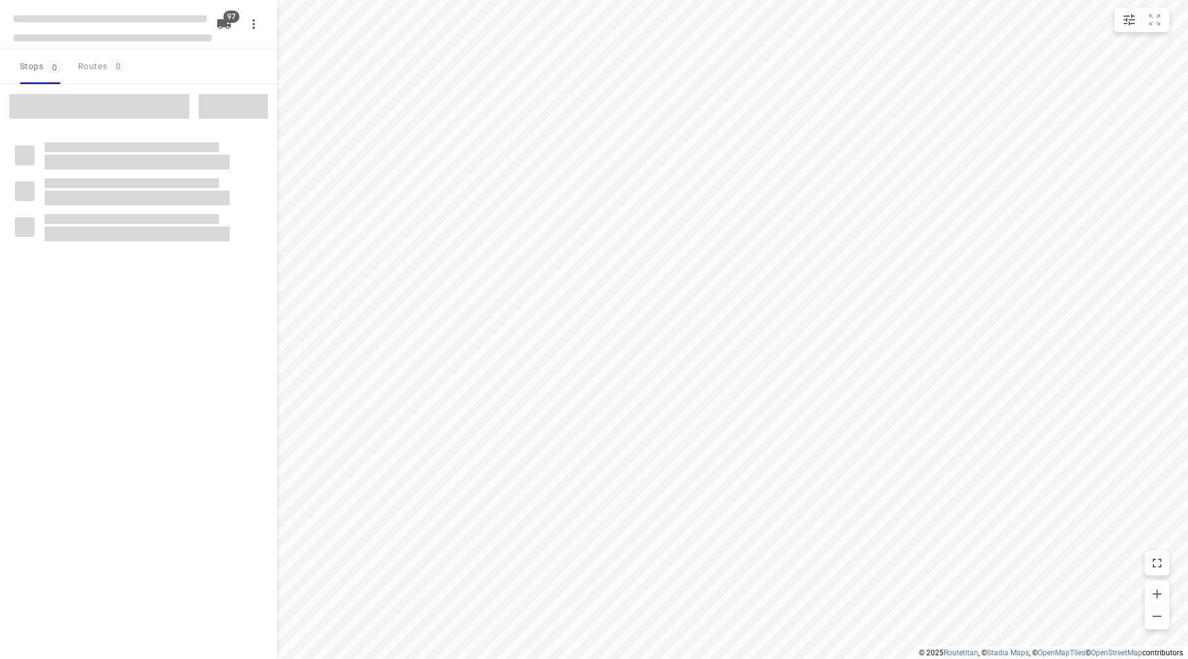
checkbox input "true"
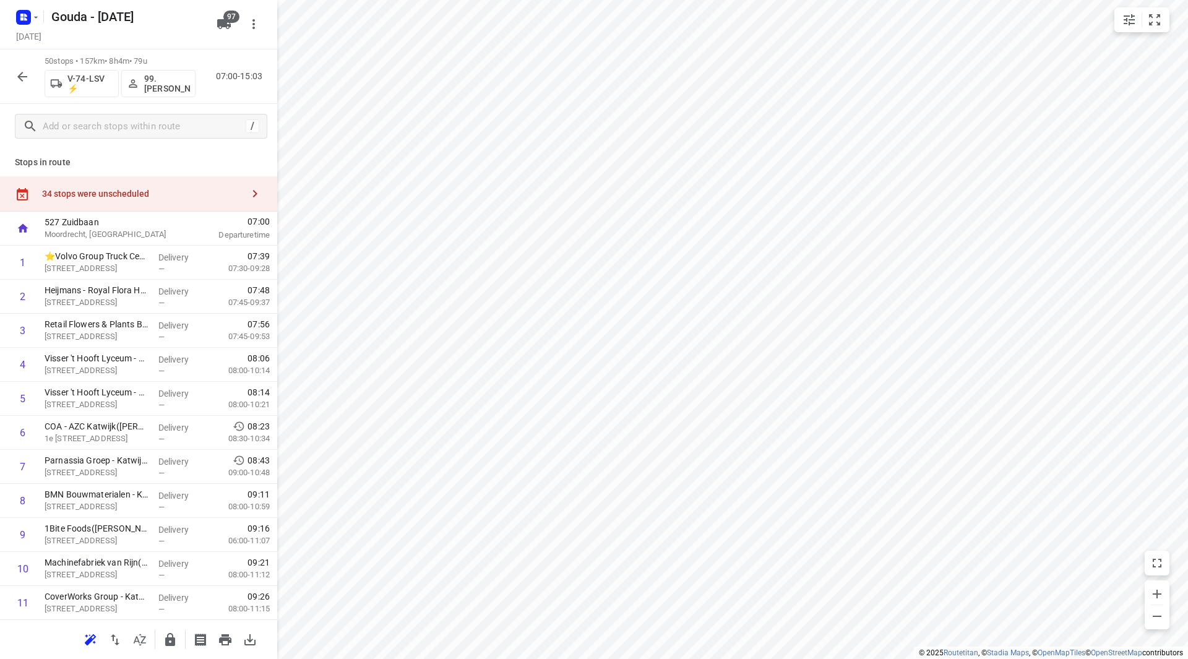
click at [136, 185] on div "34 stops were unscheduled" at bounding box center [138, 193] width 277 height 35
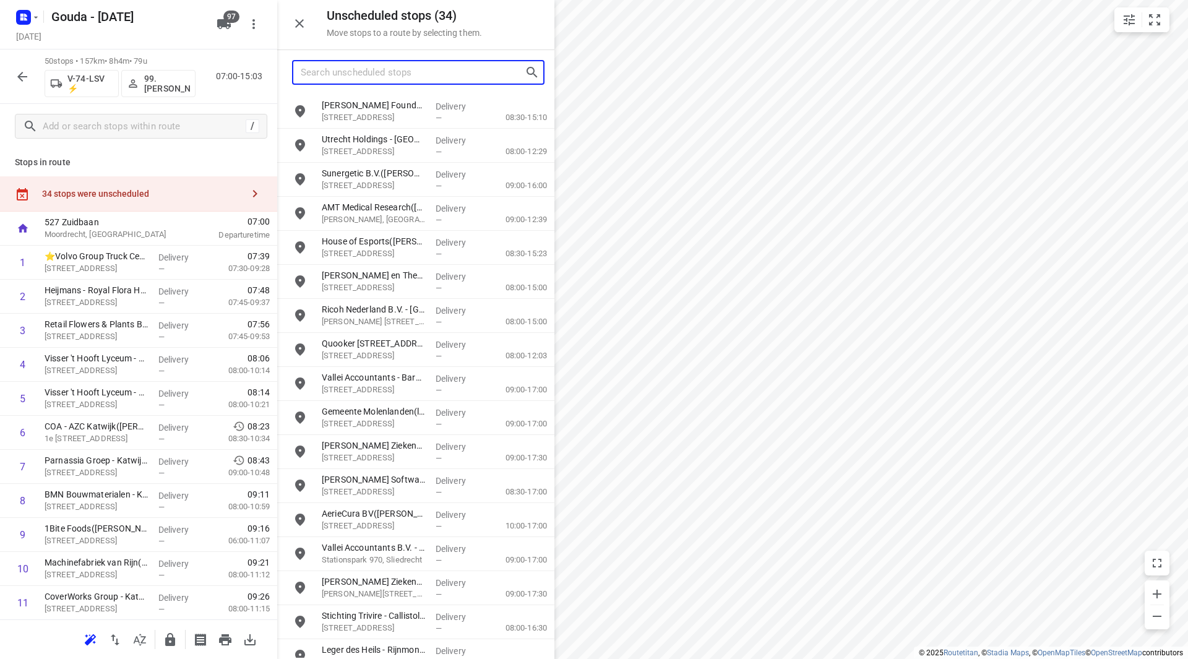
click at [352, 77] on input "Search unscheduled stops" at bounding box center [413, 72] width 224 height 19
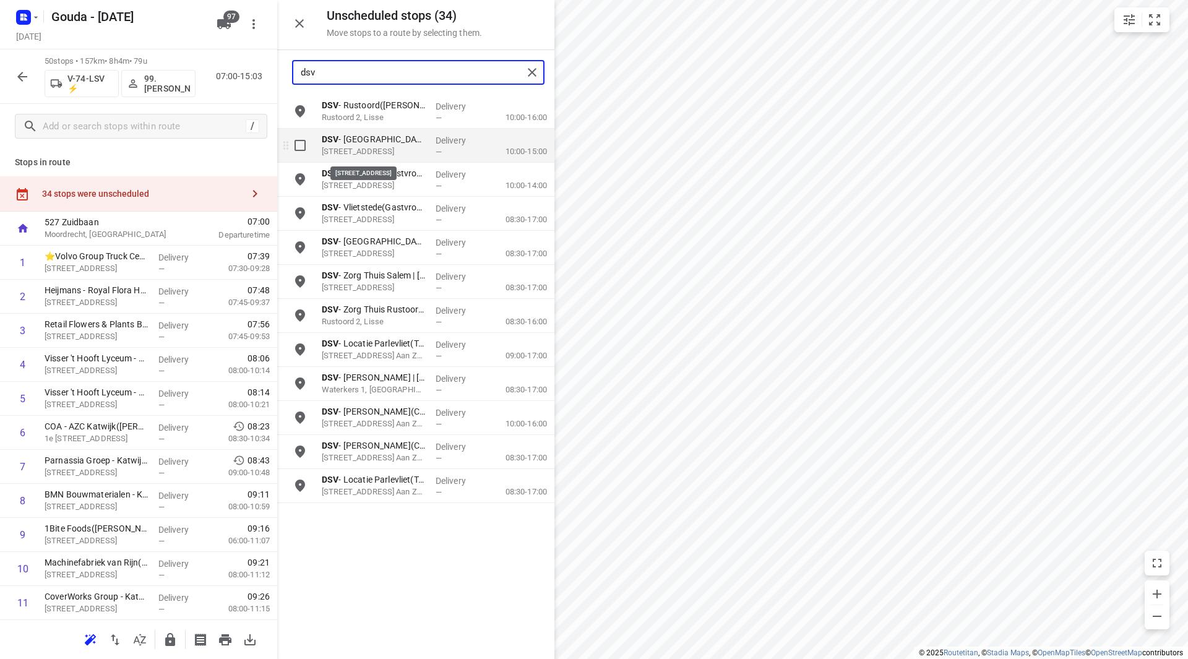
type input "dsv"
click at [301, 142] on input "grid" at bounding box center [300, 145] width 25 height 25
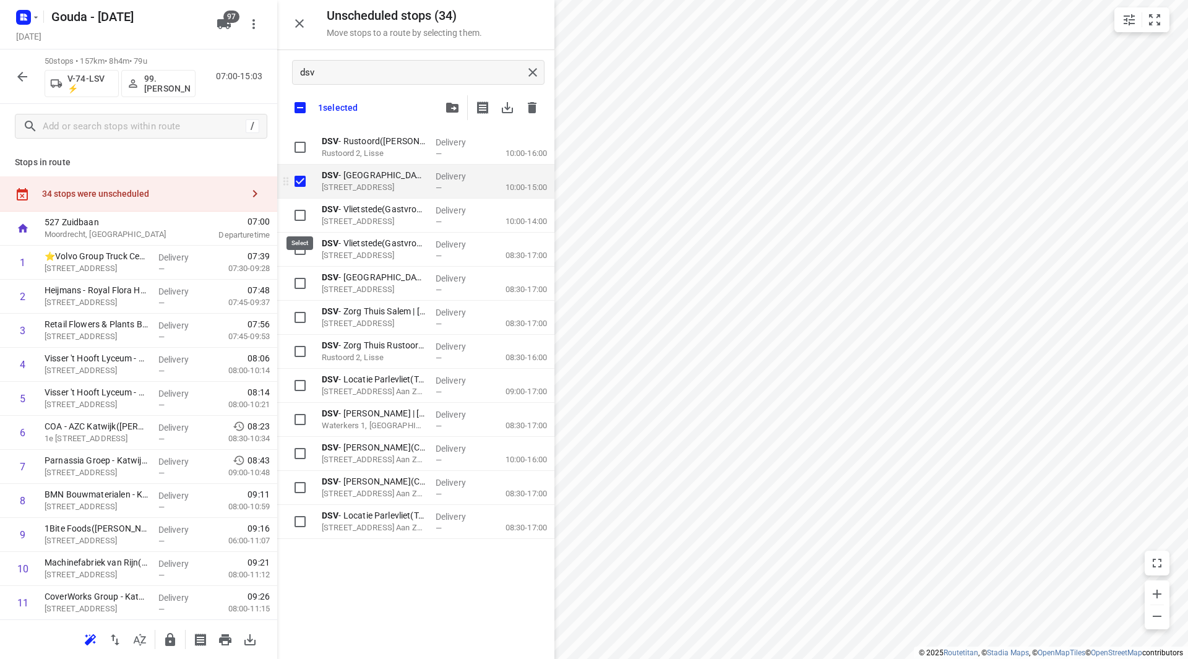
checkbox input "true"
click at [301, 184] on input "grid" at bounding box center [300, 181] width 25 height 25
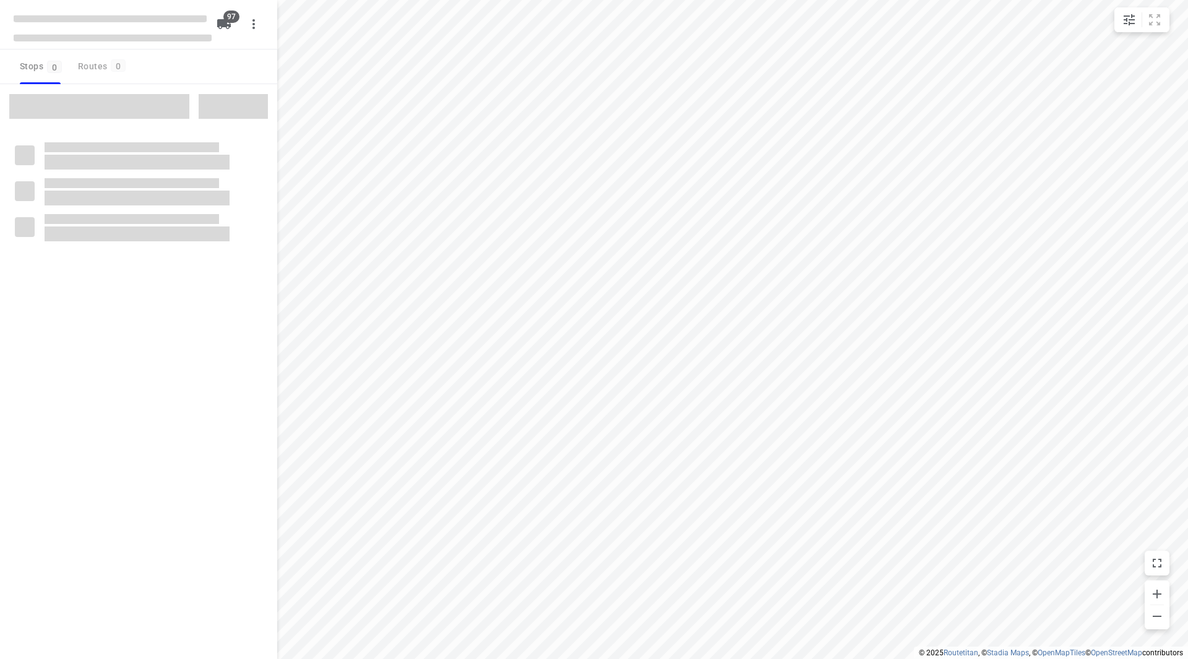
checkbox input "true"
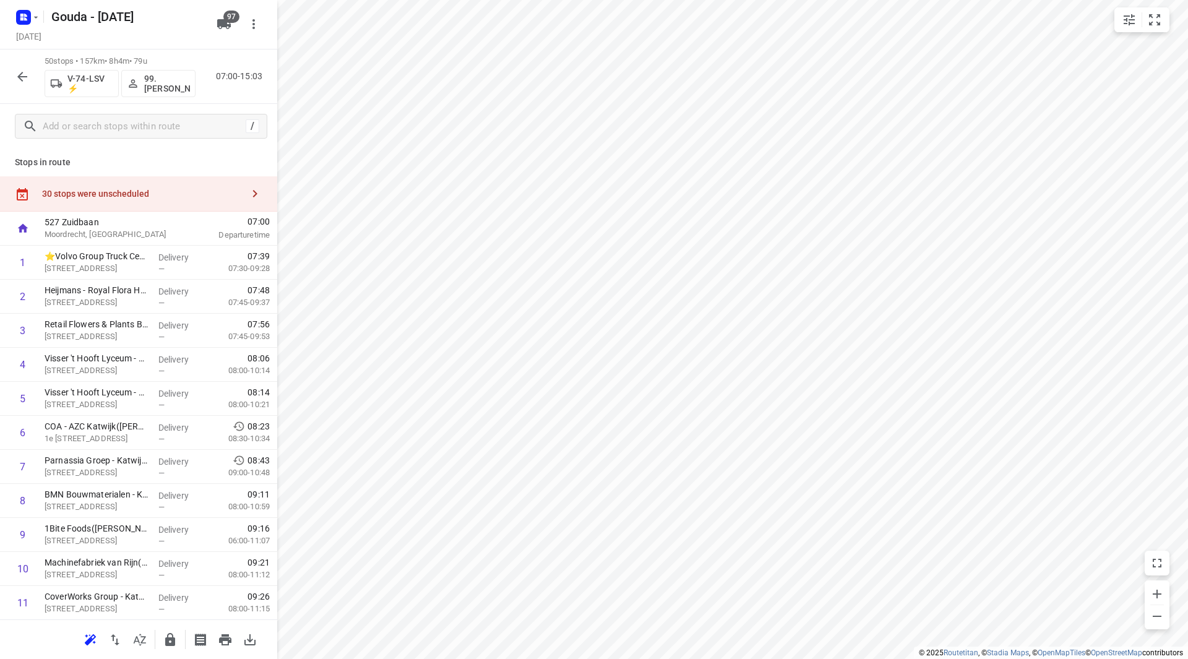
click at [157, 189] on div "30 stops were unscheduled" at bounding box center [142, 194] width 201 height 10
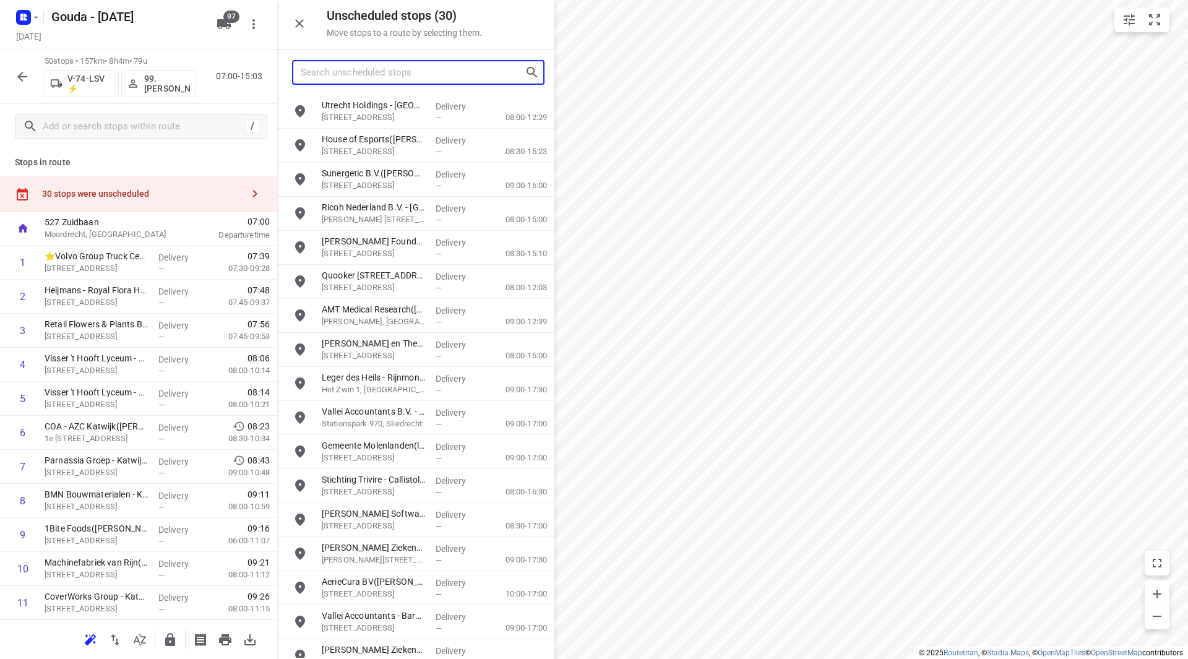
click at [353, 71] on input "Search unscheduled stops" at bounding box center [413, 72] width 224 height 19
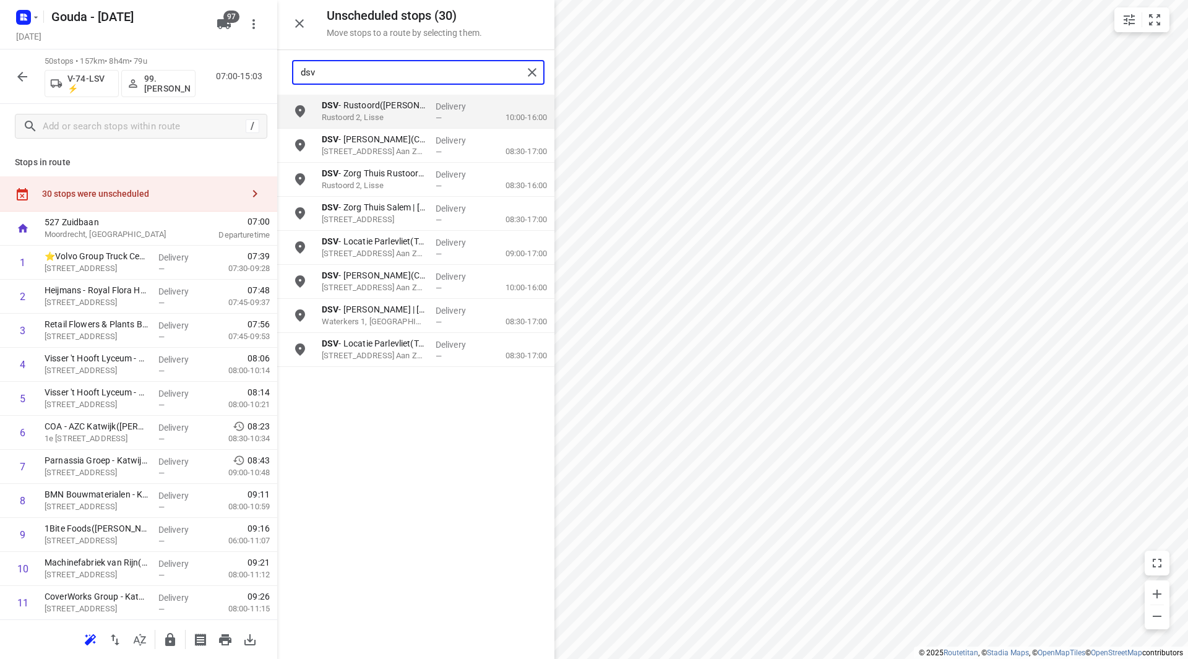
type input "dsv"
click at [125, 186] on div "30 stops were unscheduled" at bounding box center [138, 193] width 277 height 35
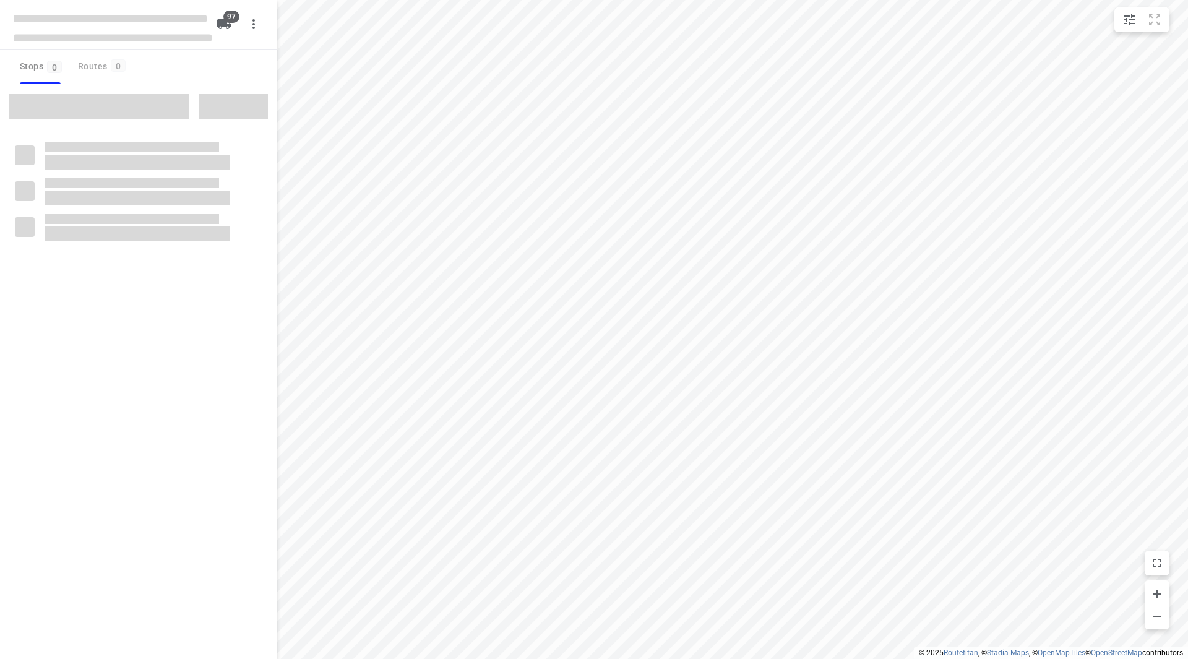
checkbox input "true"
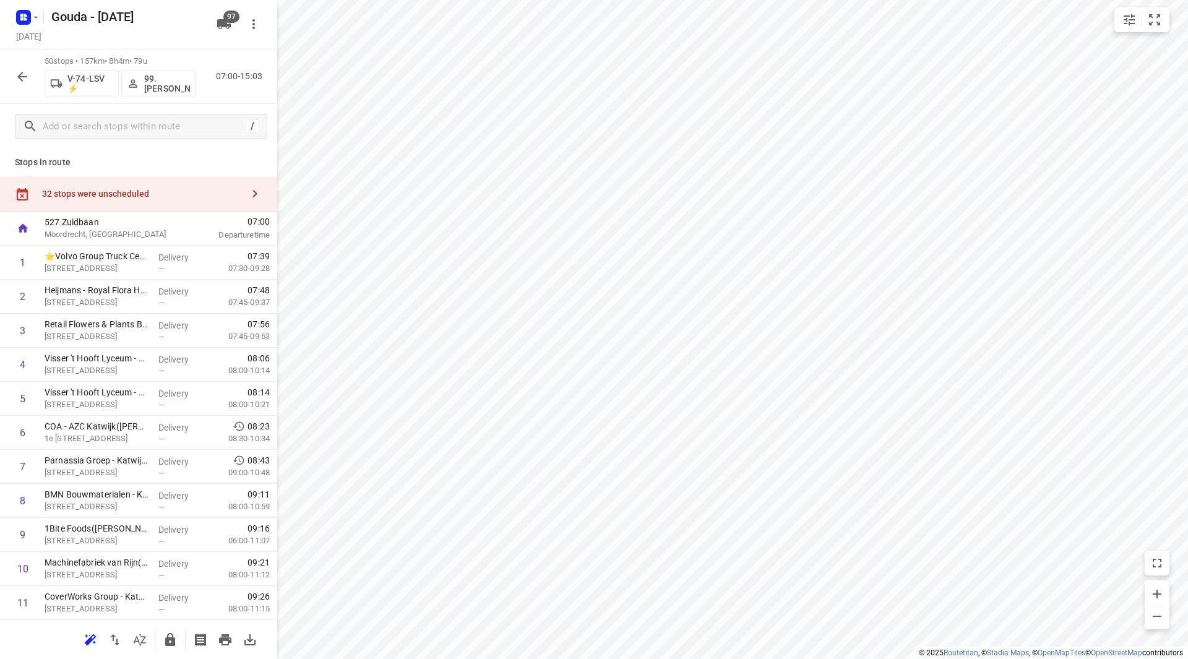
click at [158, 194] on div "32 stops were unscheduled" at bounding box center [142, 194] width 201 height 10
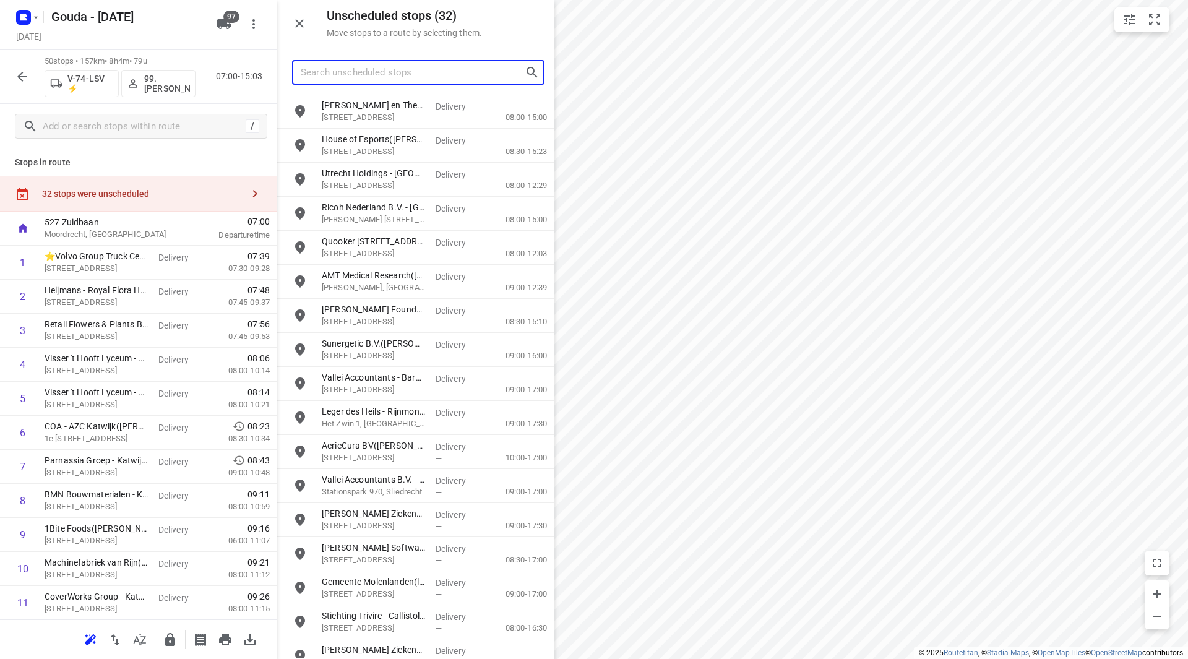
click at [371, 72] on input "Search unscheduled stops" at bounding box center [413, 72] width 224 height 19
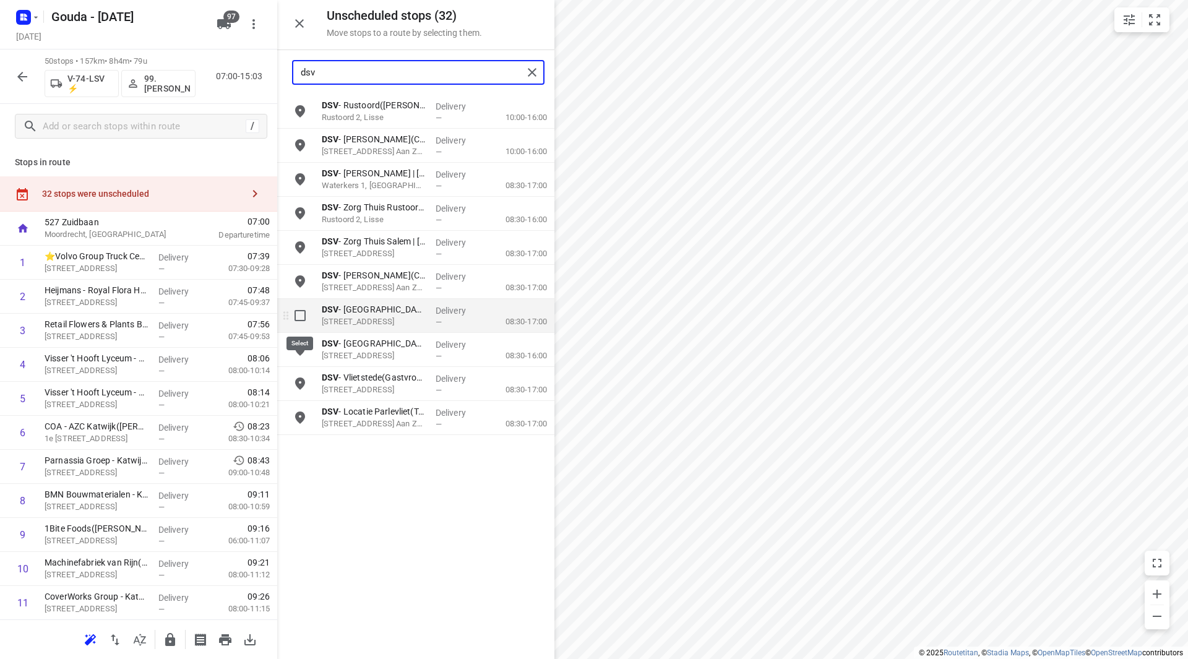
type input "dsv"
click at [297, 317] on input "grid" at bounding box center [300, 315] width 25 height 25
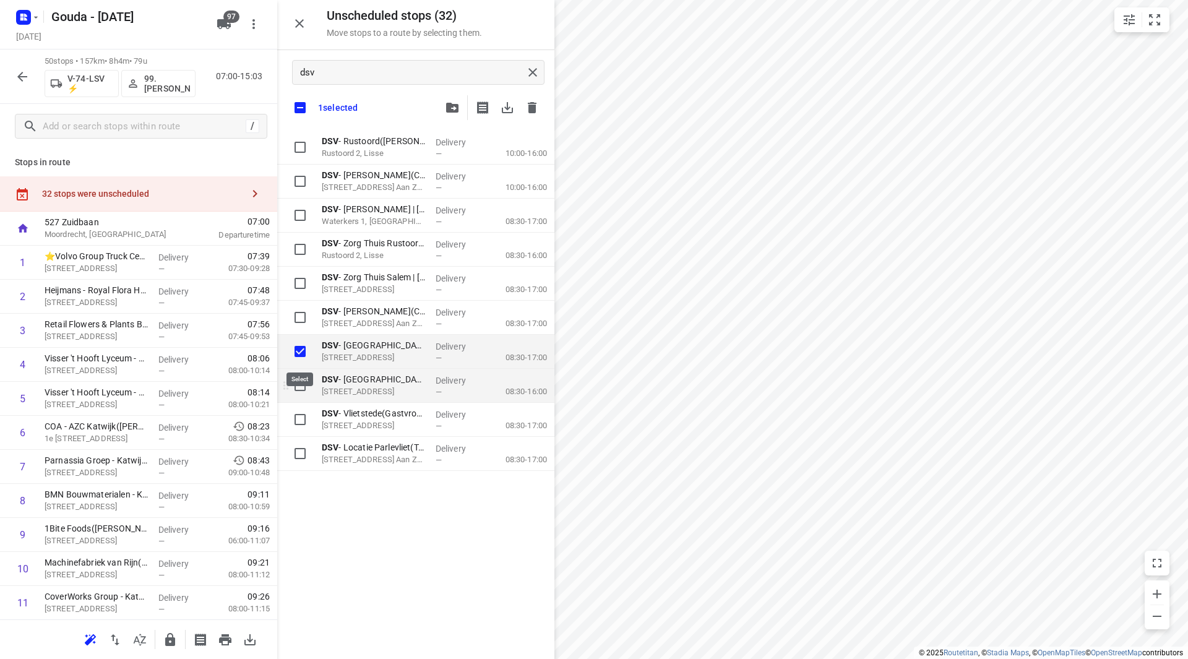
checkbox input "true"
click at [306, 384] on input "grid" at bounding box center [300, 385] width 25 height 25
checkbox input "true"
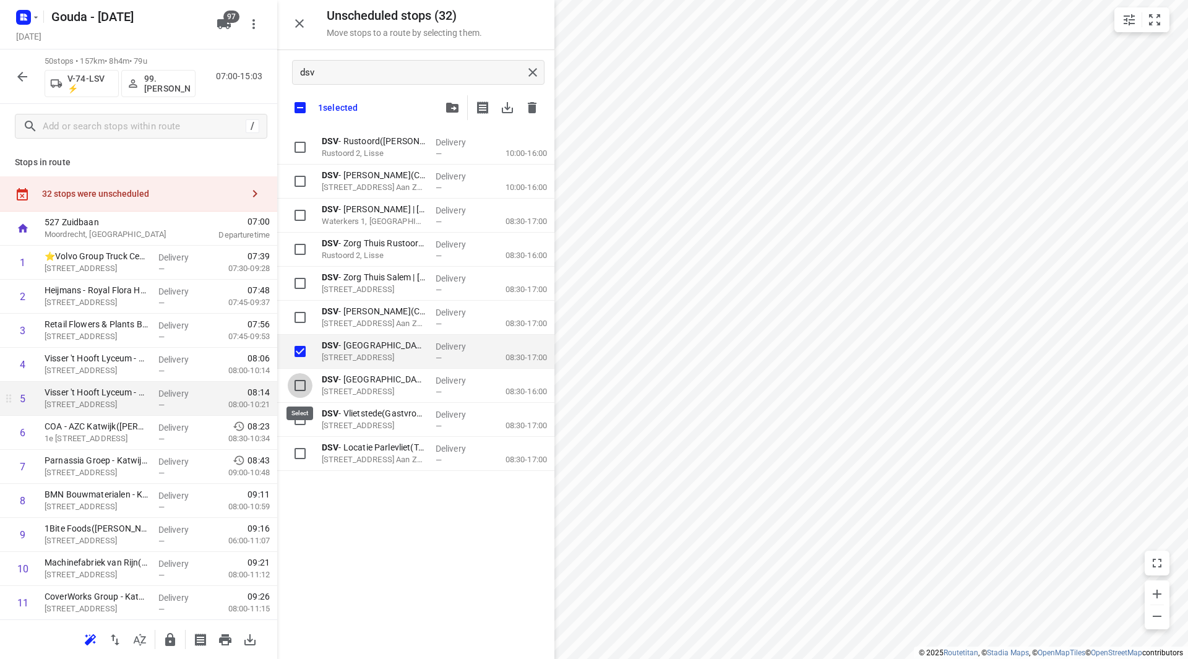
checkbox input "true"
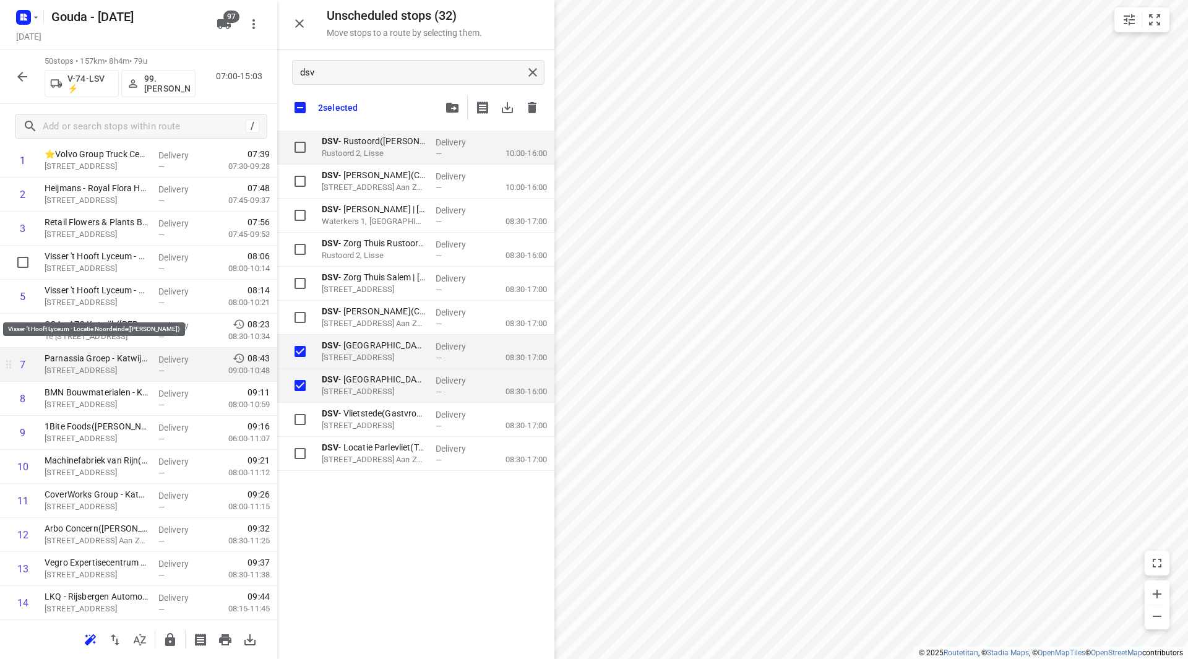
scroll to position [124, 0]
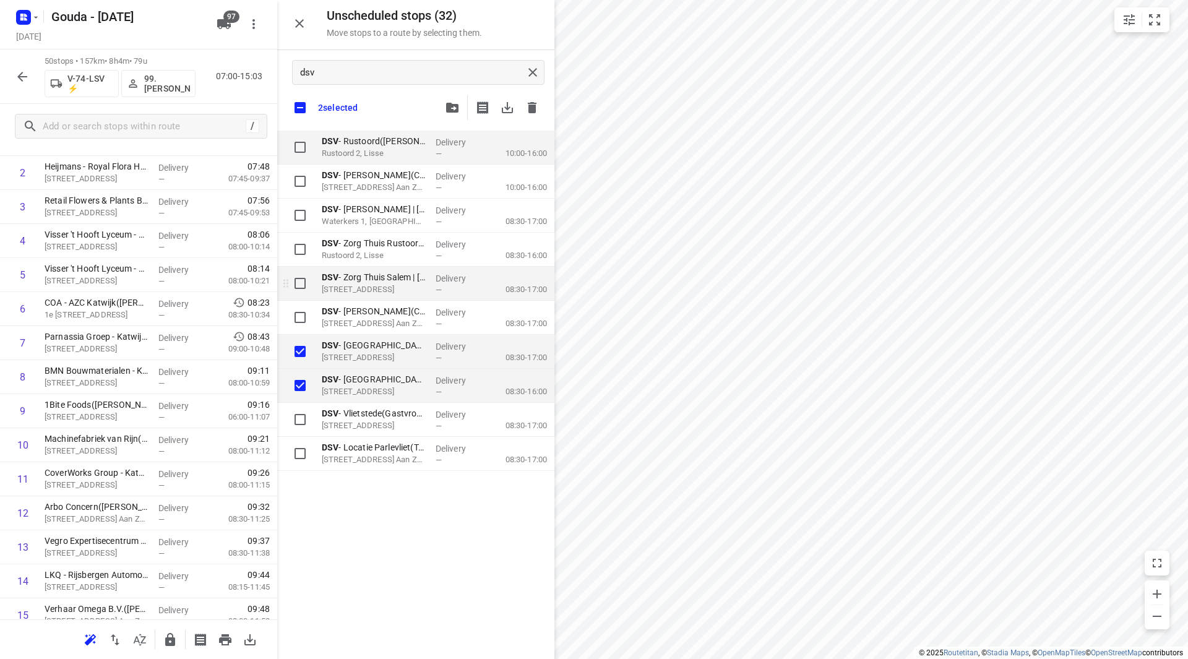
checkbox input "true"
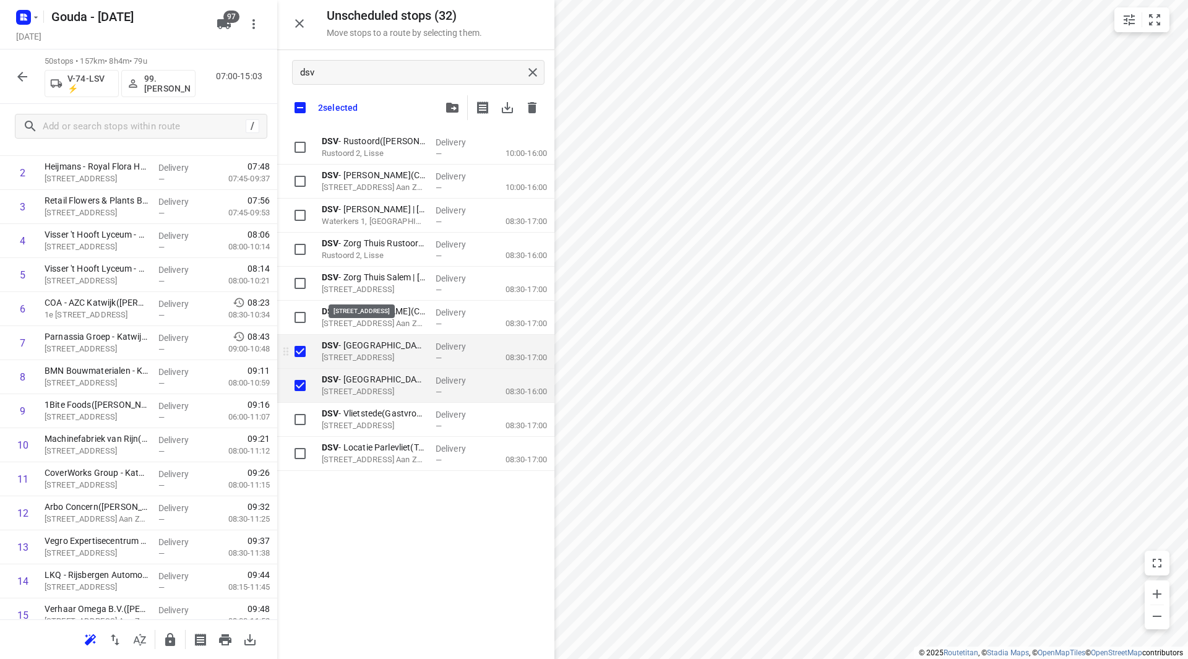
checkbox input "true"
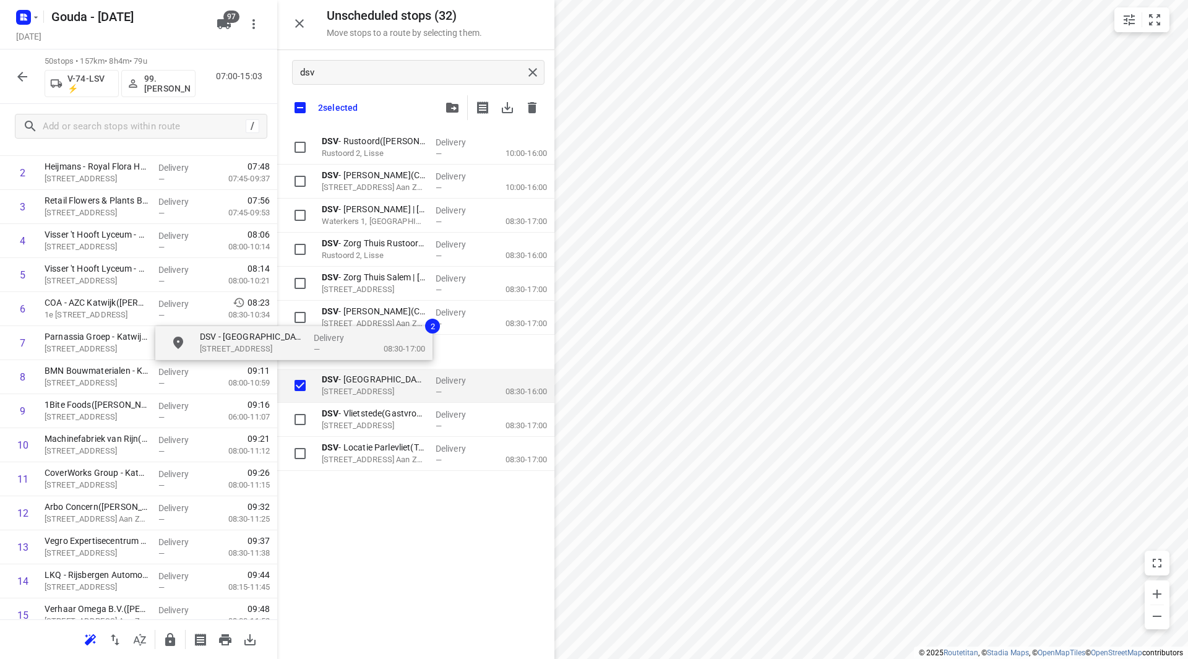
checkbox input "true"
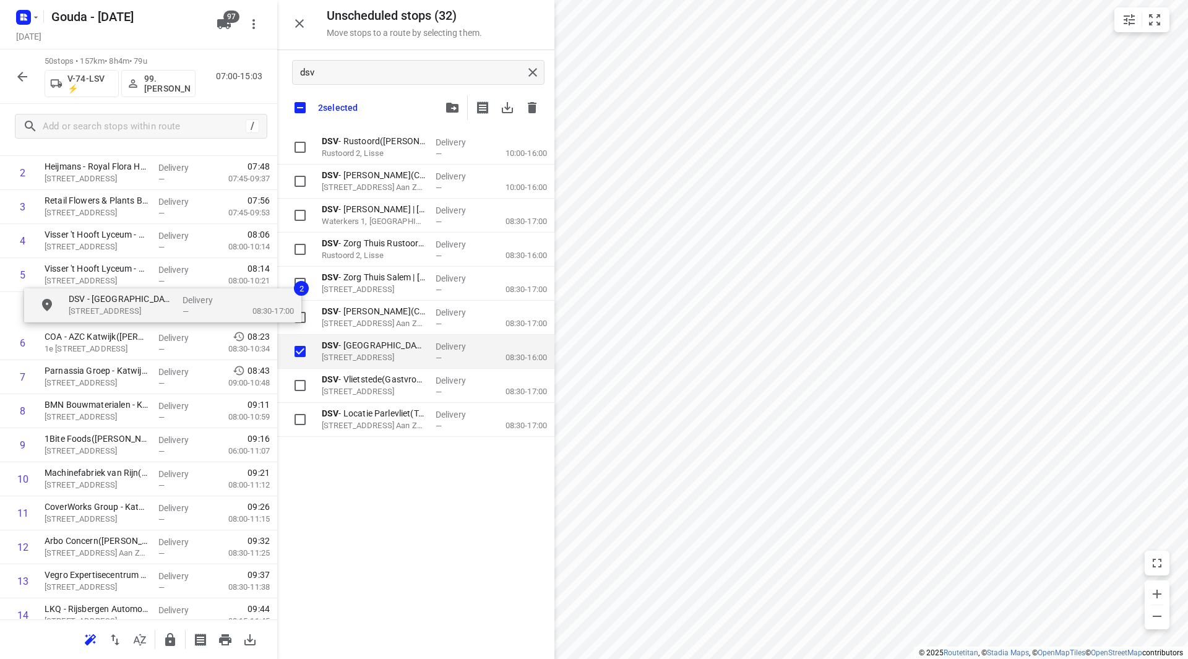
drag, startPoint x: 350, startPoint y: 355, endPoint x: 114, endPoint y: 317, distance: 238.8
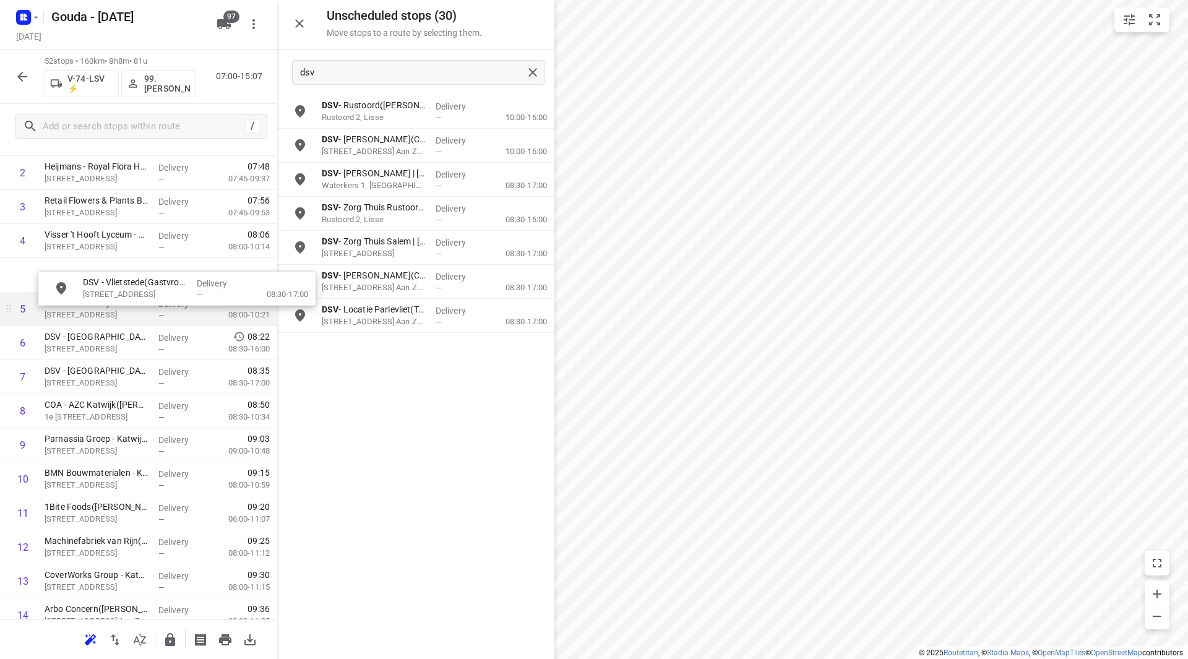
drag, startPoint x: 384, startPoint y: 329, endPoint x: 113, endPoint y: 295, distance: 273.7
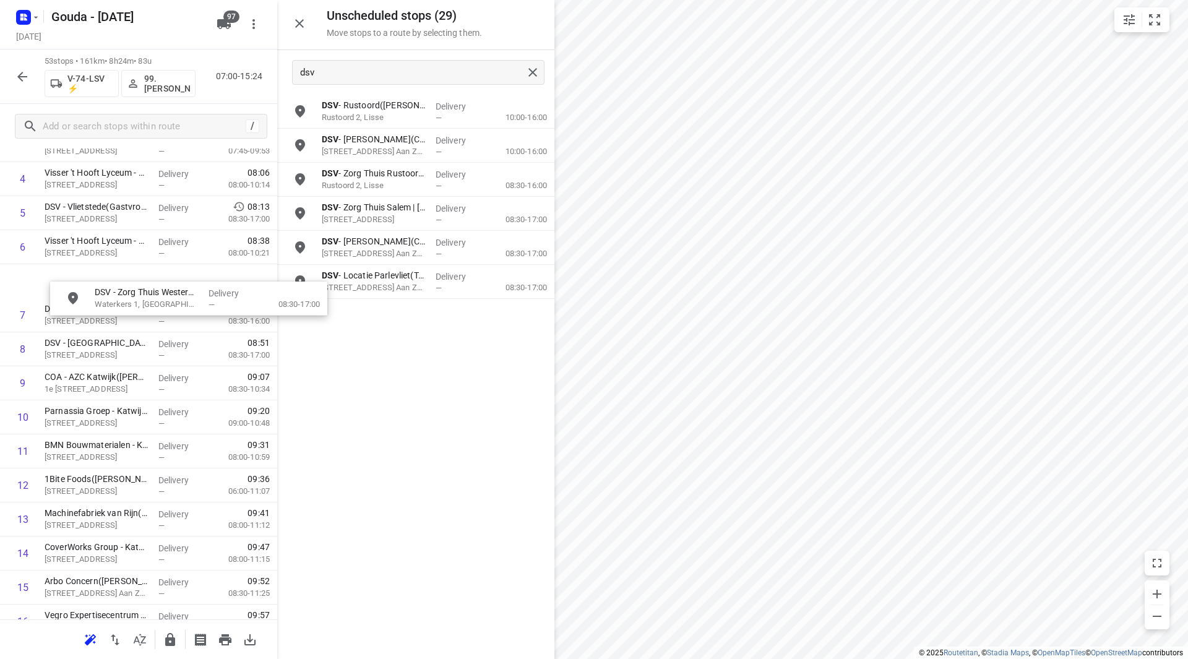
scroll to position [184, 0]
drag, startPoint x: 374, startPoint y: 180, endPoint x: 87, endPoint y: 282, distance: 304.0
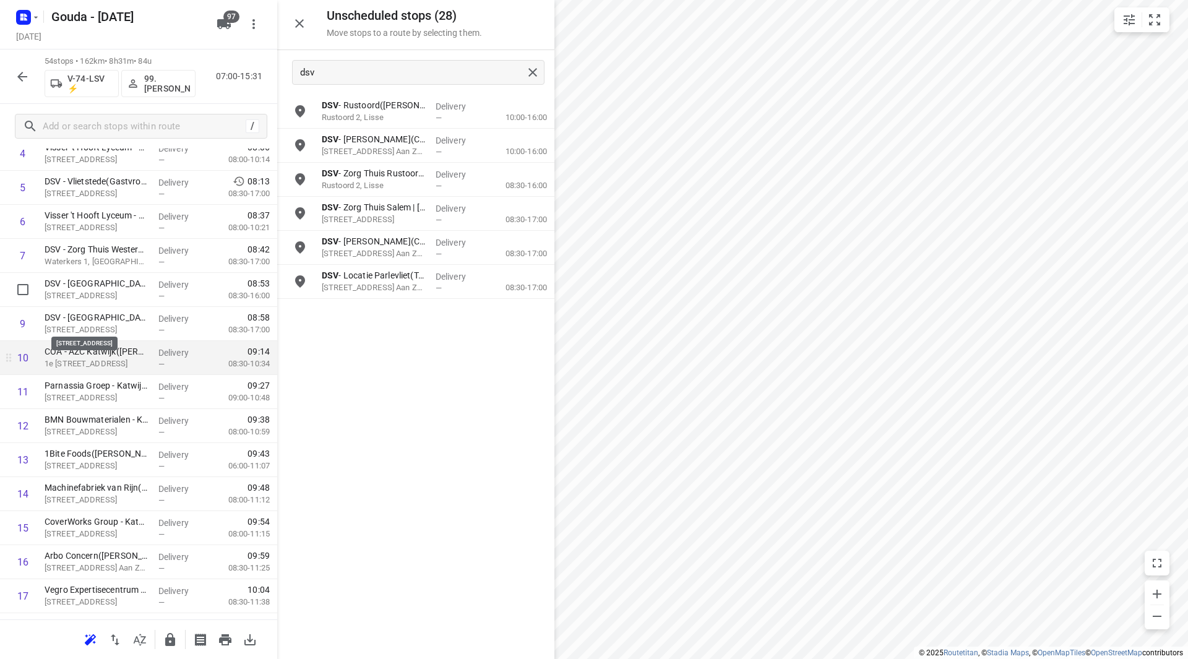
scroll to position [246, 0]
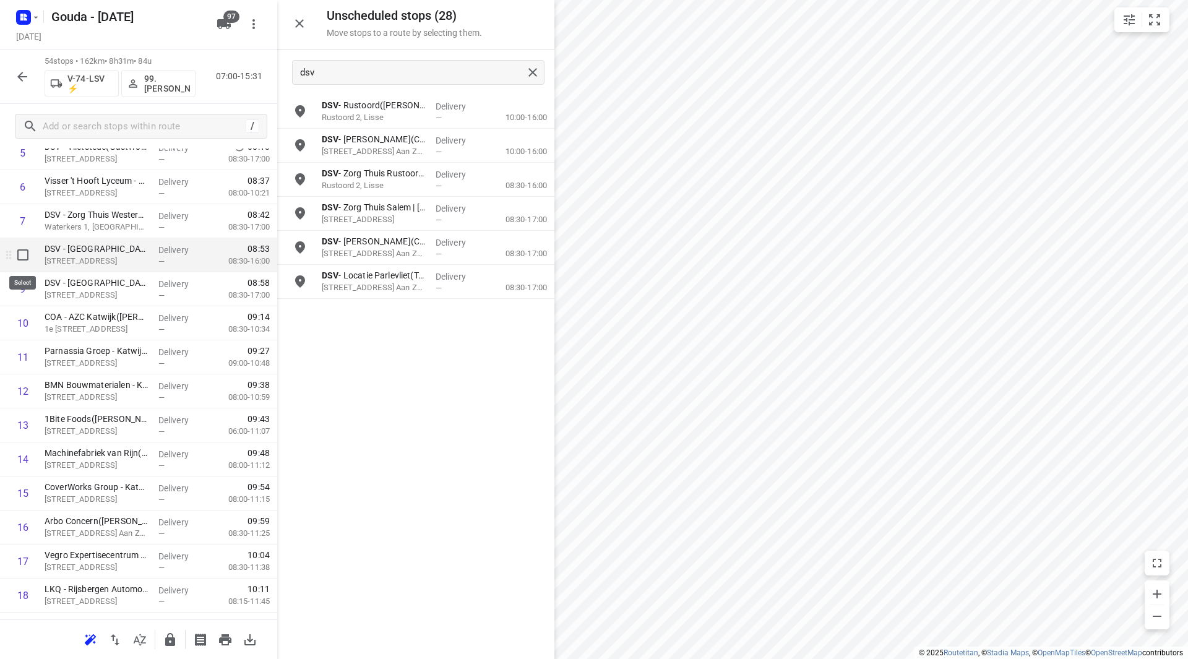
click at [22, 262] on input "checkbox" at bounding box center [23, 255] width 25 height 25
checkbox input "true"
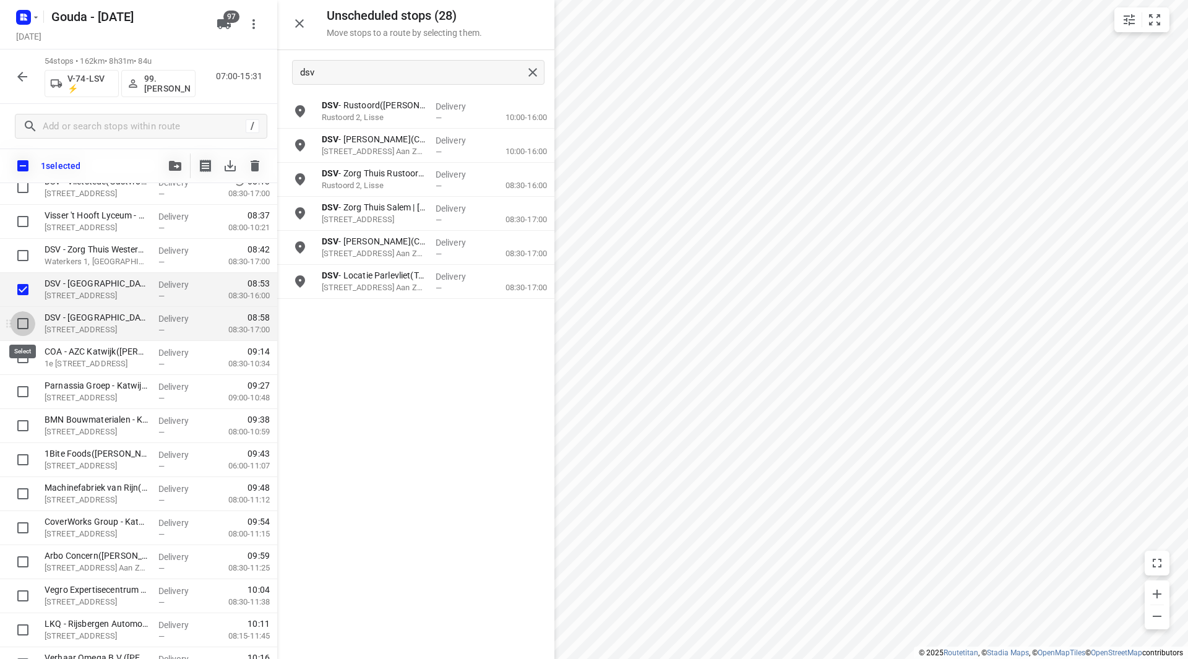
click at [28, 322] on input "checkbox" at bounding box center [23, 323] width 25 height 25
checkbox input "true"
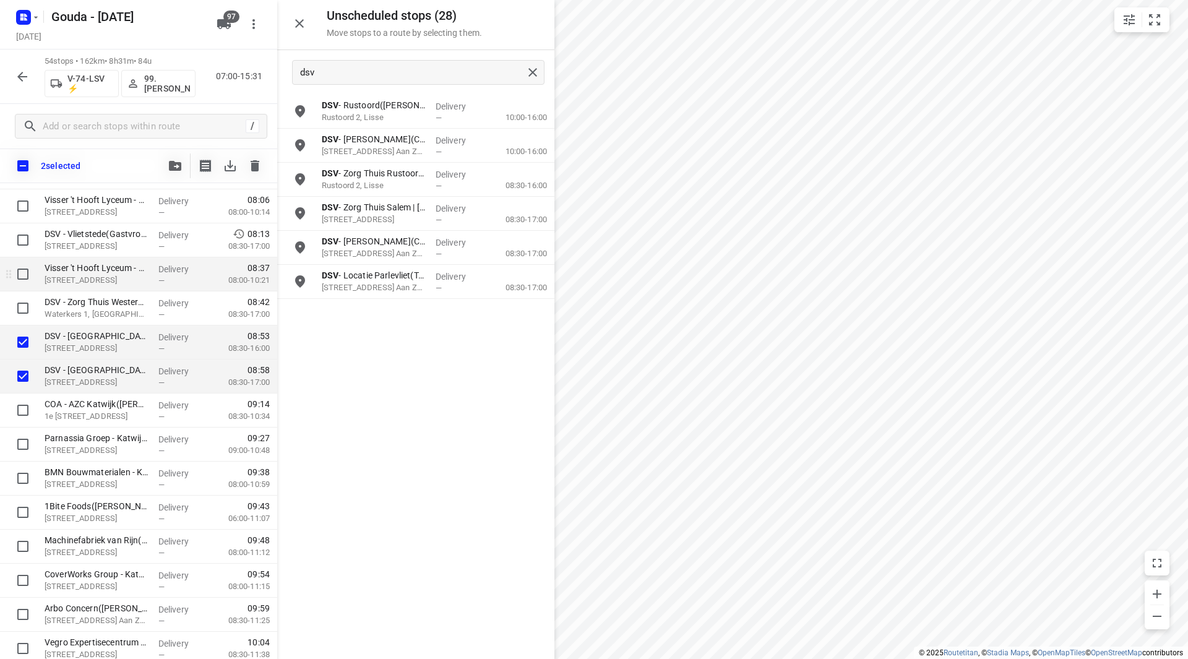
scroll to position [184, 0]
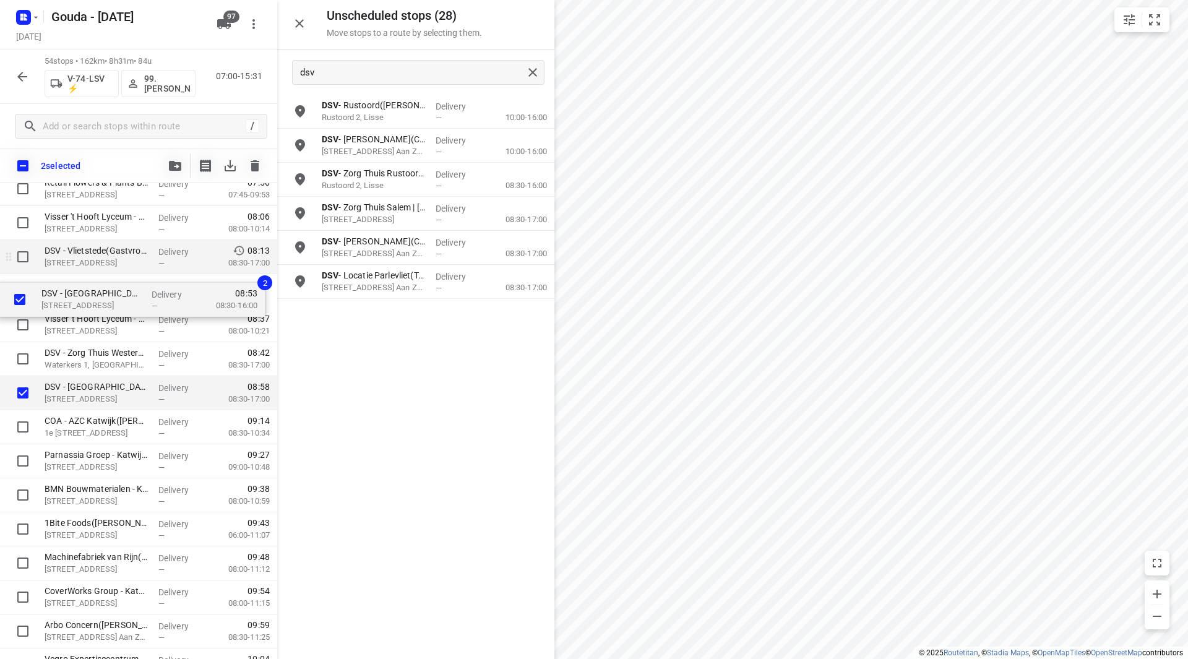
drag, startPoint x: 105, startPoint y: 351, endPoint x: 97, endPoint y: 276, distance: 75.3
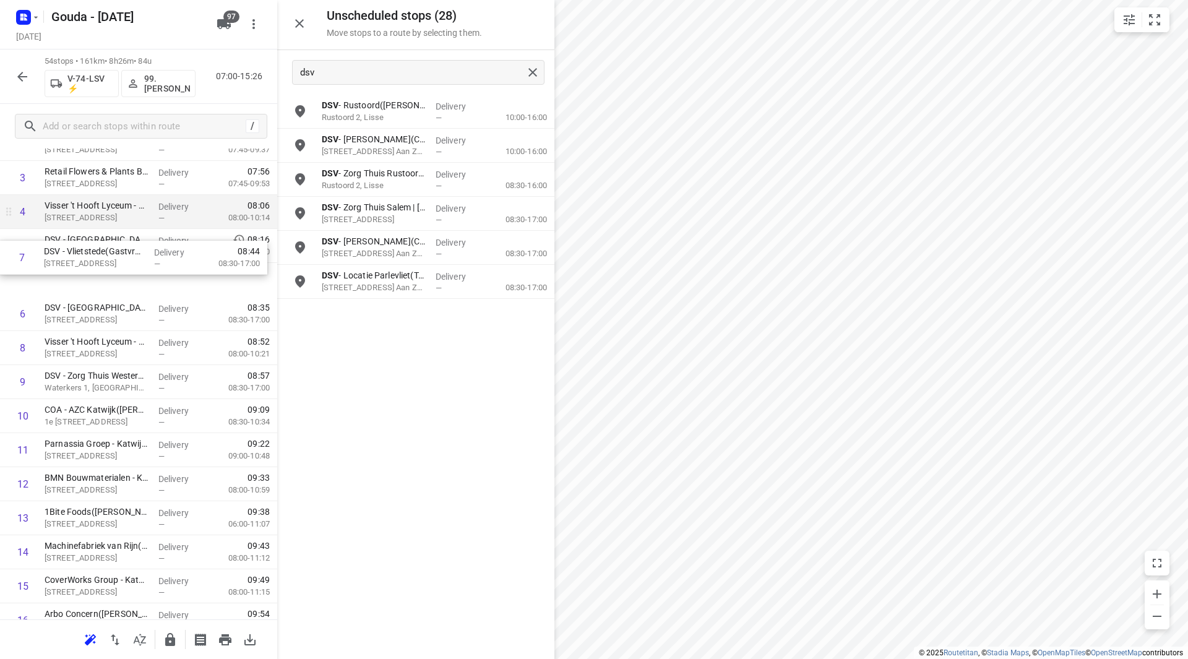
drag, startPoint x: 127, startPoint y: 288, endPoint x: 125, endPoint y: 228, distance: 60.7
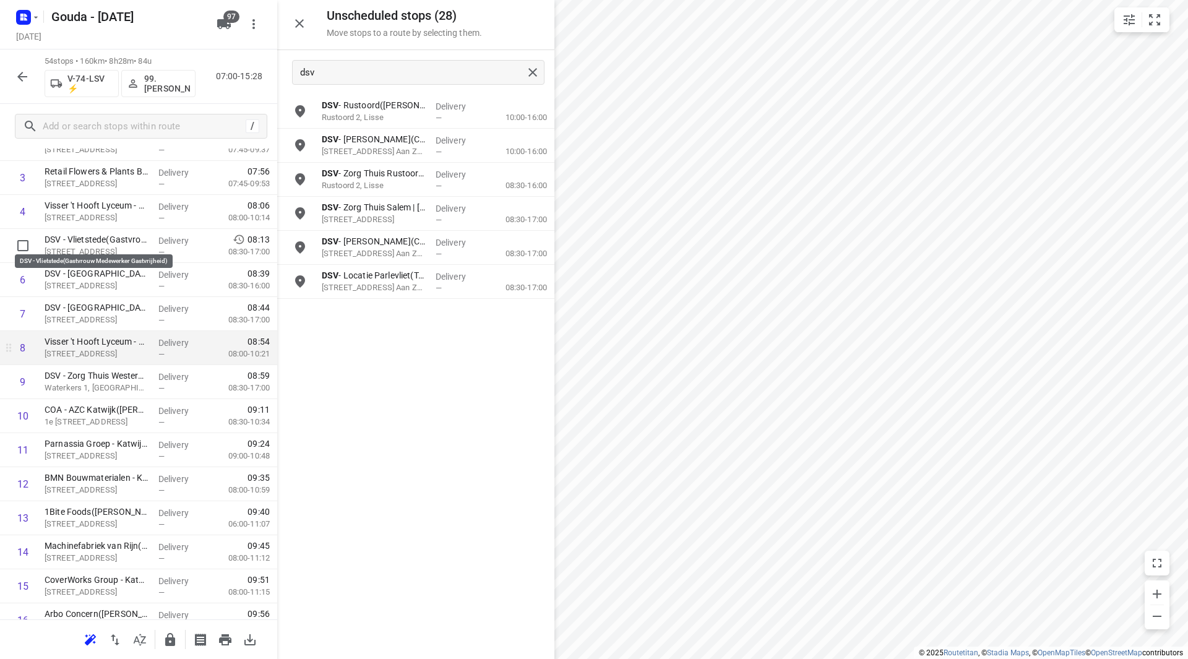
scroll to position [215, 0]
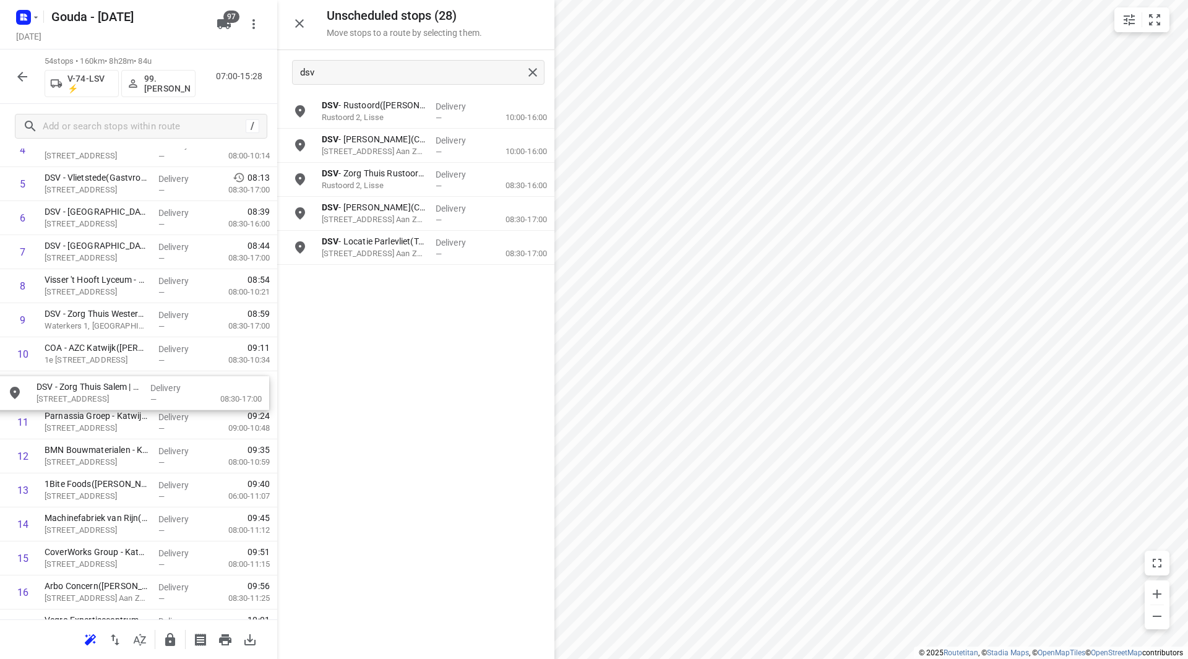
drag, startPoint x: 364, startPoint y: 217, endPoint x: 79, endPoint y: 393, distance: 335.4
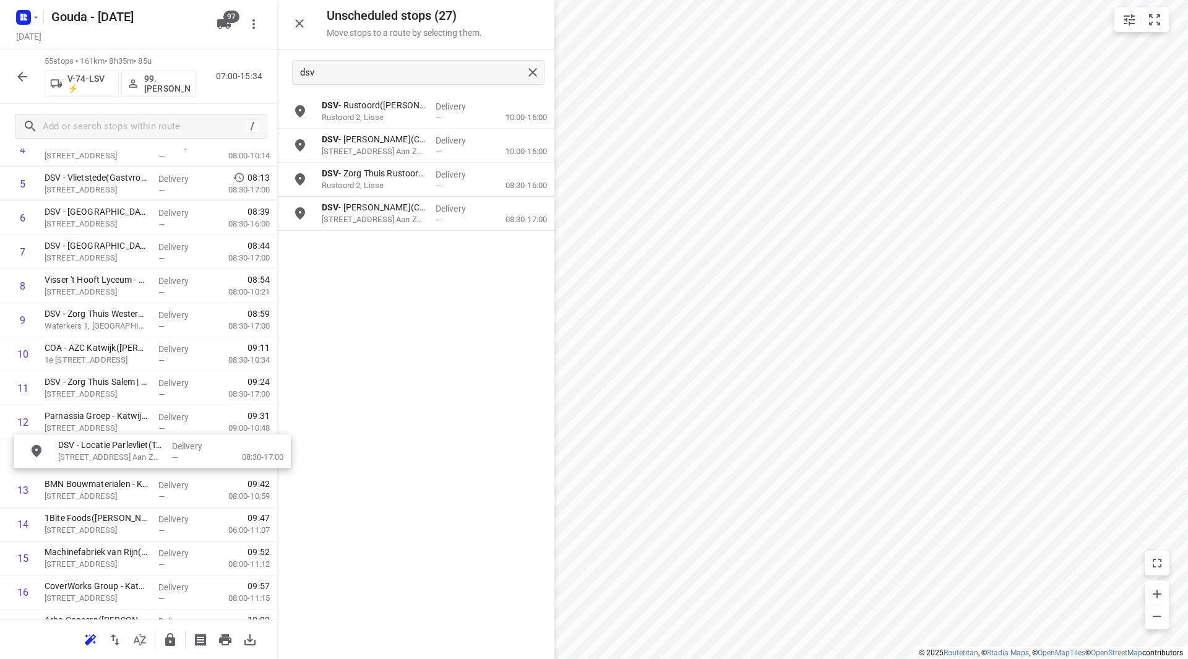
drag, startPoint x: 360, startPoint y: 236, endPoint x: 76, endPoint y: 449, distance: 354.5
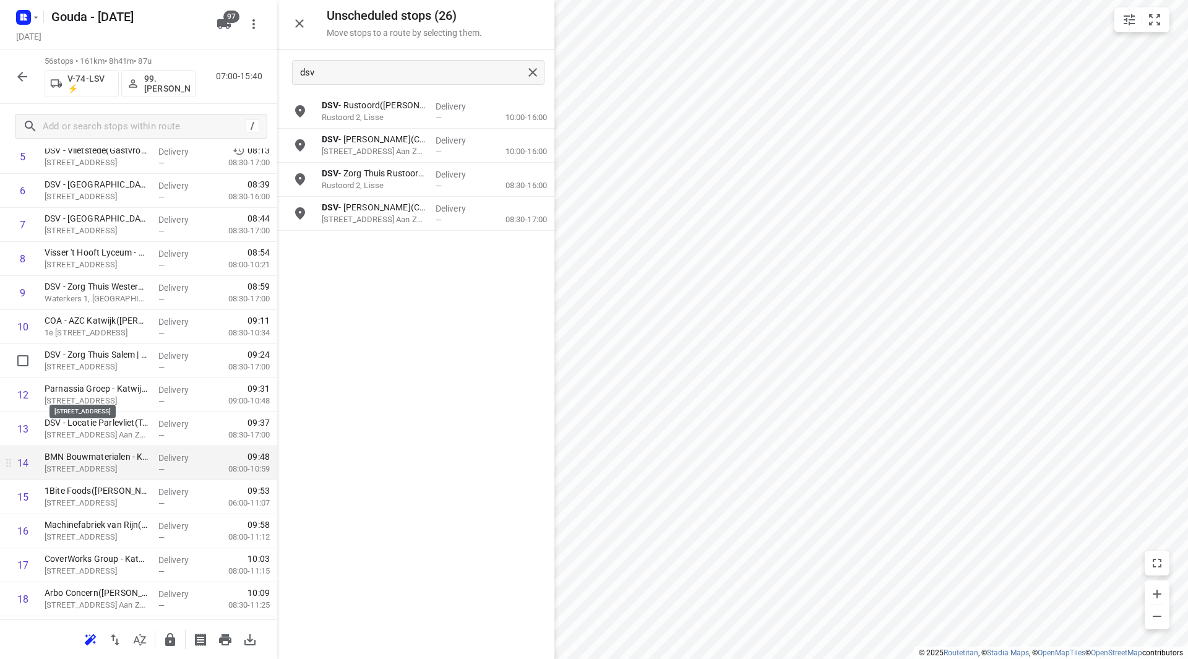
scroll to position [277, 0]
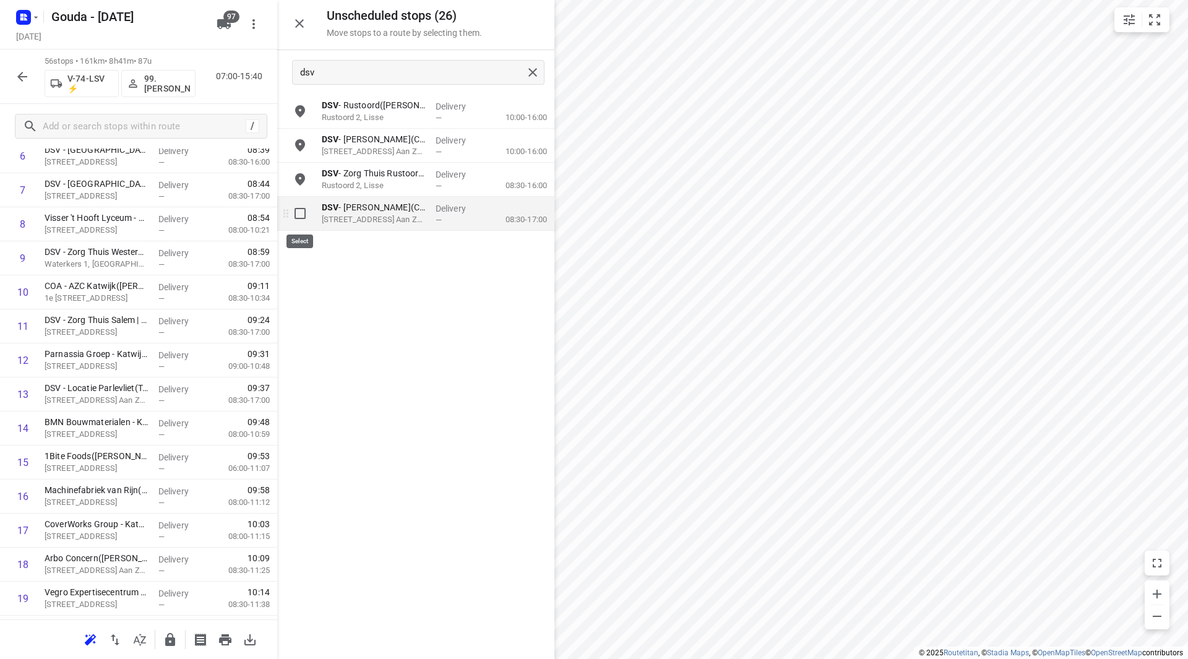
click at [302, 218] on input "grid" at bounding box center [300, 213] width 25 height 25
checkbox input "true"
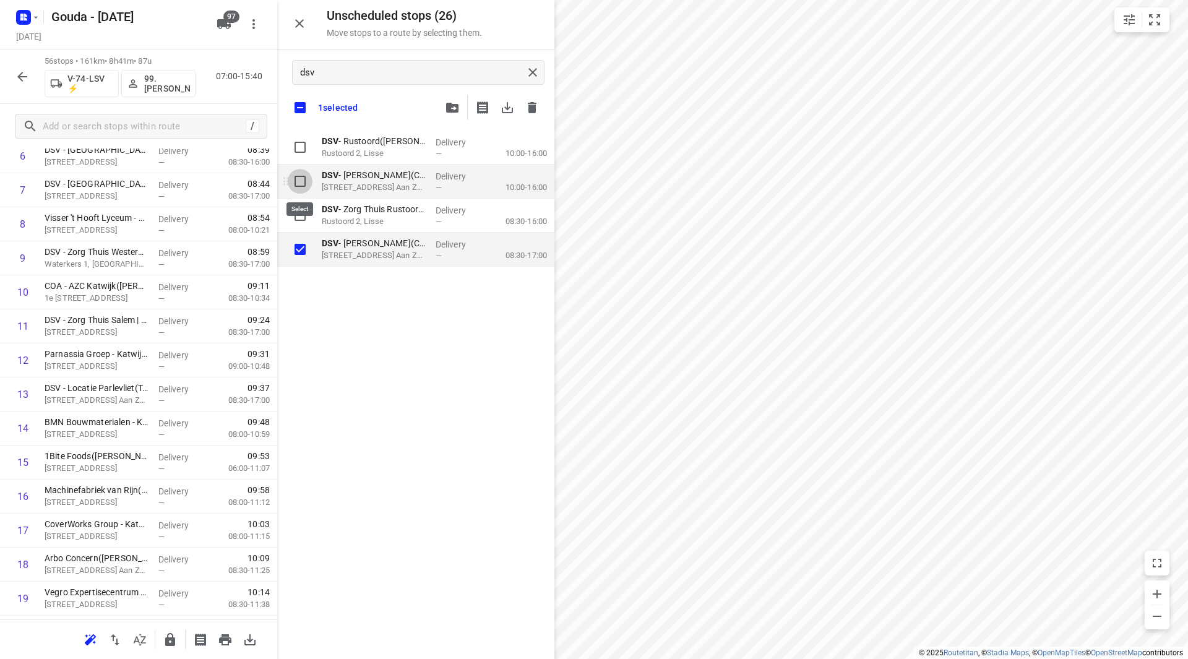
drag, startPoint x: 300, startPoint y: 178, endPoint x: 353, endPoint y: 181, distance: 53.3
click at [299, 178] on input "grid" at bounding box center [300, 181] width 25 height 25
checkbox input "true"
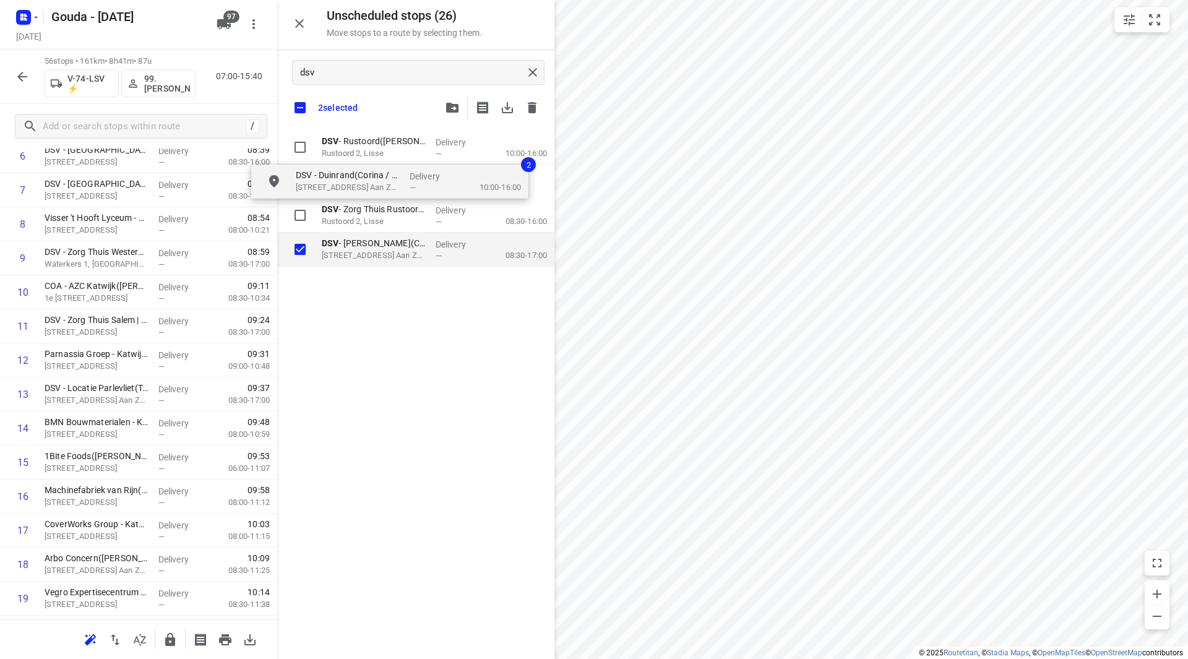
checkbox input "true"
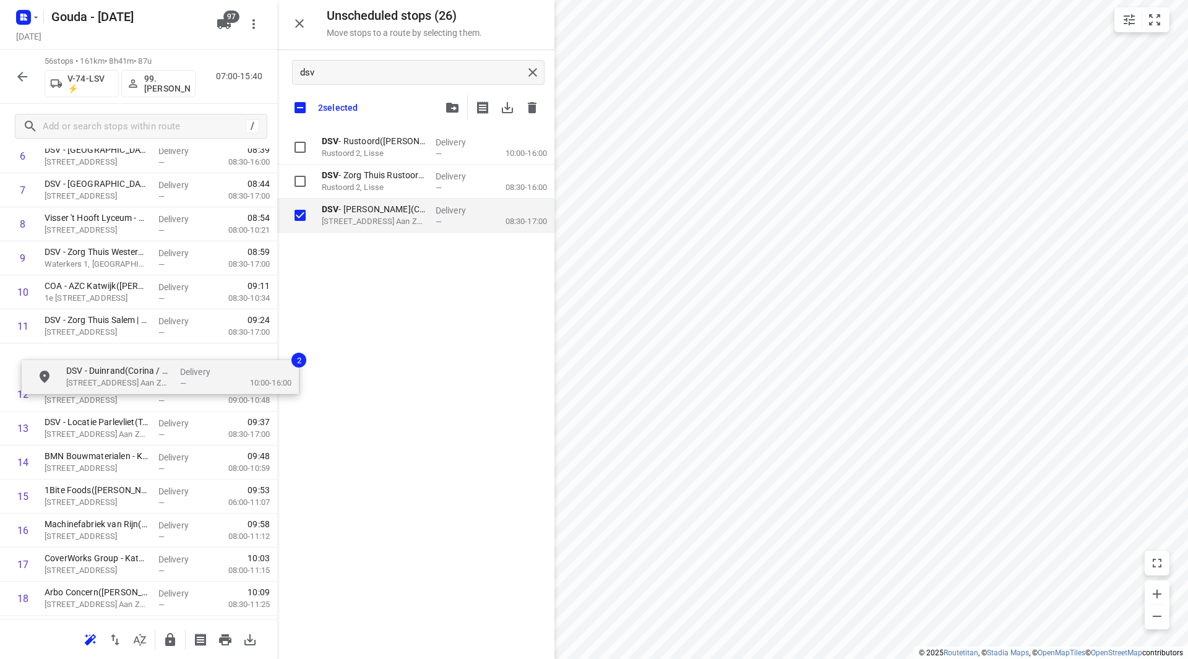
scroll to position [276, 0]
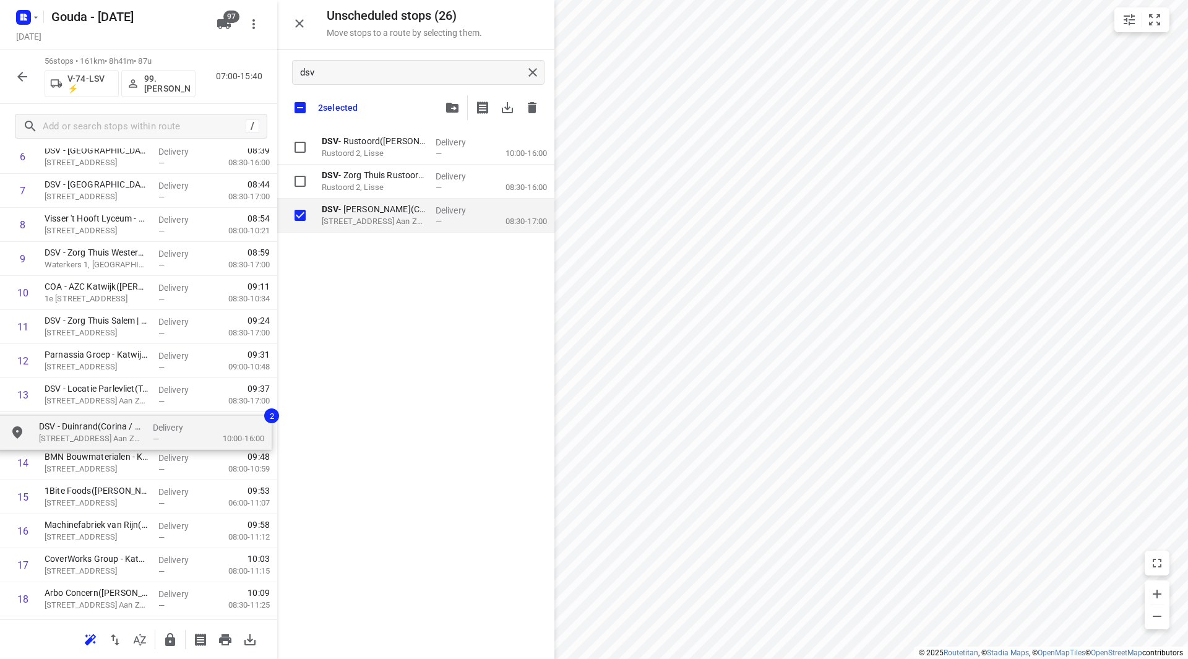
drag, startPoint x: 380, startPoint y: 183, endPoint x: 93, endPoint y: 434, distance: 381.6
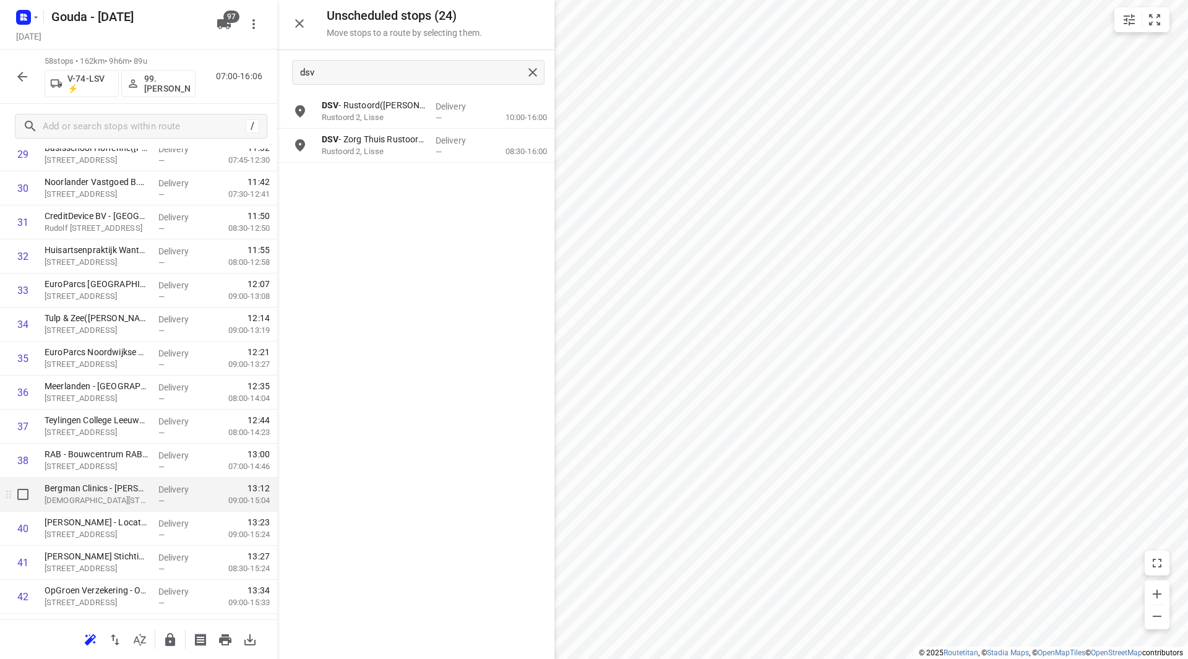
scroll to position [1081, 0]
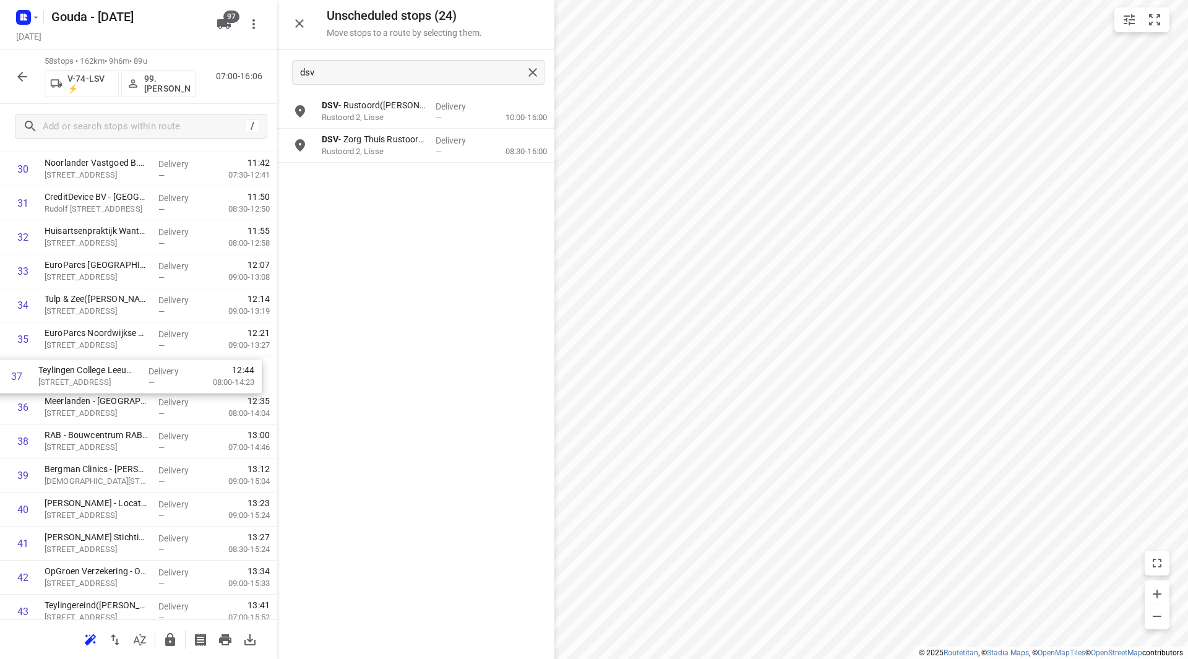
drag, startPoint x: 170, startPoint y: 416, endPoint x: 164, endPoint y: 380, distance: 37.0
click at [163, 379] on div "1 ⭐Volvo Group Truck Center - Rijnsburg(Service balie - Rijnsburg) Rijnsburgerw…" at bounding box center [138, 152] width 277 height 1974
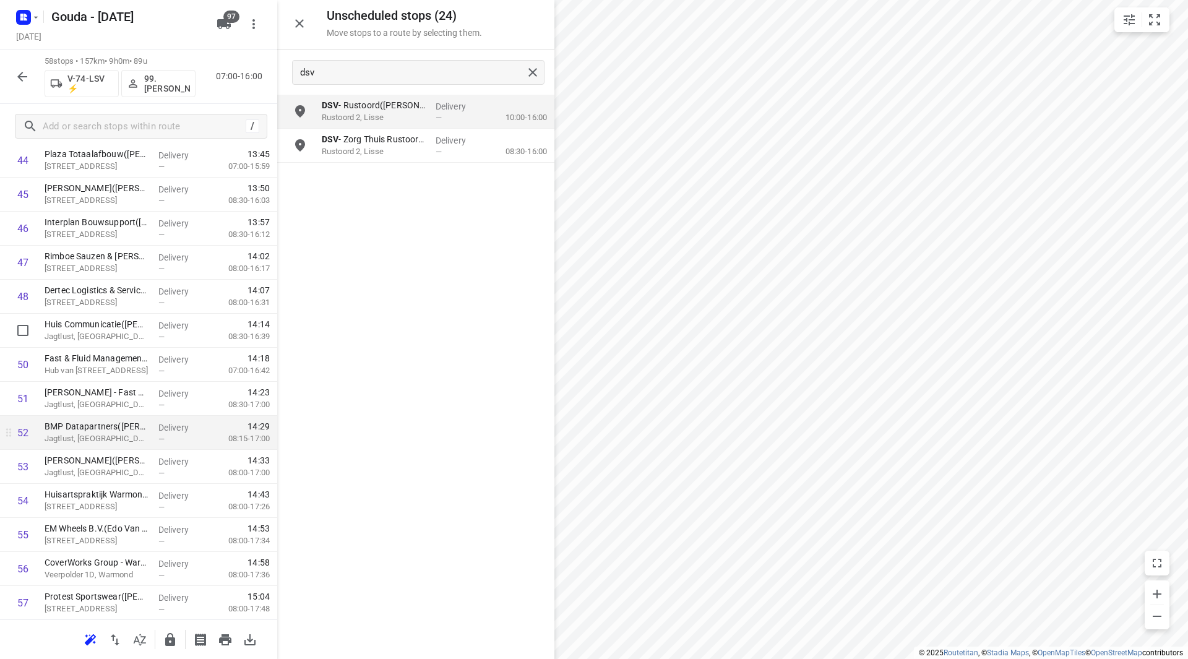
scroll to position [1576, 0]
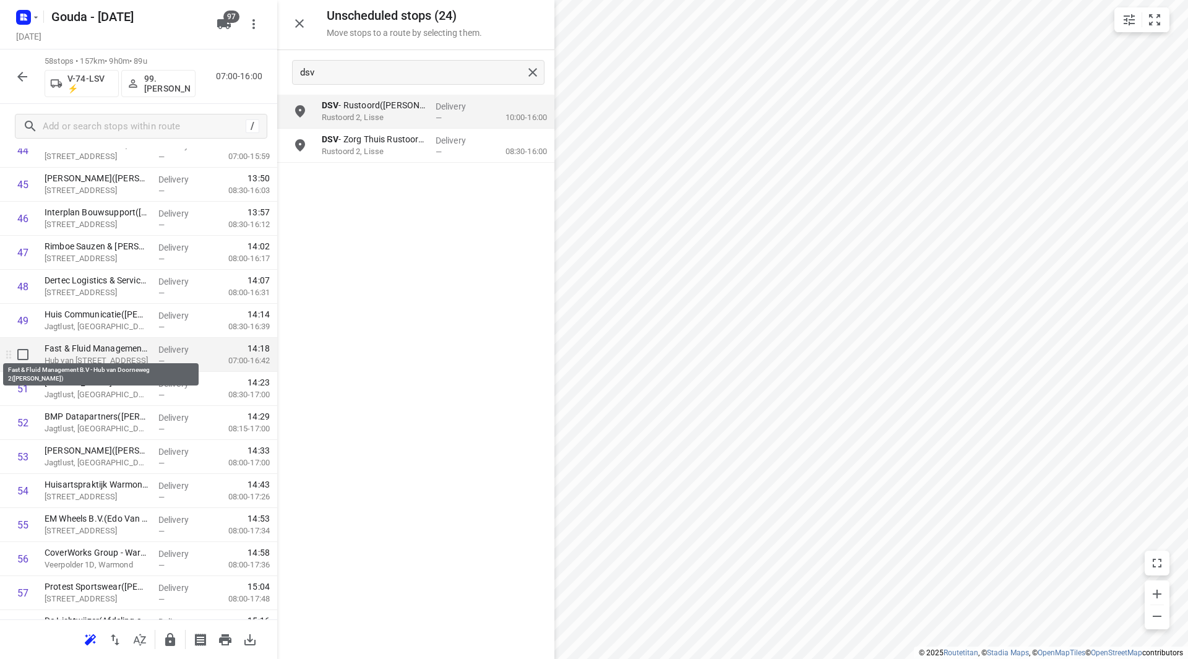
click at [105, 352] on p "Fast & Fluid Management B.V - Hub van Doorneweg 2(Jeannette van Wijnen)" at bounding box center [97, 348] width 104 height 12
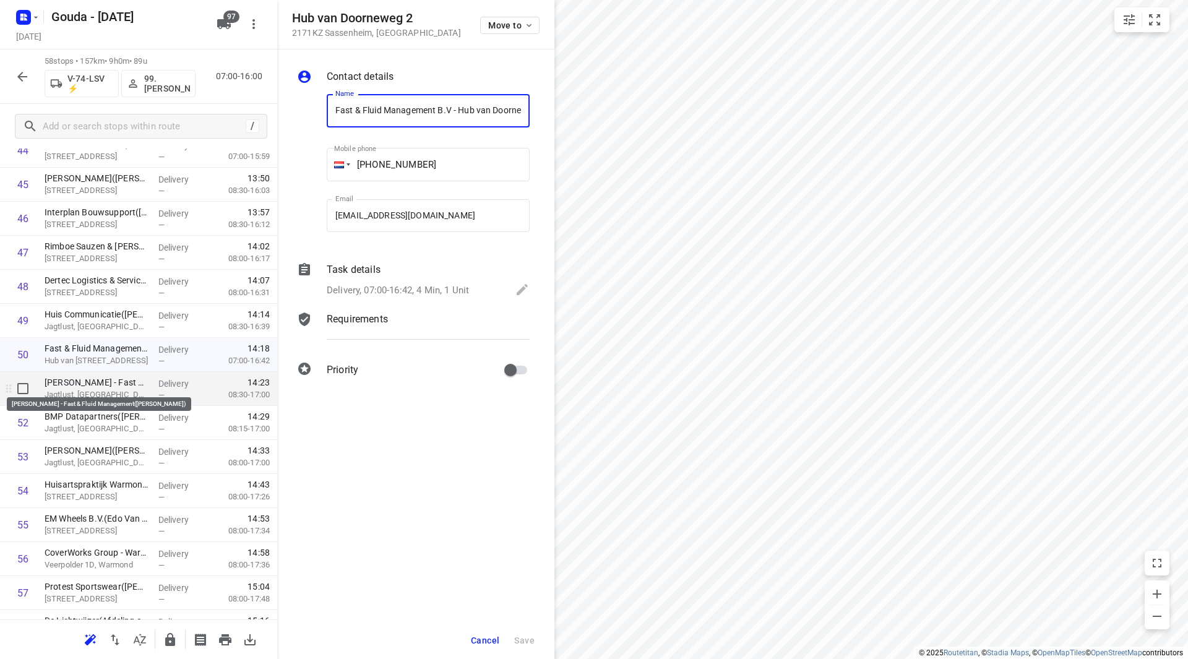
click at [108, 384] on p "Van Zelst - Fast & Fluid Management(Jeannette van Wijnen)" at bounding box center [97, 382] width 104 height 12
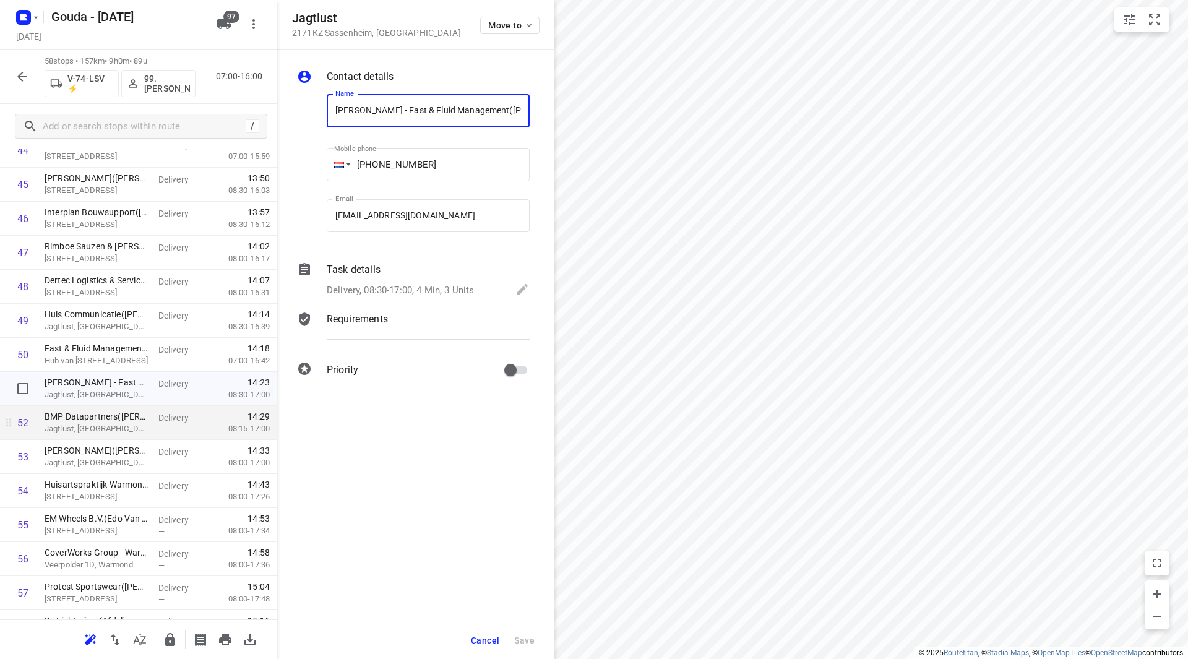
scroll to position [0, 49]
click at [103, 422] on p "BMP Datapartners(Martien Wijnands)" at bounding box center [97, 416] width 104 height 12
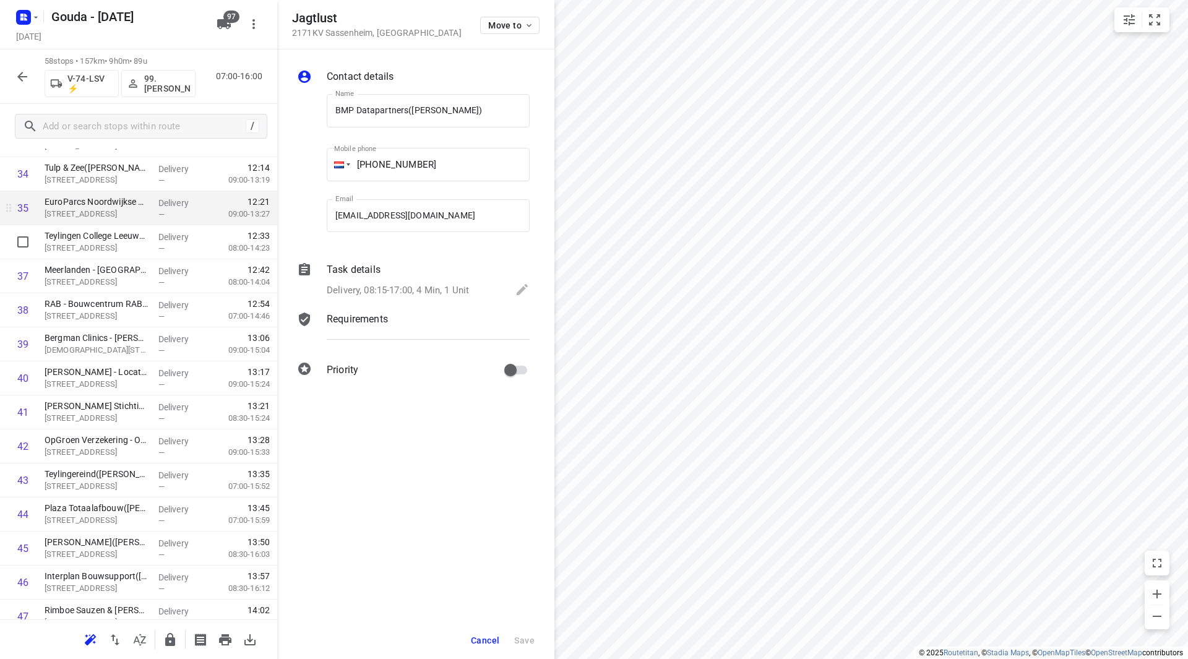
scroll to position [1204, 0]
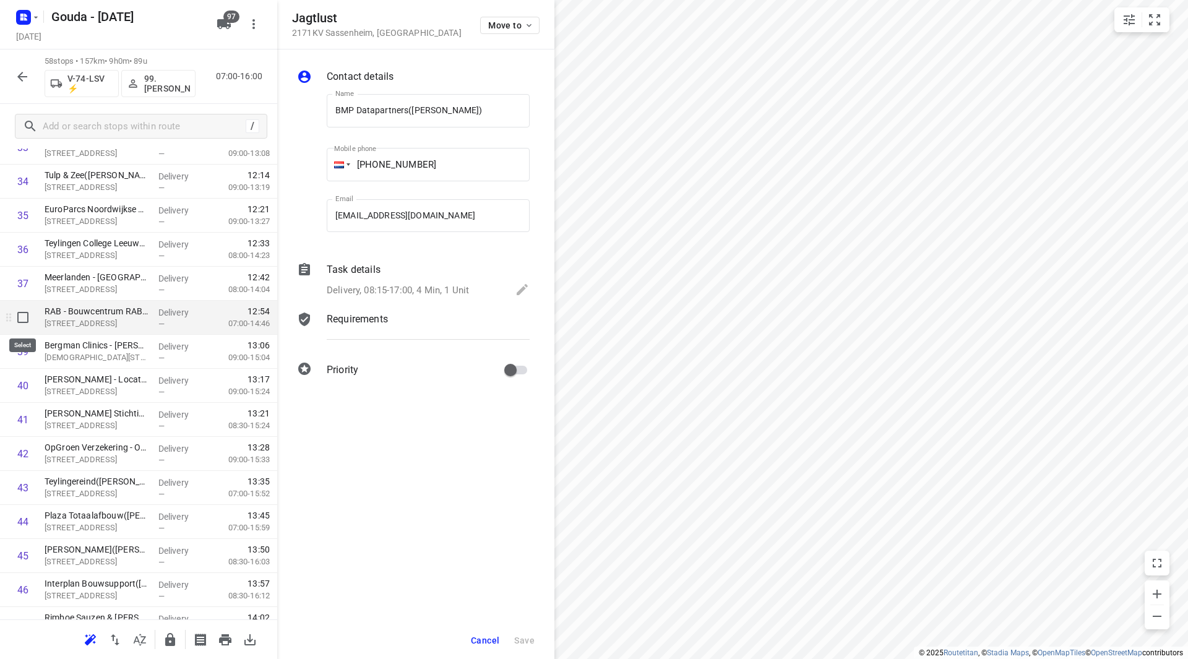
click at [22, 319] on input "checkbox" at bounding box center [23, 317] width 25 height 25
checkbox input "true"
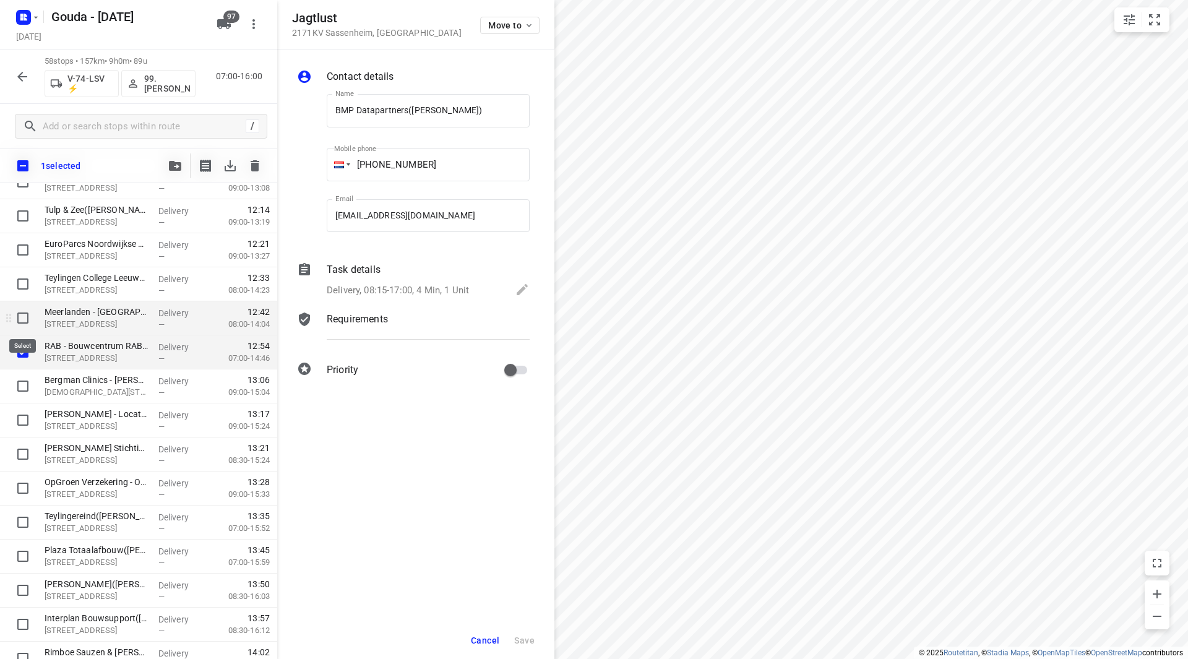
click at [23, 321] on input "checkbox" at bounding box center [23, 318] width 25 height 25
checkbox input "true"
click at [179, 162] on icon "button" at bounding box center [175, 166] width 12 height 10
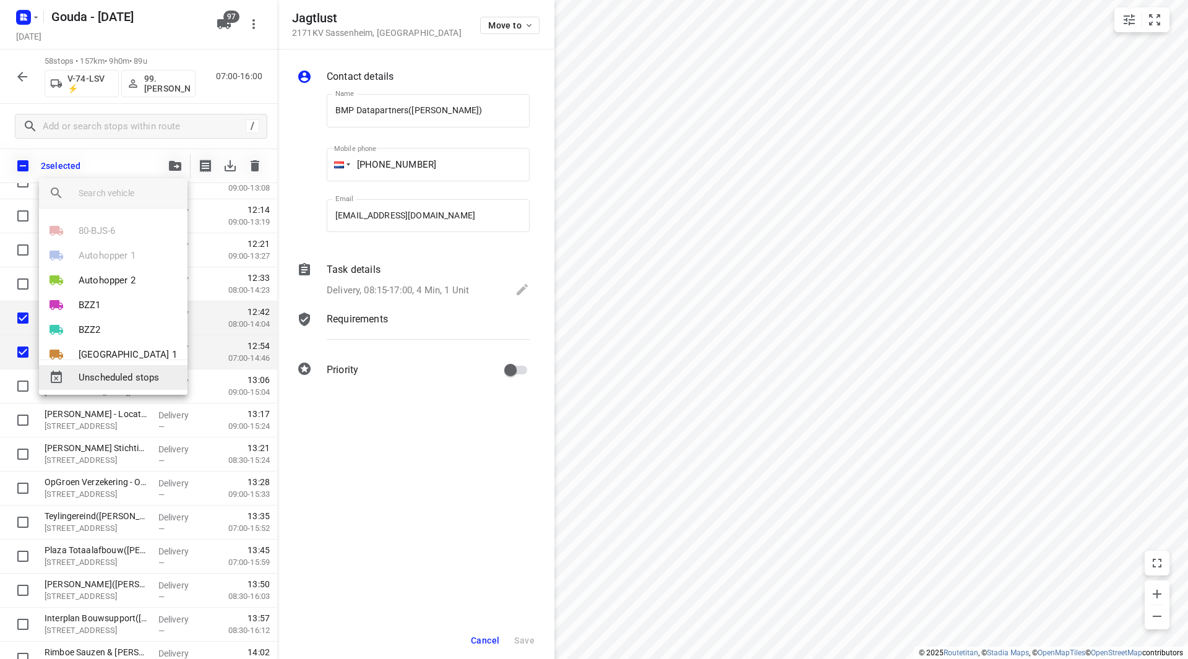
click at [122, 369] on div "Unscheduled stops" at bounding box center [113, 377] width 149 height 25
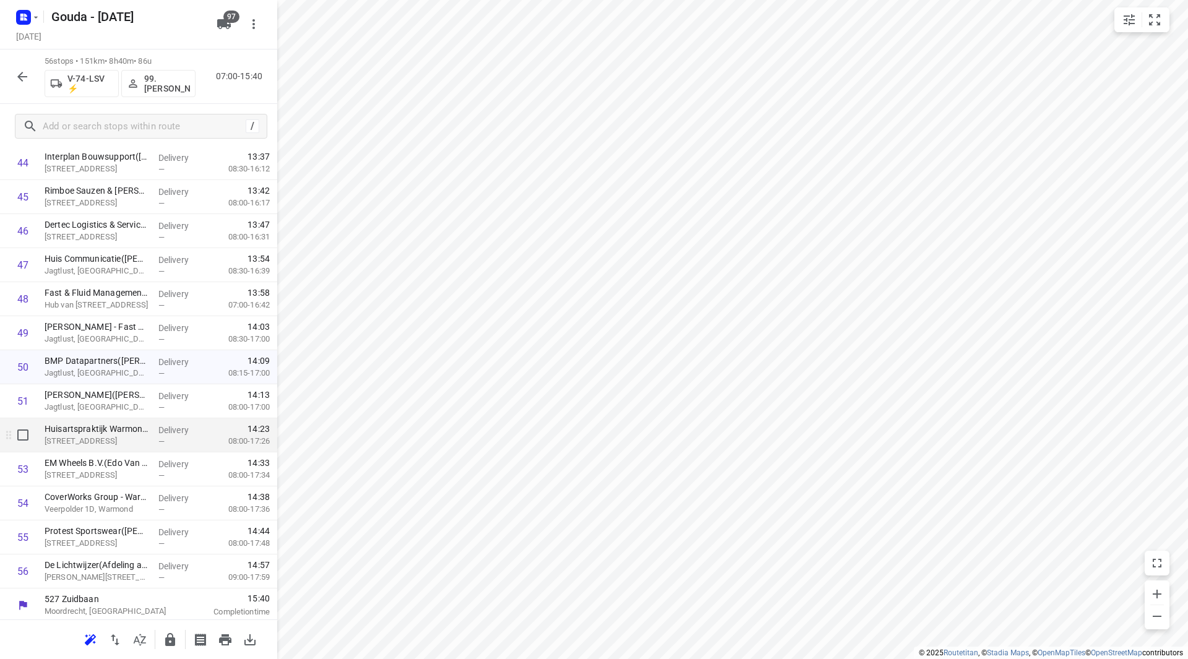
scroll to position [1566, 0]
click at [167, 638] on icon "button" at bounding box center [170, 639] width 10 height 13
click at [23, 74] on icon "button" at bounding box center [22, 76] width 15 height 15
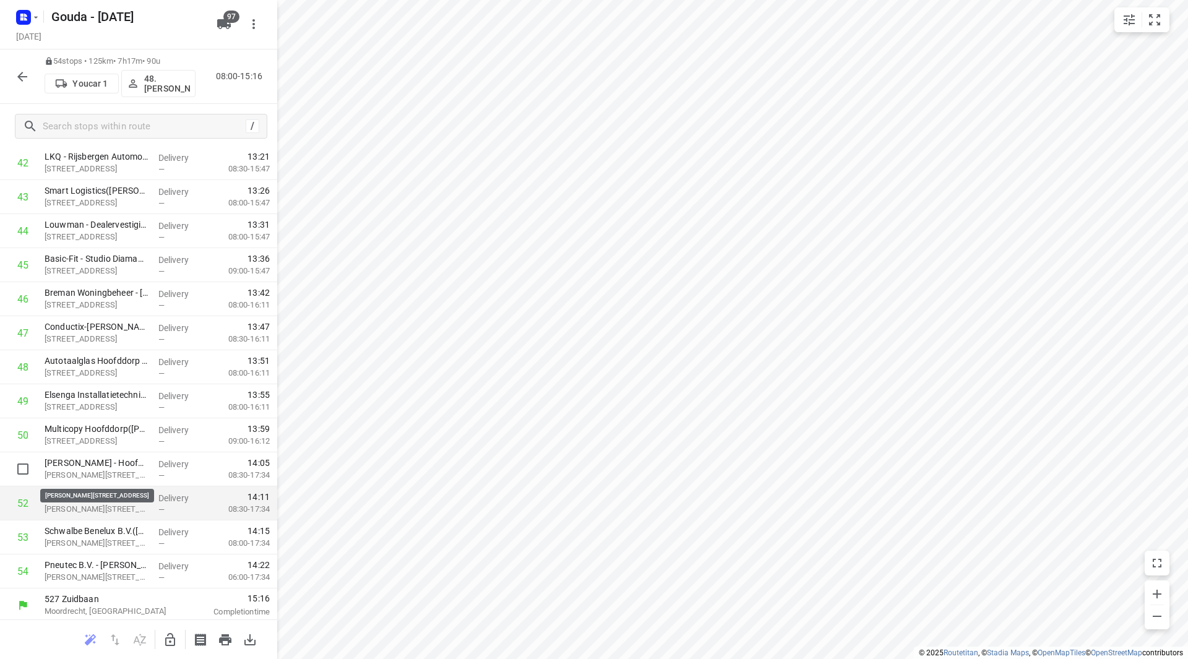
scroll to position [1498, 0]
click at [22, 69] on icon "button" at bounding box center [22, 76] width 15 height 15
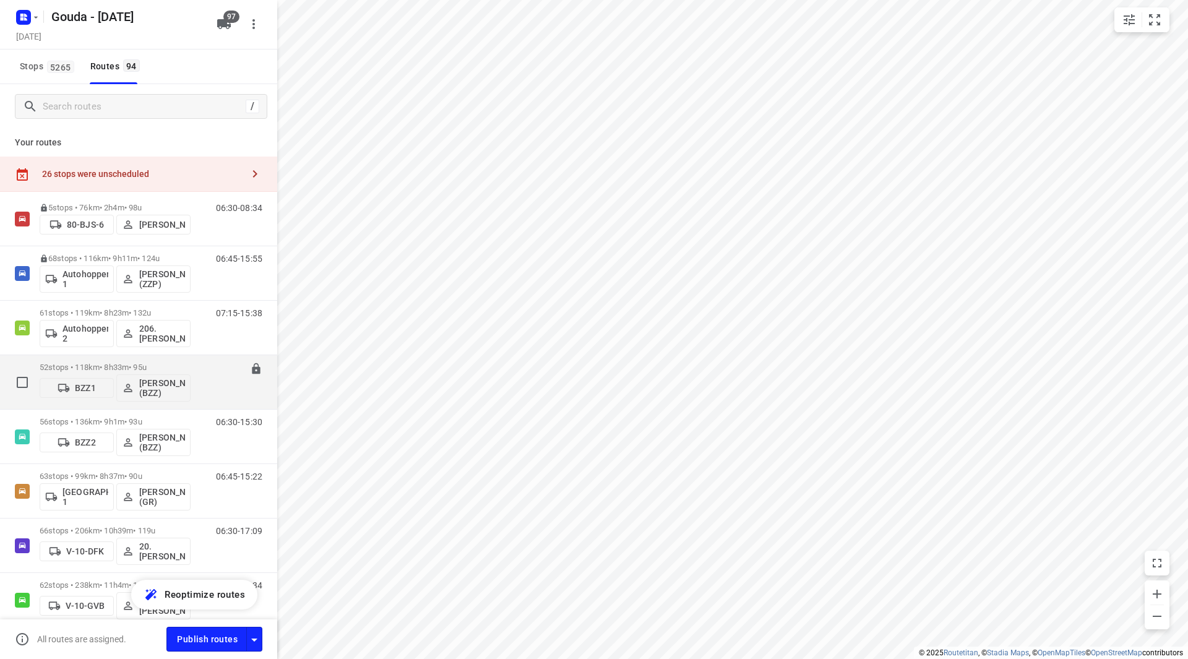
click at [106, 364] on p "52 stops • 118km • 8h33m • 95u" at bounding box center [115, 367] width 151 height 9
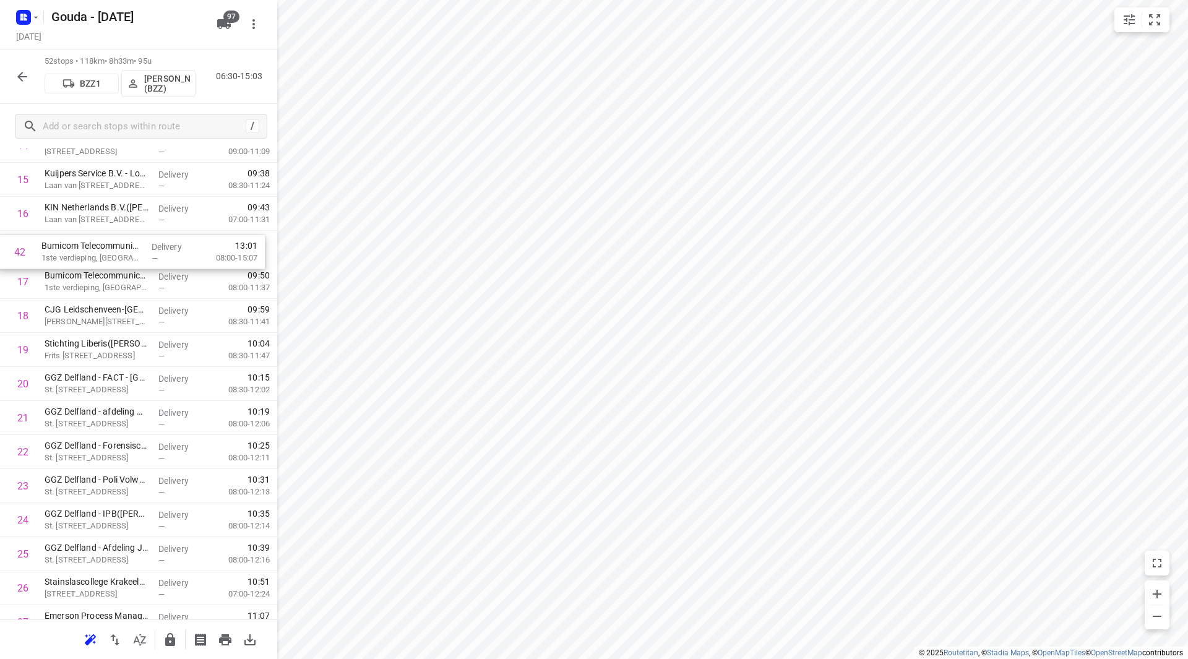
scroll to position [552, 0]
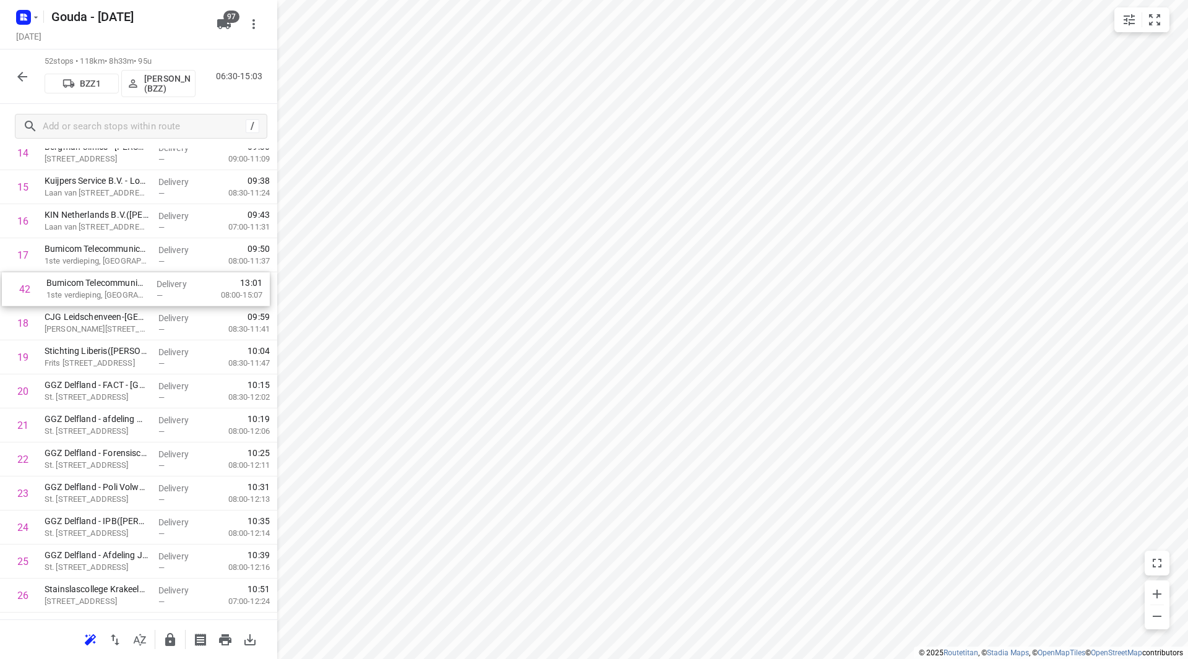
drag, startPoint x: 137, startPoint y: 347, endPoint x: 139, endPoint y: 280, distance: 66.9
click at [139, 280] on div "1 Andros Clinics - Rijswijk(Astrid Verlaan) Madame Curielaan 10, Rijswijk Deliv…" at bounding box center [138, 579] width 277 height 1770
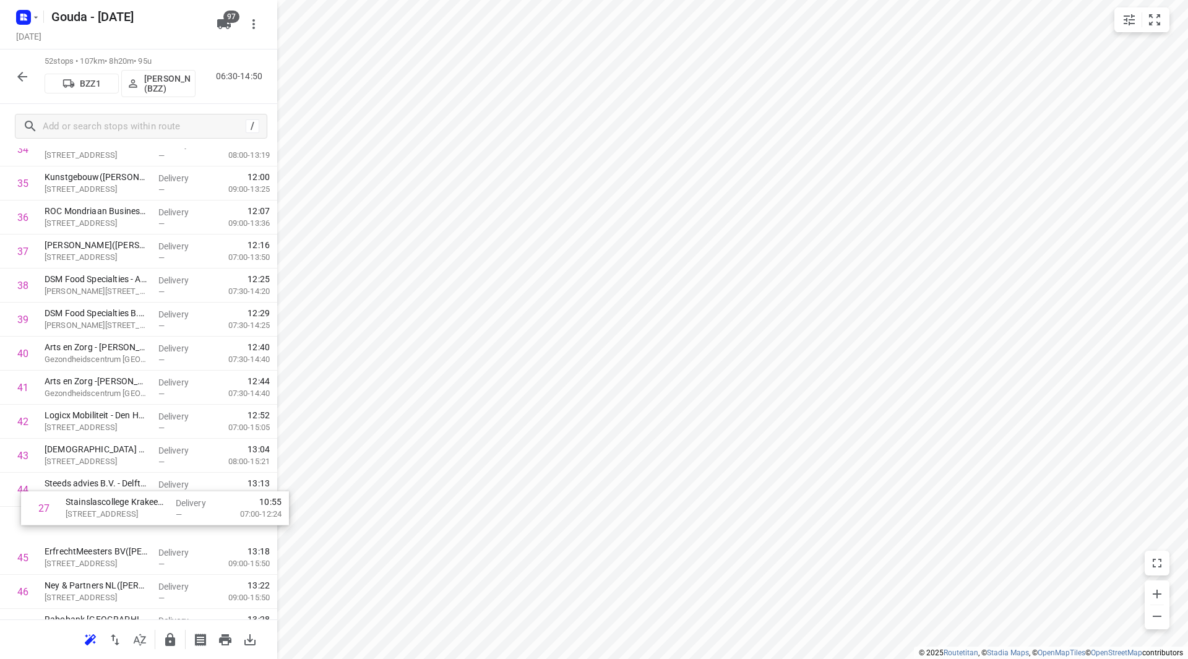
scroll to position [1206, 0]
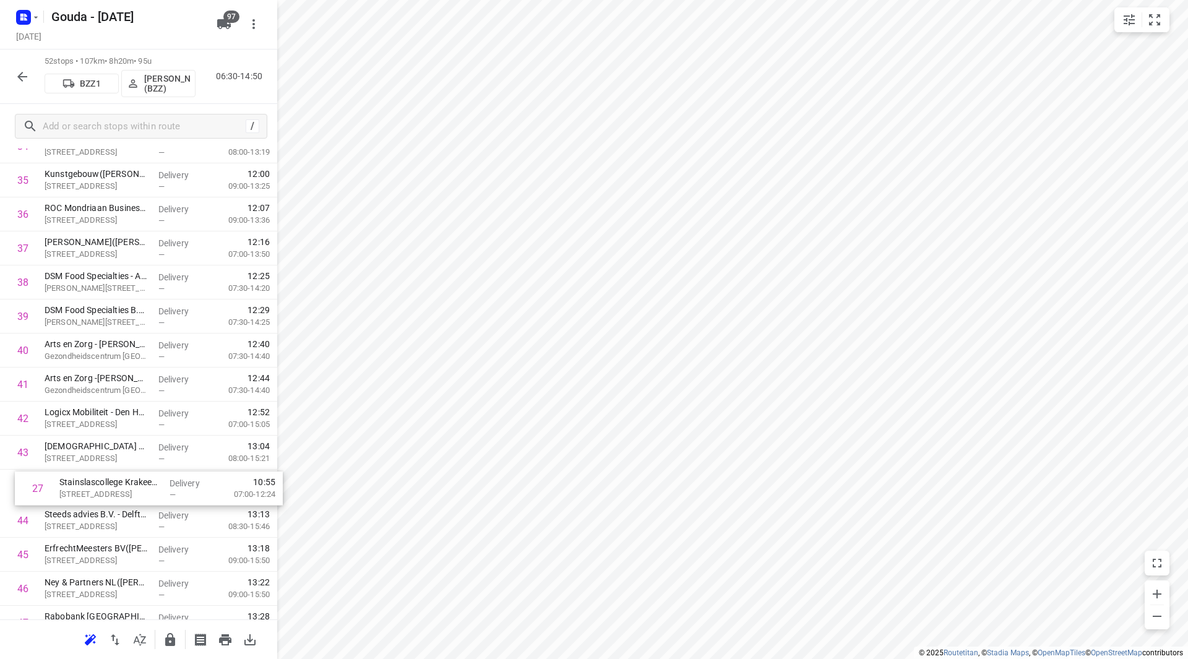
drag, startPoint x: 118, startPoint y: 227, endPoint x: 127, endPoint y: 485, distance: 257.6
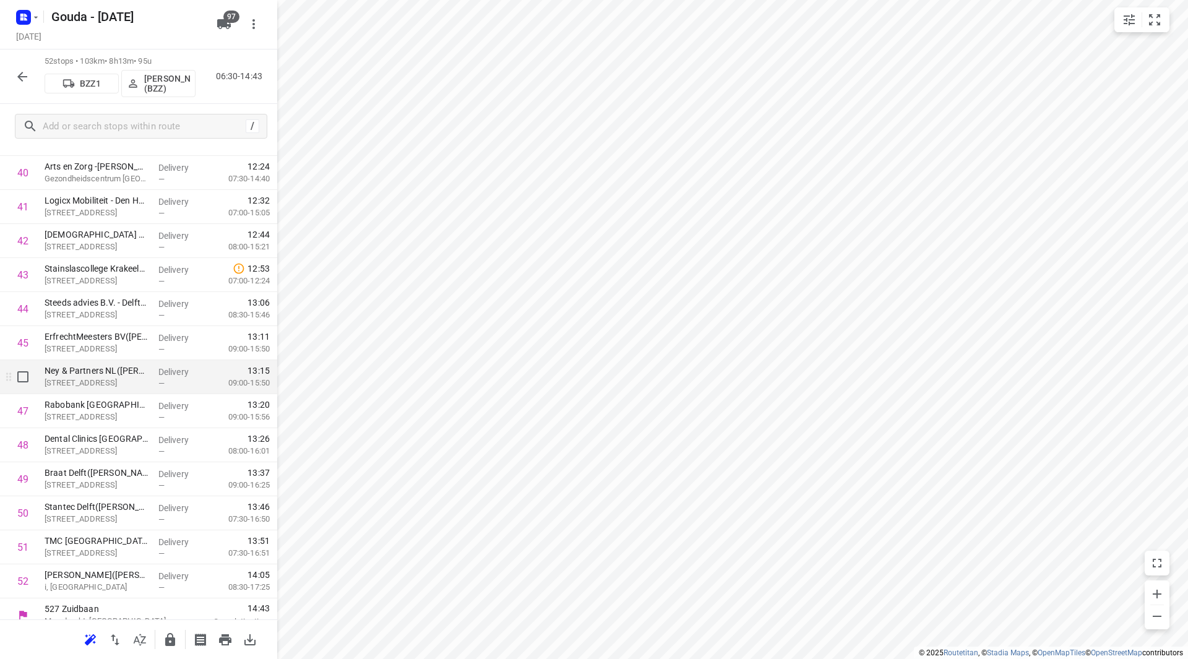
scroll to position [1430, 0]
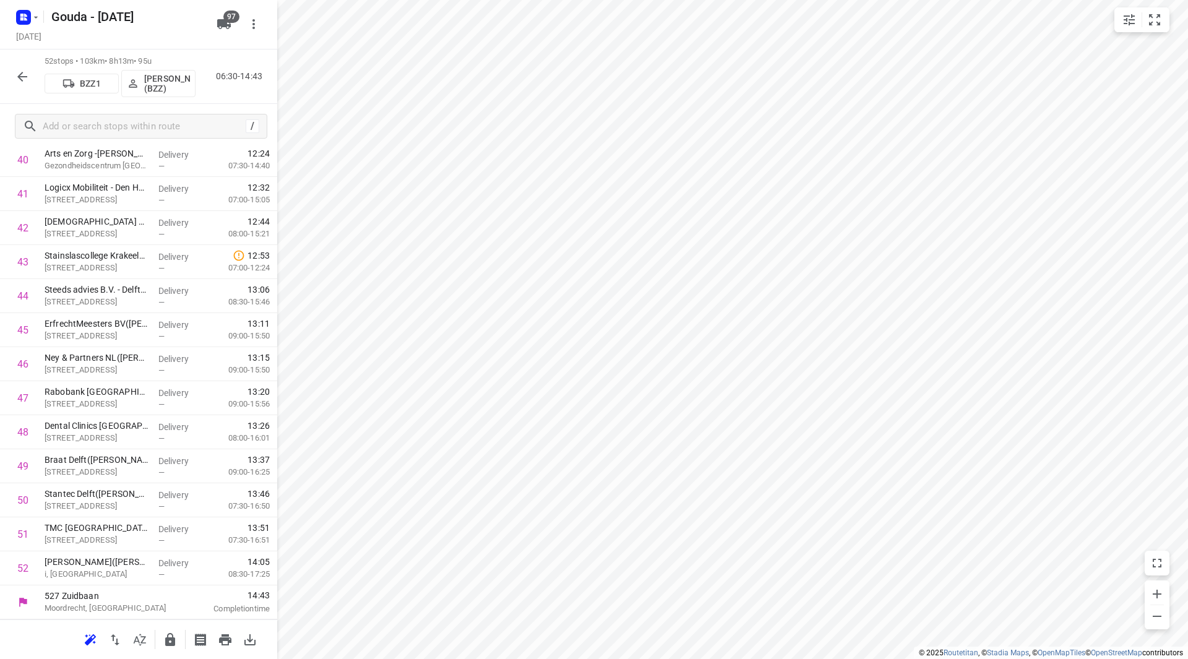
click at [173, 637] on icon "button" at bounding box center [170, 639] width 10 height 13
click at [25, 76] on icon "button" at bounding box center [22, 76] width 15 height 15
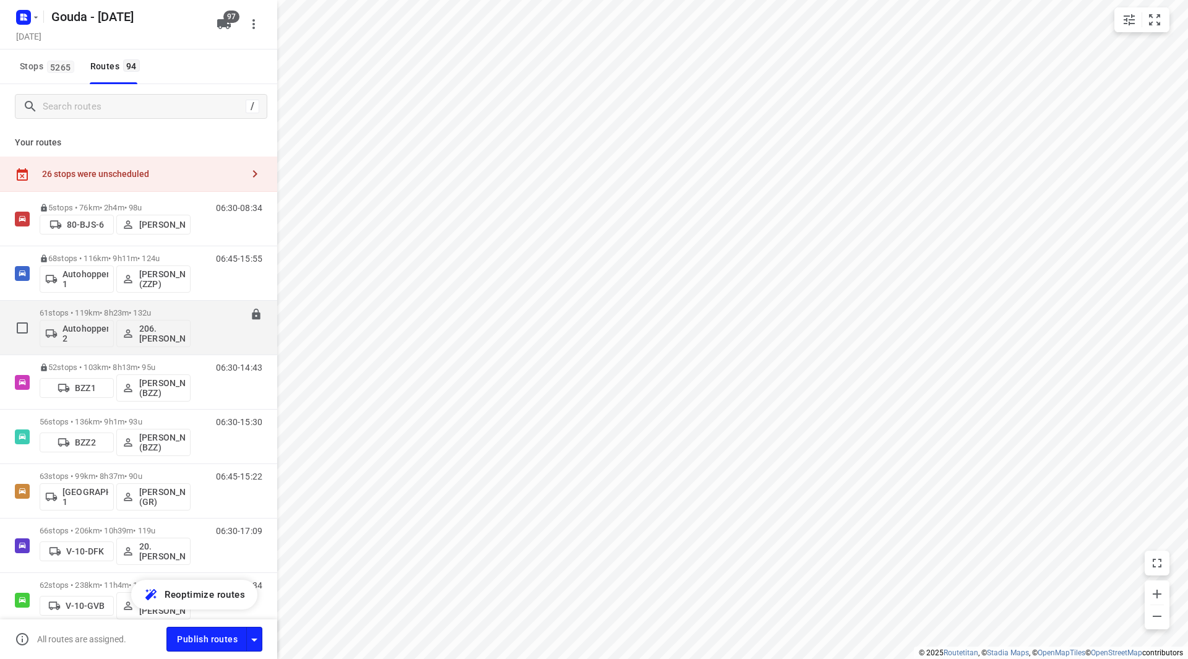
click at [149, 304] on div "61 stops • 119km • 8h23m • 132u Autohopper 2 206.Jan Carlos Mercera" at bounding box center [115, 327] width 151 height 51
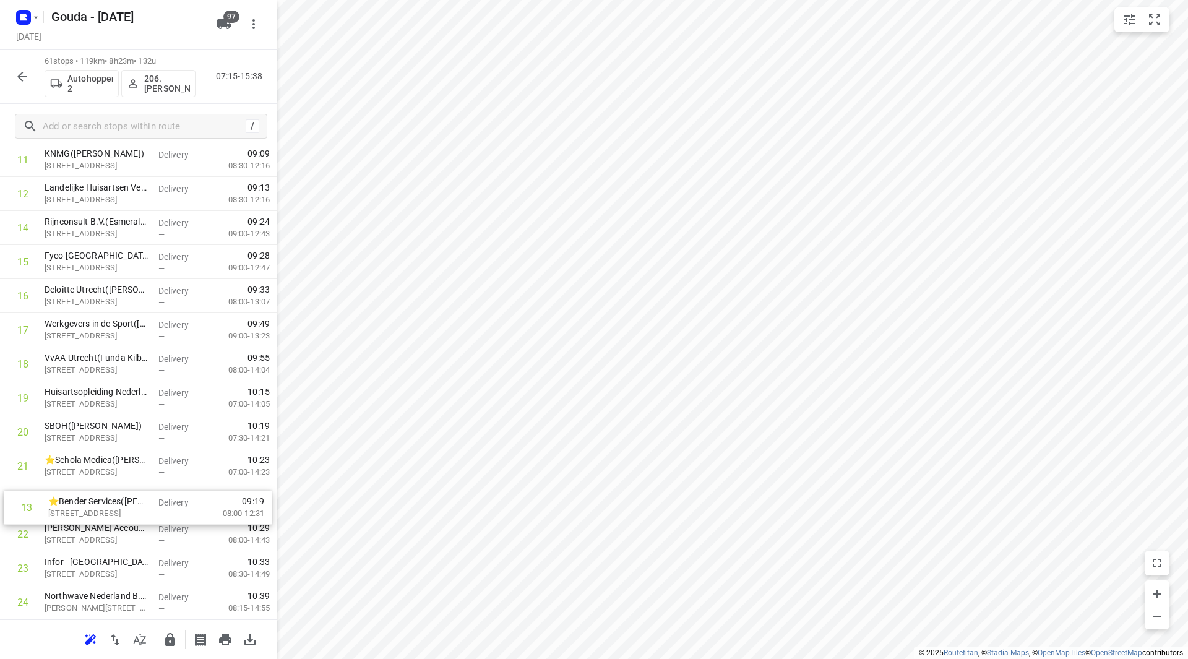
scroll to position [444, 0]
drag, startPoint x: 107, startPoint y: 236, endPoint x: 114, endPoint y: 503, distance: 267.4
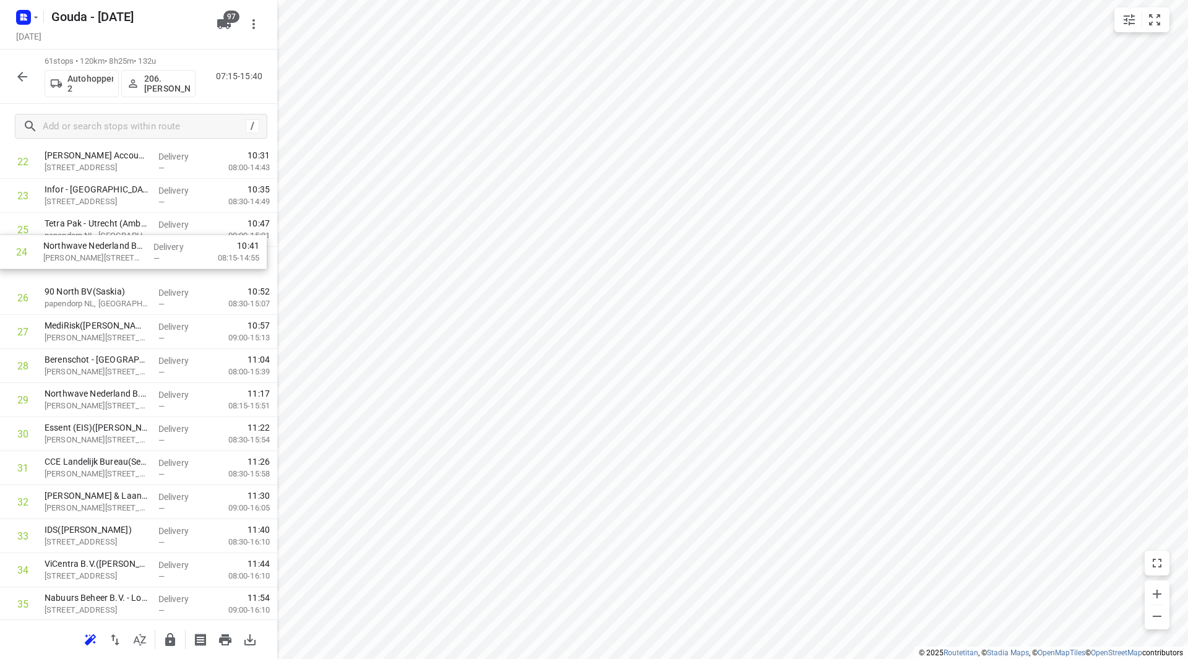
scroll to position [814, 0]
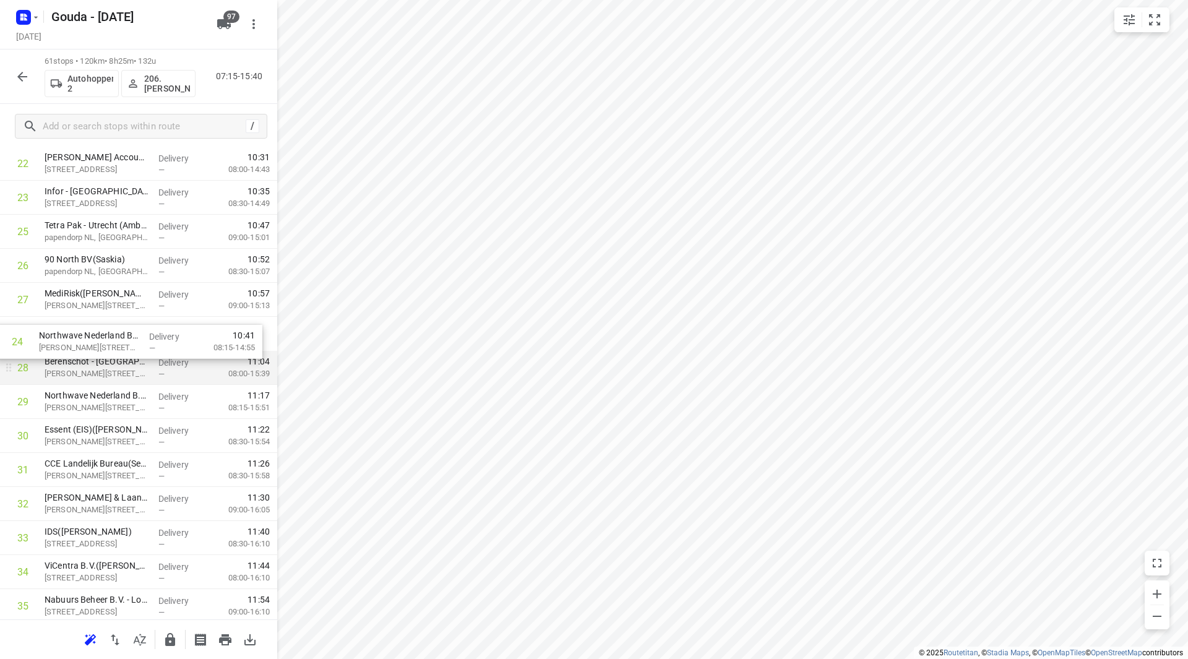
drag, startPoint x: 113, startPoint y: 236, endPoint x: 107, endPoint y: 355, distance: 119.6
click at [107, 355] on div "1 Securitas Direct - Verisure - De Meern(Karin de Hoop) Molensteyn 60, De Meern…" at bounding box center [138, 470] width 277 height 2076
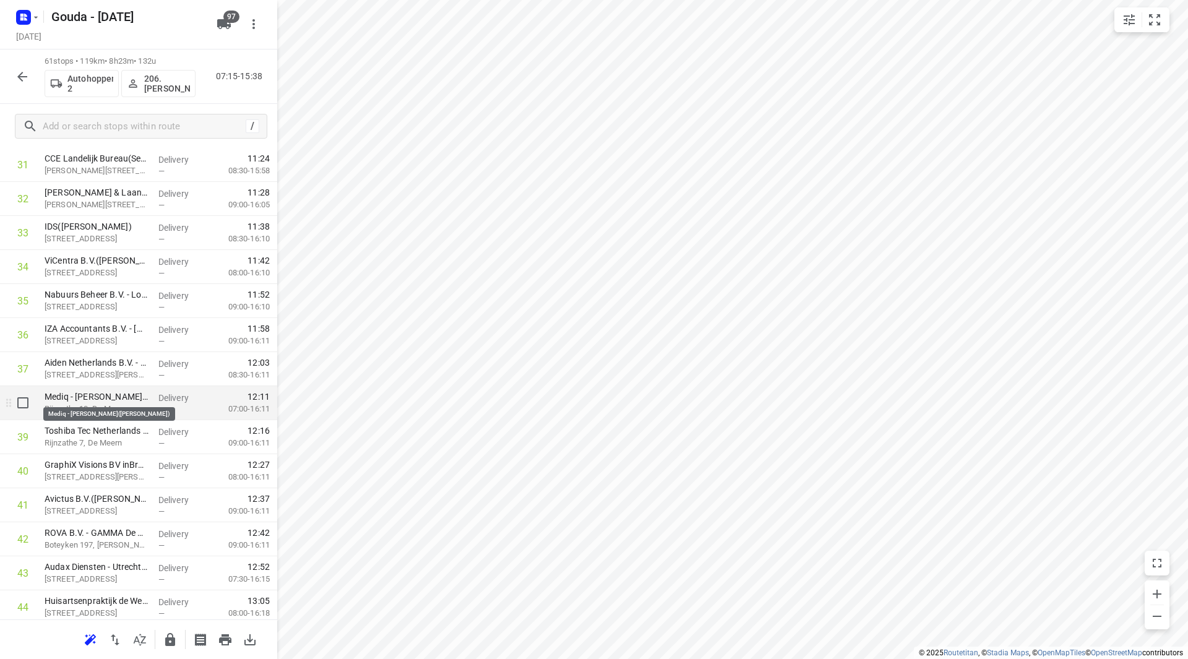
scroll to position [1123, 0]
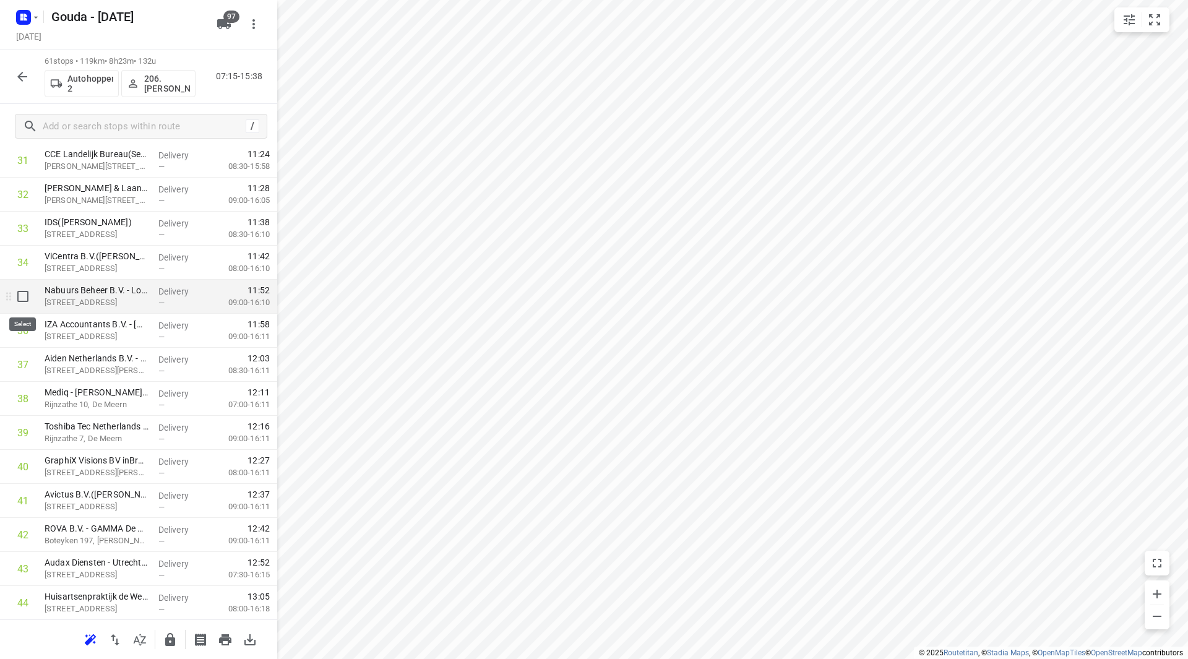
click at [29, 301] on input "checkbox" at bounding box center [23, 296] width 25 height 25
checkbox input "true"
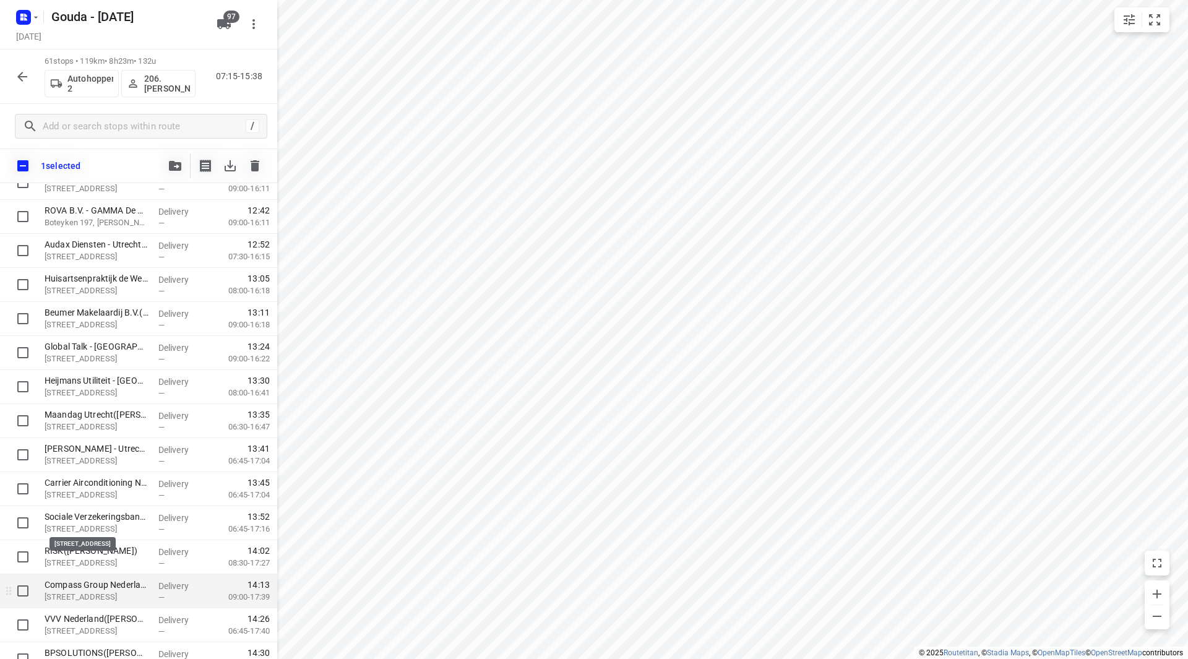
scroll to position [1495, 0]
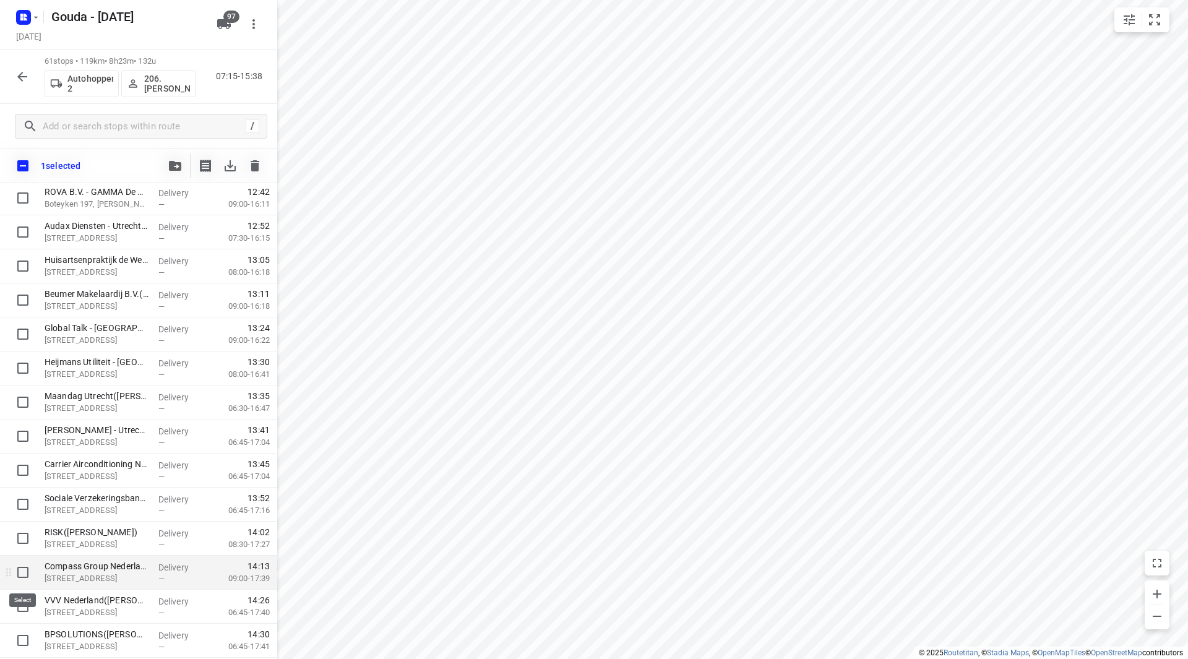
click at [23, 572] on input "checkbox" at bounding box center [23, 572] width 25 height 25
checkbox input "true"
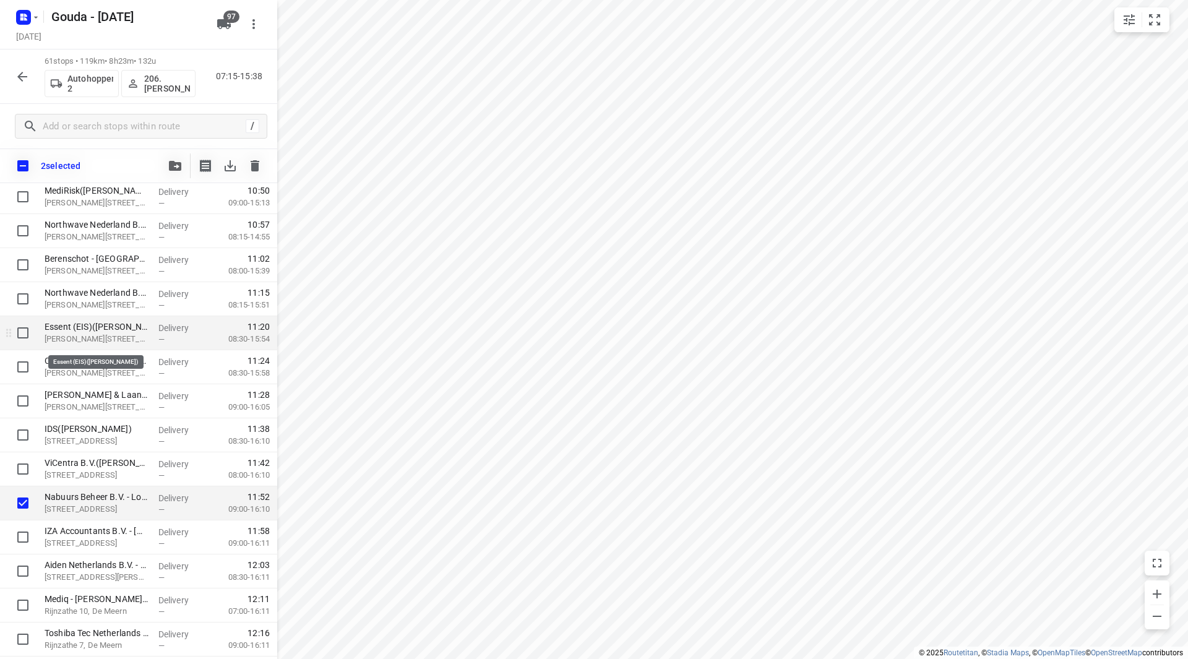
scroll to position [938, 0]
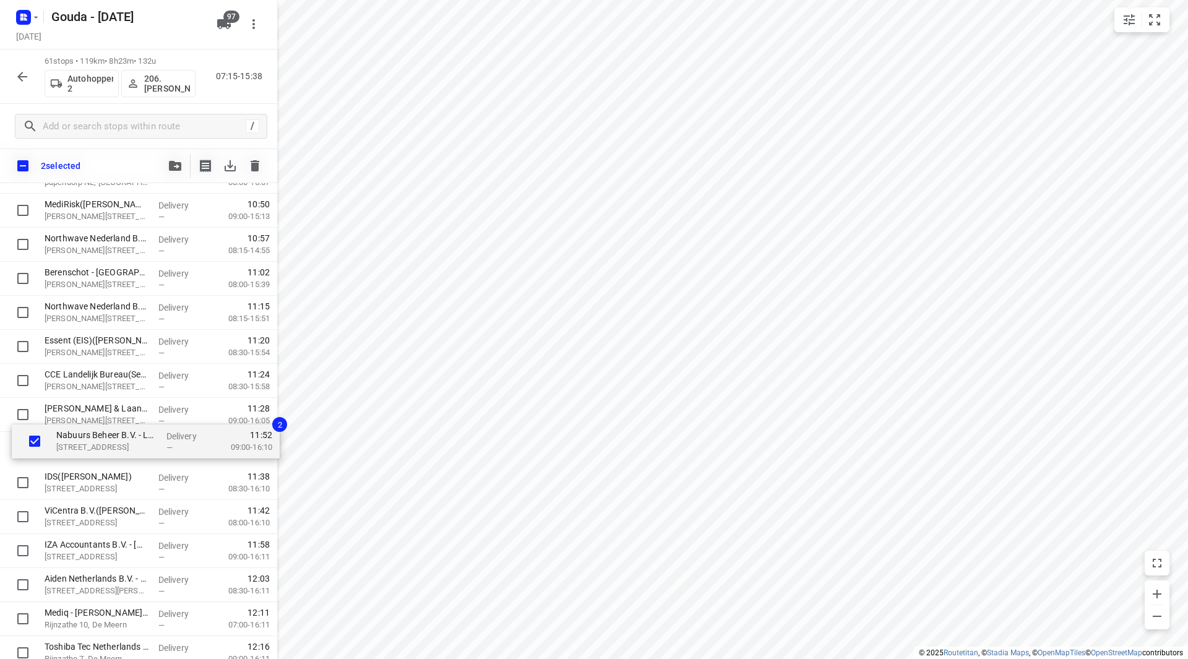
drag, startPoint x: 97, startPoint y: 502, endPoint x: 105, endPoint y: 449, distance: 53.2
click at [106, 442] on div "Securitas Direct - Verisure - De Meern(Karin de Hoop) Molensteyn 60, De Meern D…" at bounding box center [138, 381] width 277 height 2076
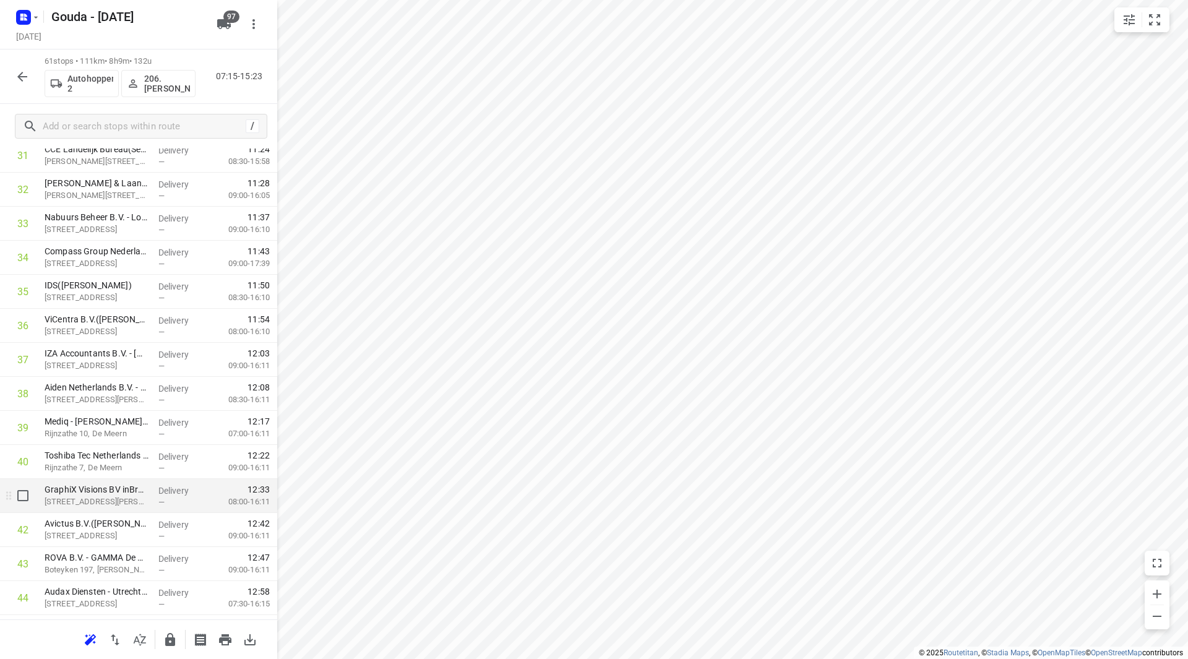
scroll to position [1185, 0]
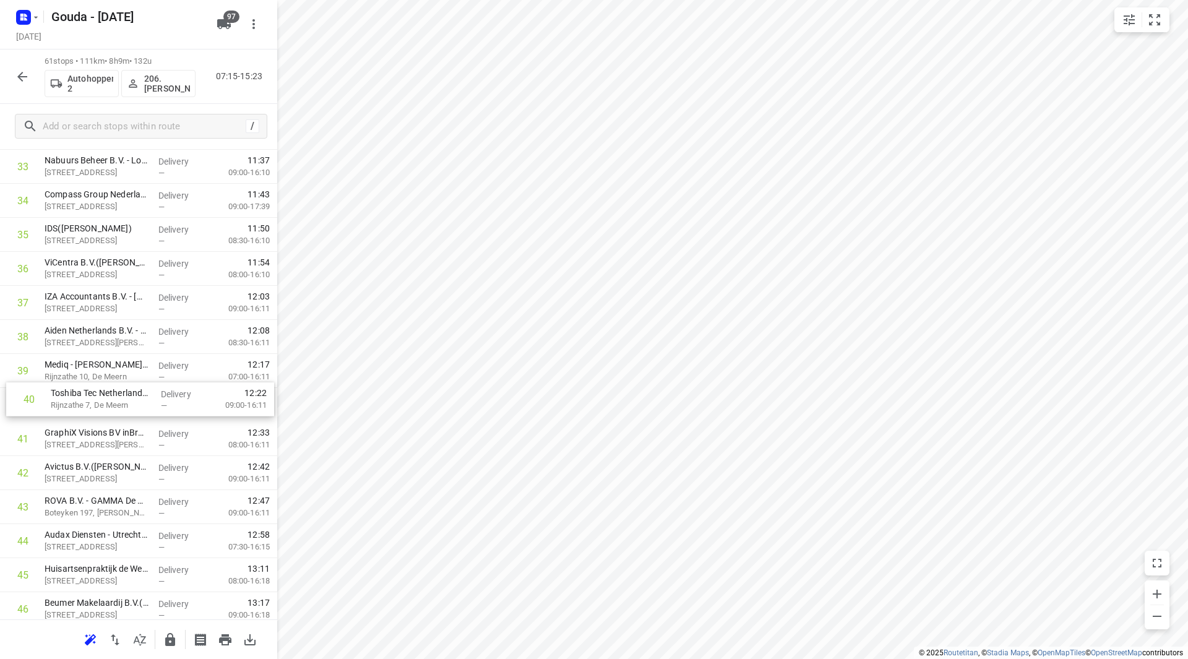
drag, startPoint x: 116, startPoint y: 413, endPoint x: 122, endPoint y: 407, distance: 8.8
click at [122, 406] on div "1 Securitas Direct - Verisure - De Meern(Karin de Hoop) Molensteyn 60, De Meern…" at bounding box center [138, 99] width 277 height 2076
drag, startPoint x: 103, startPoint y: 407, endPoint x: 108, endPoint y: 334, distance: 73.2
click at [104, 334] on div "1 Securitas Direct - Verisure - De Meern(Karin de Hoop) Molensteyn 60, De Meern…" at bounding box center [138, 99] width 277 height 2076
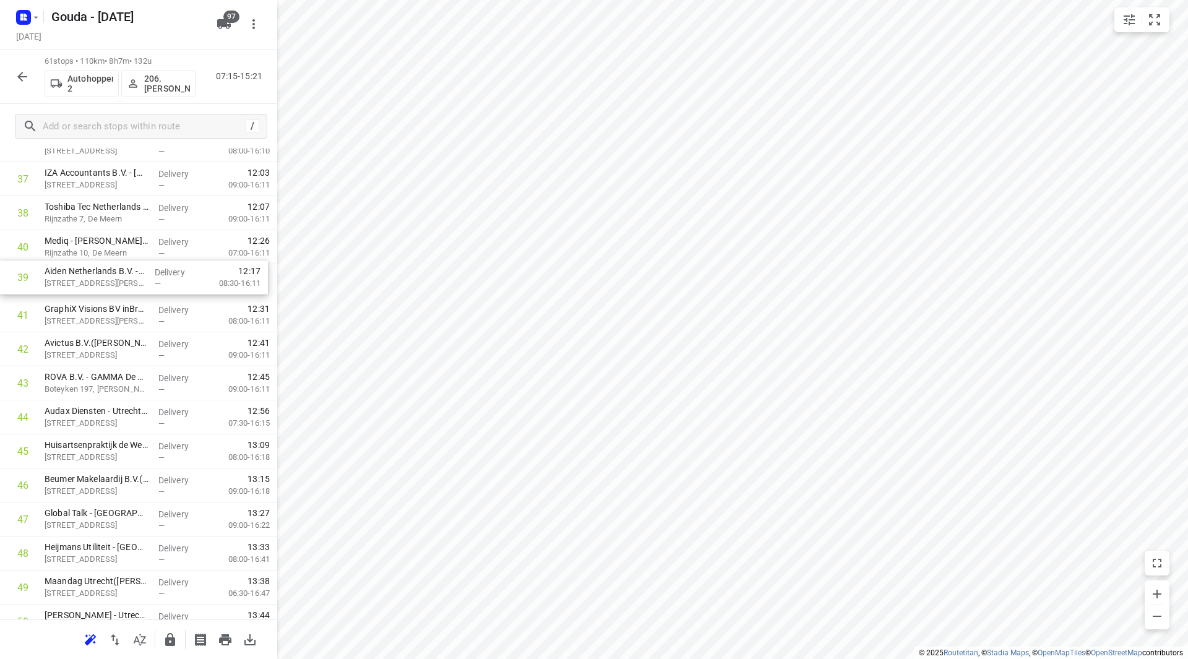
scroll to position [1308, 0]
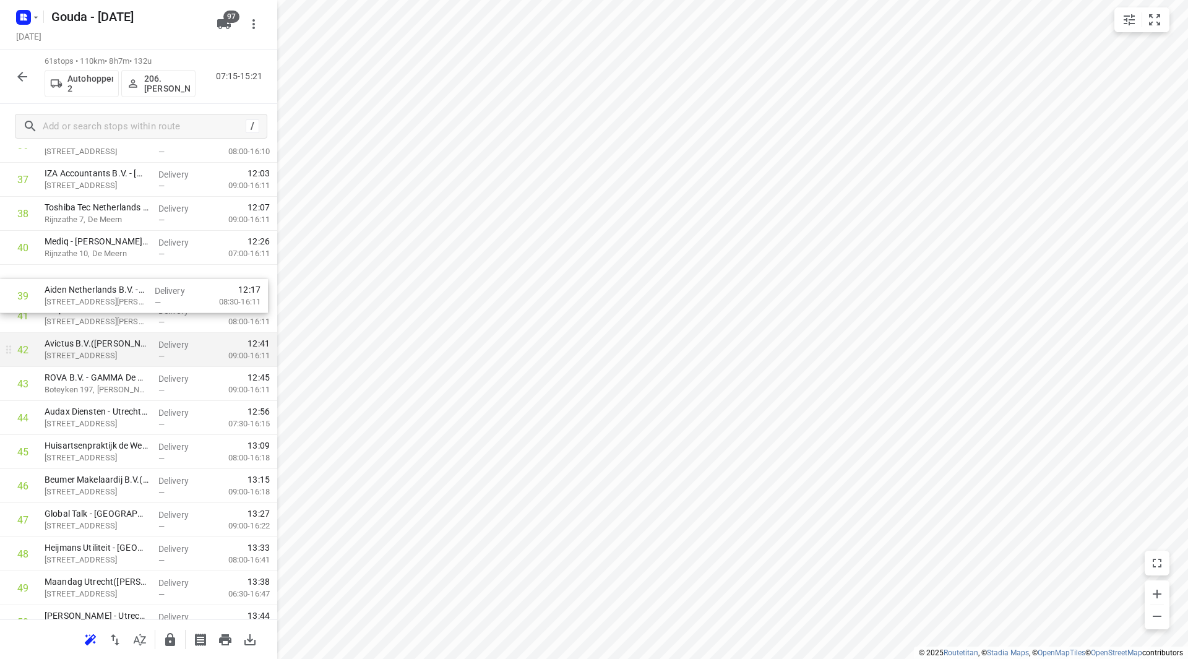
drag, startPoint x: 114, startPoint y: 262, endPoint x: 115, endPoint y: 335, distance: 73.6
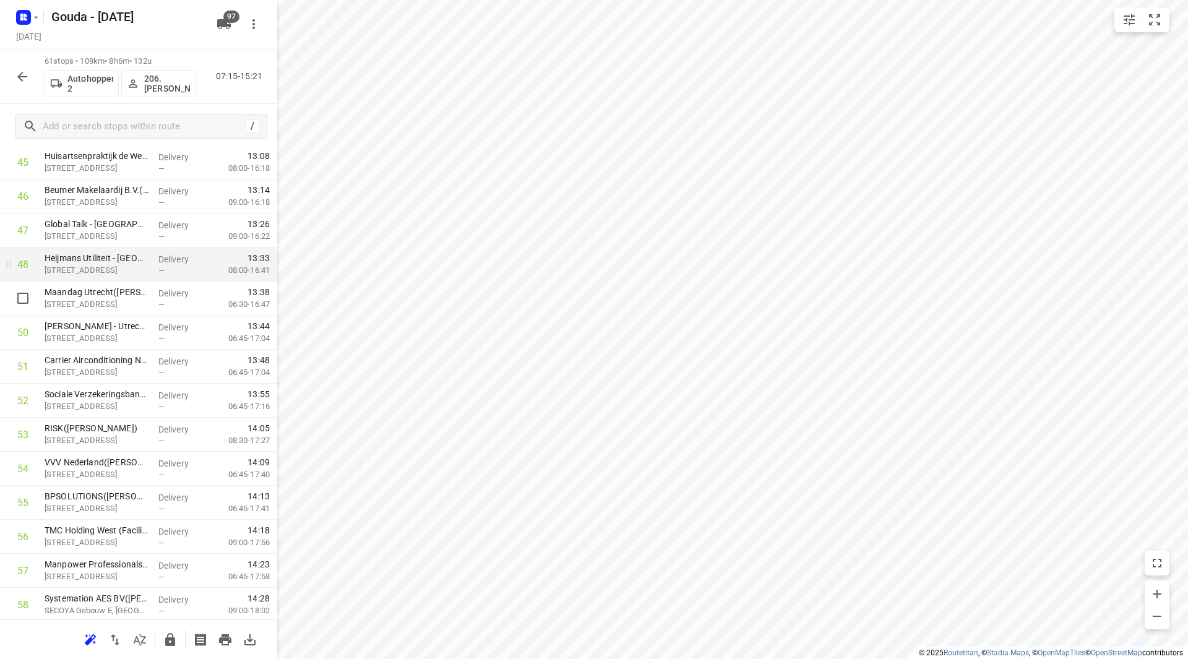
scroll to position [1618, 0]
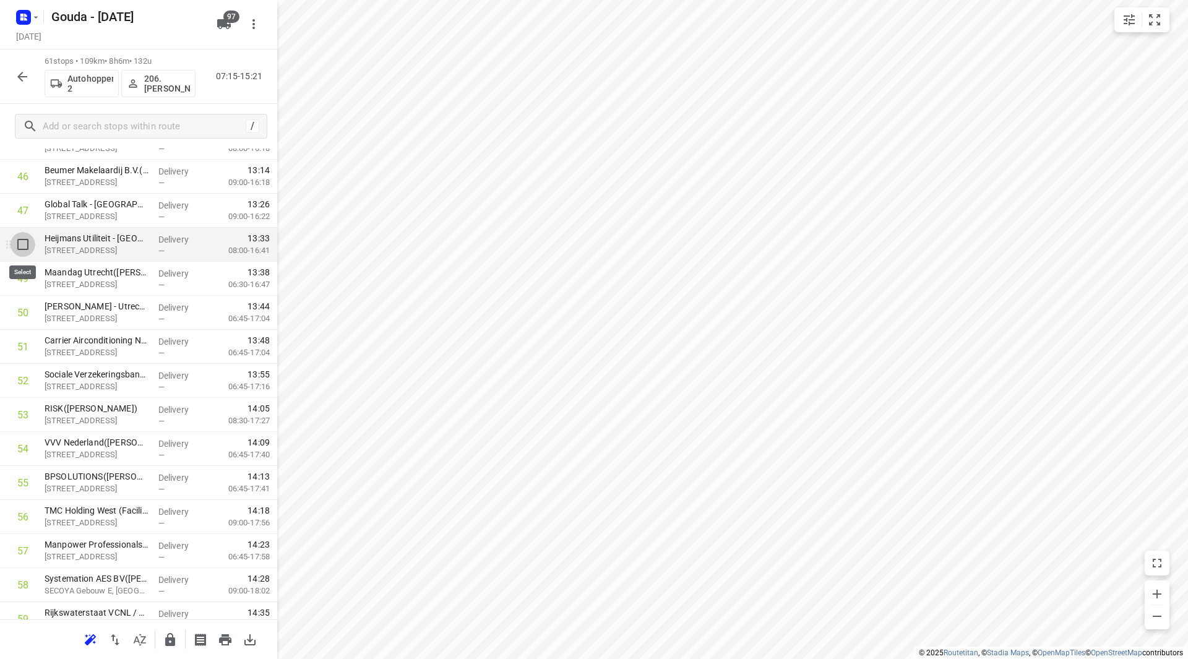
click at [25, 239] on input "checkbox" at bounding box center [23, 244] width 25 height 25
checkbox input "true"
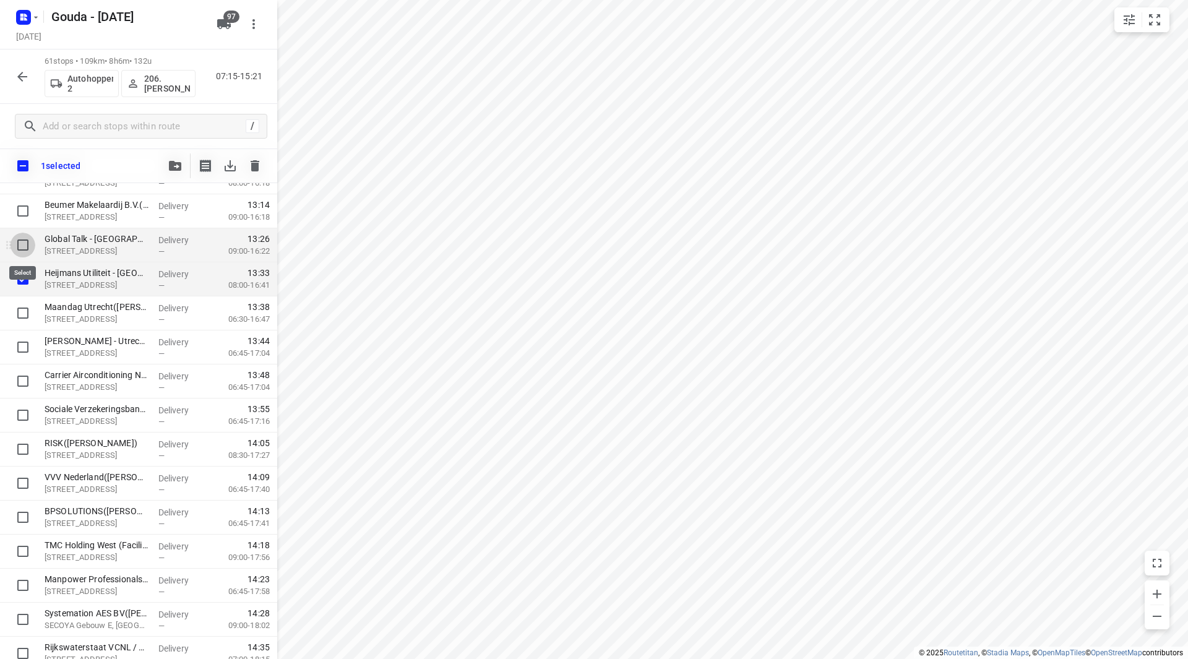
click at [24, 243] on input "checkbox" at bounding box center [23, 245] width 25 height 25
checkbox input "true"
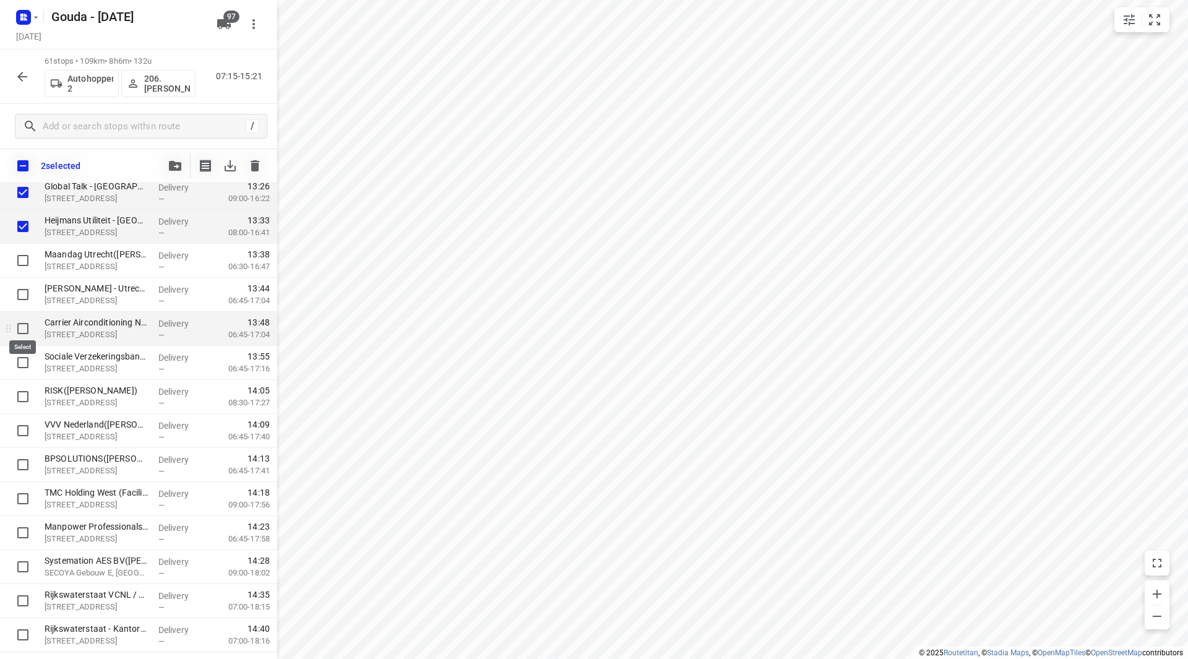
scroll to position [1680, 0]
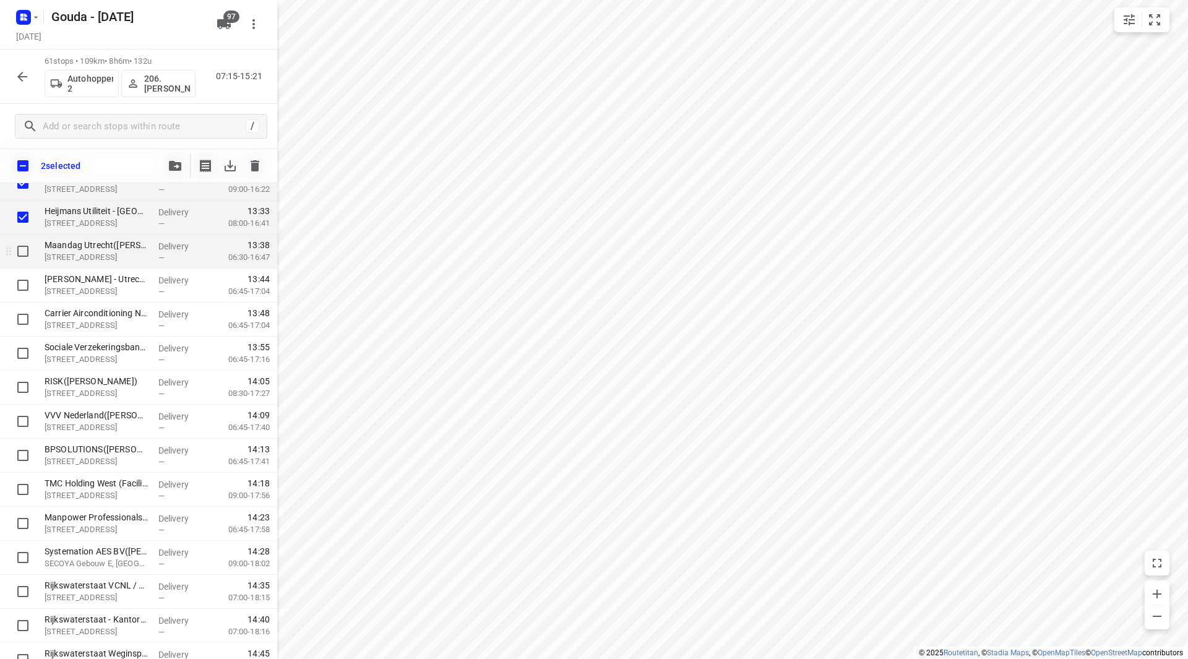
click at [30, 255] on input "checkbox" at bounding box center [23, 251] width 25 height 25
checkbox input "true"
click at [27, 282] on input "checkbox" at bounding box center [23, 285] width 25 height 25
checkbox input "true"
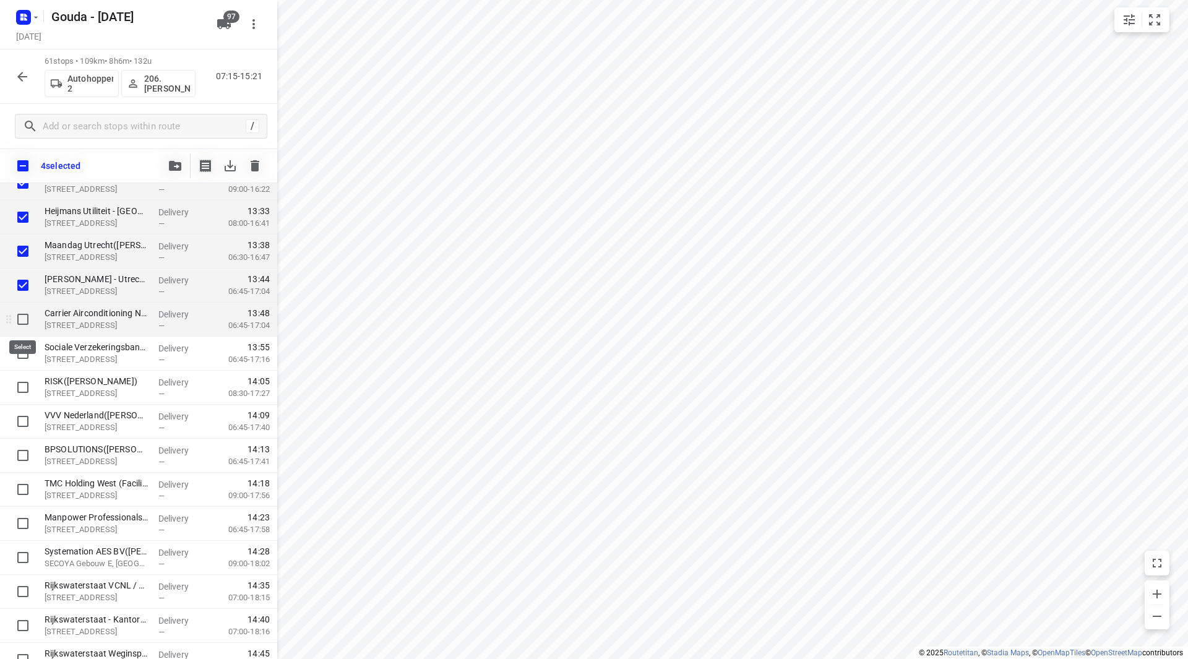
click at [23, 316] on input "checkbox" at bounding box center [23, 319] width 25 height 25
checkbox input "true"
click at [19, 352] on input "checkbox" at bounding box center [23, 353] width 25 height 25
checkbox input "true"
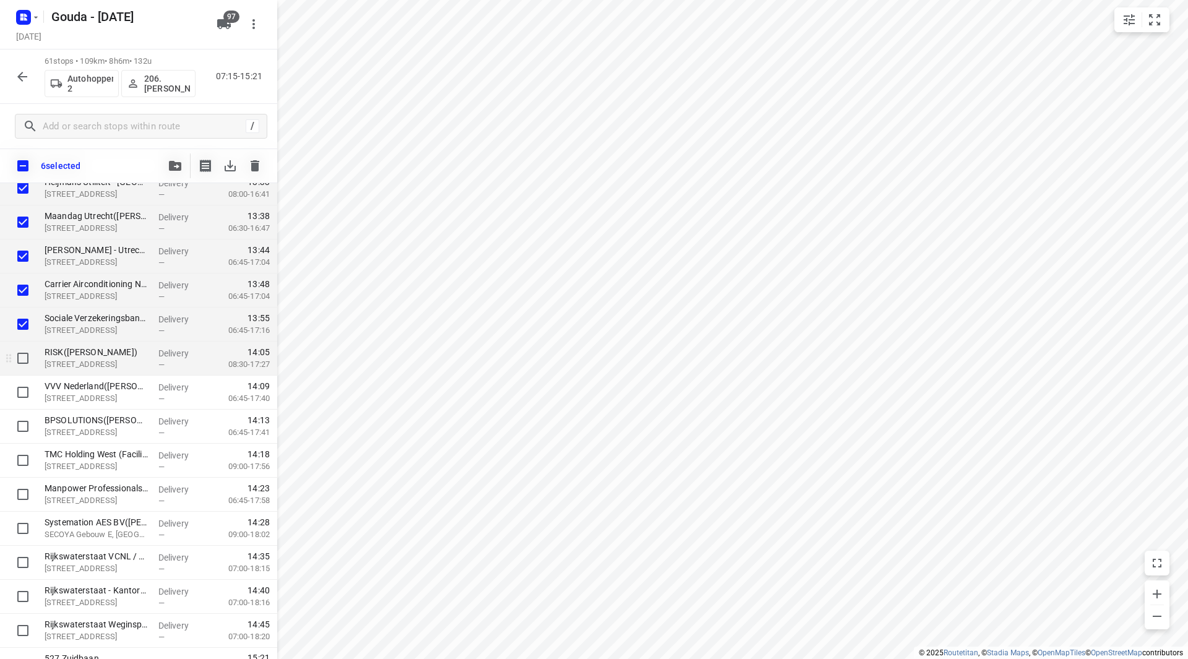
scroll to position [1732, 0]
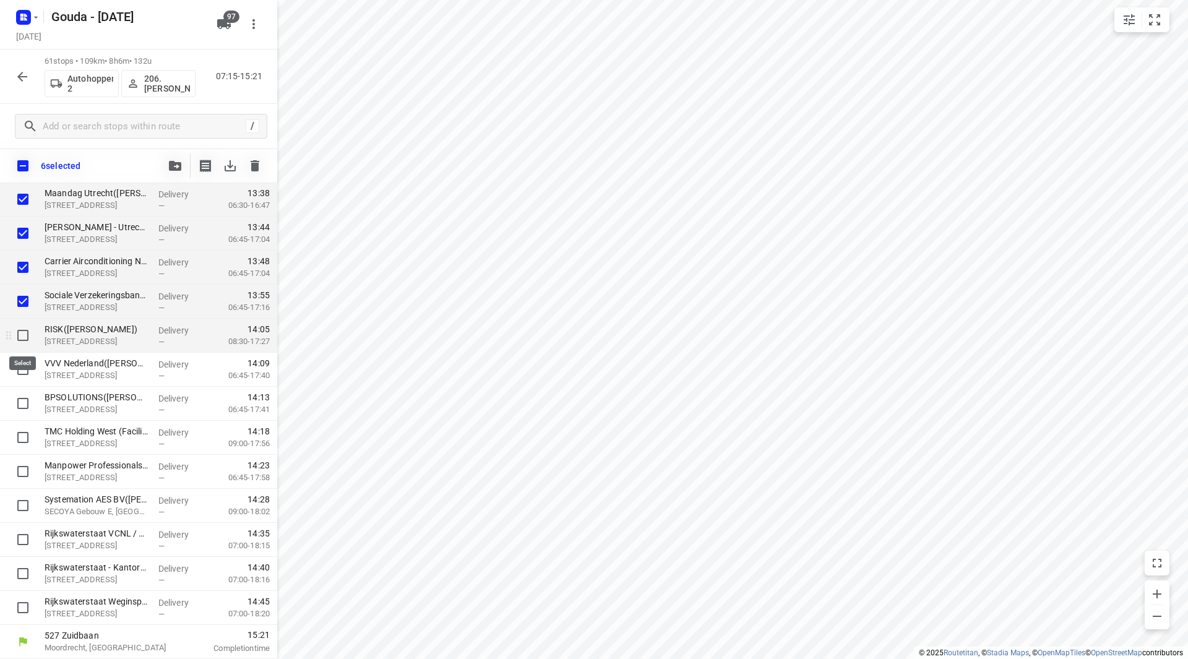
click at [25, 336] on input "checkbox" at bounding box center [23, 335] width 25 height 25
checkbox input "true"
click at [18, 369] on input "checkbox" at bounding box center [23, 369] width 25 height 25
checkbox input "true"
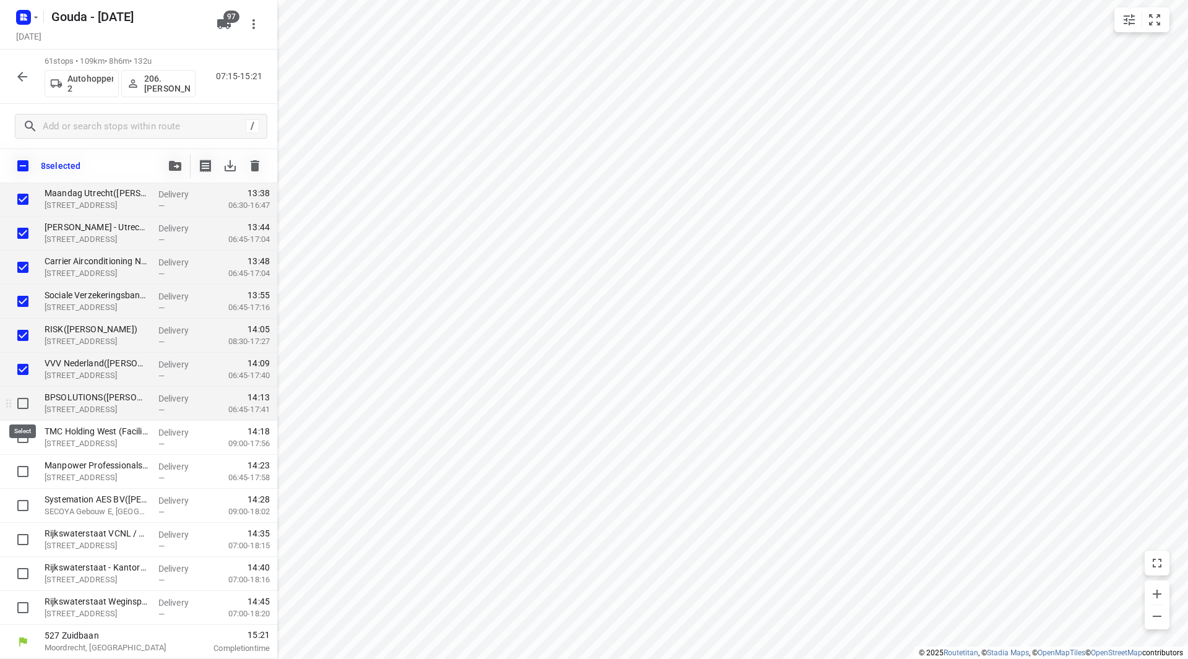
click at [16, 399] on input "checkbox" at bounding box center [23, 403] width 25 height 25
checkbox input "true"
click at [20, 438] on input "checkbox" at bounding box center [23, 437] width 25 height 25
checkbox input "true"
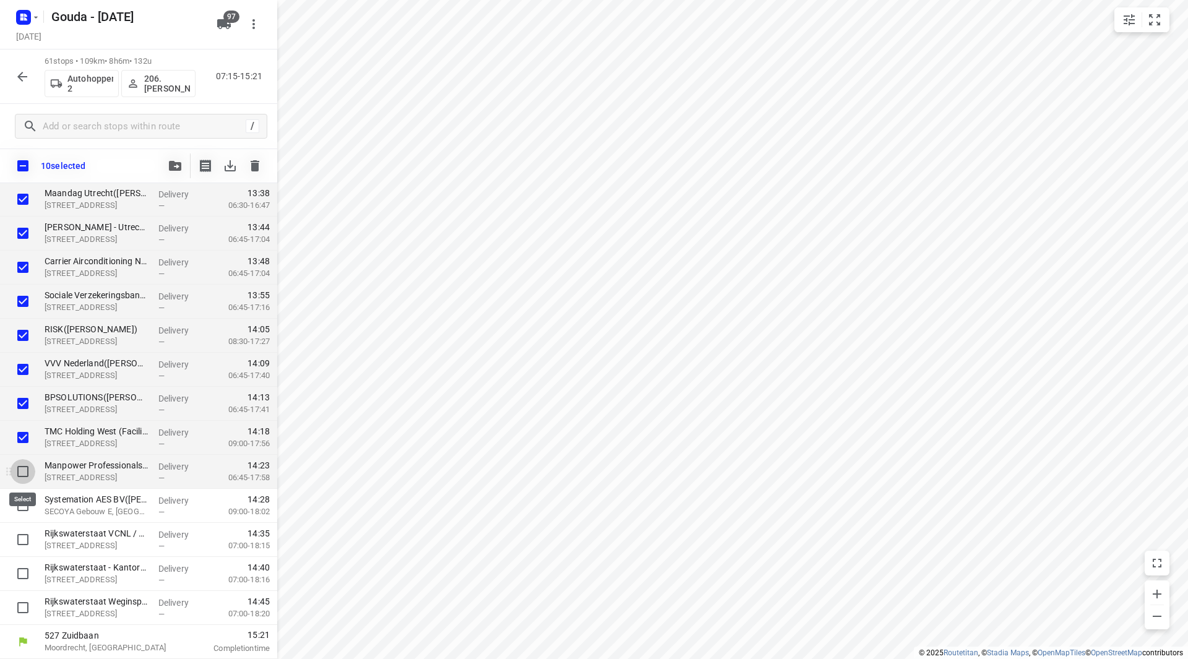
click at [21, 468] on input "checkbox" at bounding box center [23, 471] width 25 height 25
checkbox input "true"
click at [19, 507] on input "checkbox" at bounding box center [23, 505] width 25 height 25
checkbox input "true"
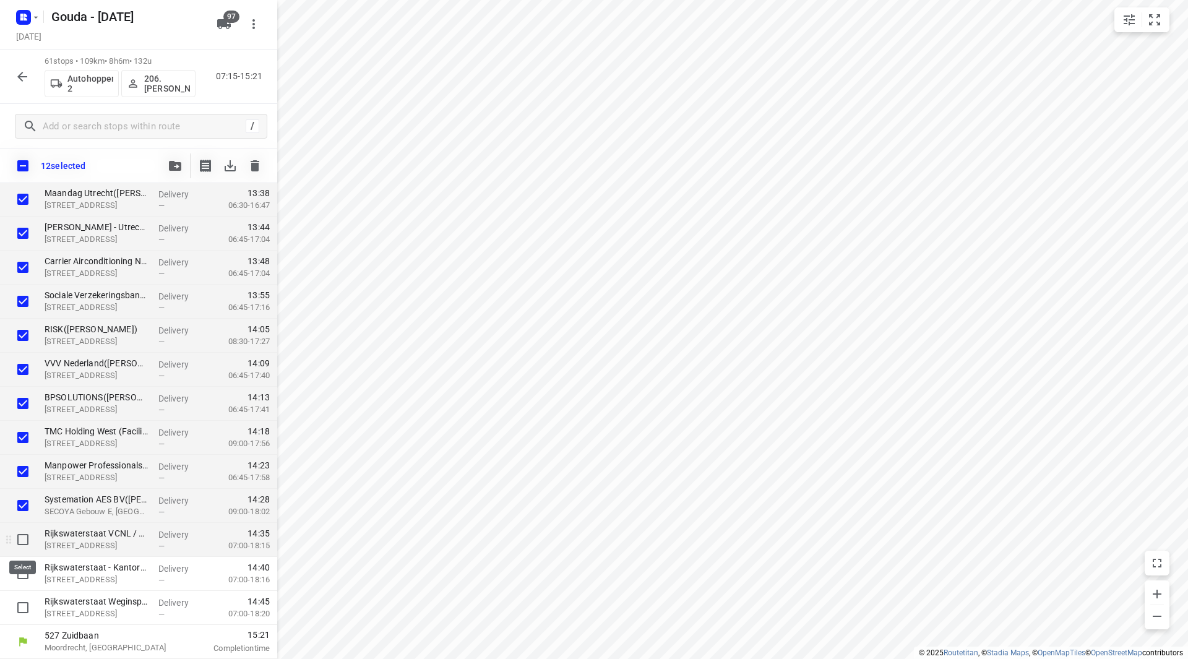
click at [17, 536] on input "checkbox" at bounding box center [23, 539] width 25 height 25
checkbox input "true"
click at [22, 574] on input "checkbox" at bounding box center [23, 573] width 25 height 25
checkbox input "true"
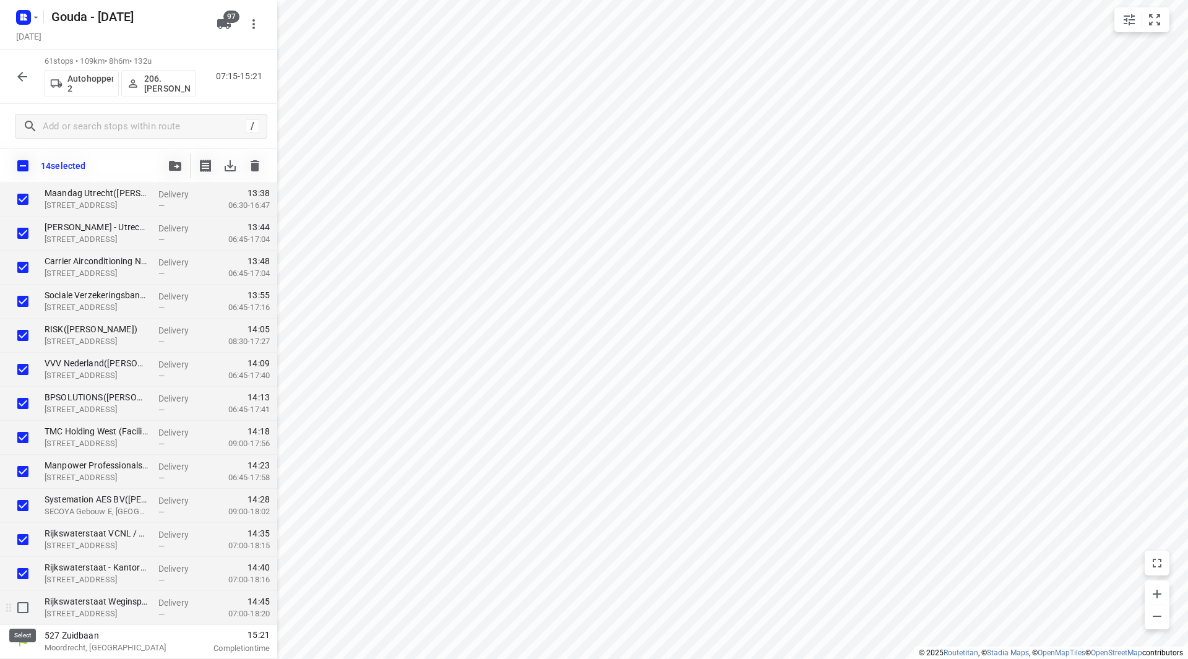
click at [19, 616] on input "checkbox" at bounding box center [23, 607] width 25 height 25
checkbox input "true"
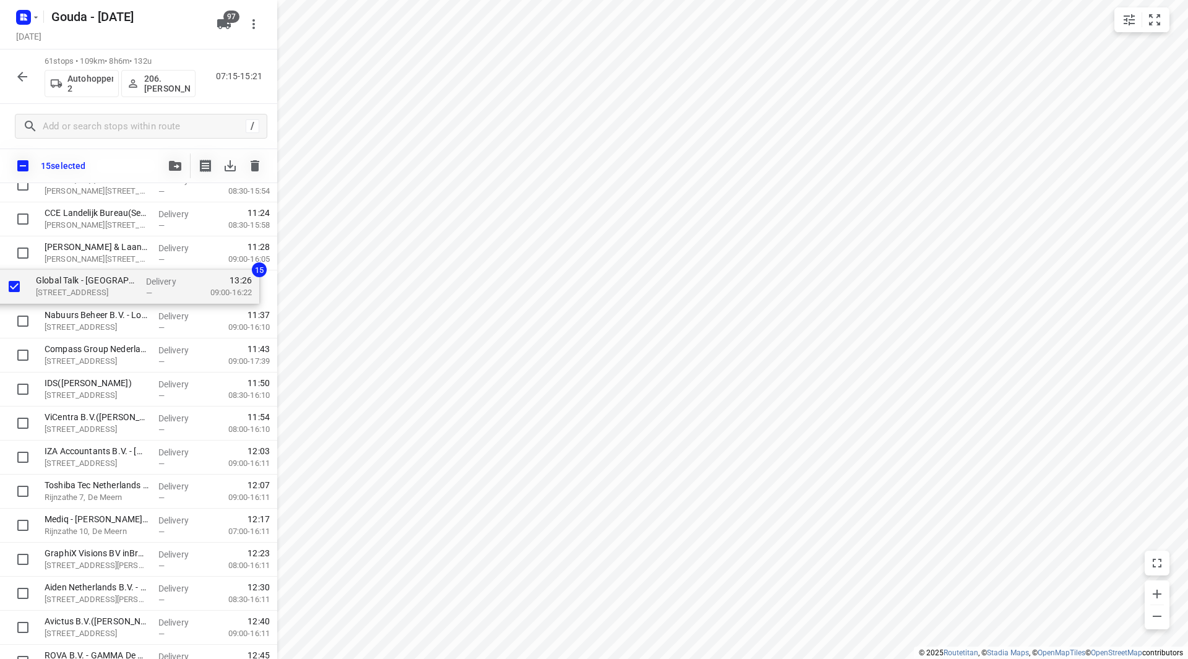
scroll to position [1095, 0]
drag, startPoint x: 72, startPoint y: 507, endPoint x: 64, endPoint y: 282, distance: 224.8
click at [64, 282] on div "Securitas Direct - Verisure - De Meern(Karin de Hoop) Molensteyn 60, De Meern D…" at bounding box center [138, 223] width 277 height 2076
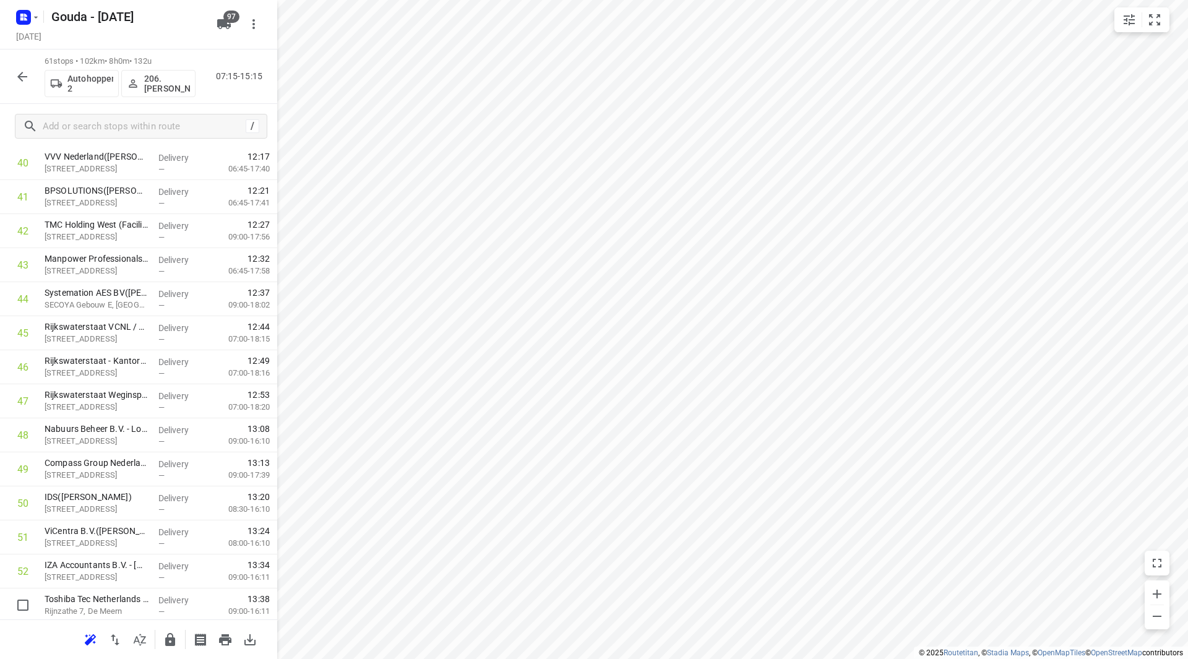
scroll to position [1737, 0]
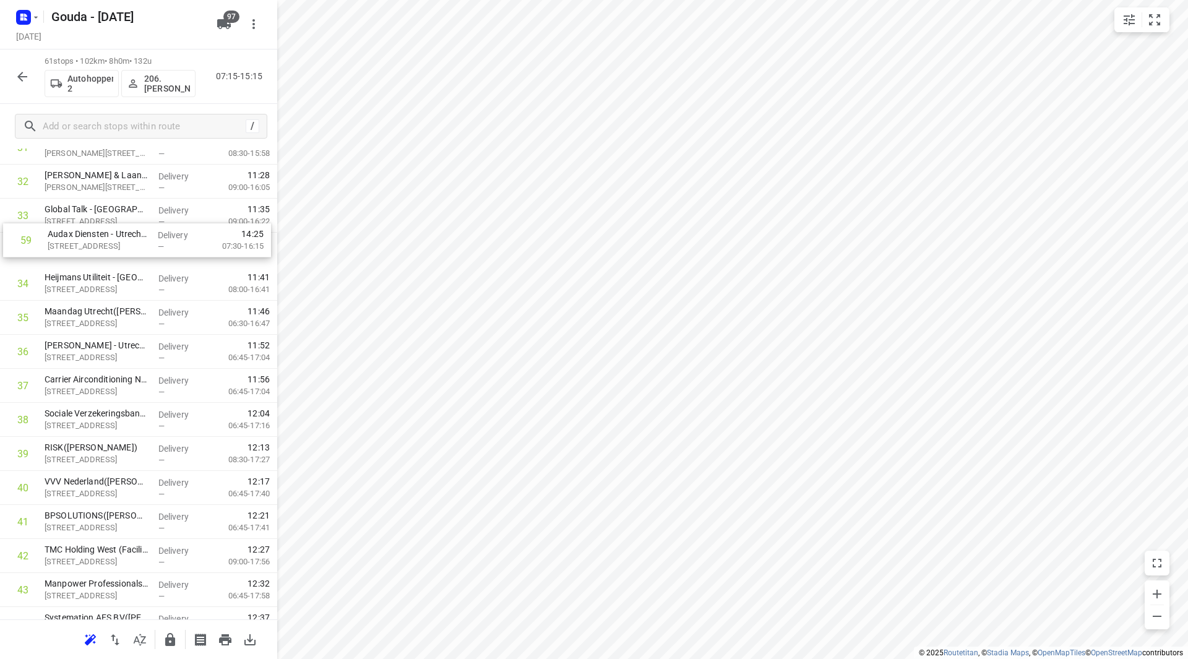
drag, startPoint x: 84, startPoint y: 507, endPoint x: 87, endPoint y: 243, distance: 263.7
click at [87, 241] on div "1 Securitas Direct - Verisure - De Meern(Karin de Hoop) Molensteyn 60, De Meern…" at bounding box center [138, 147] width 277 height 2076
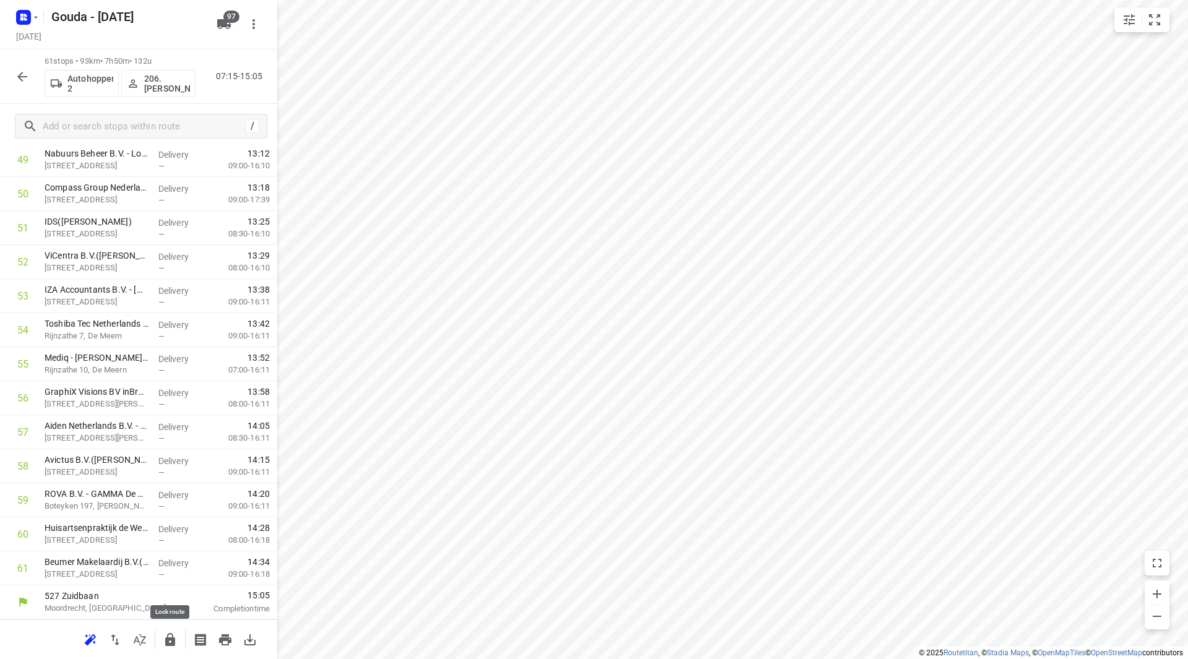
click at [173, 642] on icon "button" at bounding box center [170, 639] width 10 height 13
click at [27, 70] on icon "button" at bounding box center [22, 76] width 15 height 15
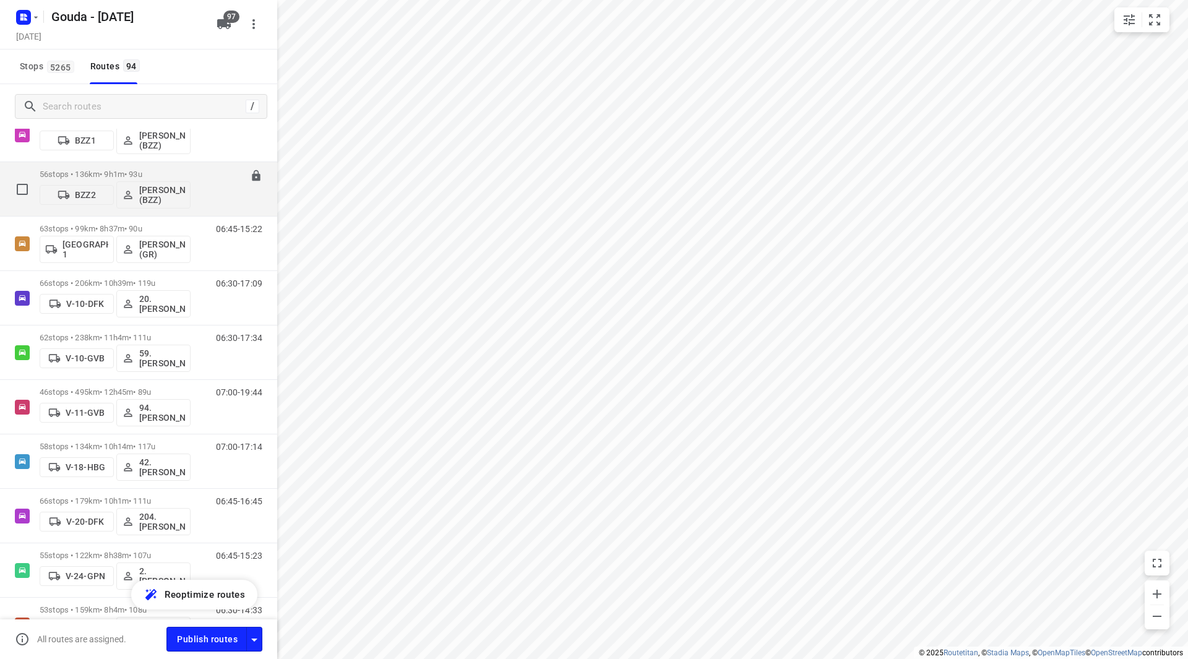
scroll to position [0, 0]
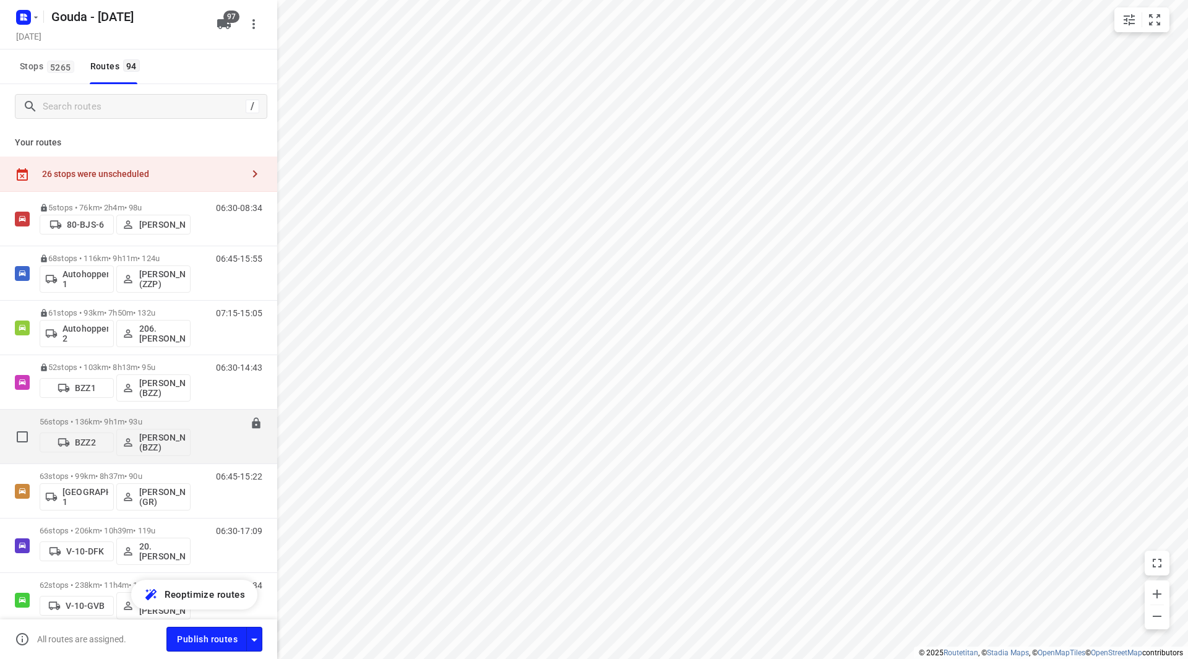
click at [123, 415] on div "56 stops • 136km • 9h1m • 93u BZZ2 Dennis Dorian Babeu (BZZ)" at bounding box center [115, 436] width 151 height 51
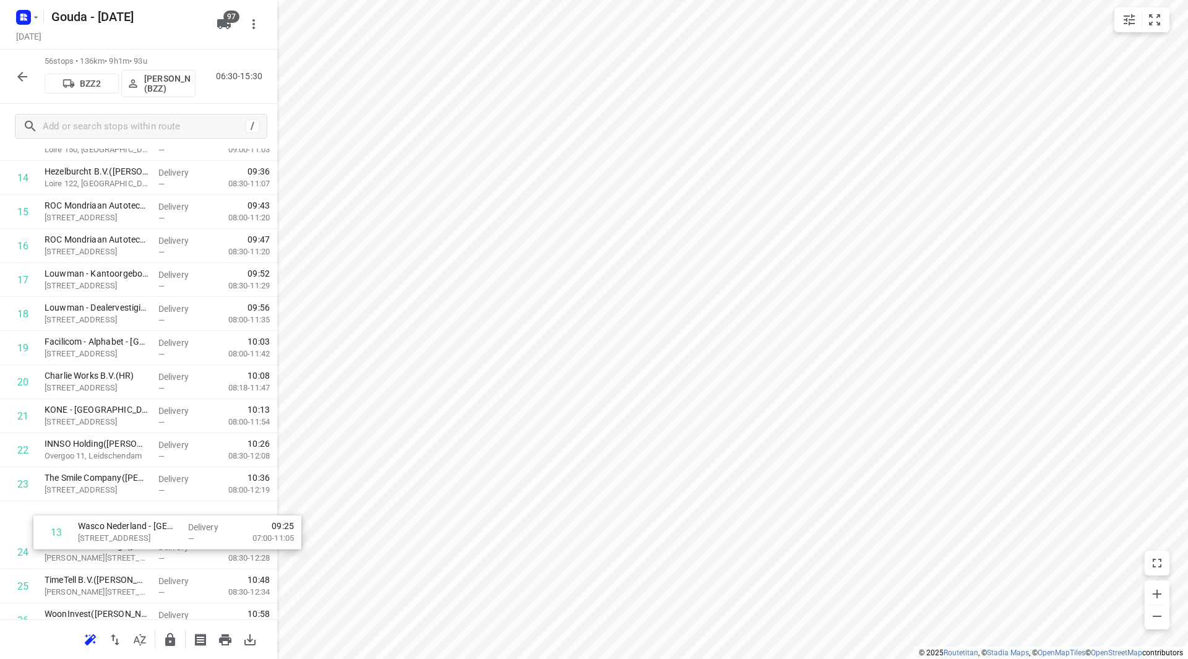
scroll to position [496, 0]
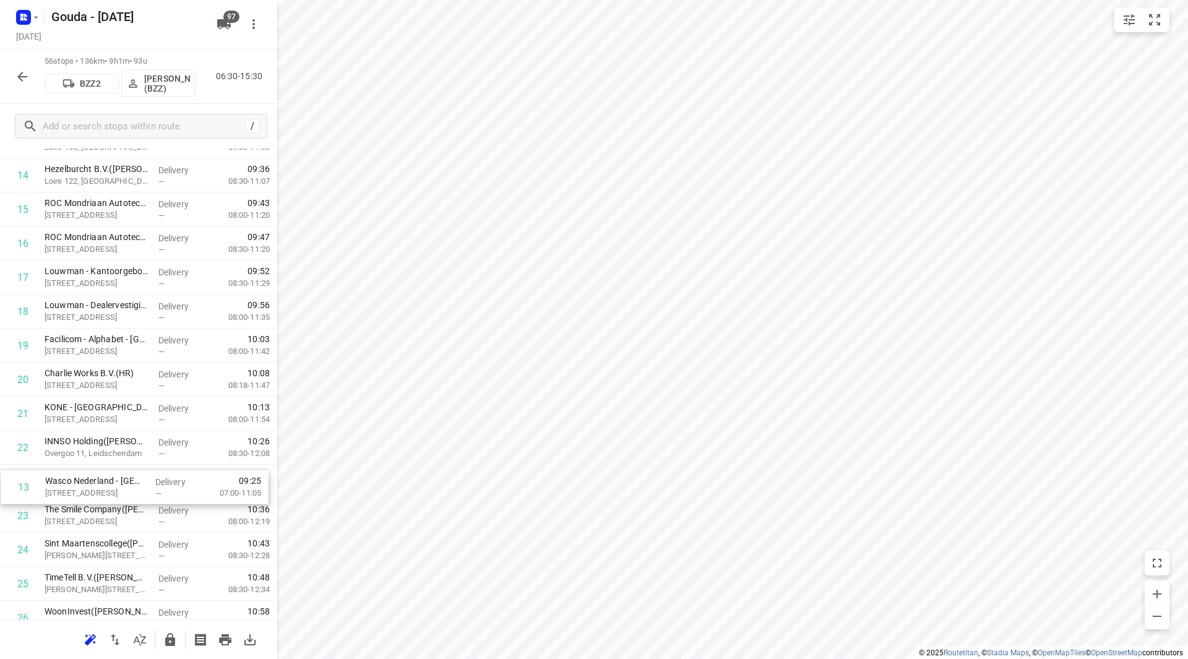
drag, startPoint x: 98, startPoint y: 234, endPoint x: 93, endPoint y: 481, distance: 247.6
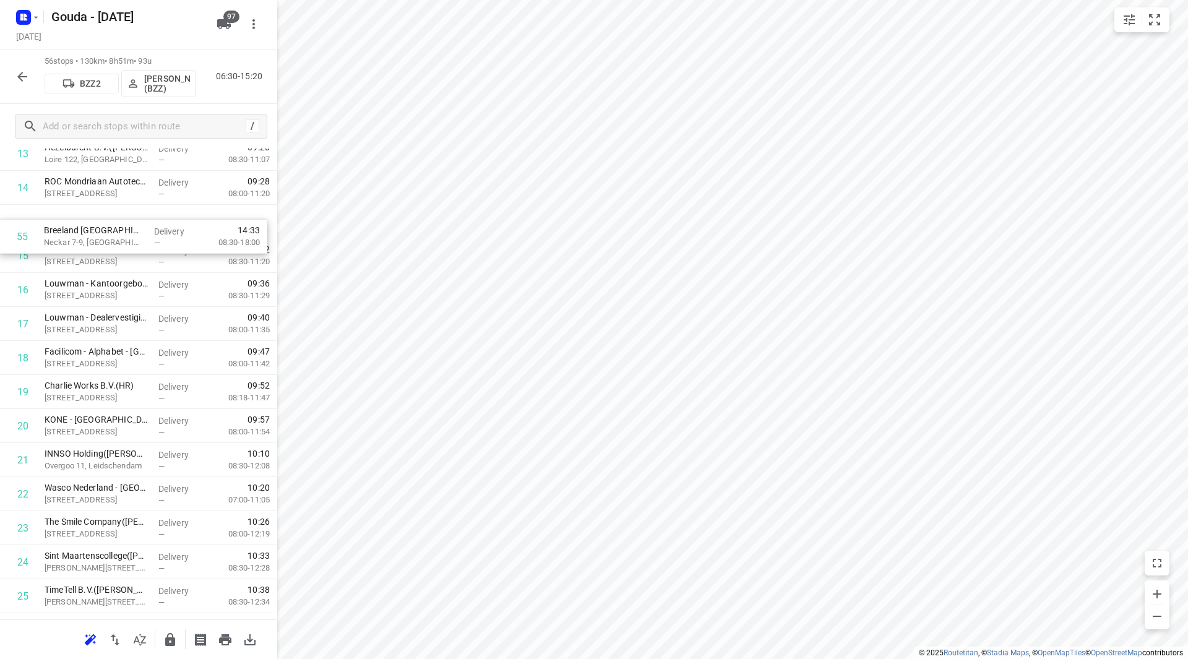
scroll to position [513, 0]
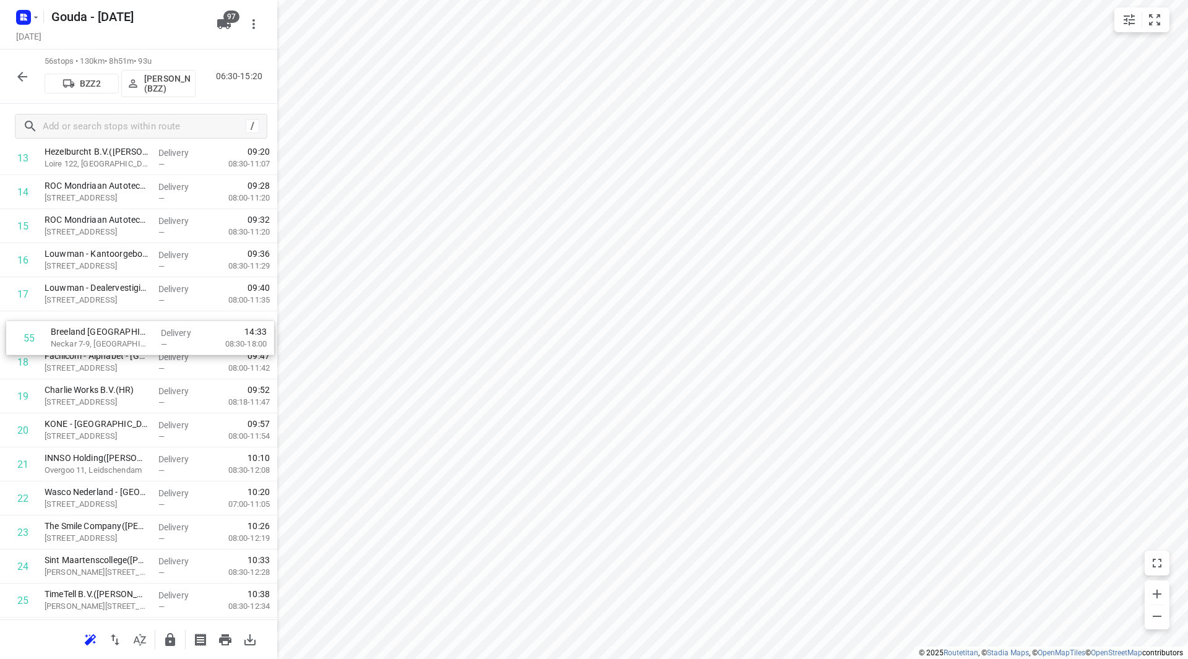
drag, startPoint x: 84, startPoint y: 547, endPoint x: 90, endPoint y: 351, distance: 196.3
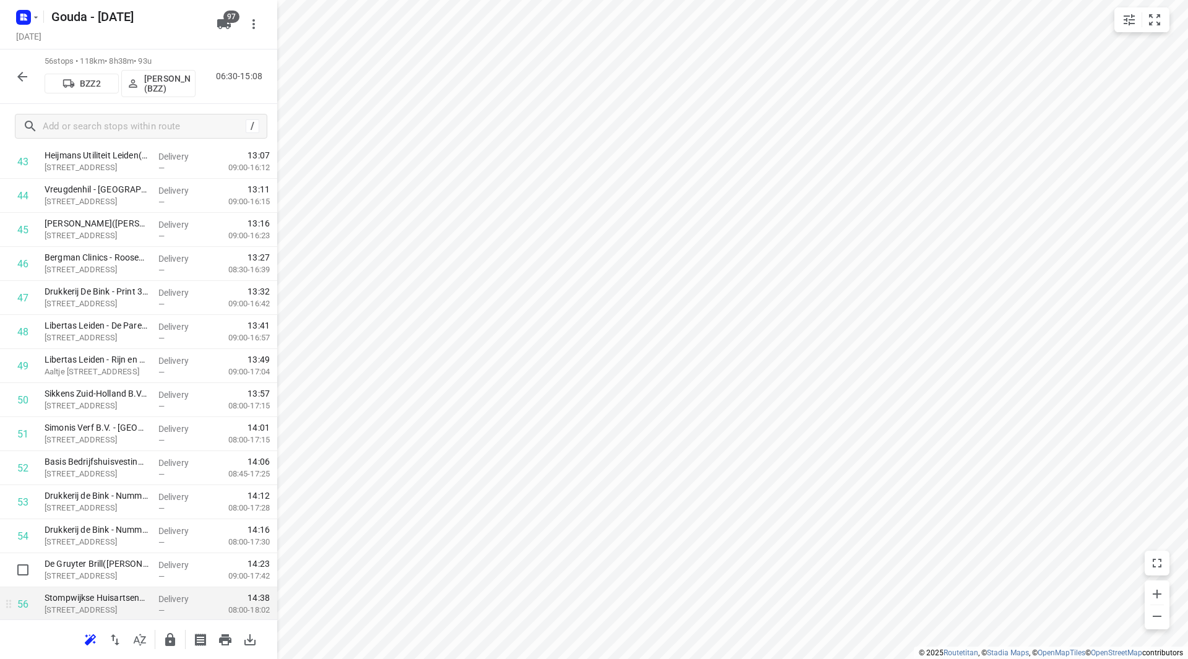
scroll to position [1566, 0]
click at [165, 640] on icon "button" at bounding box center [170, 639] width 10 height 13
click at [20, 71] on icon "button" at bounding box center [22, 76] width 15 height 15
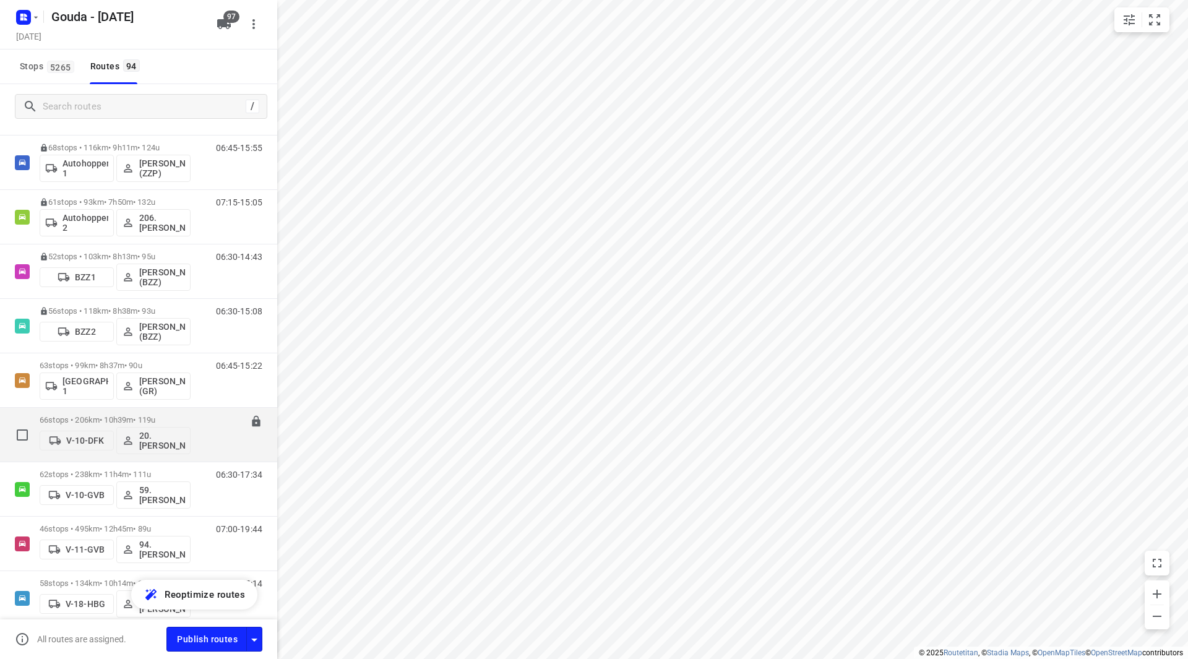
scroll to position [186, 0]
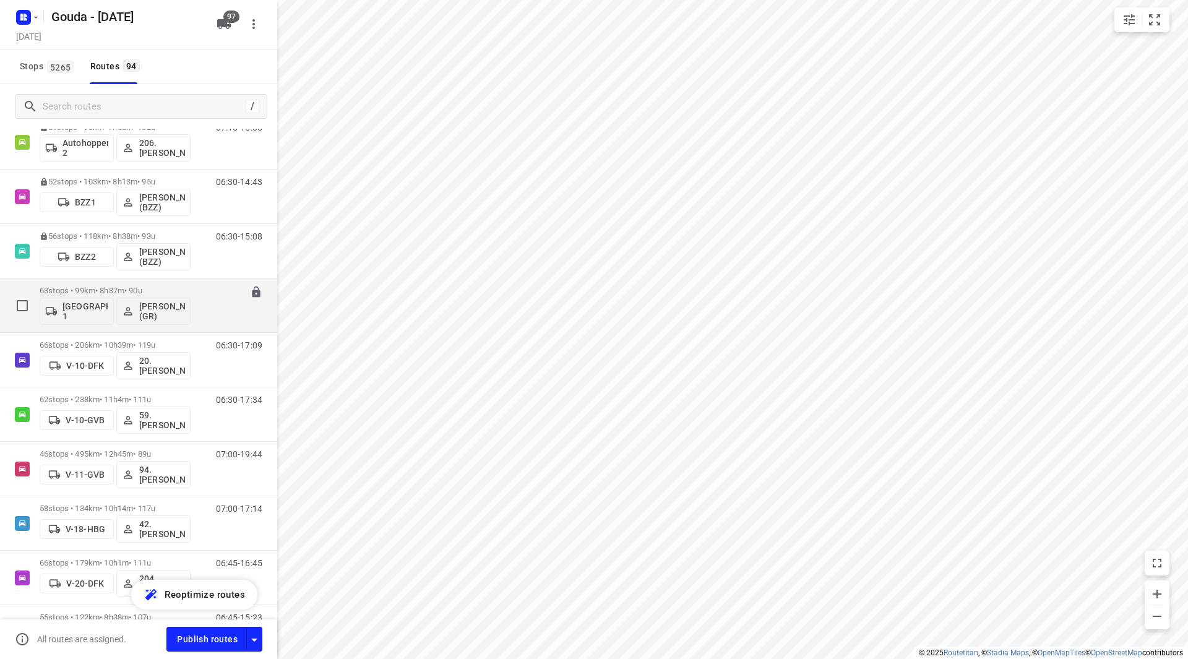
click at [114, 288] on p "63 stops • 99km • 8h37m • 90u" at bounding box center [115, 290] width 151 height 9
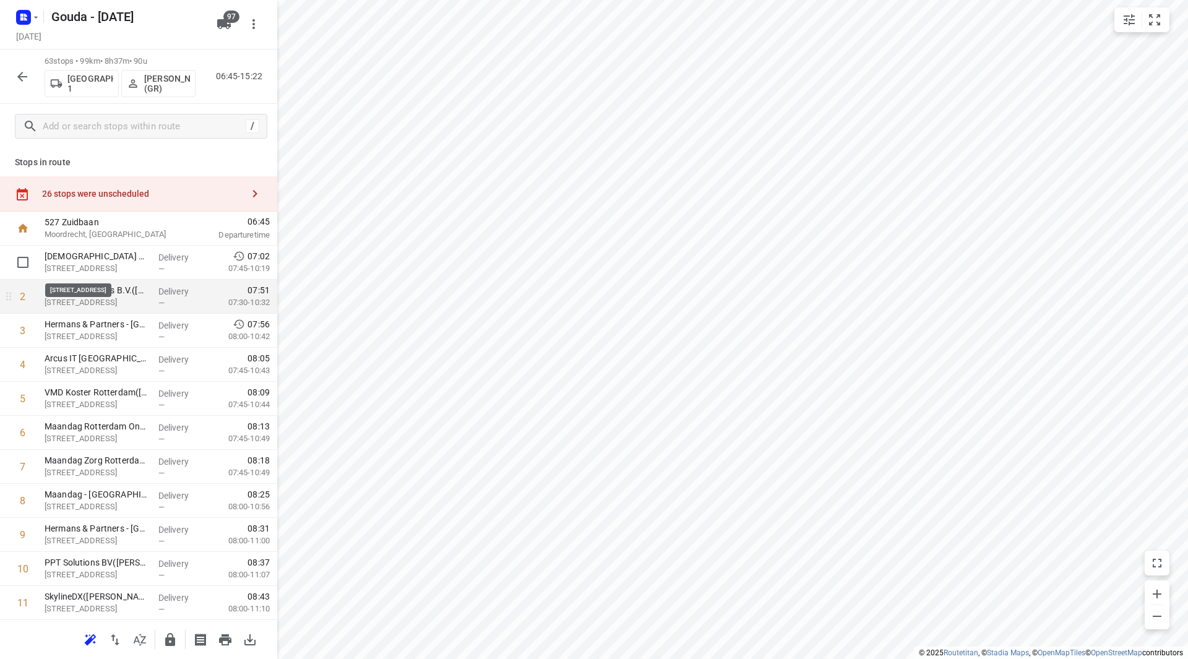
scroll to position [62, 0]
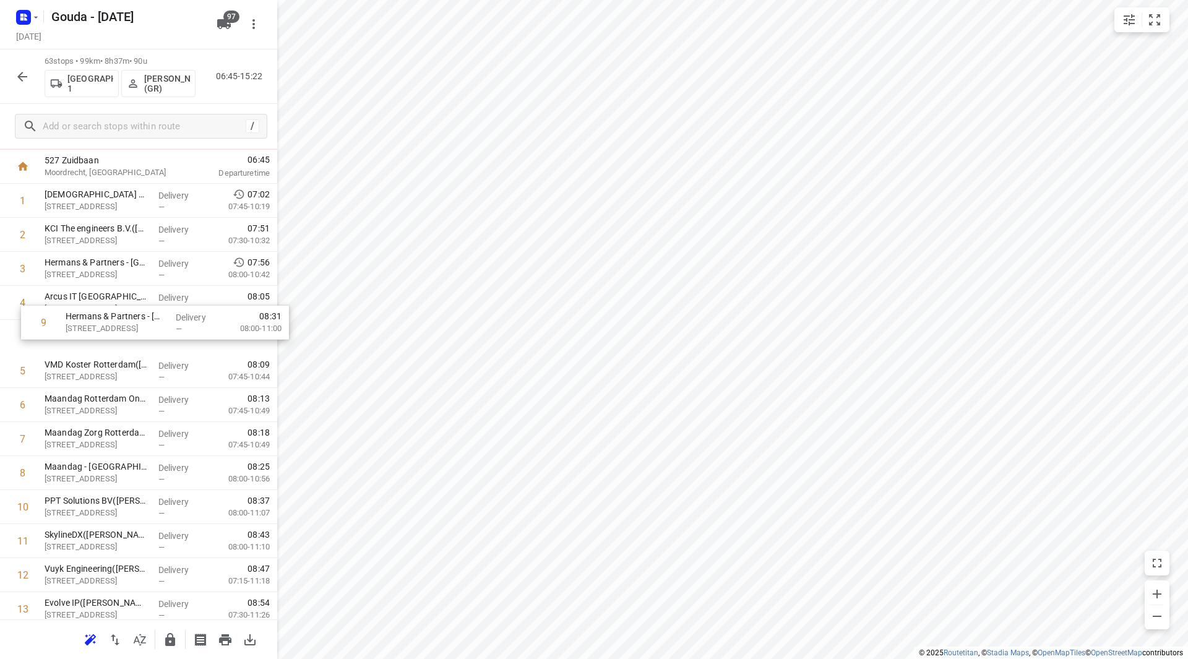
drag, startPoint x: 116, startPoint y: 471, endPoint x: 126, endPoint y: 298, distance: 172.9
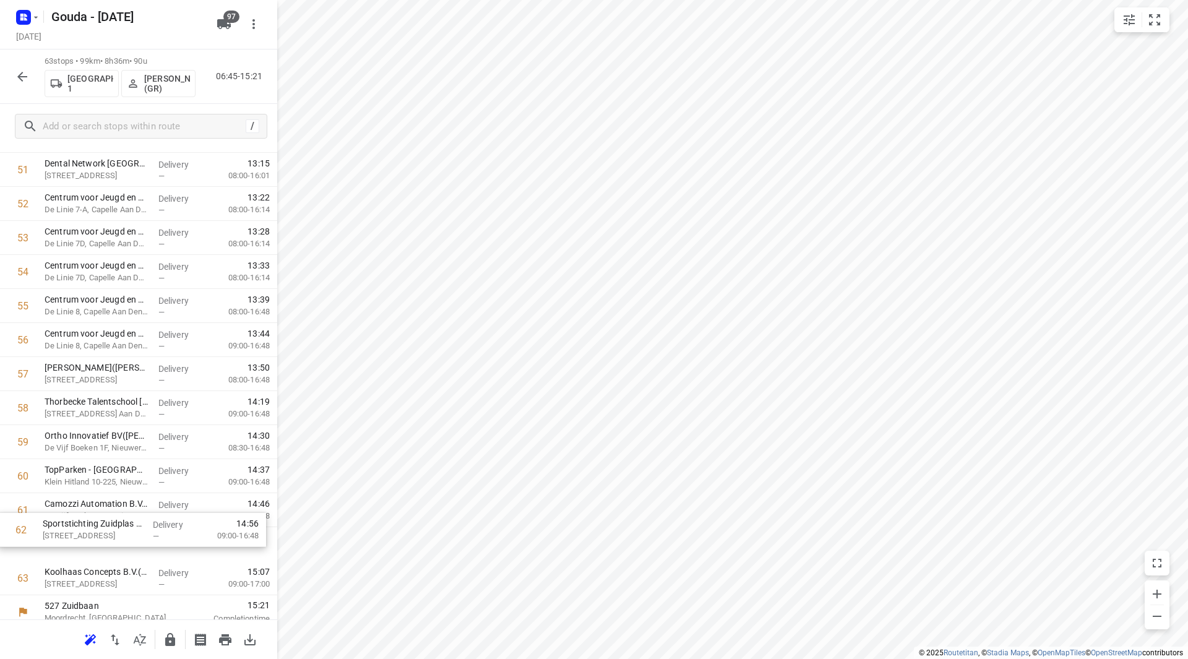
scroll to position [1796, 0]
drag, startPoint x: 102, startPoint y: 542, endPoint x: 100, endPoint y: 402, distance: 139.9
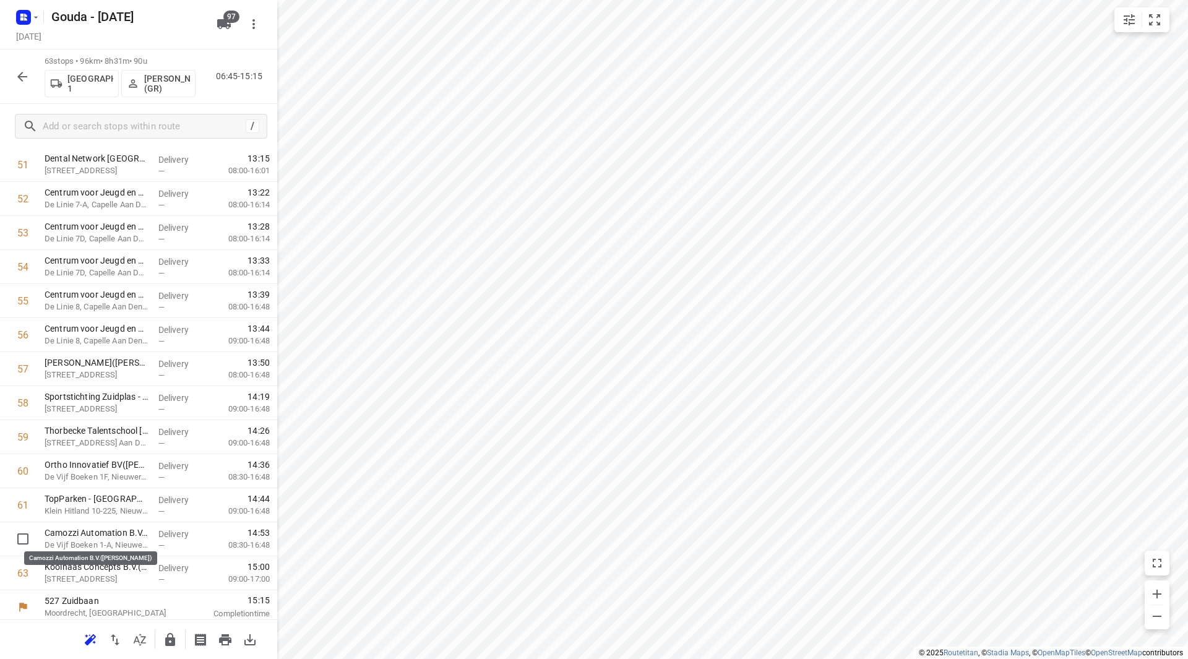
drag, startPoint x: 87, startPoint y: 537, endPoint x: 90, endPoint y: 507, distance: 30.6
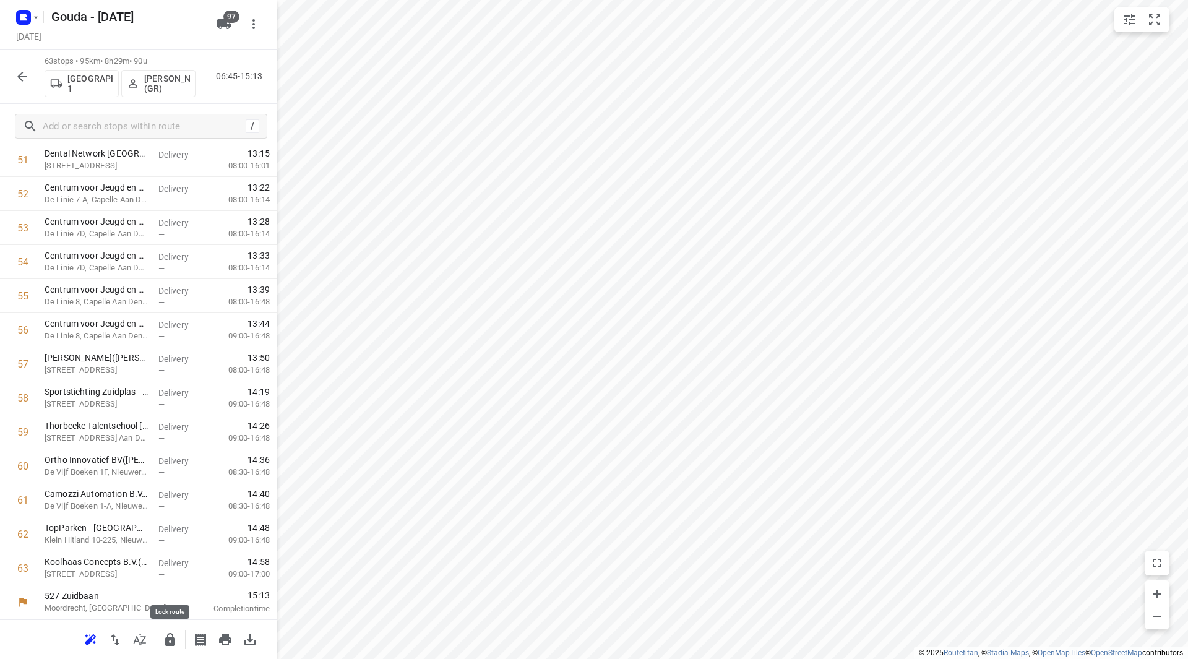
click at [168, 636] on icon "button" at bounding box center [170, 639] width 15 height 15
click at [22, 77] on icon "button" at bounding box center [22, 77] width 10 height 10
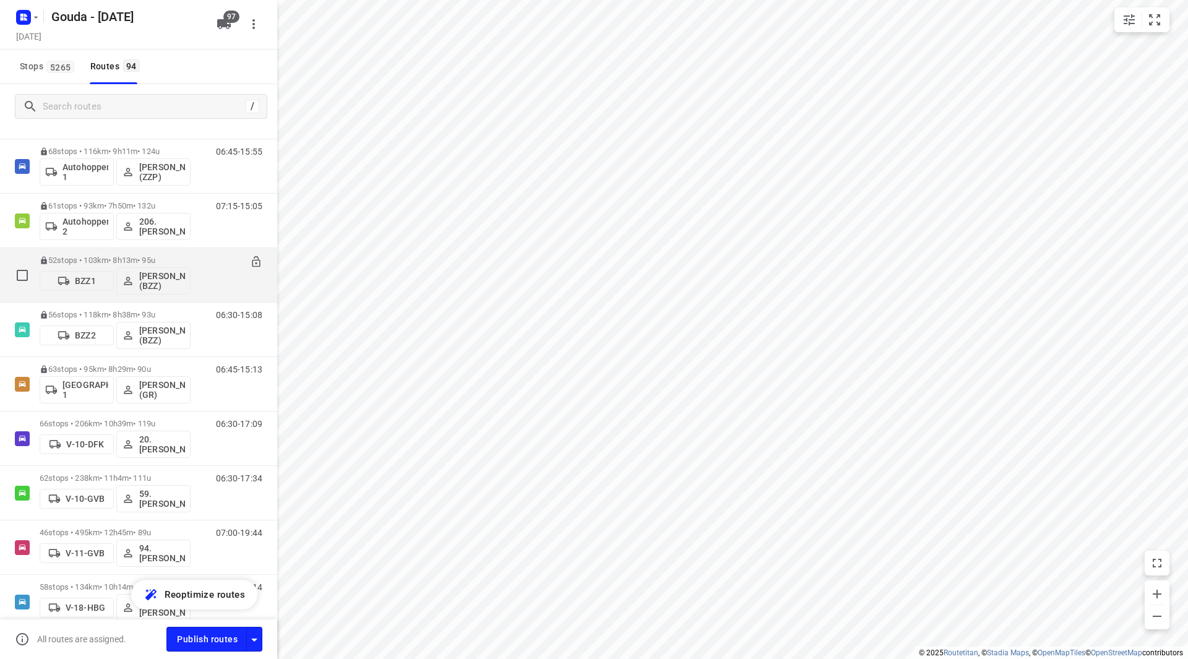
scroll to position [248, 0]
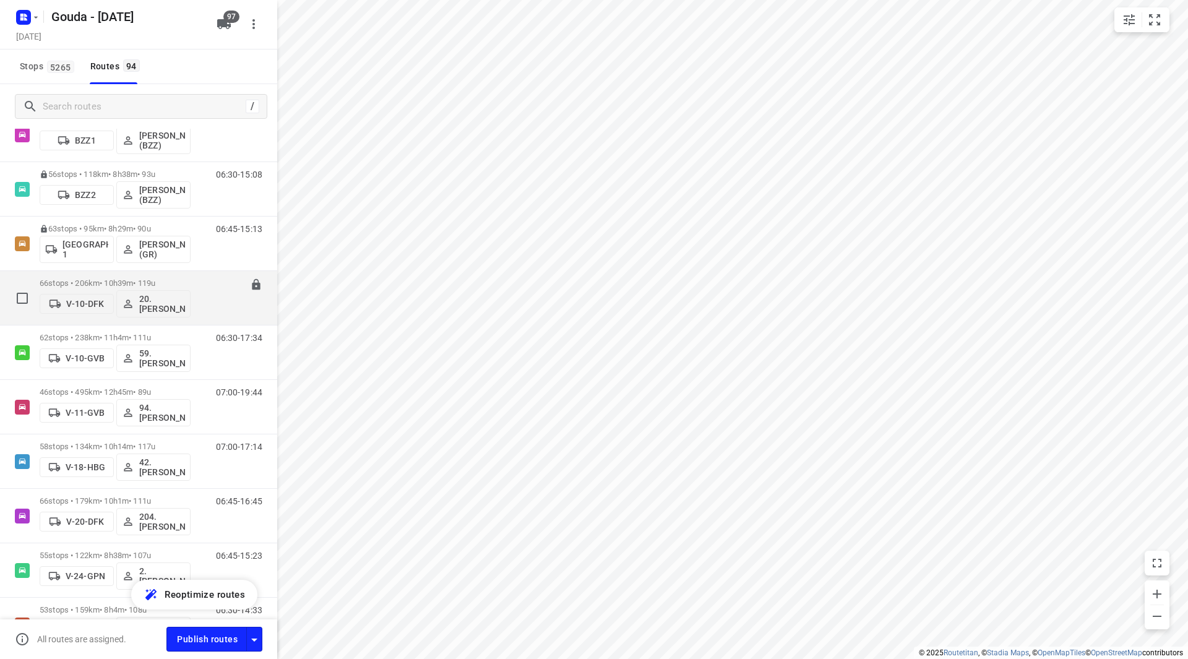
click at [136, 280] on p "66 stops • 206km • 10h39m • 119u" at bounding box center [115, 282] width 151 height 9
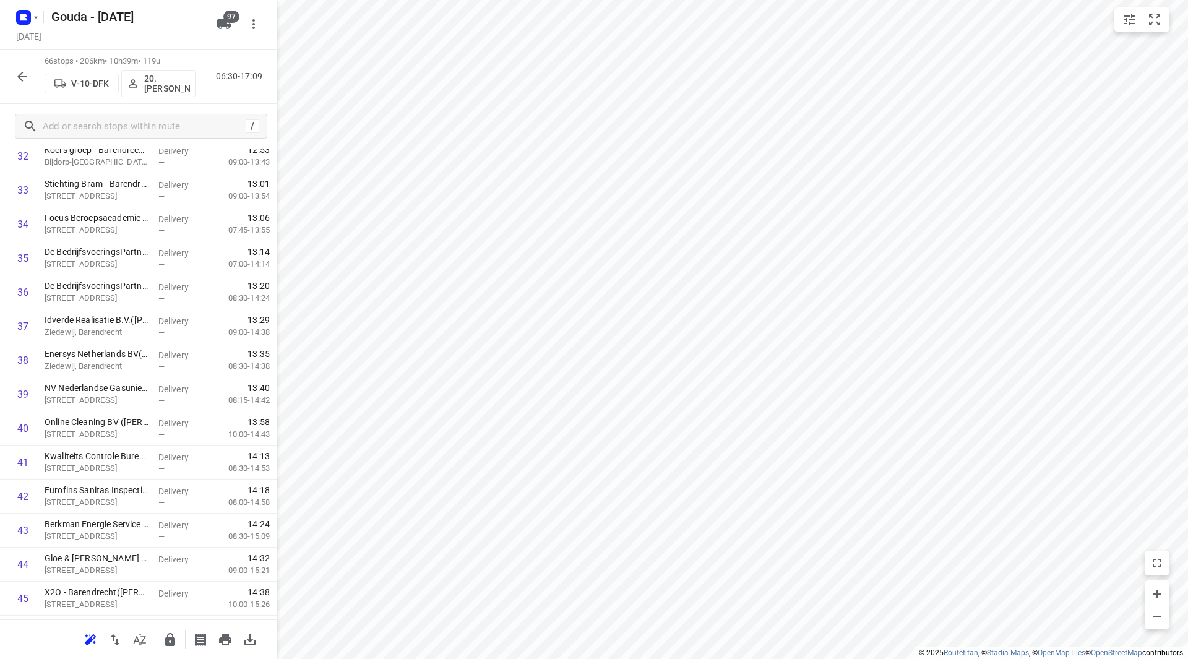
scroll to position [1175, 0]
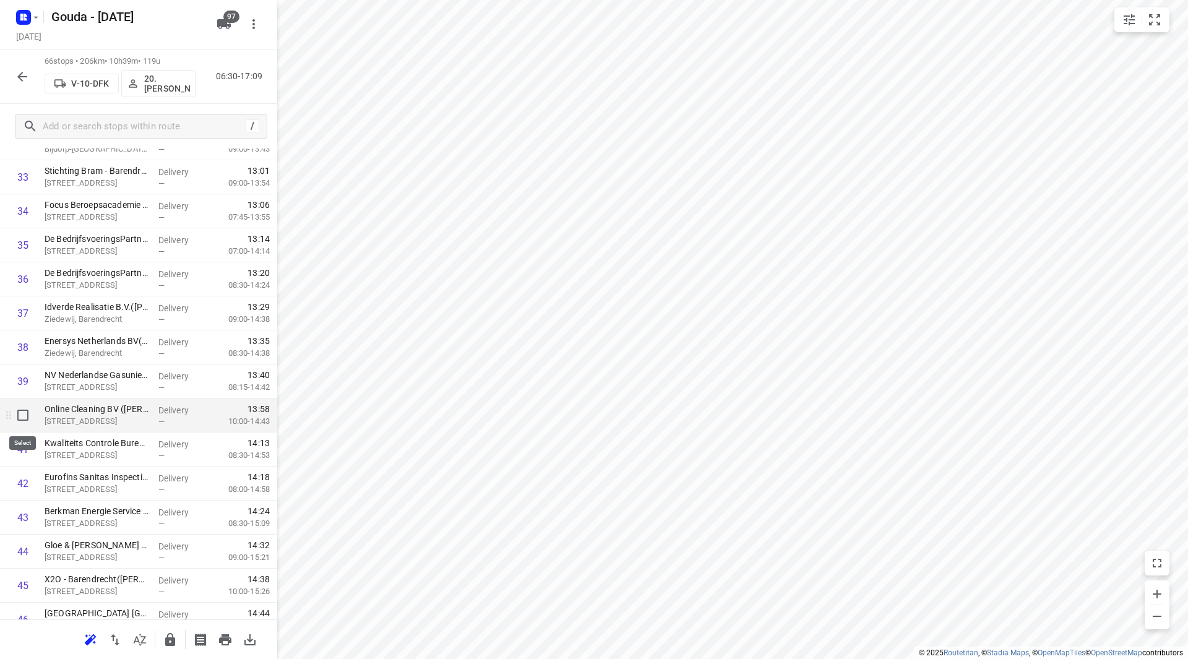
click at [17, 414] on input "checkbox" at bounding box center [23, 415] width 25 height 25
checkbox input "true"
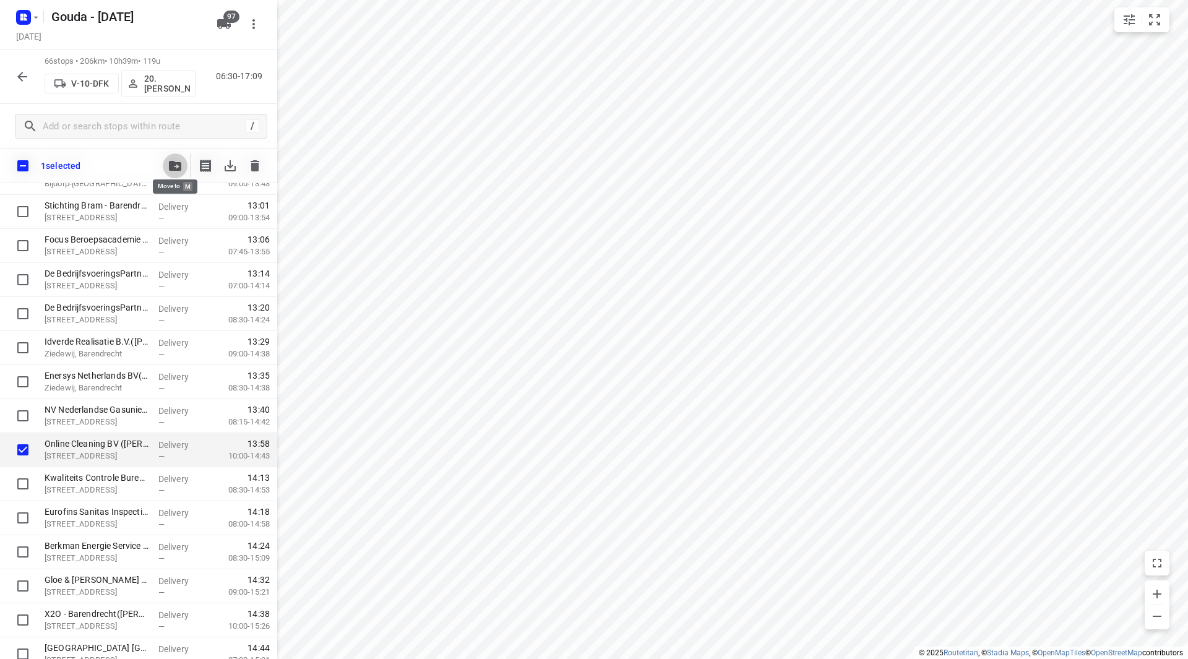
click at [172, 163] on icon "button" at bounding box center [175, 166] width 12 height 10
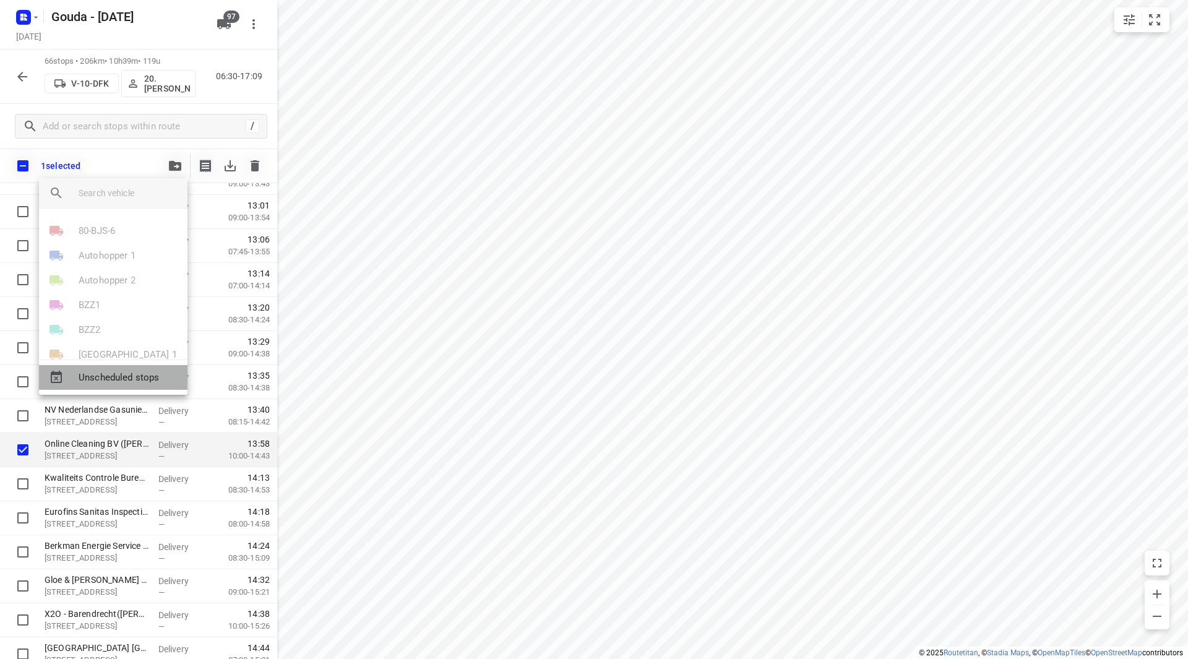
click at [118, 379] on span "Unscheduled stops" at bounding box center [128, 378] width 99 height 14
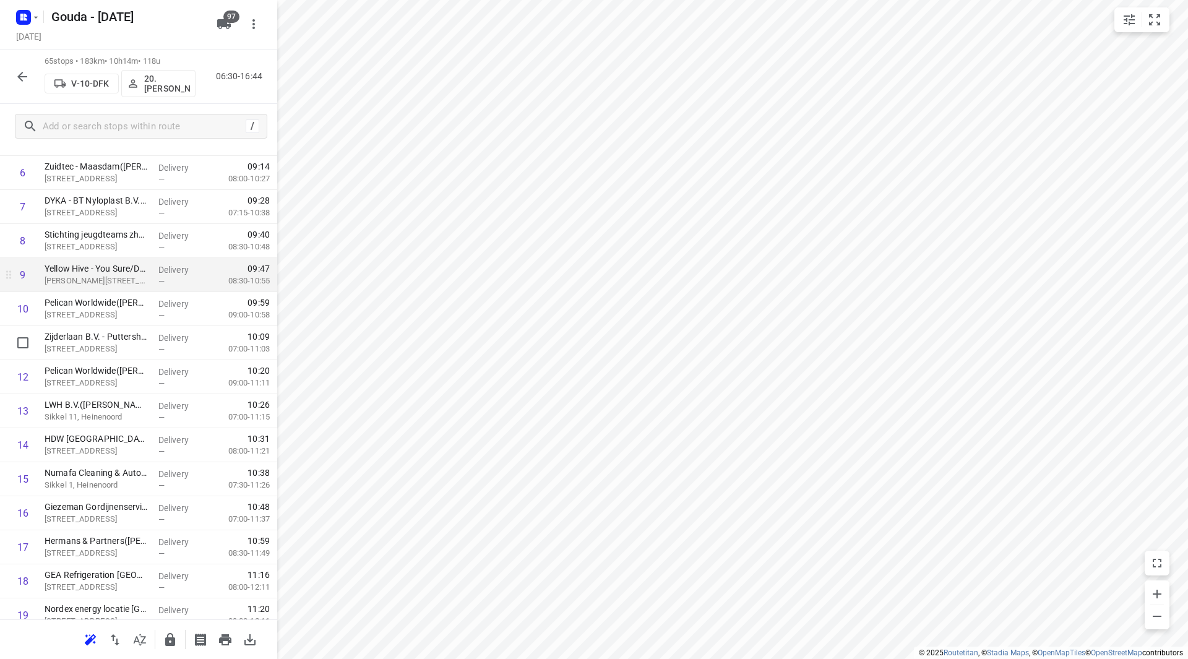
scroll to position [186, 0]
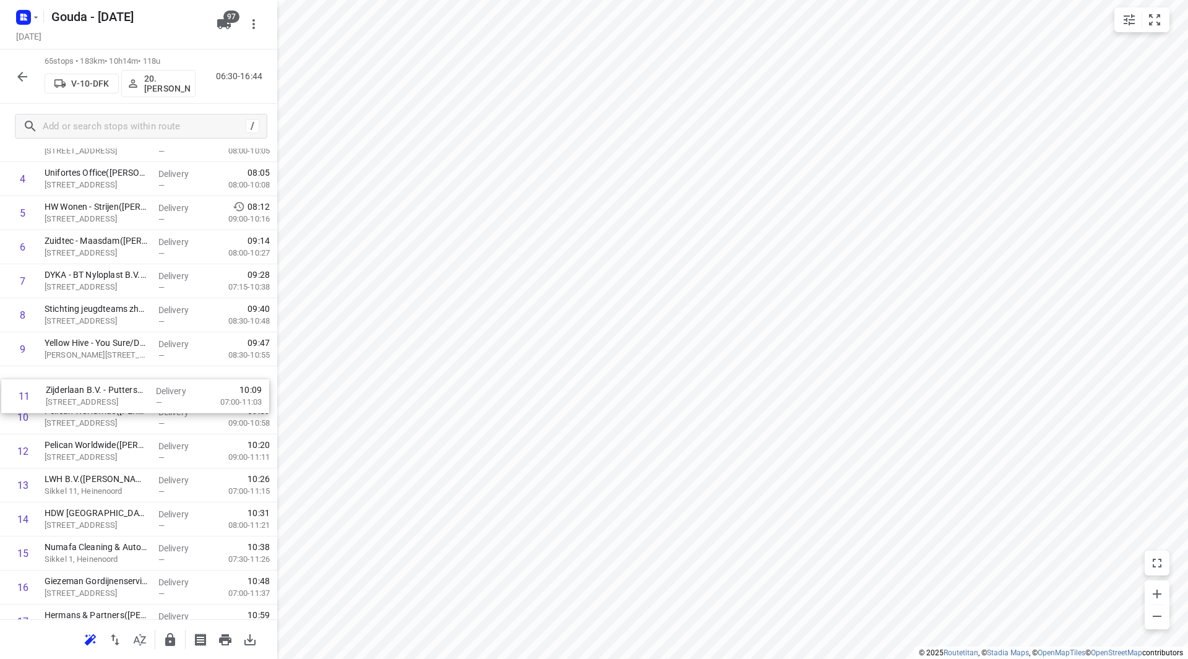
drag, startPoint x: 146, startPoint y: 410, endPoint x: 147, endPoint y: 386, distance: 24.2
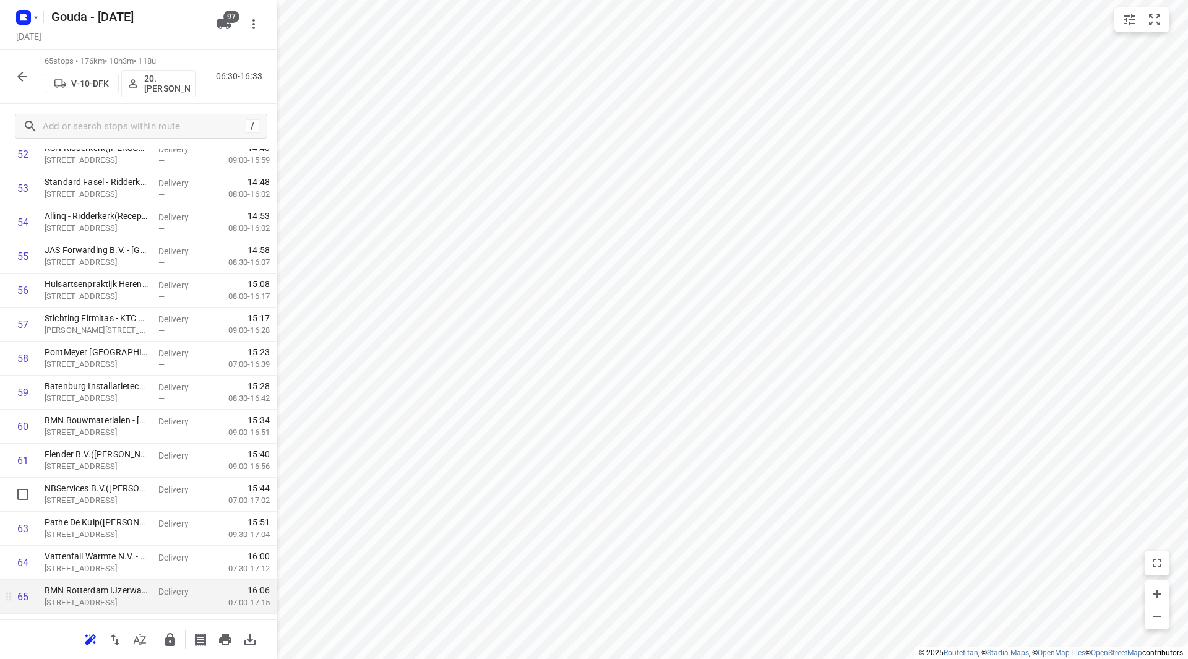
scroll to position [1873, 0]
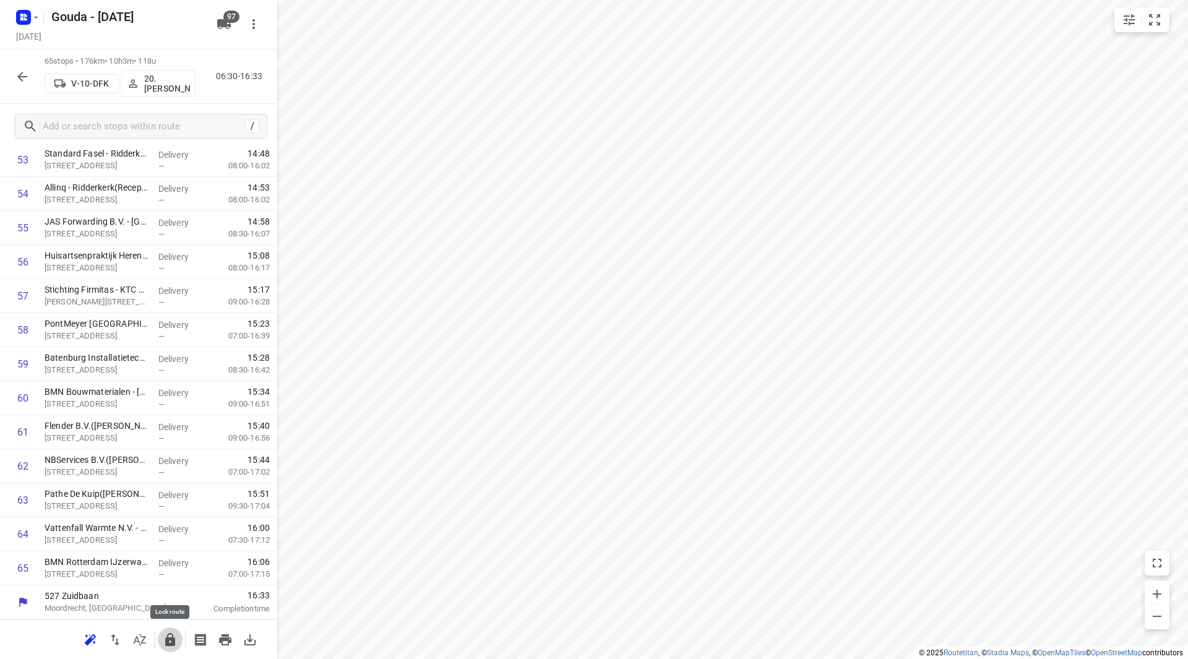
click at [169, 645] on icon "button" at bounding box center [170, 639] width 15 height 15
click at [12, 67] on div at bounding box center [22, 76] width 25 height 25
click at [27, 80] on icon "button" at bounding box center [22, 76] width 15 height 15
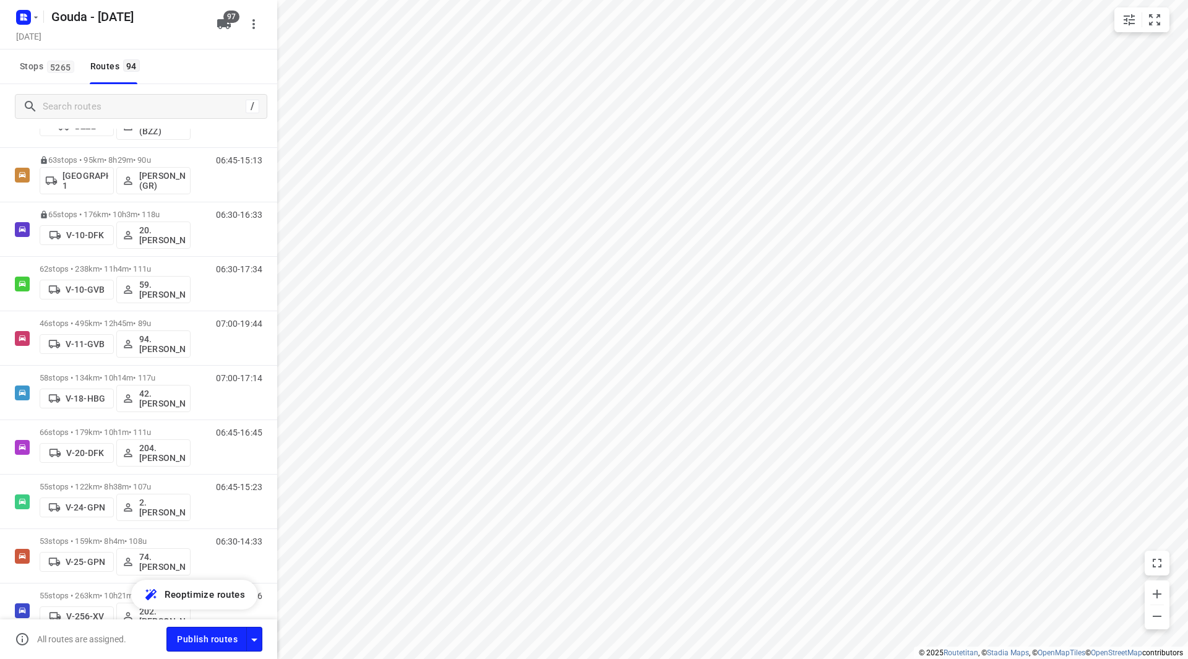
scroll to position [342, 0]
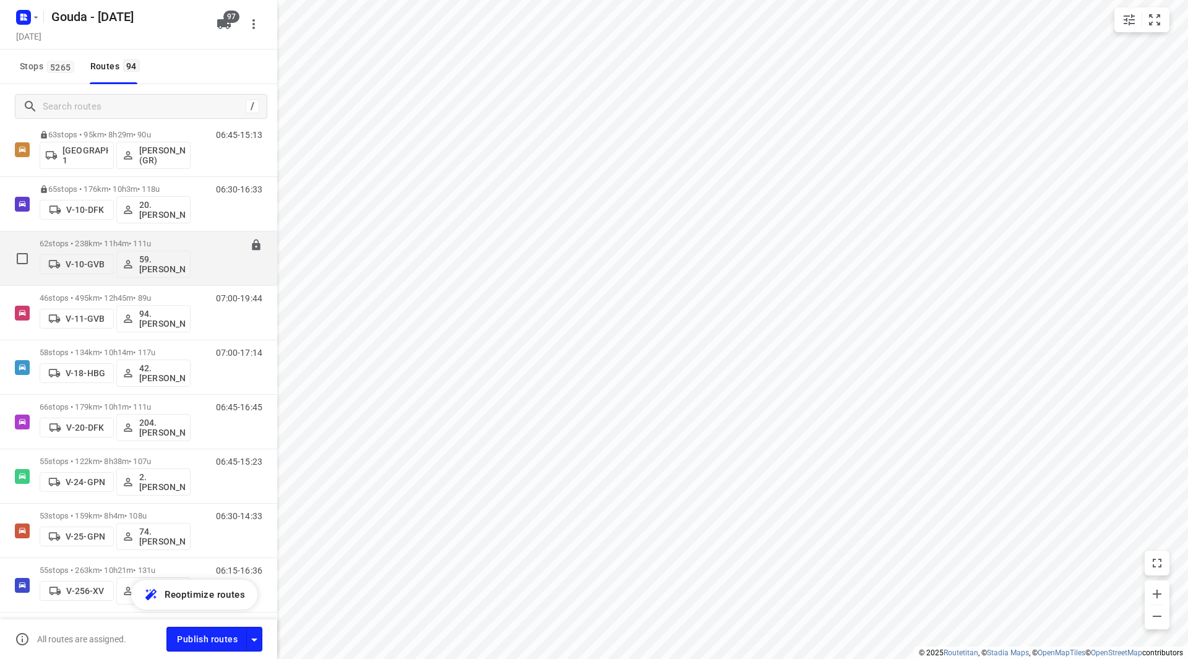
click at [139, 236] on div "62 stops • 238km • 11h4m • 111u V-10-GVB 59.Sander Jannes" at bounding box center [115, 258] width 151 height 51
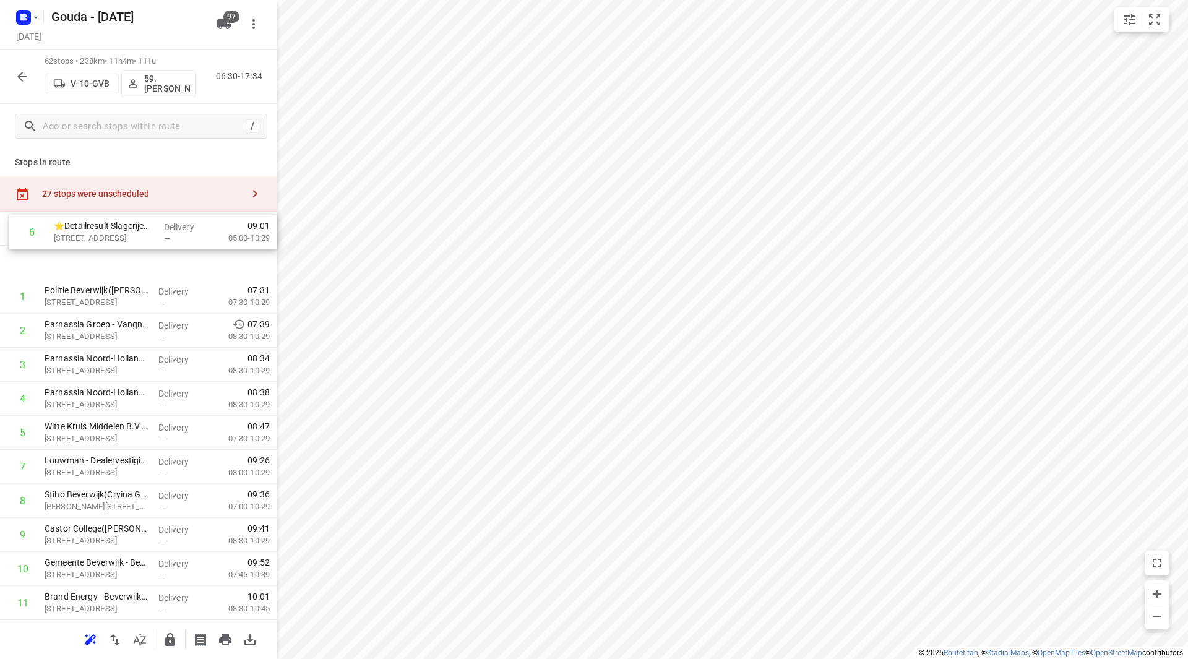
scroll to position [0, 0]
drag, startPoint x: 122, startPoint y: 369, endPoint x: 127, endPoint y: 262, distance: 106.6
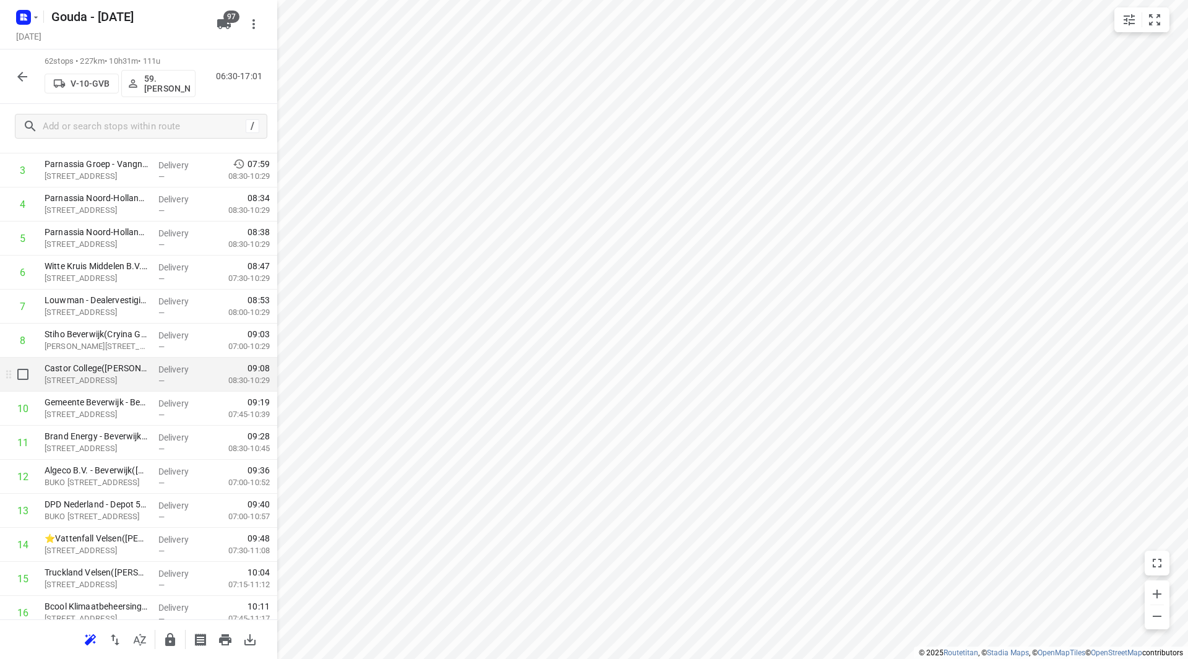
scroll to position [186, 0]
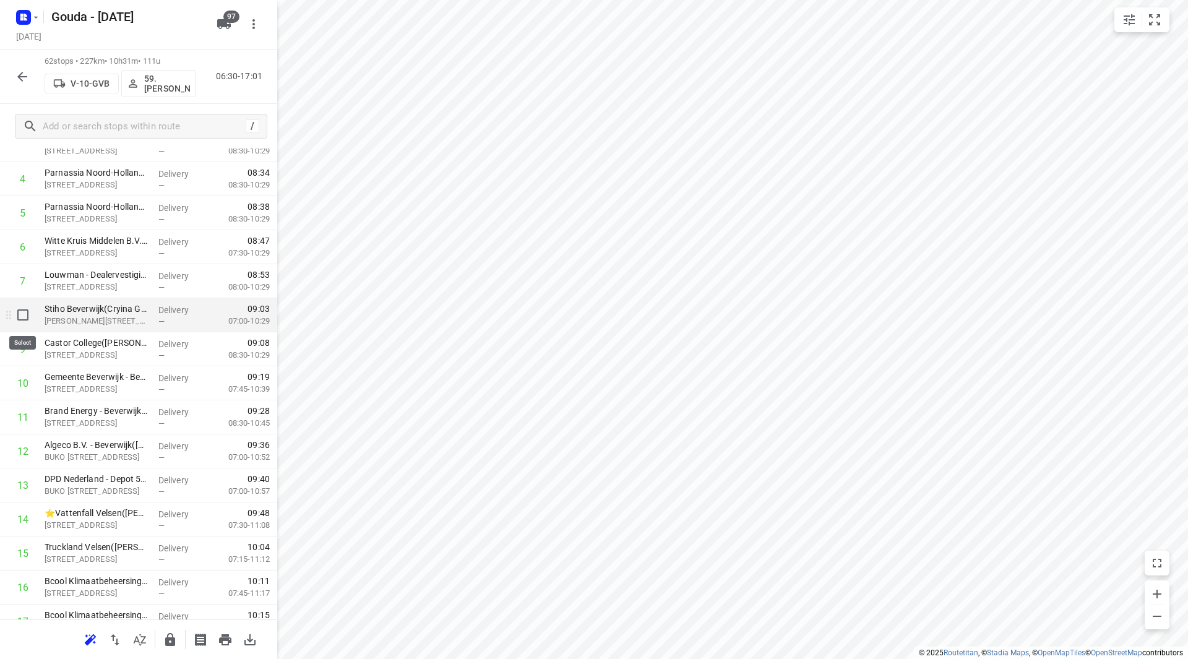
click at [26, 312] on input "checkbox" at bounding box center [23, 315] width 25 height 25
checkbox input "true"
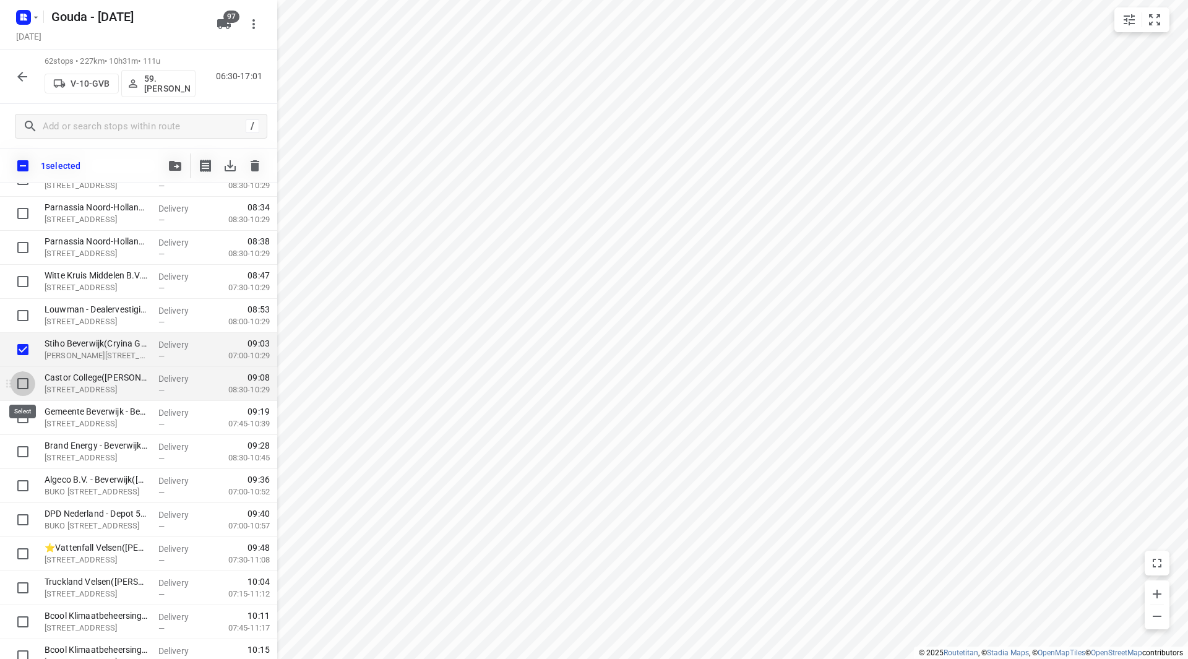
click at [25, 378] on input "checkbox" at bounding box center [23, 383] width 25 height 25
checkbox input "true"
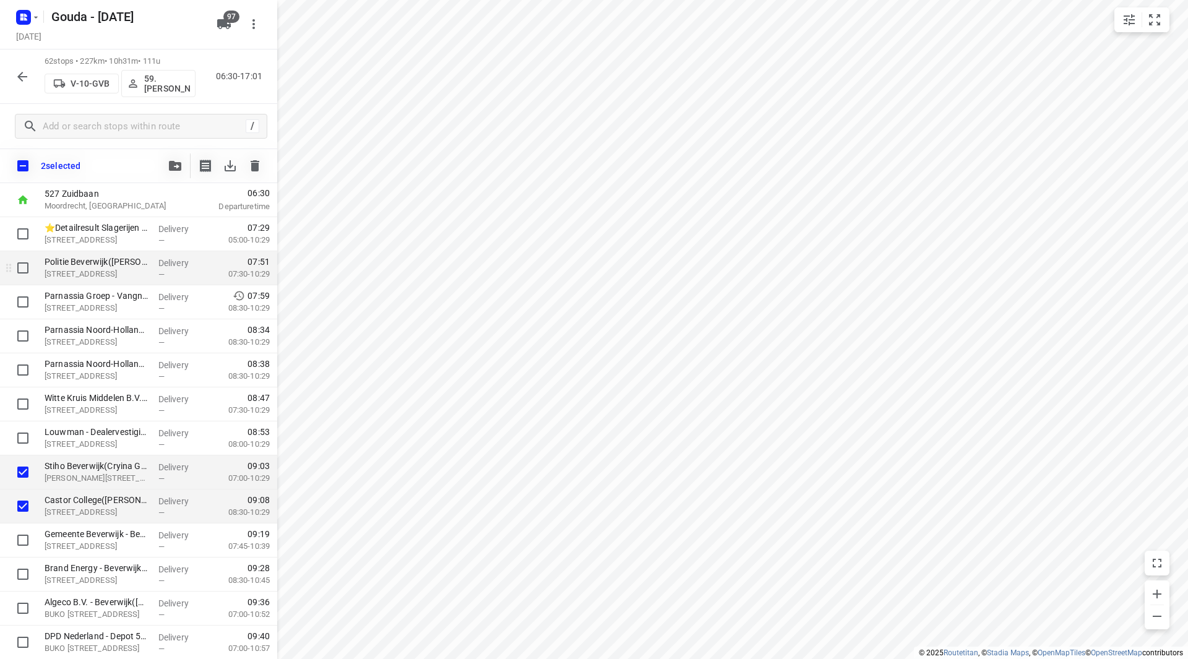
scroll to position [62, 0]
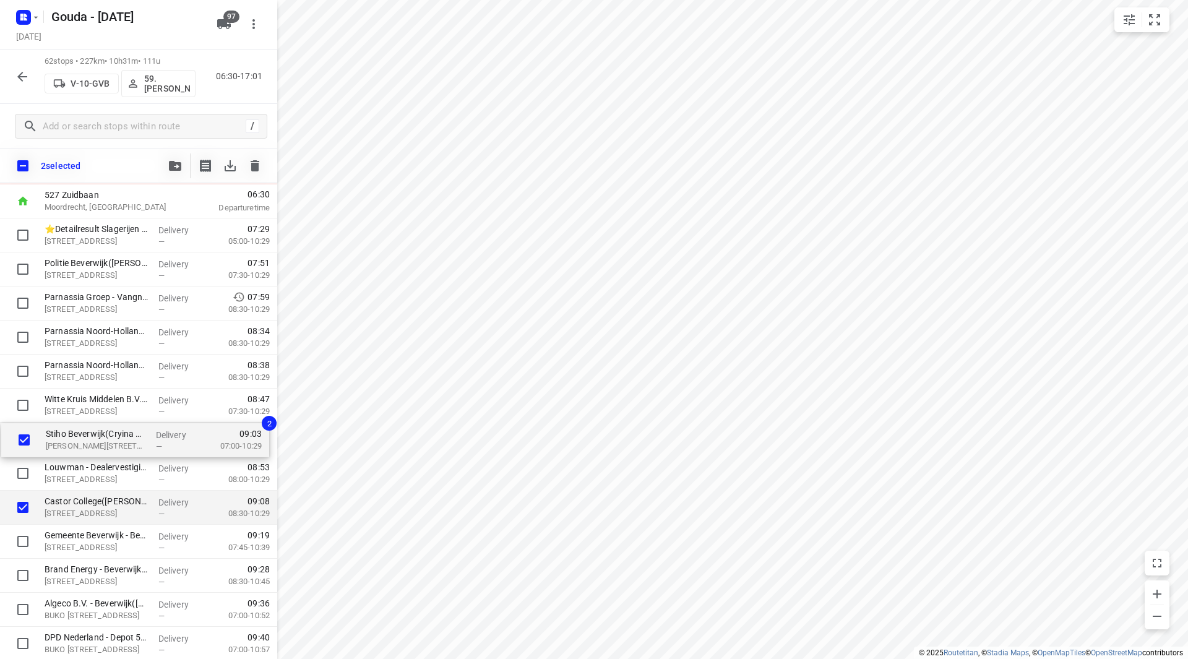
drag, startPoint x: 95, startPoint y: 472, endPoint x: 98, endPoint y: 407, distance: 65.6
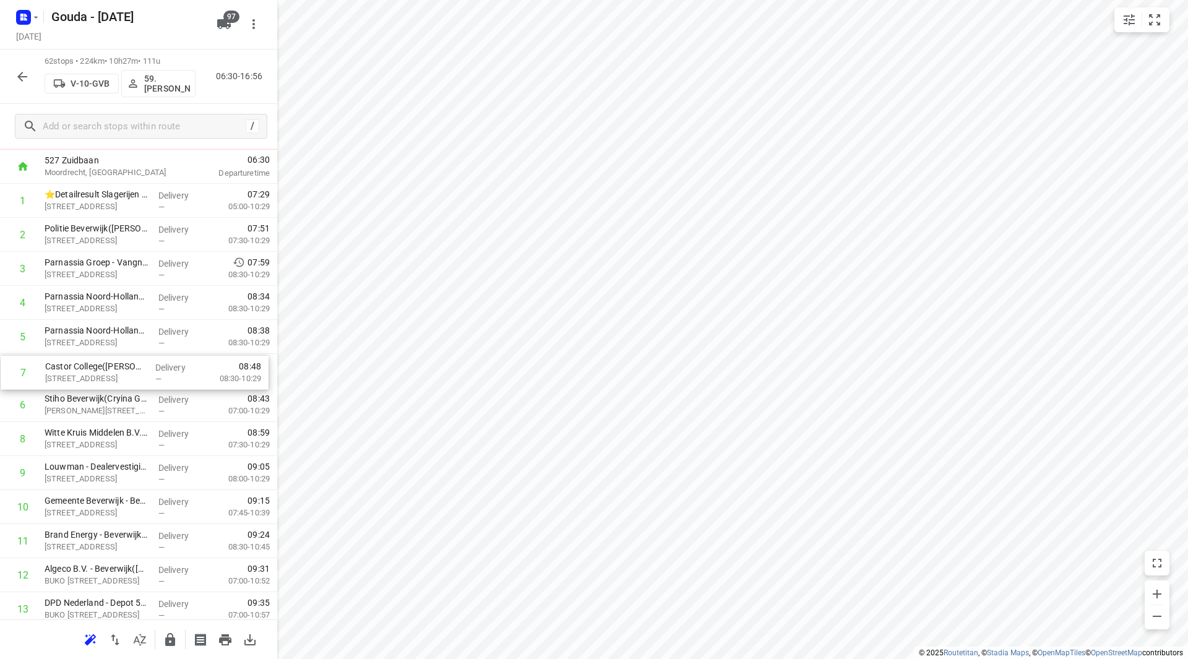
drag, startPoint x: 115, startPoint y: 403, endPoint x: 116, endPoint y: 364, distance: 39.0
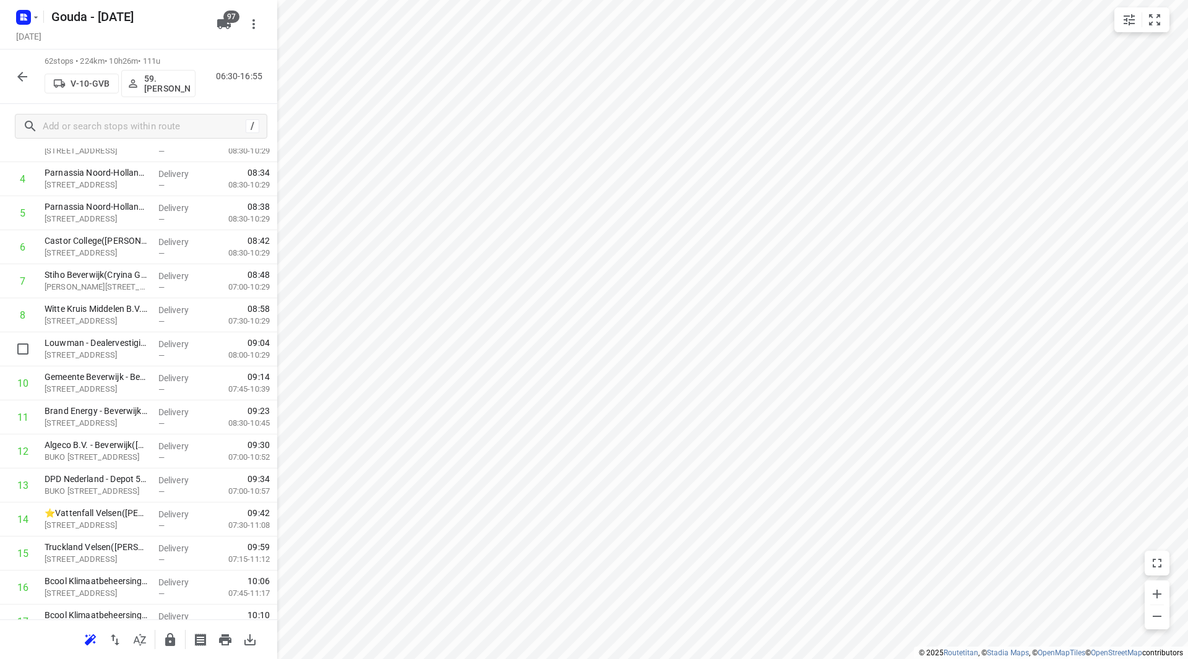
drag, startPoint x: 200, startPoint y: 347, endPoint x: 185, endPoint y: 311, distance: 38.8
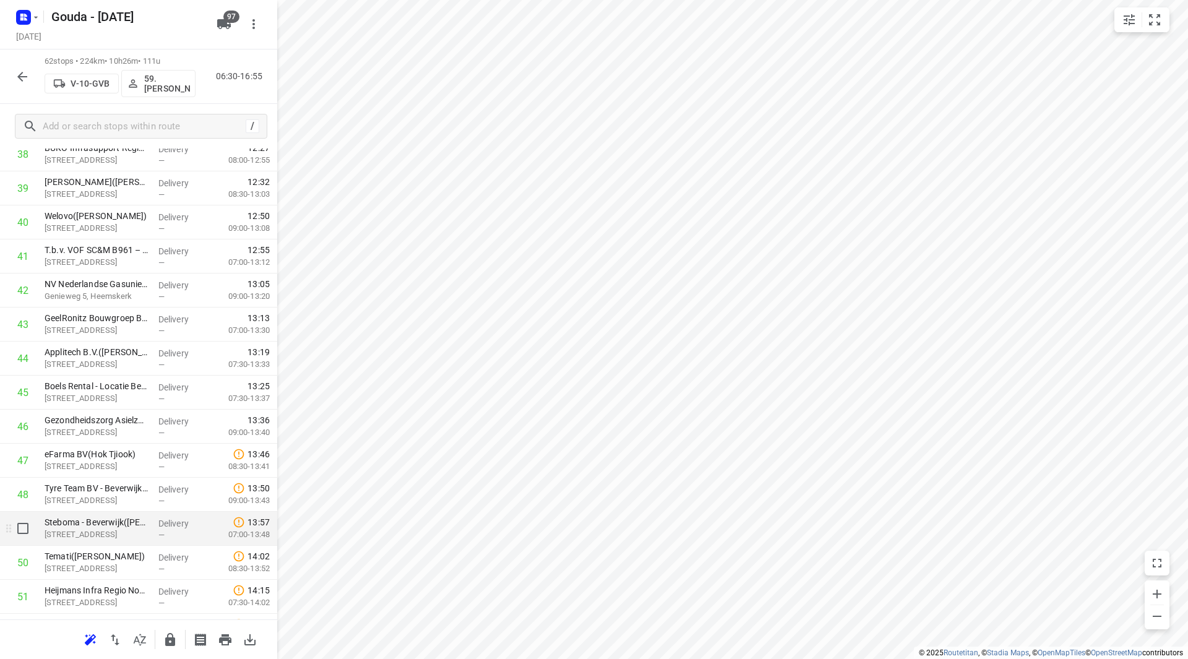
scroll to position [1423, 0]
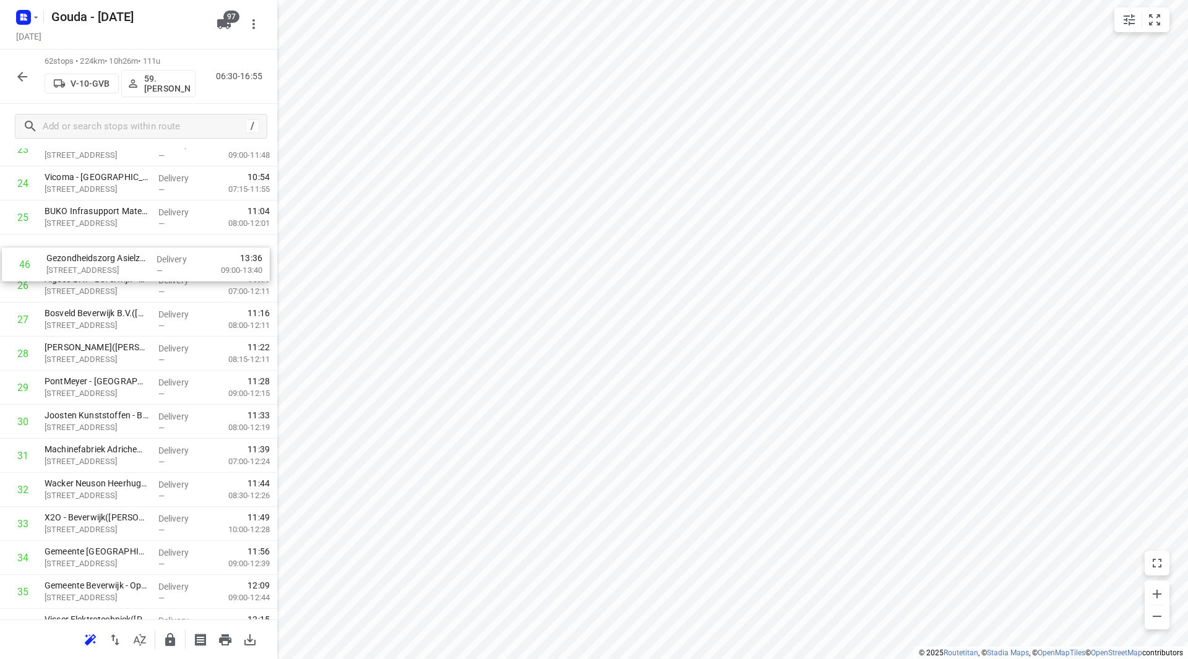
drag, startPoint x: 113, startPoint y: 382, endPoint x: 116, endPoint y: 264, distance: 118.2
click at [114, 264] on div "1 ⭐Detailresult Slagerijen B.V.(Caroline McCall) Platformweg 3, Velsen-noord De…" at bounding box center [138, 439] width 277 height 2110
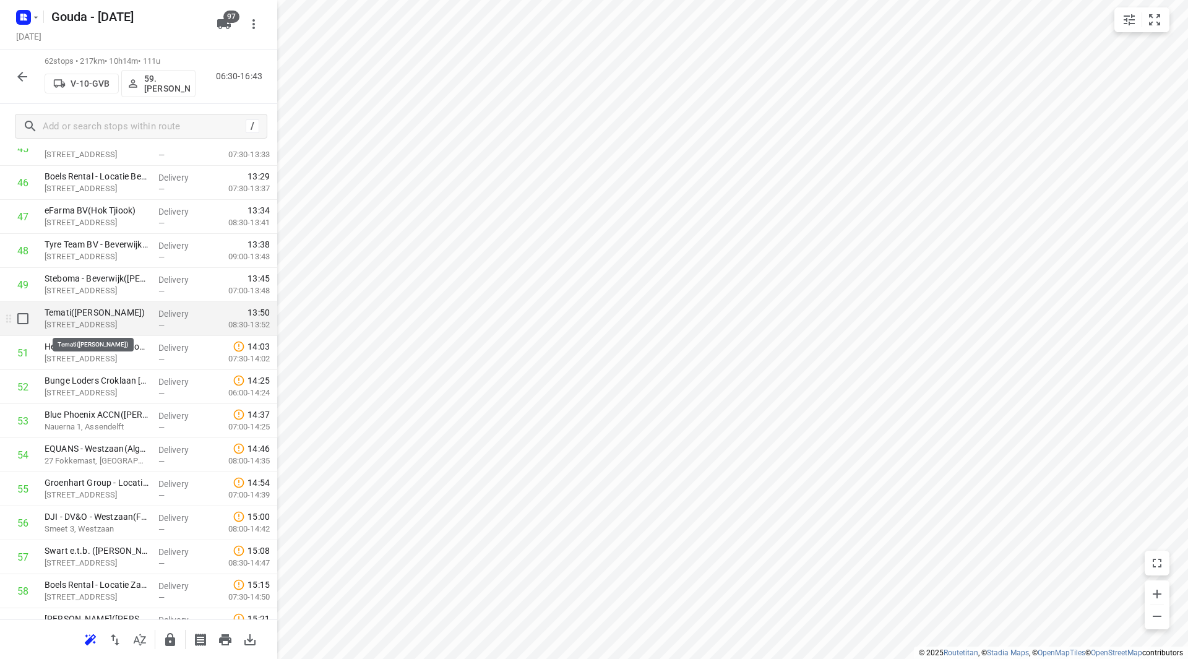
scroll to position [1601, 0]
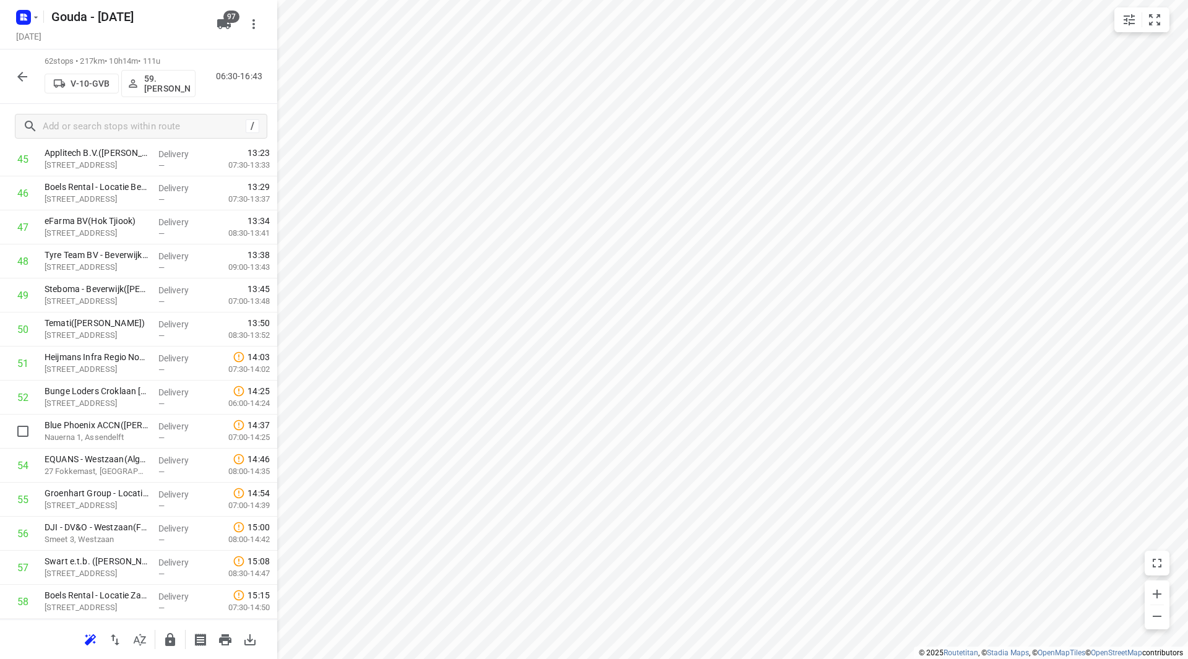
drag, startPoint x: 117, startPoint y: 437, endPoint x: 118, endPoint y: 404, distance: 33.4
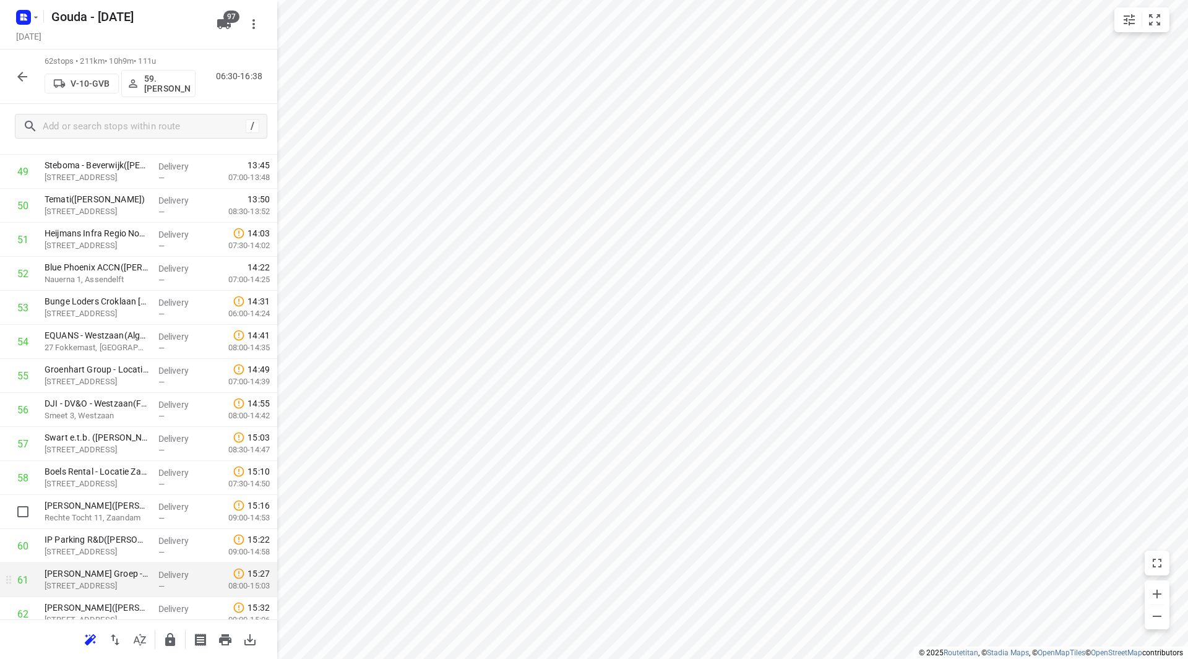
scroll to position [1771, 0]
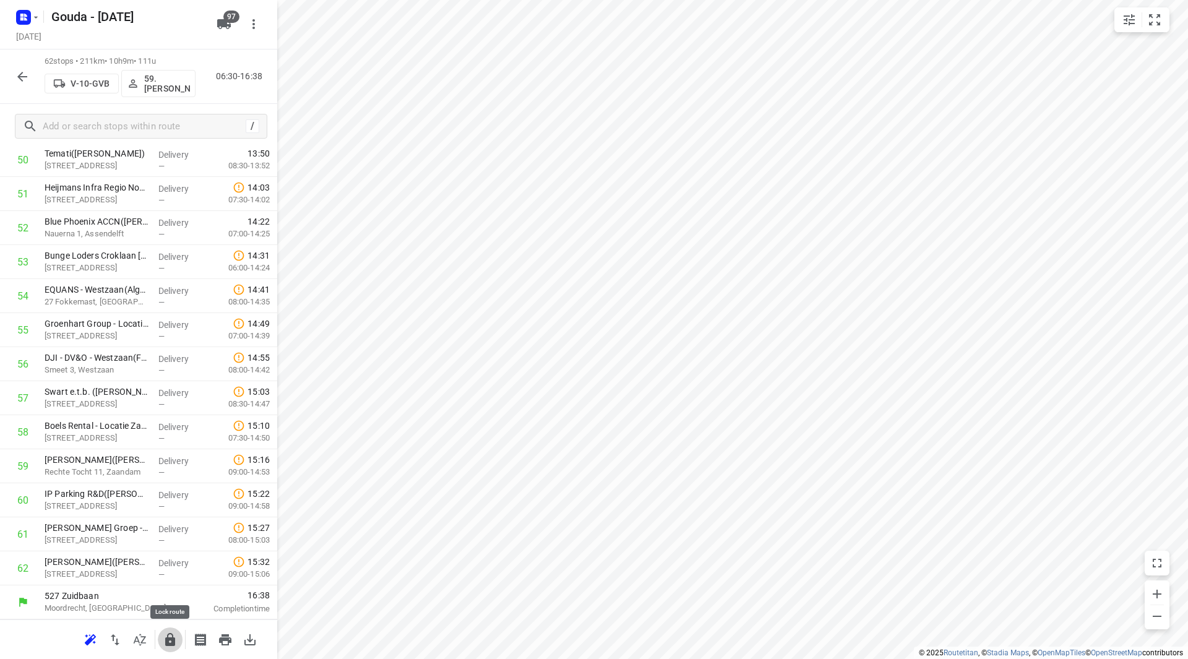
click at [165, 648] on button "button" at bounding box center [170, 640] width 25 height 25
click at [16, 79] on icon "button" at bounding box center [22, 76] width 15 height 15
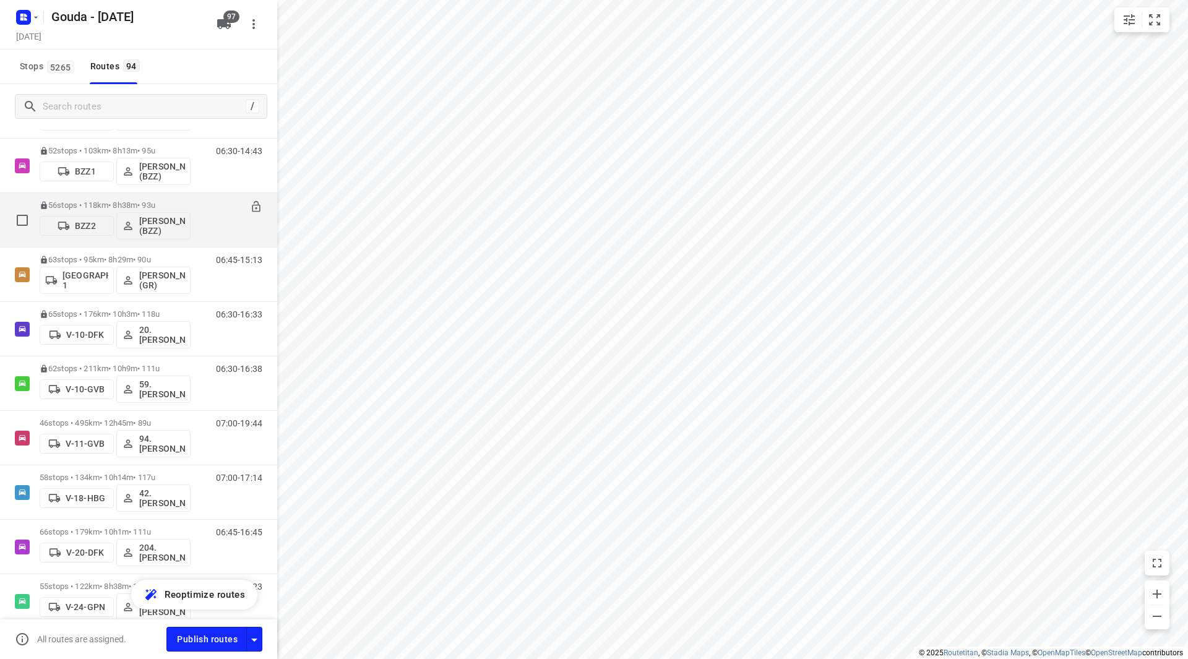
scroll to position [248, 0]
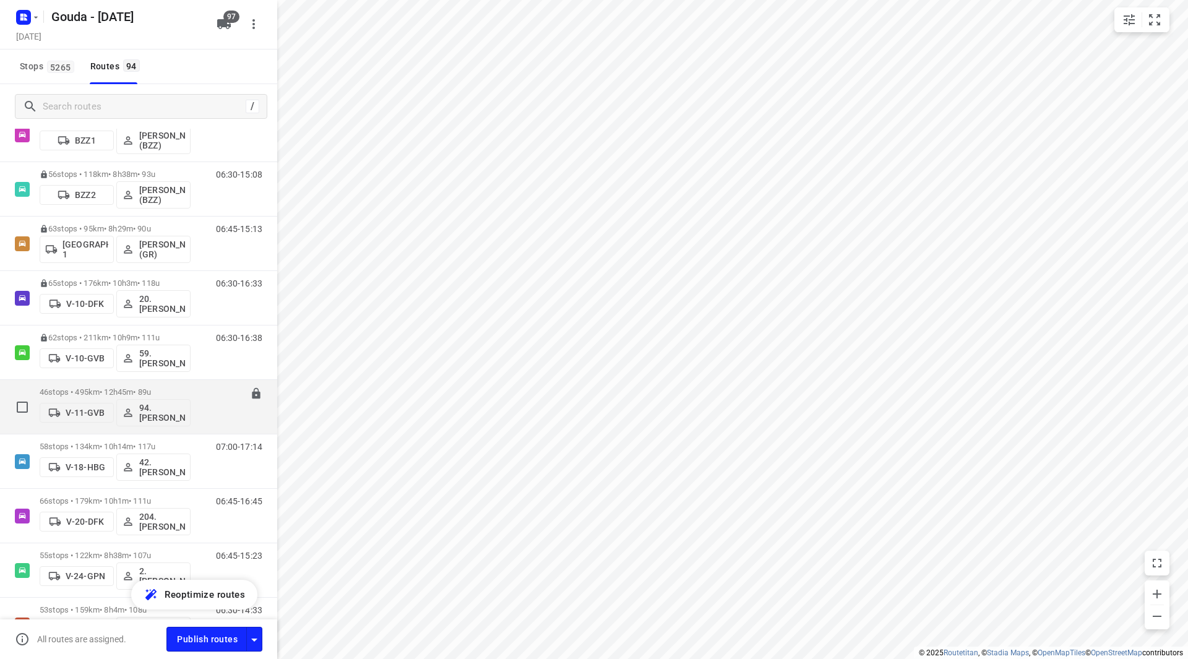
click at [130, 390] on p "46 stops • 495km • 12h45m • 89u" at bounding box center [115, 391] width 151 height 9
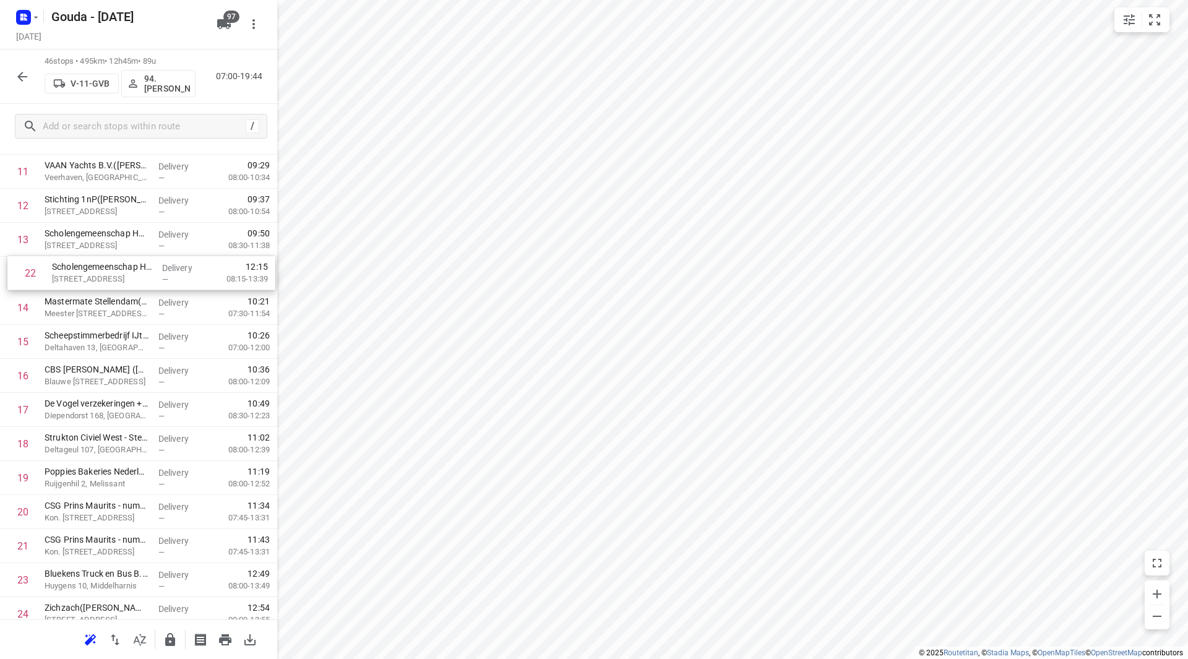
scroll to position [430, 0]
drag, startPoint x: 113, startPoint y: 291, endPoint x: 120, endPoint y: 264, distance: 28.2
click at [120, 264] on div "1 ⭐D.O.R.C.(Diana Brandsema Petro) Kerkweg 47e, Zuidland Delivery — 07:45 07:00…" at bounding box center [138, 599] width 277 height 1566
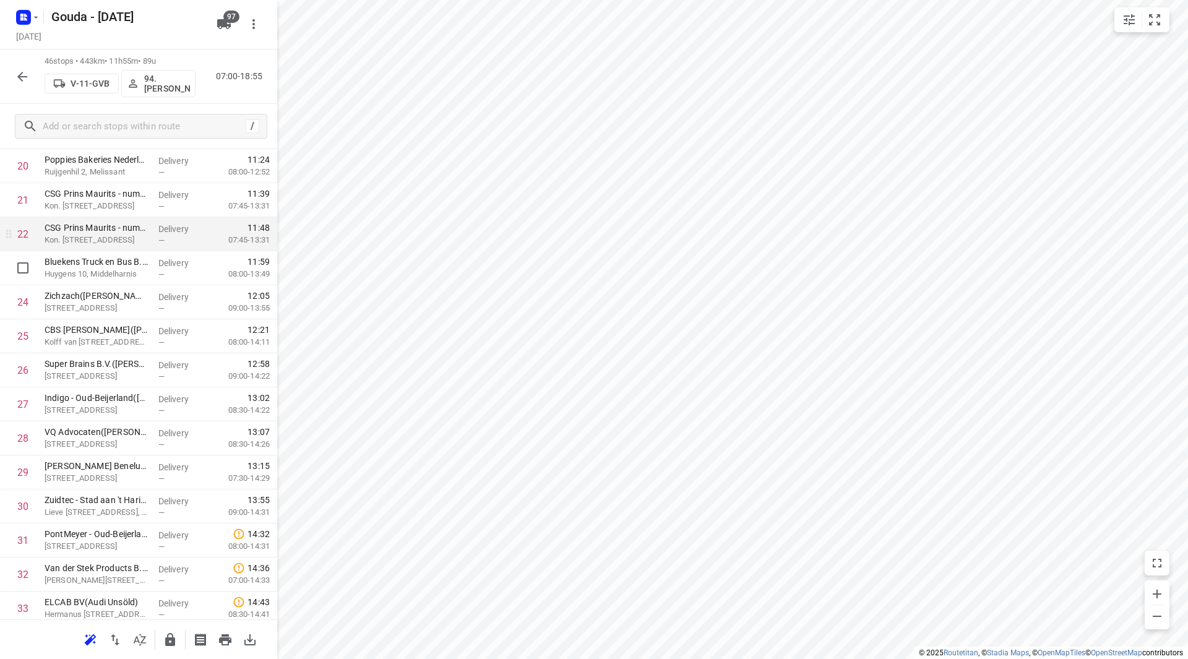
scroll to position [740, 0]
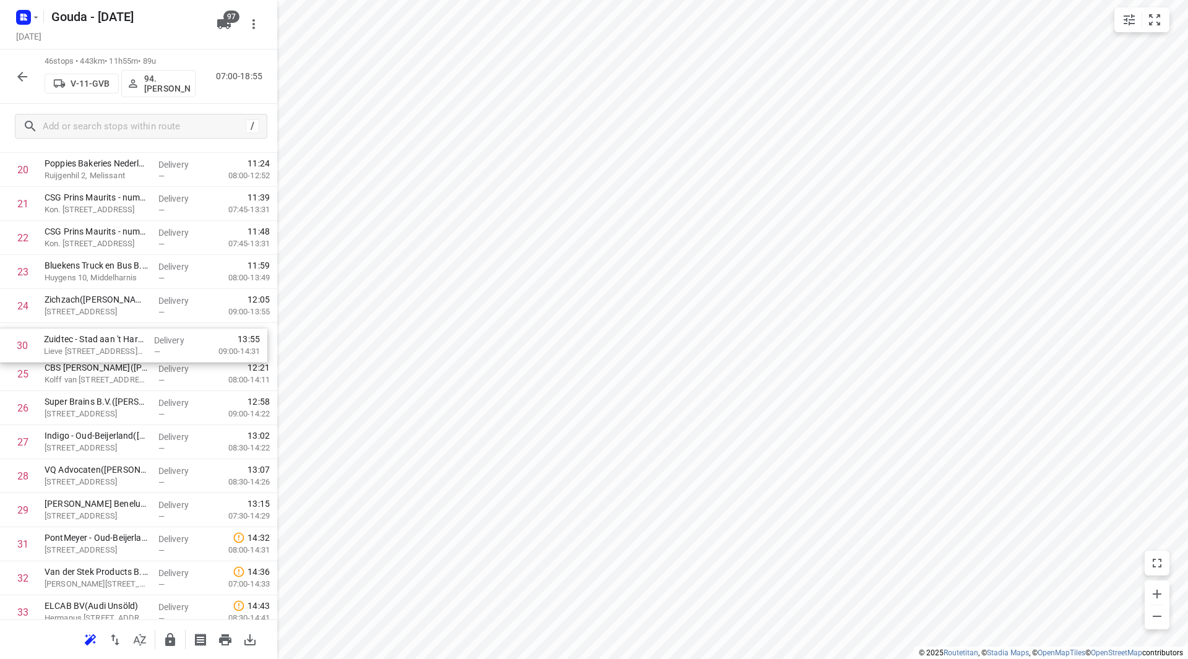
drag, startPoint x: 68, startPoint y: 508, endPoint x: 67, endPoint y: 329, distance: 178.9
click at [67, 329] on div "1 ⭐D.O.R.C.(Diana Brandsema Petro) Kerkweg 47e, Zuidland Delivery — 07:45 07:00…" at bounding box center [138, 289] width 277 height 1566
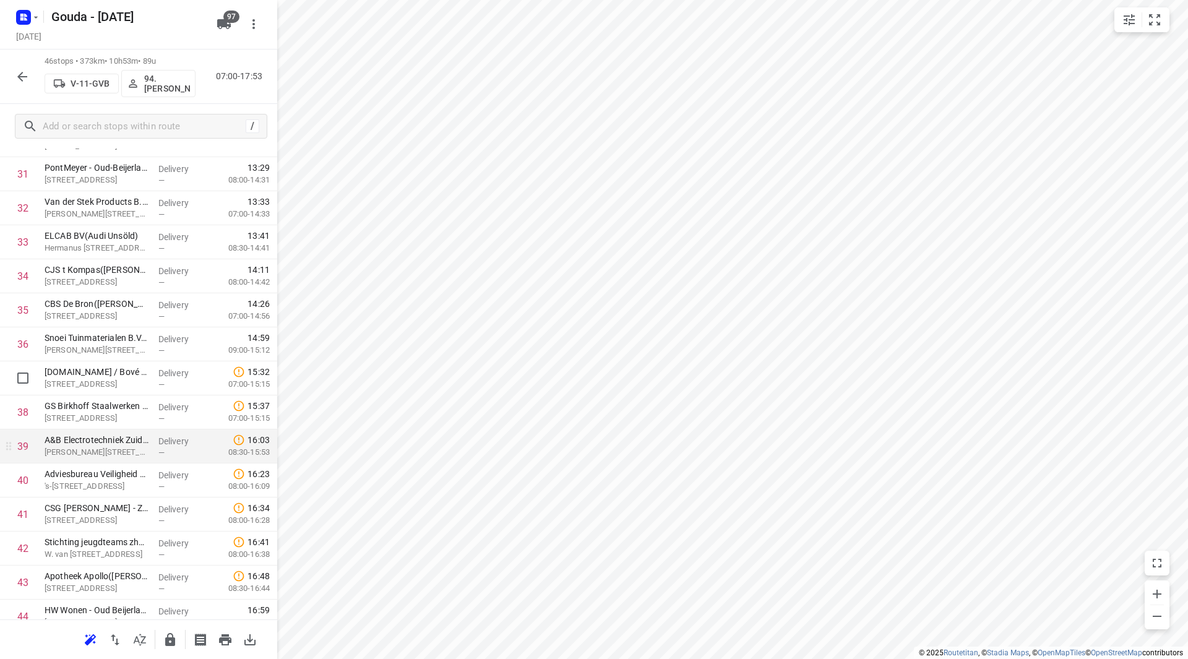
scroll to position [1111, 0]
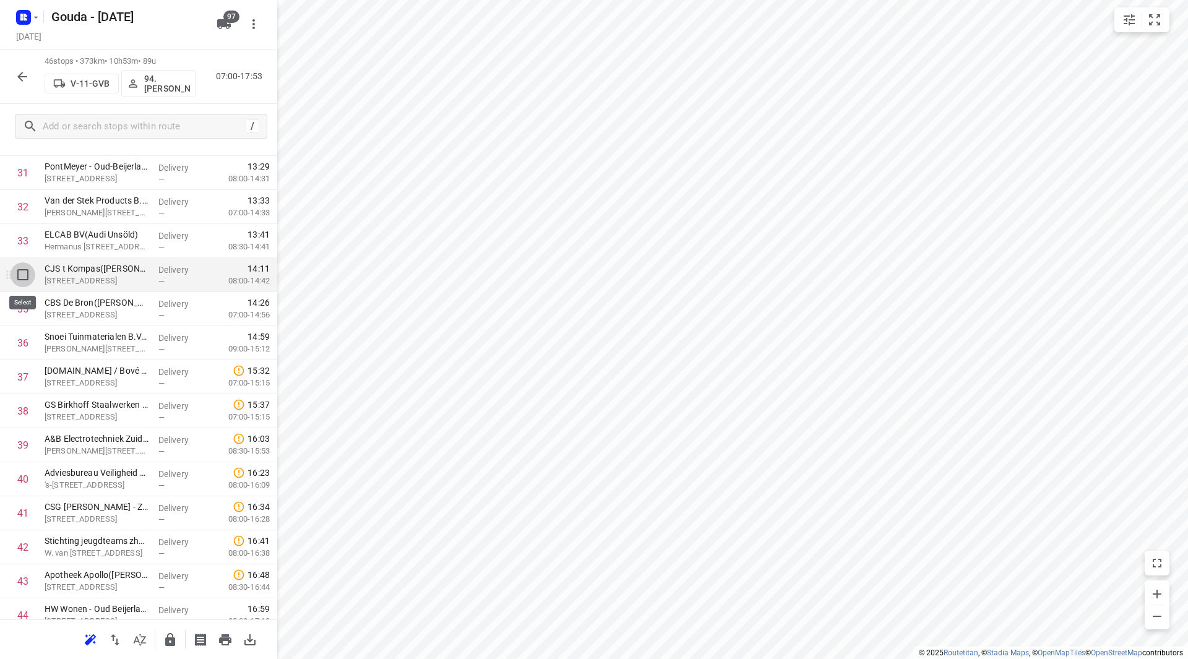
click at [15, 271] on input "checkbox" at bounding box center [23, 274] width 25 height 25
checkbox input "true"
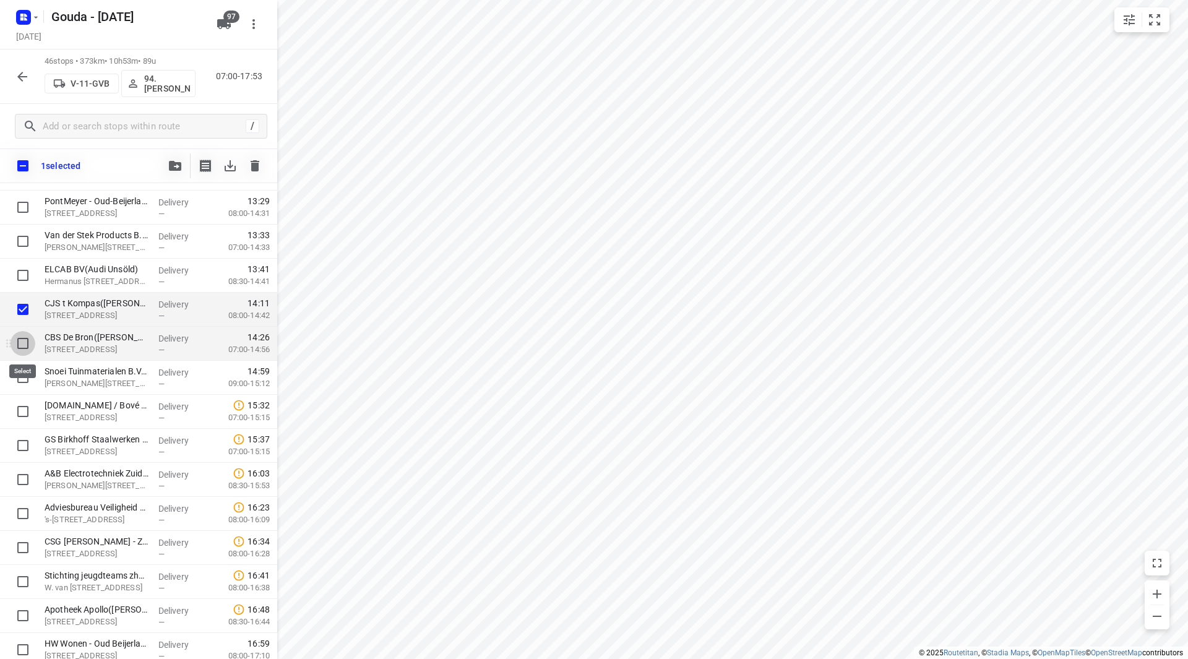
click at [26, 347] on input "checkbox" at bounding box center [23, 343] width 25 height 25
checkbox input "true"
click at [23, 381] on input "checkbox" at bounding box center [23, 377] width 25 height 25
click at [22, 373] on input "checkbox" at bounding box center [23, 377] width 25 height 25
checkbox input "false"
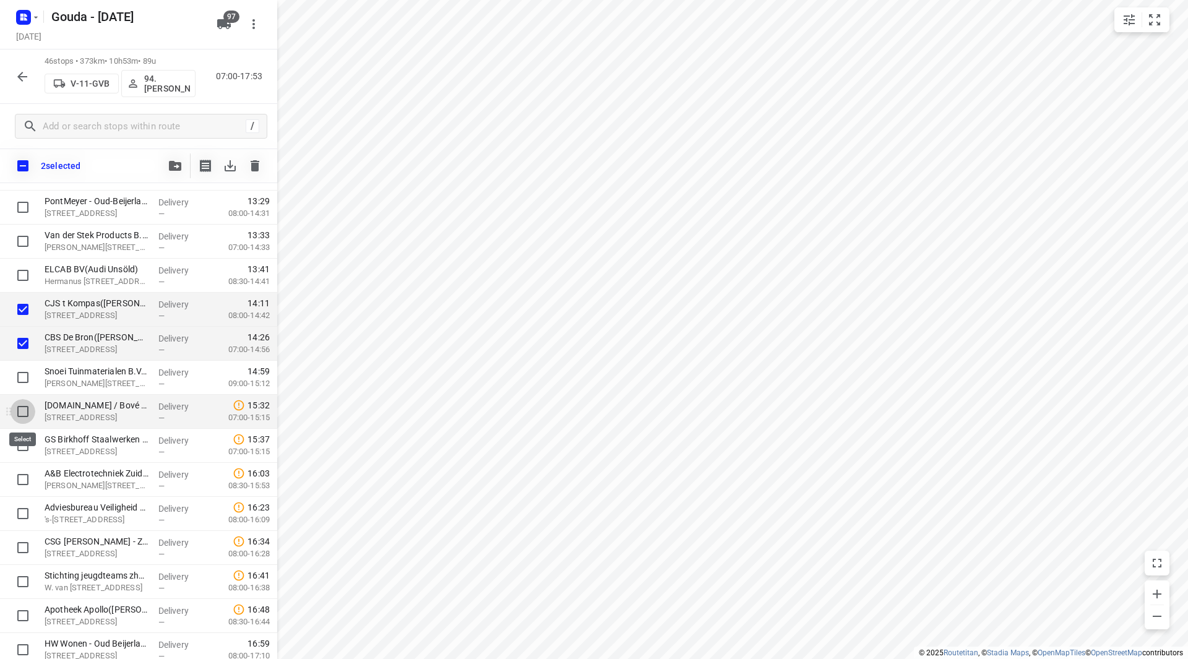
click at [17, 416] on input "checkbox" at bounding box center [23, 411] width 25 height 25
checkbox input "true"
click at [17, 449] on input "checkbox" at bounding box center [23, 445] width 25 height 25
checkbox input "true"
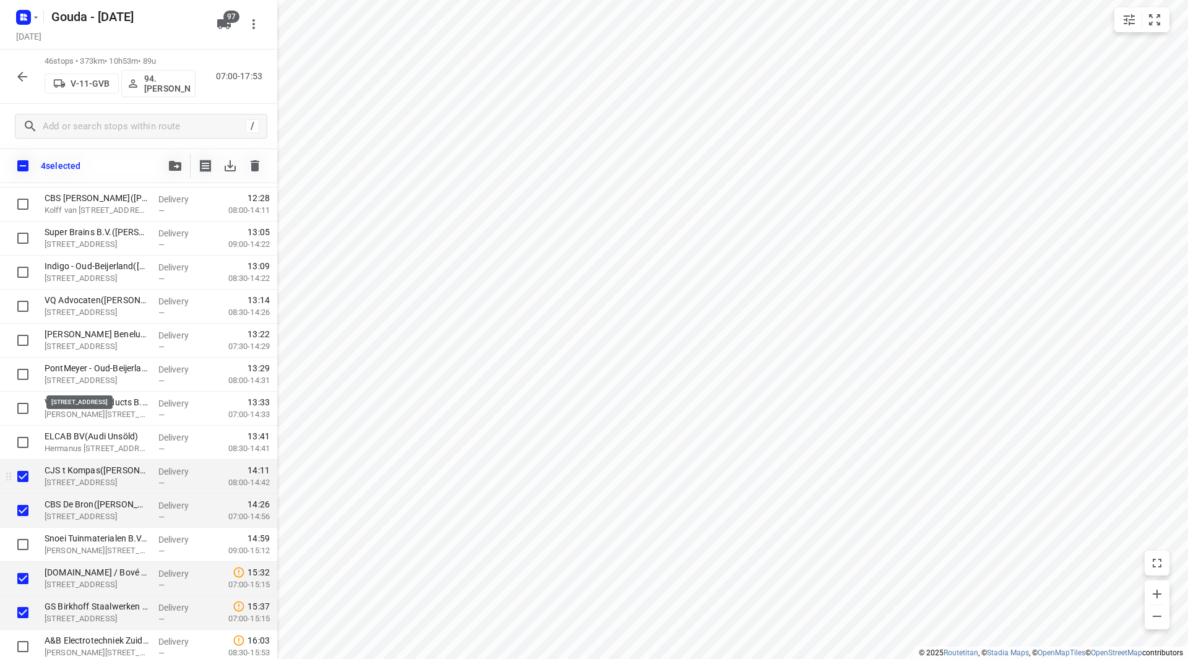
scroll to position [987, 0]
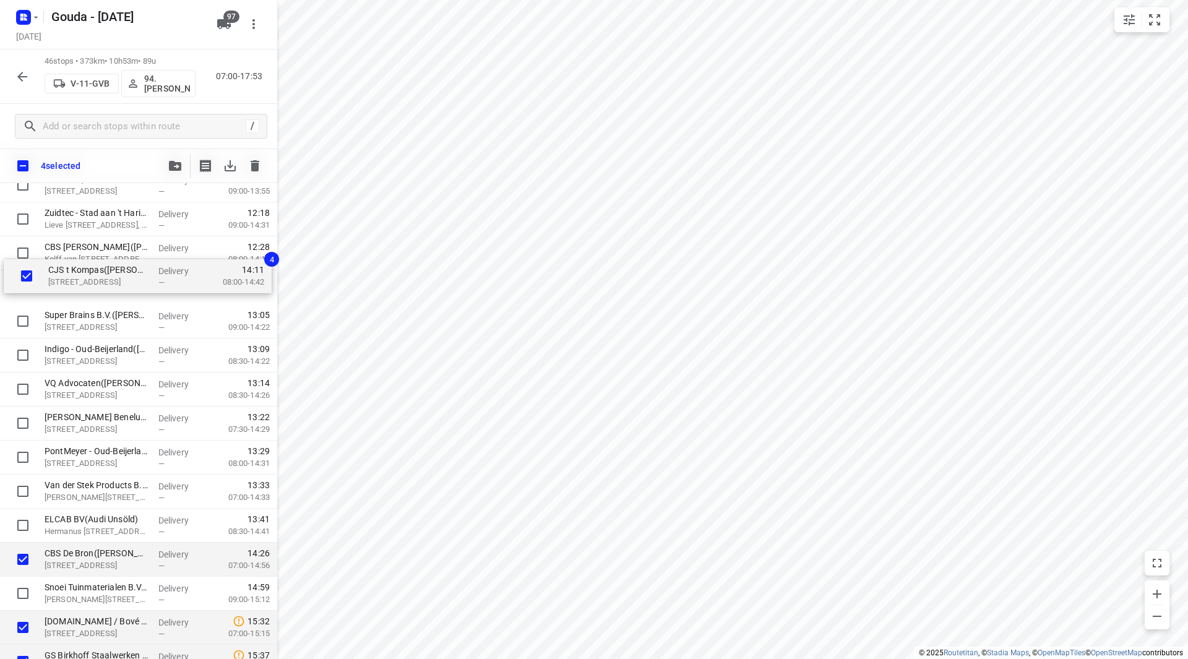
drag, startPoint x: 82, startPoint y: 436, endPoint x: 85, endPoint y: 273, distance: 162.8
click at [85, 273] on div "⭐D.O.R.C.(Diana Brandsema Petro) Kerkweg 47e, Zuidland Delivery — 07:45 07:00-0…" at bounding box center [138, 168] width 277 height 1566
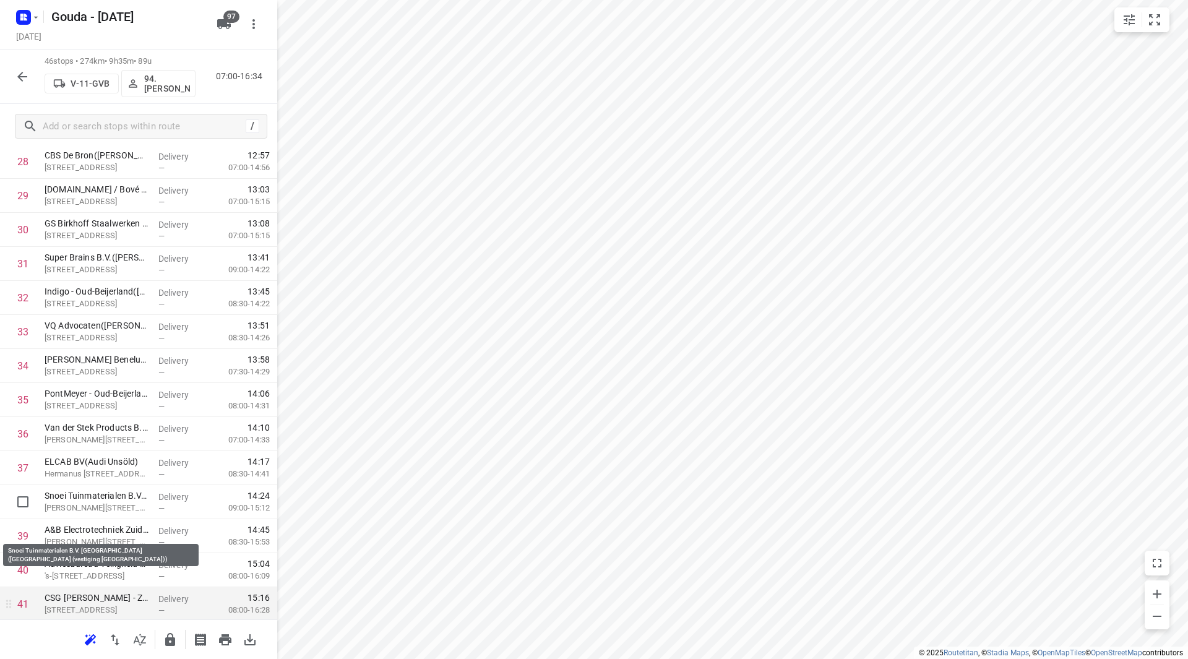
scroll to position [1077, 0]
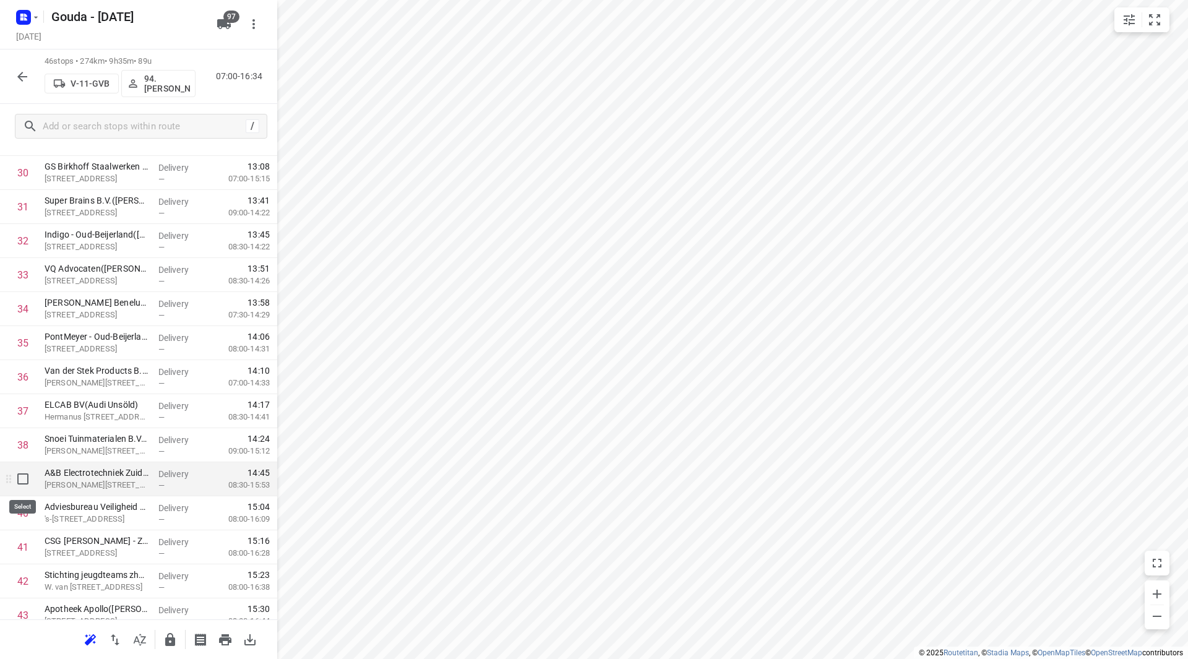
click at [19, 476] on input "checkbox" at bounding box center [23, 479] width 25 height 25
checkbox input "true"
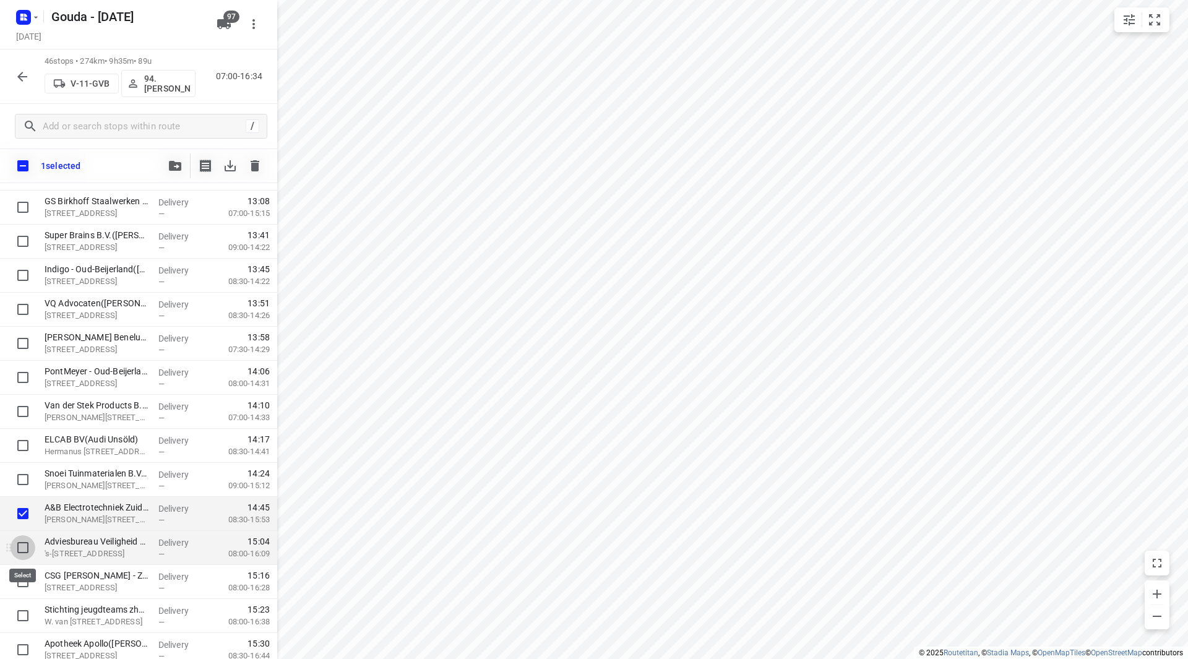
click at [24, 546] on input "checkbox" at bounding box center [23, 547] width 25 height 25
checkbox input "true"
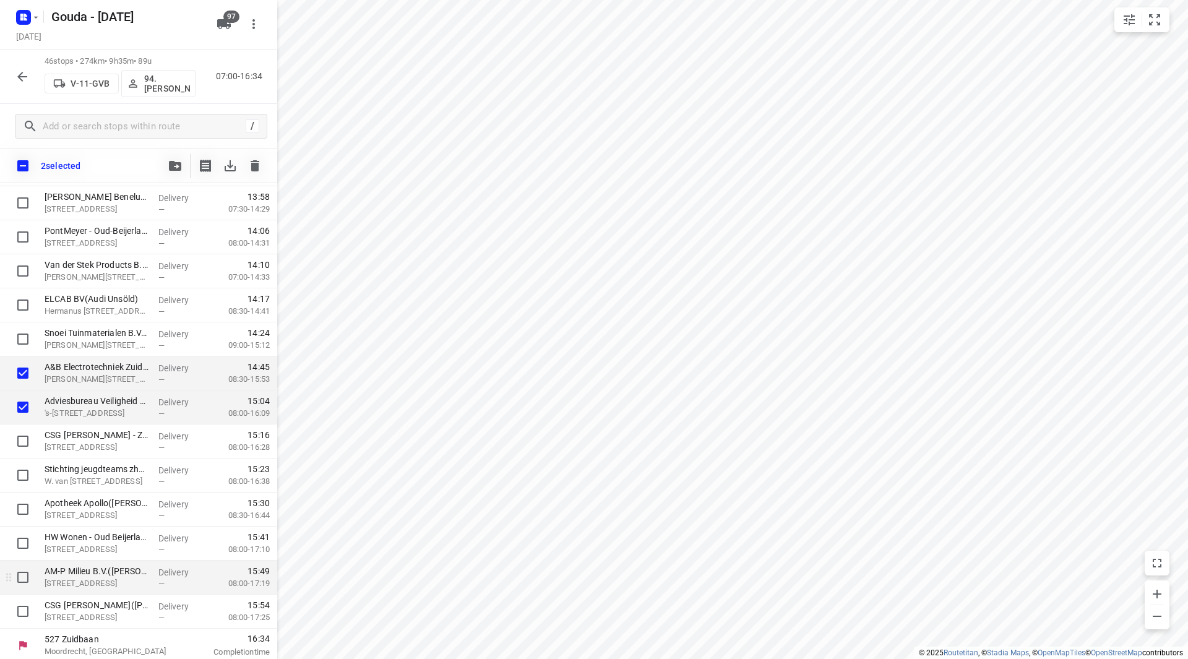
scroll to position [1221, 0]
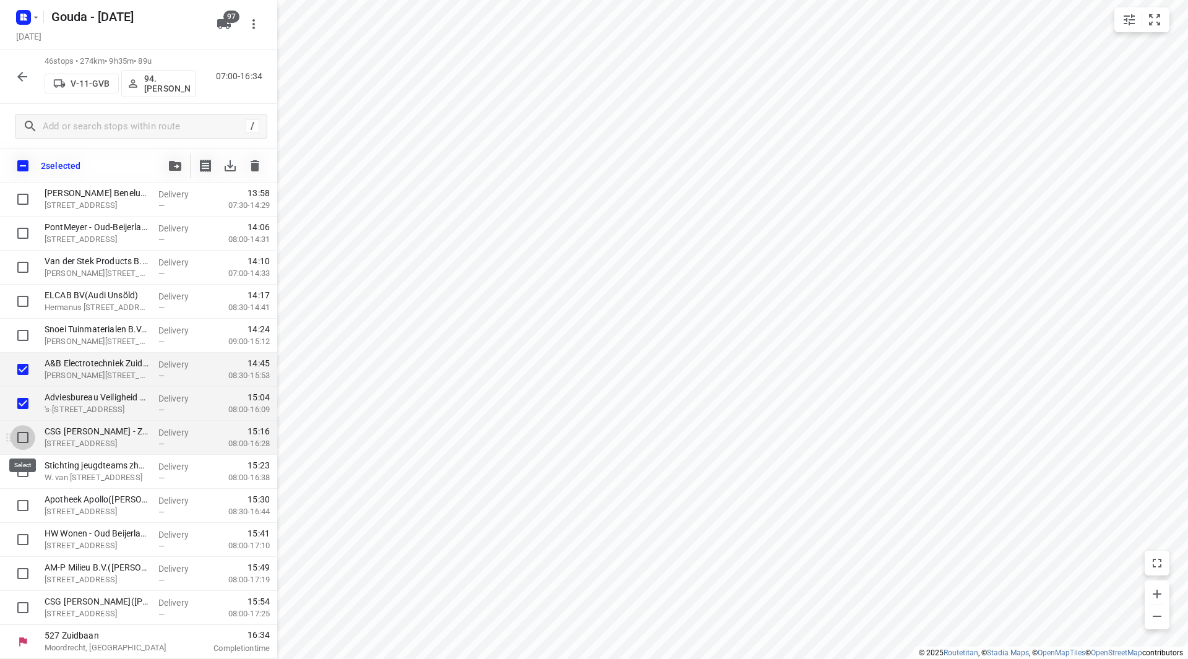
click at [17, 430] on input "checkbox" at bounding box center [23, 437] width 25 height 25
checkbox input "true"
click at [18, 481] on input "checkbox" at bounding box center [23, 471] width 25 height 25
checkbox input "true"
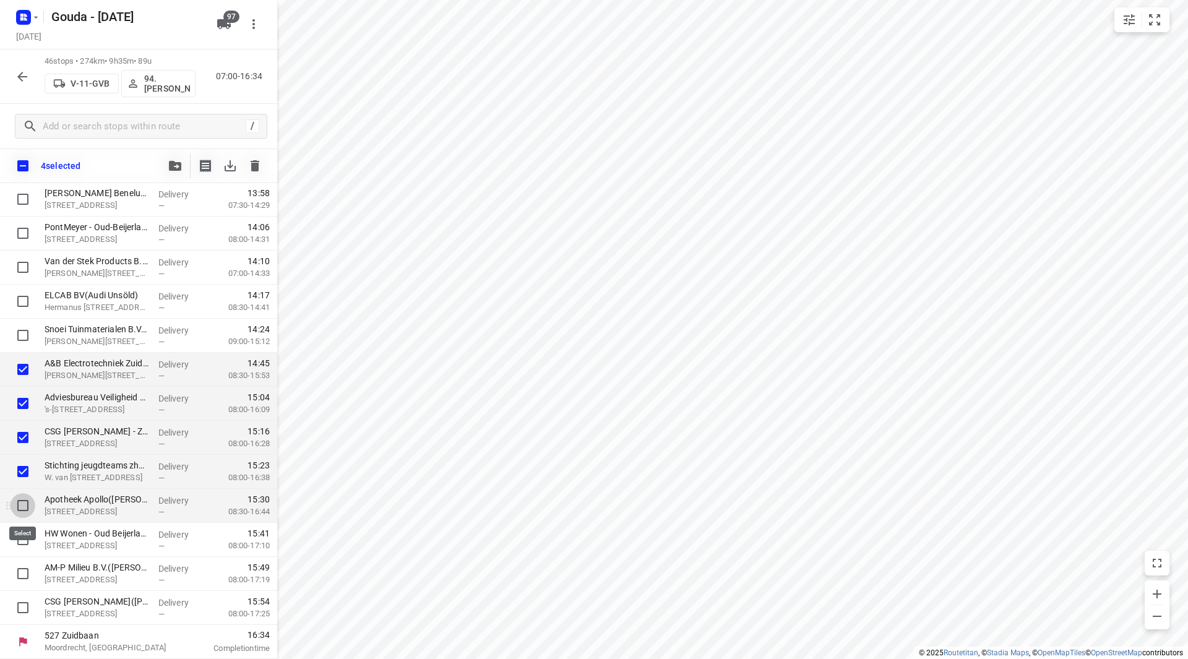
click at [21, 504] on input "checkbox" at bounding box center [23, 505] width 25 height 25
checkbox input "true"
click at [21, 538] on input "checkbox" at bounding box center [23, 539] width 25 height 25
checkbox input "true"
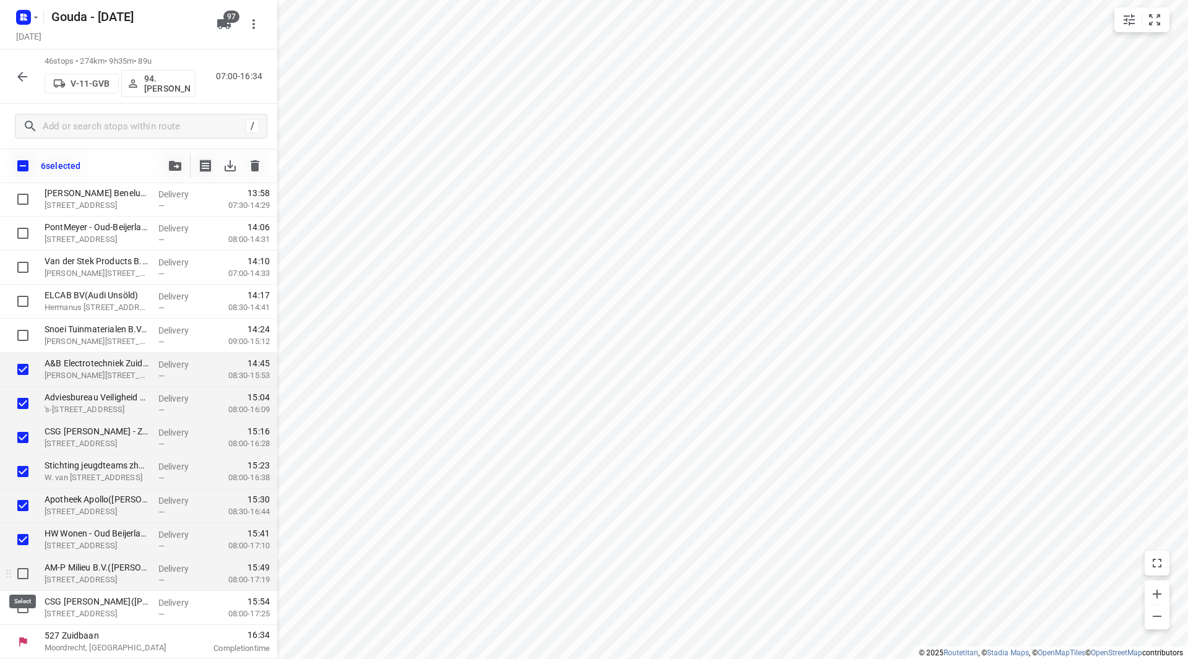
click at [21, 577] on input "checkbox" at bounding box center [23, 573] width 25 height 25
checkbox input "true"
click at [20, 612] on input "checkbox" at bounding box center [23, 607] width 25 height 25
checkbox input "true"
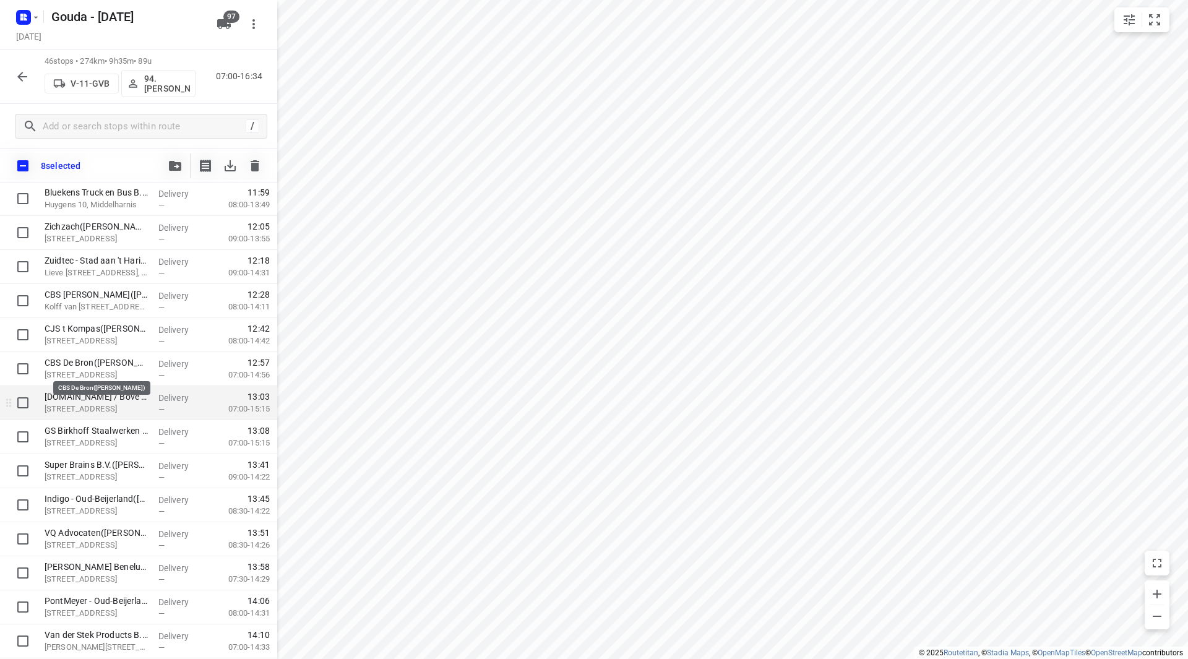
scroll to position [850, 0]
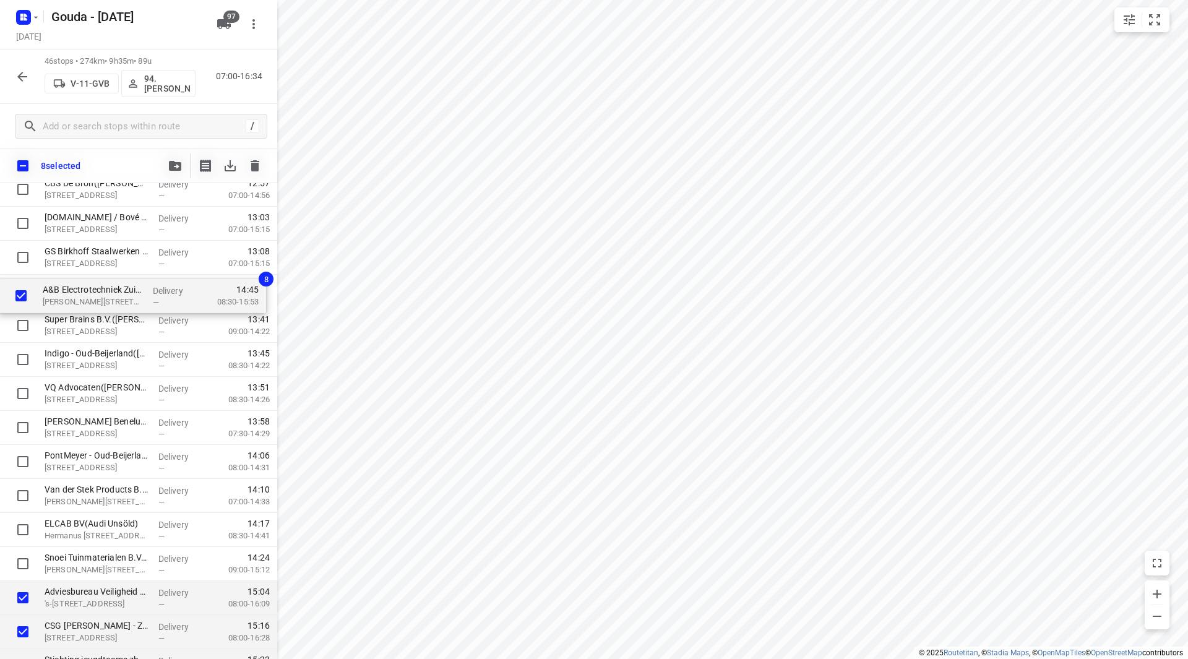
drag, startPoint x: 71, startPoint y: 562, endPoint x: 69, endPoint y: 296, distance: 265.5
click at [69, 296] on div "⭐D.O.R.C.(Diana Brandsema Petro) Kerkweg 47e, Zuidland Delivery — 07:45 07:00-0…" at bounding box center [138, 37] width 277 height 1566
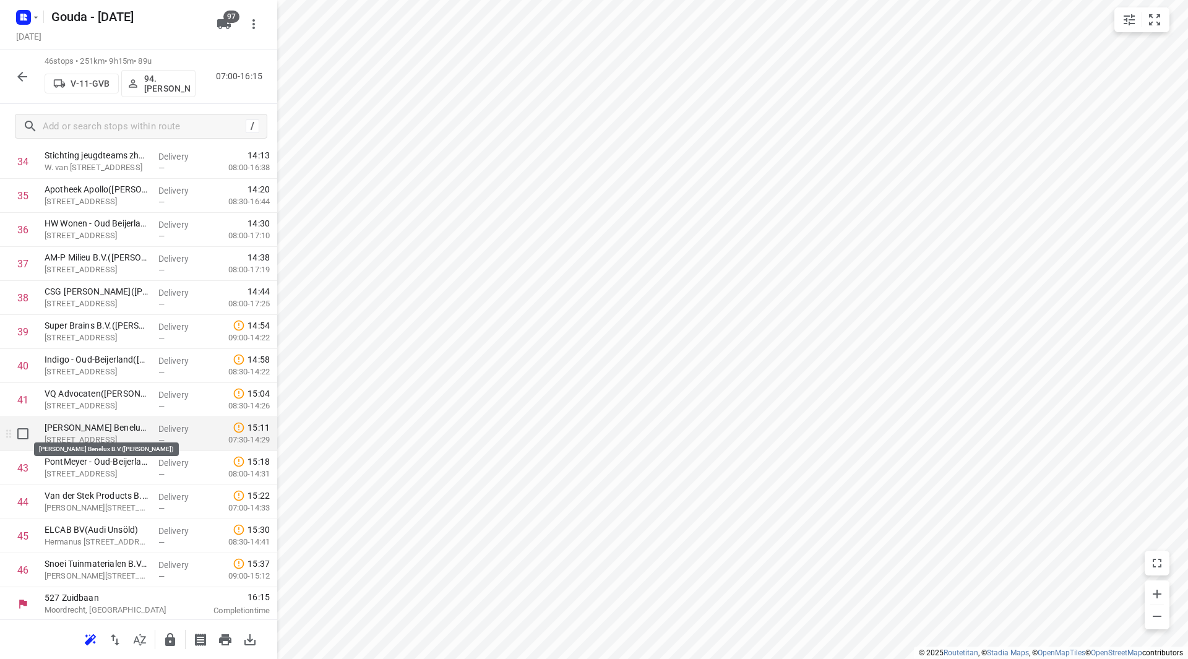
scroll to position [1226, 0]
click at [170, 646] on icon "button" at bounding box center [170, 639] width 15 height 15
click at [20, 78] on icon "button" at bounding box center [22, 77] width 10 height 10
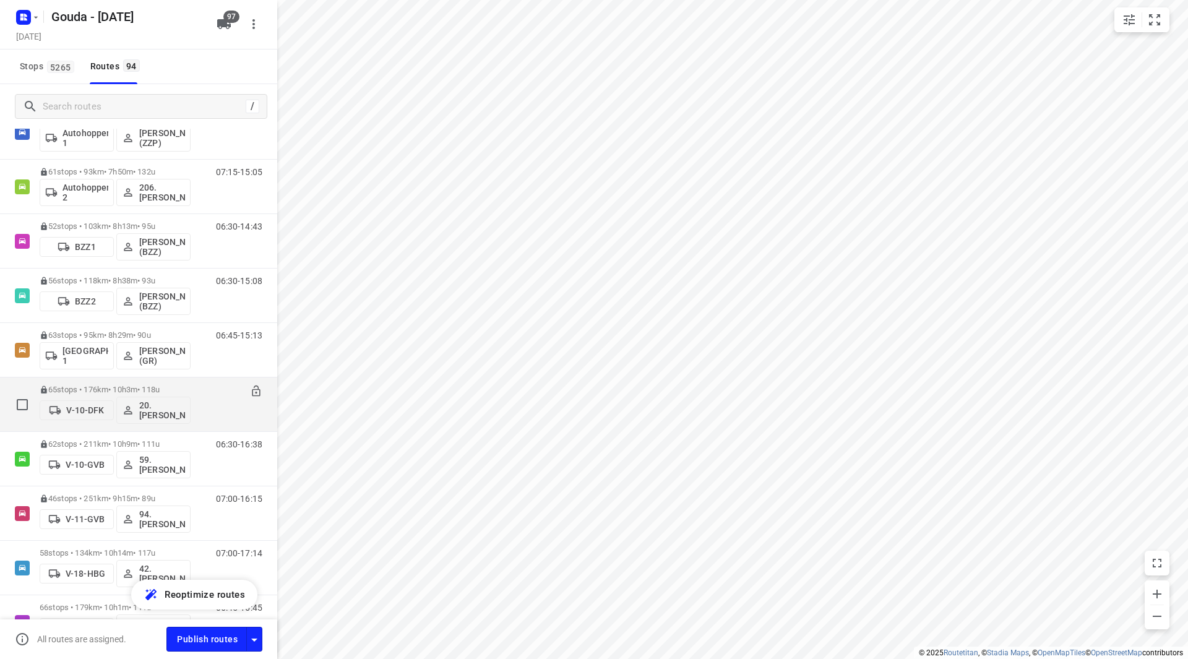
scroll to position [248, 0]
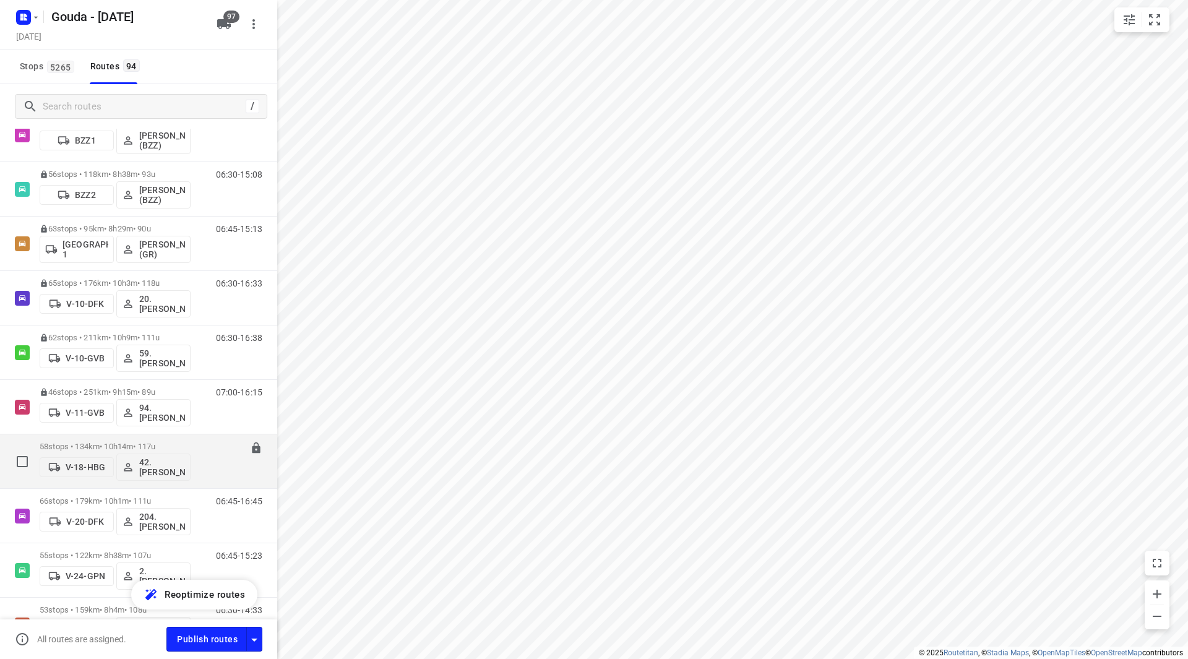
click at [95, 444] on p "58 stops • 134km • 10h14m • 117u" at bounding box center [115, 446] width 151 height 9
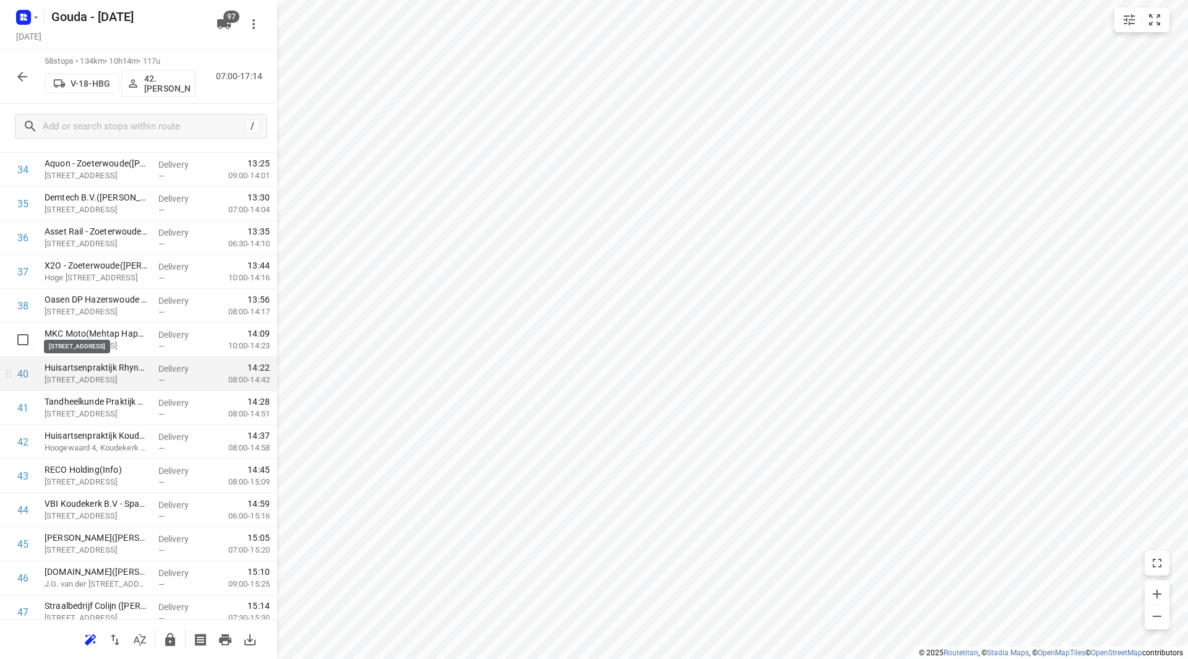
scroll to position [1238, 0]
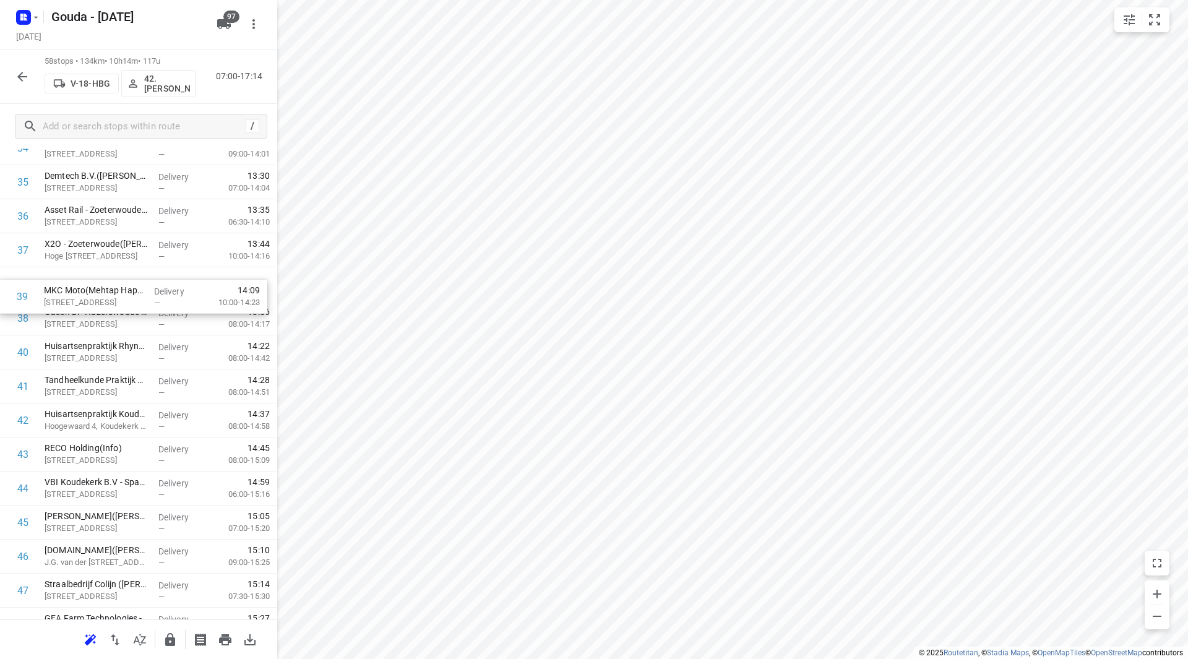
drag, startPoint x: 131, startPoint y: 314, endPoint x: 130, endPoint y: 287, distance: 27.2
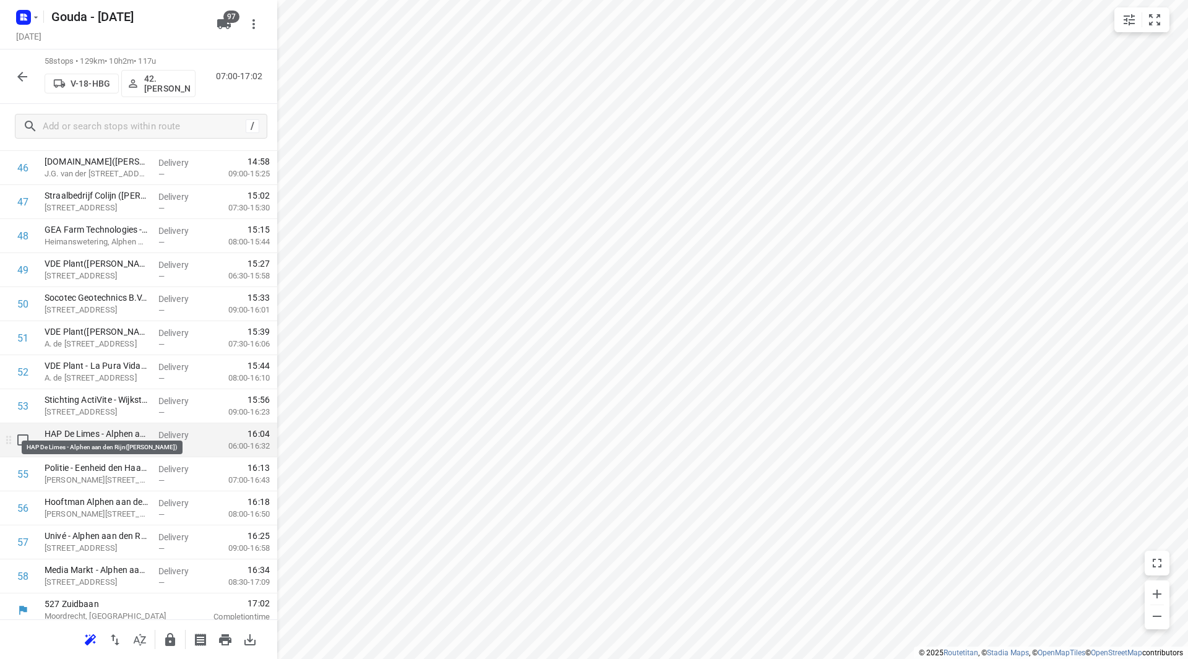
scroll to position [1634, 0]
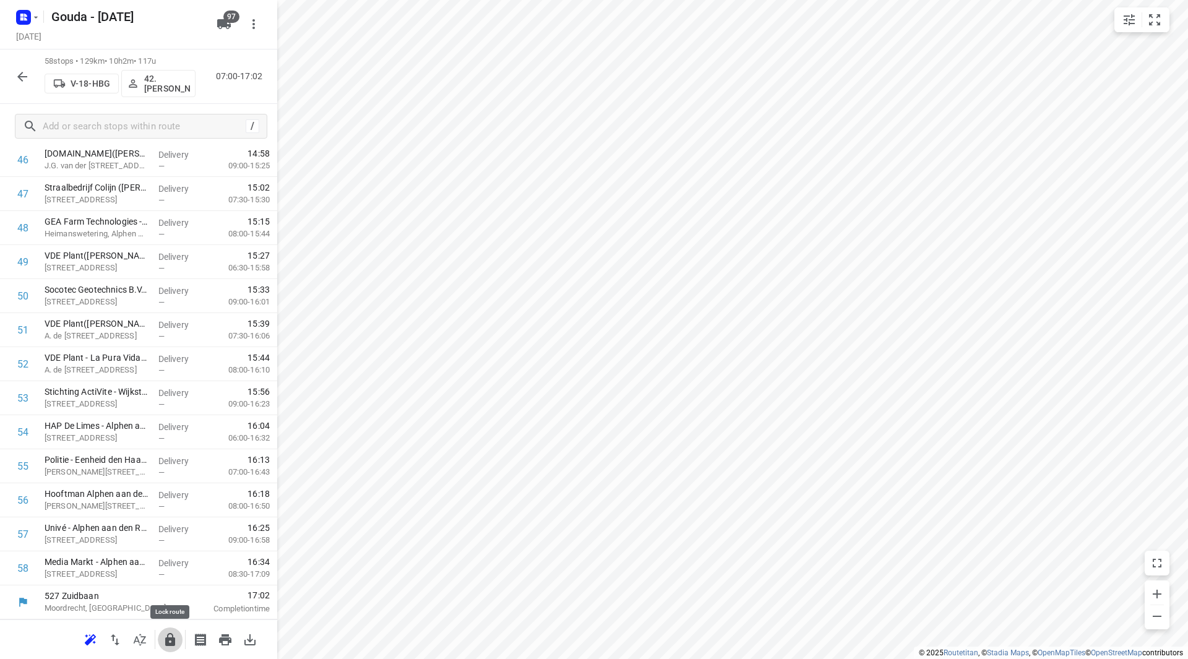
click at [168, 641] on icon "button" at bounding box center [170, 639] width 10 height 13
click at [19, 75] on icon "button" at bounding box center [22, 77] width 10 height 10
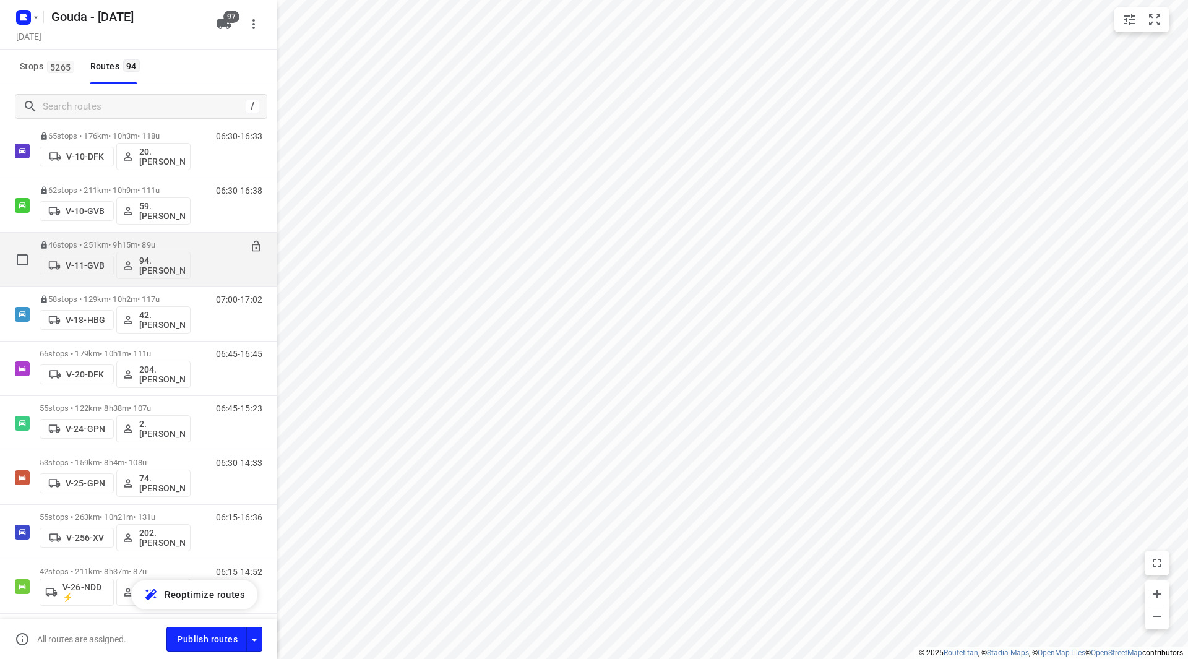
scroll to position [557, 0]
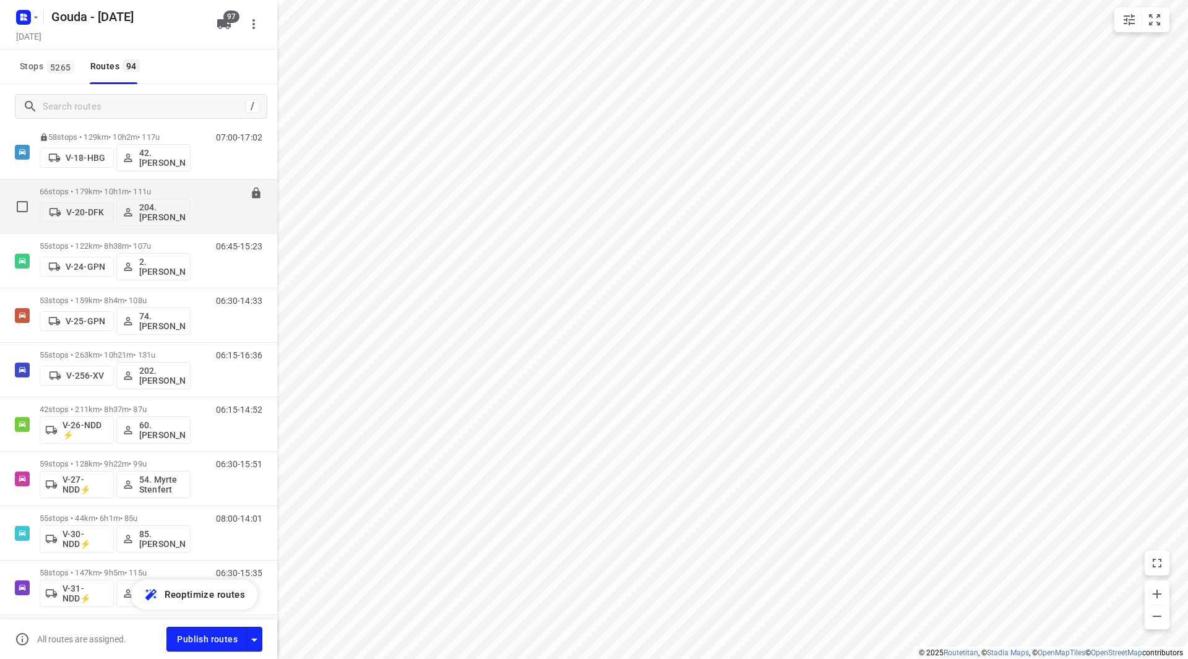
click at [116, 189] on p "66 stops • 179km • 10h1m • 111u" at bounding box center [115, 191] width 151 height 9
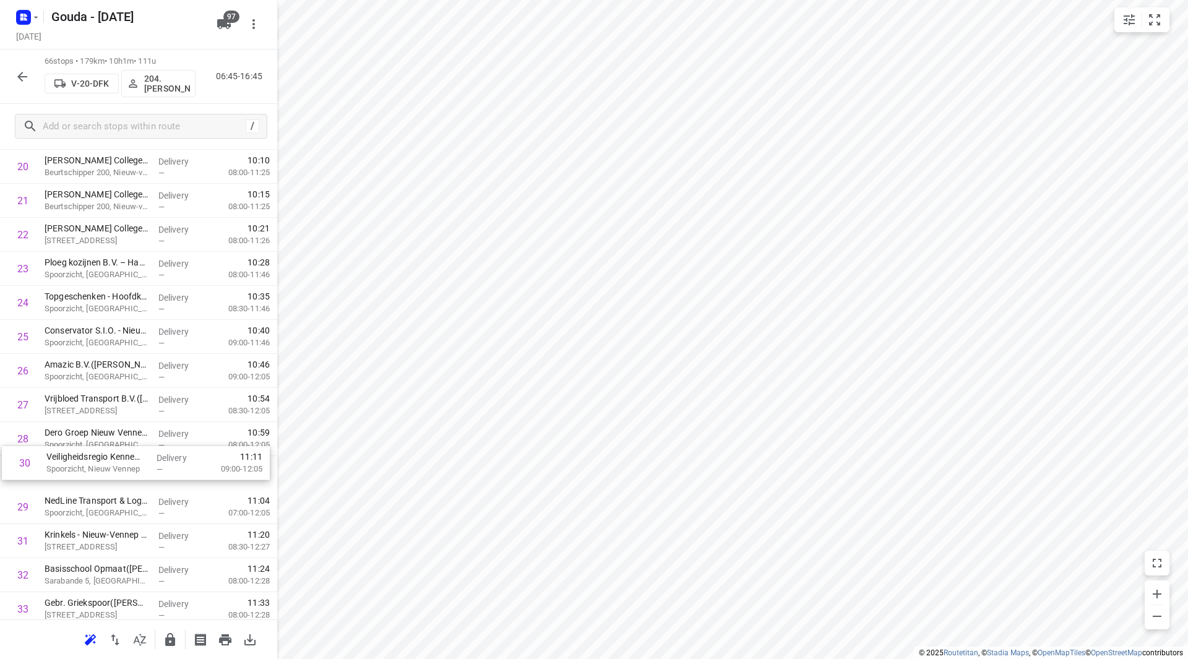
scroll to position [743, 0]
drag, startPoint x: 118, startPoint y: 515, endPoint x: 126, endPoint y: 369, distance: 146.3
click at [126, 369] on div "1 DACHSER Netherlands Food Logistics B.V. - Roelofarendsveen([PERSON_NAME]) 237…" at bounding box center [138, 625] width 277 height 2247
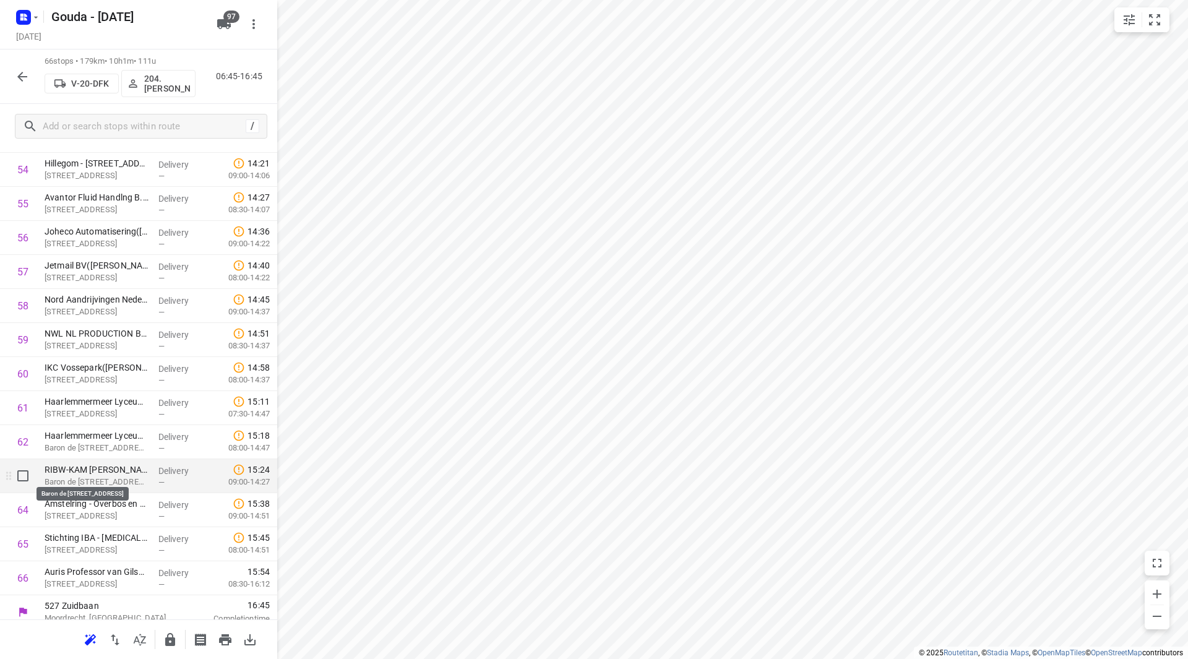
scroll to position [1907, 0]
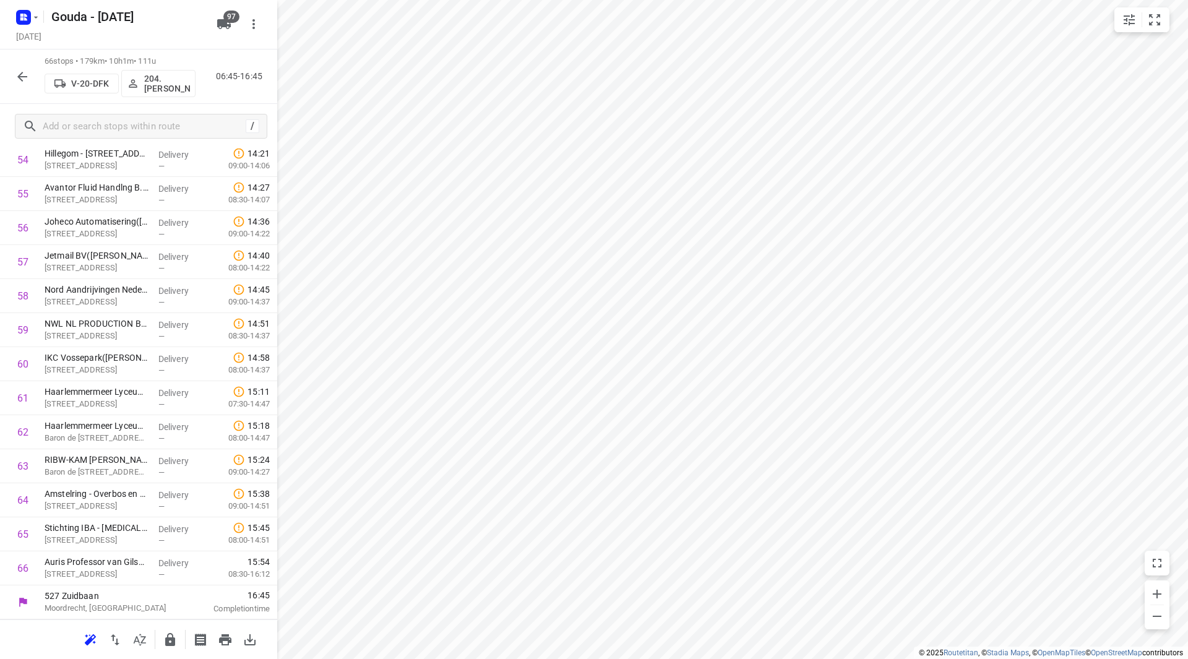
click at [168, 632] on icon "button" at bounding box center [170, 639] width 15 height 15
click at [19, 72] on icon "button" at bounding box center [22, 76] width 15 height 15
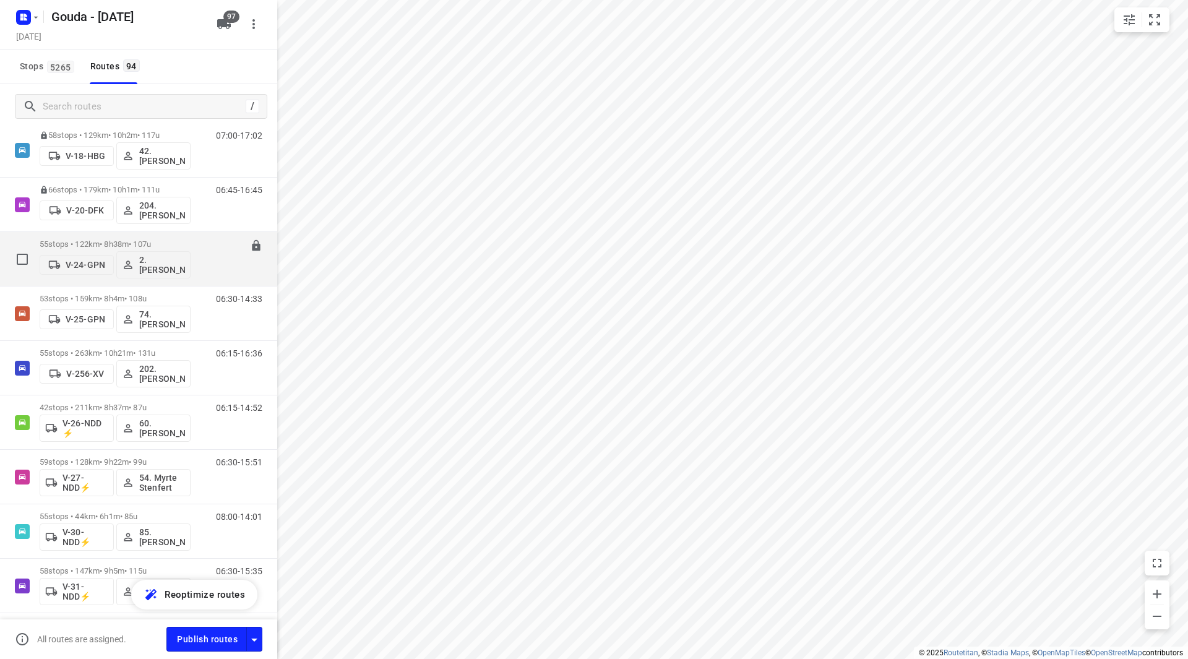
scroll to position [495, 0]
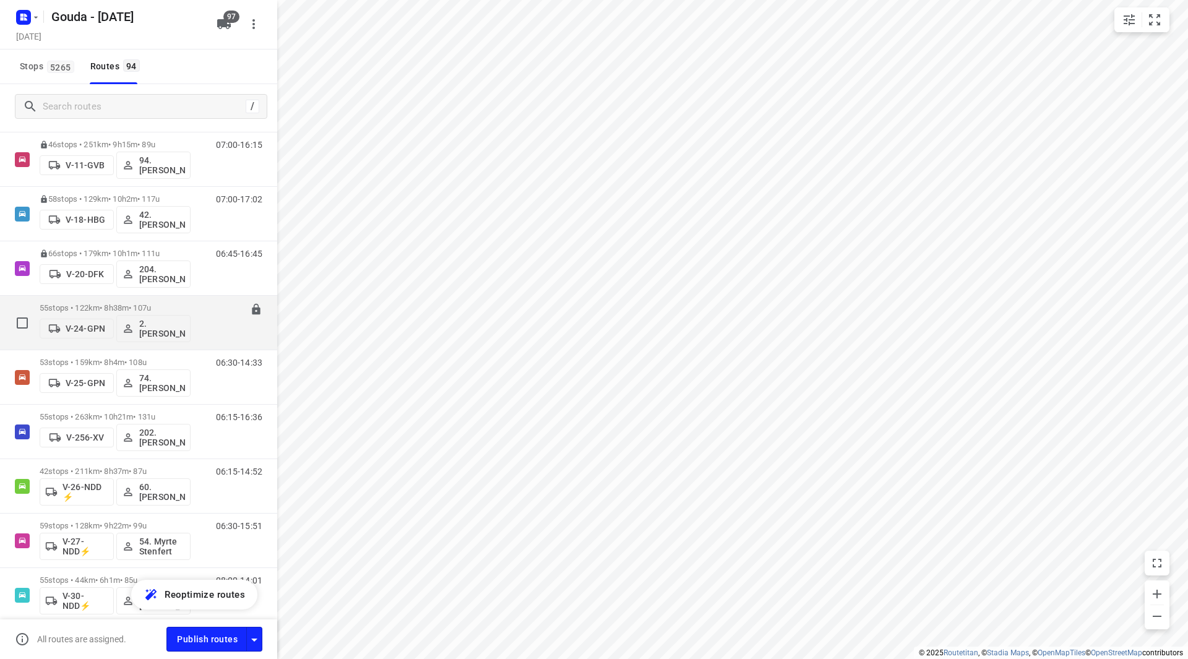
click at [114, 296] on div "55 stops • 122km • 8h38m • 107u V-24-GPN 2. [PERSON_NAME] 06:45-15:23" at bounding box center [138, 323] width 277 height 54
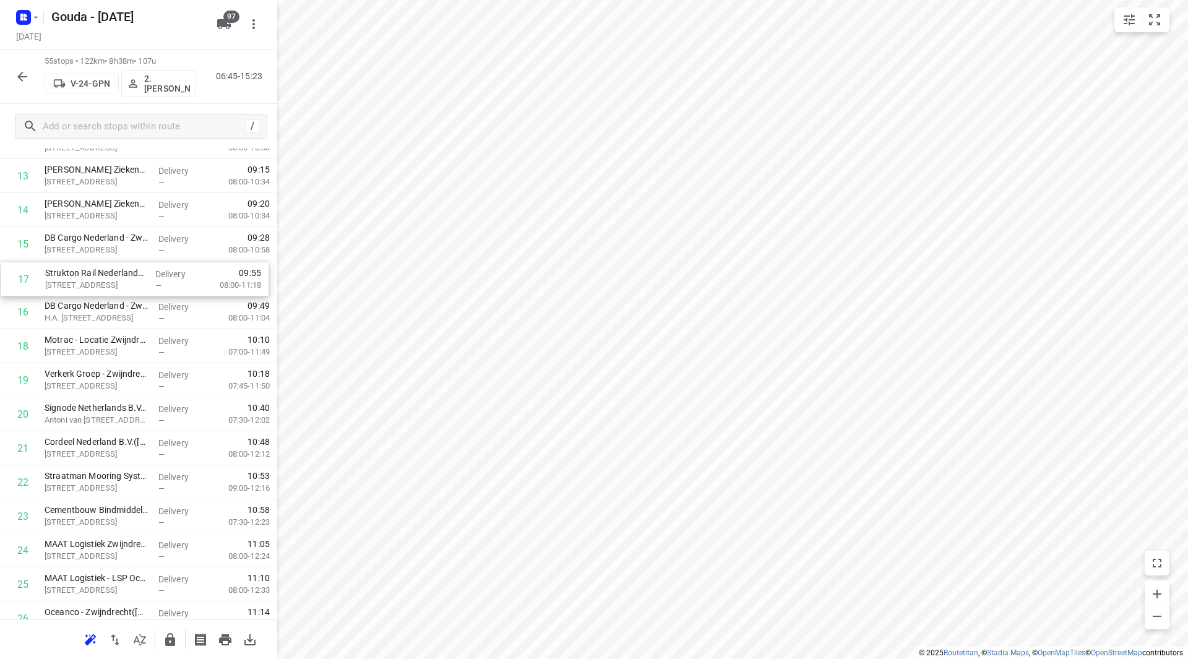
drag, startPoint x: 132, startPoint y: 306, endPoint x: 134, endPoint y: 264, distance: 41.5
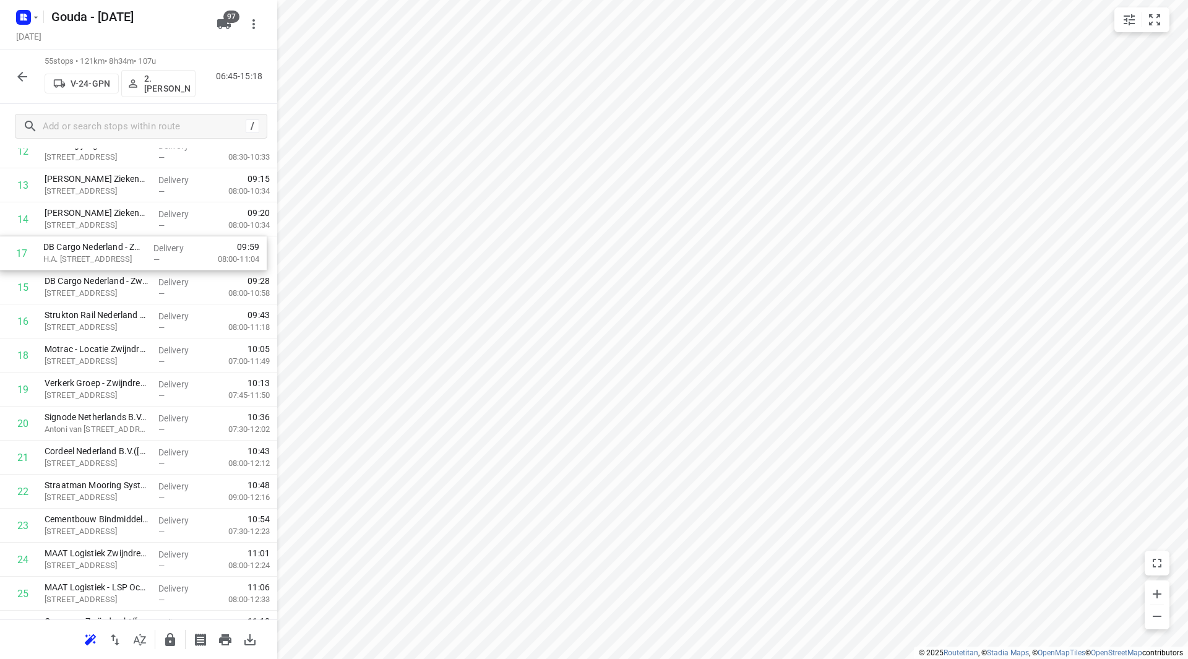
drag, startPoint x: 126, startPoint y: 316, endPoint x: 127, endPoint y: 254, distance: 61.9
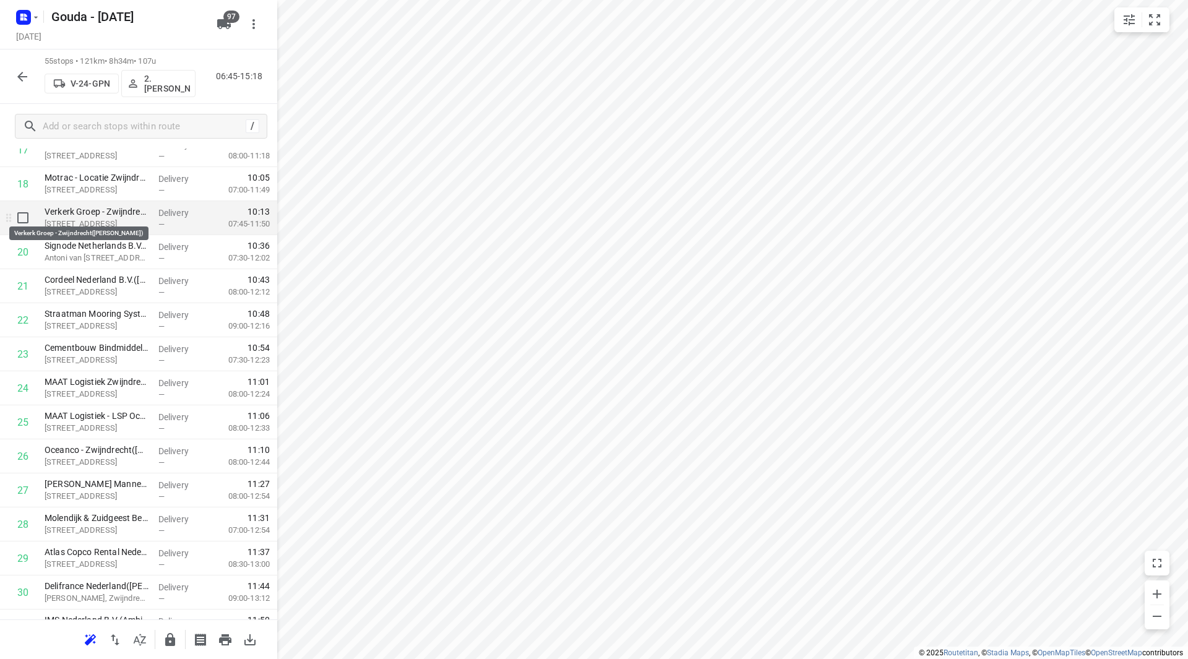
scroll to position [671, 0]
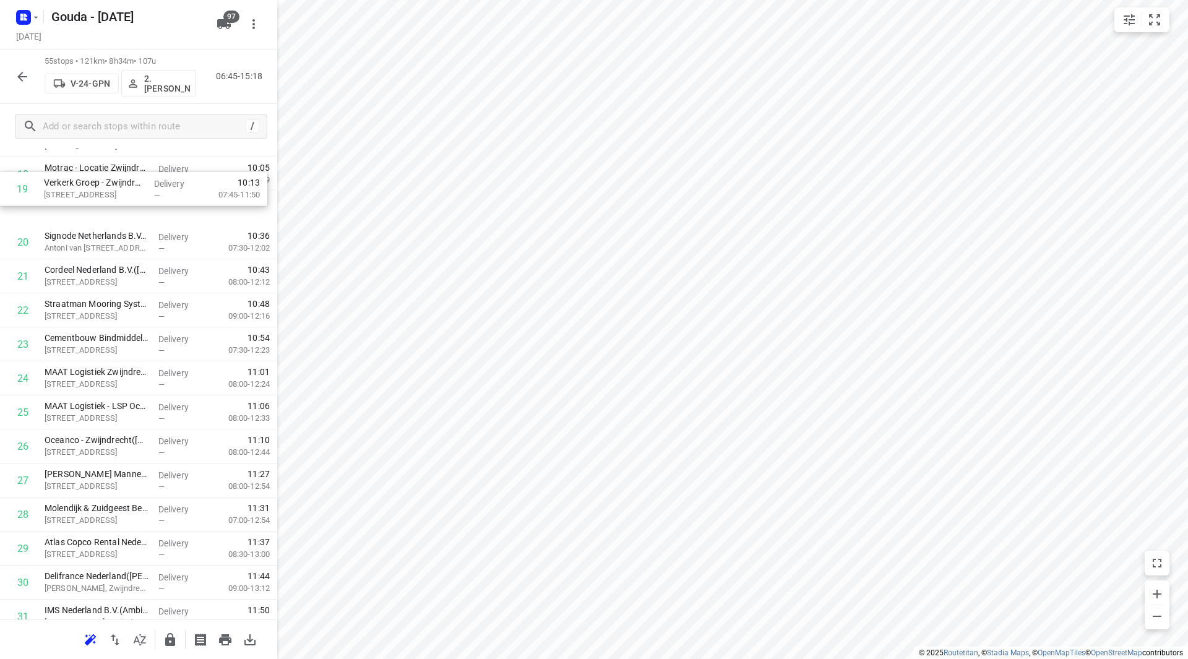
drag, startPoint x: 99, startPoint y: 209, endPoint x: 98, endPoint y: 186, distance: 22.9
click at [98, 186] on div "1 Ambi Pack - Kringloopweg([PERSON_NAME]) [STREET_ADDRESS], [PERSON_NAME]-ambac…" at bounding box center [138, 515] width 277 height 1872
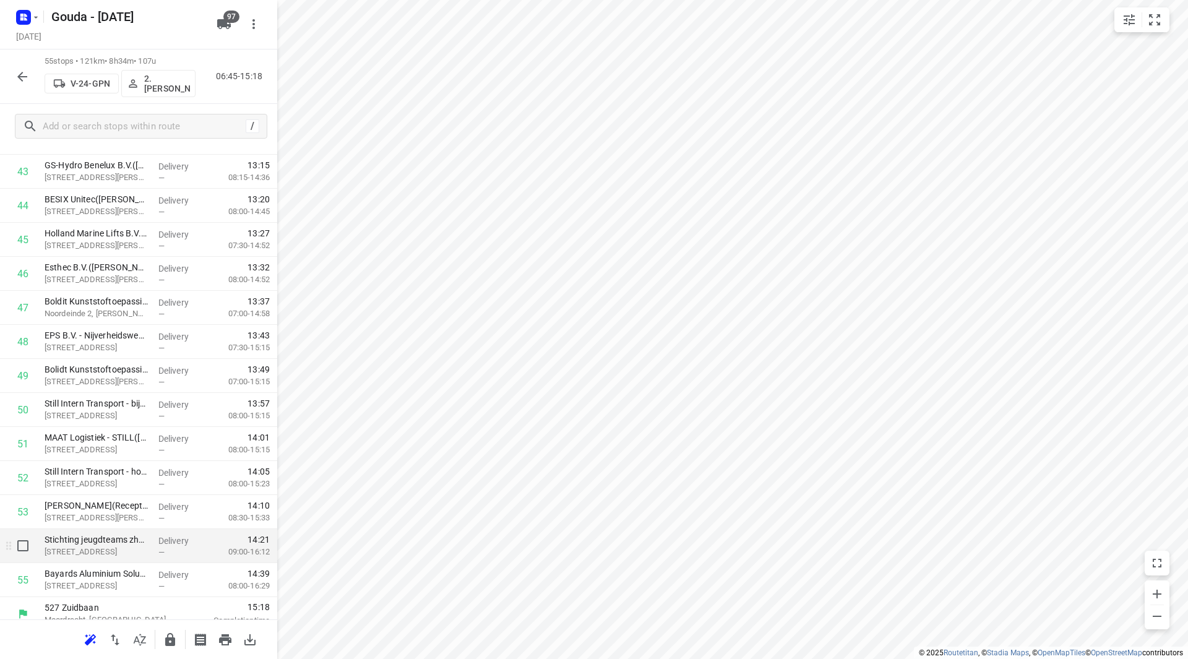
scroll to position [1530, 0]
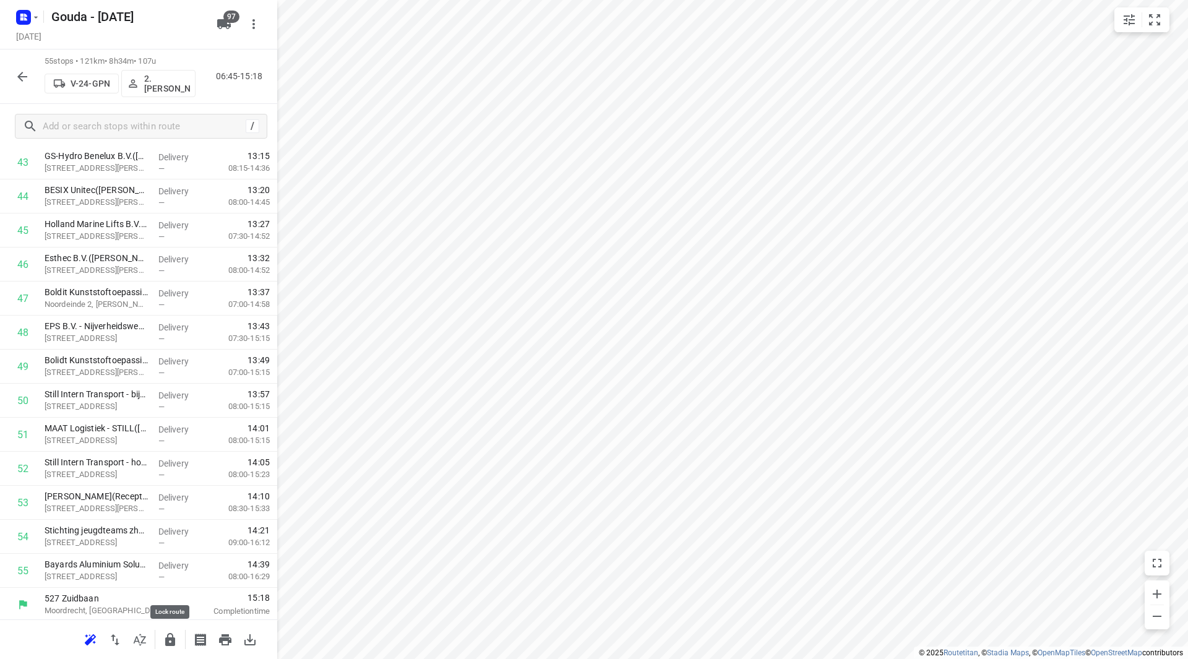
click at [168, 639] on icon "button" at bounding box center [170, 639] width 10 height 13
click at [23, 71] on icon "button" at bounding box center [22, 76] width 15 height 15
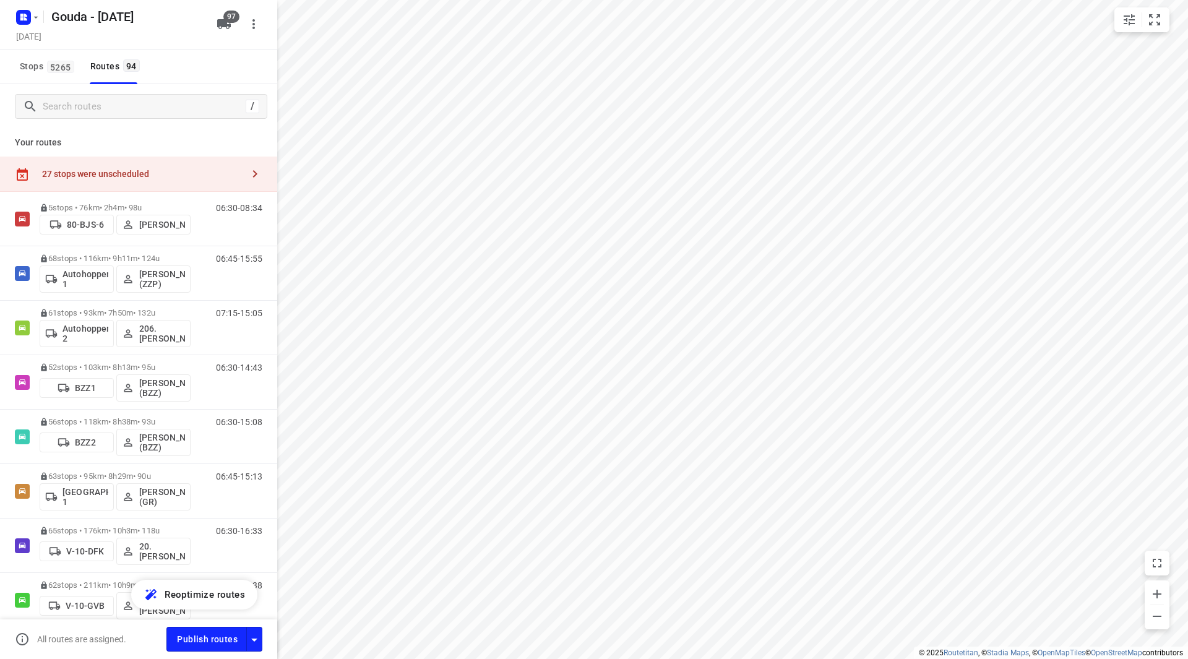
scroll to position [371, 0]
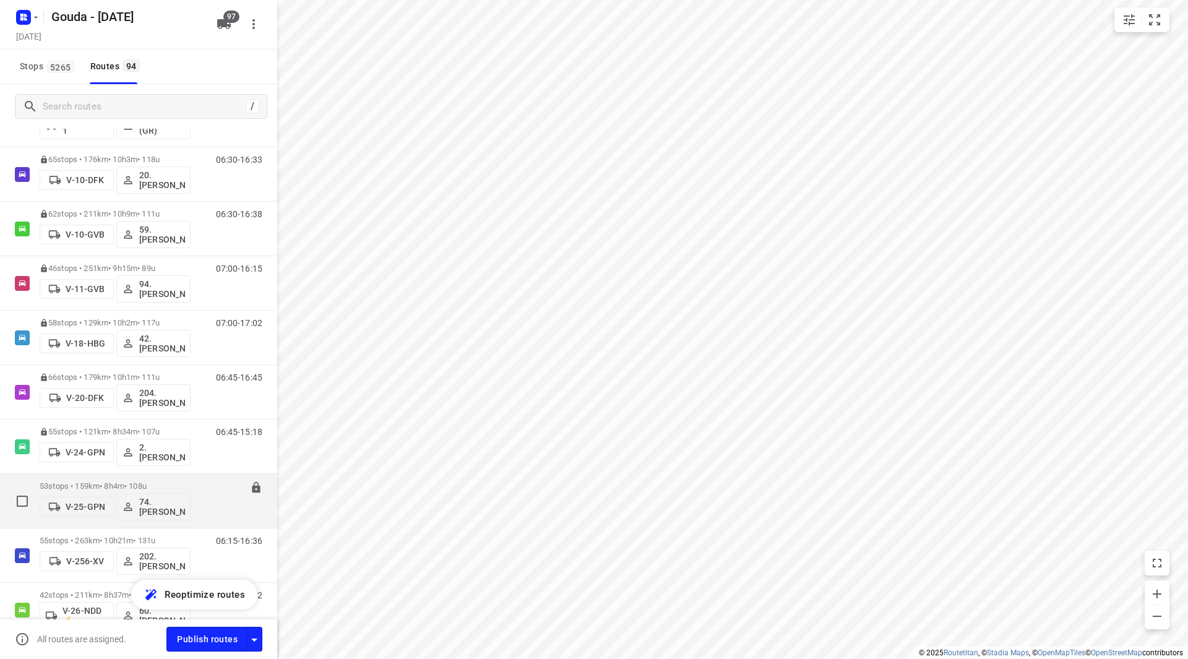
click at [113, 483] on p "53 stops • 159km • 8h4m • 108u" at bounding box center [115, 485] width 151 height 9
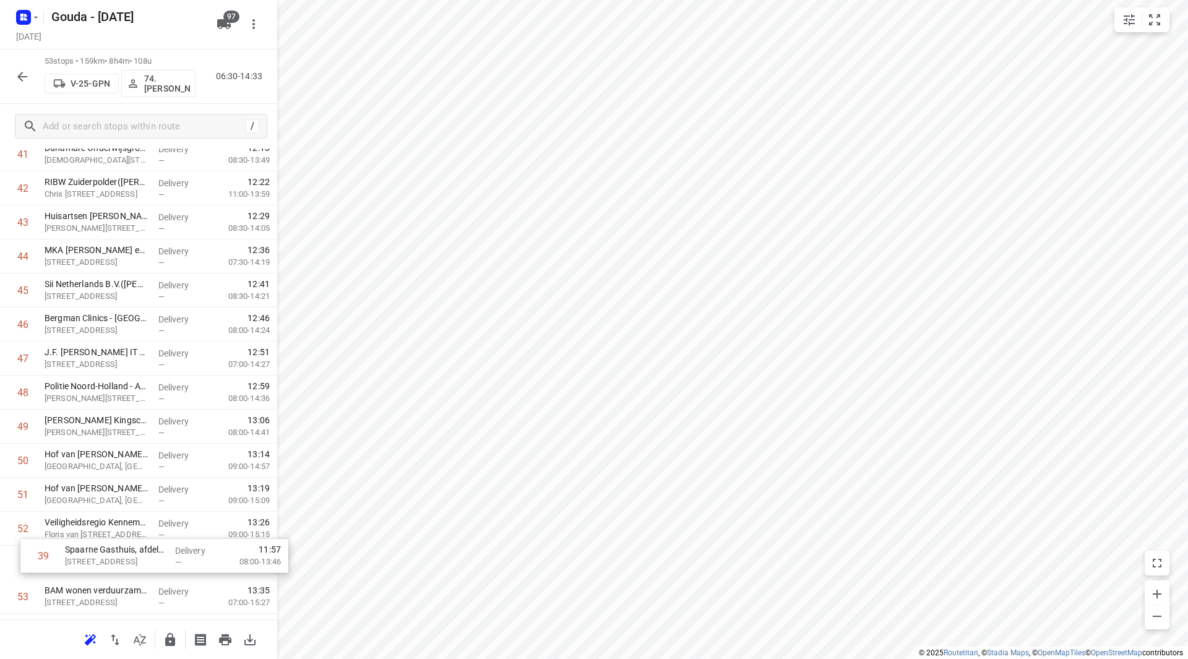
scroll to position [1464, 0]
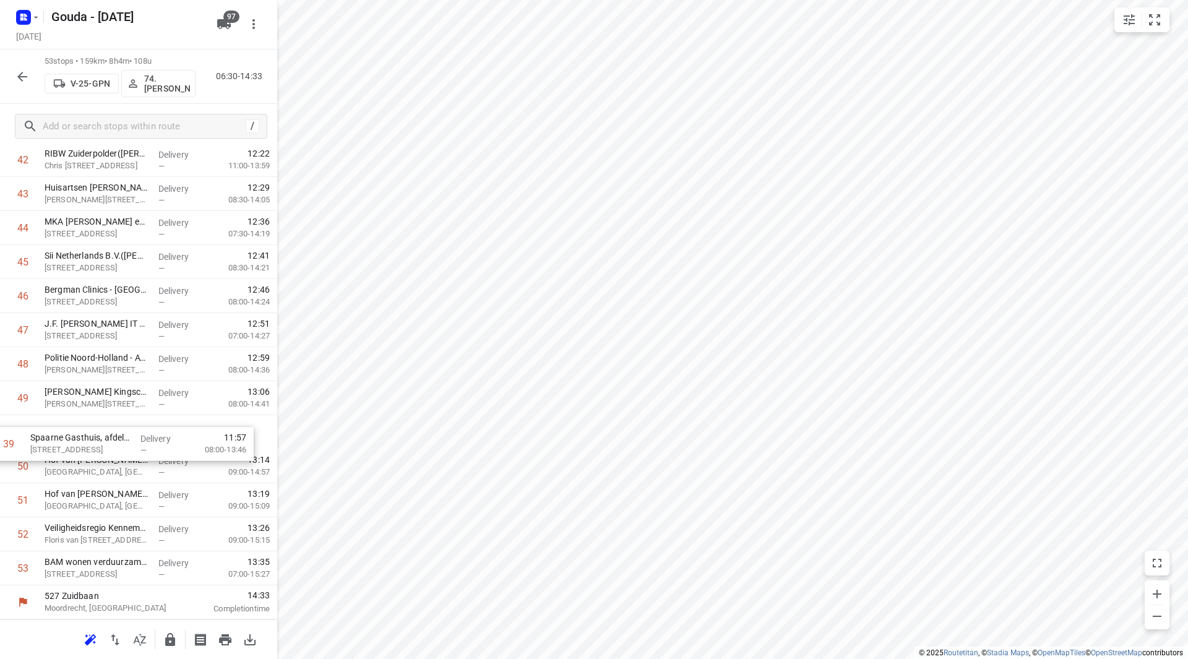
drag, startPoint x: 139, startPoint y: 322, endPoint x: 127, endPoint y: 446, distance: 123.7
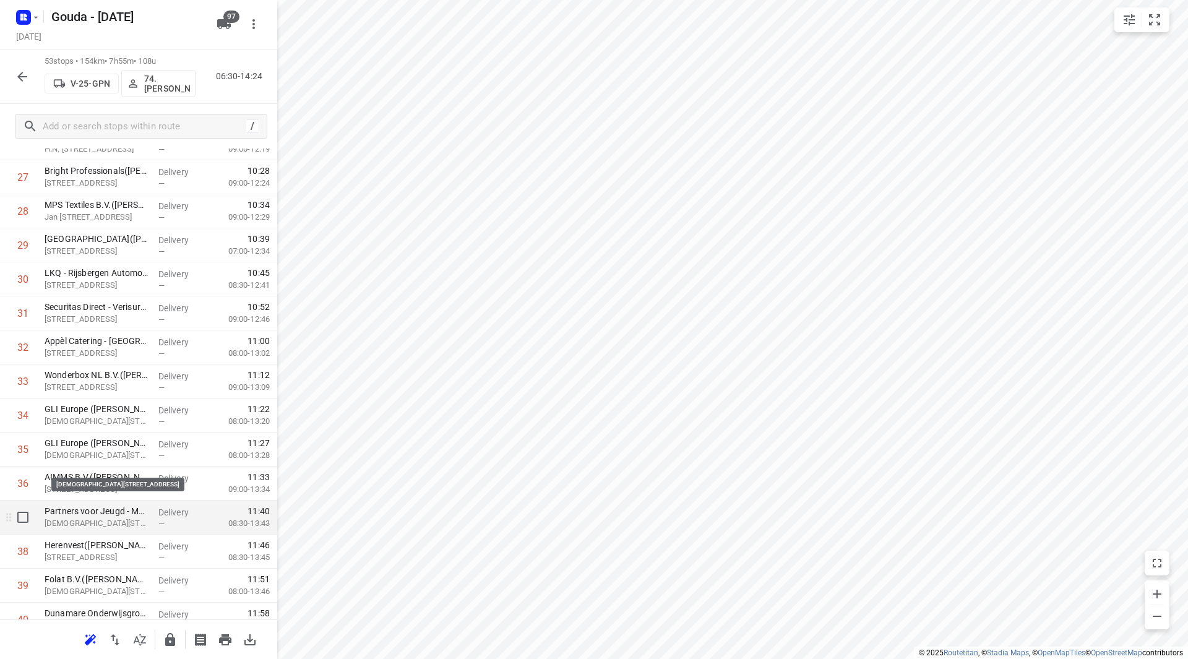
scroll to position [1031, 0]
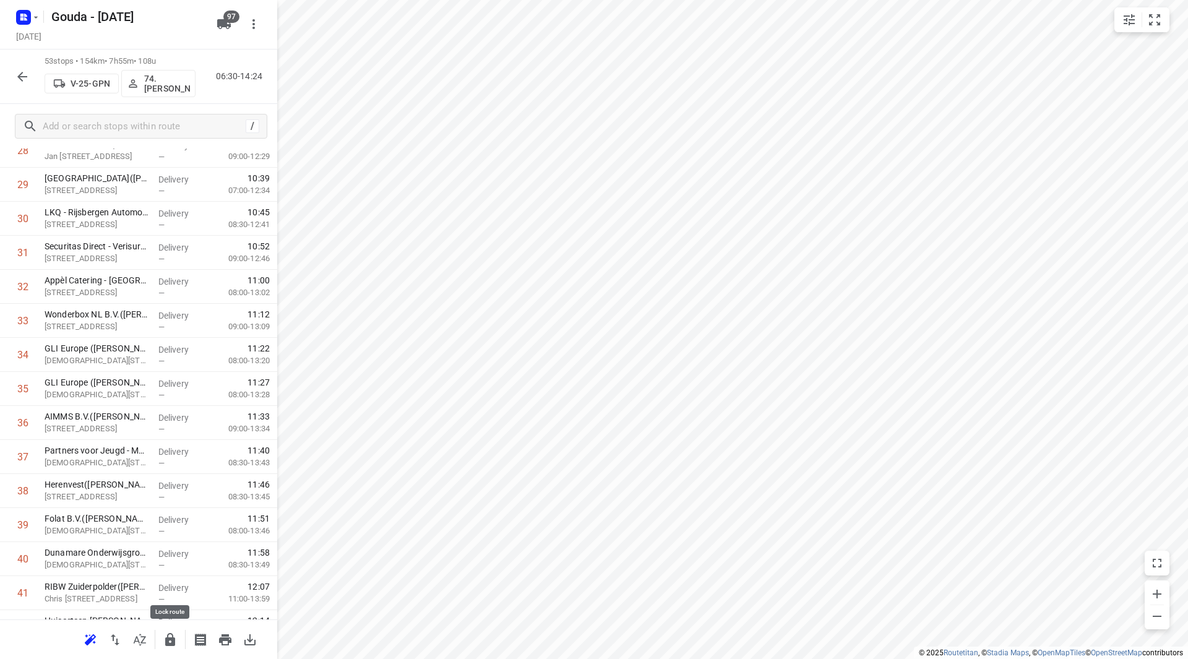
click at [175, 641] on icon "button" at bounding box center [170, 639] width 10 height 13
click at [30, 81] on button "button" at bounding box center [22, 76] width 25 height 25
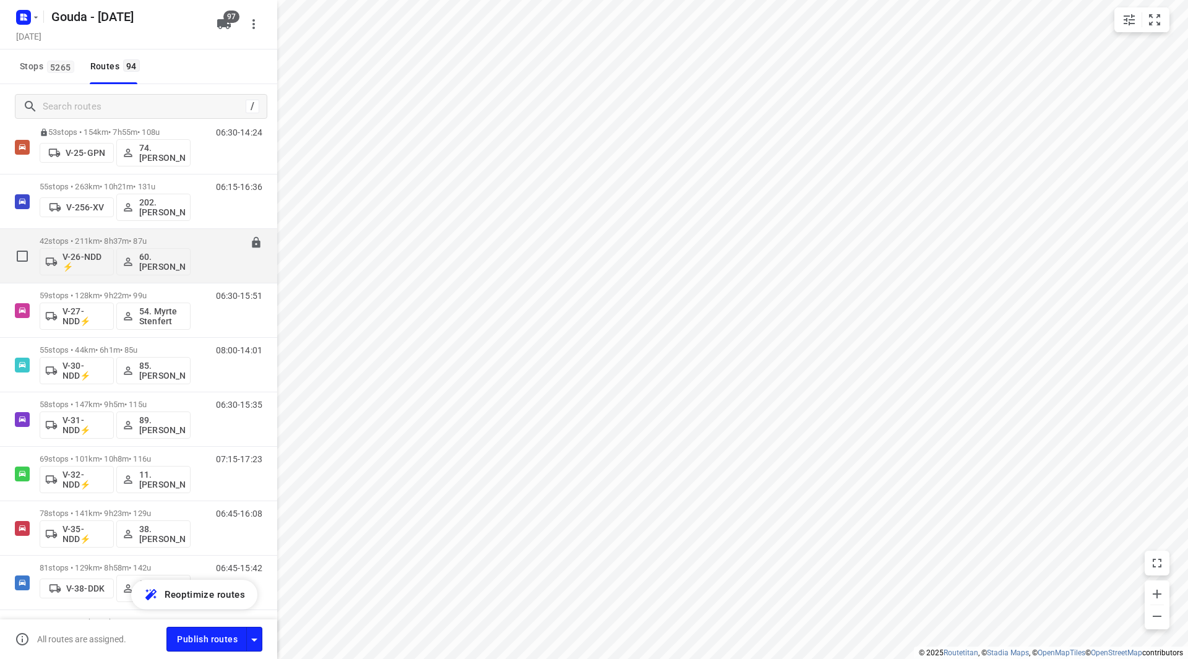
scroll to position [557, 0]
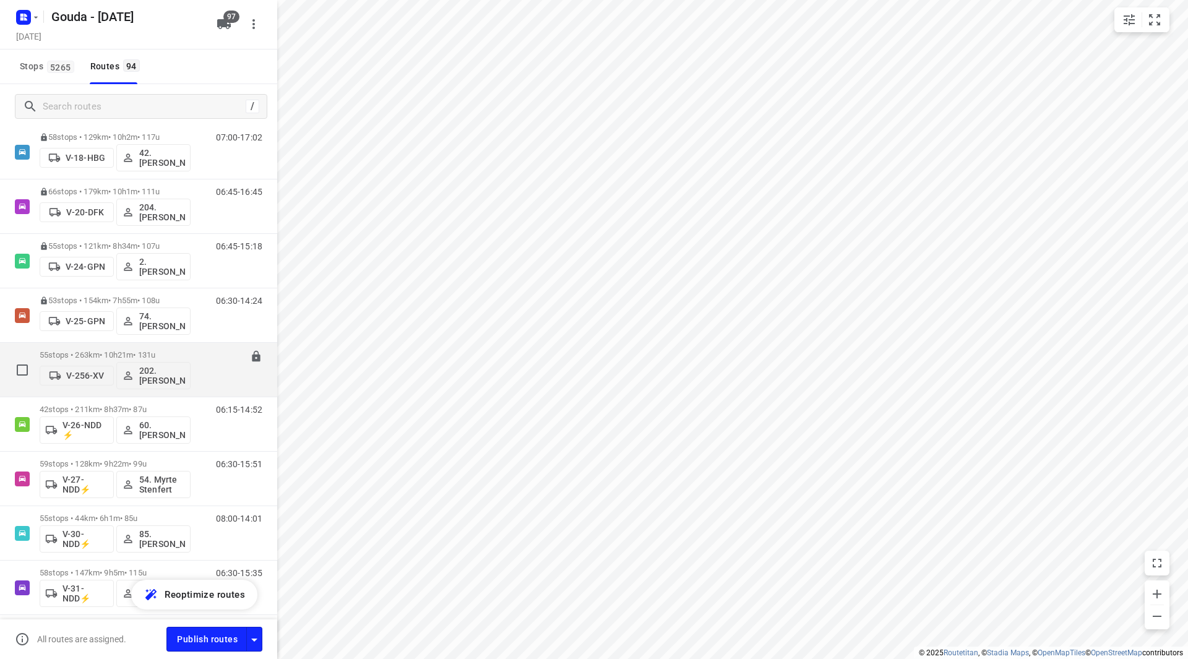
click at [121, 355] on p "55 stops • 263km • 10h21m • 131u" at bounding box center [115, 354] width 151 height 9
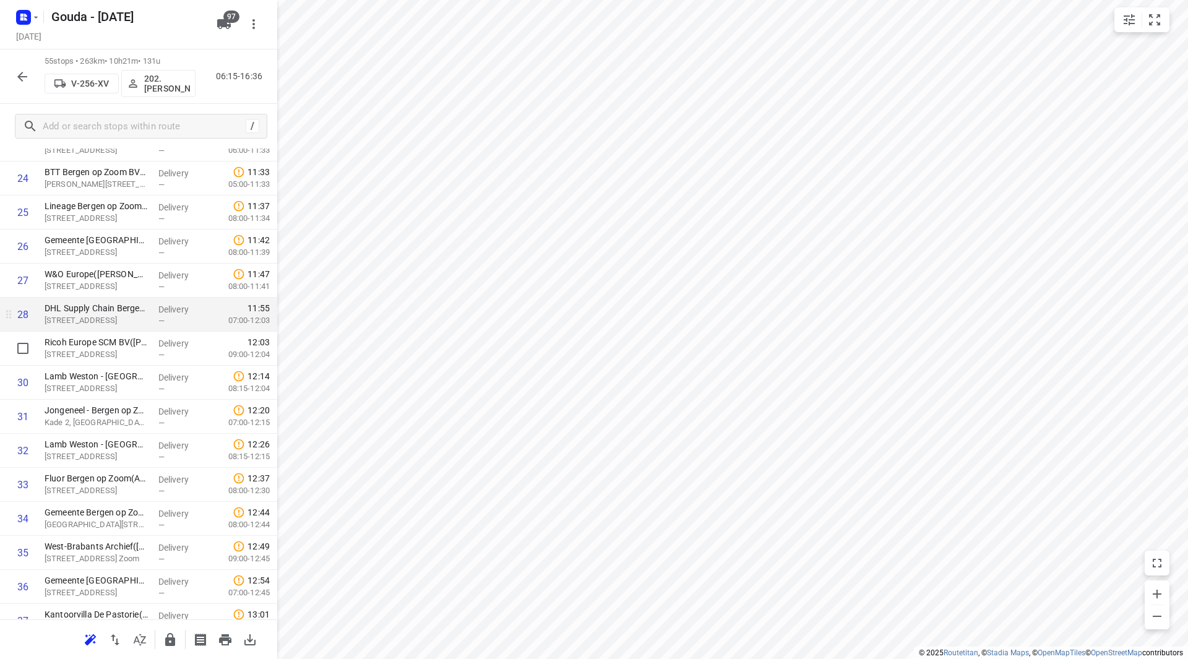
scroll to position [866, 0]
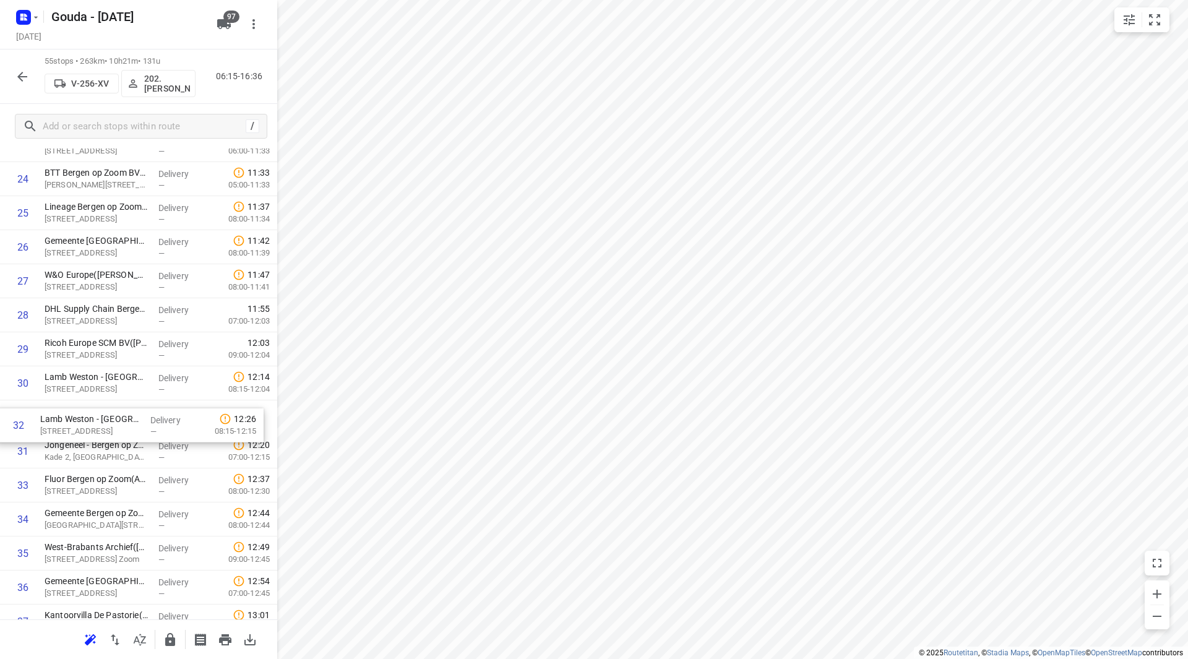
drag, startPoint x: 129, startPoint y: 453, endPoint x: 122, endPoint y: 422, distance: 31.7
click at [122, 422] on div "1 Transdev Nederland N.V. - Transdev Nederland N.V. Openbaar Vervoer(Monique de…" at bounding box center [138, 315] width 277 height 1872
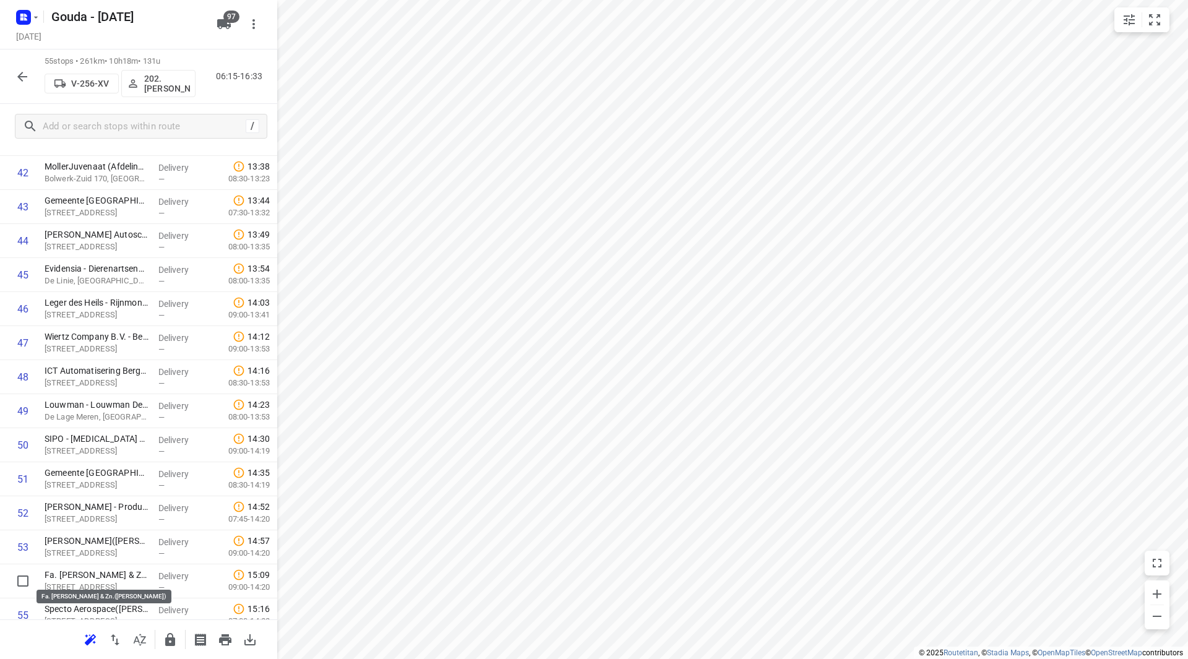
scroll to position [1532, 0]
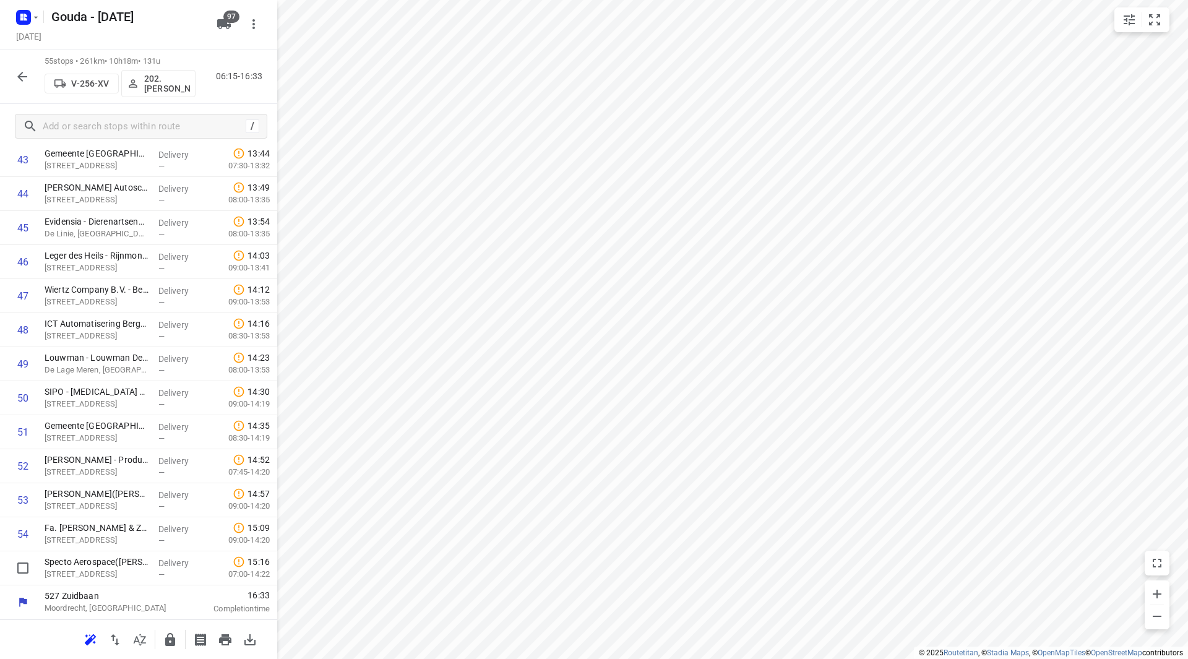
drag, startPoint x: 119, startPoint y: 572, endPoint x: 120, endPoint y: 542, distance: 30.9
click at [166, 641] on icon "button" at bounding box center [170, 639] width 10 height 13
click at [27, 80] on icon "button" at bounding box center [22, 76] width 15 height 15
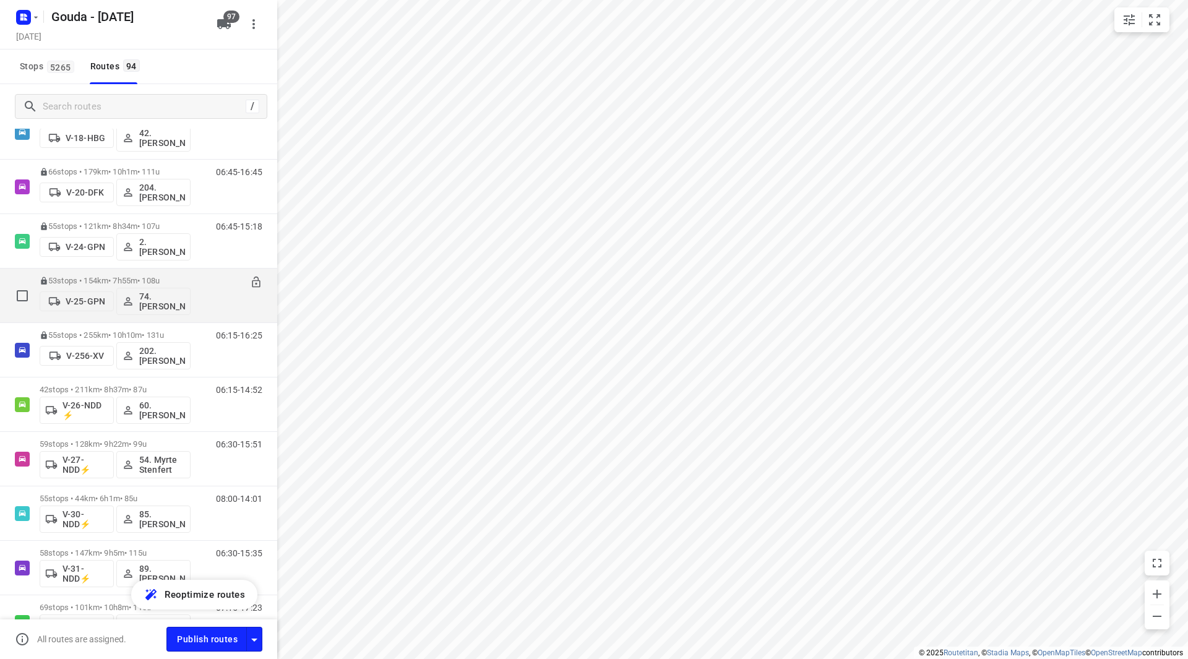
scroll to position [681, 0]
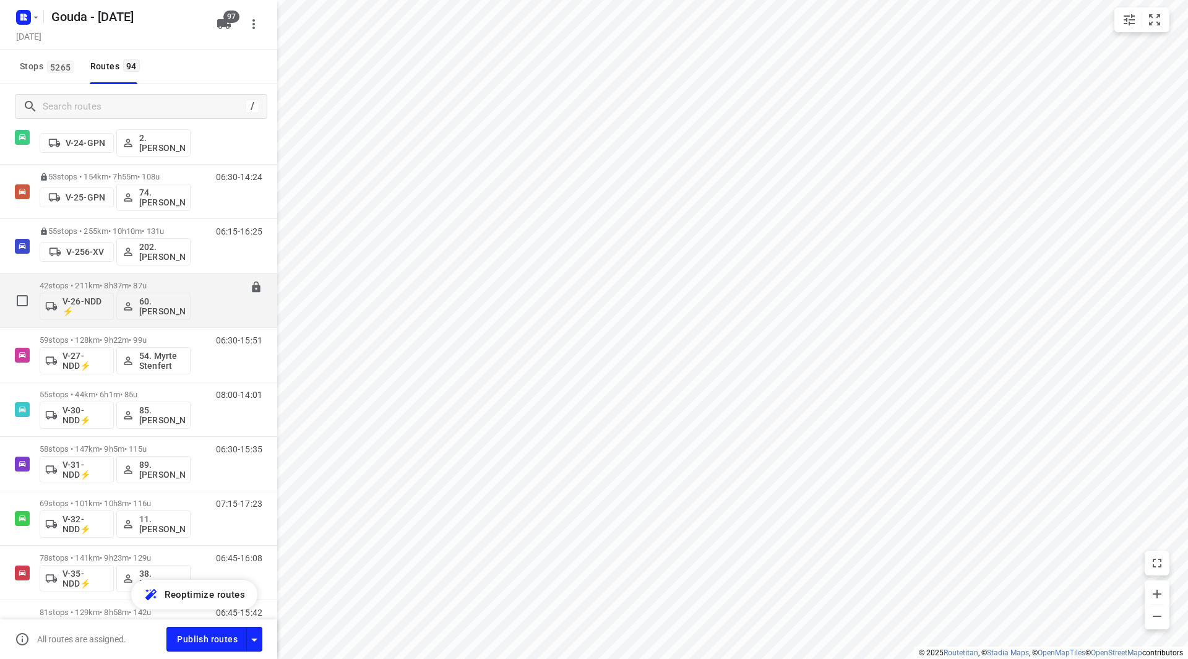
click at [119, 283] on p "42 stops • 211km • 8h37m • 87u" at bounding box center [115, 285] width 151 height 9
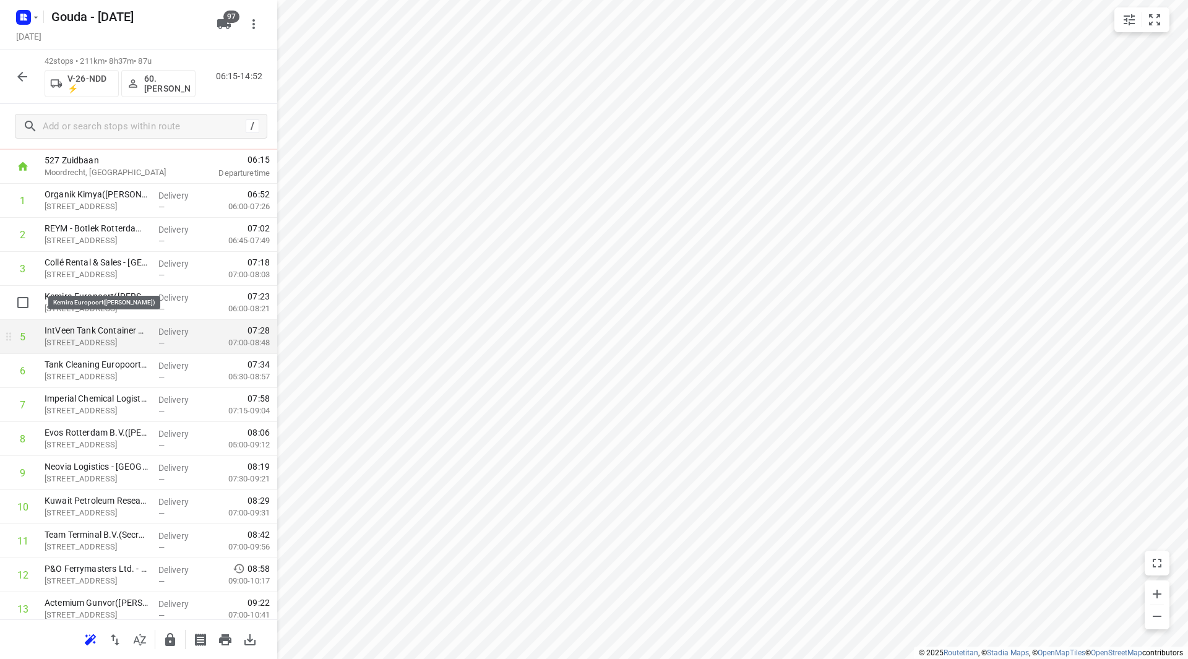
scroll to position [124, 0]
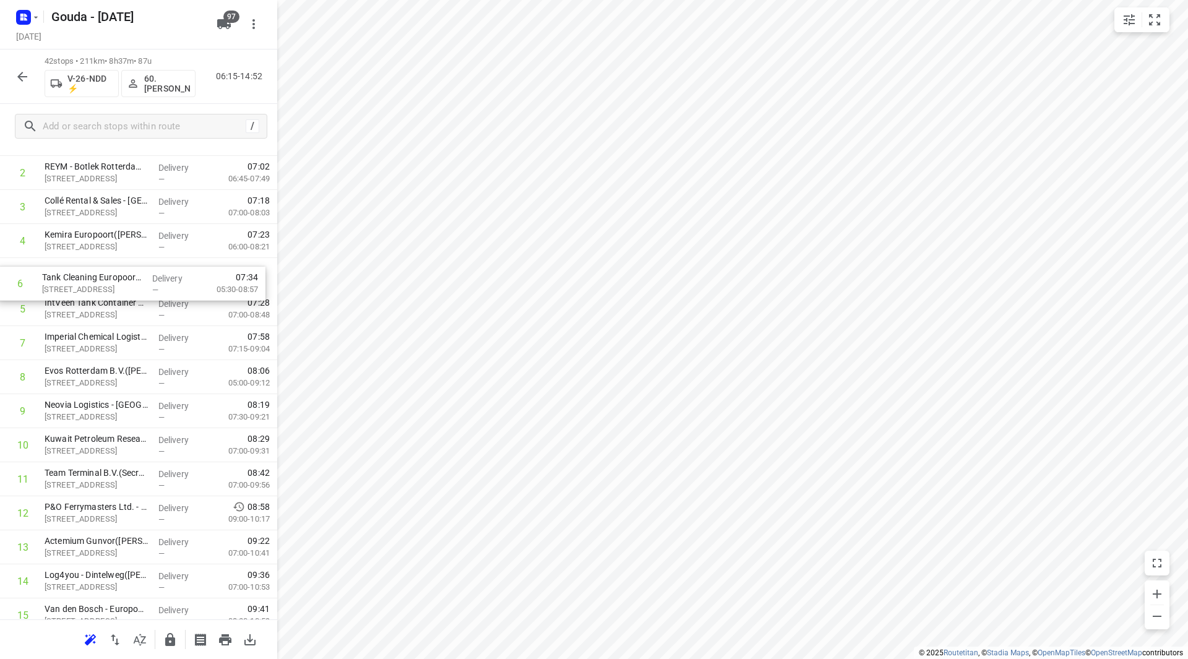
drag, startPoint x: 132, startPoint y: 312, endPoint x: 130, endPoint y: 279, distance: 32.9
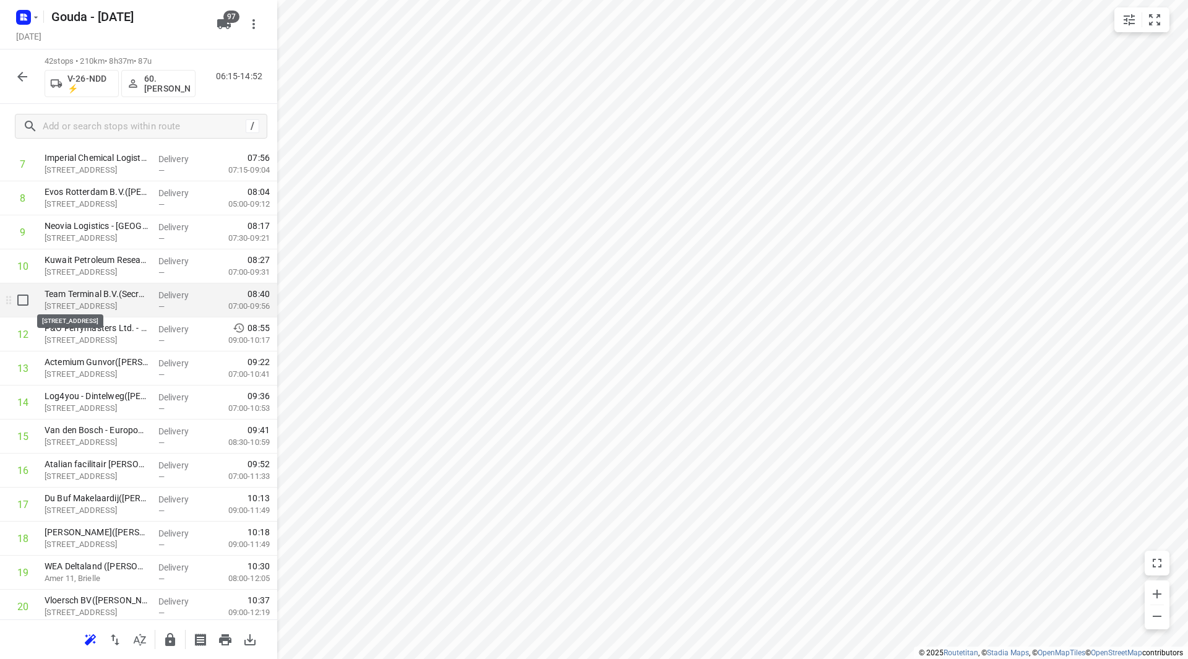
scroll to position [309, 0]
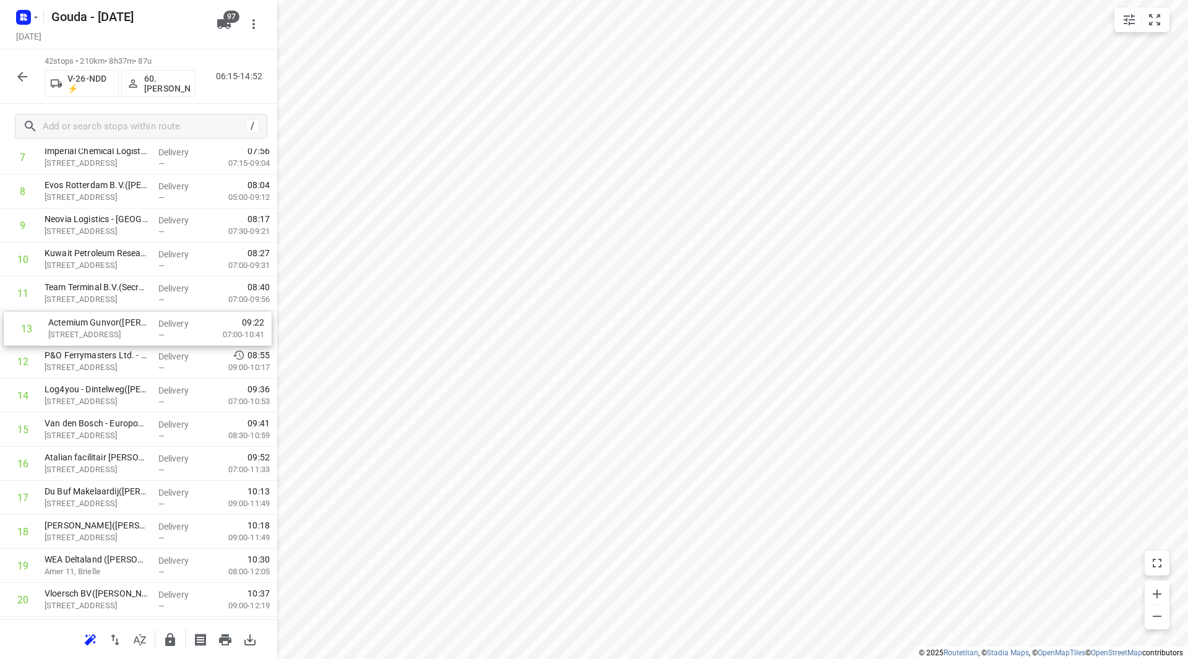
drag, startPoint x: 114, startPoint y: 339, endPoint x: 114, endPoint y: 332, distance: 7.5
click at [114, 332] on div "1 Organik Kimya(Elma Versluis) Chemieweg 7, Botlek Rotterdam Delivery — 06:52 0…" at bounding box center [138, 651] width 277 height 1430
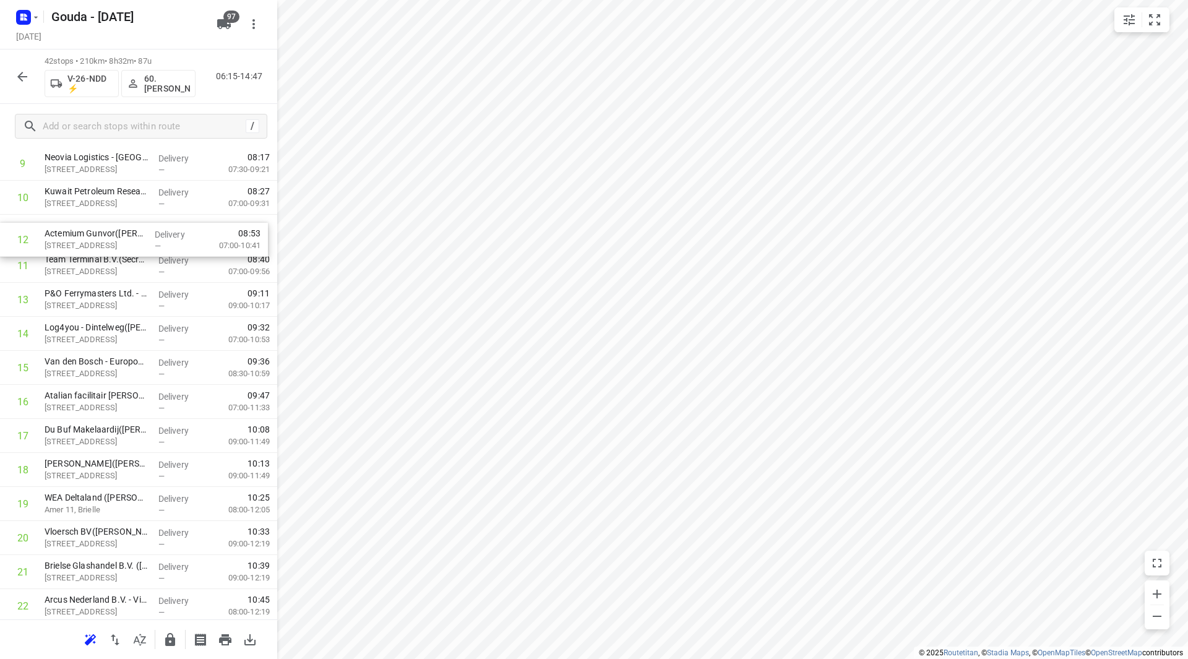
scroll to position [361, 0]
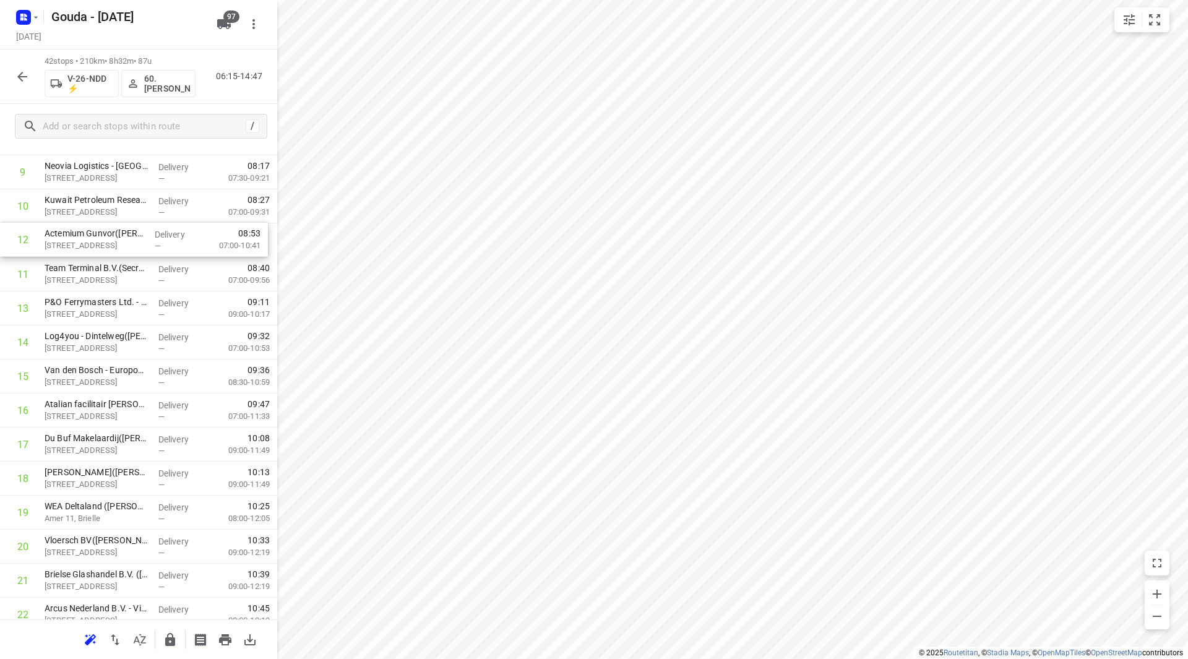
click at [76, 246] on div "1 Organik Kimya(Elma Versluis) Chemieweg 7, Botlek Rotterdam Delivery — 06:52 0…" at bounding box center [138, 598] width 277 height 1430
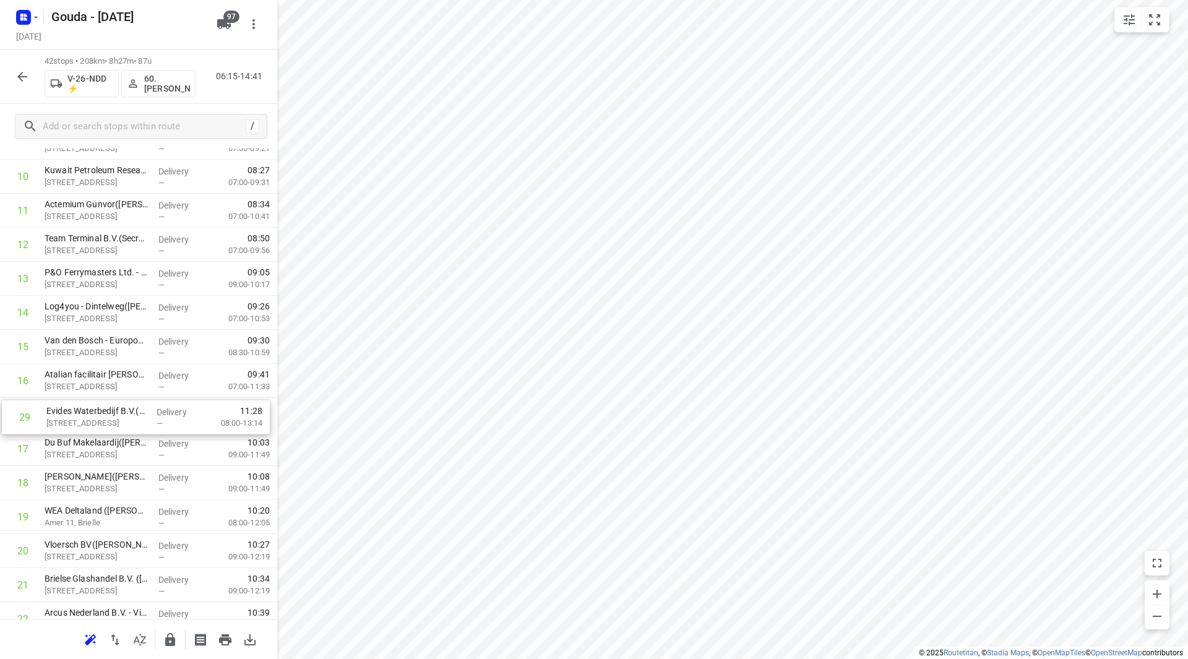
drag, startPoint x: 115, startPoint y: 419, endPoint x: 118, endPoint y: 407, distance: 12.2
click at [119, 408] on div "1 Organik Kimya(Elma Versluis) Chemieweg 7, Botlek Rotterdam Delivery — 06:52 0…" at bounding box center [138, 568] width 277 height 1430
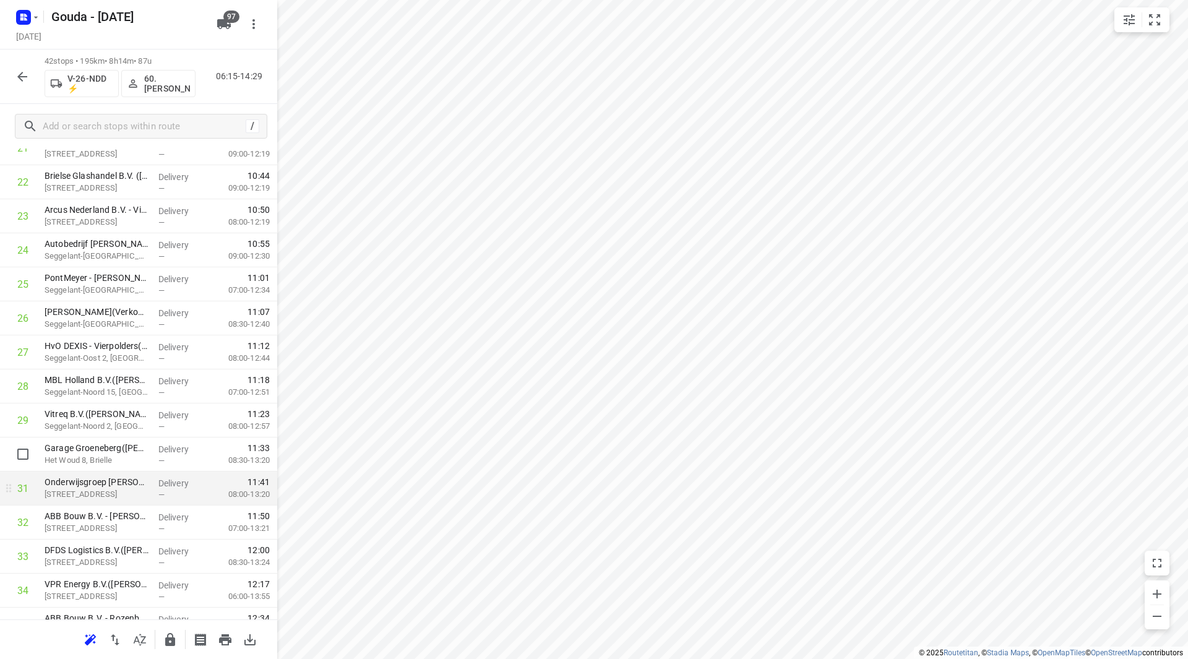
scroll to position [826, 0]
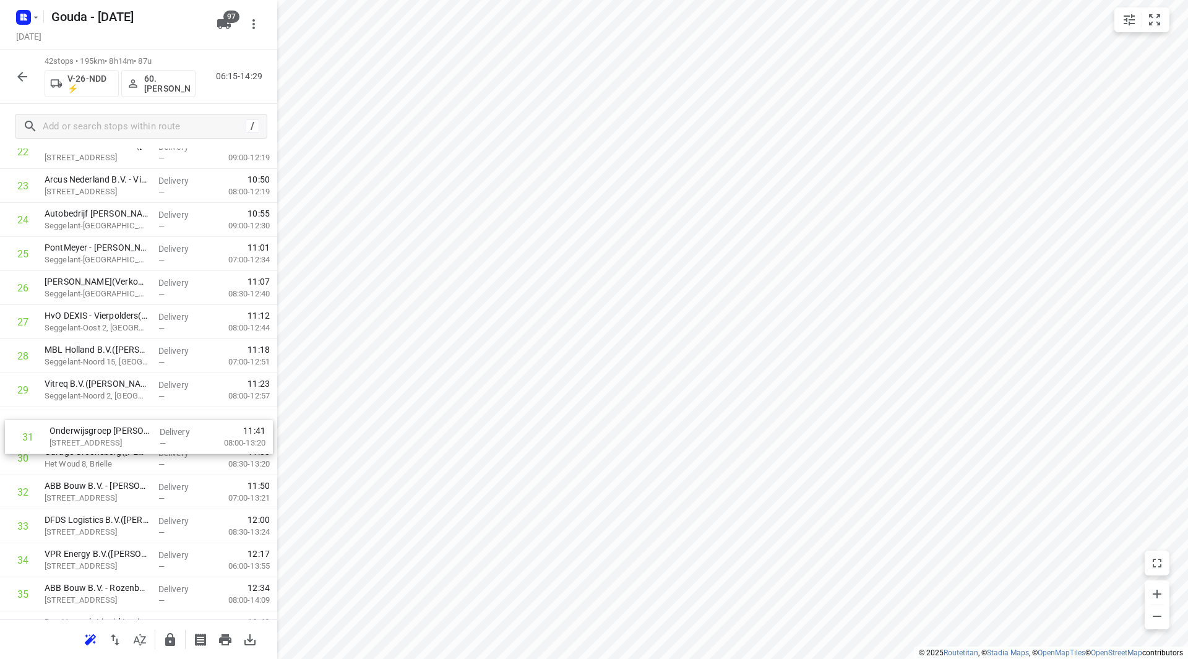
drag, startPoint x: 61, startPoint y: 451, endPoint x: 67, endPoint y: 426, distance: 25.4
click at [67, 426] on div "1 Organik Kimya(Elma Versluis) Chemieweg 7, Botlek Rotterdam Delivery — 06:52 0…" at bounding box center [138, 135] width 277 height 1430
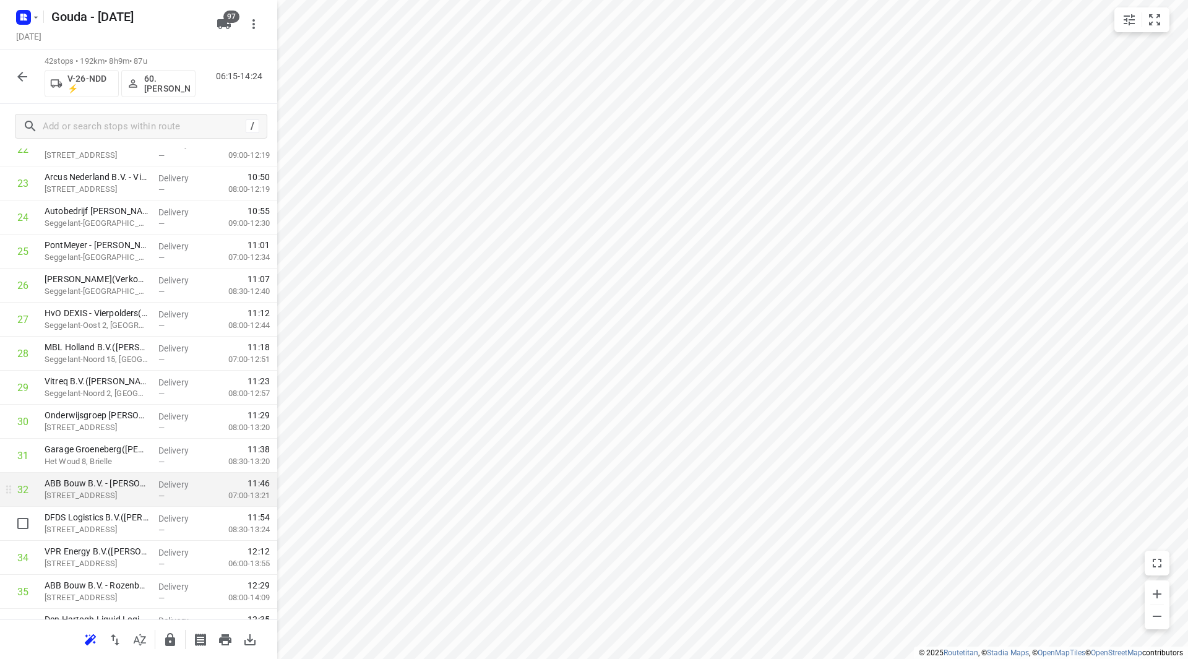
drag, startPoint x: 86, startPoint y: 530, endPoint x: 92, endPoint y: 500, distance: 30.2
click at [92, 500] on div "1 Organik Kimya(Elma Versluis) Chemieweg 7, Botlek Rotterdam Delivery — 06:52 0…" at bounding box center [138, 133] width 277 height 1430
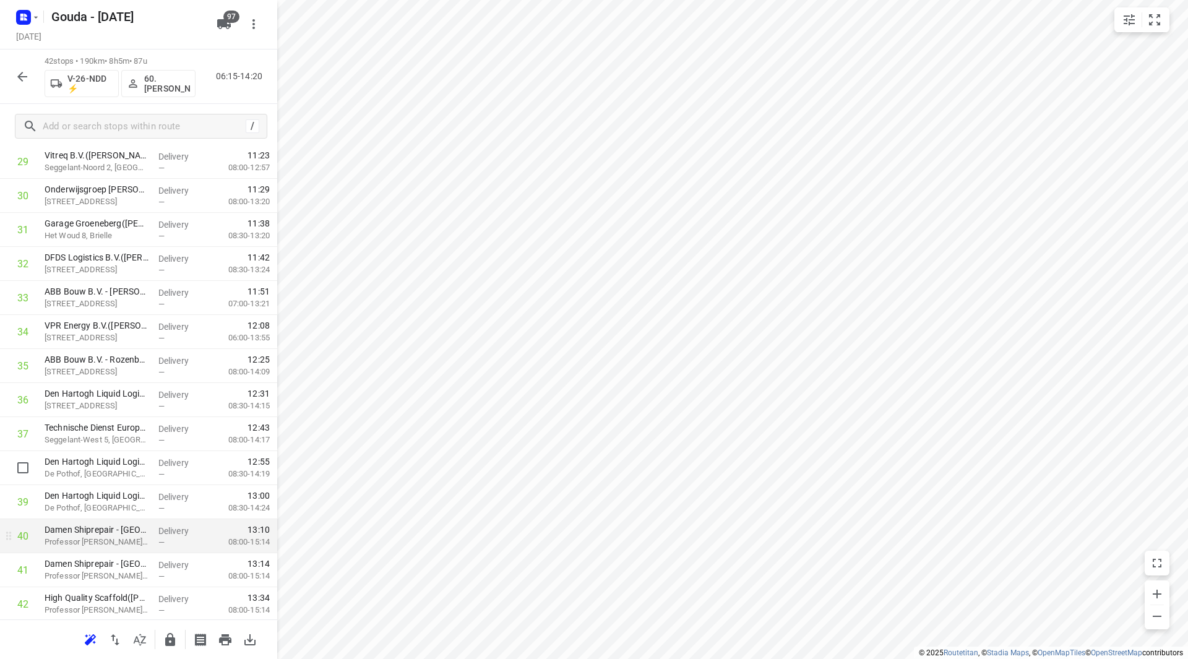
scroll to position [1076, 0]
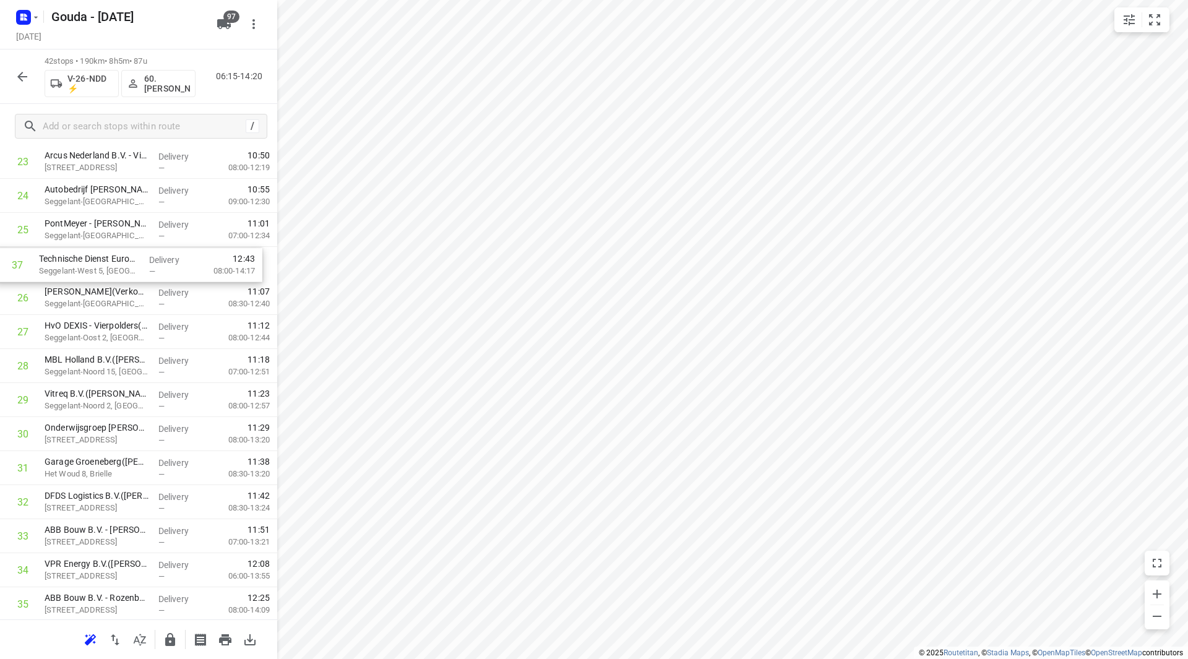
drag, startPoint x: 100, startPoint y: 415, endPoint x: 94, endPoint y: 263, distance: 152.3
click at [94, 263] on div "1 Organik Kimya(Elma Versluis) Chemieweg 7, Botlek Rotterdam Delivery — 06:52 0…" at bounding box center [138, 111] width 277 height 1430
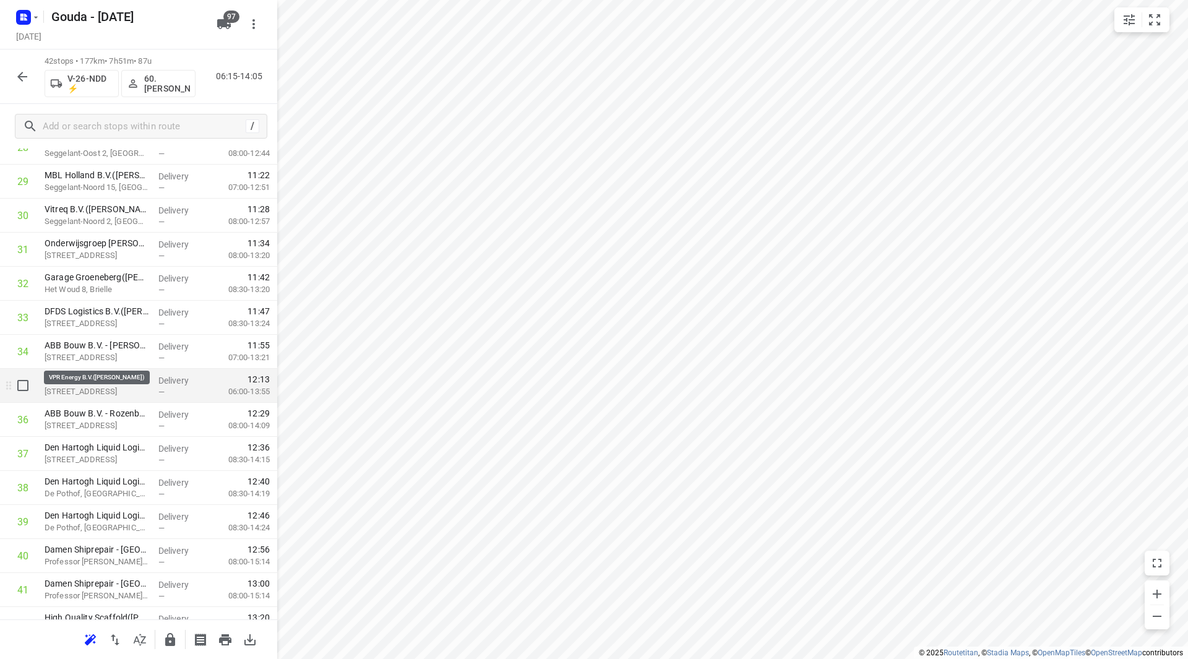
scroll to position [1090, 0]
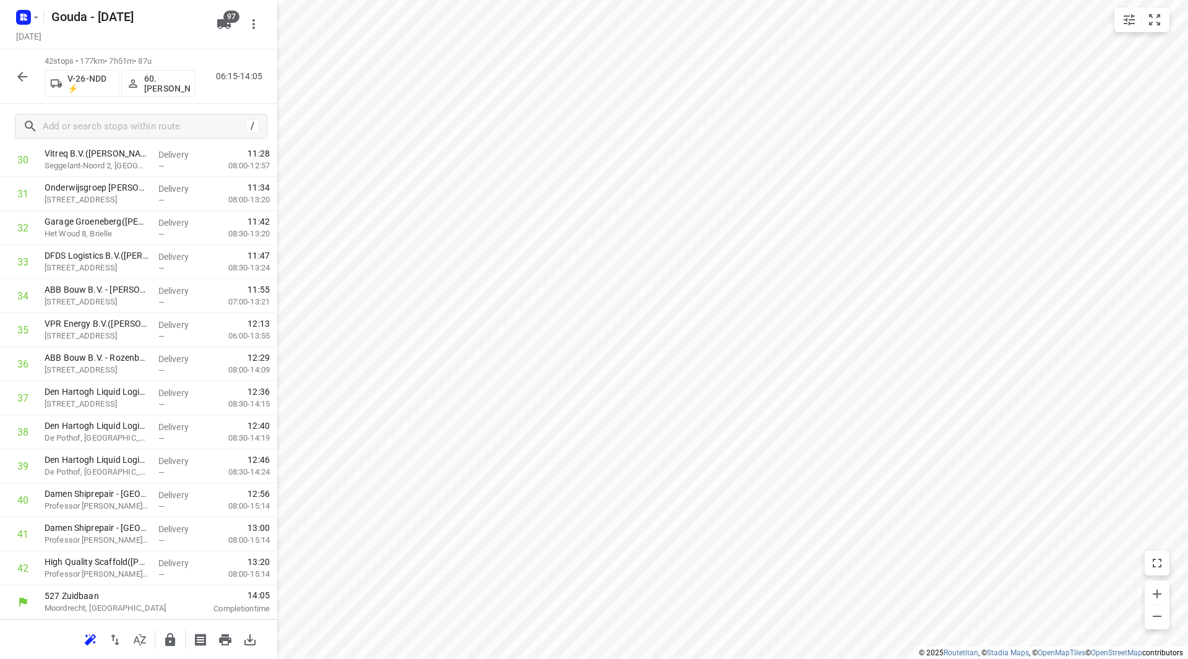
click at [173, 637] on icon "button" at bounding box center [170, 639] width 10 height 13
click at [17, 78] on icon "button" at bounding box center [22, 76] width 15 height 15
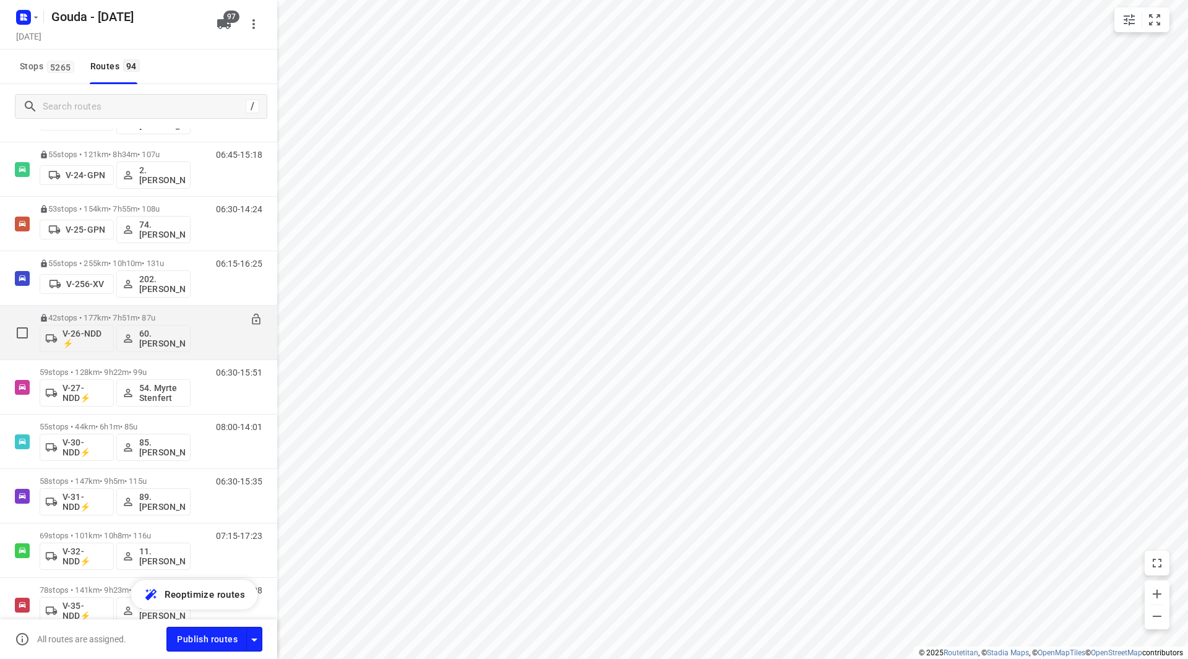
scroll to position [668, 0]
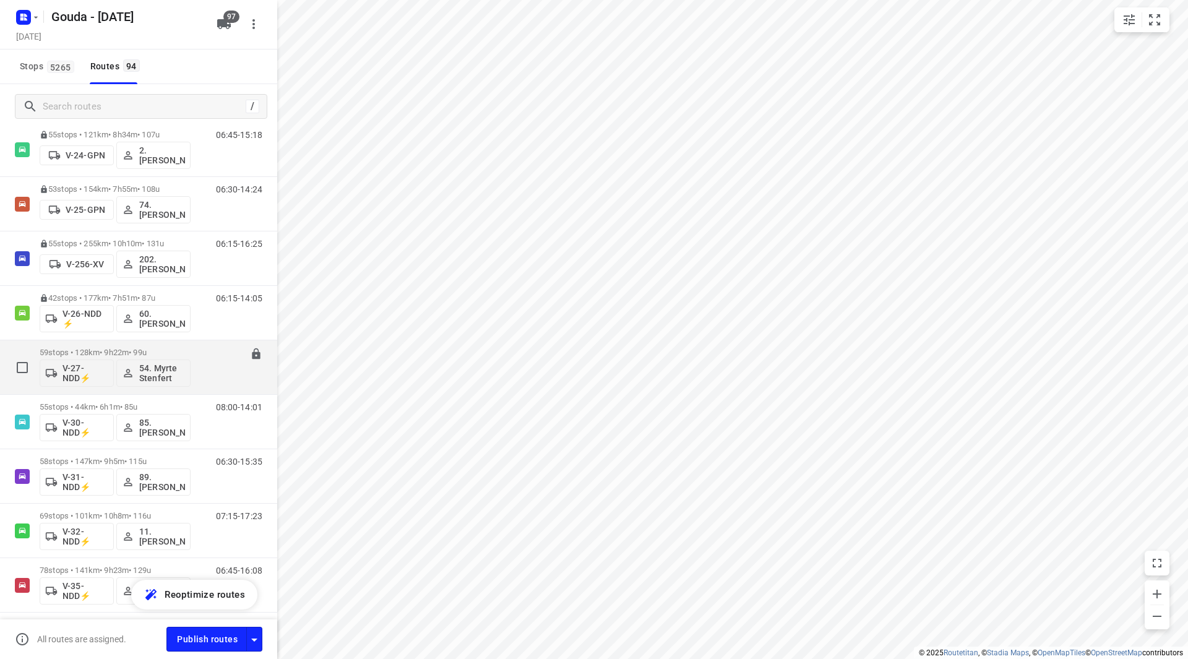
click at [137, 350] on p "59 stops • 128km • 9h22m • 99u" at bounding box center [115, 352] width 151 height 9
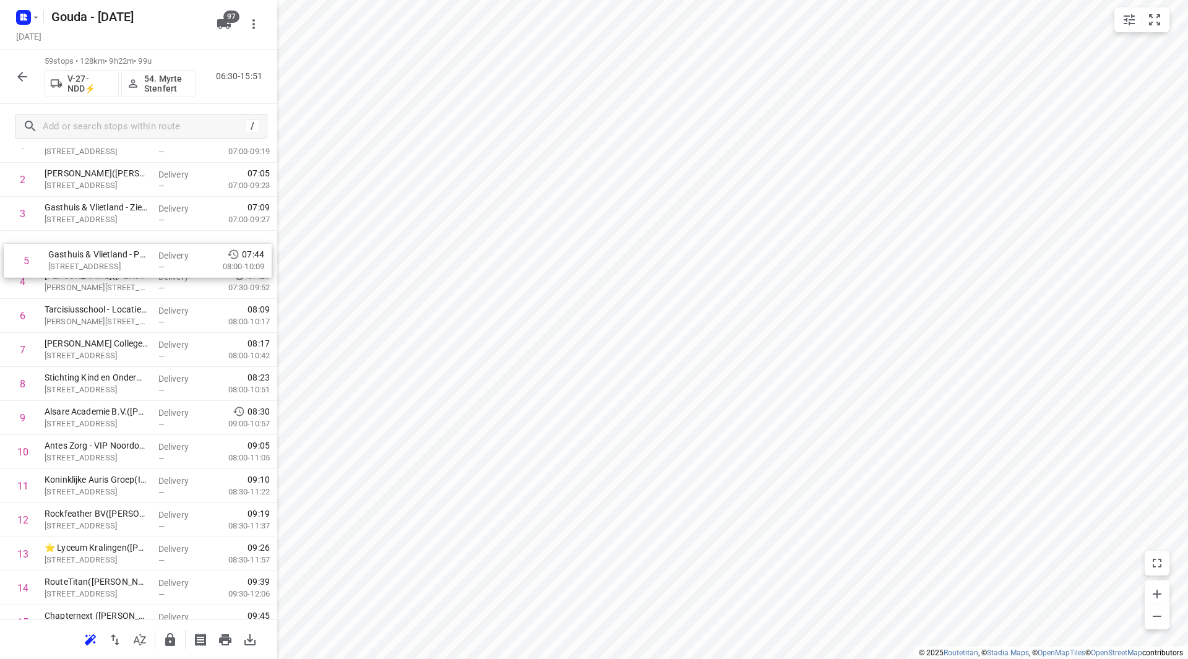
scroll to position [110, 0]
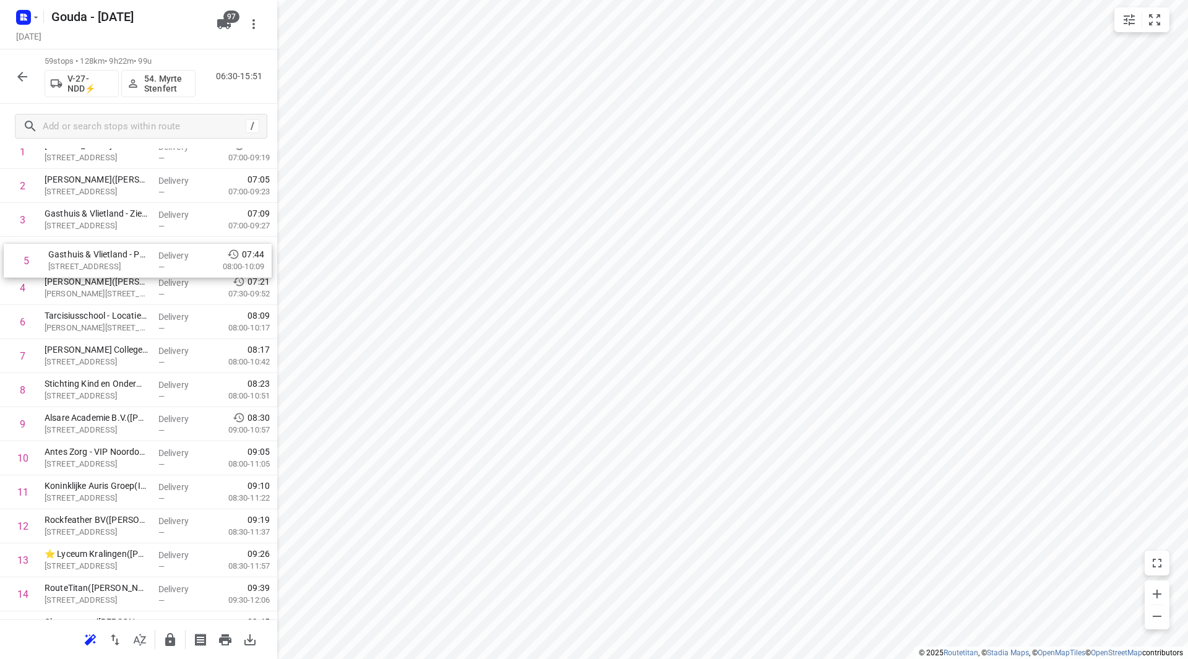
drag, startPoint x: 99, startPoint y: 270, endPoint x: 103, endPoint y: 250, distance: 20.9
drag, startPoint x: 95, startPoint y: 319, endPoint x: 98, endPoint y: 287, distance: 33.0
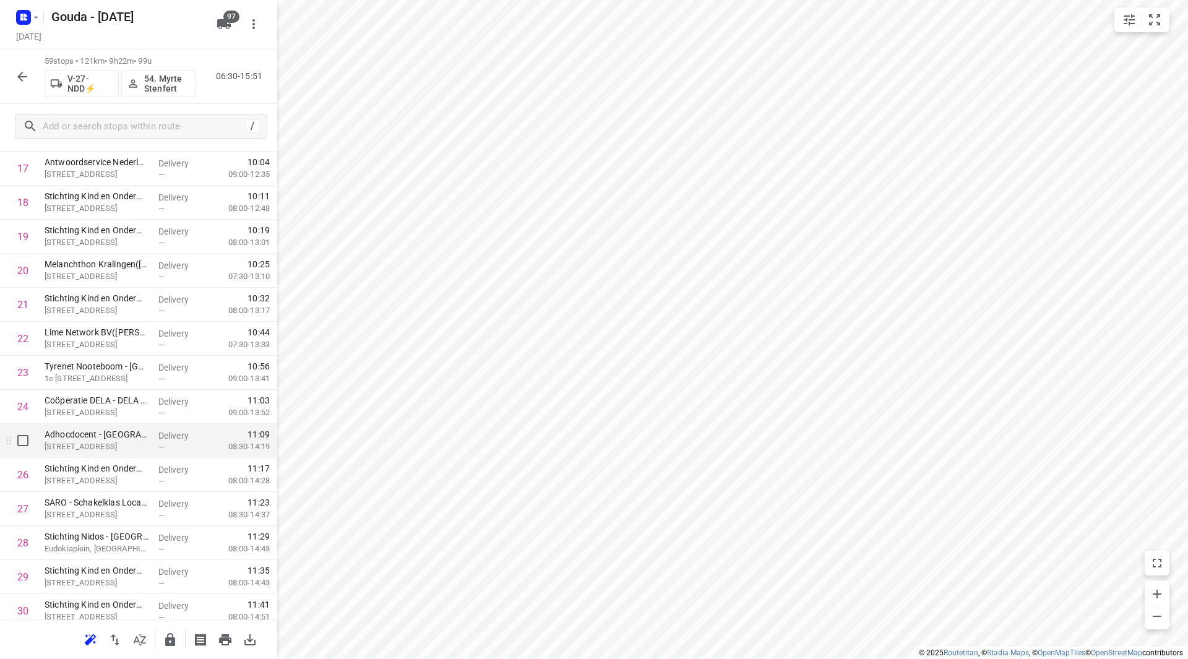
scroll to position [667, 0]
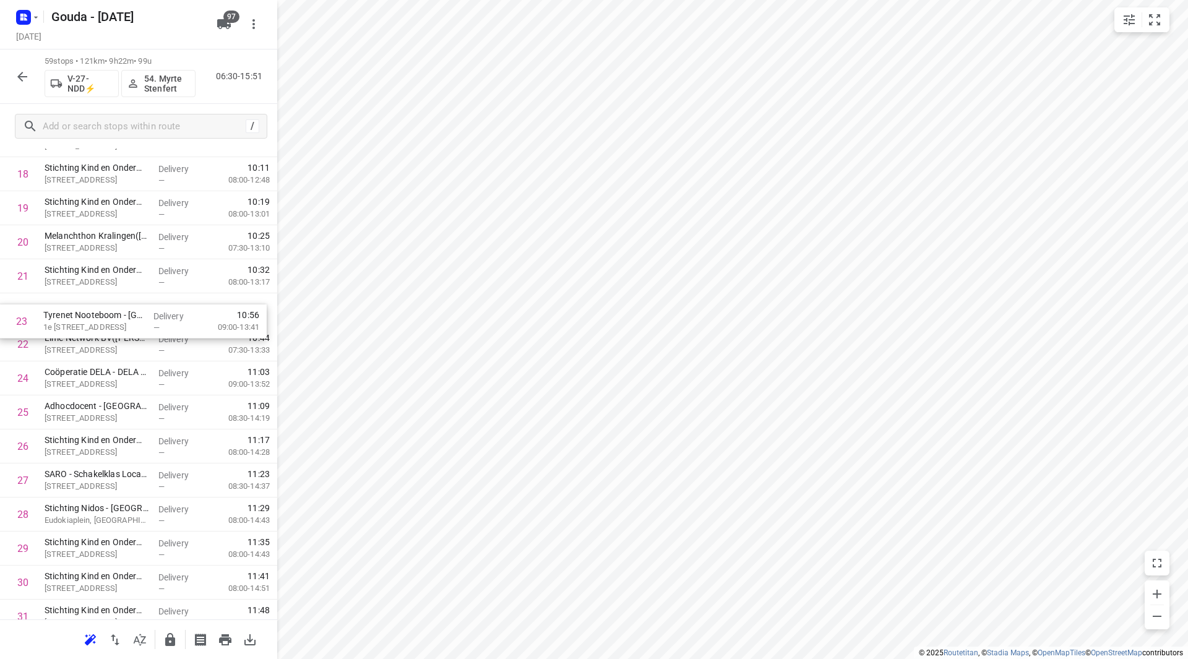
drag, startPoint x: 164, startPoint y: 360, endPoint x: 158, endPoint y: 328, distance: 32.7
click at [158, 328] on div "1 Franciscus Vlietland & Gasthuis - Poli KNO - Kleiweg(Floris Schalekamp) Kleiw…" at bounding box center [138, 583] width 277 height 2008
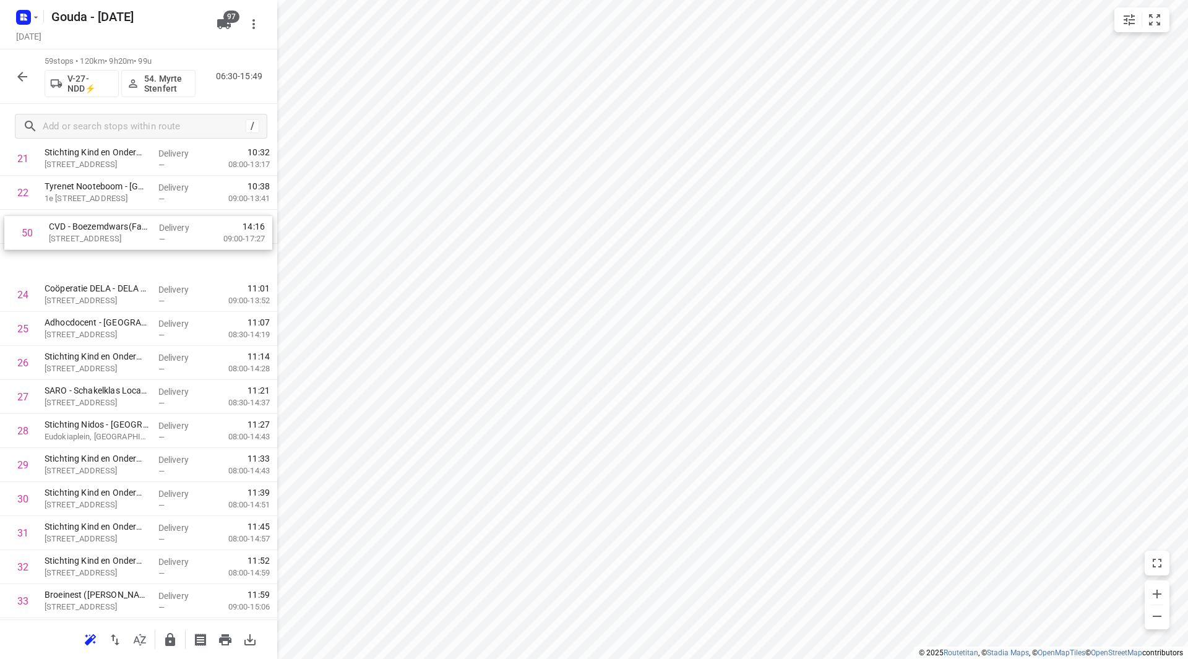
scroll to position [781, 0]
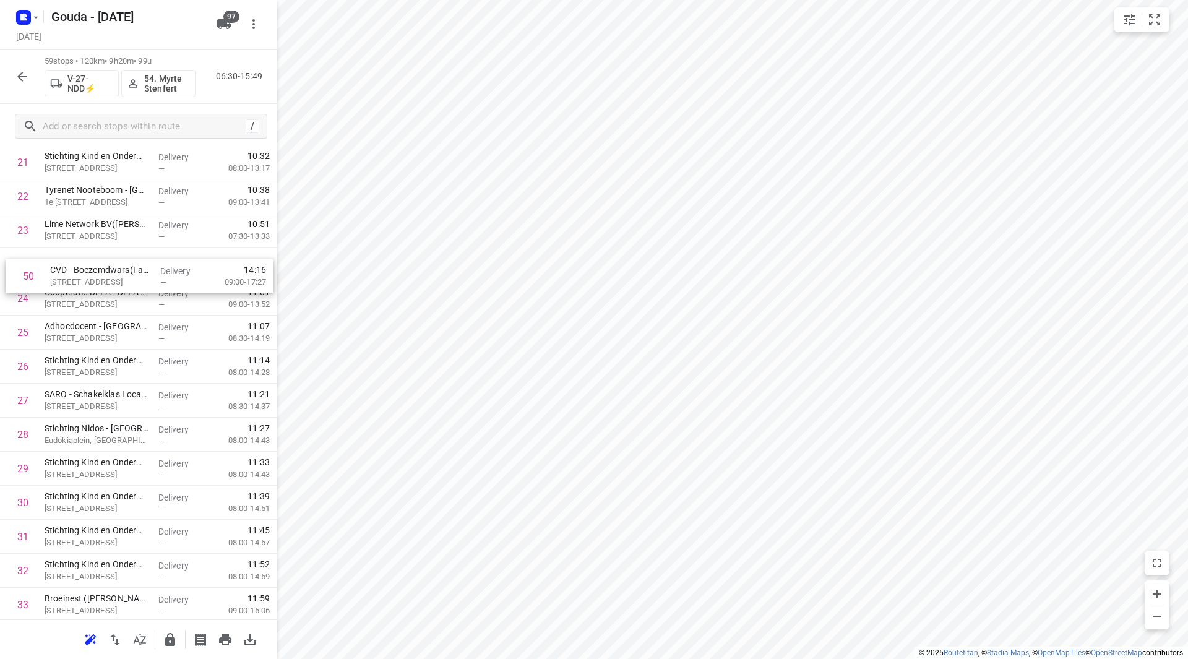
drag, startPoint x: 84, startPoint y: 529, endPoint x: 95, endPoint y: 274, distance: 255.2
click at [95, 274] on div "1 Franciscus Vlietland & Gasthuis - Poli KNO - Kleiweg(Floris Schalekamp) Kleiw…" at bounding box center [138, 469] width 277 height 2008
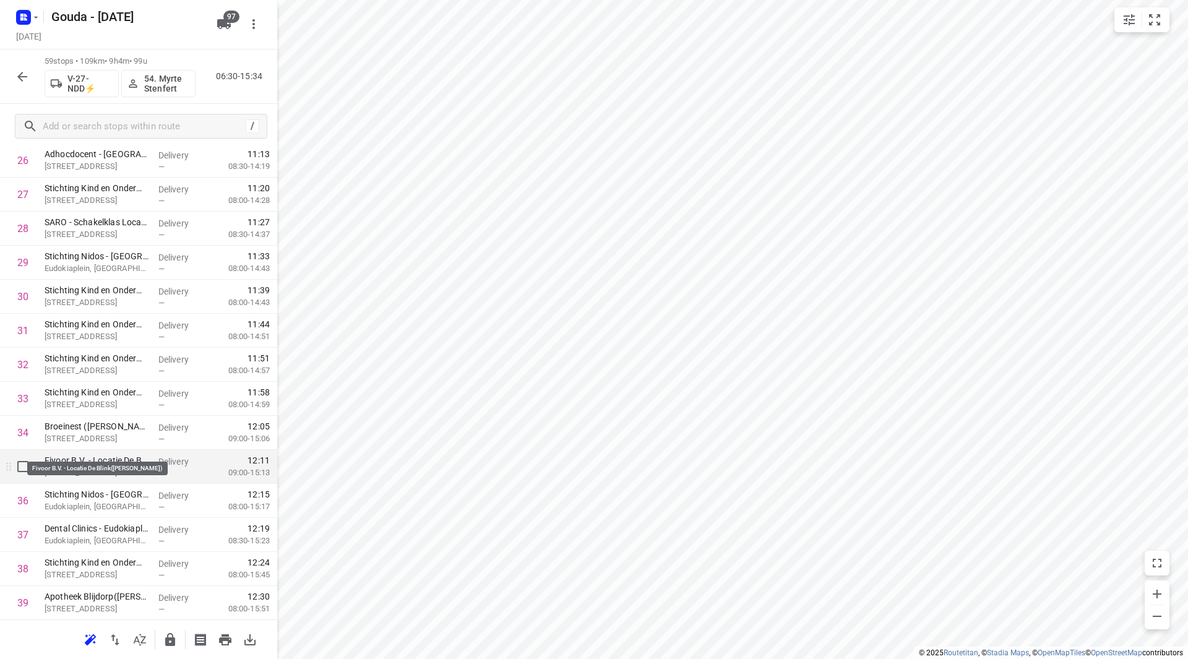
scroll to position [967, 0]
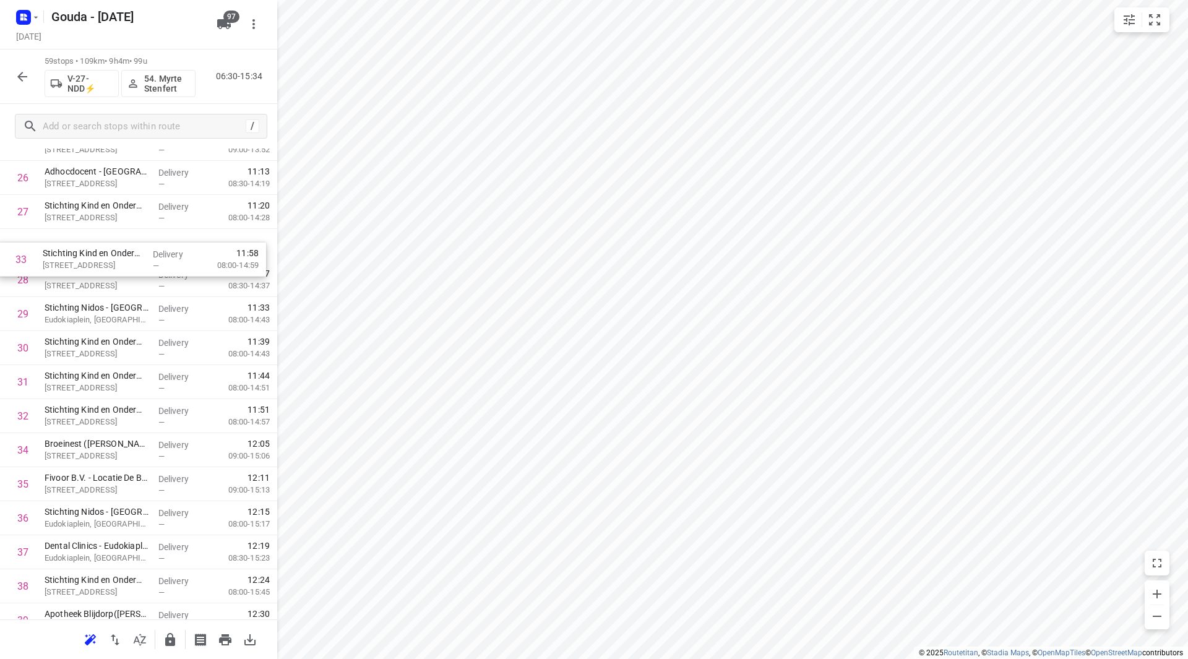
drag, startPoint x: 104, startPoint y: 379, endPoint x: 100, endPoint y: 250, distance: 128.8
click at [100, 250] on div "1 Franciscus Vlietland & Gasthuis - Poli KNO - Kleiweg(Floris Schalekamp) Kleiw…" at bounding box center [138, 314] width 277 height 2008
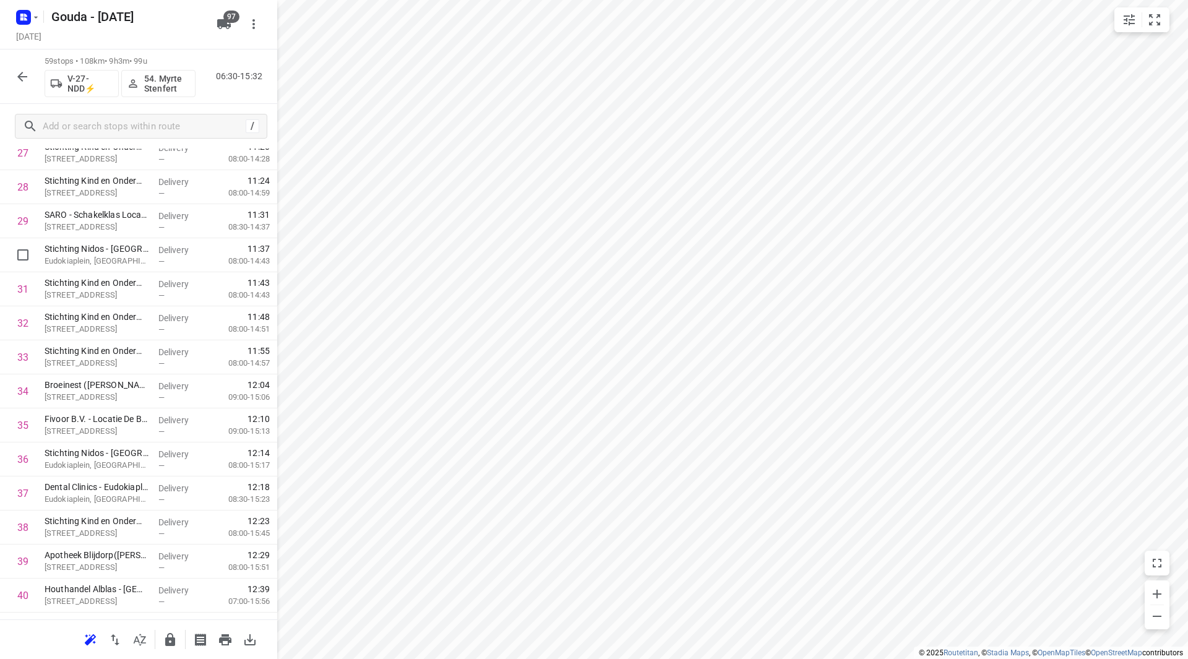
scroll to position [994, 0]
drag, startPoint x: 113, startPoint y: 257, endPoint x: 109, endPoint y: 431, distance: 174.6
click at [109, 431] on div "1 Franciscus Vlietland & Gasthuis - Poli KNO - Kleiweg(Floris Schalekamp) Kleiw…" at bounding box center [138, 256] width 277 height 2008
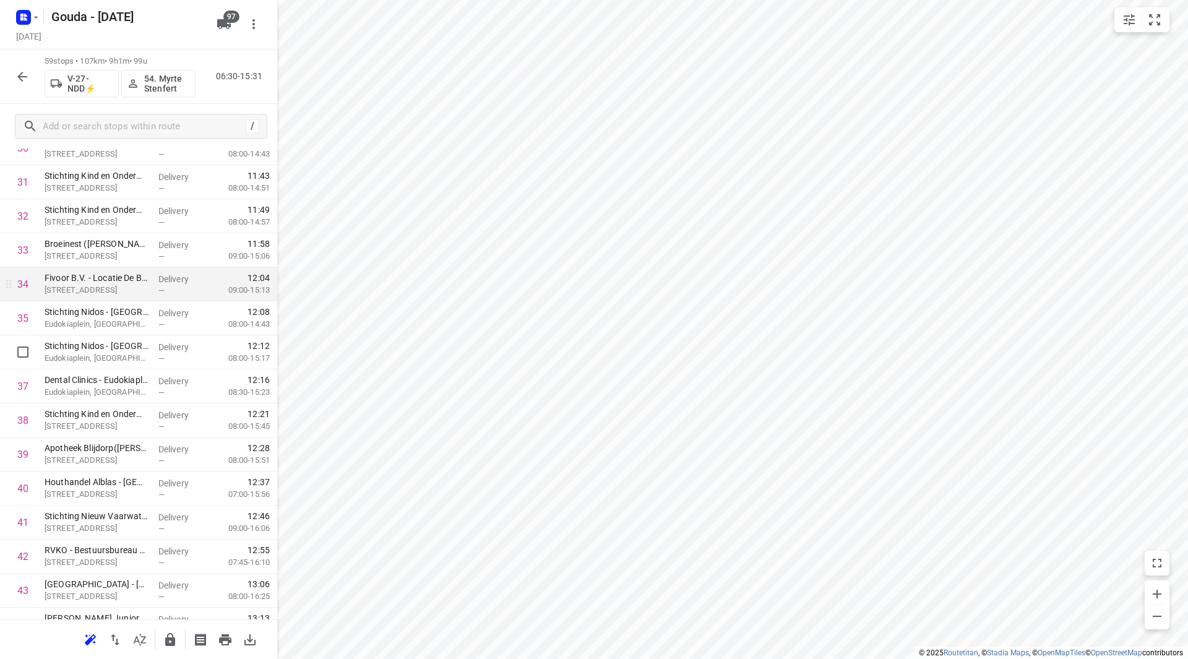
scroll to position [1056, 0]
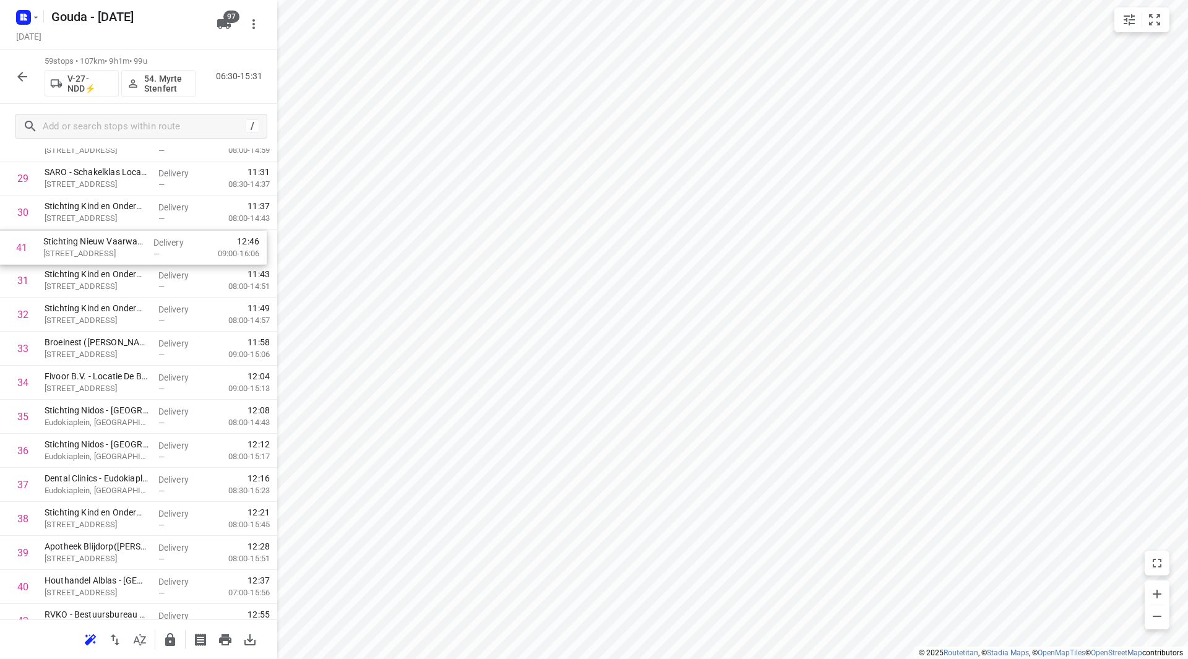
drag, startPoint x: 79, startPoint y: 562, endPoint x: 77, endPoint y: 246, distance: 315.6
click at [77, 246] on div "1 Franciscus Vlietland & Gasthuis - Poli KNO - Kleiweg(Floris Schalekamp) Kleiw…" at bounding box center [138, 212] width 277 height 2008
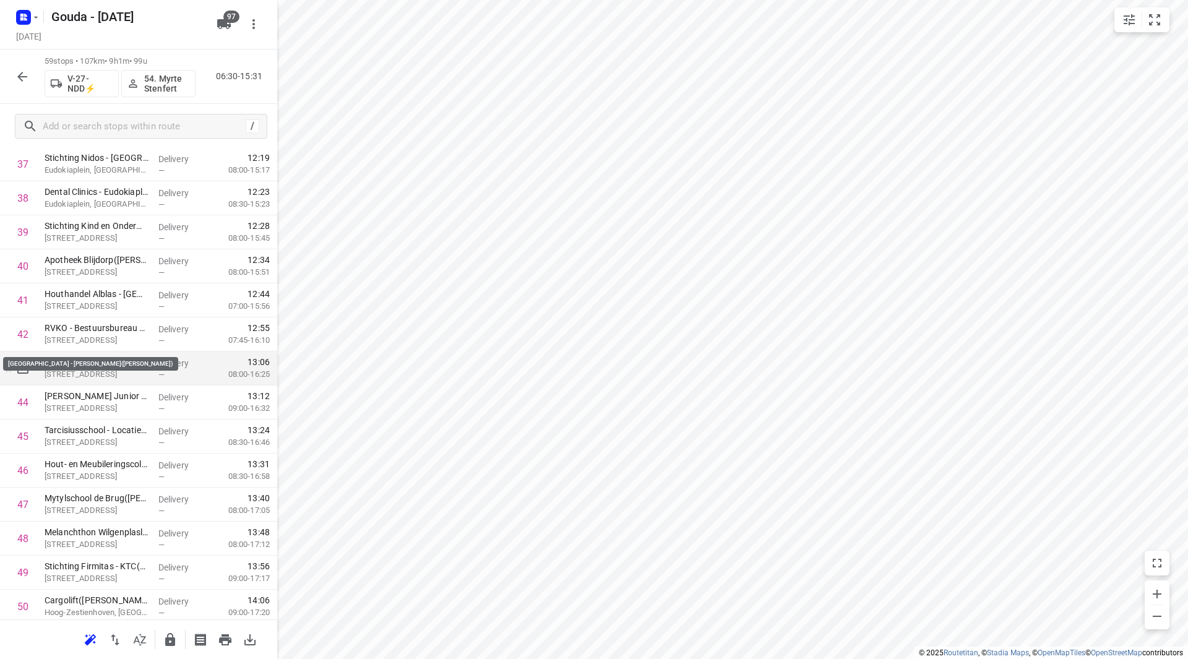
scroll to position [1344, 0]
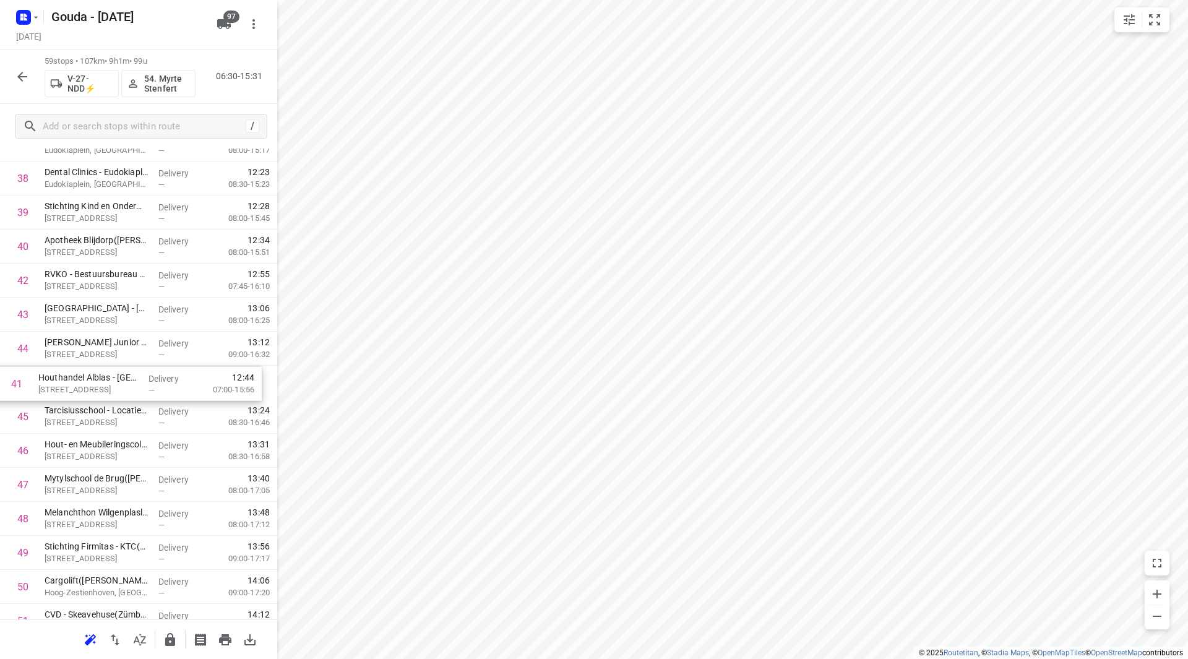
drag, startPoint x: 84, startPoint y: 281, endPoint x: 77, endPoint y: 390, distance: 109.1
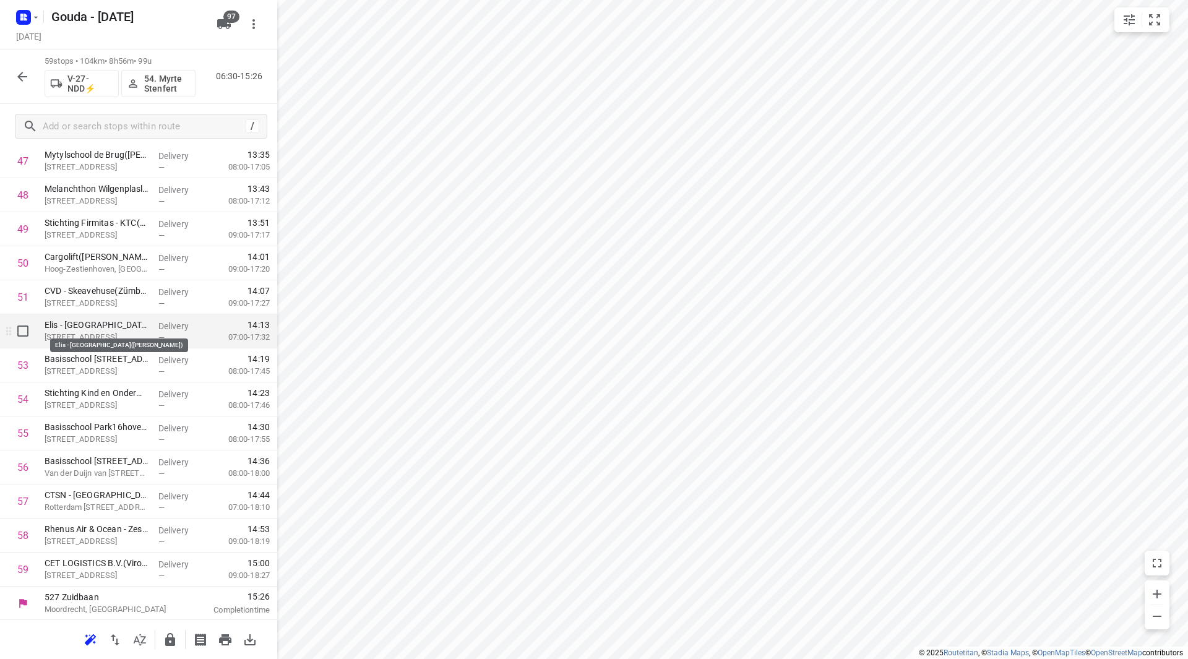
scroll to position [1668, 0]
click at [168, 638] on icon "button" at bounding box center [170, 639] width 10 height 13
click at [22, 70] on icon "button" at bounding box center [22, 76] width 15 height 15
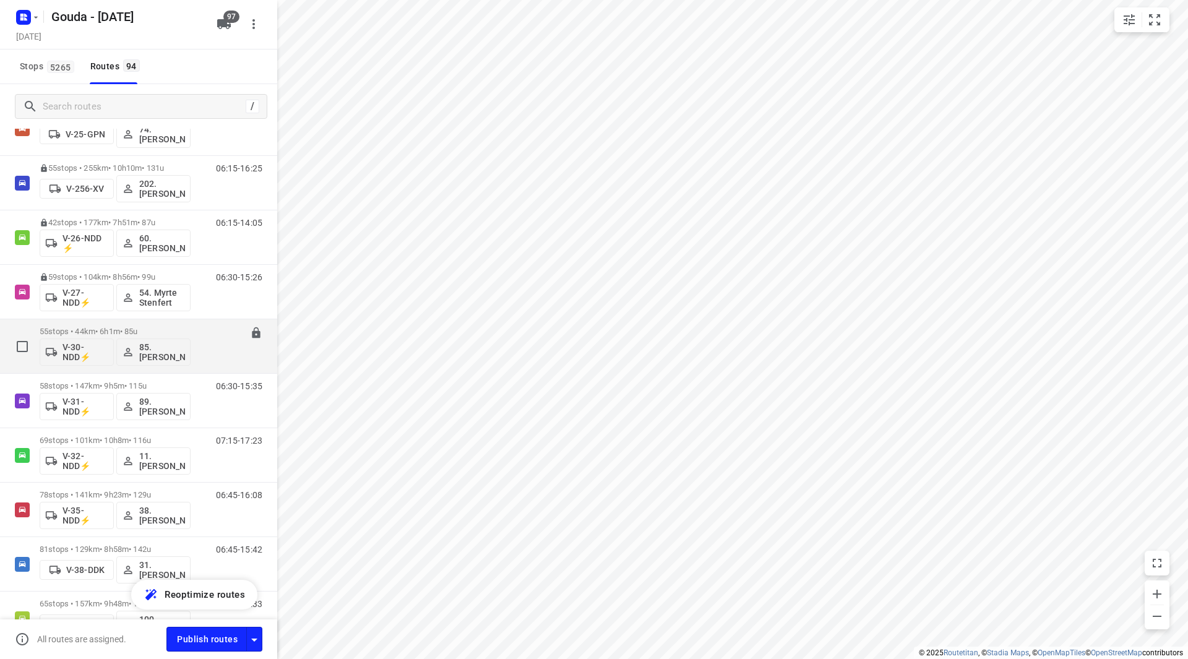
scroll to position [743, 0]
click at [140, 322] on div "55 stops • 44km • 6h1m • 85u V-30-NDD⚡ 85.Shahram Poorramszani" at bounding box center [115, 347] width 151 height 51
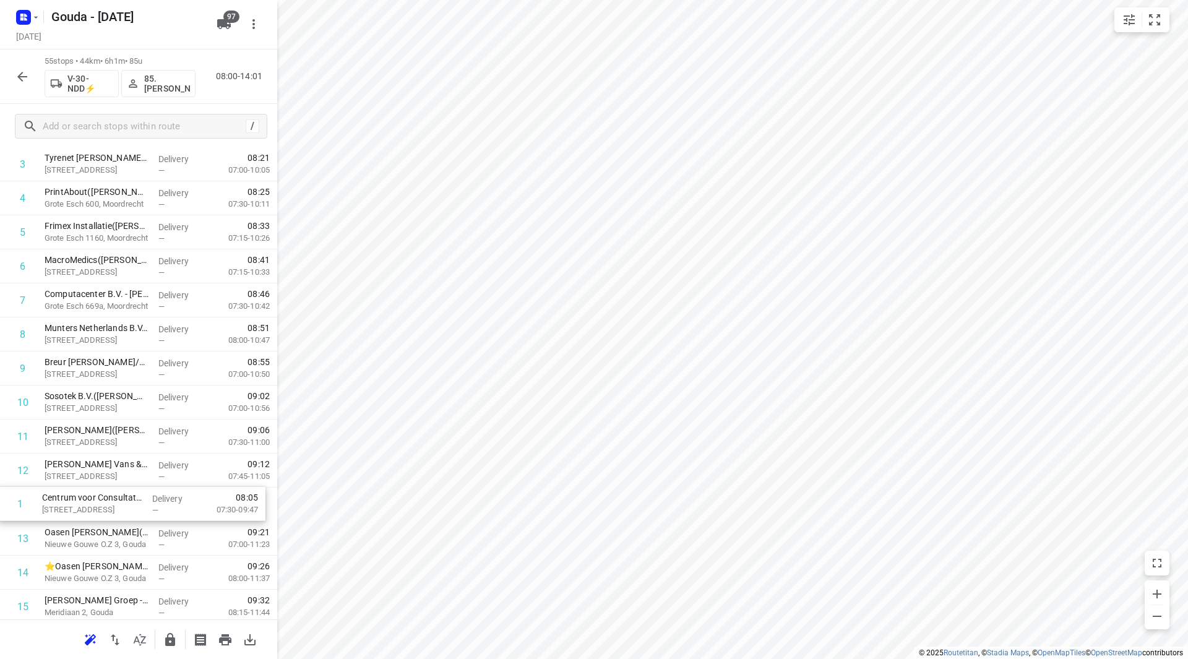
scroll to position [140, 0]
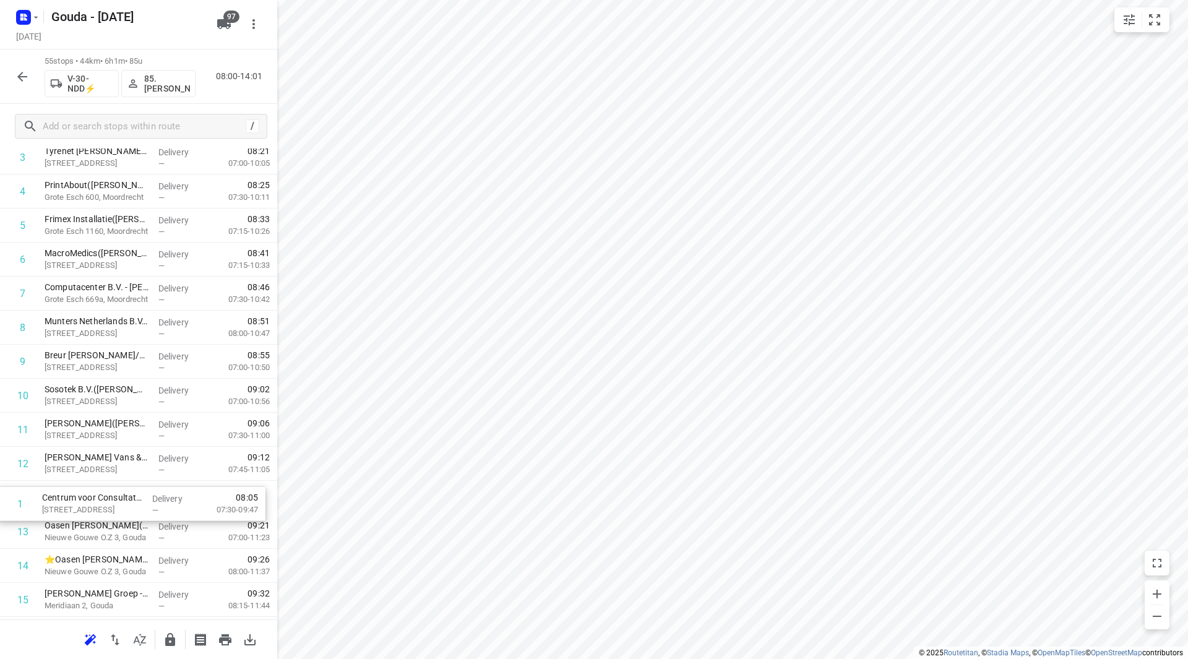
drag, startPoint x: 109, startPoint y: 263, endPoint x: 108, endPoint y: 507, distance: 243.8
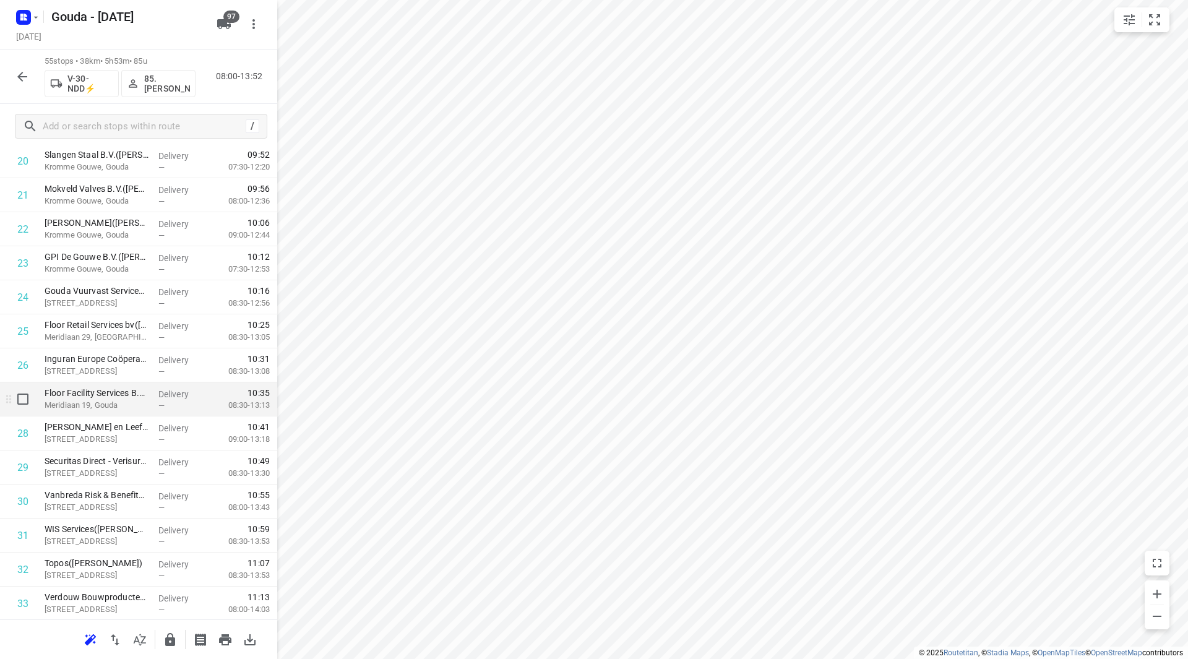
scroll to position [805, 0]
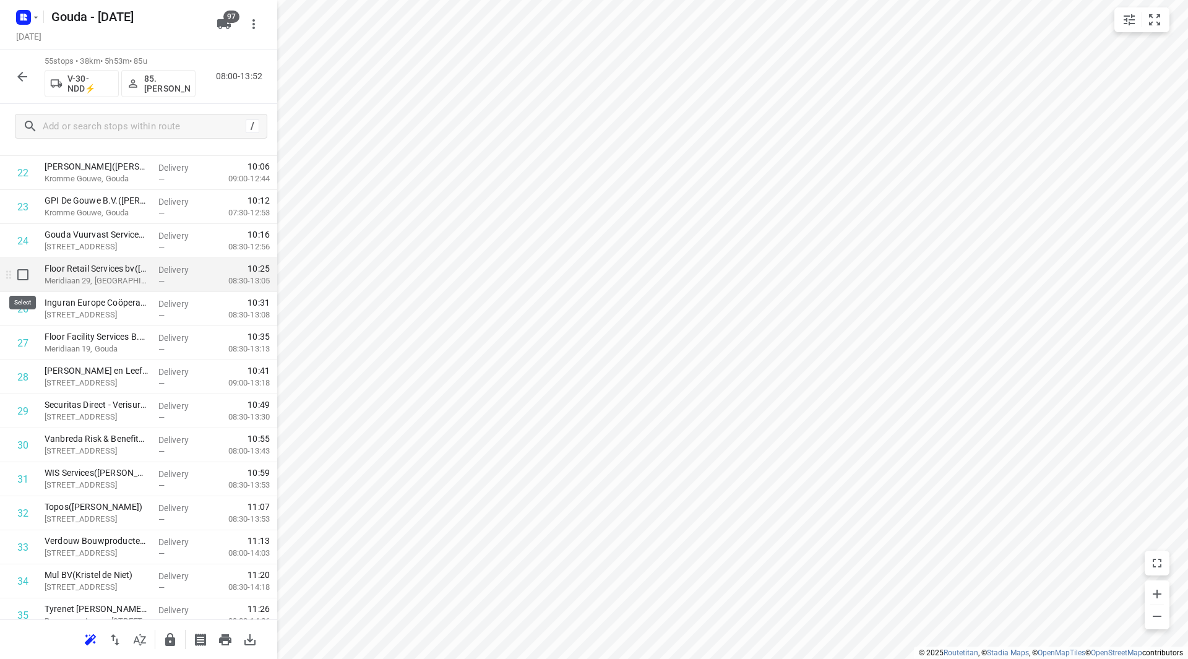
click at [9, 270] on div at bounding box center [20, 275] width 40 height 34
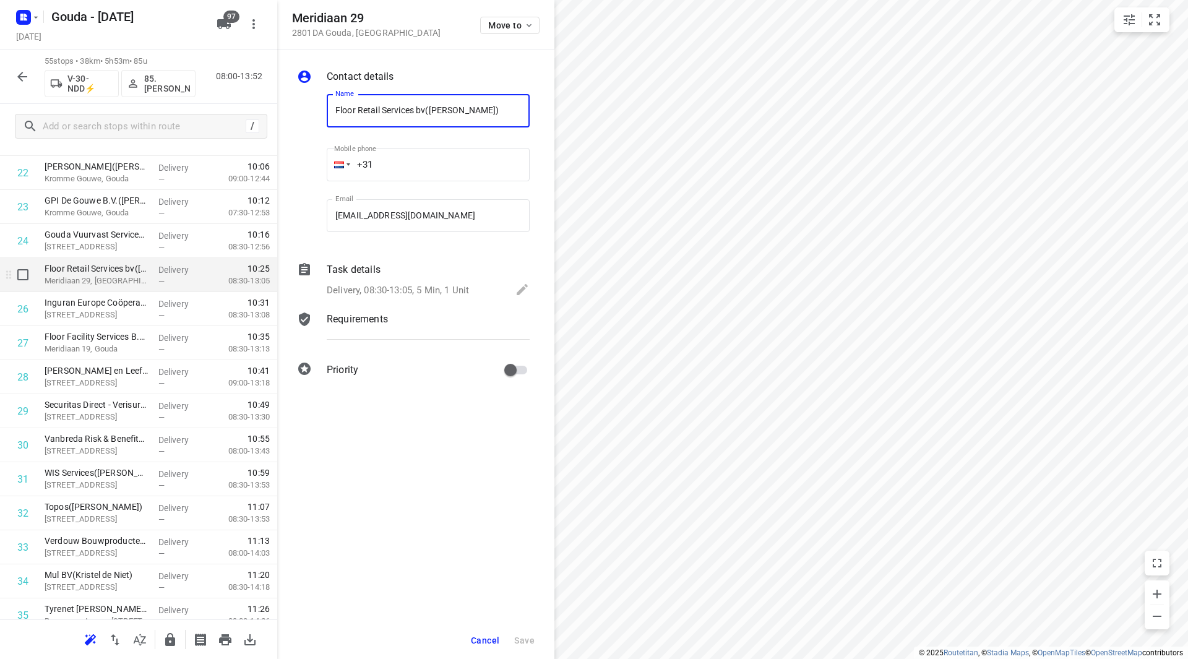
click at [23, 274] on input "checkbox" at bounding box center [23, 274] width 25 height 25
checkbox input "true"
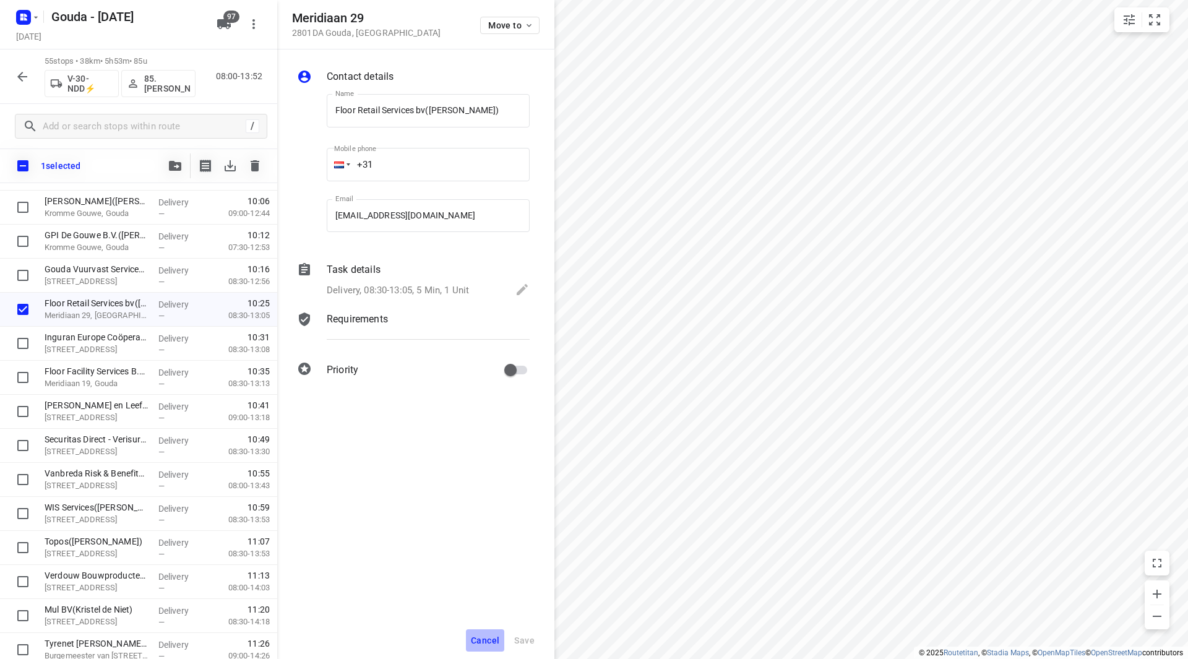
drag, startPoint x: 478, startPoint y: 639, endPoint x: 485, endPoint y: 631, distance: 10.5
click at [478, 639] on span "Cancel" at bounding box center [485, 641] width 28 height 10
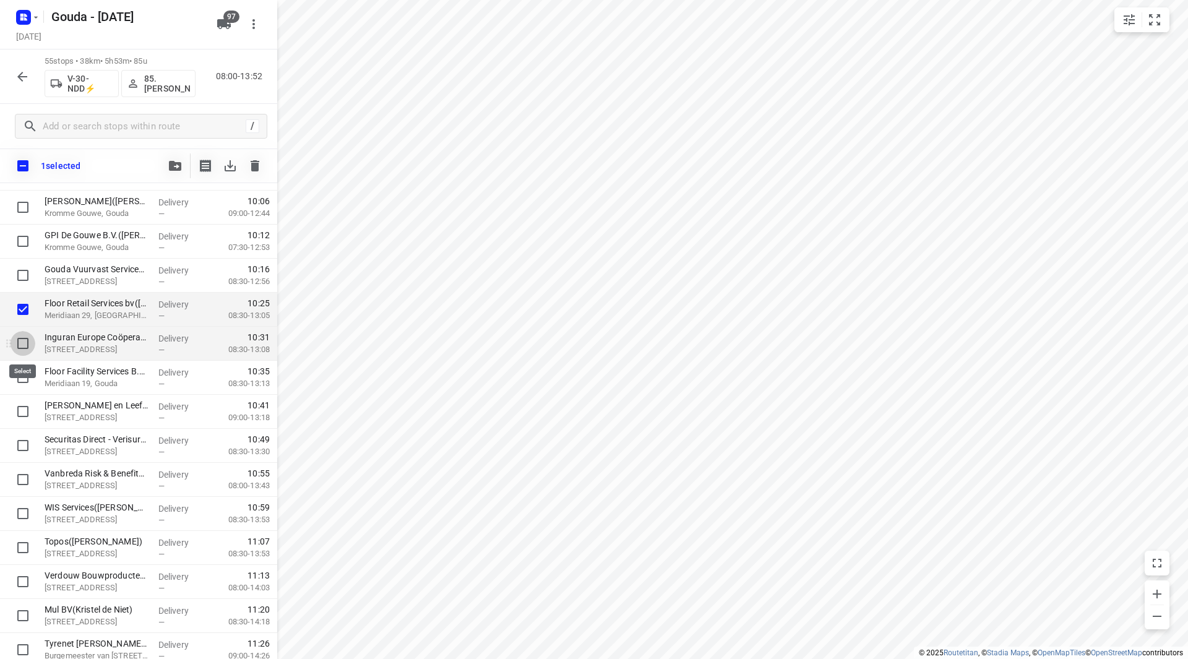
click at [21, 344] on input "checkbox" at bounding box center [23, 343] width 25 height 25
checkbox input "true"
click at [22, 381] on input "checkbox" at bounding box center [23, 377] width 25 height 25
checkbox input "true"
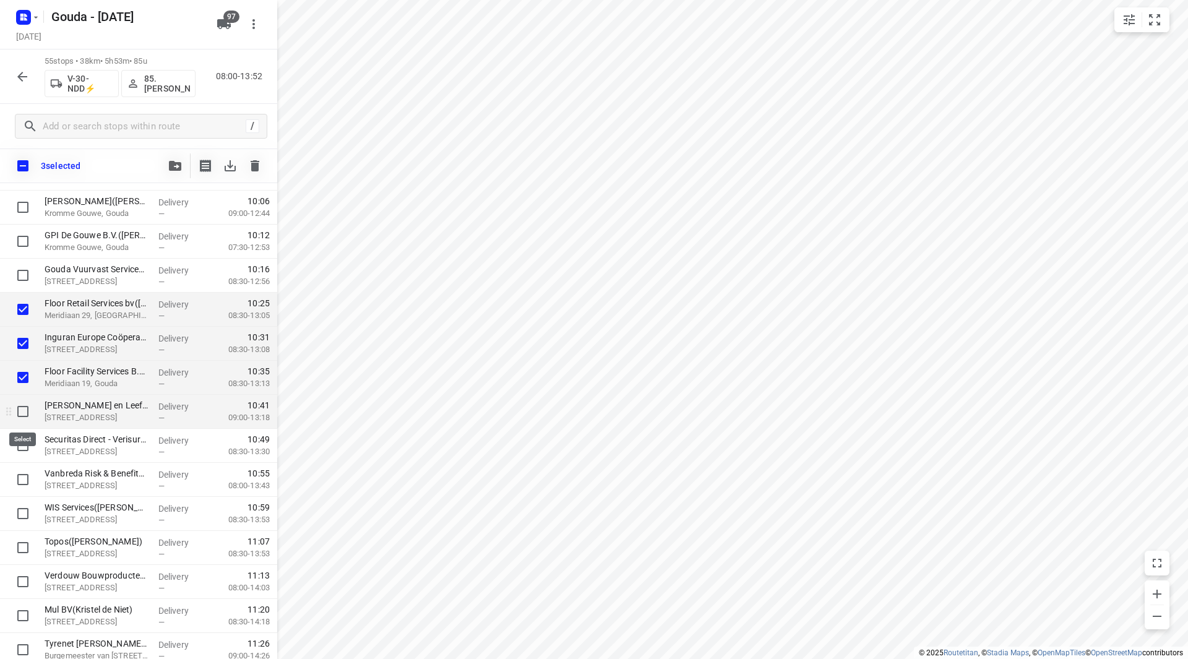
click at [24, 408] on input "checkbox" at bounding box center [23, 411] width 25 height 25
checkbox input "true"
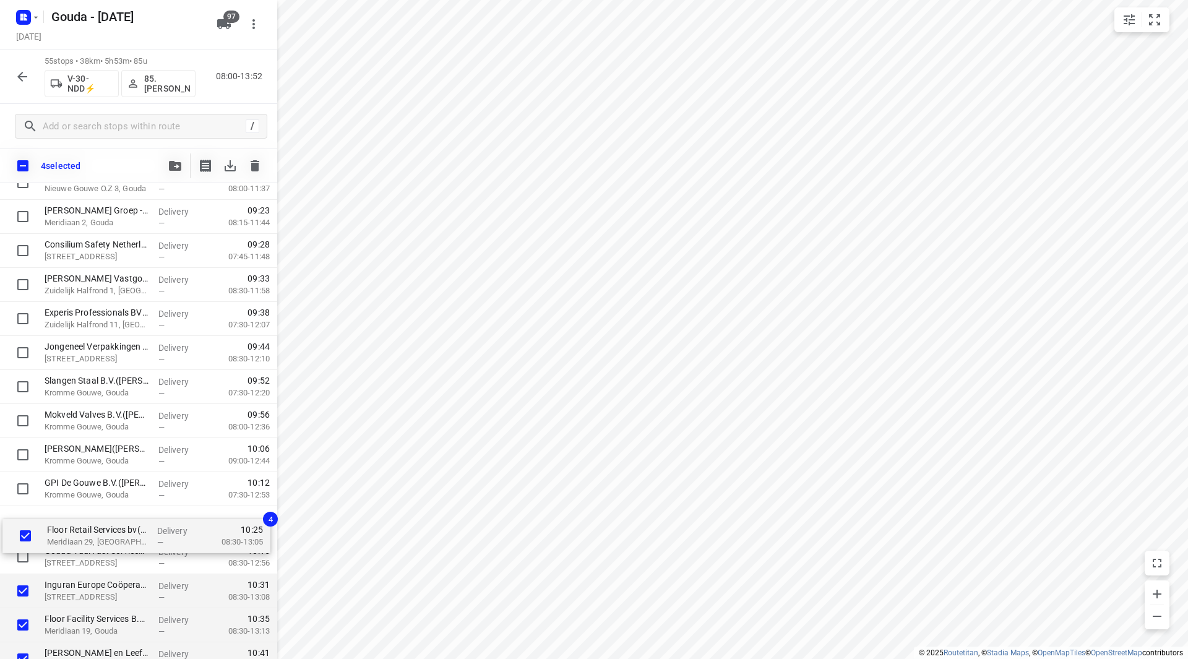
scroll to position [558, 0]
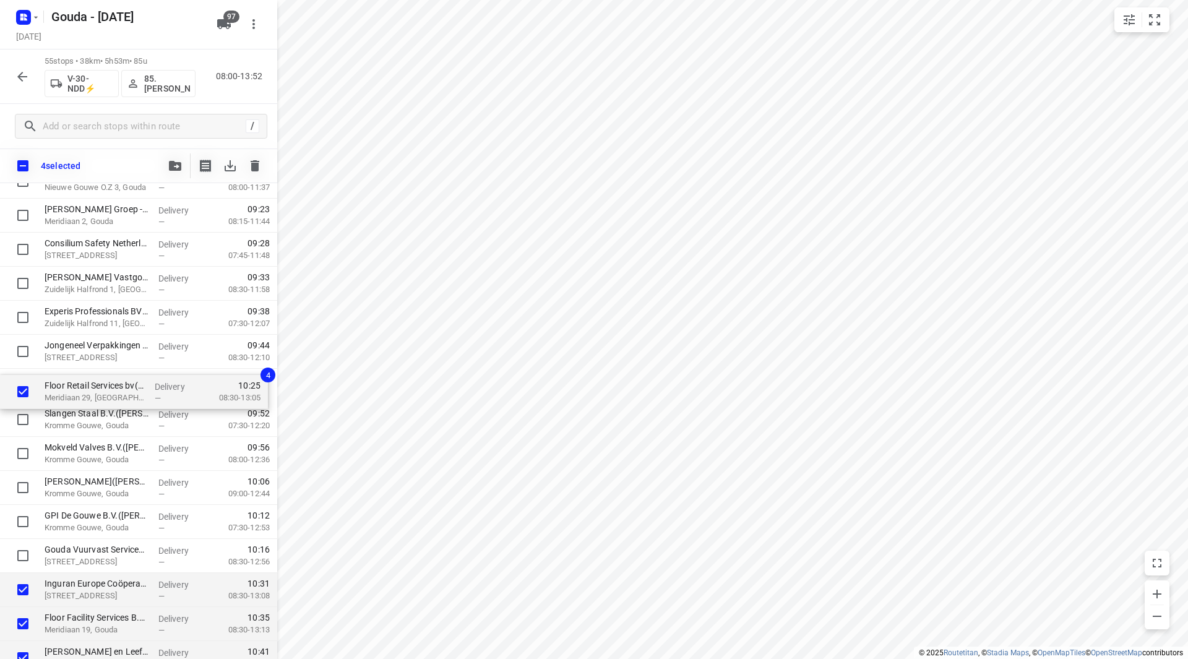
drag, startPoint x: 79, startPoint y: 535, endPoint x: 76, endPoint y: 389, distance: 146.1
click at [76, 389] on div "Gouda Constructie B.V.(Baan Burggraaf) Zuidbaan 525, Moordrecht Delivery — 08:0…" at bounding box center [138, 658] width 277 height 1872
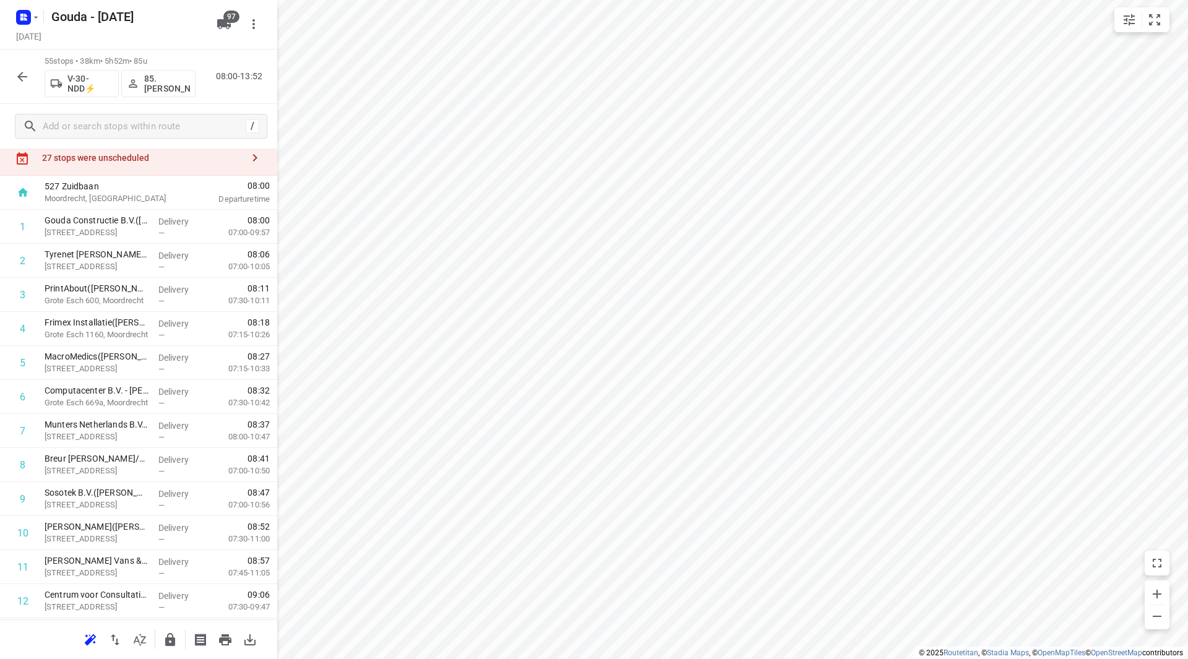
scroll to position [33, 0]
click at [170, 638] on icon "button" at bounding box center [170, 639] width 10 height 13
click at [25, 78] on icon "button" at bounding box center [22, 76] width 15 height 15
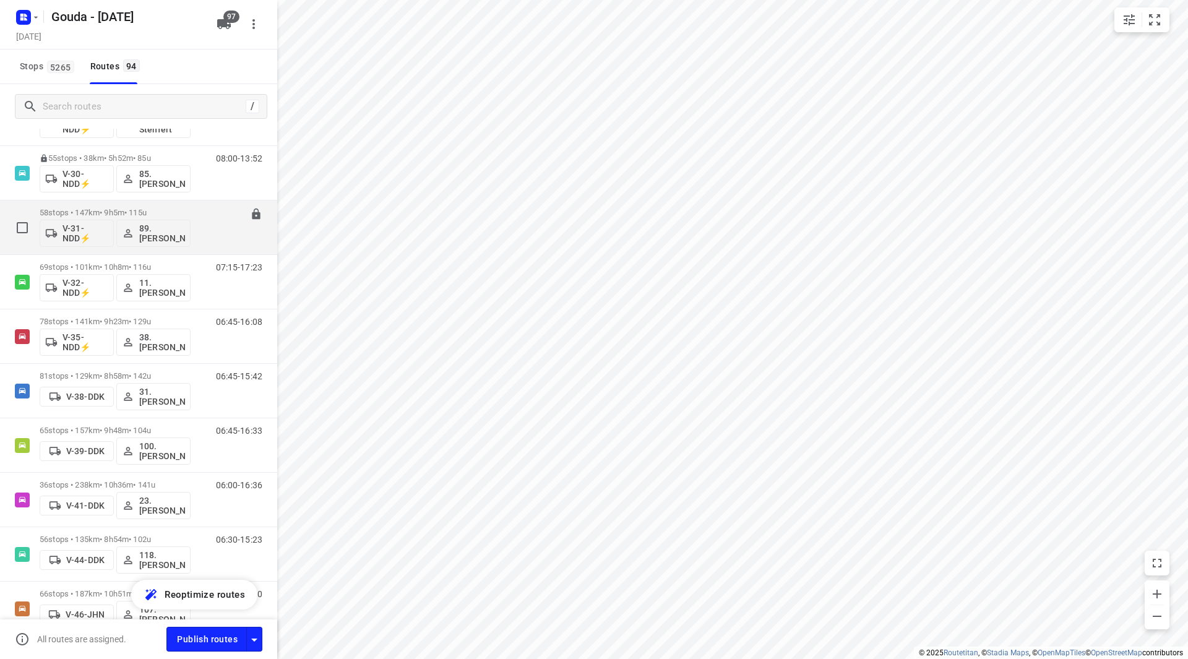
scroll to position [805, 0]
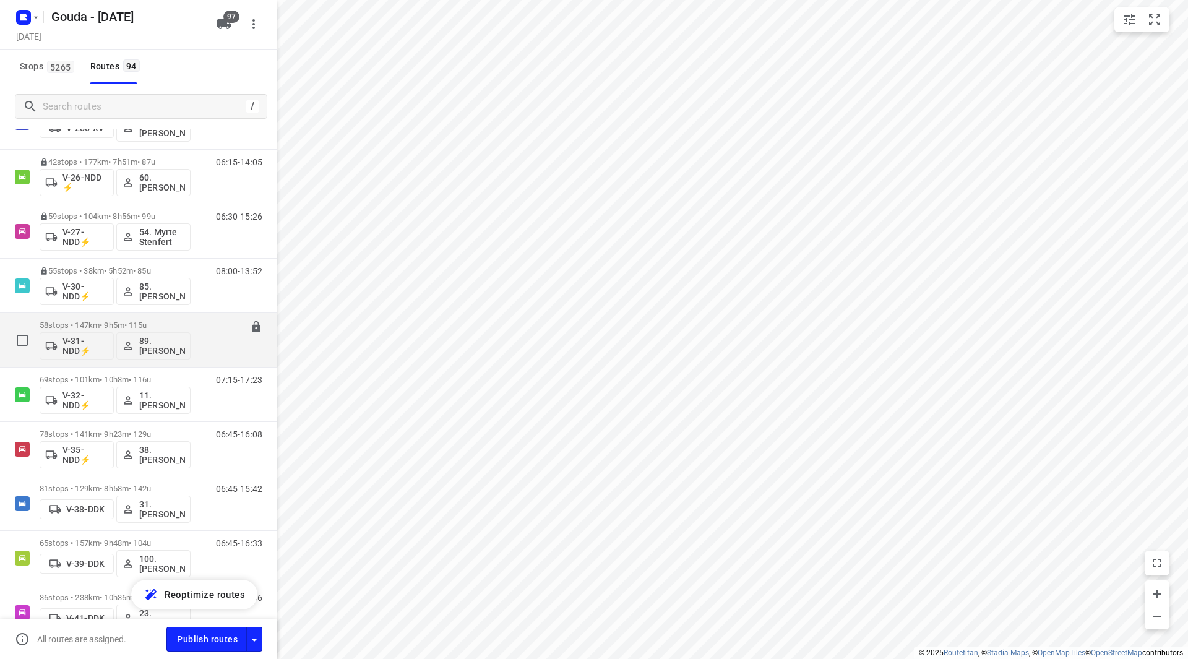
click at [123, 321] on p "58 stops • 147km • 9h5m • 115u" at bounding box center [115, 325] width 151 height 9
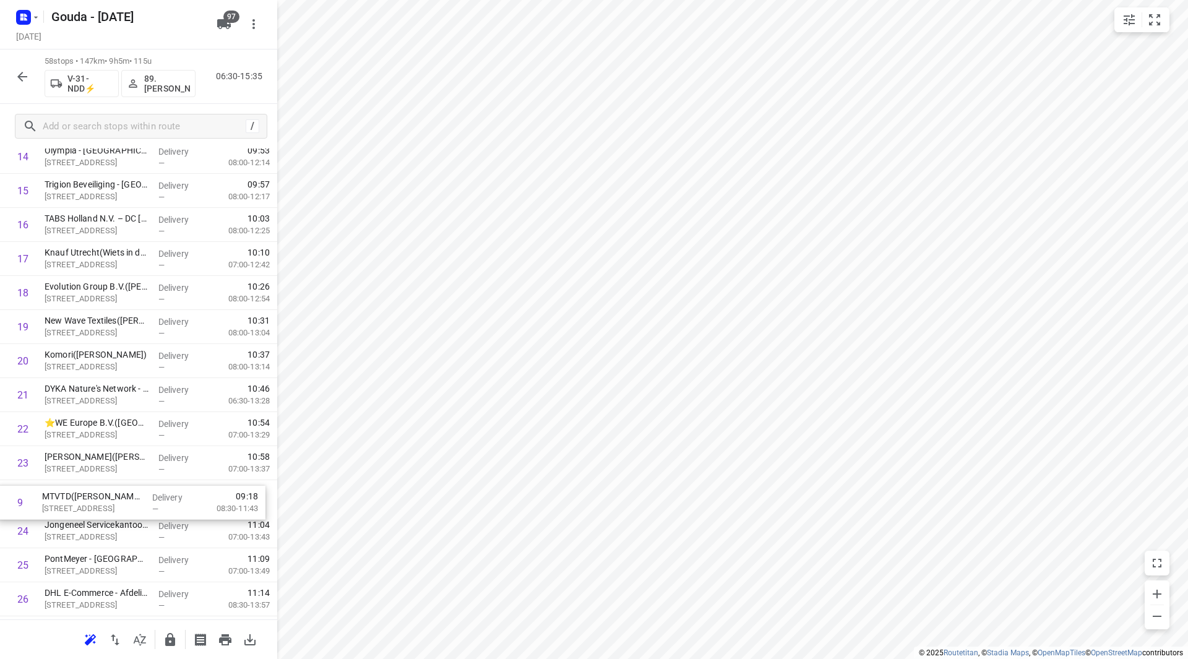
scroll to position [517, 0]
drag, startPoint x: 128, startPoint y: 308, endPoint x: 123, endPoint y: 506, distance: 198.7
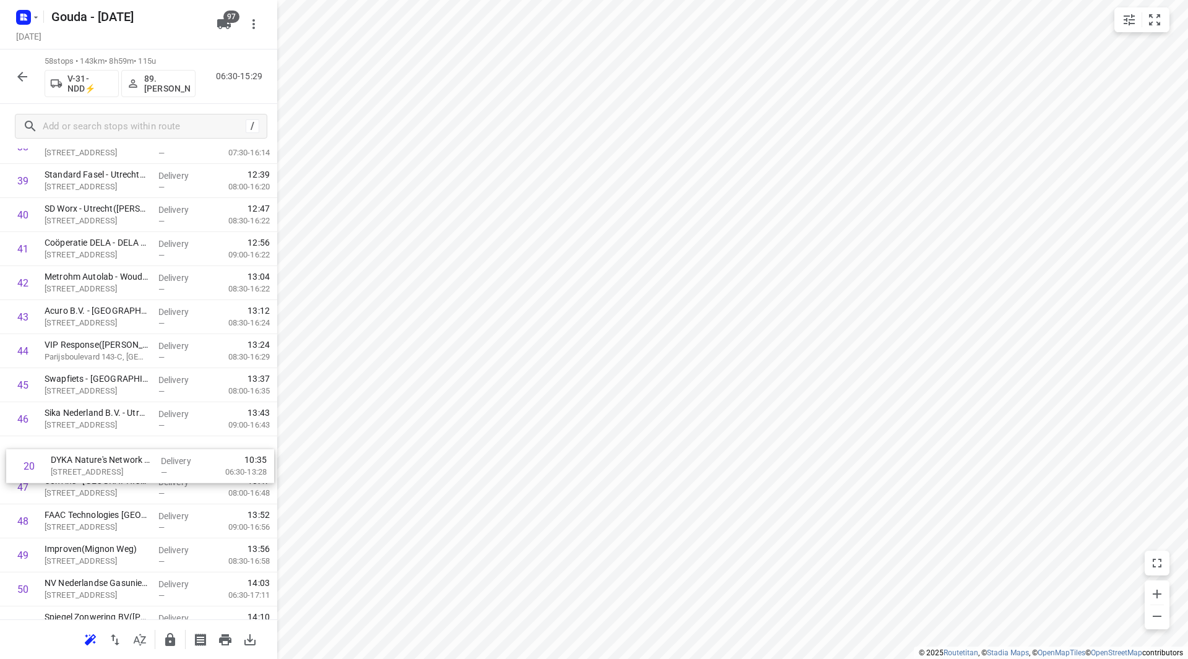
scroll to position [1341, 0]
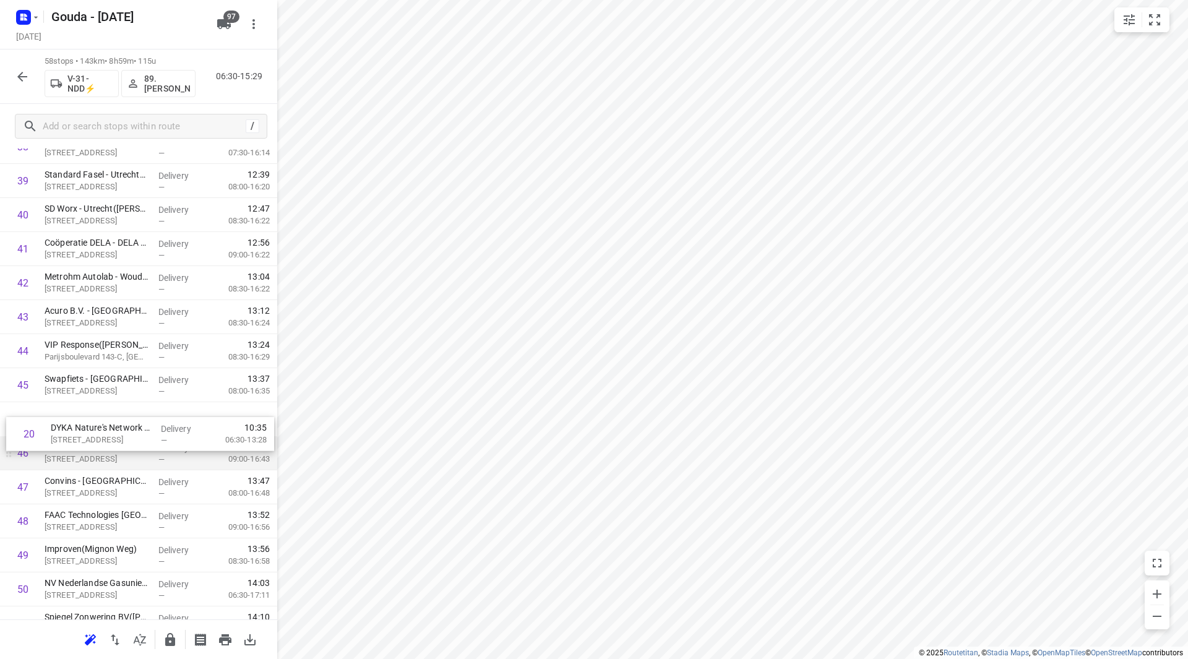
drag, startPoint x: 148, startPoint y: 295, endPoint x: 154, endPoint y: 436, distance: 141.9
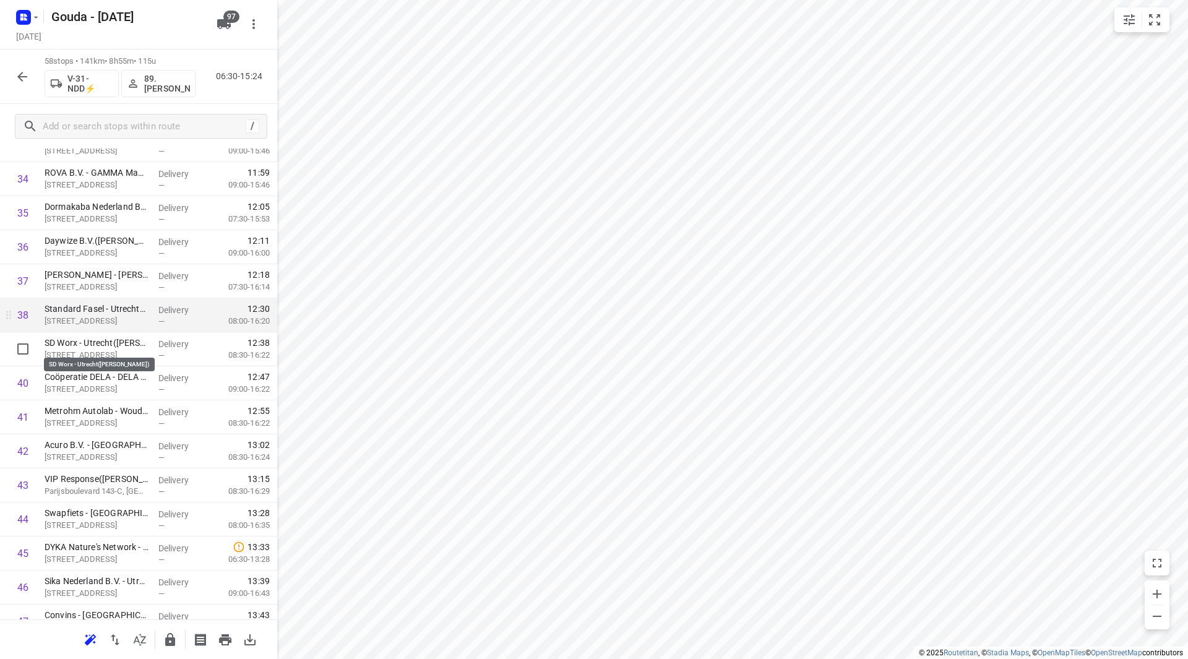
scroll to position [1217, 0]
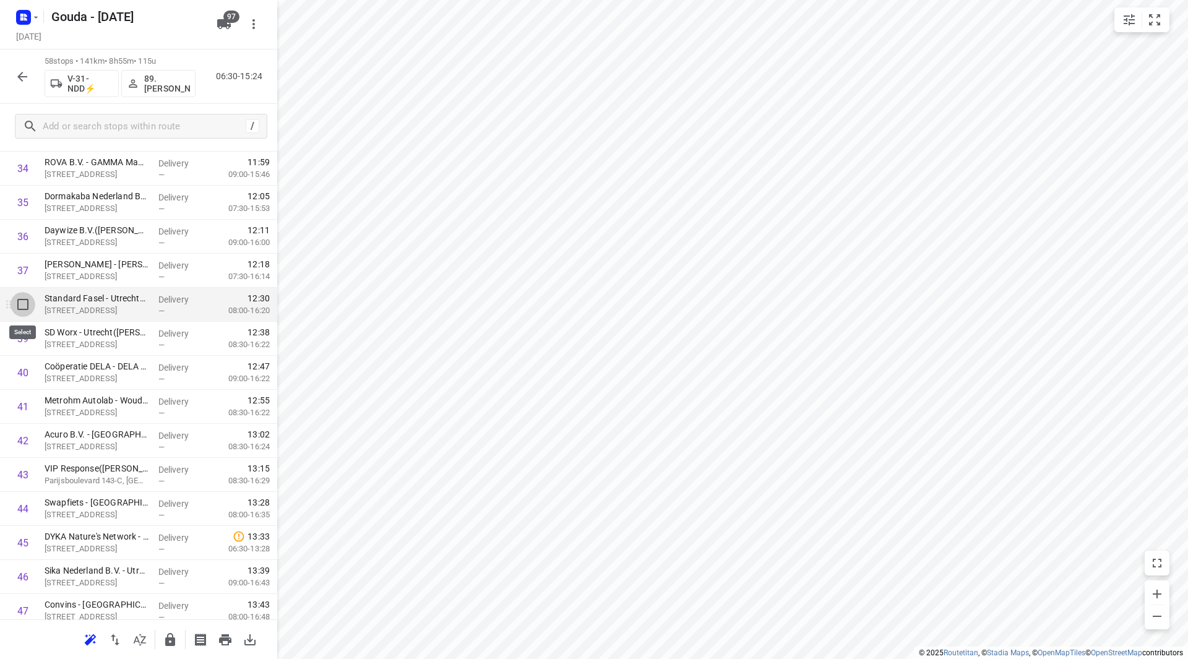
click at [12, 306] on input "checkbox" at bounding box center [23, 304] width 25 height 25
checkbox input "true"
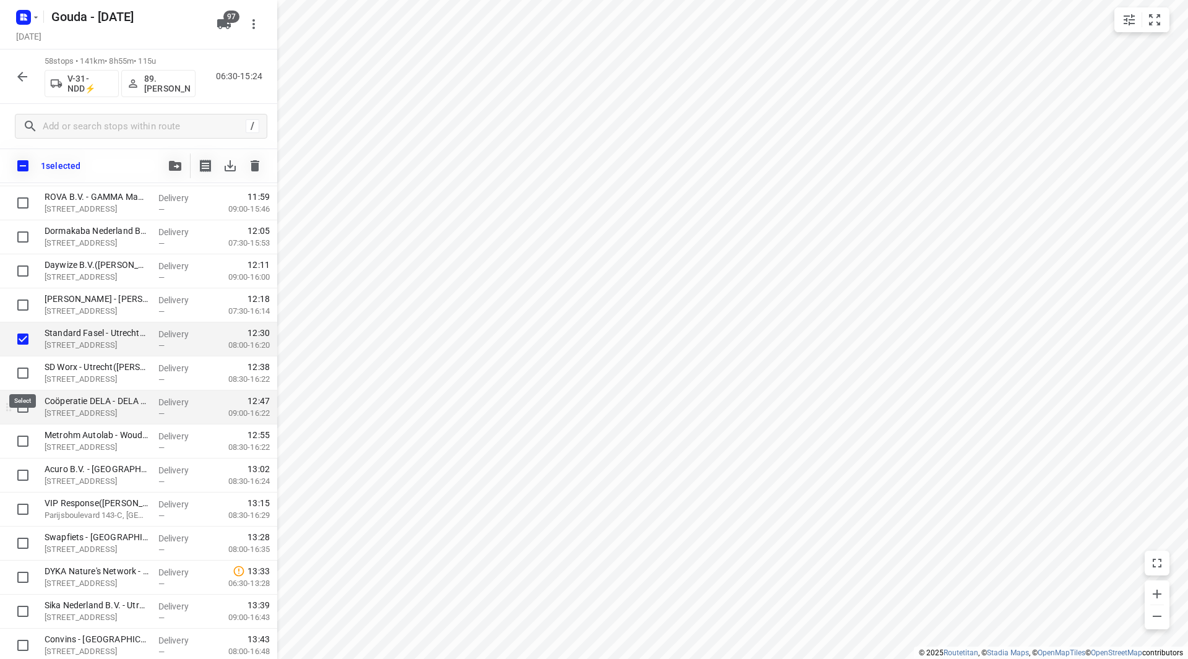
drag, startPoint x: 26, startPoint y: 376, endPoint x: 25, endPoint y: 397, distance: 21.7
click at [26, 375] on input "checkbox" at bounding box center [23, 373] width 25 height 25
checkbox input "true"
click at [25, 409] on input "checkbox" at bounding box center [23, 407] width 25 height 25
checkbox input "true"
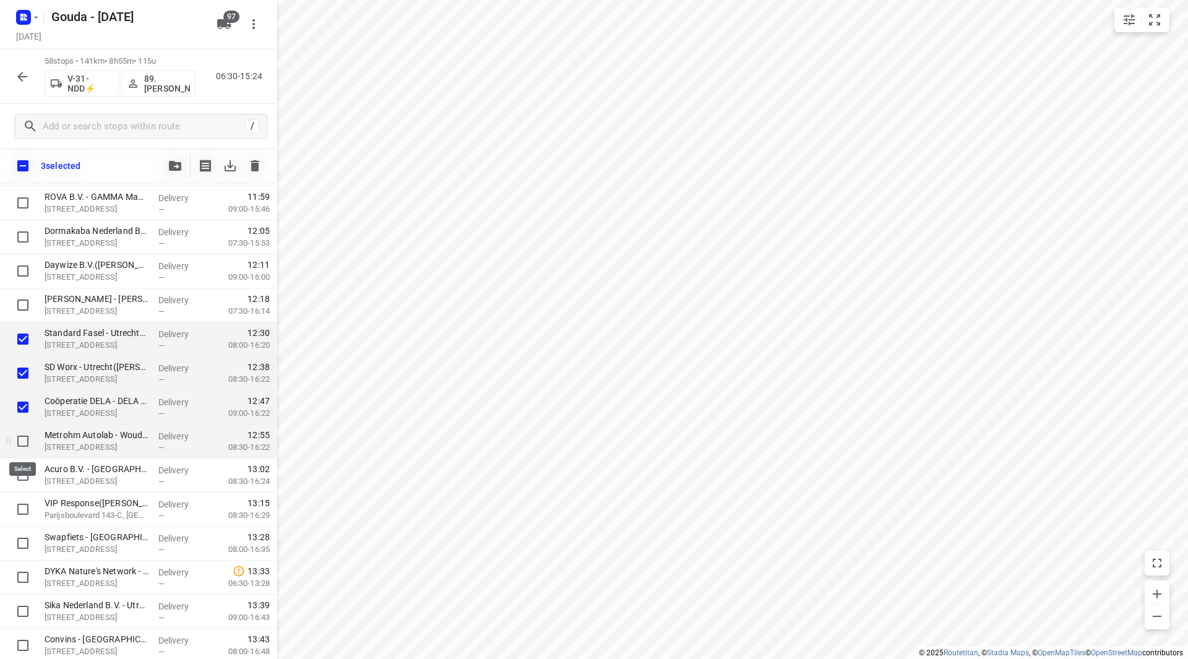
click at [22, 446] on input "checkbox" at bounding box center [23, 441] width 25 height 25
checkbox input "true"
click at [28, 516] on input "checkbox" at bounding box center [23, 509] width 25 height 25
checkbox input "true"
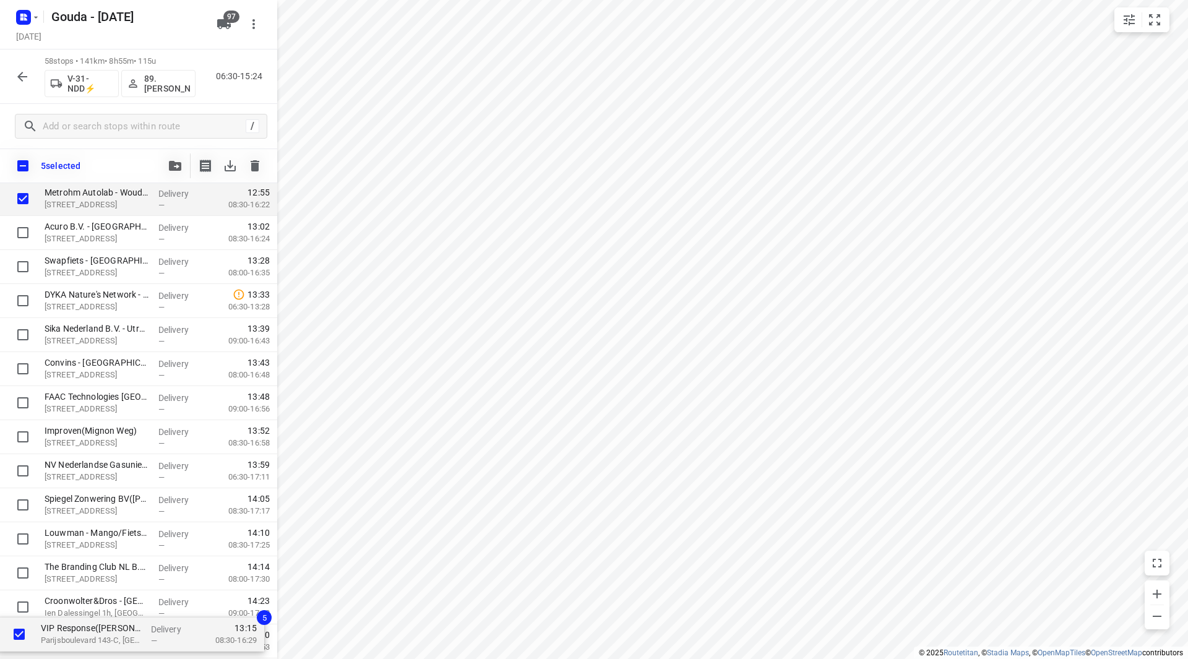
scroll to position [1629, 0]
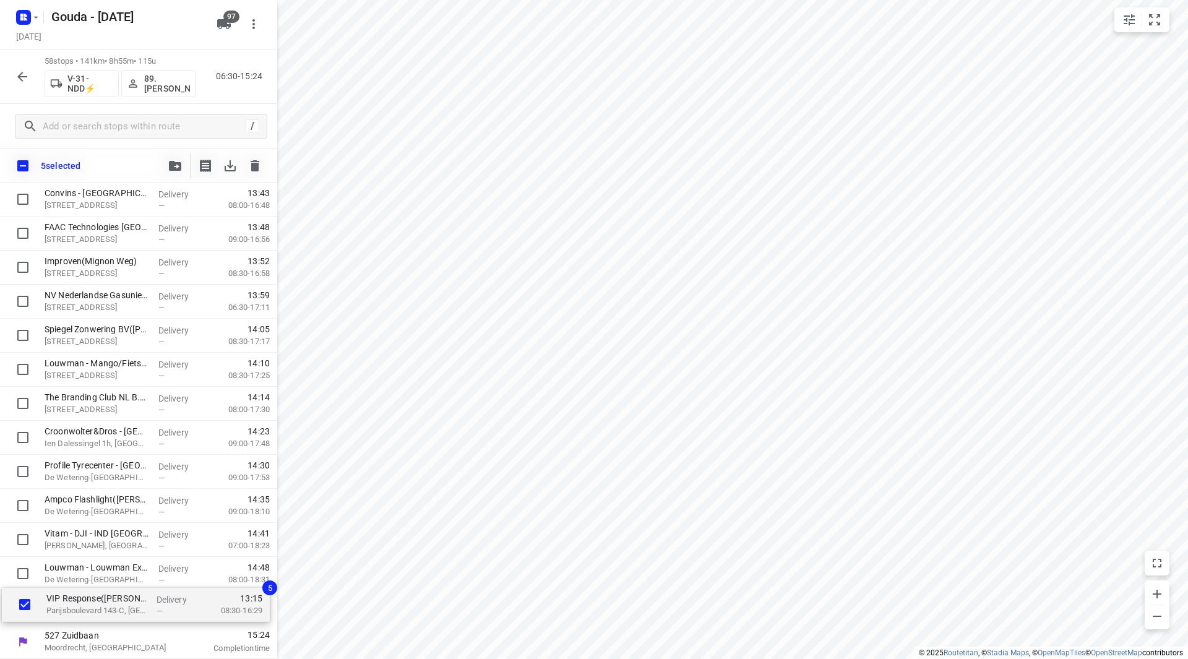
drag, startPoint x: 101, startPoint y: 511, endPoint x: 103, endPoint y: 613, distance: 101.5
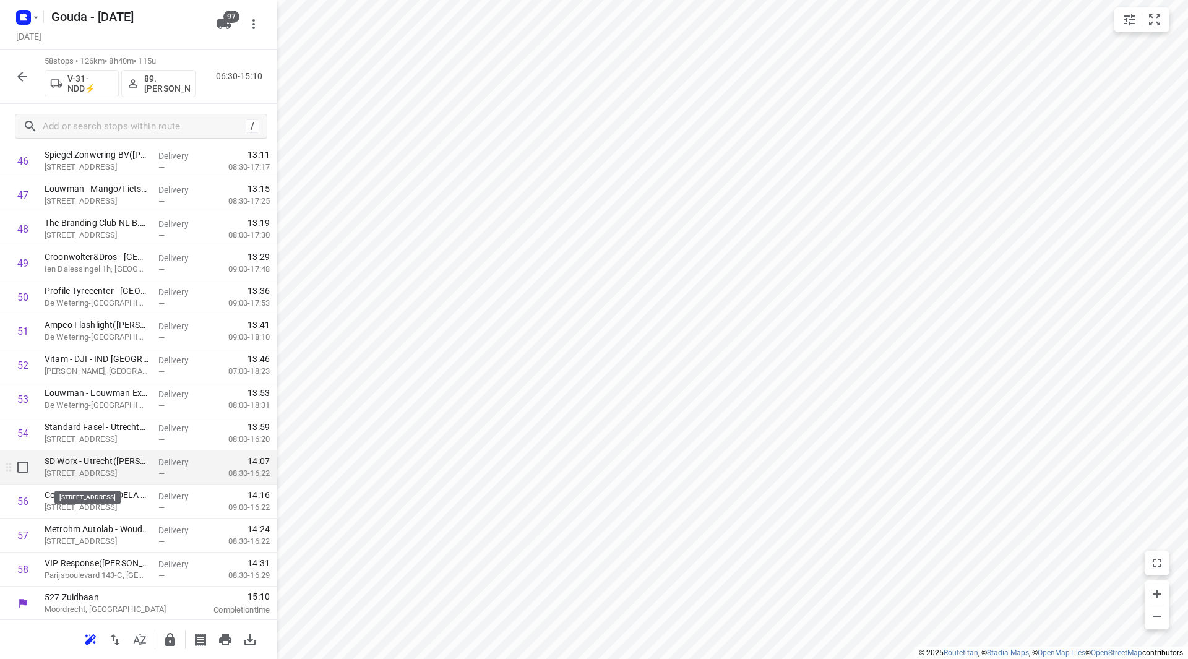
scroll to position [1634, 0]
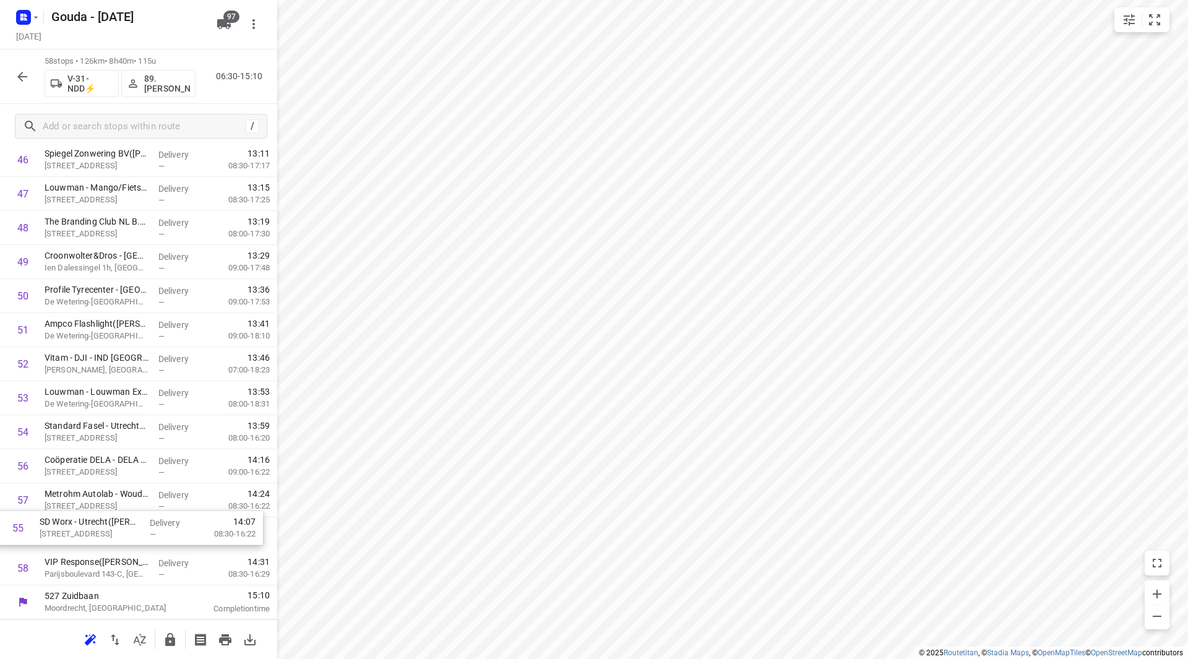
drag, startPoint x: 77, startPoint y: 473, endPoint x: 73, endPoint y: 536, distance: 62.6
click at [166, 639] on icon "button" at bounding box center [170, 639] width 15 height 15
click at [14, 76] on button "button" at bounding box center [22, 76] width 25 height 25
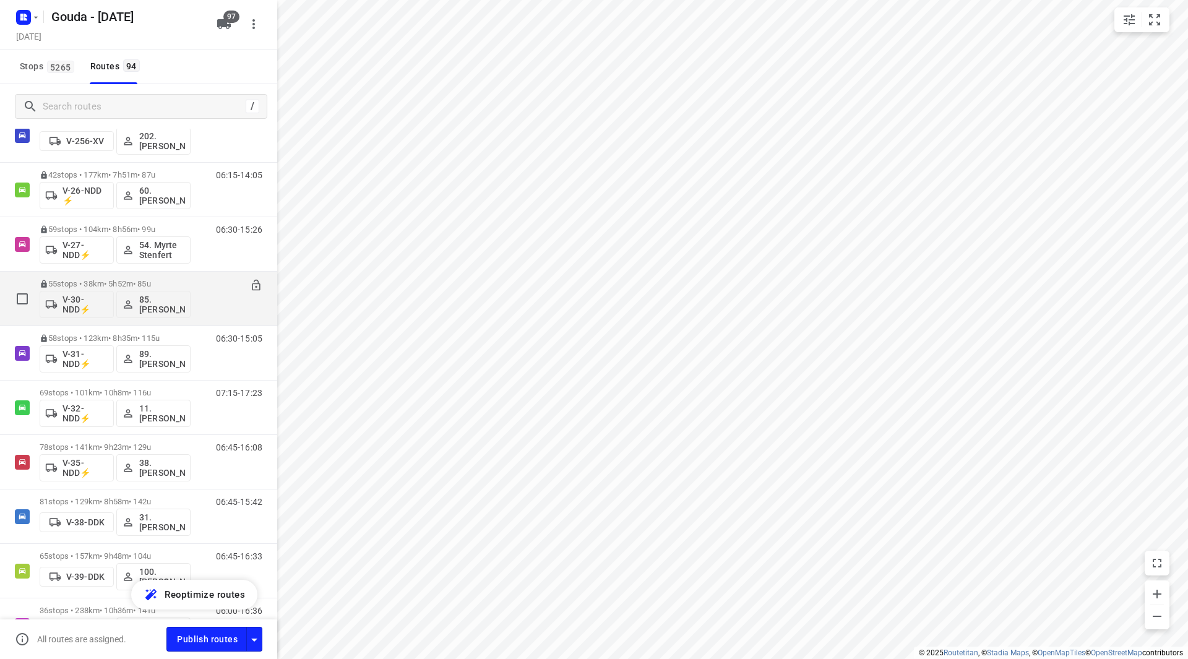
scroll to position [805, 0]
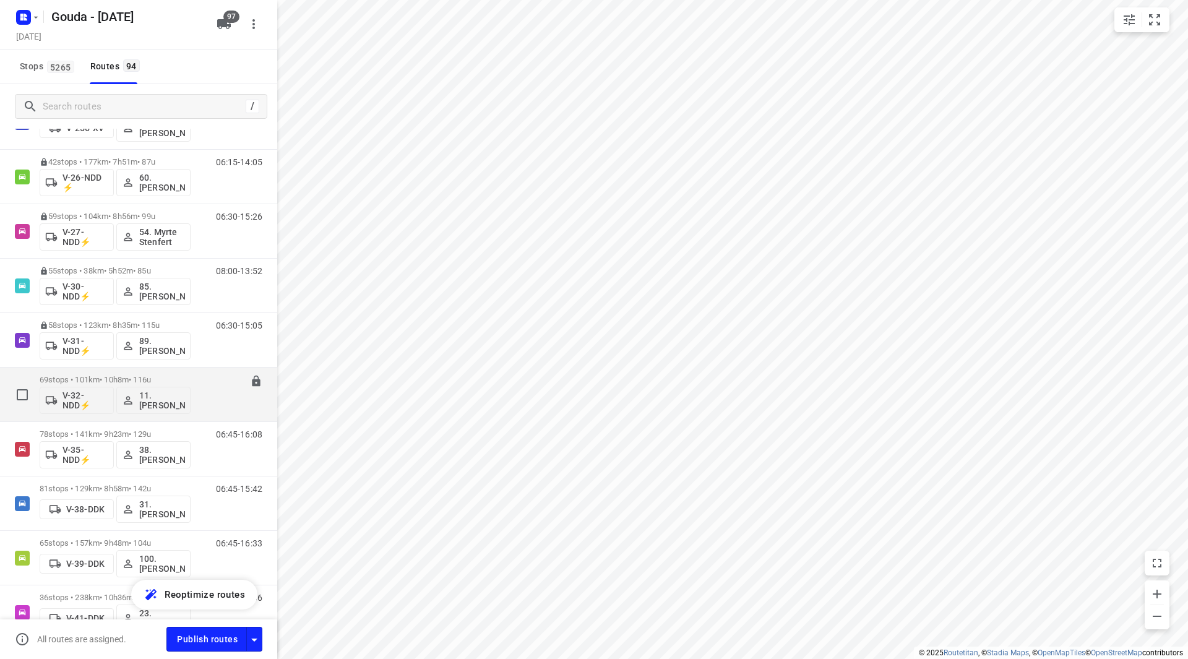
click at [105, 382] on p "69 stops • 101km • 10h8m • 116u" at bounding box center [115, 379] width 151 height 9
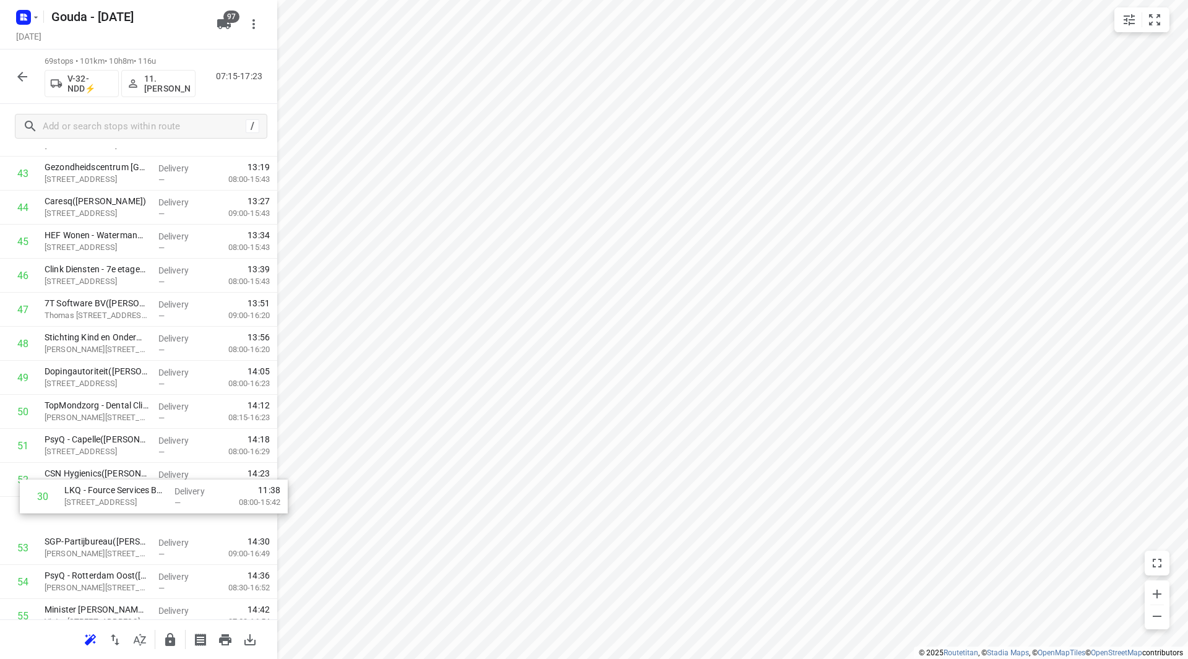
scroll to position [1486, 0]
drag, startPoint x: 138, startPoint y: 261, endPoint x: 145, endPoint y: 320, distance: 59.3
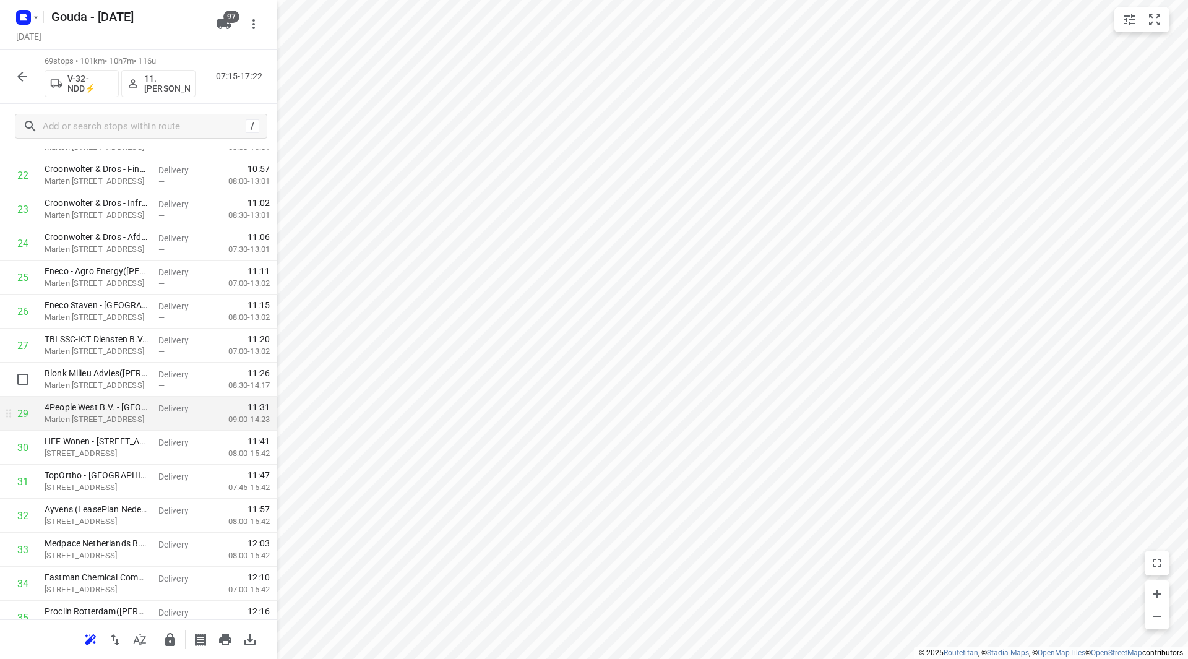
scroll to position [805, 0]
drag, startPoint x: 165, startPoint y: 341, endPoint x: 165, endPoint y: 267, distance: 73.6
click at [163, 265] on div "1 Kwekerij Mostert Nieuwerkerk B.V.,- locatie KAS(David Mostert) Derde Tochtweg…" at bounding box center [138, 615] width 277 height 2349
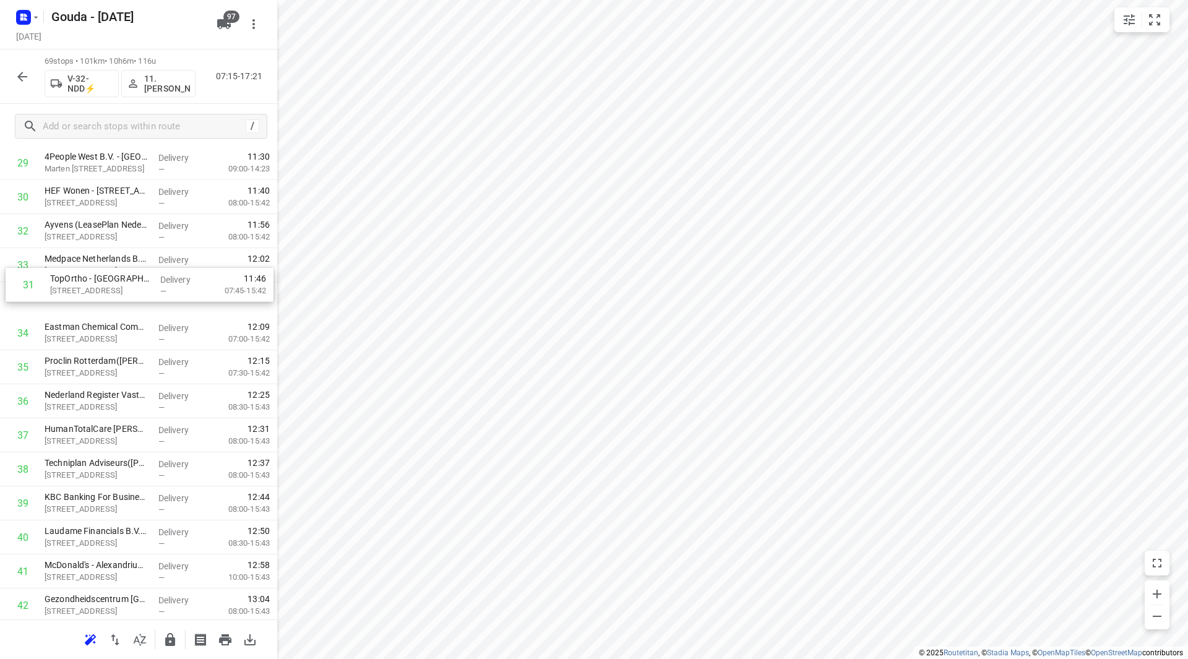
scroll to position [1051, 0]
drag, startPoint x: 70, startPoint y: 231, endPoint x: 83, endPoint y: 339, distance: 109.1
click at [76, 337] on div "1 Kwekerij Mostert Nieuwerkerk B.V.,- locatie KAS(David Mostert) Derde Tochtweg…" at bounding box center [138, 369] width 277 height 2349
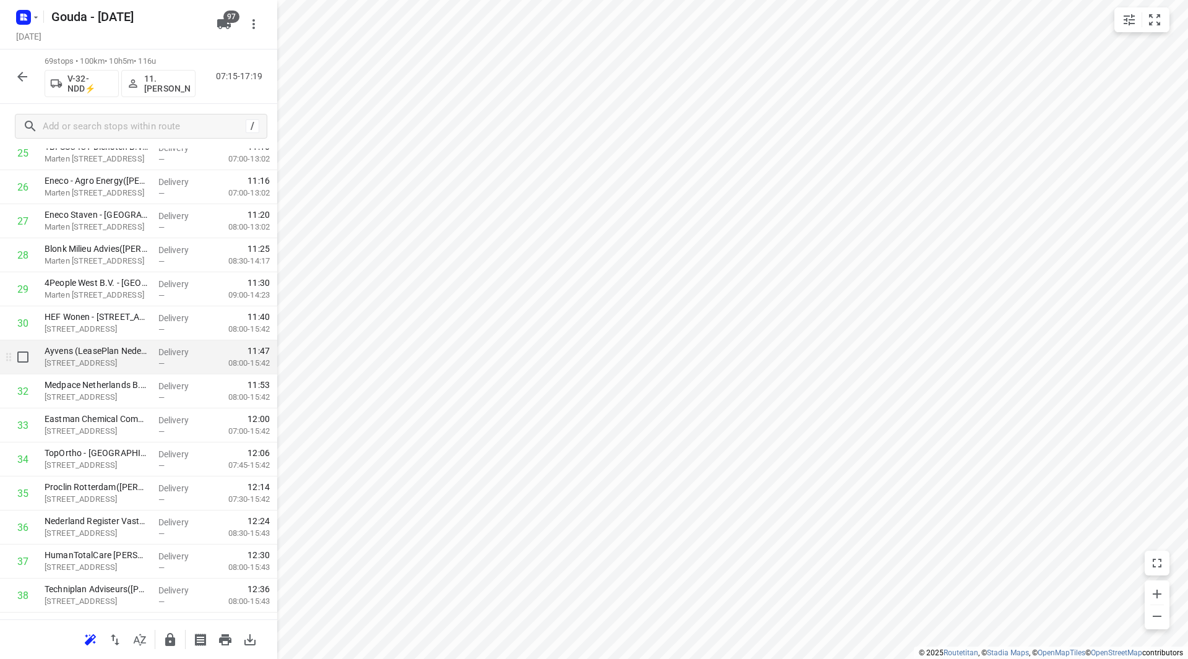
scroll to position [927, 0]
drag, startPoint x: 115, startPoint y: 325, endPoint x: 120, endPoint y: 339, distance: 14.5
click at [120, 339] on div "1 Kwekerij Mostert Nieuwerkerk B.V.,- locatie KAS(David Mostert) Derde Tochtweg…" at bounding box center [138, 493] width 277 height 2349
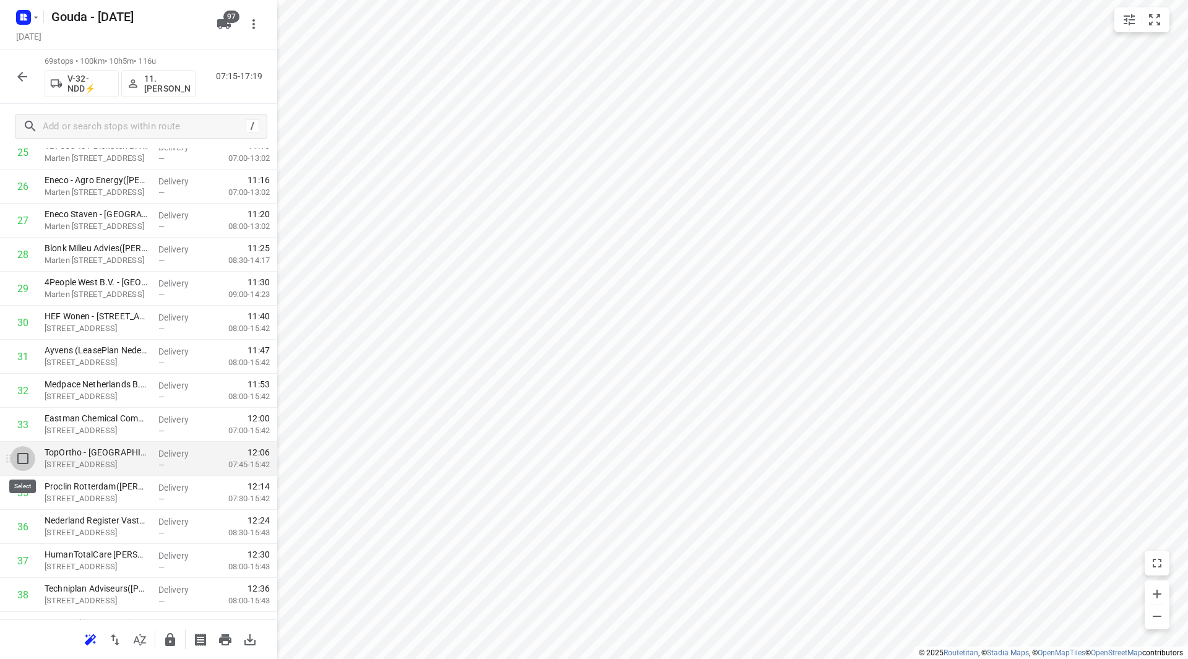
click at [23, 459] on input "checkbox" at bounding box center [23, 458] width 25 height 25
checkbox input "true"
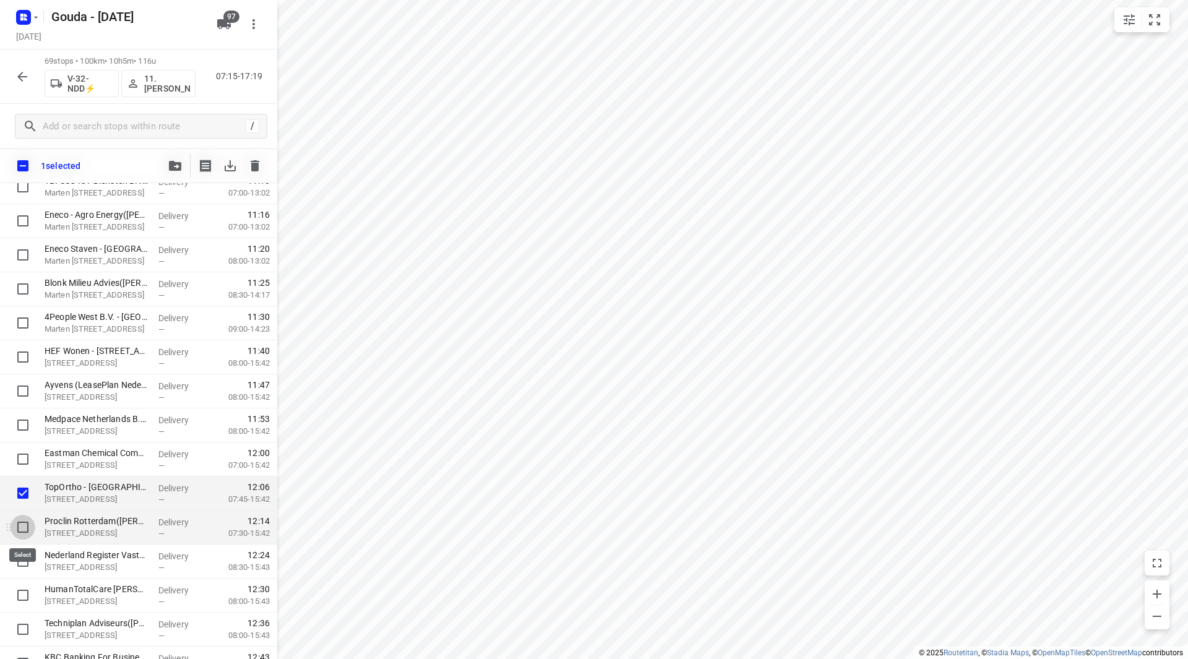
drag, startPoint x: 27, startPoint y: 530, endPoint x: 35, endPoint y: 527, distance: 9.2
click at [27, 530] on input "checkbox" at bounding box center [23, 527] width 25 height 25
checkbox input "true"
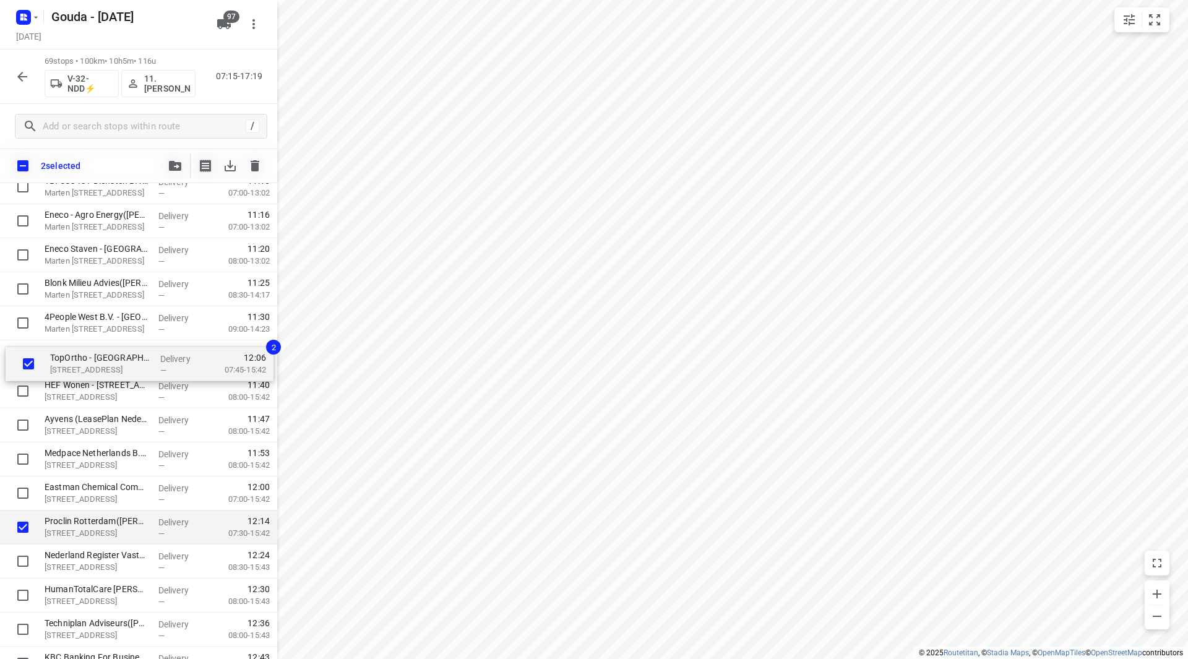
drag, startPoint x: 61, startPoint y: 499, endPoint x: 67, endPoint y: 364, distance: 135.0
click at [67, 364] on div "Kwekerij Mostert Nieuwerkerk B.V.,- locatie KAS(David Mostert) Derde Tochtweg 1…" at bounding box center [138, 527] width 277 height 2349
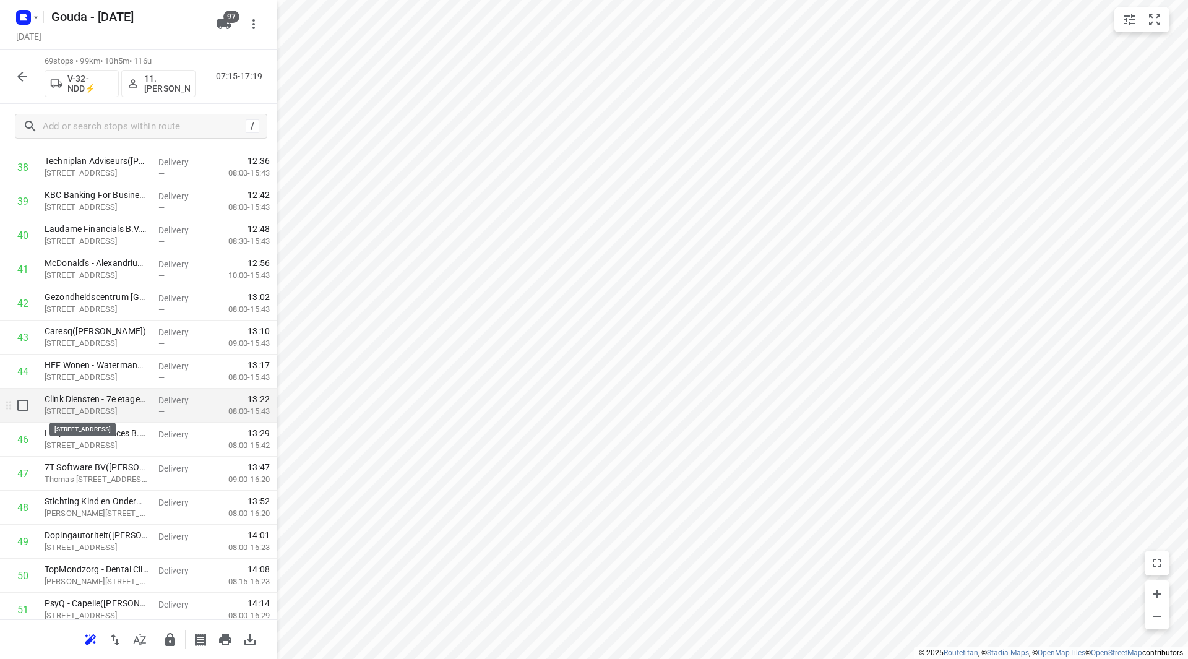
scroll to position [1360, 0]
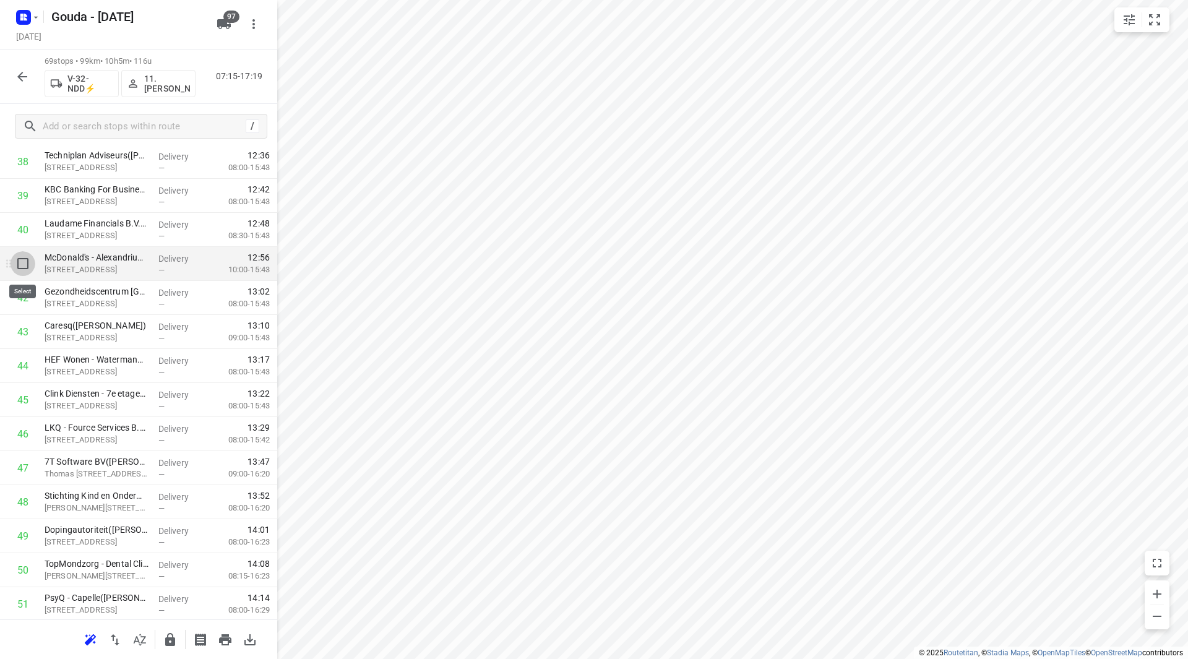
click at [23, 261] on input "checkbox" at bounding box center [23, 263] width 25 height 25
checkbox input "true"
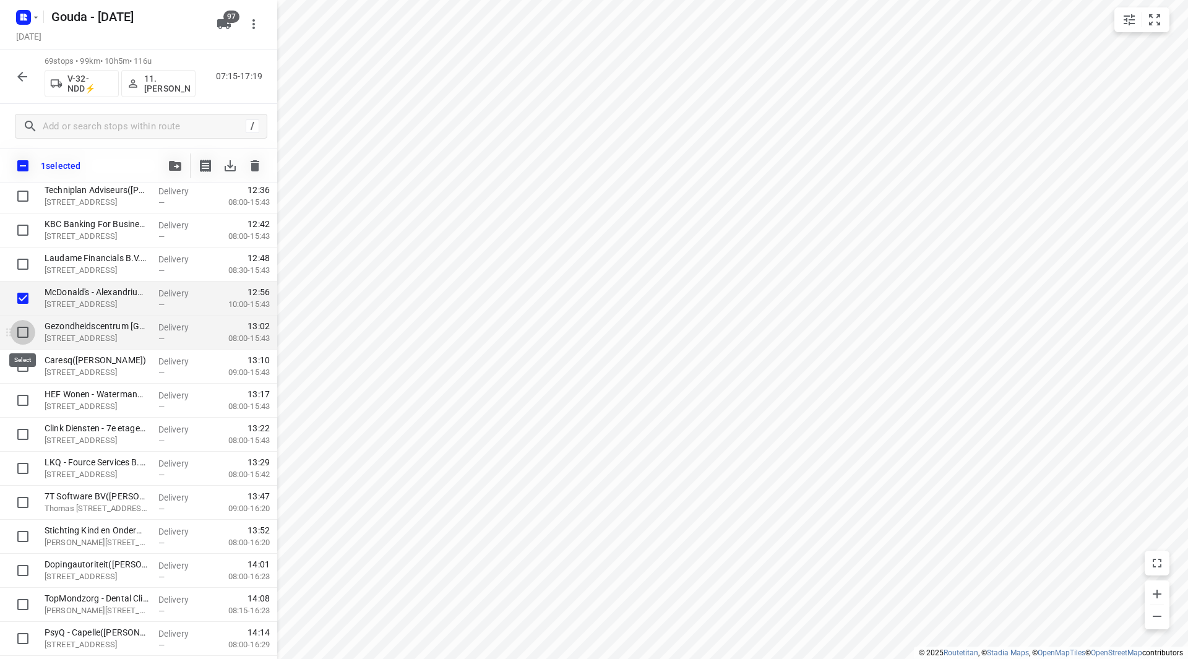
click at [28, 329] on input "checkbox" at bounding box center [23, 332] width 25 height 25
checkbox input "true"
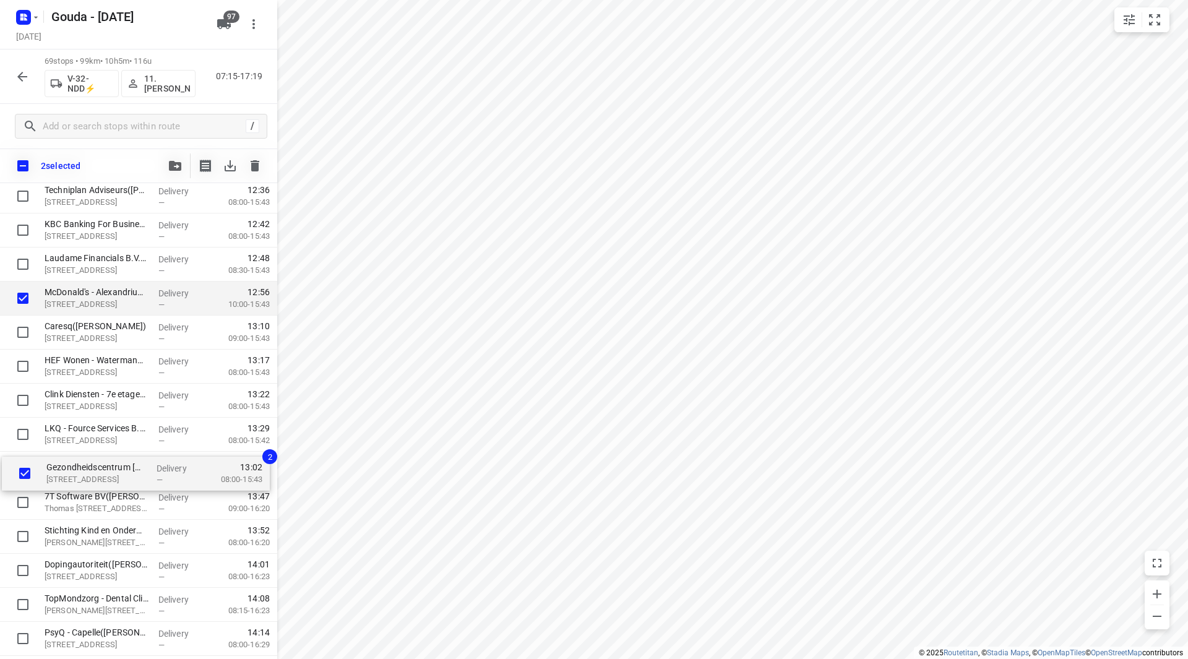
drag, startPoint x: 95, startPoint y: 355, endPoint x: 97, endPoint y: 480, distance: 124.4
click at [97, 480] on div "Kwekerij Mostert Nieuwerkerk B.V.,- locatie KAS(David Mostert) Derde Tochtweg 1…" at bounding box center [138, 94] width 277 height 2349
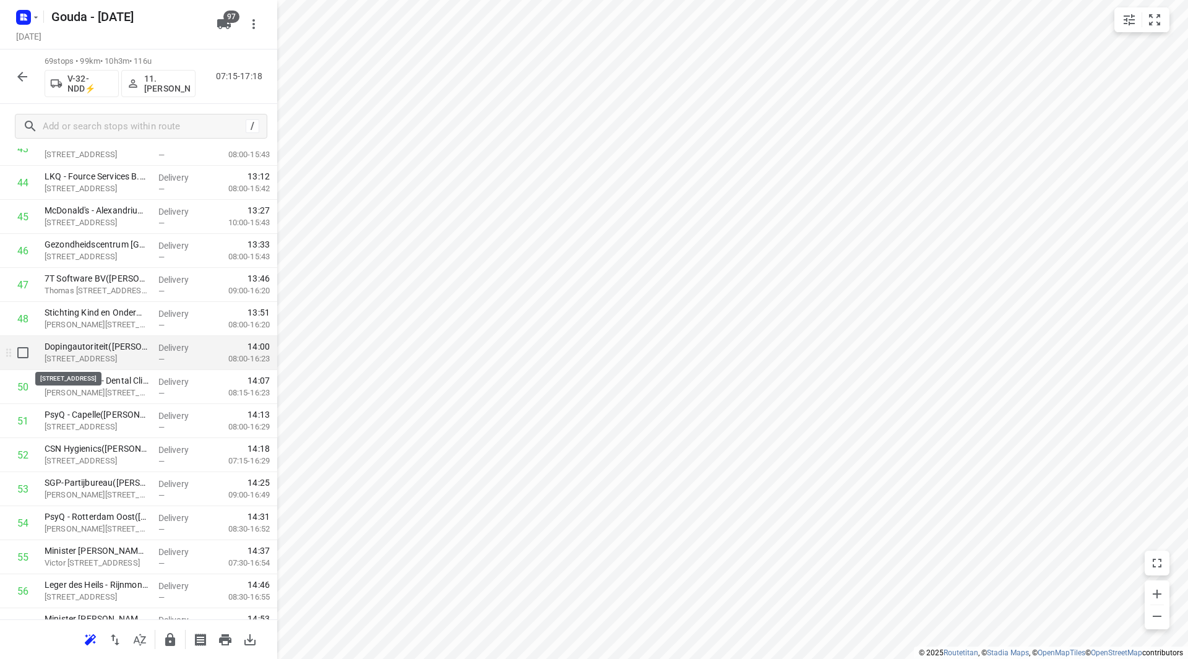
scroll to position [1546, 0]
drag, startPoint x: 111, startPoint y: 389, endPoint x: 108, endPoint y: 349, distance: 39.7
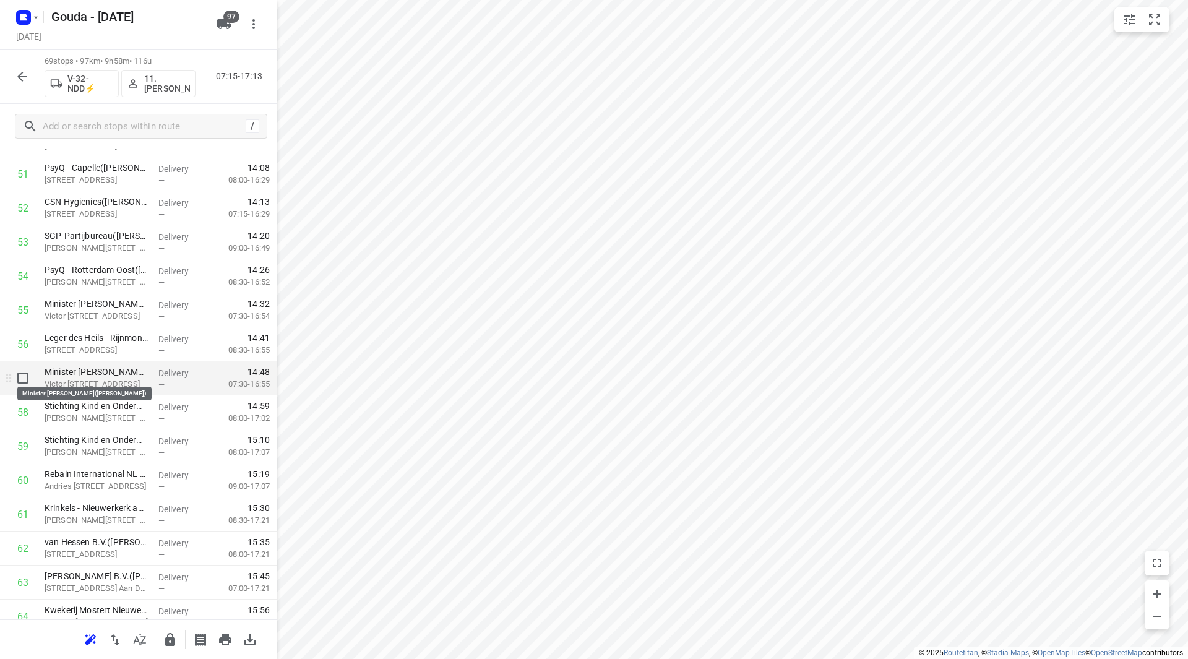
scroll to position [1793, 0]
drag, startPoint x: 105, startPoint y: 336, endPoint x: 106, endPoint y: 329, distance: 6.8
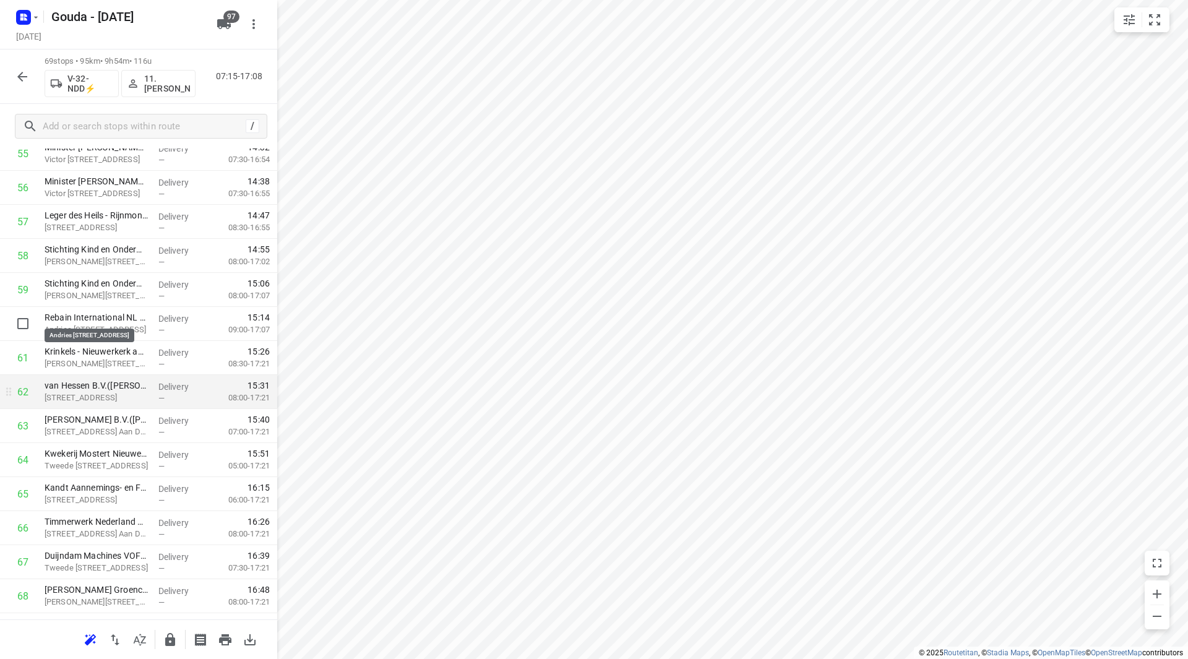
scroll to position [2009, 0]
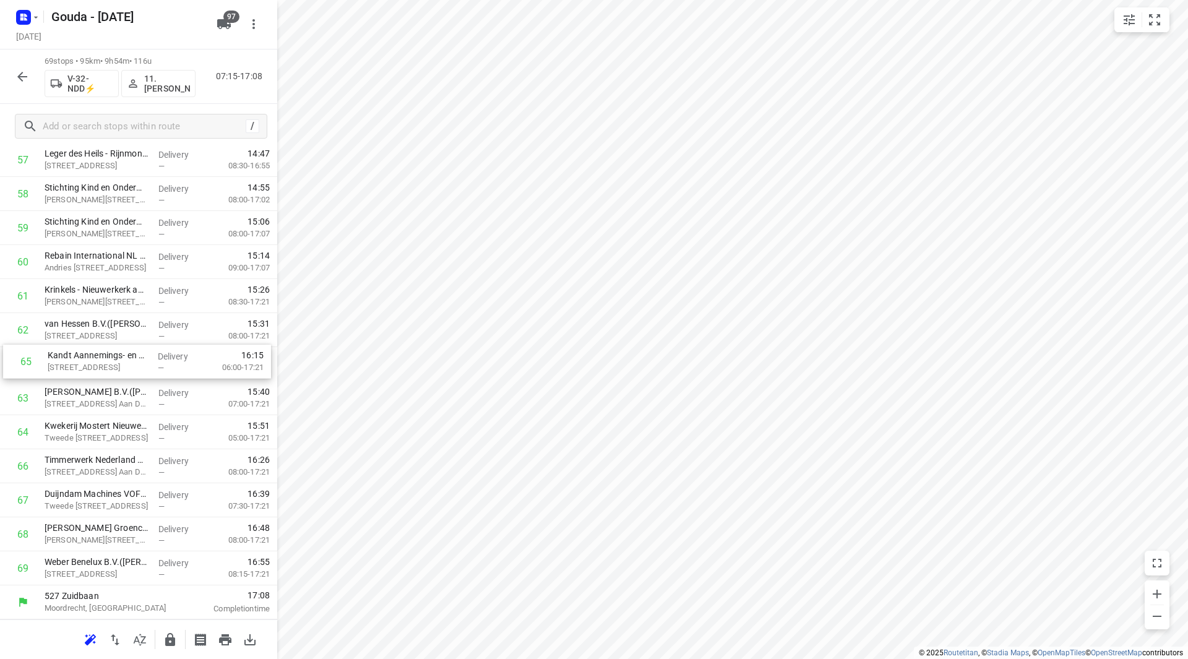
drag, startPoint x: 88, startPoint y: 441, endPoint x: 92, endPoint y: 358, distance: 83.6
drag, startPoint x: 108, startPoint y: 573, endPoint x: 110, endPoint y: 432, distance: 141.1
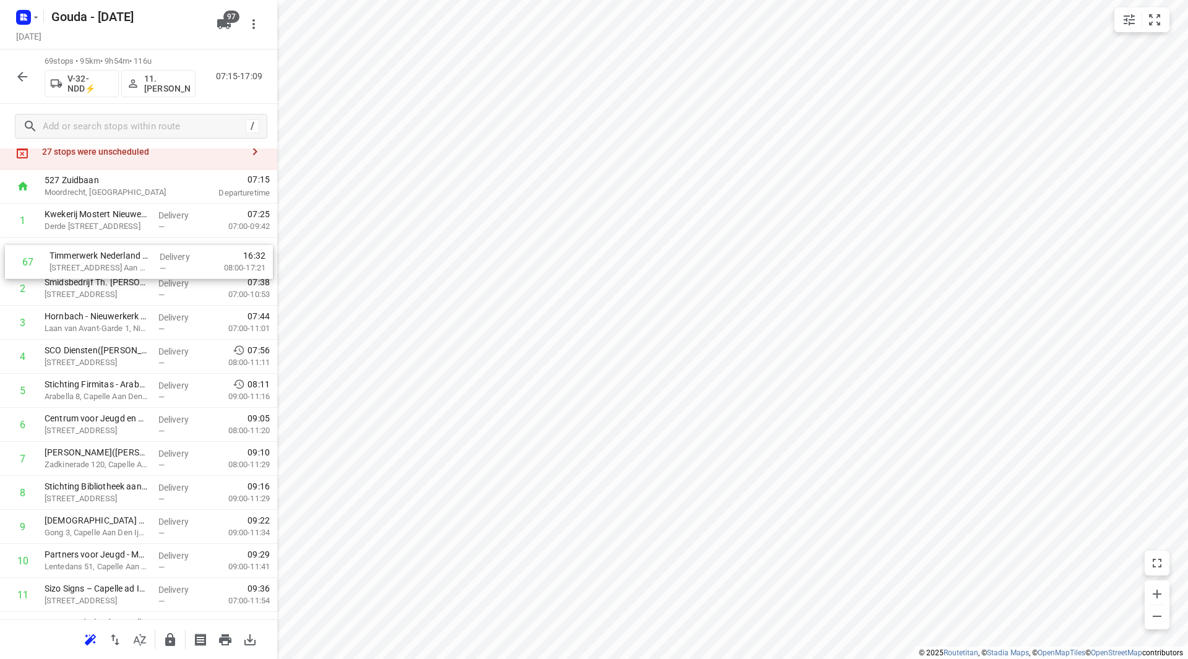
scroll to position [34, 0]
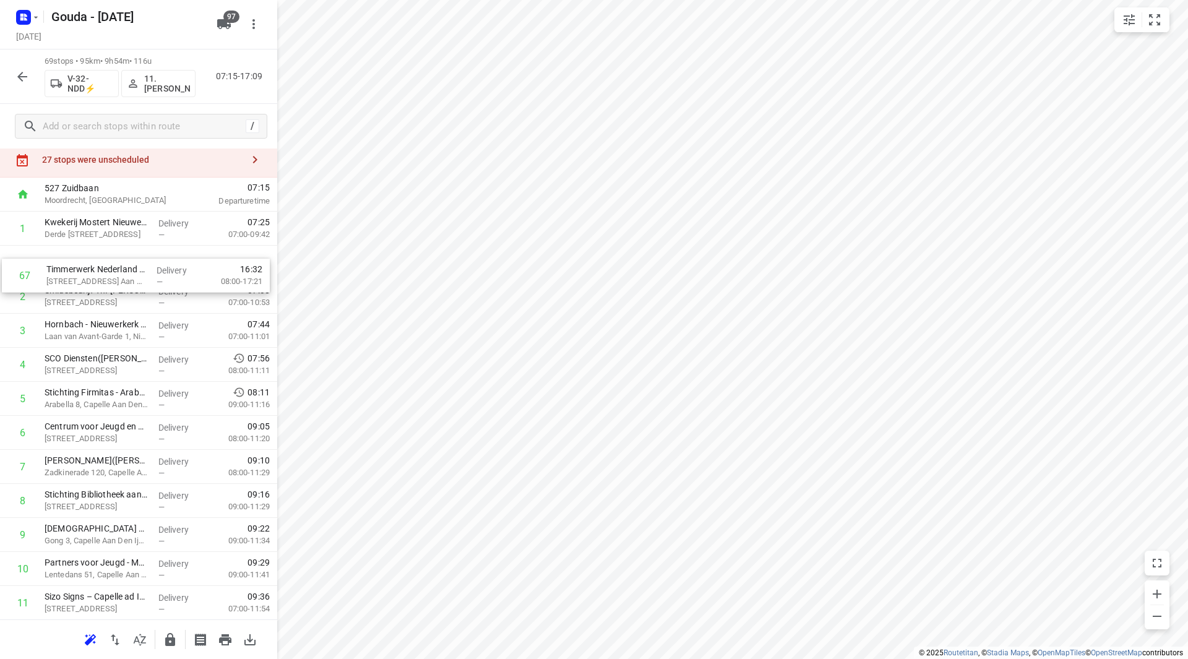
drag, startPoint x: 82, startPoint y: 493, endPoint x: 82, endPoint y: 295, distance: 198.0
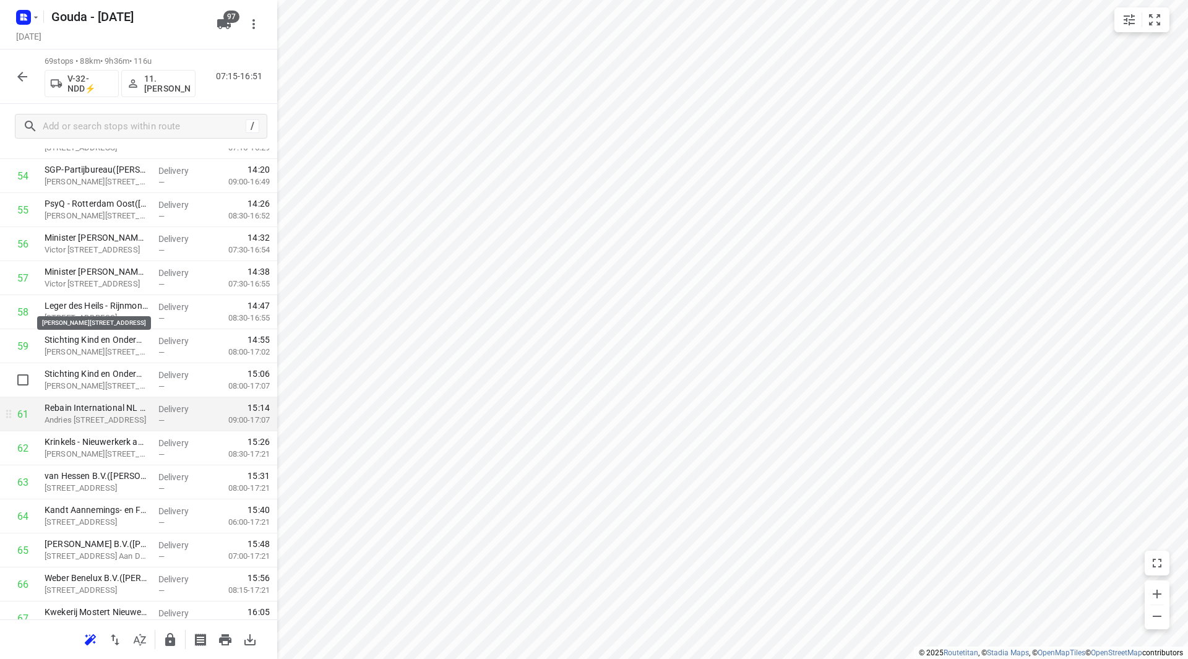
scroll to position [2009, 0]
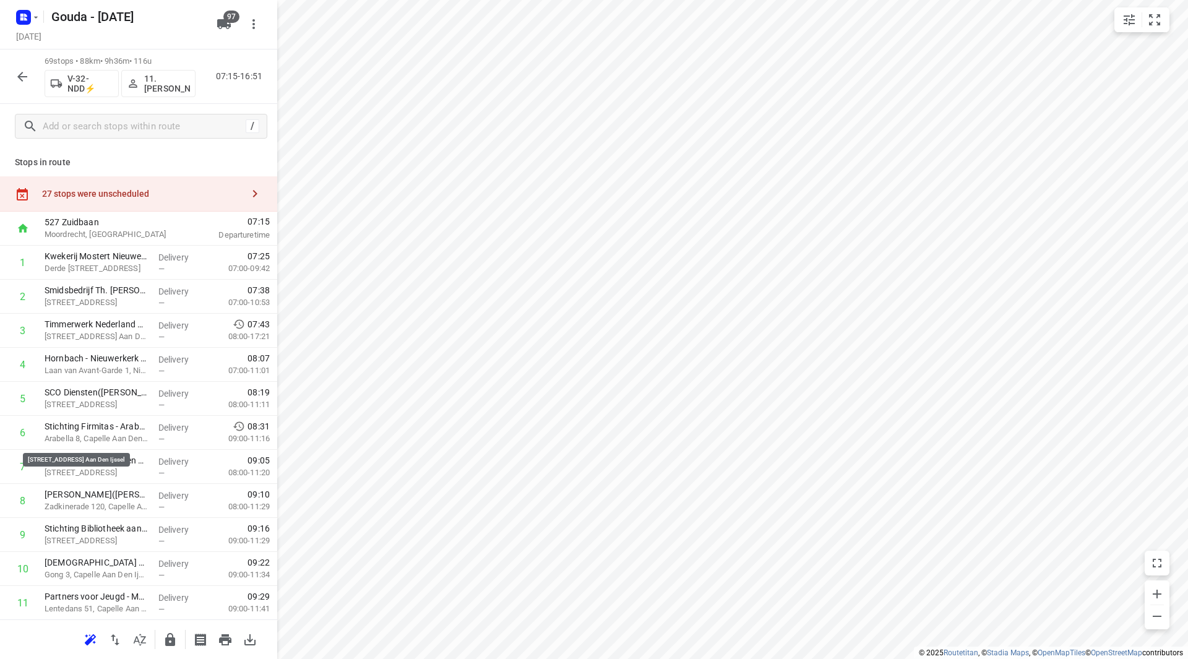
scroll to position [2009, 0]
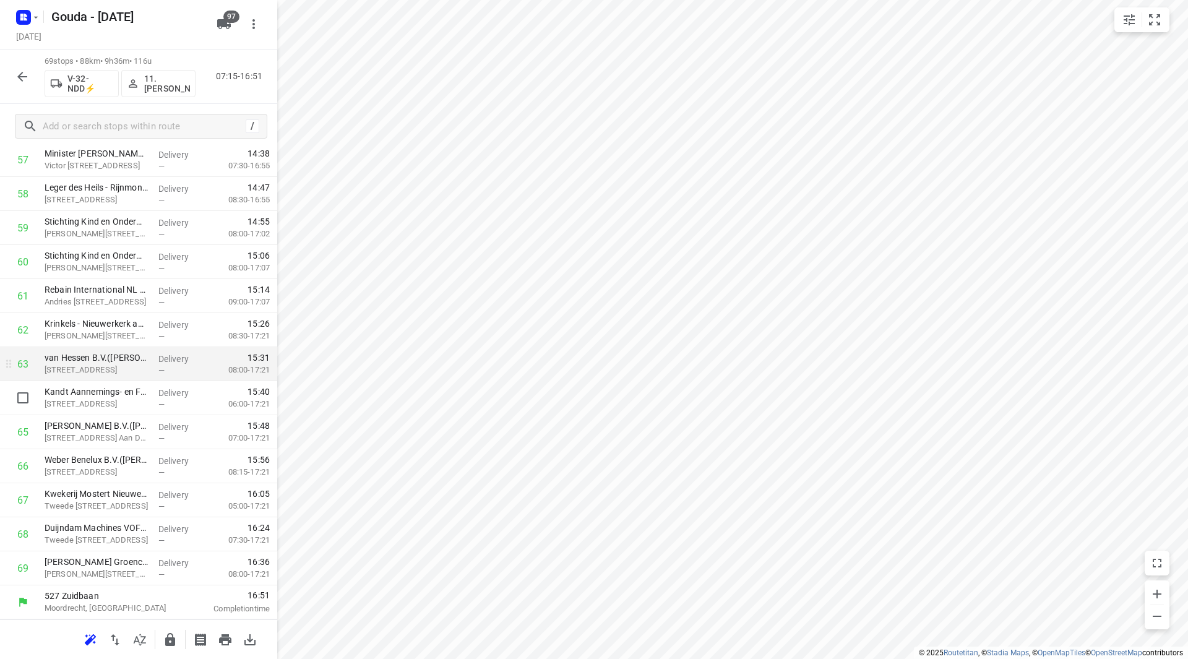
click at [24, 402] on input "checkbox" at bounding box center [23, 398] width 25 height 25
checkbox input "true"
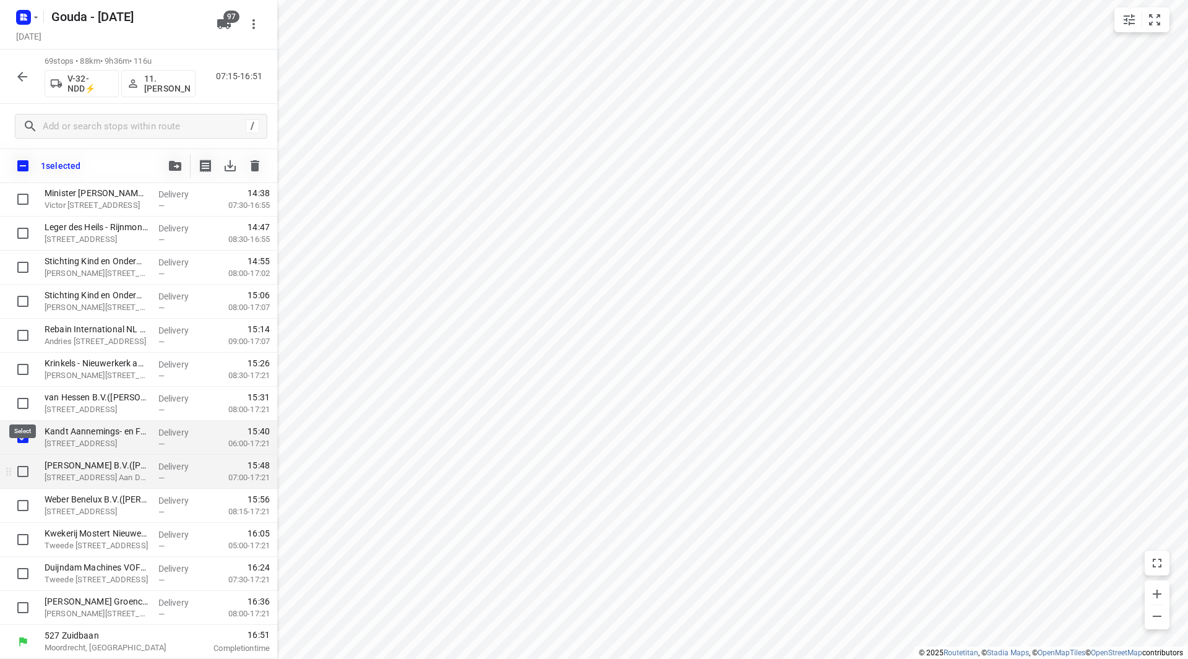
scroll to position [2004, 0]
click at [22, 477] on input "checkbox" at bounding box center [23, 471] width 25 height 25
checkbox input "true"
click at [27, 505] on input "checkbox" at bounding box center [23, 505] width 25 height 25
checkbox input "true"
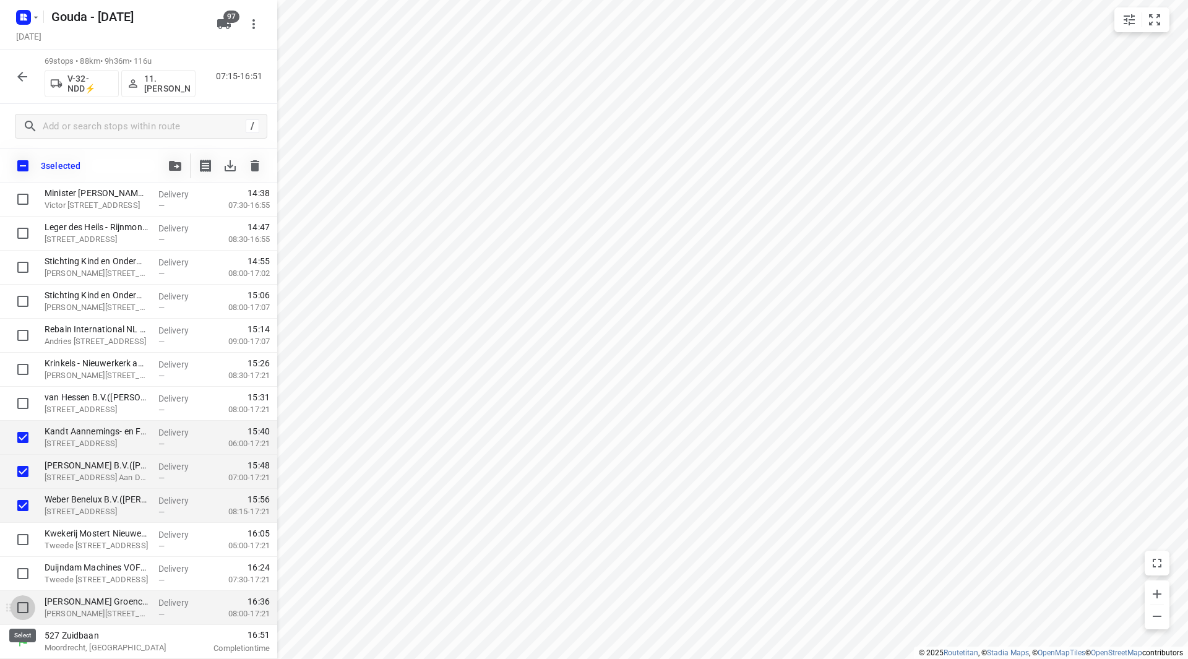
click at [20, 599] on input "checkbox" at bounding box center [23, 607] width 25 height 25
checkbox input "true"
click at [20, 538] on input "checkbox" at bounding box center [23, 539] width 25 height 25
checkbox input "true"
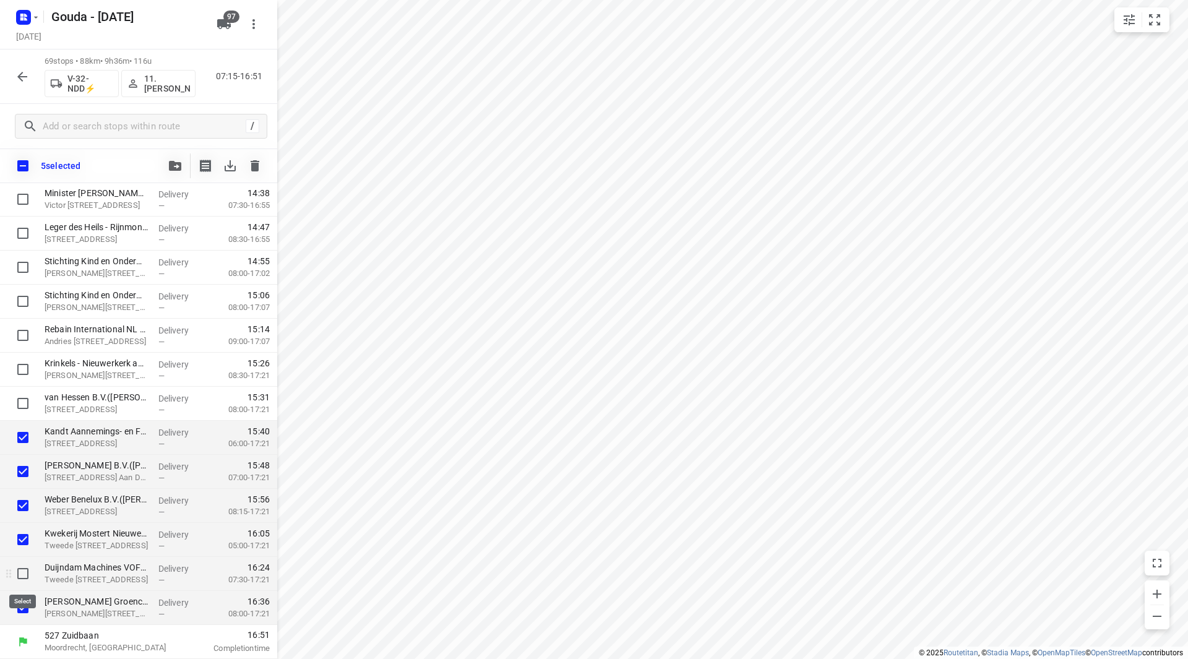
click at [19, 568] on input "checkbox" at bounding box center [23, 573] width 25 height 25
checkbox input "true"
click at [17, 371] on input "checkbox" at bounding box center [23, 369] width 25 height 25
checkbox input "true"
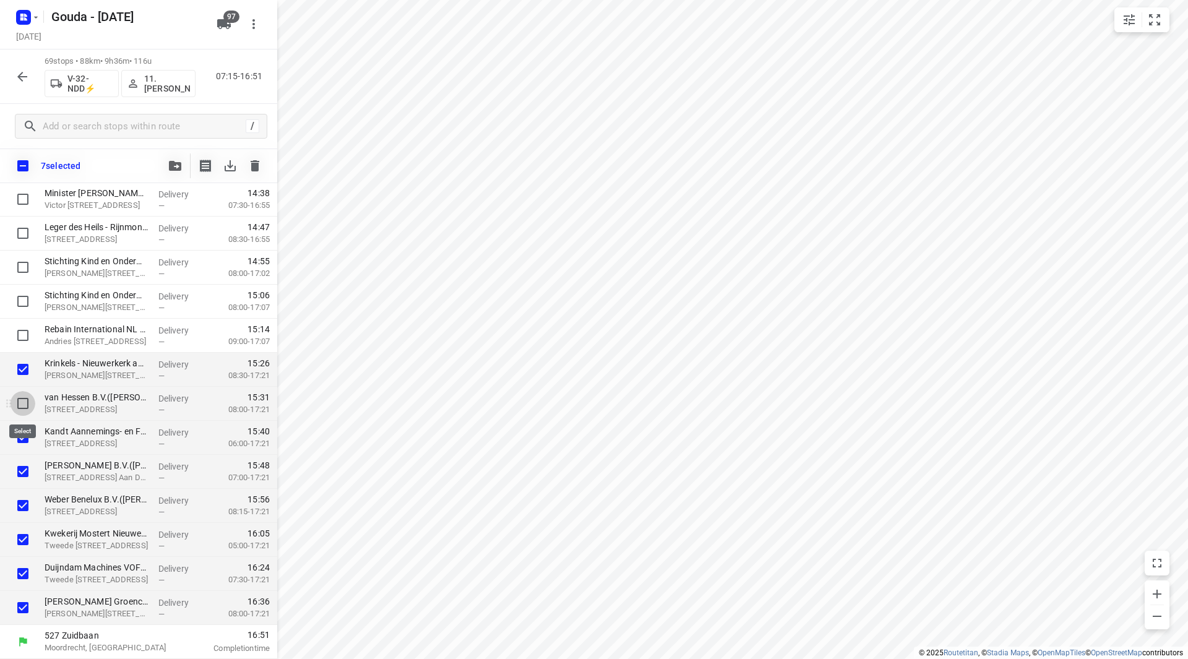
click at [24, 402] on input "checkbox" at bounding box center [23, 403] width 25 height 25
checkbox input "true"
click at [27, 610] on input "checkbox" at bounding box center [23, 607] width 25 height 25
checkbox input "false"
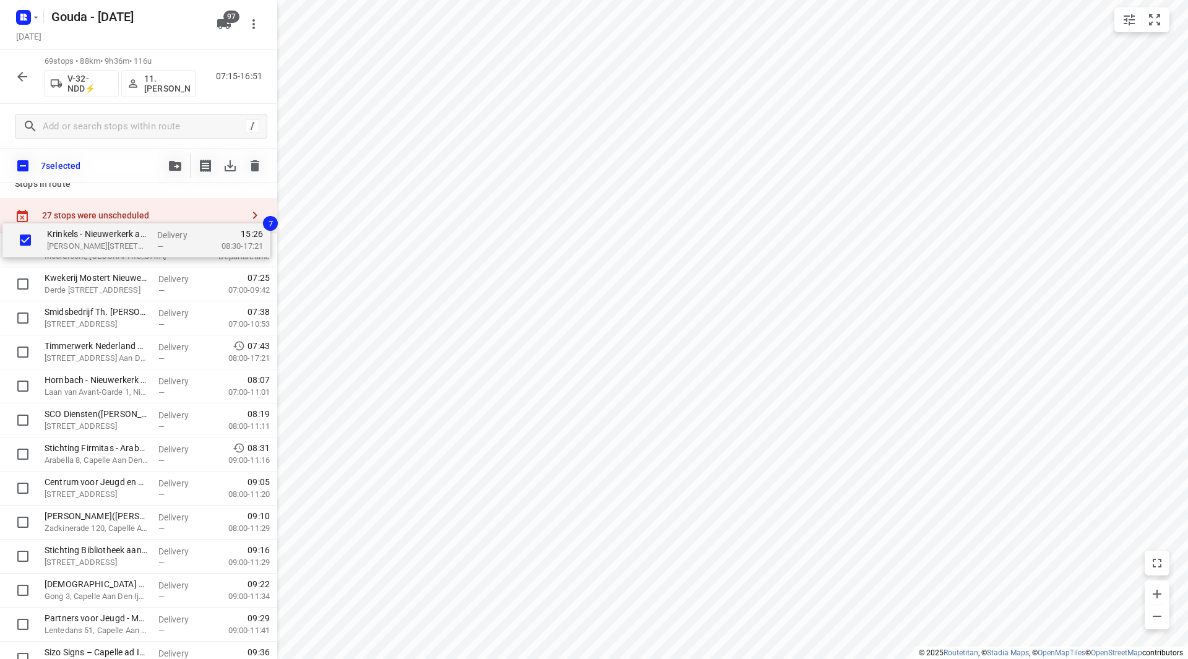
scroll to position [0, 0]
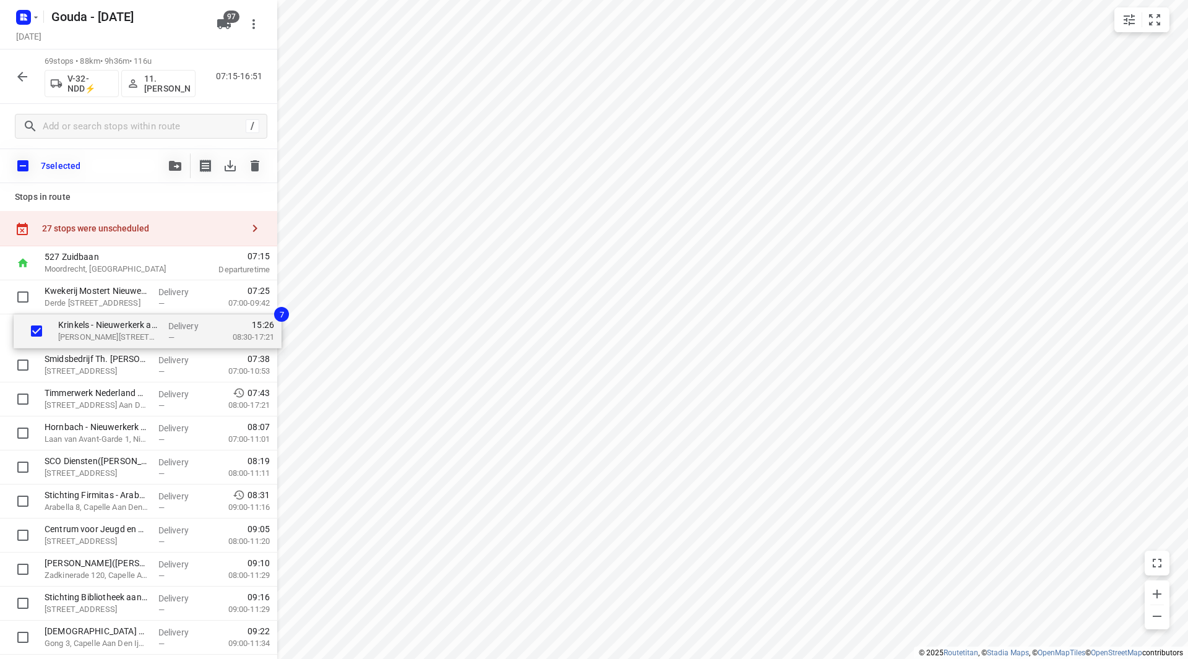
drag, startPoint x: 69, startPoint y: 370, endPoint x: 84, endPoint y: 329, distance: 44.3
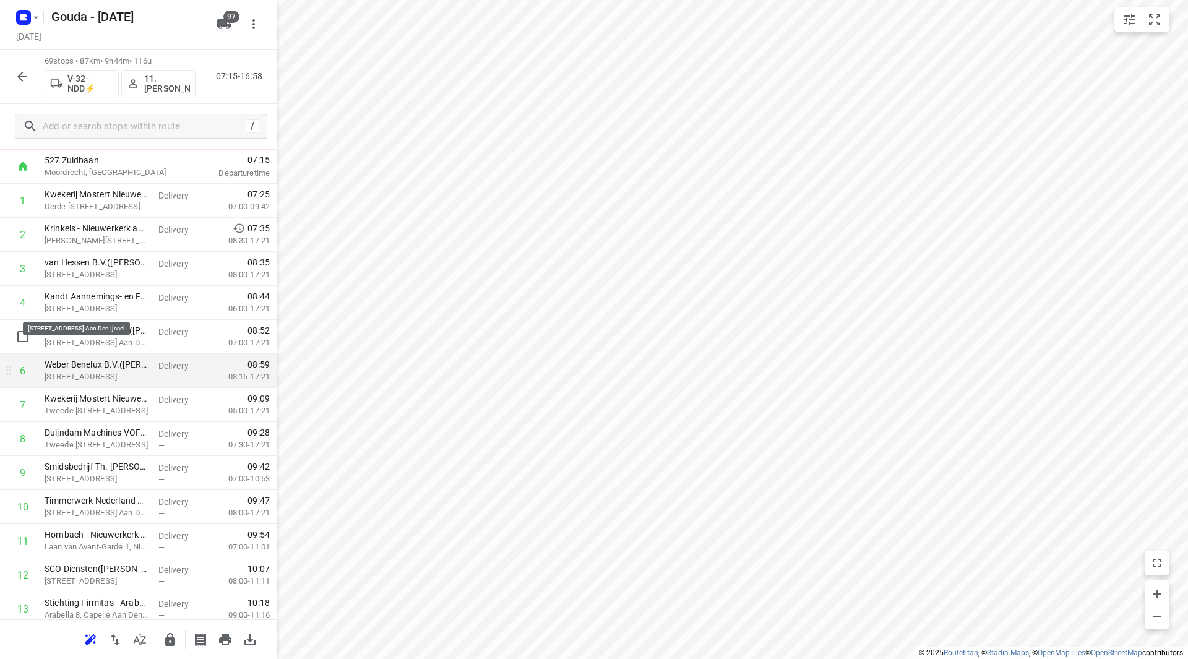
scroll to position [124, 0]
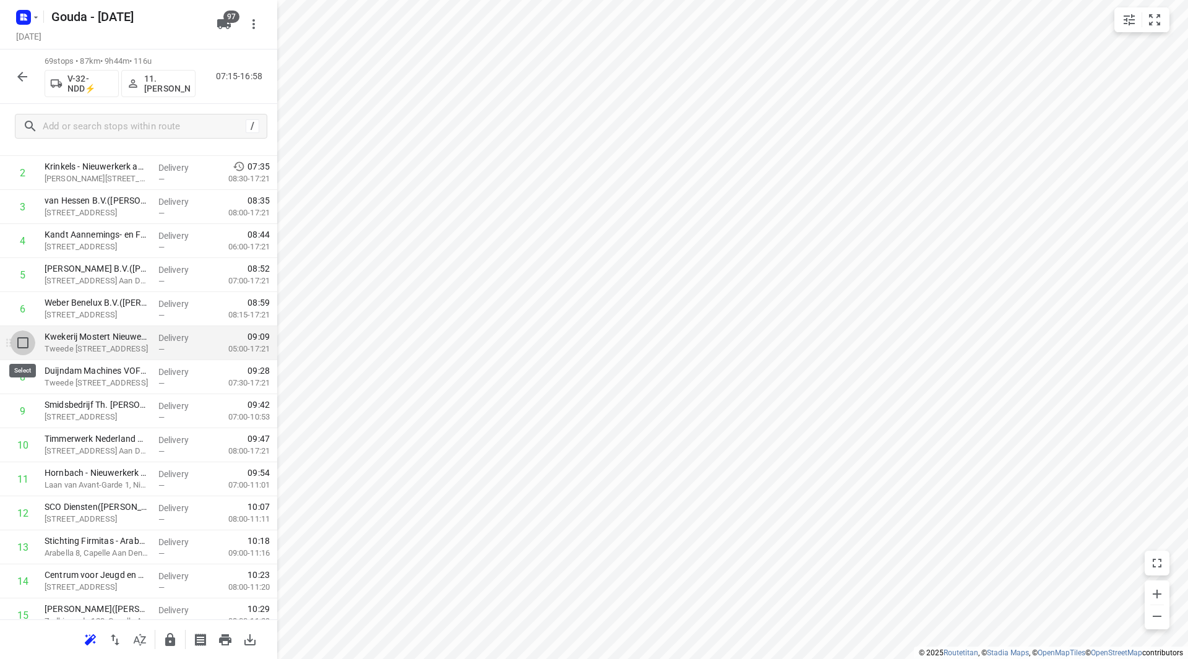
click at [25, 343] on input "checkbox" at bounding box center [23, 342] width 25 height 25
checkbox input "true"
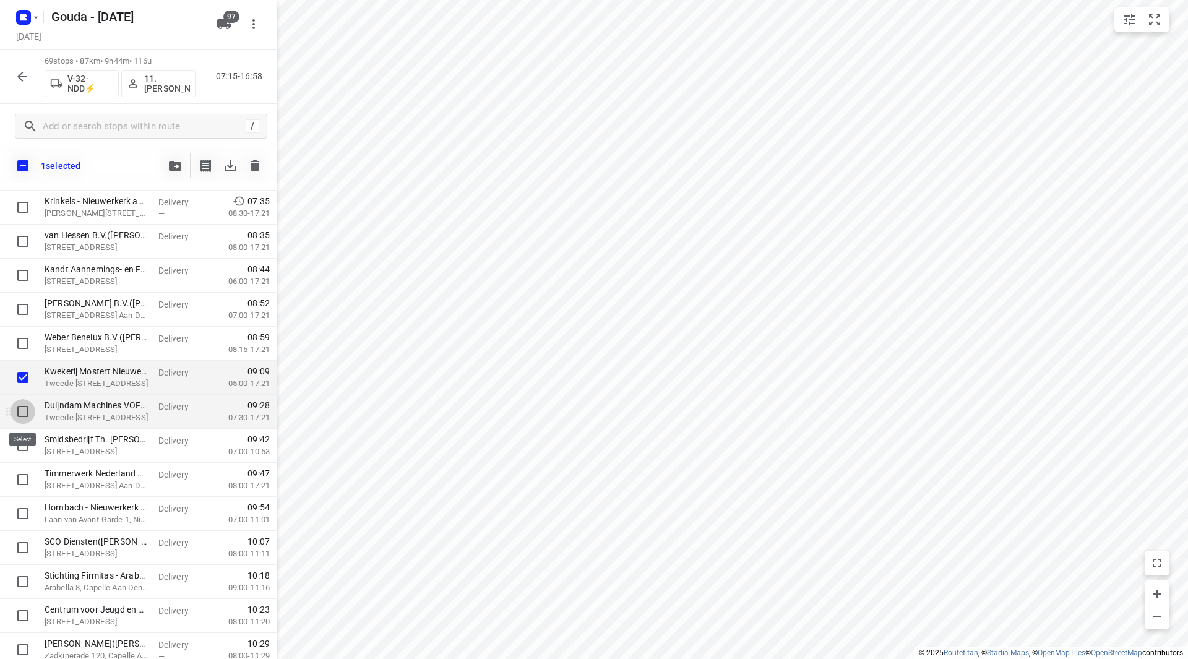
click at [24, 416] on input "checkbox" at bounding box center [23, 411] width 25 height 25
checkbox input "true"
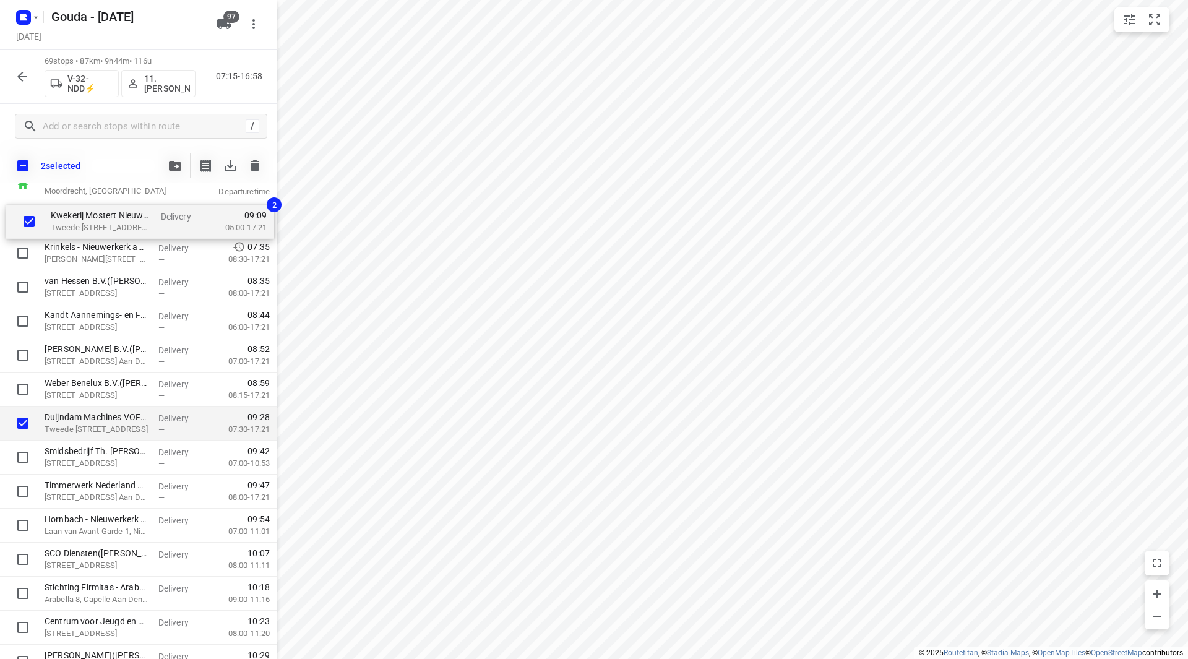
scroll to position [0, 0]
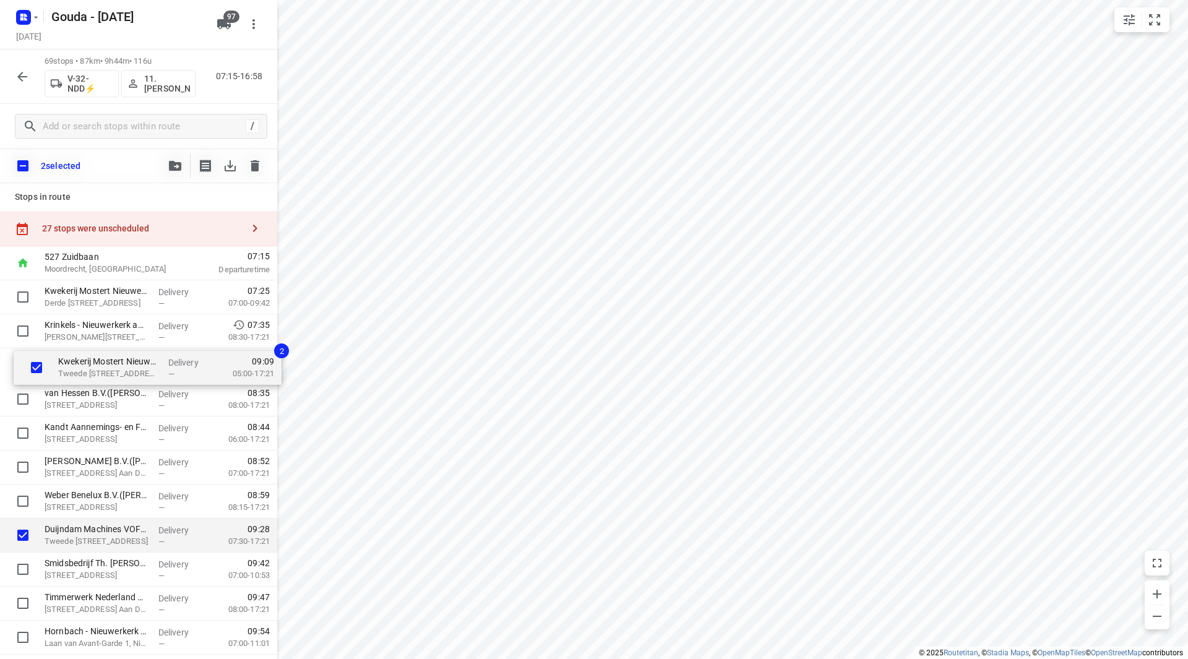
drag, startPoint x: 64, startPoint y: 378, endPoint x: 80, endPoint y: 358, distance: 25.0
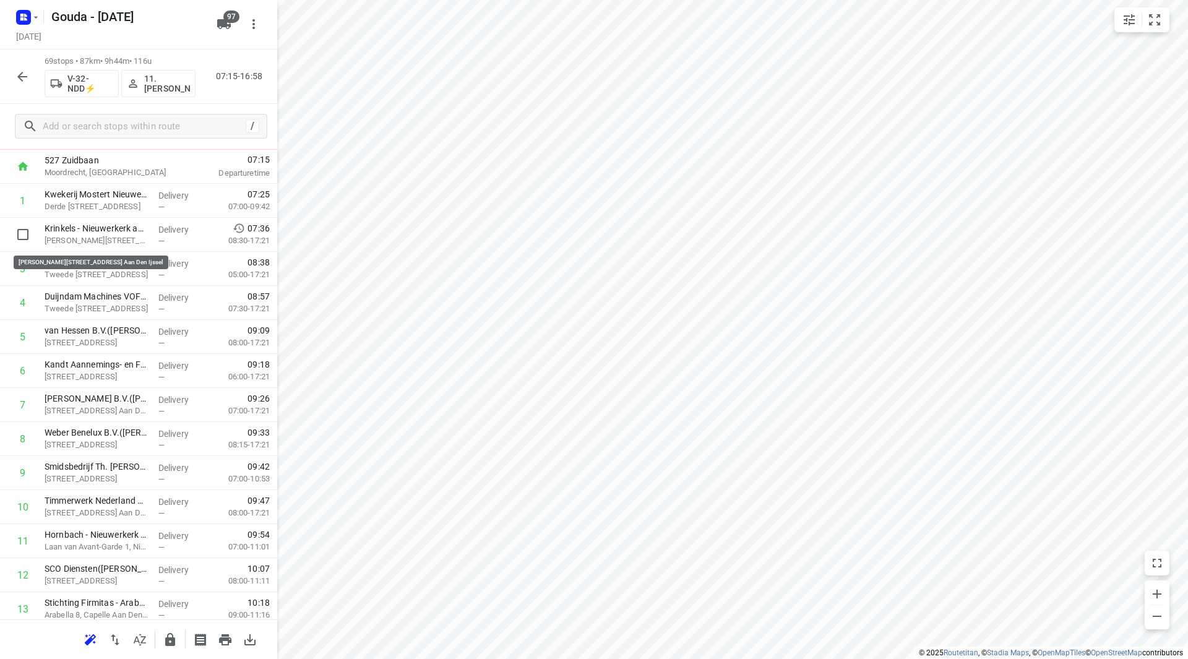
scroll to position [61, 0]
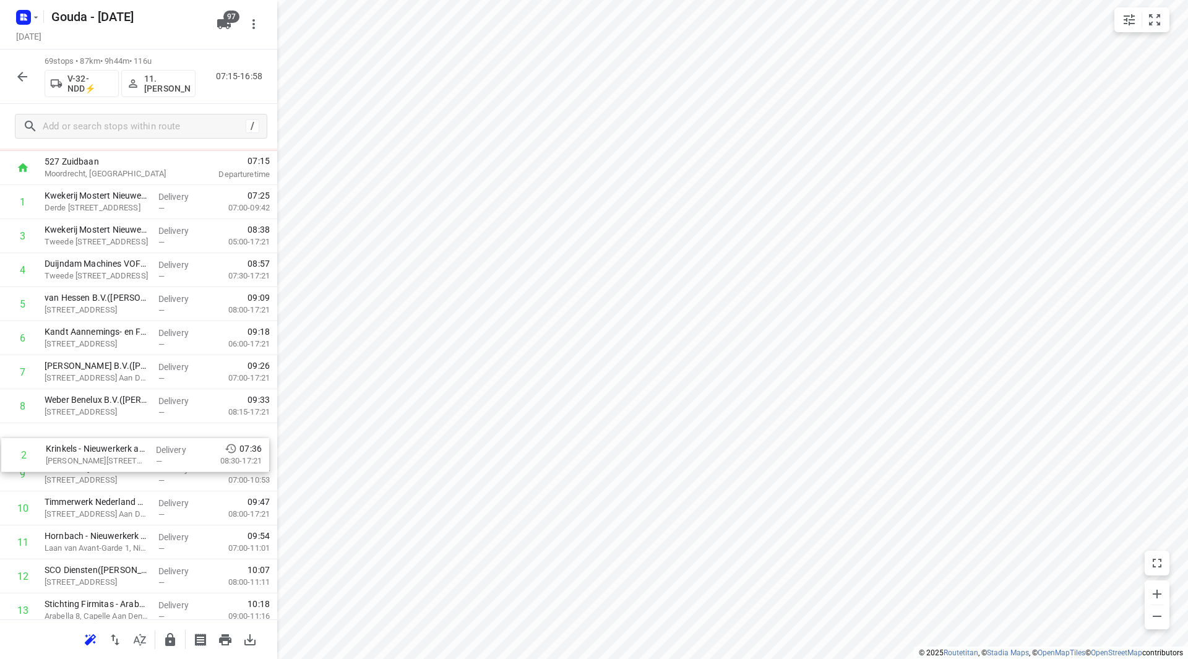
drag, startPoint x: 128, startPoint y: 238, endPoint x: 134, endPoint y: 447, distance: 208.7
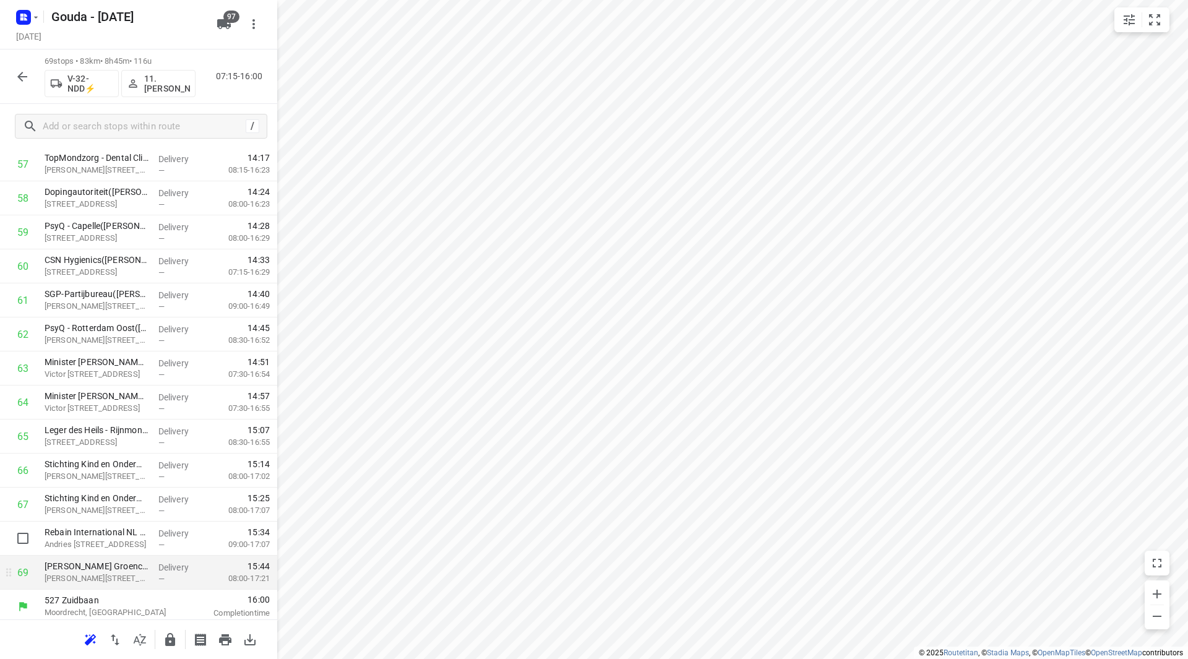
scroll to position [2009, 0]
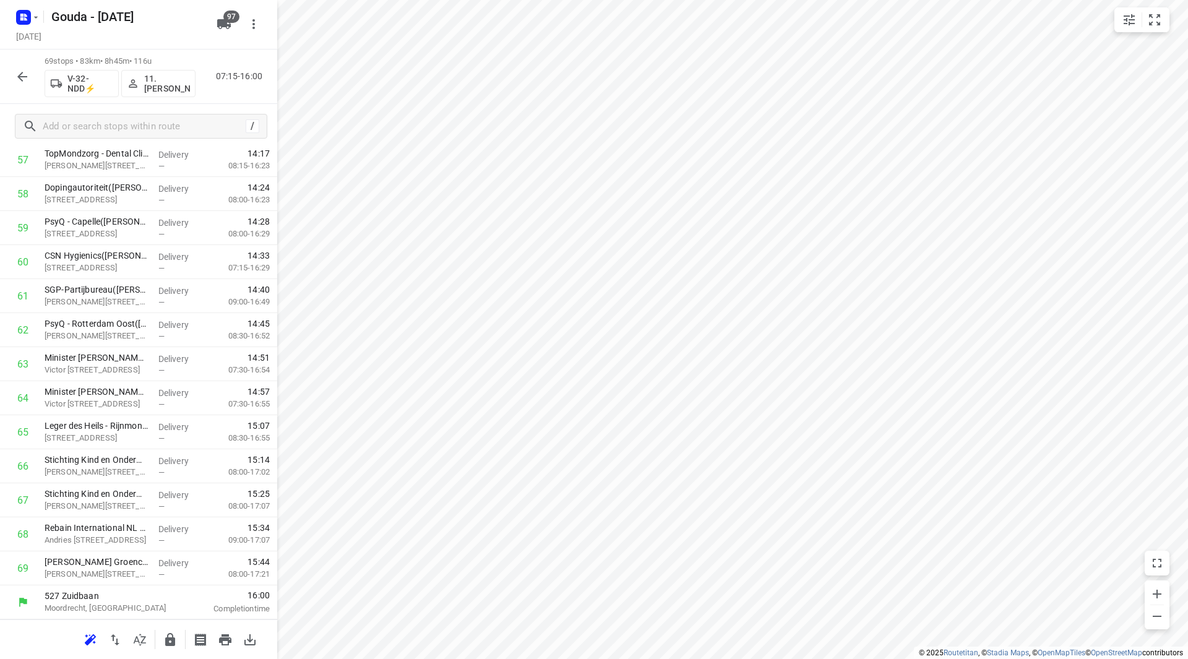
click at [171, 641] on icon "button" at bounding box center [170, 639] width 15 height 15
click at [20, 72] on icon "button" at bounding box center [22, 76] width 15 height 15
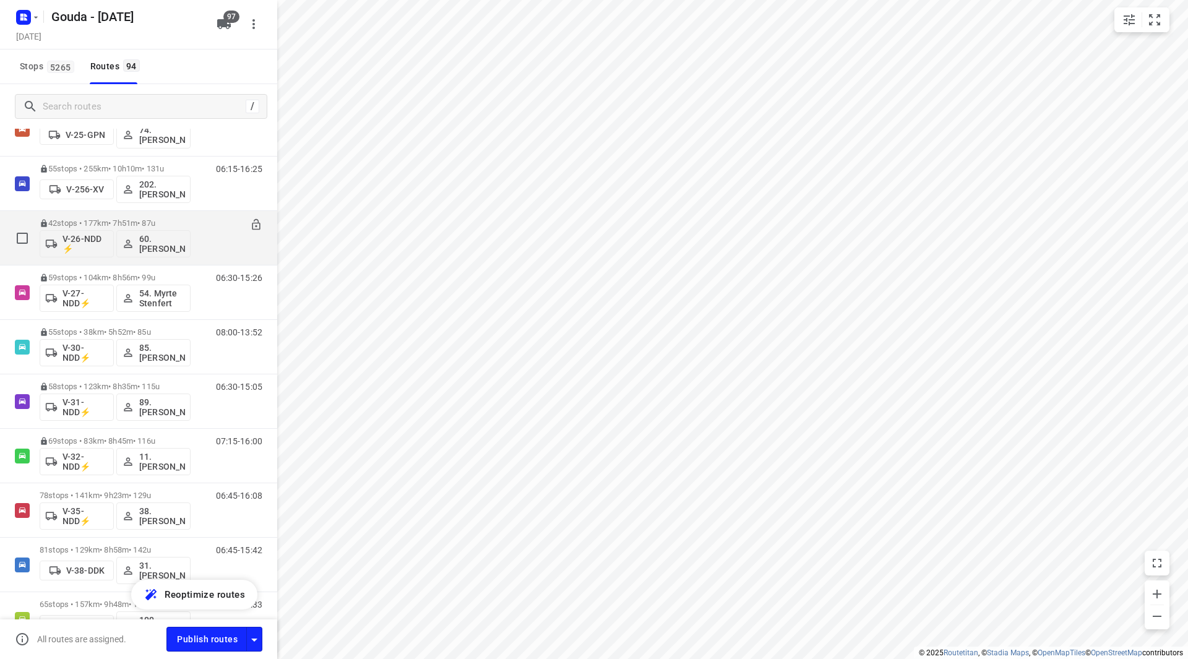
scroll to position [866, 0]
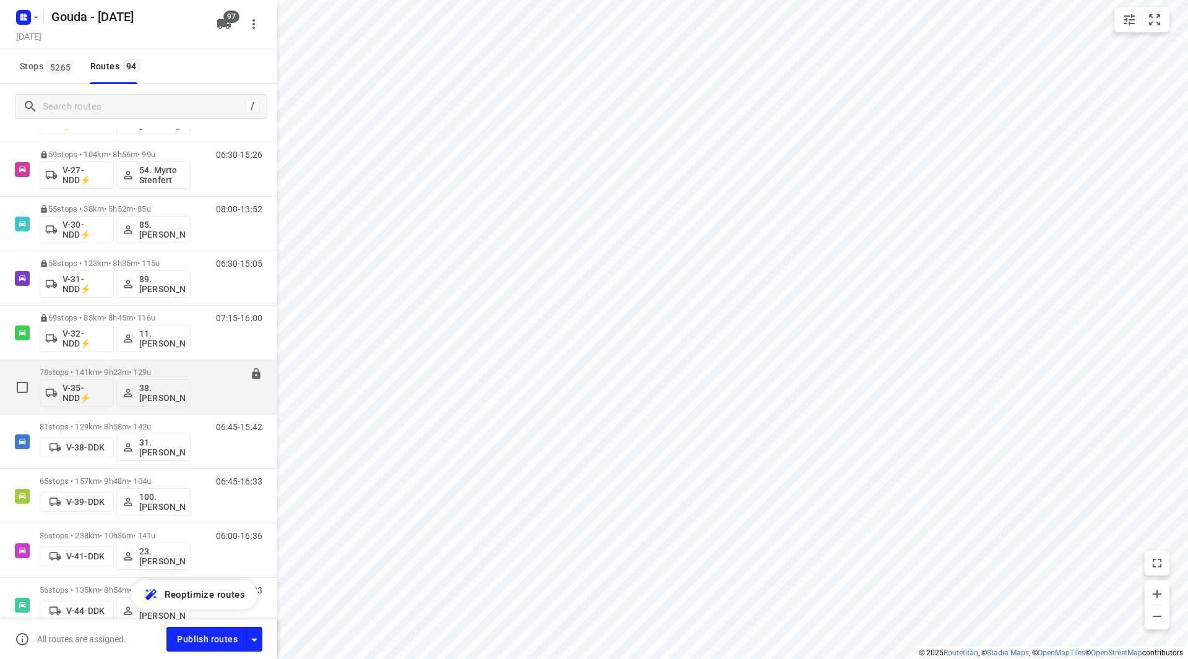
click at [104, 365] on div "78 stops • 141km • 9h23m • 129u V-35-NDD⚡ 38. [PERSON_NAME]" at bounding box center [115, 386] width 151 height 51
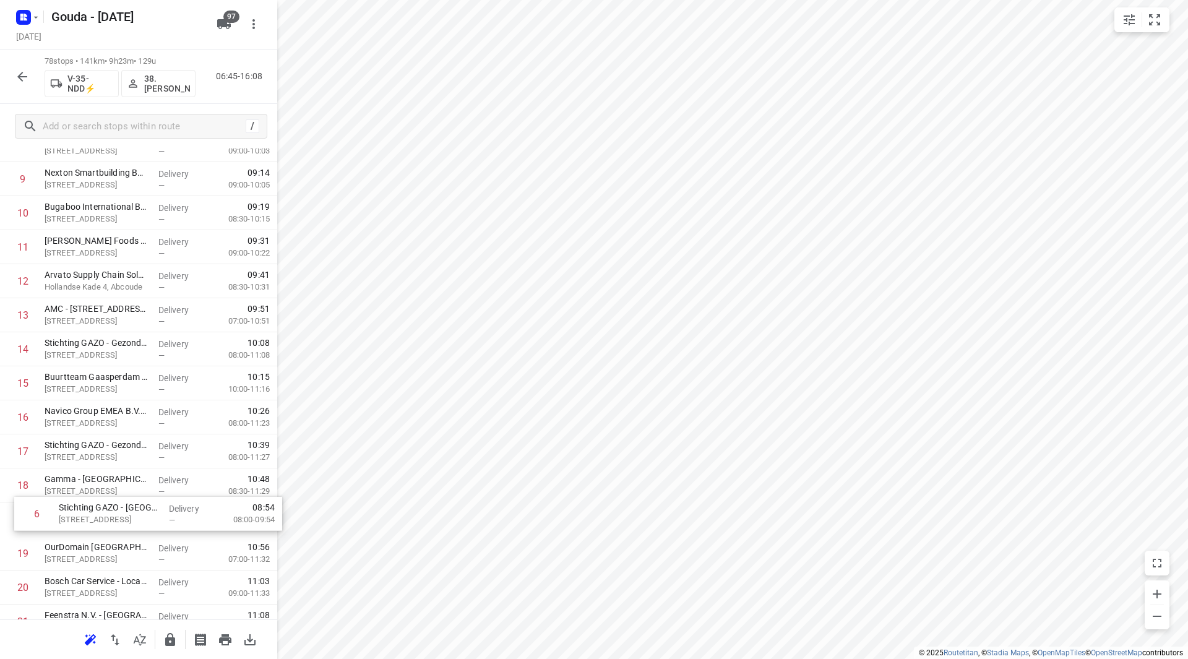
scroll to position [324, 0]
drag, startPoint x: 126, startPoint y: 464, endPoint x: 132, endPoint y: 351, distance: 112.8
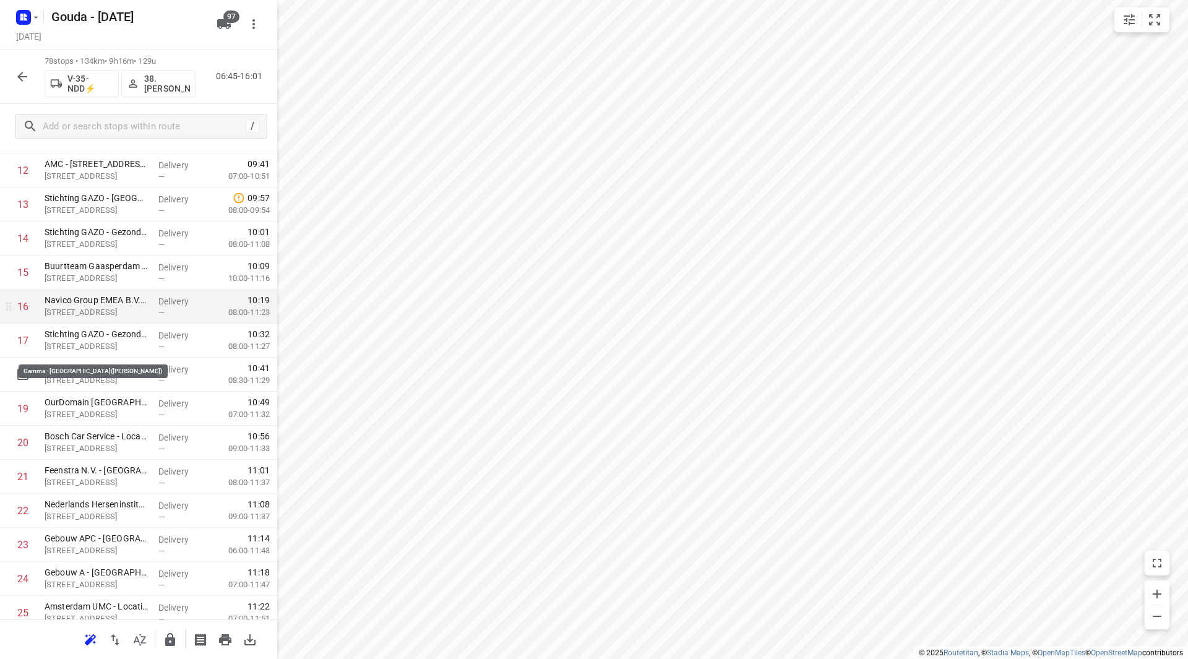
scroll to position [448, 0]
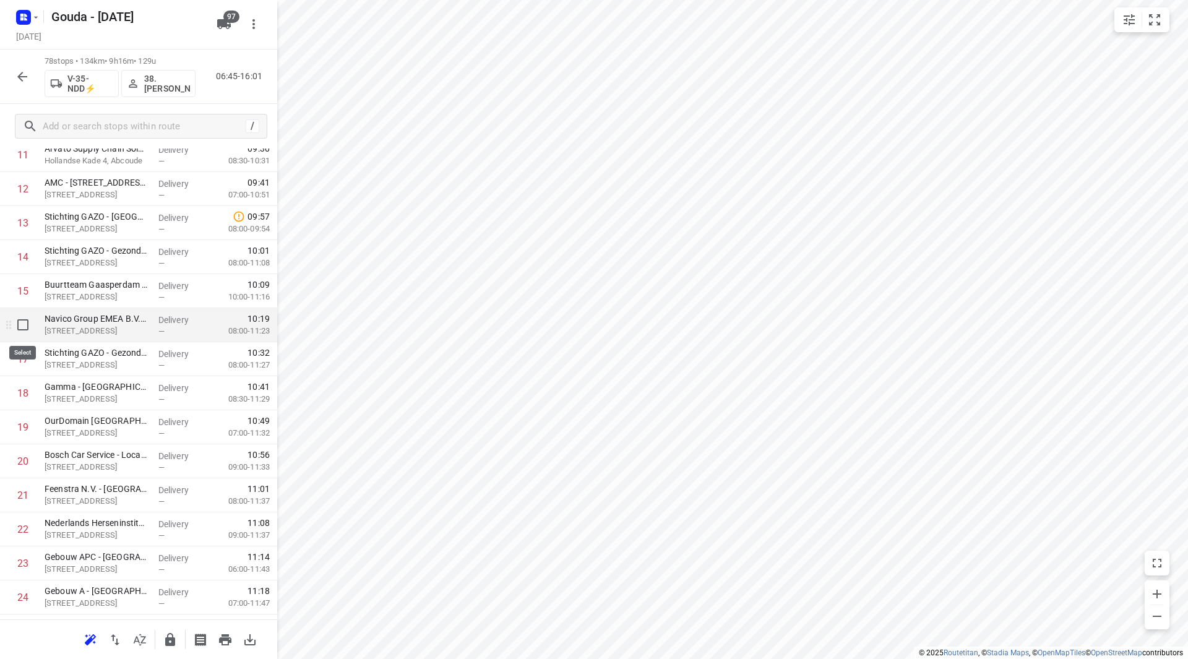
click at [24, 328] on input "checkbox" at bounding box center [23, 325] width 25 height 25
checkbox input "true"
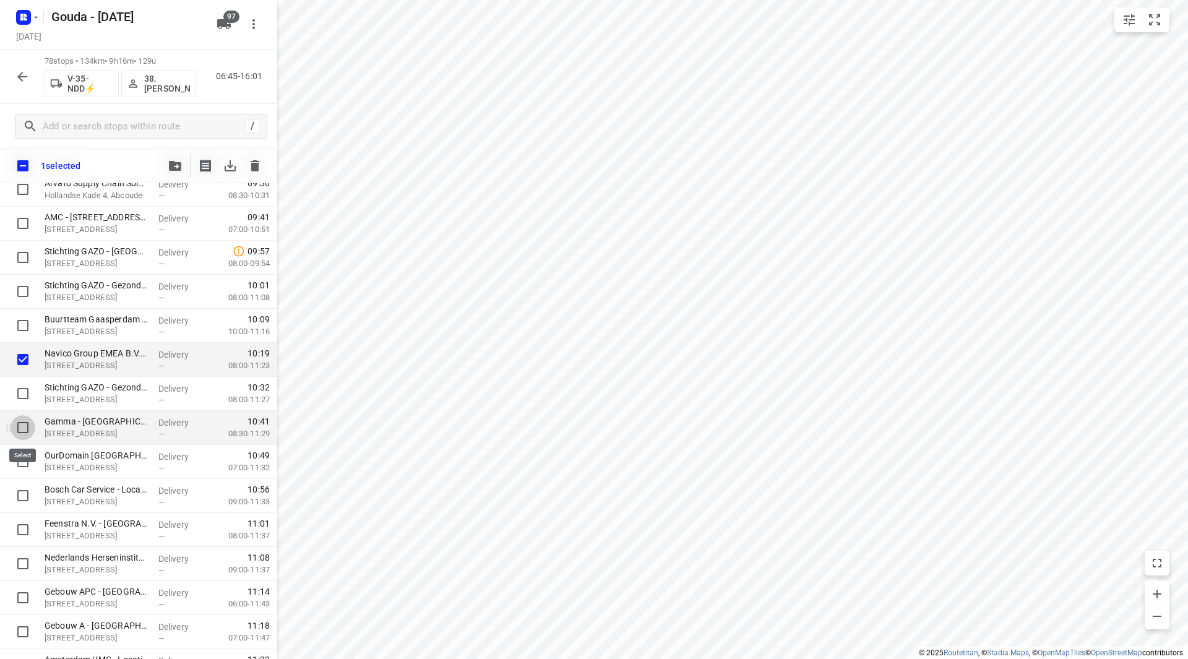
click at [23, 429] on input "checkbox" at bounding box center [23, 427] width 25 height 25
checkbox input "true"
drag, startPoint x: 20, startPoint y: 493, endPoint x: 24, endPoint y: 516, distance: 23.2
click at [21, 492] on input "checkbox" at bounding box center [23, 495] width 25 height 25
checkbox input "true"
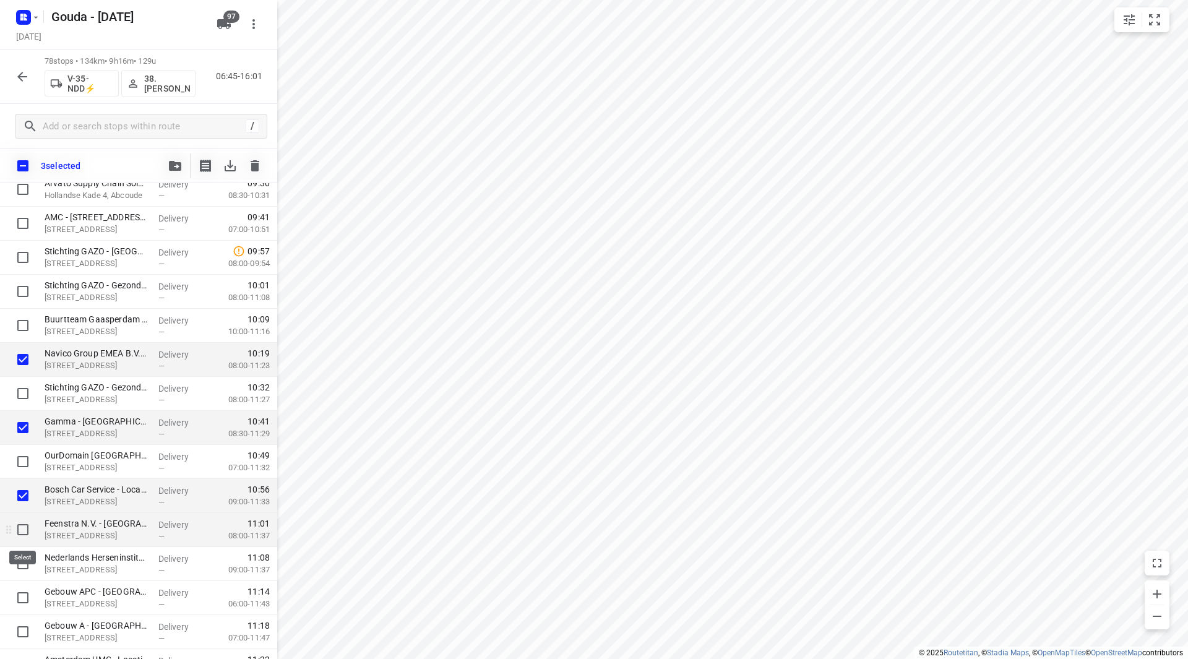
click at [25, 530] on input "checkbox" at bounding box center [23, 529] width 25 height 25
checkbox input "true"
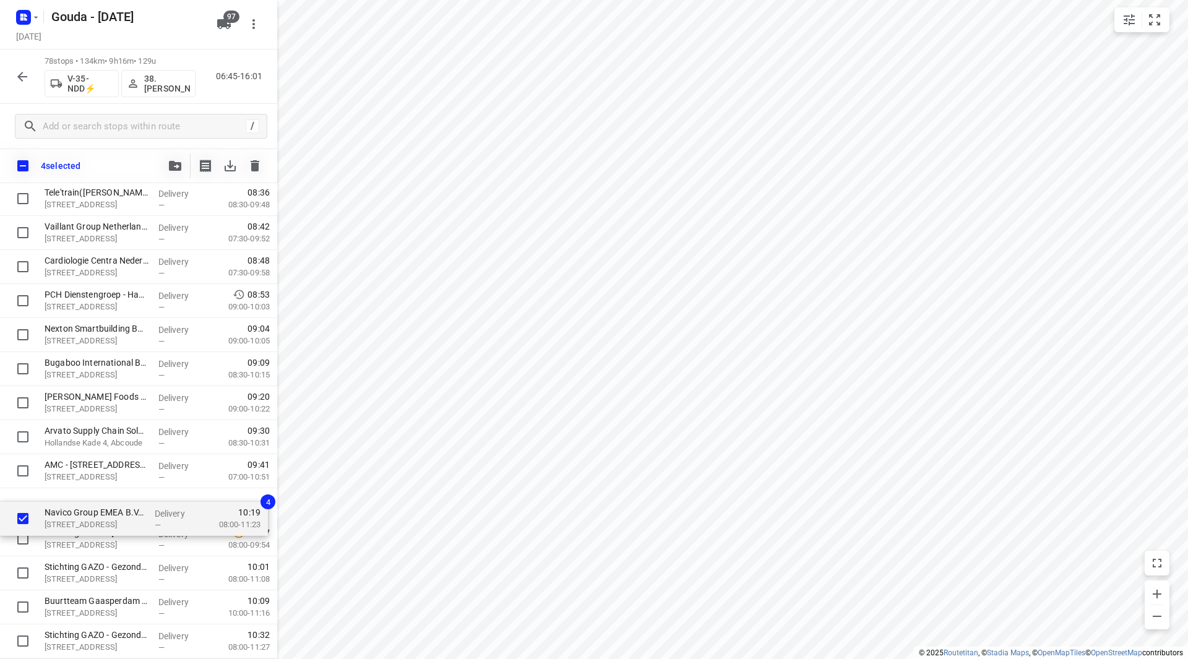
scroll to position [204, 0]
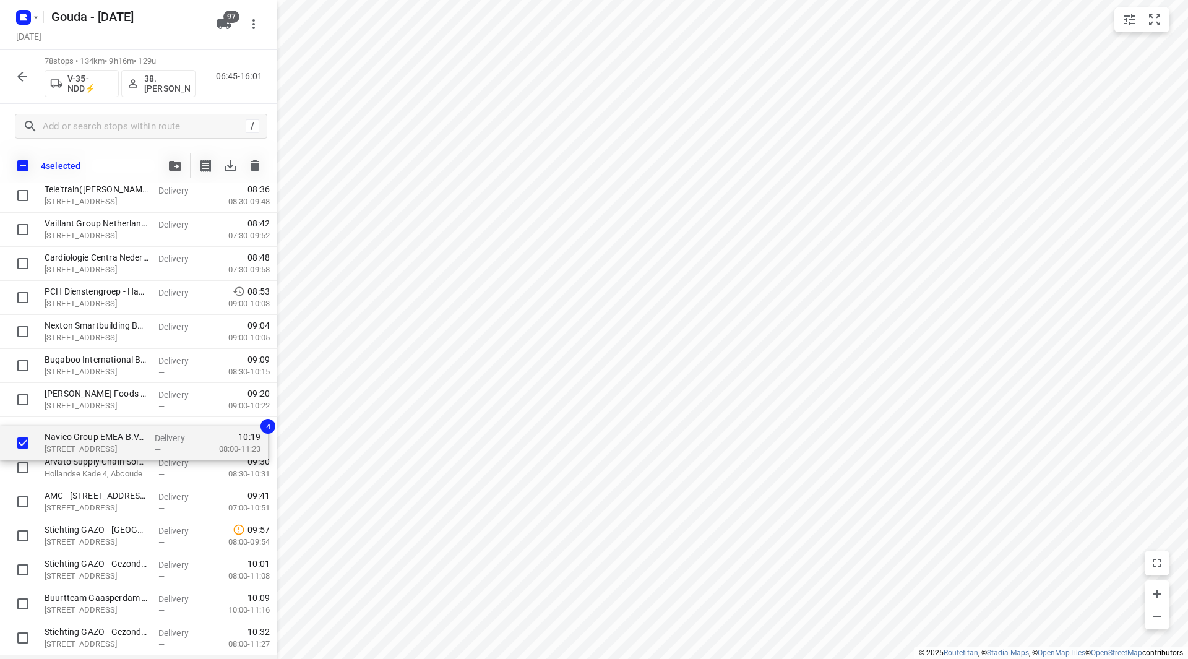
drag, startPoint x: 89, startPoint y: 610, endPoint x: 88, endPoint y: 425, distance: 184.4
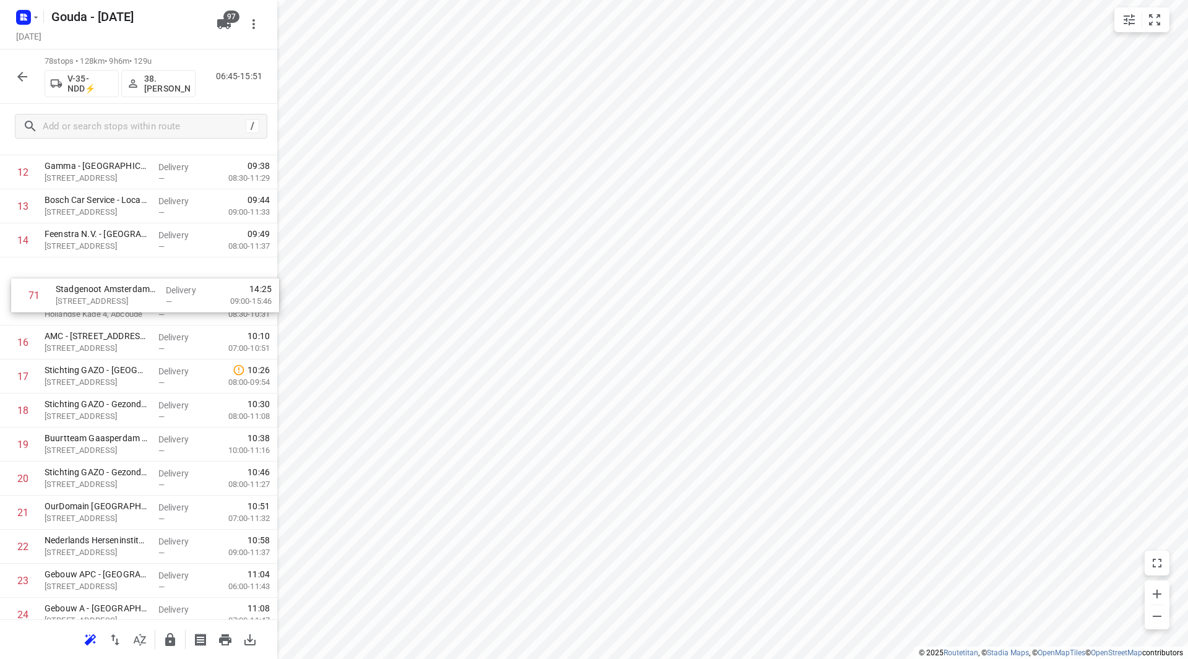
scroll to position [452, 0]
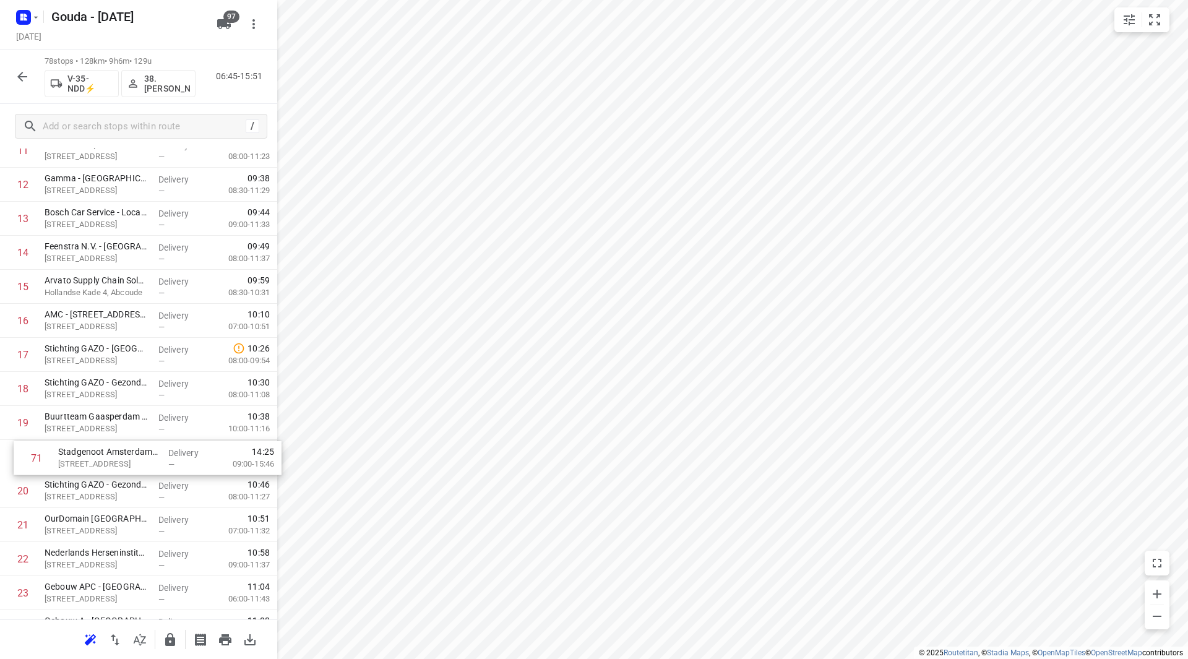
drag, startPoint x: 80, startPoint y: 339, endPoint x: 94, endPoint y: 451, distance: 112.8
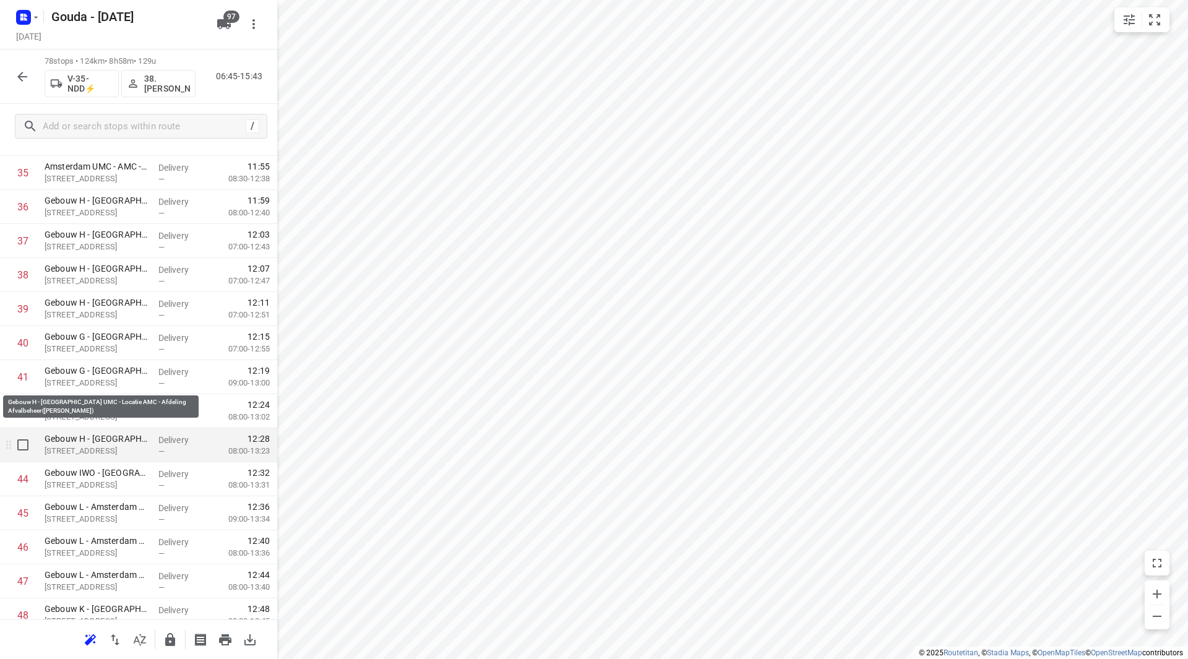
scroll to position [1319, 0]
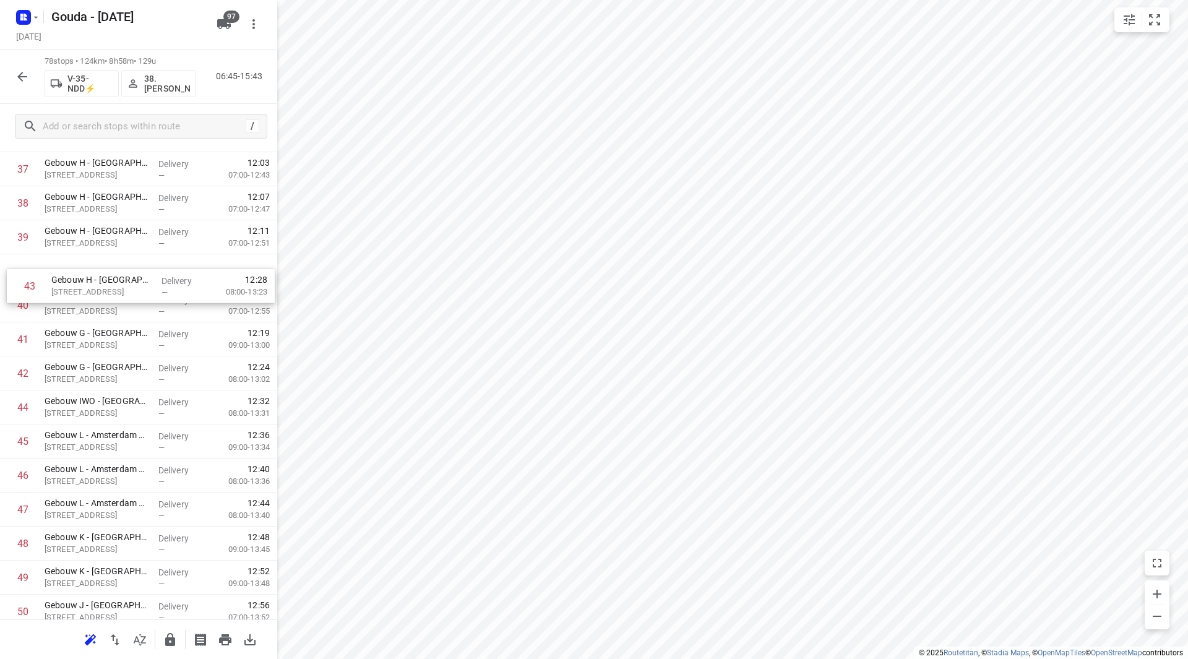
drag, startPoint x: 134, startPoint y: 300, endPoint x: 137, endPoint y: 278, distance: 22.0
click at [137, 279] on div "1 Incyte Biosciences Benelux B.V.([PERSON_NAME]) [STREET_ADDRESS] Delivery — 07…" at bounding box center [138, 254] width 277 height 2655
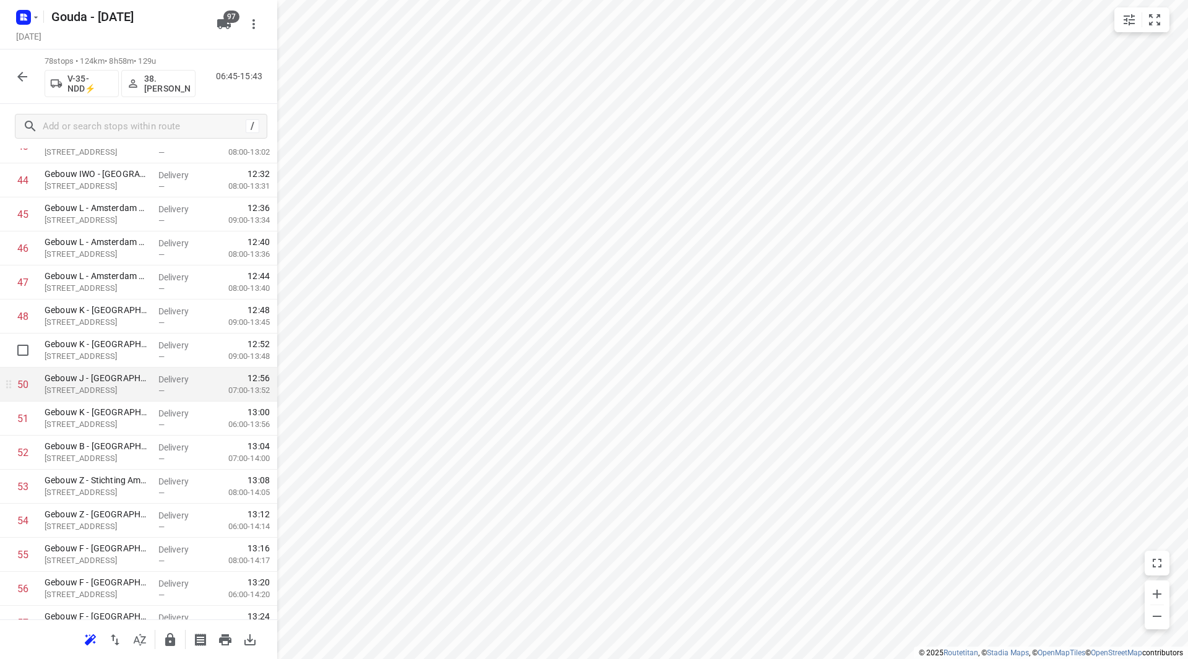
scroll to position [1566, 0]
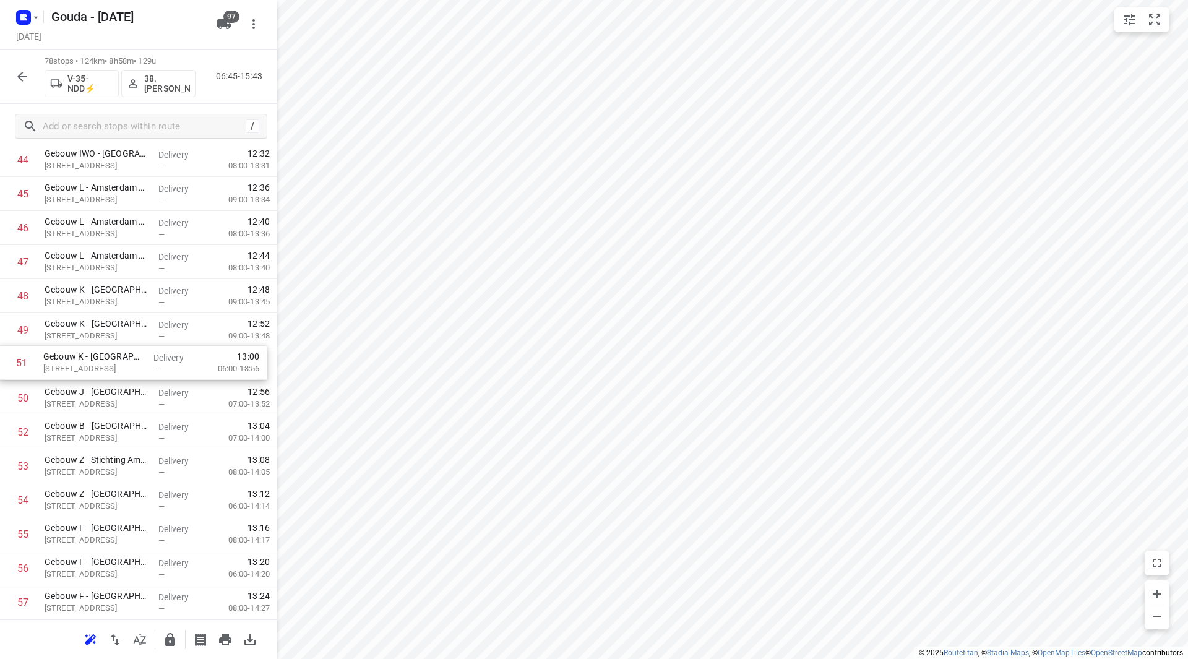
drag, startPoint x: 123, startPoint y: 395, endPoint x: 123, endPoint y: 357, distance: 38.4
click at [123, 357] on div "1 Incyte Biosciences Benelux B.V.([PERSON_NAME]) [STREET_ADDRESS] Delivery — 07…" at bounding box center [138, 6] width 277 height 2655
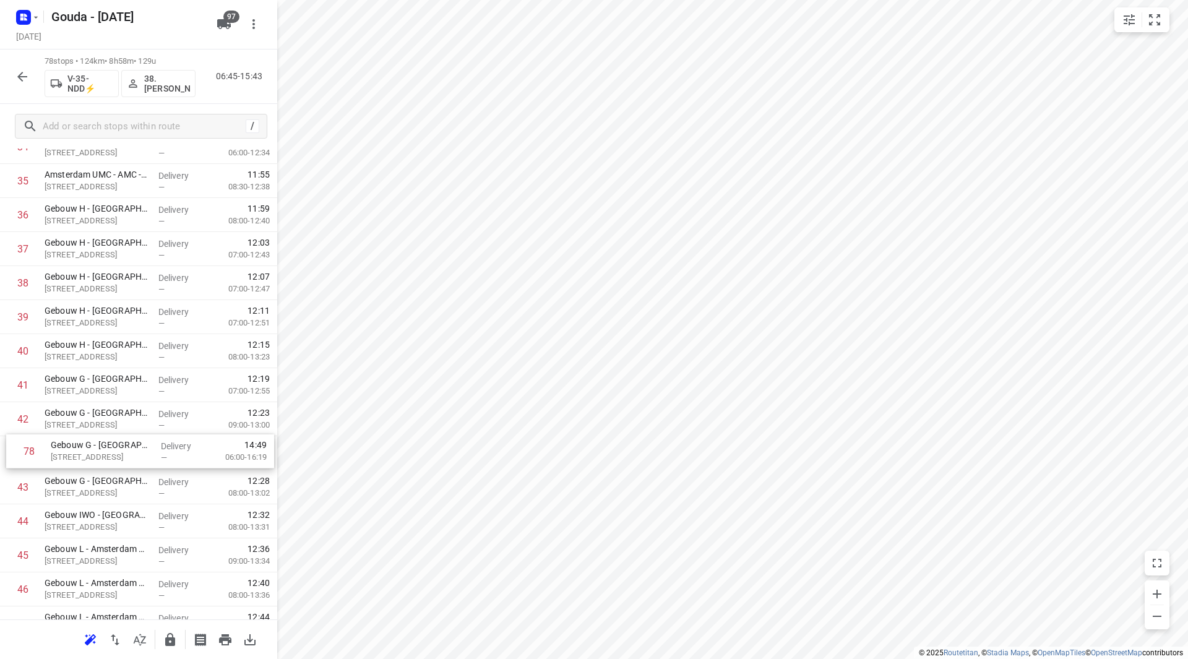
drag, startPoint x: 112, startPoint y: 462, endPoint x: 110, endPoint y: 454, distance: 7.8
click at [110, 454] on div "1 Incyte Biosciences Benelux B.V.([PERSON_NAME]) [STREET_ADDRESS] Delivery — 07…" at bounding box center [138, 334] width 277 height 2655
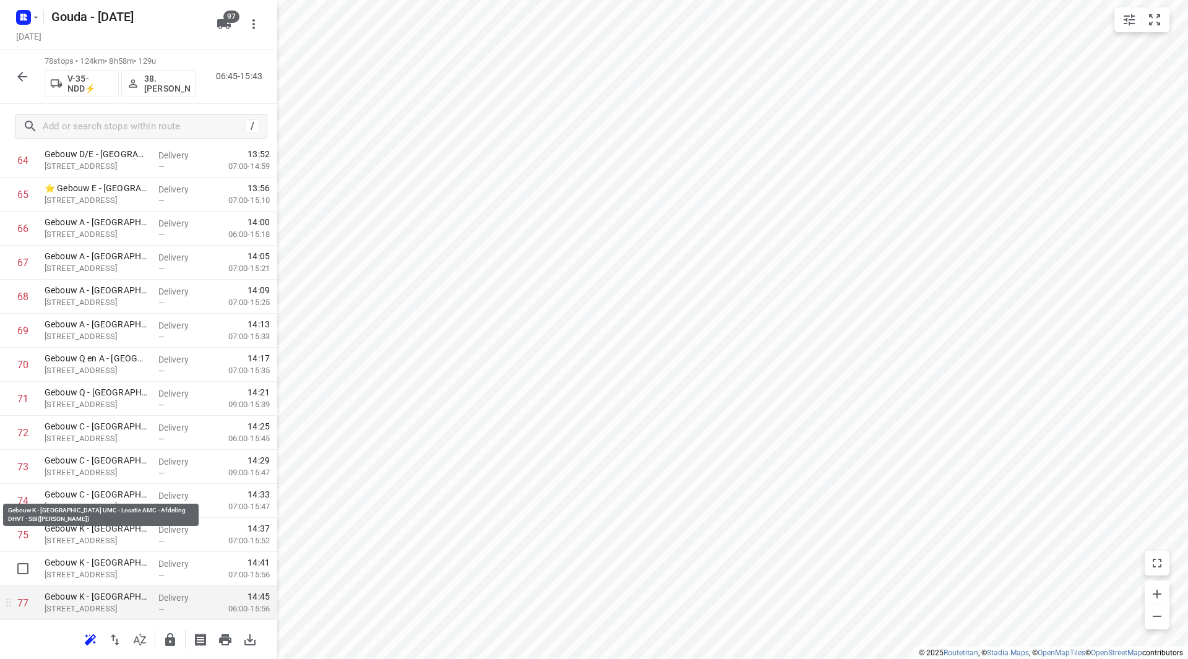
scroll to position [2315, 0]
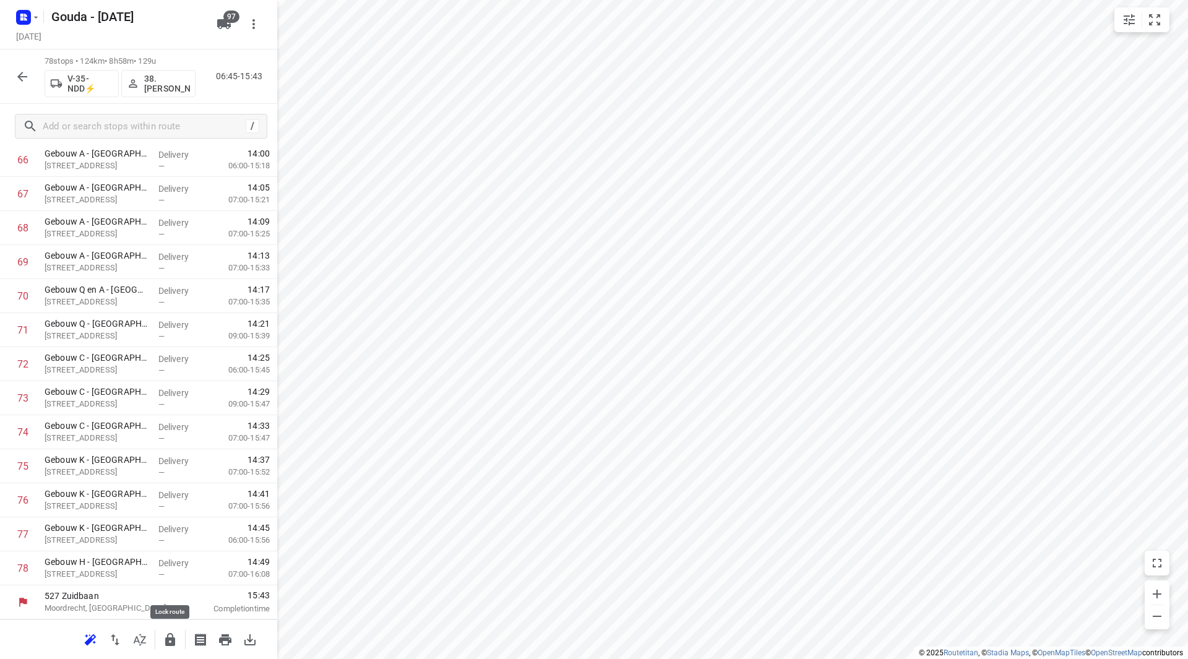
click at [175, 641] on icon "button" at bounding box center [170, 639] width 10 height 13
click at [22, 79] on icon "button" at bounding box center [22, 76] width 15 height 15
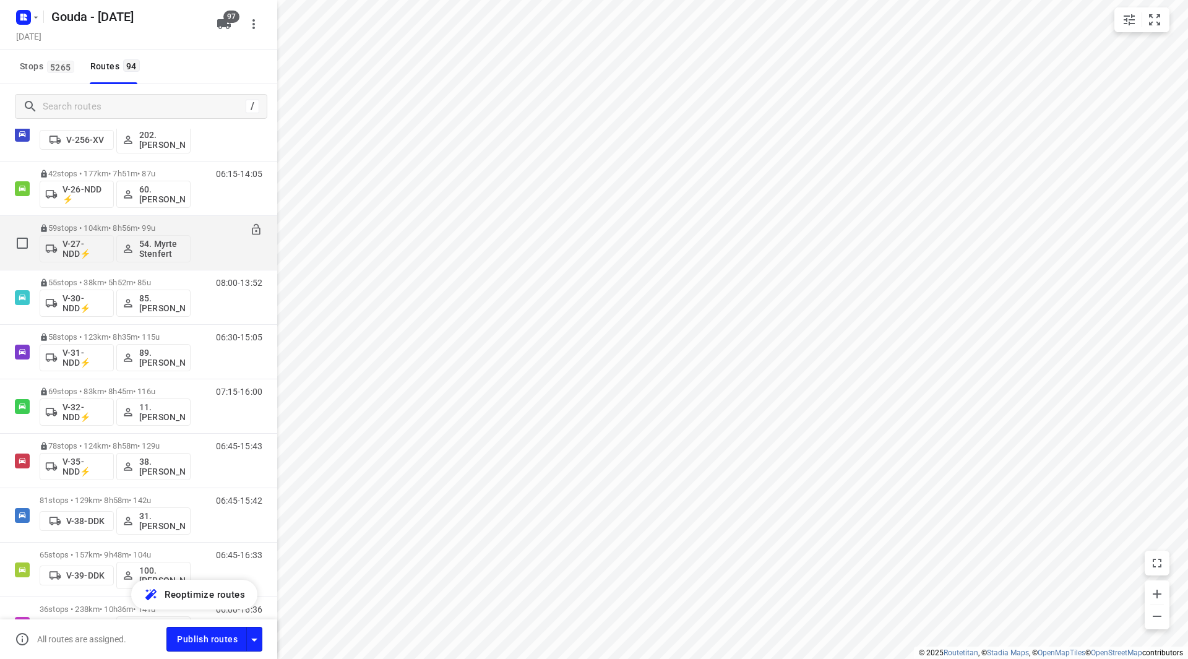
scroll to position [866, 0]
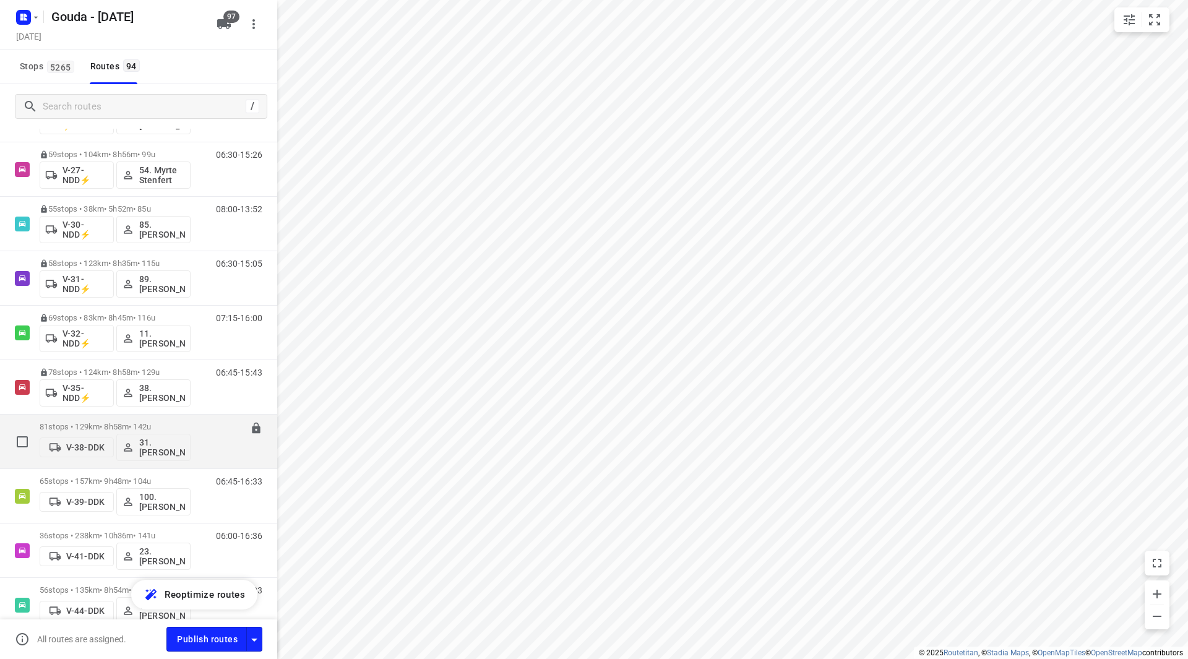
click at [115, 418] on div "81 stops • 129km • 8h58m • 142u V-38-DDK 31.[PERSON_NAME]" at bounding box center [115, 441] width 151 height 51
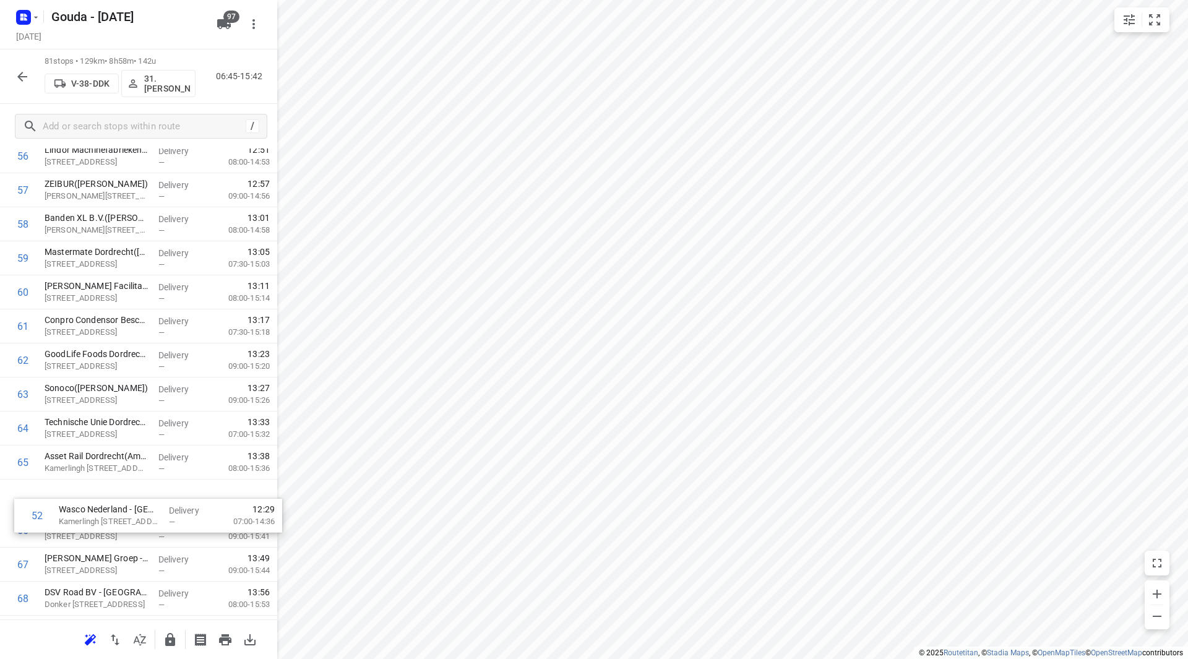
scroll to position [1948, 0]
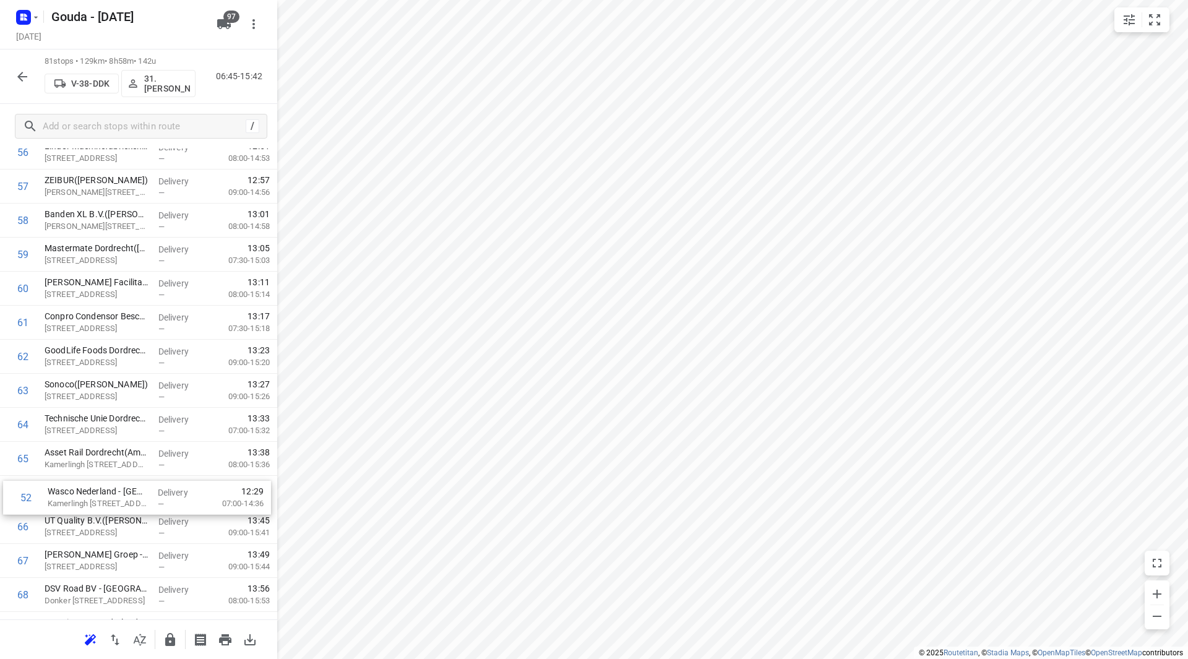
drag, startPoint x: 138, startPoint y: 382, endPoint x: 140, endPoint y: 480, distance: 97.2
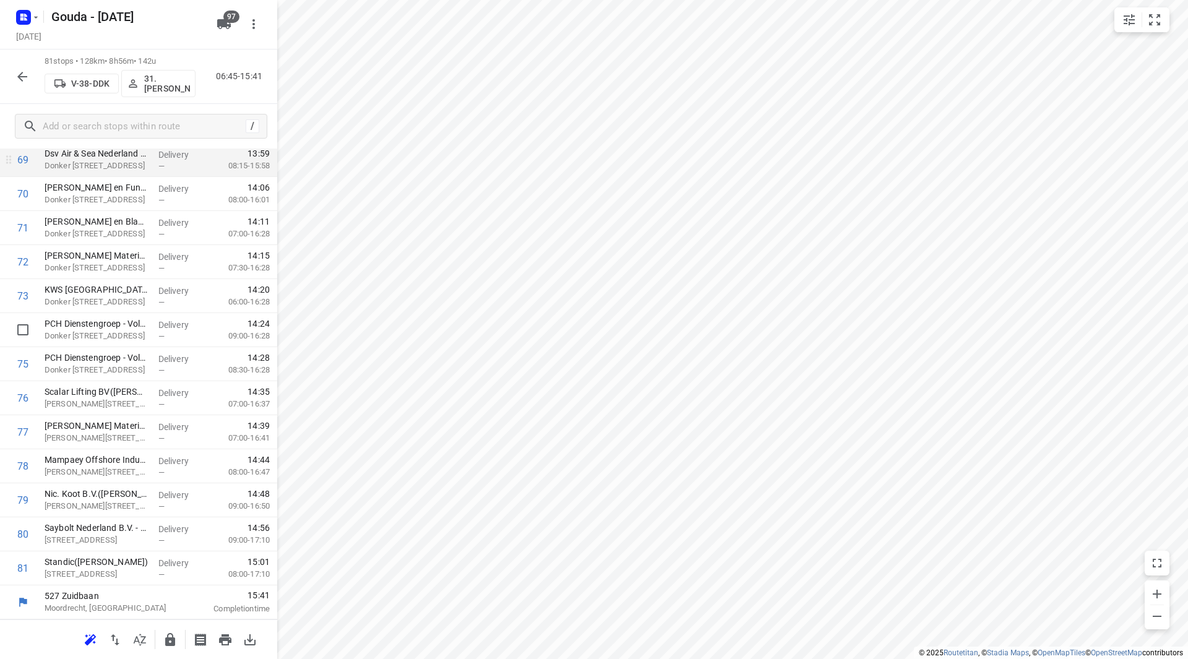
scroll to position [2232, 0]
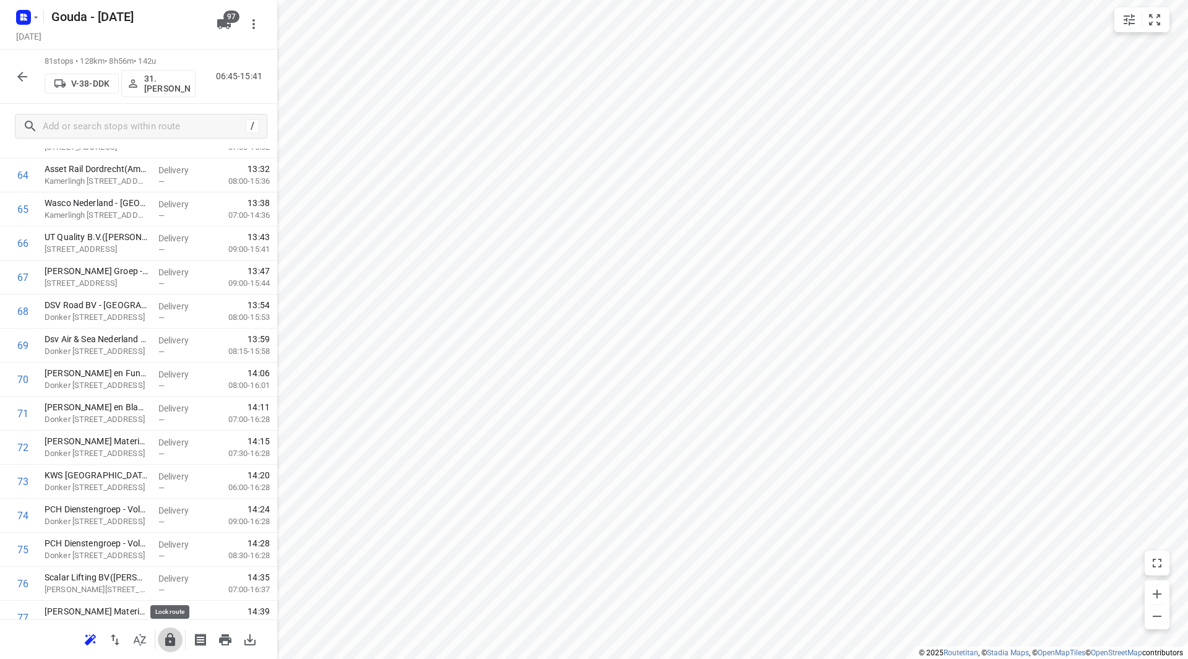
click at [178, 641] on button "button" at bounding box center [170, 640] width 25 height 25
click at [21, 84] on button "button" at bounding box center [22, 76] width 25 height 25
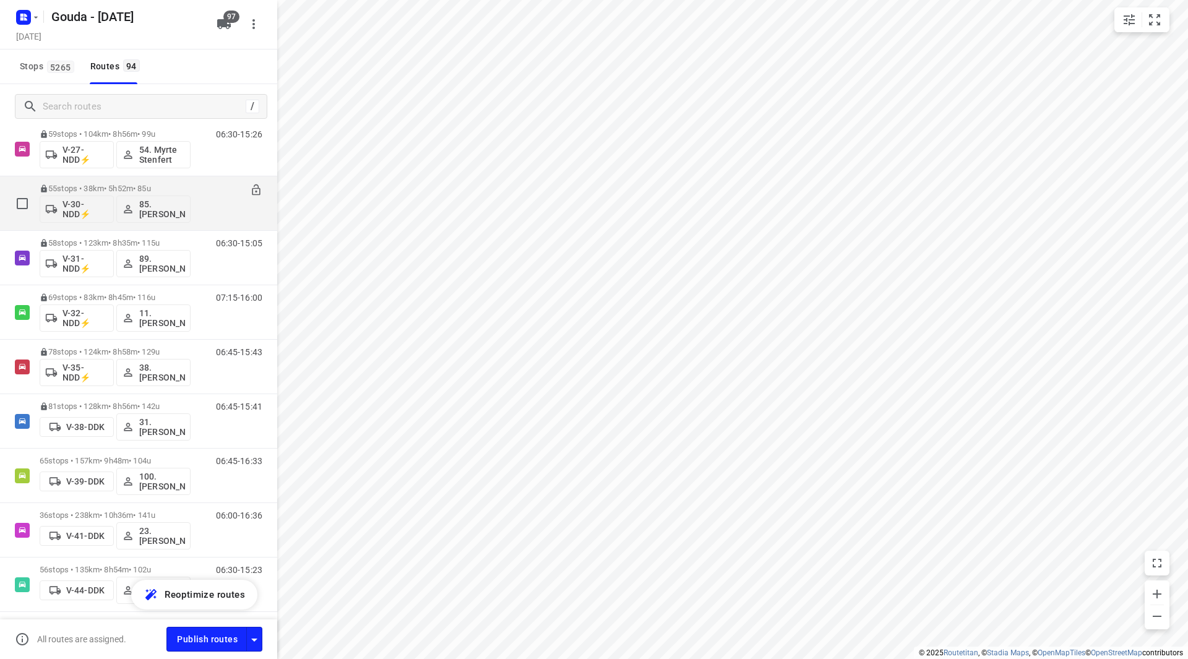
scroll to position [1052, 0]
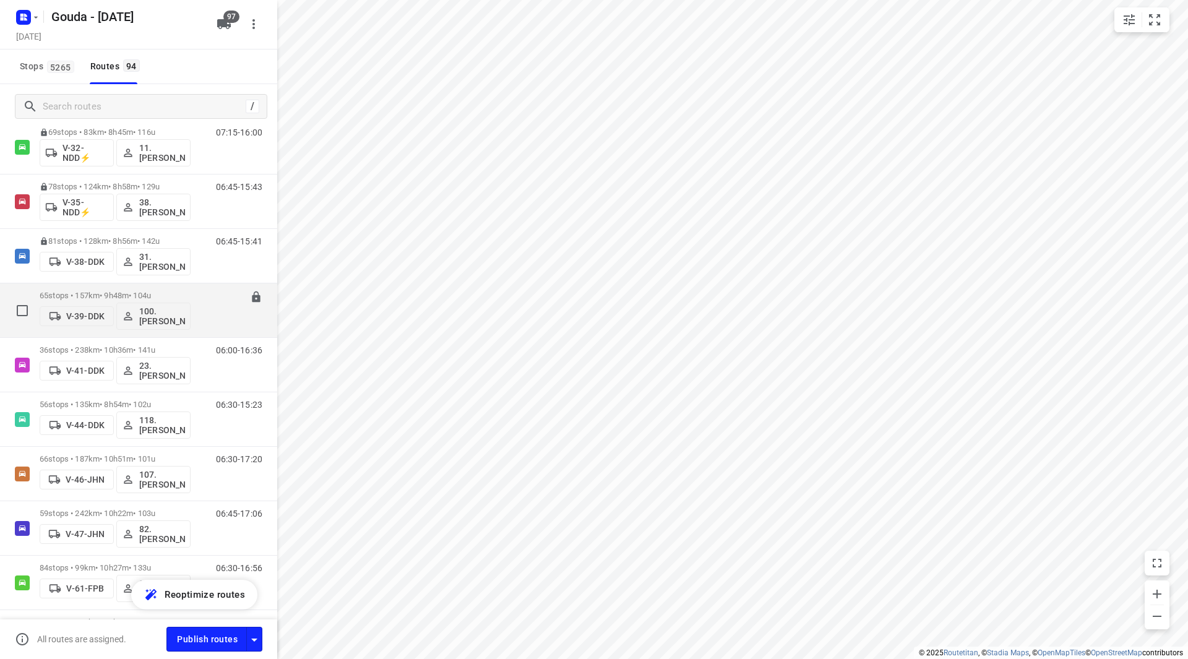
click at [123, 291] on p "65 stops • 157km • 9h48m • 104u" at bounding box center [115, 295] width 151 height 9
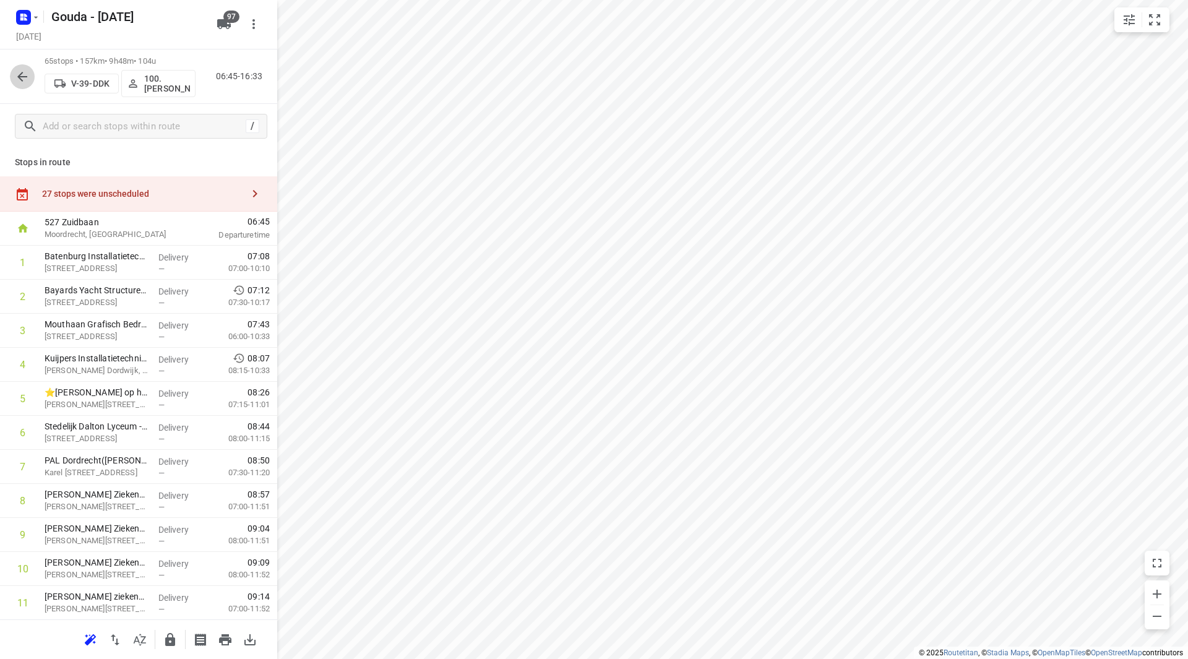
click at [12, 75] on button "button" at bounding box center [22, 76] width 25 height 25
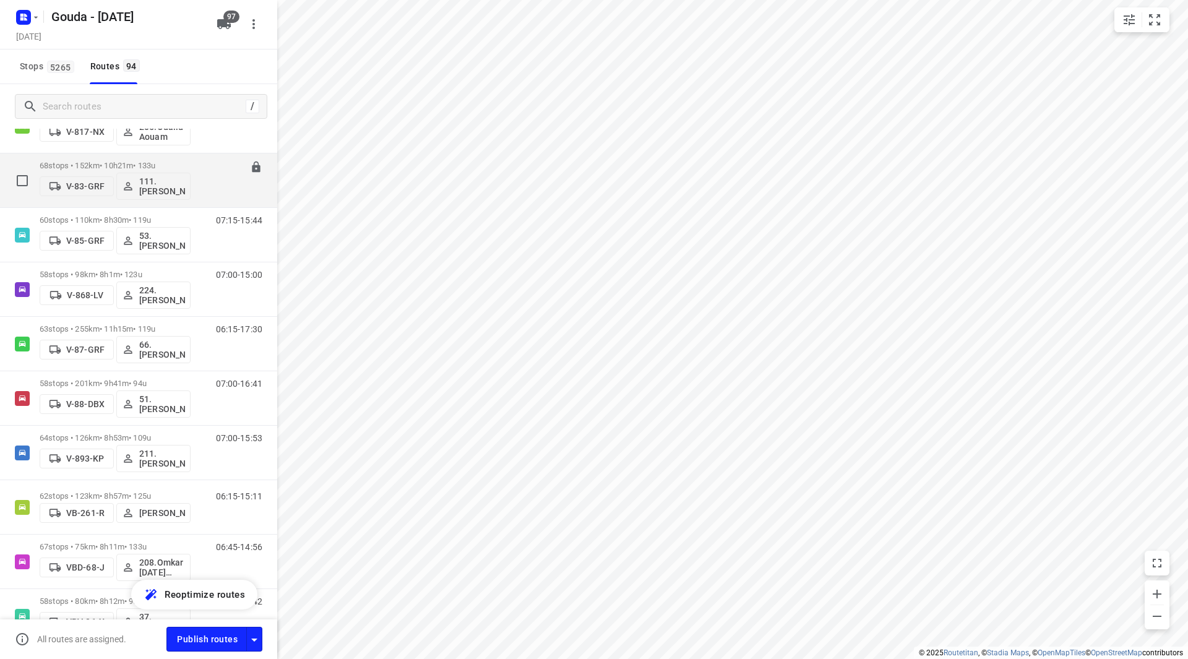
scroll to position [2290, 0]
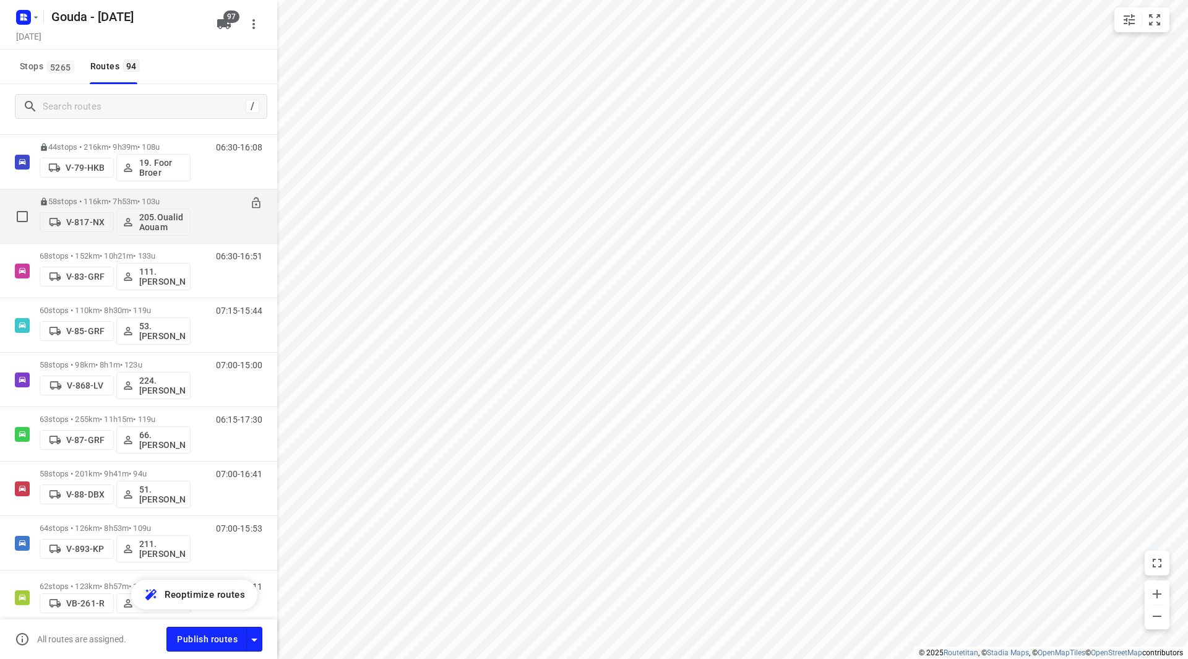
click at [74, 241] on div "58 stops • 116km • 7h53m • 103u V-817-NX 205.Oualid Aouam" at bounding box center [115, 216] width 151 height 51
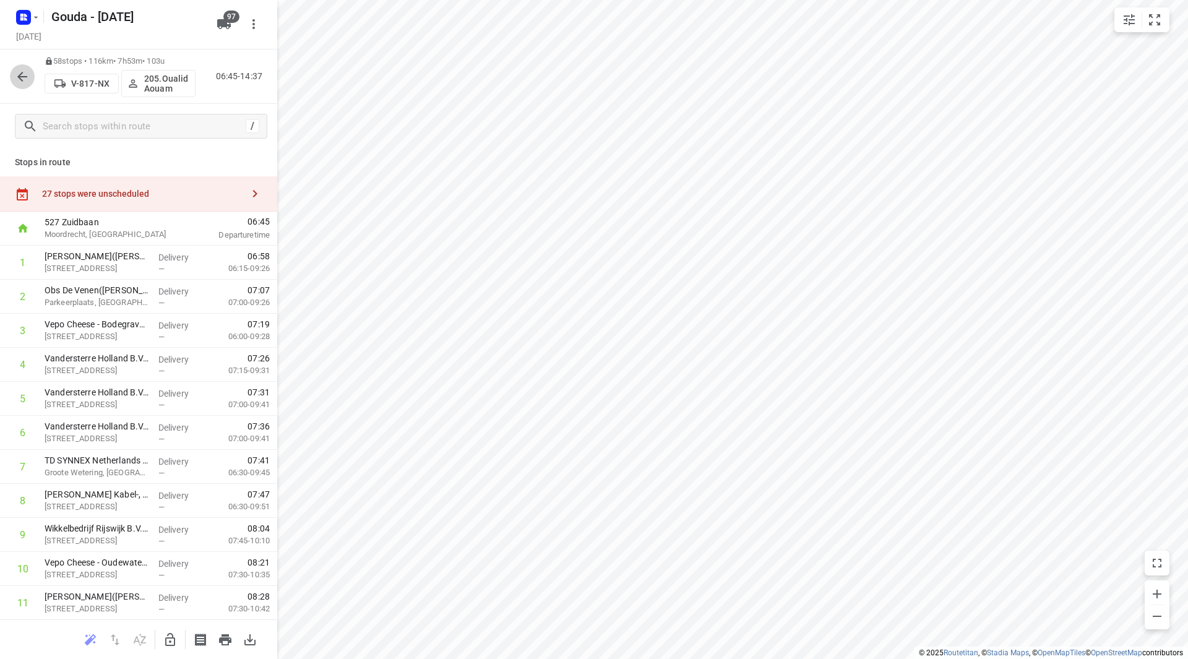
click at [24, 81] on icon "button" at bounding box center [22, 76] width 15 height 15
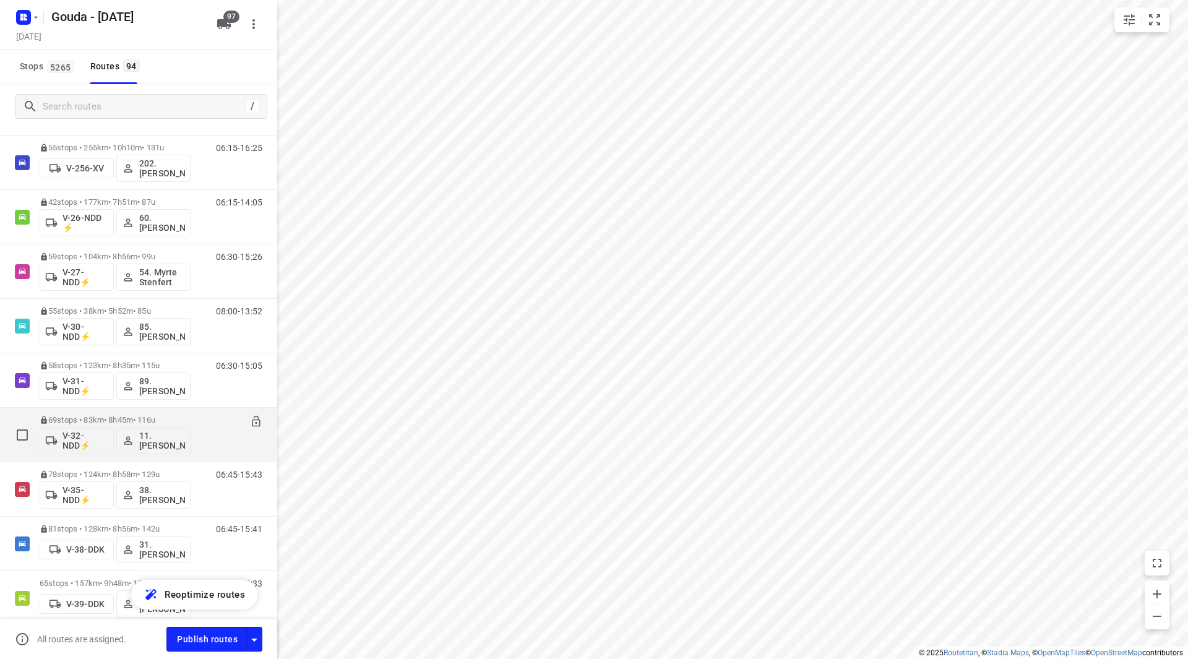
scroll to position [866, 0]
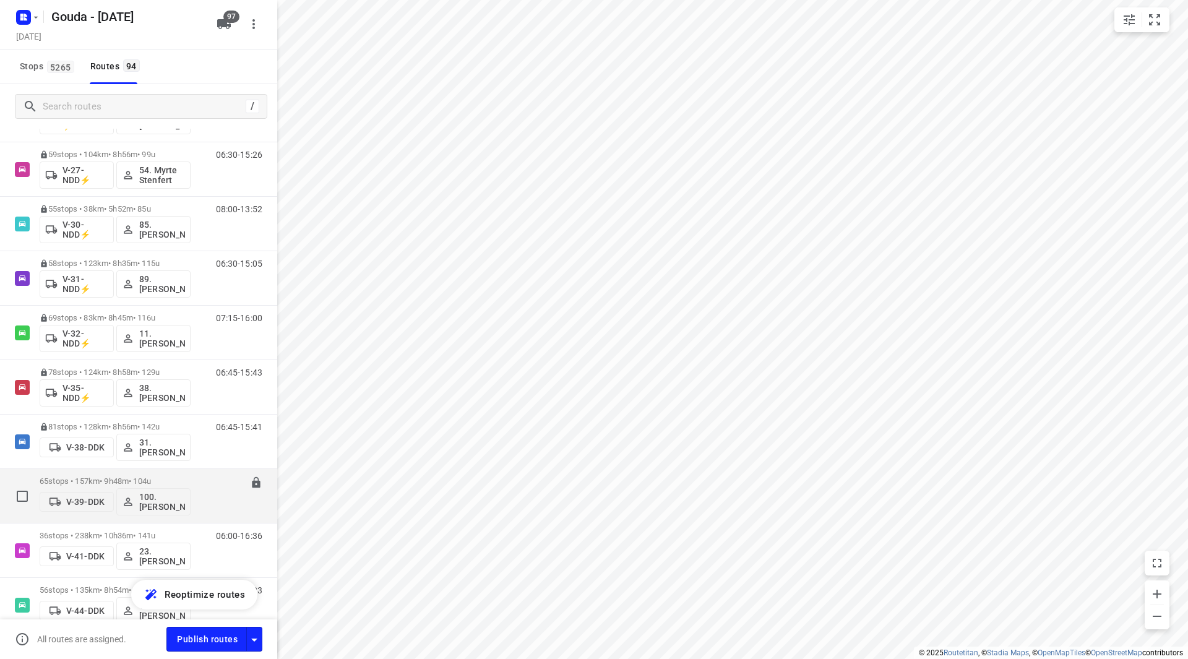
click at [85, 481] on p "65 stops • 157km • 9h48m • 104u" at bounding box center [115, 481] width 151 height 9
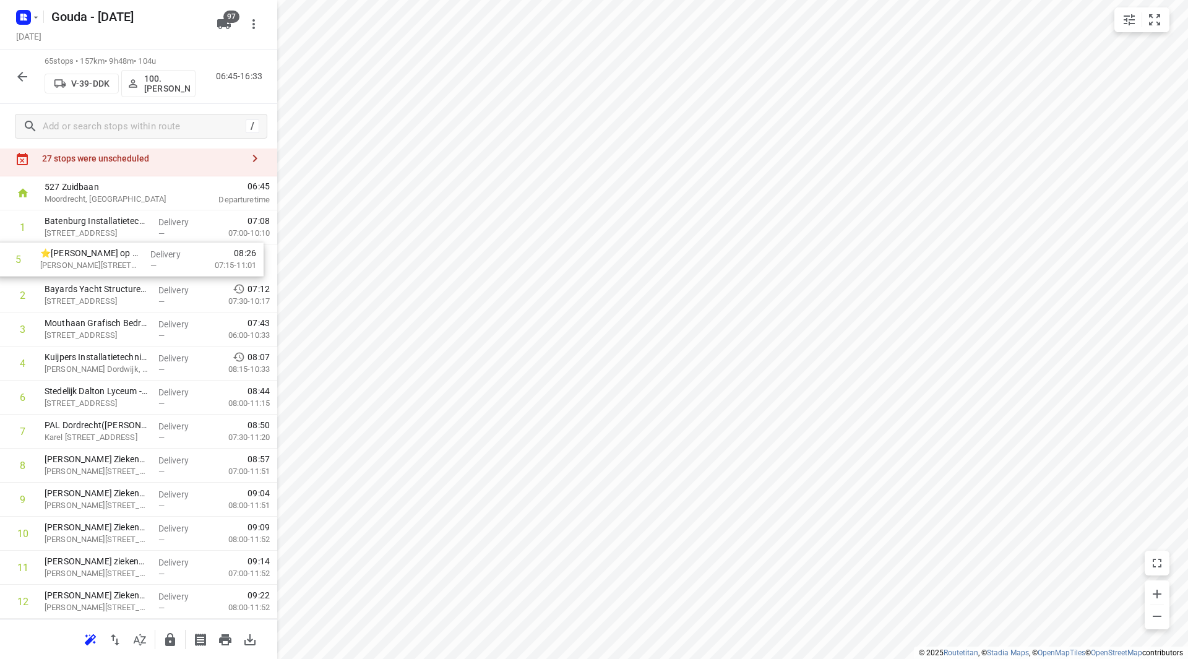
scroll to position [33, 0]
drag, startPoint x: 87, startPoint y: 256, endPoint x: 93, endPoint y: 340, distance: 83.7
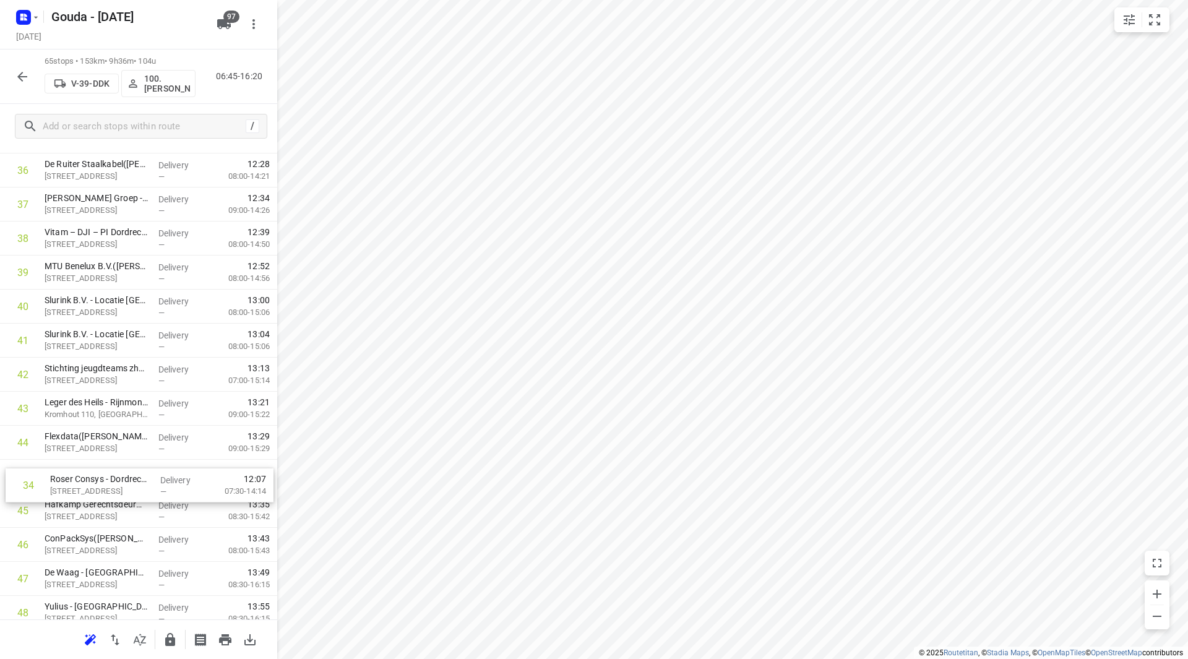
scroll to position [1251, 0]
drag, startPoint x: 139, startPoint y: 426, endPoint x: 142, endPoint y: 480, distance: 54.5
click at [142, 480] on div "1 Batenburg Installatietechniek - Oostdijk([PERSON_NAME]) [STREET_ADDRESS] Deli…" at bounding box center [138, 101] width 277 height 2212
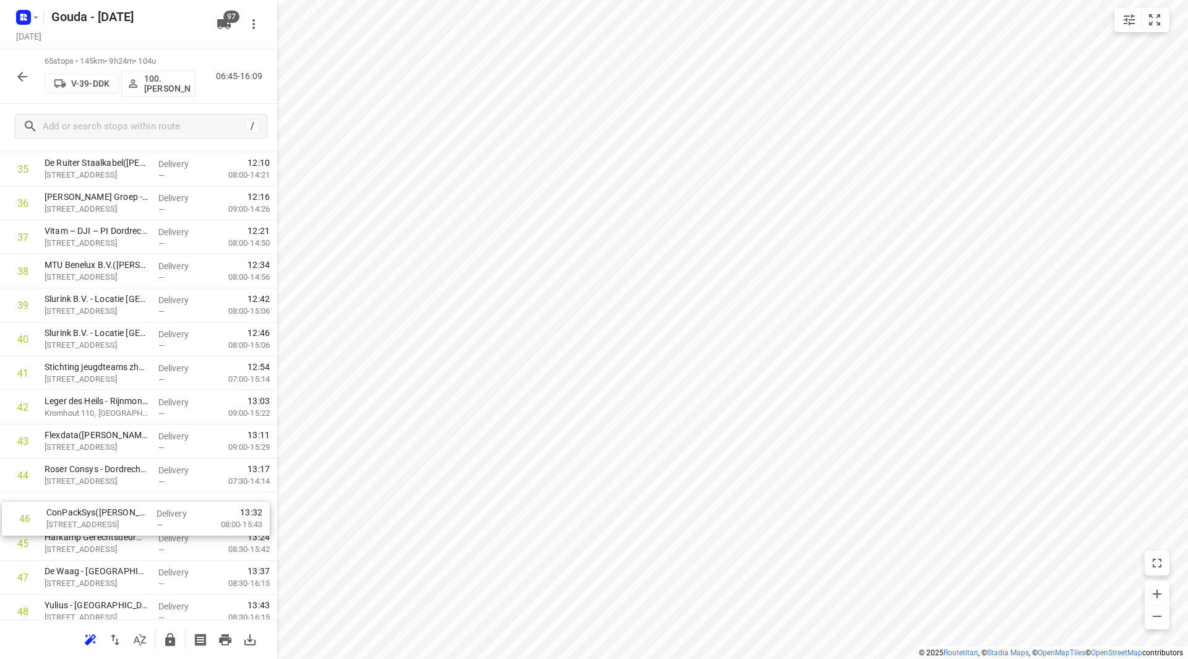
scroll to position [1256, 0]
drag, startPoint x: 149, startPoint y: 543, endPoint x: 150, endPoint y: 512, distance: 31.0
click at [150, 512] on div "1 Batenburg Installatietechniek - Oostdijk([PERSON_NAME]) [STREET_ADDRESS] Deli…" at bounding box center [138, 97] width 277 height 2212
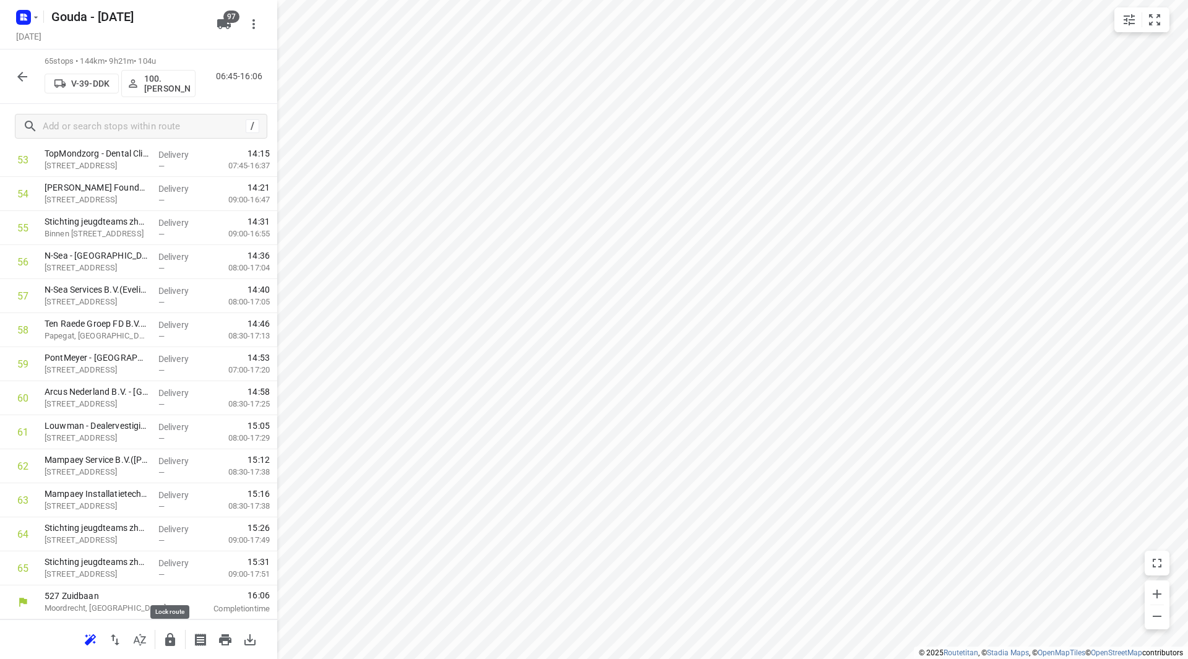
click at [167, 643] on icon "button" at bounding box center [170, 639] width 10 height 13
click at [25, 81] on icon "button" at bounding box center [22, 76] width 15 height 15
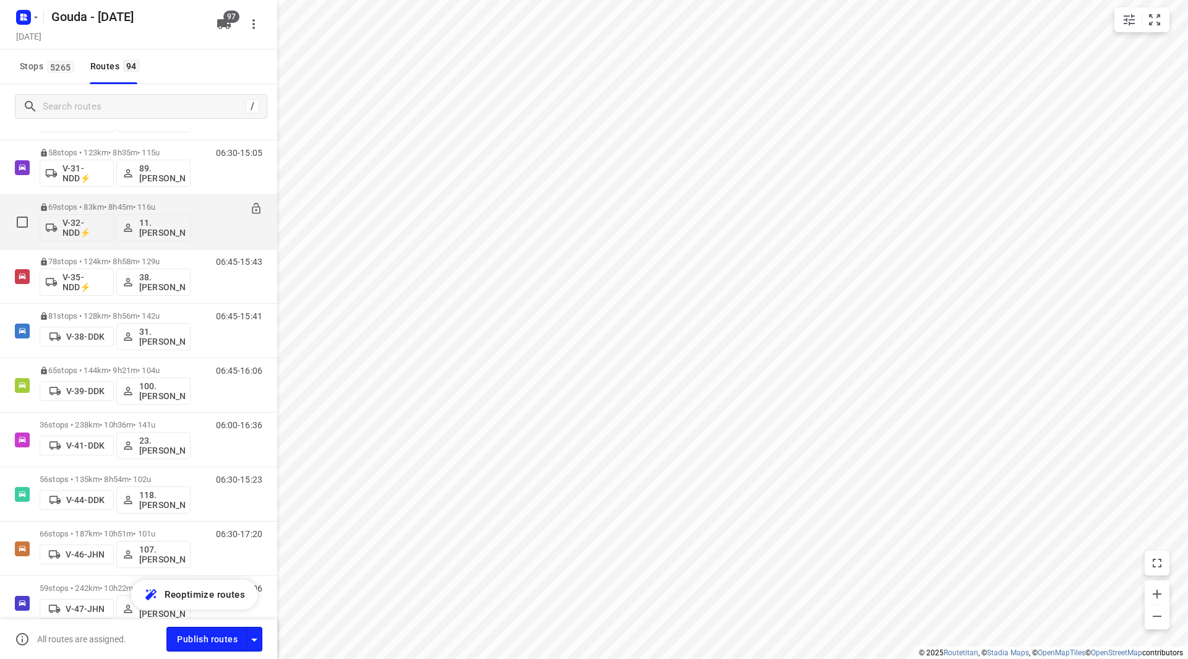
scroll to position [1052, 0]
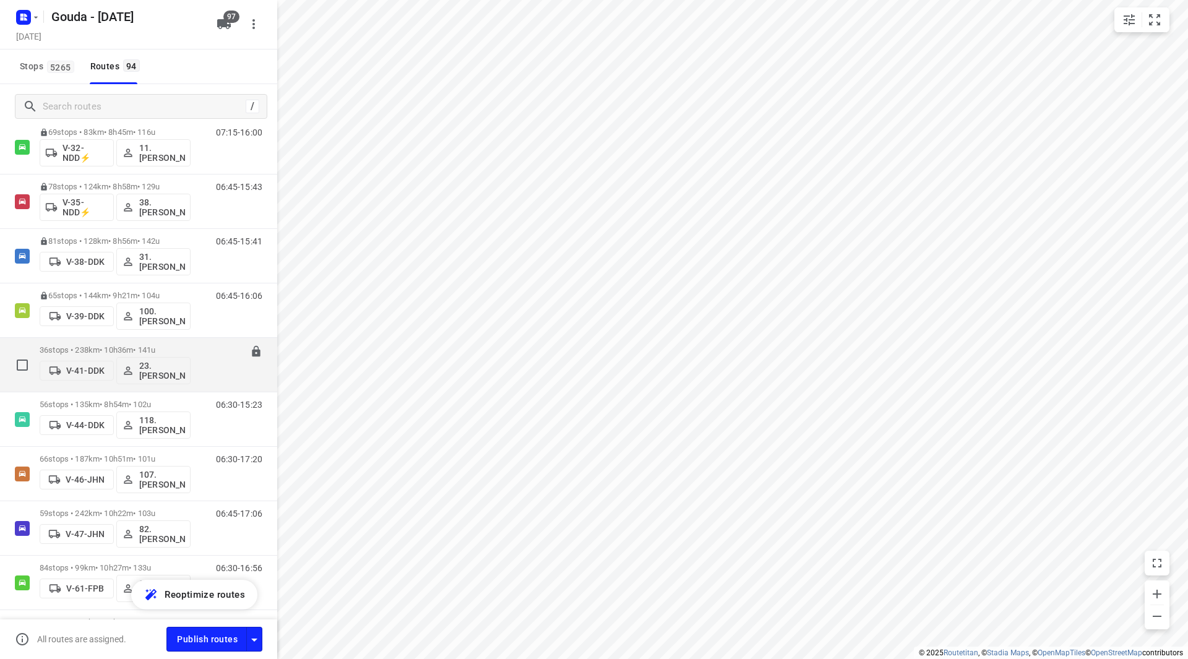
click at [93, 350] on p "36 stops • 238km • 10h36m • 141u" at bounding box center [115, 349] width 151 height 9
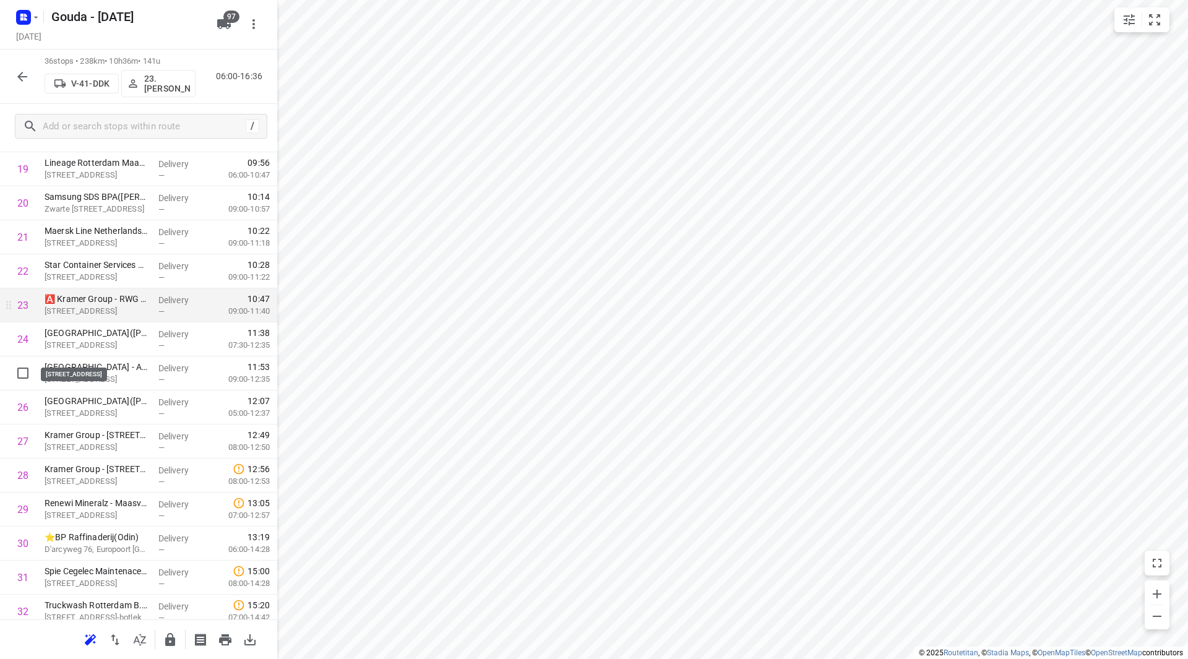
scroll to position [681, 0]
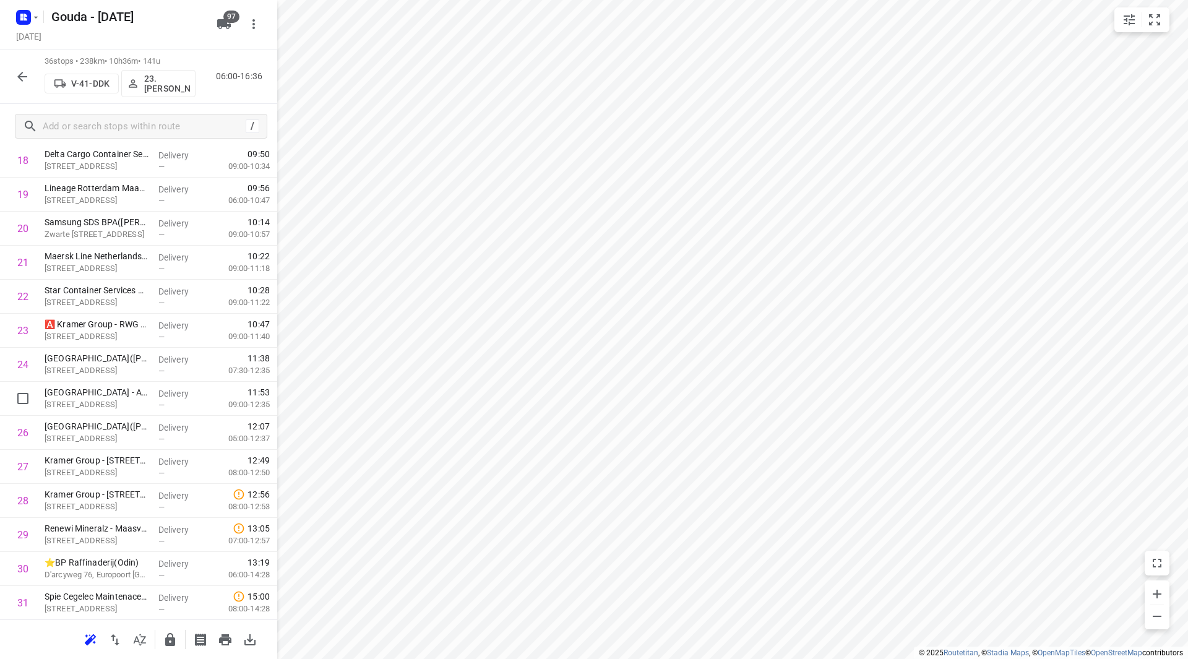
drag, startPoint x: 153, startPoint y: 390, endPoint x: 148, endPoint y: 352, distance: 38.2
click at [148, 352] on div "1 Impala Terminals Rotterdam B.V.([PERSON_NAME]) [STREET_ADDRESS] Delivery — 06…" at bounding box center [138, 177] width 277 height 1225
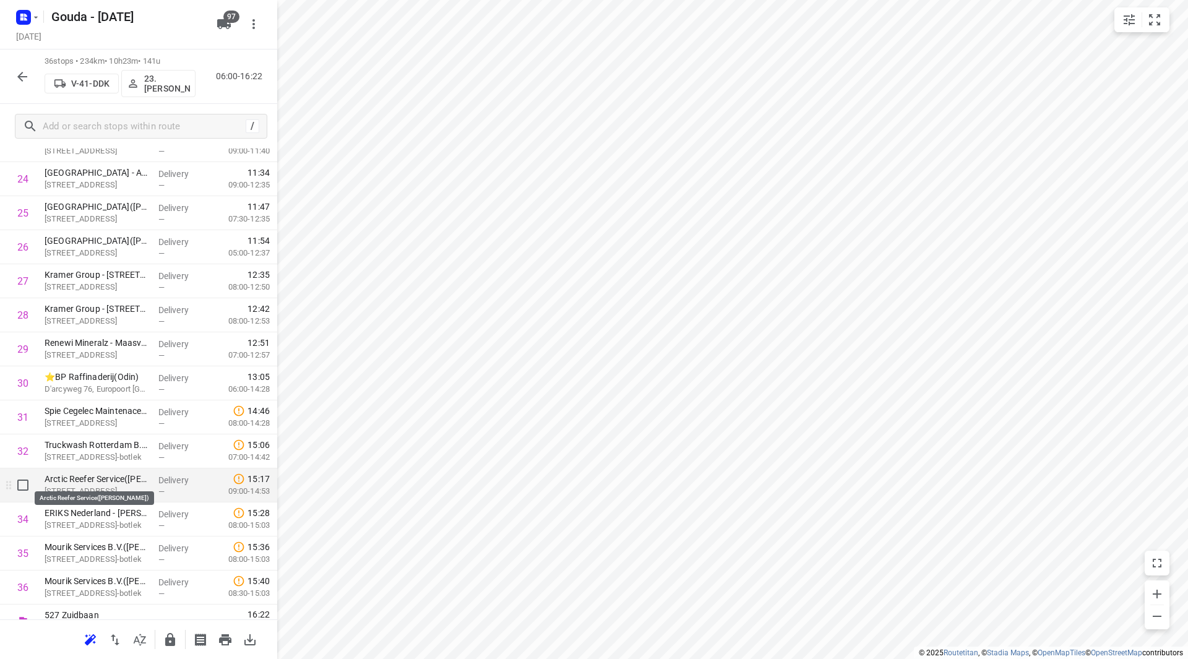
scroll to position [886, 0]
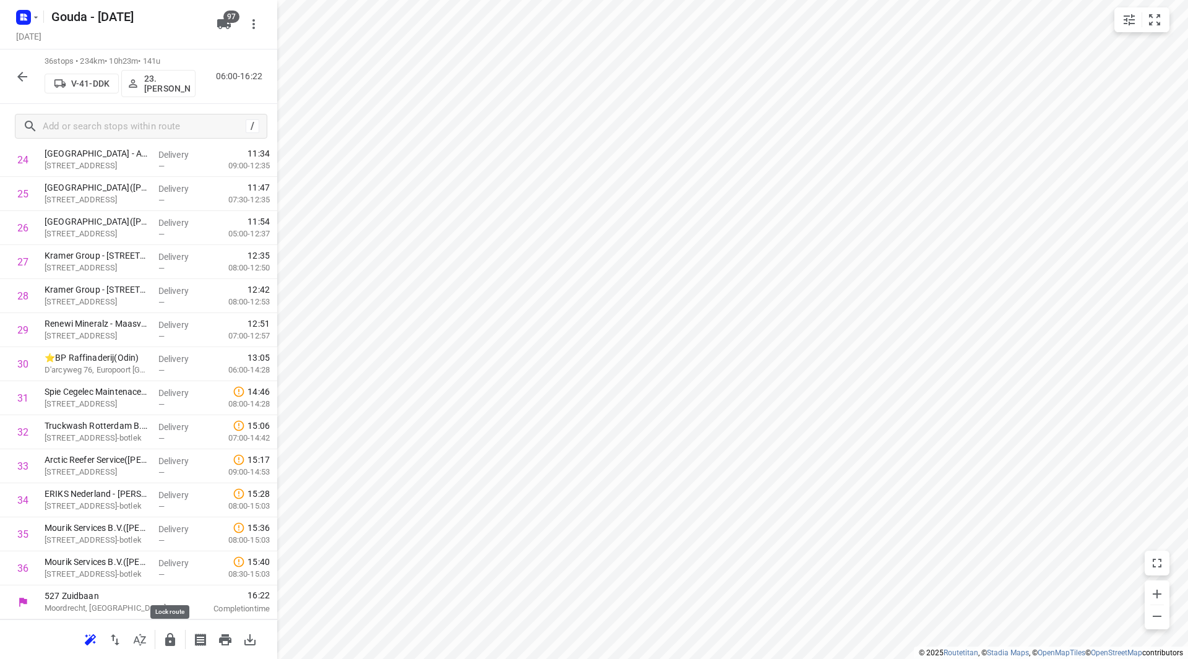
click at [166, 637] on icon "button" at bounding box center [170, 639] width 10 height 13
click at [30, 77] on button "button" at bounding box center [22, 76] width 25 height 25
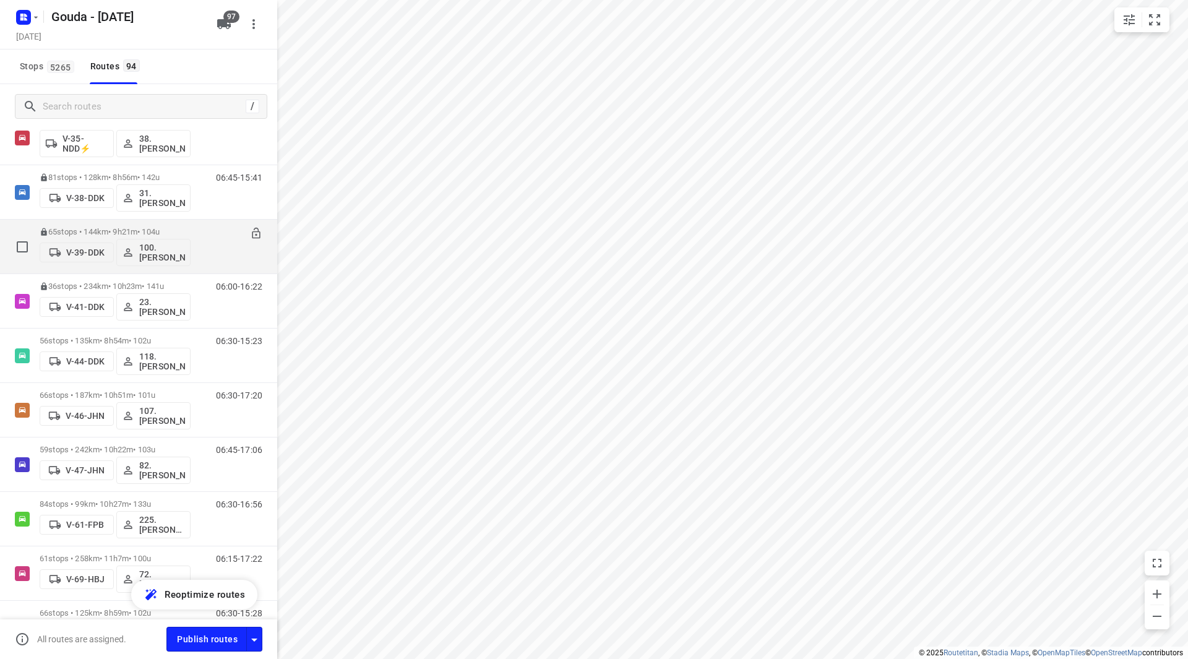
scroll to position [1176, 0]
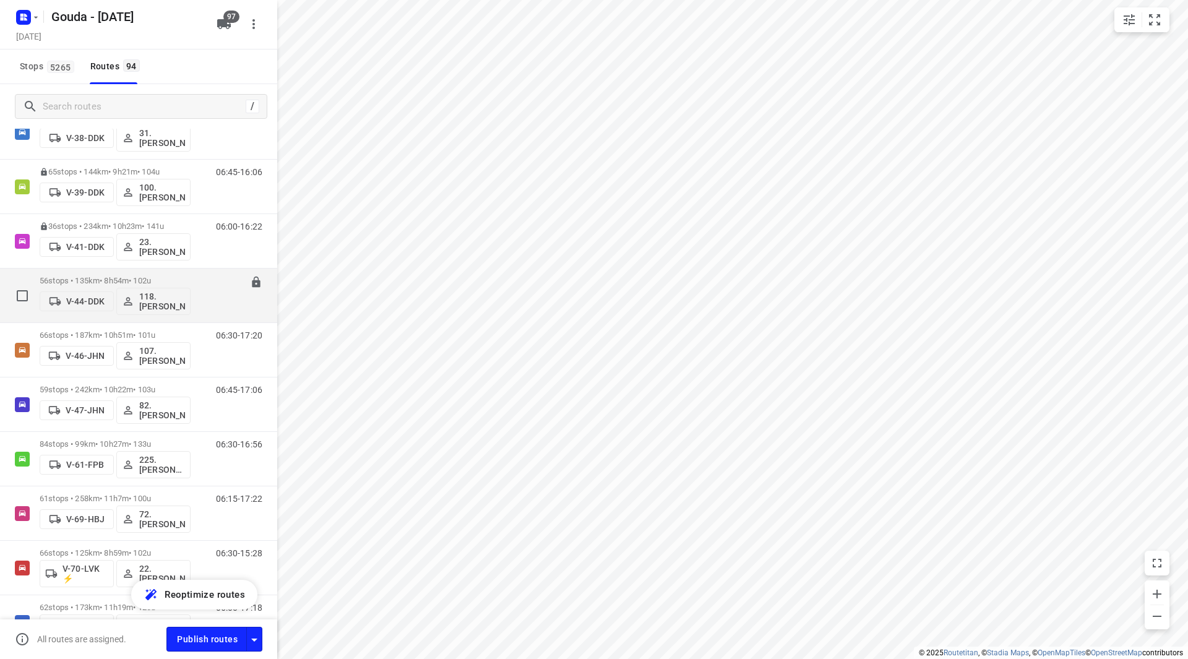
click at [111, 275] on div "56 stops • 135km • 8h54m • 102u V-44-DDK 118.[PERSON_NAME]" at bounding box center [115, 295] width 151 height 51
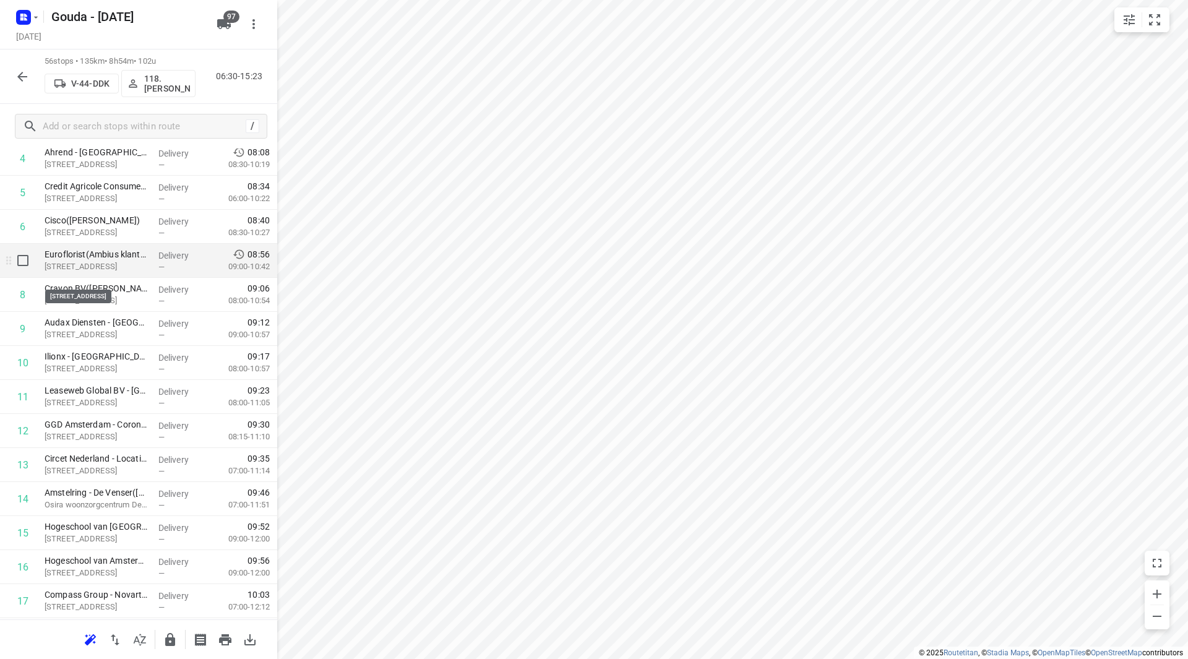
scroll to position [186, 0]
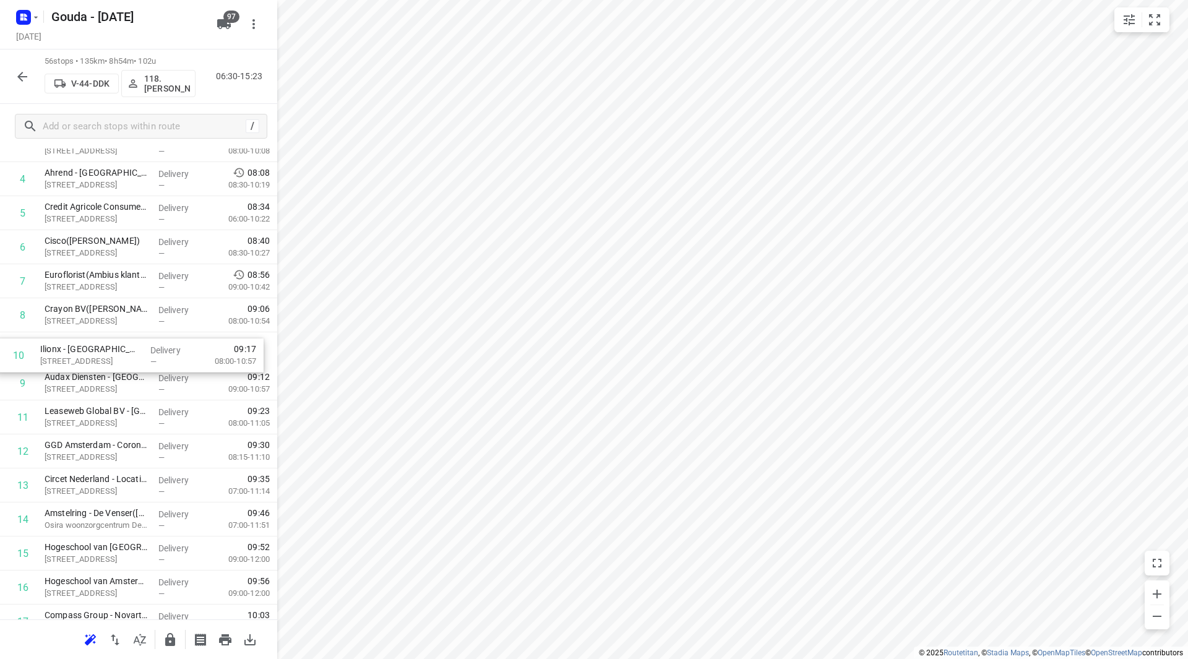
drag, startPoint x: 131, startPoint y: 379, endPoint x: 129, endPoint y: 346, distance: 33.5
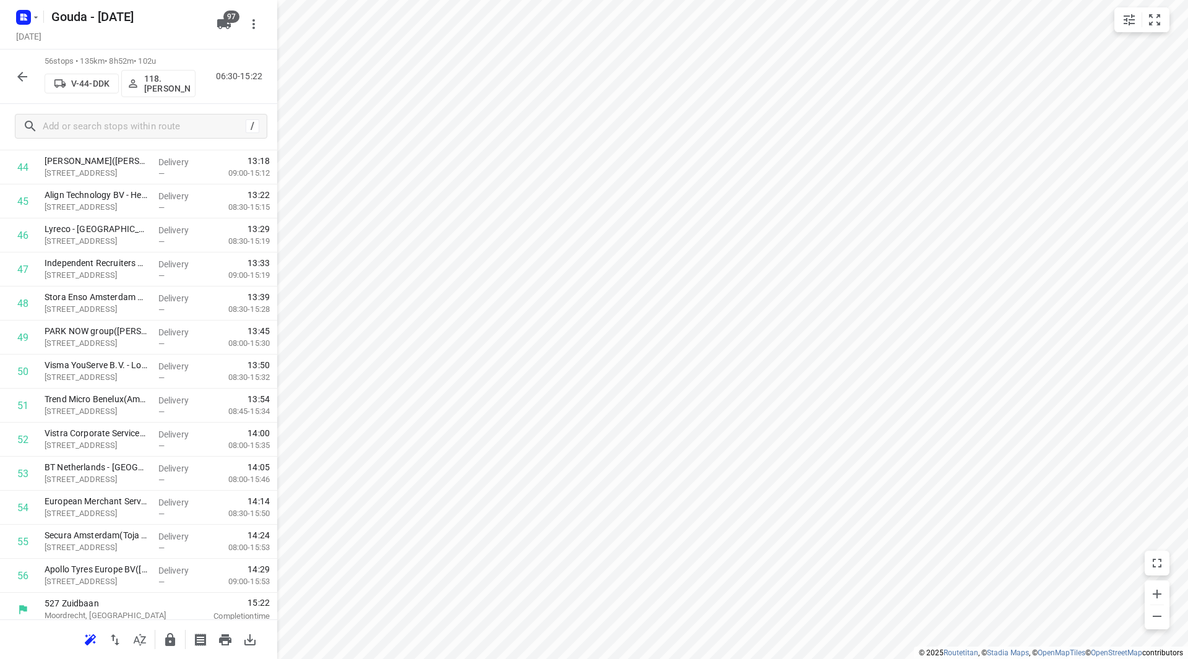
scroll to position [1566, 0]
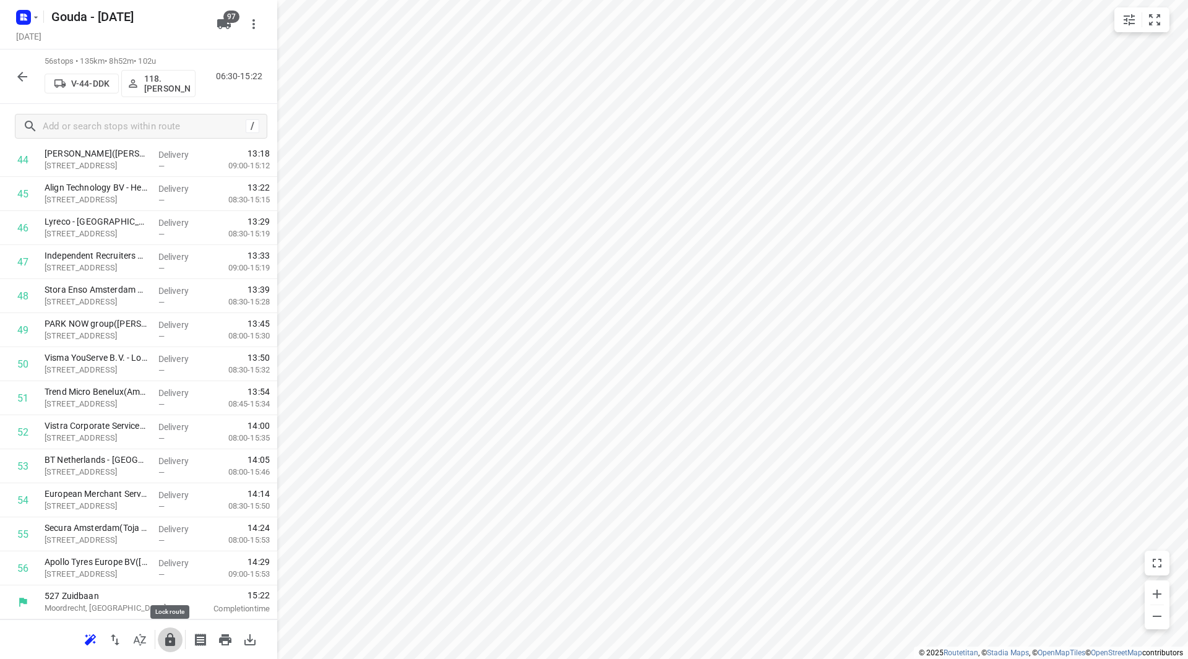
click at [166, 643] on icon "button" at bounding box center [170, 639] width 10 height 13
click at [13, 70] on button "button" at bounding box center [22, 76] width 25 height 25
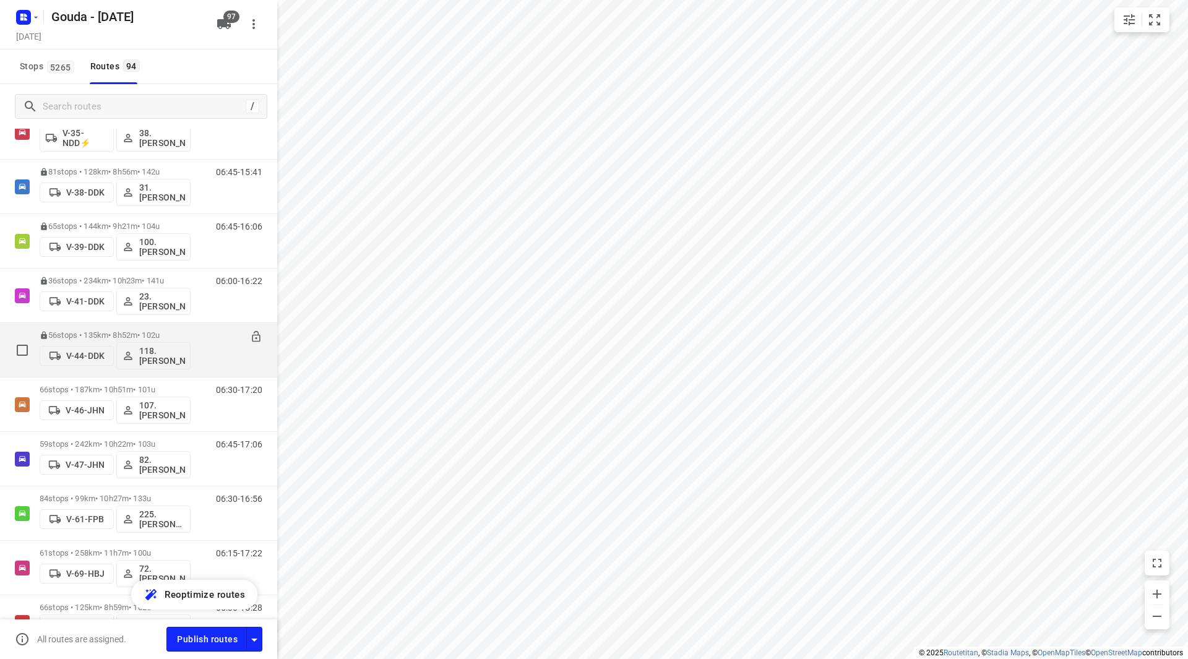
scroll to position [1176, 0]
click at [106, 330] on div "66 stops • 187km • 10h51m • 101u V-46-JHN 107.[PERSON_NAME]" at bounding box center [115, 349] width 151 height 51
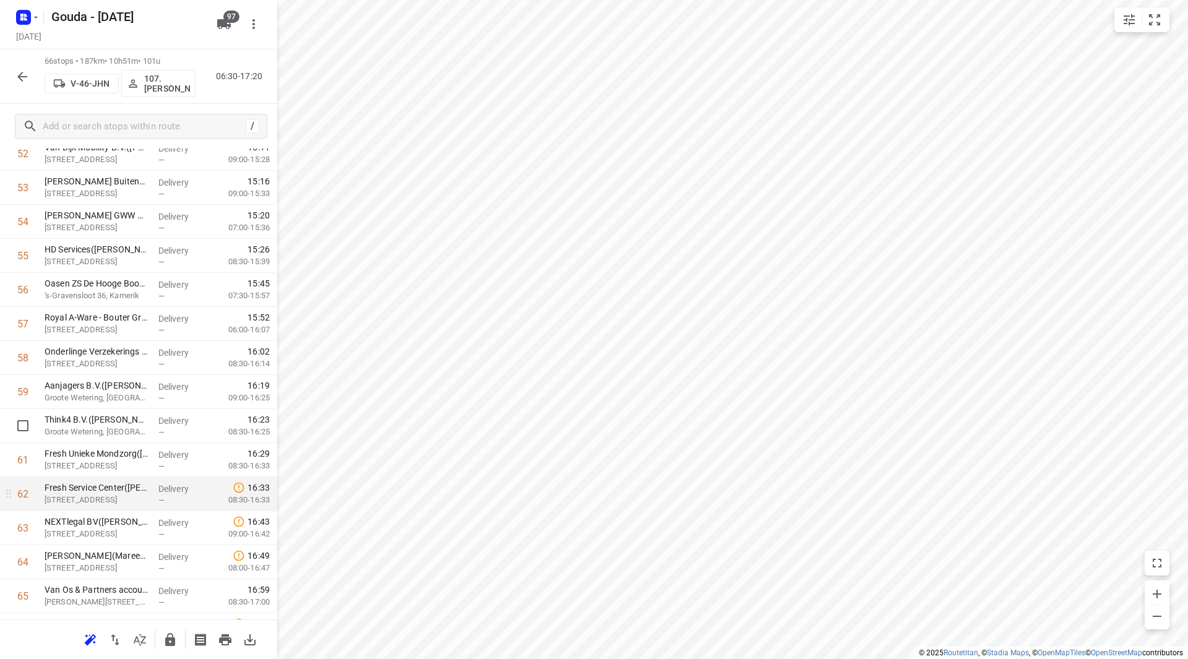
scroll to position [1907, 0]
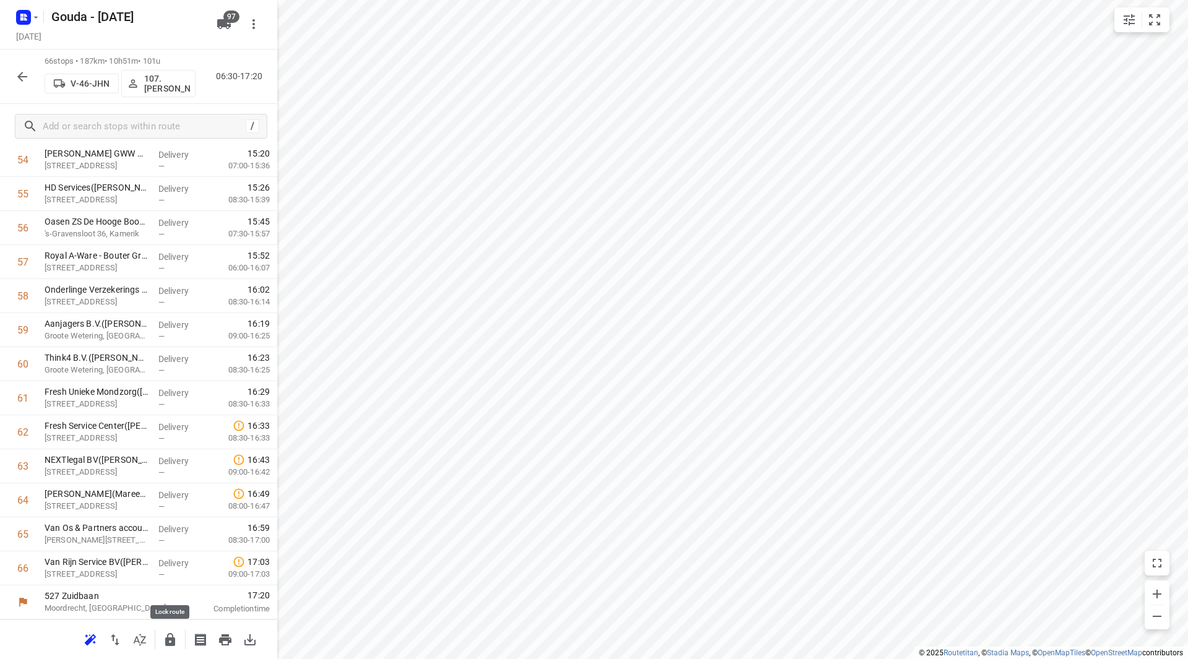
click at [176, 637] on icon "button" at bounding box center [170, 639] width 15 height 15
click at [22, 75] on icon "button" at bounding box center [22, 76] width 15 height 15
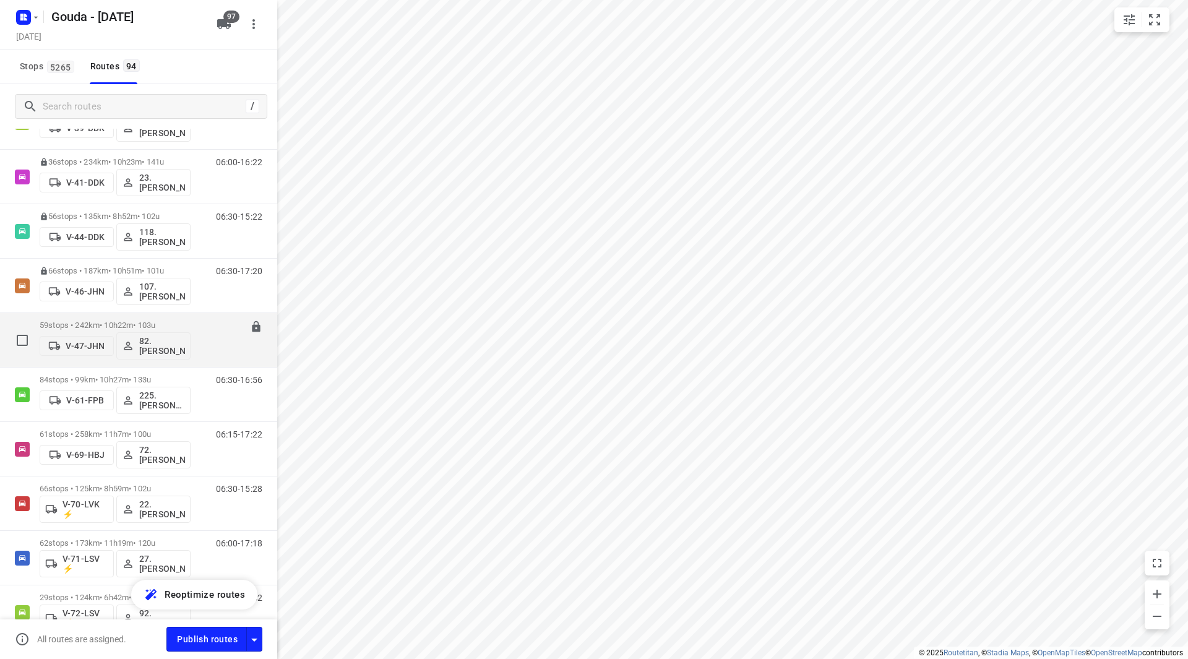
scroll to position [1238, 0]
click at [98, 324] on p "59 stops • 242km • 10h22m • 103u" at bounding box center [115, 327] width 151 height 9
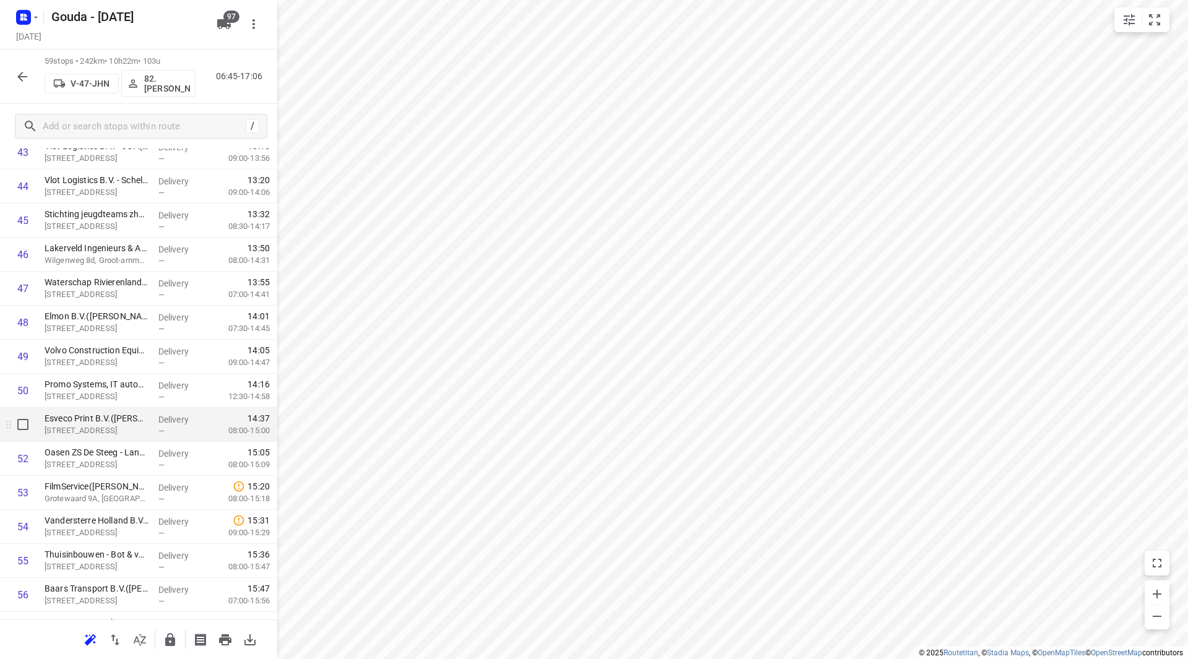
scroll to position [1547, 0]
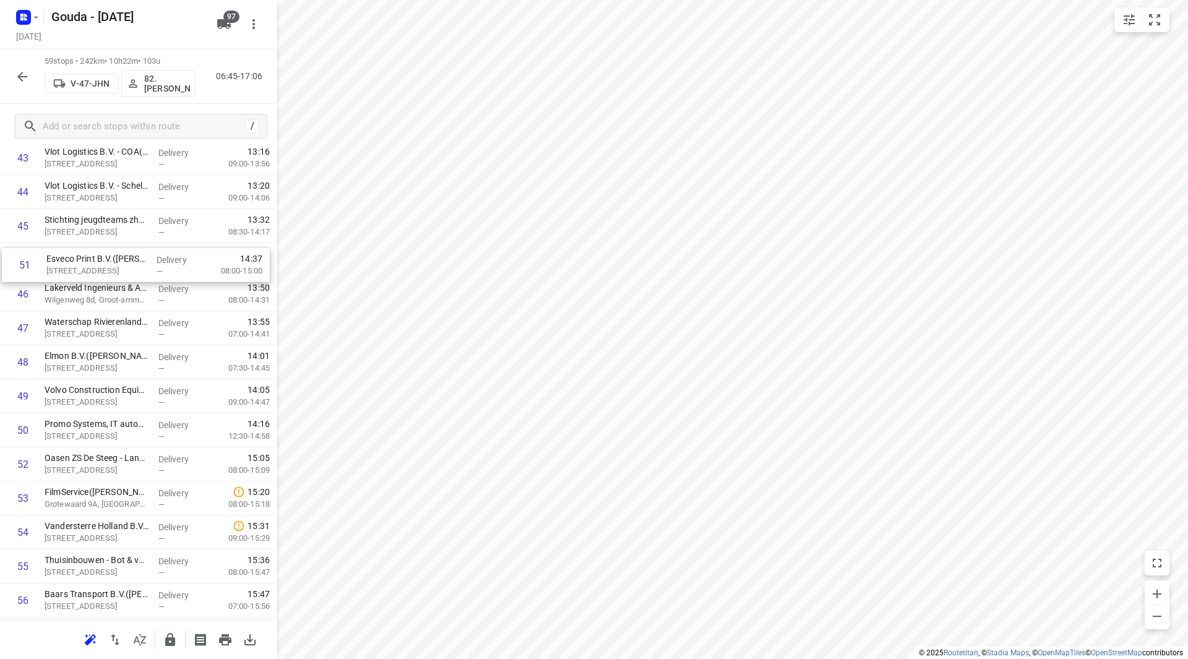
drag, startPoint x: 164, startPoint y: 368, endPoint x: 162, endPoint y: 265, distance: 102.1
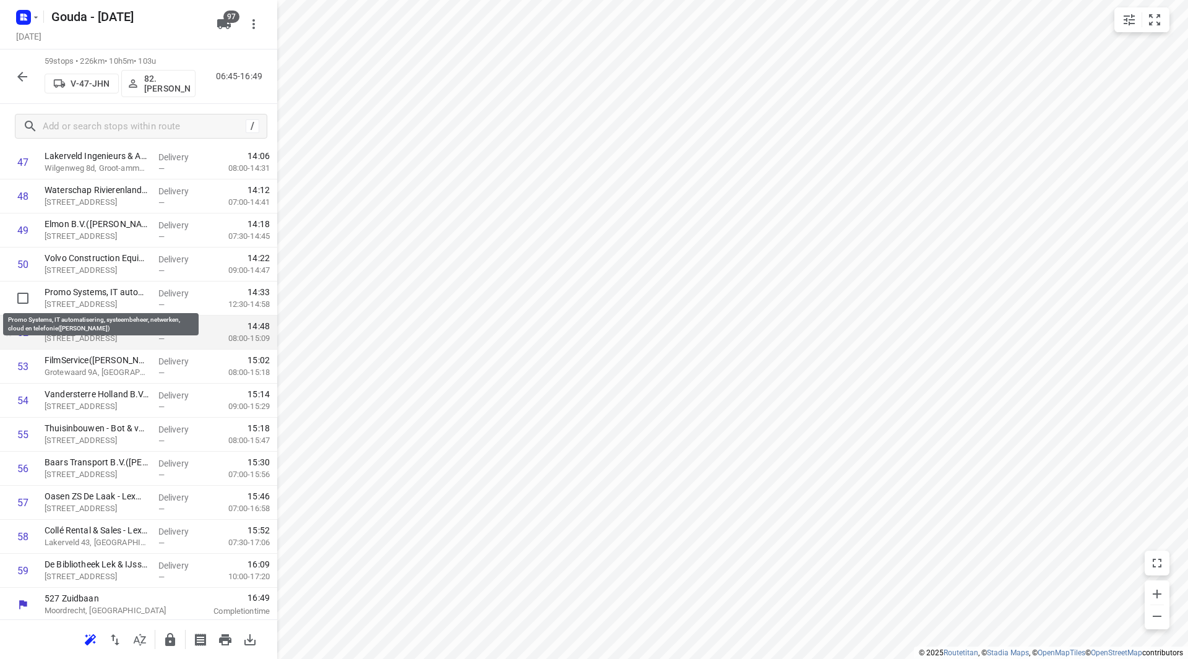
scroll to position [1668, 0]
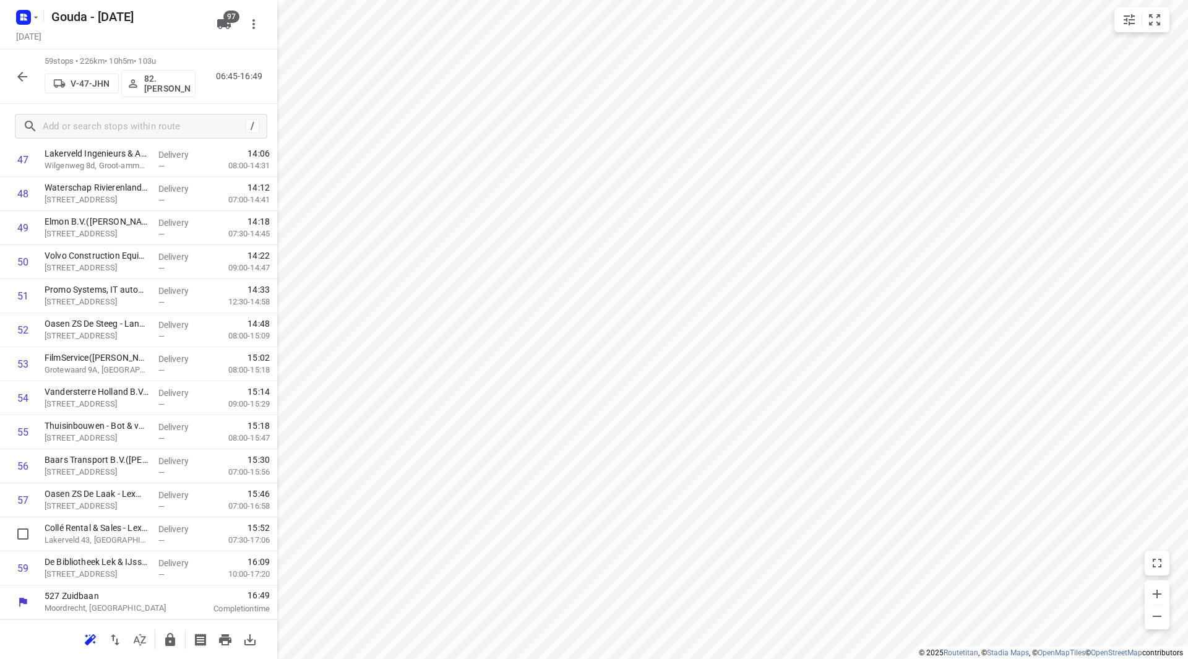
click at [170, 634] on icon "button" at bounding box center [170, 639] width 10 height 13
click at [22, 87] on button "button" at bounding box center [22, 76] width 25 height 25
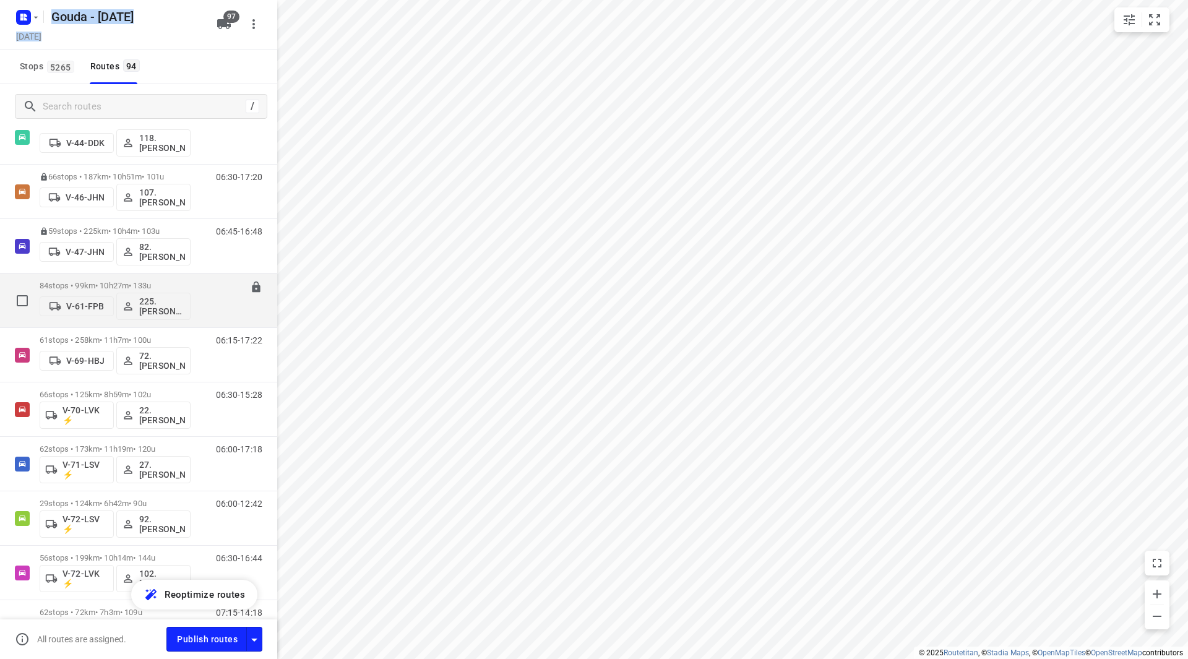
scroll to position [1362, 0]
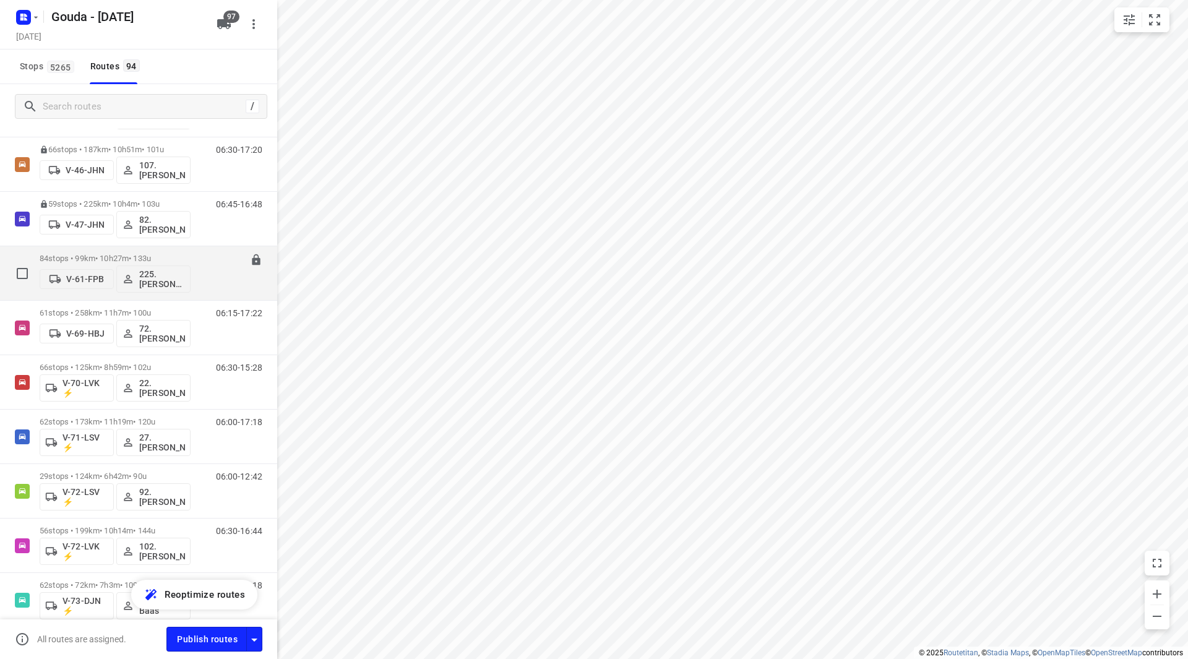
click at [117, 260] on p "84 stops • 99km • 10h27m • 133u" at bounding box center [115, 258] width 151 height 9
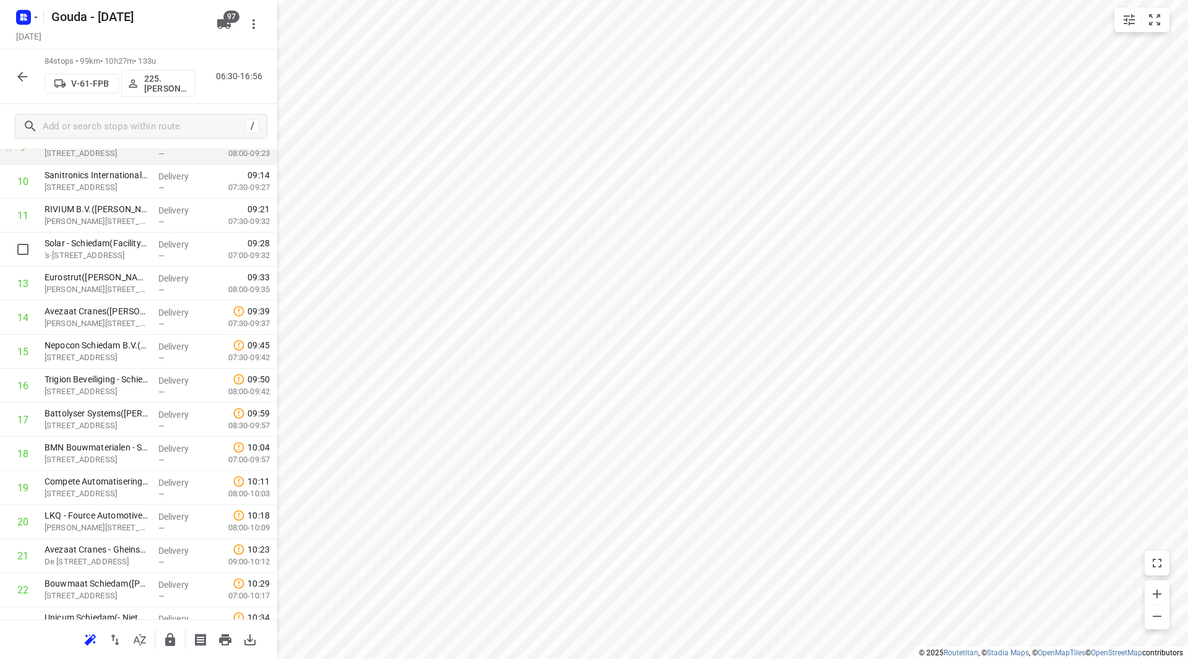
scroll to position [309, 0]
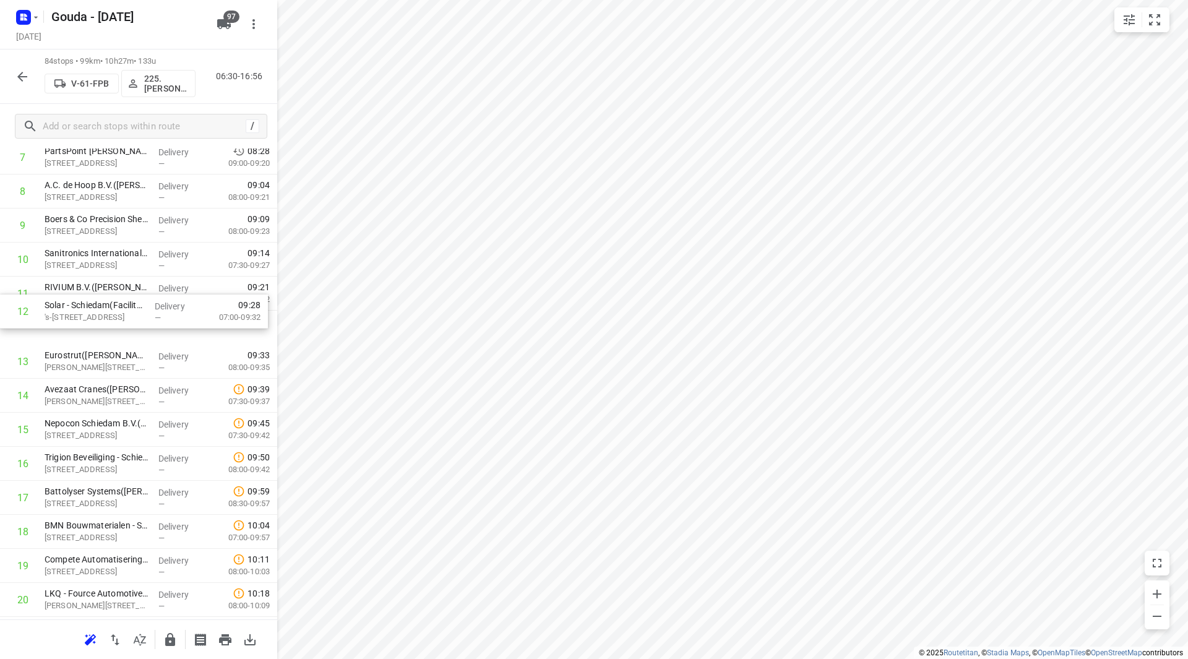
drag, startPoint x: 114, startPoint y: 329, endPoint x: 114, endPoint y: 301, distance: 27.2
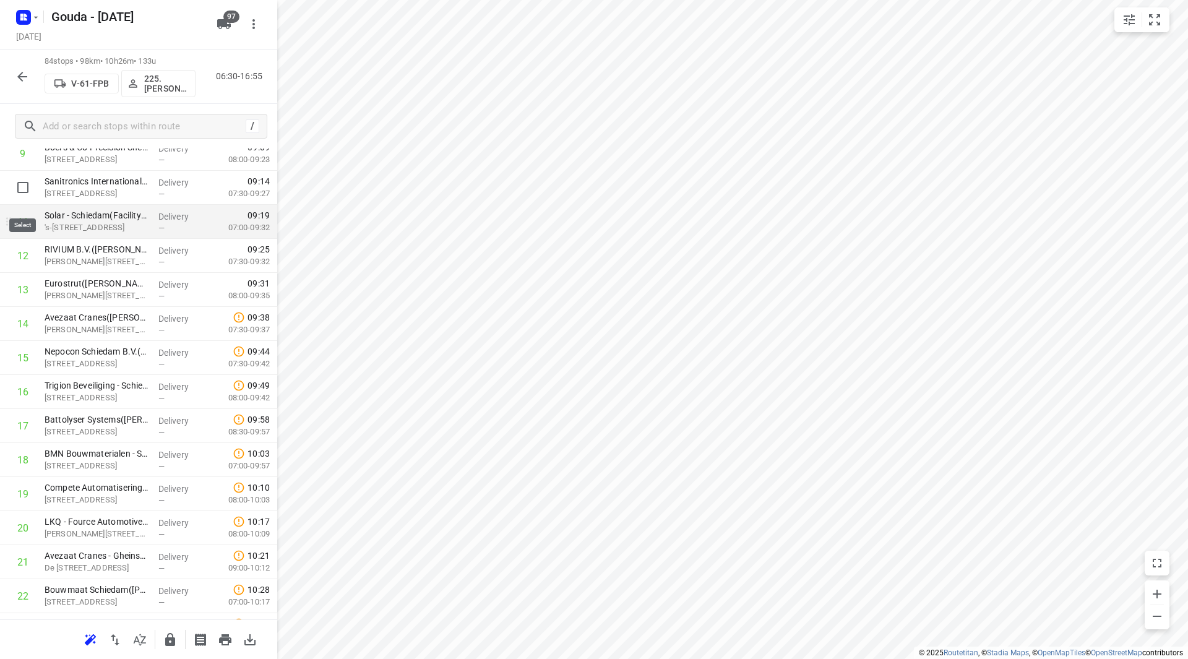
scroll to position [371, 0]
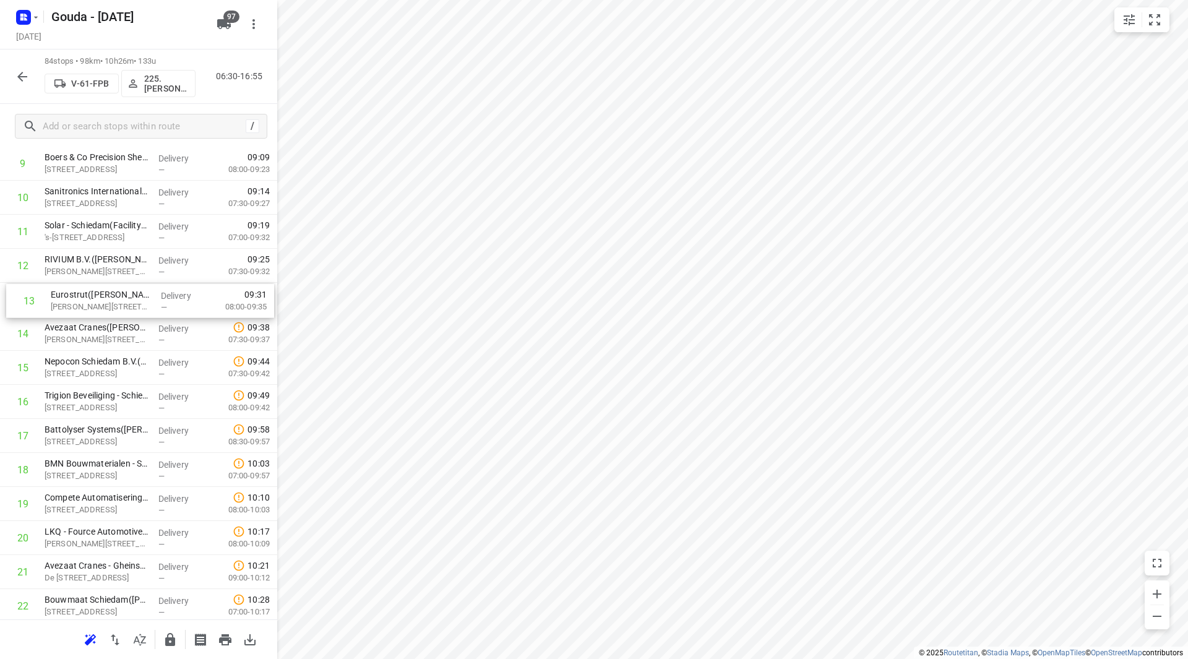
drag, startPoint x: 82, startPoint y: 300, endPoint x: 87, endPoint y: 305, distance: 7.5
drag, startPoint x: 87, startPoint y: 342, endPoint x: 90, endPoint y: 302, distance: 39.8
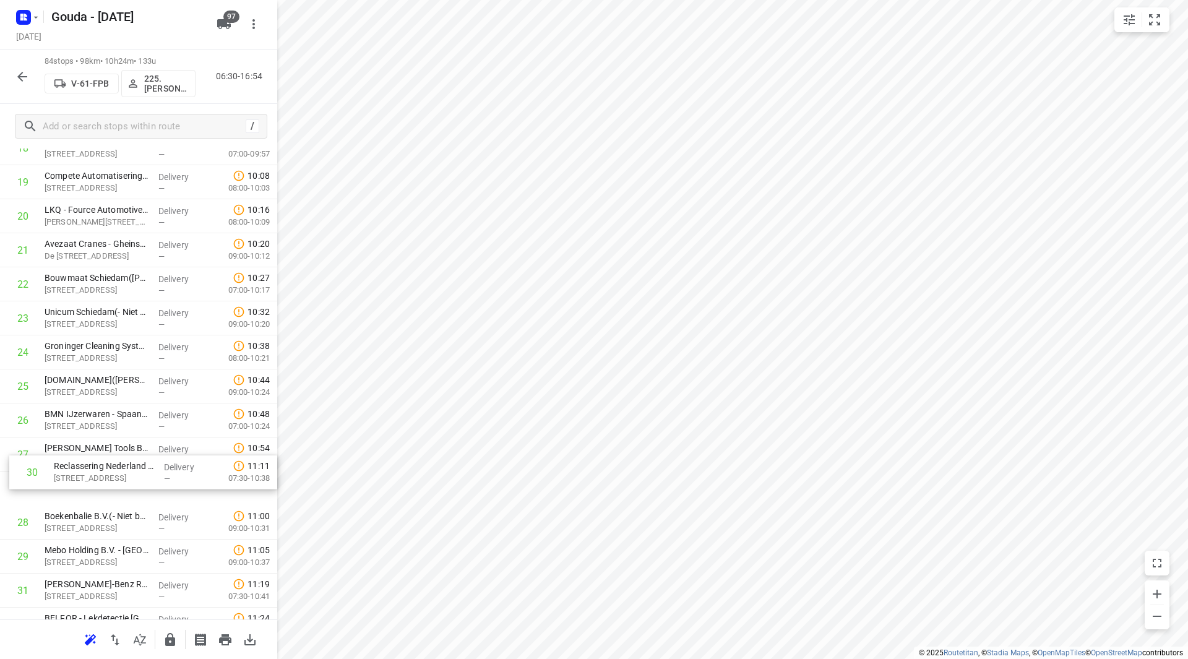
scroll to position [694, 0]
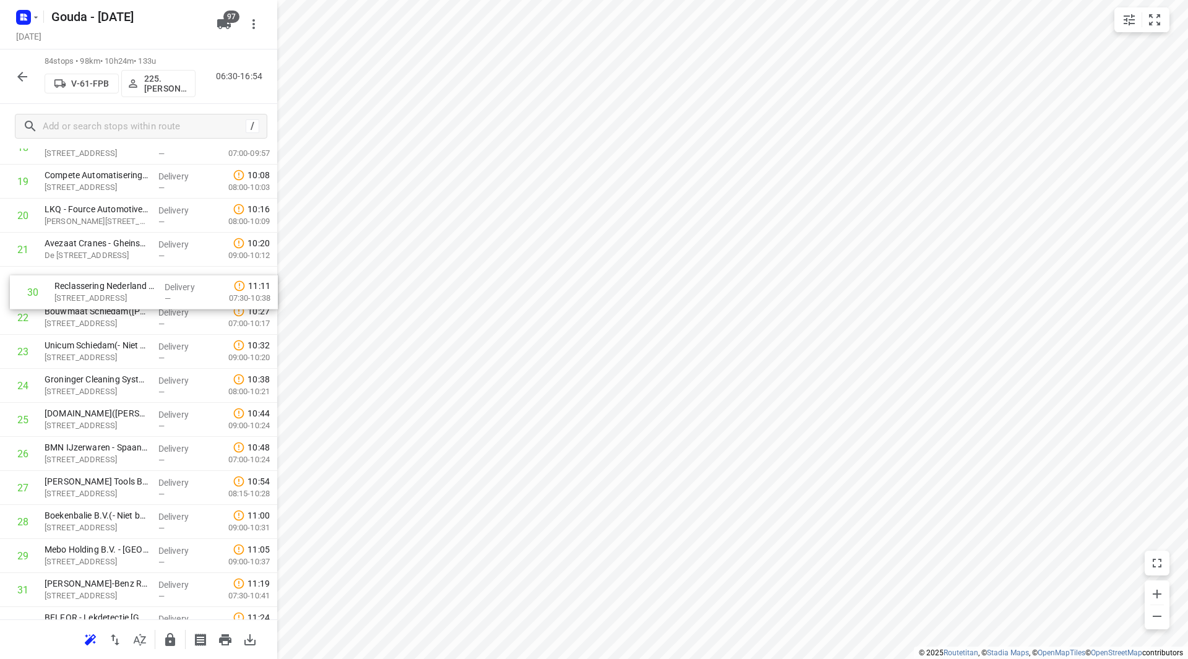
drag, startPoint x: 79, startPoint y: 568, endPoint x: 88, endPoint y: 286, distance: 282.4
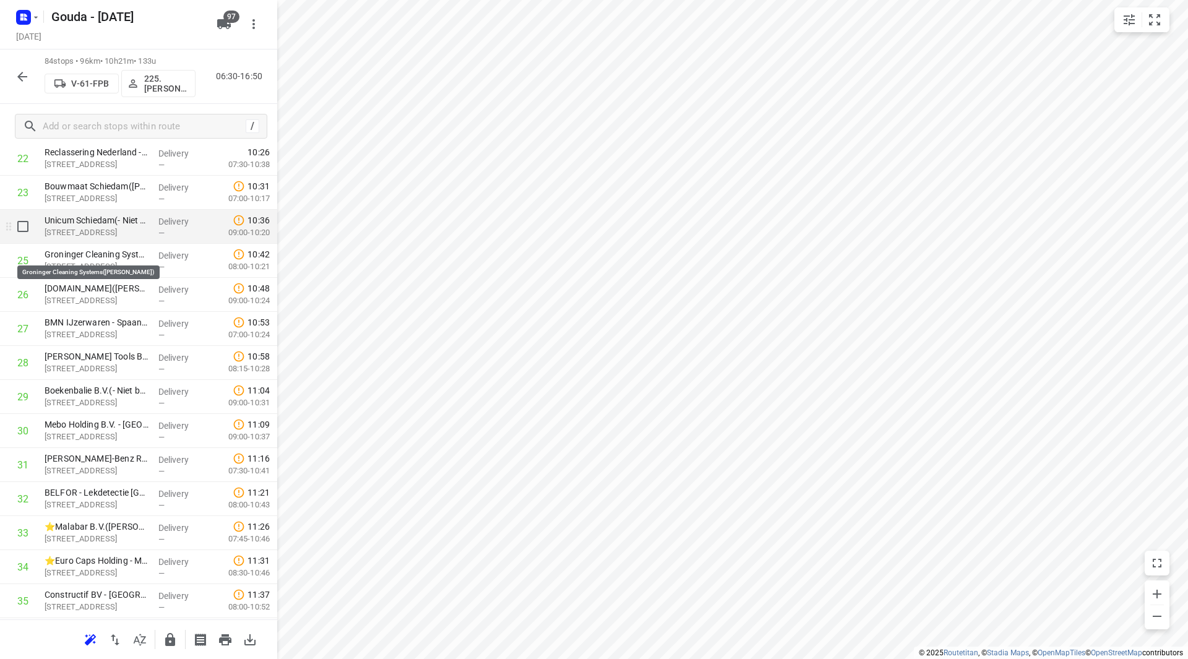
scroll to position [818, 0]
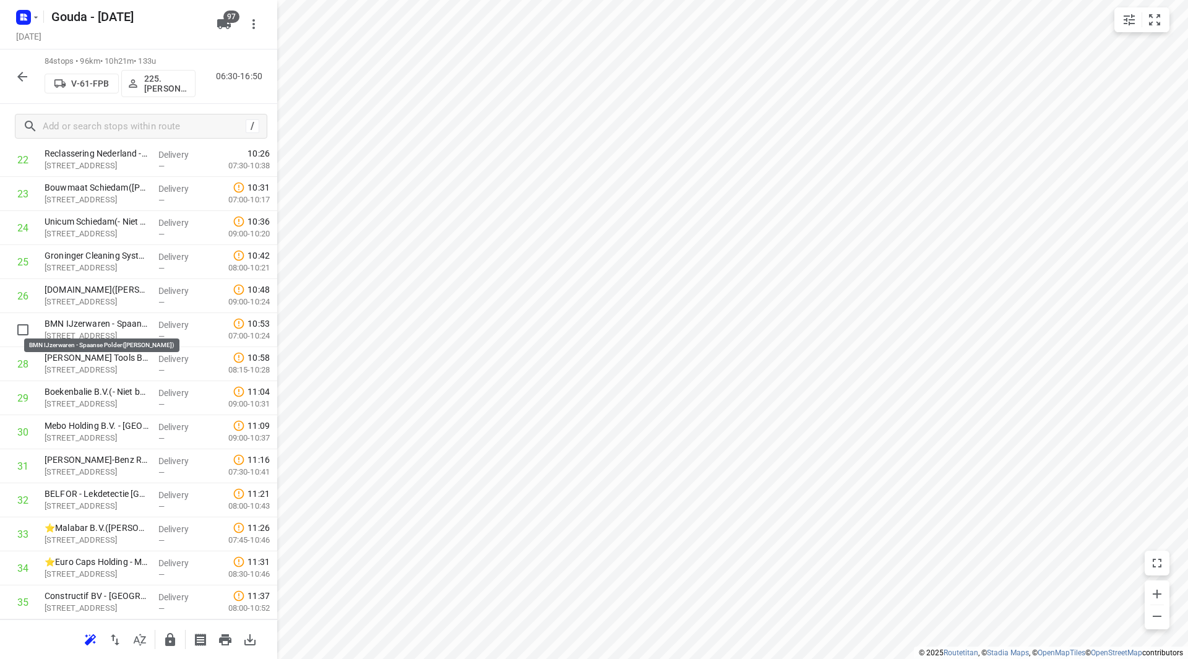
drag, startPoint x: 83, startPoint y: 324, endPoint x: 83, endPoint y: 288, distance: 36.5
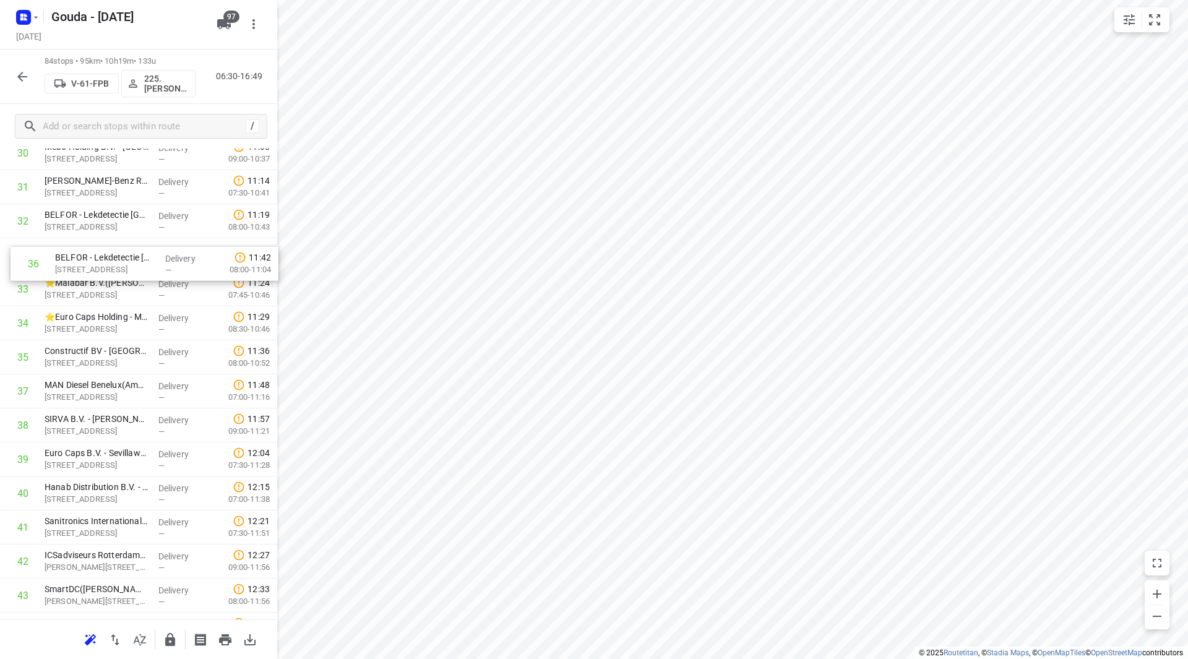
drag, startPoint x: 103, startPoint y: 278, endPoint x: 114, endPoint y: 272, distance: 12.5
click at [114, 272] on div "1 Securitas Direct - Verisure - Schiedam([PERSON_NAME]) [STREET_ADDRESS] Delive…" at bounding box center [138, 578] width 277 height 2859
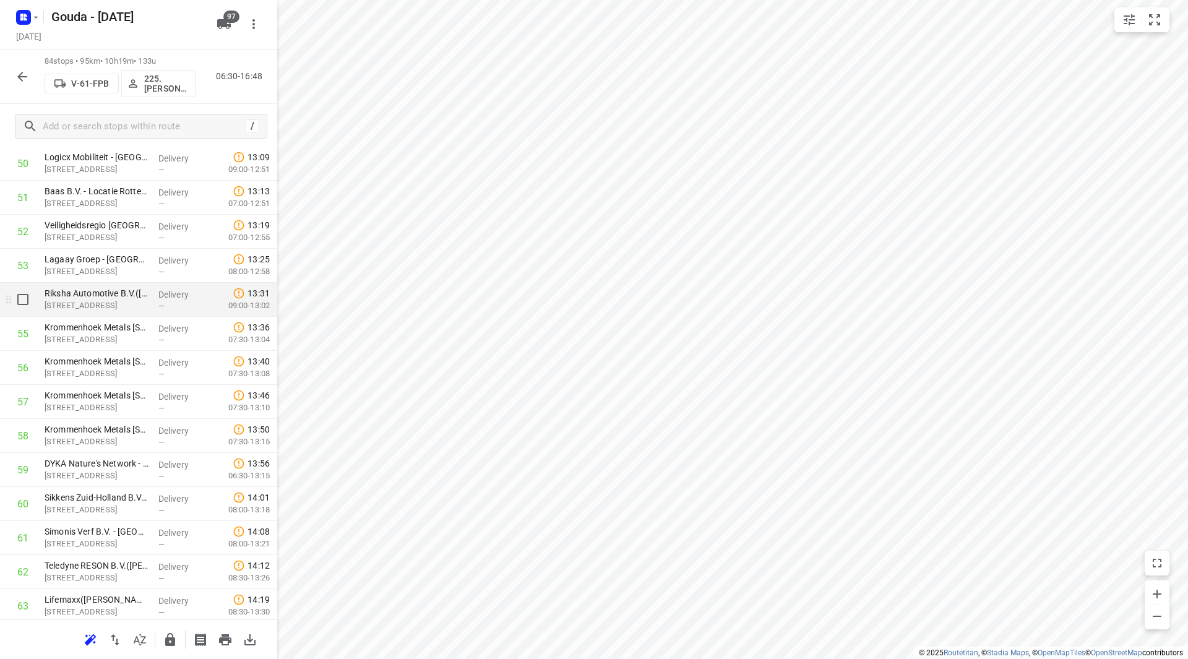
scroll to position [1774, 0]
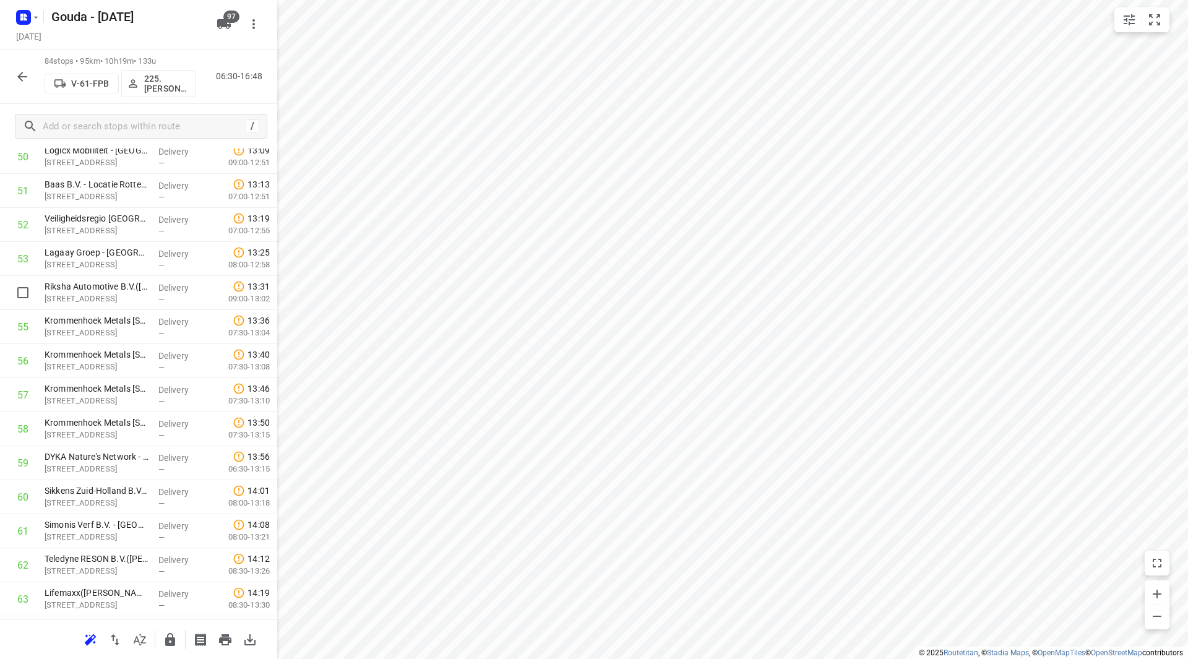
drag, startPoint x: 185, startPoint y: 296, endPoint x: 182, endPoint y: 272, distance: 24.9
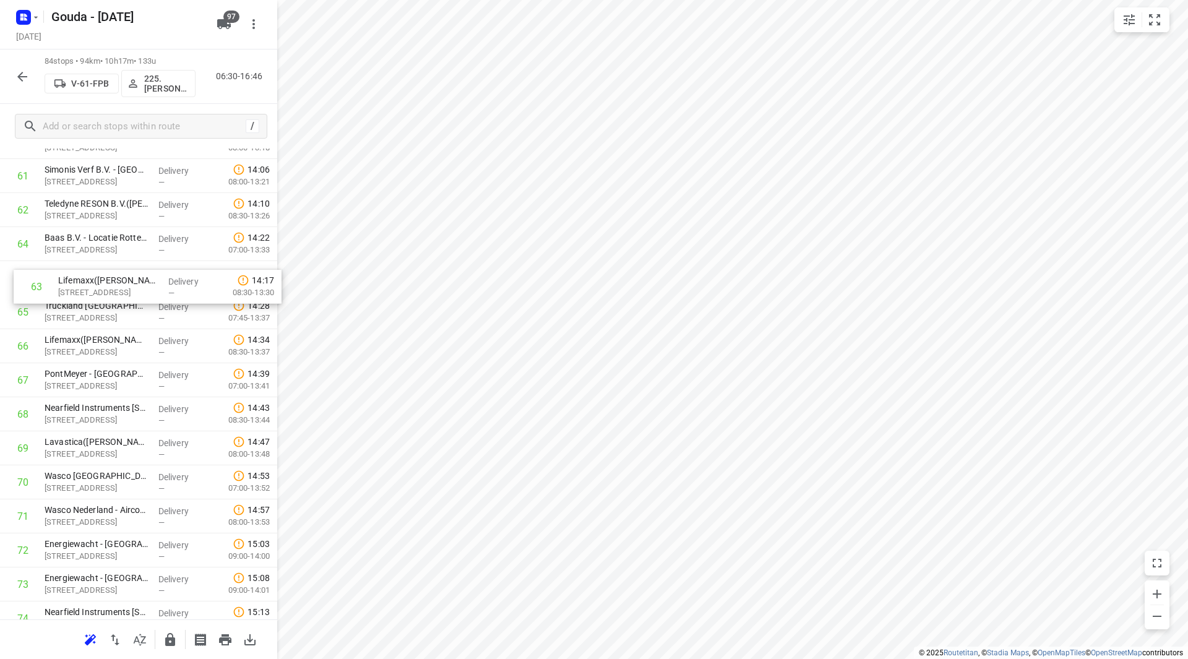
scroll to position [2127, 0]
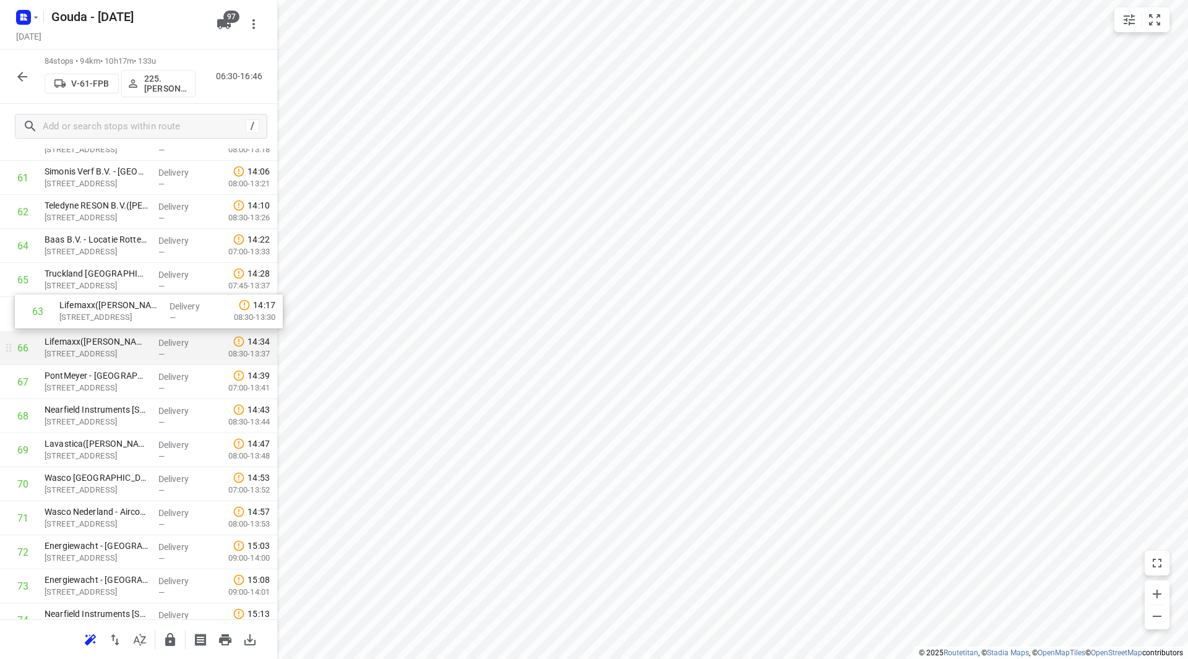
drag, startPoint x: 137, startPoint y: 244, endPoint x: 151, endPoint y: 328, distance: 84.6
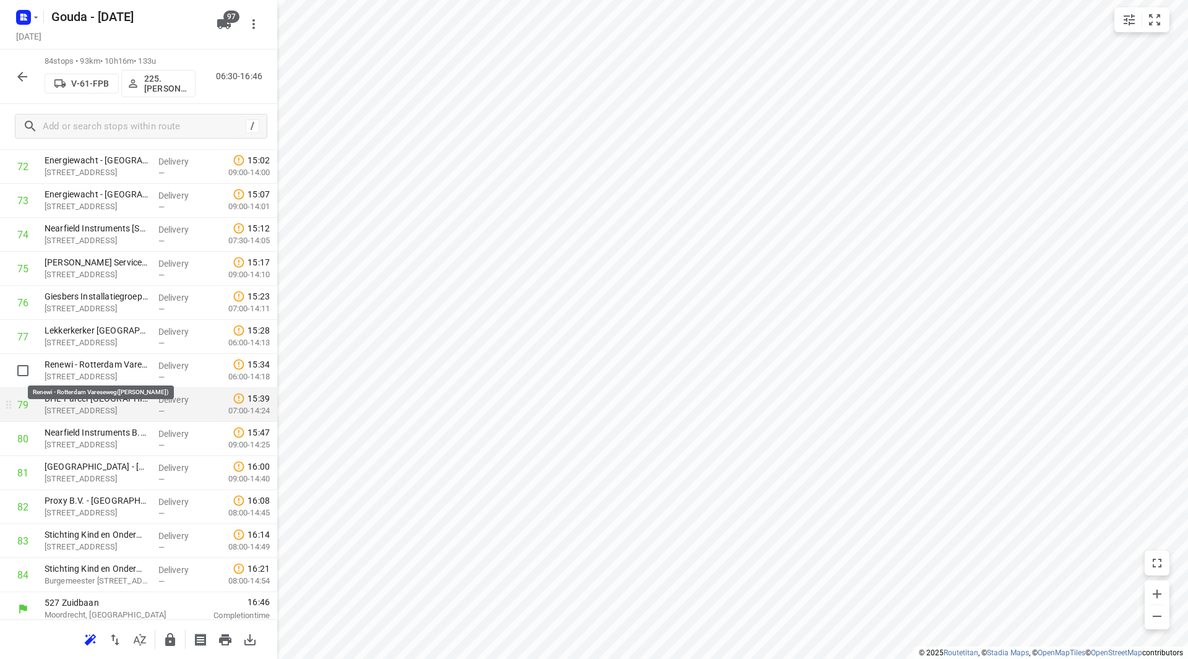
scroll to position [2519, 0]
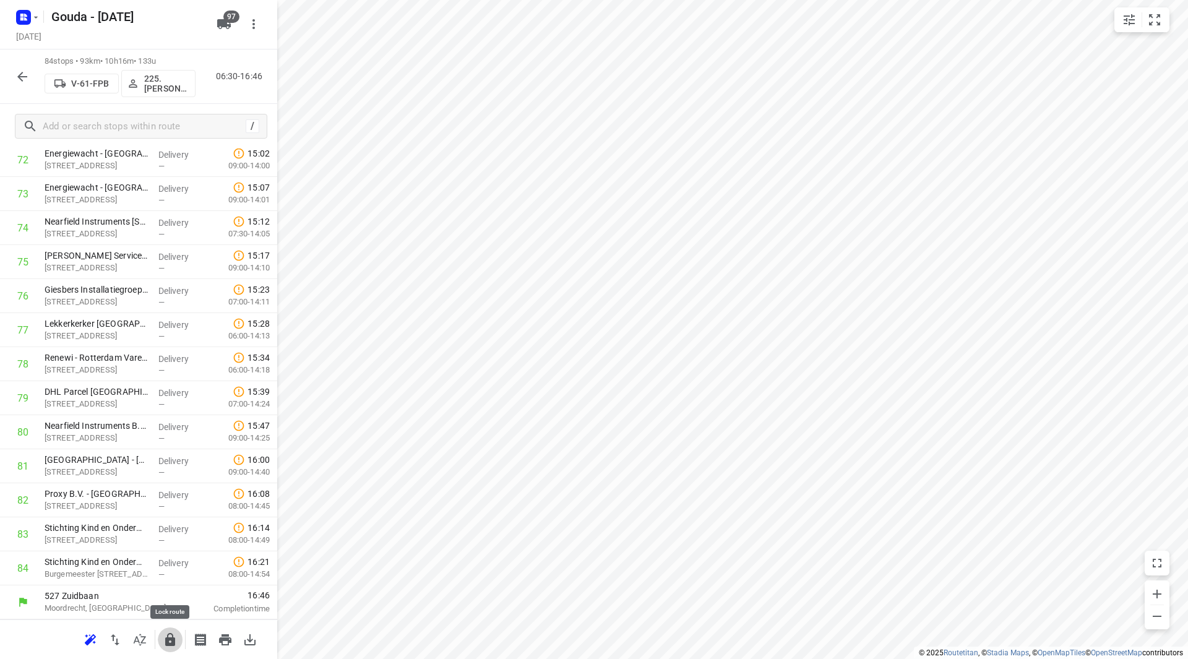
click at [175, 641] on icon "button" at bounding box center [170, 639] width 10 height 13
click at [6, 75] on div "84 stops • 93km • 10h16m • 133u V-61-FPB 225.Sam Rijkers (ZZP) 06:30-16:46" at bounding box center [138, 77] width 277 height 54
click at [18, 83] on icon "button" at bounding box center [22, 76] width 15 height 15
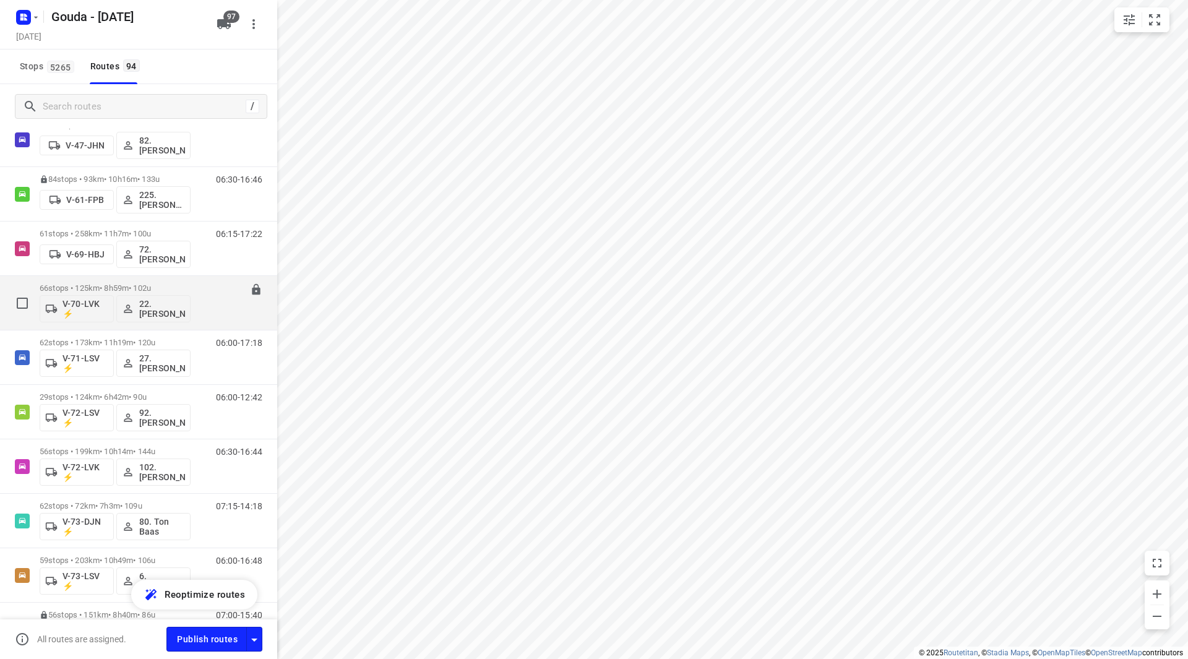
scroll to position [1423, 0]
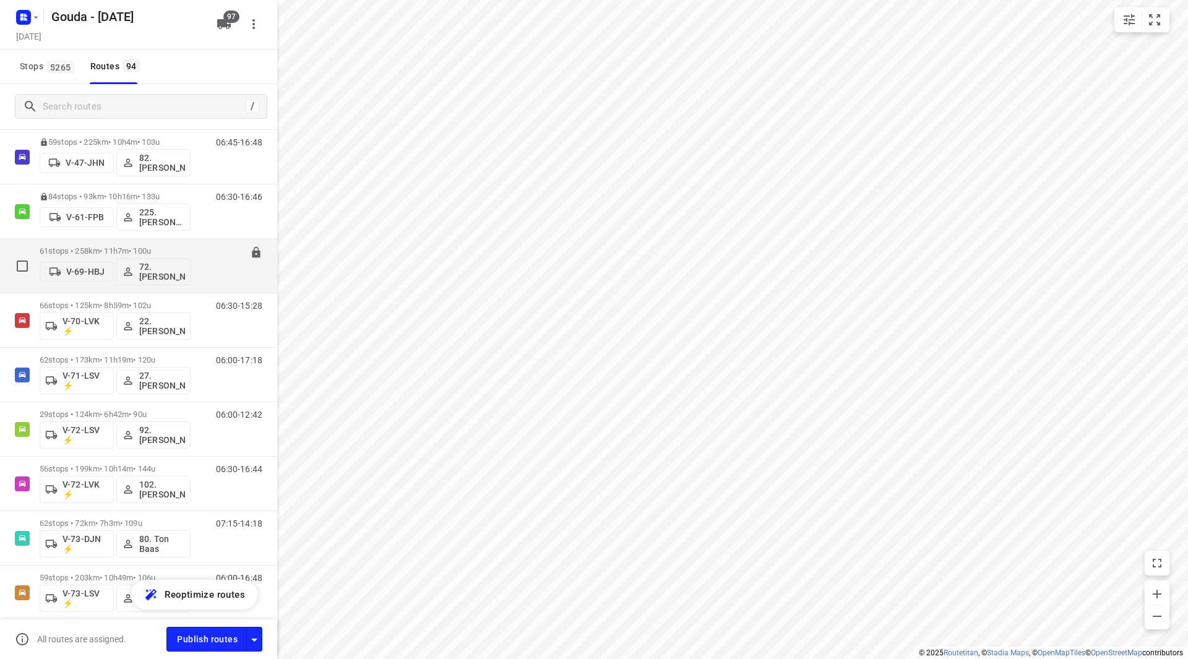
click at [121, 249] on p "61 stops • 258km • 11h7m • 100u" at bounding box center [115, 250] width 151 height 9
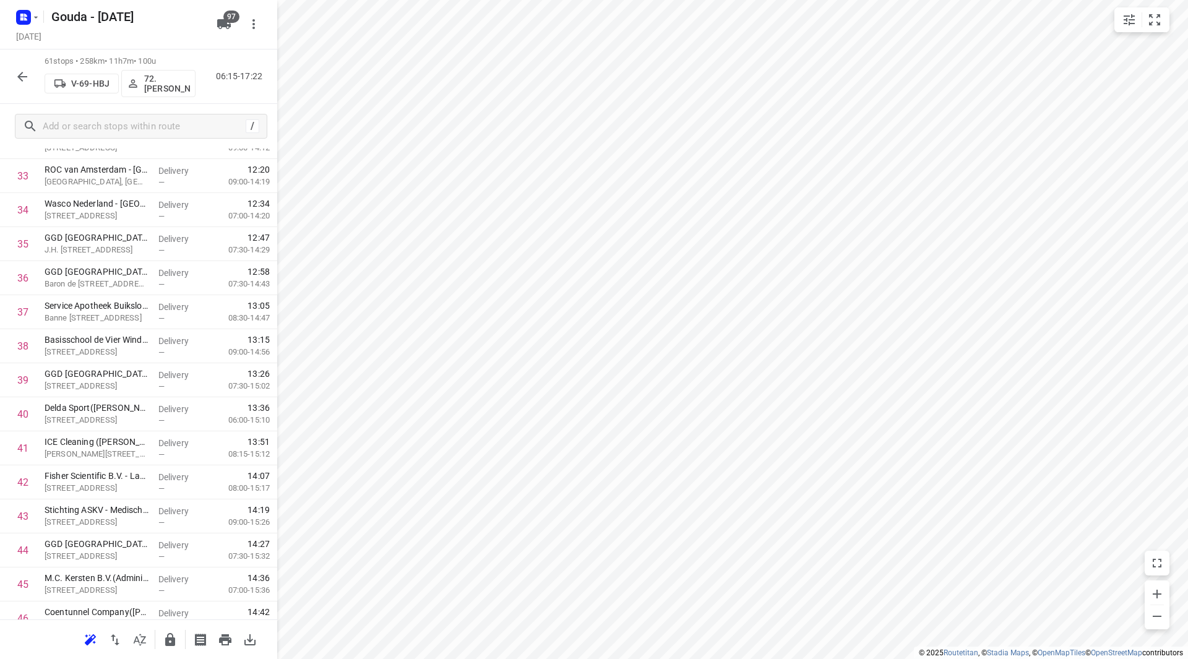
scroll to position [1170, 0]
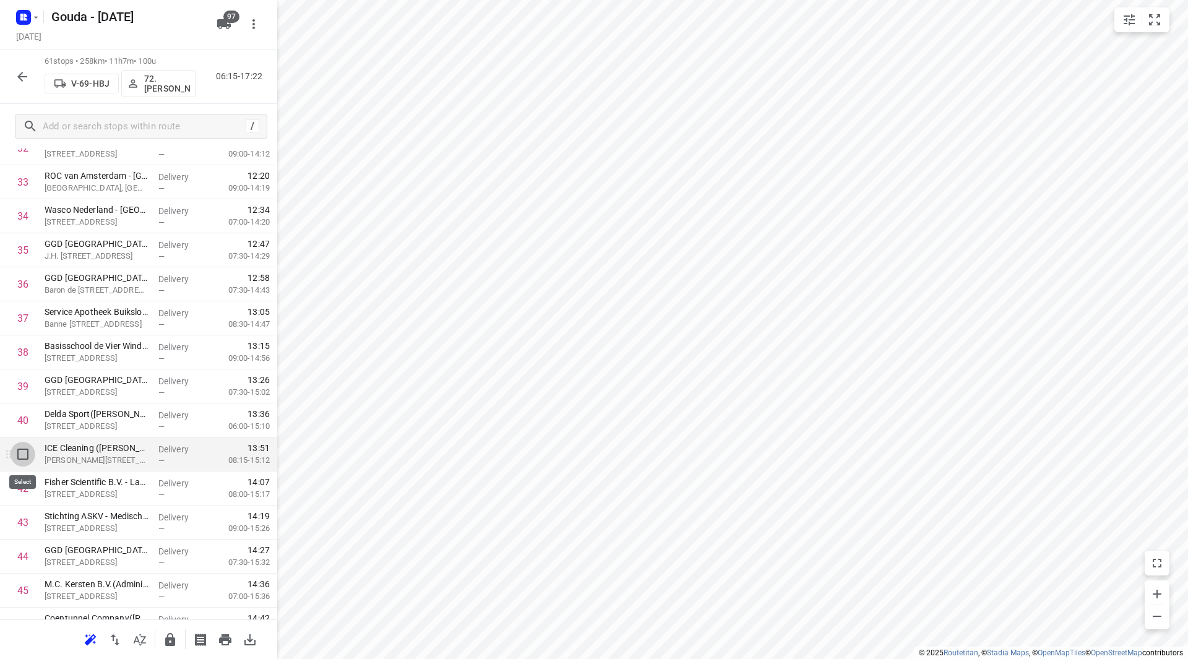
click at [19, 454] on input "checkbox" at bounding box center [23, 454] width 25 height 25
checkbox input "true"
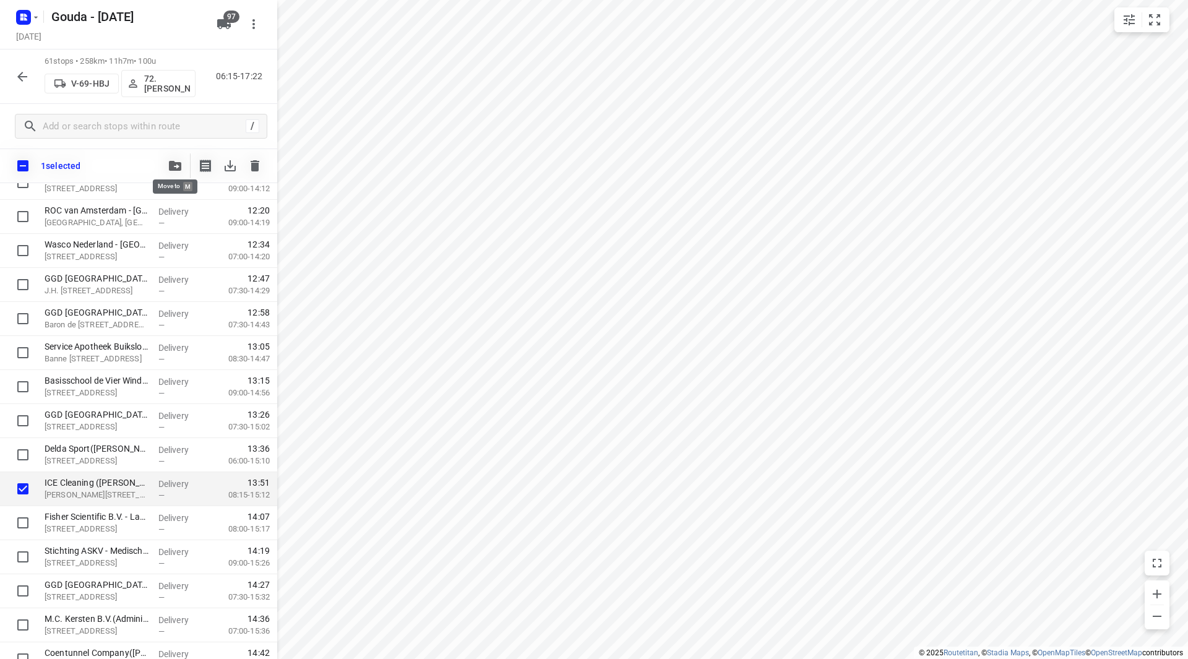
click at [174, 159] on button "button" at bounding box center [175, 165] width 25 height 25
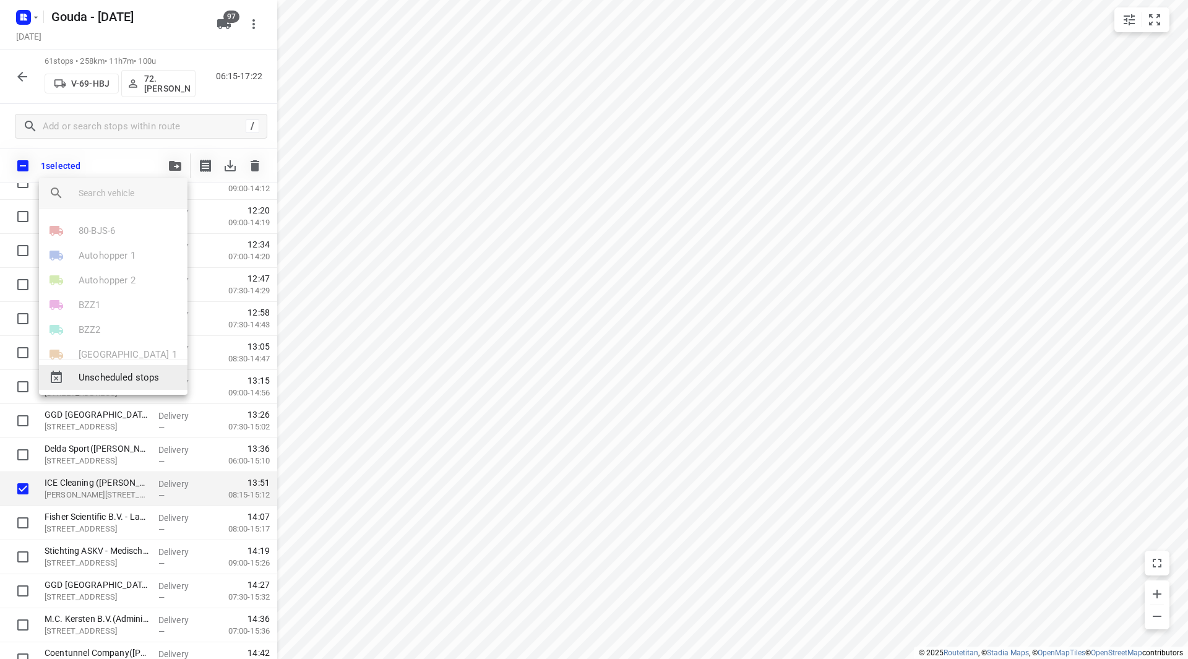
click at [112, 378] on span "Unscheduled stops" at bounding box center [128, 378] width 99 height 14
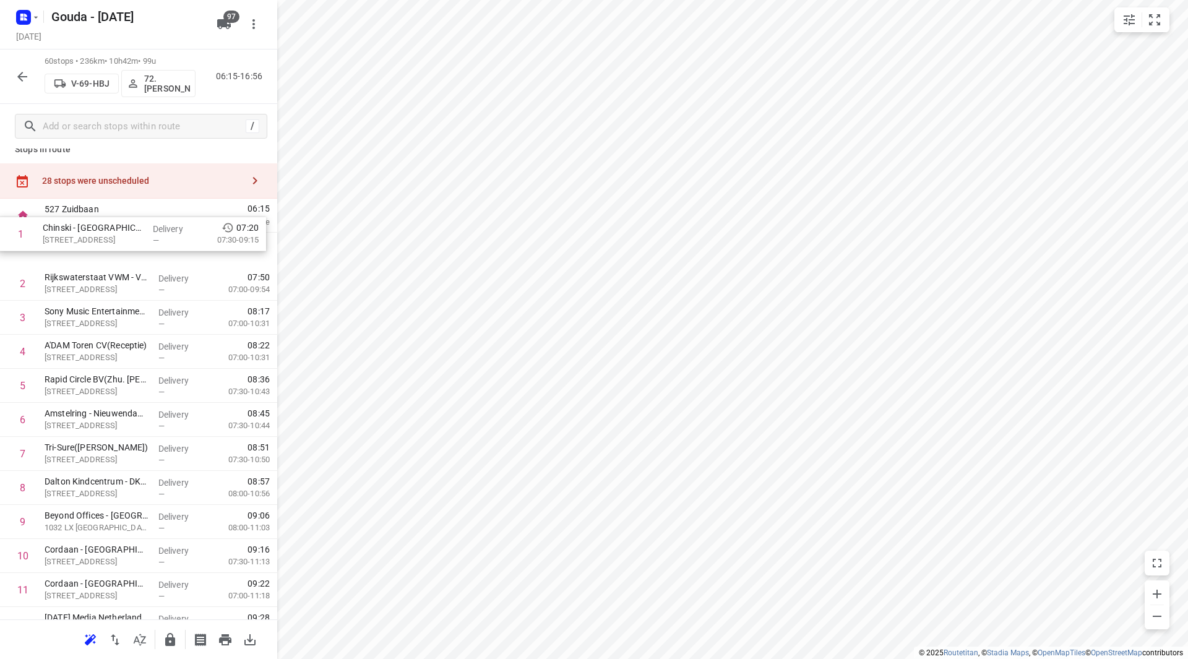
scroll to position [0, 0]
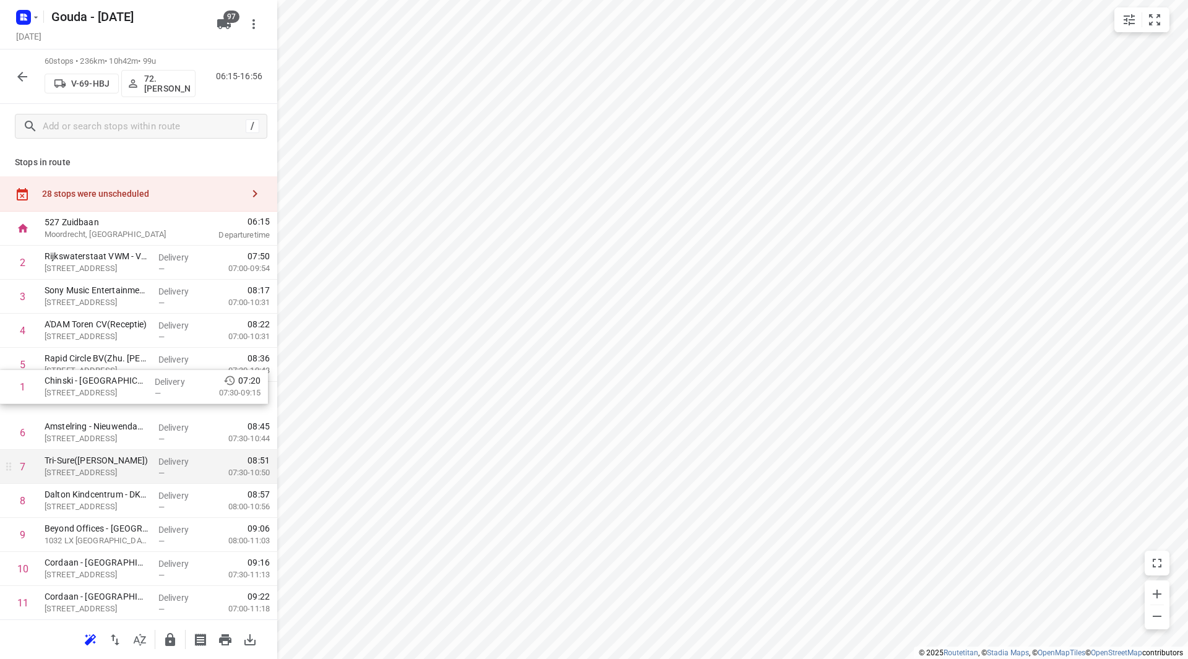
drag, startPoint x: 108, startPoint y: 193, endPoint x: 114, endPoint y: 483, distance: 290.3
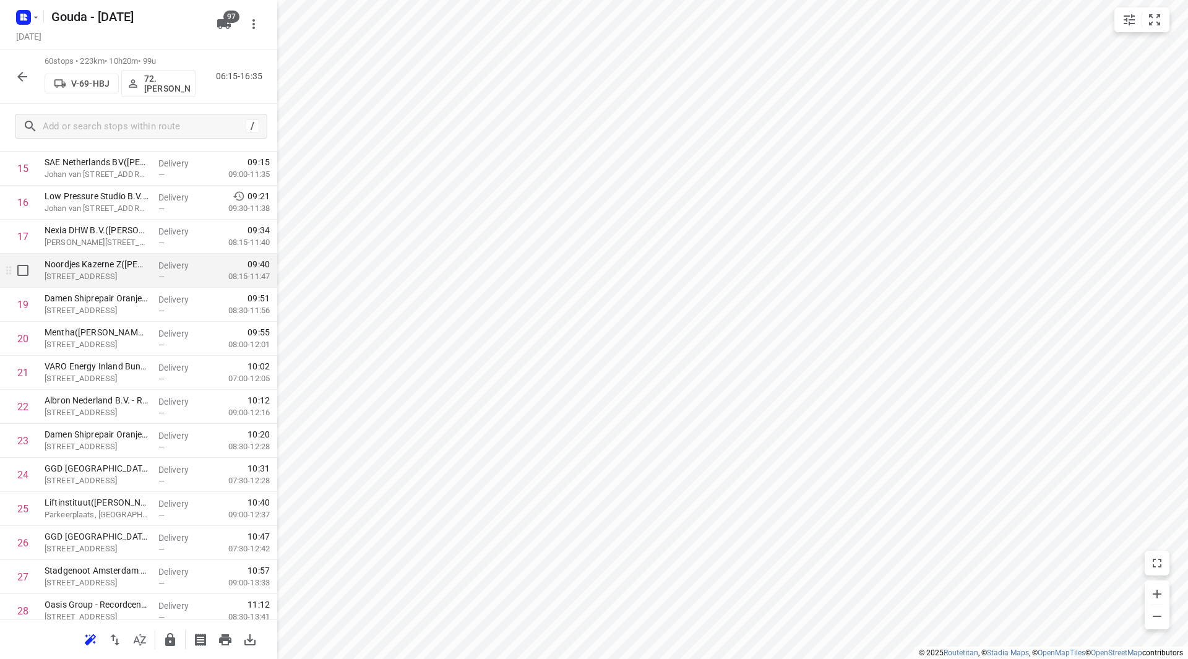
scroll to position [557, 0]
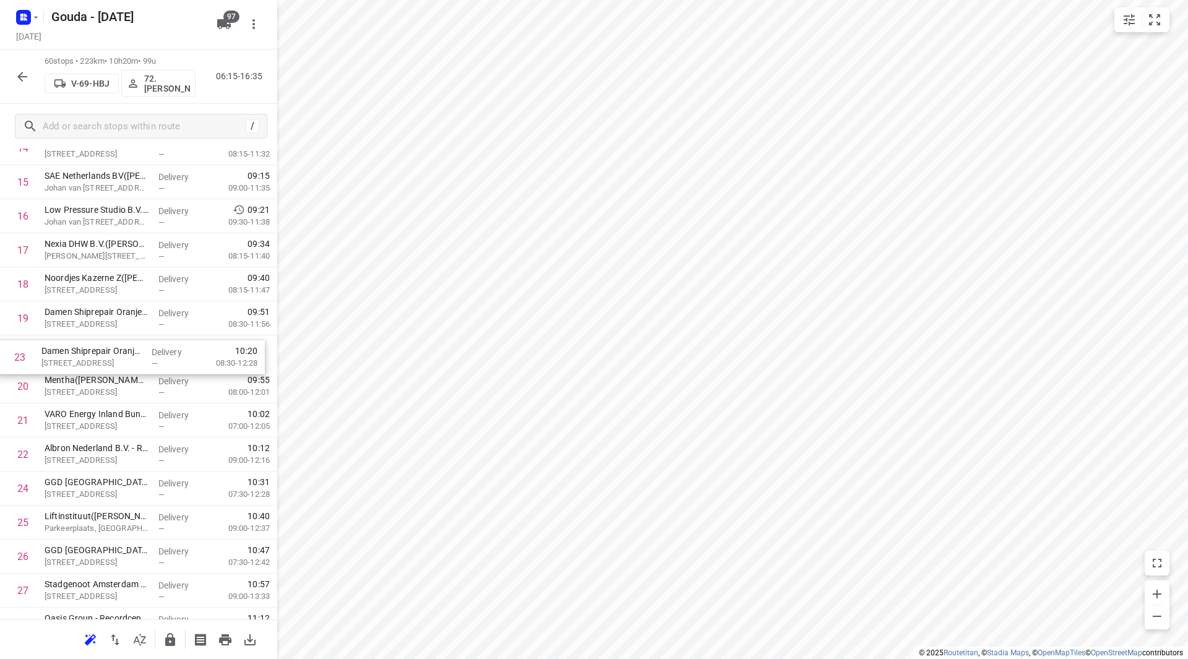
drag, startPoint x: 144, startPoint y: 454, endPoint x: 142, endPoint y: 355, distance: 99.1
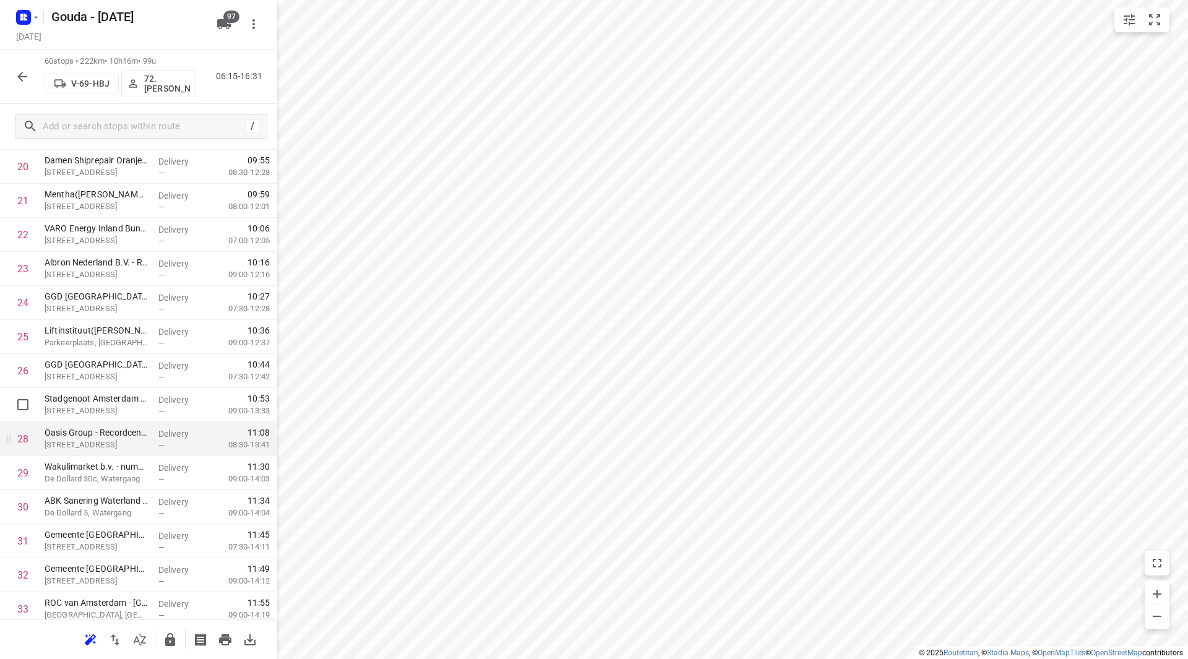
scroll to position [805, 0]
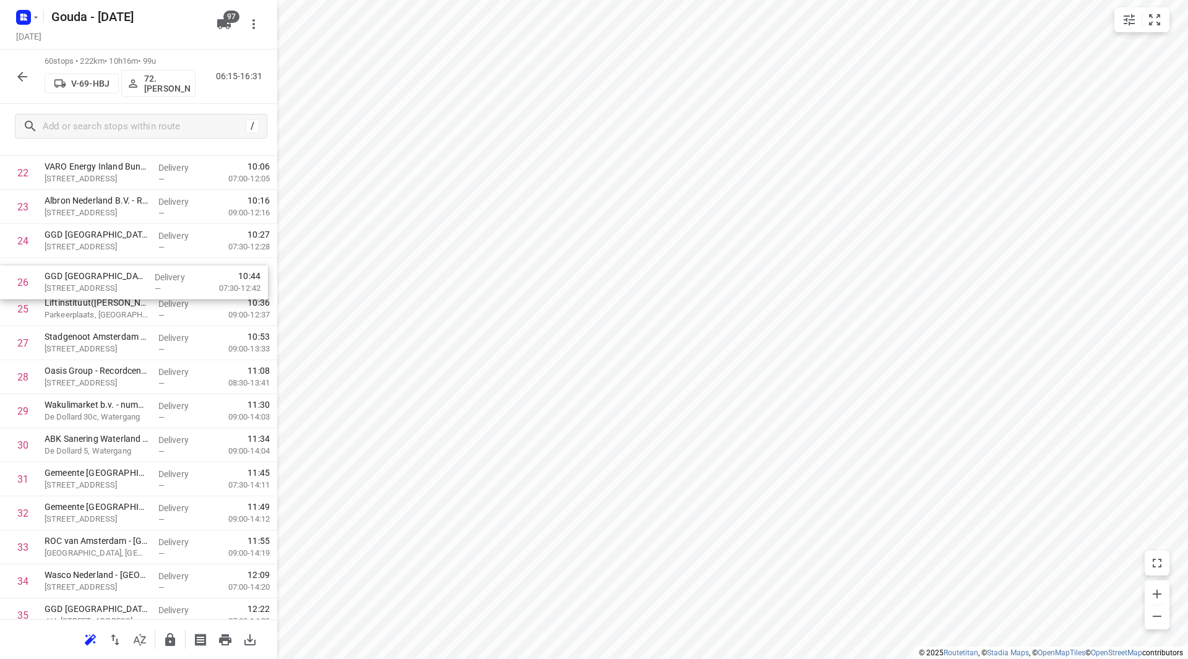
drag, startPoint x: 150, startPoint y: 309, endPoint x: 150, endPoint y: 279, distance: 29.7
click at [150, 280] on div "1 Rijkswaterstaat VWM - Verkeerspost Schellingwoude(Arthur Zijlstra) Zuider IJd…" at bounding box center [138, 462] width 277 height 2042
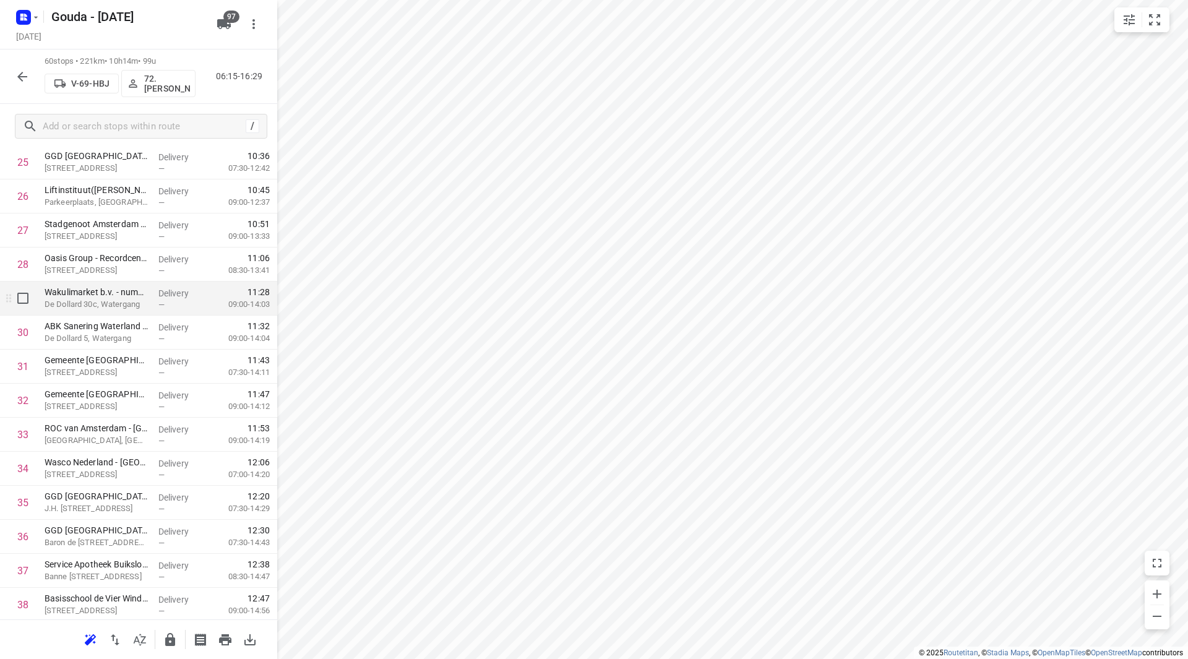
scroll to position [928, 0]
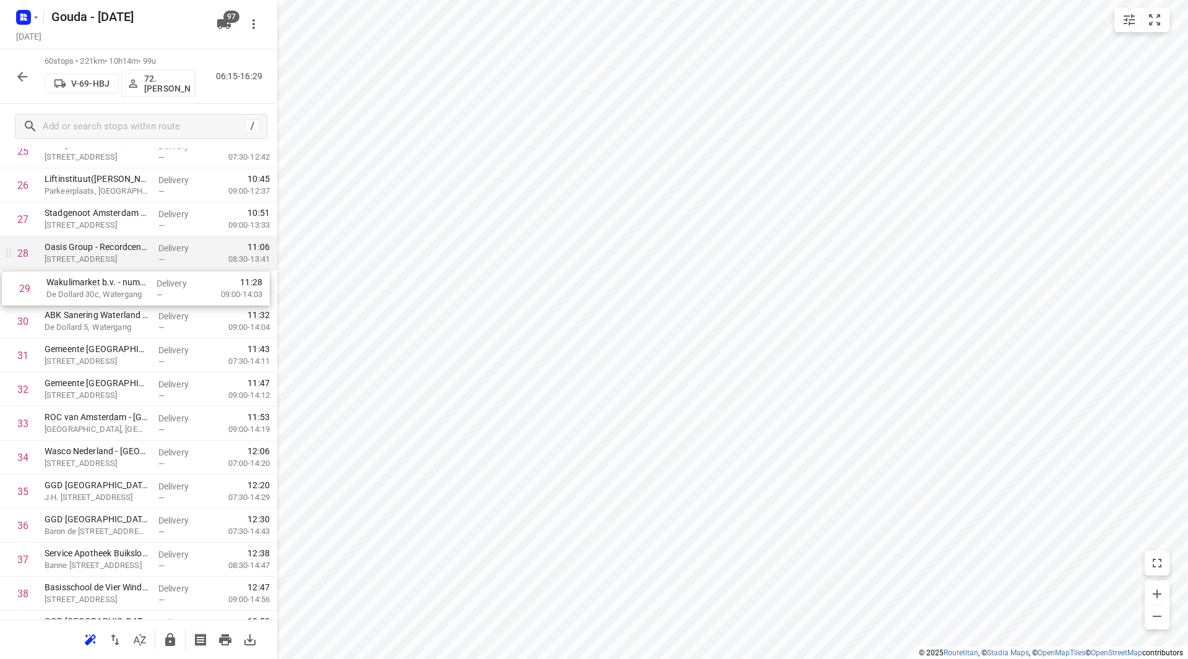
click at [128, 270] on div "1 Rijkswaterstaat VWM - Verkeerspost Schellingwoude(Arthur Zijlstra) Zuider IJd…" at bounding box center [138, 338] width 277 height 2042
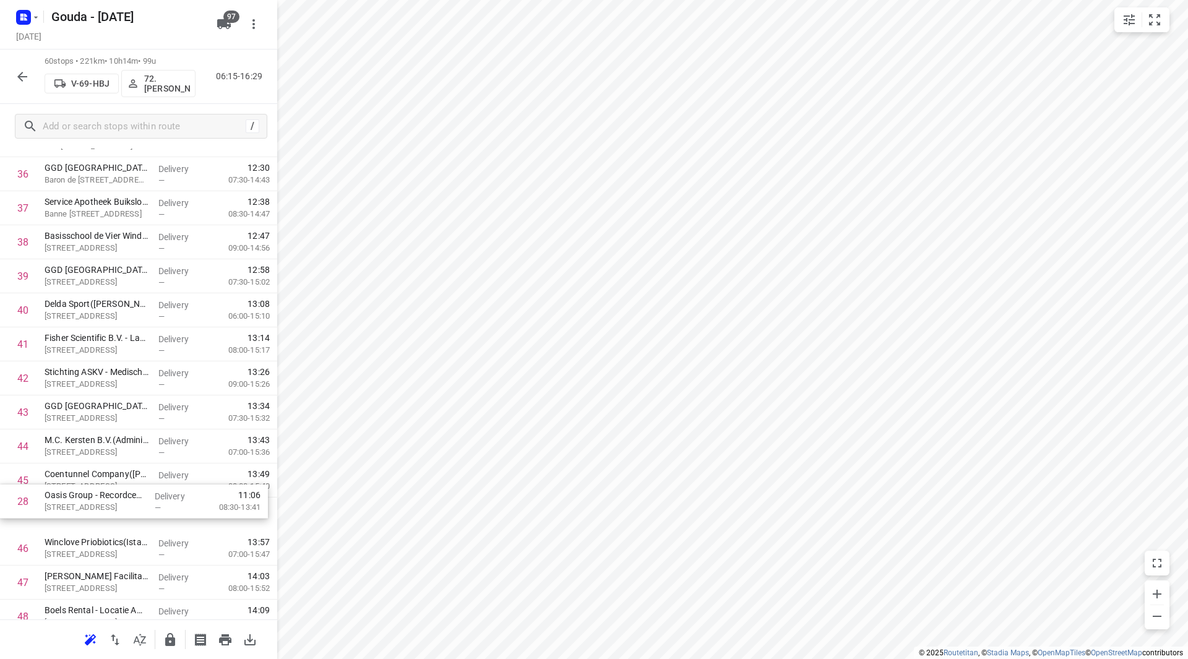
scroll to position [1246, 0]
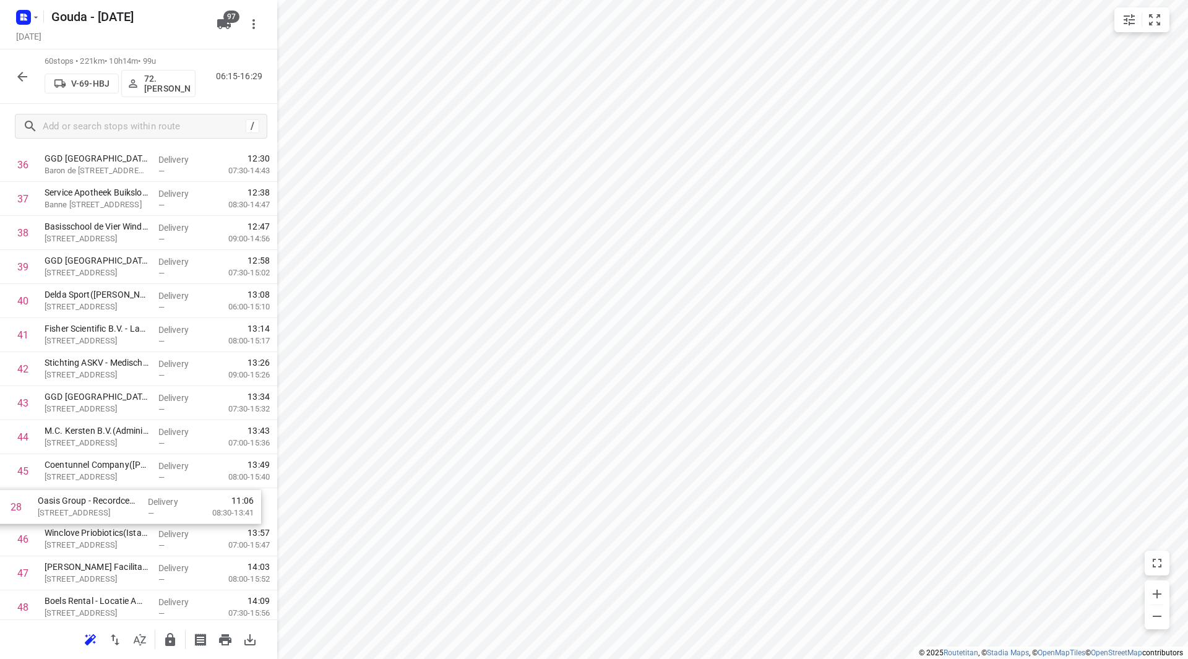
drag, startPoint x: 121, startPoint y: 252, endPoint x: 115, endPoint y: 508, distance: 255.7
click at [114, 508] on div "1 Rijkswaterstaat VWM - Verkeerspost Schellingwoude(Arthur Zijlstra) Zuider IJd…" at bounding box center [138, 12] width 277 height 2042
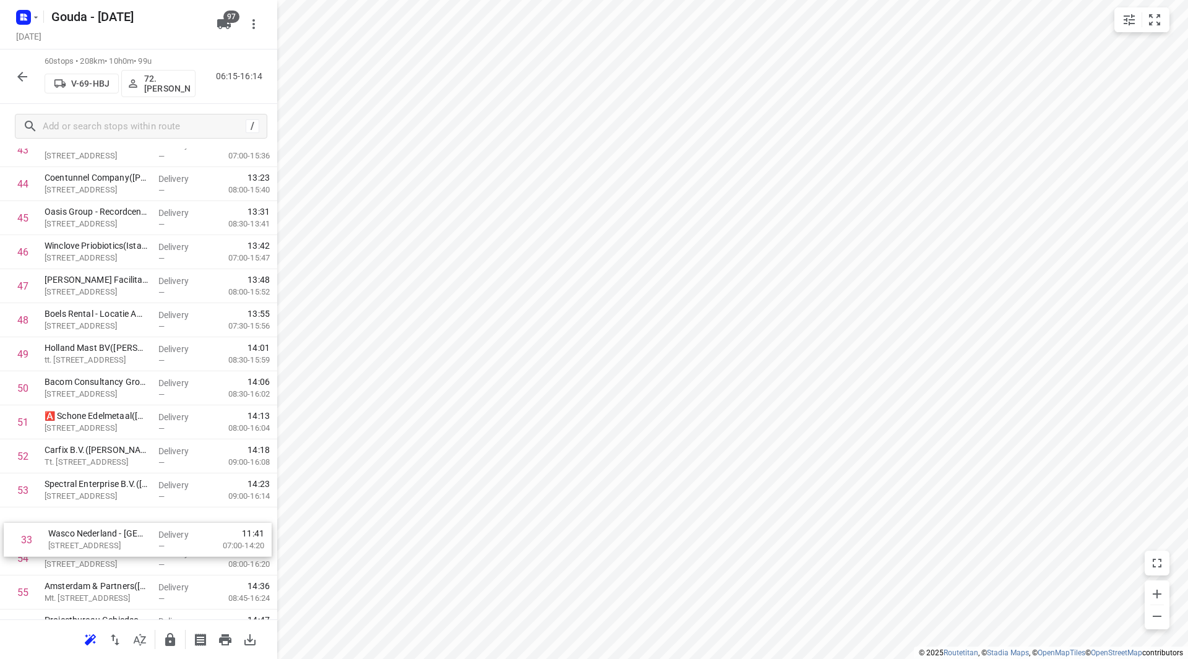
scroll to position [1509, 0]
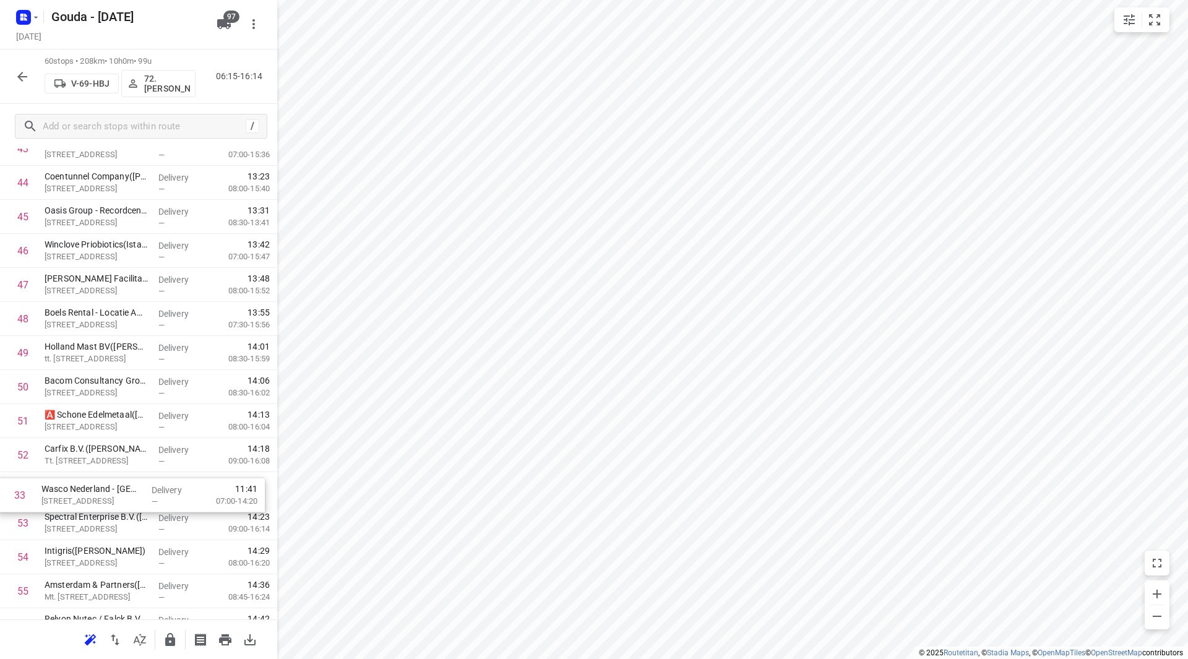
drag, startPoint x: 41, startPoint y: 282, endPoint x: 39, endPoint y: 505, distance: 222.8
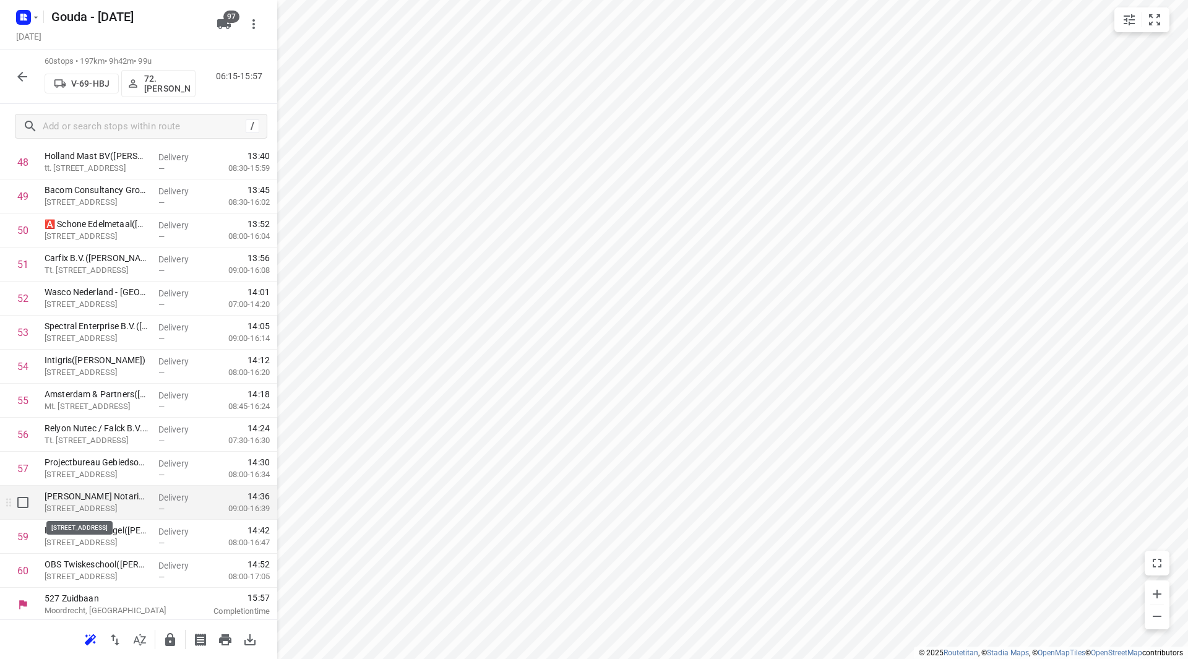
scroll to position [1703, 0]
click at [165, 634] on icon "button" at bounding box center [170, 639] width 15 height 15
click at [21, 80] on icon "button" at bounding box center [22, 77] width 10 height 10
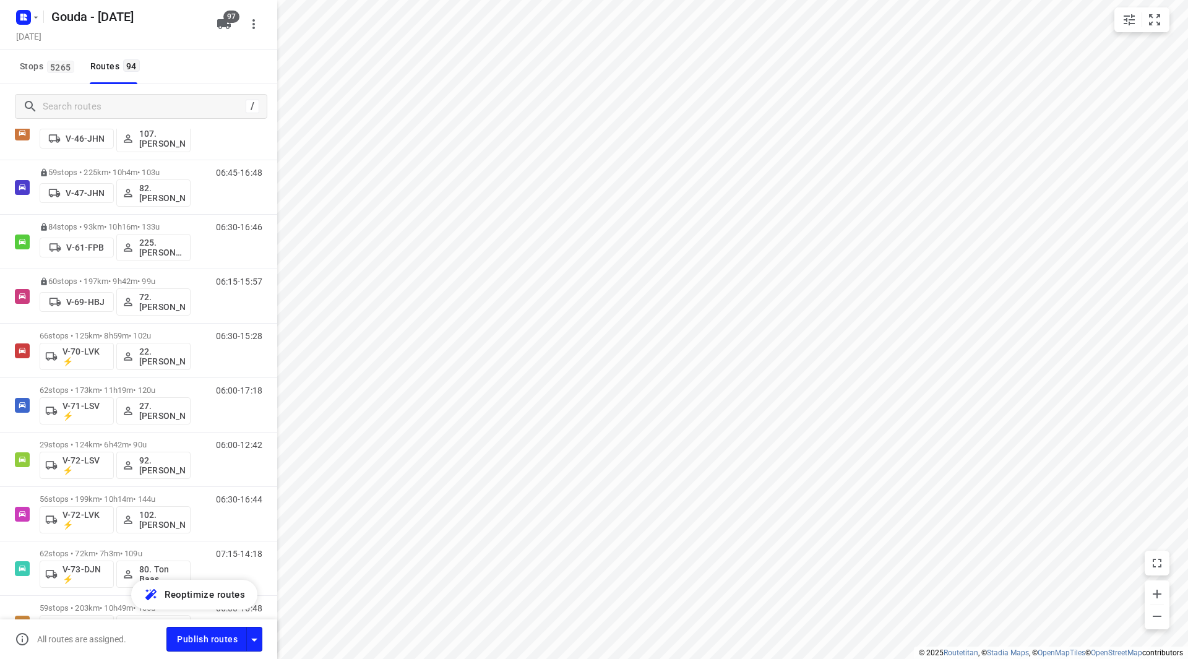
scroll to position [1400, 0]
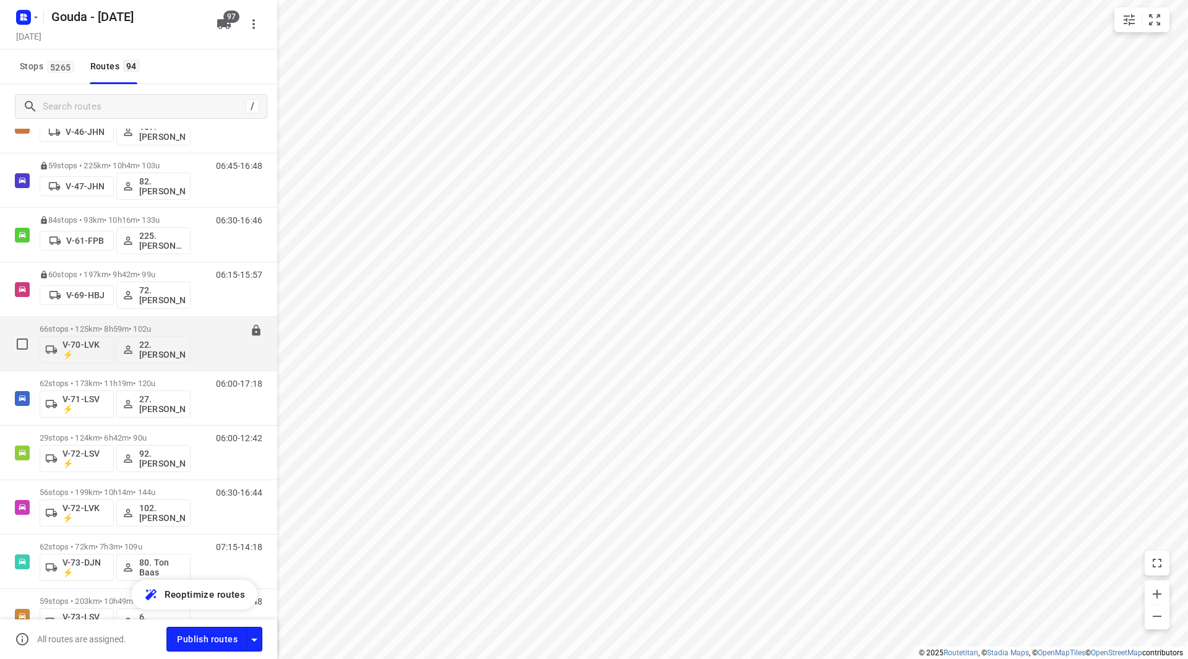
click at [126, 321] on div "66 stops • 125km • 8h59m • 102u V-70-LVK ⚡ 22.Alicia Kramer" at bounding box center [115, 343] width 151 height 51
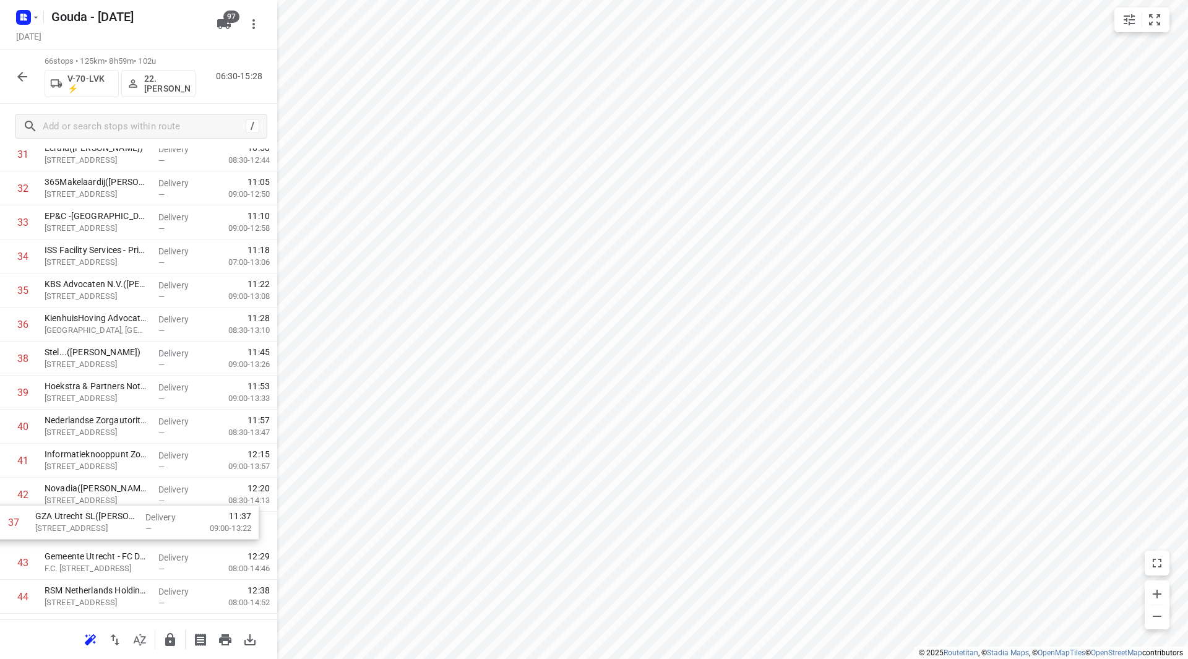
scroll to position [1141, 0]
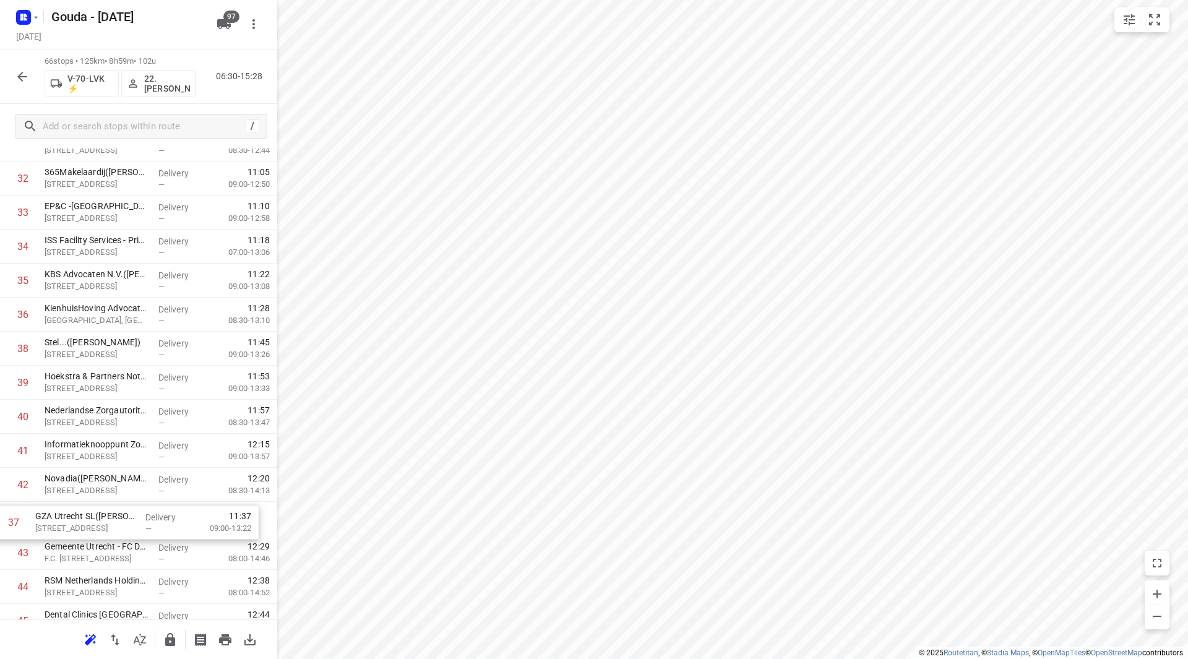
drag, startPoint x: 130, startPoint y: 378, endPoint x: 123, endPoint y: 527, distance: 149.9
click at [121, 530] on div "1 Hogeschool Utrecht - Locatie Padualaan 99 - Afleveradres Cambridgelaan 96(Bar…" at bounding box center [138, 229] width 277 height 2247
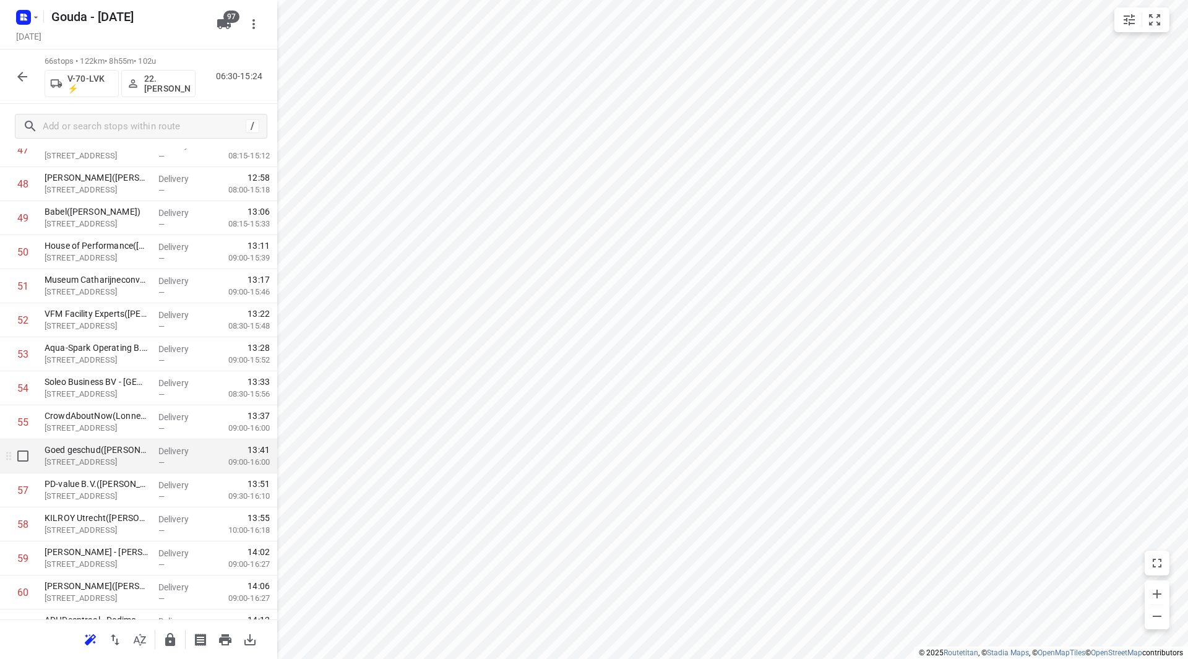
scroll to position [1698, 0]
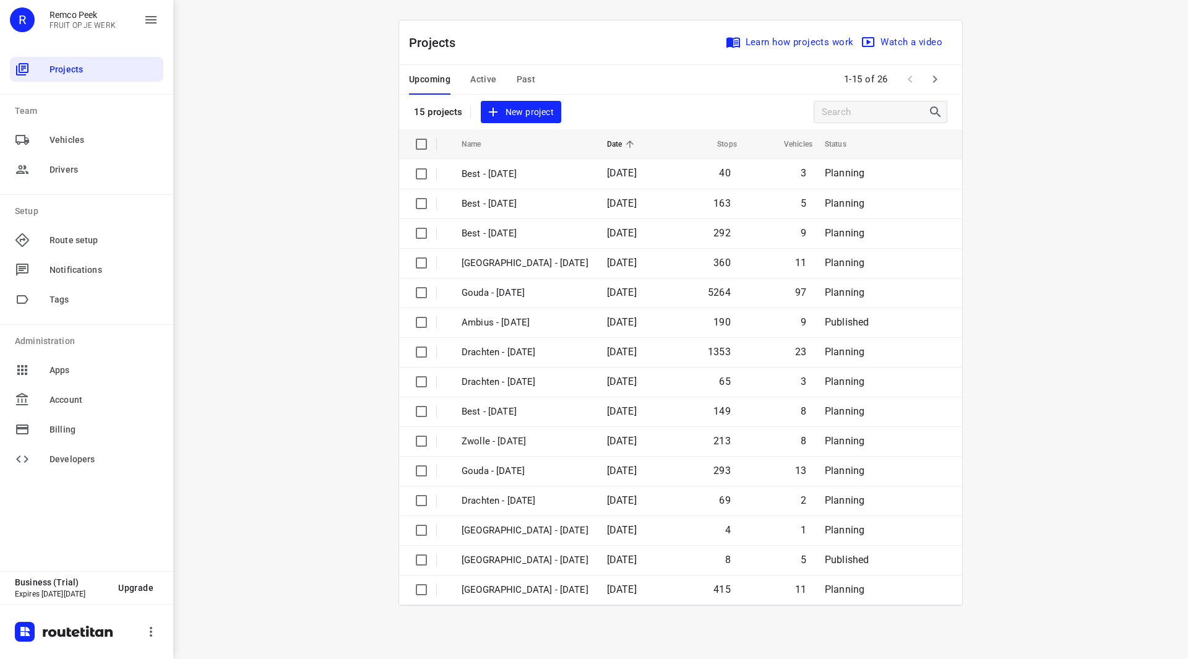
click at [524, 76] on span "Past" at bounding box center [526, 79] width 19 height 15
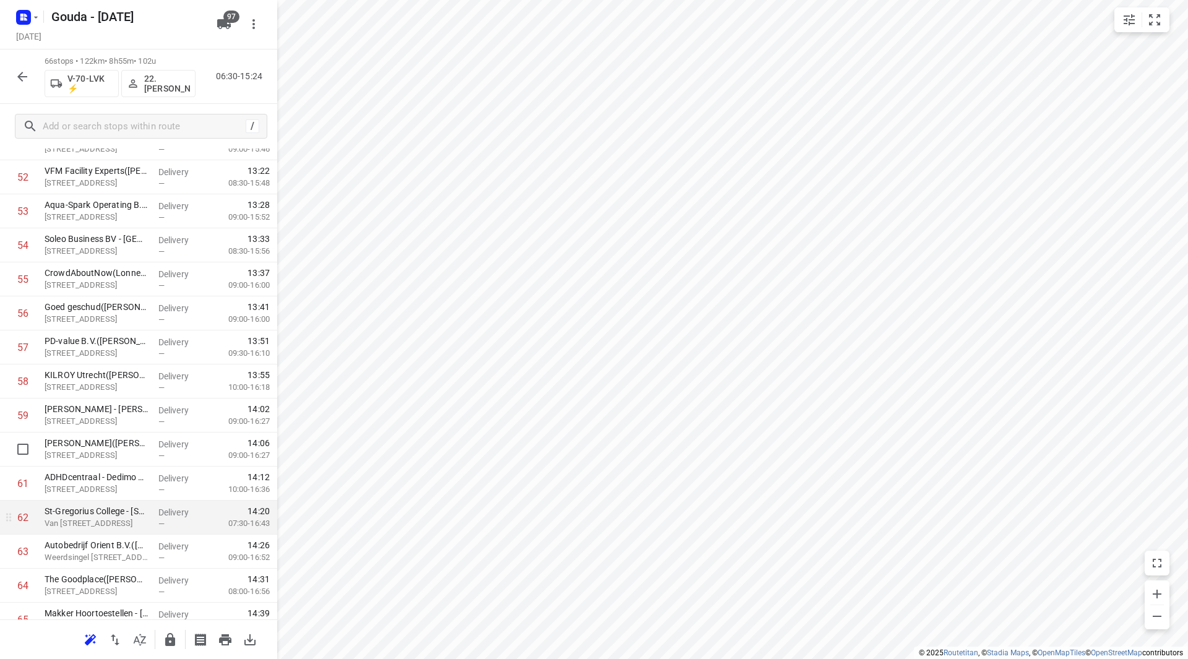
scroll to position [1883, 0]
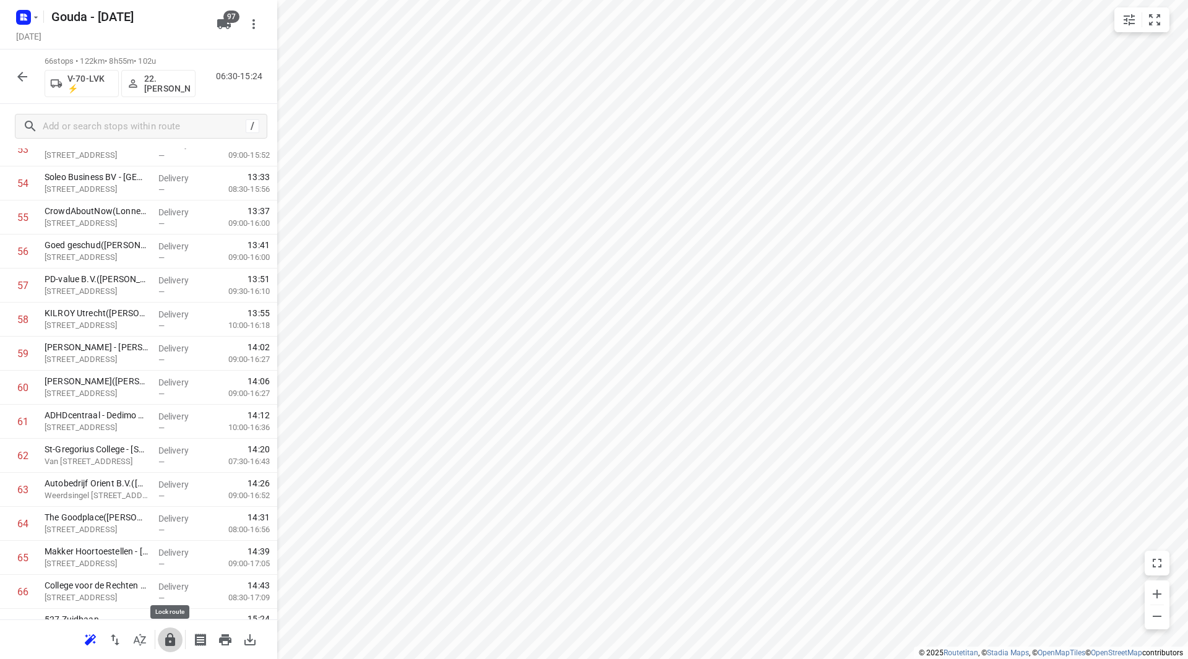
click at [174, 646] on icon "button" at bounding box center [170, 639] width 15 height 15
click at [10, 72] on button "button" at bounding box center [22, 76] width 25 height 25
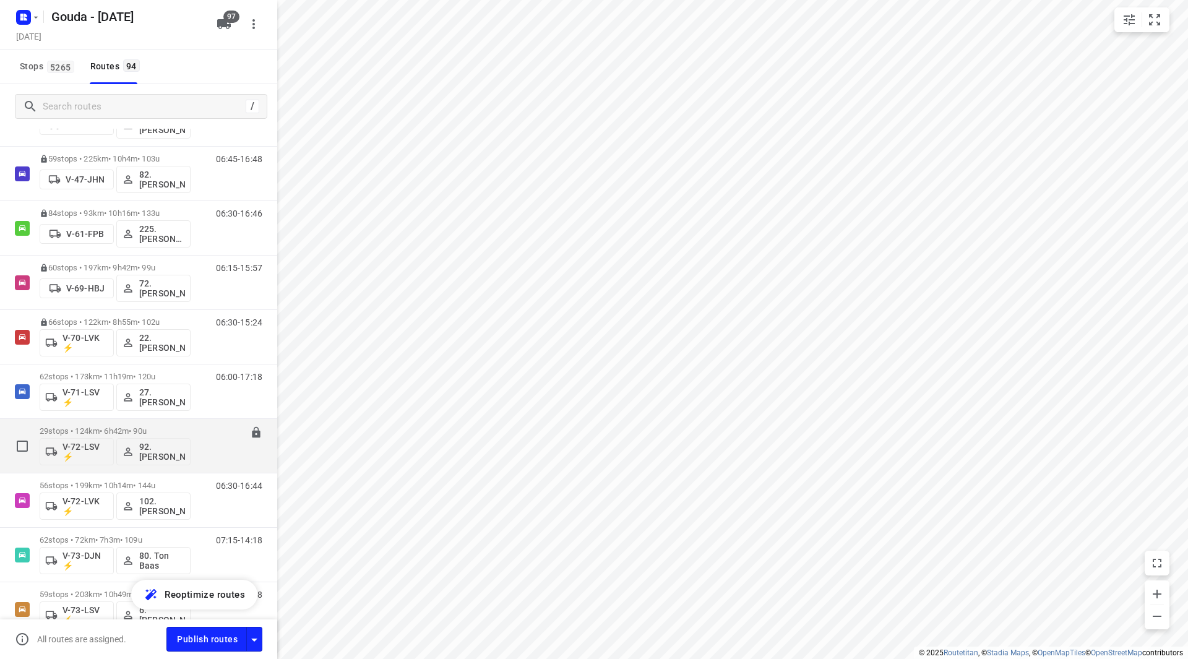
scroll to position [1485, 0]
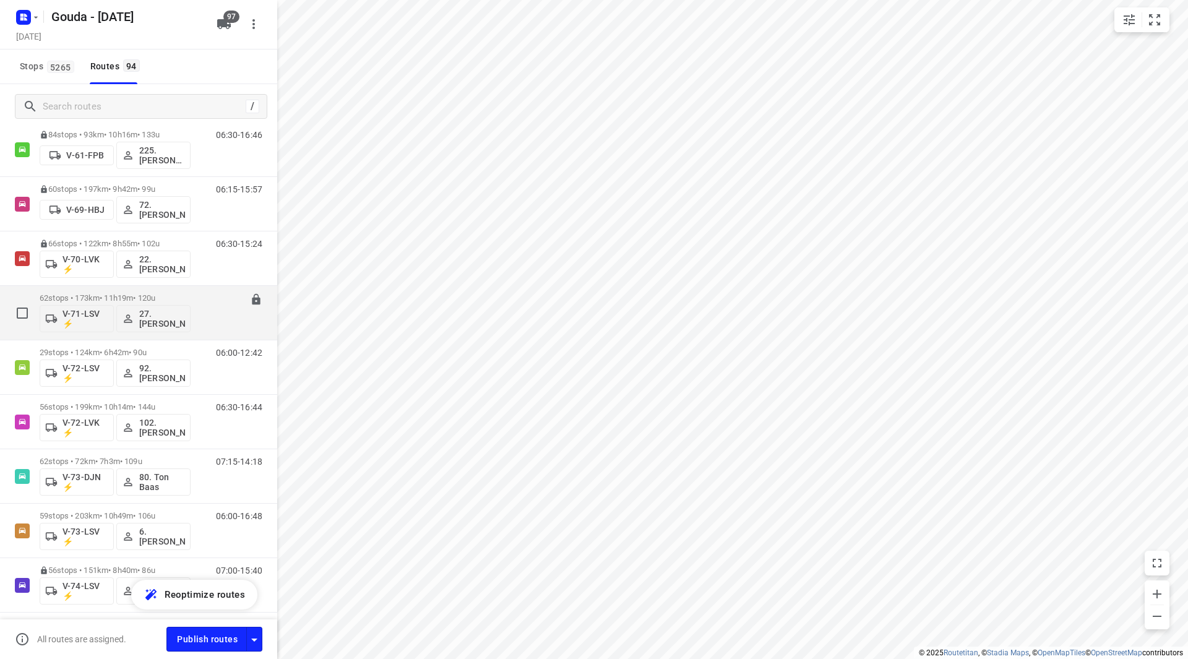
click at [123, 291] on div "62 stops • 173km • 11h19m • 120u V-71-LSV ⚡ 27.[PERSON_NAME]" at bounding box center [115, 312] width 151 height 51
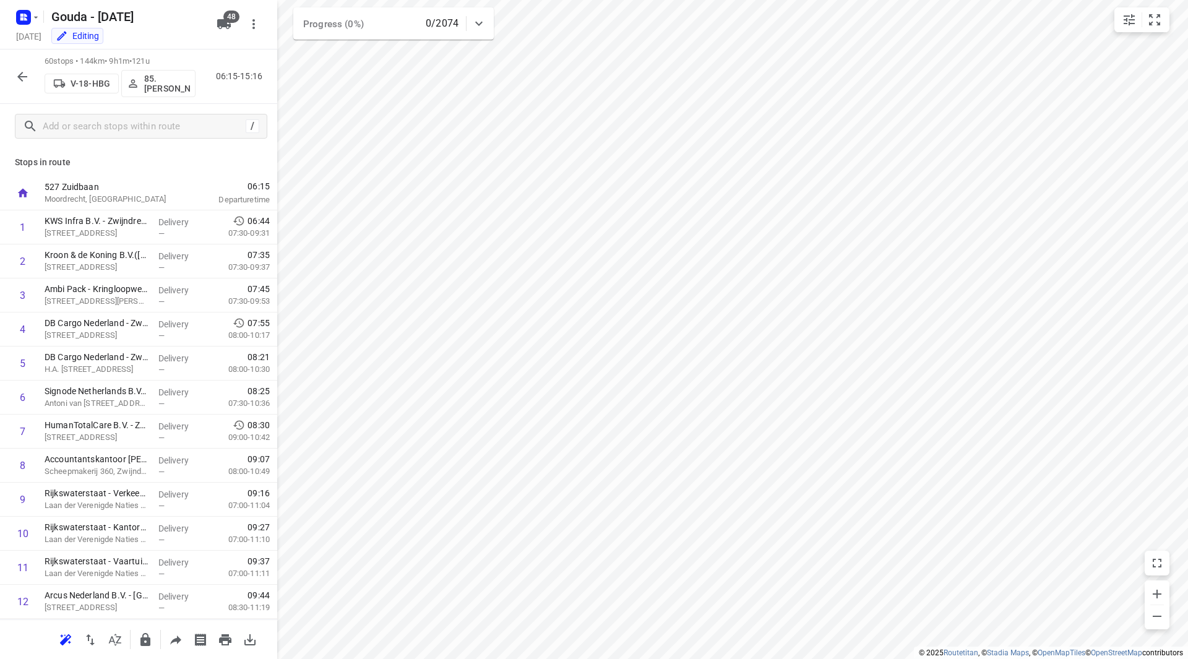
scroll to position [120, 0]
